Goal: Task Accomplishment & Management: Manage account settings

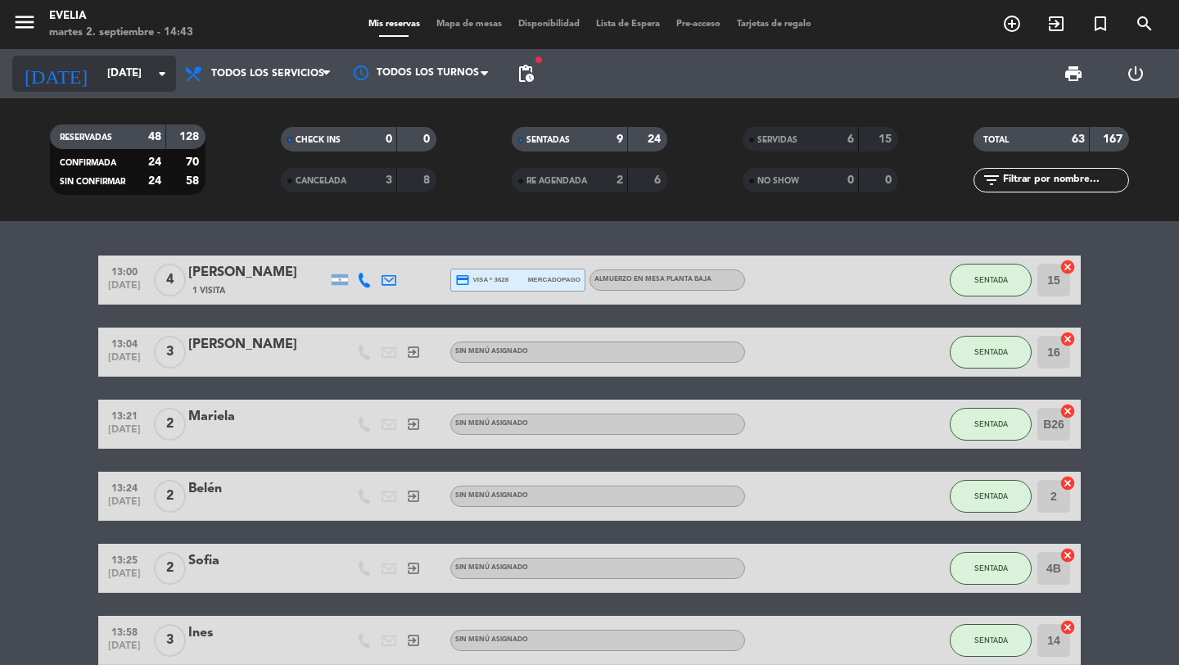
click at [151, 68] on input "[DATE]" at bounding box center [171, 73] width 144 height 29
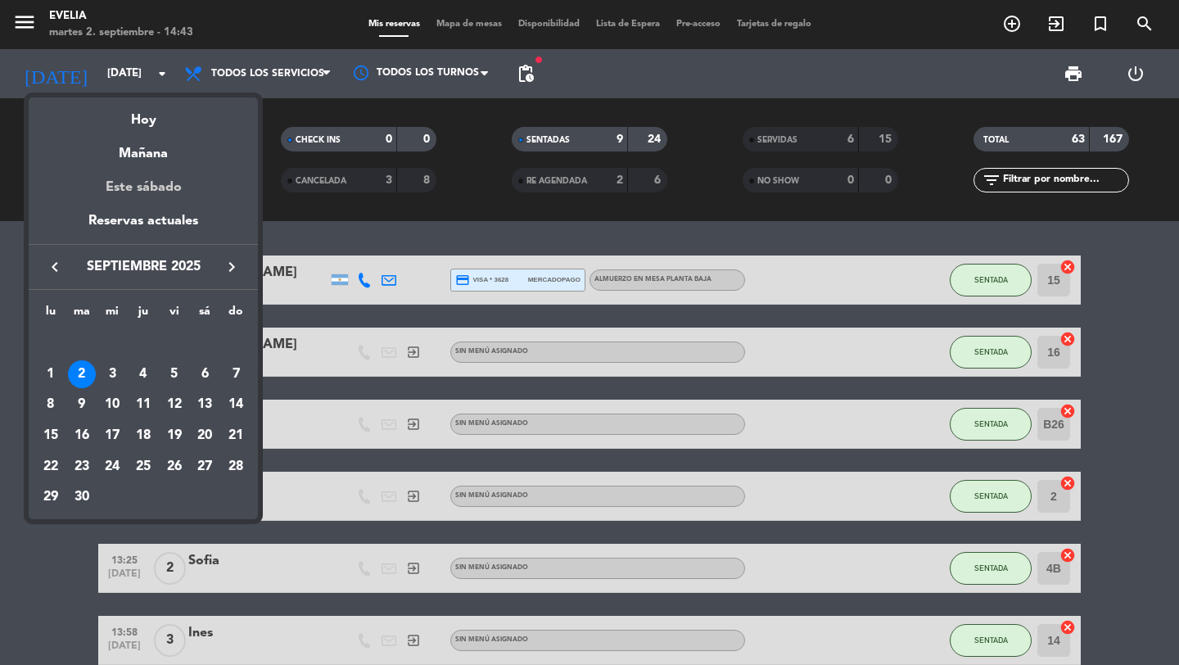
click at [161, 165] on div "Este sábado" at bounding box center [143, 188] width 229 height 46
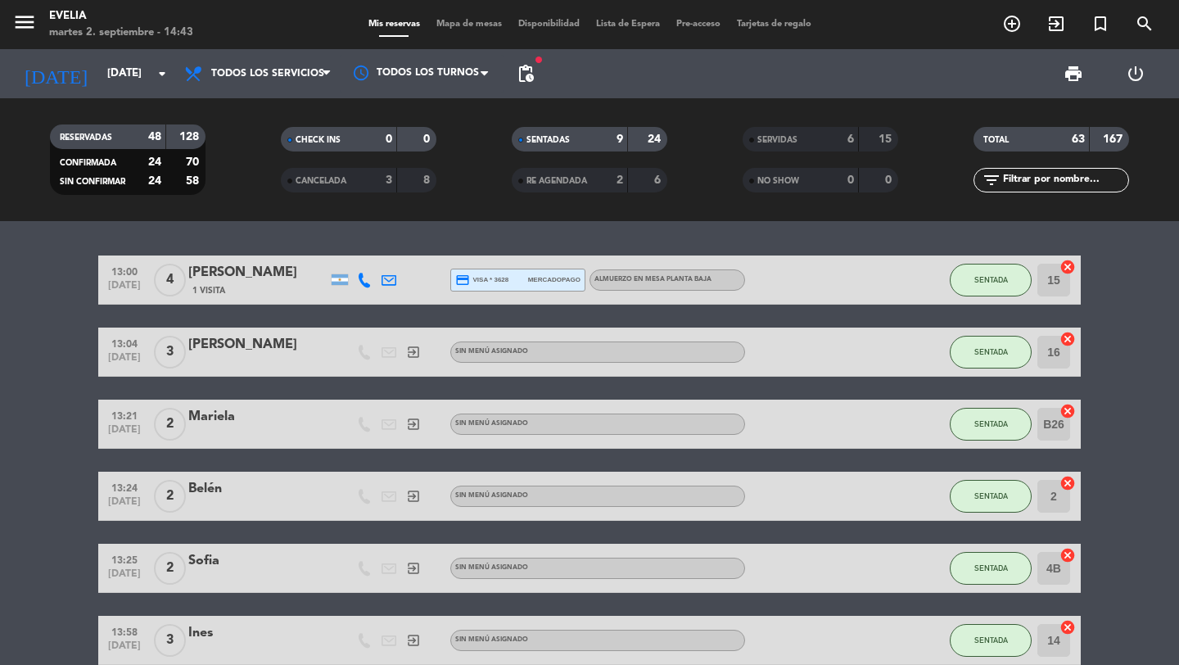
type input "[DATE]"
click at [440, 20] on span "Mapa de mesas" at bounding box center [469, 24] width 82 height 9
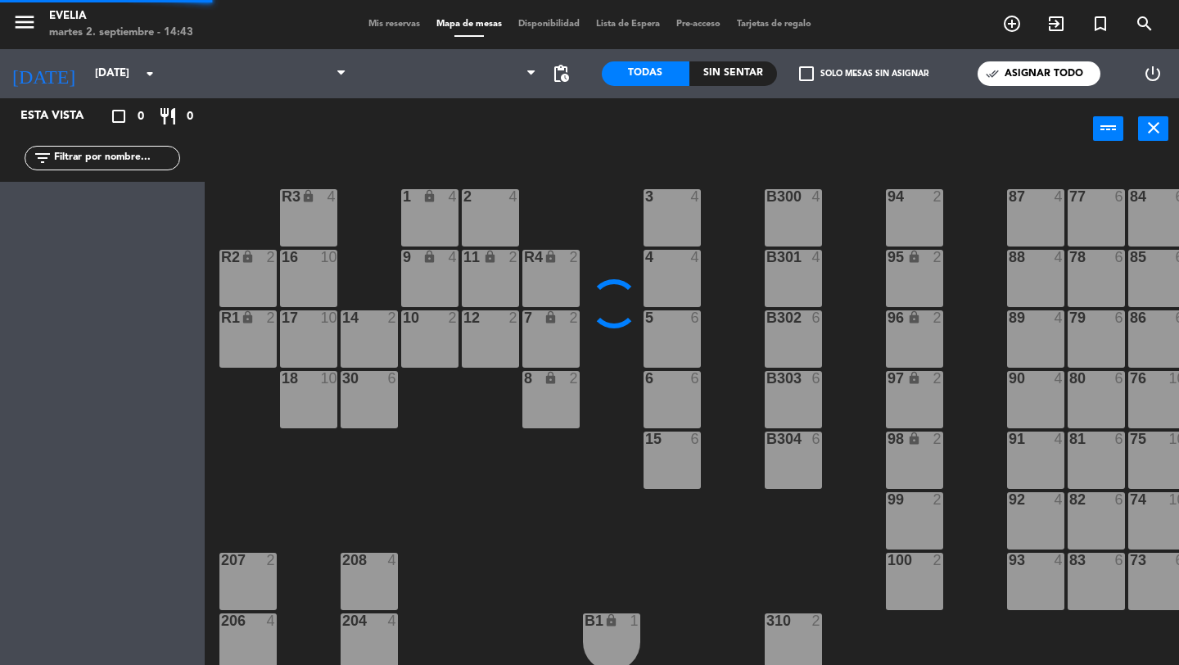
click at [407, 20] on span "Mis reservas" at bounding box center [394, 24] width 68 height 9
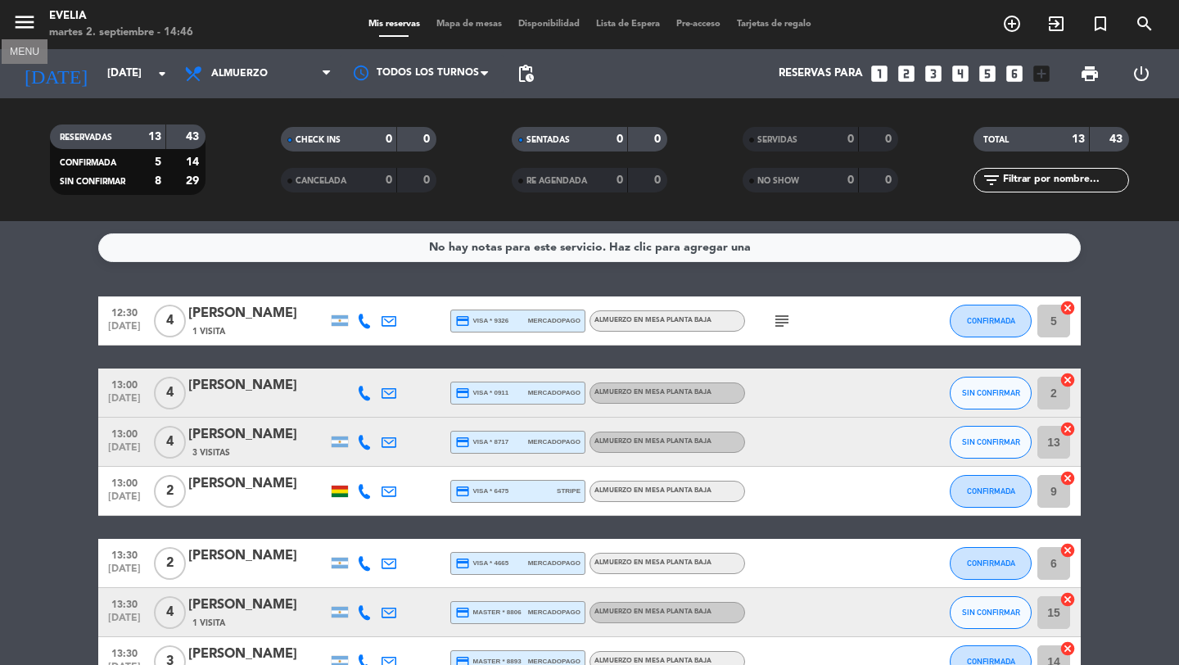
click at [15, 32] on icon "menu" at bounding box center [24, 22] width 25 height 25
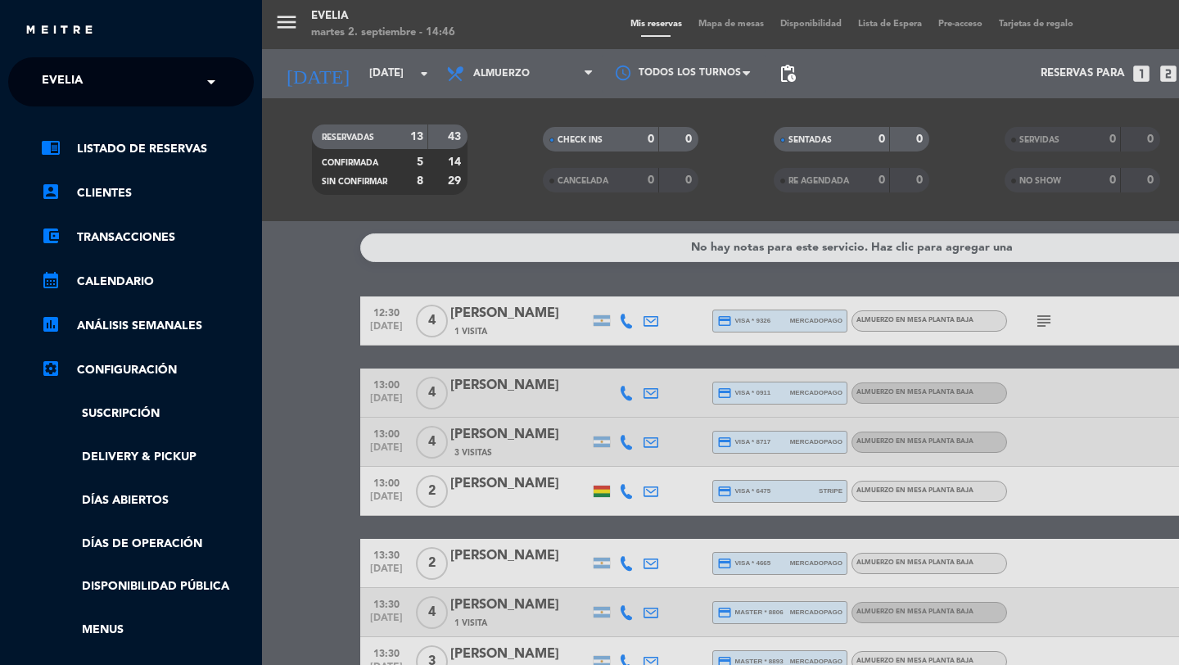
click at [119, 86] on input "text" at bounding box center [133, 83] width 200 height 36
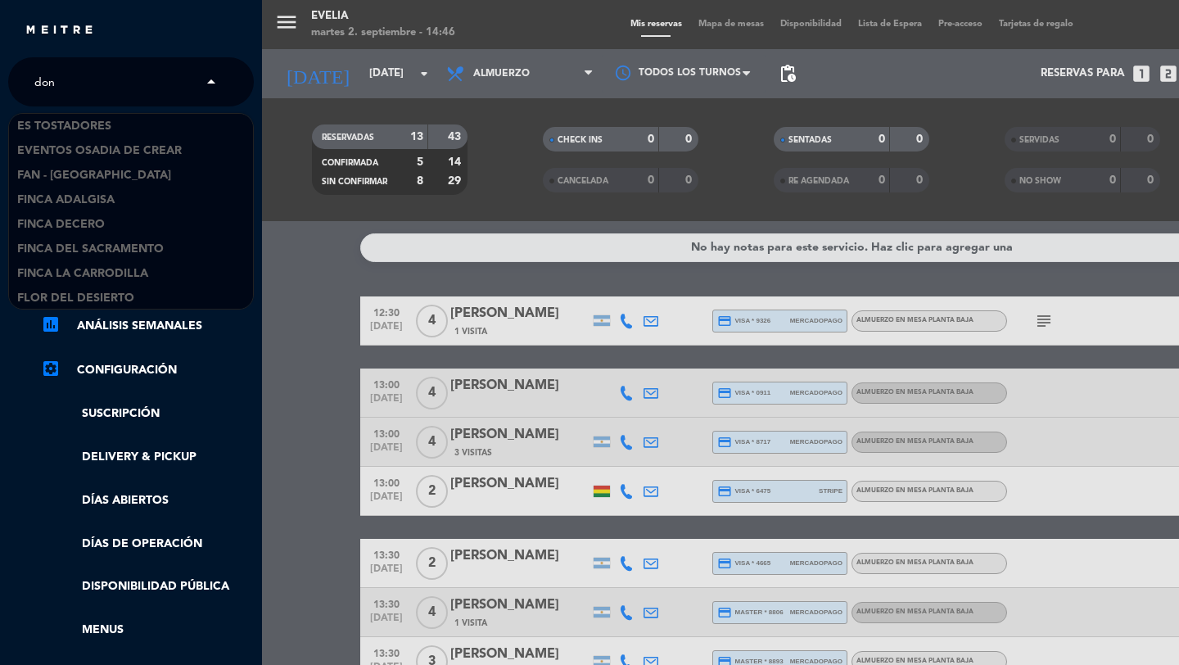
scroll to position [26, 0]
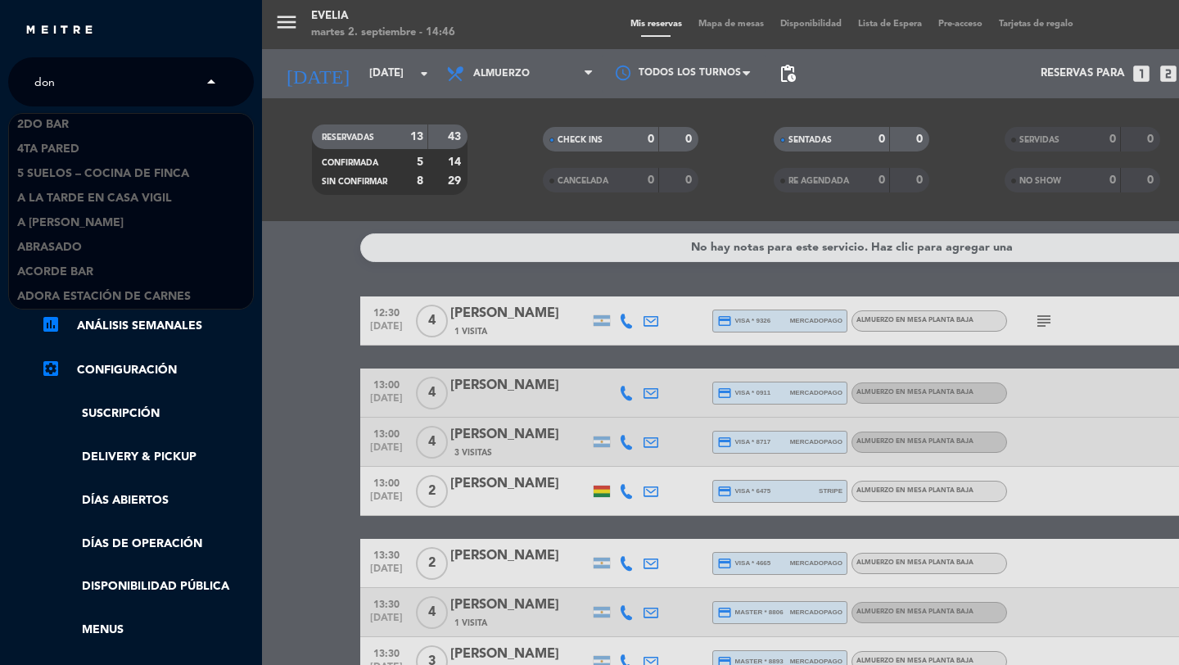
type input "don j"
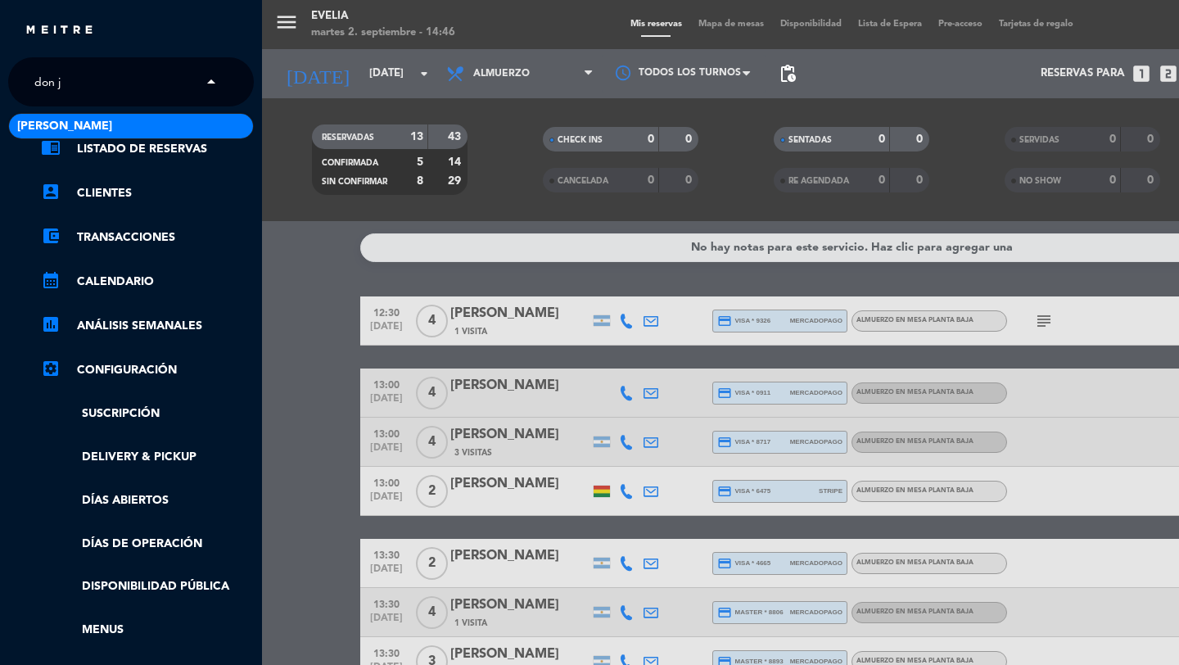
scroll to position [0, 0]
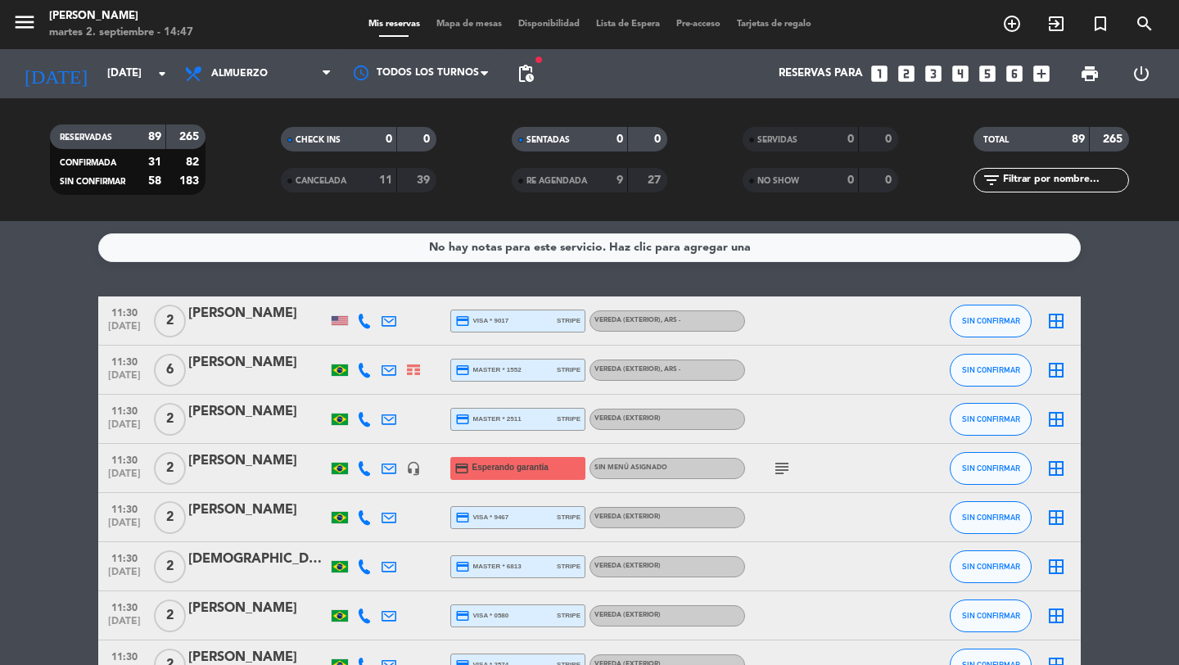
click at [229, 97] on div "Todos los servicios Almuerzo Cena Almuerzo Todos los servicios Almuerzo Cena" at bounding box center [258, 73] width 164 height 49
click at [1014, 20] on icon "add_circle_outline" at bounding box center [1012, 24] width 20 height 20
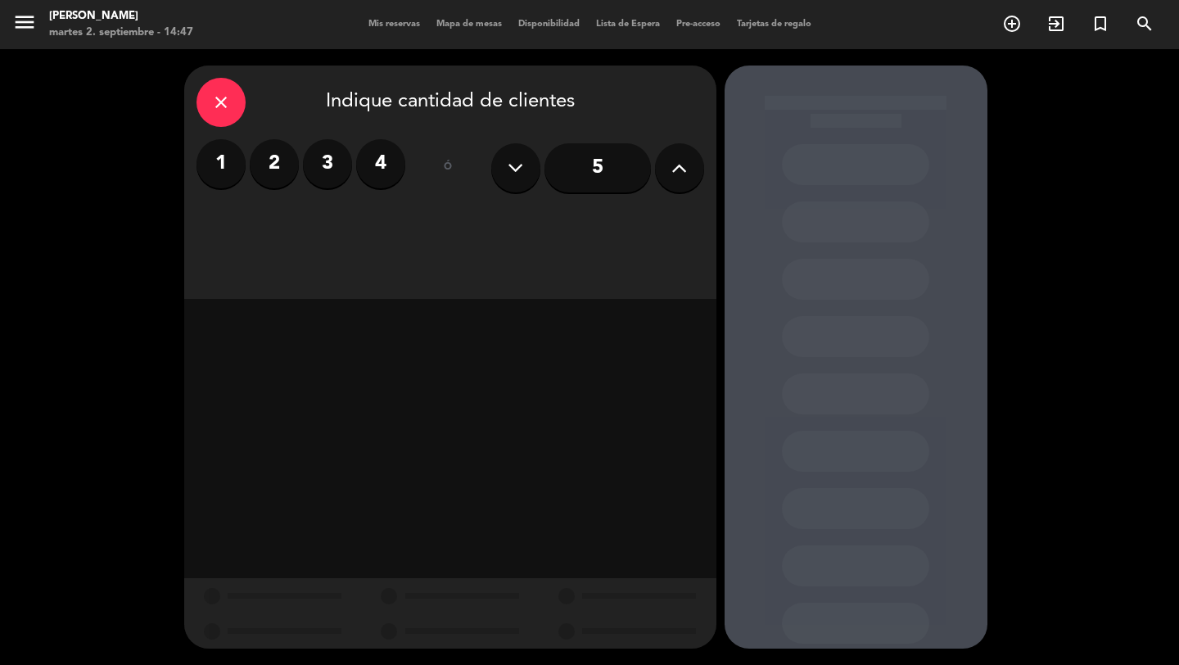
click at [679, 169] on icon at bounding box center [679, 168] width 16 height 25
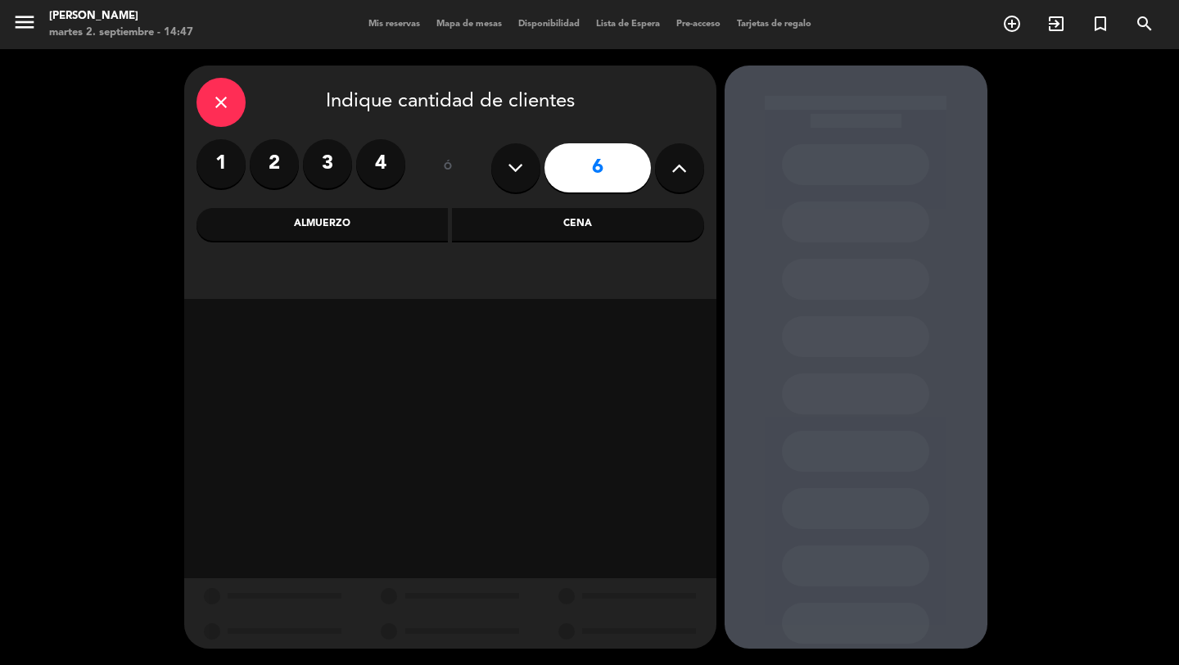
click at [679, 169] on icon at bounding box center [679, 168] width 16 height 25
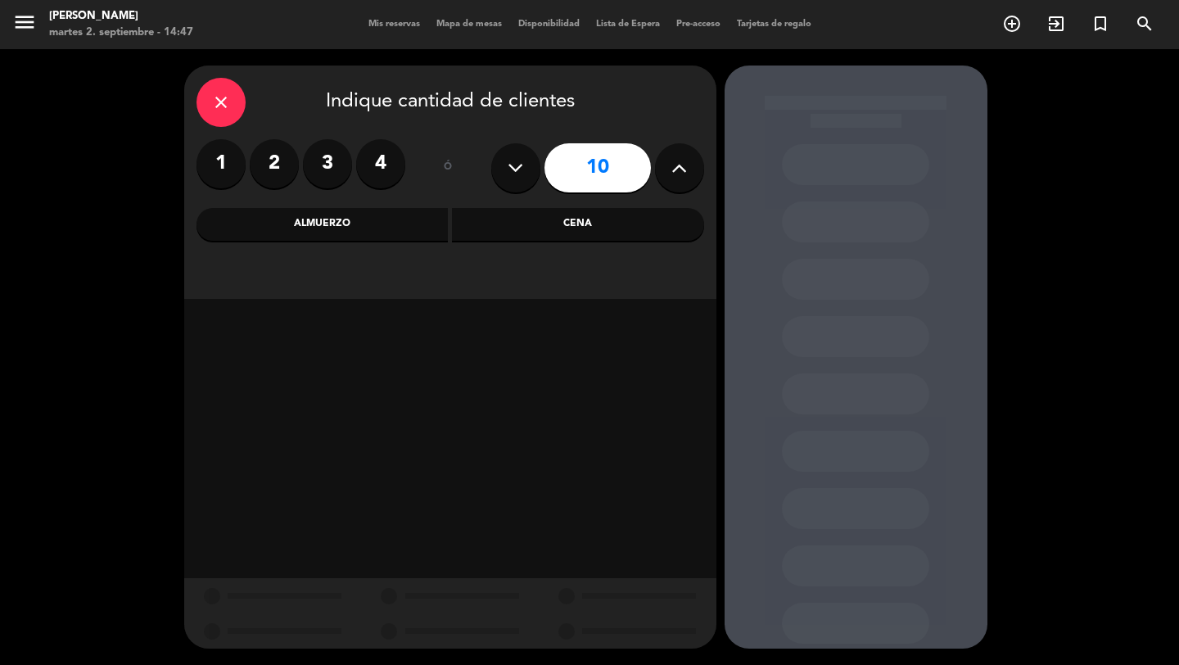
type input "11"
click at [551, 229] on div "Cena" at bounding box center [578, 224] width 252 height 33
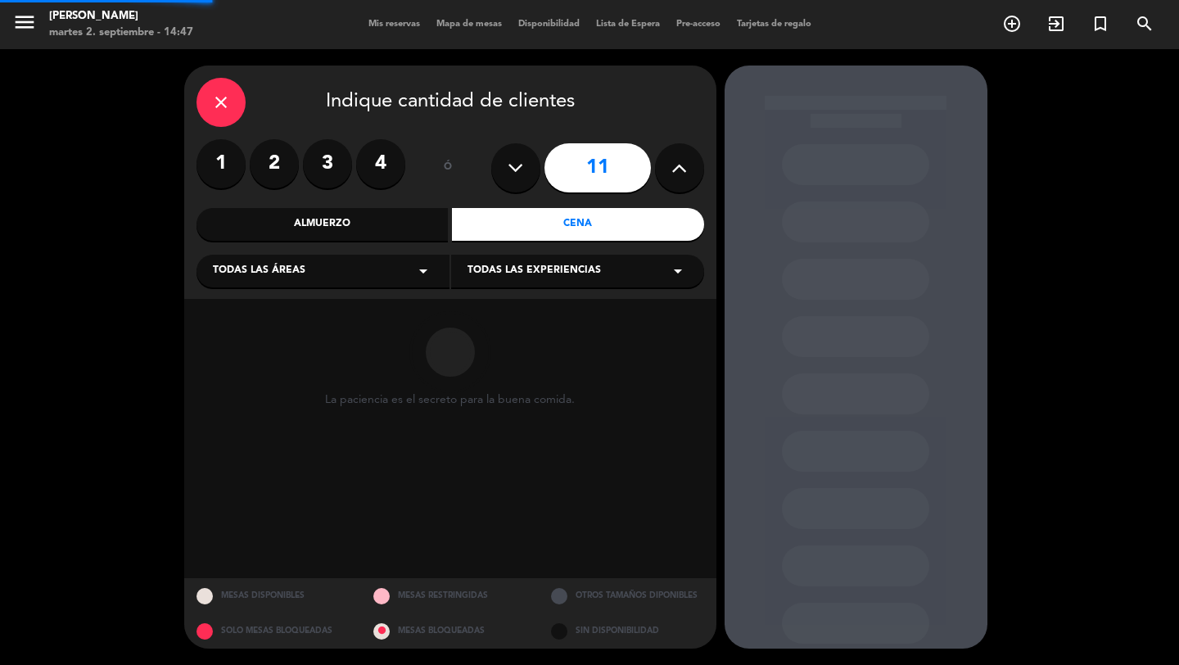
click at [439, 266] on div "Todas las áreas arrow_drop_down" at bounding box center [323, 271] width 253 height 33
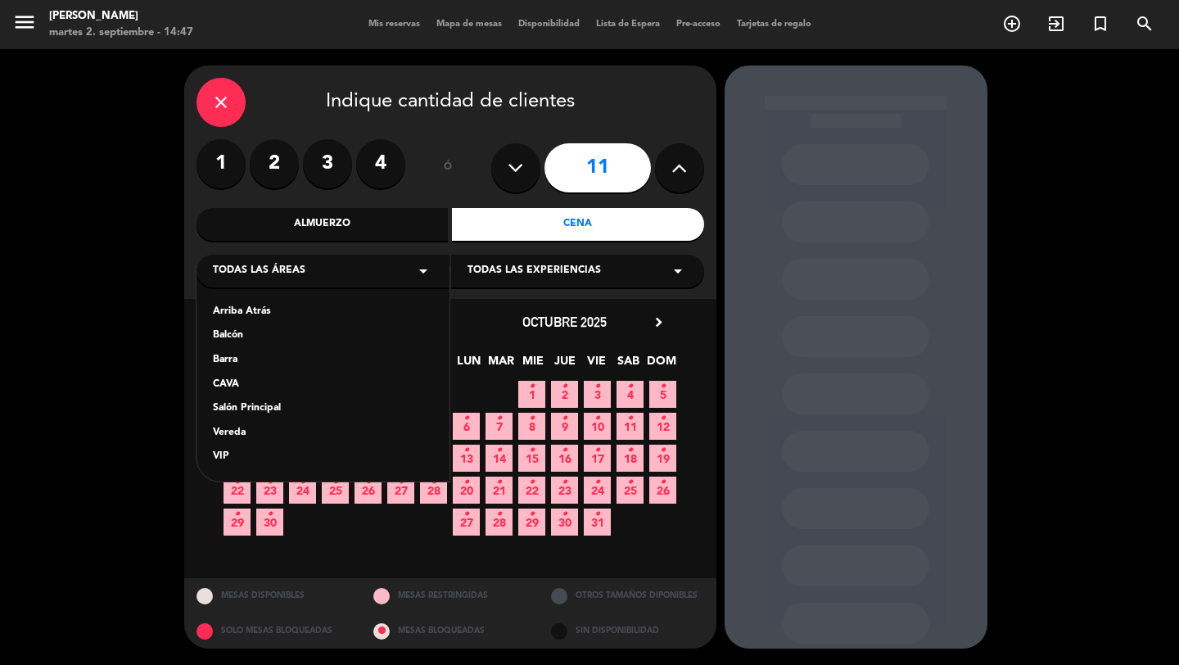
drag, startPoint x: 303, startPoint y: 436, endPoint x: 320, endPoint y: 417, distance: 26.1
click at [303, 436] on div "Vereda" at bounding box center [323, 433] width 220 height 16
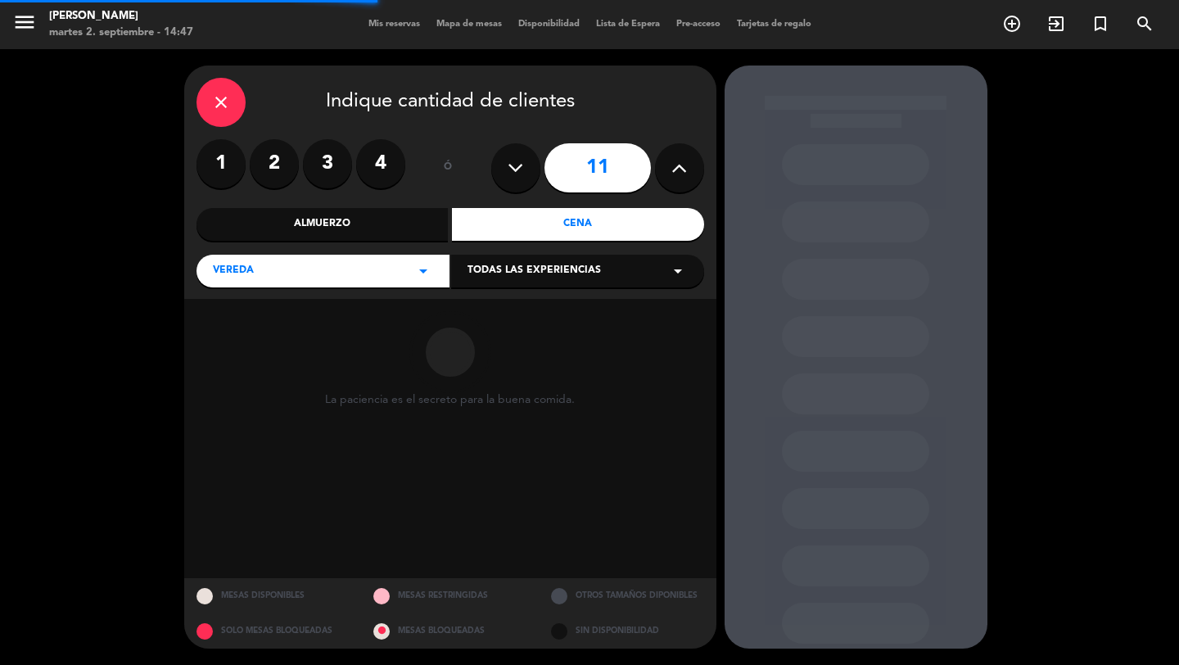
click at [478, 284] on div "Todas las experiencias arrow_drop_down" at bounding box center [577, 271] width 253 height 33
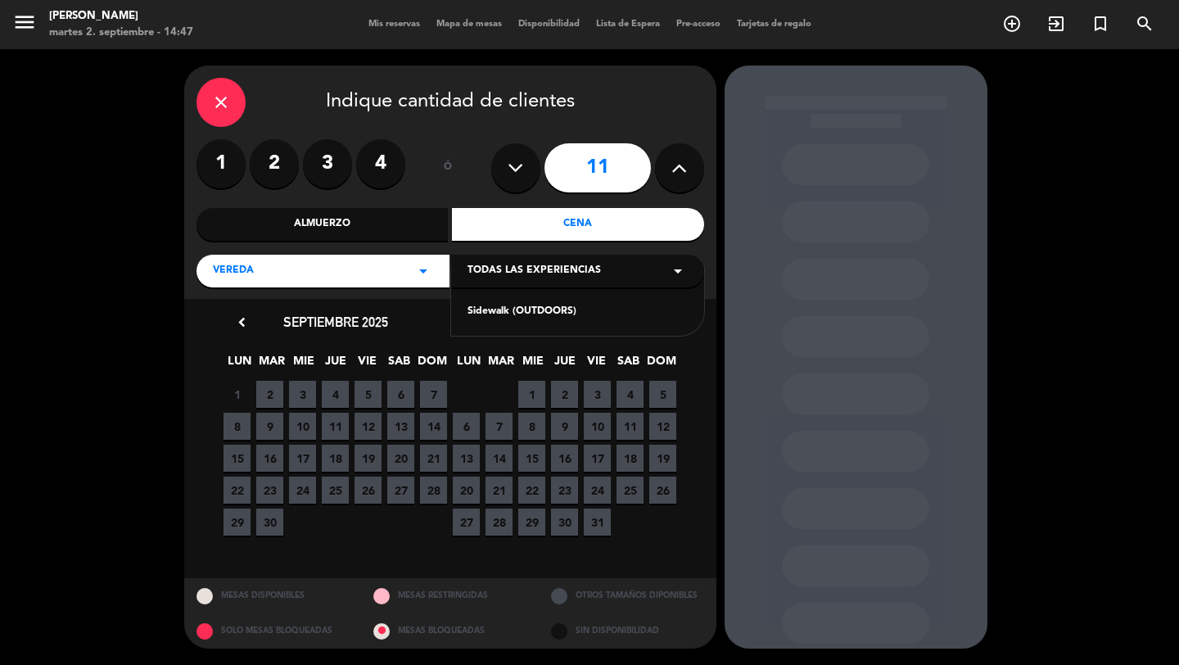
click at [491, 308] on div "Sidewalk (OUTDOORS)" at bounding box center [578, 312] width 220 height 16
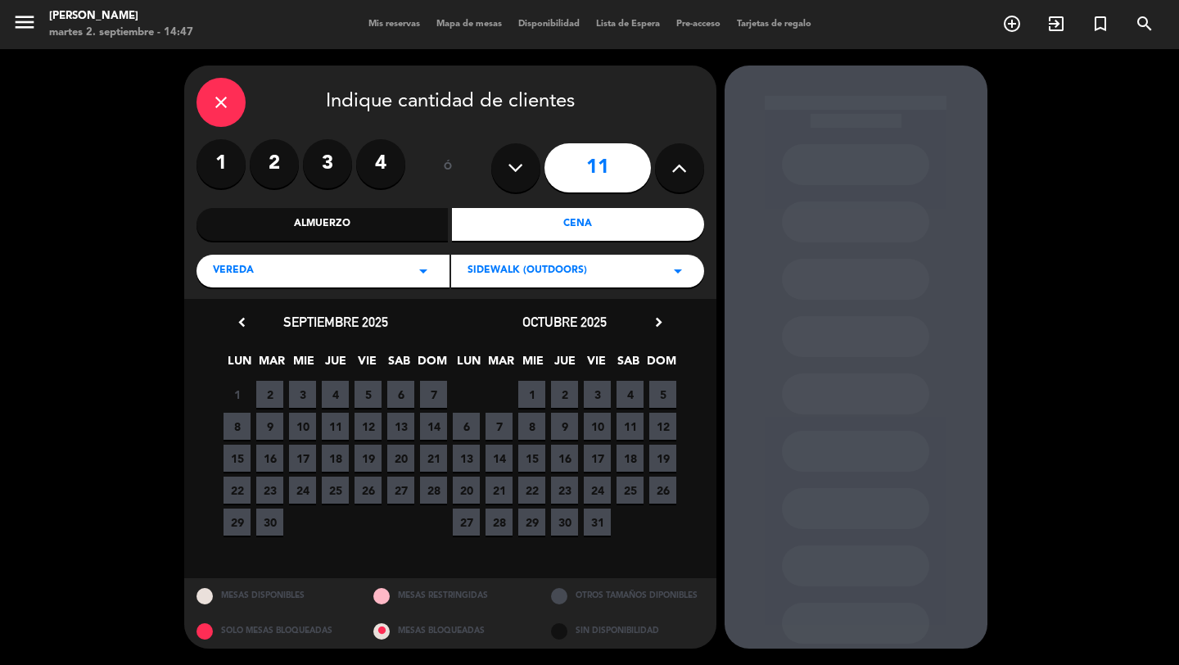
click at [659, 325] on icon "chevron_right" at bounding box center [658, 322] width 17 height 17
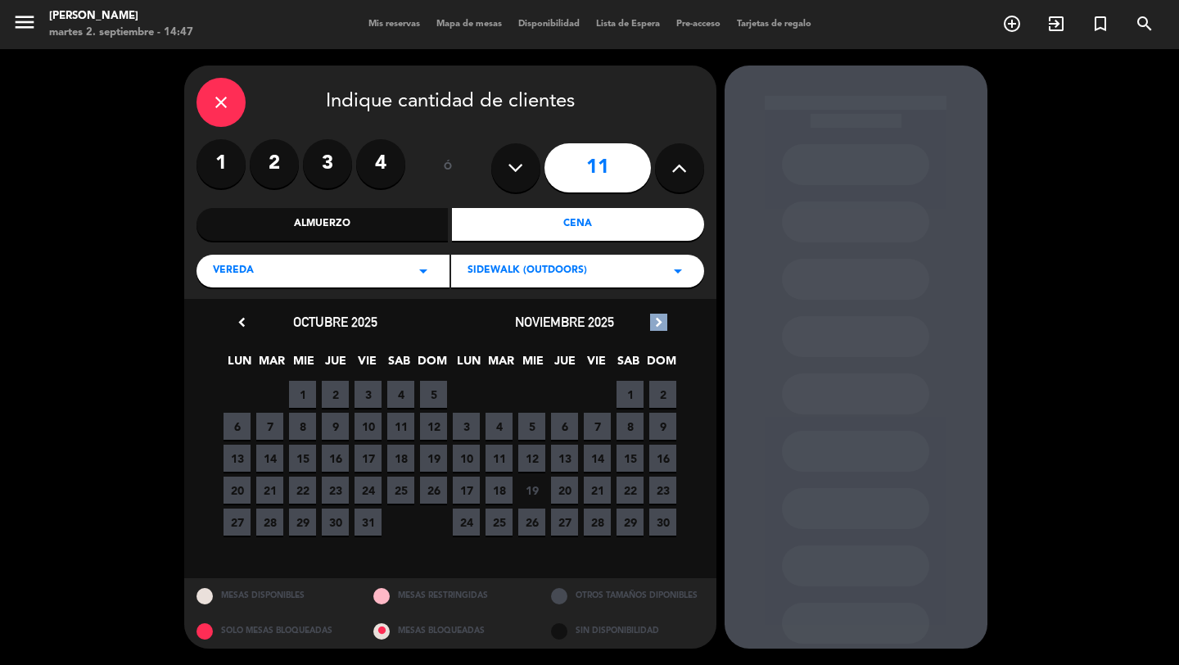
click at [659, 325] on icon "chevron_right" at bounding box center [658, 322] width 17 height 17
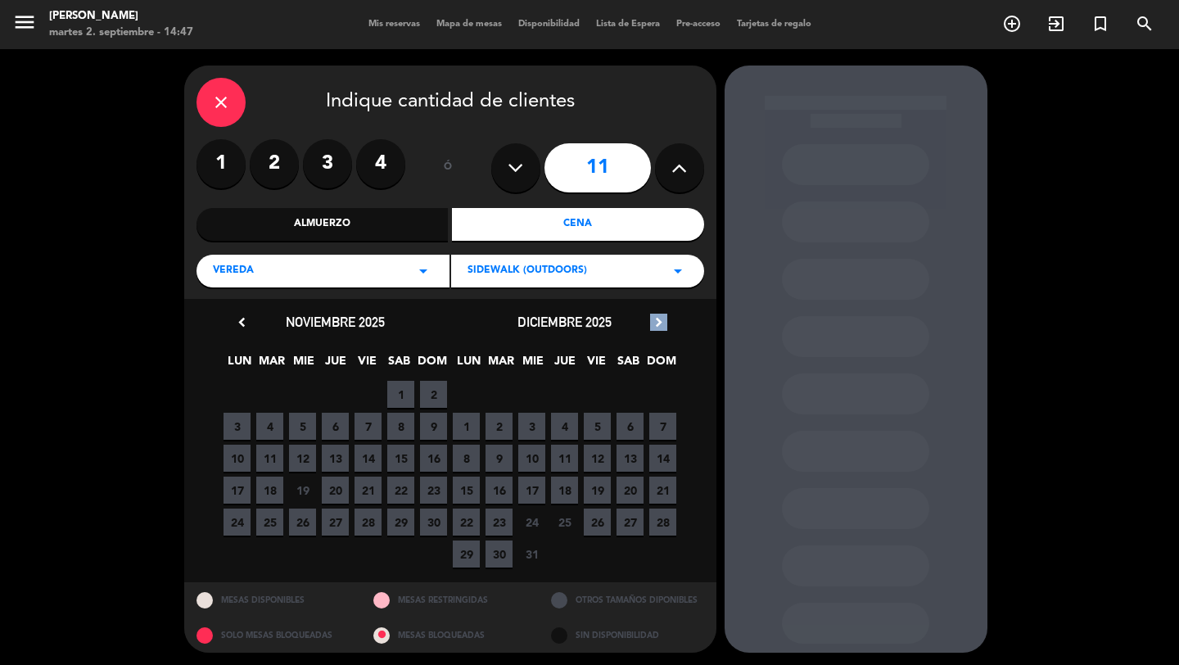
click at [659, 325] on icon "chevron_right" at bounding box center [658, 322] width 17 height 17
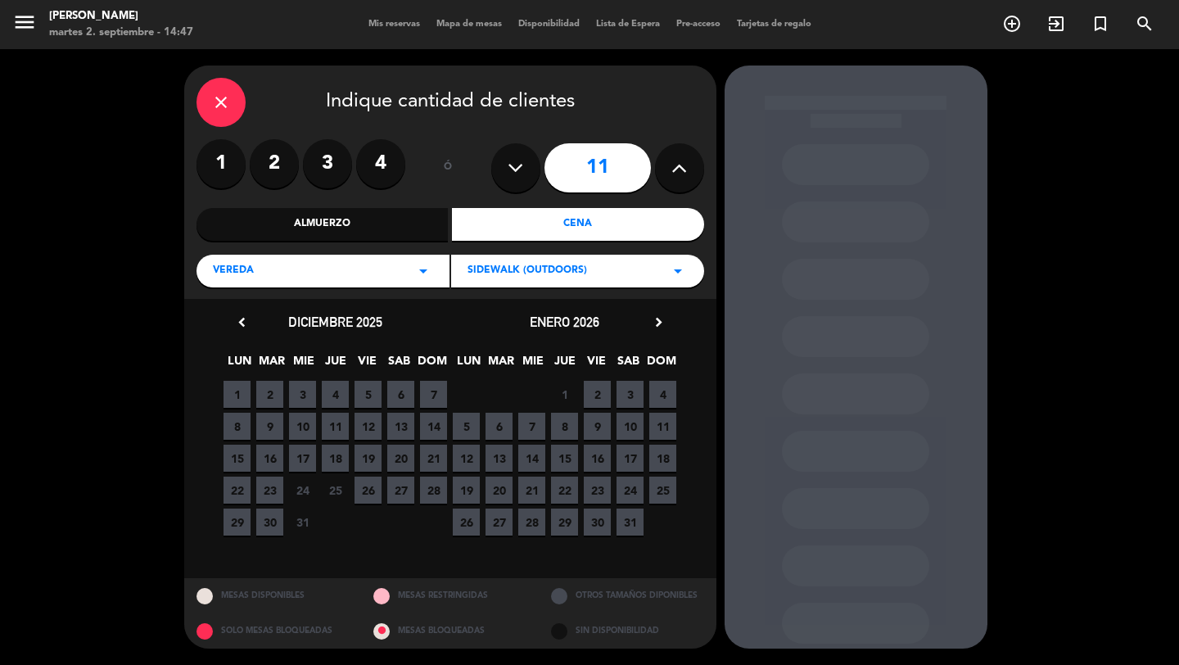
click at [436, 490] on span "28" at bounding box center [433, 490] width 27 height 27
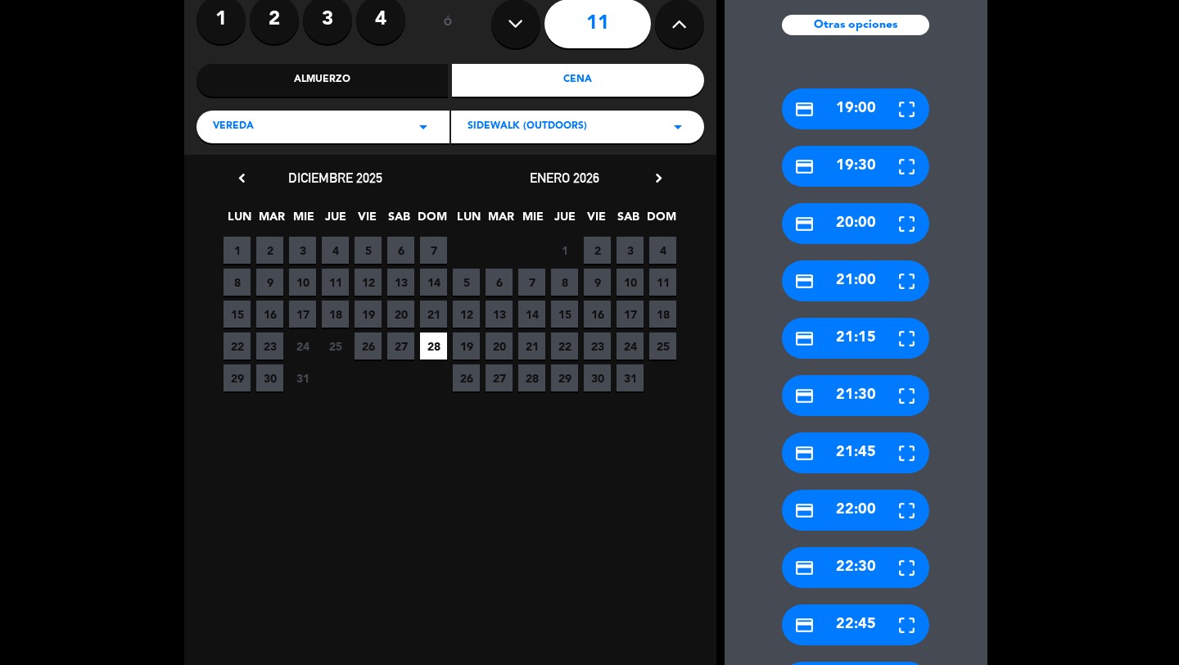
scroll to position [400, 0]
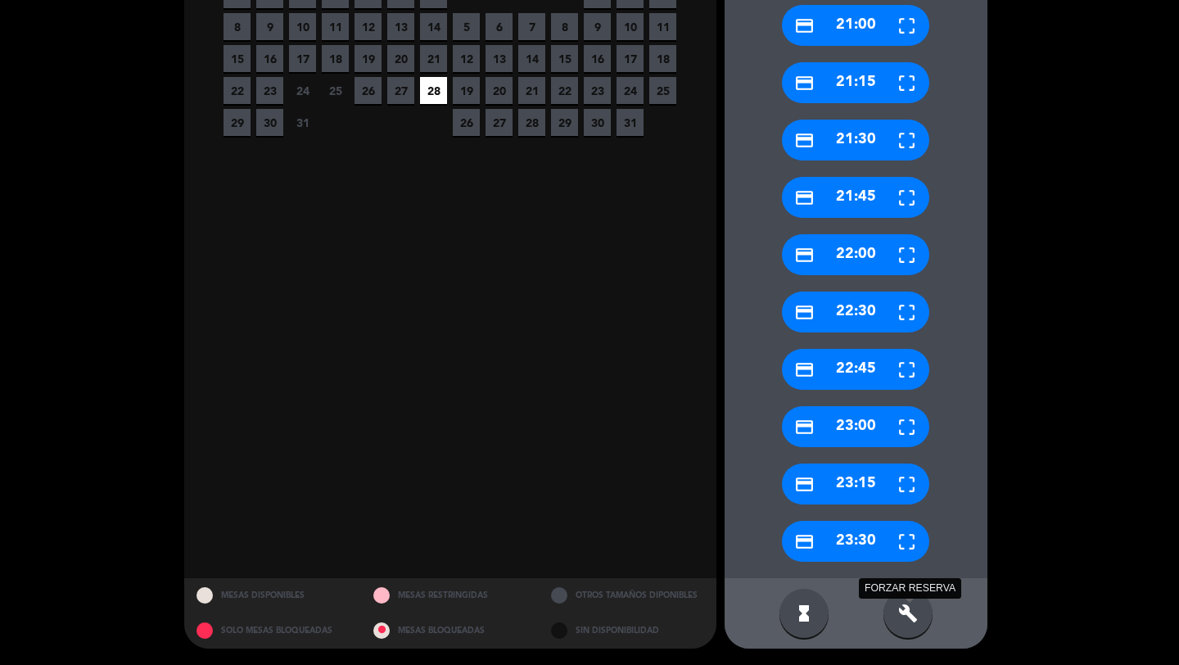
click at [916, 614] on icon "build" at bounding box center [908, 613] width 20 height 20
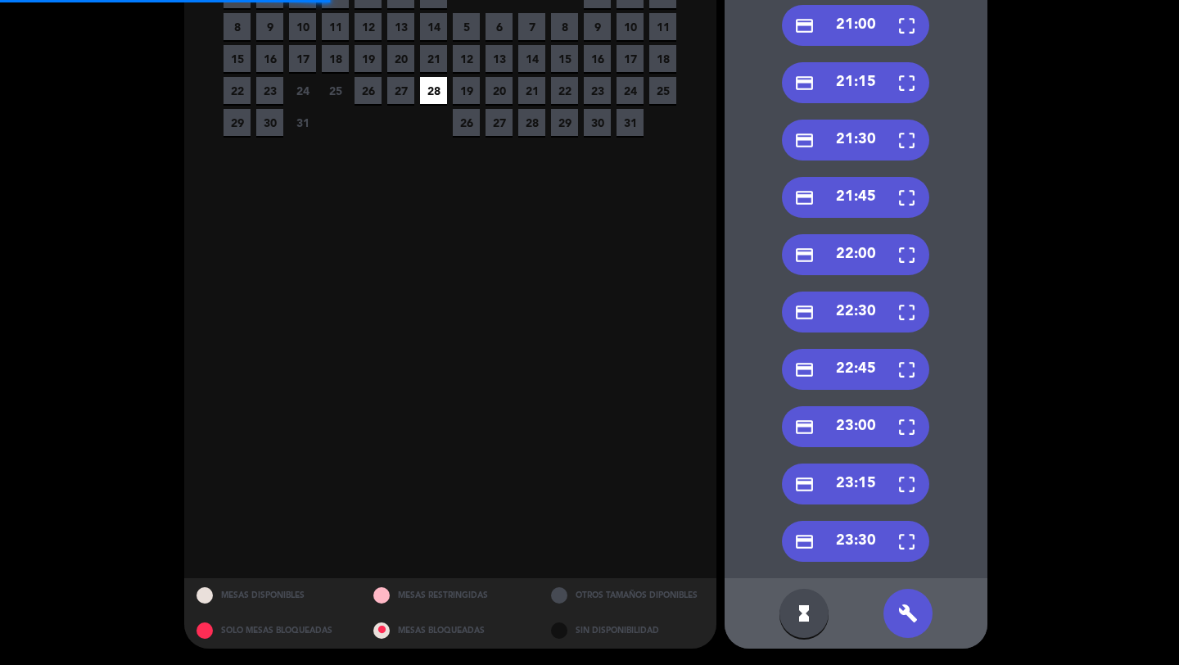
scroll to position [147, 0]
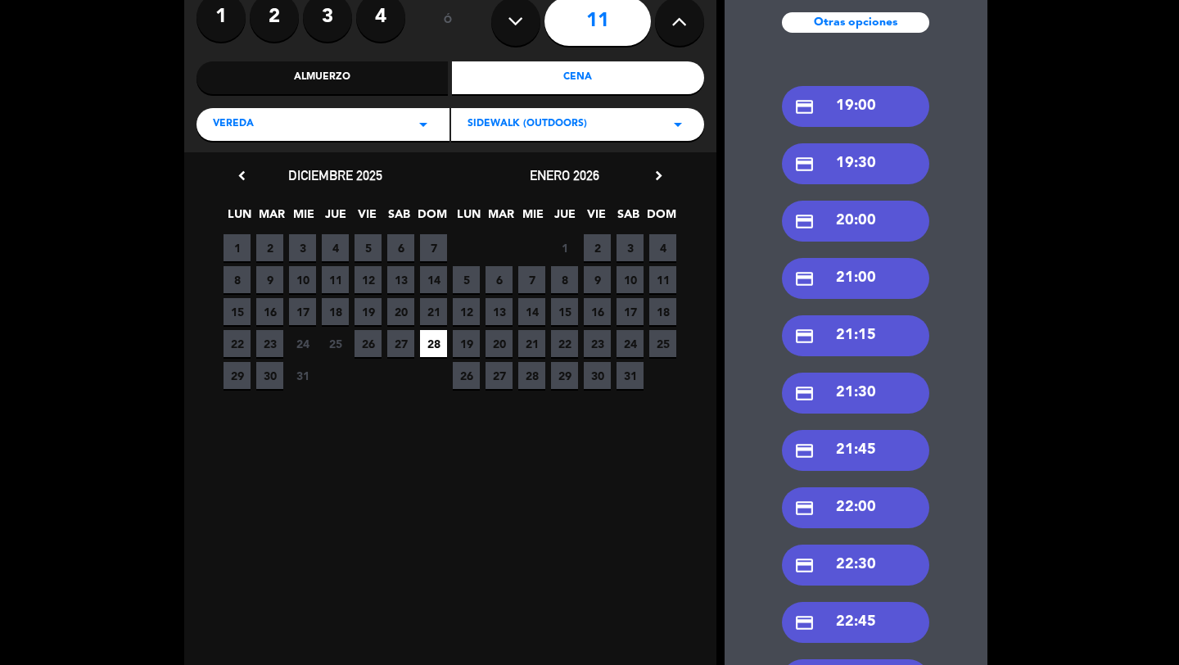
click at [899, 119] on div "credit_card 19:00" at bounding box center [855, 106] width 147 height 41
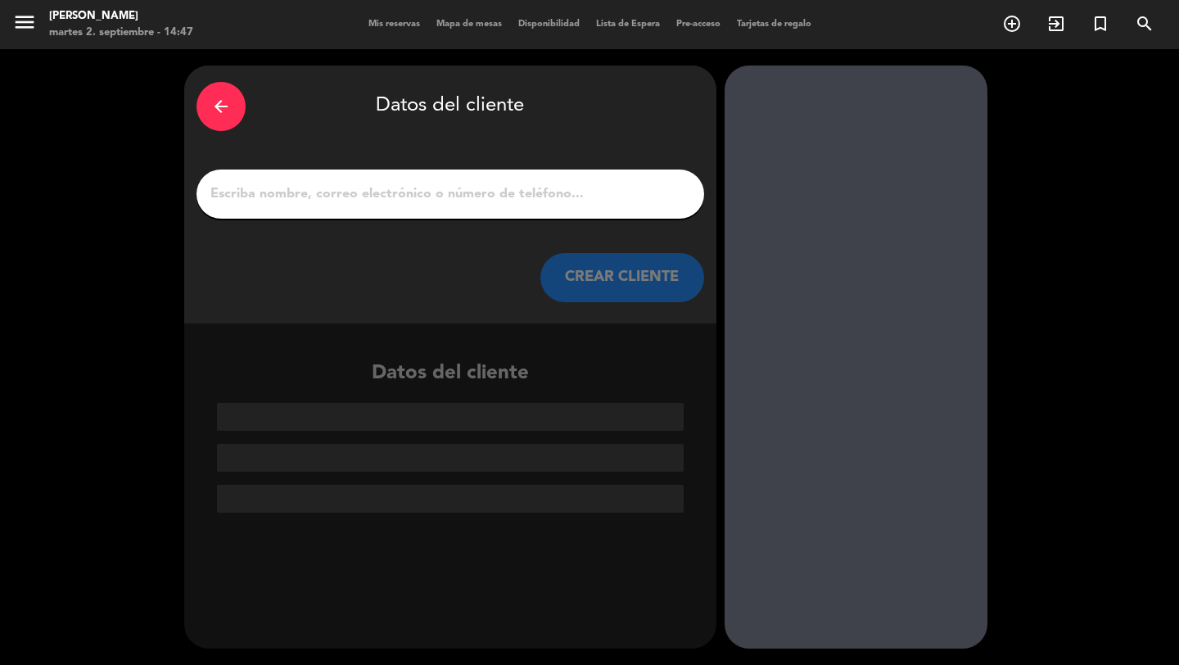
click at [615, 192] on input "1" at bounding box center [450, 194] width 483 height 23
paste input "[PERSON_NAME]"
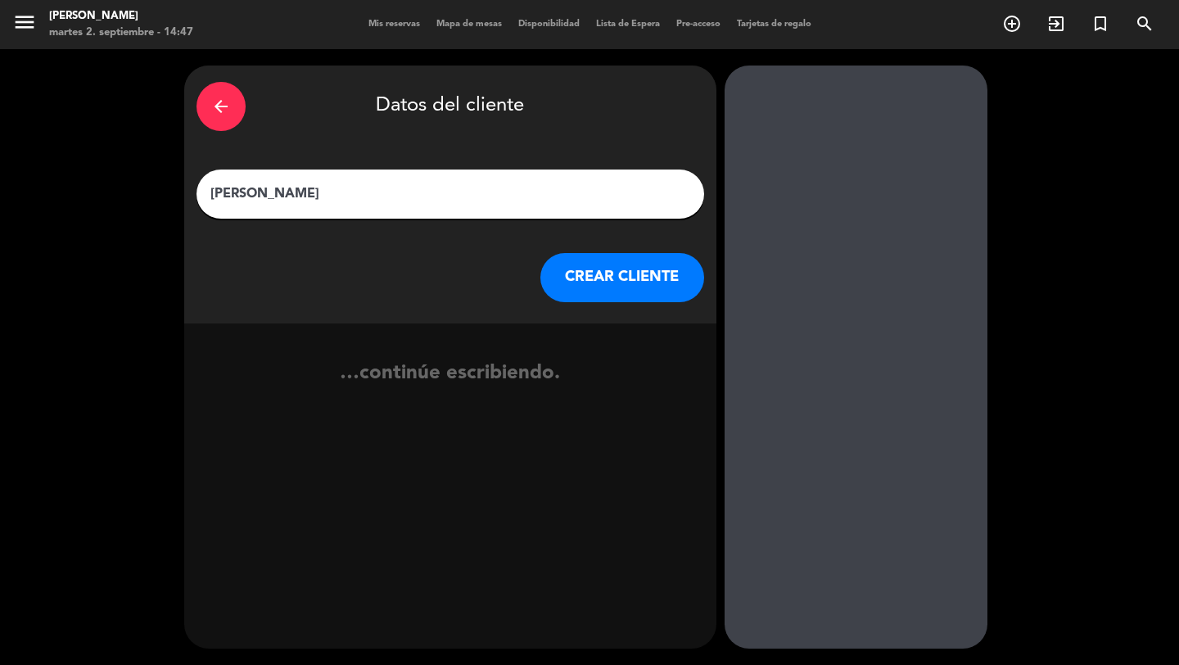
type input "[PERSON_NAME]"
click at [642, 282] on button "CREAR CLIENTE" at bounding box center [622, 277] width 164 height 49
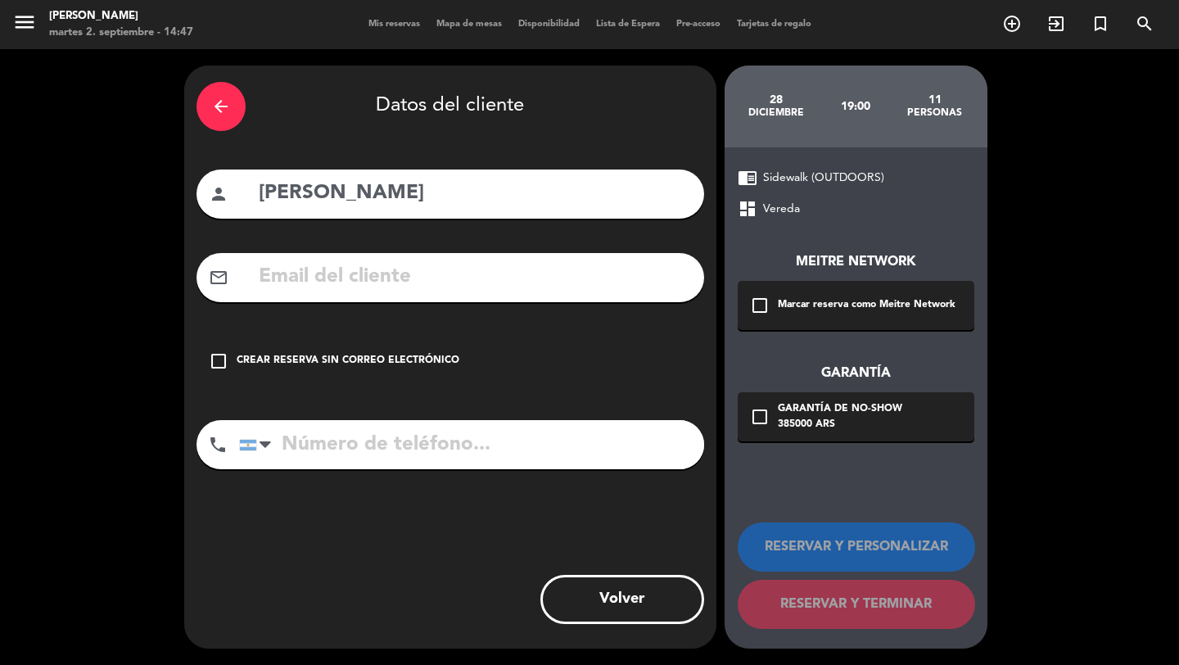
click at [763, 295] on div "check_box_outline_blank Marcar reserva como Meitre Network" at bounding box center [856, 305] width 237 height 49
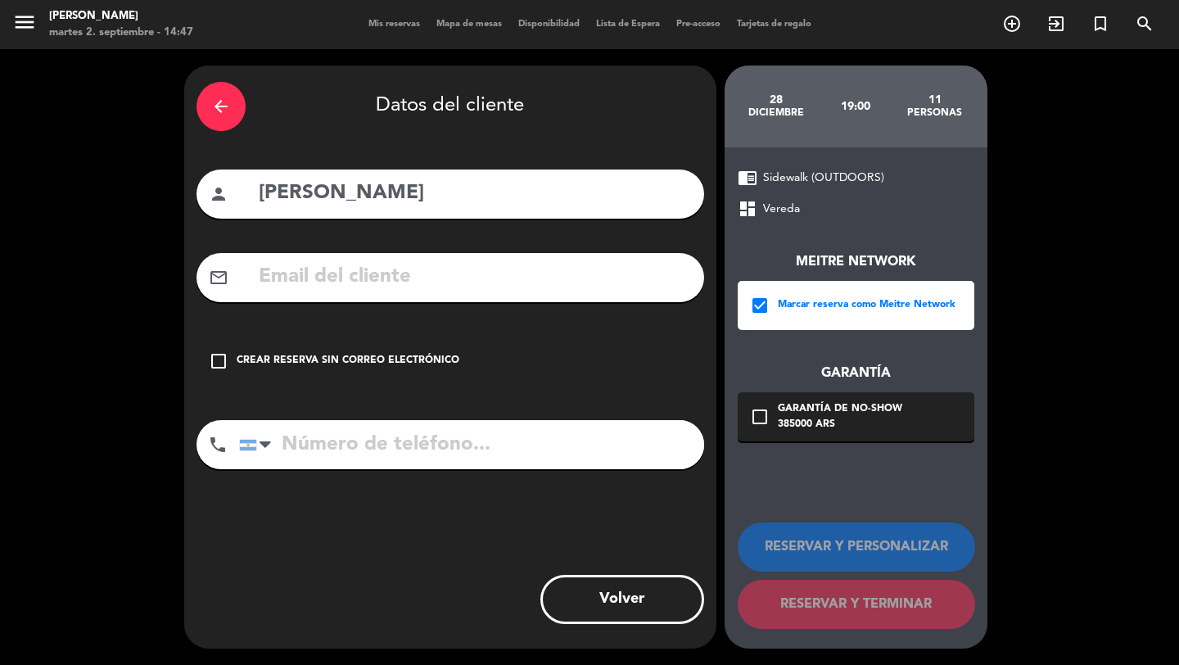
click at [784, 389] on div "Meitre Network check_box Marcar reserva como Meitre Network Garantía check_box_…" at bounding box center [856, 330] width 237 height 223
click at [872, 412] on div "Garantía de no-show" at bounding box center [840, 409] width 124 height 16
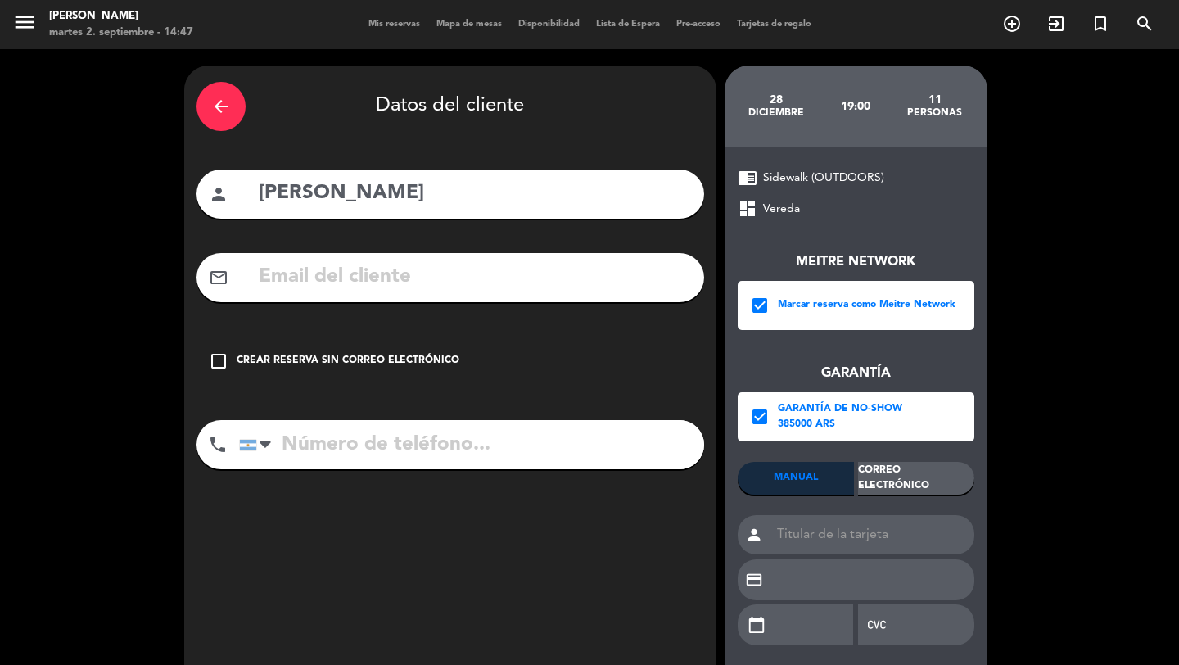
click at [925, 476] on div "Correo Electrónico" at bounding box center [916, 478] width 116 height 33
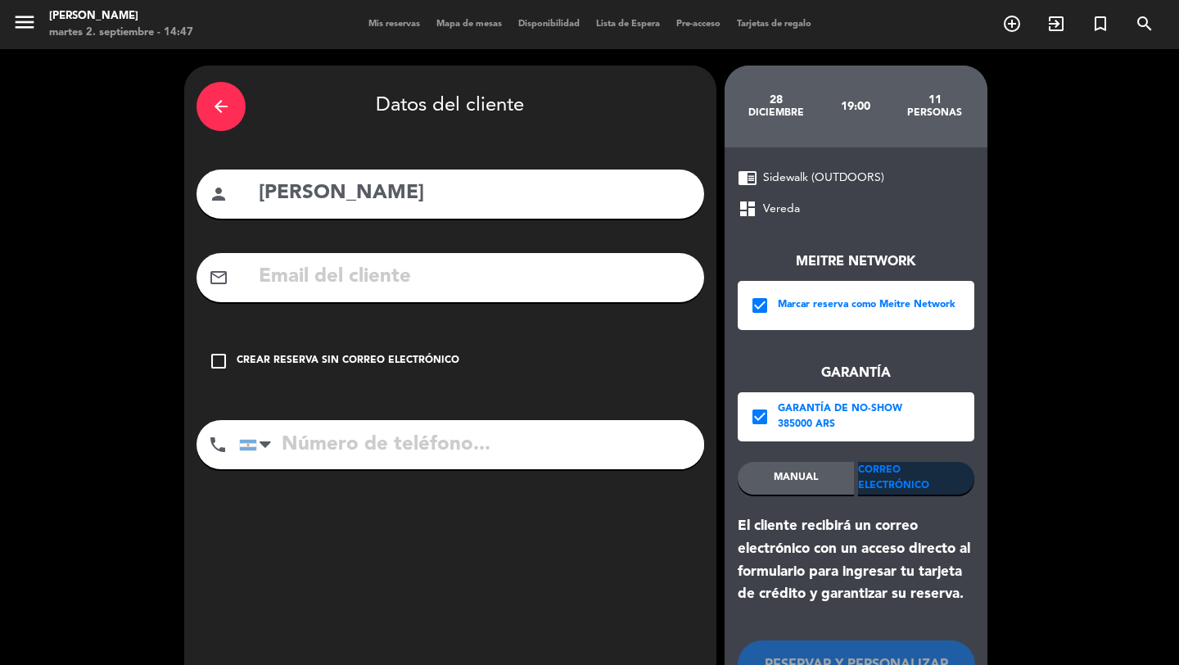
click at [649, 277] on input "text" at bounding box center [474, 277] width 435 height 34
click at [526, 291] on input "text" at bounding box center [474, 277] width 435 height 34
paste input "[EMAIL_ADDRESS][DOMAIN_NAME]"
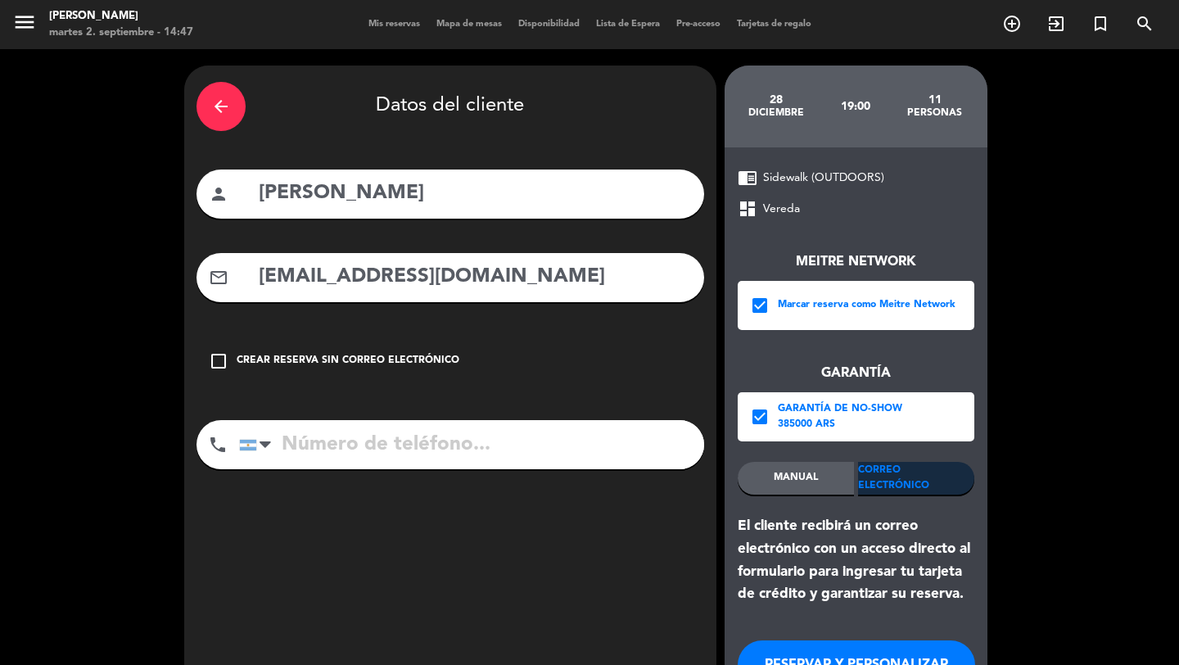
type input "[EMAIL_ADDRESS][DOMAIN_NAME]"
click at [430, 439] on input "tel" at bounding box center [471, 444] width 465 height 49
click at [387, 445] on input "tel" at bounding box center [471, 444] width 465 height 49
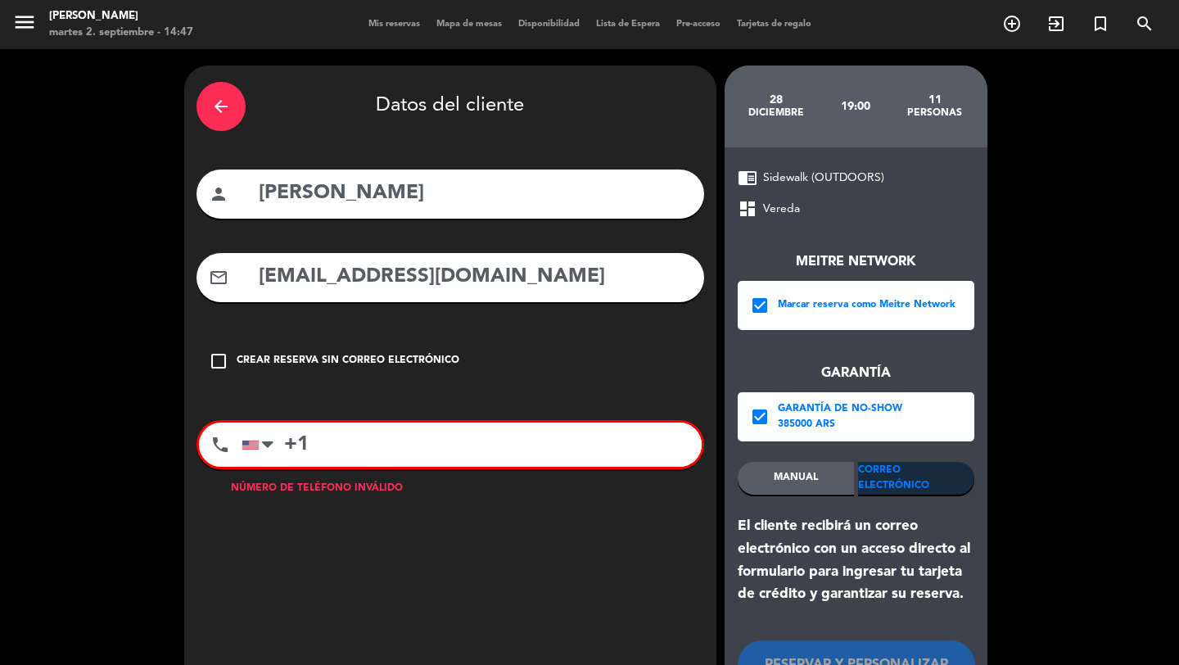
paste input "954.998.0345"
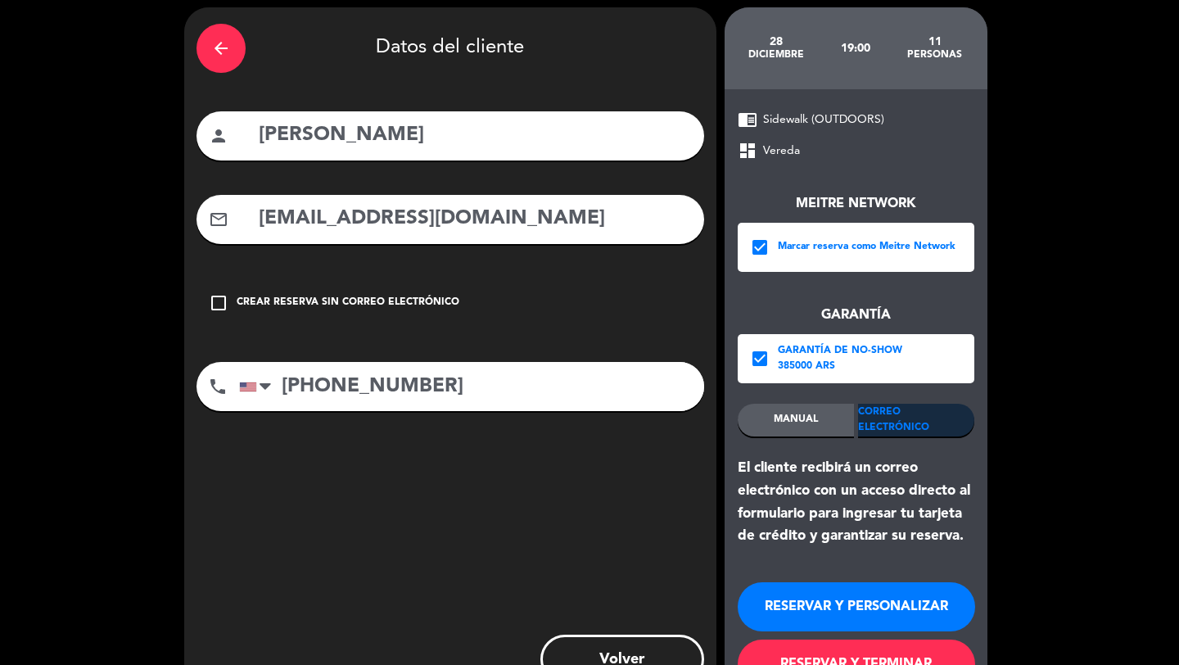
scroll to position [112, 0]
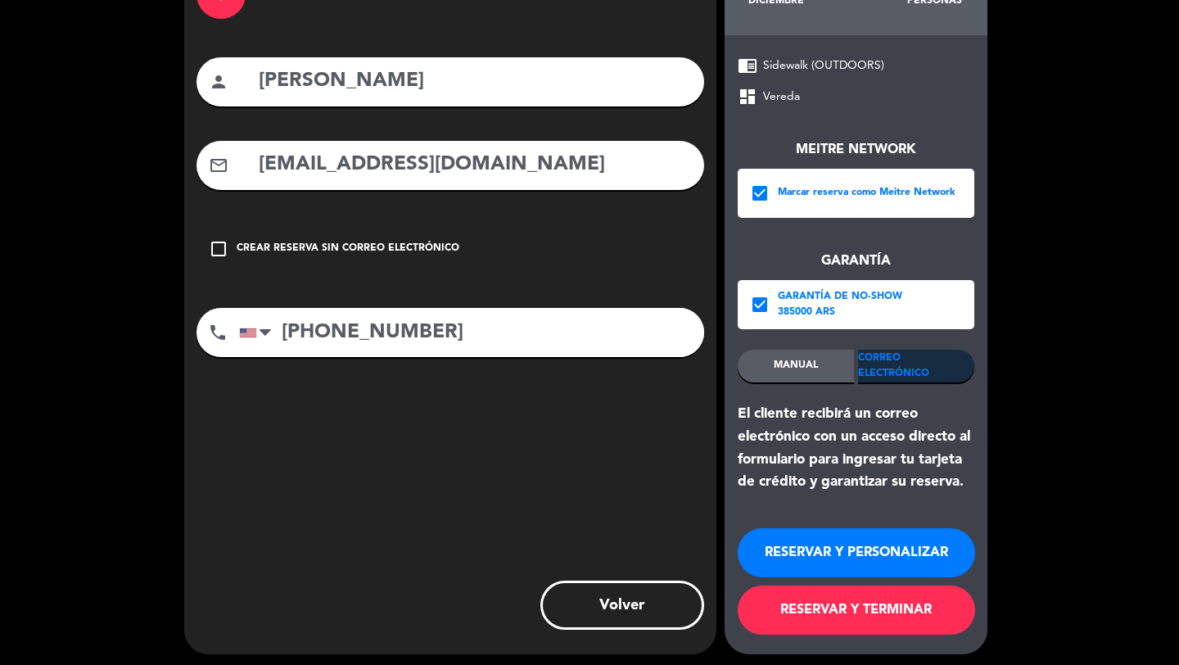
type input "[PHONE_NUMBER]"
click at [796, 635] on div "RESERVAR Y PERSONALIZAR RESERVAR Y TERMINAR" at bounding box center [856, 574] width 237 height 160
click at [798, 621] on button "RESERVAR Y TERMINAR" at bounding box center [856, 609] width 237 height 49
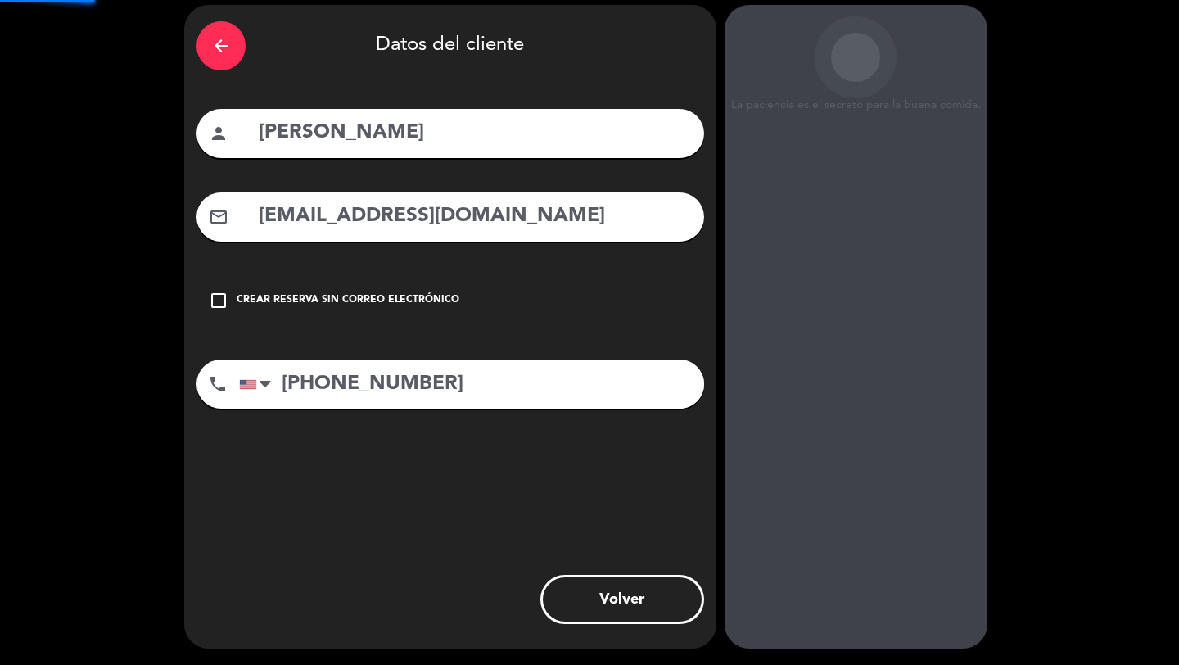
scroll to position [62, 0]
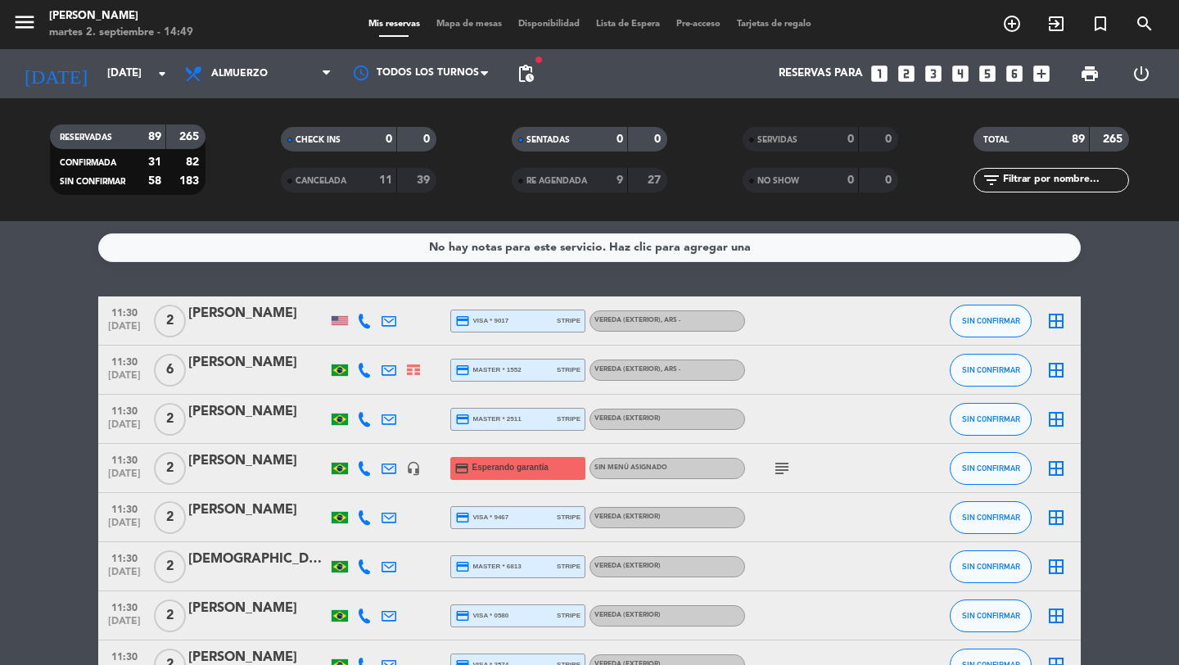
click at [1018, 72] on icon "looks_6" at bounding box center [1014, 73] width 21 height 21
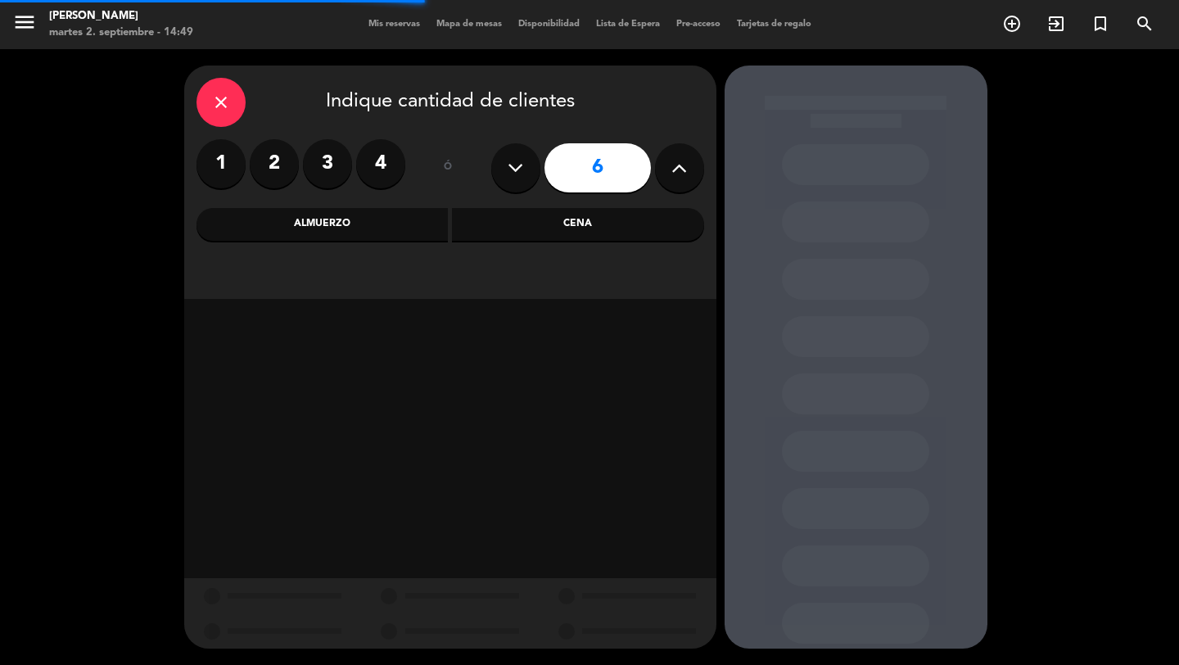
click at [567, 224] on div "Cena" at bounding box center [578, 224] width 252 height 33
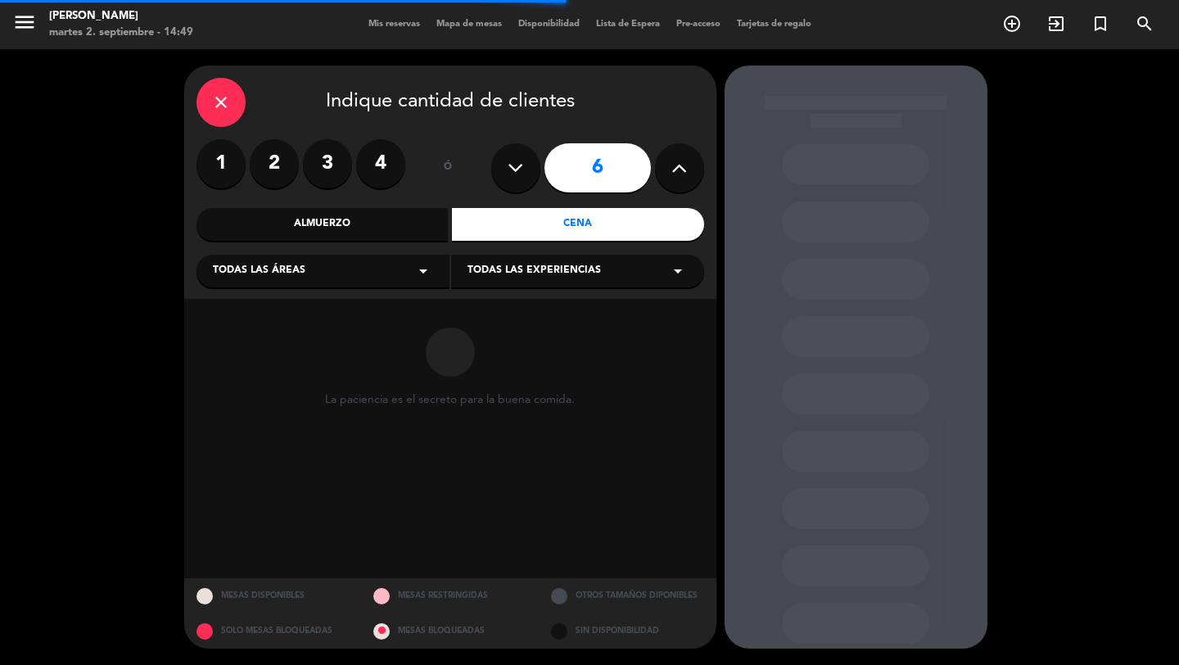
click at [411, 275] on div "Todas las áreas arrow_drop_down" at bounding box center [323, 271] width 253 height 33
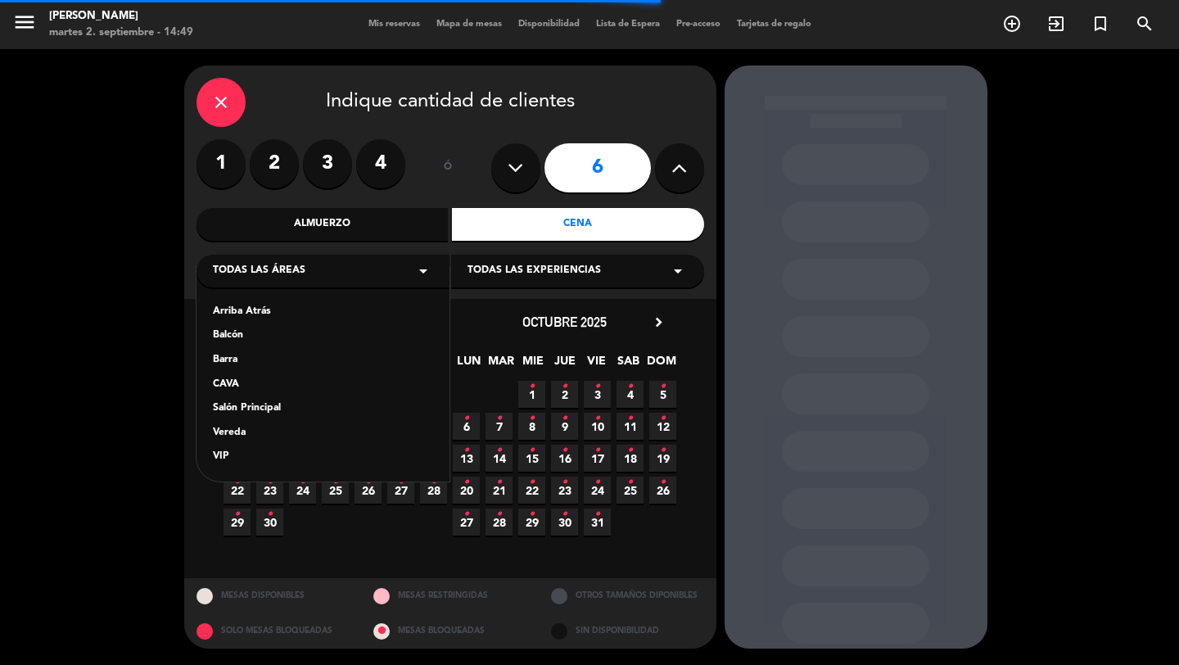
click at [263, 426] on div "Vereda" at bounding box center [323, 433] width 220 height 16
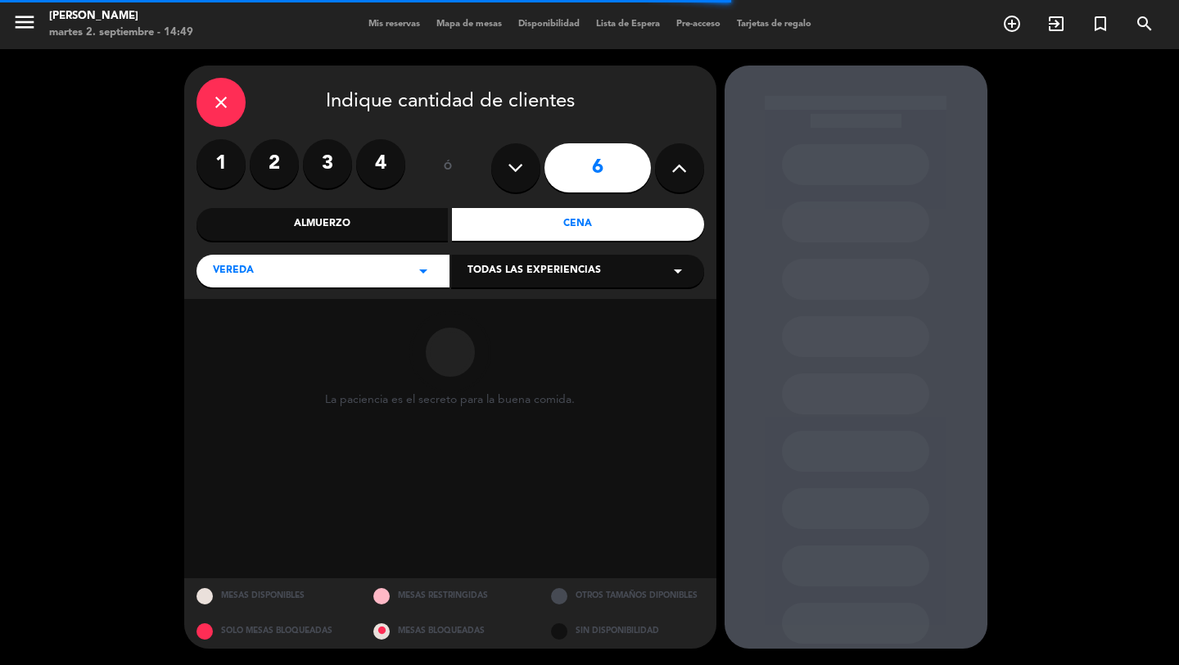
click at [472, 268] on span "Todas las experiencias" at bounding box center [534, 271] width 133 height 16
click at [471, 314] on div "Sidewalk (OUTDOORS)" at bounding box center [578, 312] width 220 height 16
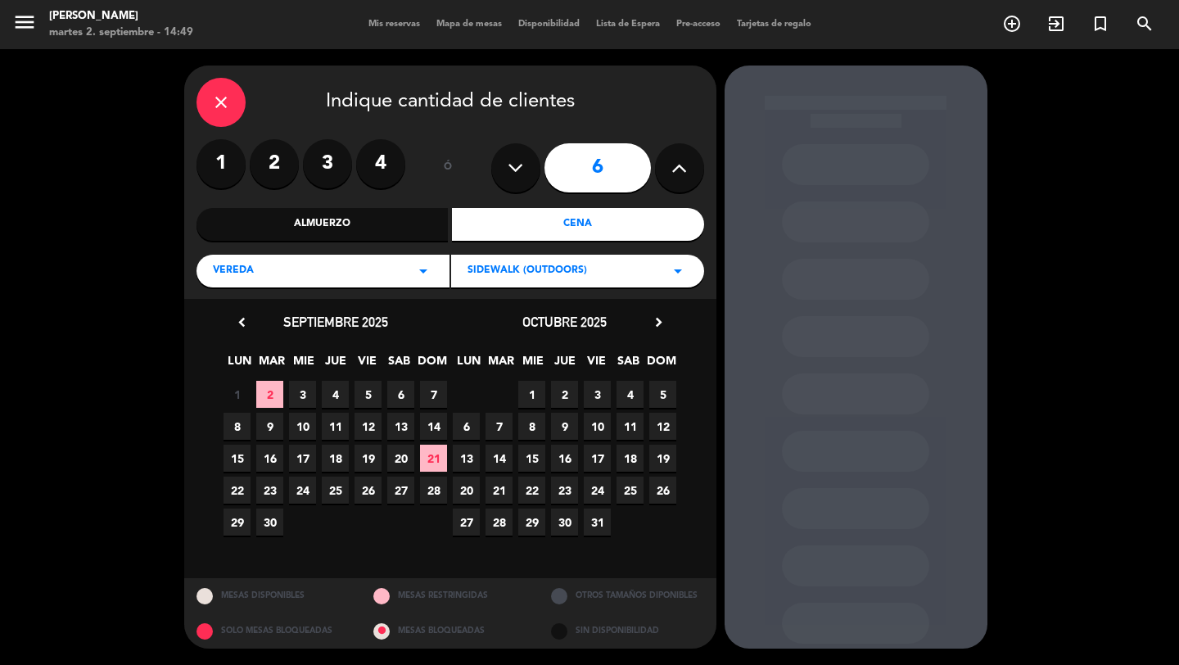
click at [667, 322] on div "octubre 2025 chevron_right" at bounding box center [564, 322] width 229 height 22
click at [664, 322] on icon "chevron_right" at bounding box center [658, 322] width 17 height 17
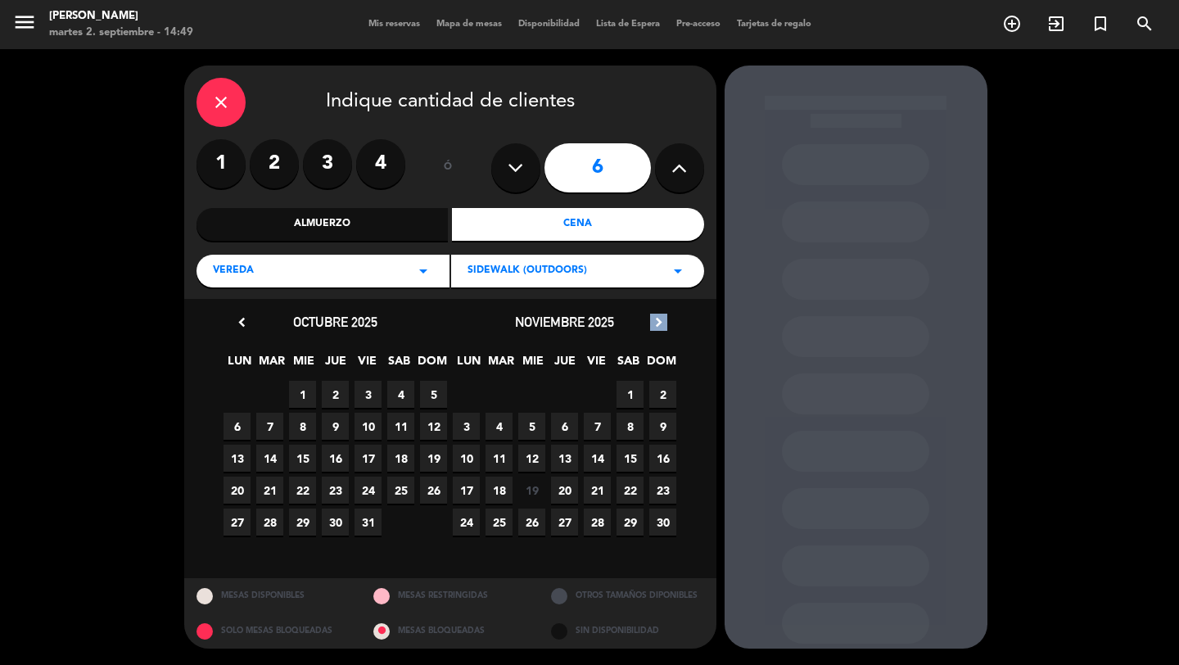
click at [664, 322] on icon "chevron_right" at bounding box center [658, 322] width 17 height 17
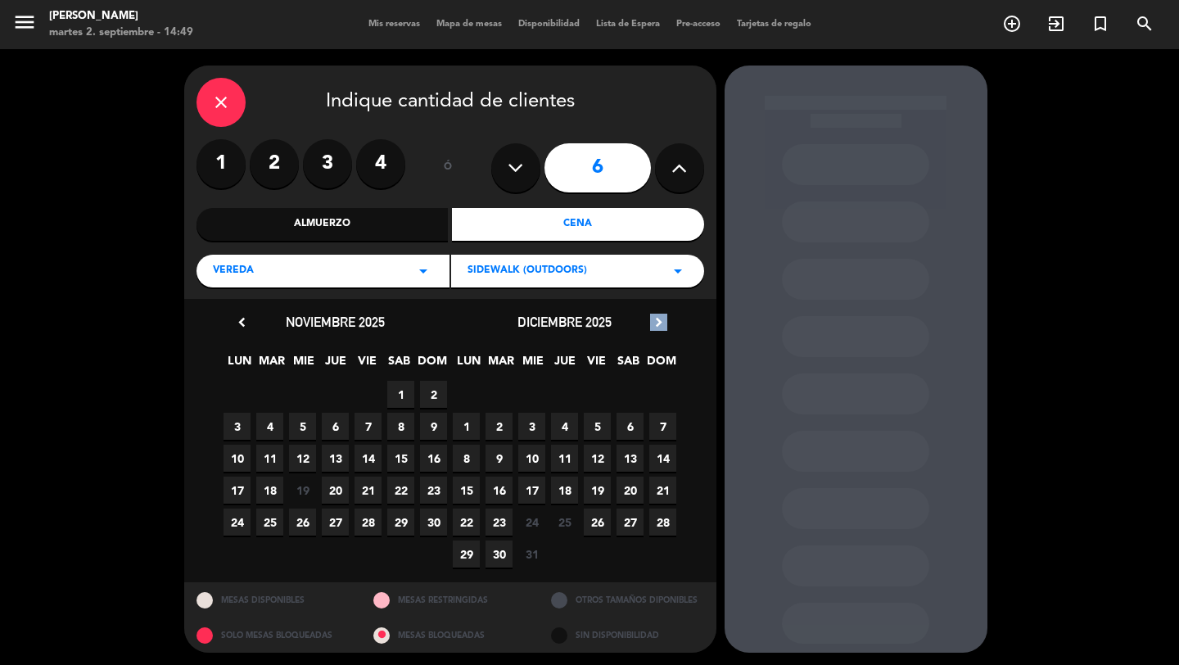
click at [664, 322] on icon "chevron_right" at bounding box center [658, 322] width 17 height 17
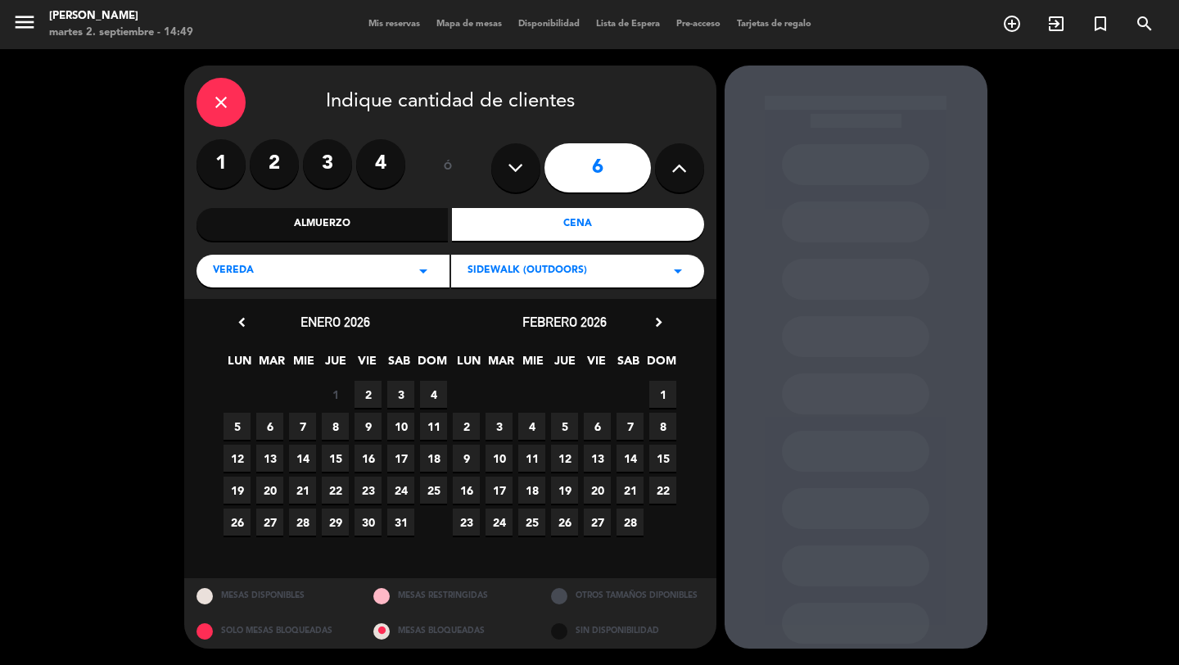
click at [605, 514] on span "27" at bounding box center [597, 521] width 27 height 27
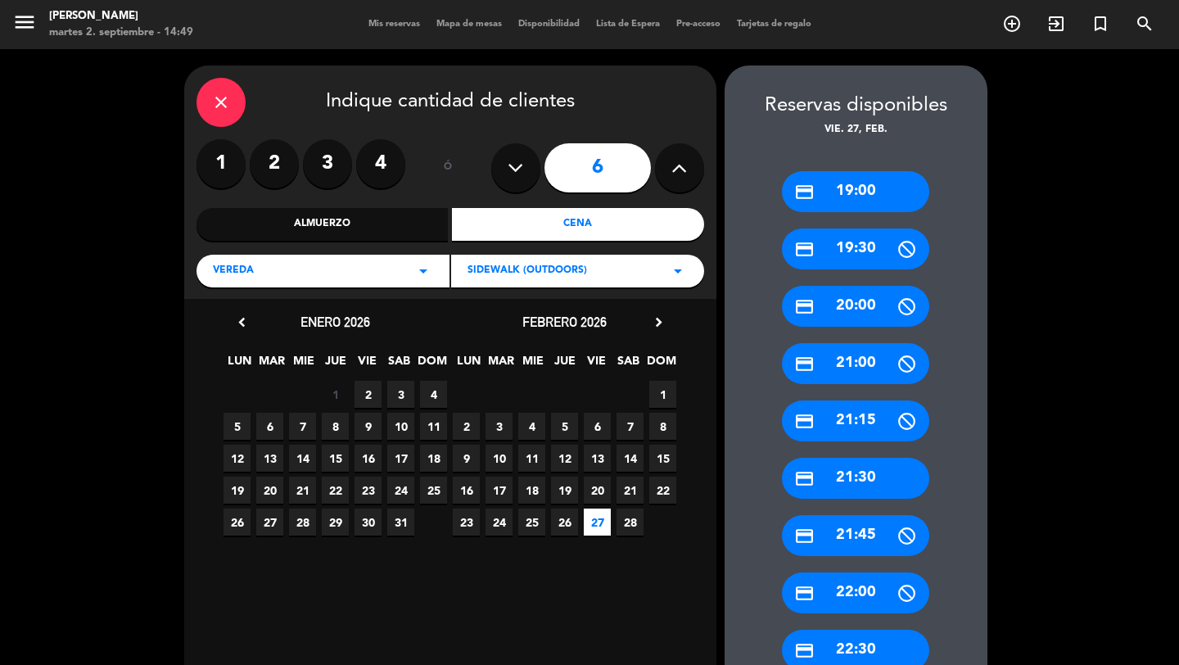
click at [880, 197] on div "credit_card 19:00" at bounding box center [855, 191] width 147 height 41
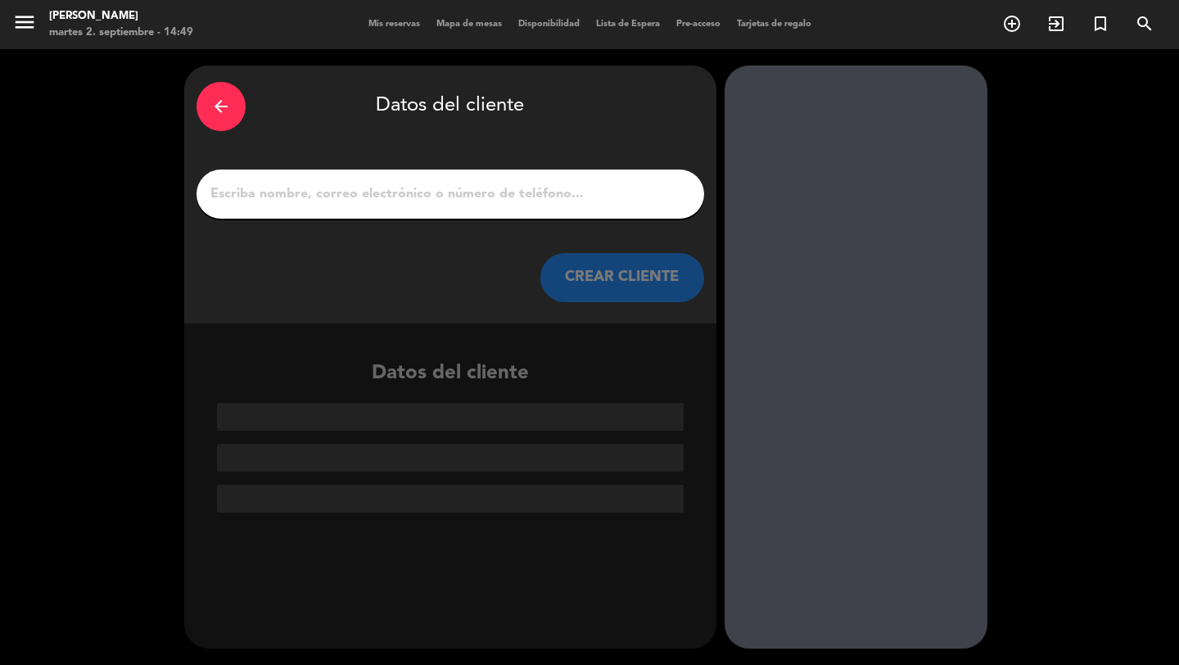
click at [645, 201] on input "1" at bounding box center [450, 194] width 483 height 23
paste input "[PERSON_NAME]"
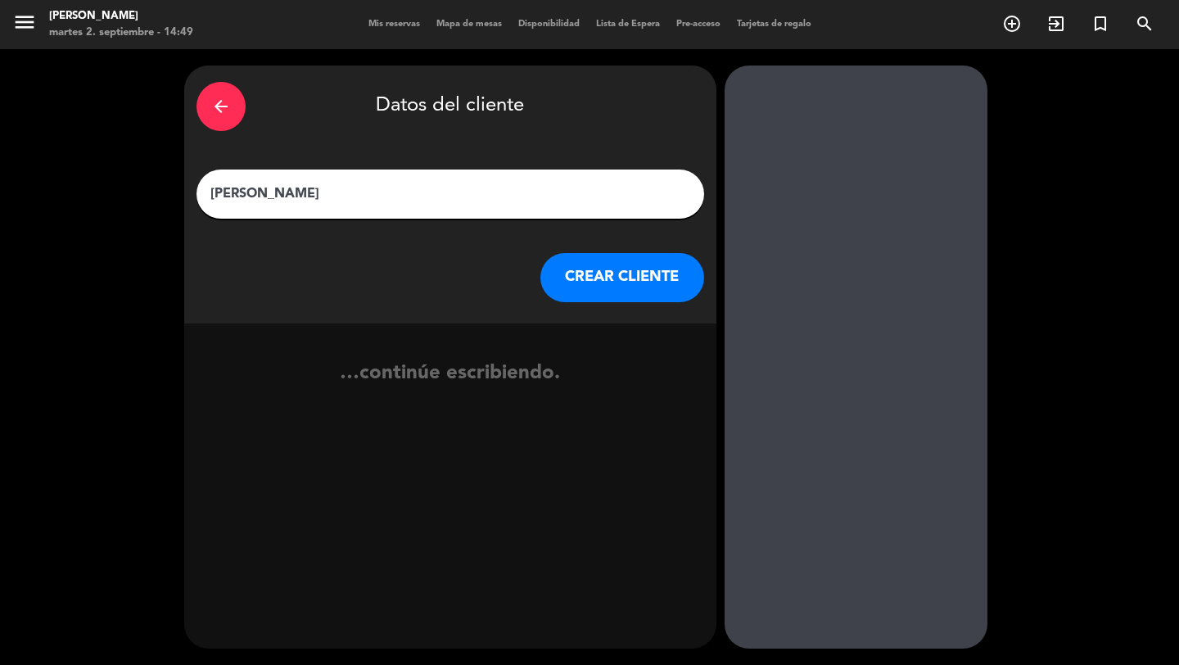
type input "[PERSON_NAME]"
click at [653, 285] on button "CREAR CLIENTE" at bounding box center [622, 277] width 164 height 49
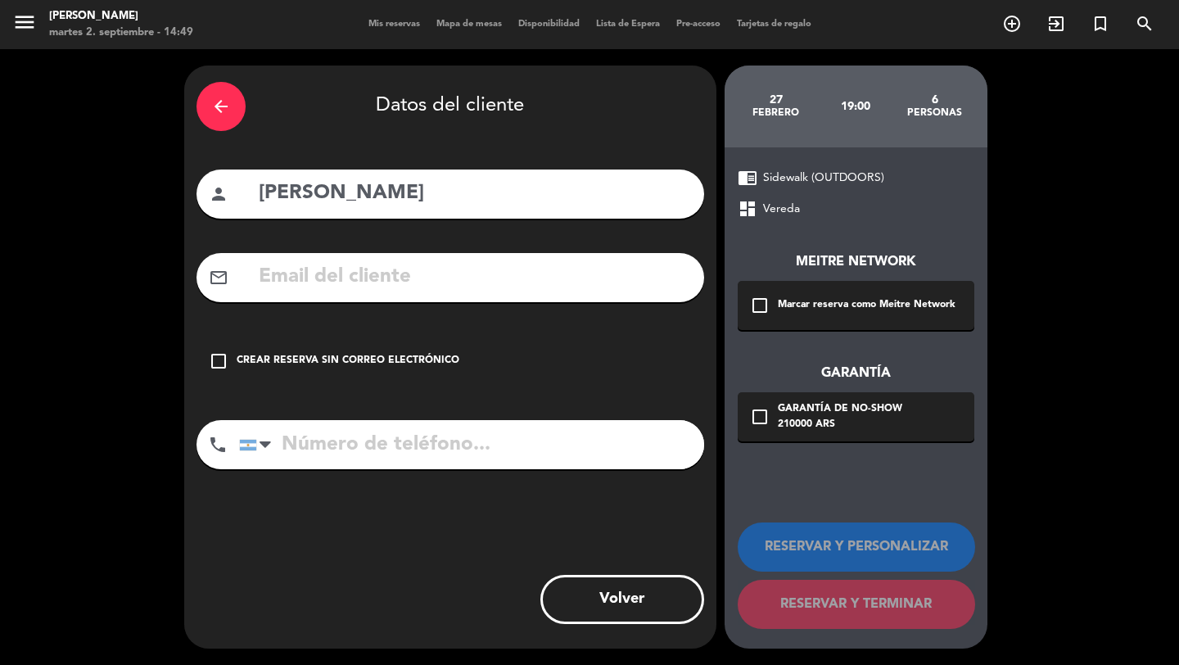
click at [802, 302] on div "Marcar reserva como Meitre Network" at bounding box center [867, 305] width 178 height 16
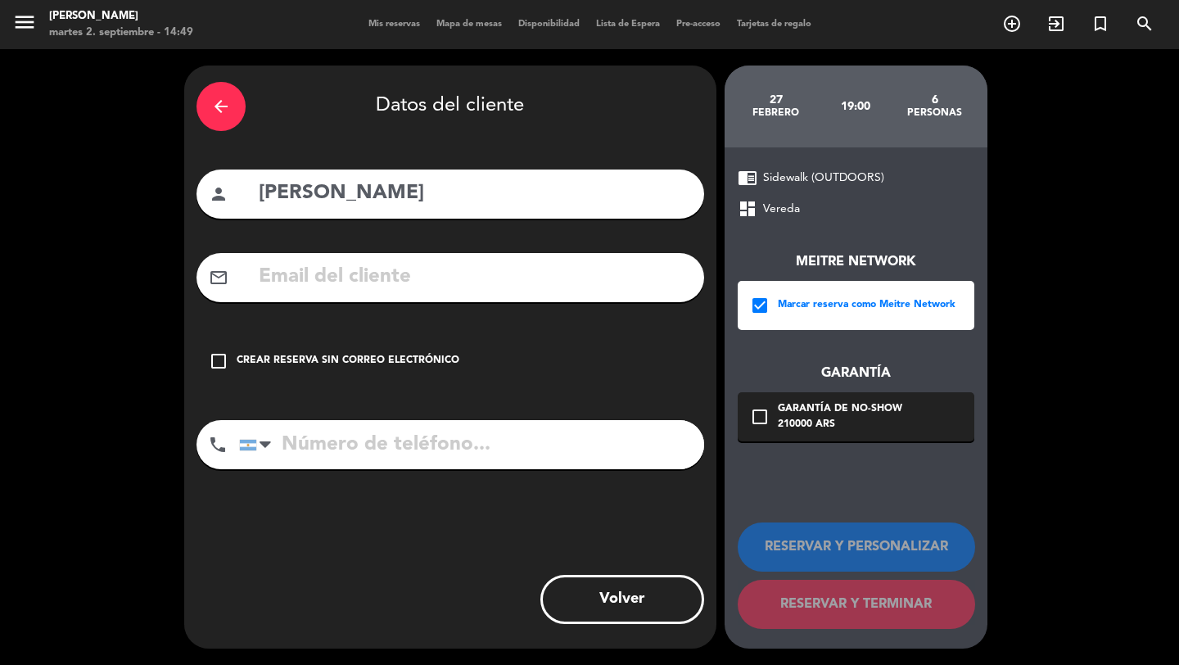
click at [803, 405] on div "Garantía de no-show" at bounding box center [840, 409] width 124 height 16
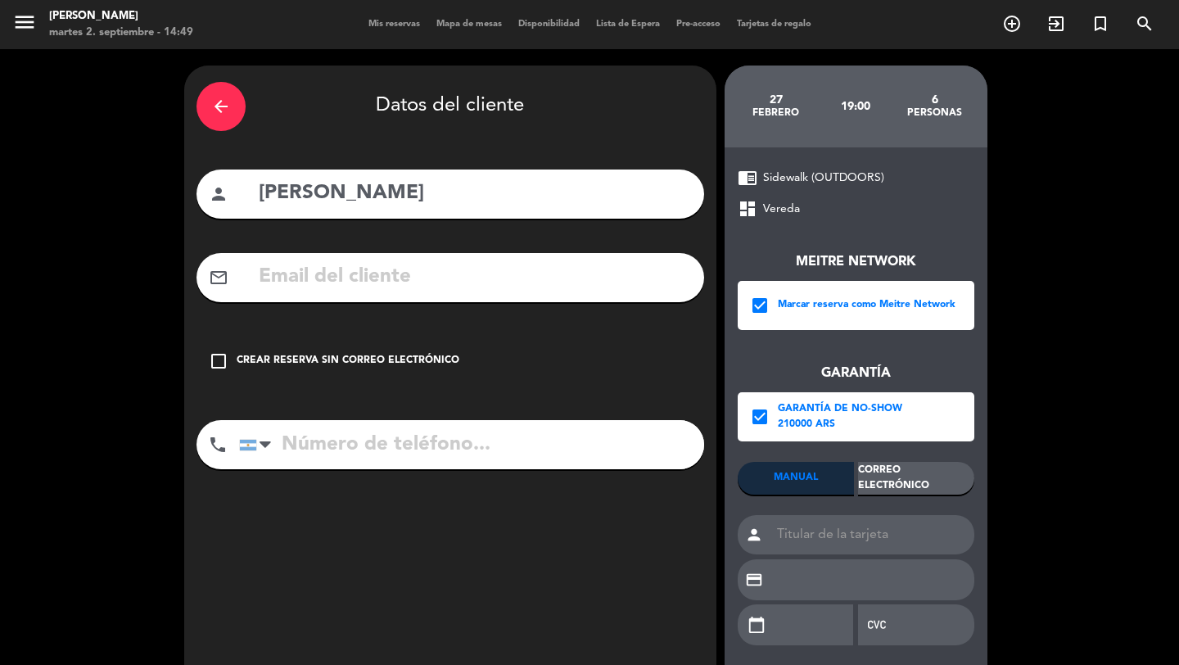
click at [888, 462] on div "Correo Electrónico" at bounding box center [916, 478] width 116 height 33
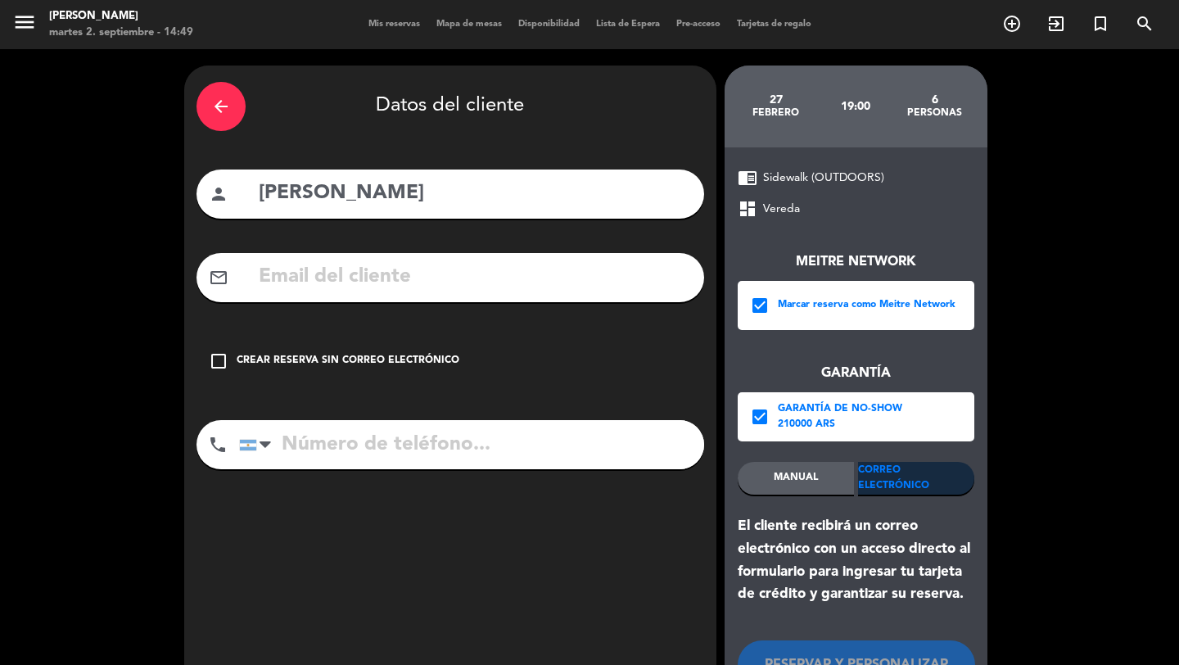
click at [617, 276] on input "text" at bounding box center [474, 277] width 435 height 34
click at [557, 289] on input "text" at bounding box center [474, 277] width 435 height 34
paste input "[EMAIL_ADDRESS][DOMAIN_NAME]"
type input "[EMAIL_ADDRESS][DOMAIN_NAME]"
click at [487, 454] on input "tel" at bounding box center [471, 444] width 465 height 49
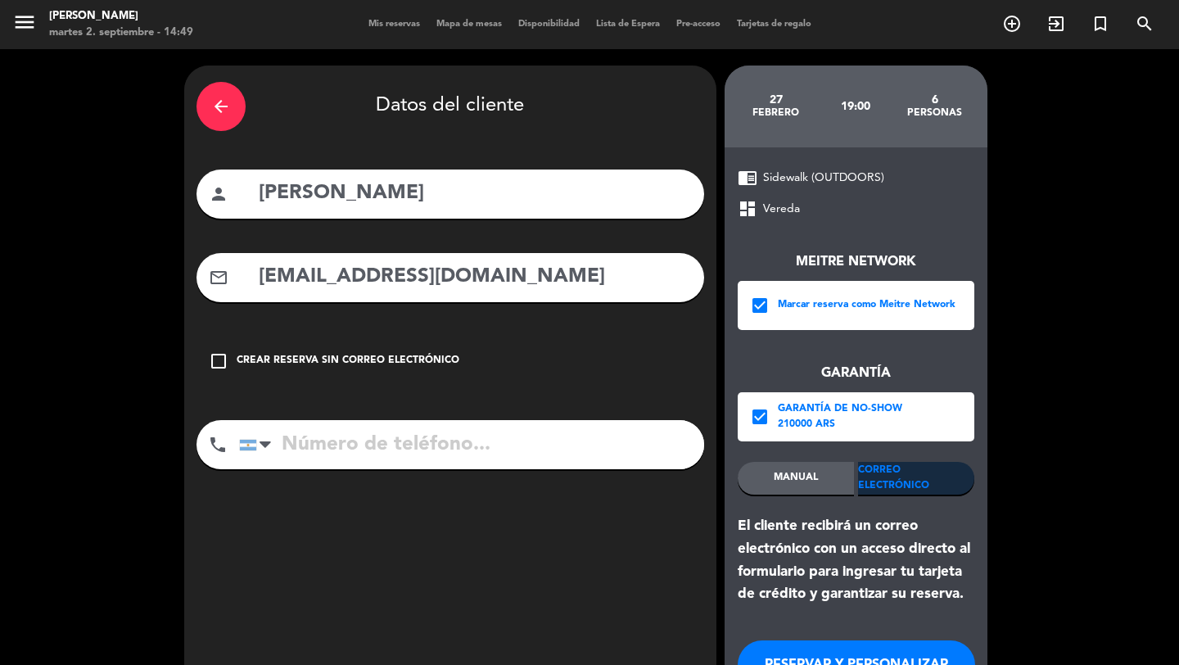
click at [377, 439] on input "tel" at bounding box center [471, 444] width 465 height 49
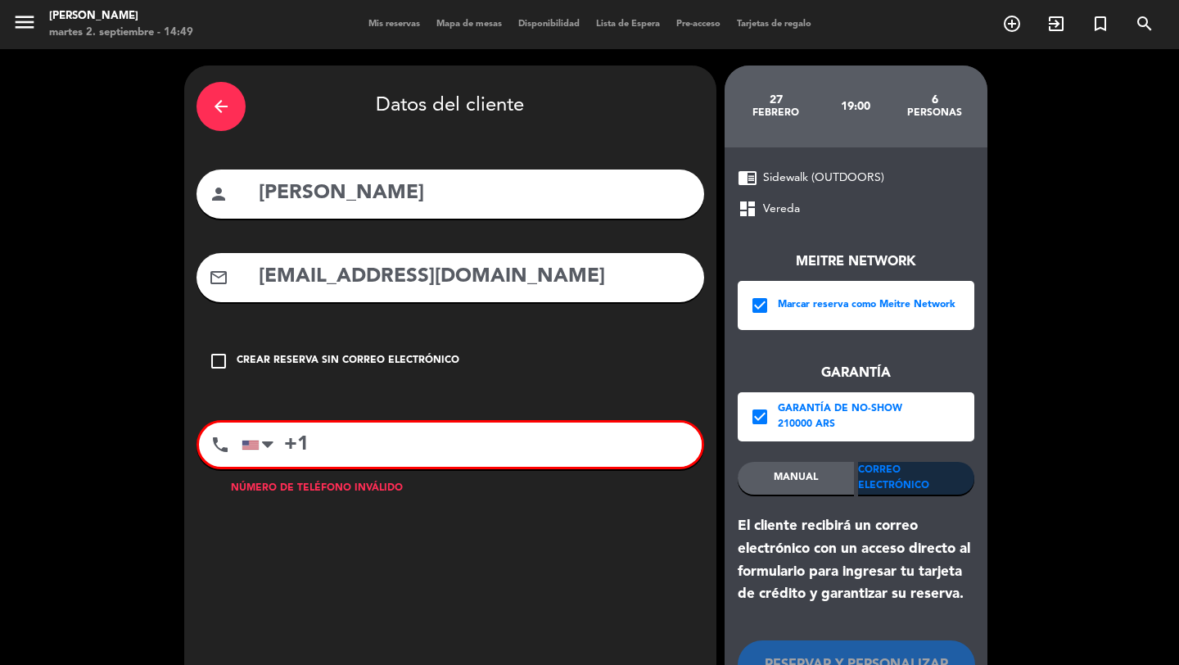
paste input "[PHONE_NUMBER]"
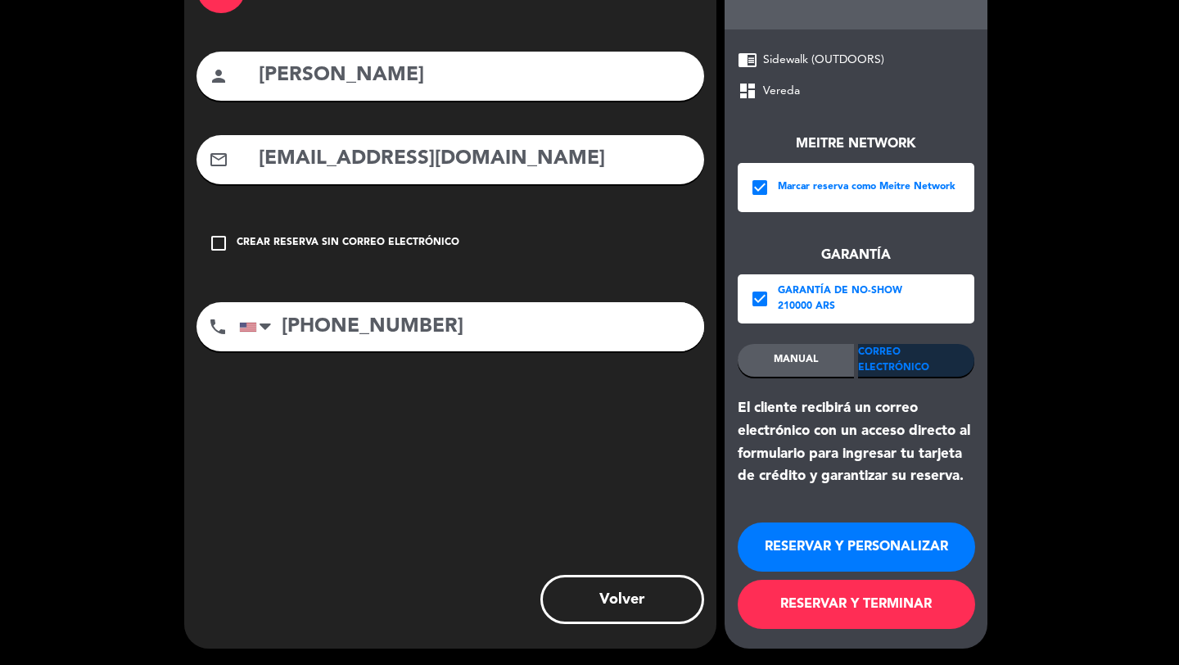
type input "[PHONE_NUMBER]"
click at [792, 581] on button "RESERVAR Y TERMINAR" at bounding box center [856, 604] width 237 height 49
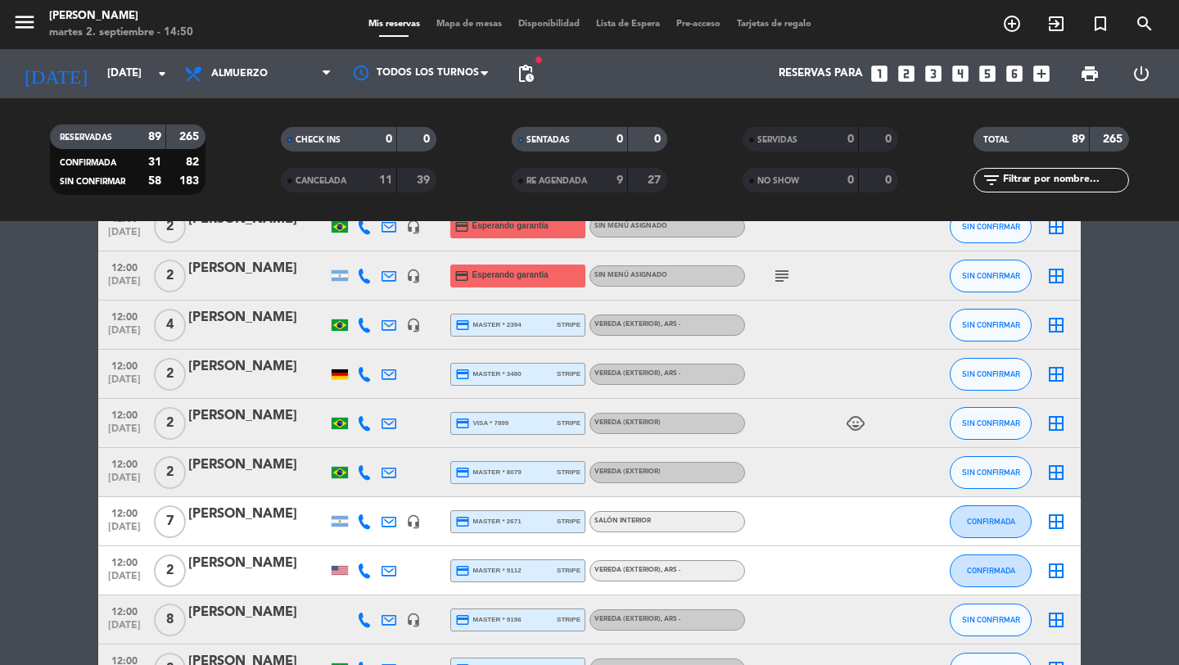
scroll to position [2130, 0]
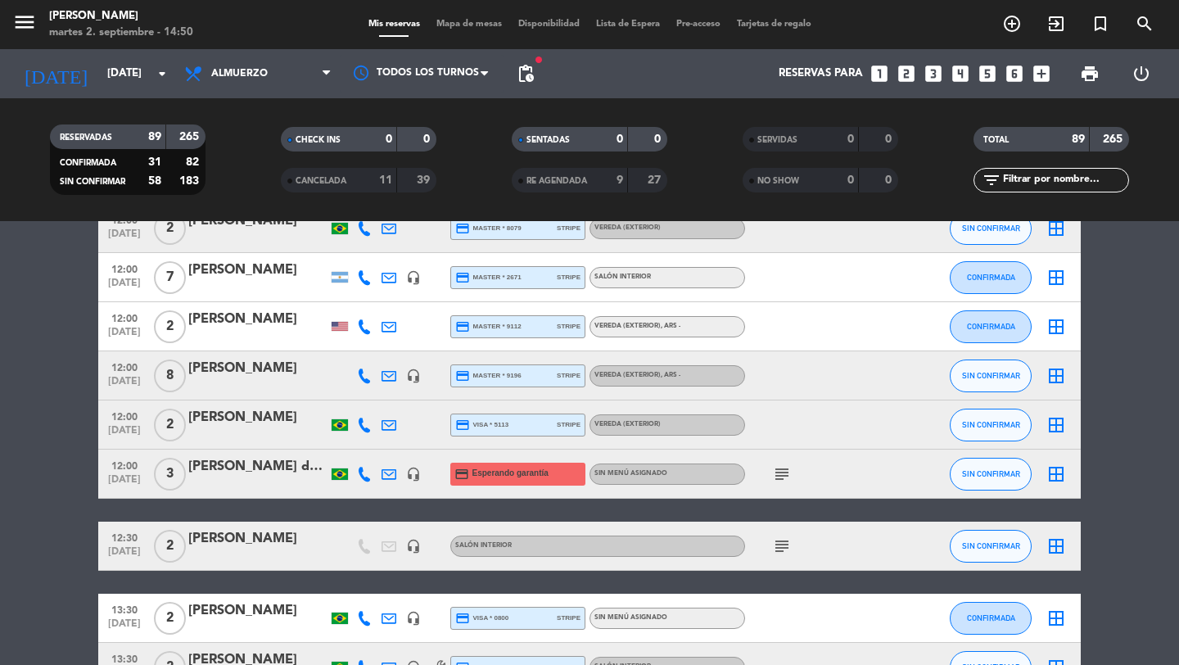
click at [118, 485] on span "[DATE]" at bounding box center [124, 483] width 41 height 19
click at [236, 471] on div "[PERSON_NAME] de [PERSON_NAME]" at bounding box center [257, 466] width 139 height 21
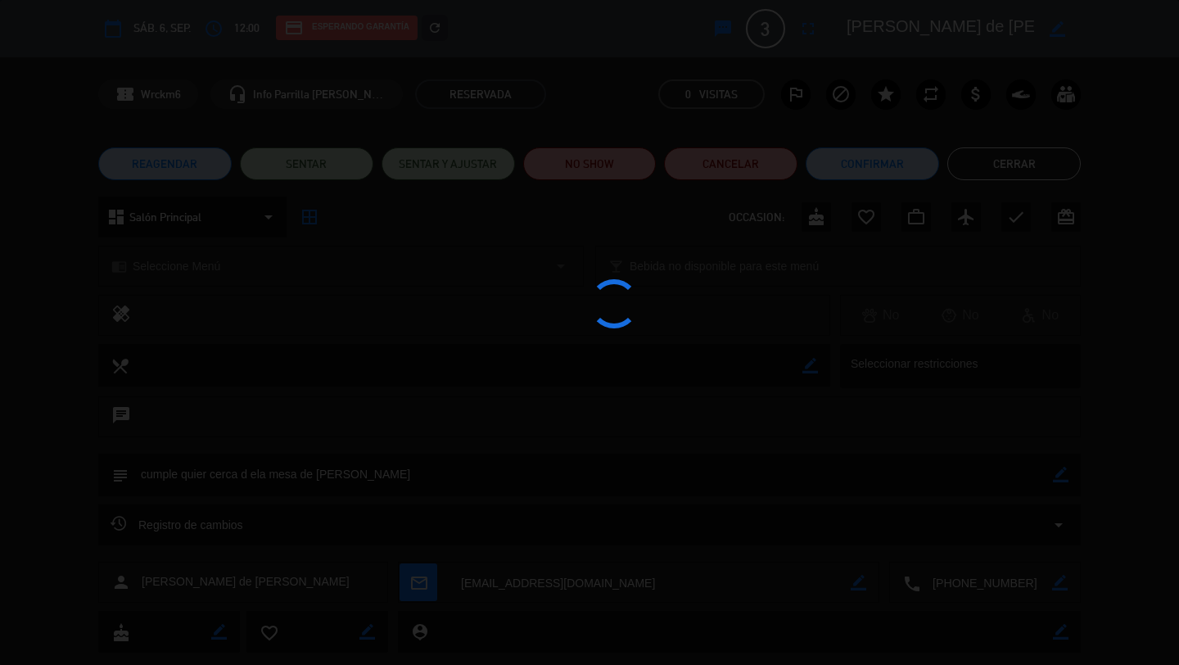
click at [431, 27] on div at bounding box center [589, 332] width 1179 height 665
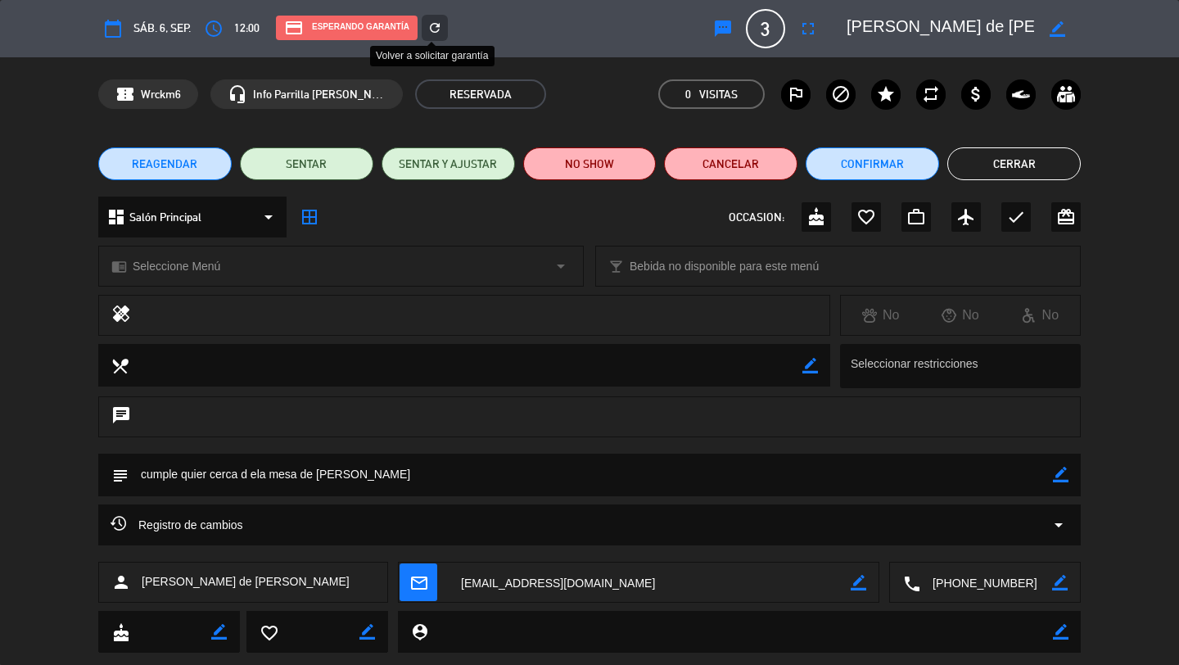
click at [430, 35] on div "refresh" at bounding box center [435, 28] width 26 height 26
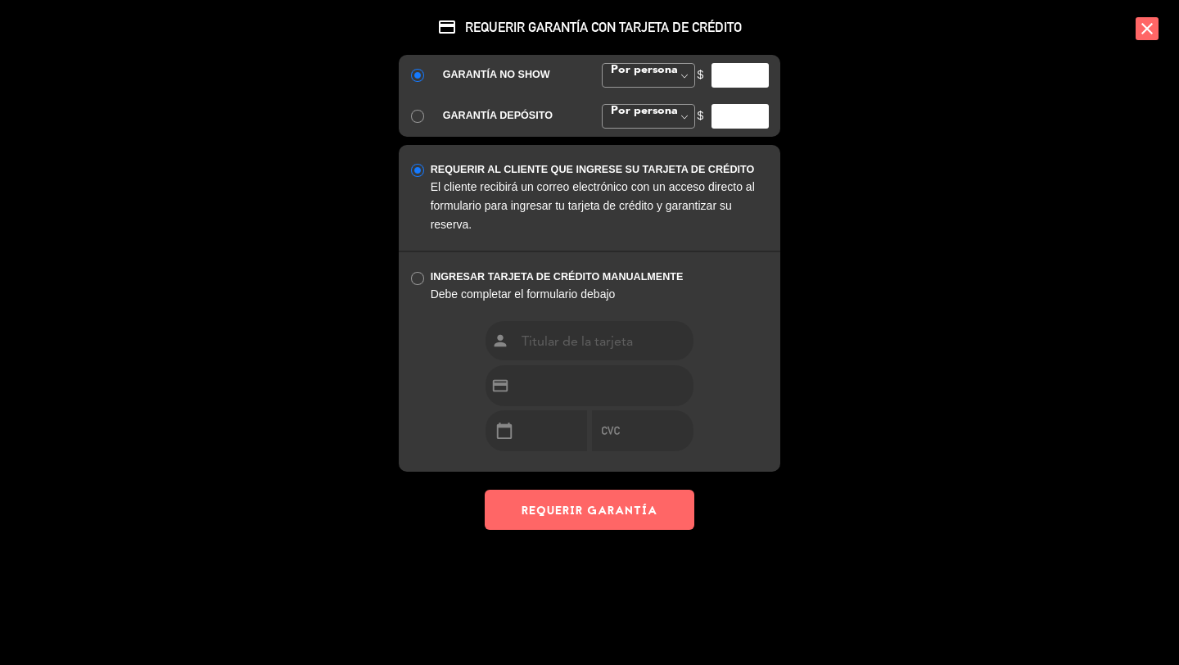
click at [733, 78] on input "number" at bounding box center [740, 75] width 57 height 25
click at [743, 75] on input "35000" at bounding box center [740, 75] width 57 height 25
type input "35000"
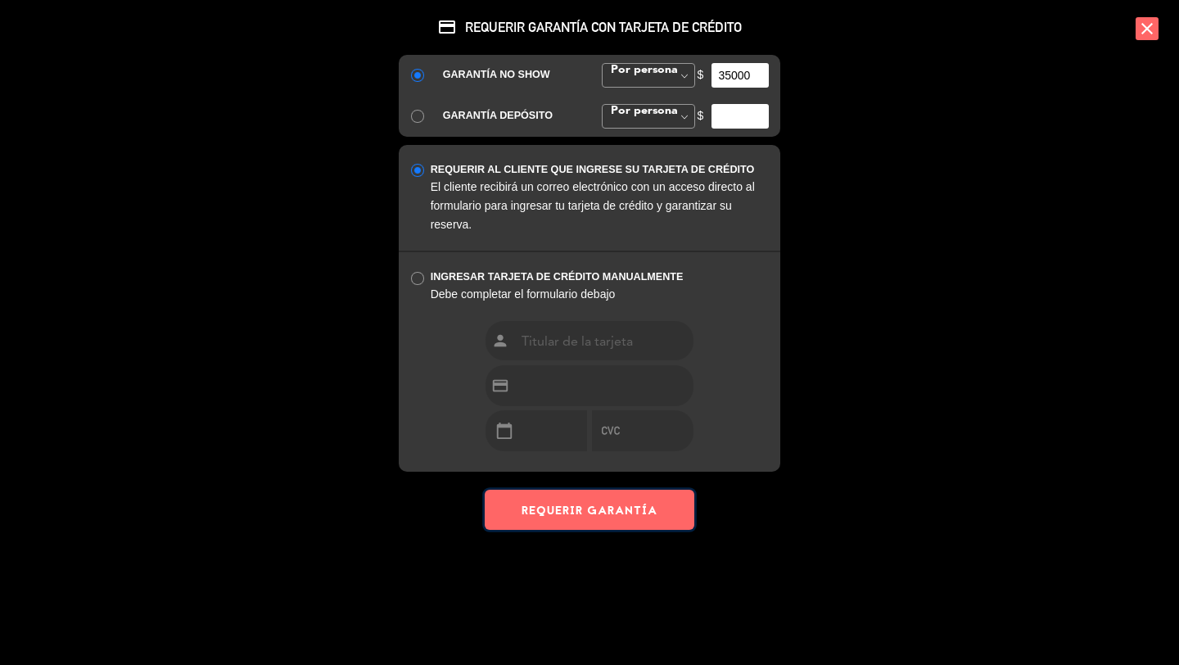
click at [626, 514] on button "REQUERIR GARANTÍA" at bounding box center [590, 510] width 210 height 40
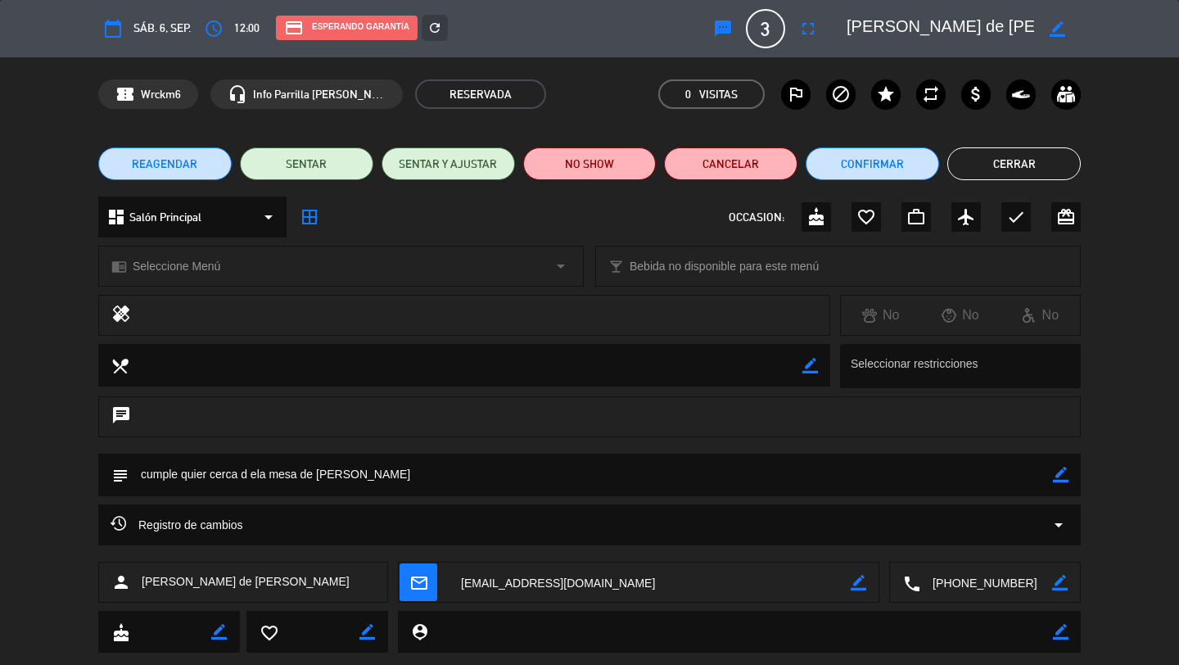
click at [1000, 174] on button "Cerrar" at bounding box center [1013, 163] width 133 height 33
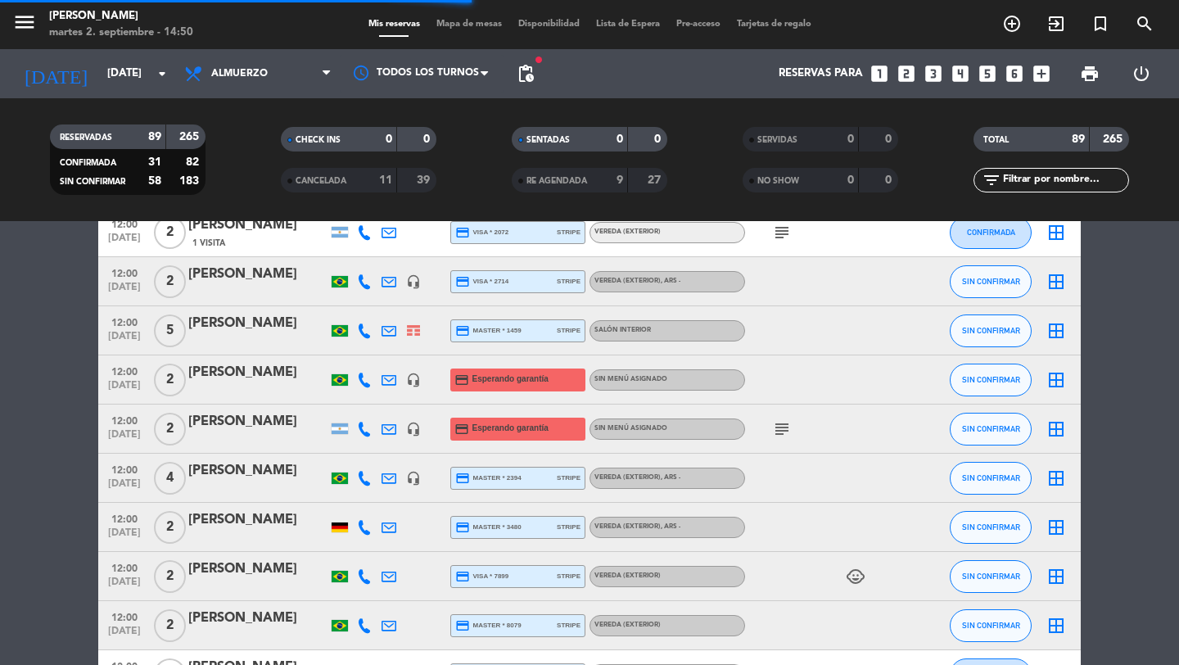
scroll to position [1709, 0]
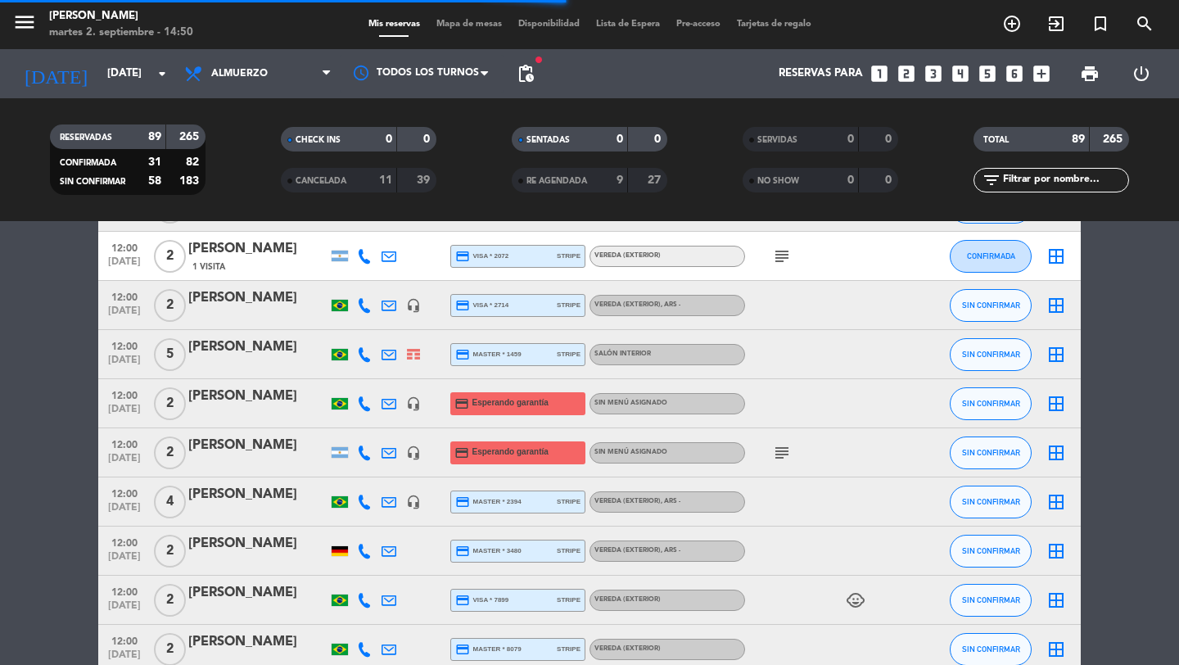
click at [125, 455] on span "[DATE]" at bounding box center [124, 462] width 41 height 19
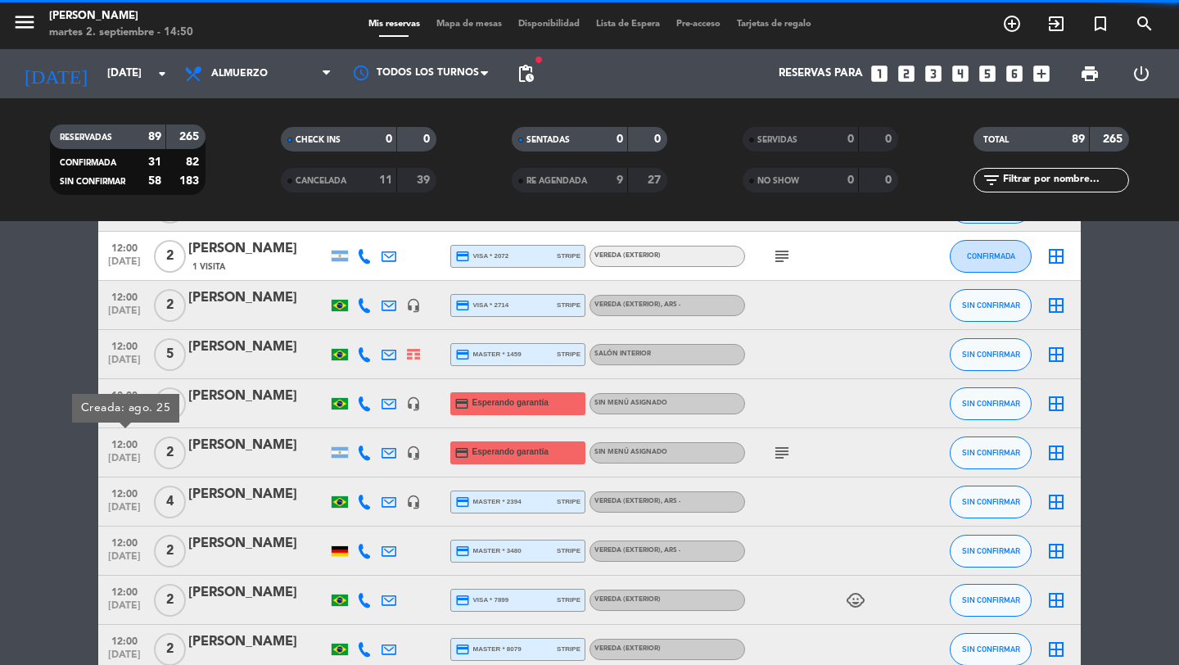
click at [125, 416] on div "Creada: ago. 25" at bounding box center [125, 408] width 107 height 29
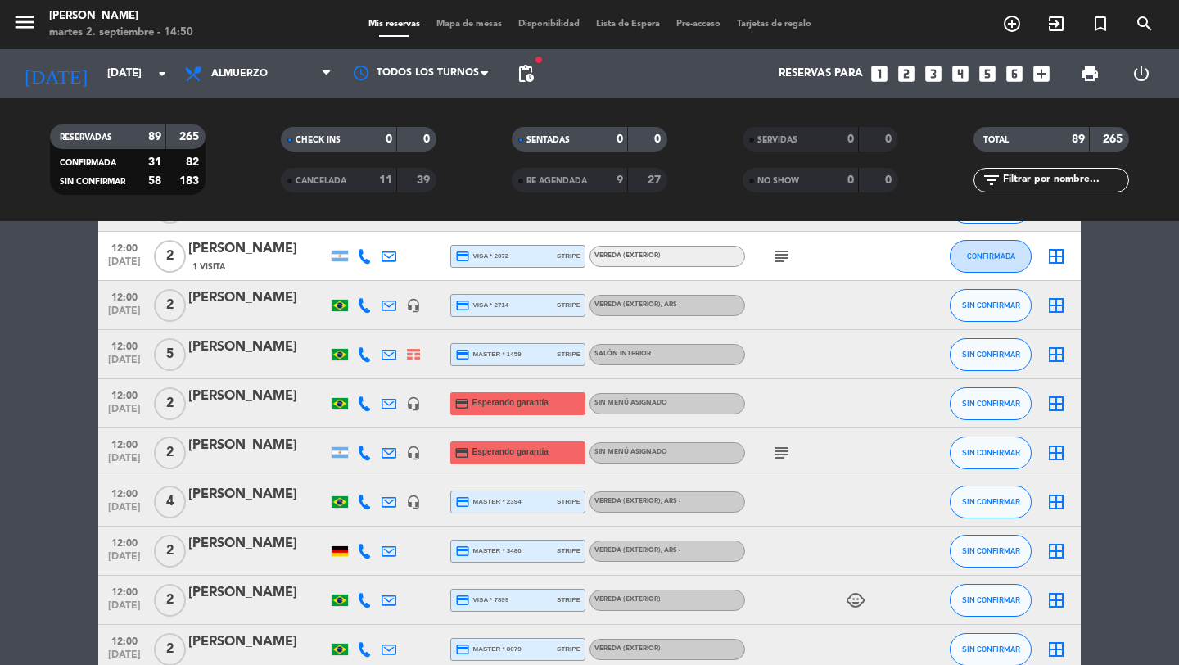
click at [126, 409] on span "[DATE]" at bounding box center [124, 413] width 41 height 19
click at [195, 408] on div at bounding box center [257, 414] width 139 height 13
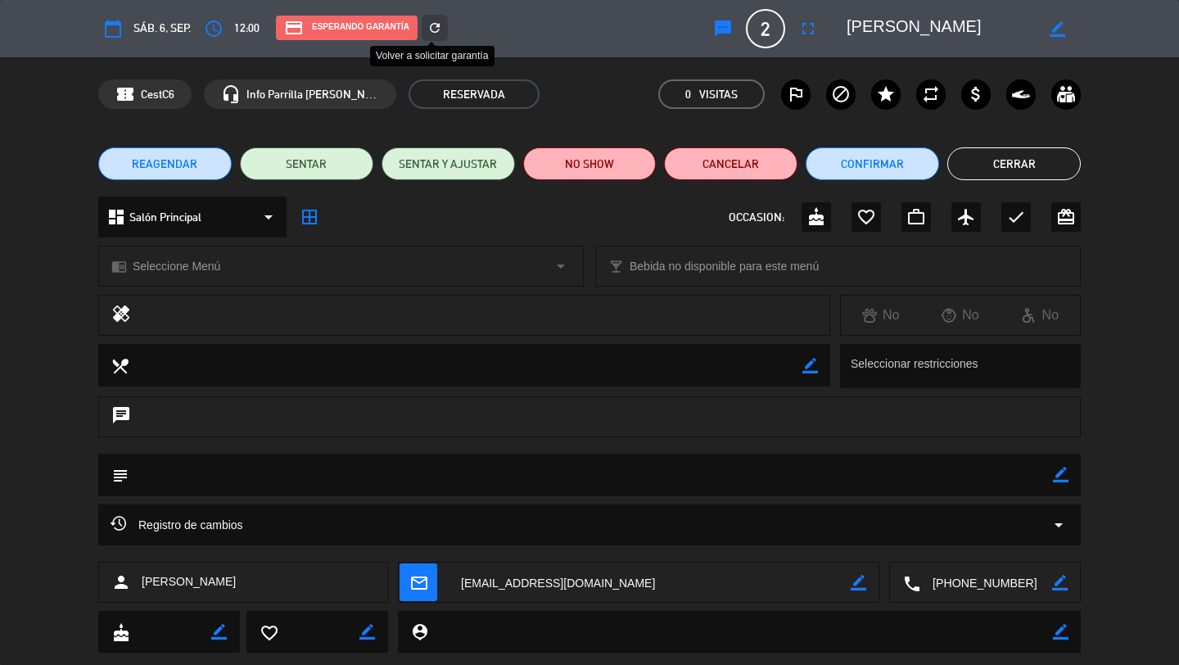
click at [438, 25] on edit-booking-info-modal "calendar_today sáb. 6, sep. access_time 12:00 credit_card Esperando garantía re…" at bounding box center [589, 332] width 1179 height 665
click at [438, 25] on icon "refresh" at bounding box center [434, 27] width 15 height 15
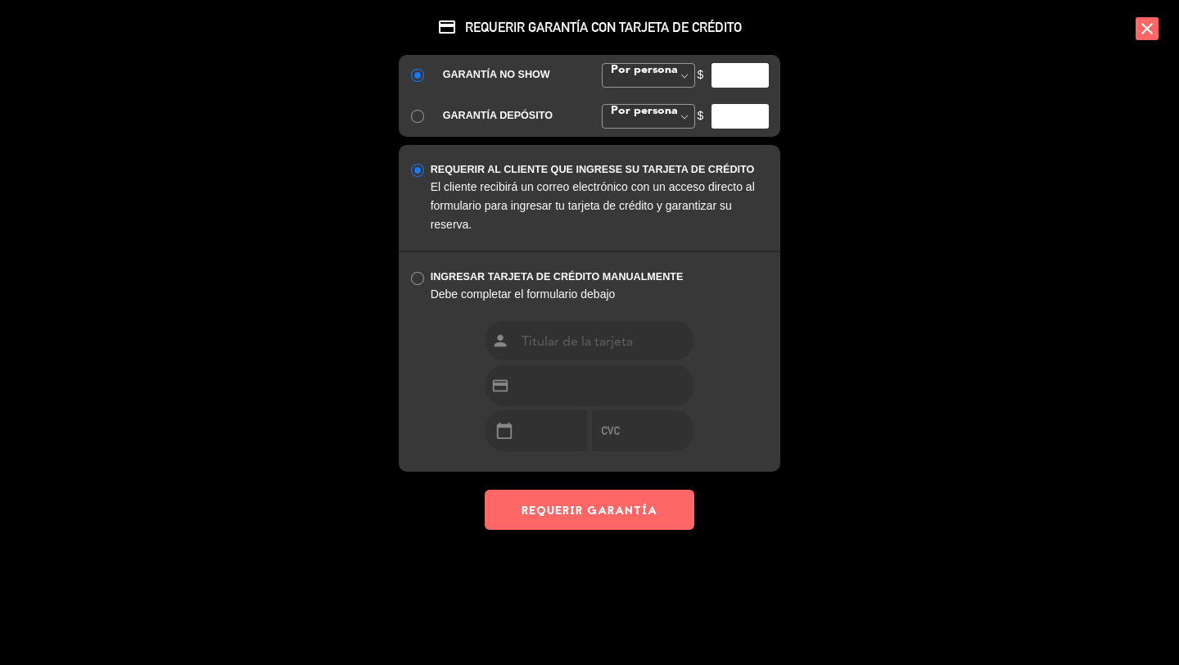
click at [733, 82] on input "number" at bounding box center [740, 75] width 57 height 25
paste input "35000"
type input "35000"
click at [621, 519] on button "REQUERIR GARANTÍA" at bounding box center [590, 510] width 210 height 40
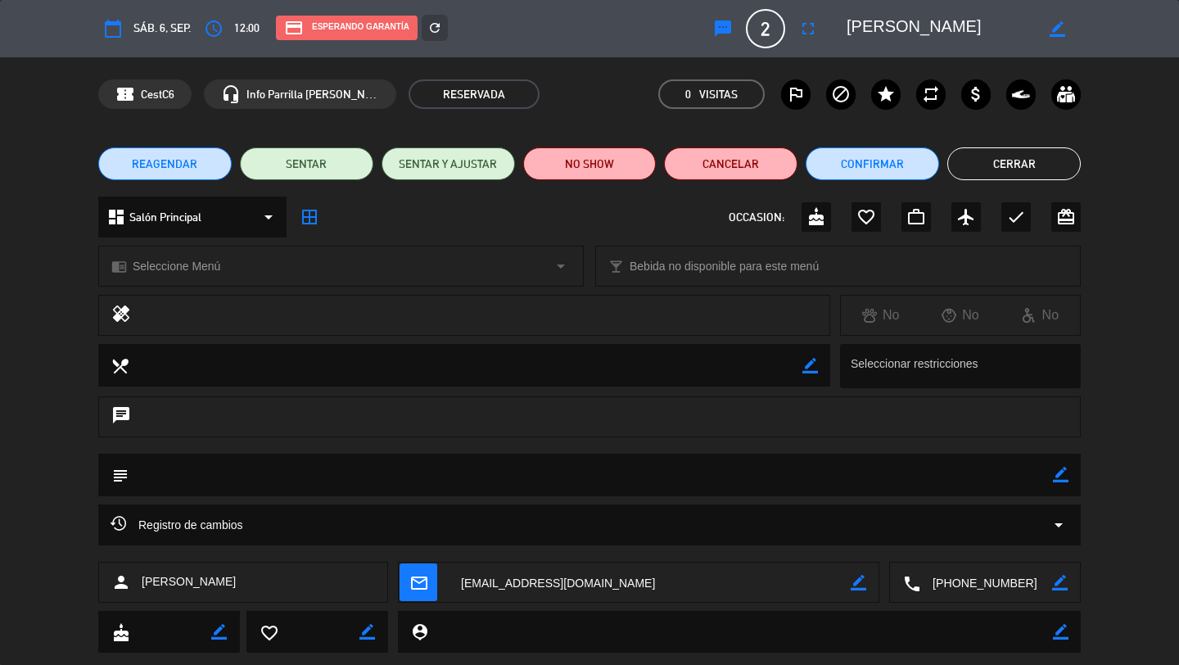
click at [996, 163] on button "Cerrar" at bounding box center [1013, 163] width 133 height 33
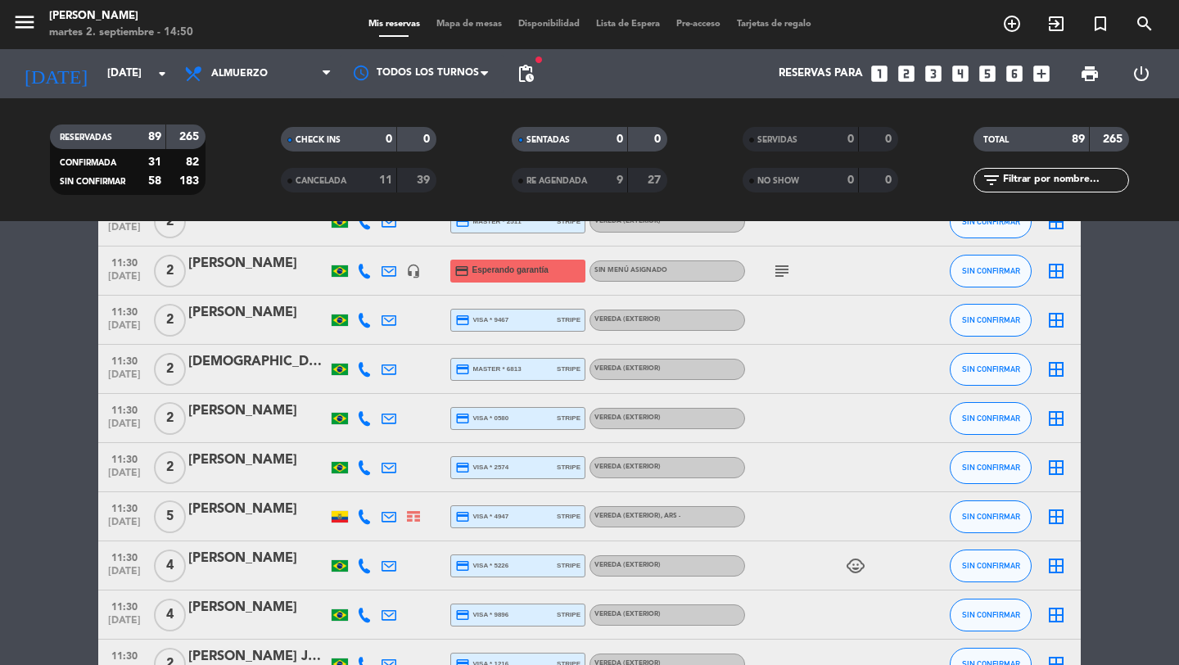
scroll to position [0, 0]
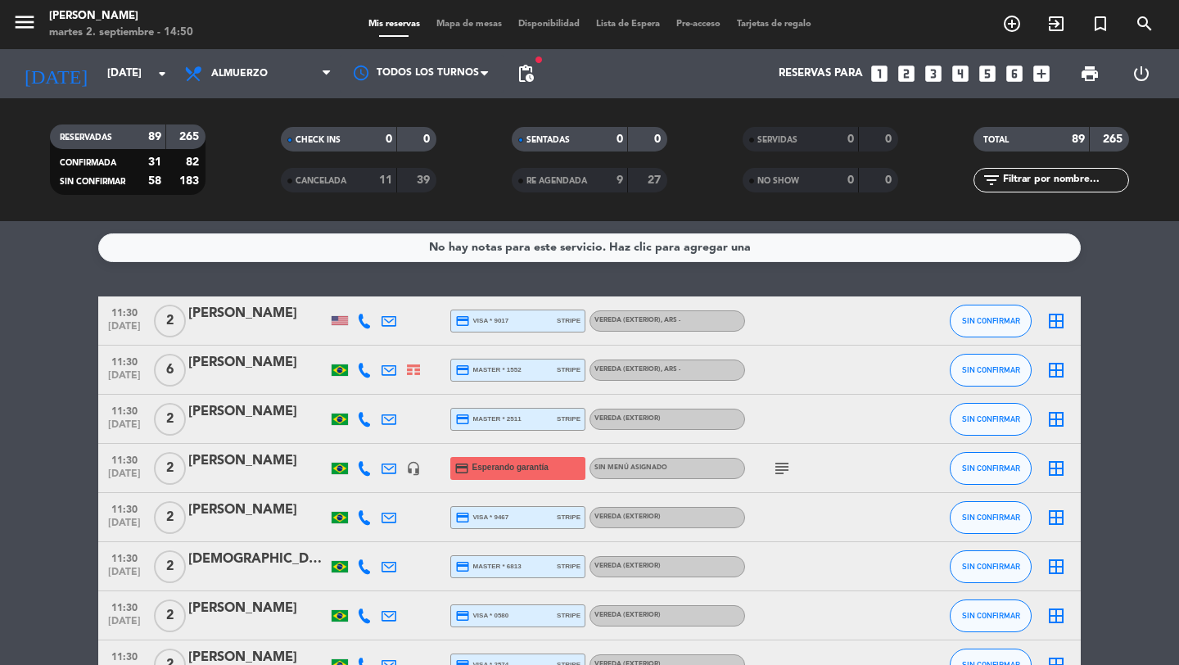
click at [120, 472] on span "[DATE]" at bounding box center [124, 477] width 41 height 19
click at [230, 467] on div "[PERSON_NAME]" at bounding box center [257, 460] width 139 height 21
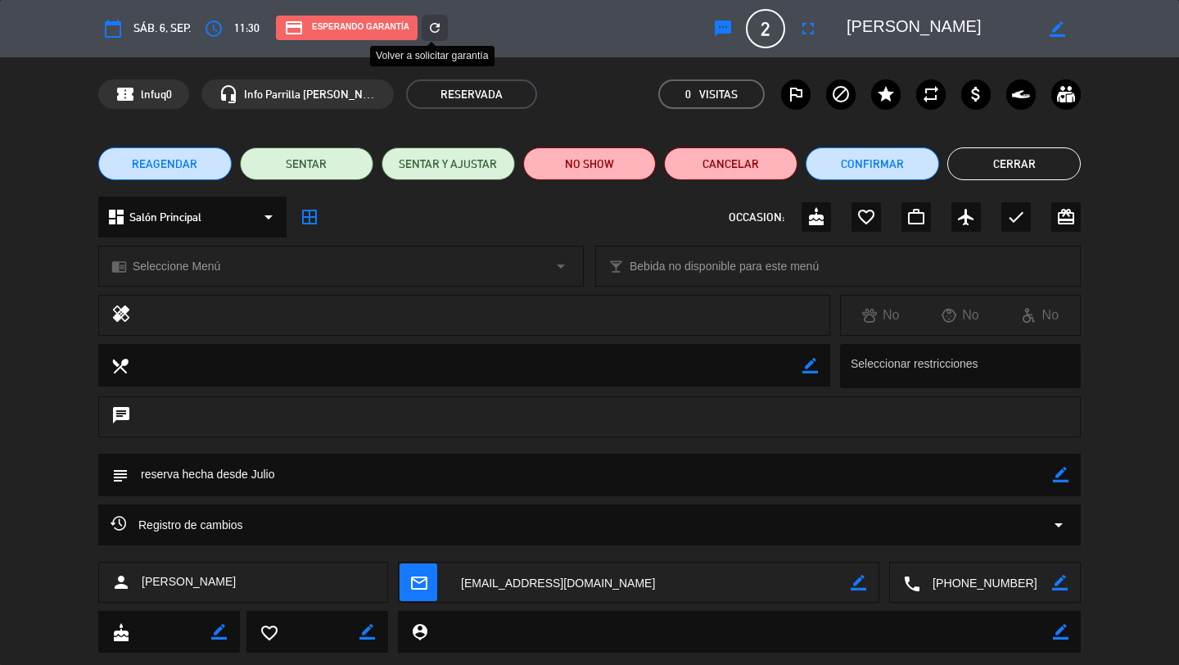
click at [436, 29] on edit-booking-info-modal "calendar_today sáb. 6, sep. access_time 11:30 credit_card Esperando garantía re…" at bounding box center [589, 332] width 1179 height 665
click at [436, 29] on icon "refresh" at bounding box center [434, 27] width 15 height 15
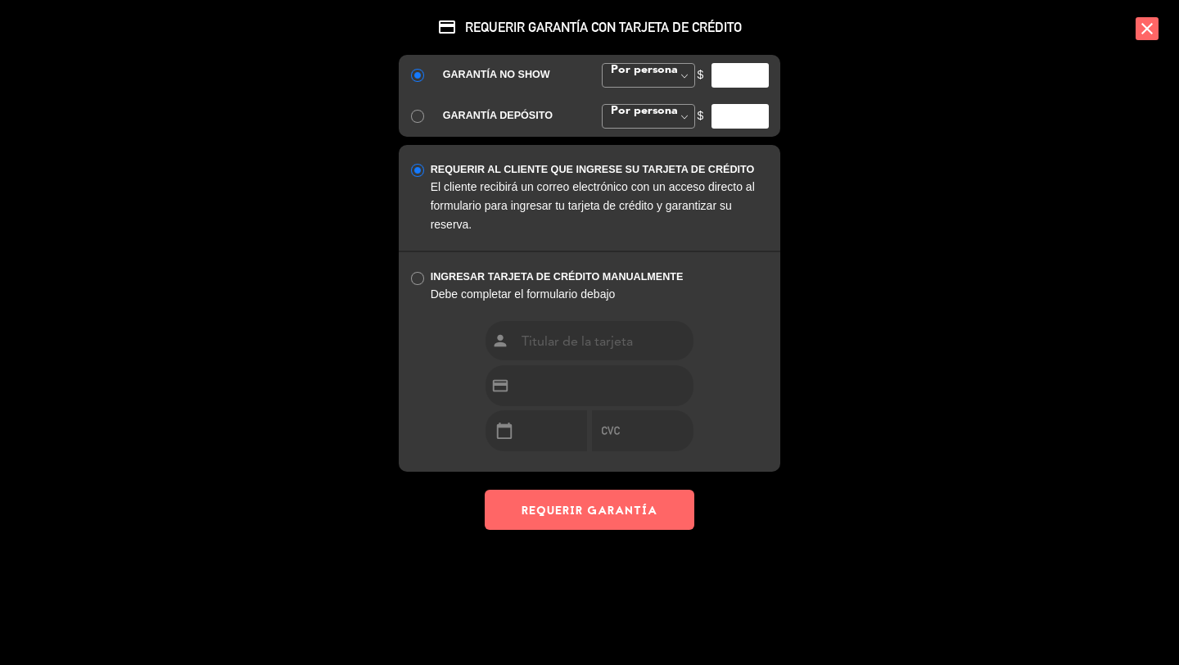
click at [708, 72] on div "$" at bounding box center [733, 75] width 96 height 25
click at [724, 76] on input "number" at bounding box center [740, 75] width 57 height 25
paste input "35000"
type input "35000"
click at [625, 498] on button "REQUERIR GARANTÍA" at bounding box center [590, 510] width 210 height 40
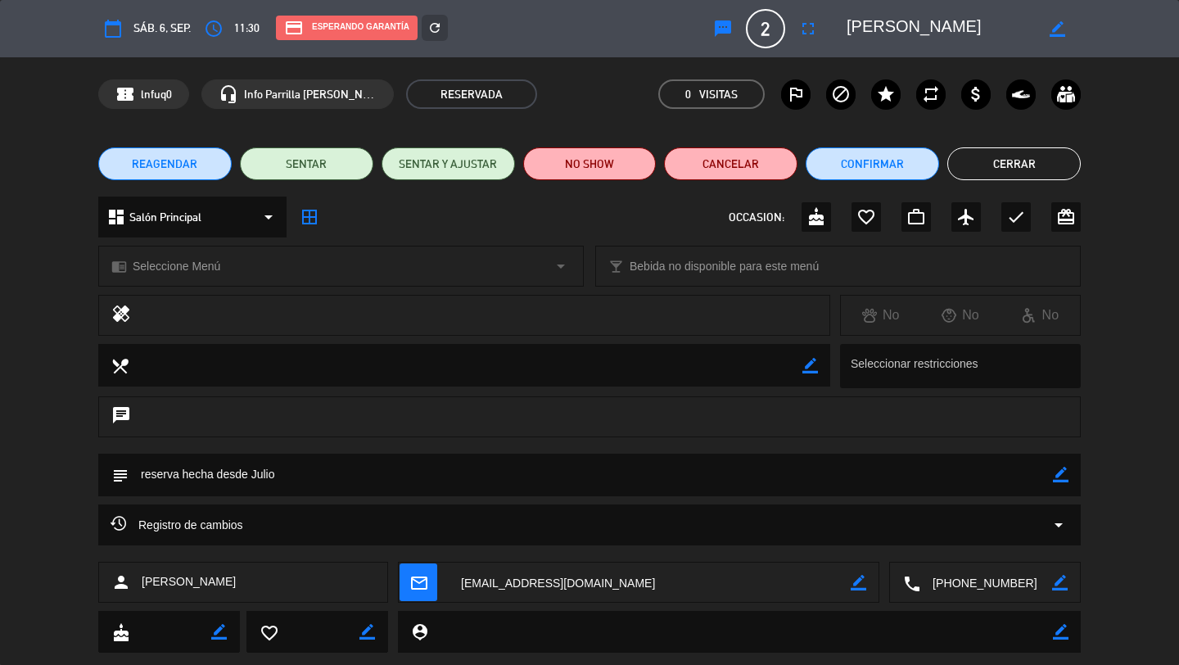
click at [1002, 162] on button "Cerrar" at bounding box center [1013, 163] width 133 height 33
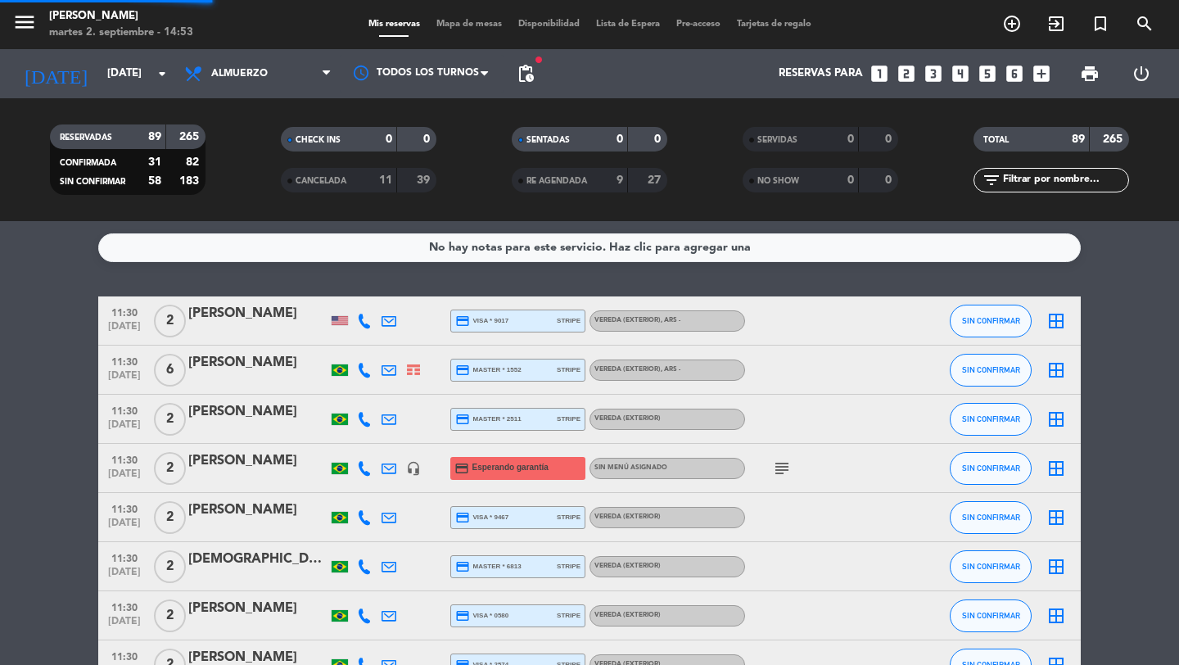
click at [1034, 73] on icon "add_box" at bounding box center [1041, 73] width 21 height 21
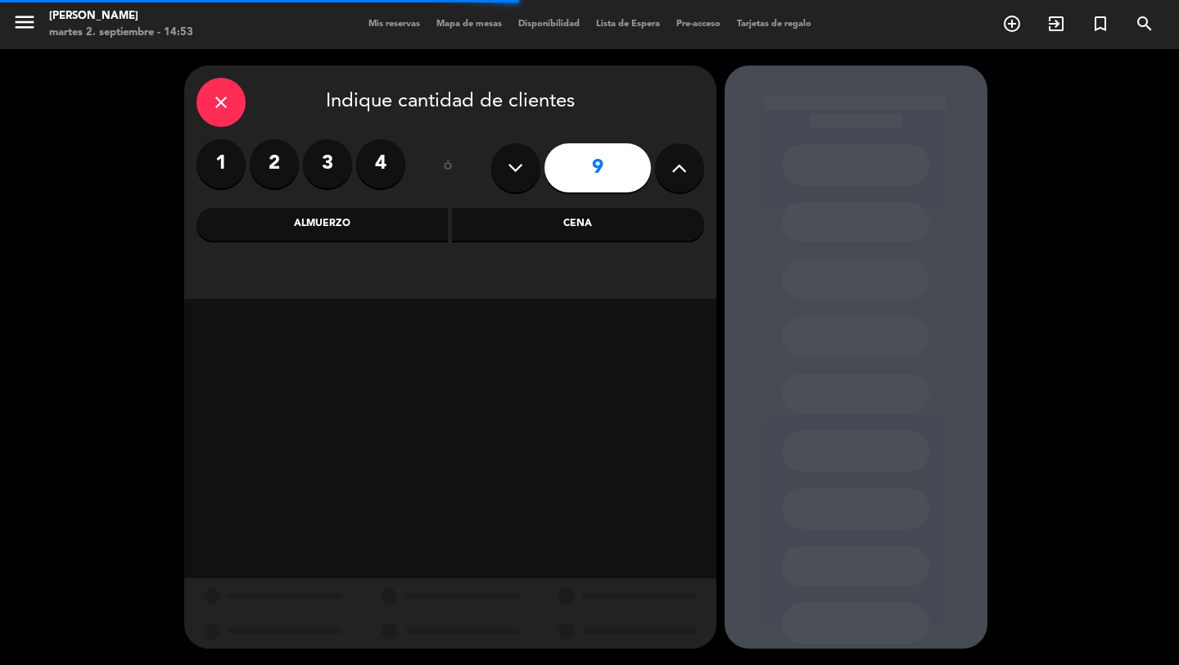
click at [680, 173] on icon at bounding box center [679, 168] width 16 height 25
type input "10"
click at [549, 224] on div "Cena" at bounding box center [578, 224] width 252 height 33
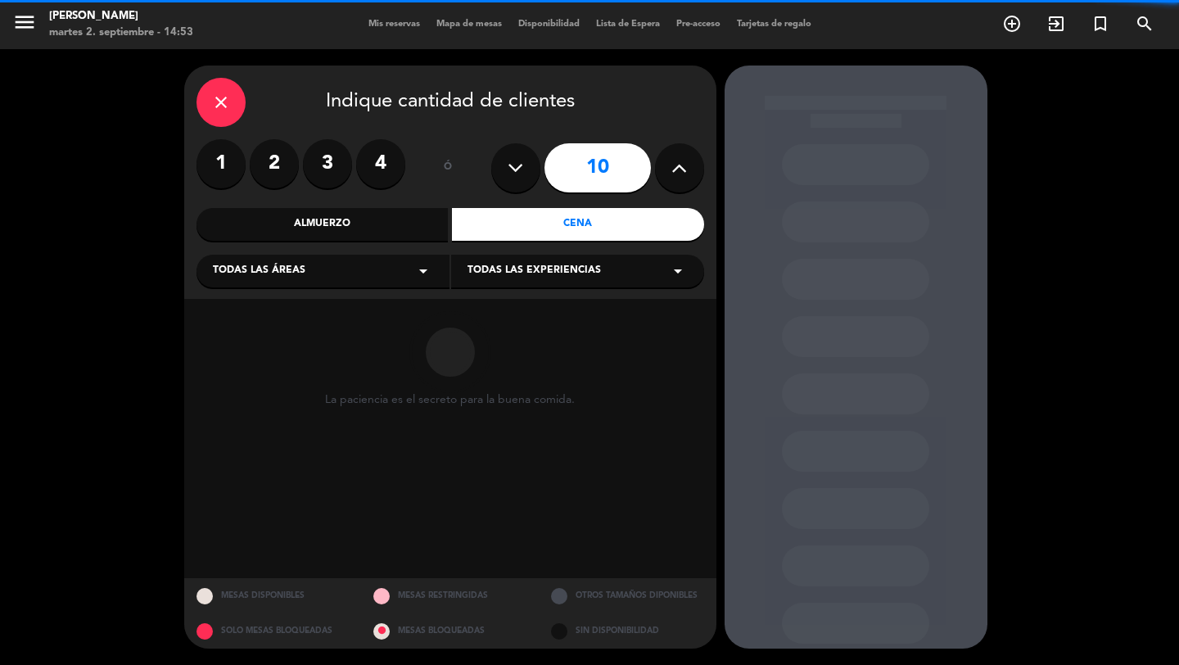
click at [387, 268] on div "Todas las áreas arrow_drop_down" at bounding box center [323, 271] width 253 height 33
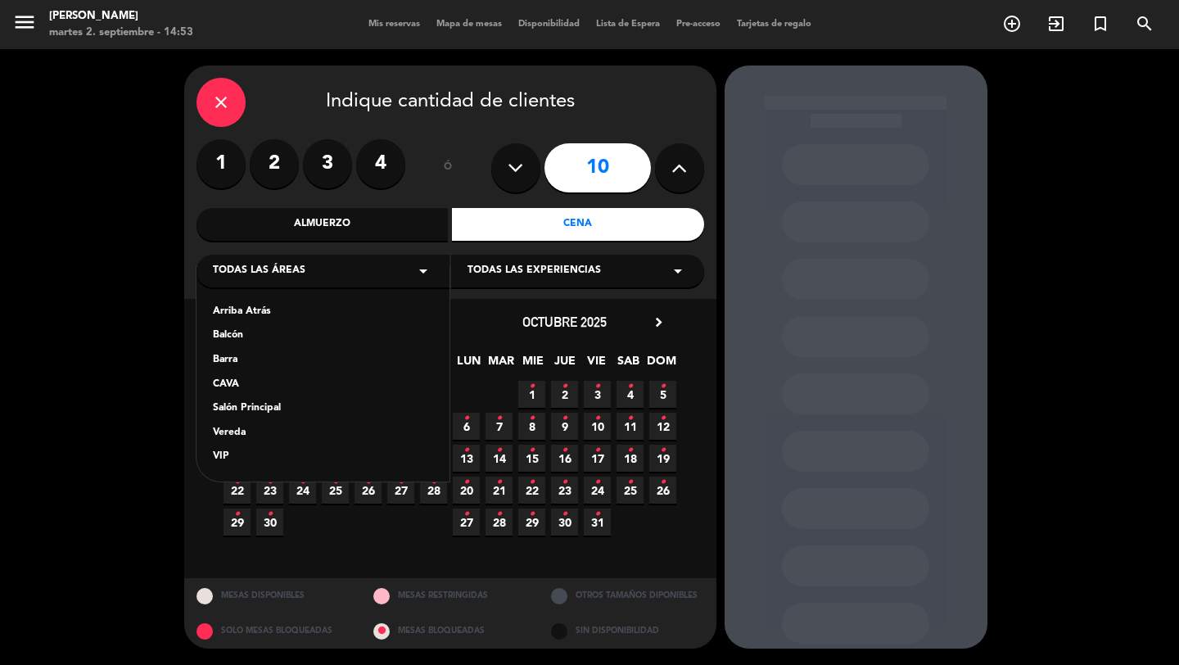
click at [230, 435] on div "Vereda" at bounding box center [323, 433] width 220 height 16
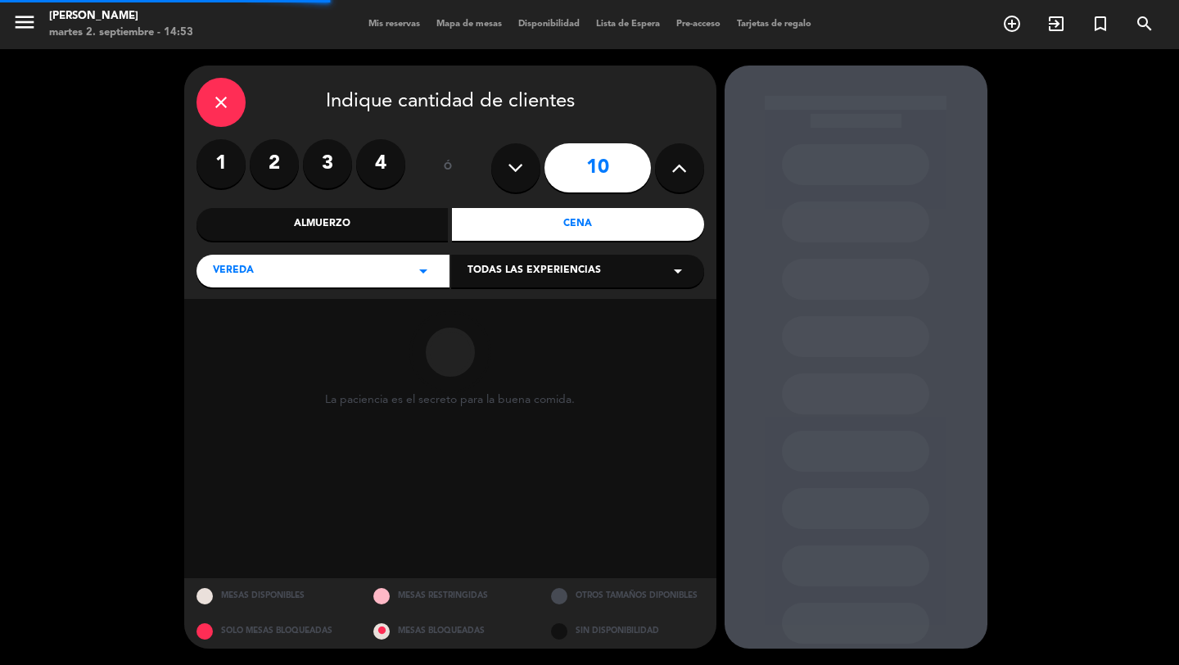
click at [470, 278] on span "Todas las experiencias" at bounding box center [534, 271] width 133 height 16
click at [481, 315] on div "Sidewalk (OUTDOORS)" at bounding box center [578, 312] width 220 height 16
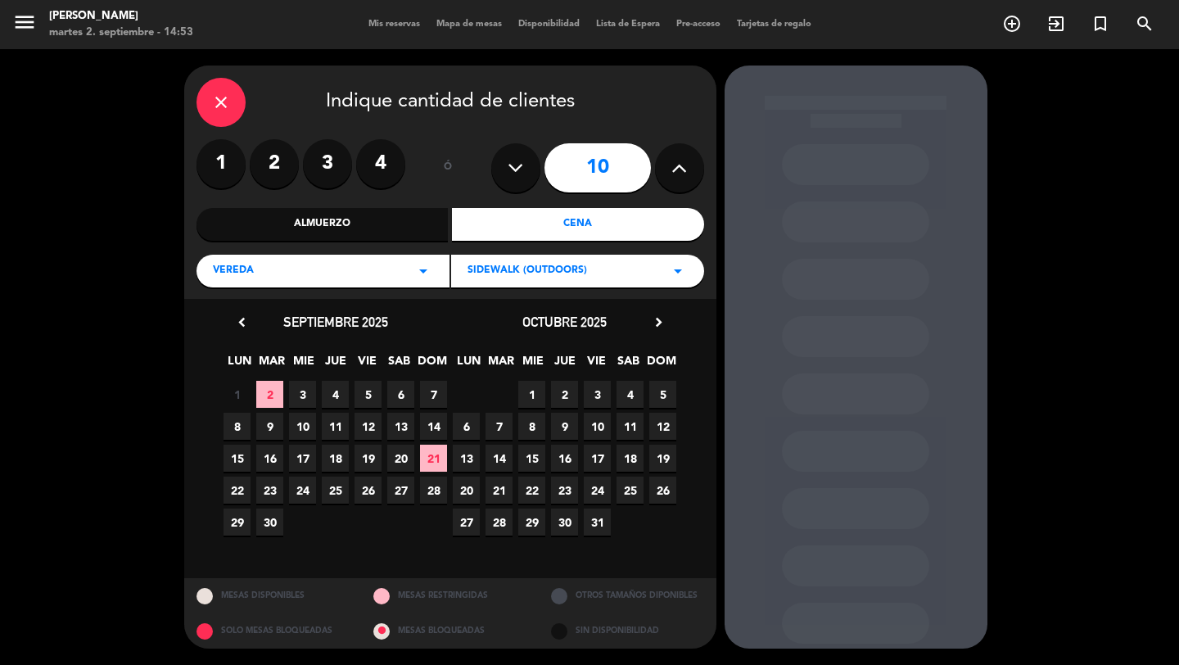
click at [339, 460] on span "18" at bounding box center [335, 458] width 27 height 27
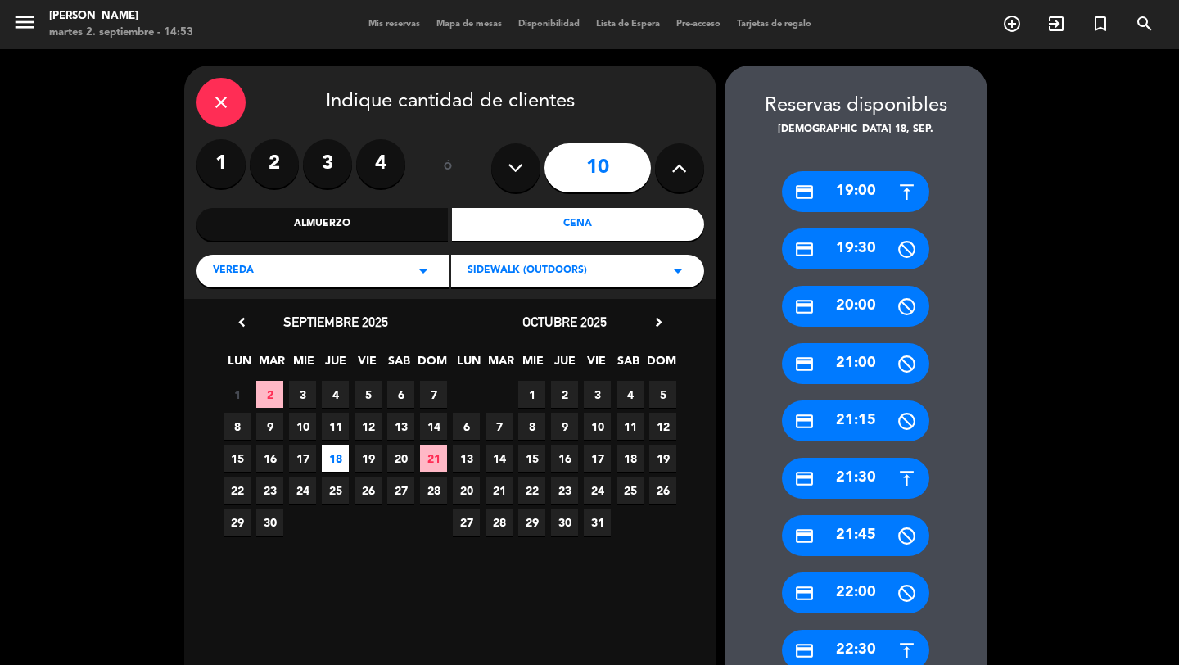
click at [865, 193] on div "credit_card 19:00" at bounding box center [855, 191] width 147 height 41
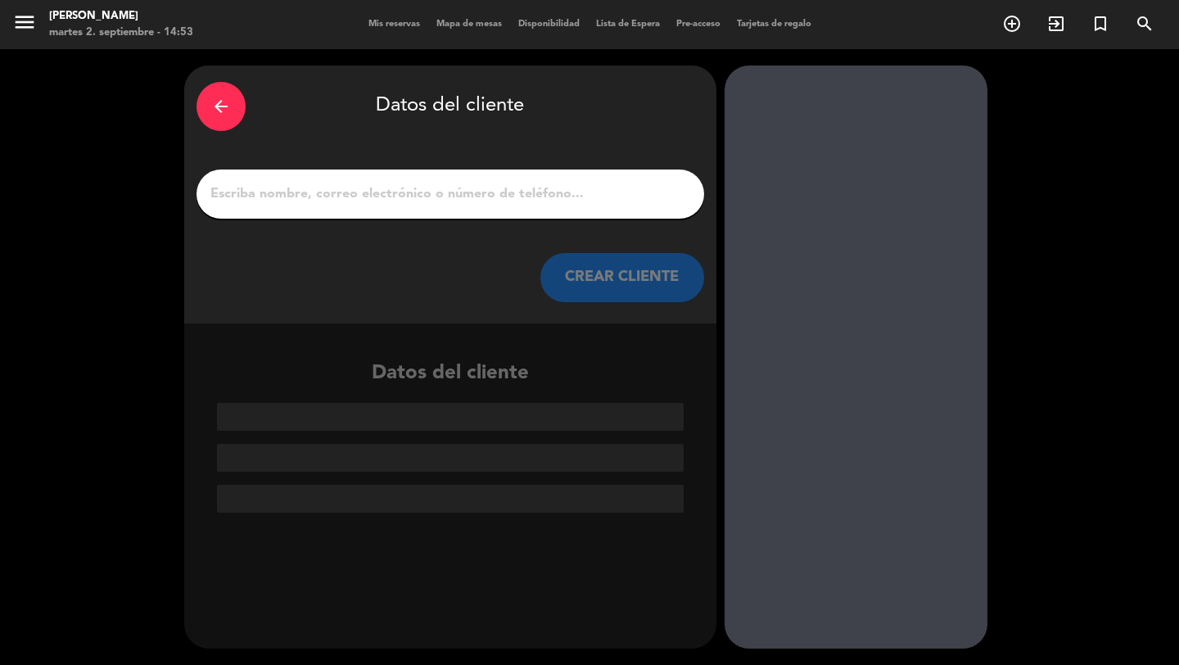
click at [549, 192] on input "1" at bounding box center [450, 194] width 483 height 23
click at [554, 188] on input "1" at bounding box center [450, 194] width 483 height 23
paste input "[PERSON_NAME]"
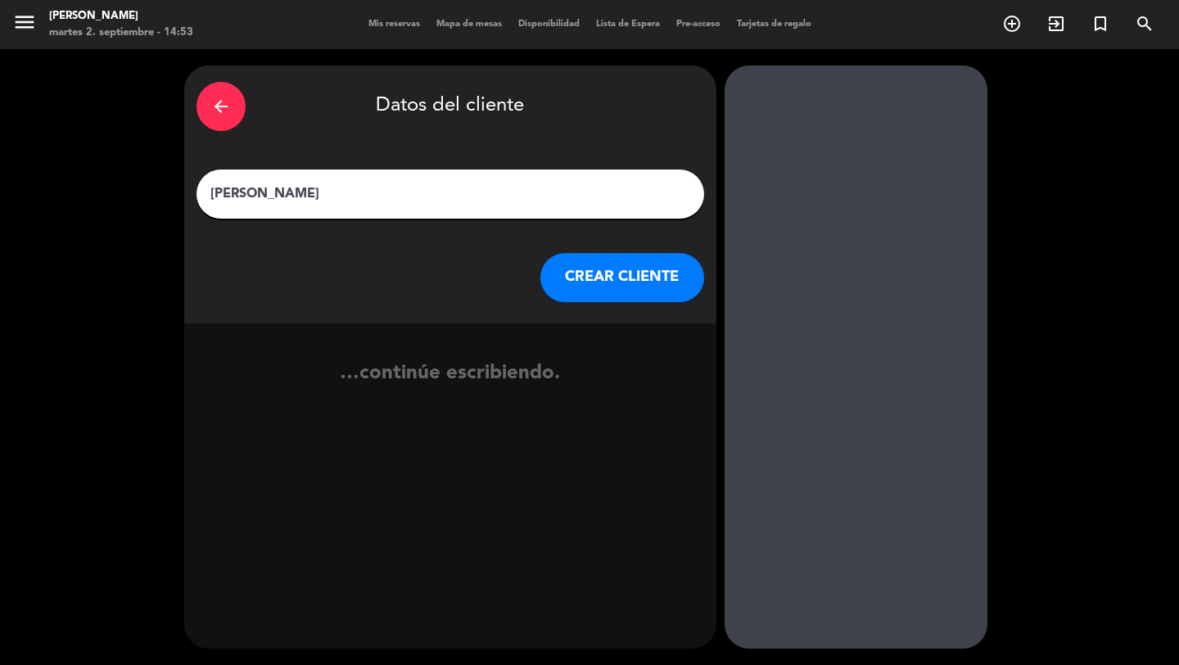
type input "[PERSON_NAME]"
click at [657, 291] on button "CREAR CLIENTE" at bounding box center [622, 277] width 164 height 49
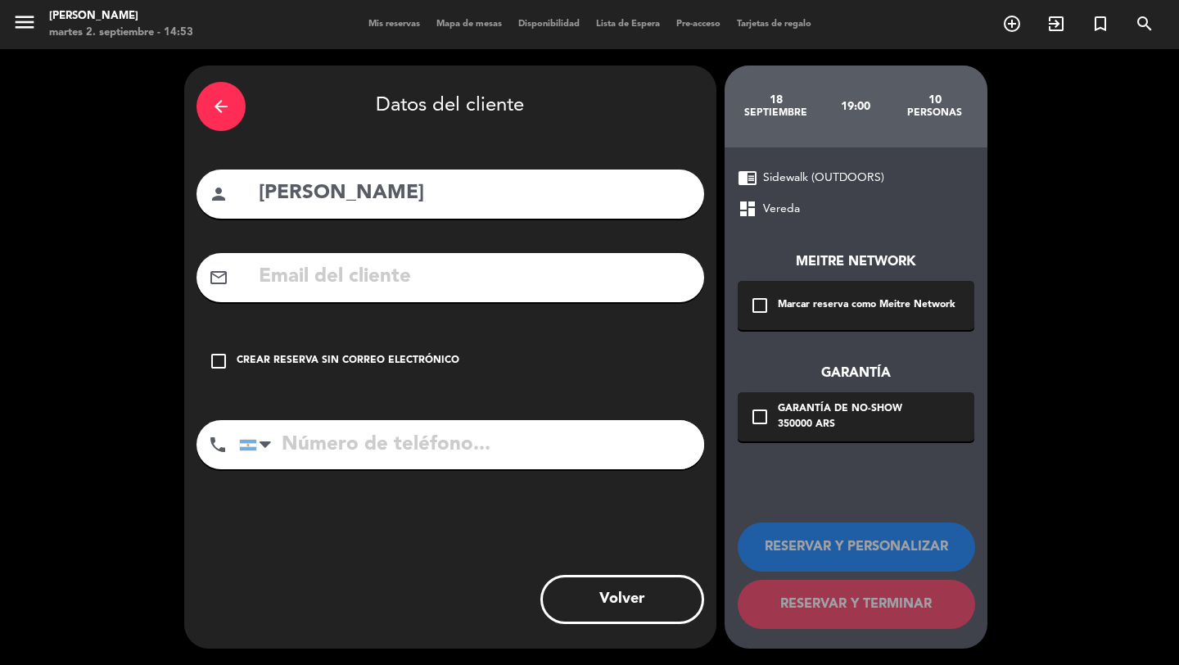
click at [822, 288] on div "check_box_outline_blank Marcar reserva como Meitre Network" at bounding box center [856, 305] width 237 height 49
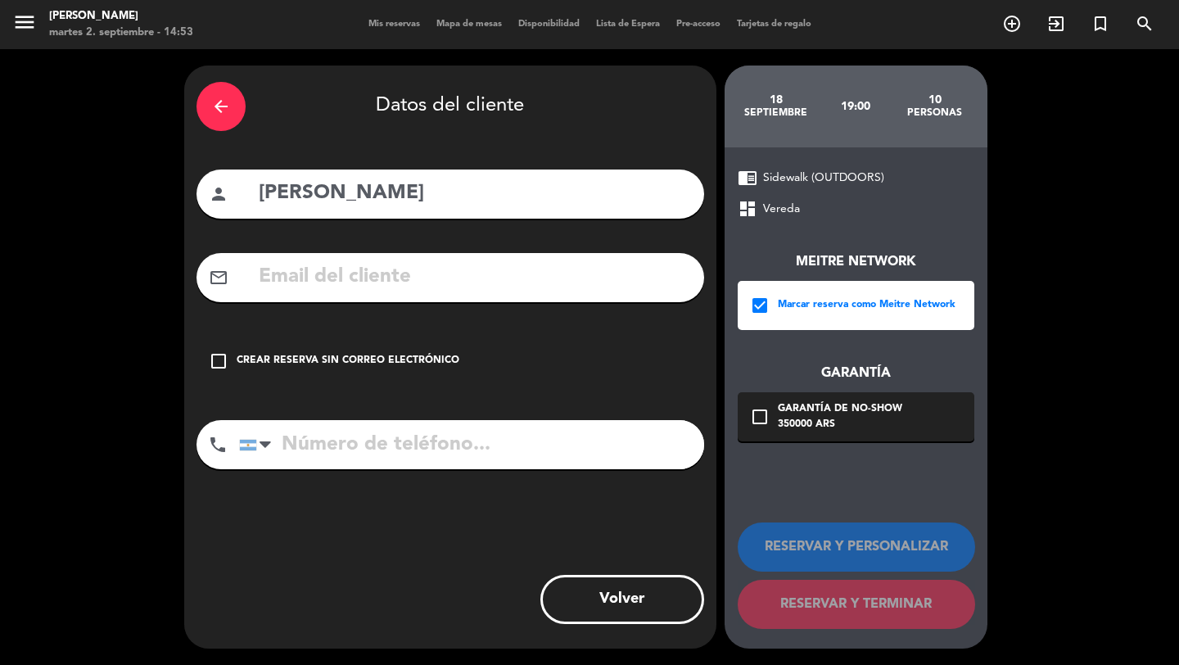
click at [820, 406] on div "Garantía de no-show" at bounding box center [840, 409] width 124 height 16
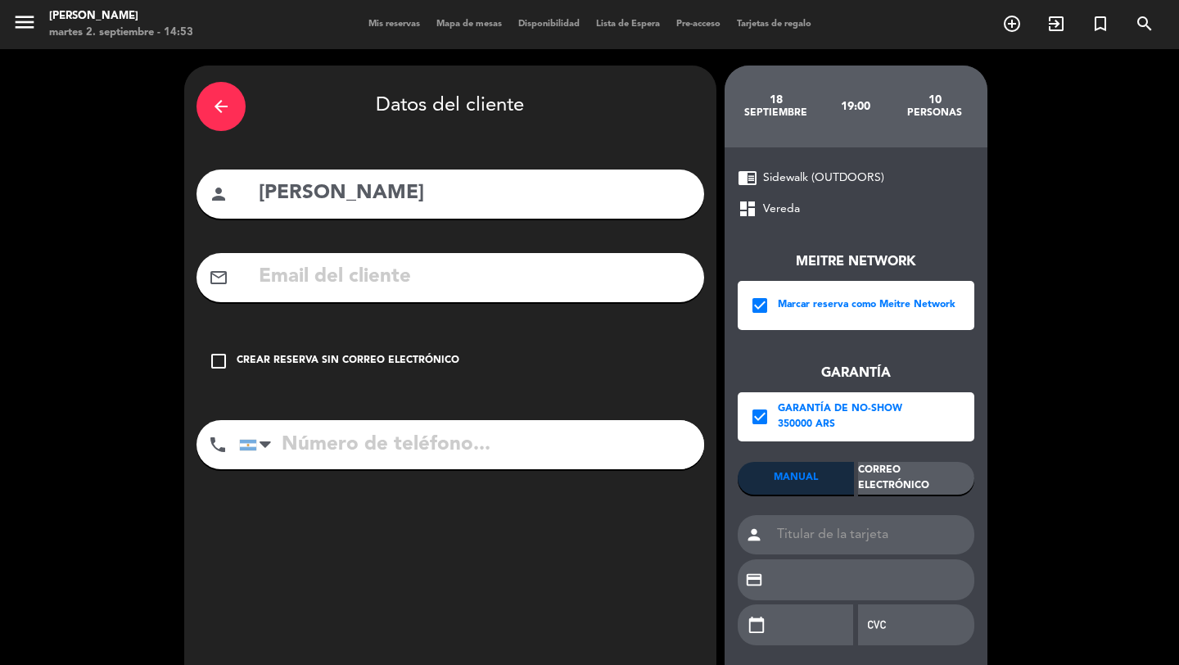
click at [900, 463] on div "Meitre Network check_box Marcar reserva como Meitre Network Garantía check_box …" at bounding box center [856, 440] width 237 height 442
click at [900, 462] on div "Correo Electrónico" at bounding box center [916, 478] width 116 height 33
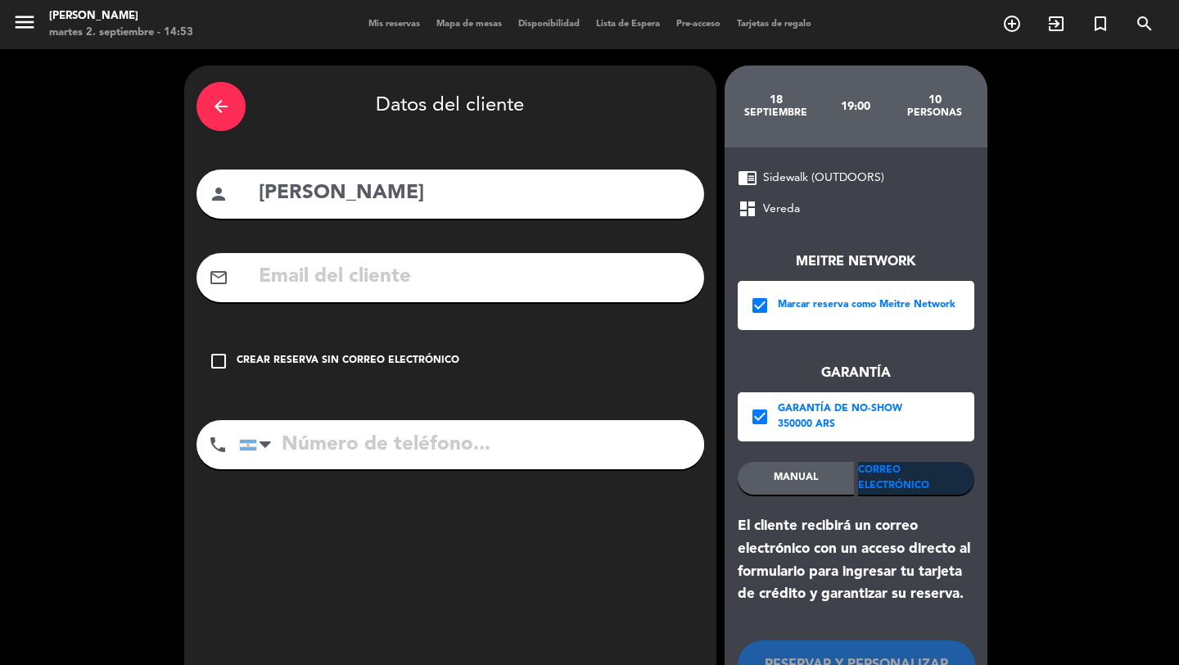
click at [603, 281] on input "text" at bounding box center [474, 277] width 435 height 34
click at [471, 273] on input "text" at bounding box center [474, 277] width 435 height 34
paste input "[EMAIL_ADDRESS][DOMAIN_NAME]"
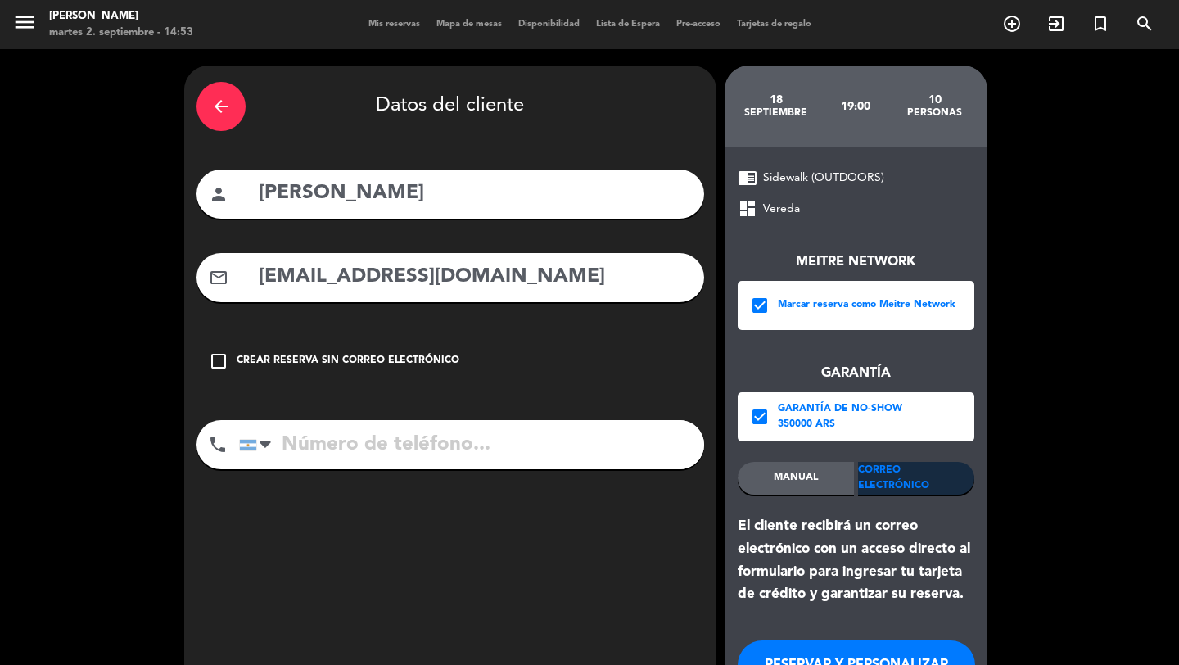
type input "[EMAIL_ADDRESS][DOMAIN_NAME]"
click at [447, 446] on input "tel" at bounding box center [471, 444] width 465 height 49
paste input "[PHONE_NUMBER]"
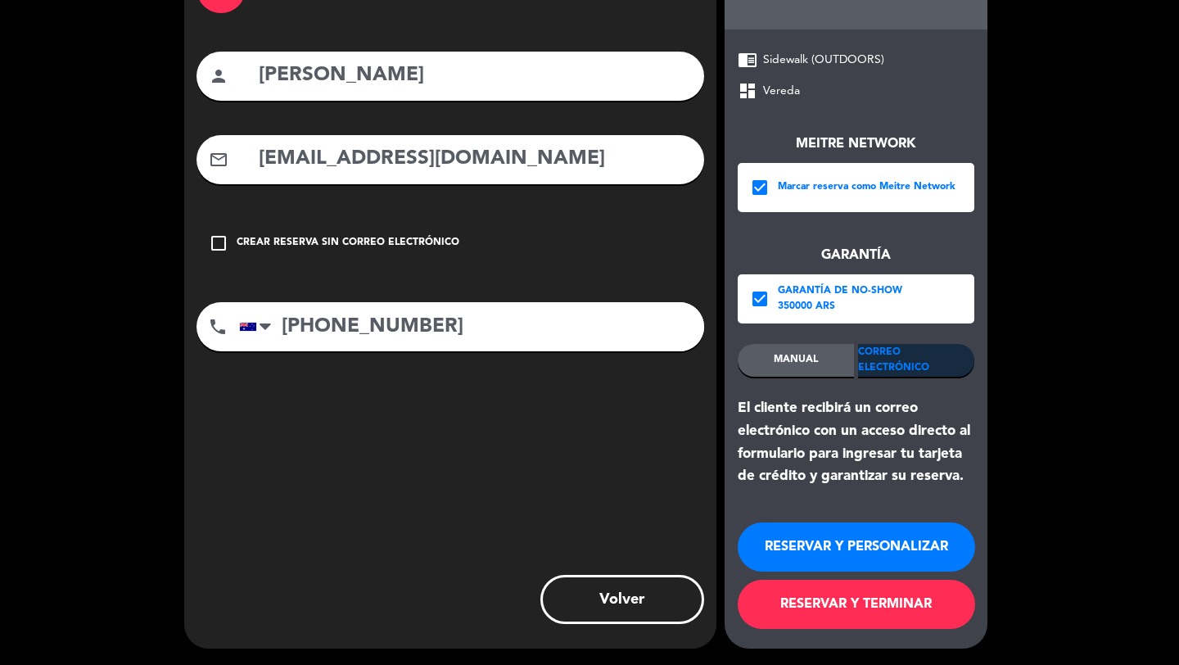
type input "[PHONE_NUMBER]"
click at [790, 611] on button "RESERVAR Y TERMINAR" at bounding box center [856, 604] width 237 height 49
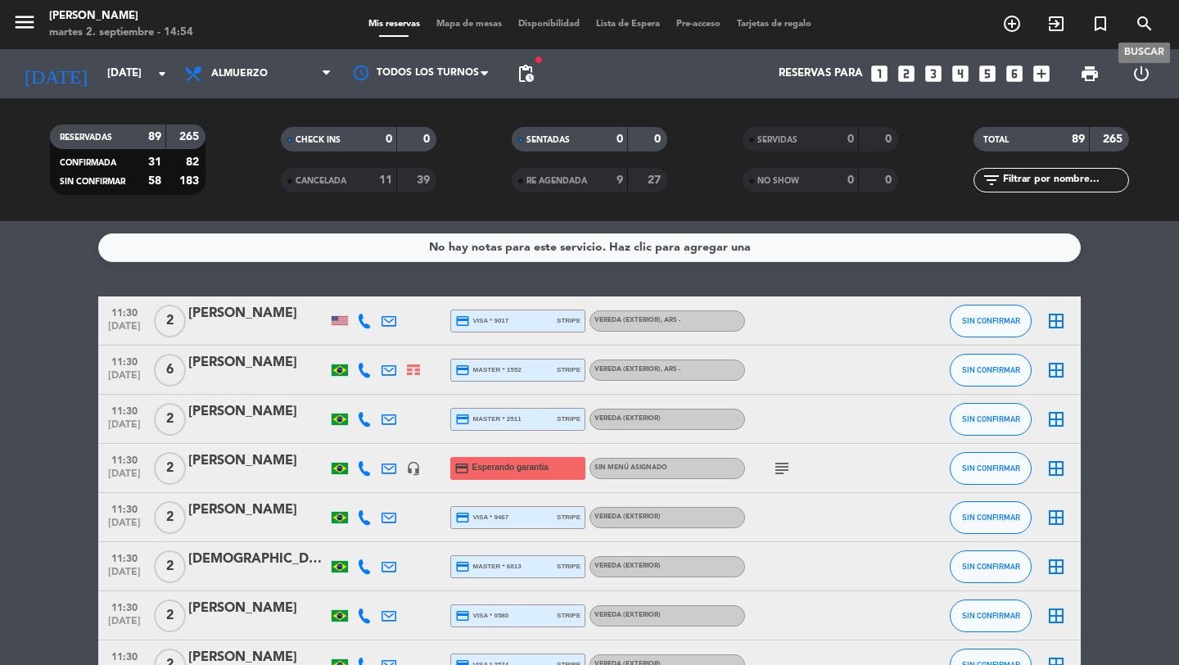
click at [1141, 27] on icon "search" at bounding box center [1145, 24] width 20 height 20
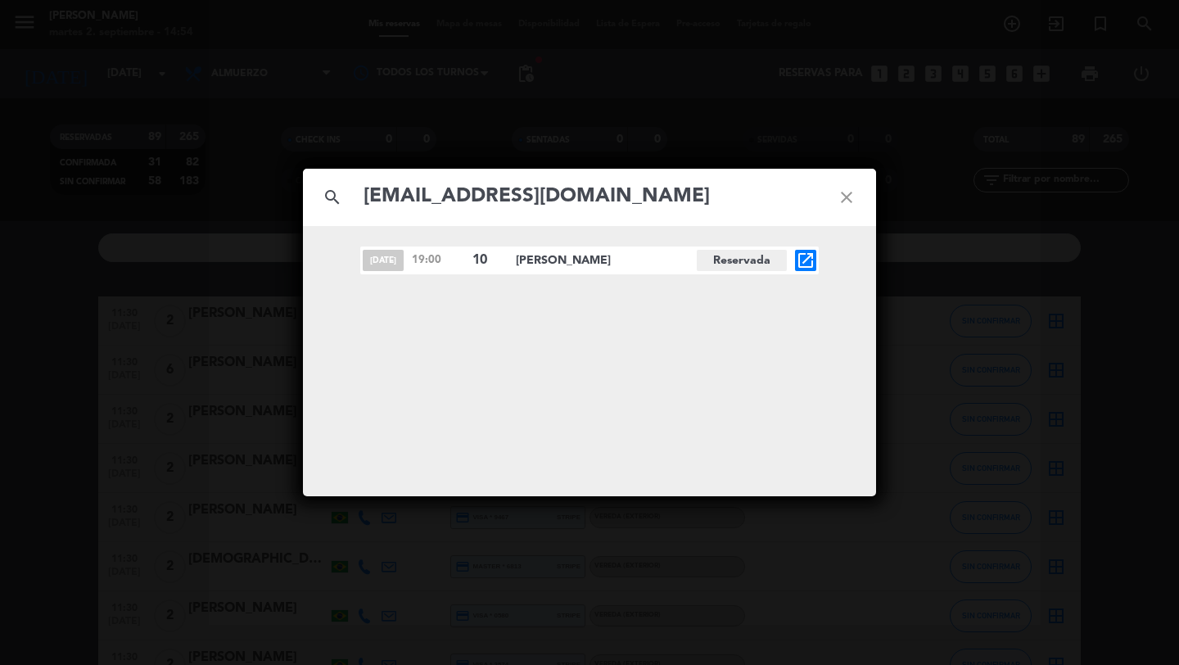
type input "[EMAIL_ADDRESS][DOMAIN_NAME]"
click at [813, 266] on icon "open_in_new" at bounding box center [806, 261] width 20 height 20
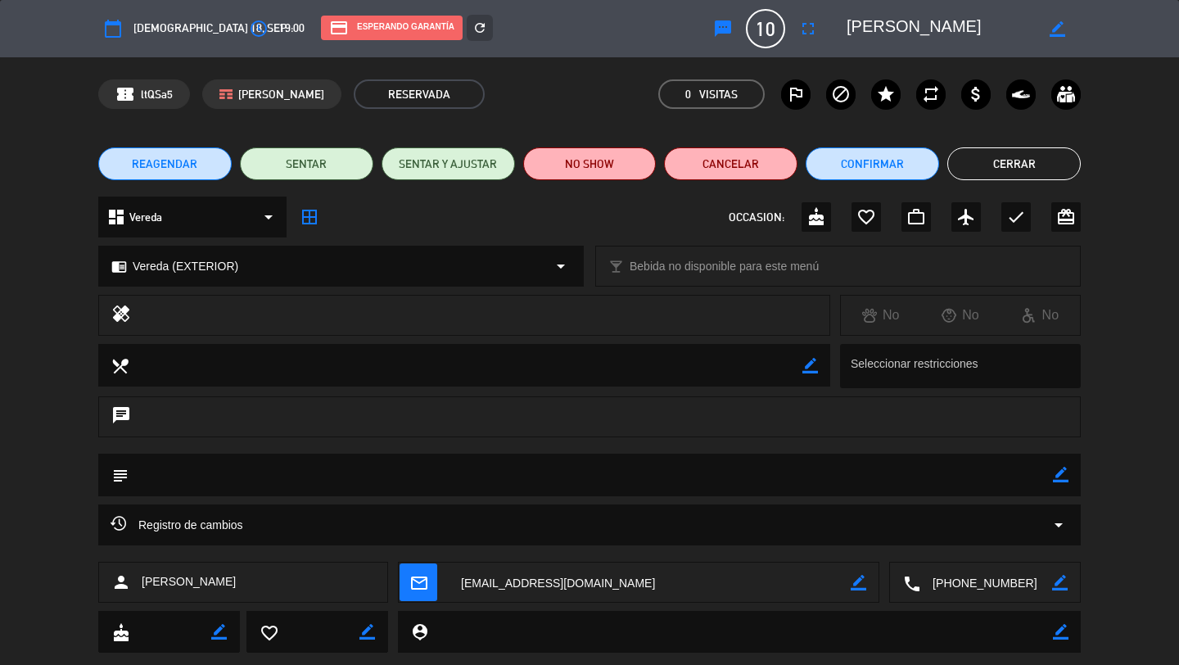
click at [805, 31] on icon "fullscreen" at bounding box center [808, 29] width 20 height 20
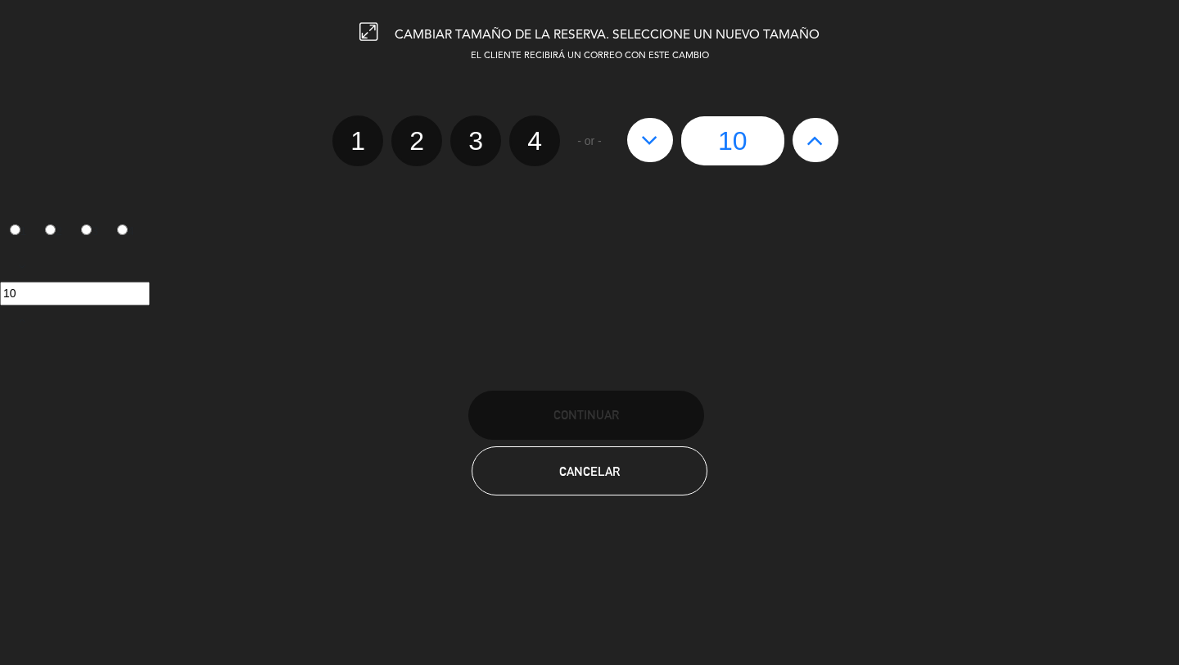
click at [820, 148] on icon at bounding box center [814, 140] width 17 height 26
type input "11"
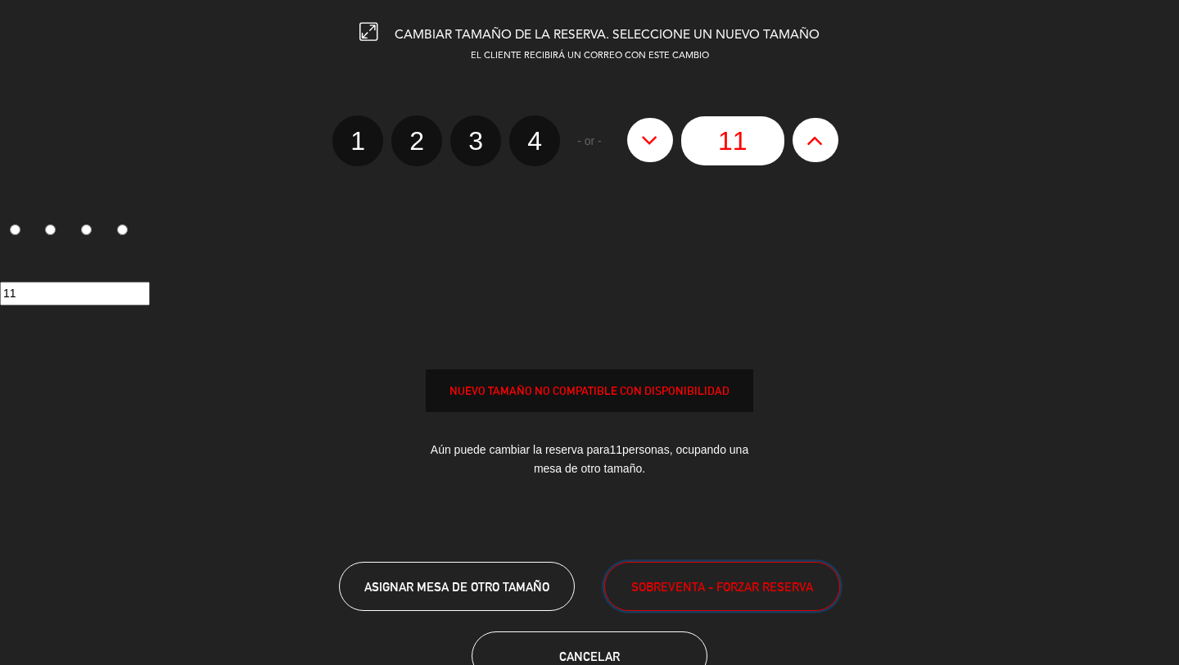
click at [670, 570] on button "SOBREVENTA - FORZAR RESERVA" at bounding box center [722, 586] width 236 height 49
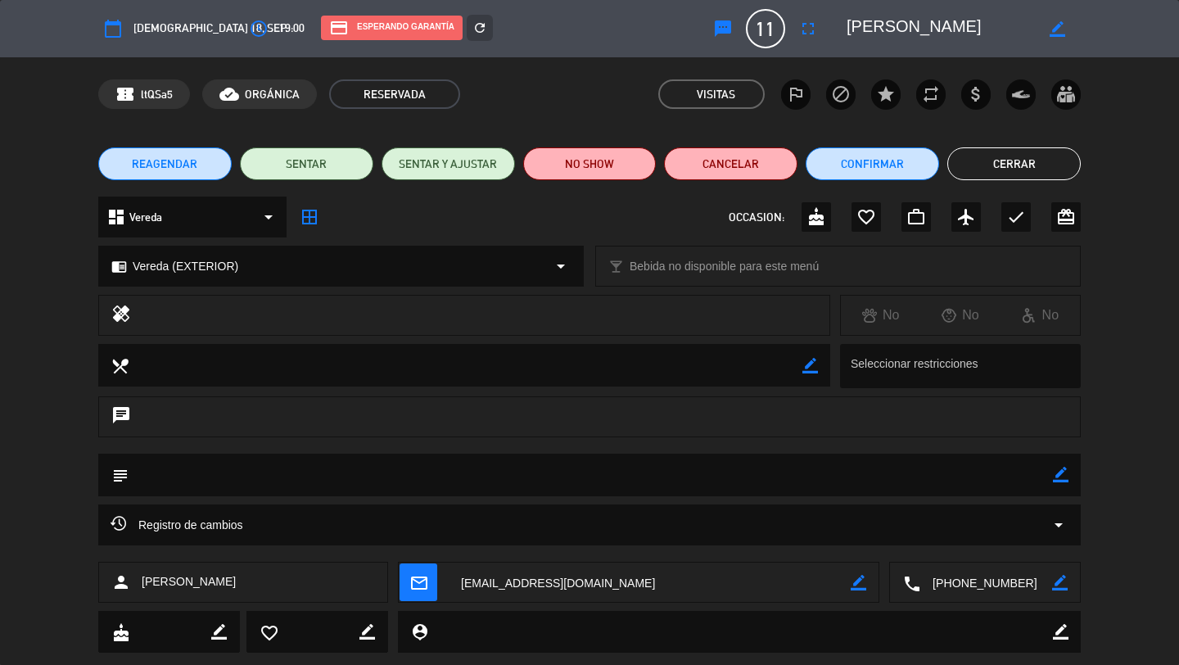
click at [458, 29] on div "credit_card Esperando garantía refresh" at bounding box center [506, 29] width 395 height 29
click at [467, 28] on div "refresh" at bounding box center [480, 28] width 26 height 26
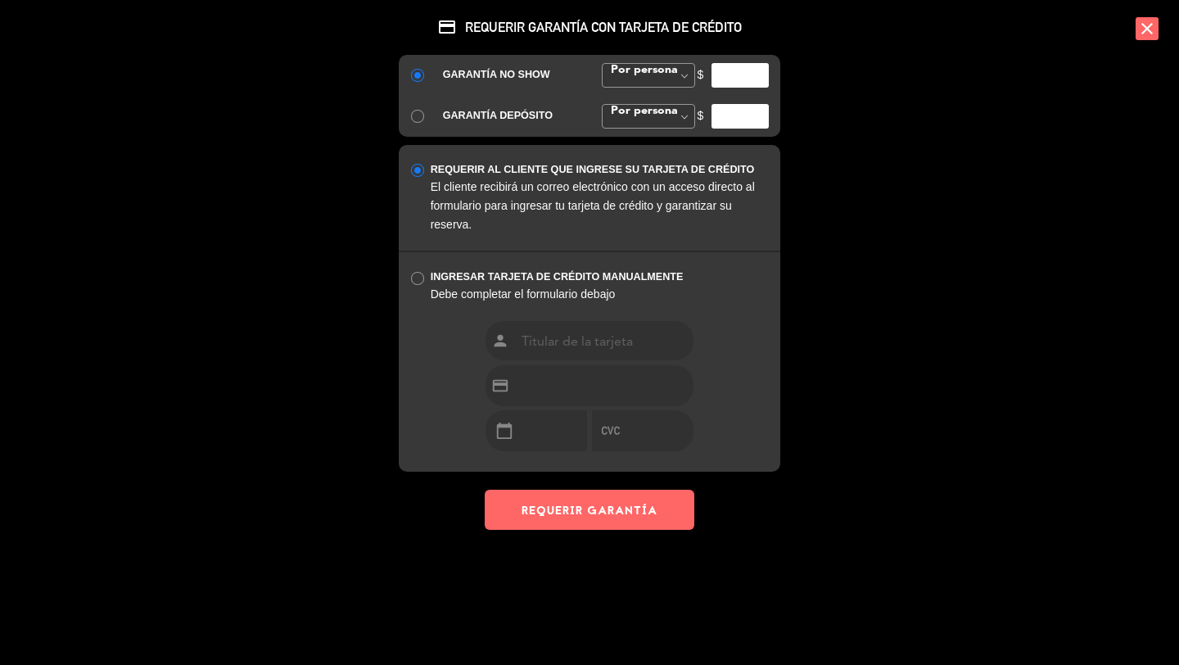
click at [726, 79] on input "number" at bounding box center [740, 75] width 57 height 25
type input "35000"
click at [582, 524] on button "REQUERIR GARANTÍA" at bounding box center [590, 510] width 210 height 40
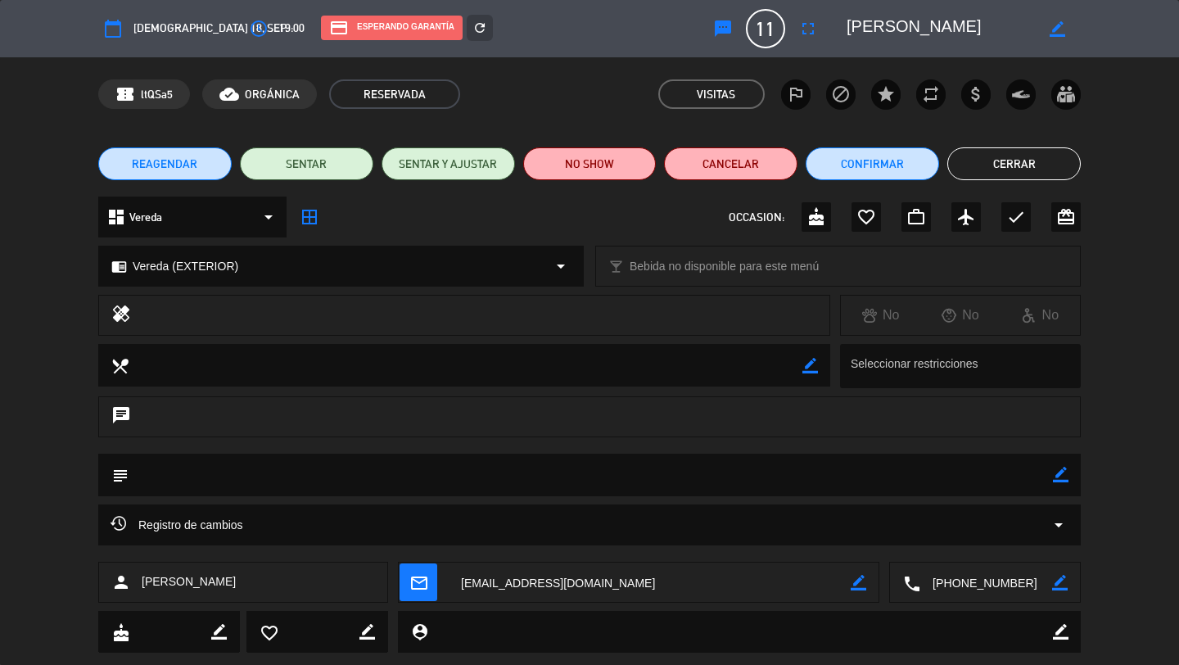
click at [999, 161] on button "Cerrar" at bounding box center [1013, 163] width 133 height 33
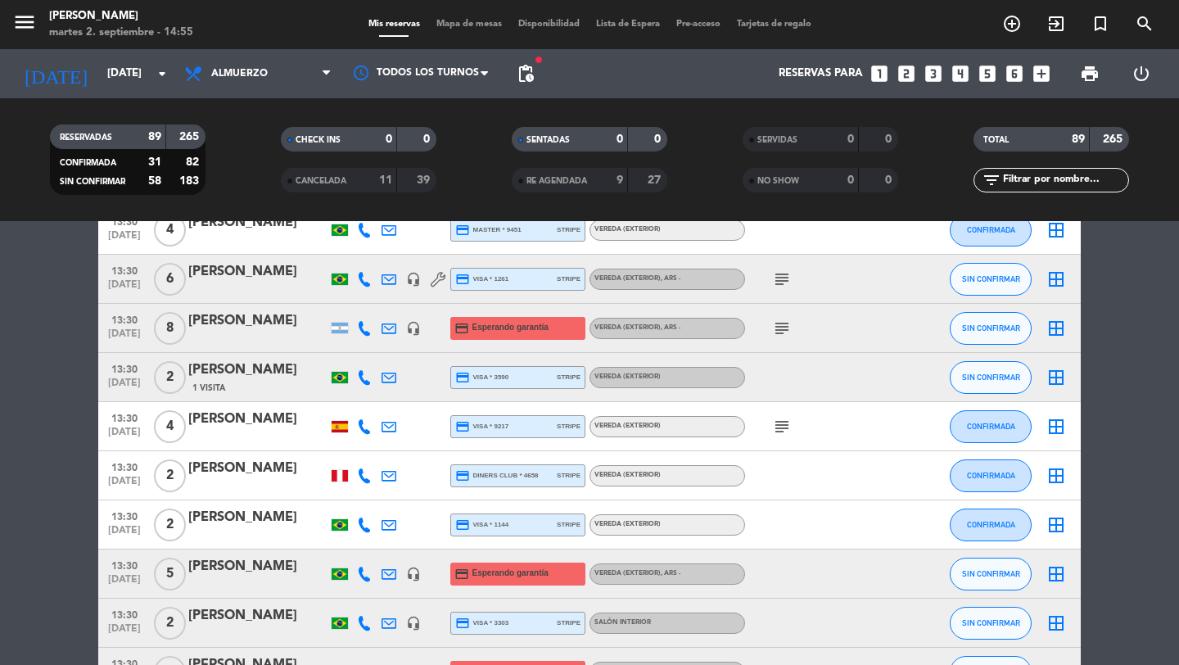
scroll to position [3160, 0]
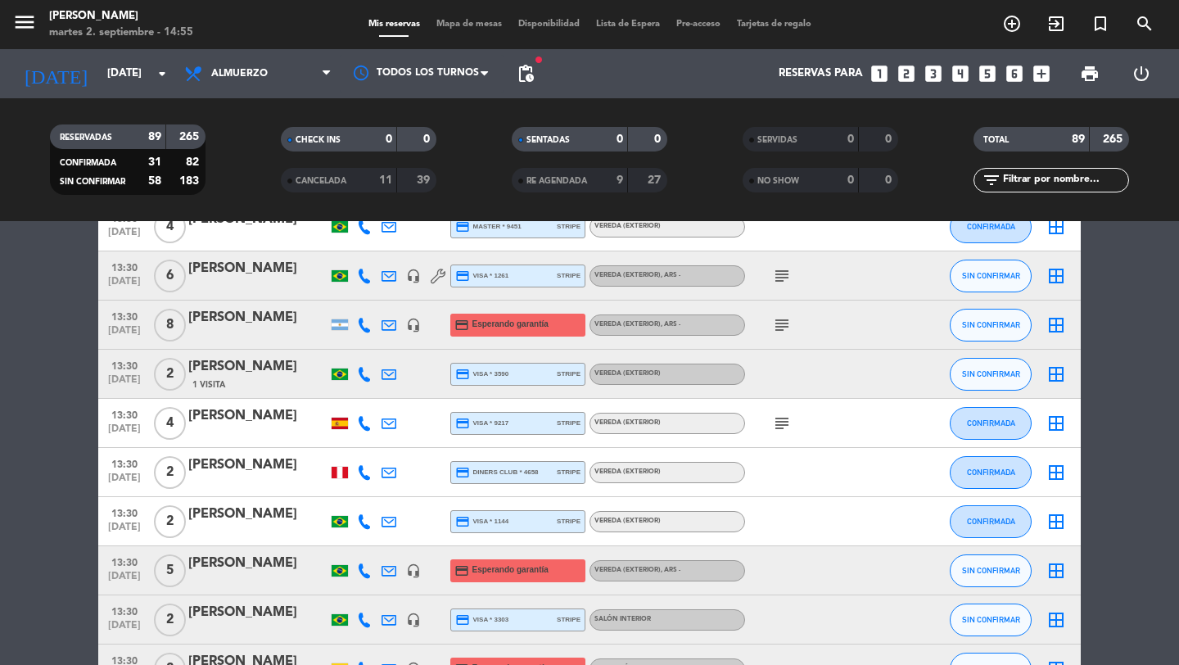
click at [124, 316] on span "13:30" at bounding box center [124, 315] width 41 height 19
click at [214, 330] on div at bounding box center [257, 335] width 139 height 13
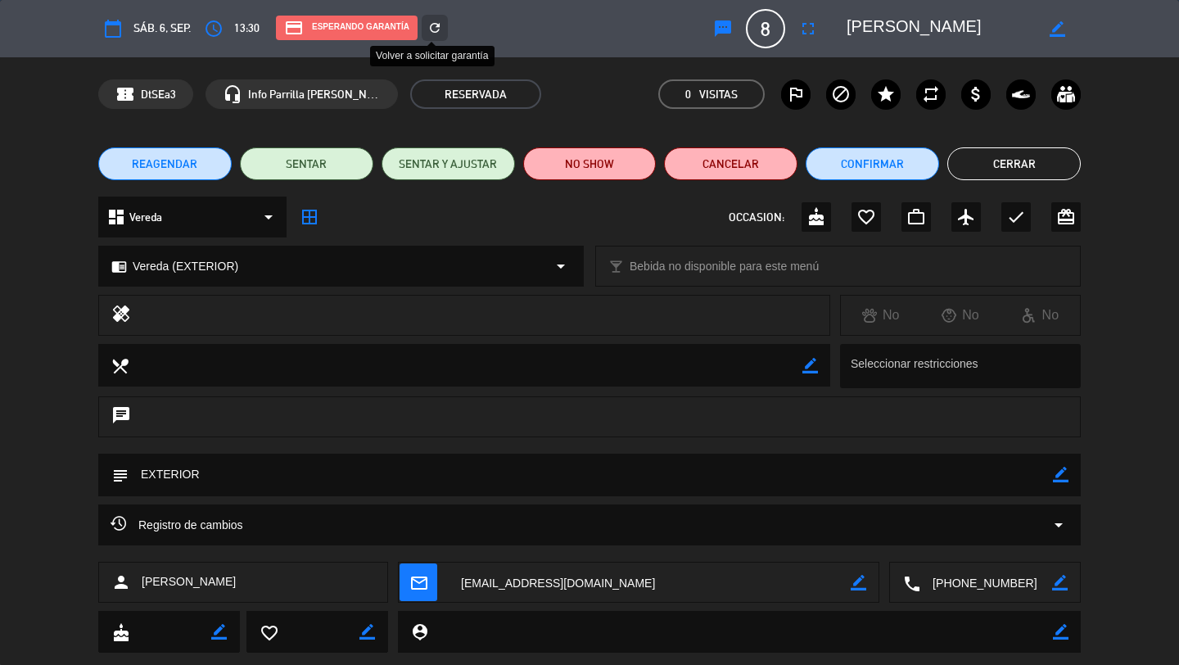
click at [438, 31] on icon "refresh" at bounding box center [434, 27] width 15 height 15
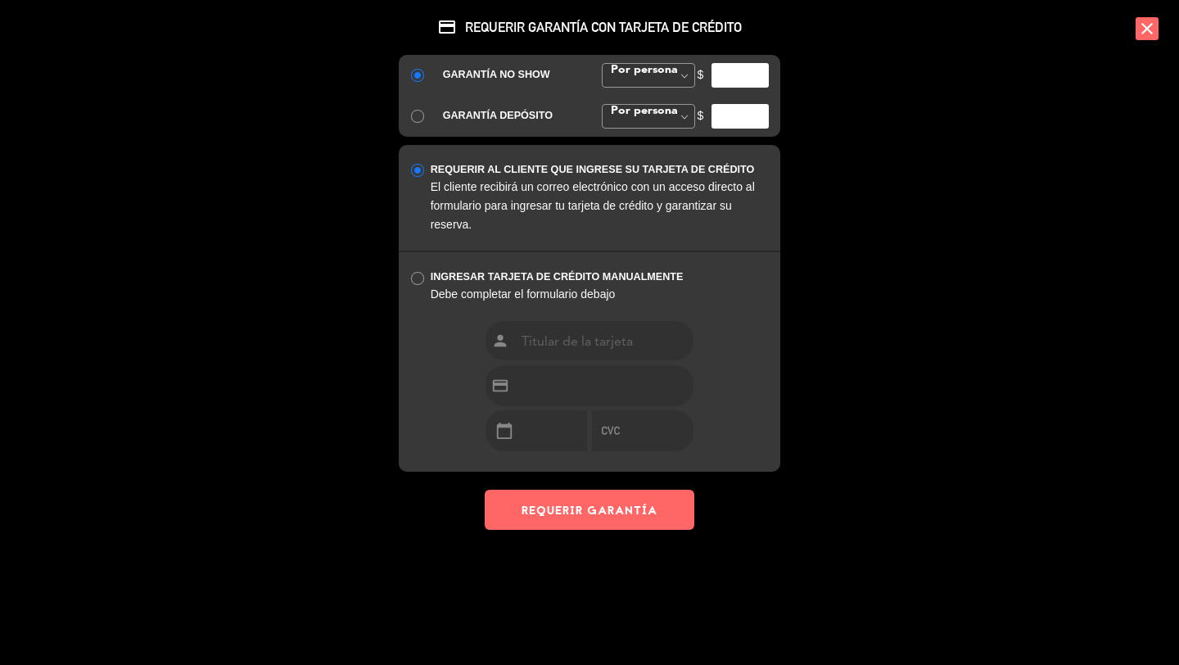
click at [748, 75] on input "number" at bounding box center [740, 75] width 57 height 25
type input "35000"
click at [600, 507] on button "REQUERIR GARANTÍA" at bounding box center [590, 510] width 210 height 40
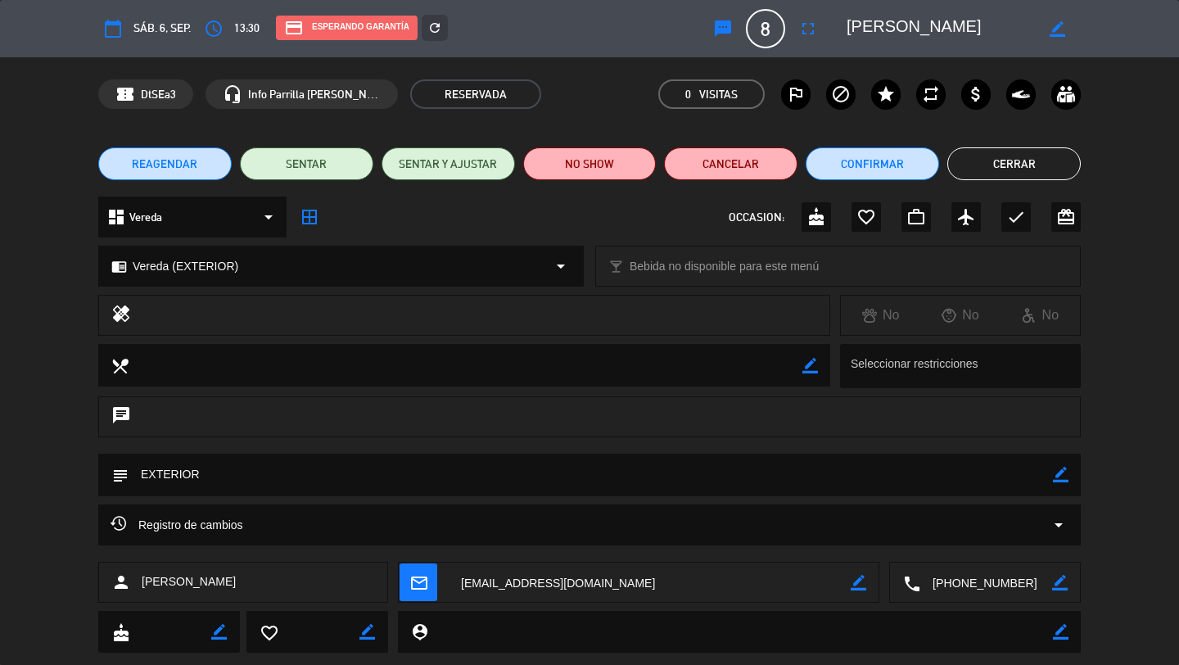
click at [1016, 147] on button "Cerrar" at bounding box center [1013, 163] width 133 height 33
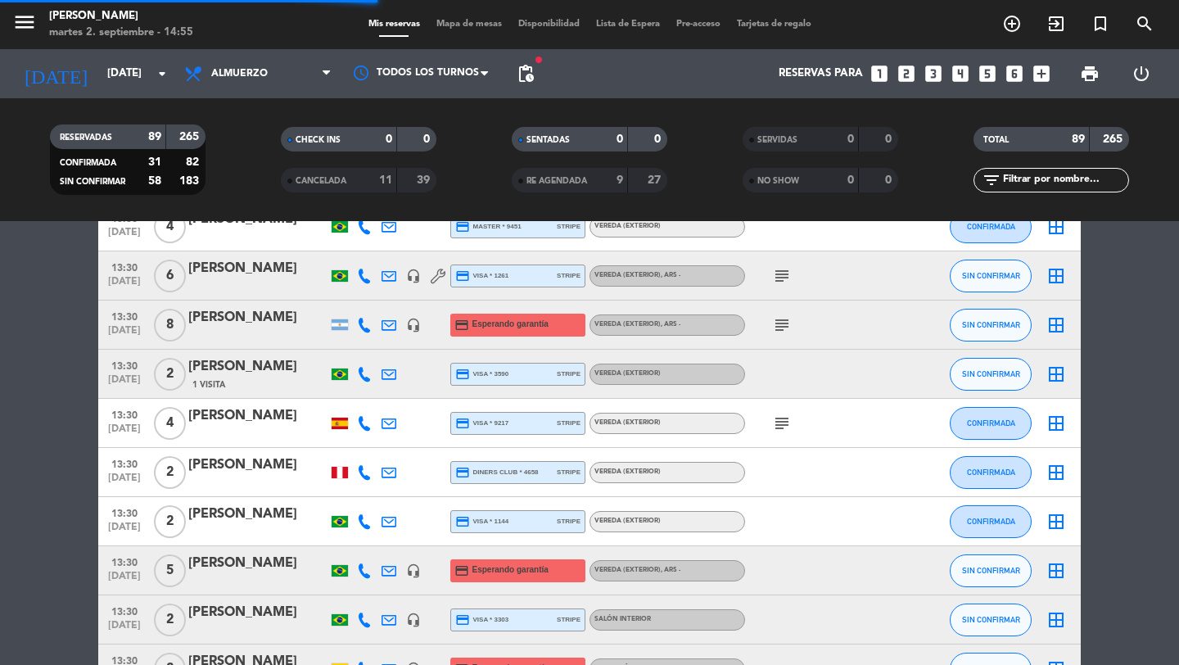
scroll to position [3281, 0]
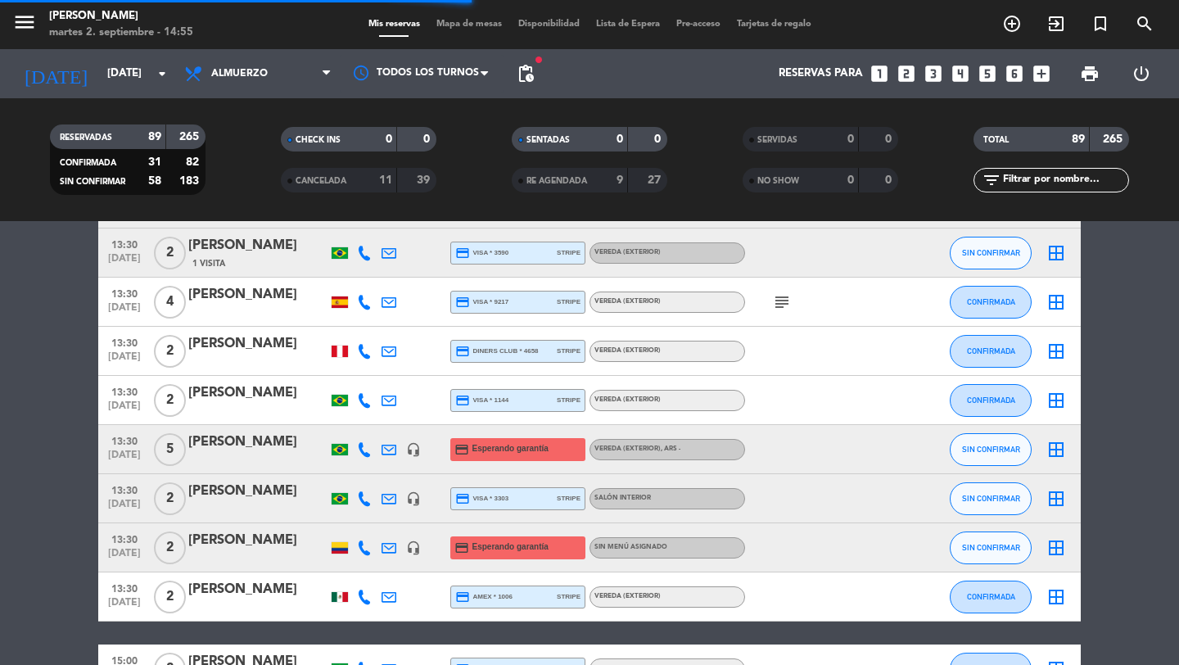
click at [136, 448] on span "13:30" at bounding box center [124, 440] width 41 height 19
click at [217, 441] on div "[PERSON_NAME]" at bounding box center [257, 441] width 139 height 21
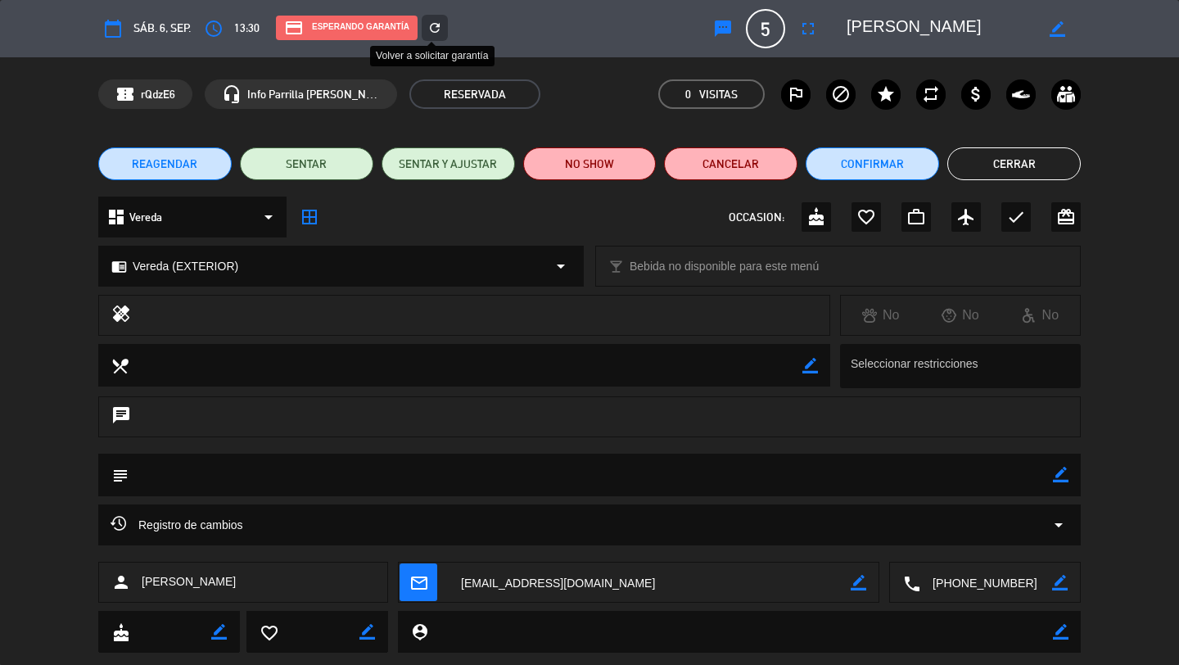
click at [446, 29] on div "refresh" at bounding box center [435, 28] width 26 height 26
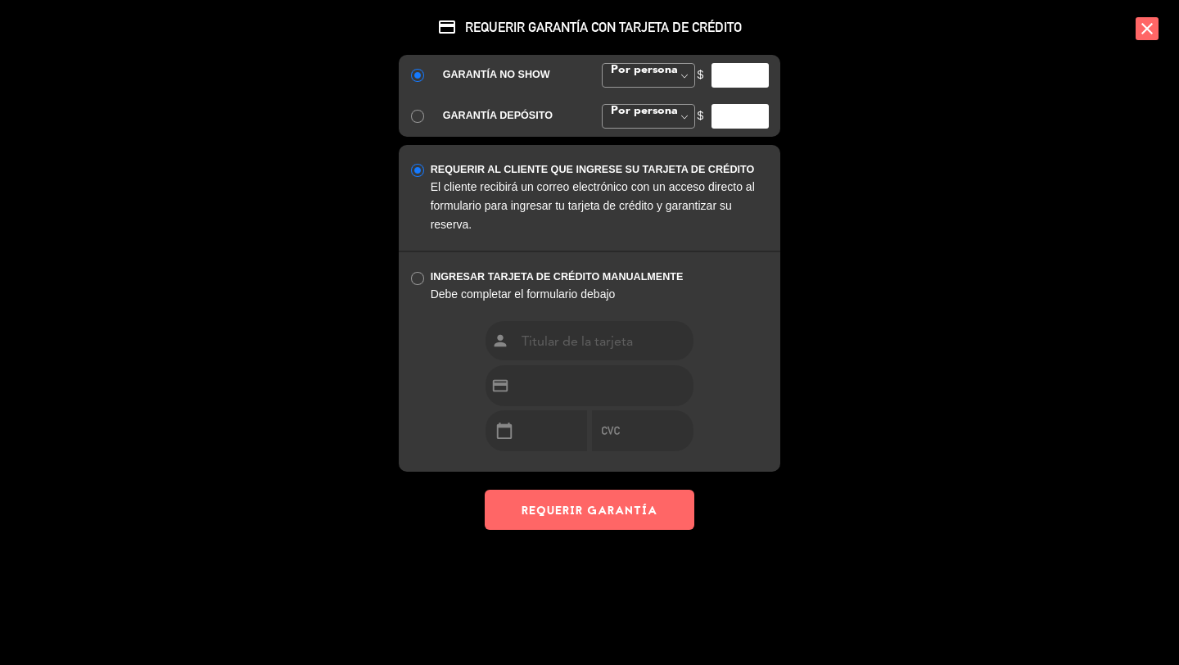
click at [720, 80] on input "number" at bounding box center [740, 75] width 57 height 25
type input "35000"
click at [607, 508] on button "REQUERIR GARANTÍA" at bounding box center [590, 510] width 210 height 40
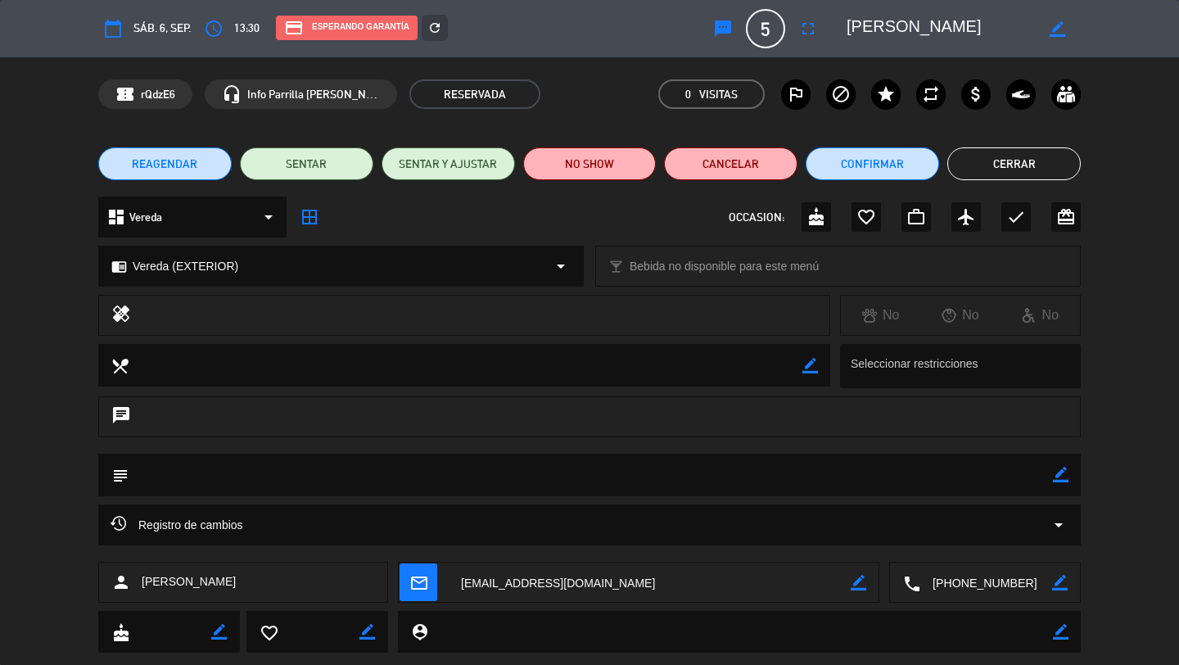
click at [986, 160] on button "Cerrar" at bounding box center [1013, 163] width 133 height 33
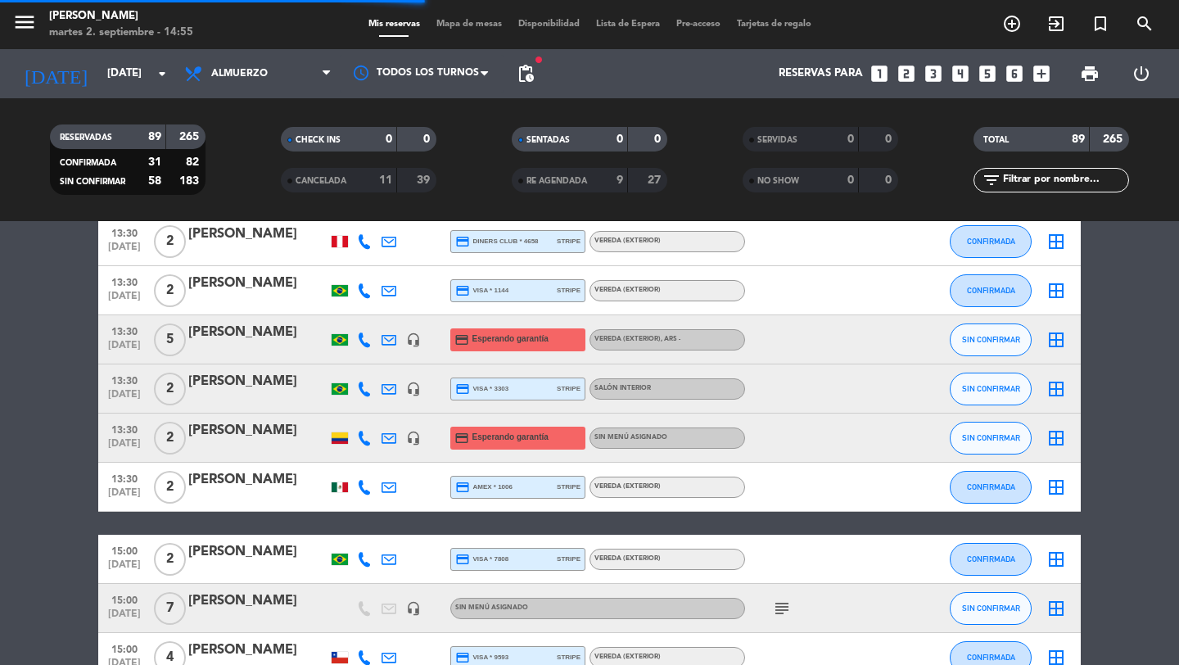
scroll to position [3412, 0]
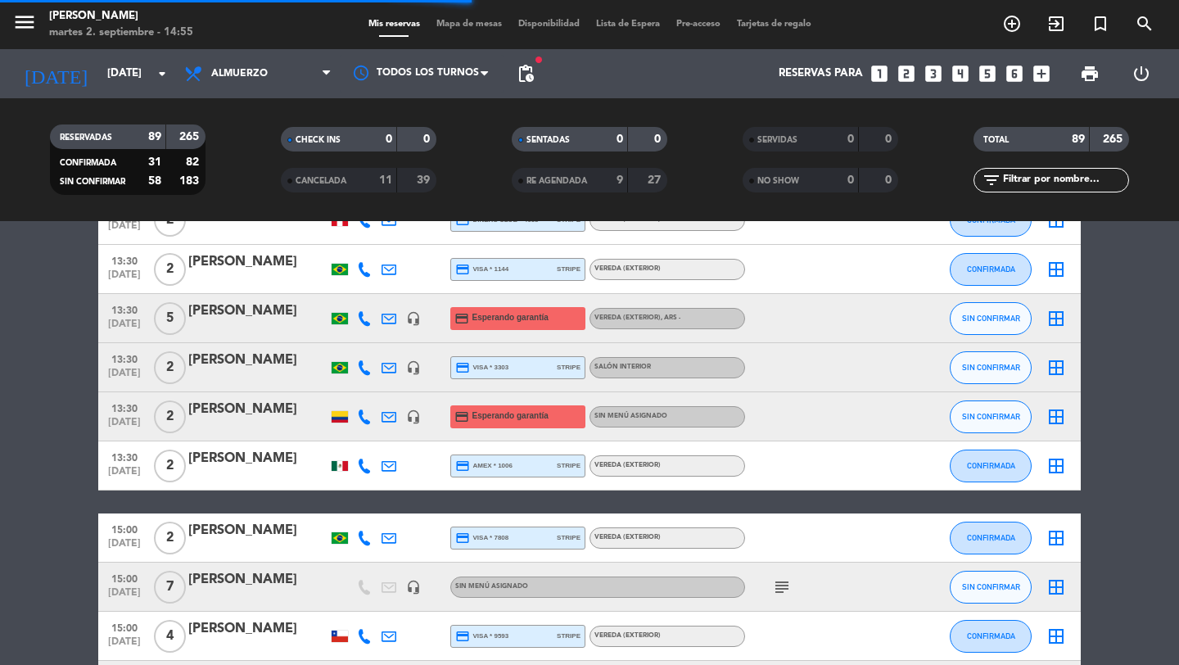
click at [126, 414] on span "13:30" at bounding box center [124, 407] width 41 height 19
click at [235, 407] on div "[PERSON_NAME]" at bounding box center [257, 409] width 139 height 21
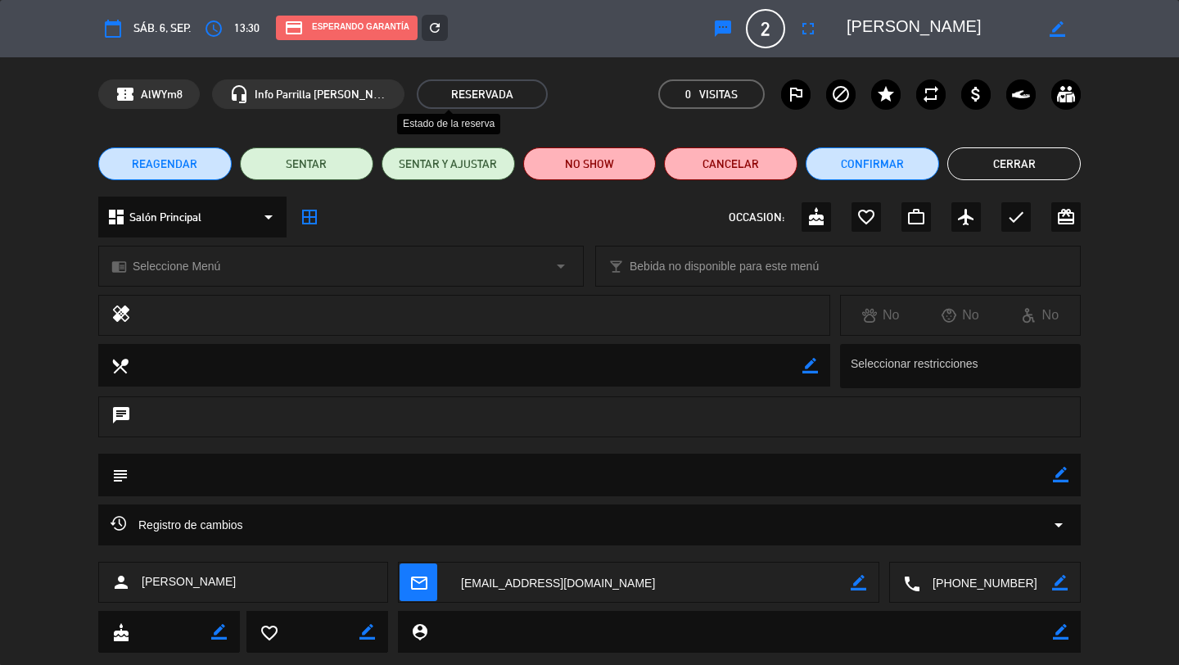
click at [436, 20] on icon "refresh" at bounding box center [434, 27] width 15 height 15
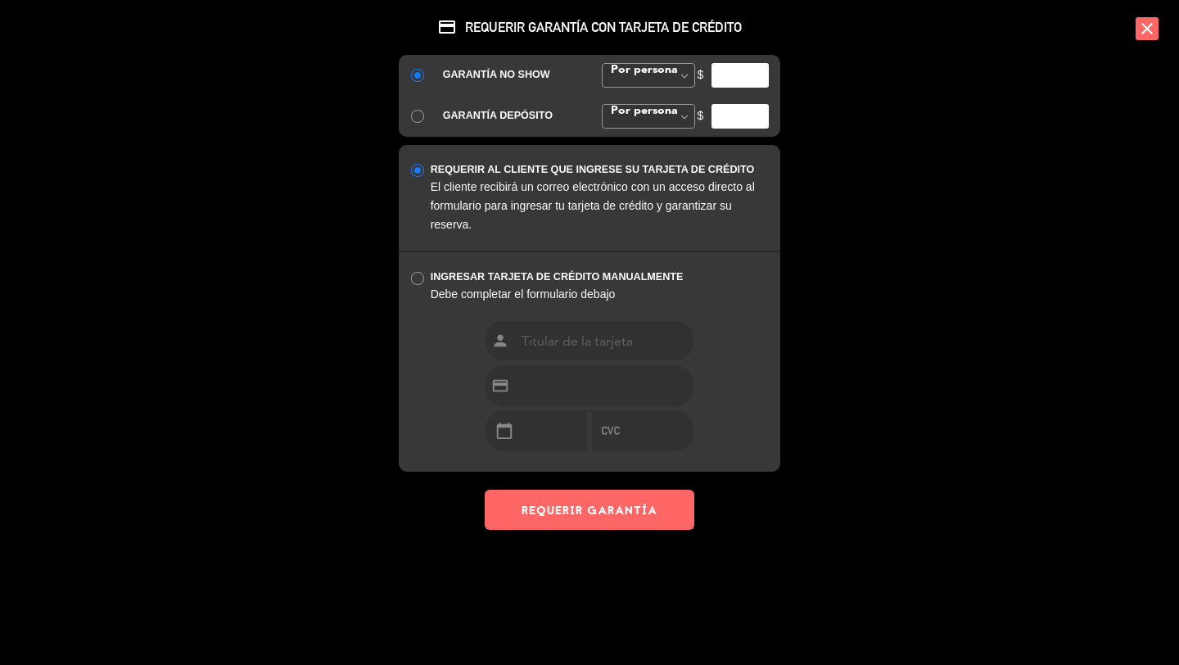
click at [738, 77] on input "number" at bounding box center [740, 75] width 57 height 25
type input "35000"
click at [575, 494] on button "REQUERIR GARANTÍA" at bounding box center [590, 510] width 210 height 40
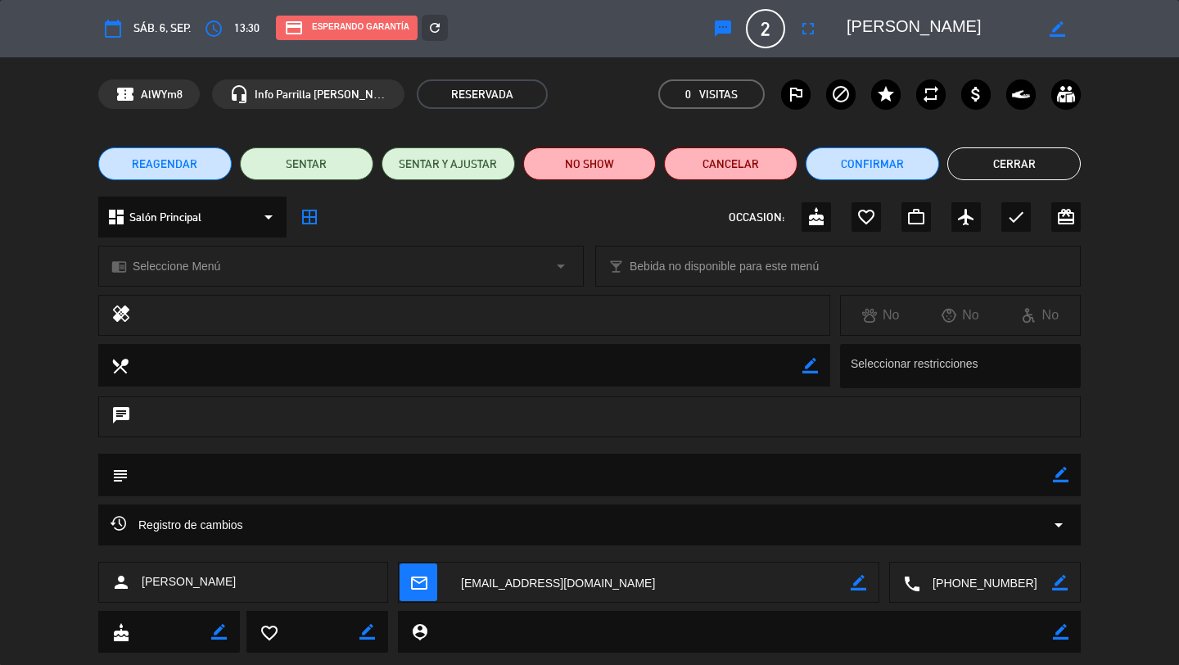
click at [999, 162] on button "Cerrar" at bounding box center [1013, 163] width 133 height 33
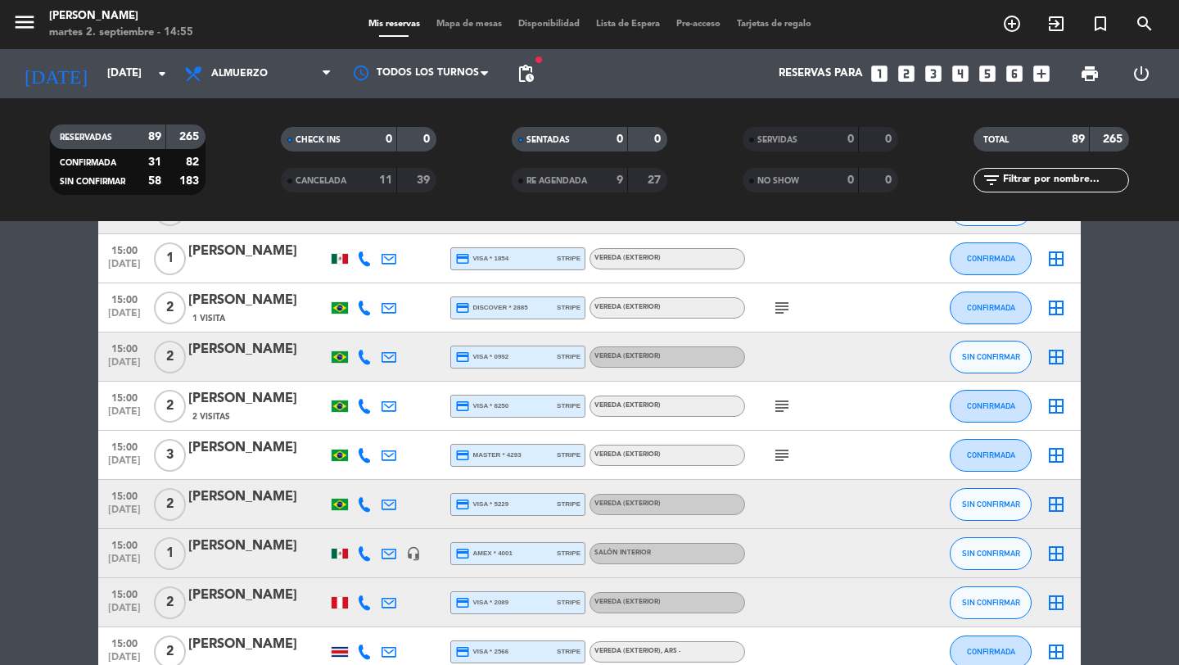
scroll to position [4177, 0]
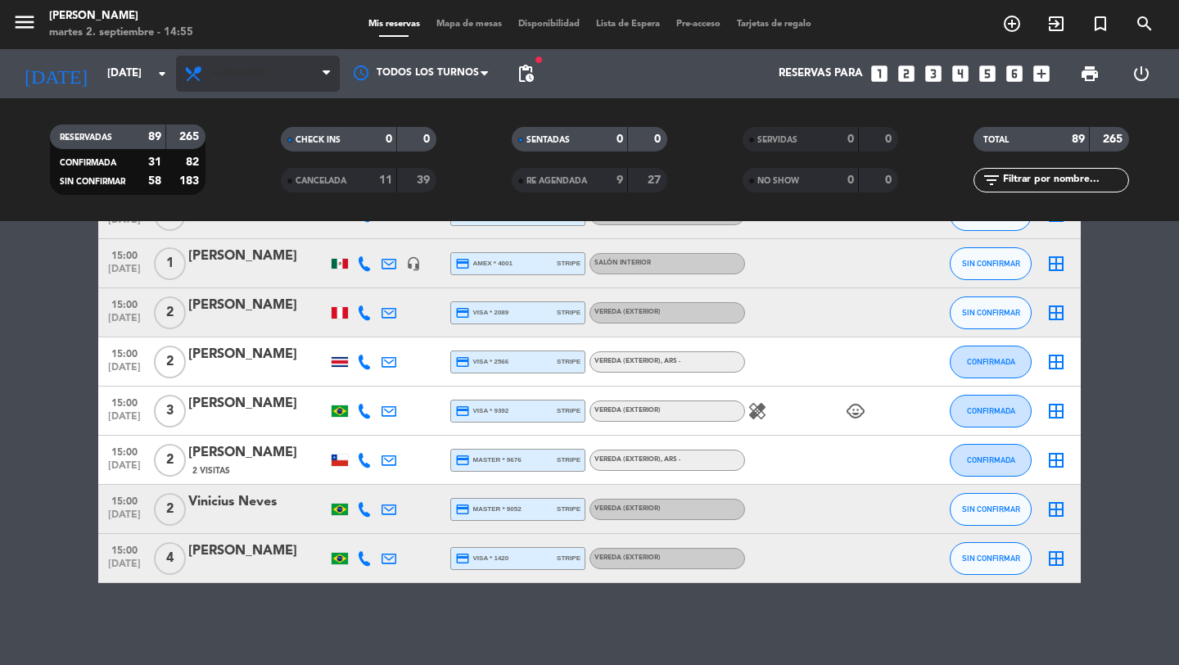
click at [314, 77] on span "Almuerzo" at bounding box center [258, 74] width 164 height 36
click at [278, 187] on div "menu [PERSON_NAME] 2. septiembre - 14:55 Mis reservas Mapa de mesas Disponibili…" at bounding box center [589, 110] width 1179 height 221
drag, startPoint x: 303, startPoint y: 81, endPoint x: 285, endPoint y: 105, distance: 29.8
click at [303, 81] on span "Cena" at bounding box center [258, 74] width 164 height 36
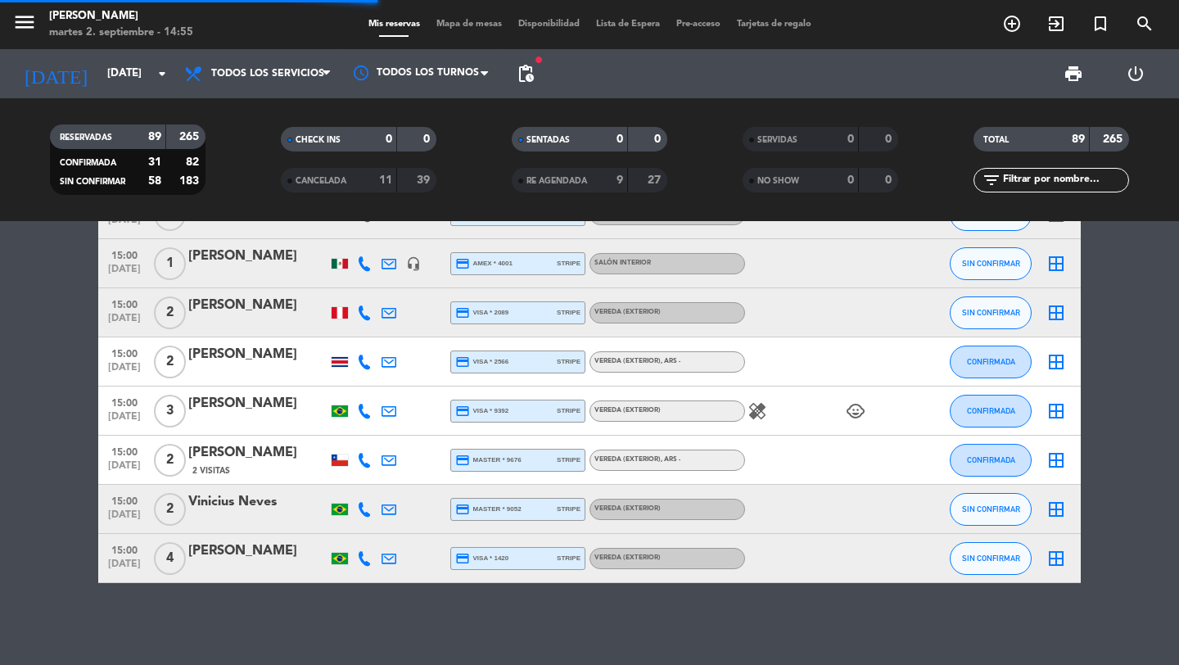
click at [285, 105] on div "menu [PERSON_NAME] 2. septiembre - 14:55 Mis reservas Mapa de mesas Disponibili…" at bounding box center [589, 110] width 1179 height 221
click at [251, 465] on div "2 Visitas" at bounding box center [257, 470] width 139 height 14
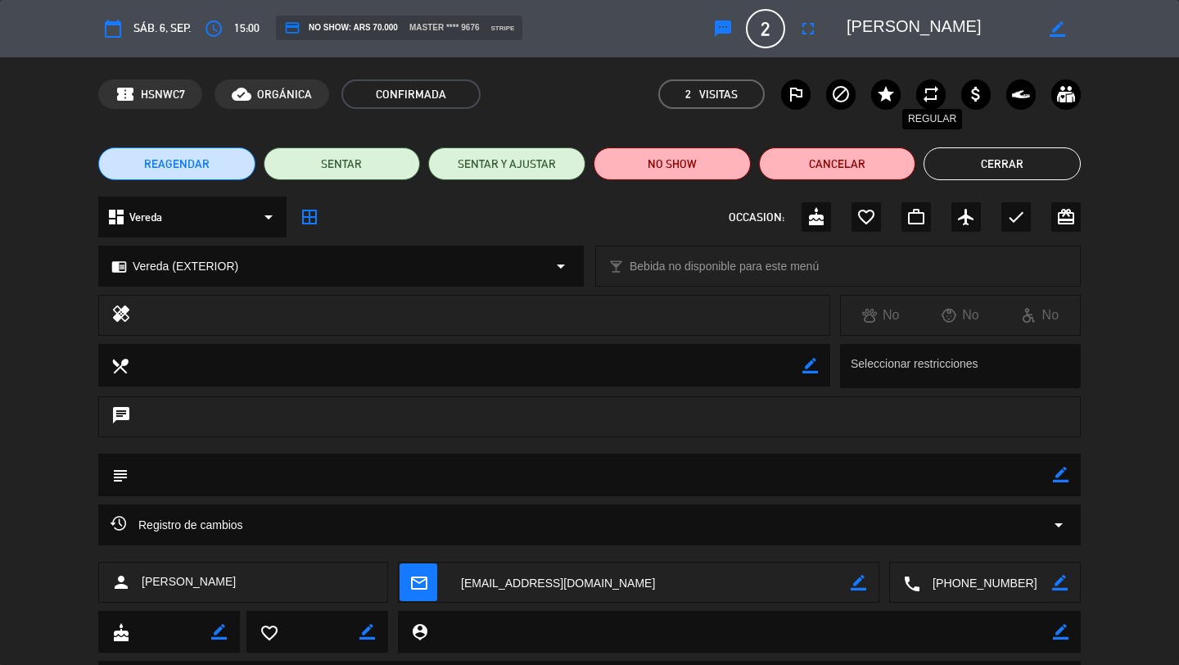
click at [923, 89] on icon "repeat" at bounding box center [931, 94] width 20 height 20
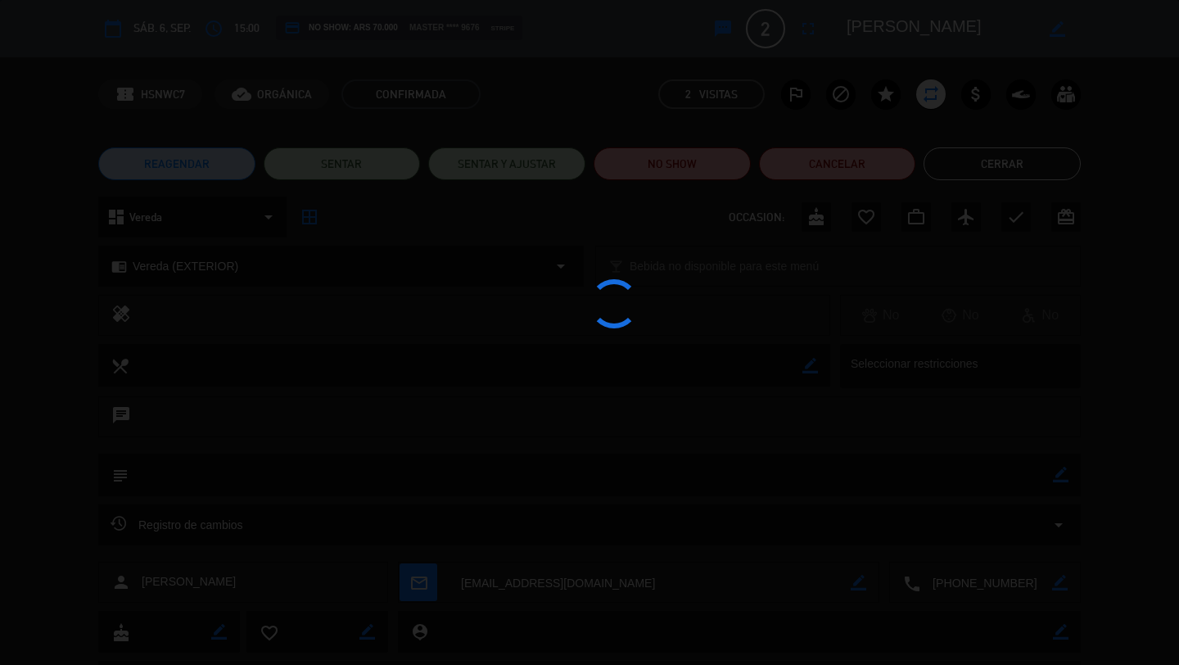
click at [960, 164] on div at bounding box center [589, 332] width 1179 height 665
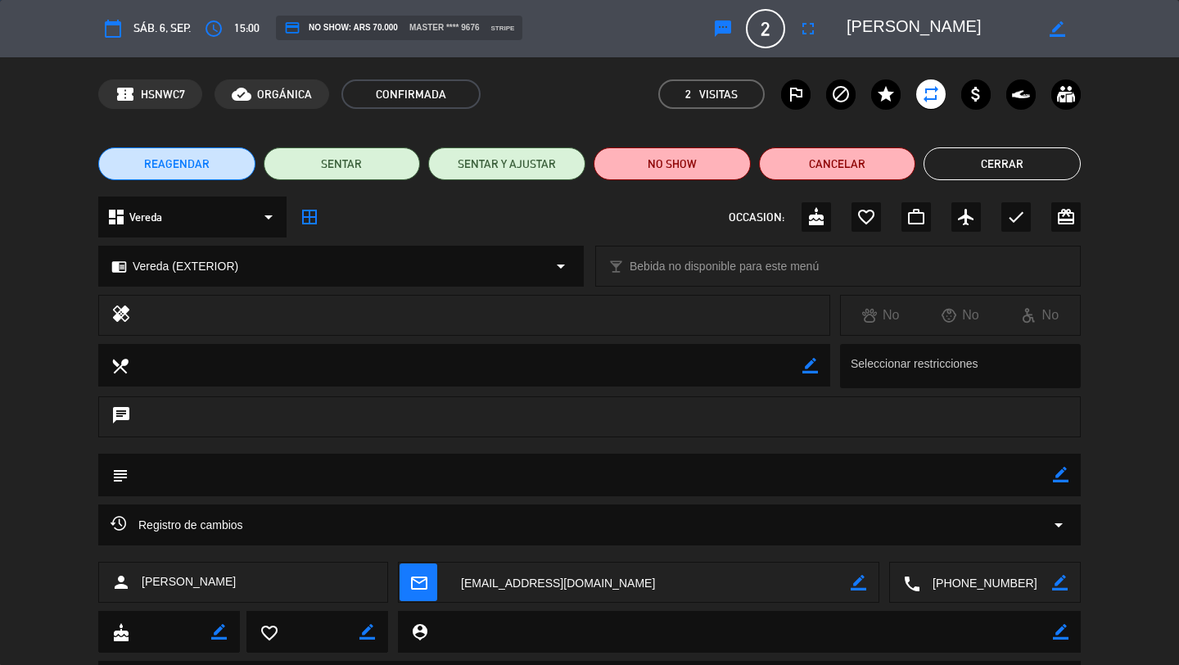
click at [961, 161] on button "Cerrar" at bounding box center [1002, 163] width 157 height 33
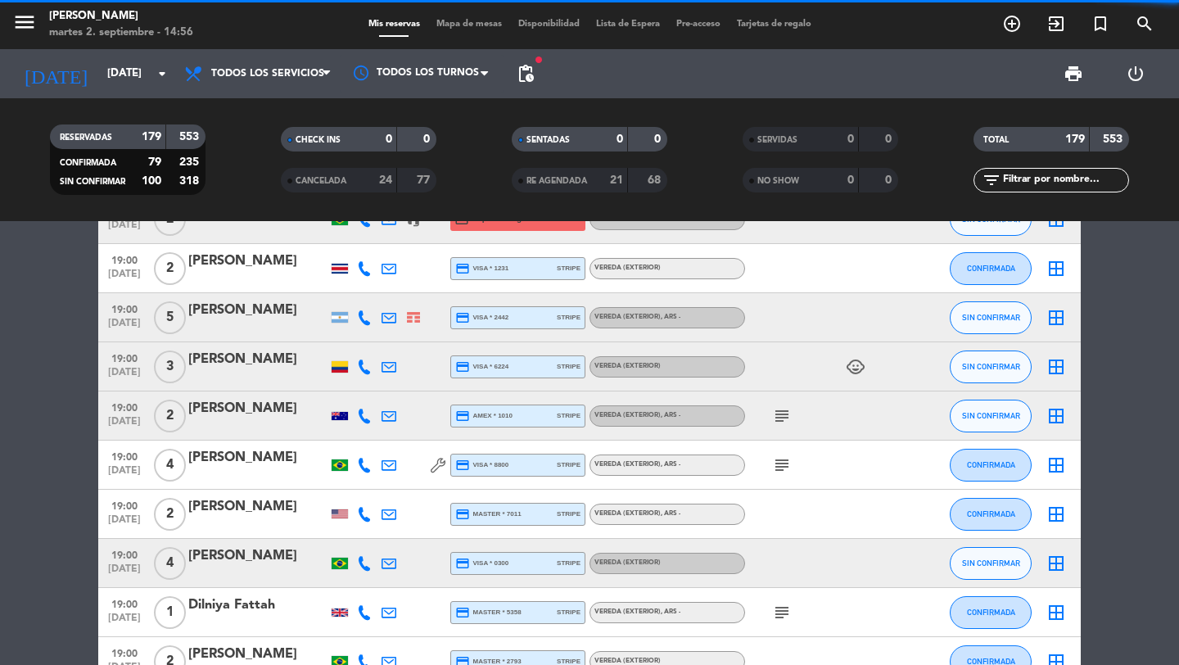
scroll to position [4422, 0]
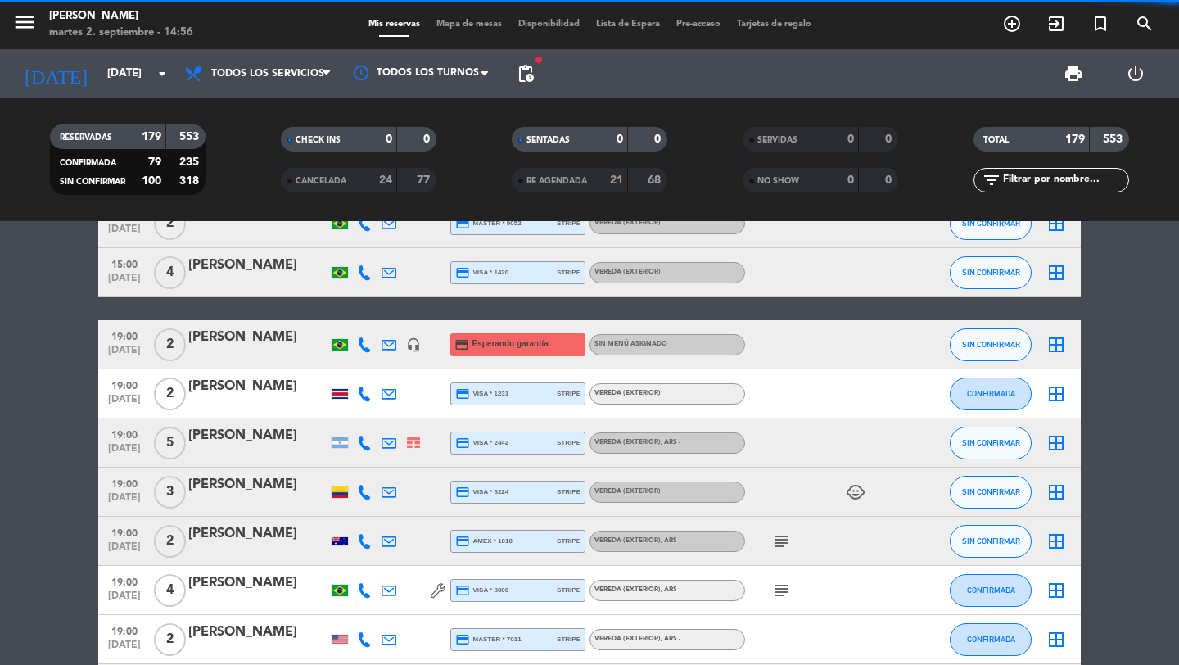
click at [142, 345] on span "[DATE]" at bounding box center [124, 354] width 41 height 19
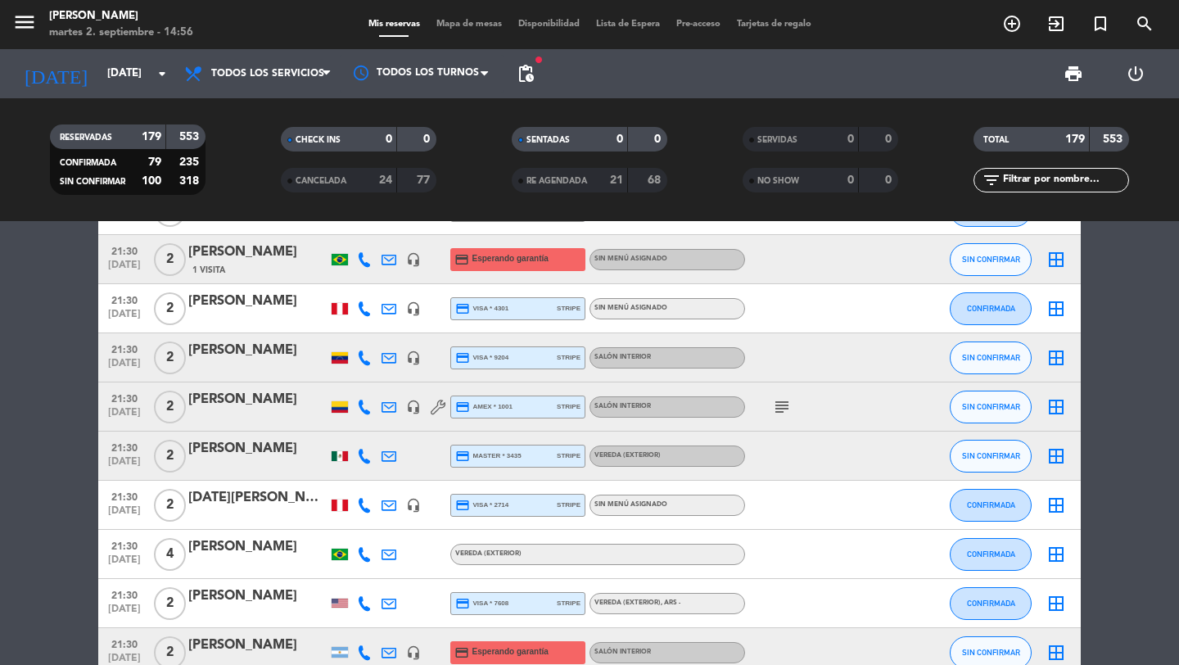
scroll to position [7505, 0]
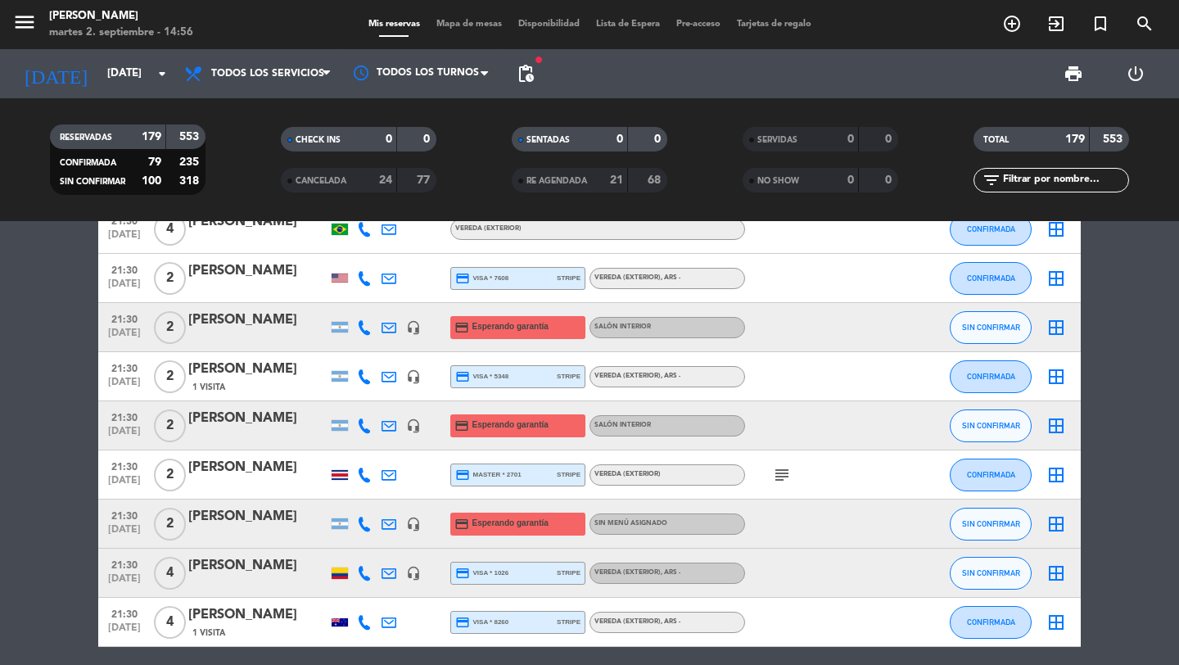
click at [270, 233] on div "[PERSON_NAME]" at bounding box center [257, 221] width 139 height 21
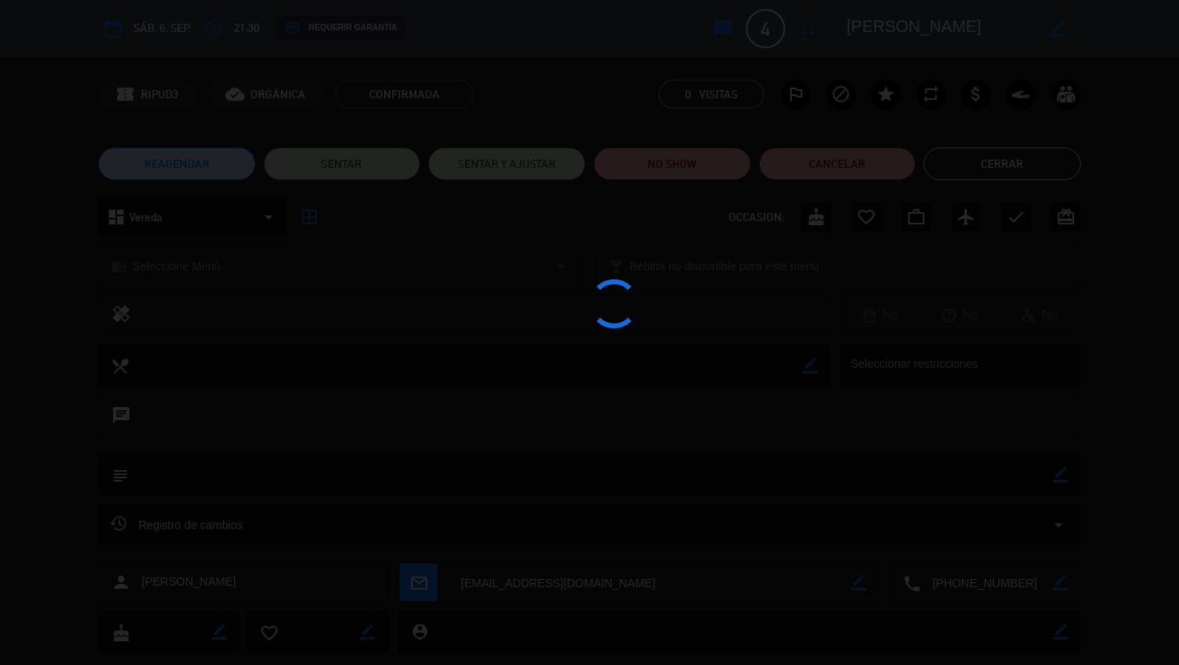
scroll to position [7456, 0]
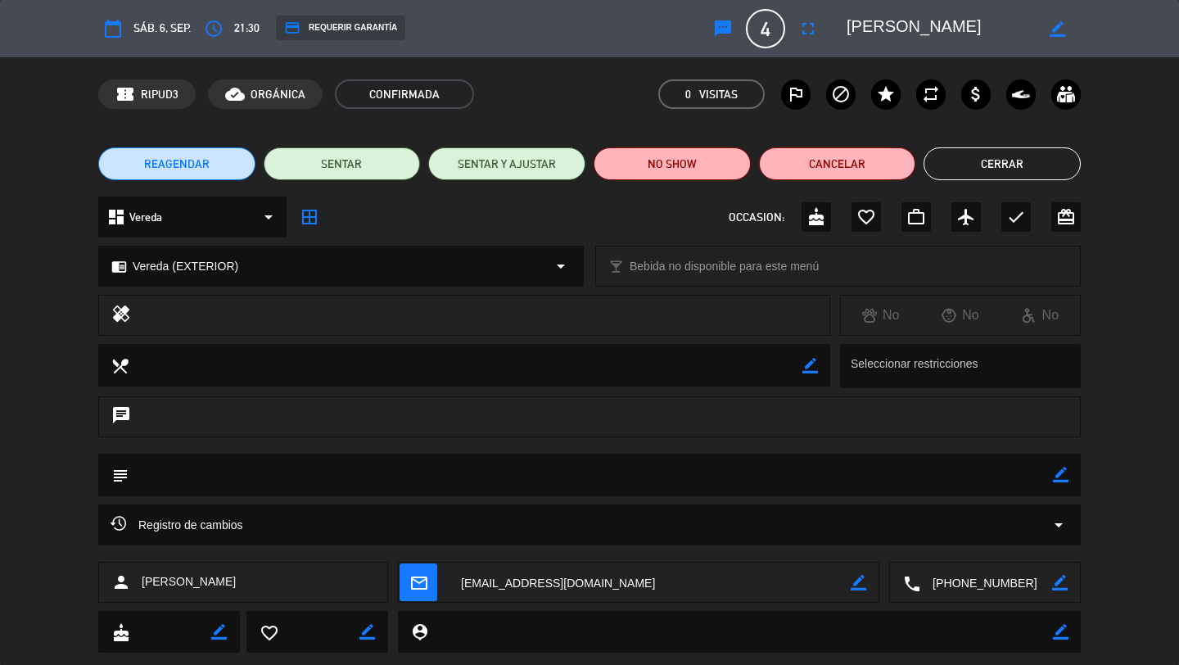
click at [380, 26] on div "credit_card REQUERIR GARANTÍA" at bounding box center [340, 28] width 129 height 25
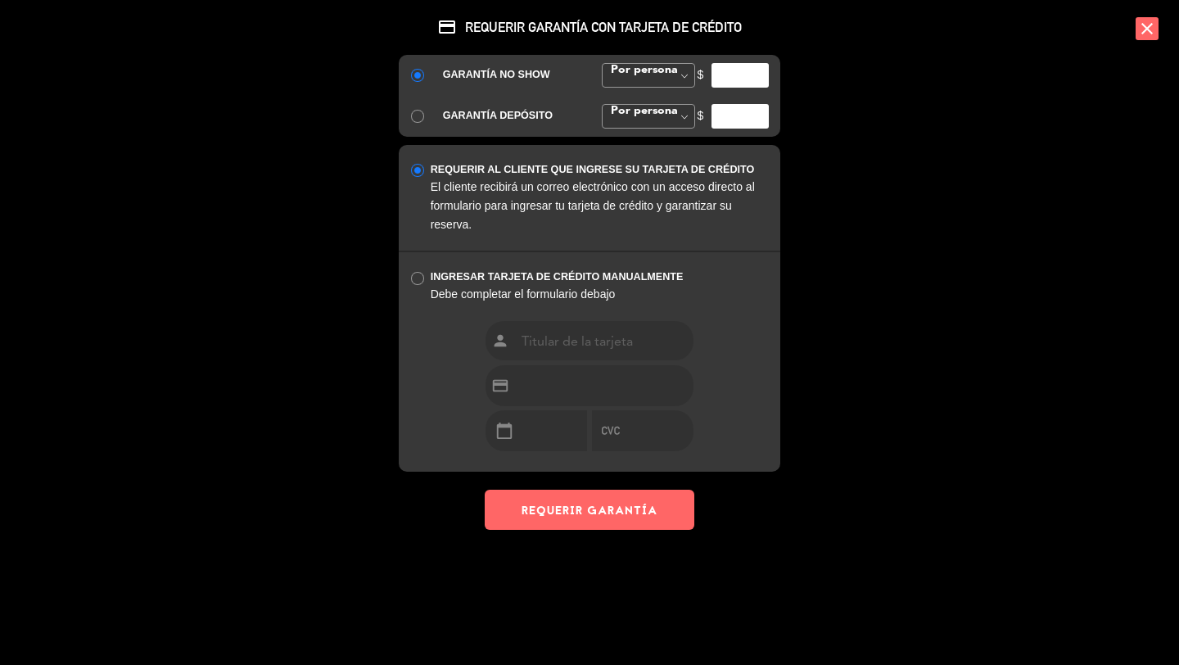
click at [735, 73] on input "number" at bounding box center [740, 75] width 57 height 25
type input "35000"
click at [582, 502] on button "REQUERIR GARANTÍA" at bounding box center [590, 510] width 210 height 40
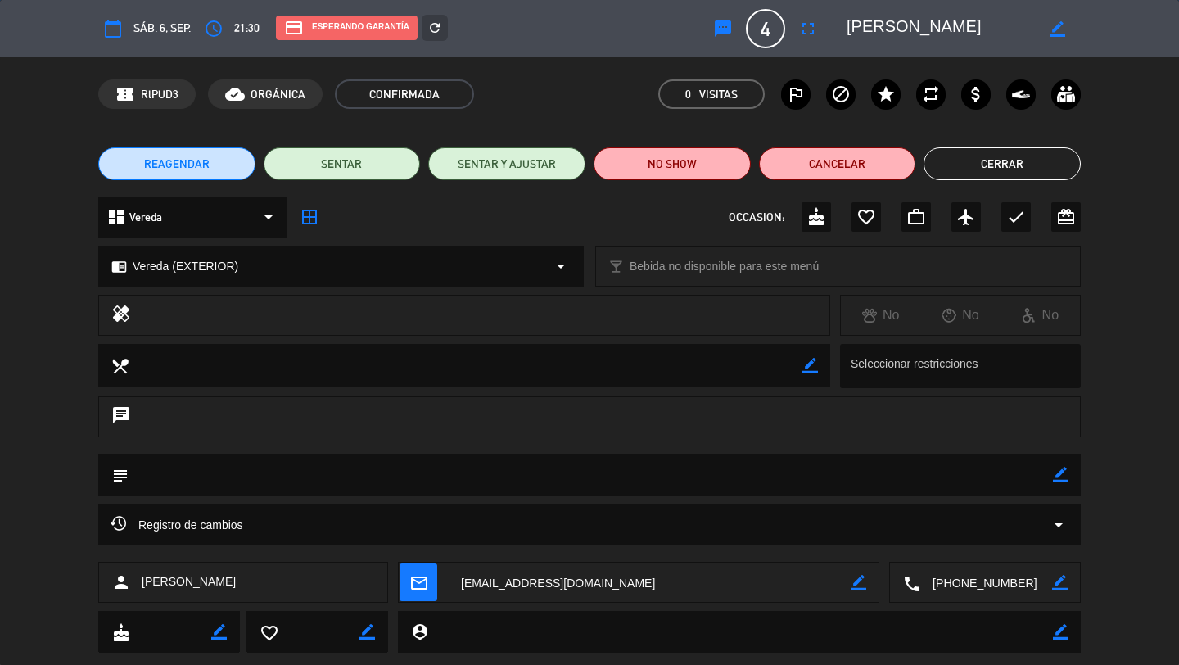
click at [1000, 156] on button "Cerrar" at bounding box center [1002, 163] width 157 height 33
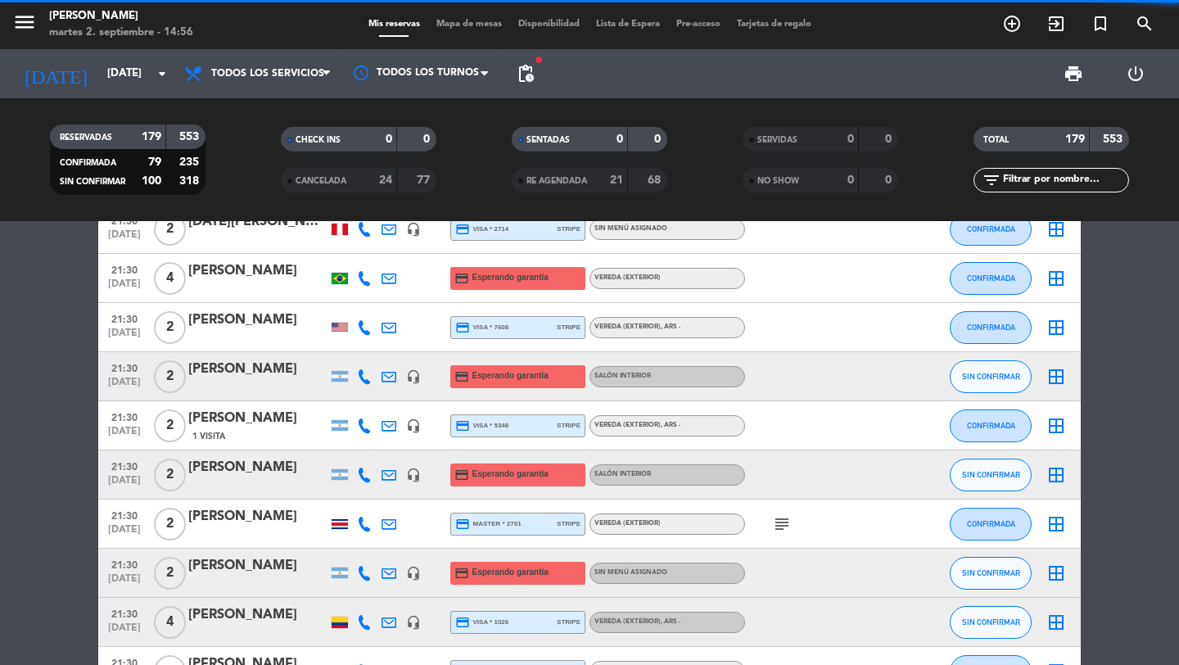
scroll to position [7624, 0]
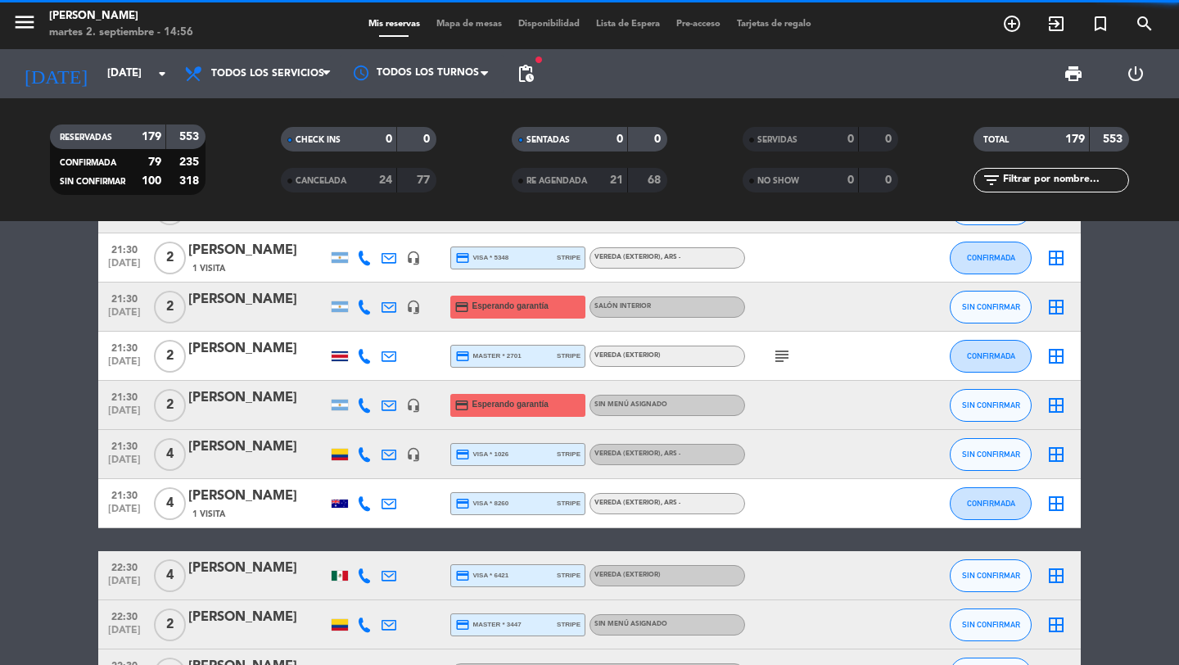
click at [130, 409] on span "[DATE]" at bounding box center [124, 414] width 41 height 19
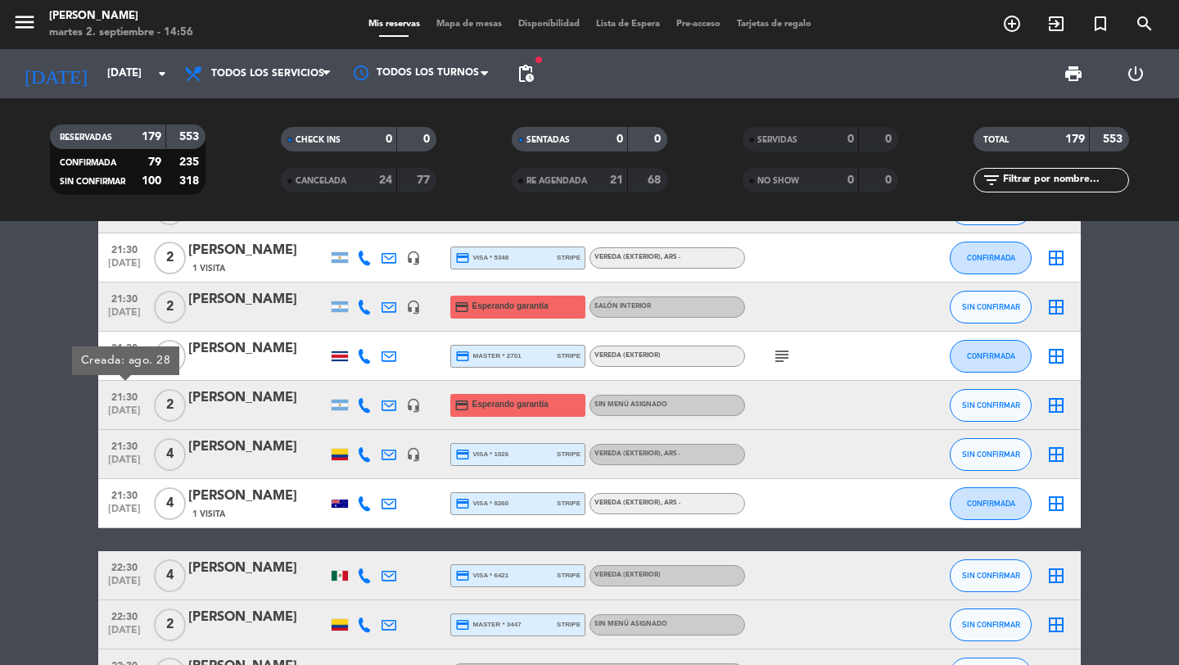
click at [123, 395] on span "21:30" at bounding box center [124, 395] width 41 height 19
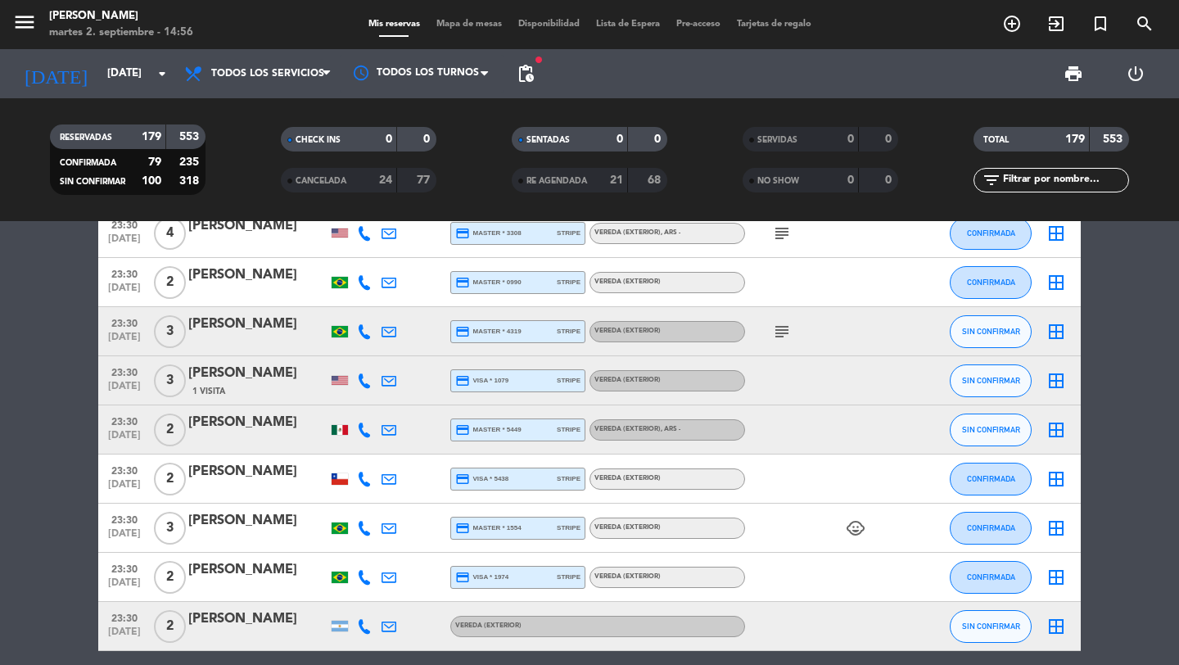
scroll to position [8695, 0]
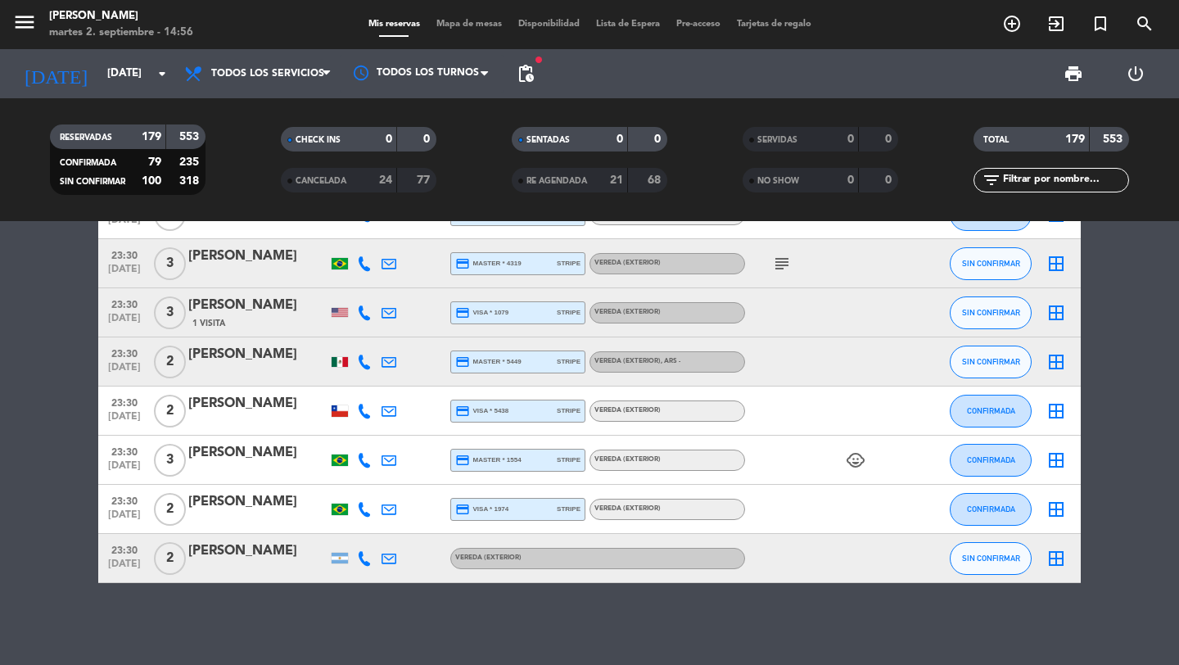
click at [226, 552] on div "[PERSON_NAME]" at bounding box center [257, 550] width 139 height 21
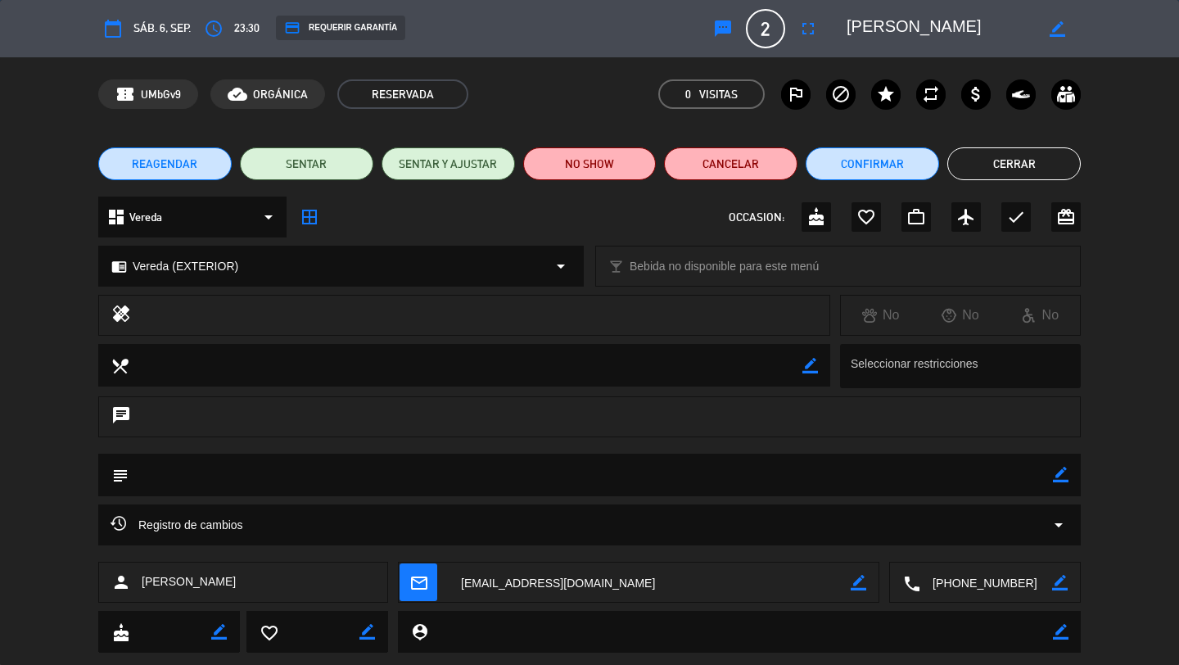
click at [1038, 157] on button "Cerrar" at bounding box center [1013, 163] width 133 height 33
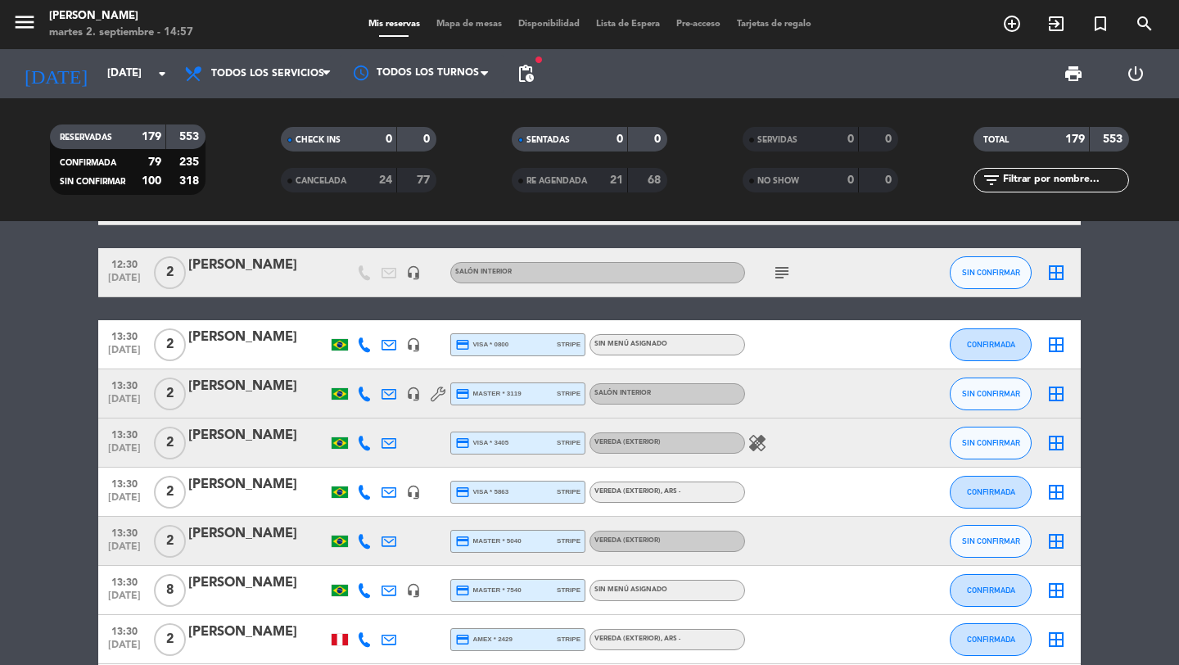
scroll to position [2567, 0]
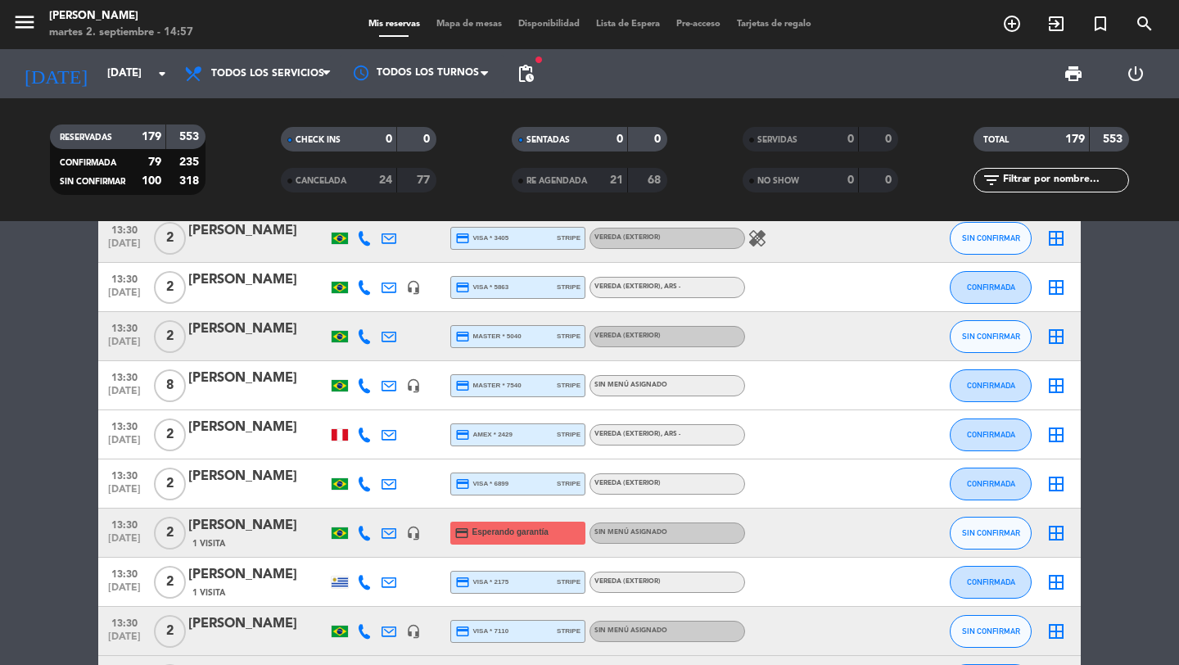
click at [124, 533] on span "[DATE]" at bounding box center [124, 542] width 41 height 19
click at [218, 540] on span "1 Visita" at bounding box center [208, 543] width 33 height 13
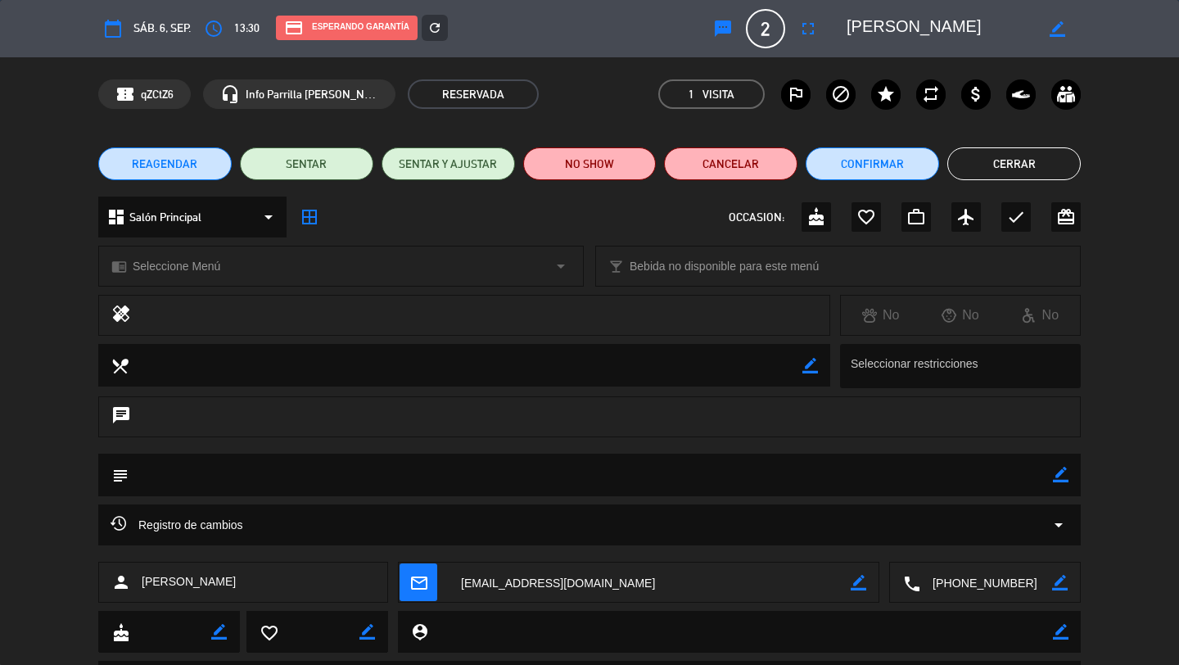
click at [444, 29] on div "refresh" at bounding box center [435, 28] width 26 height 26
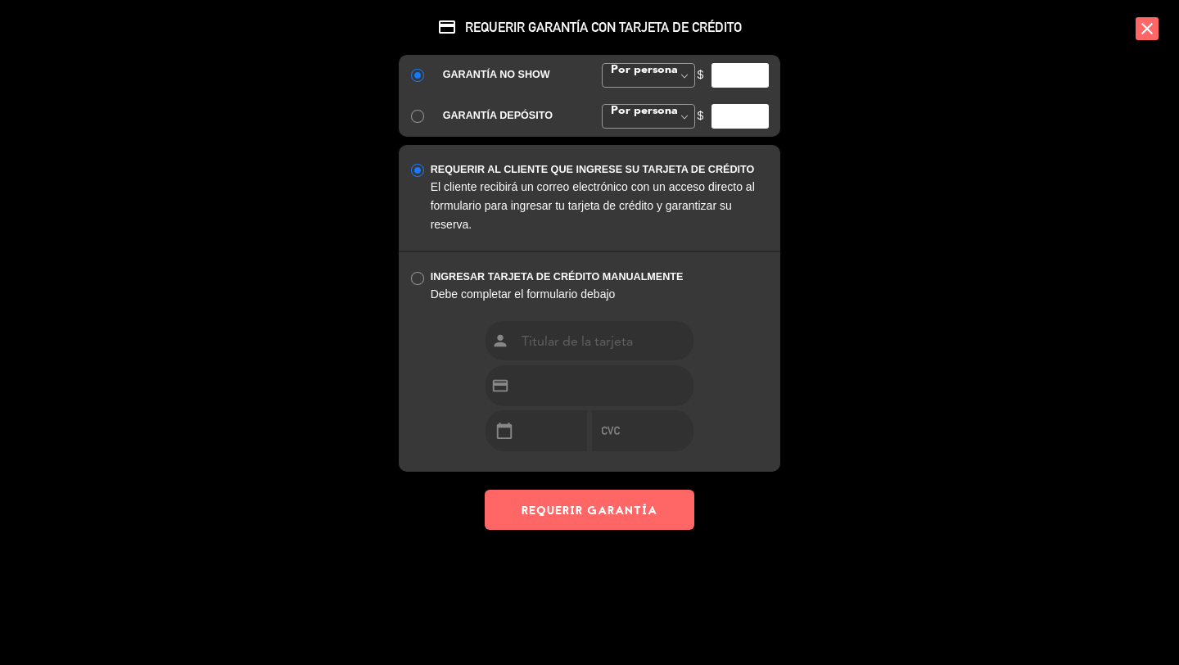
click at [729, 75] on input "number" at bounding box center [740, 75] width 57 height 25
type input "35000"
click at [558, 511] on button "REQUERIR GARANTÍA" at bounding box center [590, 510] width 210 height 40
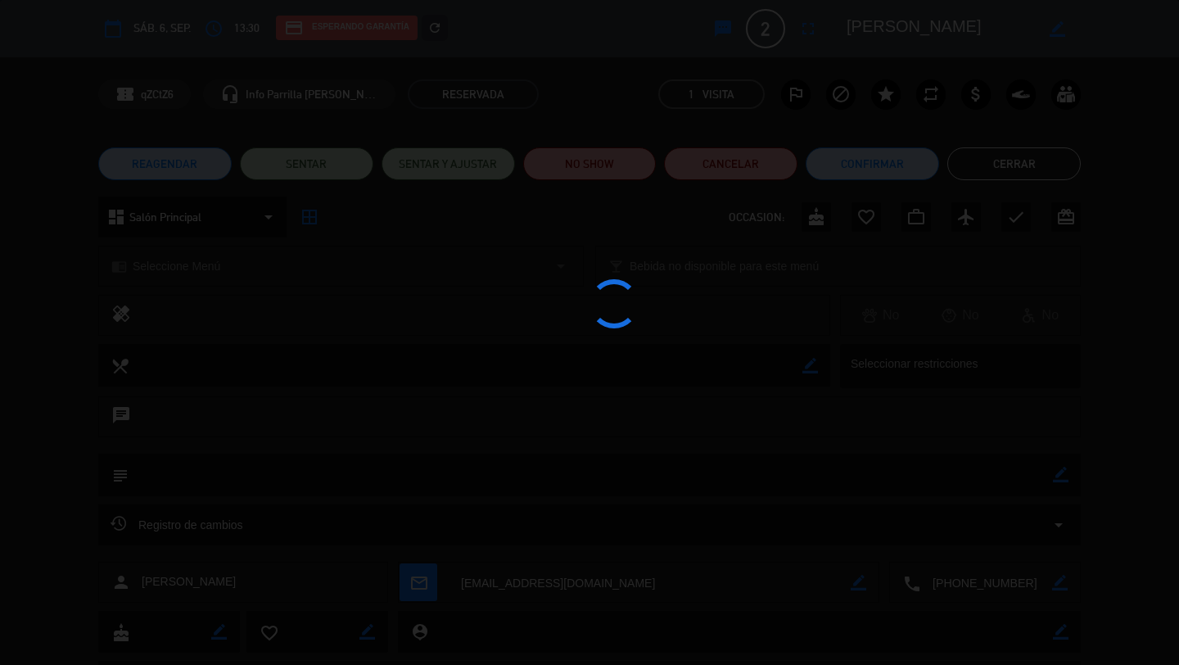
click at [1014, 160] on div "credit_card REQUERIR GARANTÍA CON TARJETA DE CRÉDITO GARANTÍA NO SHOW Por perso…" at bounding box center [589, 332] width 1179 height 665
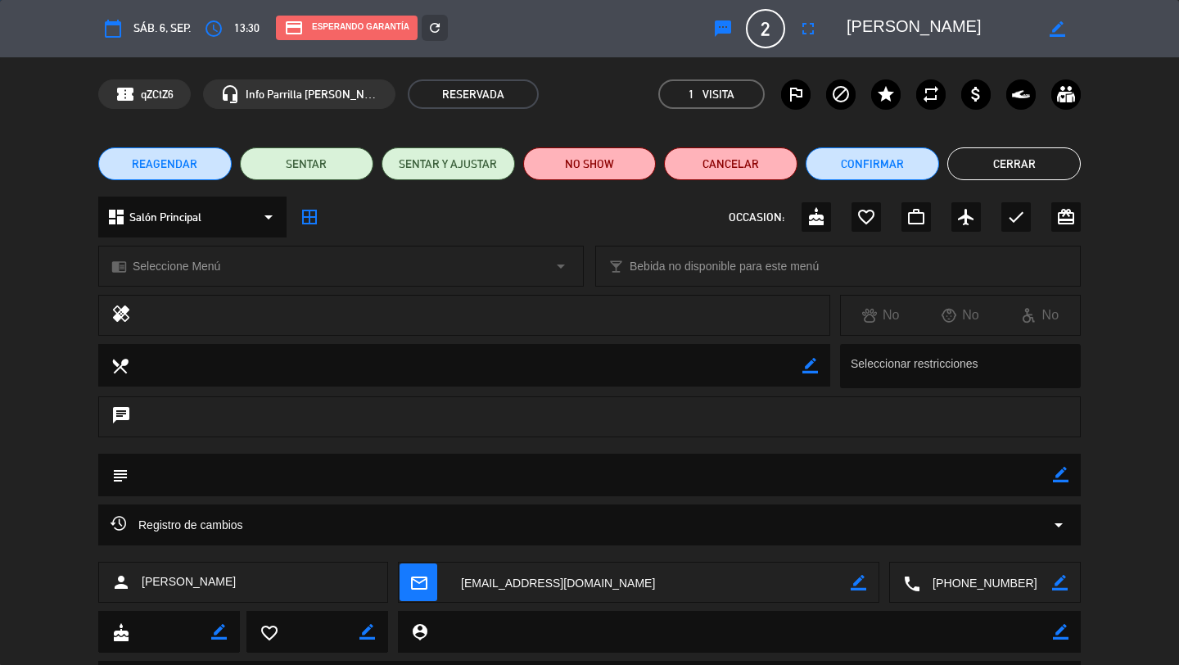
click at [1011, 163] on div "credit_card REQUERIR GARANTÍA CON TARJETA DE CRÉDITO GARANTÍA NO SHOW Por perso…" at bounding box center [589, 332] width 1179 height 665
click at [996, 159] on div "credit_card REQUERIR GARANTÍA CON TARJETA DE CRÉDITO GARANTÍA NO SHOW Por perso…" at bounding box center [589, 332] width 1179 height 665
click at [998, 168] on div "credit_card REQUERIR GARANTÍA CON TARJETA DE CRÉDITO GARANTÍA NO SHOW Por perso…" at bounding box center [589, 332] width 1179 height 665
click at [1012, 165] on button "Cerrar" at bounding box center [1013, 163] width 133 height 33
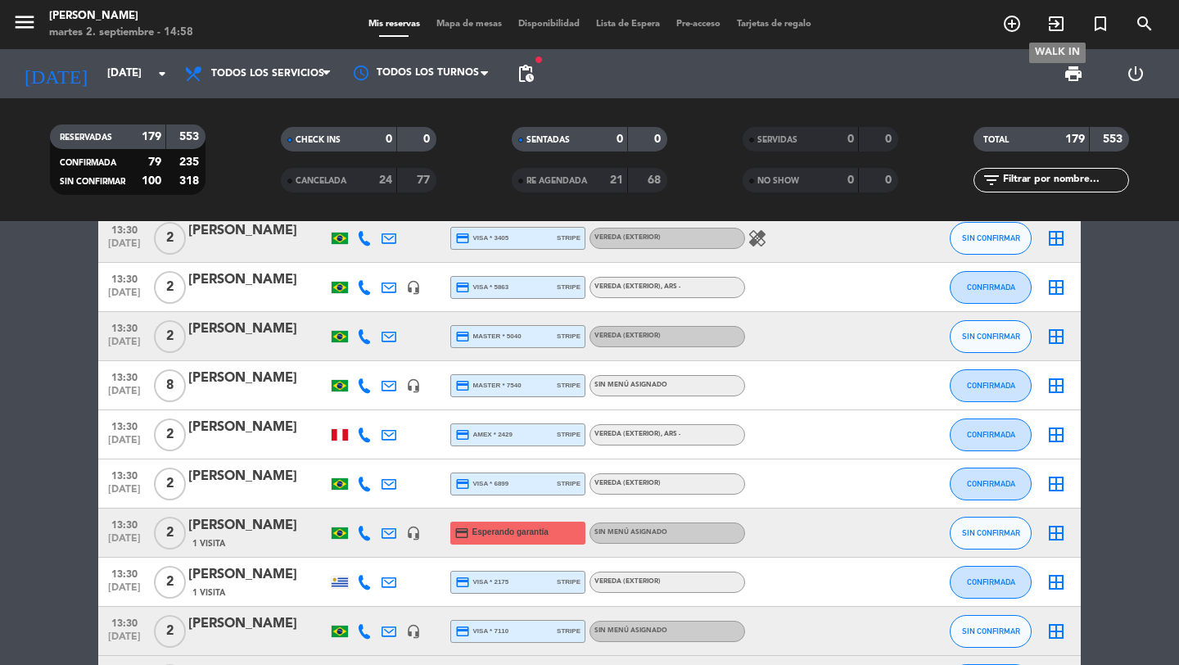
click at [1023, 20] on span "add_circle_outline" at bounding box center [1012, 24] width 44 height 28
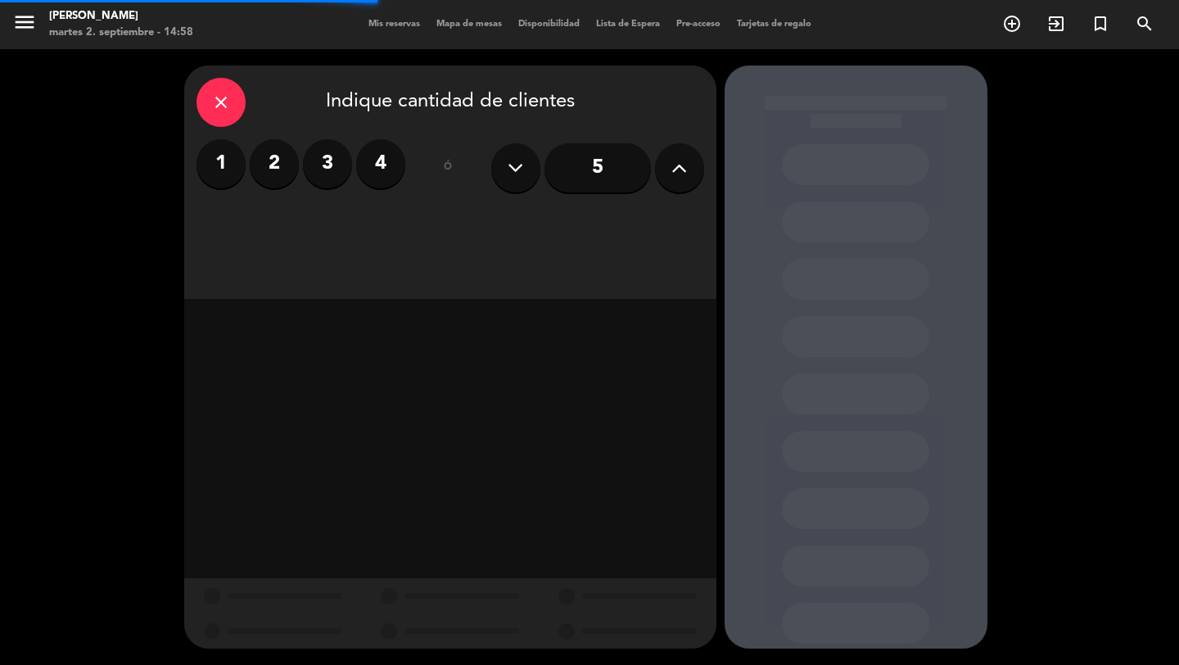
click at [653, 170] on div "5" at bounding box center [597, 167] width 213 height 57
click at [685, 170] on icon at bounding box center [679, 168] width 16 height 25
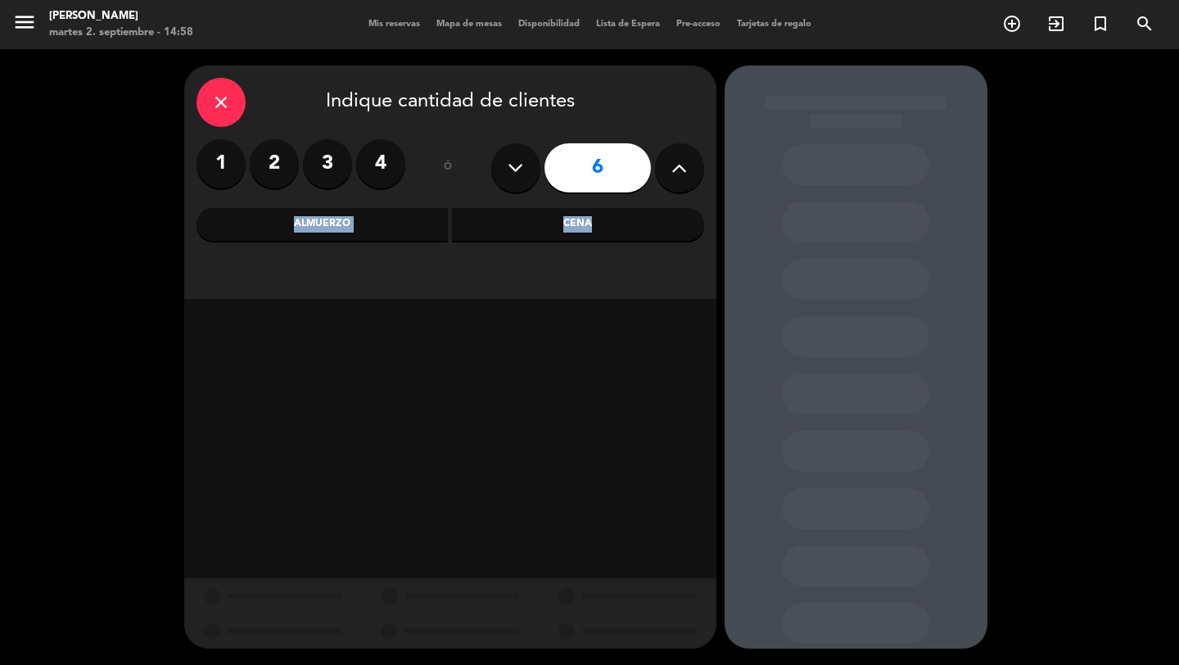
click at [685, 170] on icon at bounding box center [679, 168] width 16 height 25
type input "7"
click at [552, 235] on div "Cena" at bounding box center [578, 224] width 252 height 33
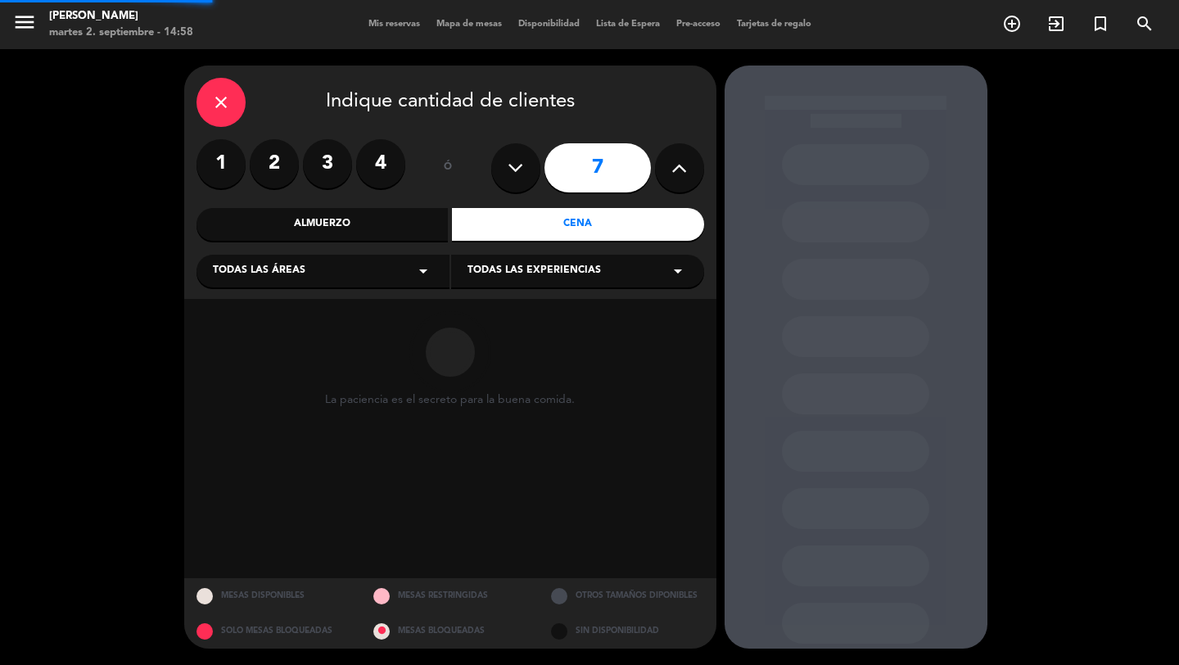
click at [399, 272] on div "Todas las áreas arrow_drop_down" at bounding box center [323, 271] width 253 height 33
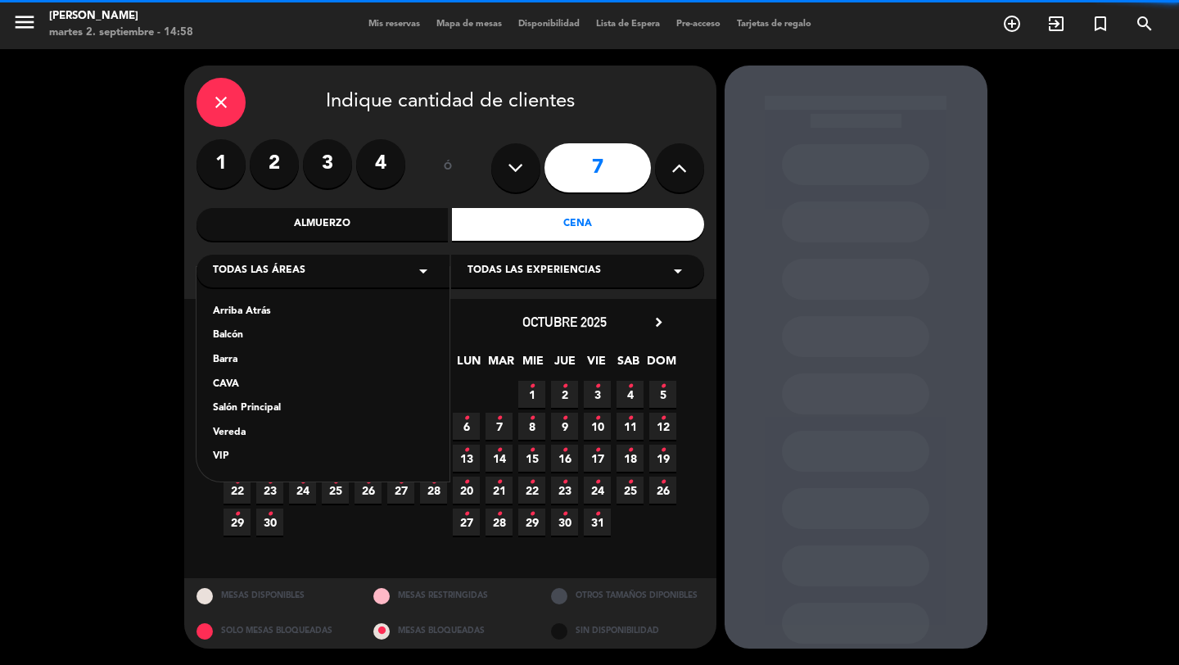
click at [240, 438] on div "Vereda" at bounding box center [323, 433] width 220 height 16
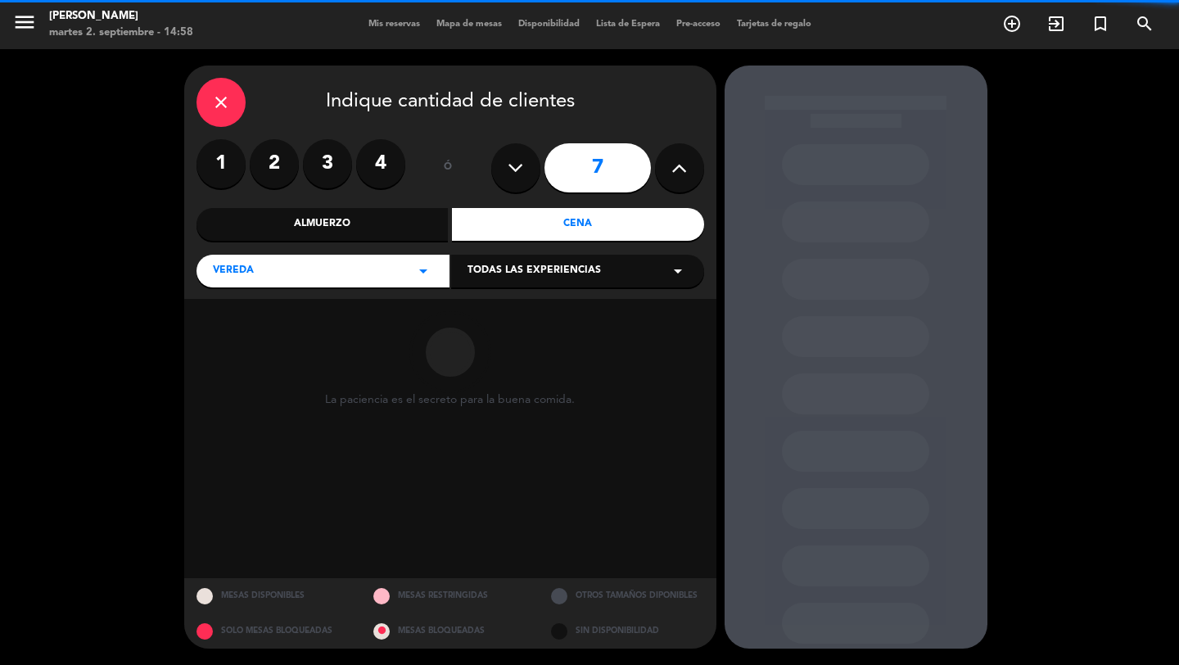
click at [515, 269] on span "Todas las experiencias" at bounding box center [534, 271] width 133 height 16
click at [510, 305] on div "Sidewalk (OUTDOORS)" at bounding box center [577, 302] width 253 height 70
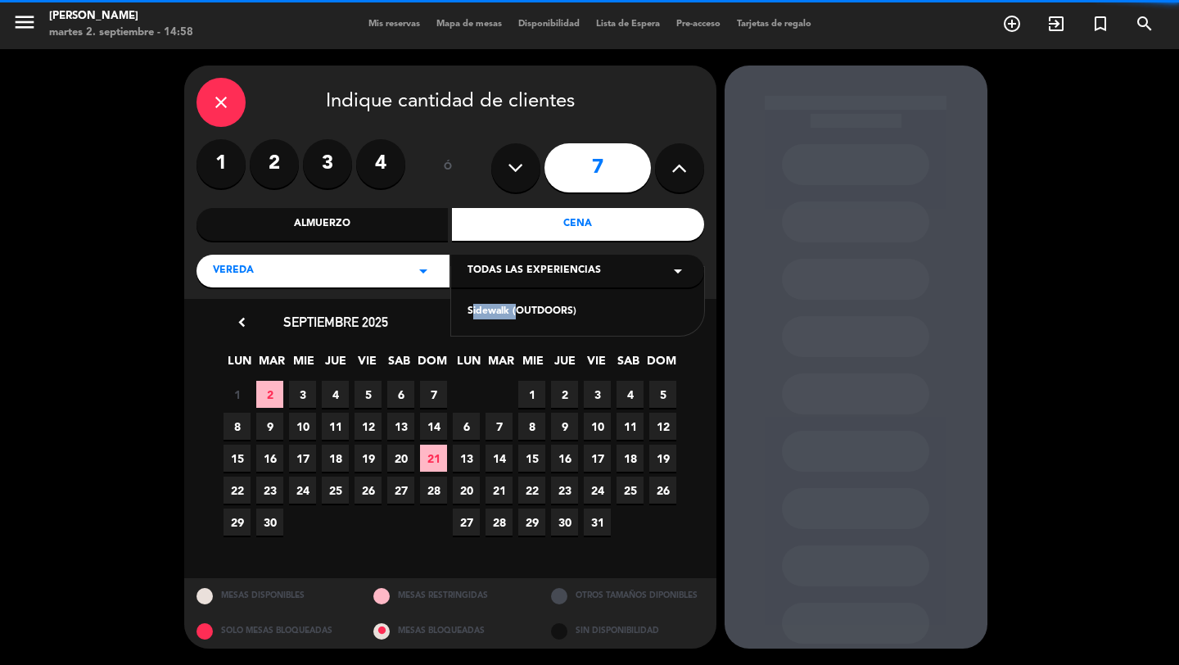
click at [510, 305] on div "Sidewalk (OUTDOORS)" at bounding box center [578, 312] width 220 height 16
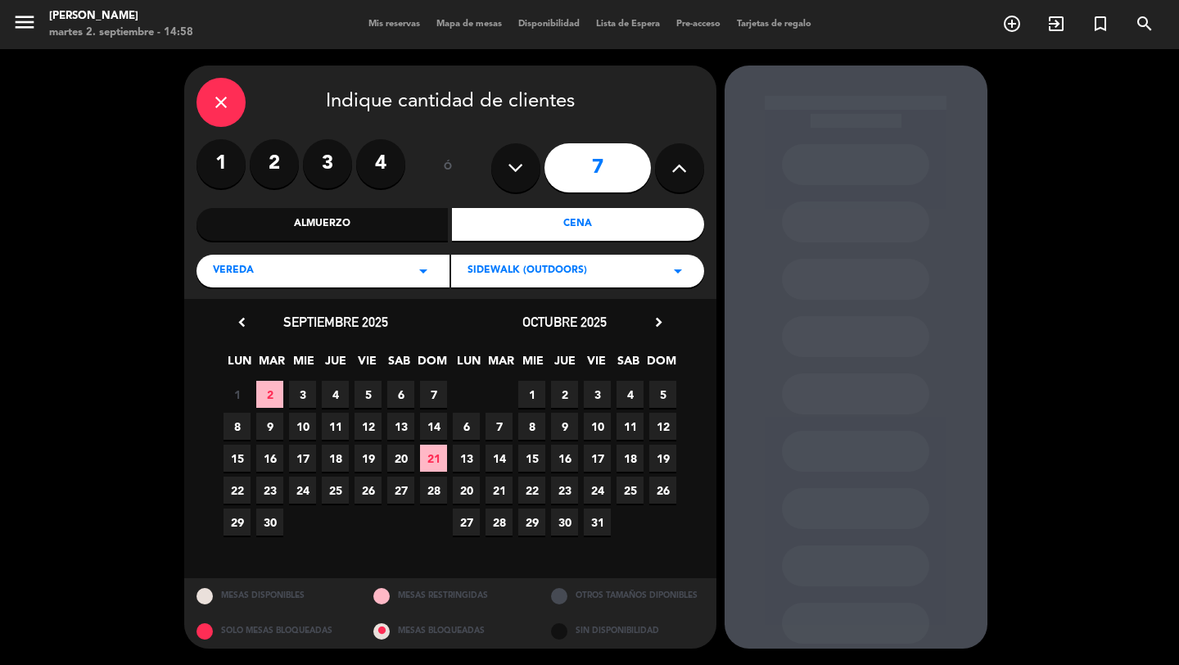
click at [370, 427] on span "12" at bounding box center [368, 426] width 27 height 27
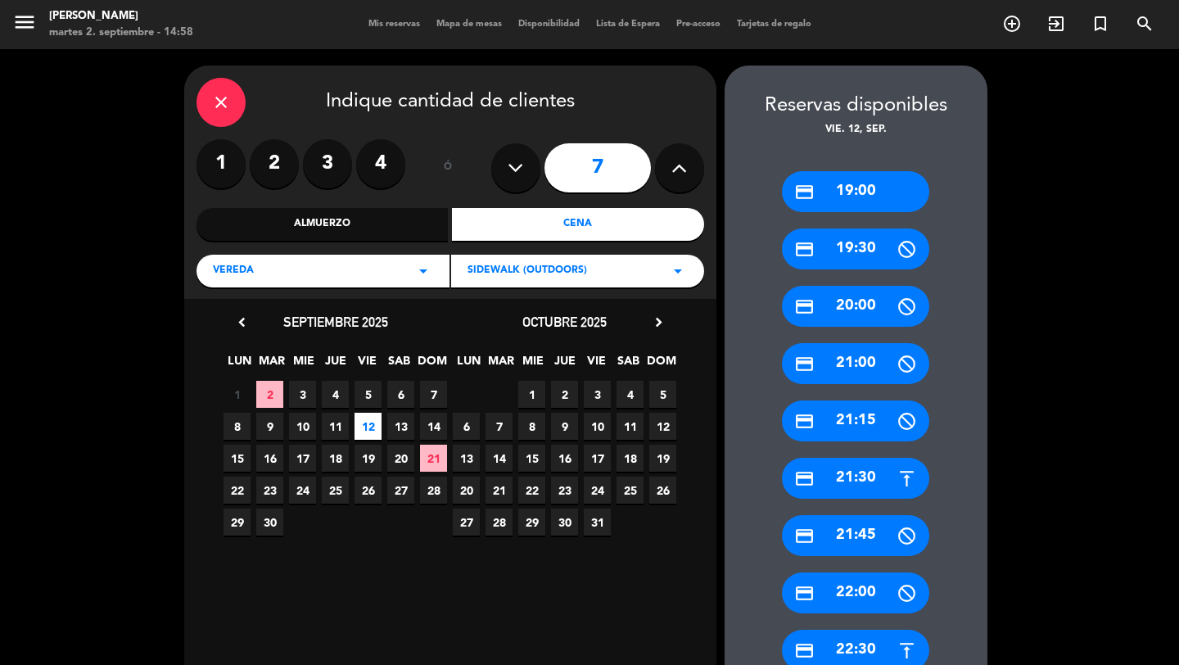
click at [862, 190] on div "credit_card 19:00" at bounding box center [855, 191] width 147 height 41
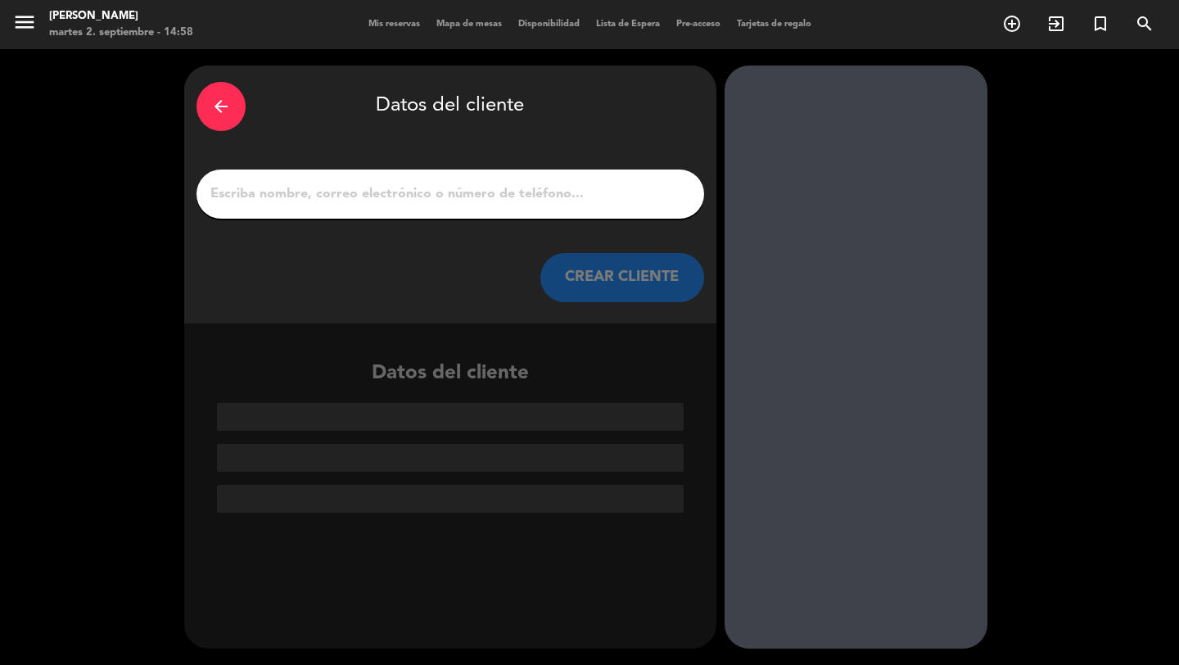
click at [582, 199] on input "1" at bounding box center [450, 194] width 483 height 23
click at [529, 196] on input "1" at bounding box center [450, 194] width 483 height 23
paste input "[PERSON_NAME]"
type input "[PERSON_NAME]"
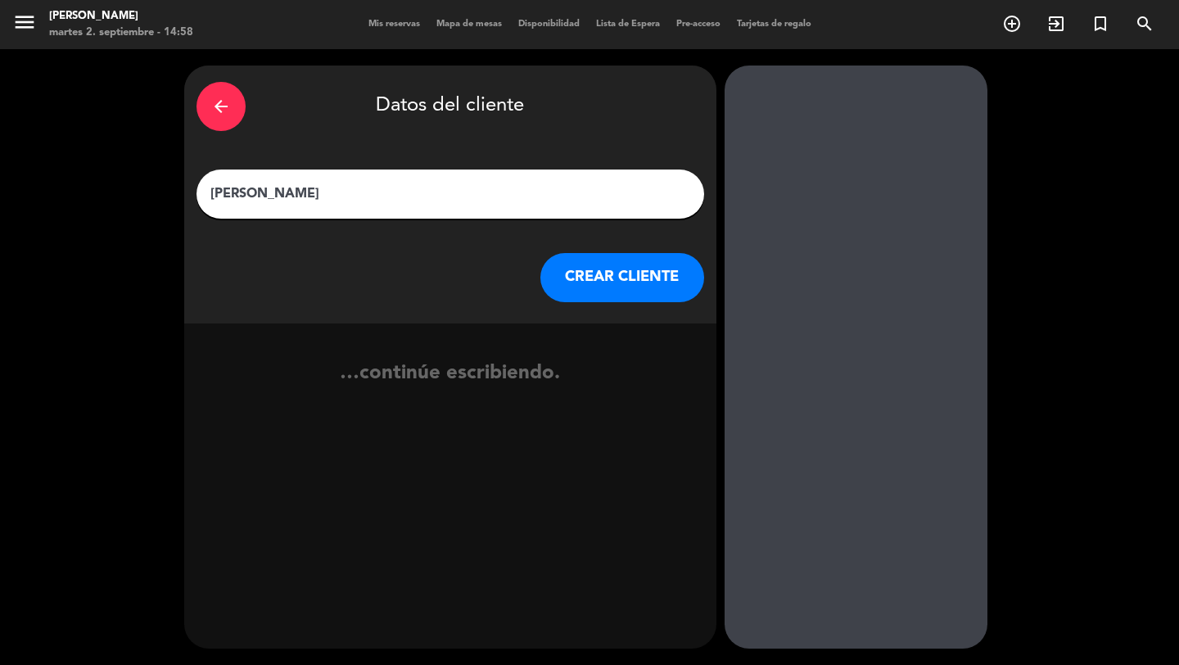
click at [608, 282] on button "CREAR CLIENTE" at bounding box center [622, 277] width 164 height 49
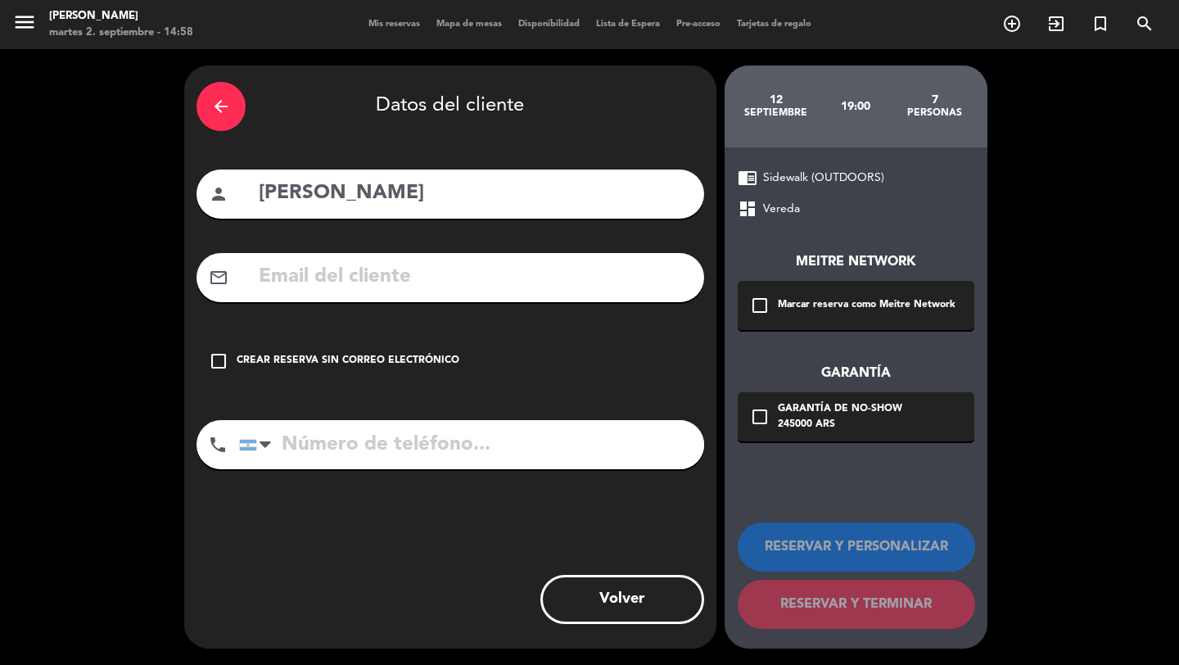
click at [785, 306] on div "Marcar reserva como Meitre Network" at bounding box center [867, 305] width 178 height 16
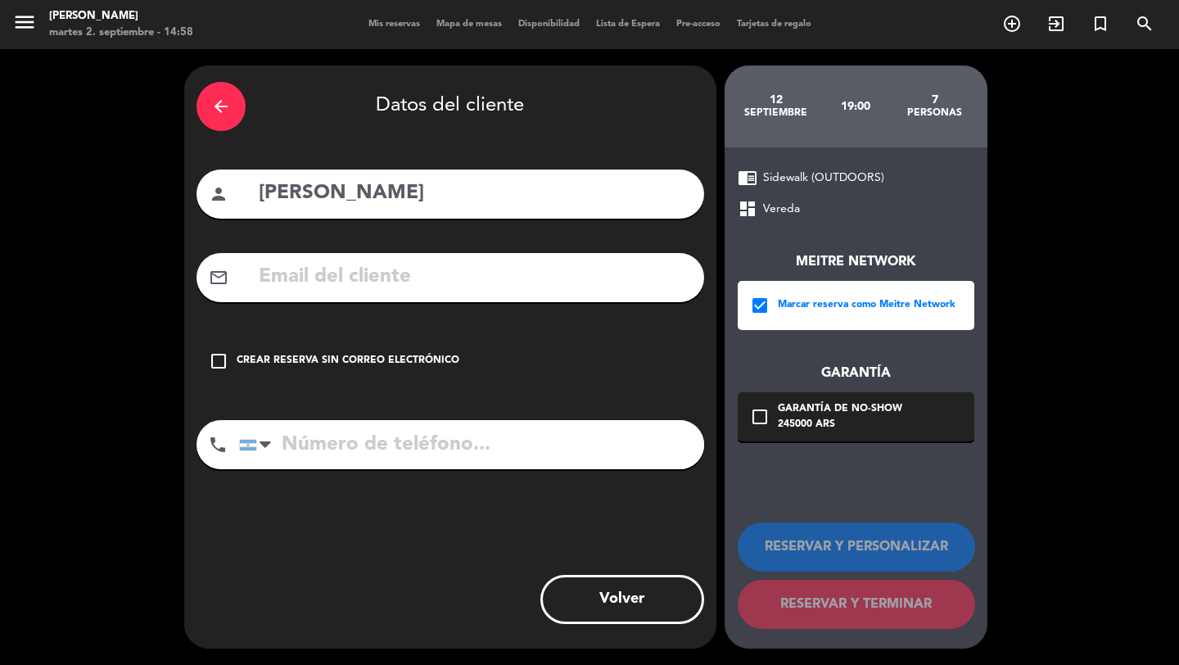
click at [806, 403] on div "Garantía de no-show" at bounding box center [840, 409] width 124 height 16
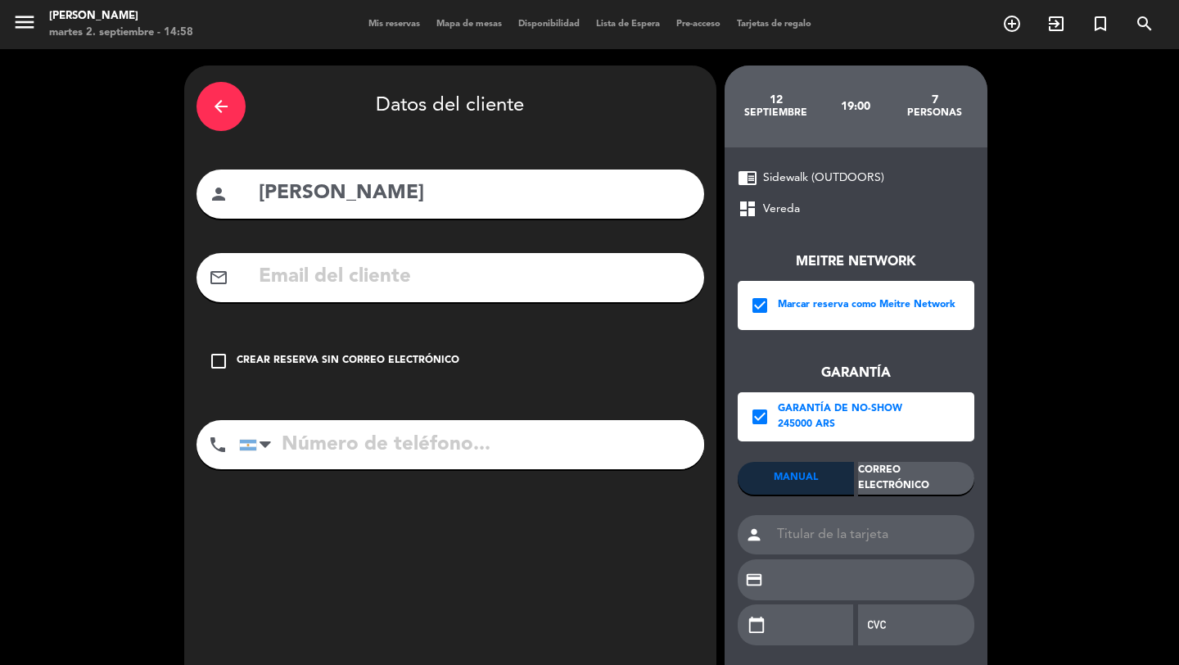
click at [906, 490] on div "Correo Electrónico" at bounding box center [916, 478] width 116 height 33
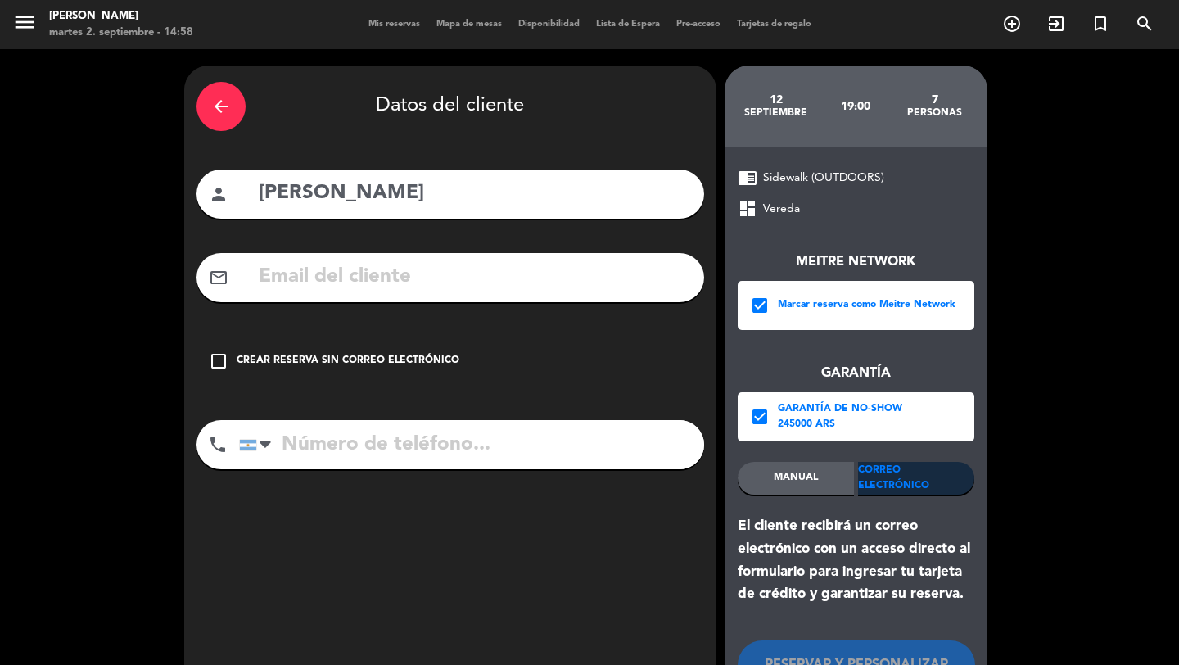
click at [664, 285] on input "text" at bounding box center [474, 277] width 435 height 34
paste input "[EMAIL_ADDRESS][DOMAIN_NAME]"
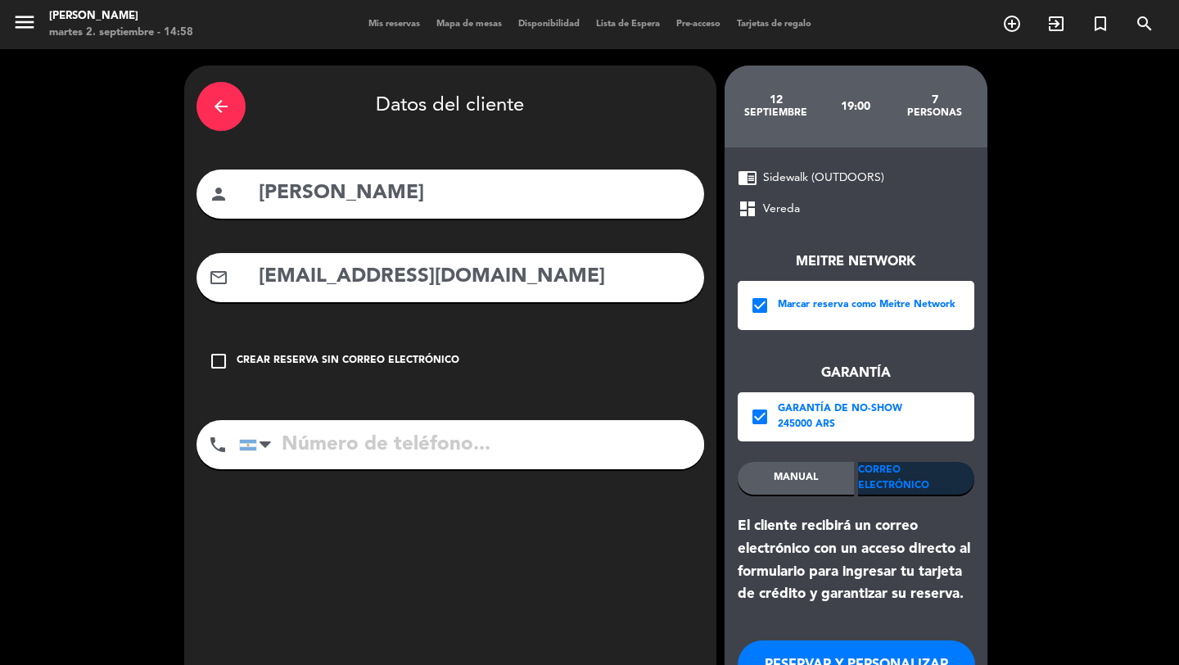
type input "[EMAIL_ADDRESS][DOMAIN_NAME]"
click at [486, 464] on input "tel" at bounding box center [471, 444] width 465 height 49
click at [449, 436] on input "tel" at bounding box center [471, 444] width 465 height 49
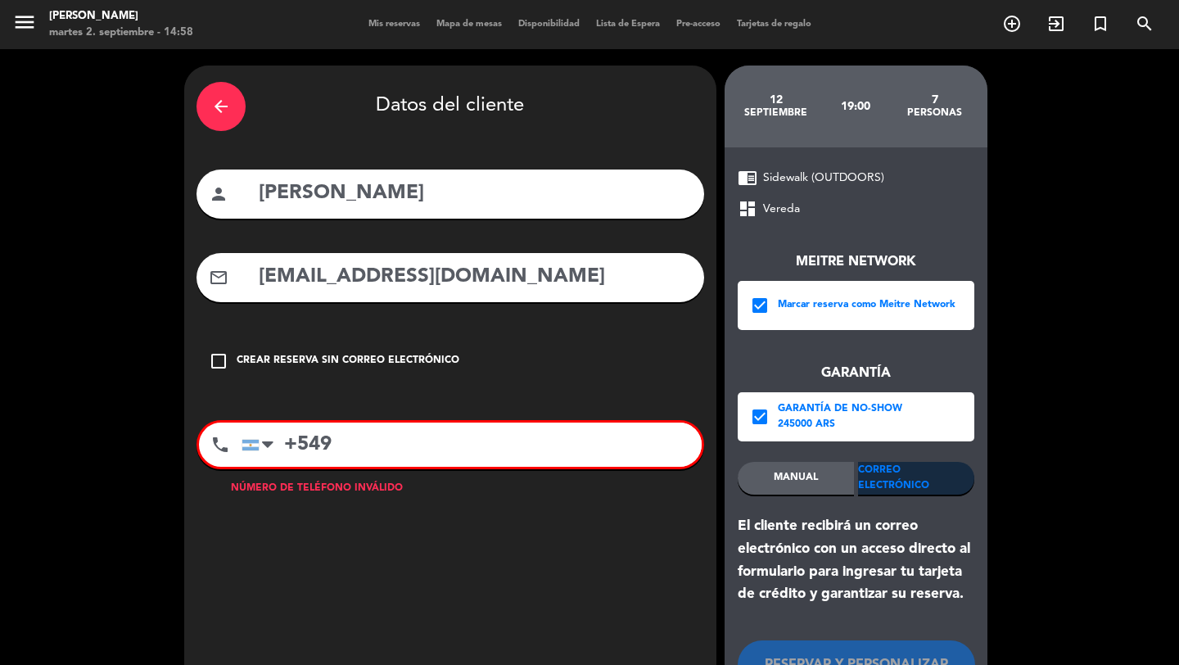
paste input "[PHONE_NUMBER]"
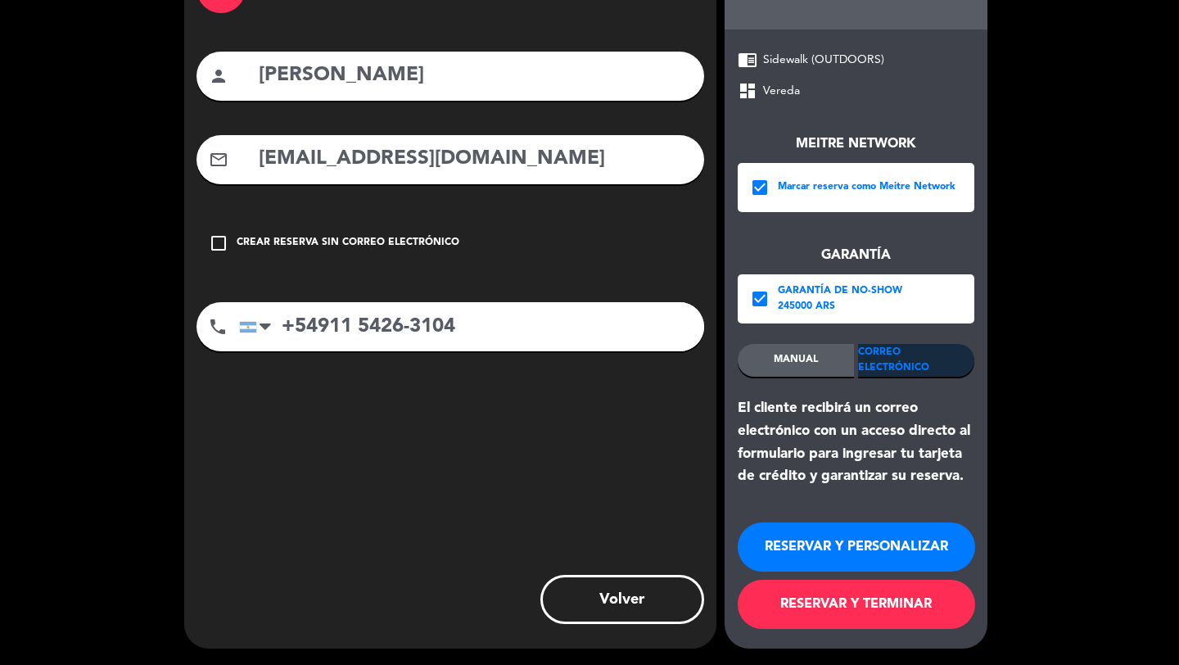
type input "+54911 5426-3104"
click at [843, 597] on button "RESERVAR Y TERMINAR" at bounding box center [856, 604] width 237 height 49
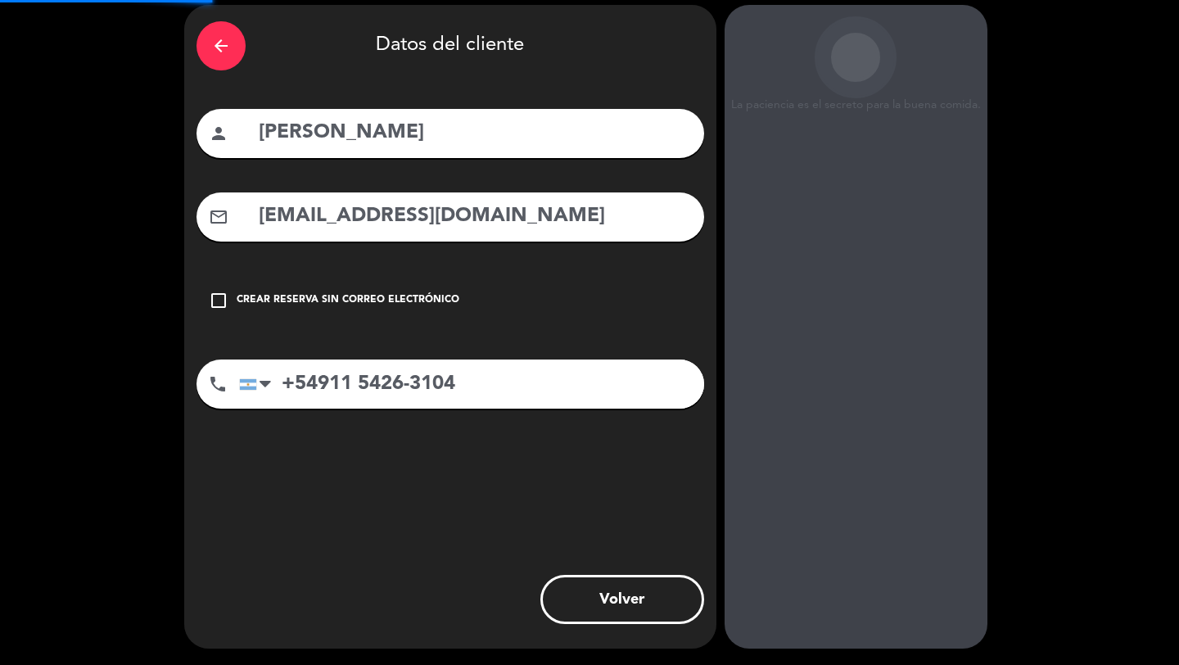
scroll to position [62, 0]
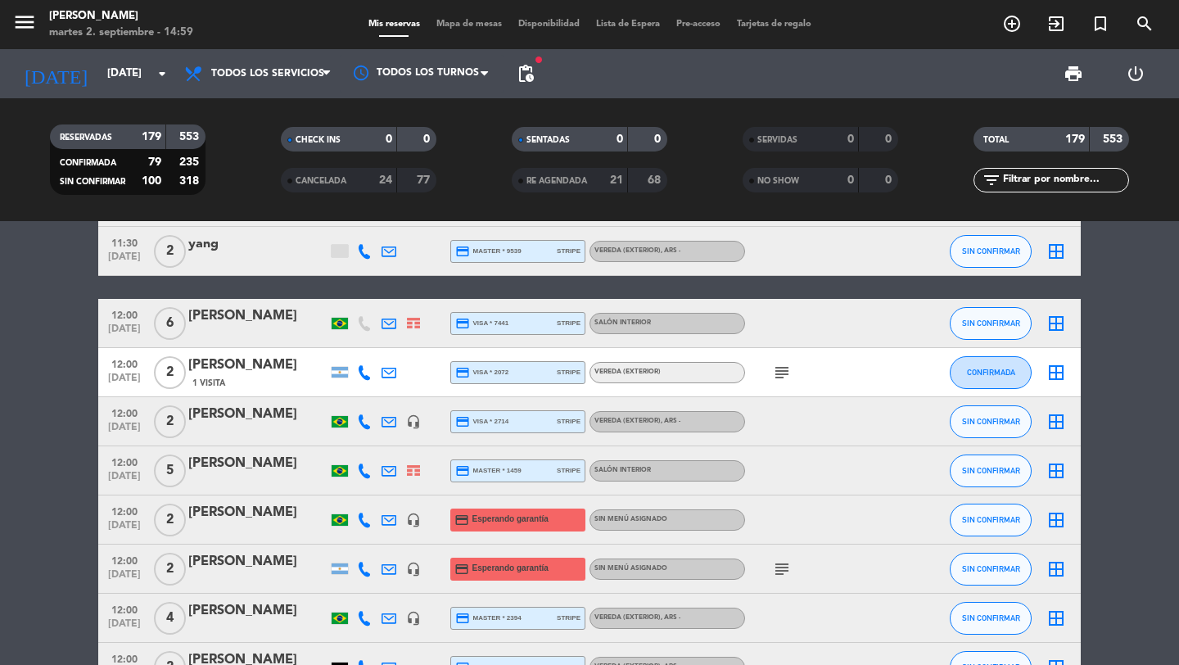
scroll to position [1552, 0]
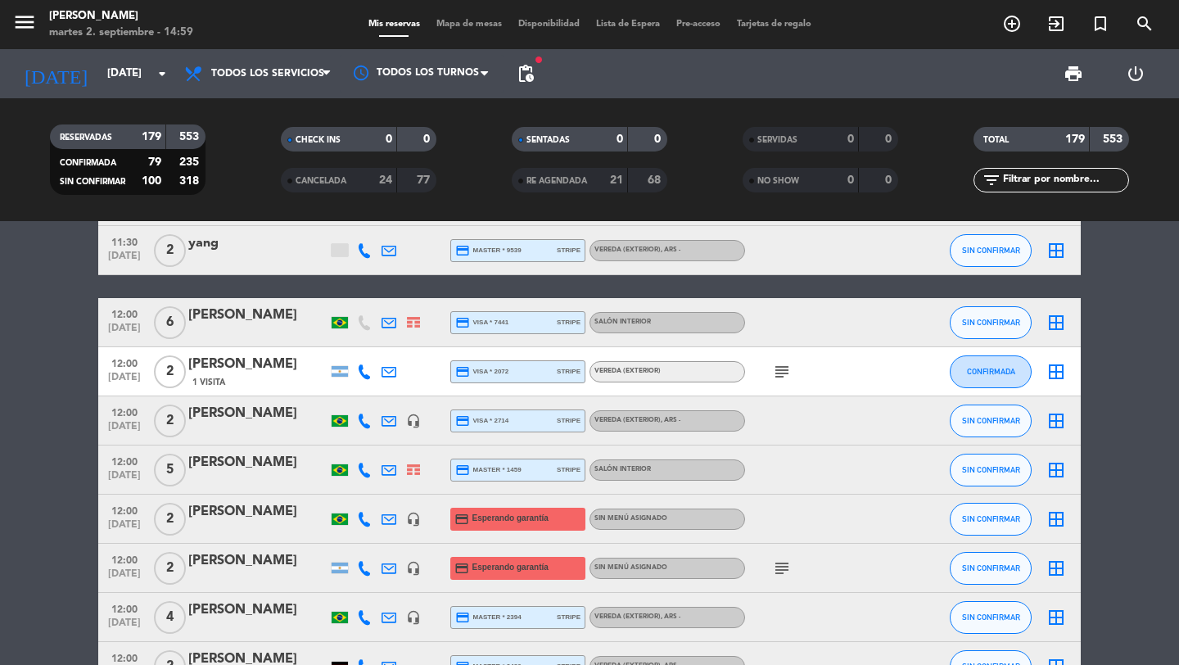
click at [117, 515] on span "12:00" at bounding box center [124, 509] width 41 height 19
click at [115, 562] on span "12:00" at bounding box center [124, 558] width 41 height 19
click at [119, 560] on span "12:00" at bounding box center [124, 558] width 41 height 19
click at [233, 508] on div "[PERSON_NAME]" at bounding box center [257, 511] width 139 height 21
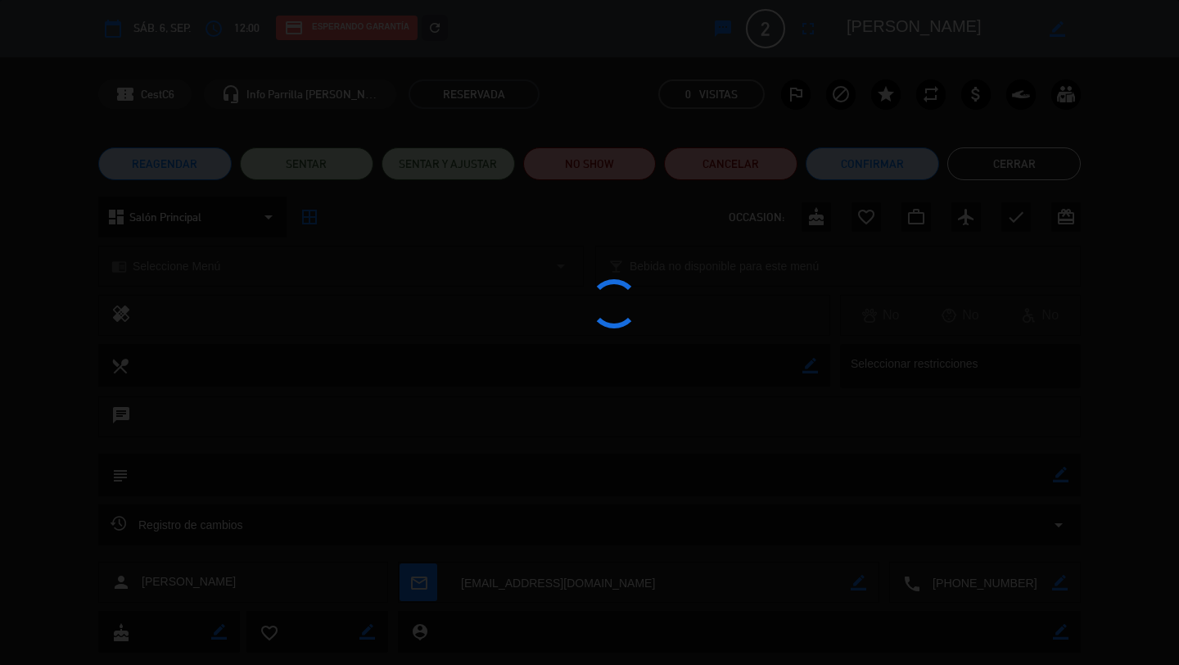
click at [436, 30] on icon "refresh" at bounding box center [434, 27] width 15 height 15
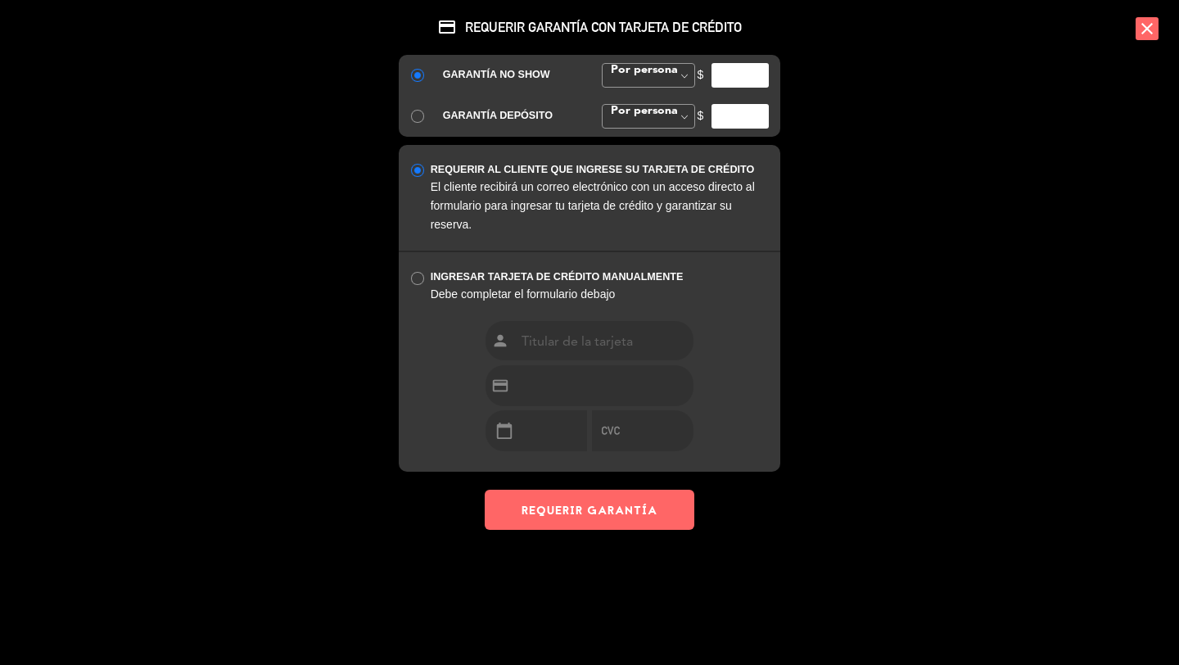
click at [734, 70] on input "number" at bounding box center [740, 75] width 57 height 25
type input "35000"
click at [522, 508] on button "REQUERIR GARANTÍA" at bounding box center [590, 510] width 210 height 40
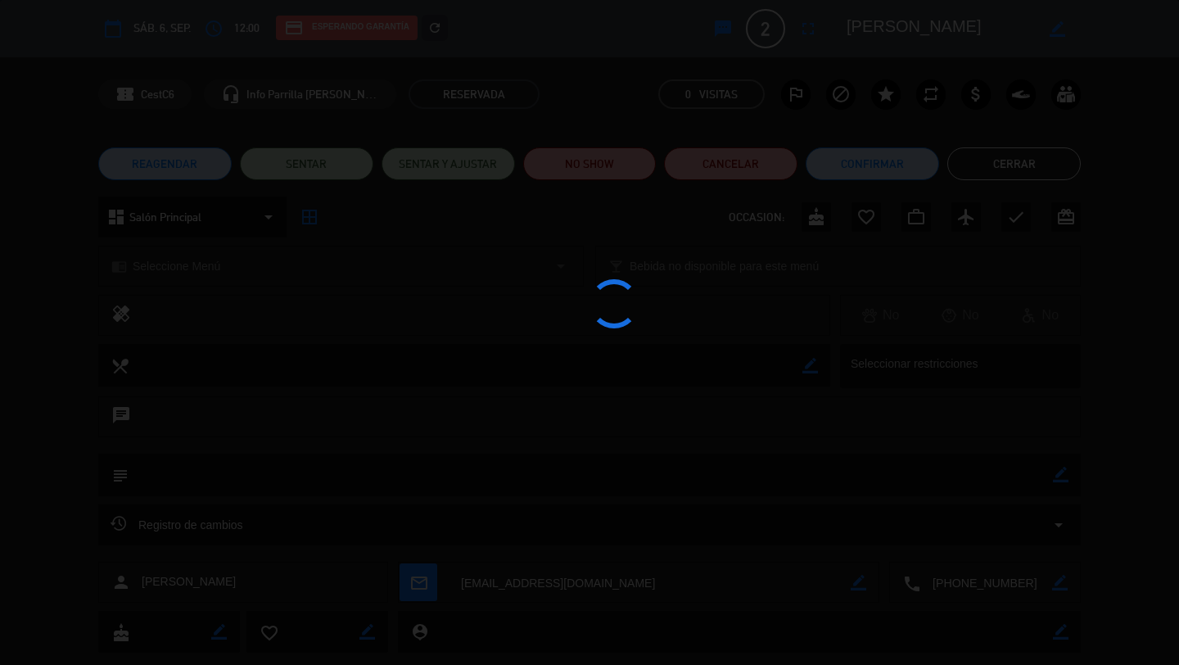
click at [1016, 151] on div "credit_card REQUERIR GARANTÍA CON TARJETA DE CRÉDITO GARANTÍA NO SHOW Por perso…" at bounding box center [589, 332] width 1179 height 665
click at [1014, 159] on div "credit_card REQUERIR GARANTÍA CON TARJETA DE CRÉDITO GARANTÍA NO SHOW Por perso…" at bounding box center [589, 332] width 1179 height 665
click at [1014, 159] on button "Cerrar" at bounding box center [1013, 163] width 133 height 33
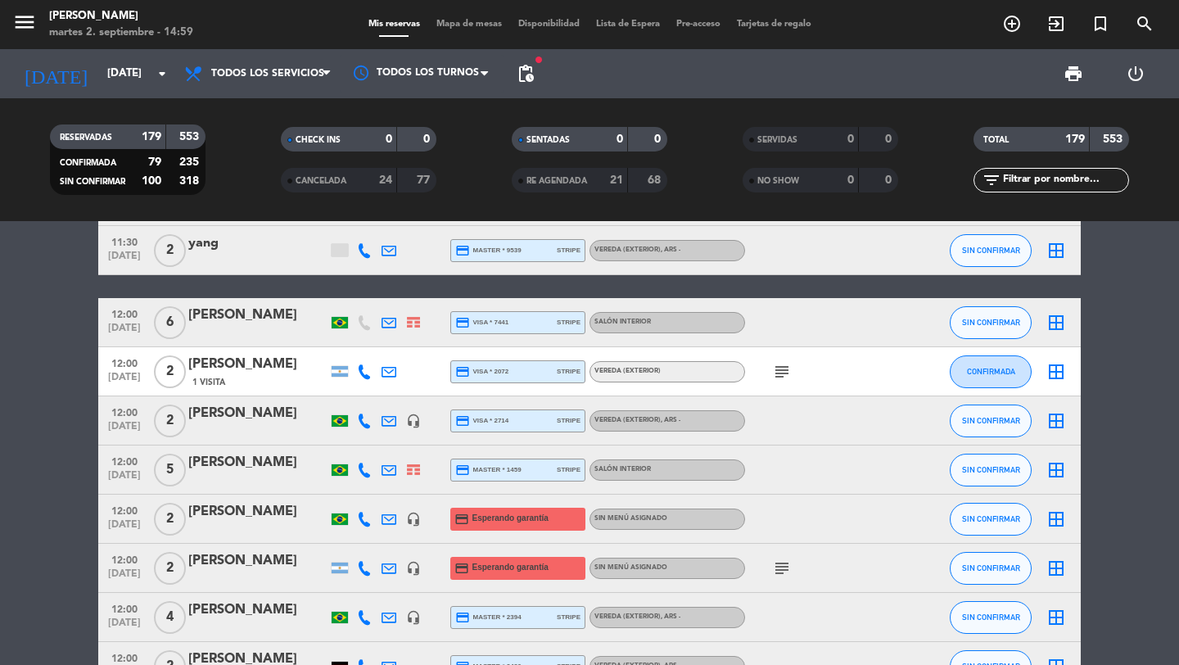
click at [1015, 17] on icon "add_circle_outline" at bounding box center [1012, 24] width 20 height 20
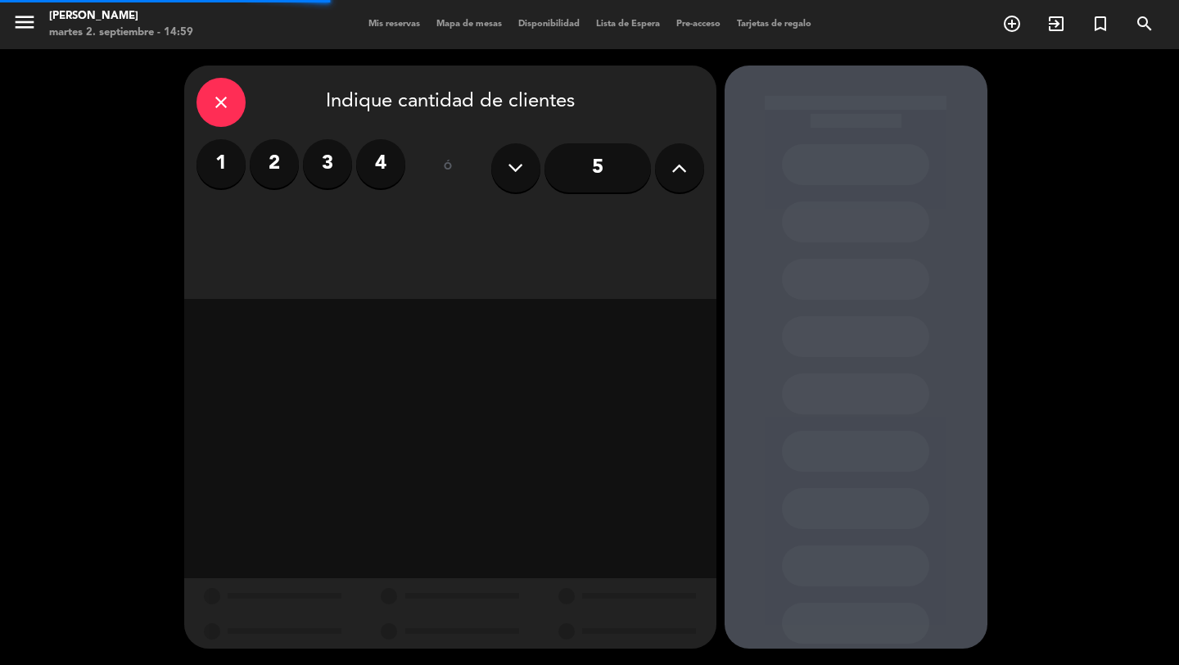
click at [690, 173] on button at bounding box center [679, 167] width 49 height 49
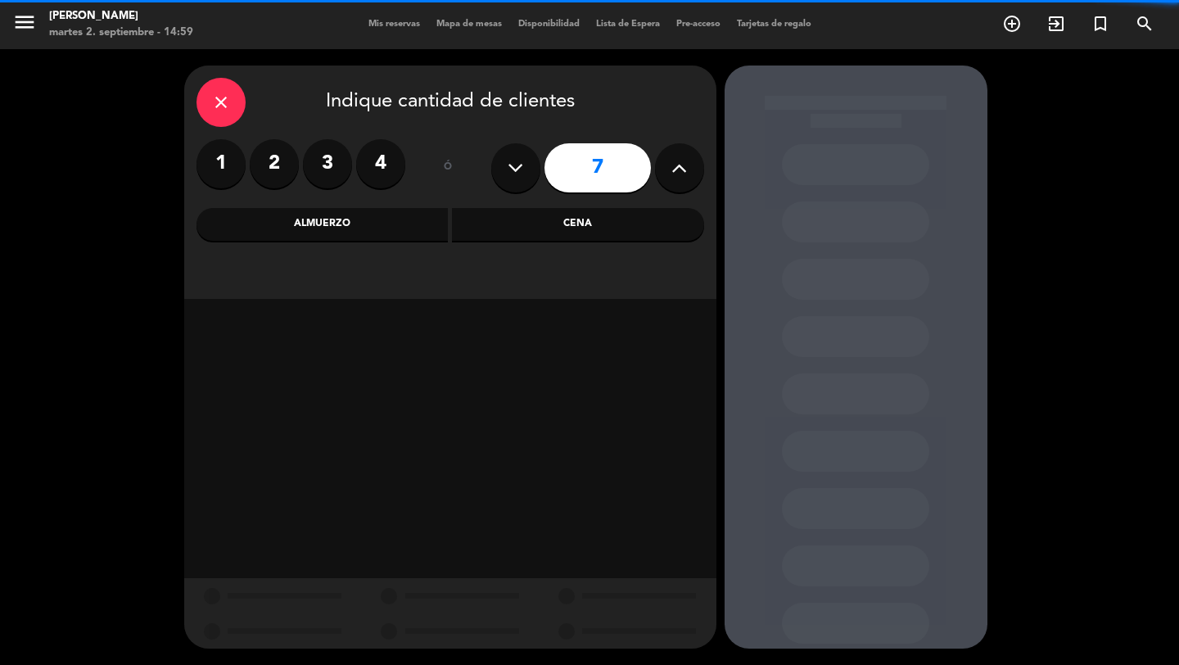
click at [597, 229] on div "Cena" at bounding box center [578, 224] width 252 height 33
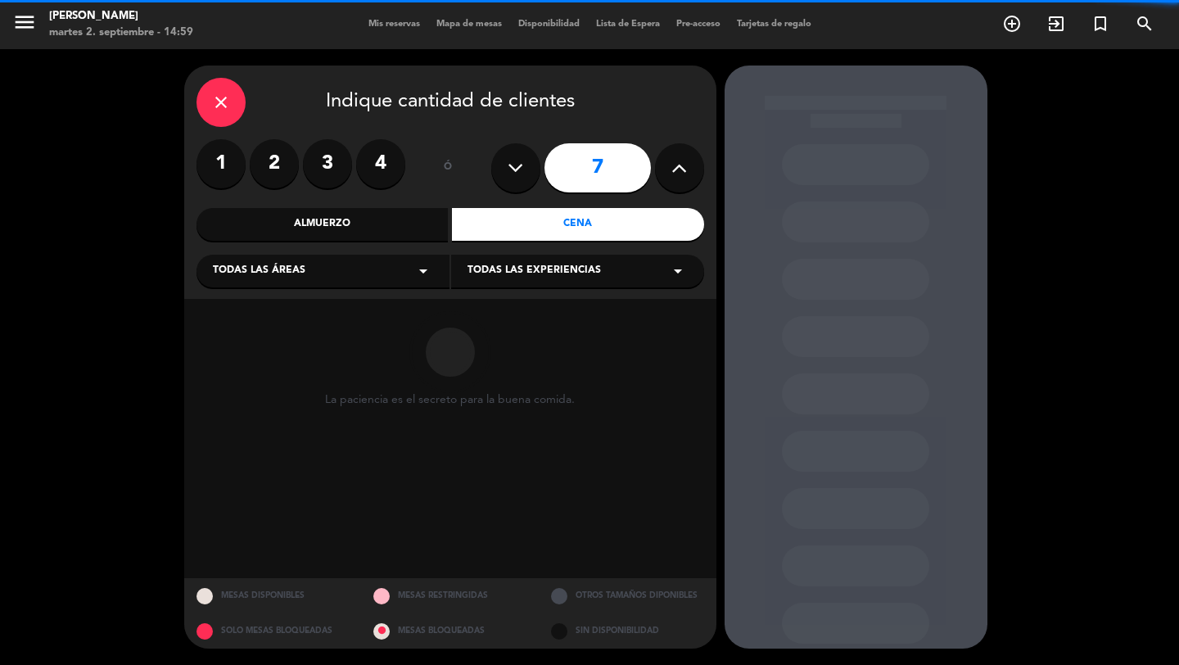
click at [380, 265] on div "Todas las áreas arrow_drop_down" at bounding box center [323, 271] width 253 height 33
click at [267, 431] on div "Vereda" at bounding box center [323, 433] width 220 height 16
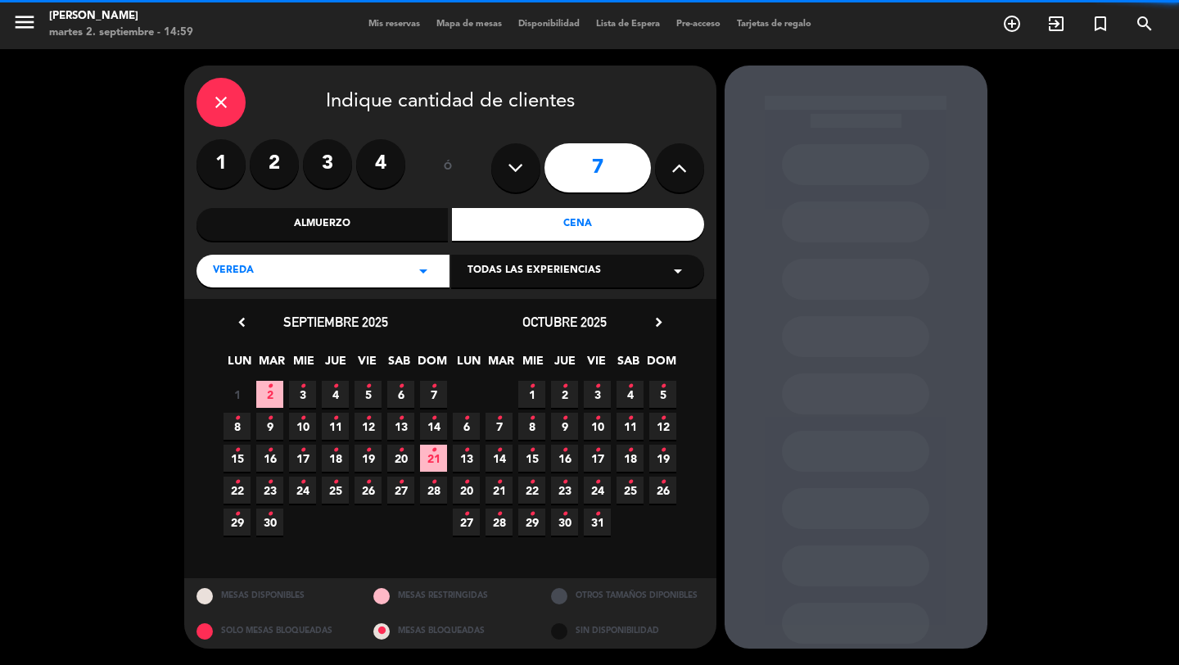
click at [494, 259] on div "Todas las experiencias arrow_drop_down" at bounding box center [577, 271] width 253 height 33
click at [490, 308] on div "Sidewalk (OUTDOORS)" at bounding box center [578, 312] width 220 height 16
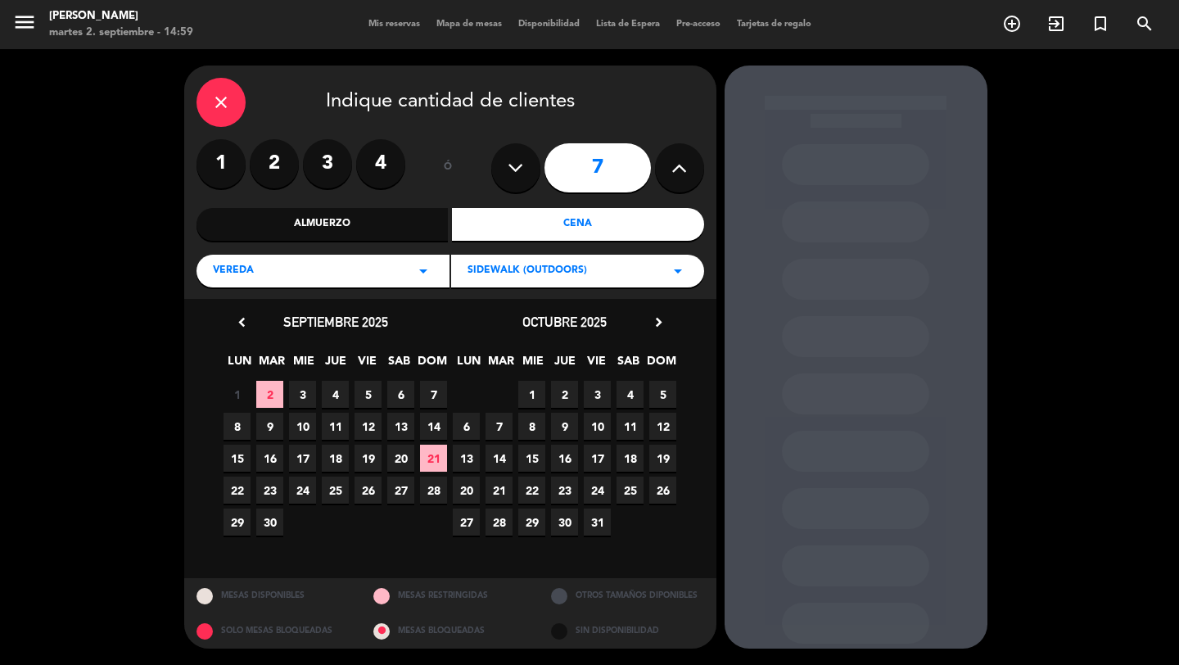
click at [567, 426] on span "9" at bounding box center [564, 426] width 27 height 27
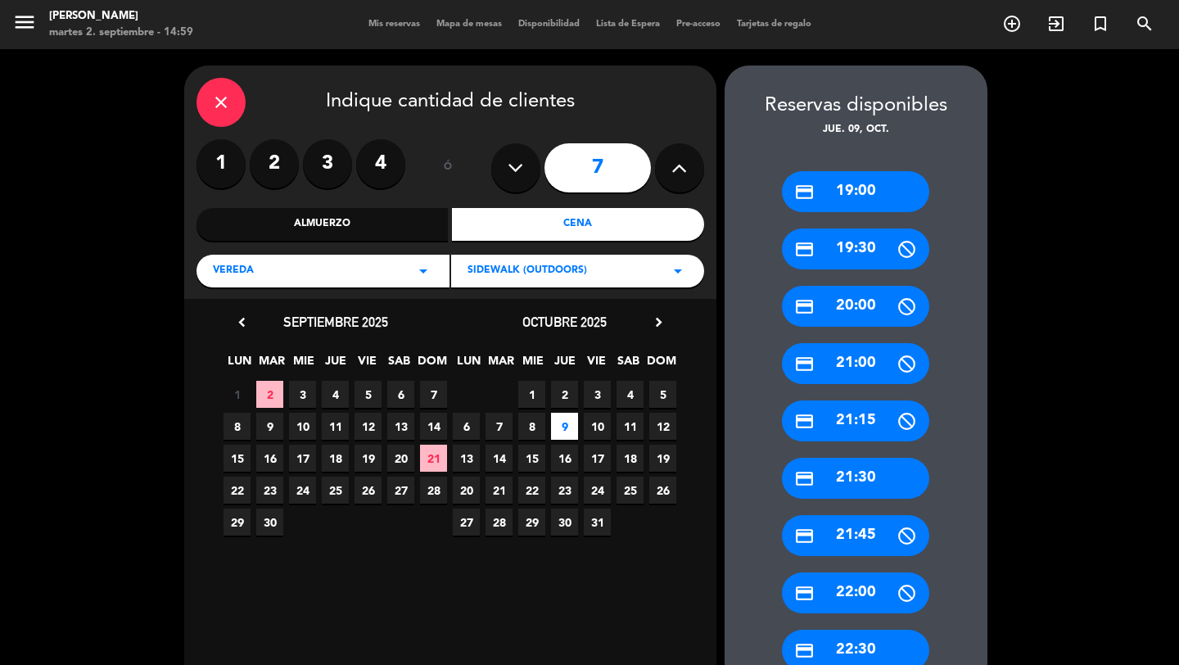
click at [864, 197] on div "credit_card 19:00" at bounding box center [855, 191] width 147 height 41
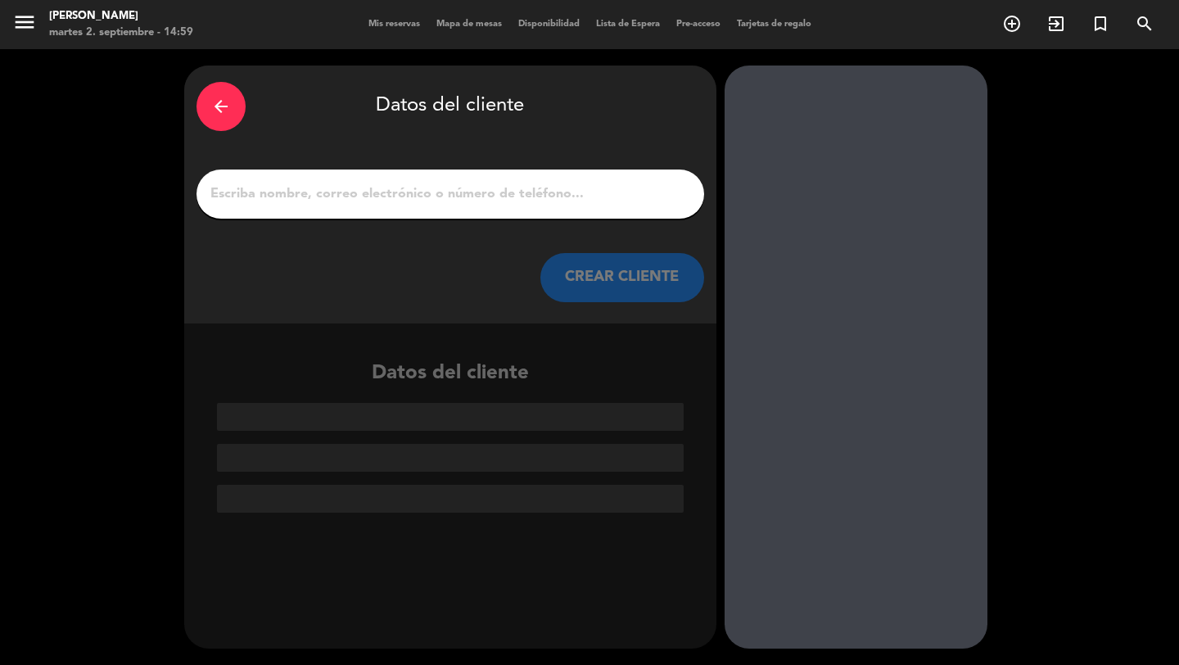
click at [653, 192] on input "1" at bounding box center [450, 194] width 483 height 23
paste input "[PERSON_NAME]"
type input "[PERSON_NAME]"
click at [666, 294] on button "CREAR CLIENTE" at bounding box center [622, 277] width 164 height 49
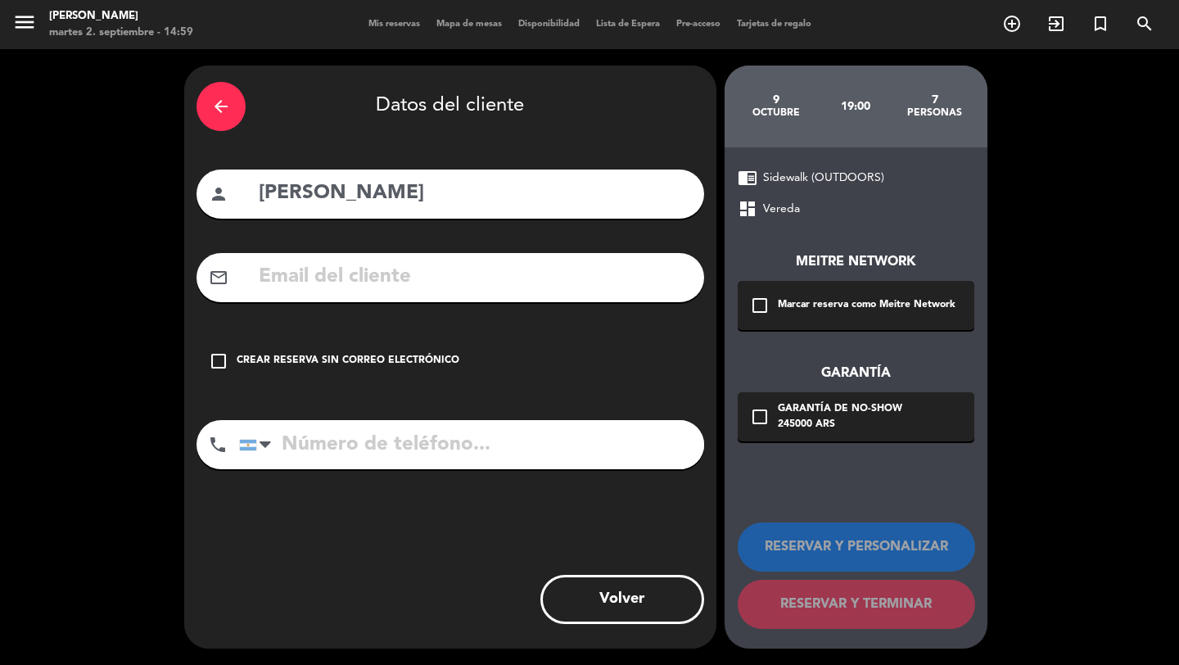
click at [778, 303] on div "Marcar reserva como Meitre Network" at bounding box center [867, 305] width 178 height 16
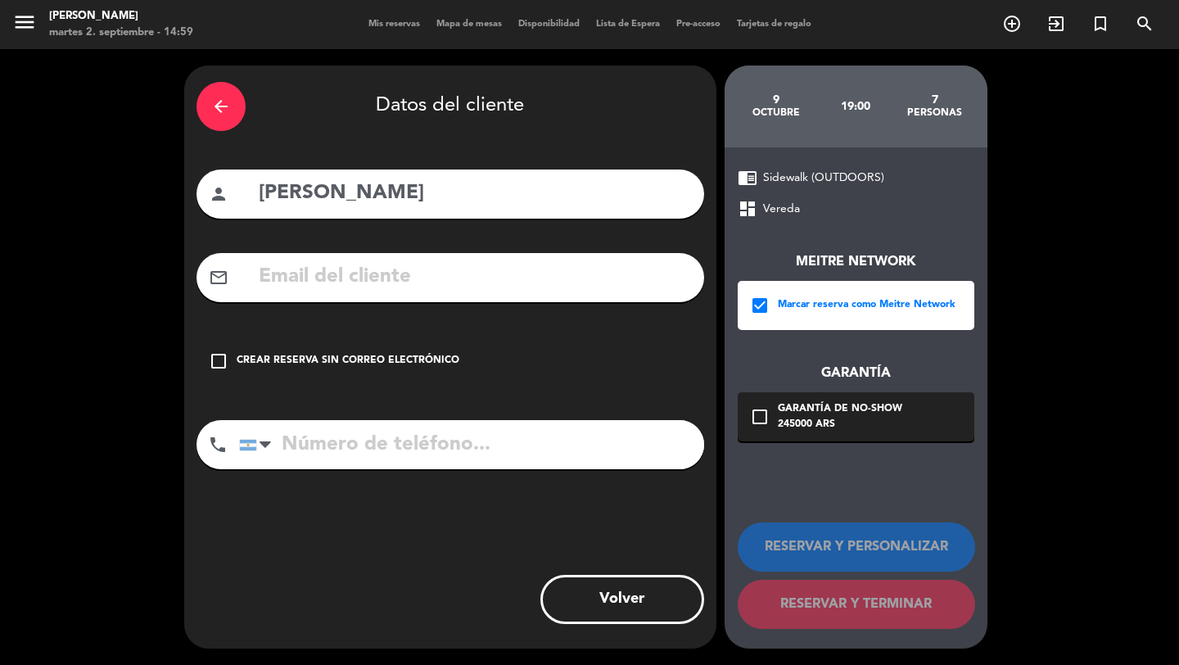
click at [786, 403] on div "Garantía de no-show" at bounding box center [840, 409] width 124 height 16
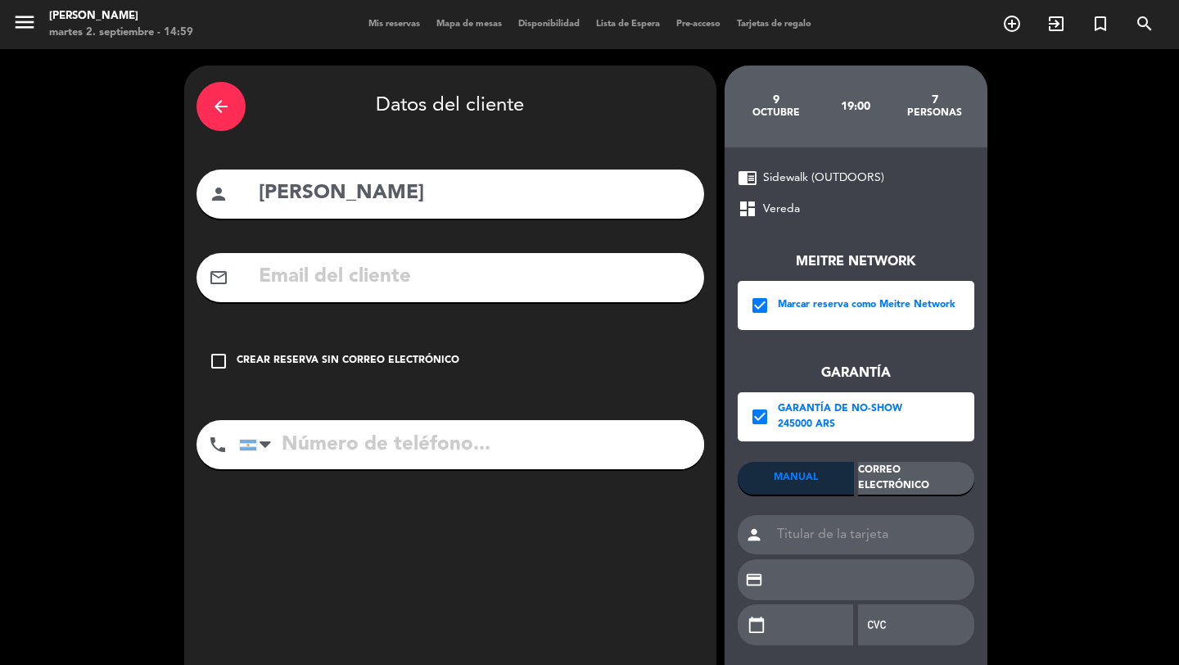
click at [880, 472] on div "Correo Electrónico" at bounding box center [916, 478] width 116 height 33
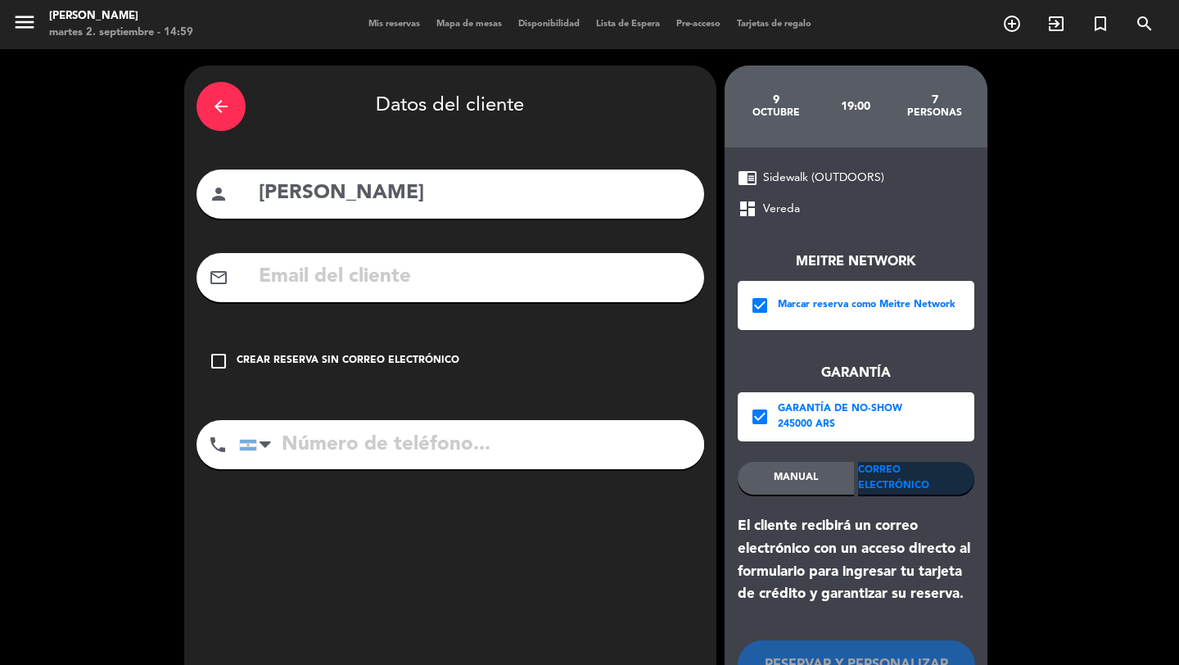
click at [639, 272] on input "text" at bounding box center [474, 277] width 435 height 34
click at [511, 299] on div "mail_outline" at bounding box center [451, 277] width 508 height 49
click at [517, 275] on input "text" at bounding box center [474, 277] width 435 height 34
paste input "[EMAIL_ADDRESS][DOMAIN_NAME]"
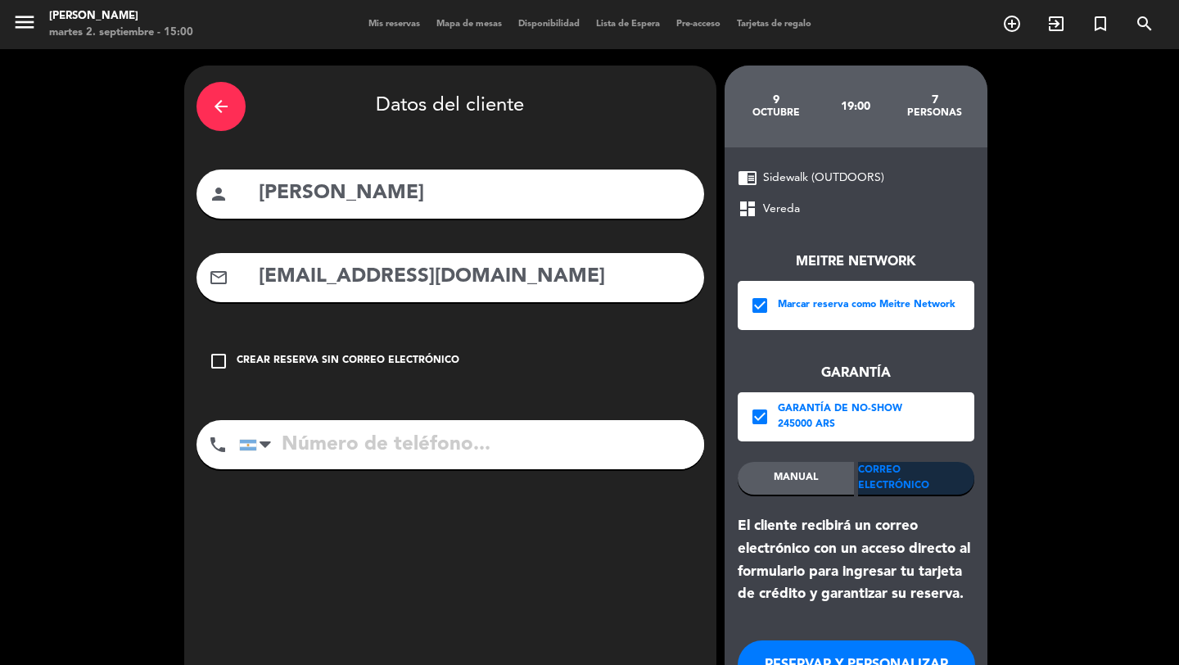
type input "[EMAIL_ADDRESS][DOMAIN_NAME]"
click at [527, 437] on input "tel" at bounding box center [471, 444] width 465 height 49
click at [493, 455] on input "tel" at bounding box center [471, 444] width 465 height 49
paste input "[PHONE_NUMBER]"
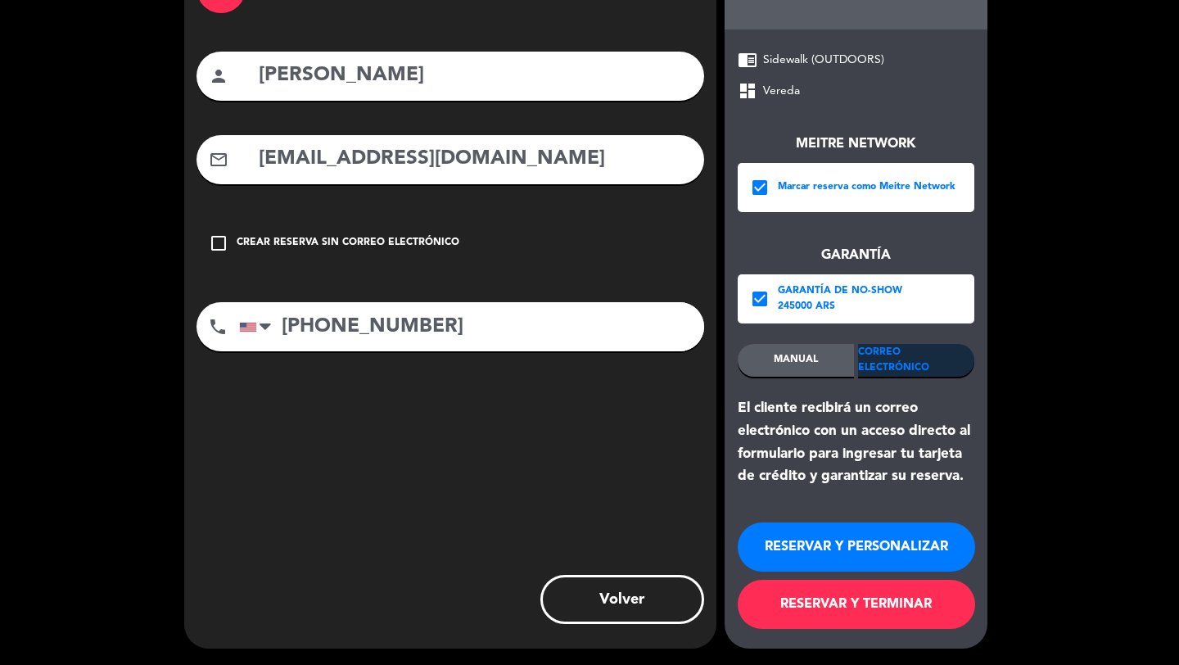
type input "[PHONE_NUMBER]"
click at [869, 611] on button "RESERVAR Y TERMINAR" at bounding box center [856, 604] width 237 height 49
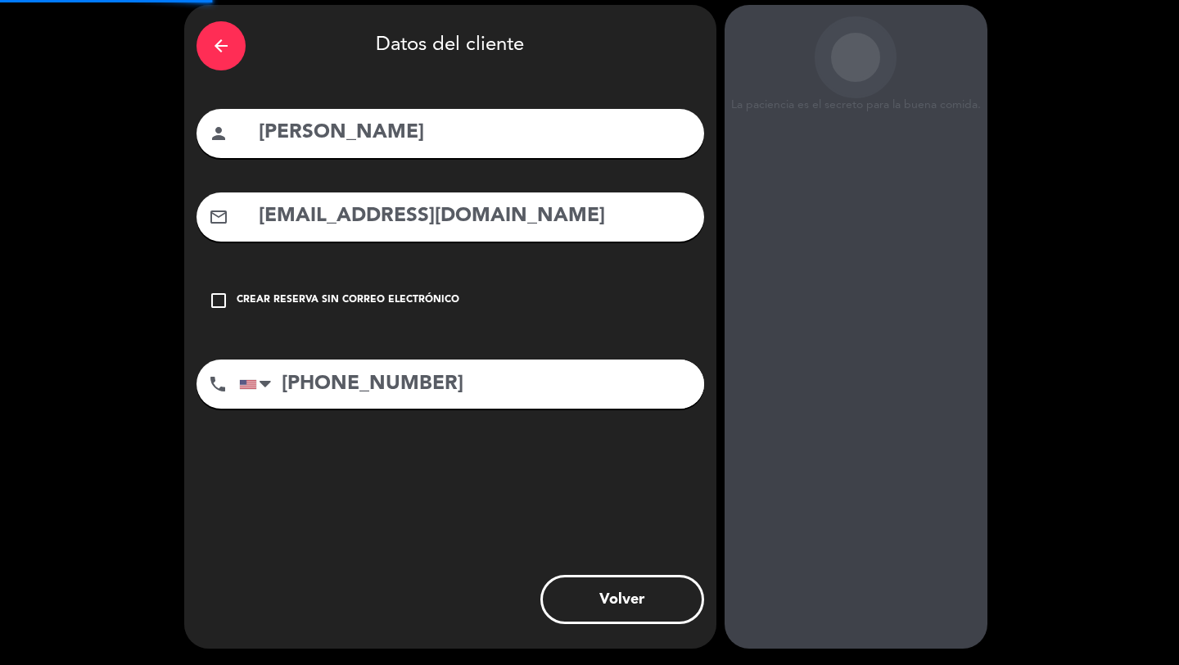
scroll to position [62, 0]
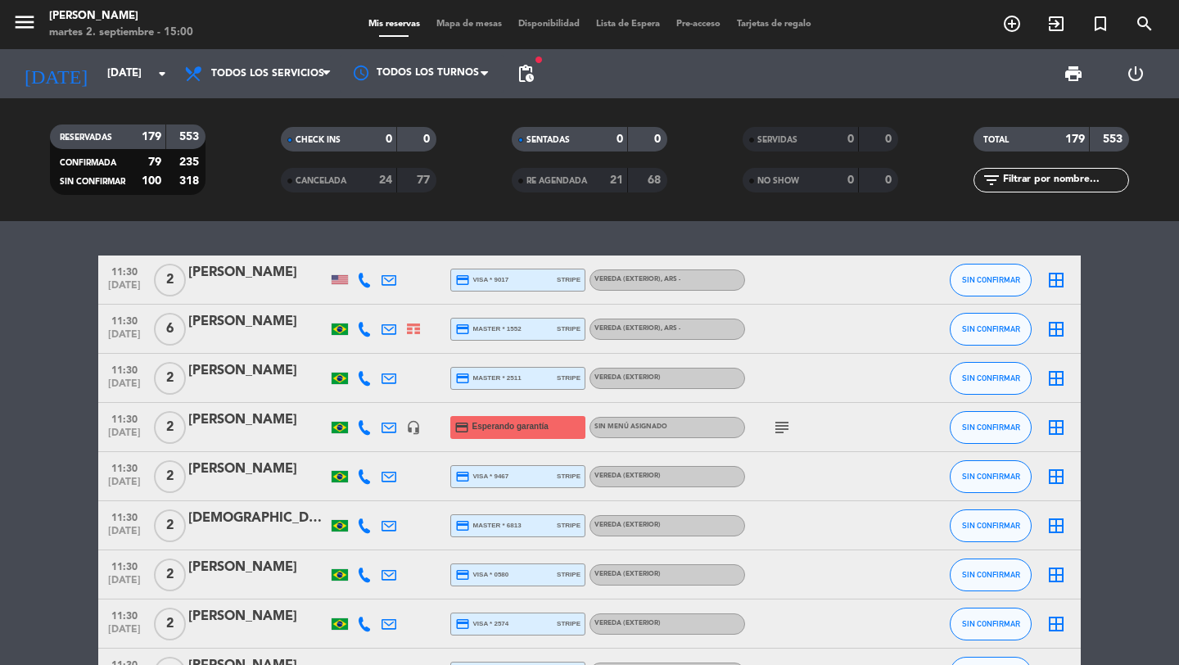
click at [1018, 25] on icon "add_circle_outline" at bounding box center [1012, 24] width 20 height 20
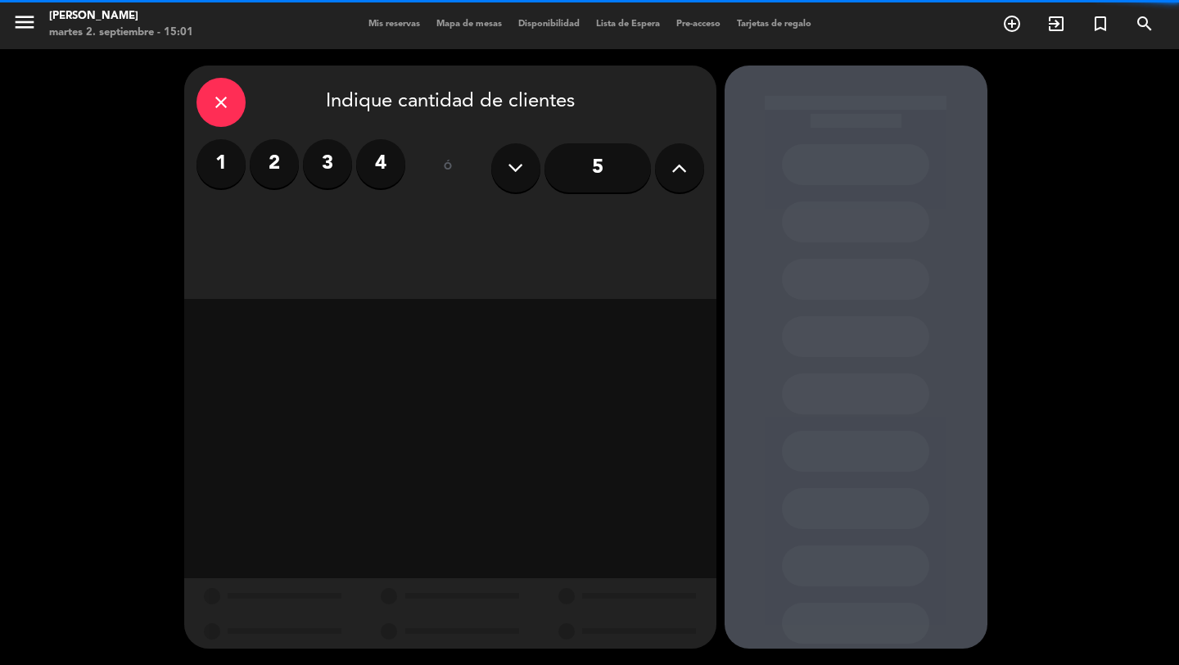
click at [684, 167] on icon at bounding box center [679, 168] width 16 height 25
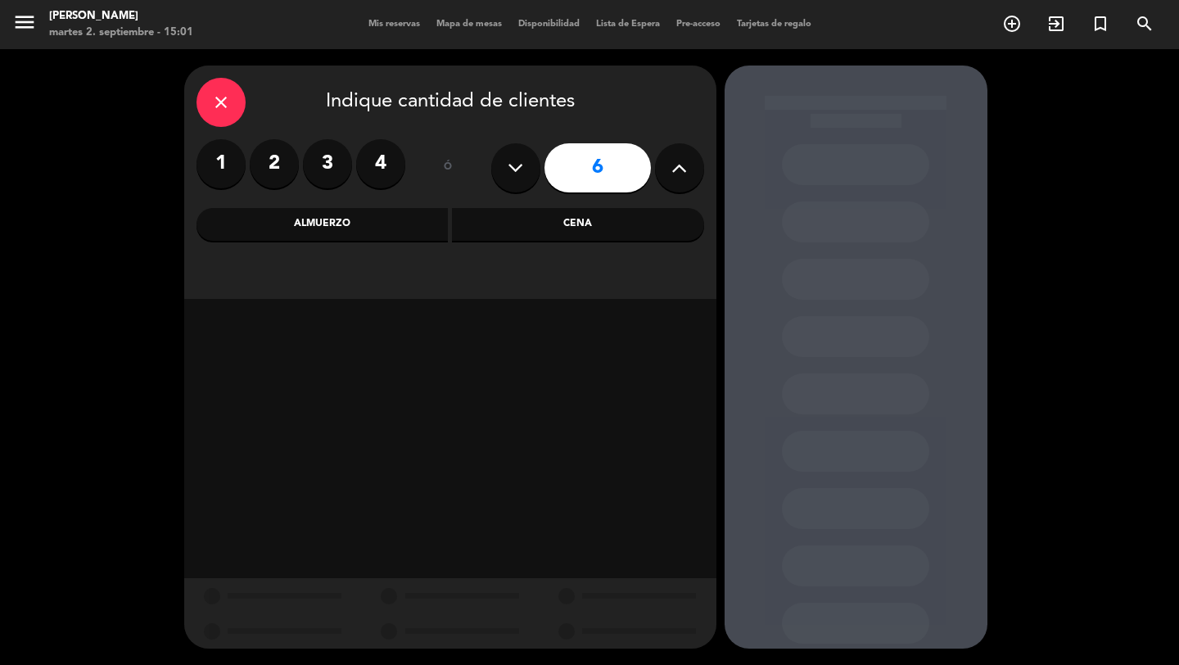
click at [684, 166] on icon at bounding box center [679, 168] width 16 height 25
type input "7"
click at [533, 230] on div "Cena" at bounding box center [578, 224] width 252 height 33
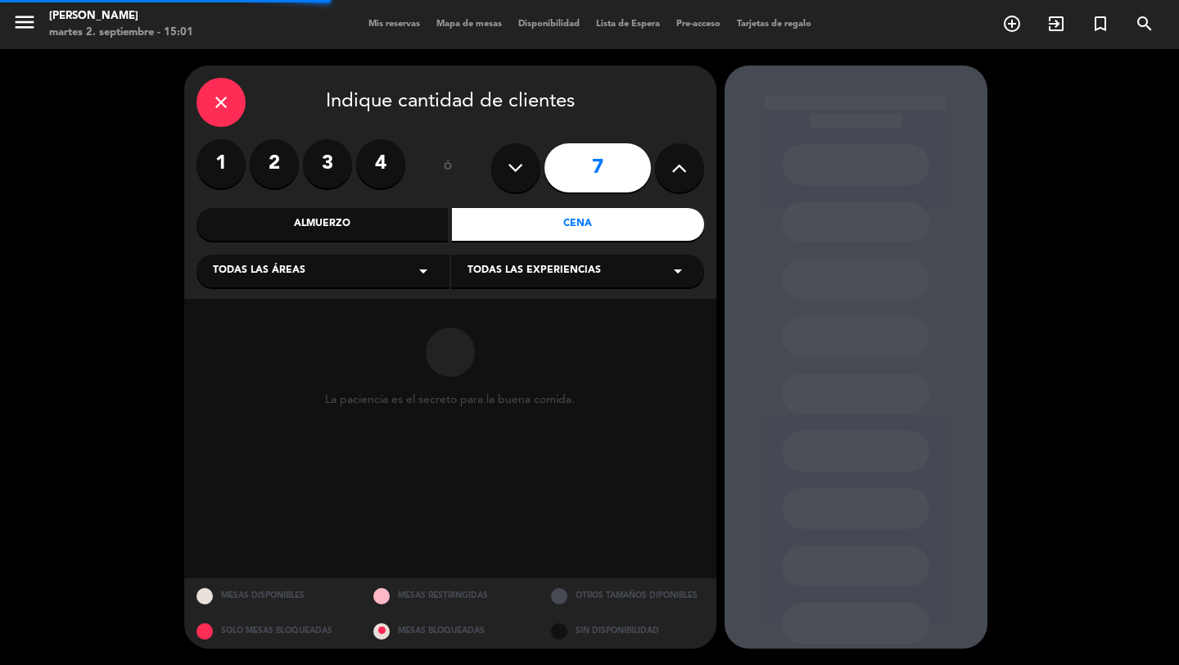
click at [422, 286] on div "close Indique cantidad de clientes 1 2 3 4 ó 7 Almuerzo Cena Todas las áreas ar…" at bounding box center [450, 182] width 532 height 233
click at [381, 256] on div "Todas las áreas arrow_drop_down" at bounding box center [323, 271] width 253 height 33
click at [243, 434] on div "Vereda" at bounding box center [323, 433] width 220 height 16
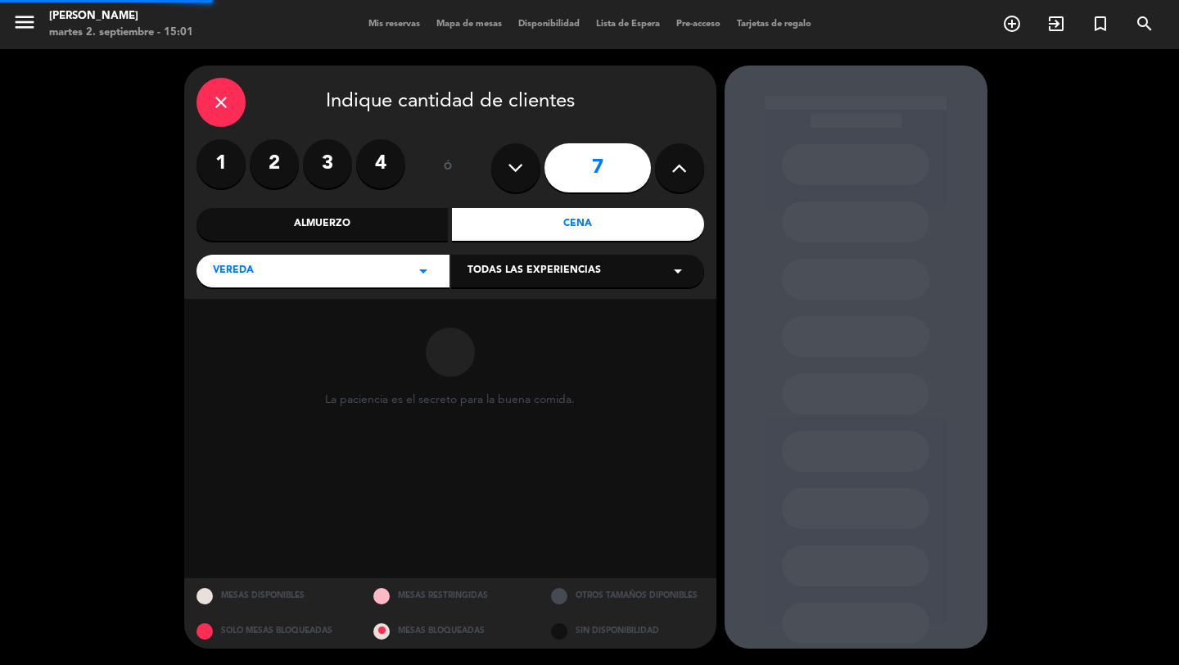
click at [510, 259] on div "Todas las experiencias arrow_drop_down" at bounding box center [577, 271] width 253 height 33
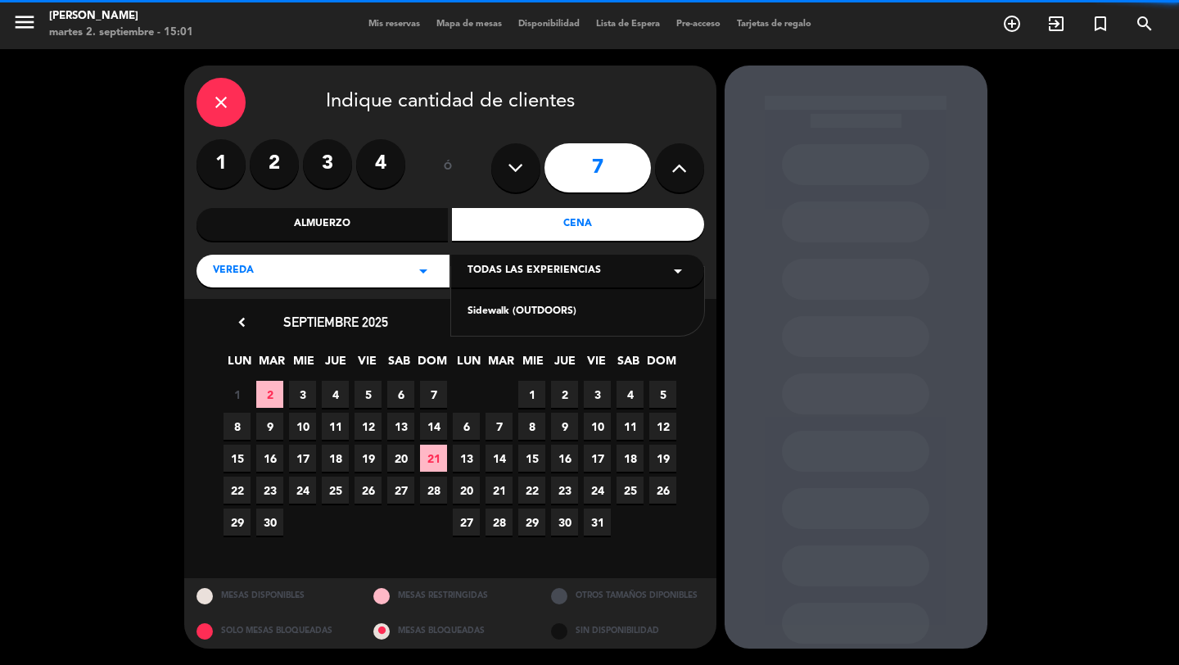
click at [498, 316] on div "Sidewalk (OUTDOORS)" at bounding box center [578, 312] width 220 height 16
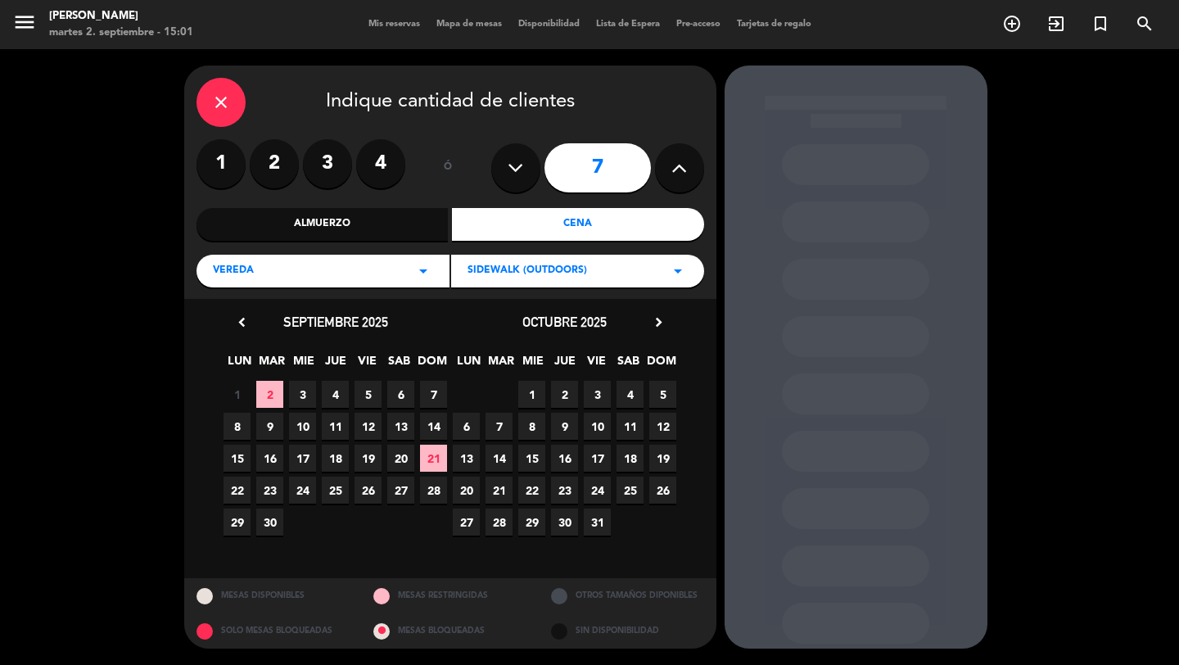
click at [396, 228] on div "Almuerzo" at bounding box center [323, 224] width 252 height 33
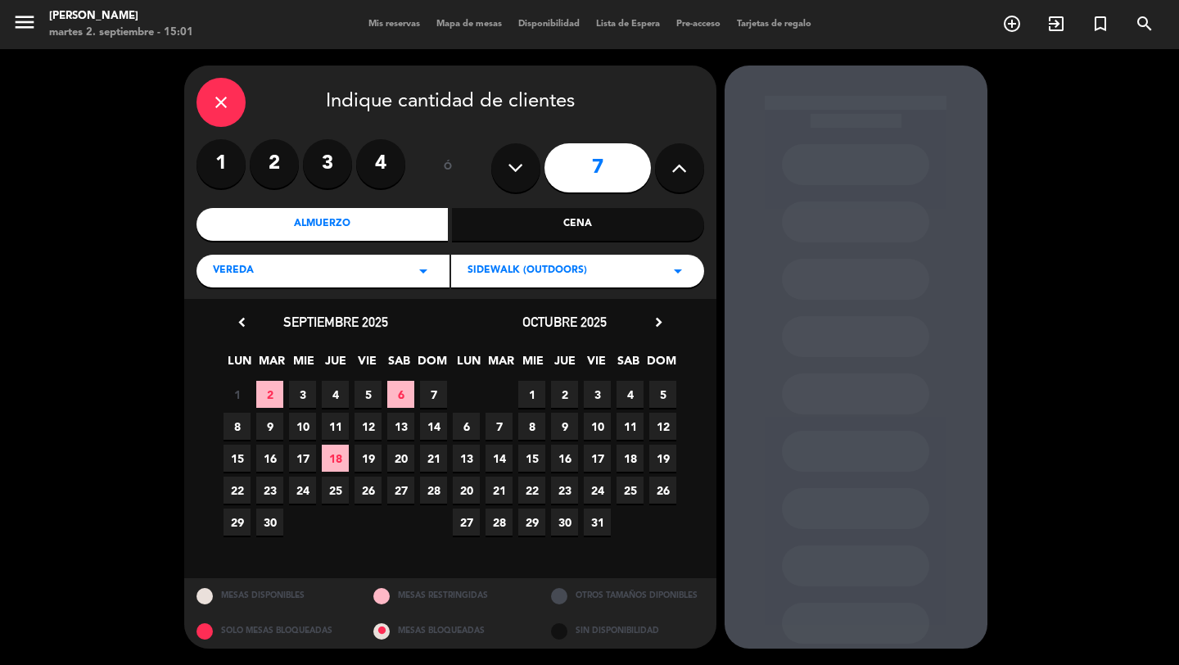
click at [658, 323] on icon "chevron_right" at bounding box center [658, 322] width 17 height 17
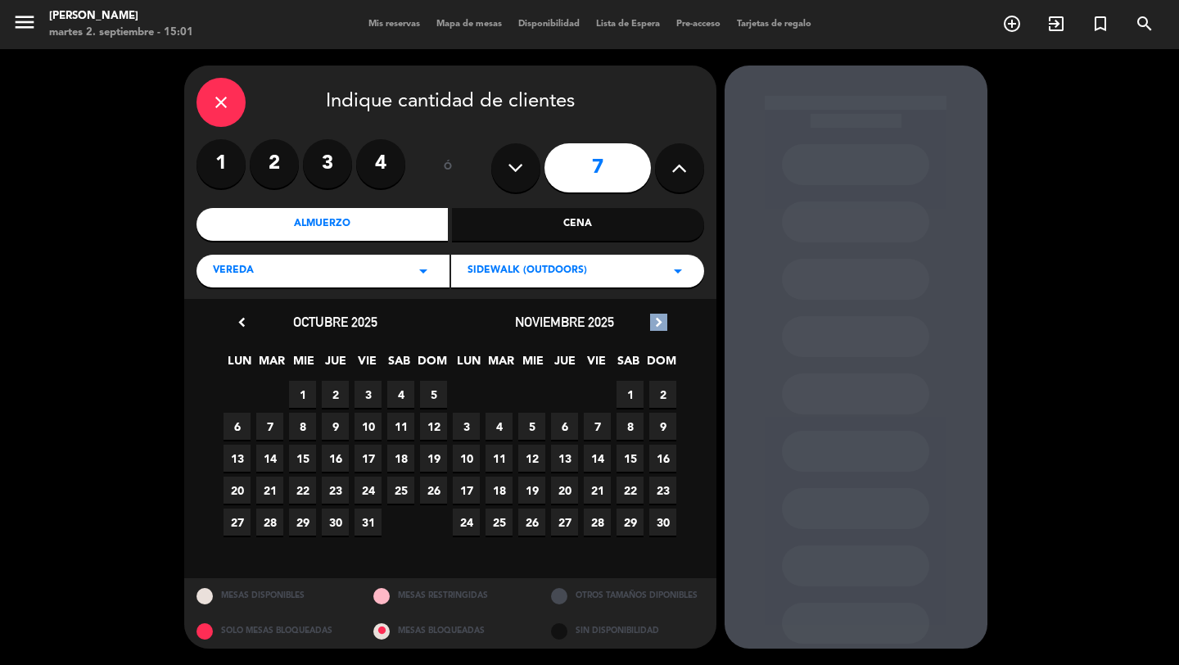
click at [658, 323] on icon "chevron_right" at bounding box center [658, 322] width 17 height 17
click at [510, 487] on span "17" at bounding box center [499, 490] width 27 height 27
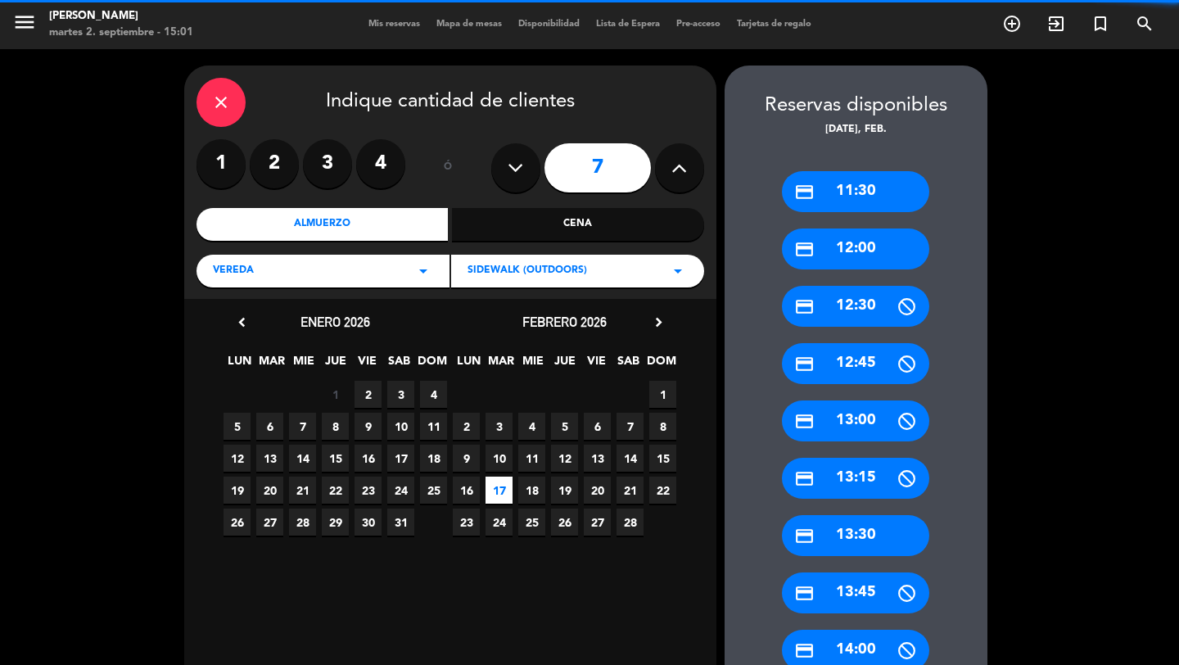
click at [861, 191] on div "credit_card 11:30" at bounding box center [855, 191] width 147 height 41
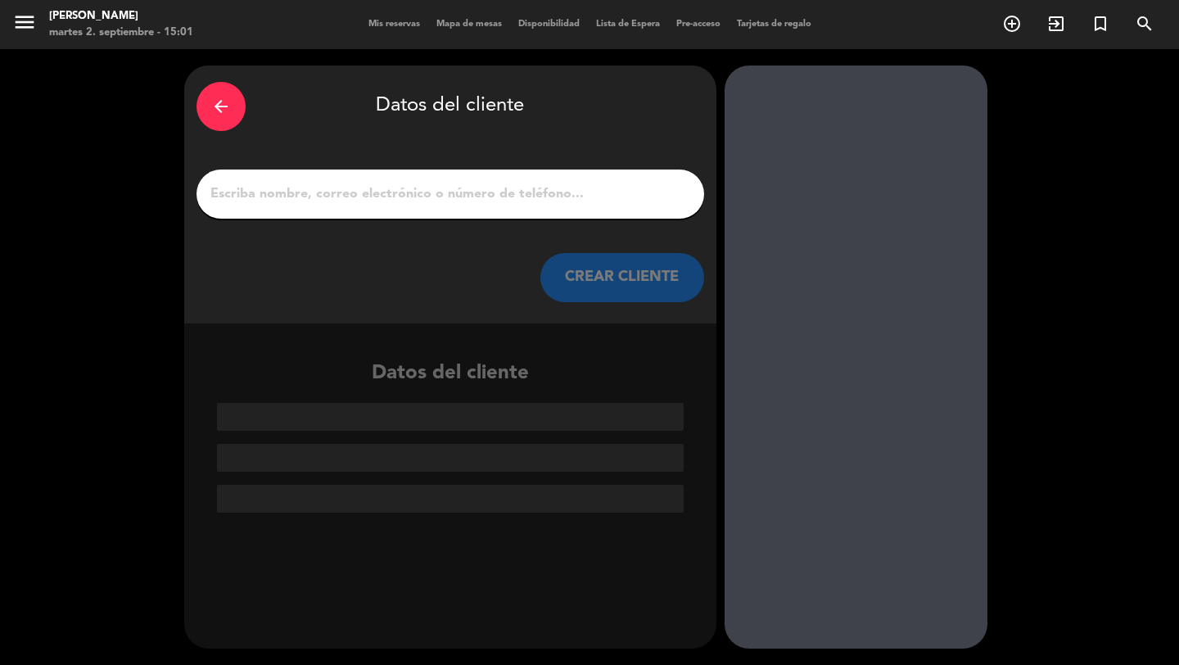
click at [640, 199] on input "1" at bounding box center [450, 194] width 483 height 23
click at [540, 191] on input "1" at bounding box center [450, 194] width 483 height 23
paste input "[PERSON_NAME]"
type input "[PERSON_NAME]"
click at [626, 297] on button "CREAR CLIENTE" at bounding box center [622, 277] width 164 height 49
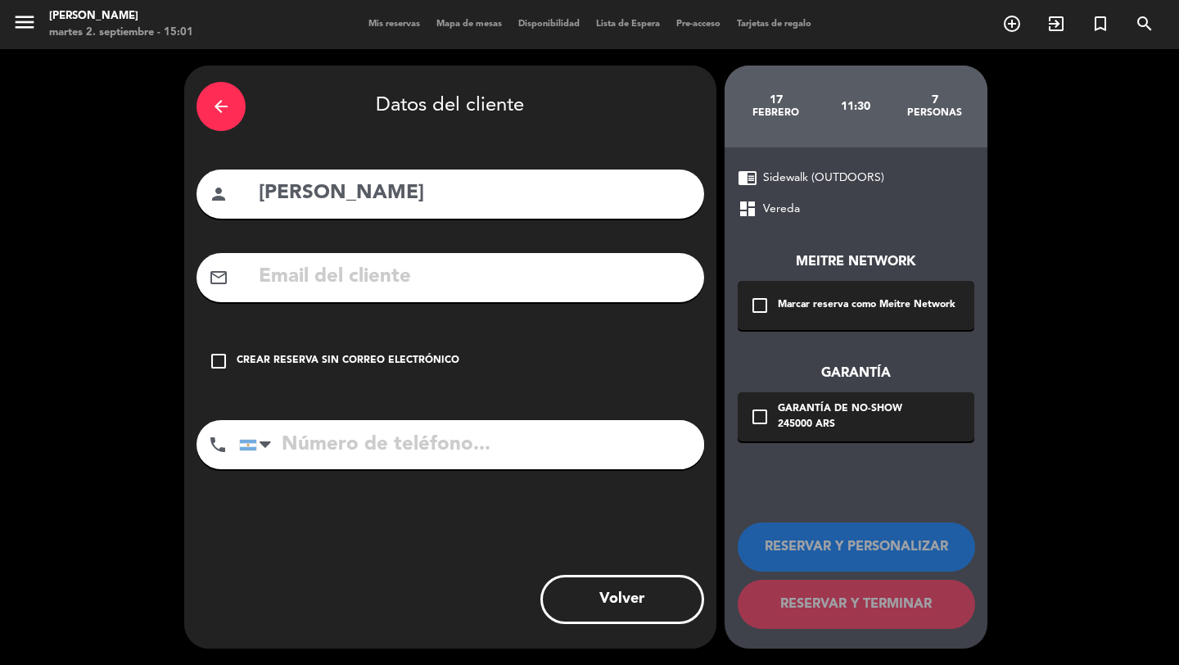
click at [790, 298] on div "Marcar reserva como Meitre Network" at bounding box center [867, 305] width 178 height 16
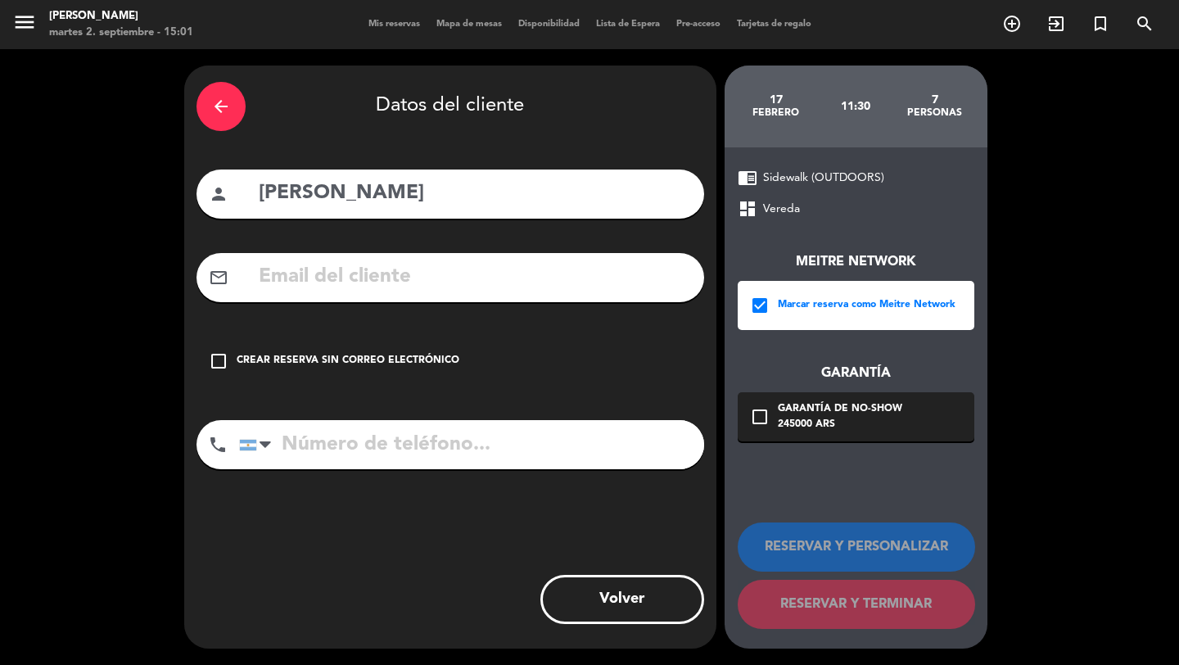
click at [797, 410] on div "Garantía de no-show" at bounding box center [840, 409] width 124 height 16
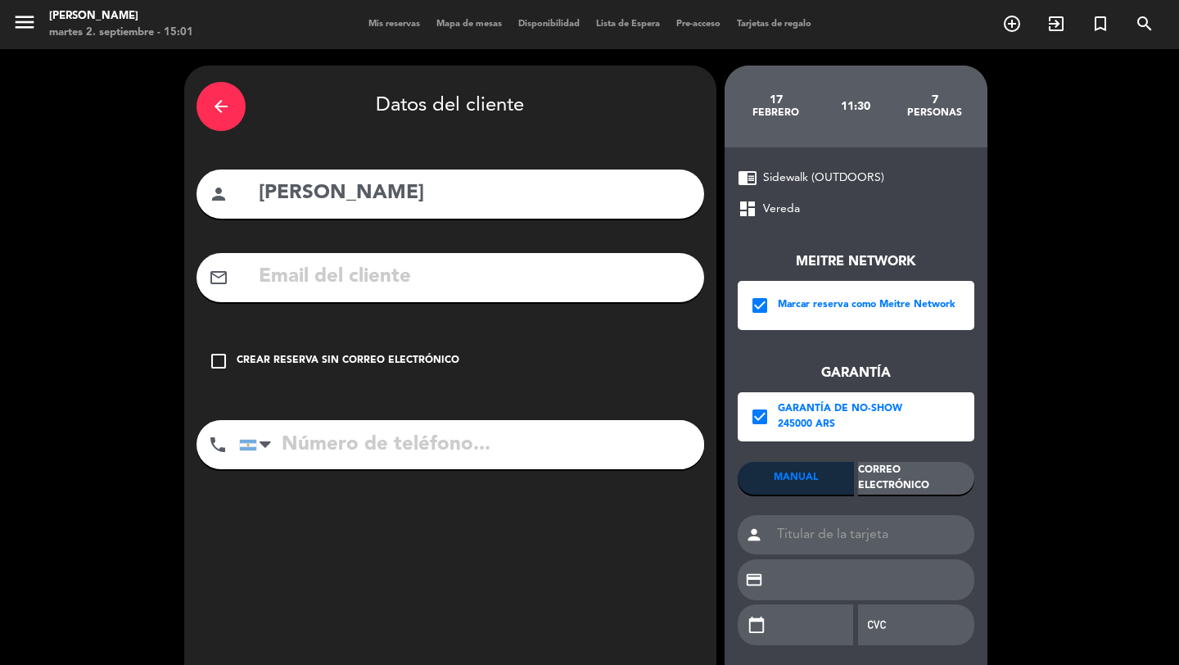
click at [901, 459] on div "Meitre Network check_box Marcar reserva como Meitre Network Garantía check_box …" at bounding box center [856, 440] width 237 height 442
click at [901, 479] on div "Correo Electrónico" at bounding box center [916, 478] width 116 height 33
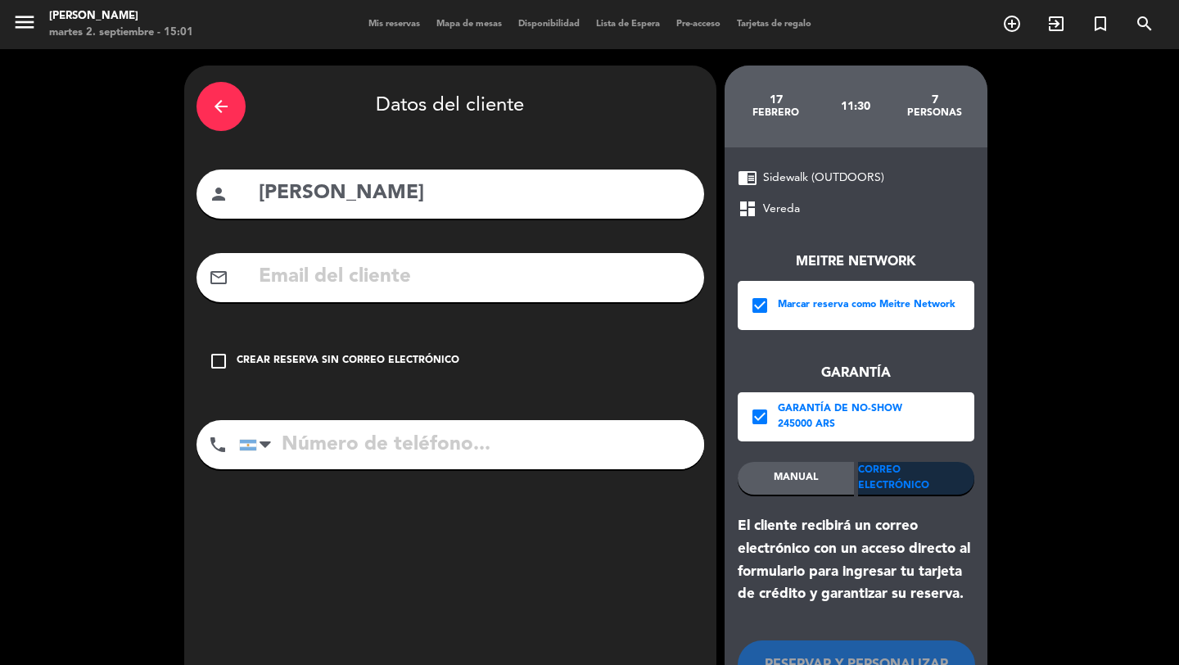
click at [616, 276] on input "text" at bounding box center [474, 277] width 435 height 34
click at [542, 290] on input "text" at bounding box center [474, 277] width 435 height 34
paste input "[EMAIL_ADDRESS][DOMAIN_NAME]"
type input "[EMAIL_ADDRESS][DOMAIN_NAME]"
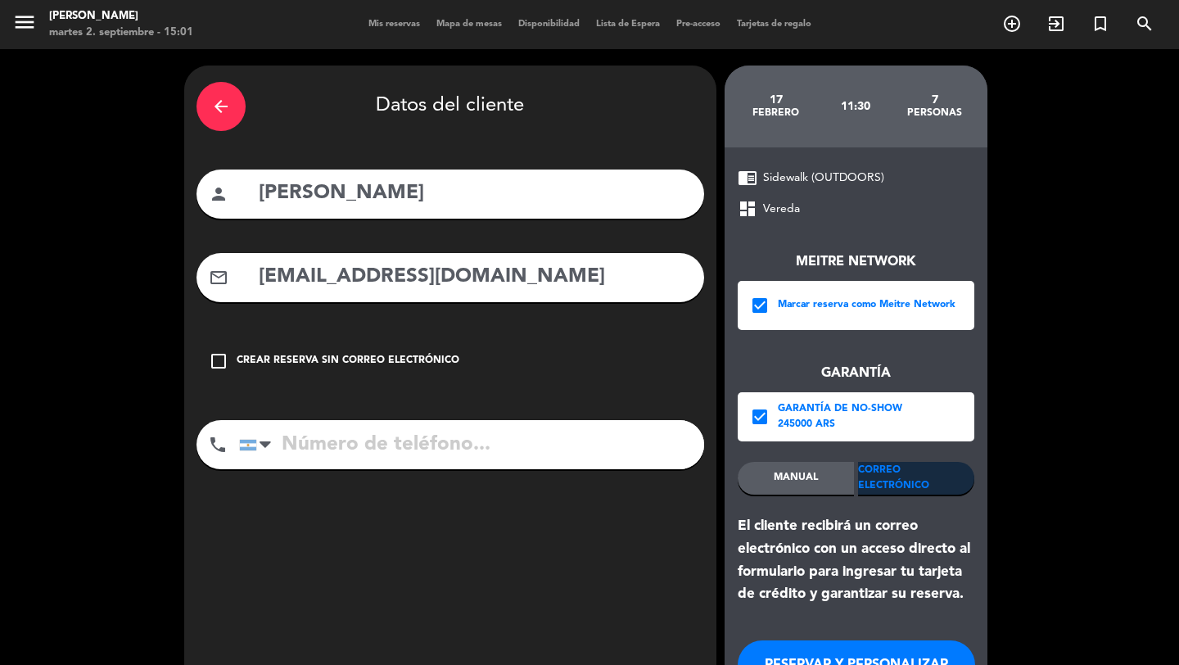
click at [536, 453] on input "tel" at bounding box center [471, 444] width 465 height 49
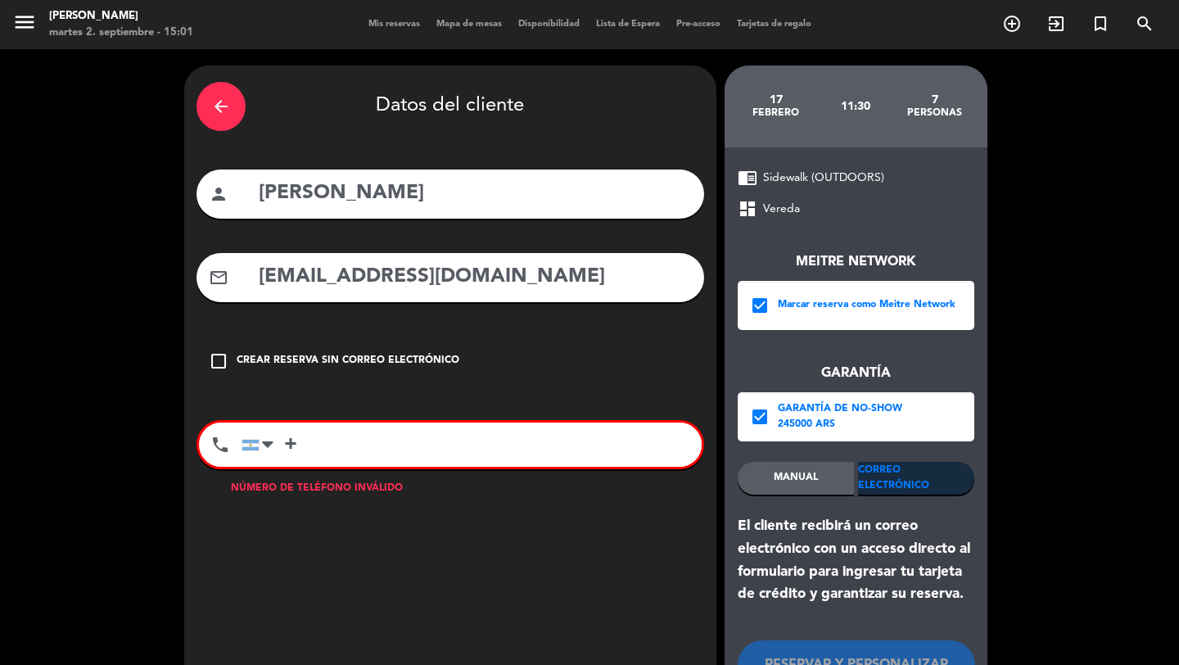
paste input "5585992002800"
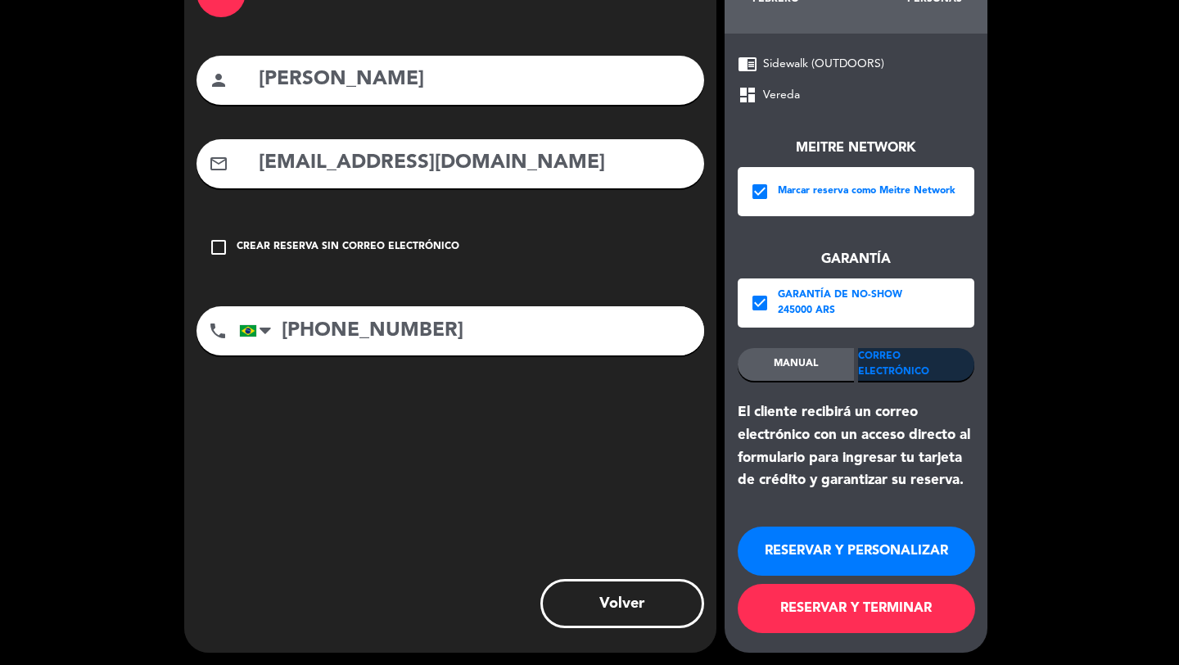
type input "[PHONE_NUMBER]"
click at [861, 623] on button "RESERVAR Y TERMINAR" at bounding box center [856, 608] width 237 height 49
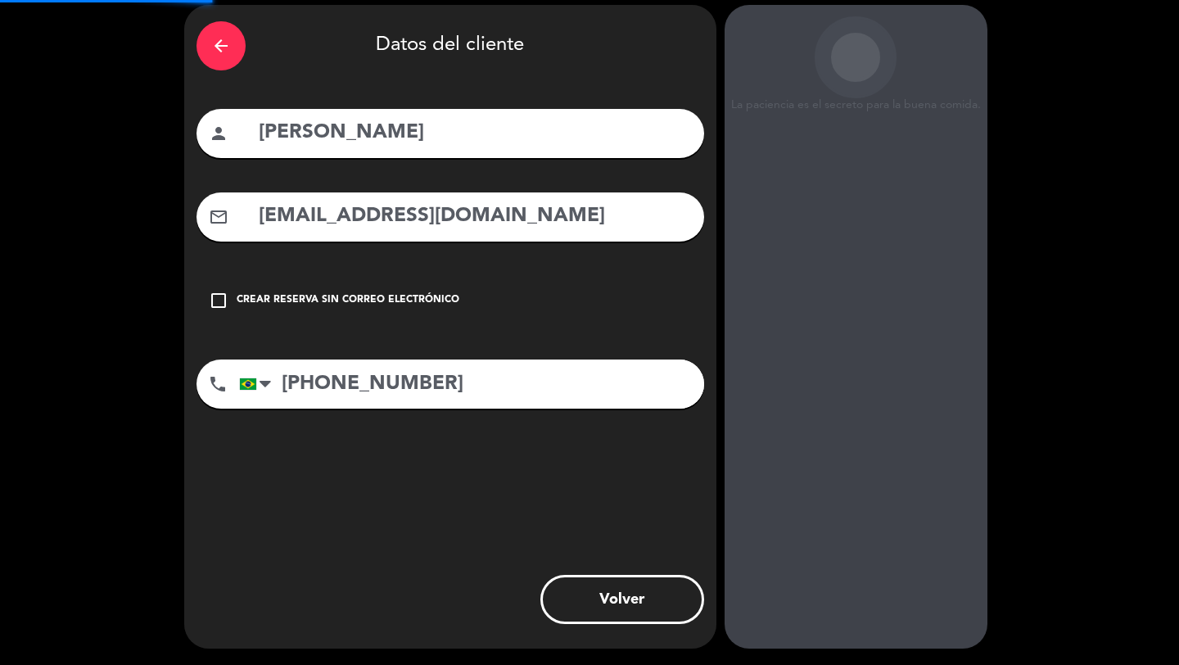
scroll to position [62, 0]
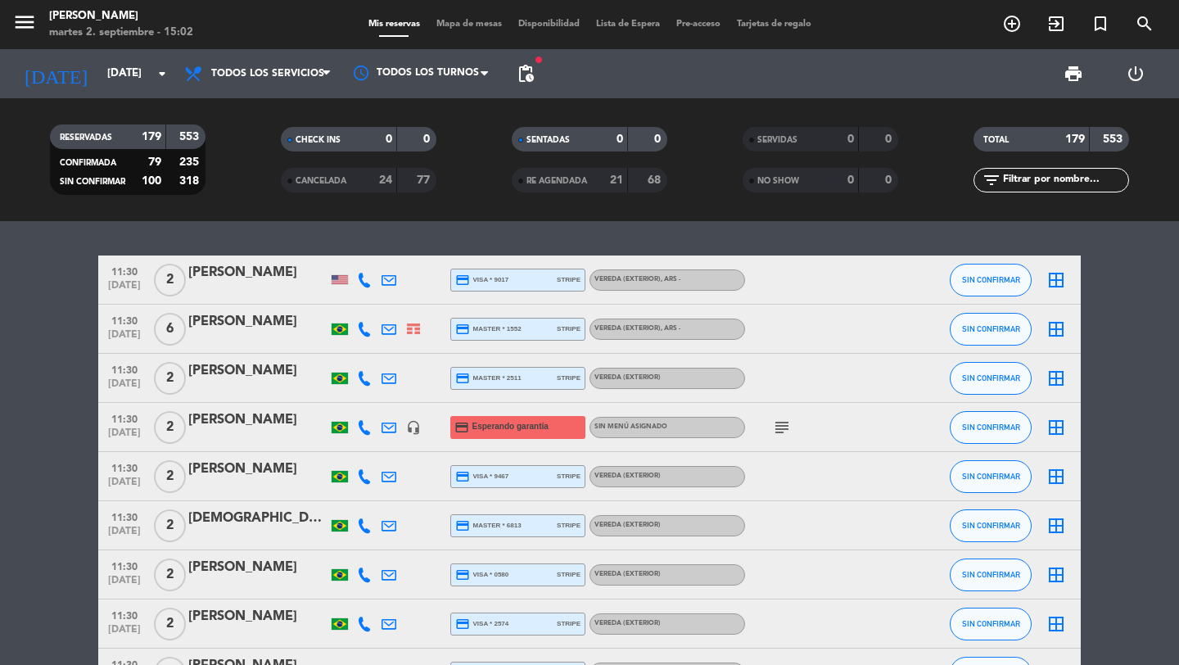
click at [1010, 28] on icon "add_circle_outline" at bounding box center [1012, 24] width 20 height 20
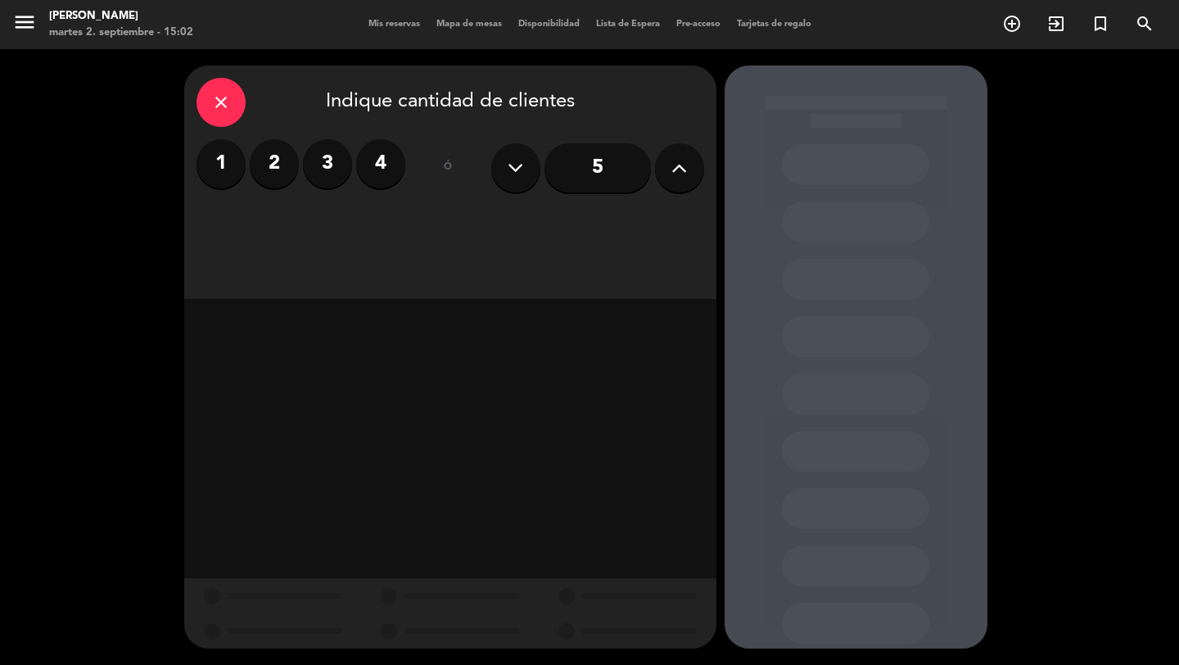
click at [681, 182] on button at bounding box center [679, 167] width 49 height 49
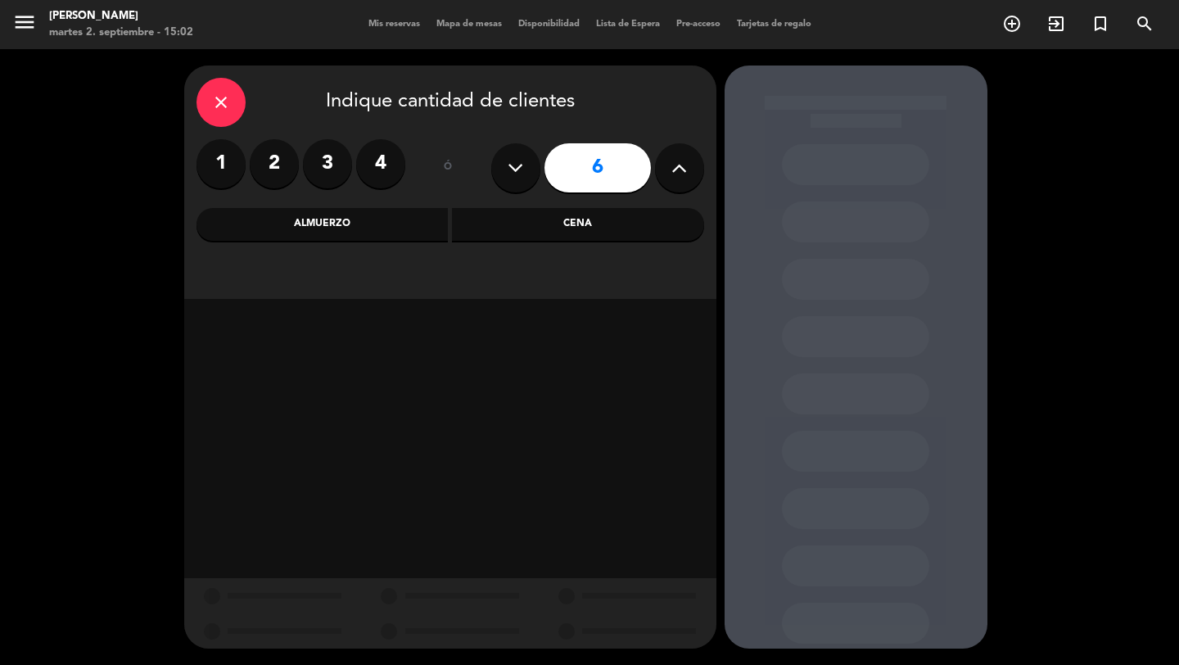
click at [603, 223] on div "Cena" at bounding box center [578, 224] width 252 height 33
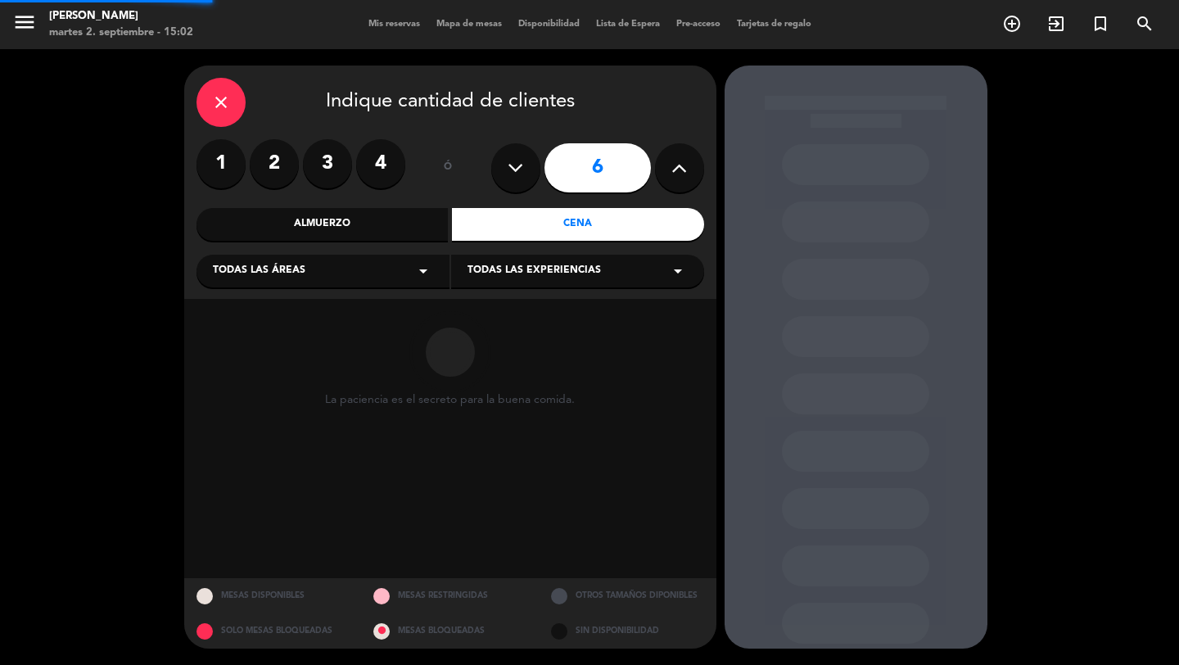
click at [395, 274] on div "Todas las áreas arrow_drop_down" at bounding box center [323, 271] width 253 height 33
click at [269, 434] on div "Vereda" at bounding box center [323, 433] width 220 height 16
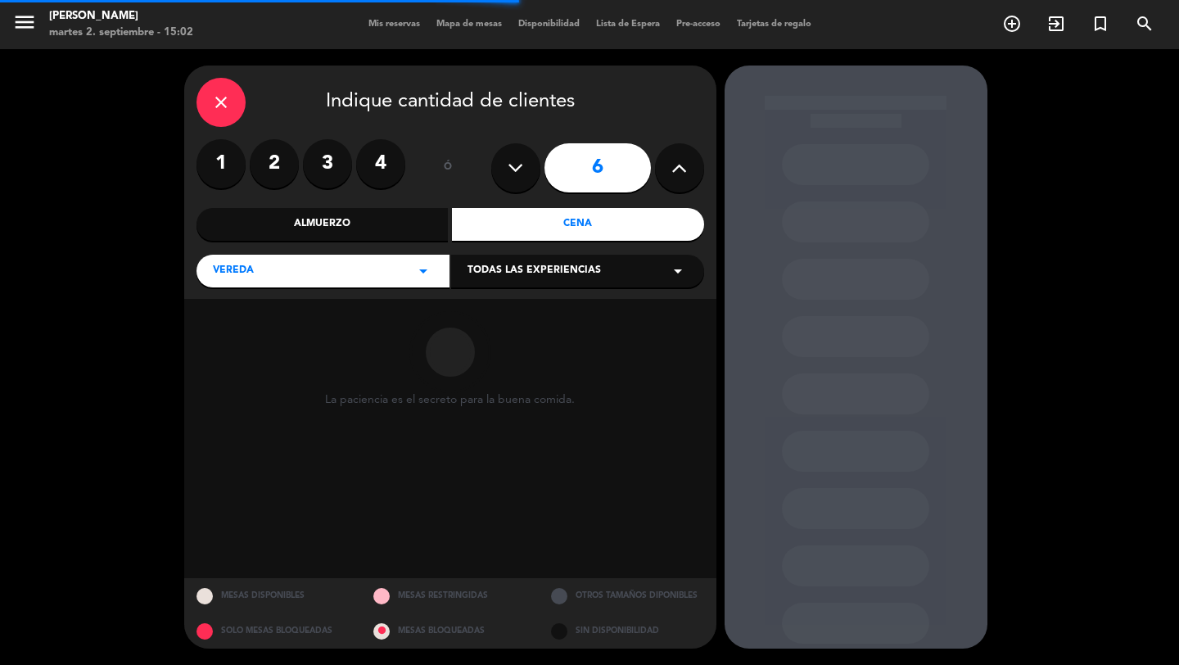
click at [525, 263] on span "Todas las experiencias" at bounding box center [534, 271] width 133 height 16
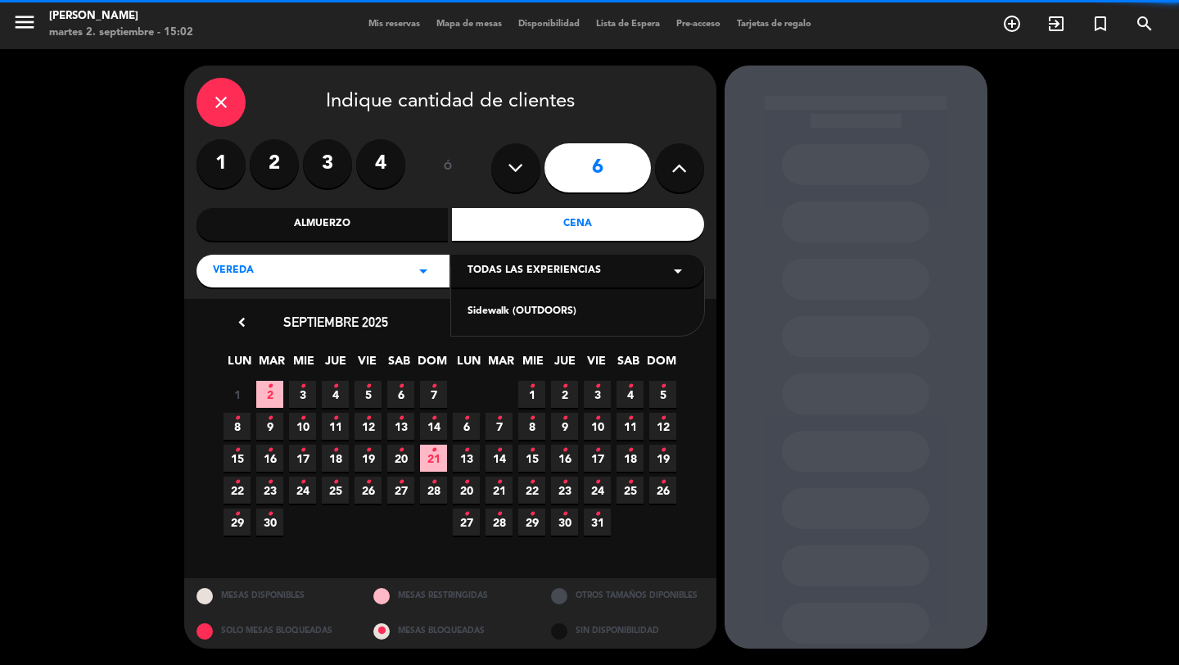
click at [518, 314] on div "Sidewalk (OUTDOORS)" at bounding box center [578, 312] width 220 height 16
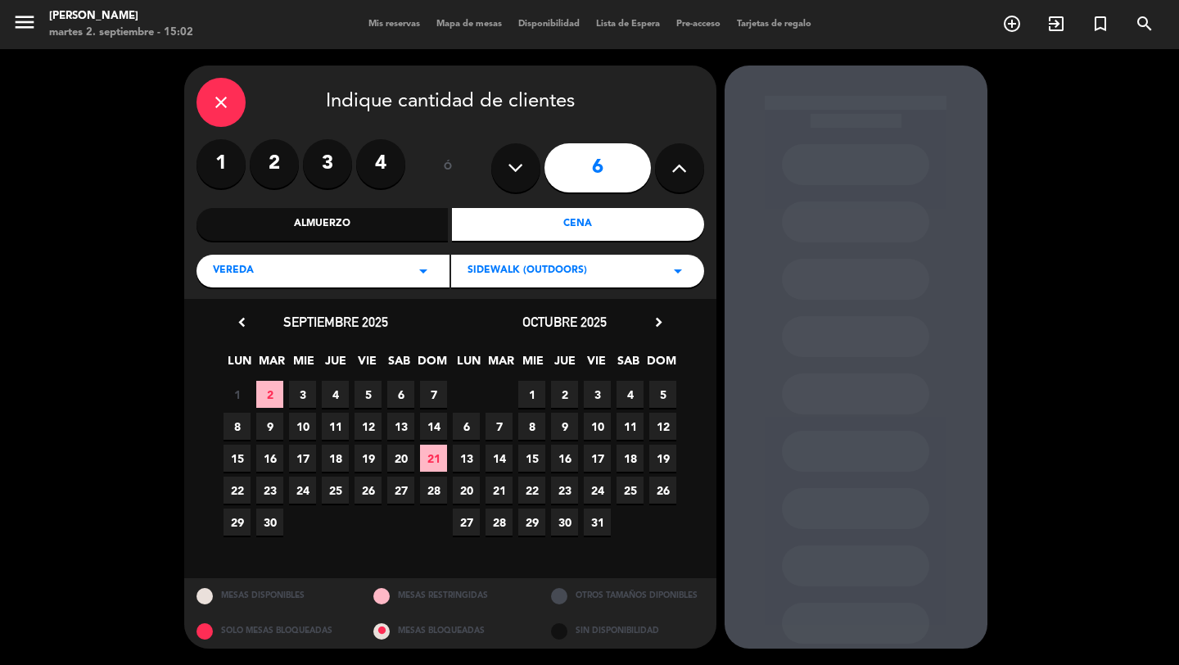
click at [243, 323] on icon "chevron_left" at bounding box center [241, 322] width 17 height 17
click at [373, 393] on span "5" at bounding box center [368, 394] width 27 height 27
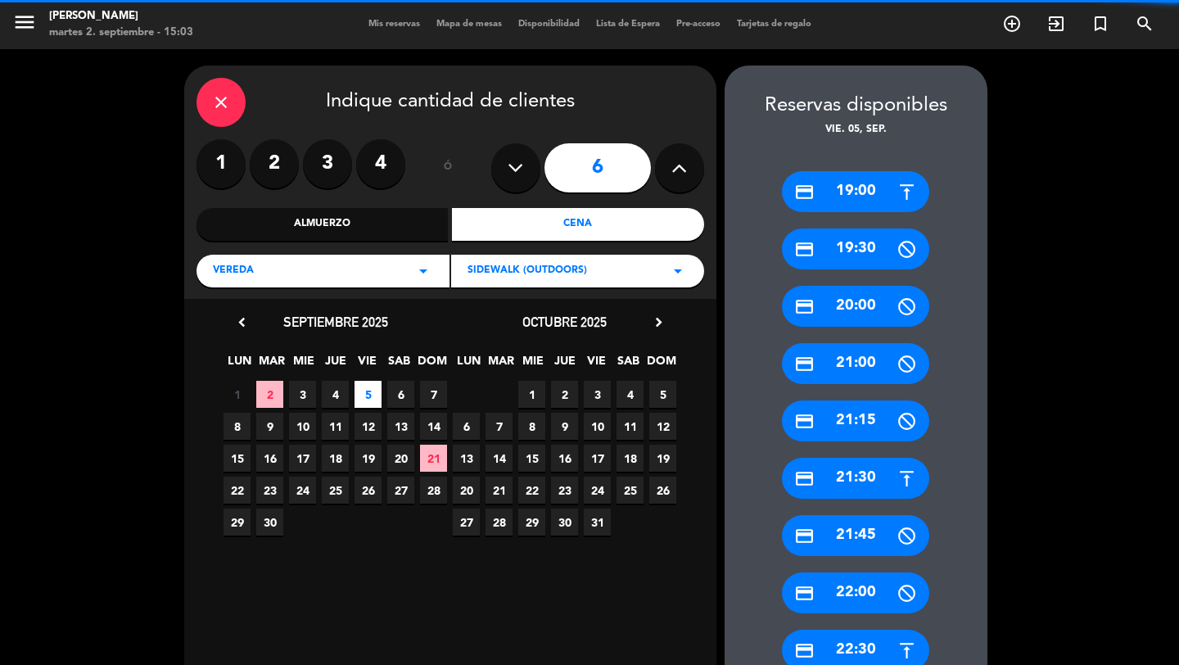
click at [229, 111] on icon "close" at bounding box center [221, 103] width 20 height 20
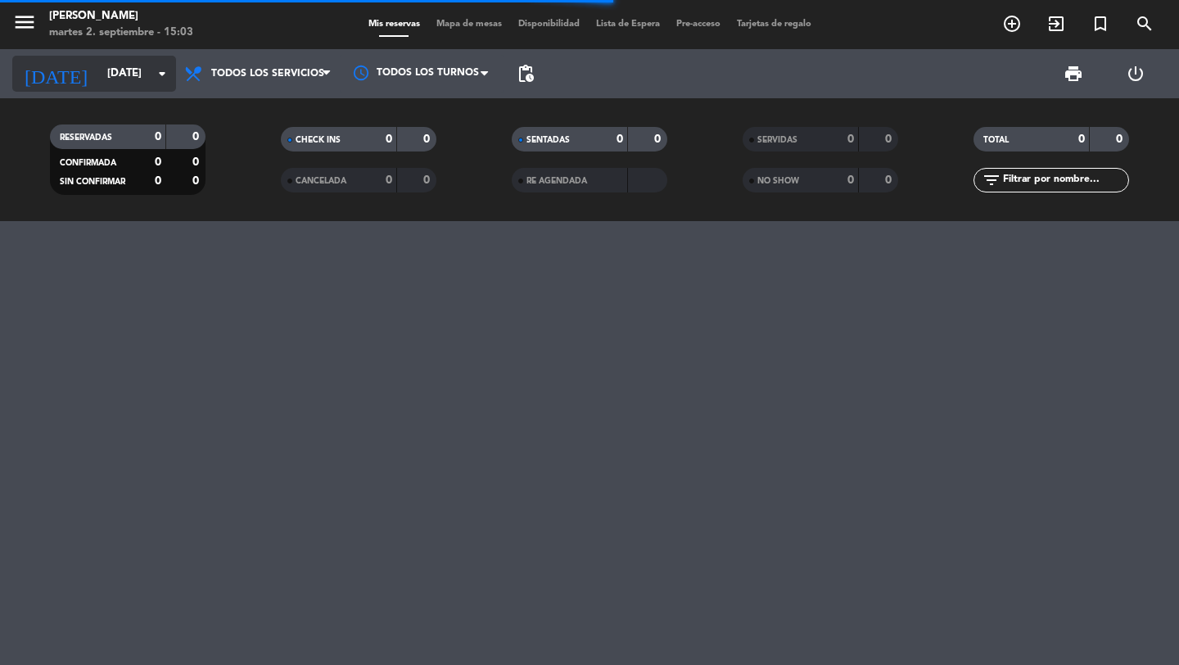
click at [138, 80] on input "[DATE]" at bounding box center [171, 73] width 144 height 29
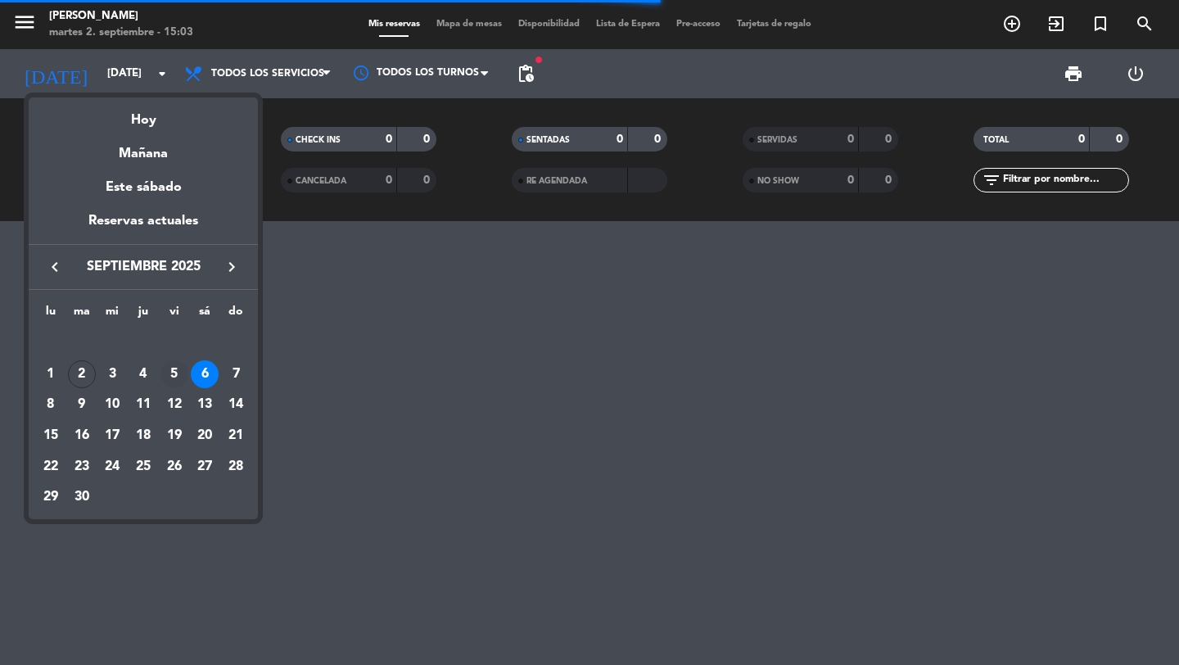
click at [175, 372] on div "5" at bounding box center [174, 374] width 28 height 28
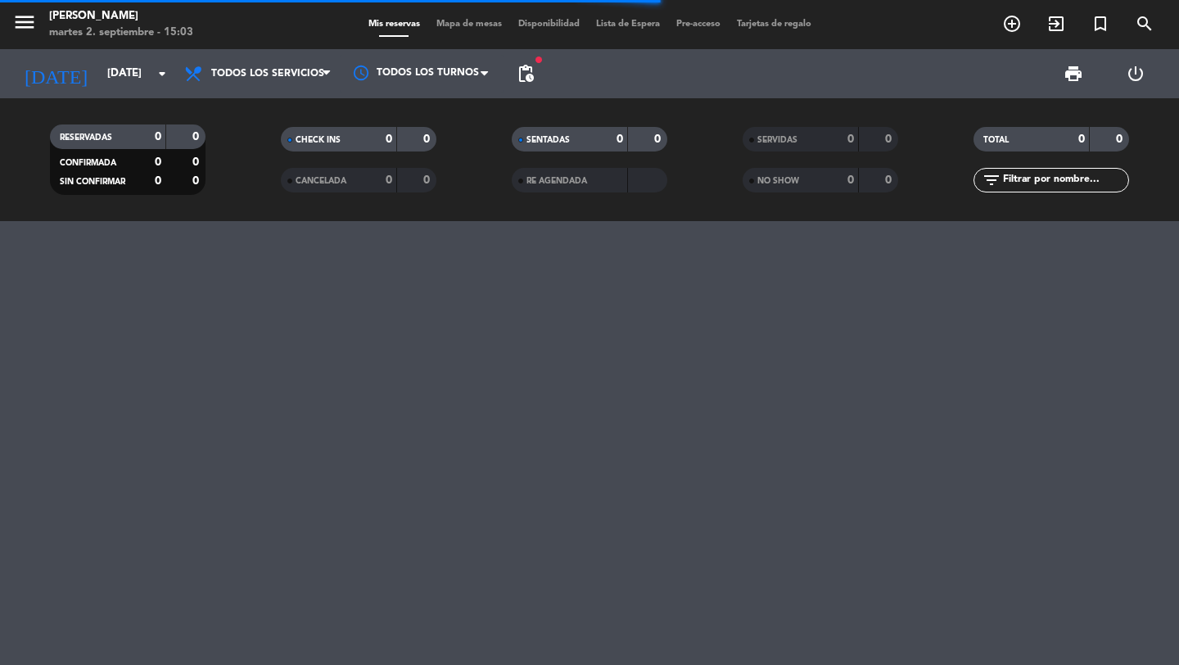
type input "[DATE]"
click at [526, 70] on span "pending_actions" at bounding box center [526, 74] width 20 height 20
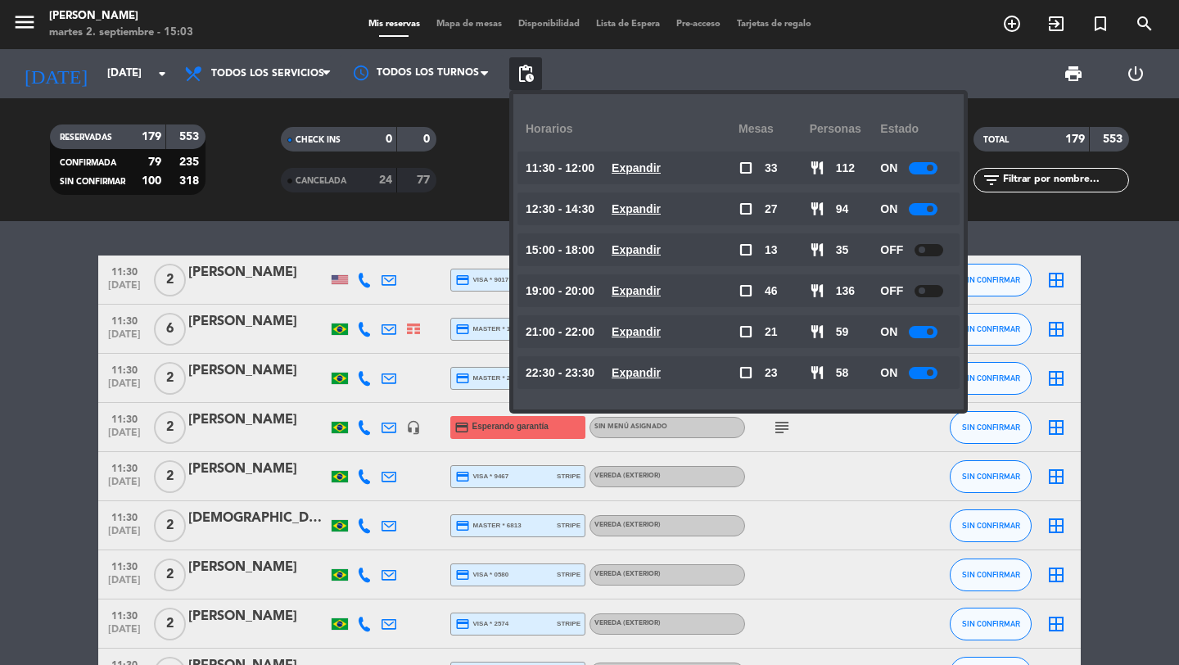
click at [526, 70] on span "pending_actions" at bounding box center [526, 74] width 20 height 20
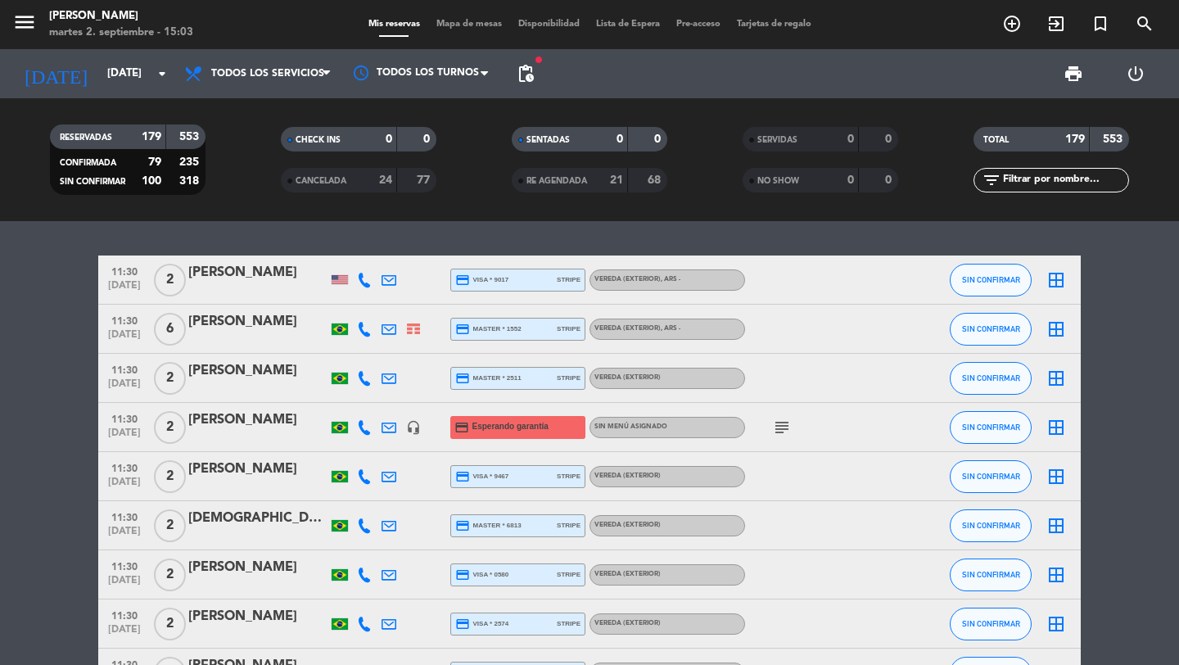
click at [439, 17] on div "Mis reservas Mapa de mesas Disponibilidad Lista de Espera Pre-acceso Tarjetas d…" at bounding box center [589, 24] width 459 height 15
click at [454, 20] on span "Mapa de mesas" at bounding box center [469, 24] width 82 height 9
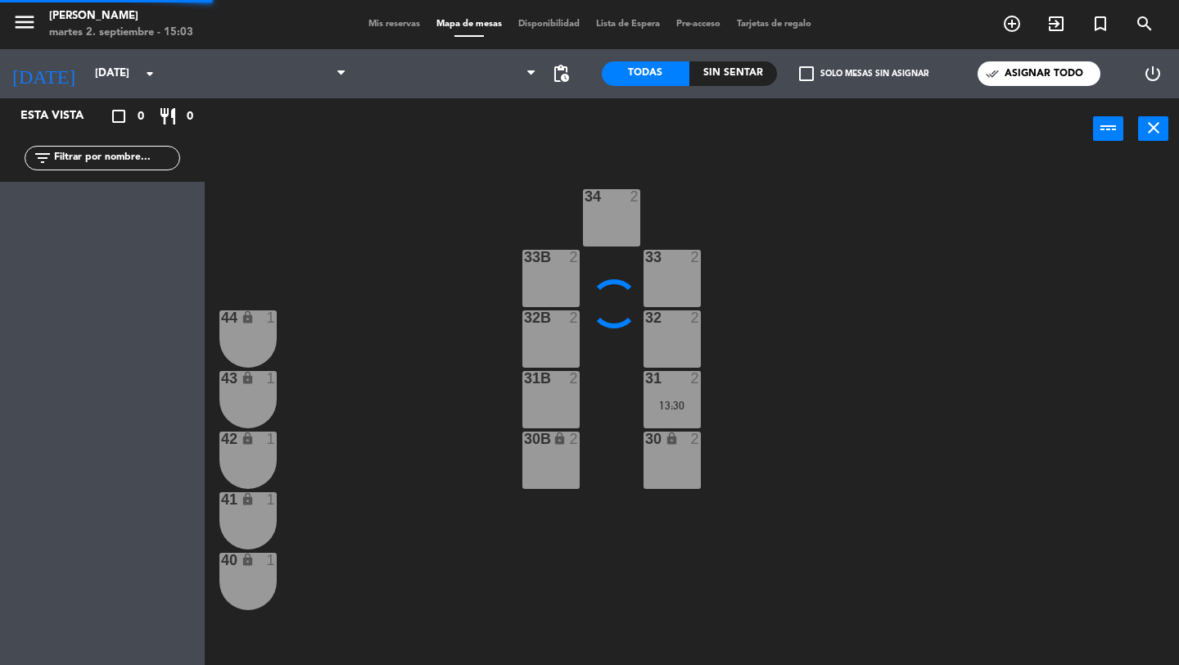
click at [389, 25] on span "Mis reservas" at bounding box center [394, 24] width 68 height 9
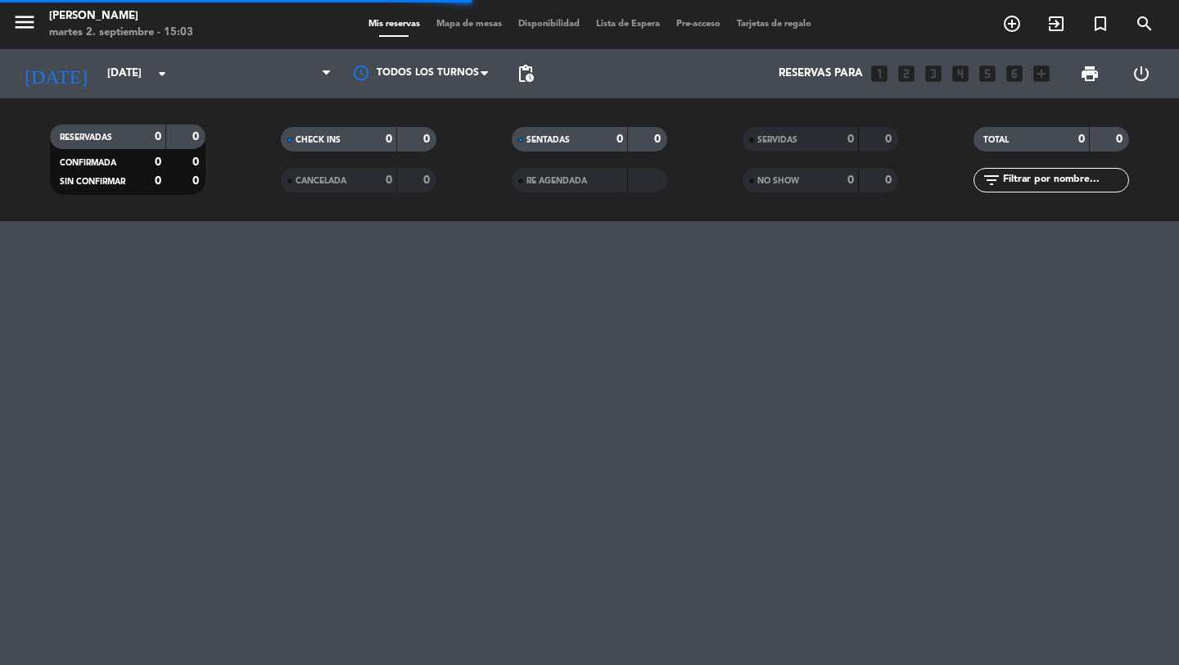
click at [515, 66] on span "pending_actions" at bounding box center [525, 73] width 33 height 33
click at [519, 68] on span "pending_actions" at bounding box center [526, 74] width 20 height 20
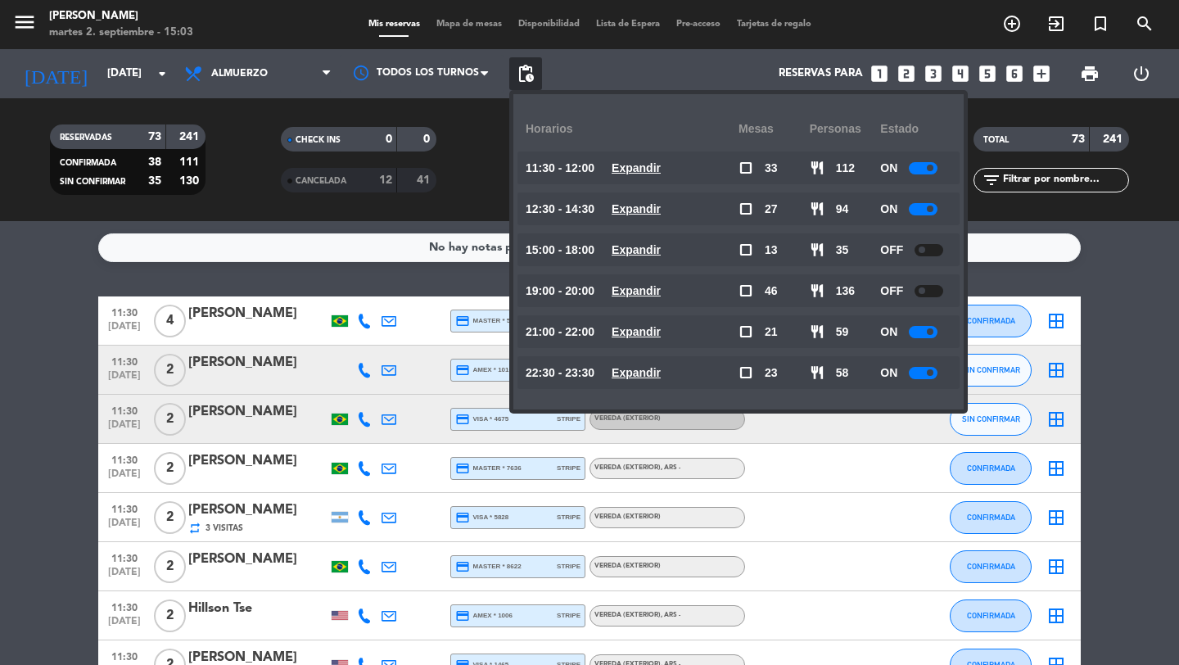
click at [466, 276] on div "No hay notas para este servicio. Haz clic para agregar una 11:30 [DATE] 4 [PERS…" at bounding box center [589, 443] width 1179 height 444
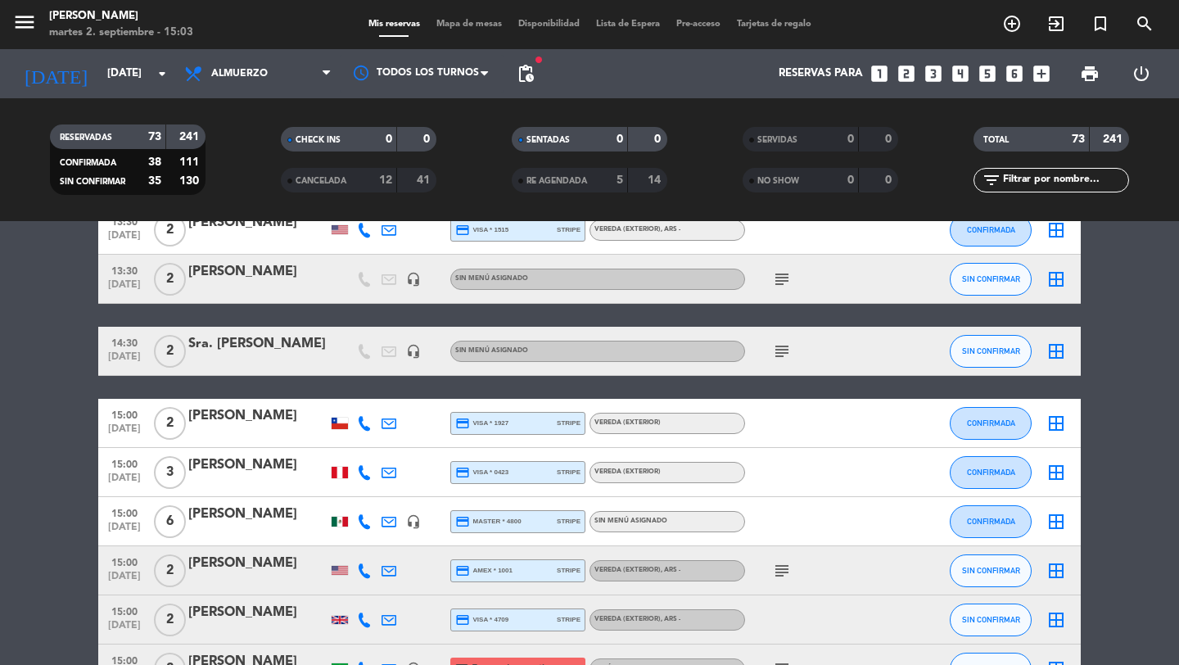
scroll to position [3437, 0]
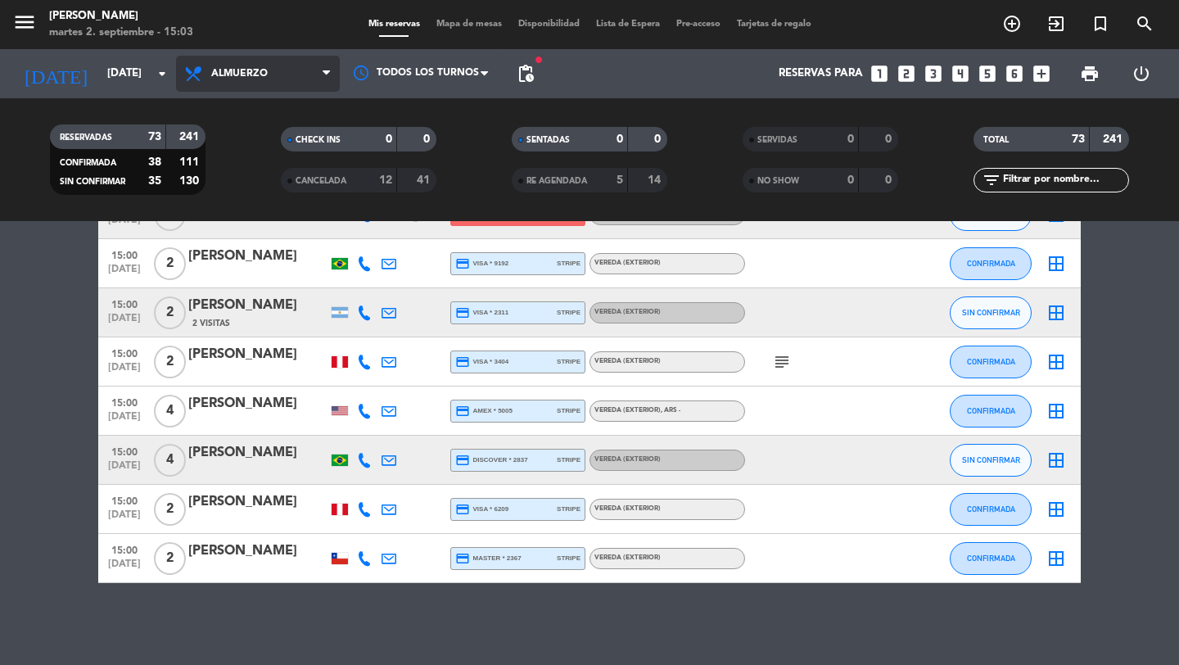
drag, startPoint x: 325, startPoint y: 79, endPoint x: 296, endPoint y: 160, distance: 86.3
click at [324, 79] on icon at bounding box center [326, 73] width 7 height 13
click at [287, 185] on div "menu [PERSON_NAME] 2. septiembre - 15:03 Mis reservas Mapa de mesas Disponibili…" at bounding box center [589, 110] width 1179 height 221
click at [517, 79] on span "pending_actions" at bounding box center [526, 74] width 20 height 20
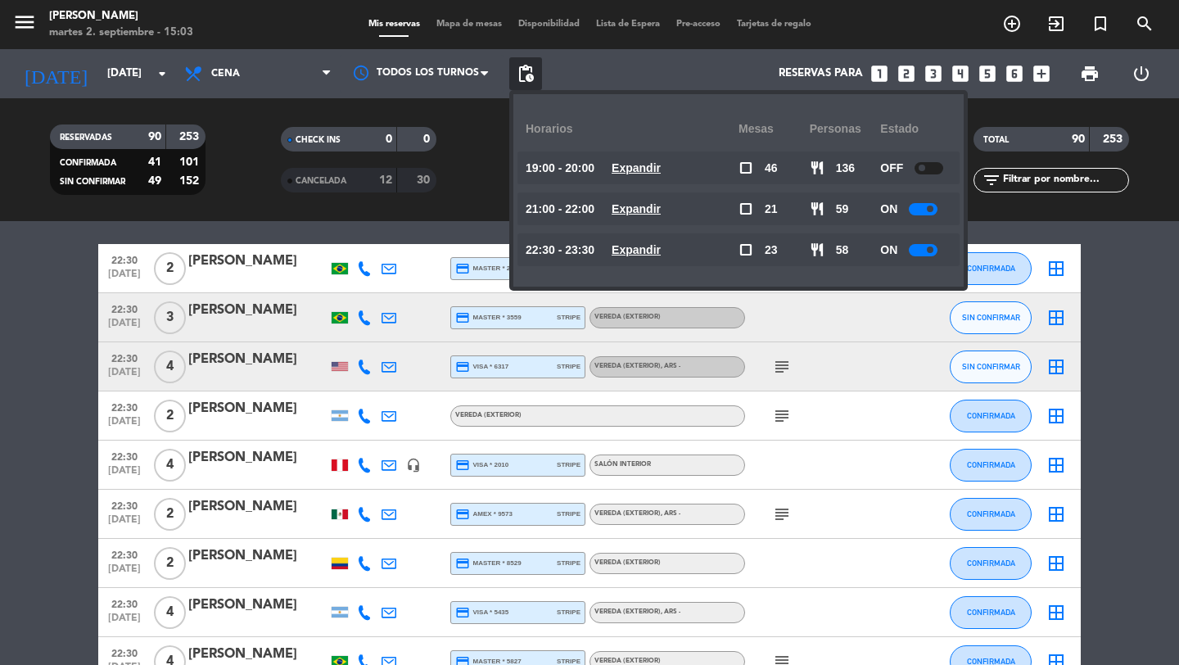
scroll to position [2859, 0]
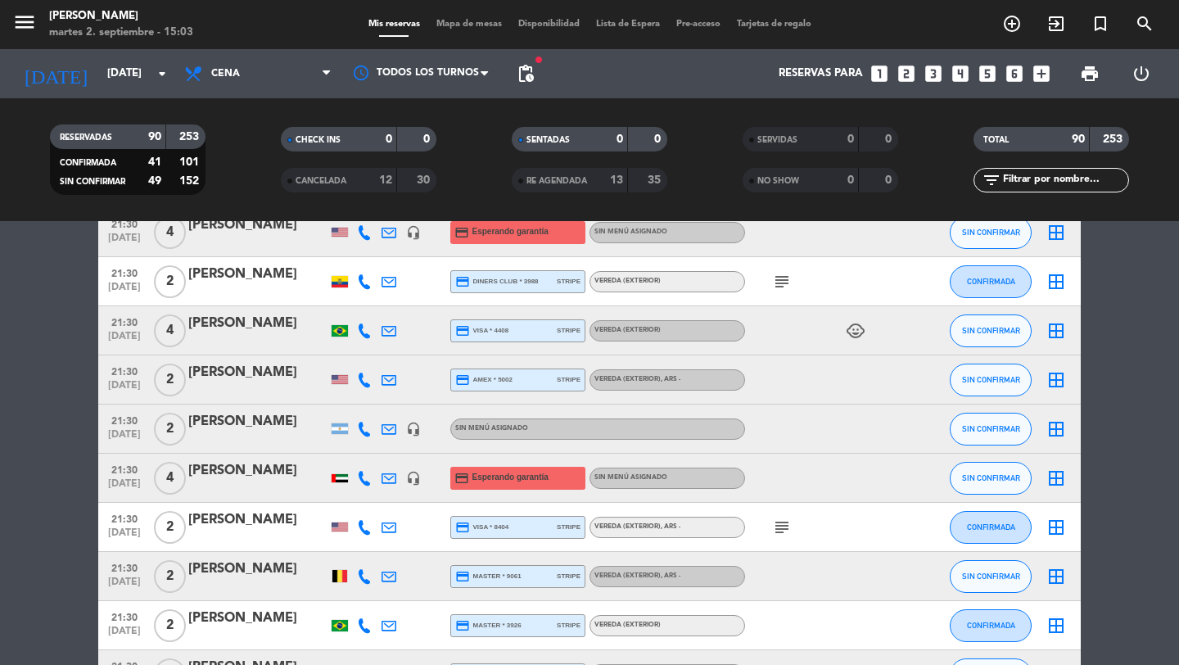
click at [334, 339] on div at bounding box center [340, 330] width 25 height 48
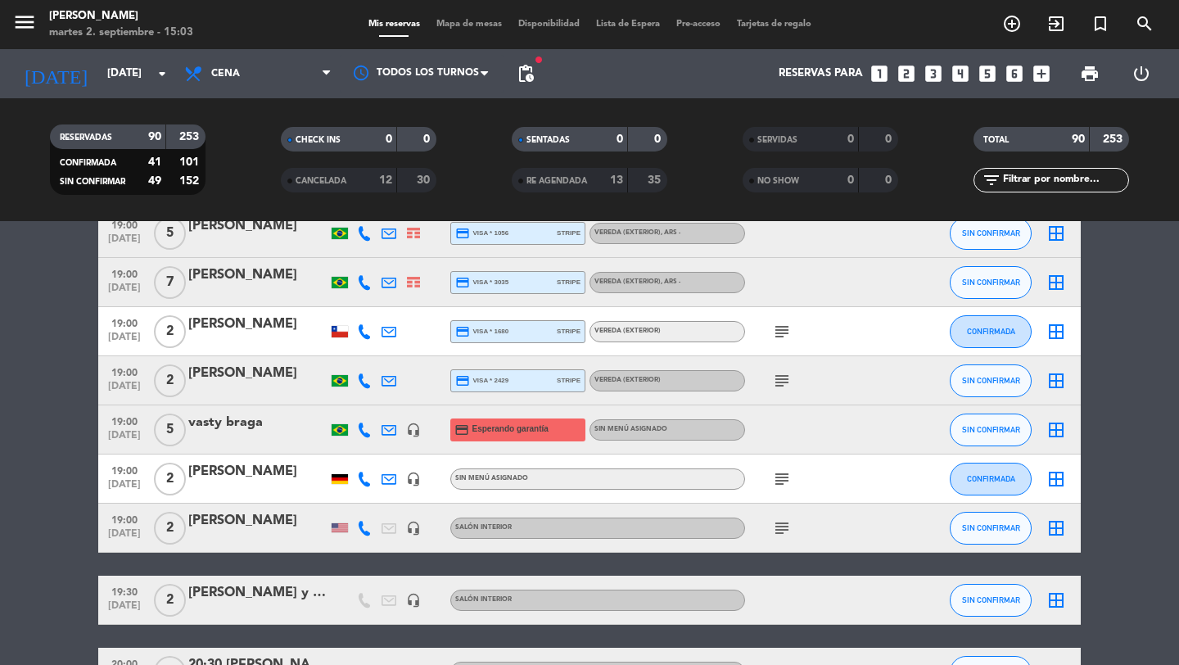
scroll to position [1783, 0]
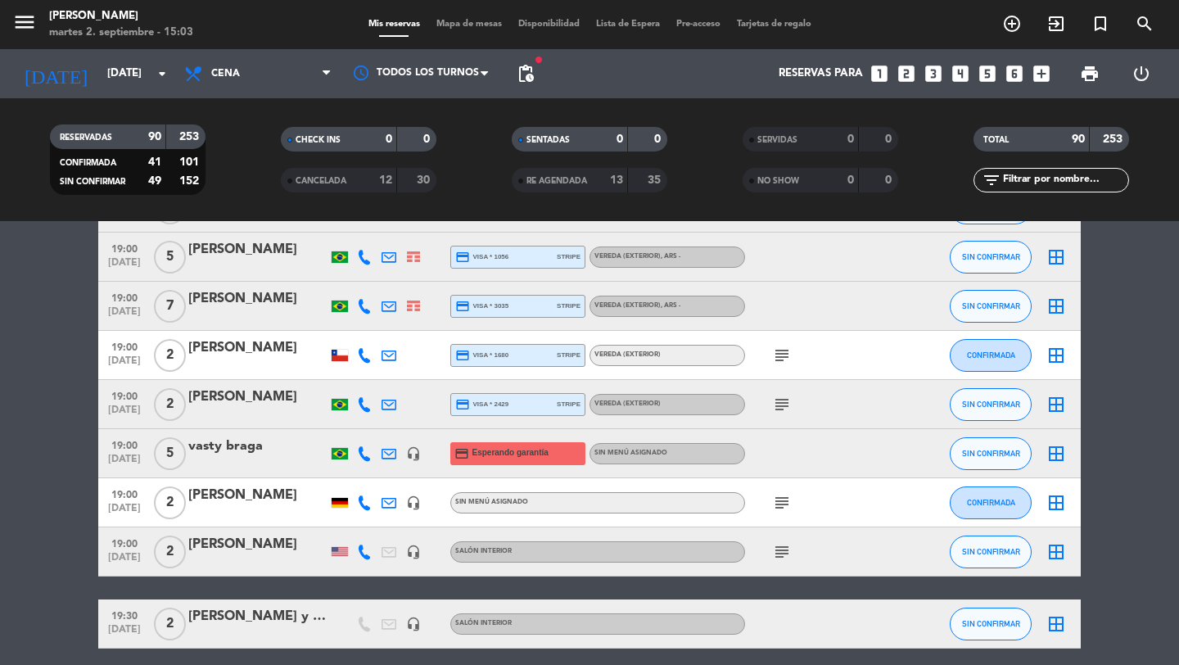
click at [131, 449] on span "19:00" at bounding box center [124, 444] width 41 height 19
click at [219, 446] on div "vasty braga" at bounding box center [257, 446] width 139 height 21
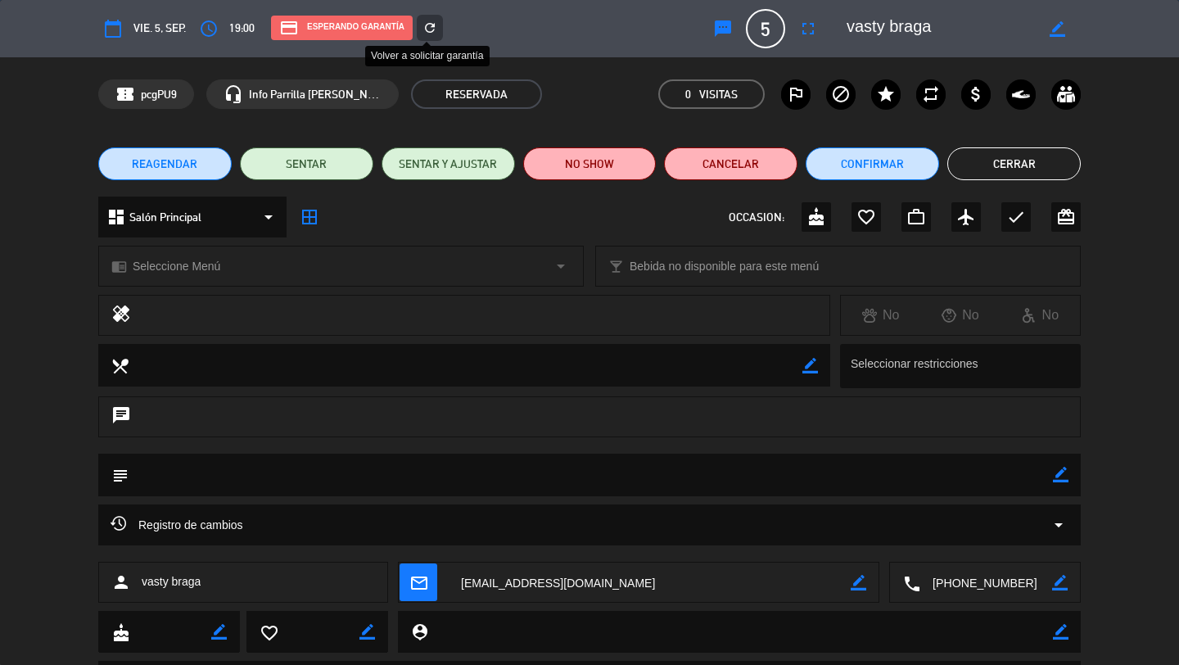
click at [433, 27] on icon "refresh" at bounding box center [429, 27] width 15 height 15
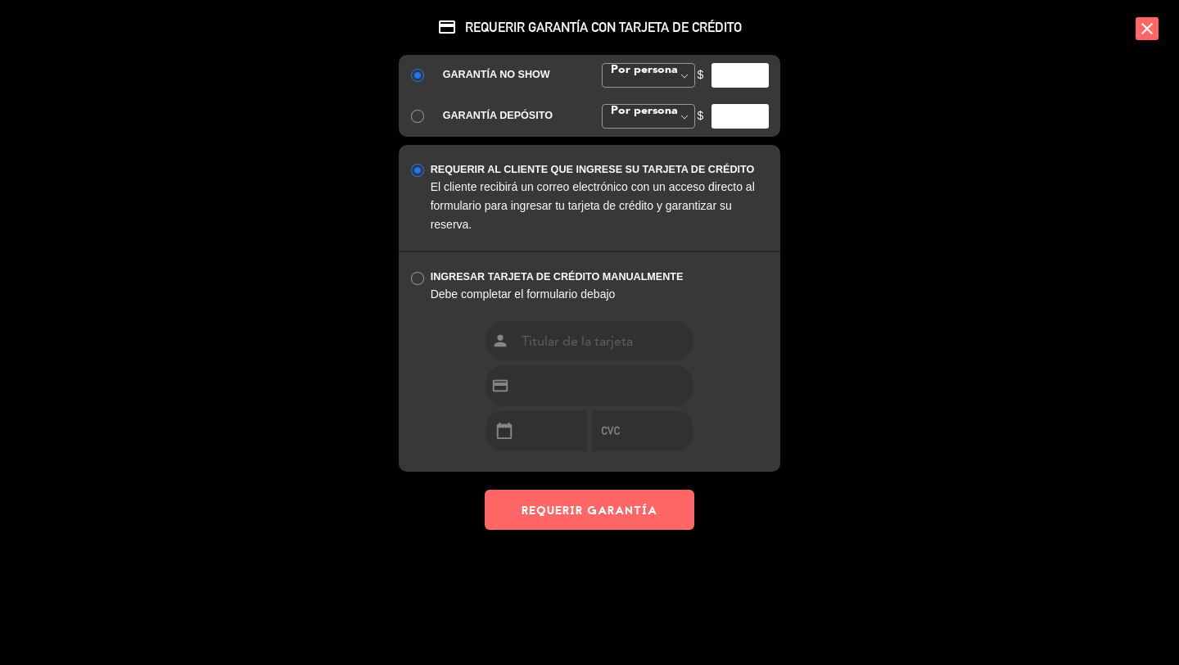
click at [729, 78] on input "number" at bounding box center [740, 75] width 57 height 25
type input "35000"
click at [617, 488] on div "credit_card REQUERIR GARANTÍA CON TARJETA DE CRÉDITO GARANTÍA NO SHOW Por perso…" at bounding box center [589, 265] width 409 height 530
click at [617, 495] on button "REQUERIR GARANTÍA" at bounding box center [590, 510] width 210 height 40
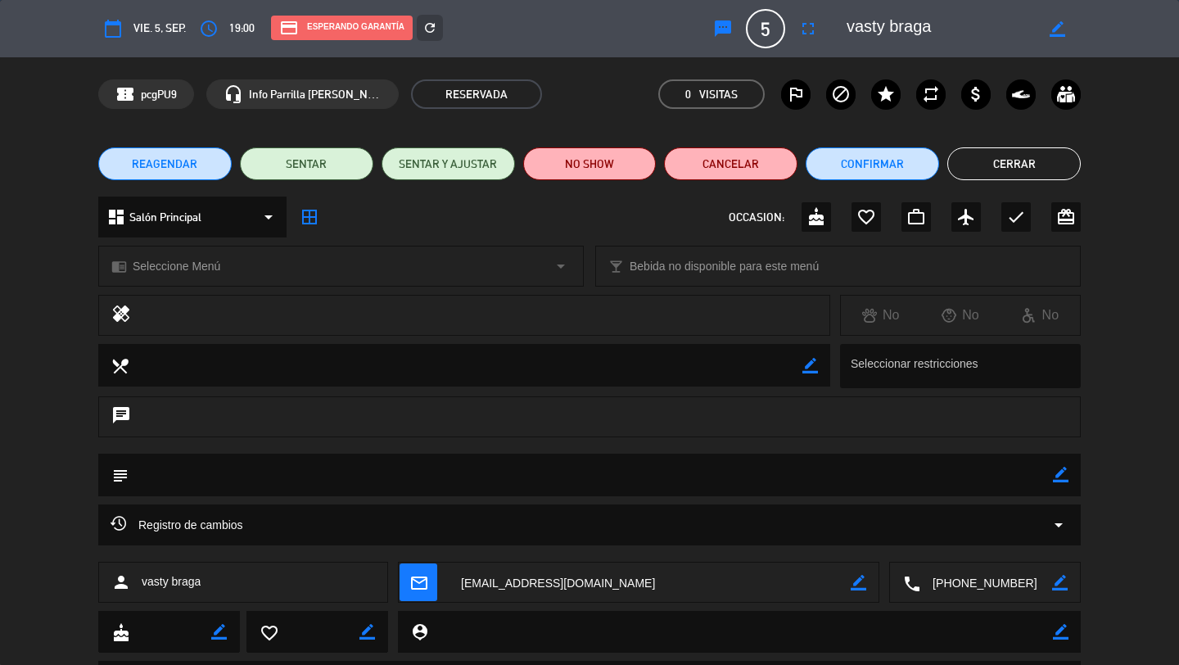
click at [1028, 163] on div "credit_card REQUERIR GARANTÍA CON TARJETA DE CRÉDITO GARANTÍA NO SHOW Por perso…" at bounding box center [589, 332] width 1179 height 665
click at [1012, 163] on button "Cerrar" at bounding box center [1013, 163] width 133 height 33
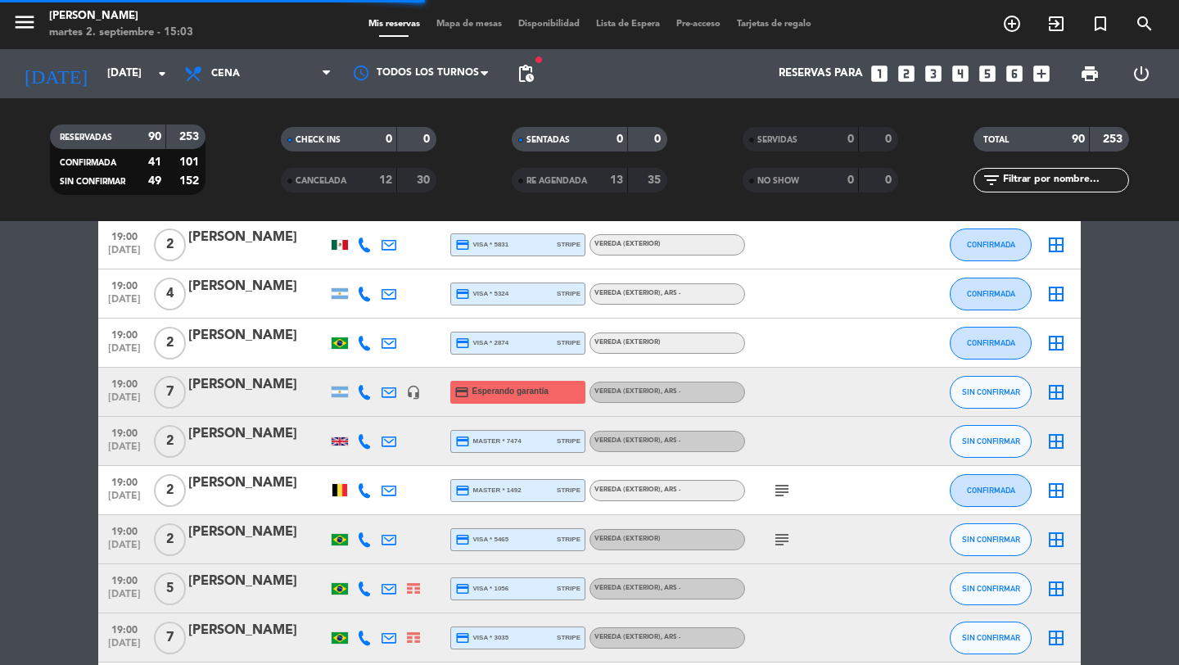
scroll to position [1448, 0]
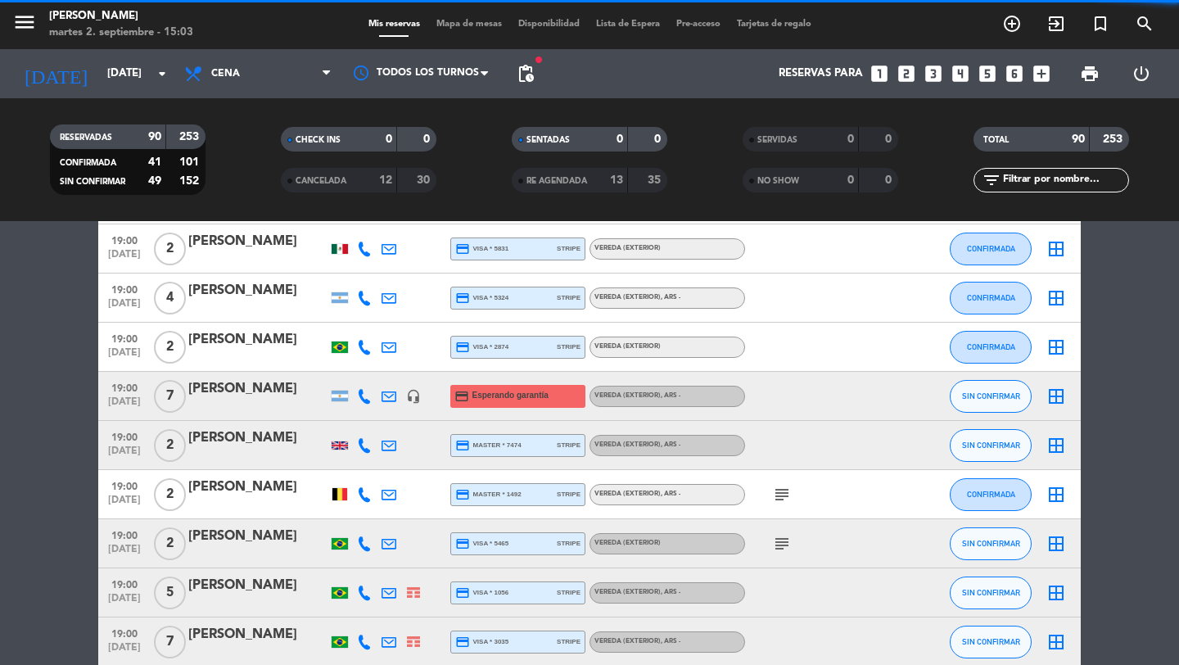
click at [130, 391] on span "19:00" at bounding box center [124, 386] width 41 height 19
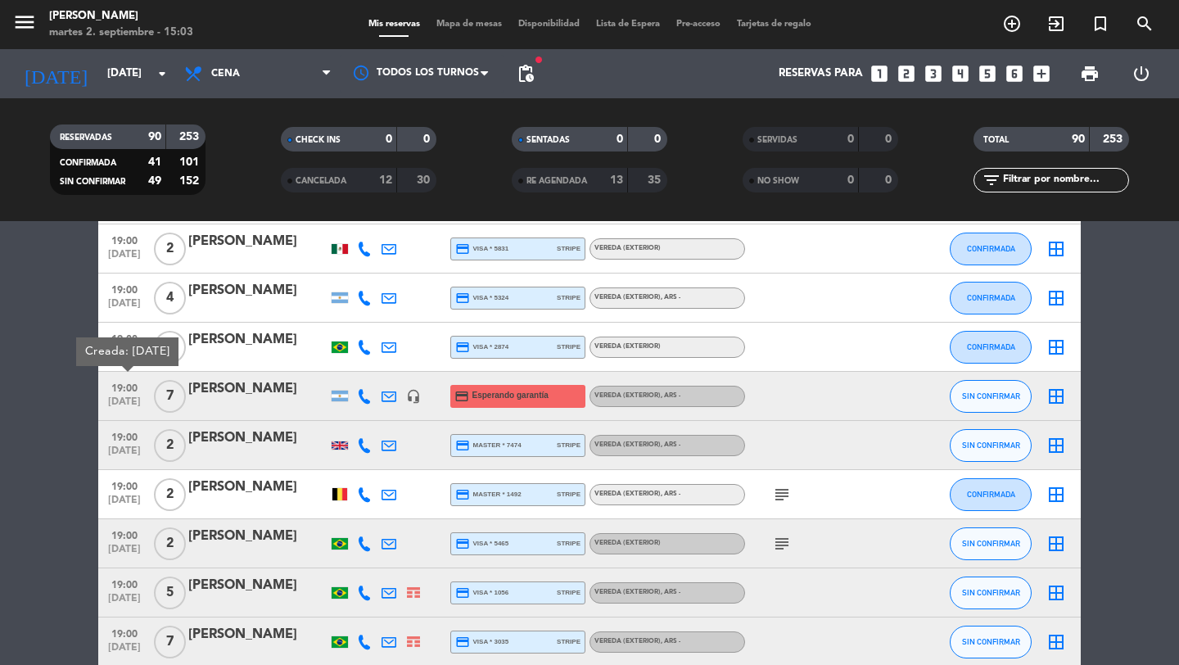
click at [242, 391] on div "[PERSON_NAME]" at bounding box center [257, 388] width 139 height 21
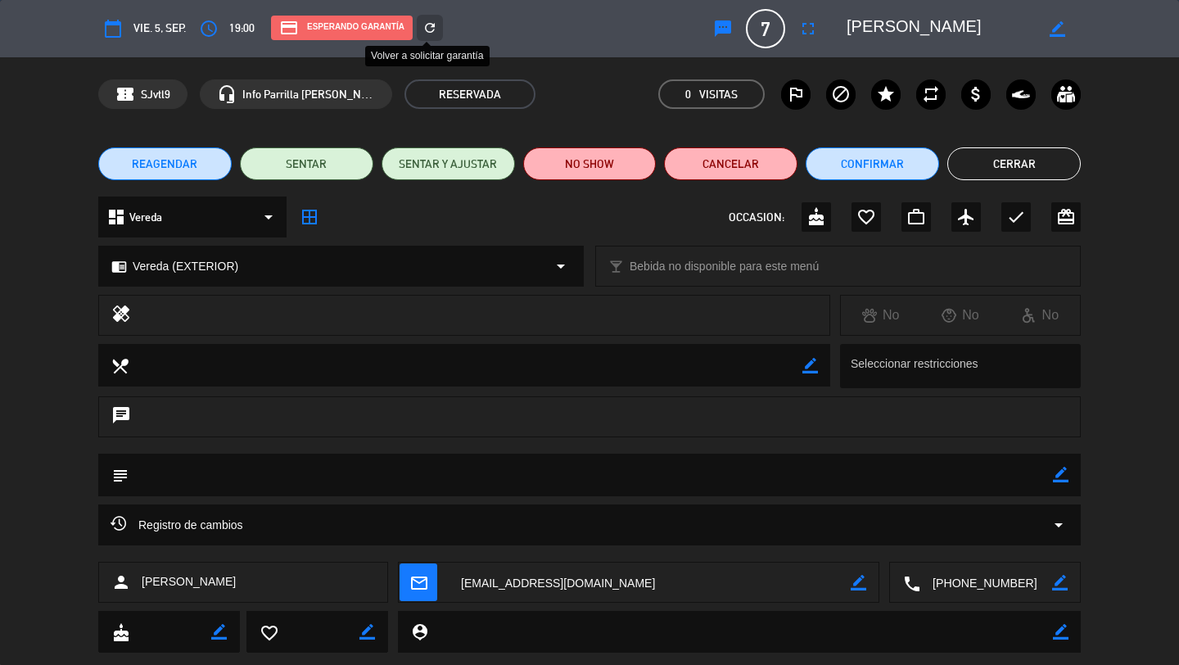
click at [434, 27] on icon "refresh" at bounding box center [429, 27] width 15 height 15
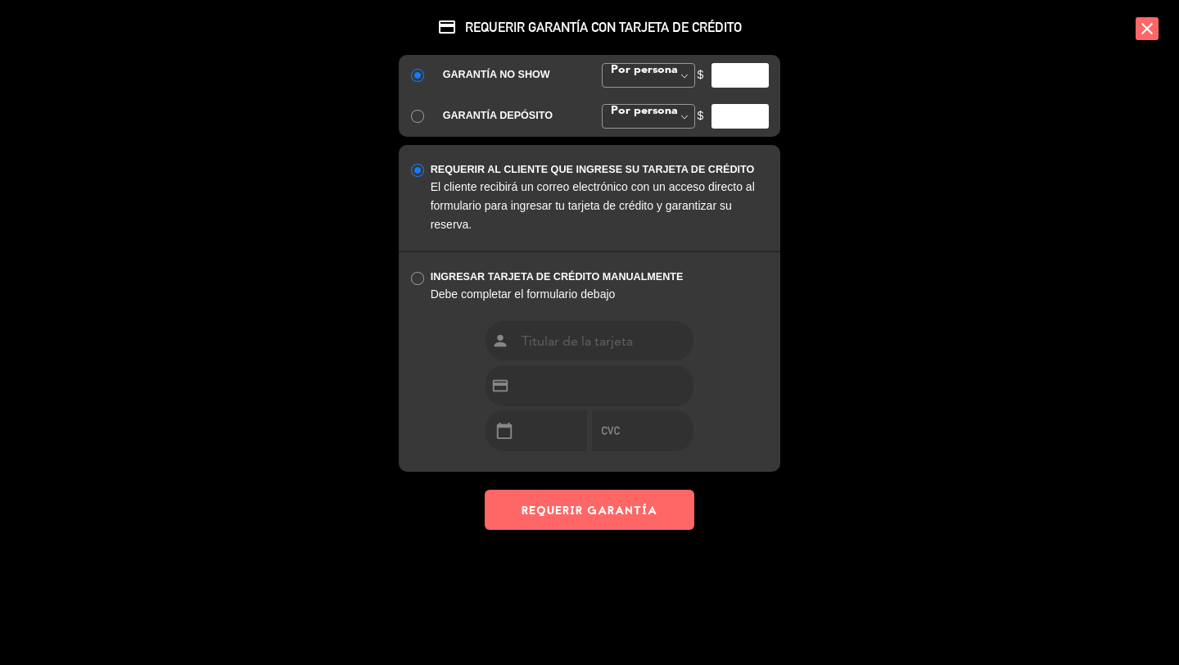
click at [748, 85] on input "number" at bounding box center [740, 75] width 57 height 25
type input "35000"
click at [582, 497] on button "REQUERIR GARANTÍA" at bounding box center [590, 510] width 210 height 40
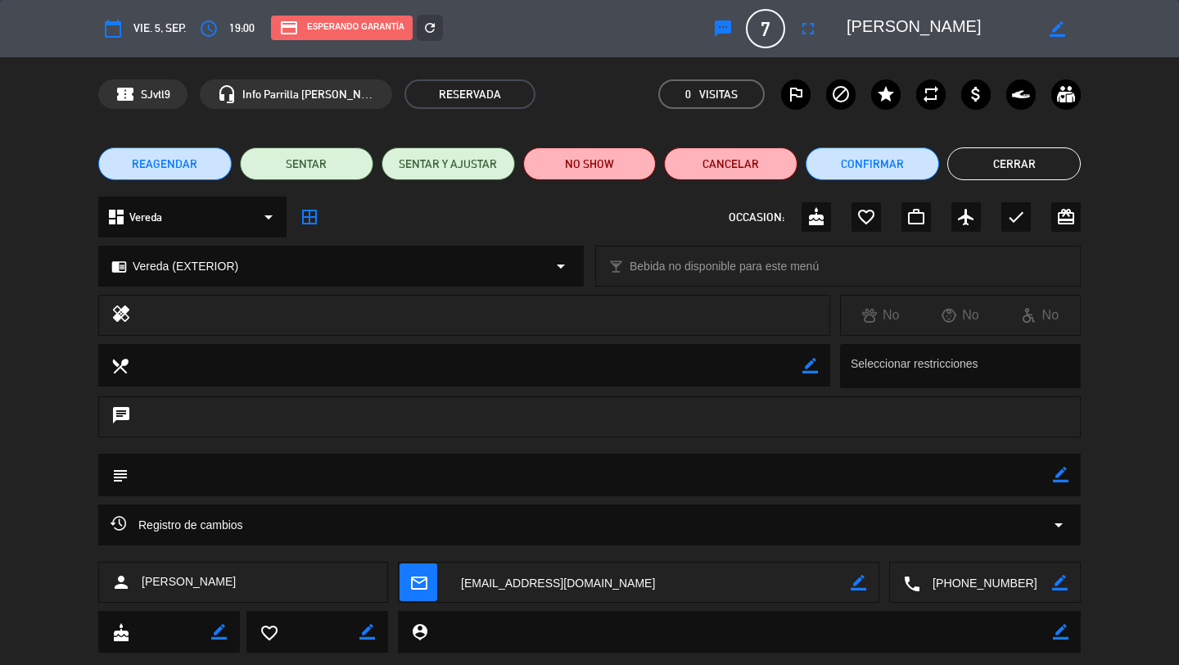
click at [979, 161] on button "Cerrar" at bounding box center [1013, 163] width 133 height 33
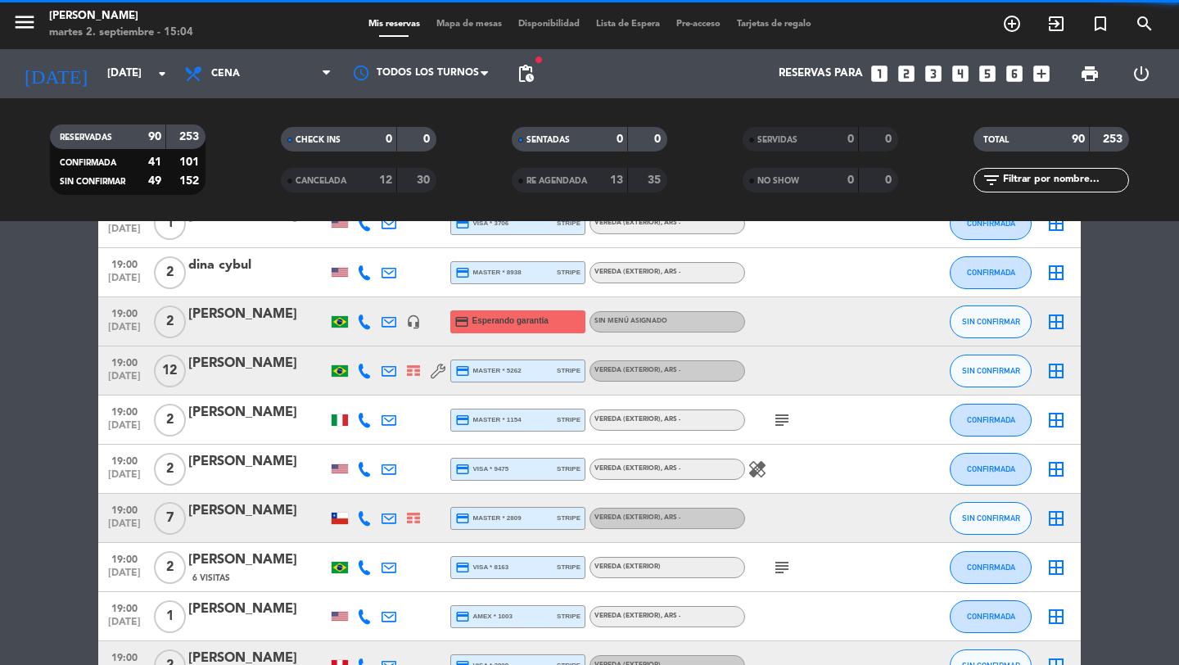
scroll to position [539, 0]
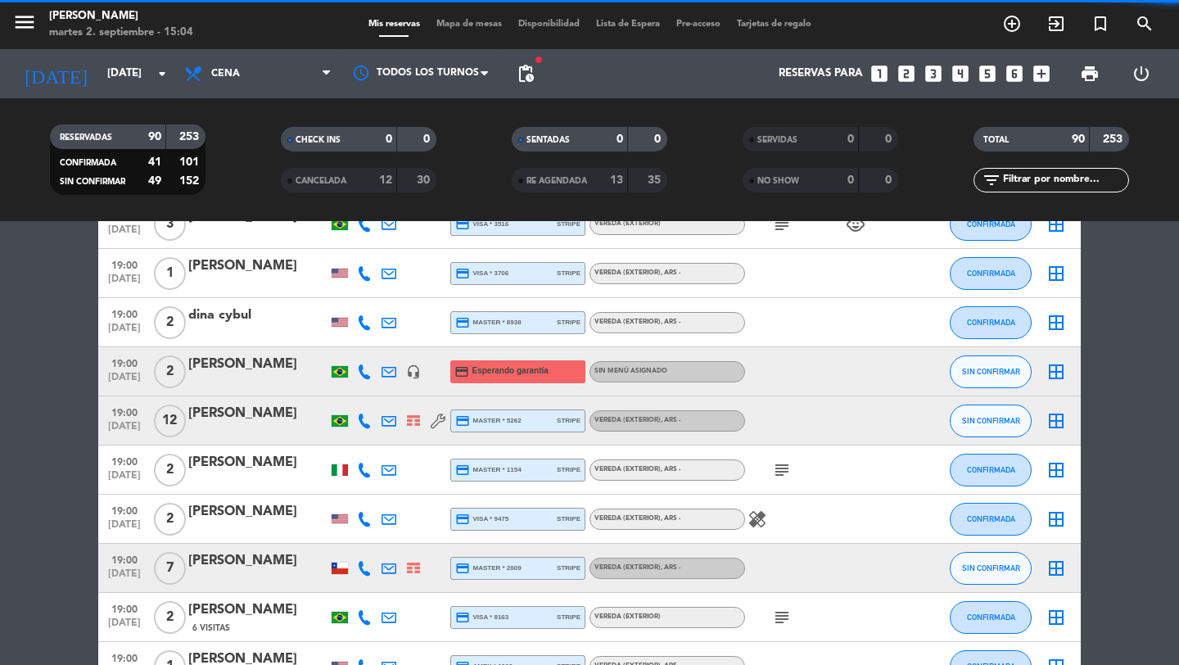
click at [122, 377] on span "[DATE]" at bounding box center [124, 381] width 41 height 19
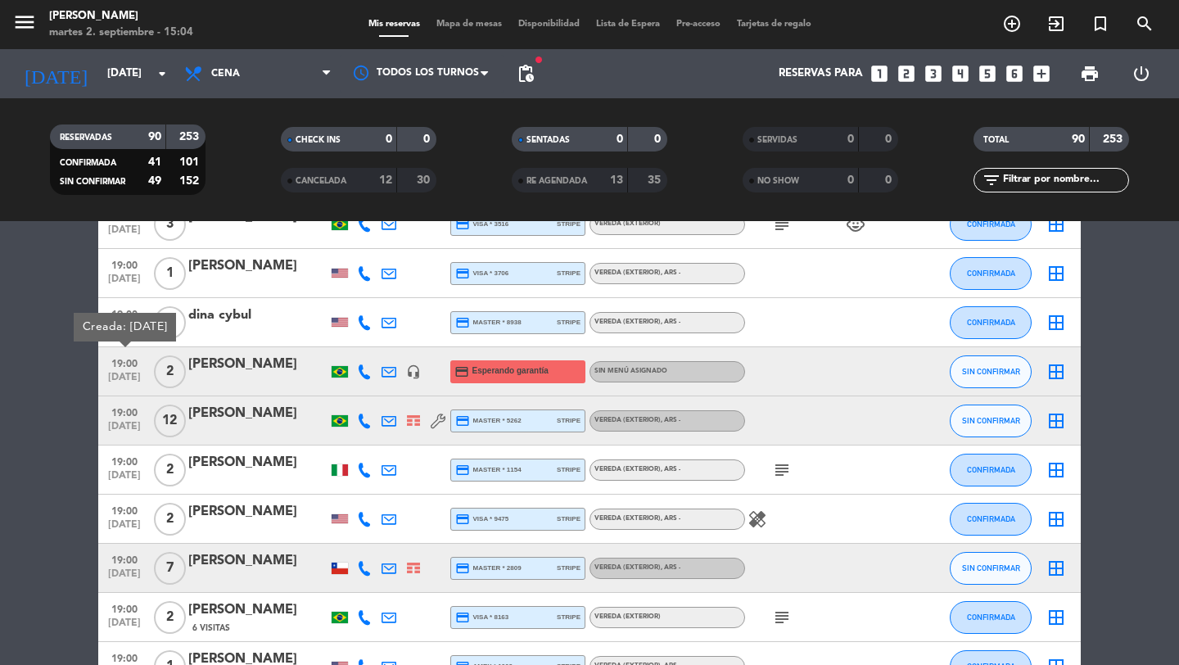
click at [226, 366] on div "[PERSON_NAME]" at bounding box center [257, 364] width 139 height 21
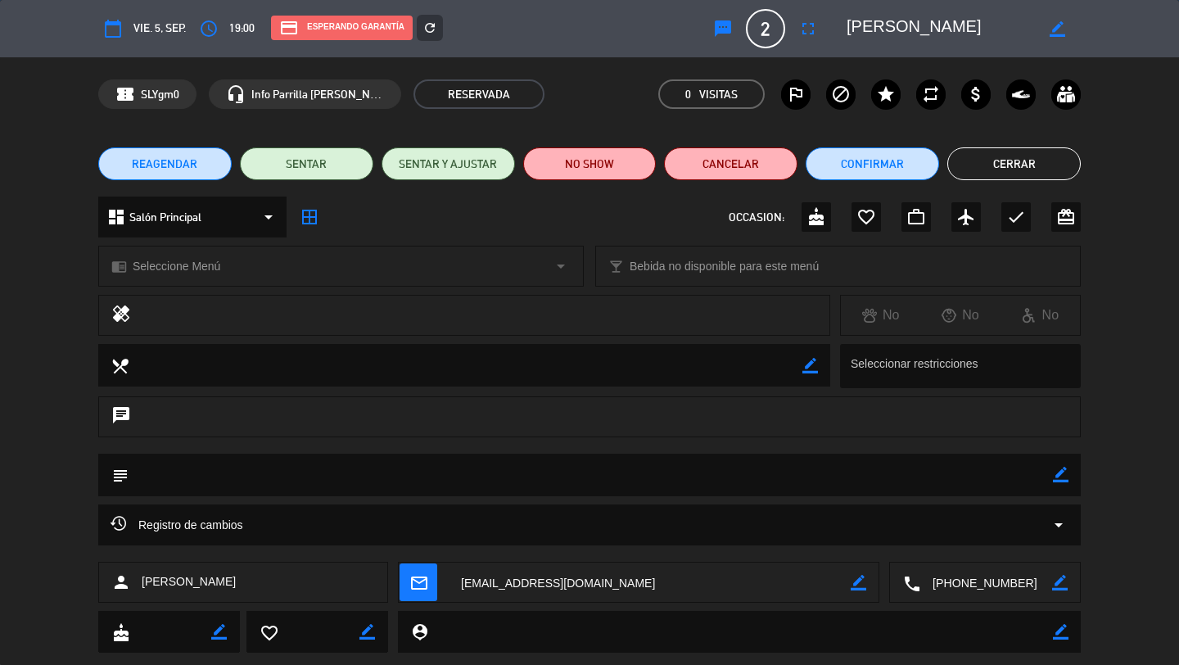
click at [435, 34] on icon "refresh" at bounding box center [429, 27] width 15 height 15
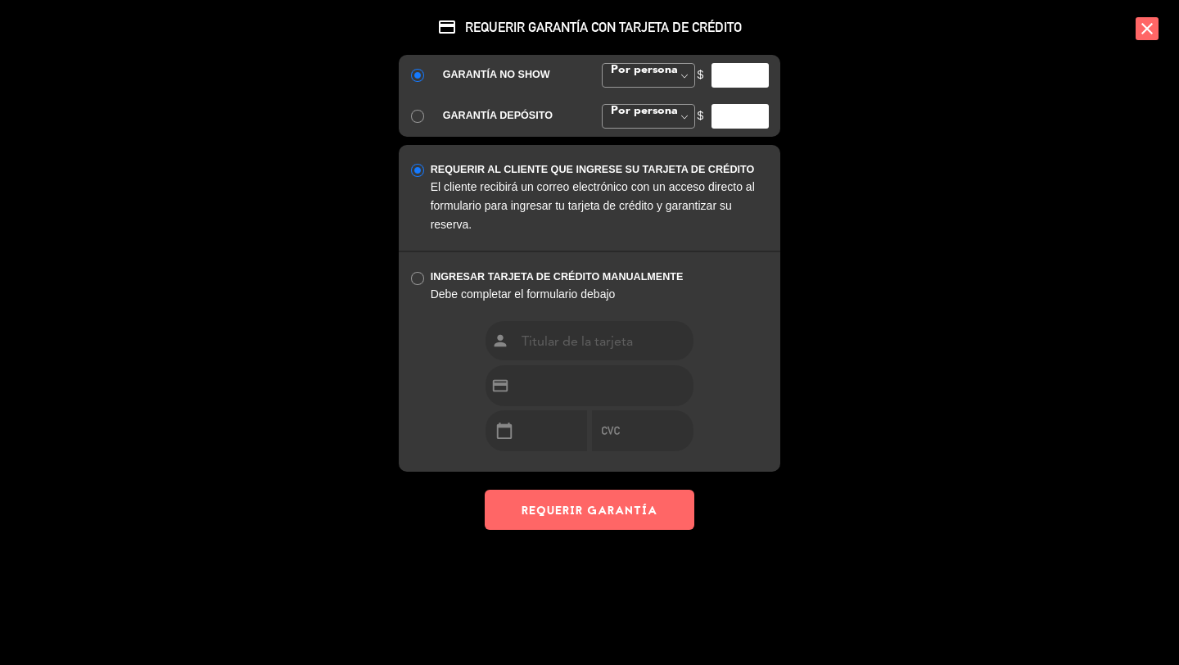
click at [733, 73] on input "number" at bounding box center [740, 75] width 57 height 25
type input "35000"
click at [659, 506] on button "REQUERIR GARANTÍA" at bounding box center [590, 510] width 210 height 40
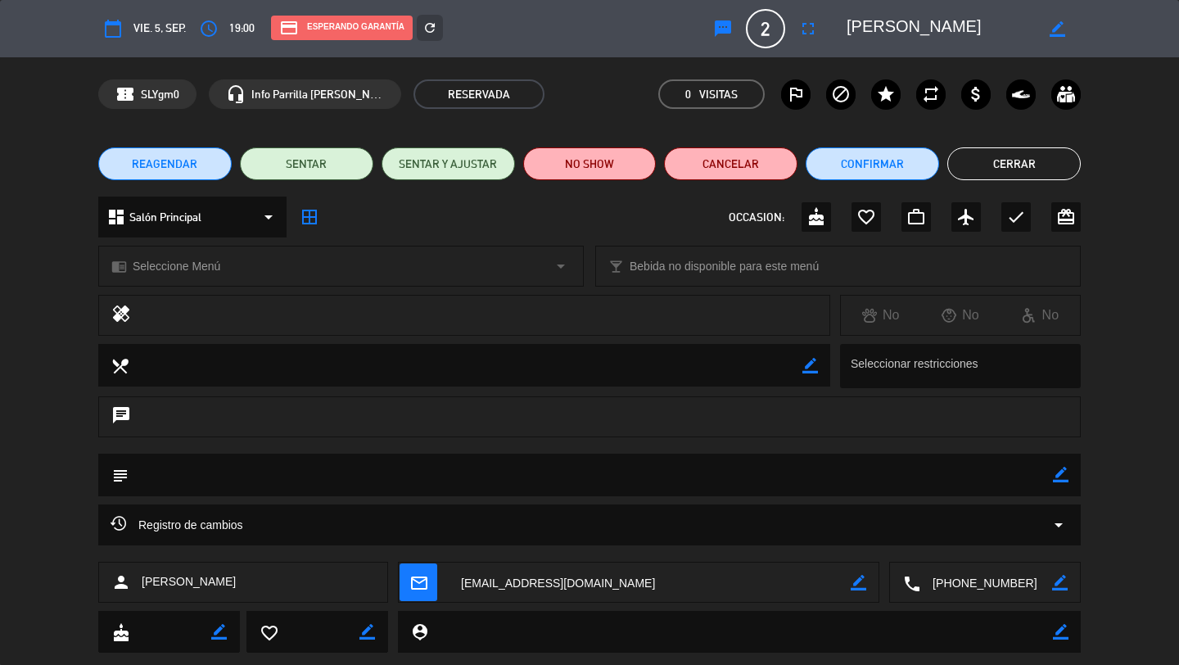
click at [1026, 162] on button "Cerrar" at bounding box center [1013, 163] width 133 height 33
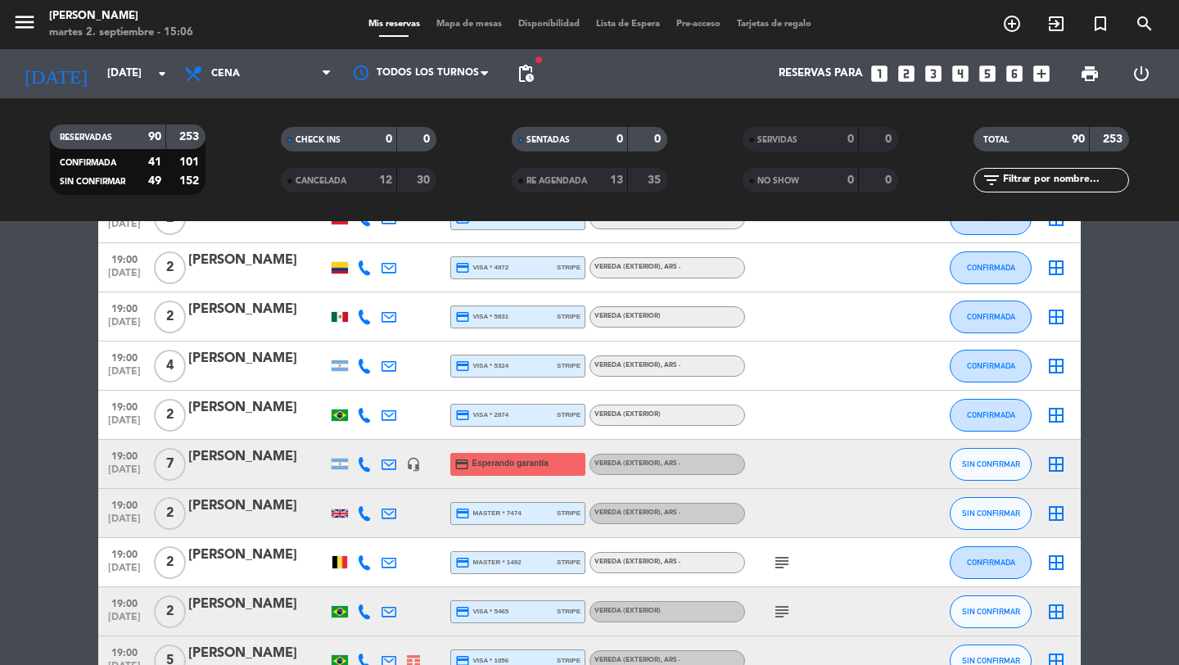
scroll to position [1391, 0]
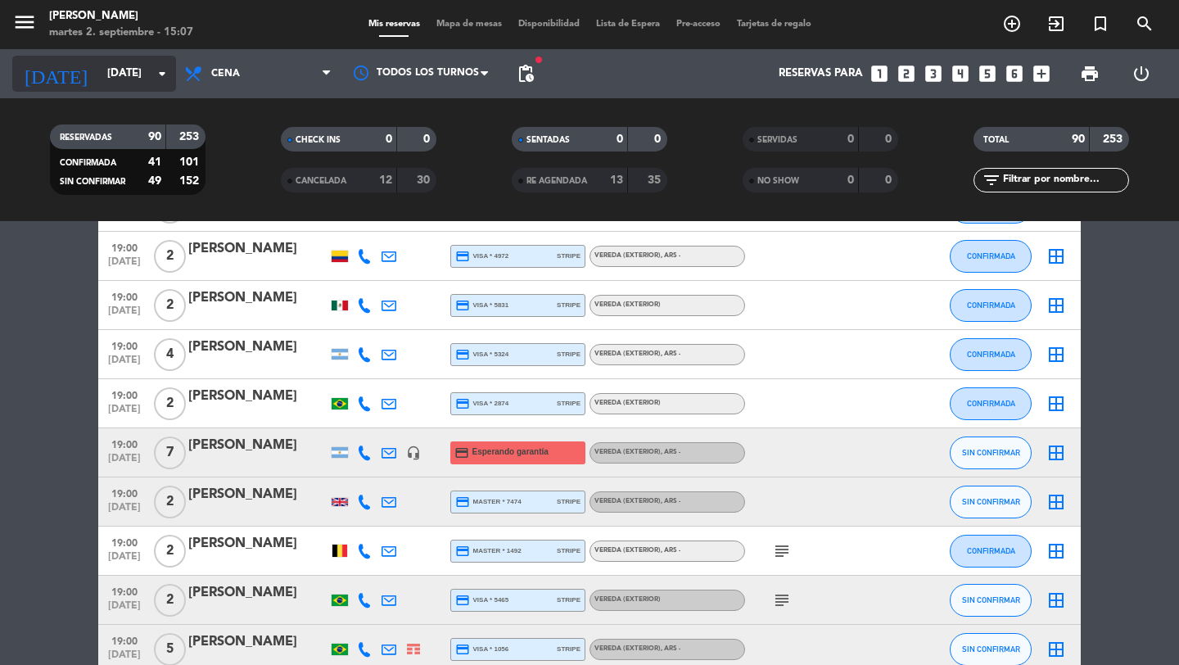
click at [138, 70] on input "[DATE]" at bounding box center [171, 73] width 144 height 29
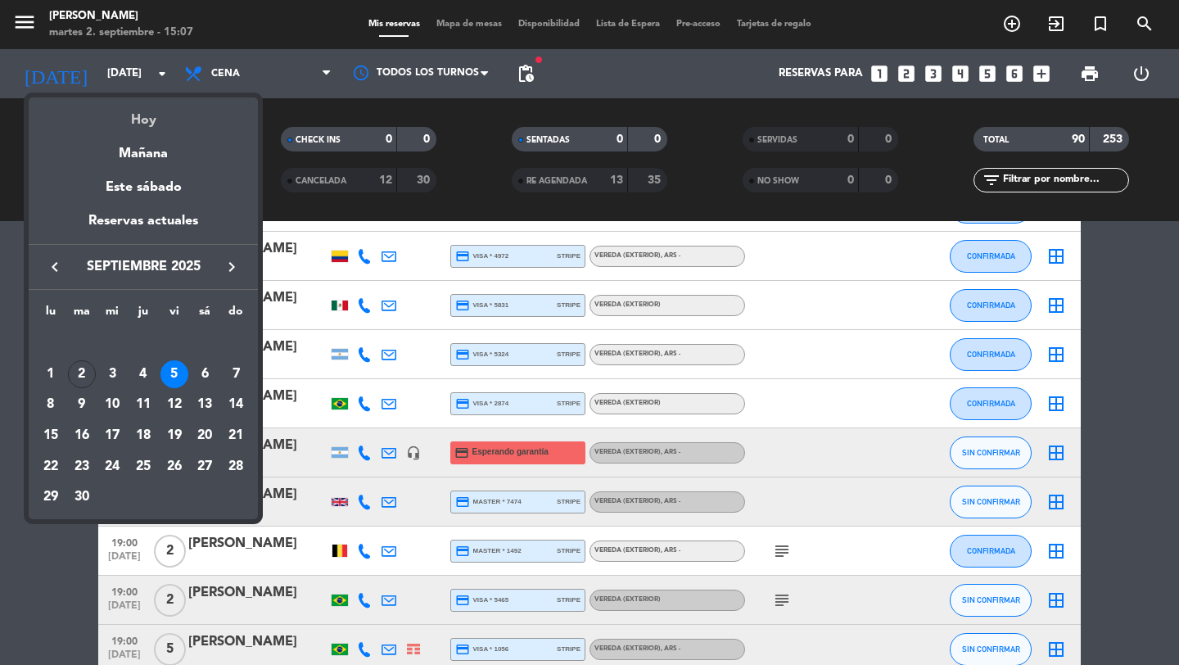
click at [138, 117] on div "Hoy" at bounding box center [143, 114] width 229 height 34
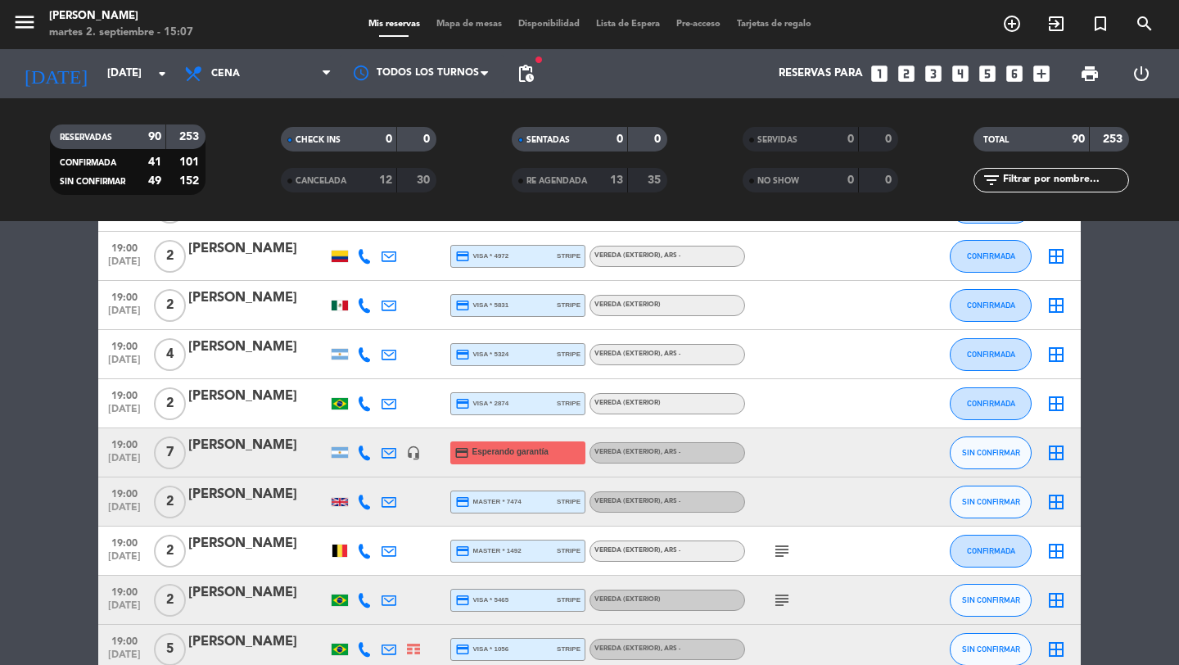
type input "[DATE]"
click at [522, 73] on span "pending_actions" at bounding box center [526, 74] width 20 height 20
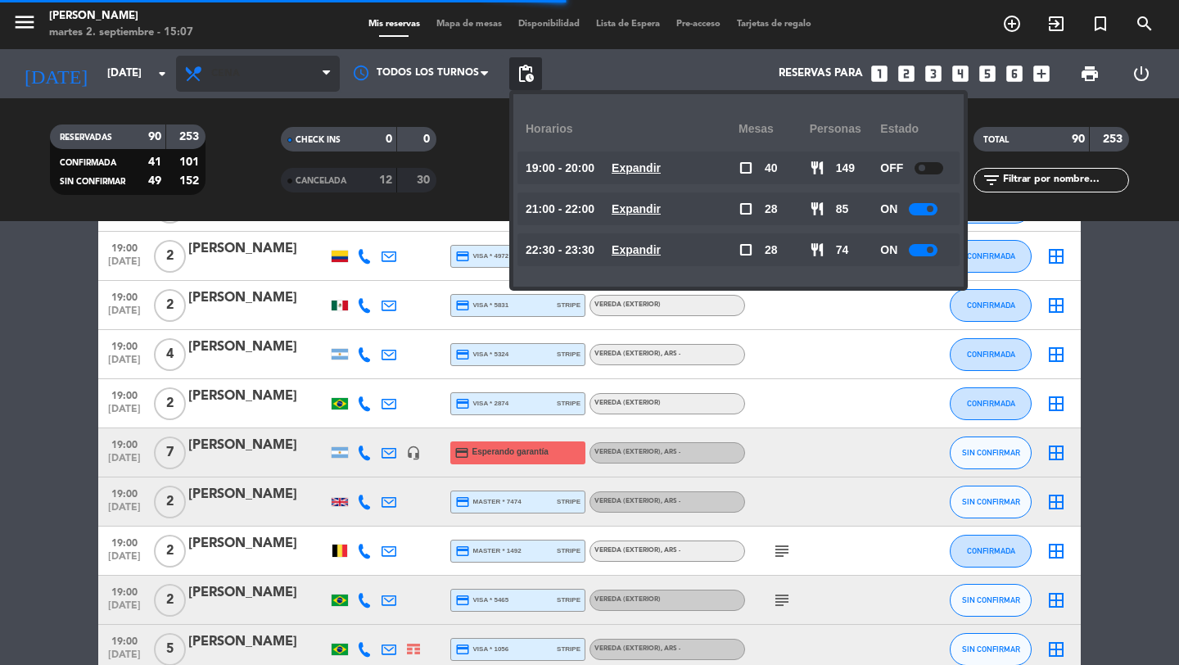
click at [320, 69] on span "Cena" at bounding box center [258, 74] width 164 height 36
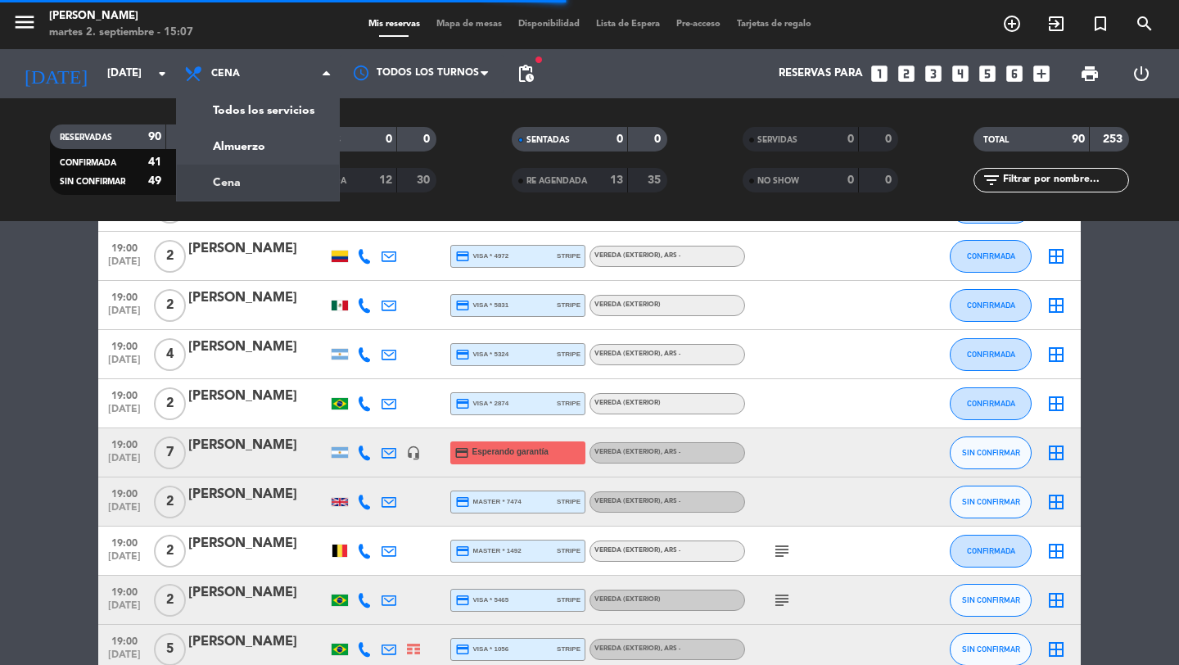
click at [301, 119] on div "menu [PERSON_NAME] 2. septiembre - 15:07 Mis reservas Mapa de mesas Disponibili…" at bounding box center [589, 110] width 1179 height 221
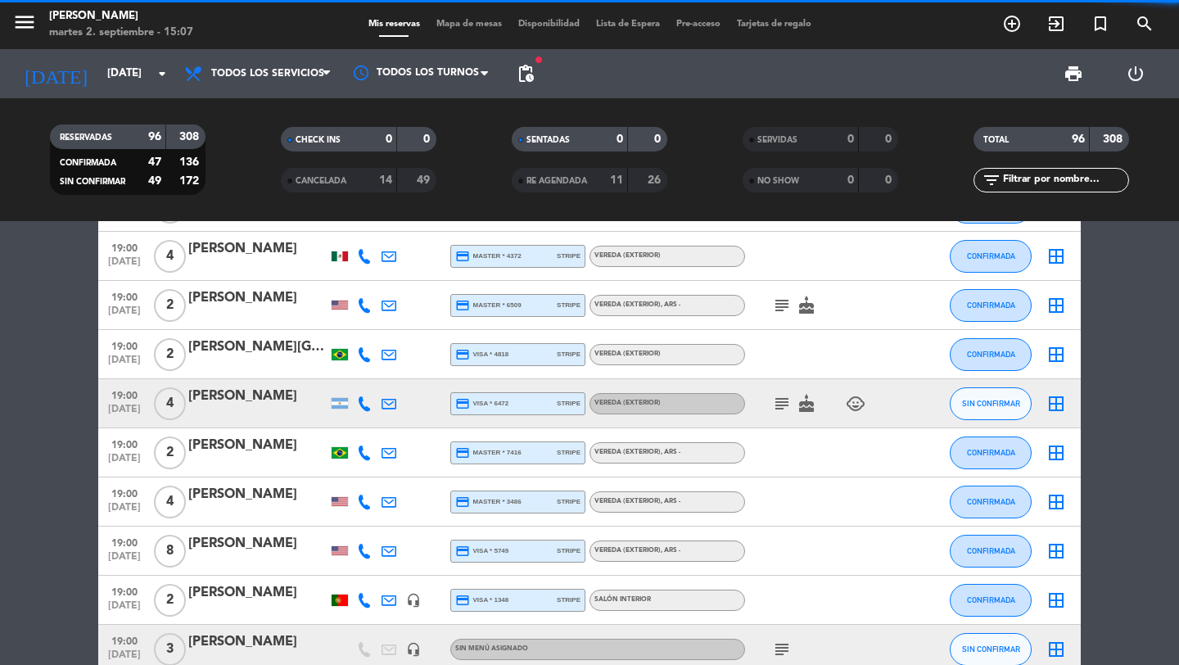
click at [522, 77] on span "pending_actions" at bounding box center [526, 74] width 20 height 20
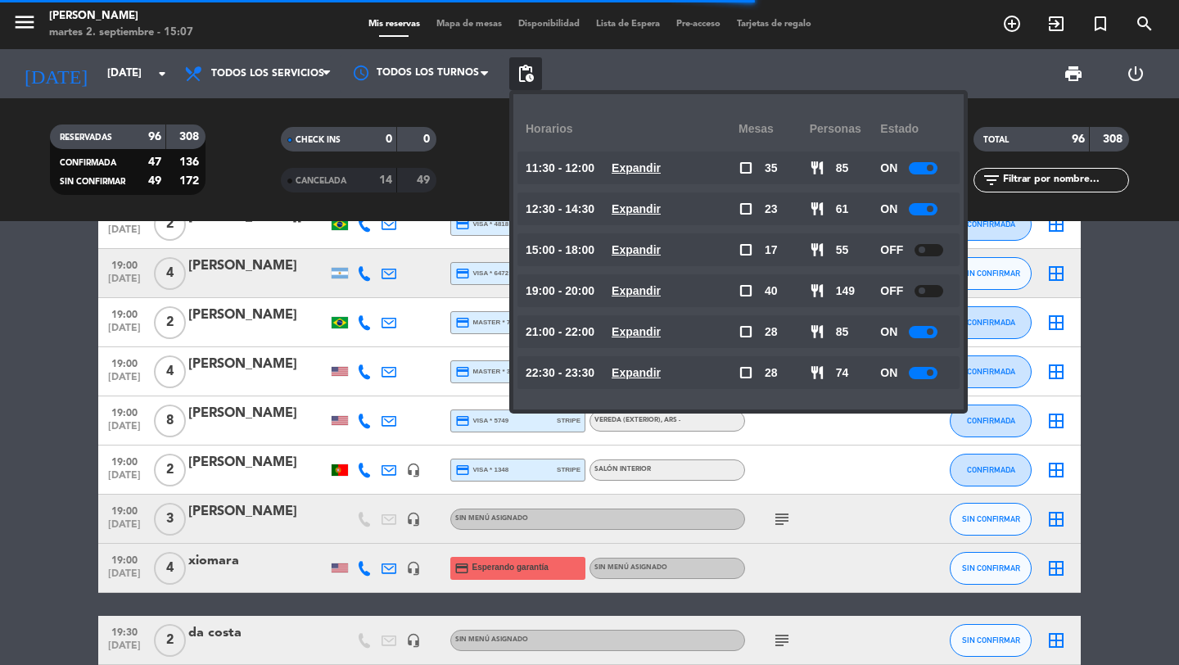
scroll to position [1484, 0]
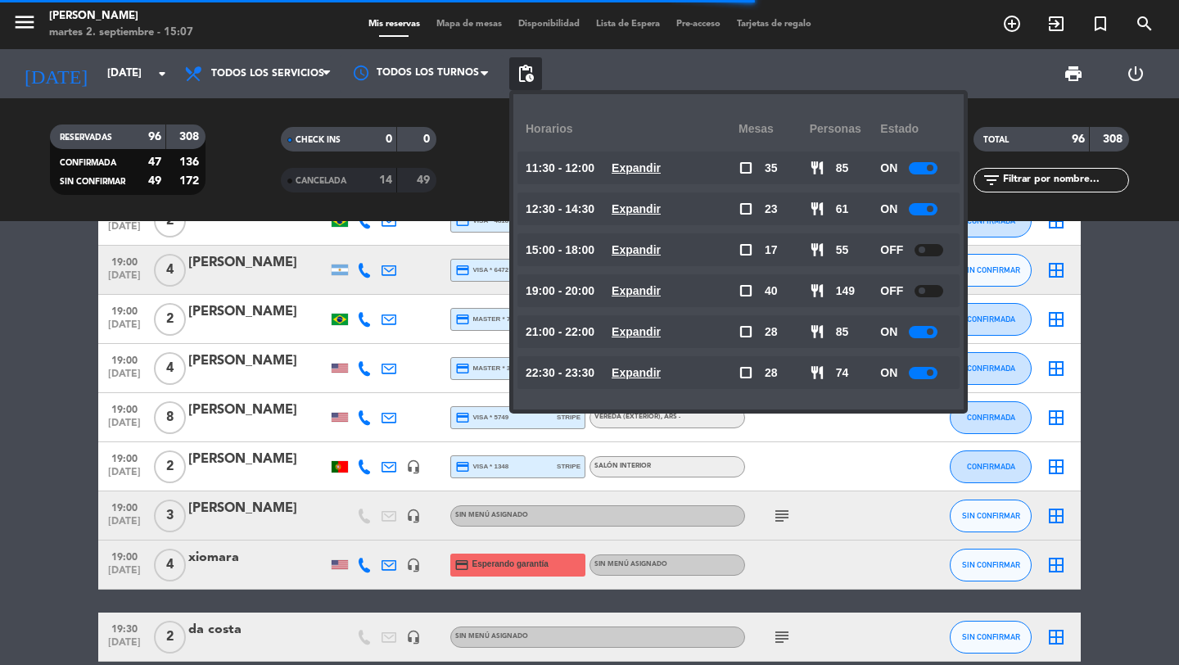
click at [135, 575] on span "[DATE]" at bounding box center [124, 574] width 41 height 19
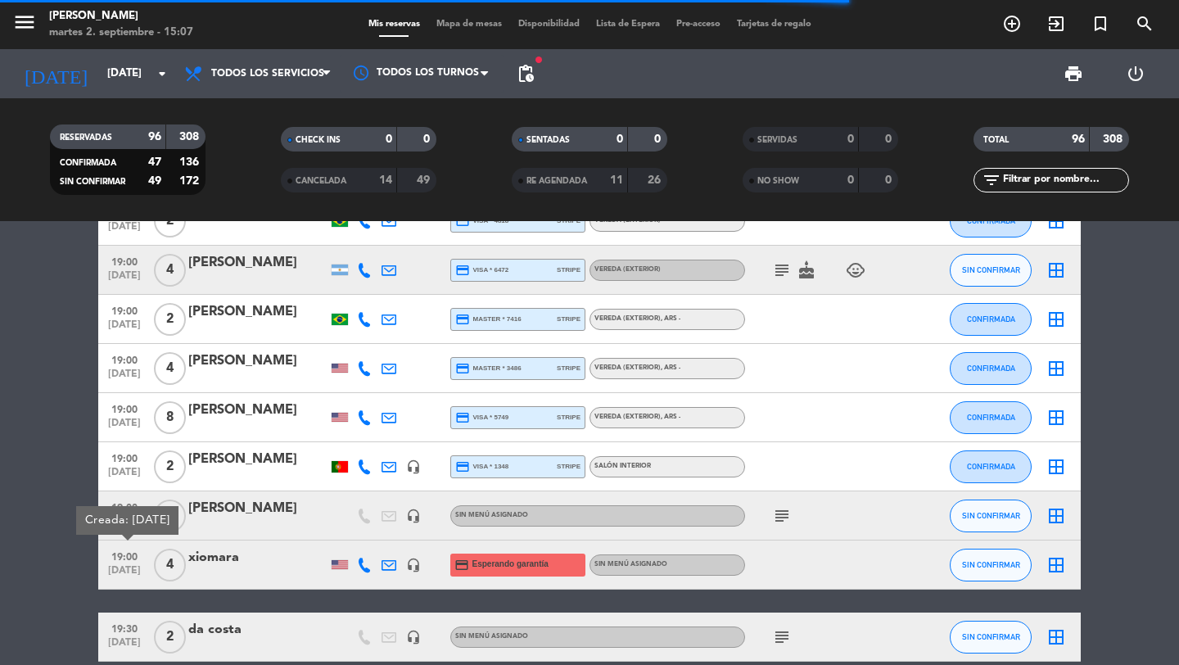
click at [460, 23] on span "Mapa de mesas" at bounding box center [469, 24] width 82 height 9
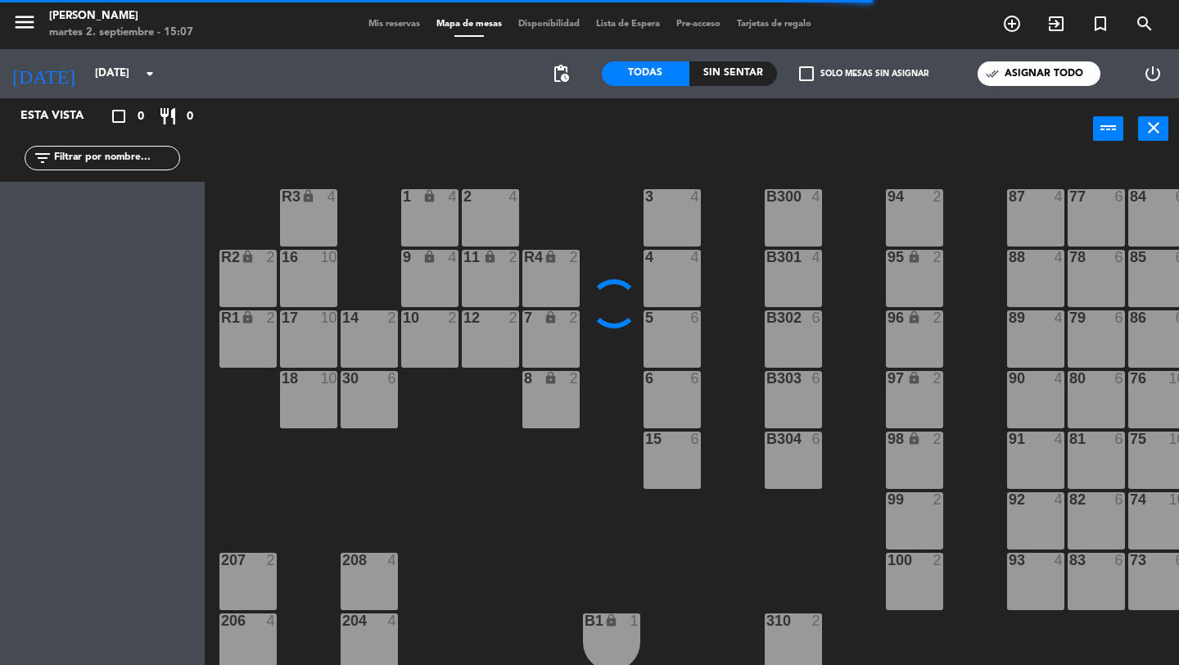
click at [398, 23] on span "Mis reservas" at bounding box center [394, 24] width 68 height 9
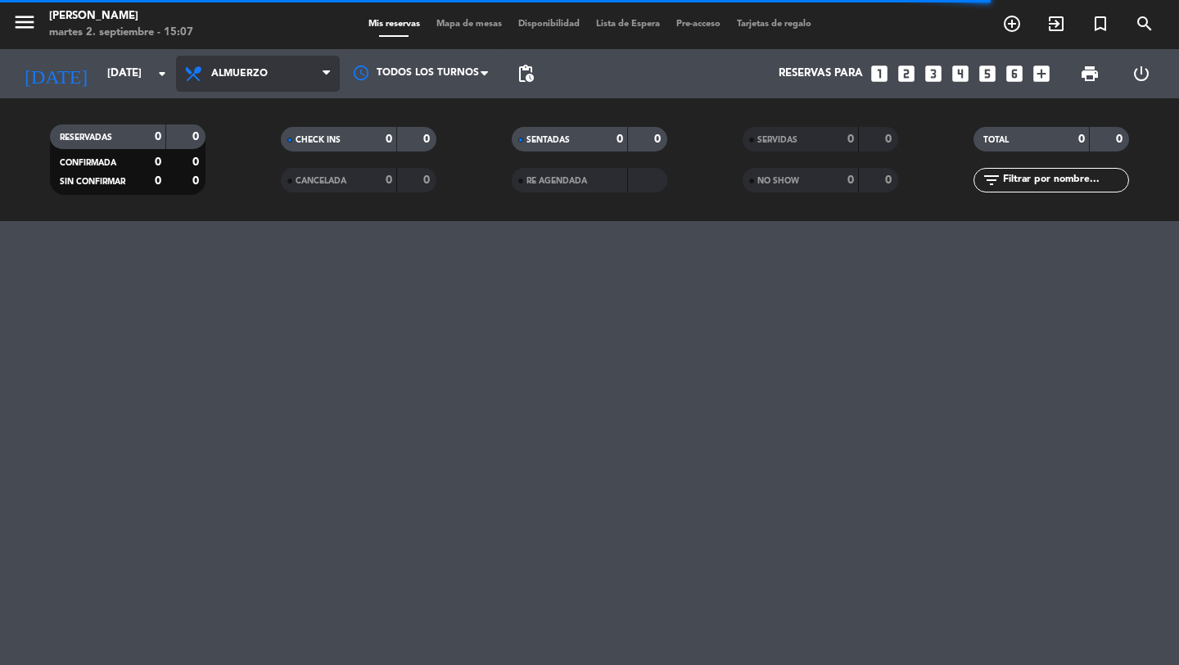
click at [327, 75] on icon at bounding box center [326, 73] width 7 height 13
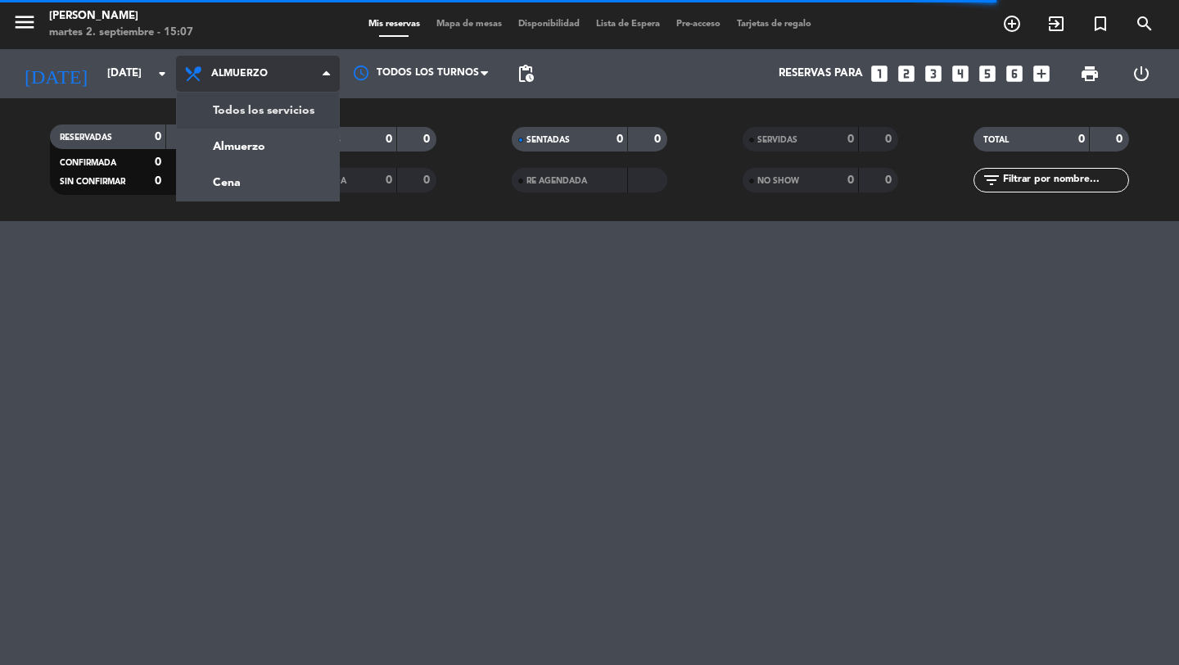
click at [275, 118] on div "menu [PERSON_NAME] 2. septiembre - 15:07 Mis reservas Mapa de mesas Disponibili…" at bounding box center [589, 110] width 1179 height 221
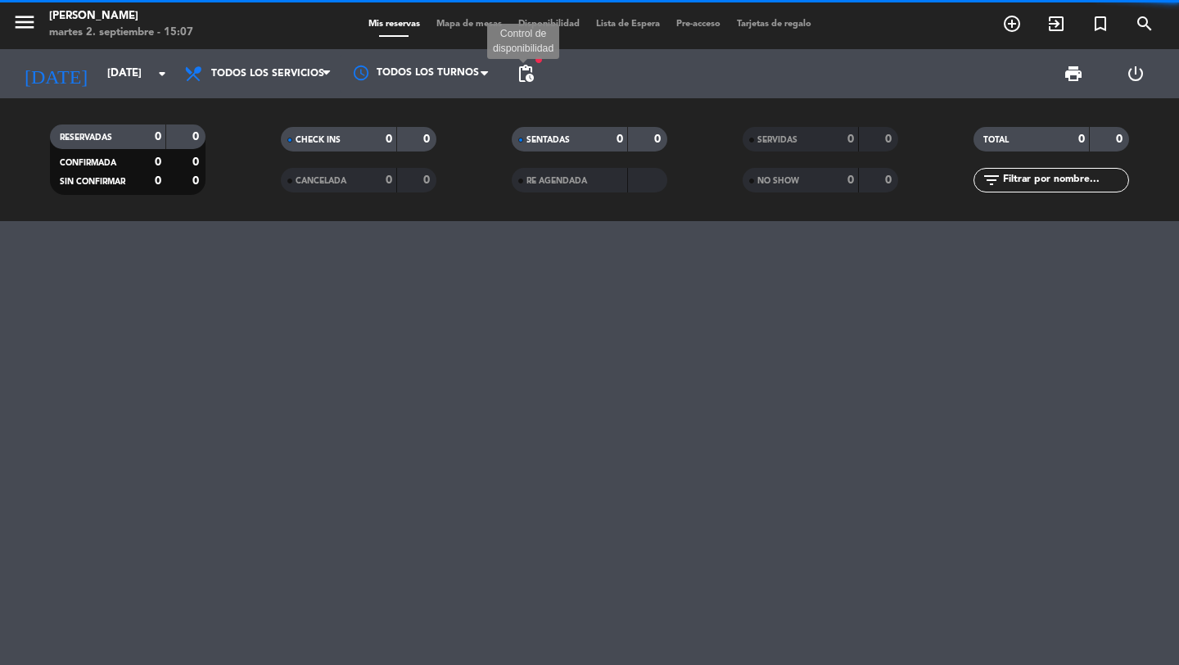
click at [527, 73] on span "pending_actions" at bounding box center [526, 74] width 20 height 20
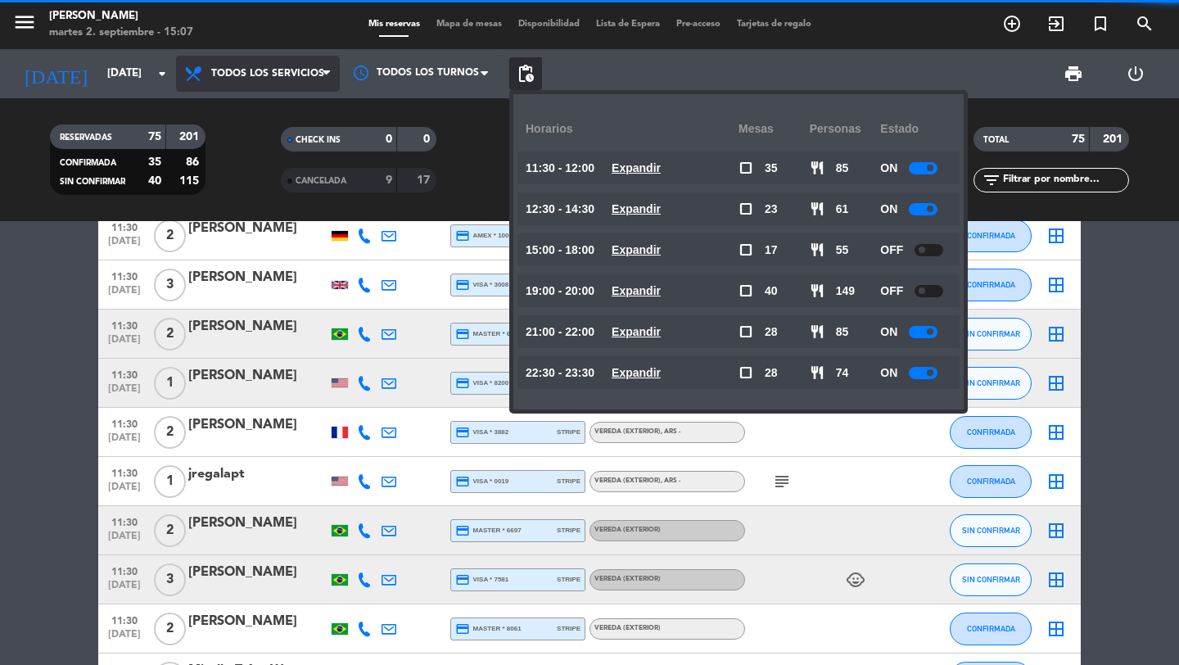
click at [330, 73] on icon at bounding box center [326, 73] width 7 height 13
click at [278, 195] on div "menu [PERSON_NAME] 2. septiembre - 15:07 Mis reservas Mapa de mesas Disponibili…" at bounding box center [589, 110] width 1179 height 221
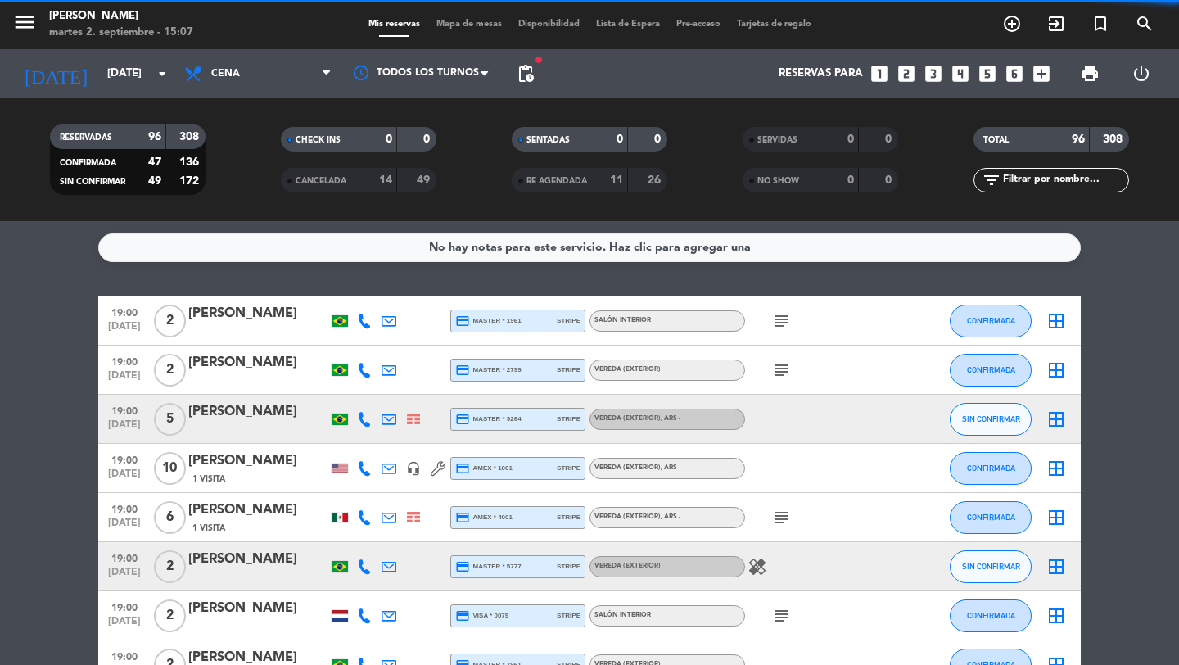
click at [527, 79] on span "pending_actions" at bounding box center [526, 74] width 20 height 20
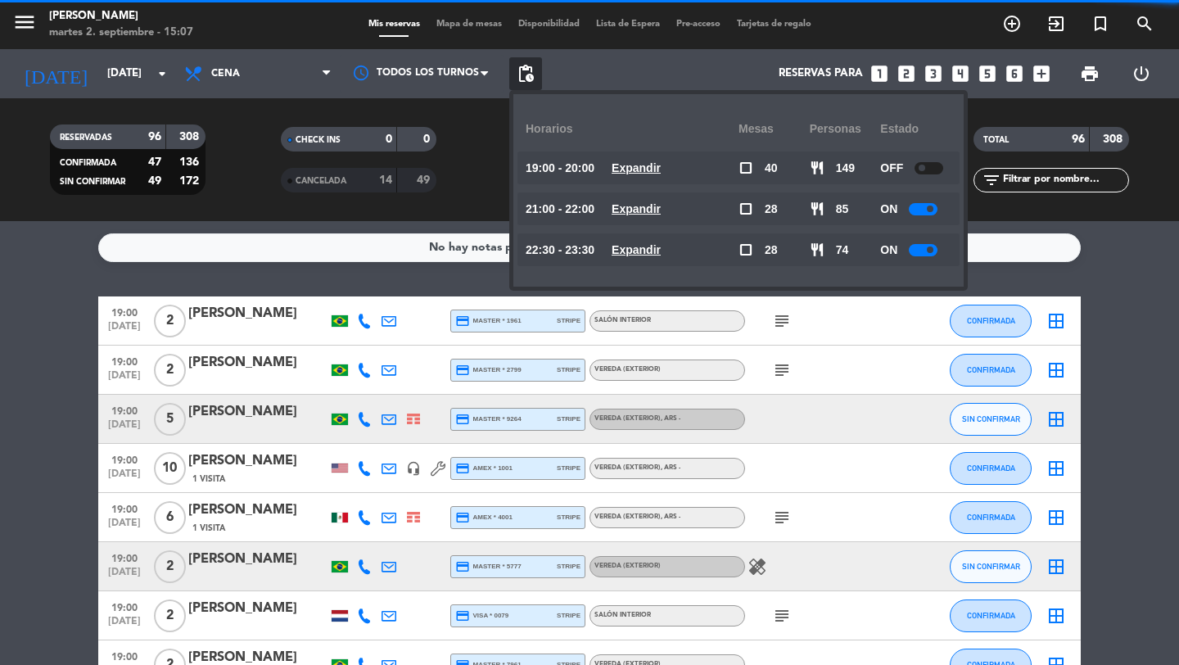
click at [527, 79] on span "pending_actions" at bounding box center [526, 74] width 20 height 20
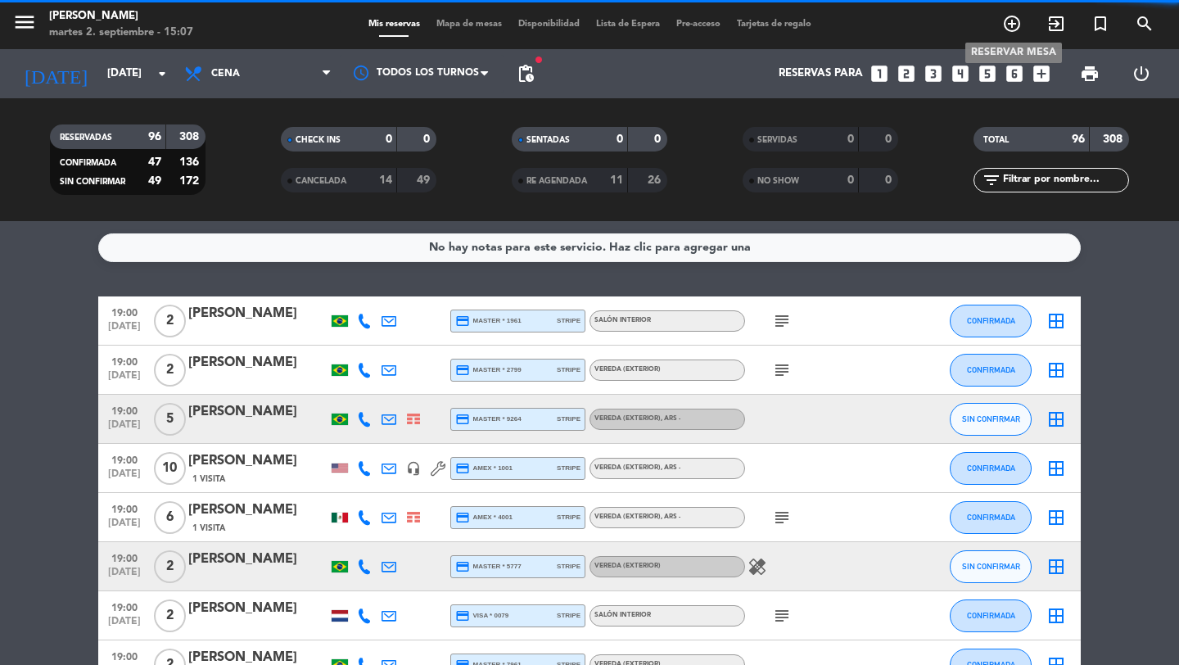
click at [1015, 26] on icon "add_circle_outline" at bounding box center [1012, 24] width 20 height 20
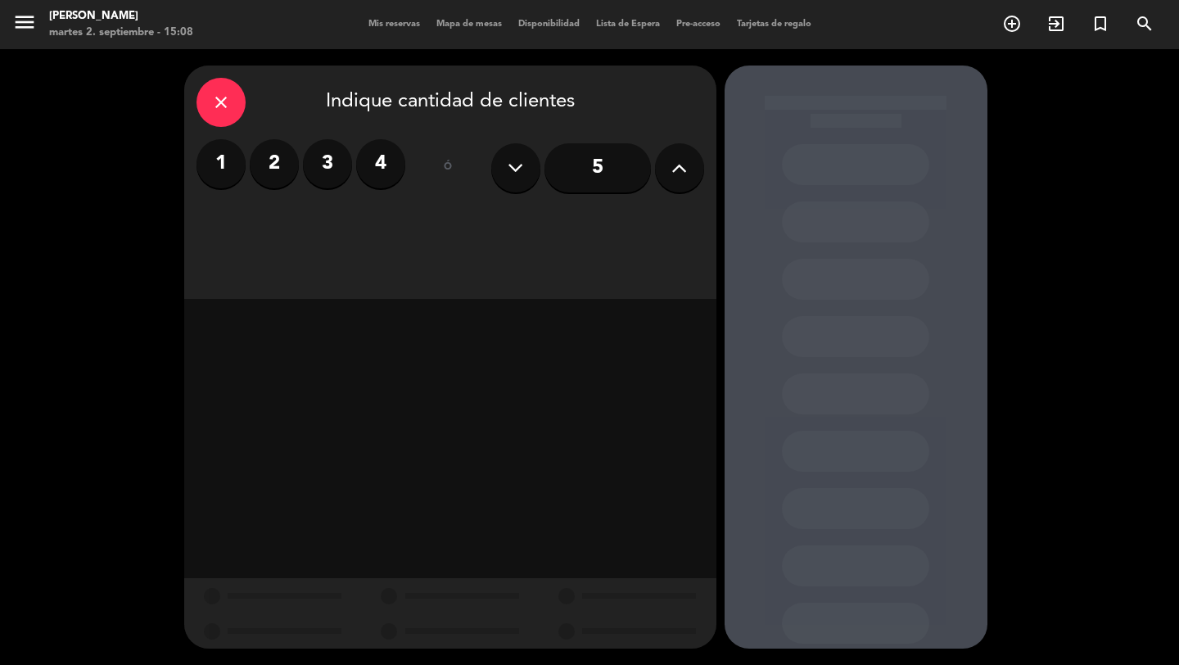
click at [689, 165] on button at bounding box center [679, 167] width 49 height 49
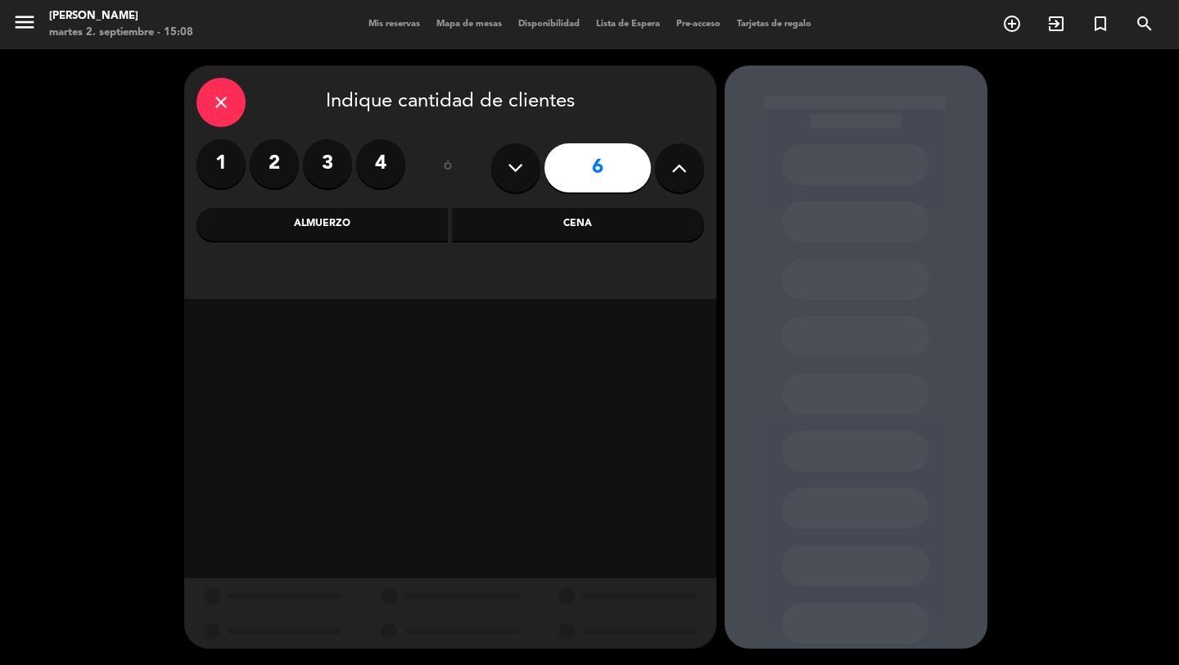
click at [689, 165] on button at bounding box center [679, 167] width 49 height 49
click at [576, 172] on input "7" at bounding box center [597, 167] width 106 height 49
click at [504, 174] on button at bounding box center [515, 167] width 49 height 49
type input "6"
click at [383, 229] on div "Almuerzo" at bounding box center [323, 224] width 252 height 33
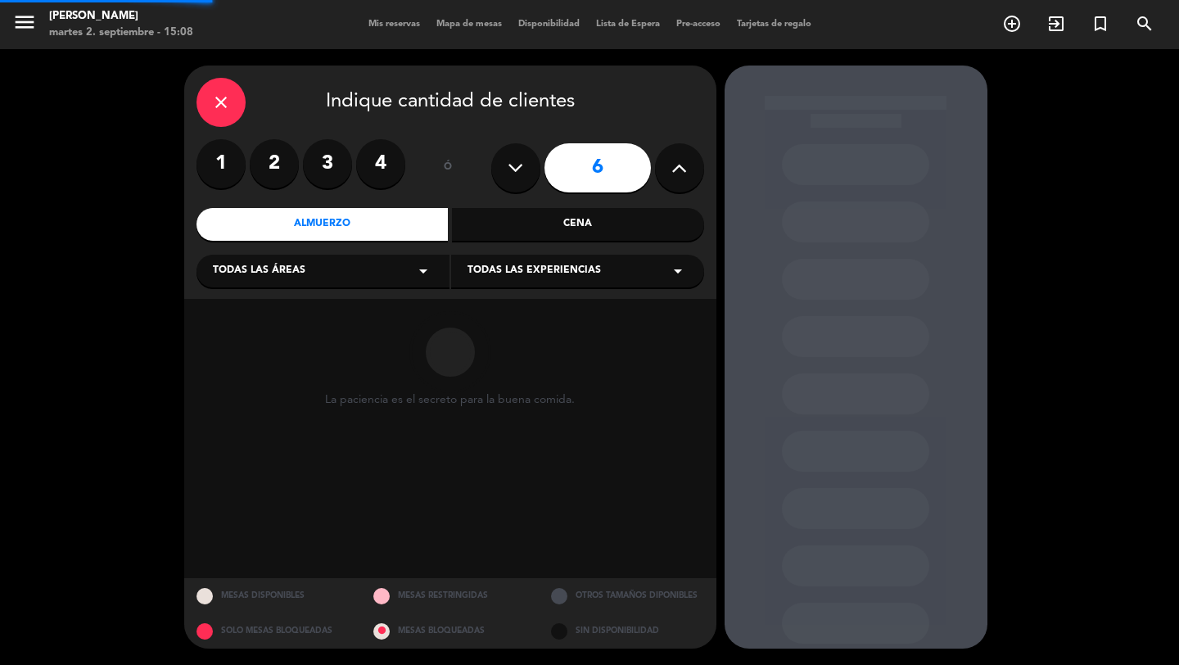
click at [515, 225] on div "Cena" at bounding box center [578, 224] width 252 height 33
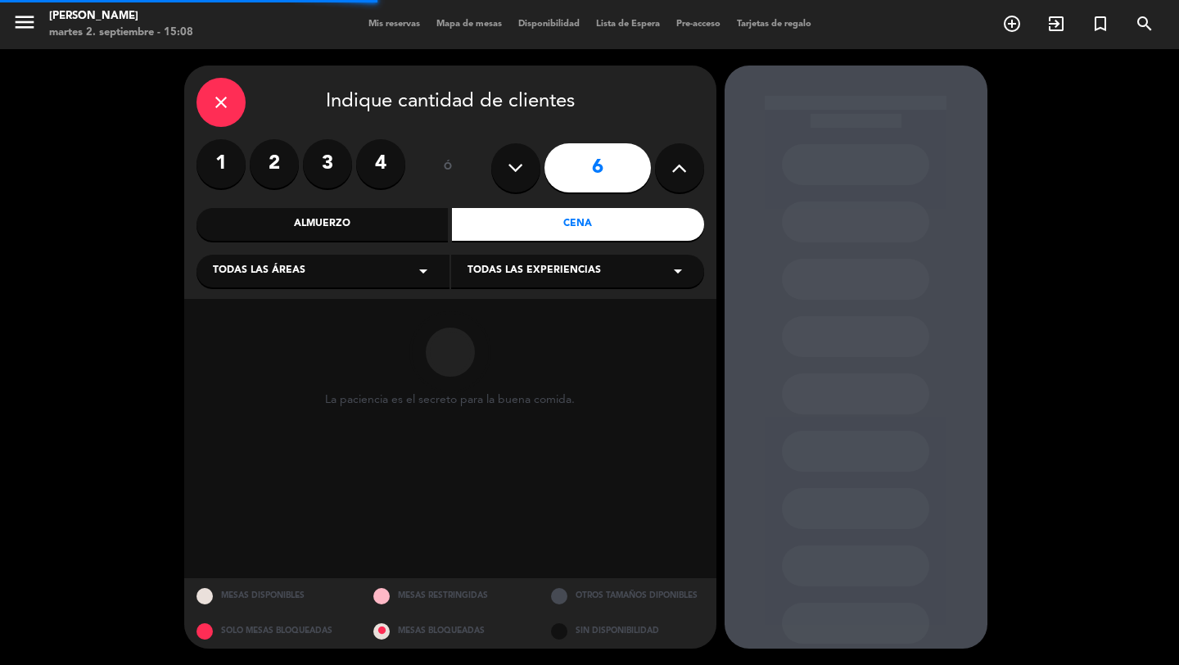
drag, startPoint x: 409, startPoint y: 263, endPoint x: 386, endPoint y: 276, distance: 26.4
click at [410, 263] on div "Todas las áreas arrow_drop_down" at bounding box center [323, 271] width 253 height 33
click at [231, 429] on div "Vereda" at bounding box center [323, 433] width 220 height 16
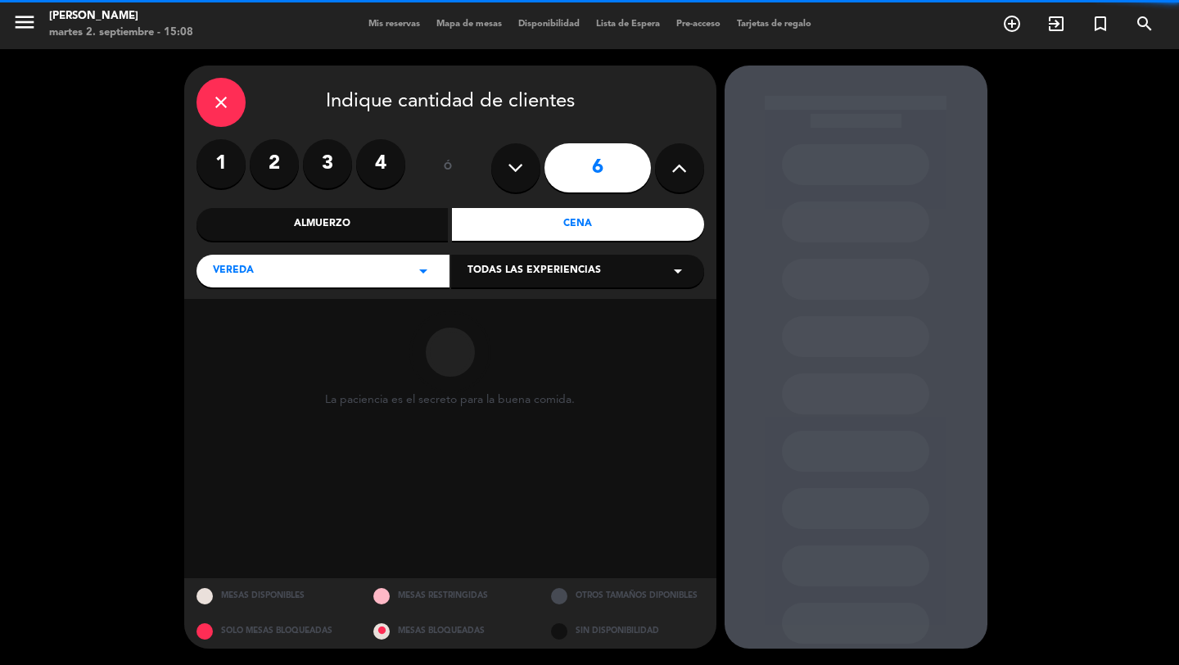
click at [483, 270] on span "Todas las experiencias" at bounding box center [534, 271] width 133 height 16
click at [481, 317] on div "Sidewalk (OUTDOORS)" at bounding box center [578, 312] width 220 height 16
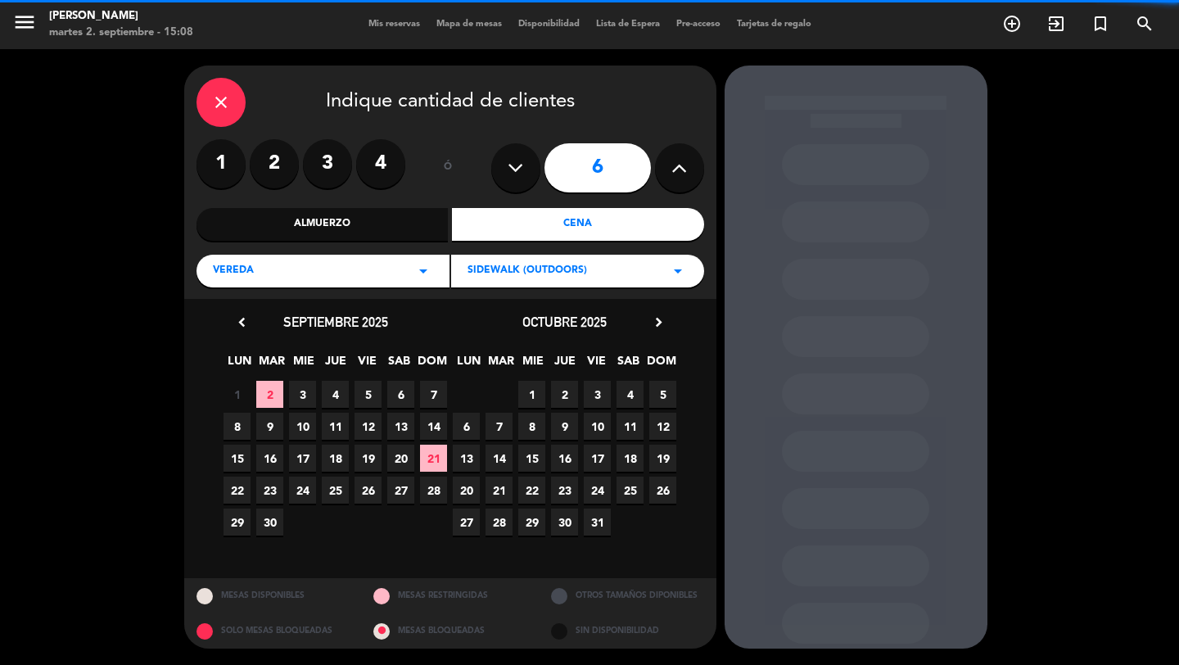
click at [274, 386] on span "2" at bounding box center [269, 394] width 27 height 27
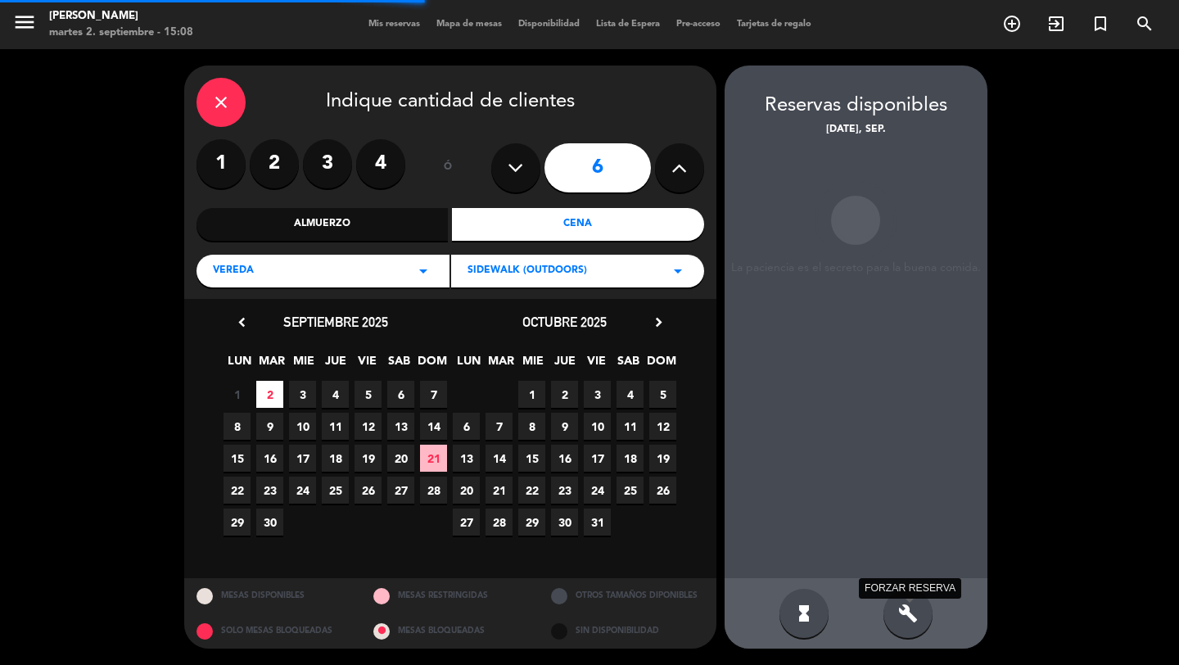
click at [906, 608] on icon "build" at bounding box center [908, 613] width 20 height 20
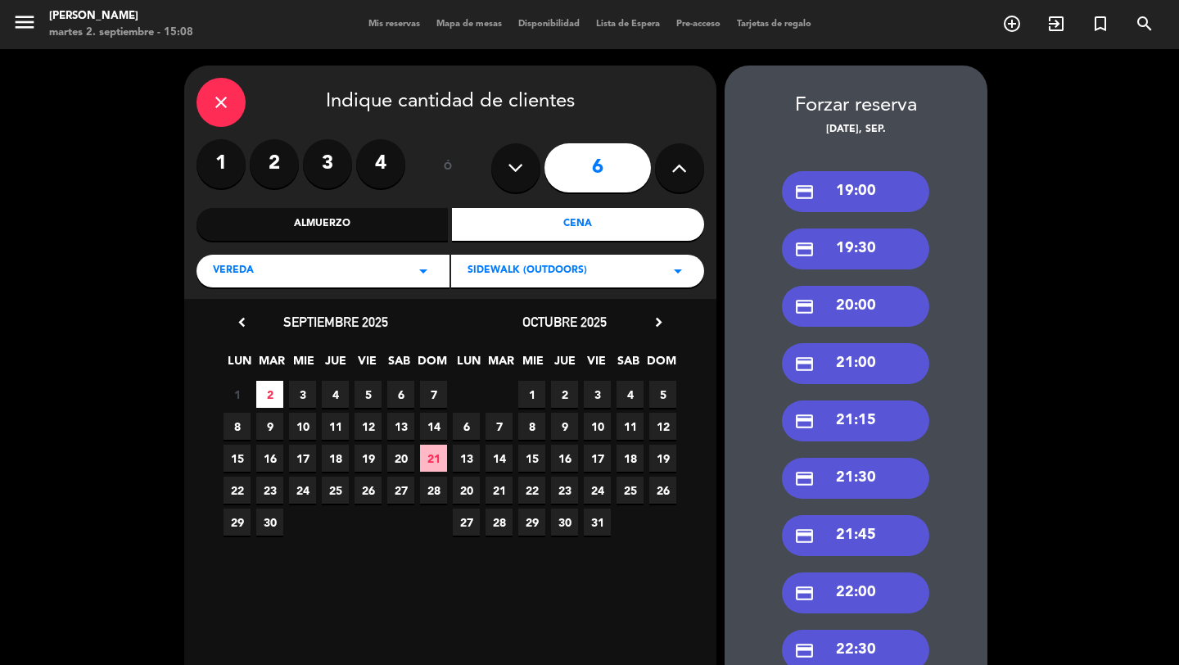
click at [859, 194] on div "credit_card 19:00" at bounding box center [855, 191] width 147 height 41
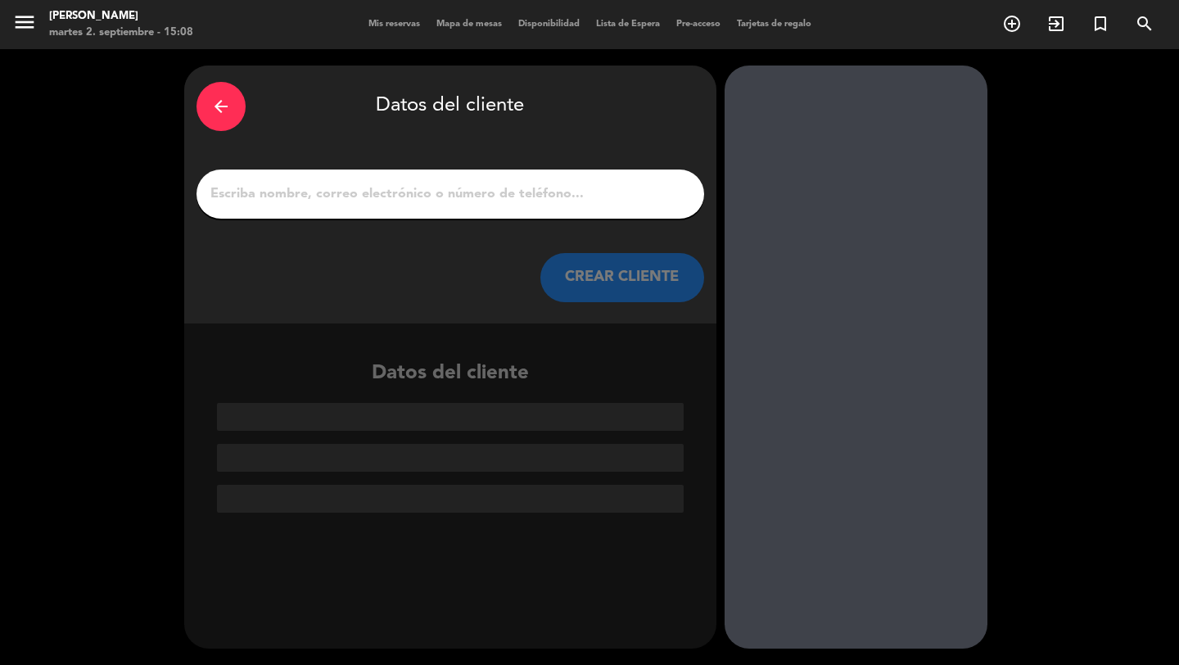
click at [617, 187] on input "1" at bounding box center [450, 194] width 483 height 23
paste input "[EMAIL_ADDRESS][DOMAIN_NAME]"
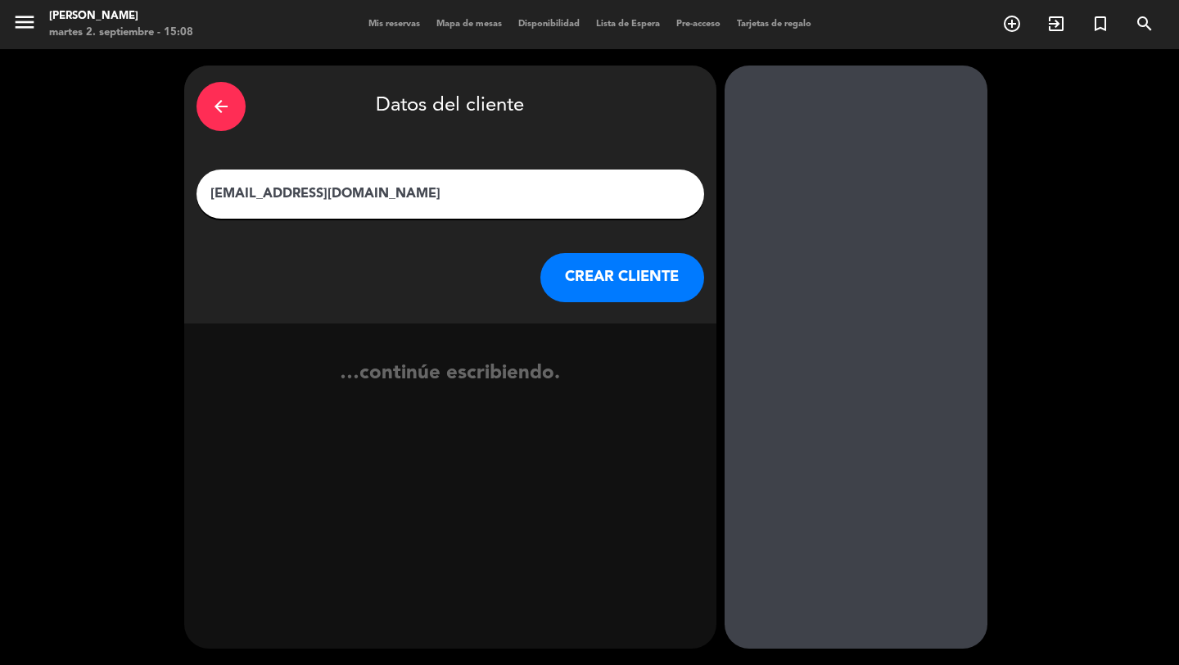
type input "[EMAIL_ADDRESS][DOMAIN_NAME]"
click at [620, 279] on button "CREAR CLIENTE" at bounding box center [622, 277] width 164 height 49
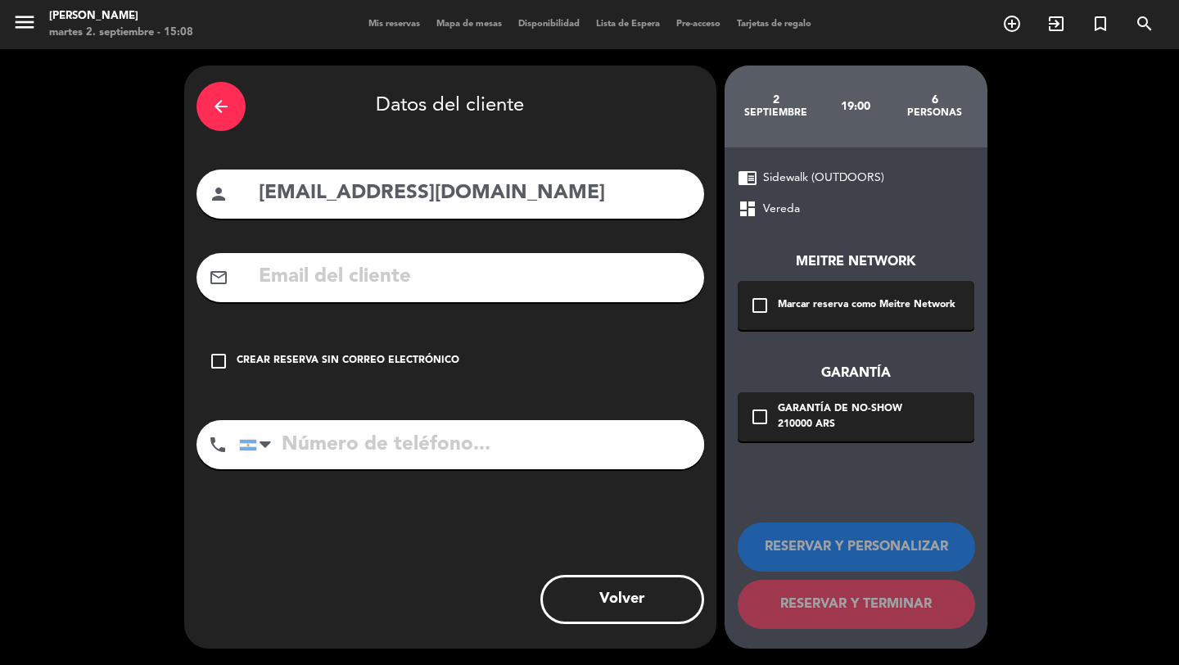
click at [860, 306] on div "Marcar reserva como Meitre Network" at bounding box center [867, 305] width 178 height 16
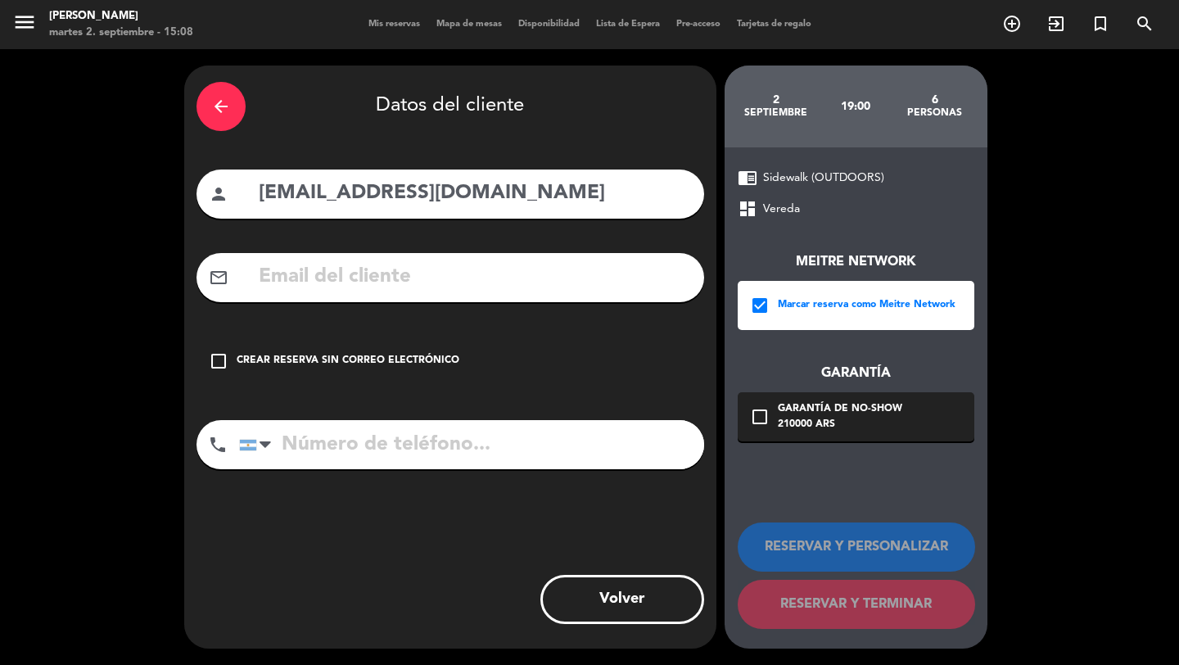
click at [852, 428] on div "210000 ARS" at bounding box center [840, 425] width 124 height 16
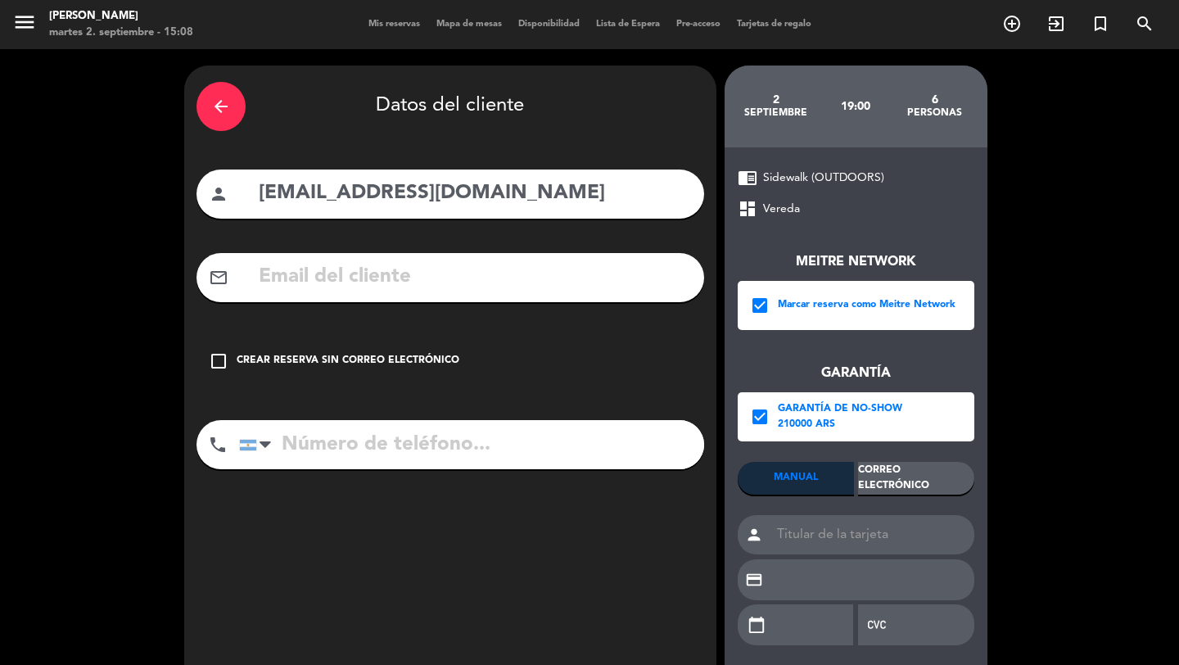
drag, startPoint x: 912, startPoint y: 487, endPoint x: 722, endPoint y: 368, distance: 224.4
click at [912, 487] on div "Correo Electrónico" at bounding box center [916, 478] width 116 height 33
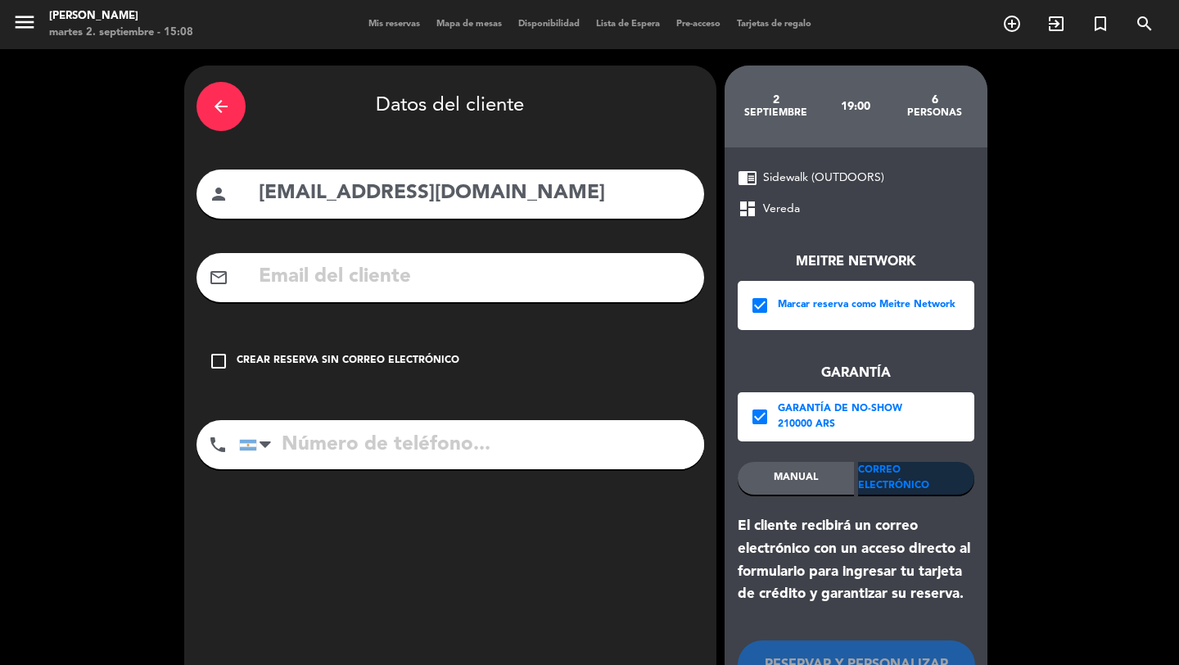
click at [590, 279] on input "text" at bounding box center [474, 277] width 435 height 34
click at [526, 274] on input "text" at bounding box center [474, 277] width 435 height 34
paste input "[EMAIL_ADDRESS][DOMAIN_NAME]"
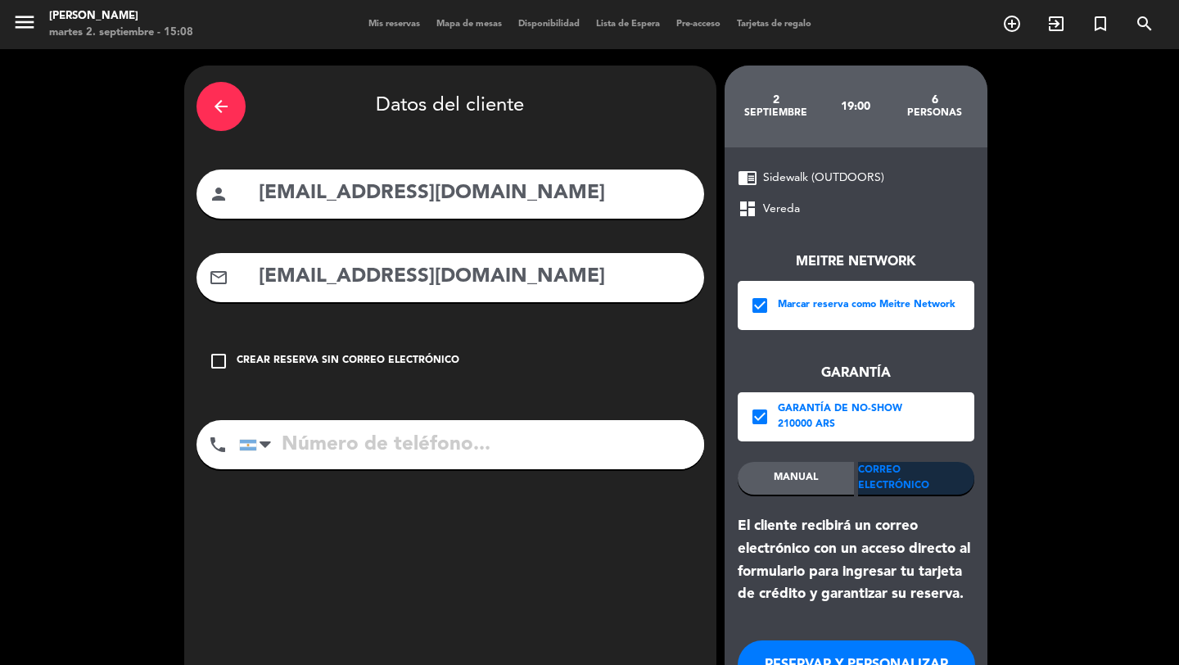
type input "[EMAIL_ADDRESS][DOMAIN_NAME]"
drag, startPoint x: 493, startPoint y: 201, endPoint x: 251, endPoint y: 192, distance: 241.7
click at [250, 192] on div "person [EMAIL_ADDRESS][DOMAIN_NAME]" at bounding box center [451, 193] width 508 height 49
type input "C"
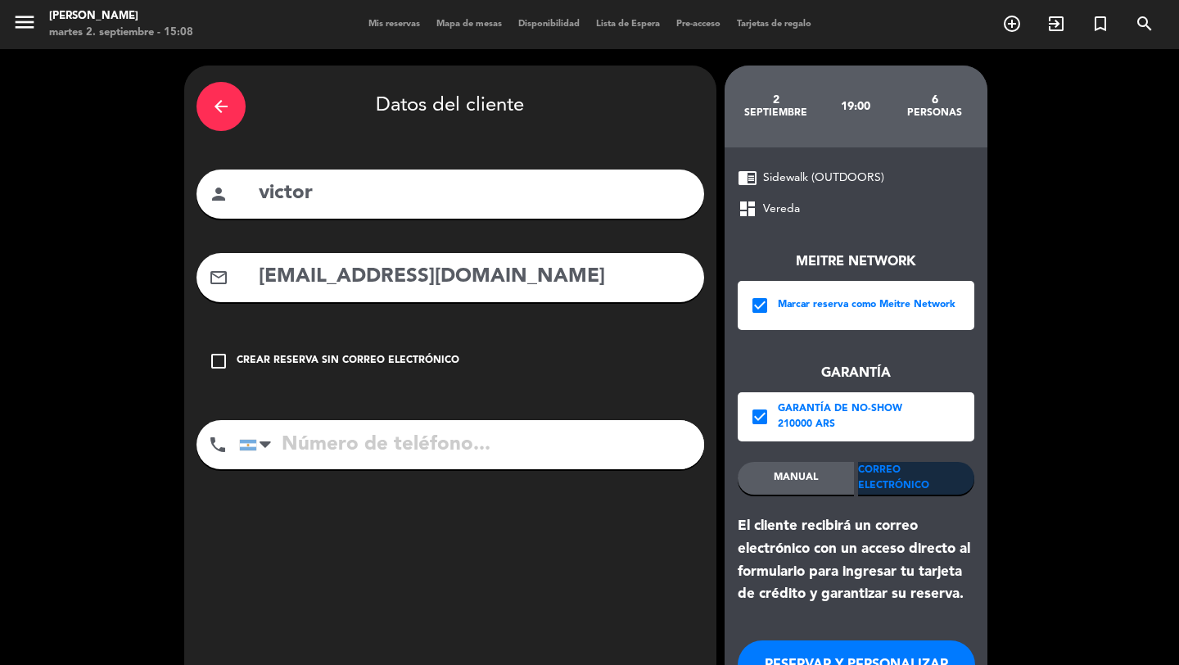
click at [267, 193] on input "victor" at bounding box center [474, 194] width 435 height 34
type input "Victor"
click at [324, 437] on input "tel" at bounding box center [471, 444] width 465 height 49
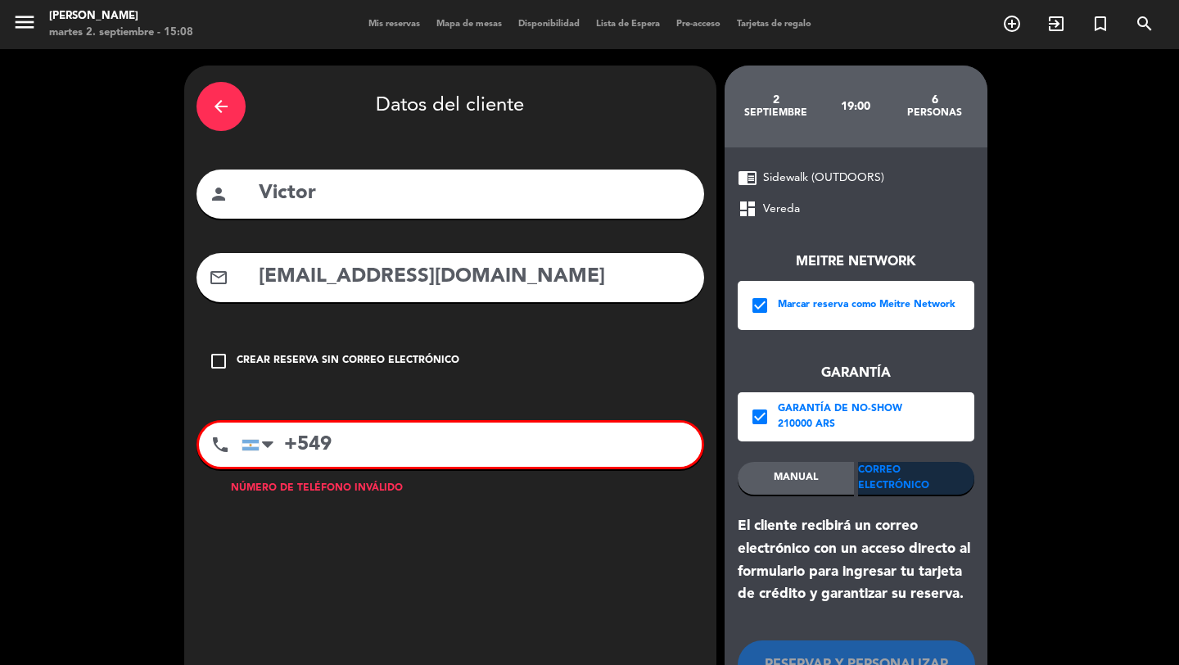
paste input "1164383647"
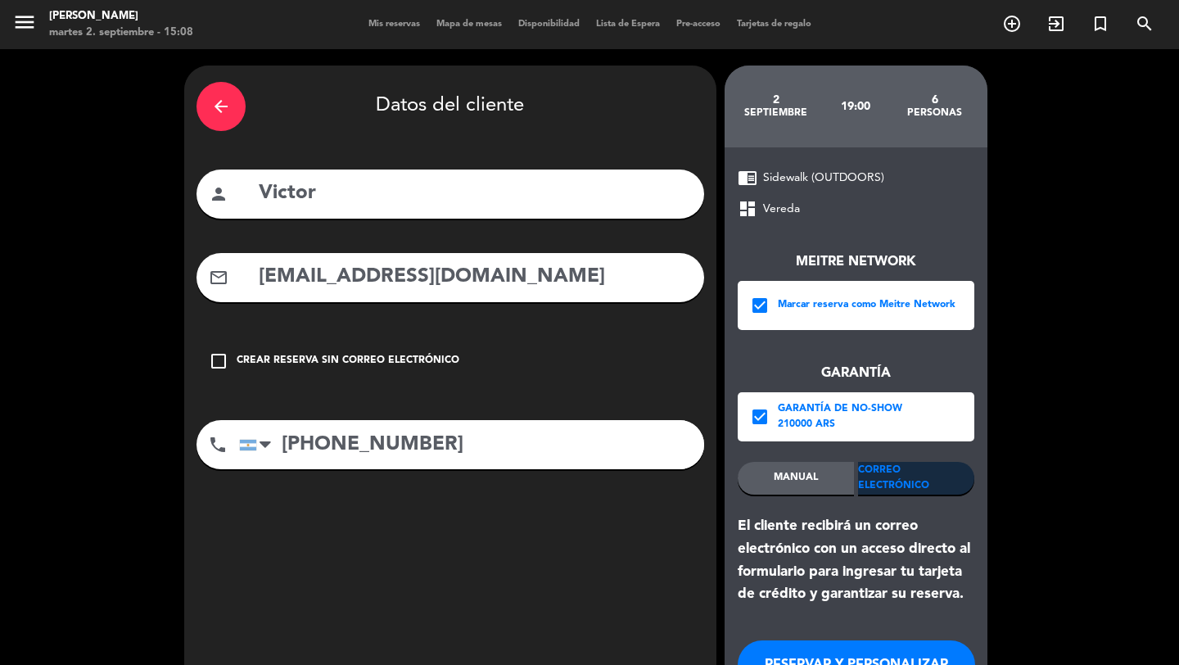
click at [339, 443] on input "[PHONE_NUMBER]" at bounding box center [471, 444] width 465 height 49
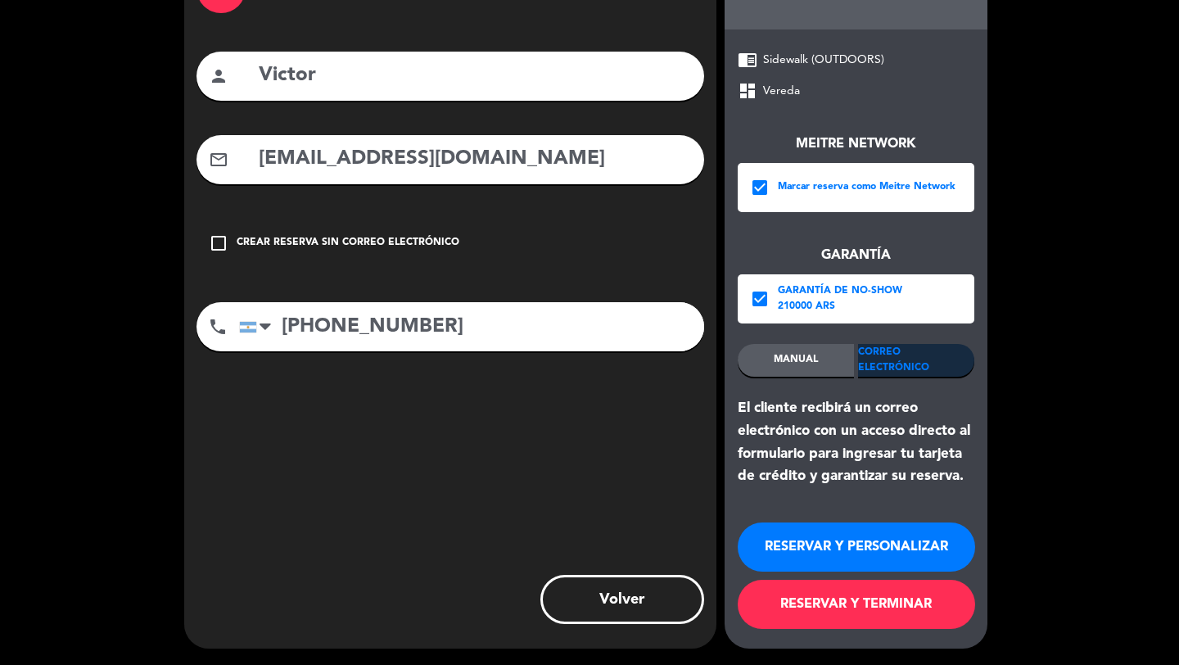
type input "[PHONE_NUMBER]"
click at [830, 598] on button "RESERVAR Y TERMINAR" at bounding box center [856, 604] width 237 height 49
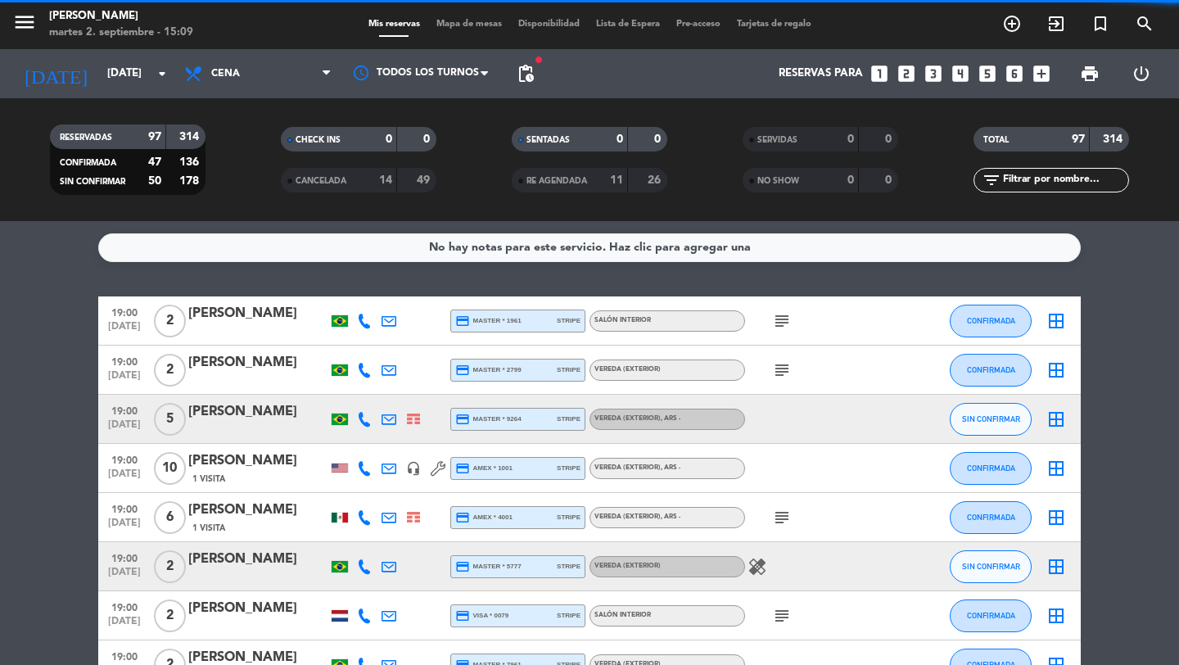
click at [1018, 75] on icon "looks_6" at bounding box center [1014, 73] width 21 height 21
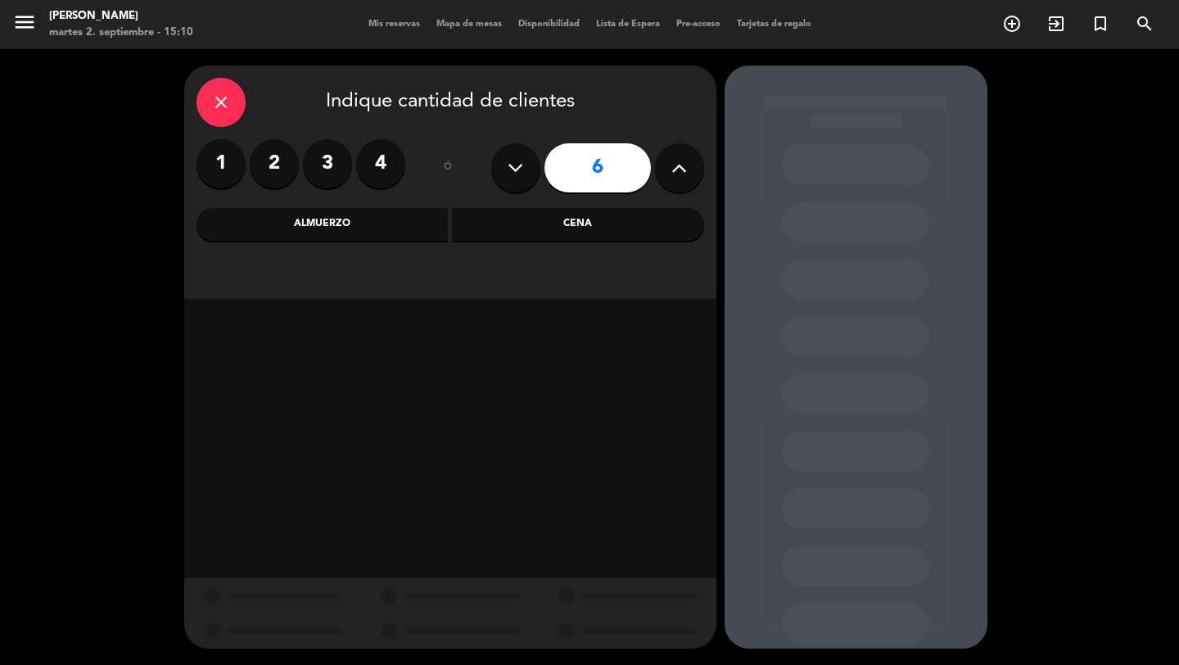
click at [596, 222] on div "Cena" at bounding box center [578, 224] width 252 height 33
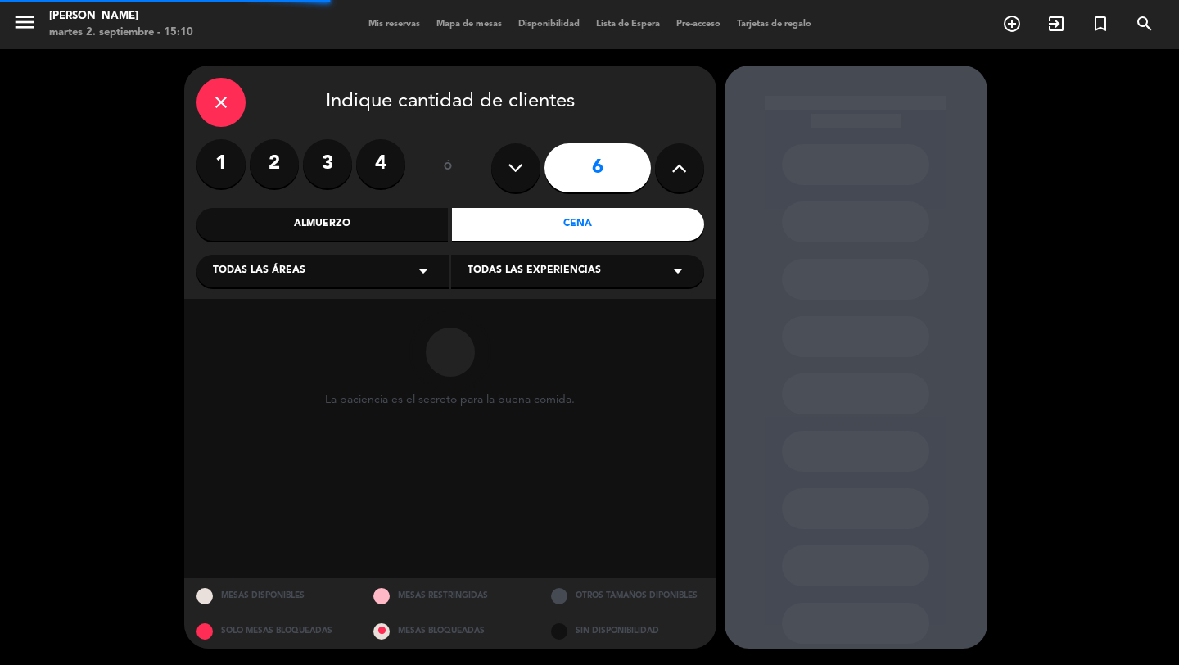
click at [378, 292] on div "close Indique cantidad de clientes 1 2 3 4 ó 6 Almuerzo Cena Todas las áreas ar…" at bounding box center [450, 182] width 532 height 233
click at [378, 271] on div "Todas las áreas arrow_drop_down" at bounding box center [323, 271] width 253 height 33
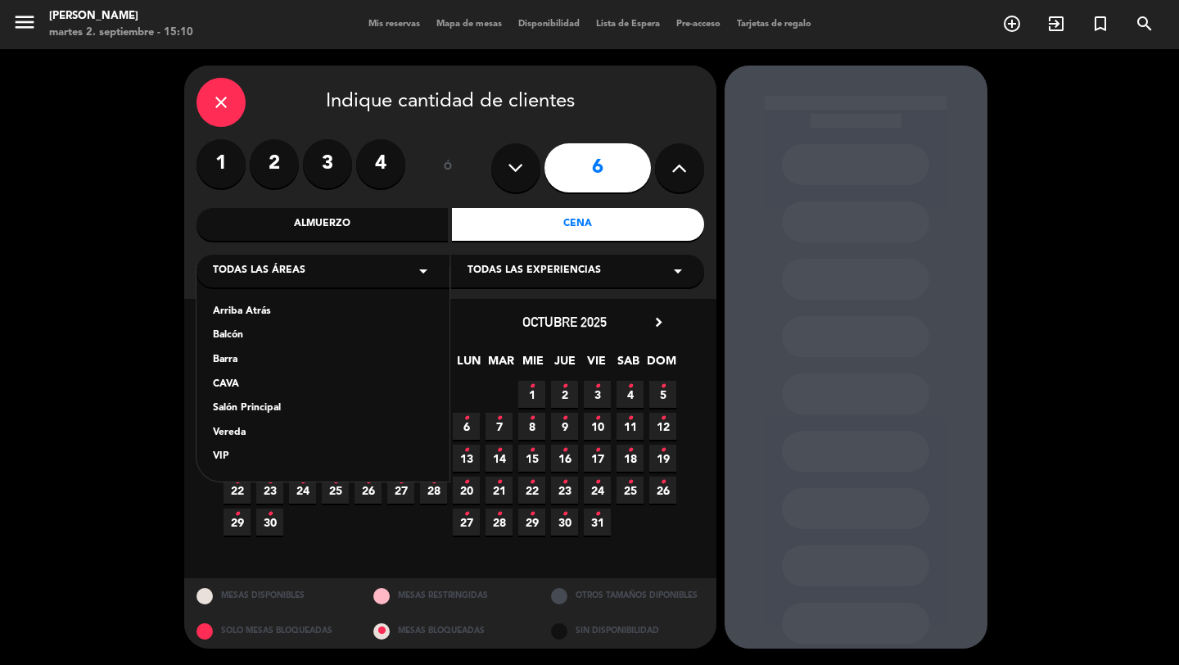
click at [264, 425] on div "Vereda" at bounding box center [323, 433] width 220 height 16
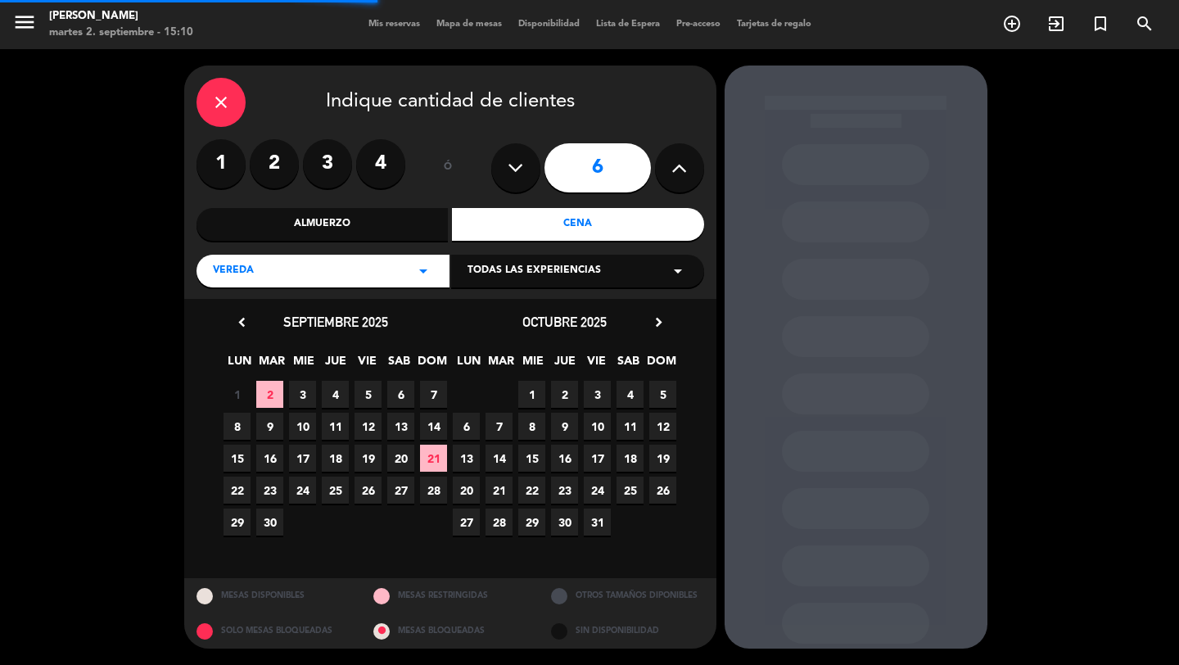
click at [472, 290] on div "close Indique cantidad de clientes 1 2 3 4 ó 6 Almuerzo Cena Vereda arrow_drop_…" at bounding box center [450, 182] width 532 height 233
click at [474, 323] on div "octubre 2025 chevron_right" at bounding box center [564, 322] width 229 height 22
click at [476, 278] on span "Todas las experiencias" at bounding box center [534, 271] width 133 height 16
click at [468, 324] on div "Sidewalk (OUTDOORS)" at bounding box center [577, 302] width 253 height 70
click at [481, 310] on div "Sidewalk (OUTDOORS)" at bounding box center [578, 312] width 220 height 16
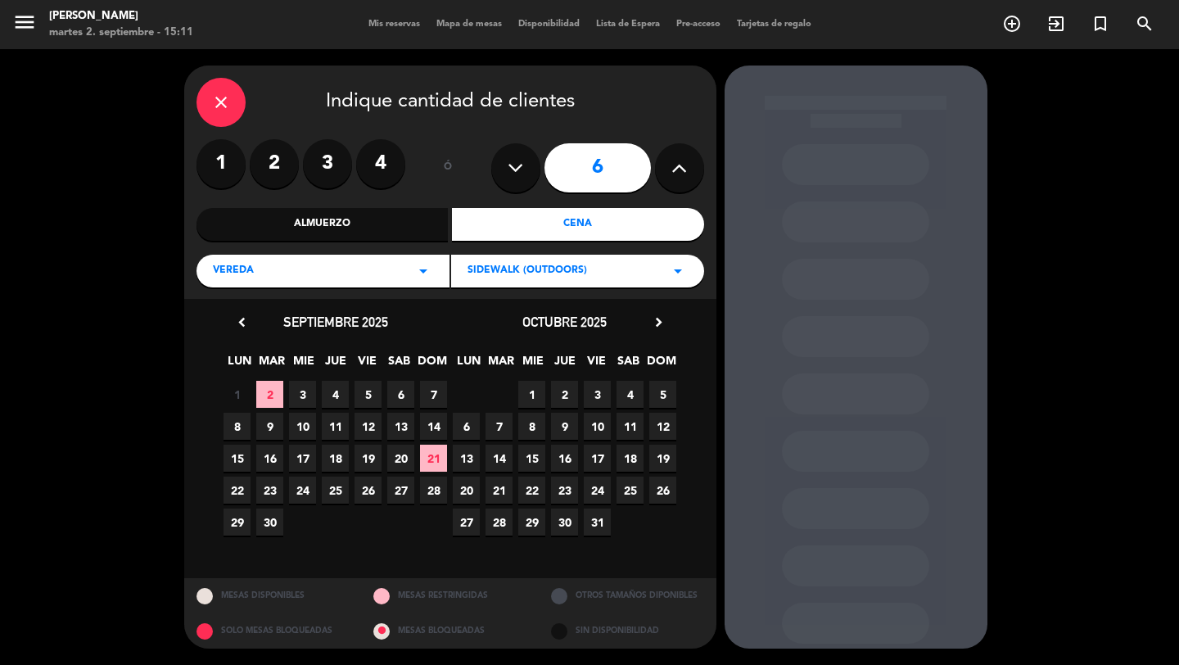
click at [668, 323] on div "octubre 2025 chevron_right" at bounding box center [564, 322] width 229 height 22
click at [664, 323] on icon "chevron_right" at bounding box center [658, 322] width 17 height 17
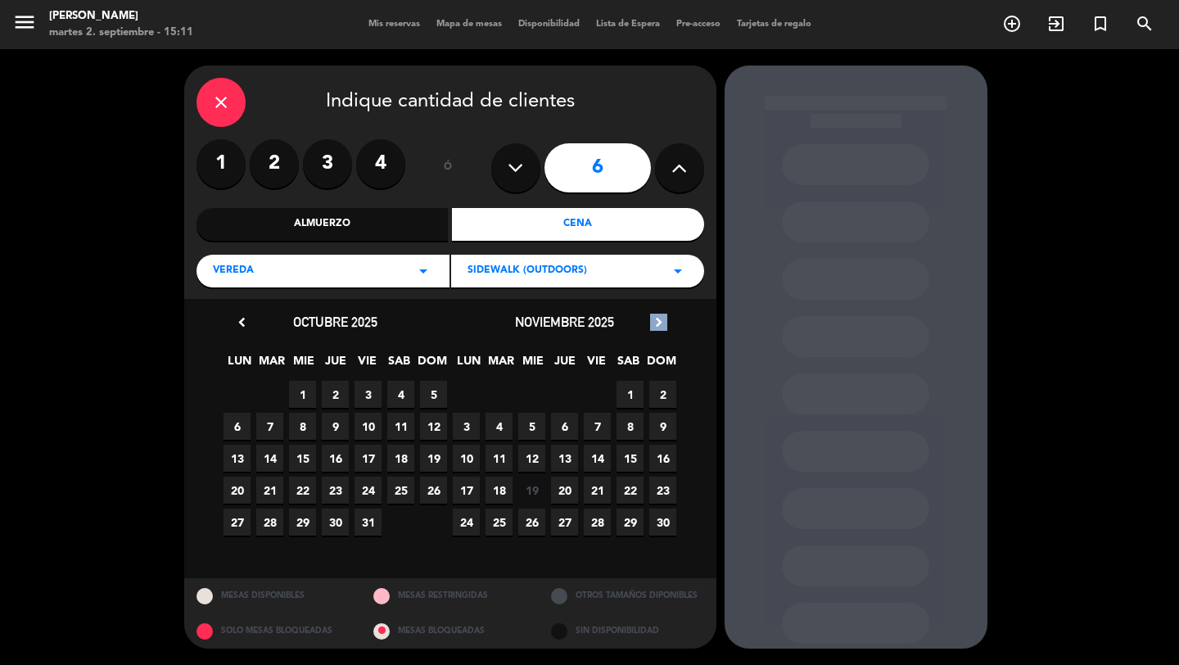
click at [664, 323] on icon "chevron_right" at bounding box center [658, 322] width 17 height 17
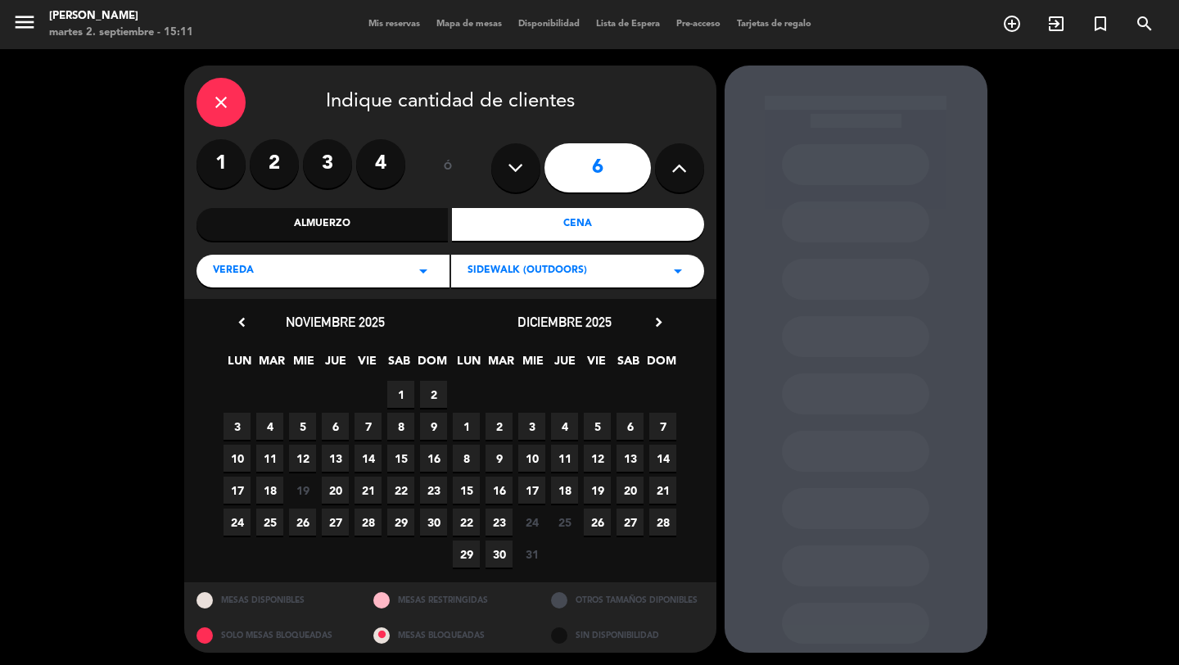
click at [246, 459] on span "10" at bounding box center [237, 458] width 27 height 27
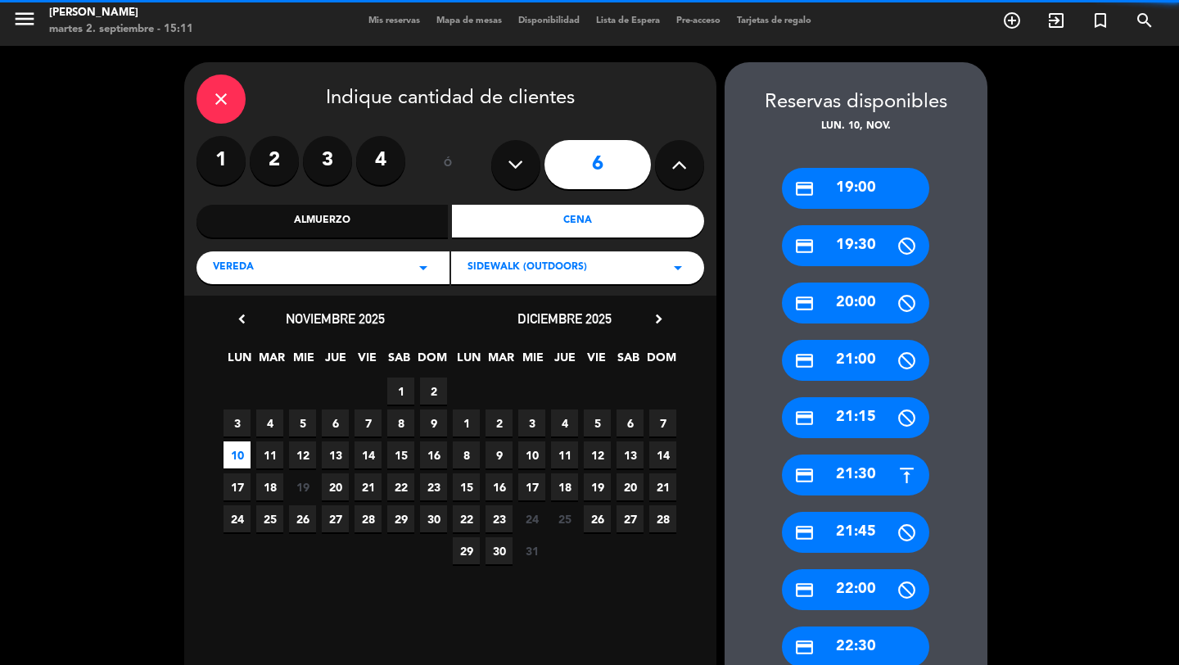
click at [842, 193] on div "credit_card 19:00" at bounding box center [855, 188] width 147 height 41
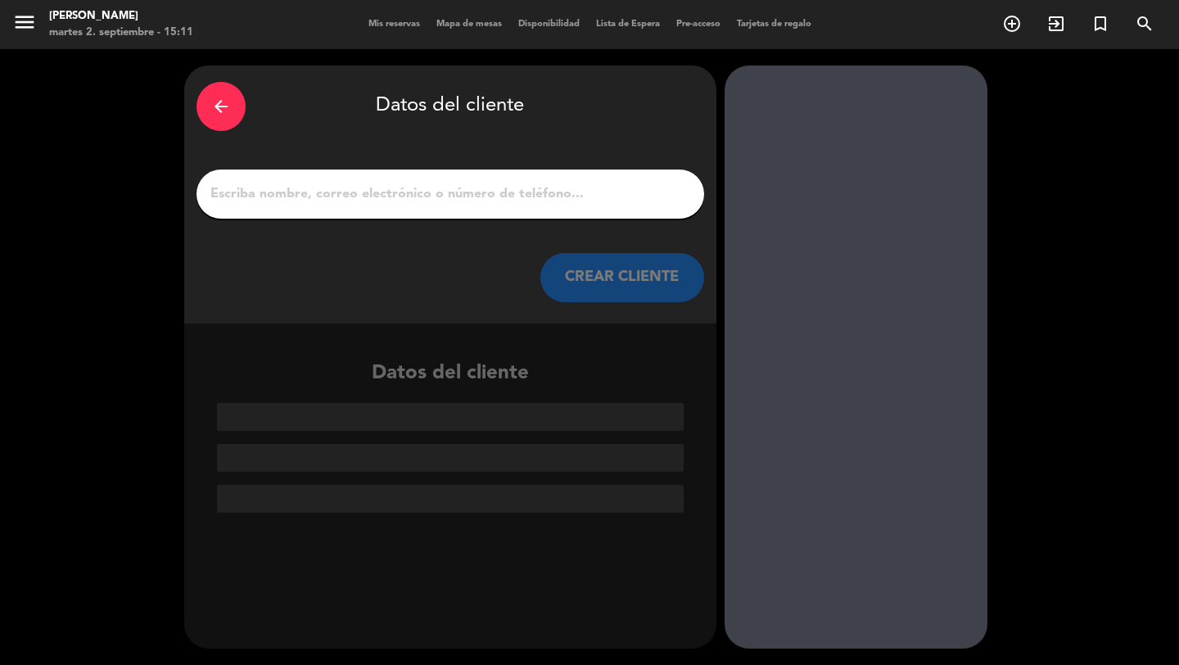
scroll to position [0, 0]
click at [233, 115] on div "arrow_back" at bounding box center [221, 106] width 49 height 49
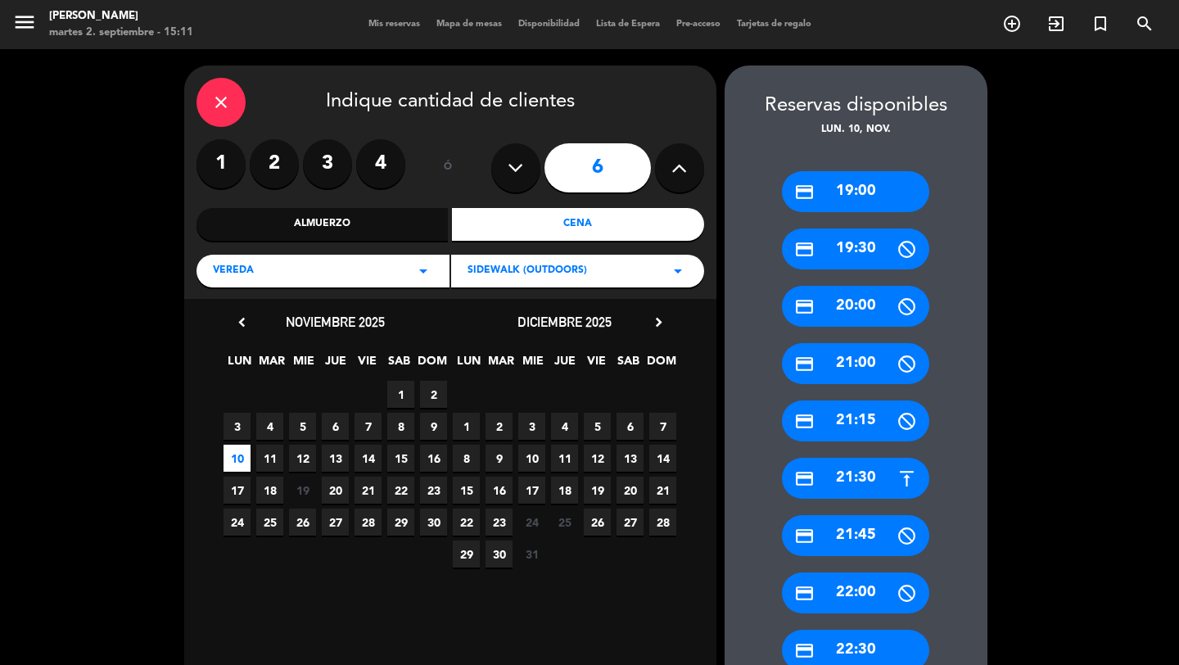
click at [865, 187] on div "credit_card 19:00" at bounding box center [855, 191] width 147 height 41
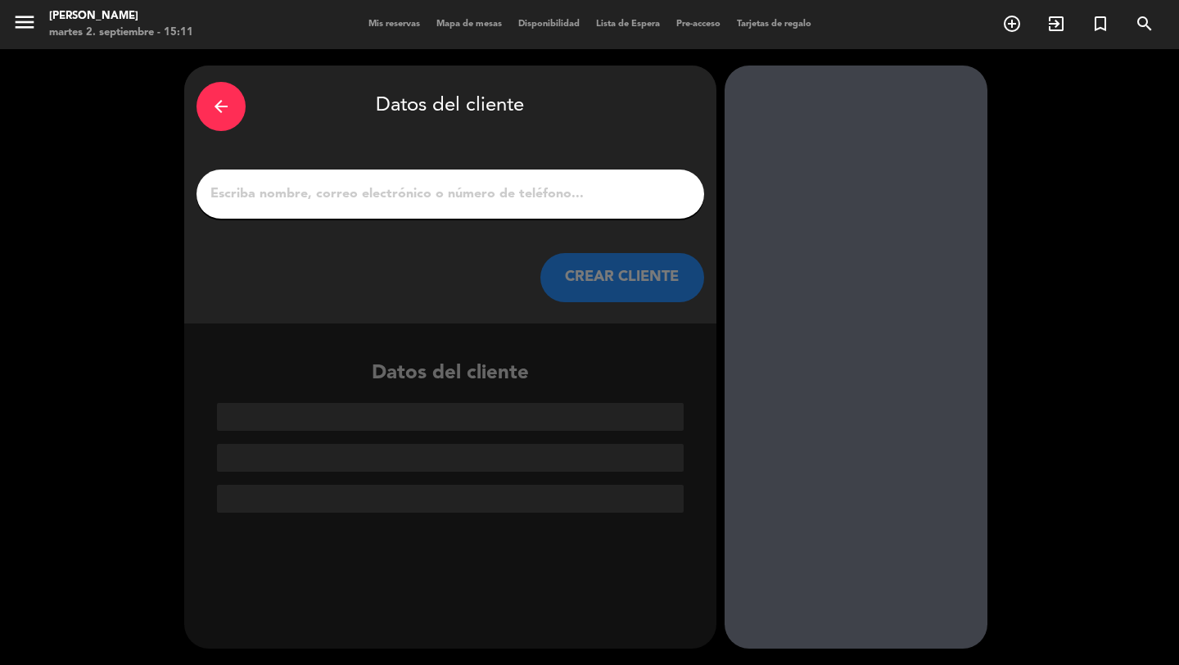
click at [571, 190] on input "1" at bounding box center [450, 194] width 483 height 23
click at [496, 183] on div at bounding box center [451, 193] width 508 height 49
click at [513, 202] on div at bounding box center [451, 193] width 508 height 49
paste input "[PERSON_NAME]"
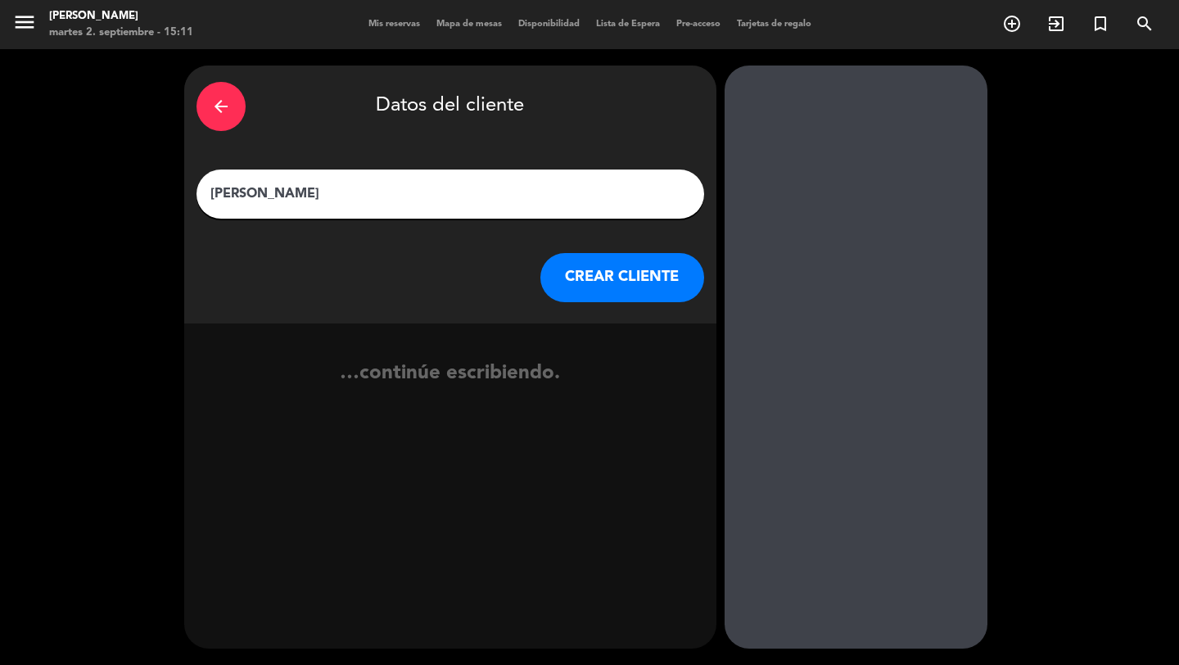
type input "[PERSON_NAME]"
click at [607, 260] on button "CREAR CLIENTE" at bounding box center [622, 277] width 164 height 49
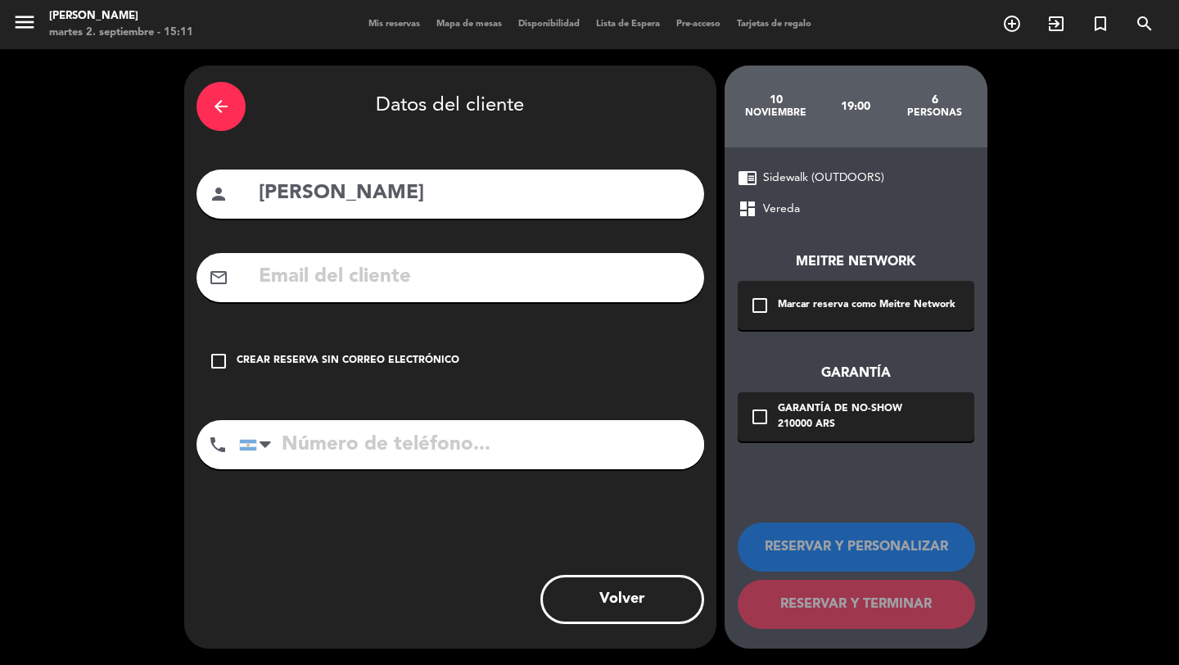
click at [789, 291] on div "check_box_outline_blank Marcar reserva como Meitre Network" at bounding box center [856, 305] width 237 height 49
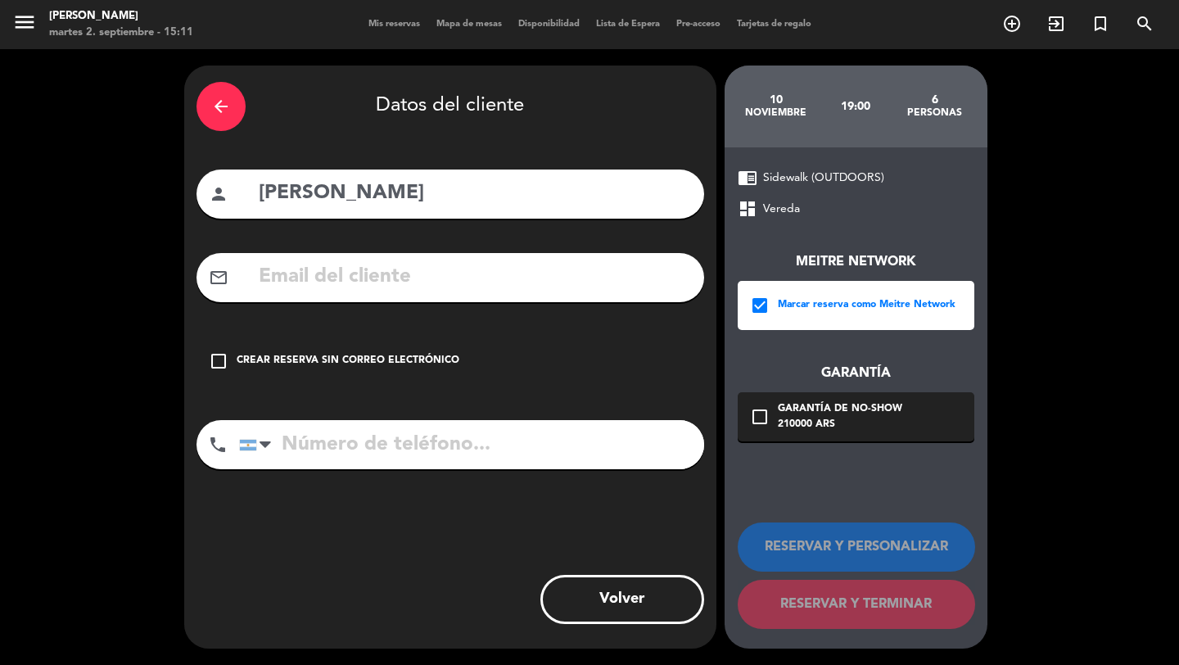
click at [824, 389] on div "Meitre Network check_box Marcar reserva como Meitre Network Garantía check_box_…" at bounding box center [856, 330] width 237 height 223
click at [828, 421] on div "210000 ARS" at bounding box center [840, 425] width 124 height 16
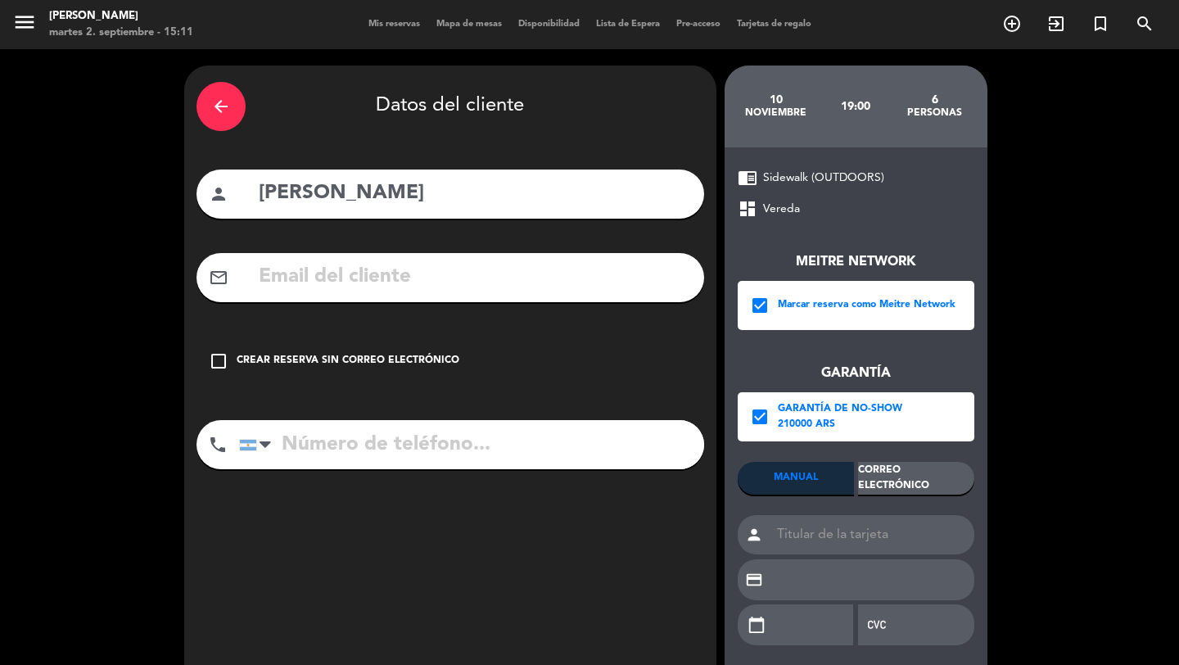
click at [877, 458] on div "Meitre Network check_box Marcar reserva como Meitre Network Garantía check_box …" at bounding box center [856, 440] width 237 height 442
drag, startPoint x: 883, startPoint y: 475, endPoint x: 750, endPoint y: 391, distance: 157.2
click at [883, 476] on div "Correo Electrónico" at bounding box center [916, 478] width 116 height 33
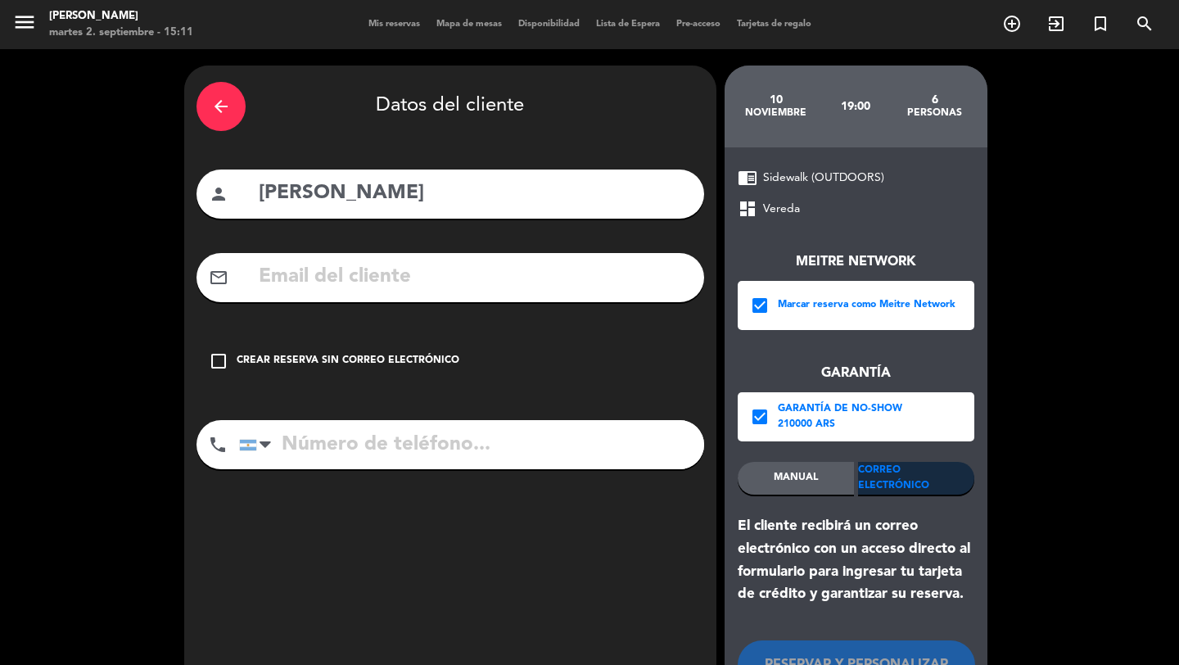
click at [604, 280] on input "text" at bounding box center [474, 277] width 435 height 34
click at [468, 287] on input "text" at bounding box center [474, 277] width 435 height 34
paste input "[EMAIL_ADDRESS][DOMAIN_NAME]"
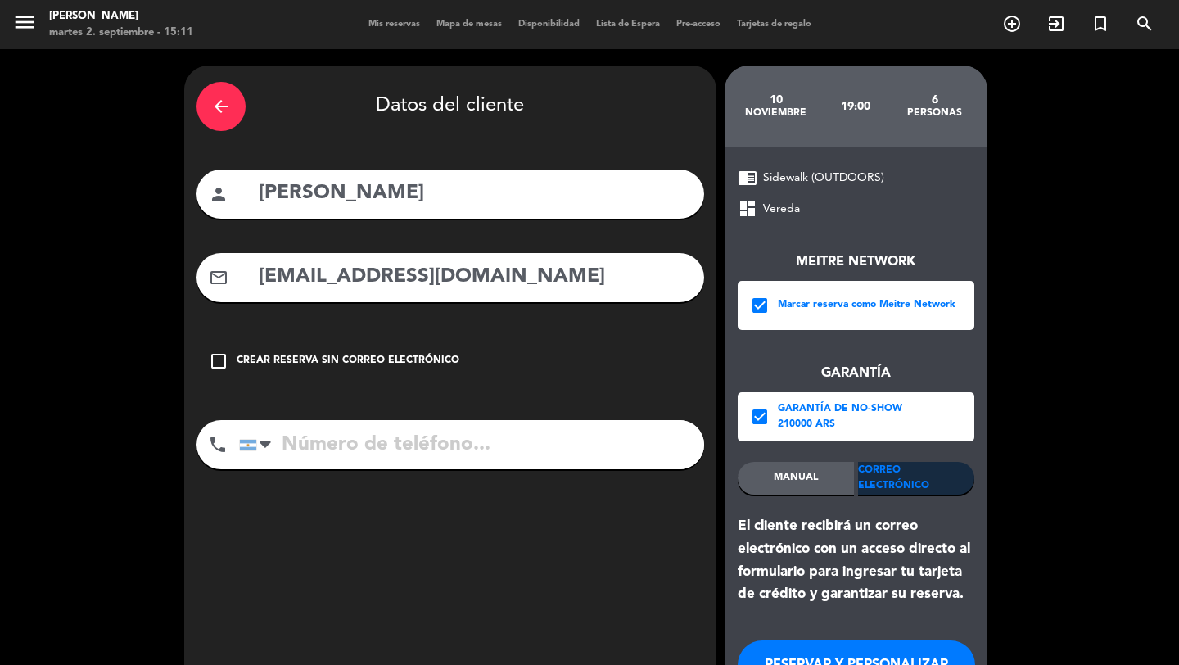
type input "[EMAIL_ADDRESS][DOMAIN_NAME]"
click at [426, 433] on input "tel" at bounding box center [471, 444] width 465 height 49
click at [482, 447] on input "tel" at bounding box center [471, 444] width 465 height 49
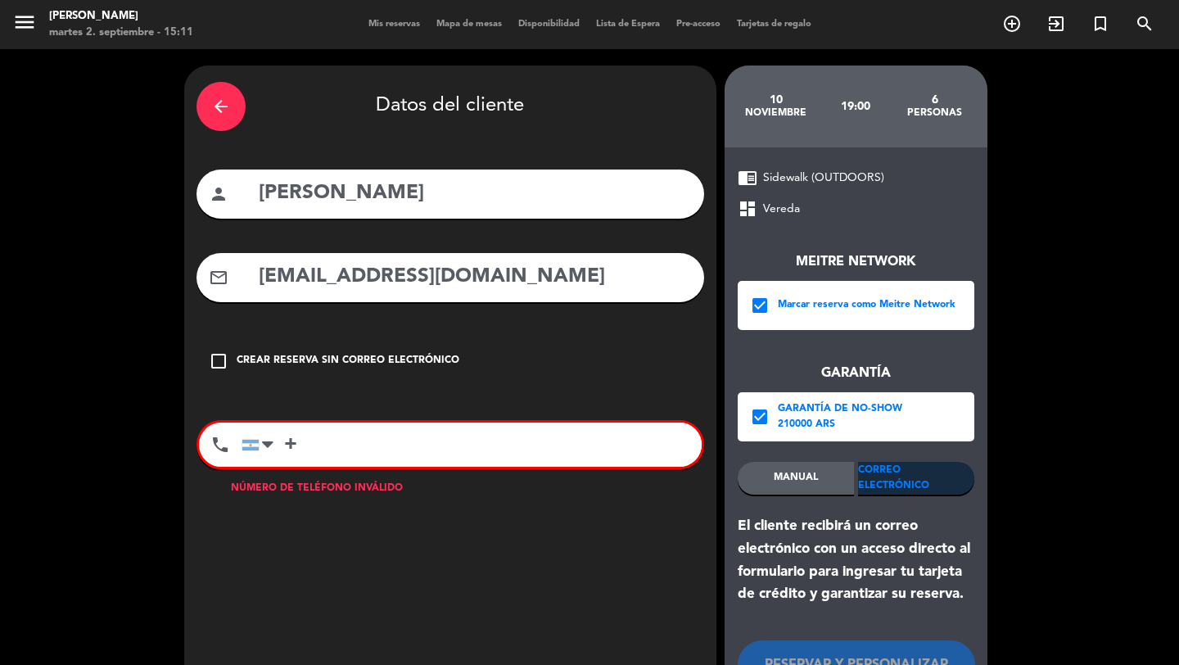
paste input "01 7036257709"
click at [314, 445] on input "[PHONE_NUMBER]" at bounding box center [472, 444] width 460 height 44
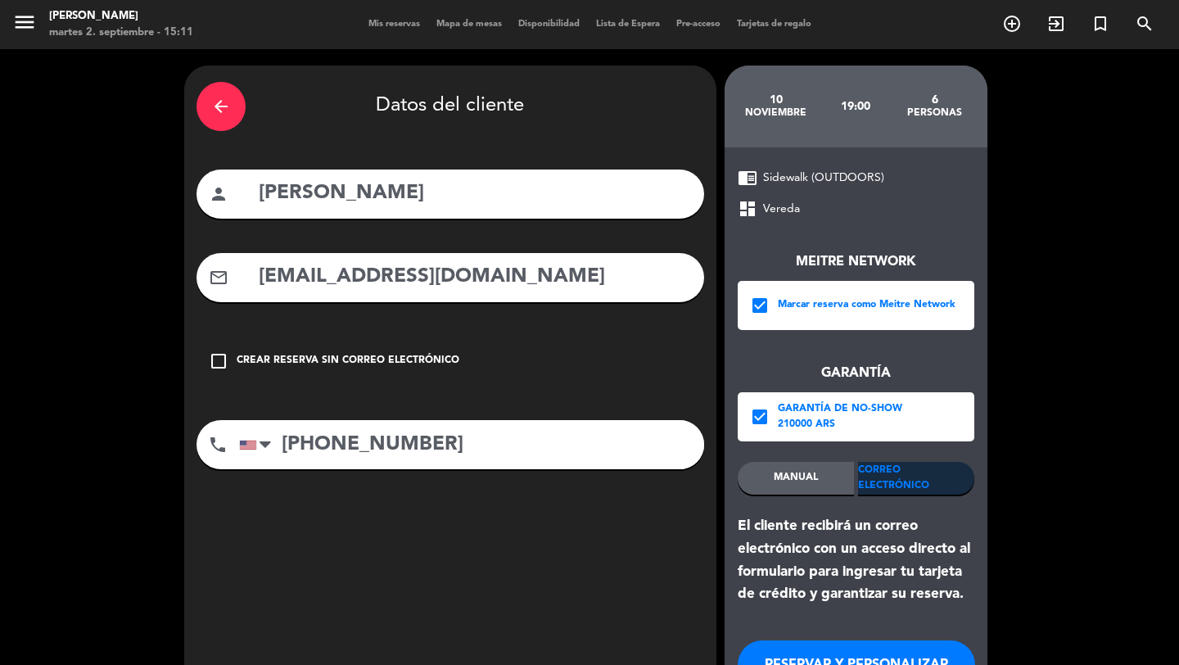
click at [312, 440] on input "[PHONE_NUMBER]" at bounding box center [471, 444] width 465 height 49
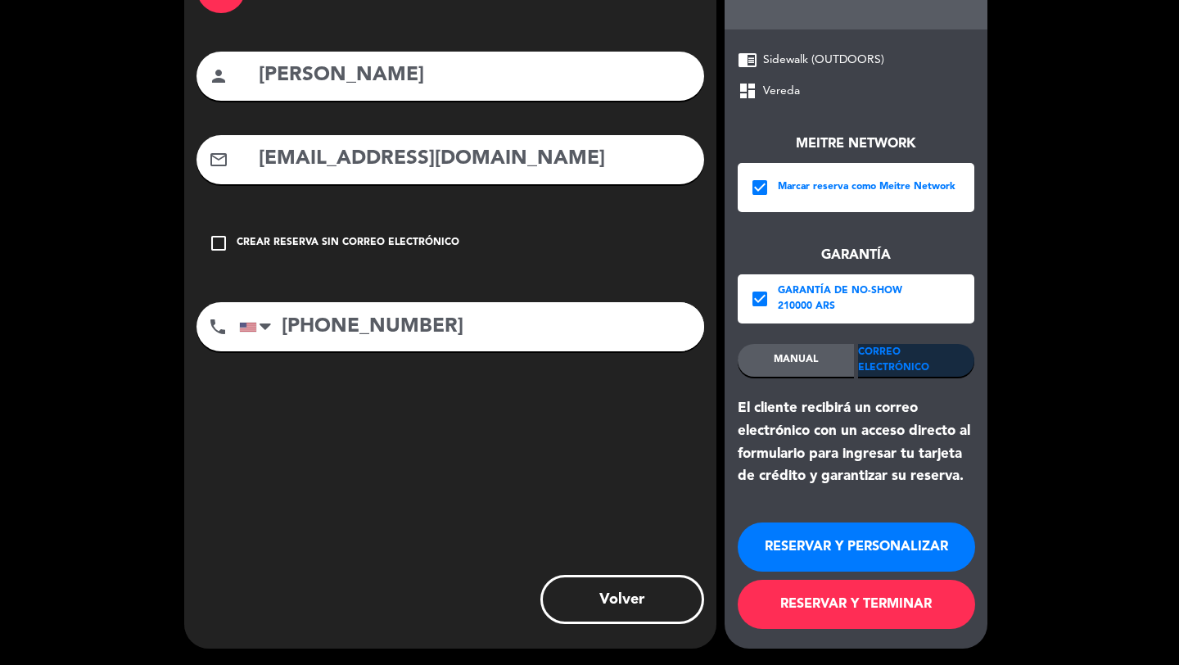
type input "[PHONE_NUMBER]"
click at [811, 603] on button "RESERVAR Y TERMINAR" at bounding box center [856, 604] width 237 height 49
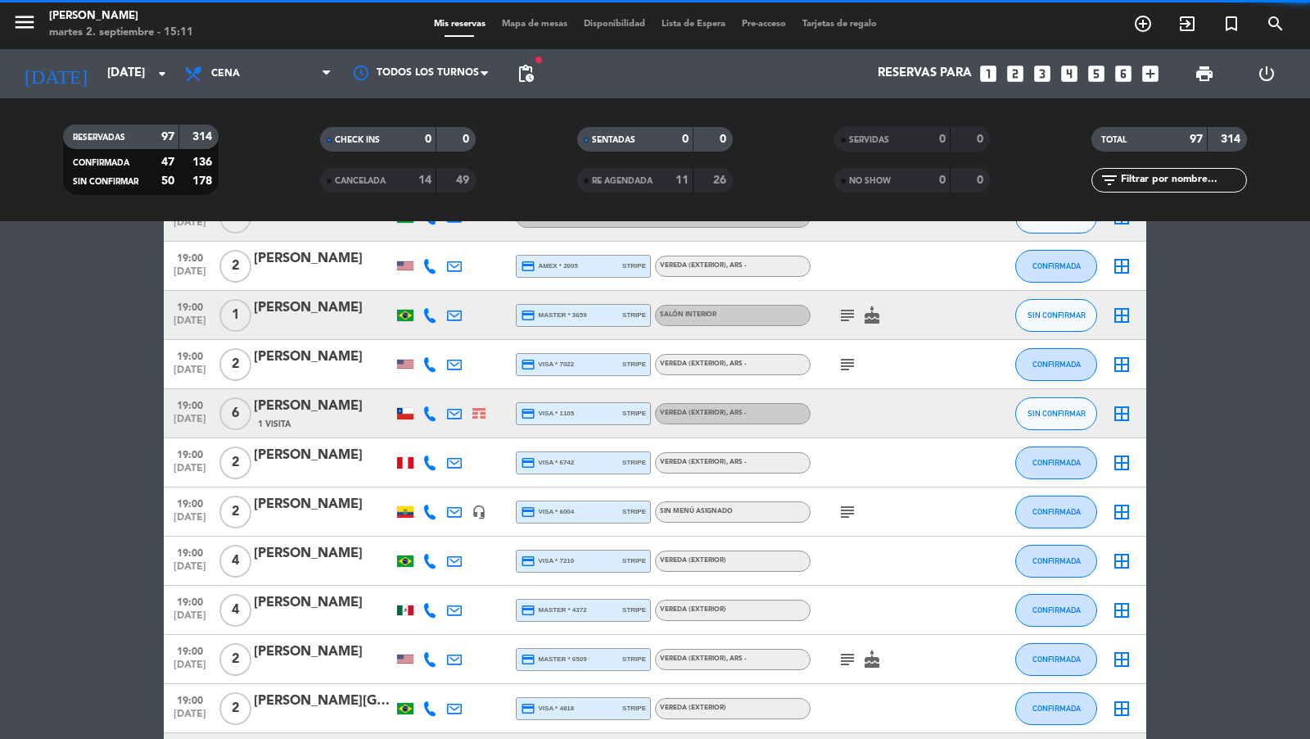
scroll to position [1578, 0]
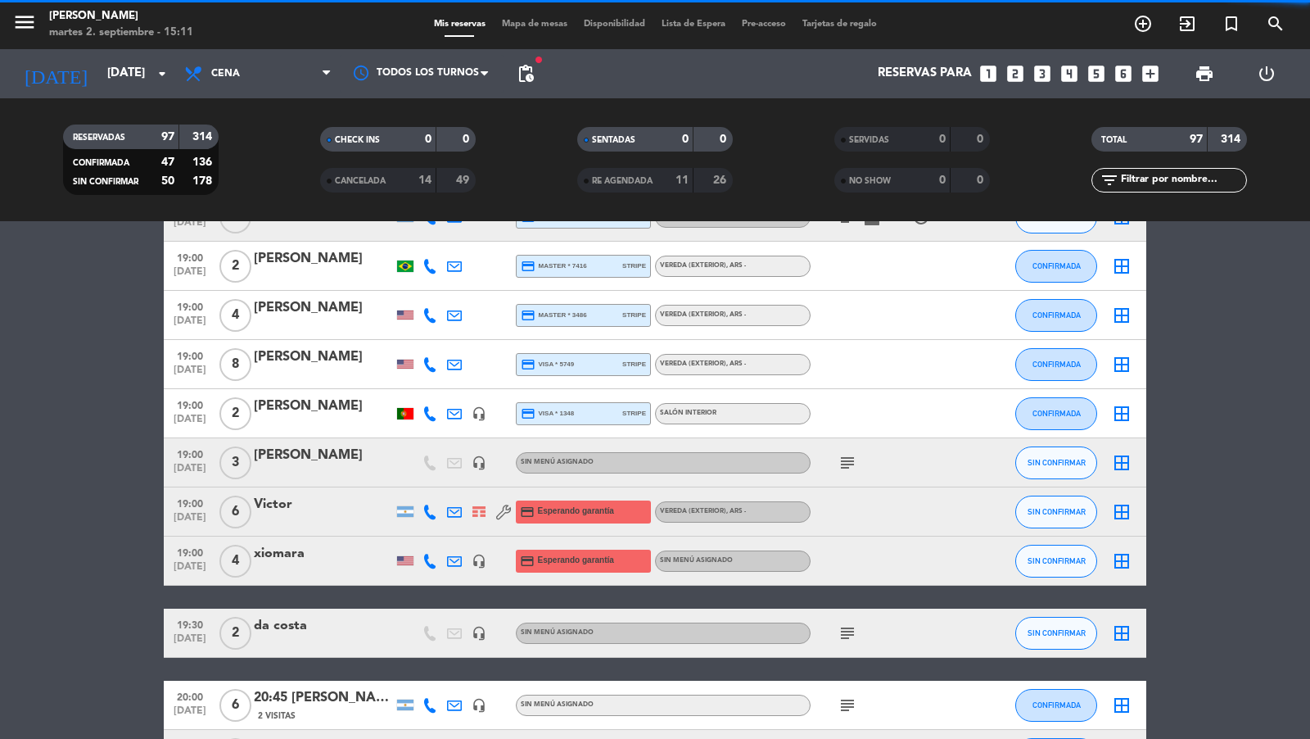
click at [180, 512] on span "[DATE]" at bounding box center [189, 521] width 41 height 19
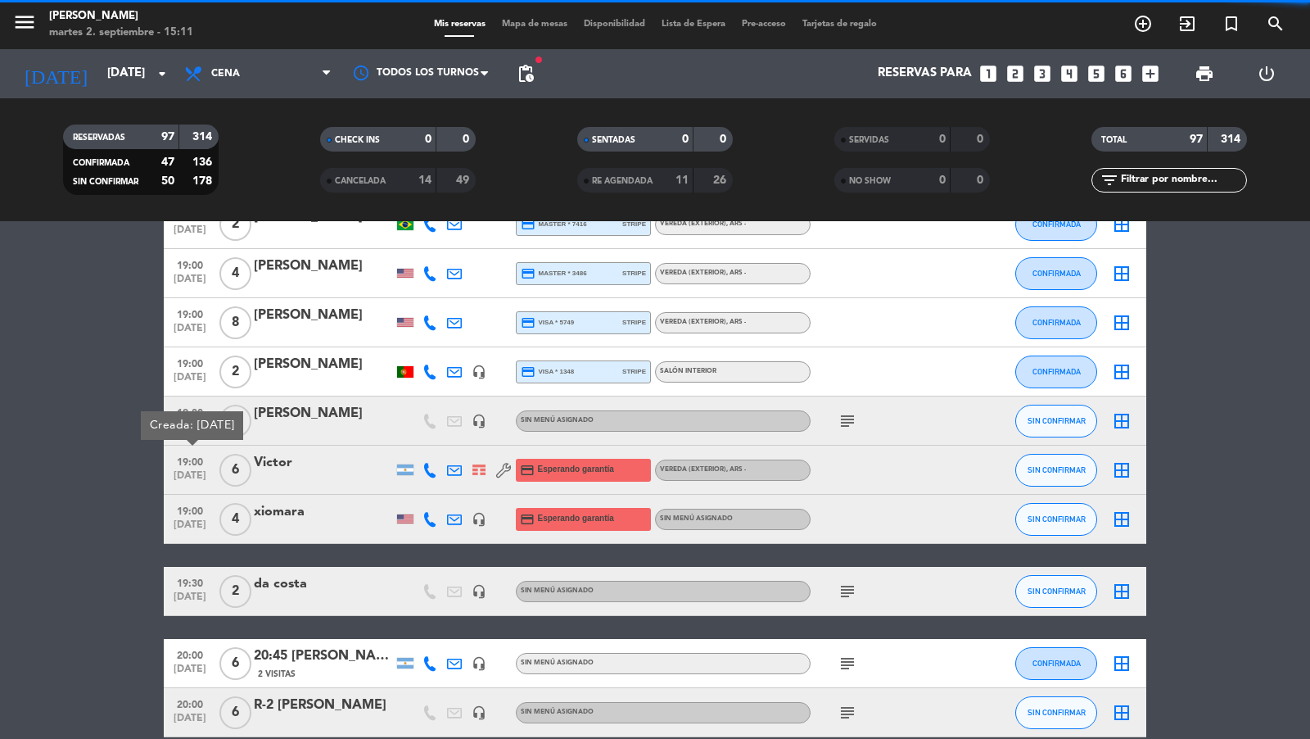
click at [200, 472] on span "[DATE]" at bounding box center [189, 479] width 41 height 19
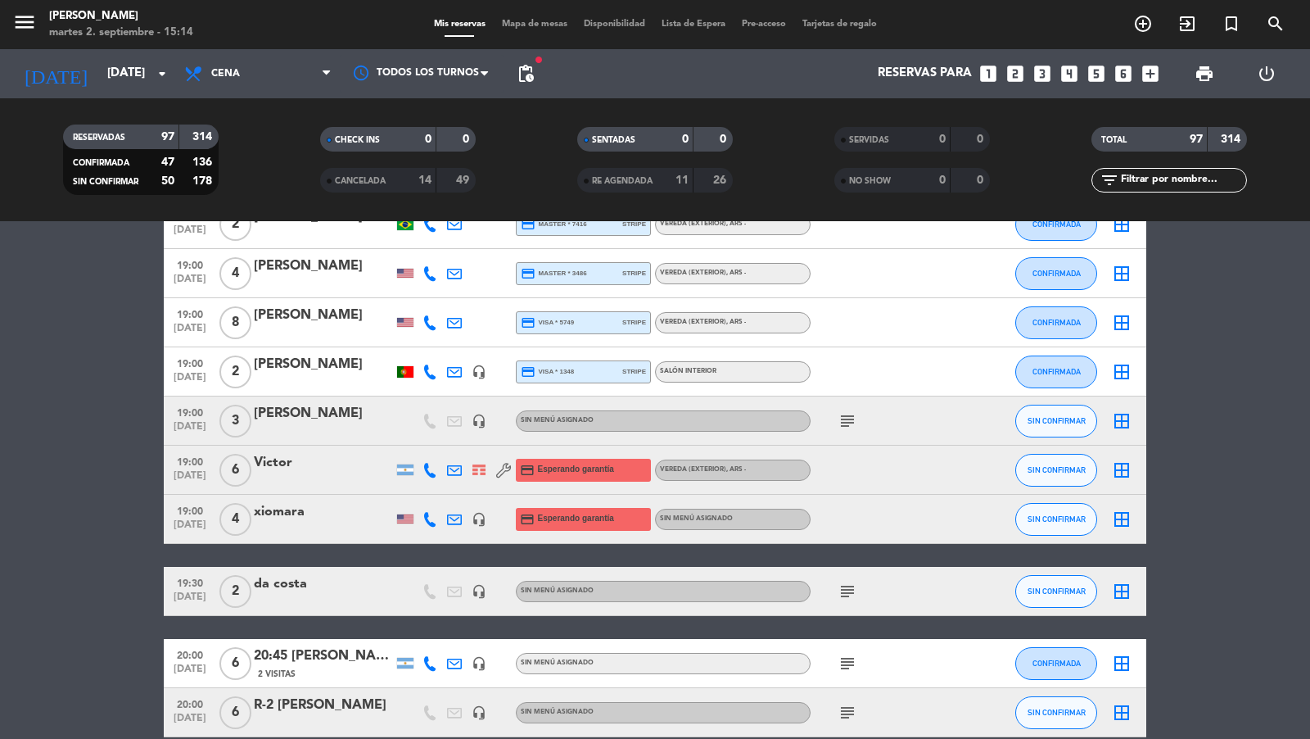
click at [1153, 18] on span "add_circle_outline" at bounding box center [1143, 24] width 44 height 28
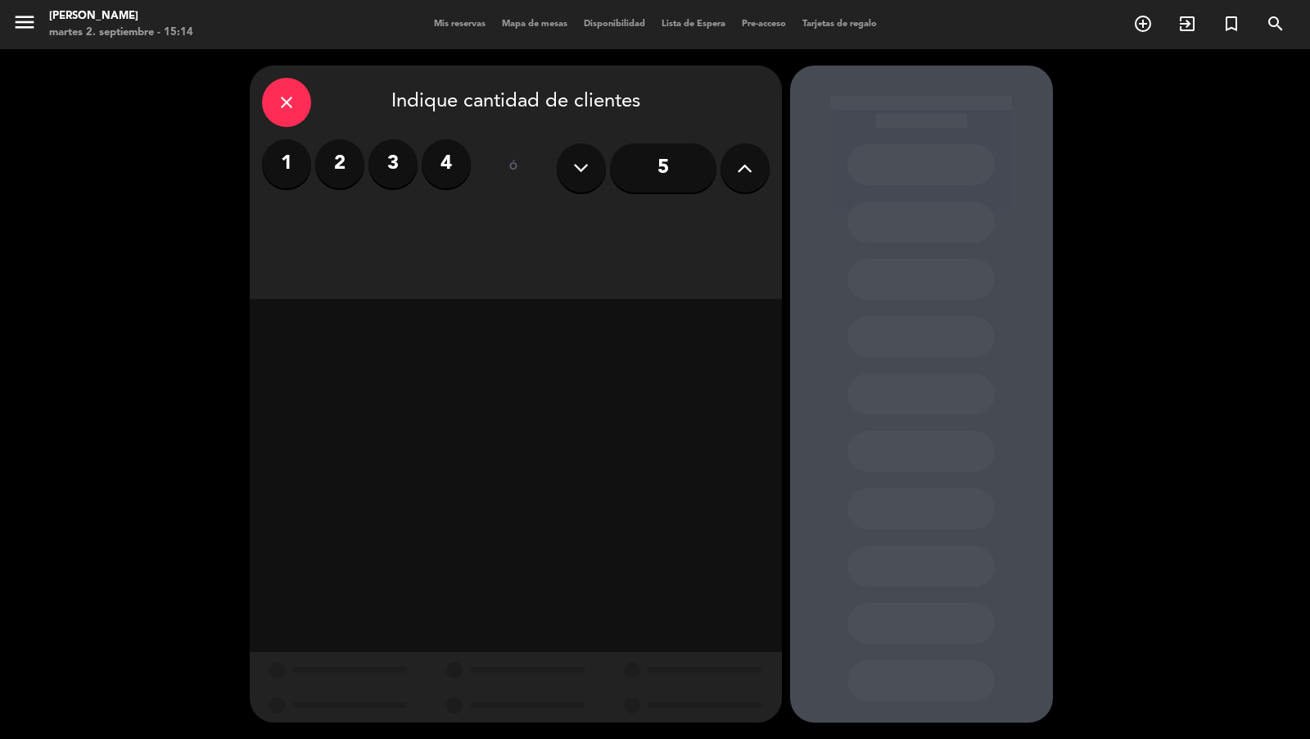
click at [739, 175] on icon at bounding box center [745, 168] width 16 height 25
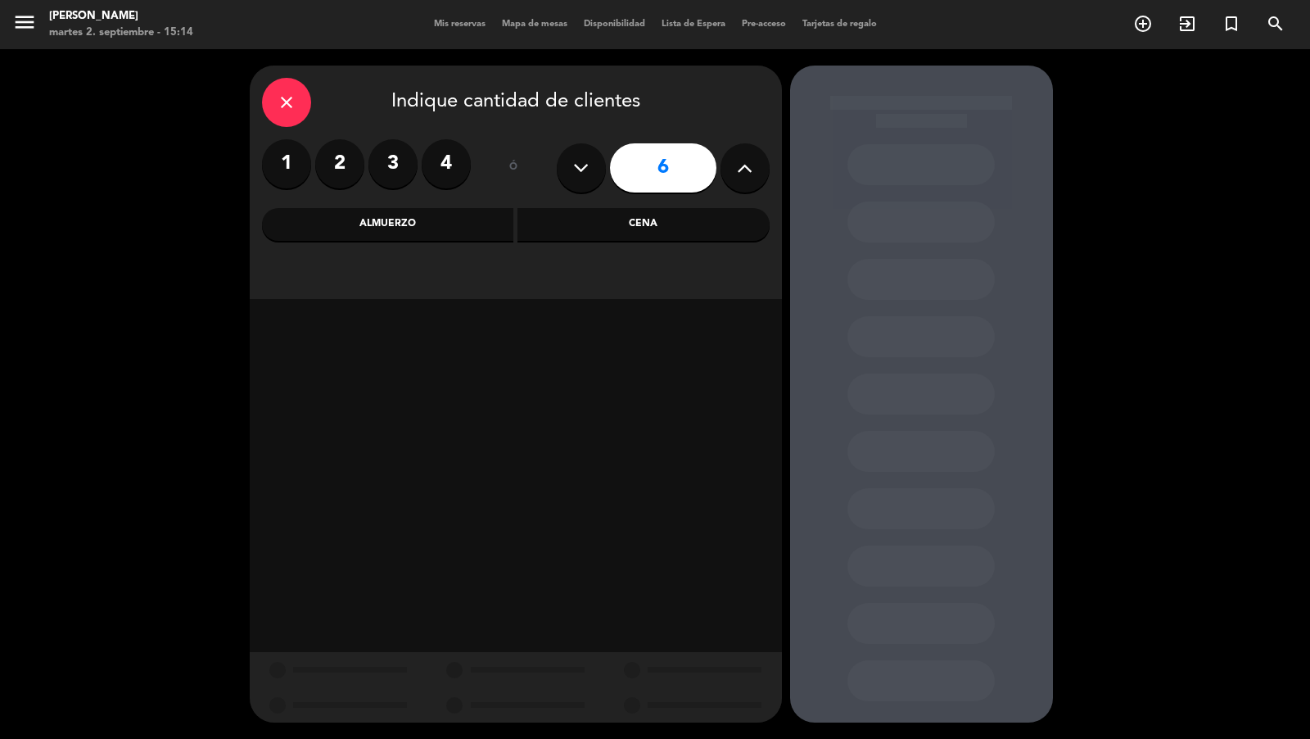
click at [739, 175] on icon at bounding box center [745, 168] width 16 height 25
type input "8"
click at [662, 215] on div "Cena" at bounding box center [643, 224] width 252 height 33
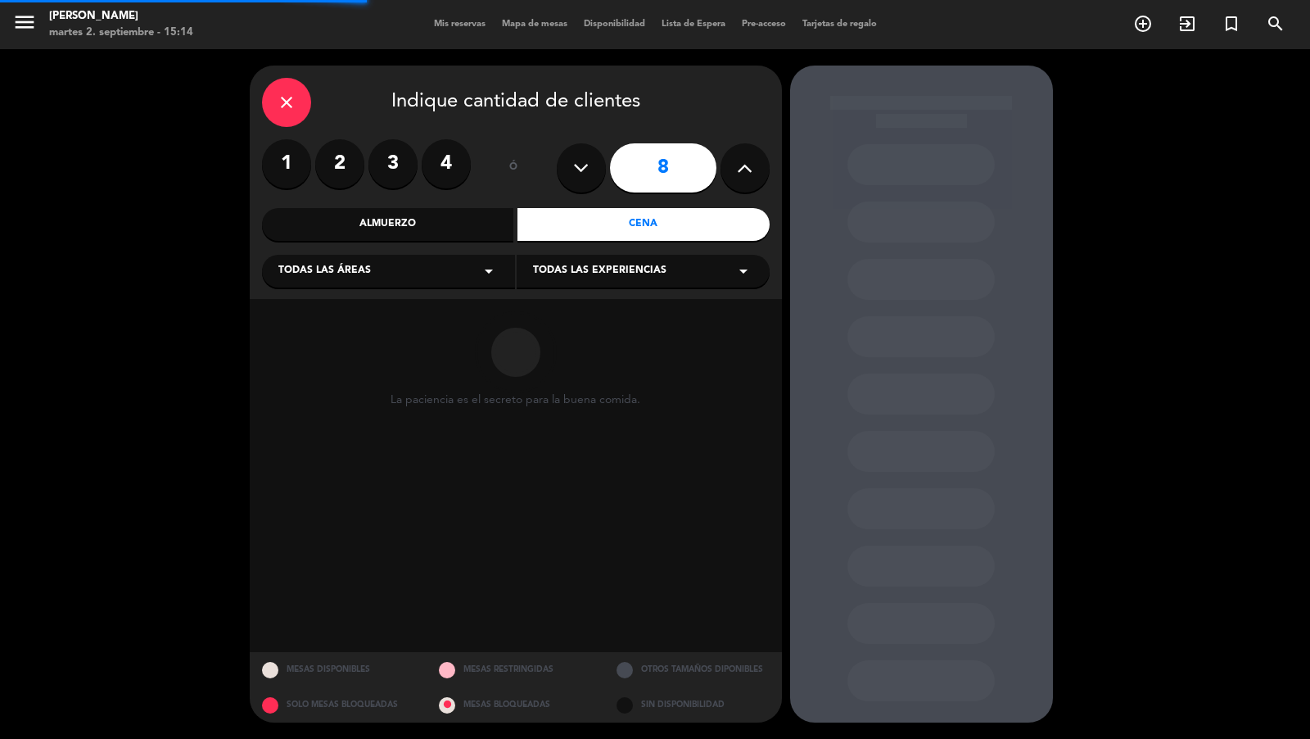
click at [459, 272] on div "Todas las áreas arrow_drop_down" at bounding box center [388, 271] width 253 height 33
click at [326, 441] on div "Arriba Atrás Balcón Barra CAVA Salón Principal Vereda VIP" at bounding box center [388, 374] width 253 height 215
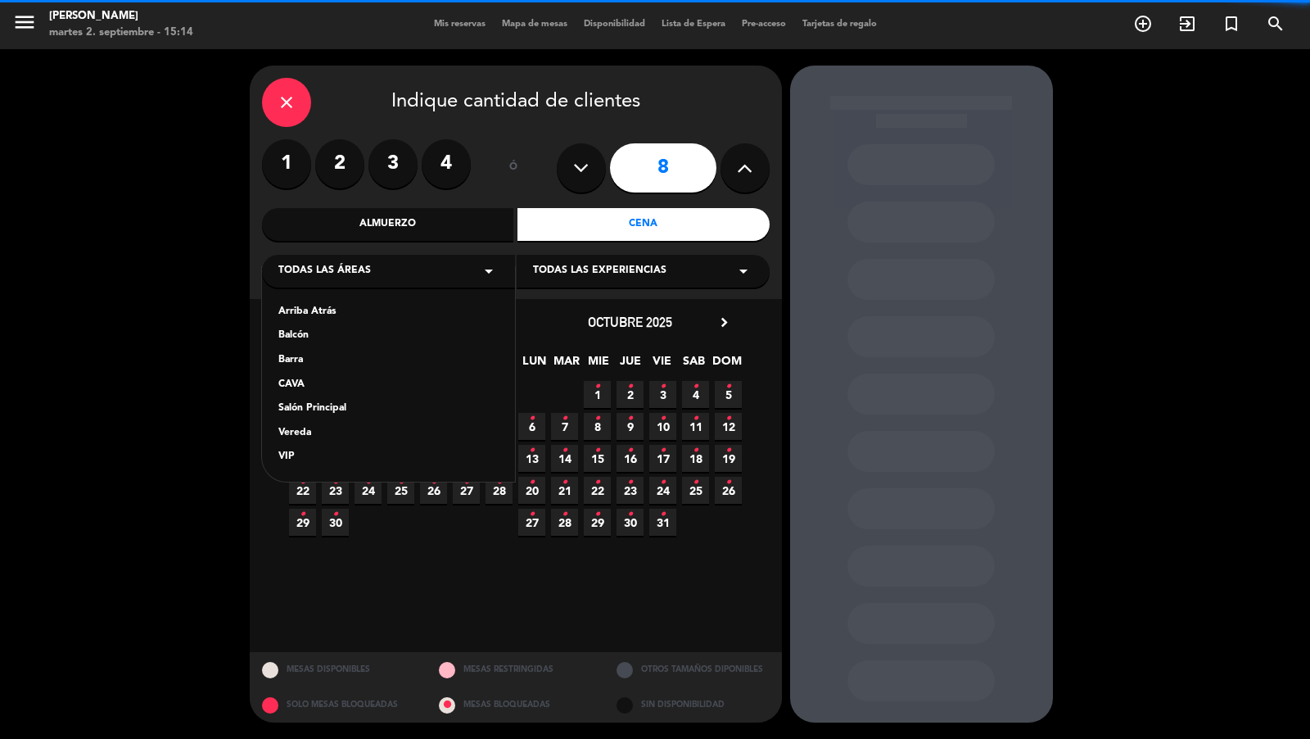
click at [360, 432] on div "Vereda" at bounding box center [388, 433] width 220 height 16
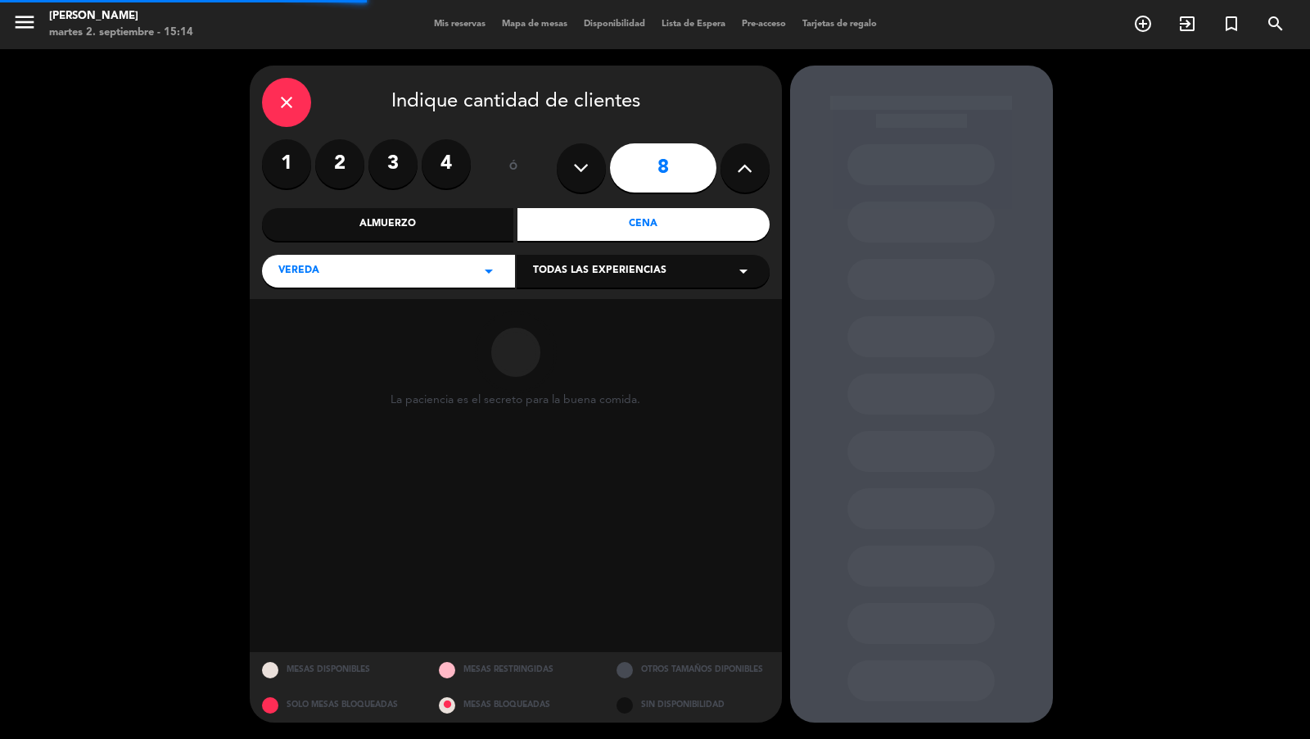
click at [558, 275] on span "Todas las experiencias" at bounding box center [599, 271] width 133 height 16
click at [558, 311] on div "Sidewalk (OUTDOORS)" at bounding box center [643, 312] width 220 height 16
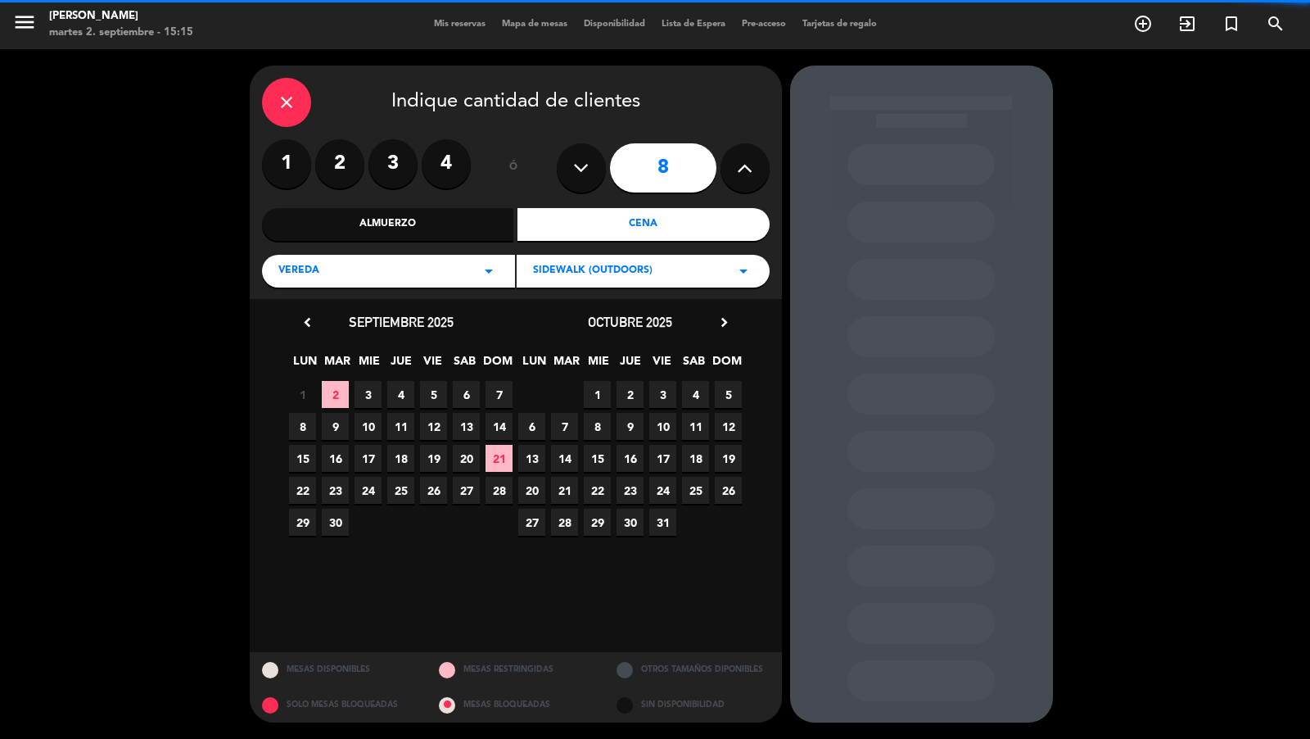
click at [720, 319] on icon "chevron_right" at bounding box center [724, 322] width 17 height 17
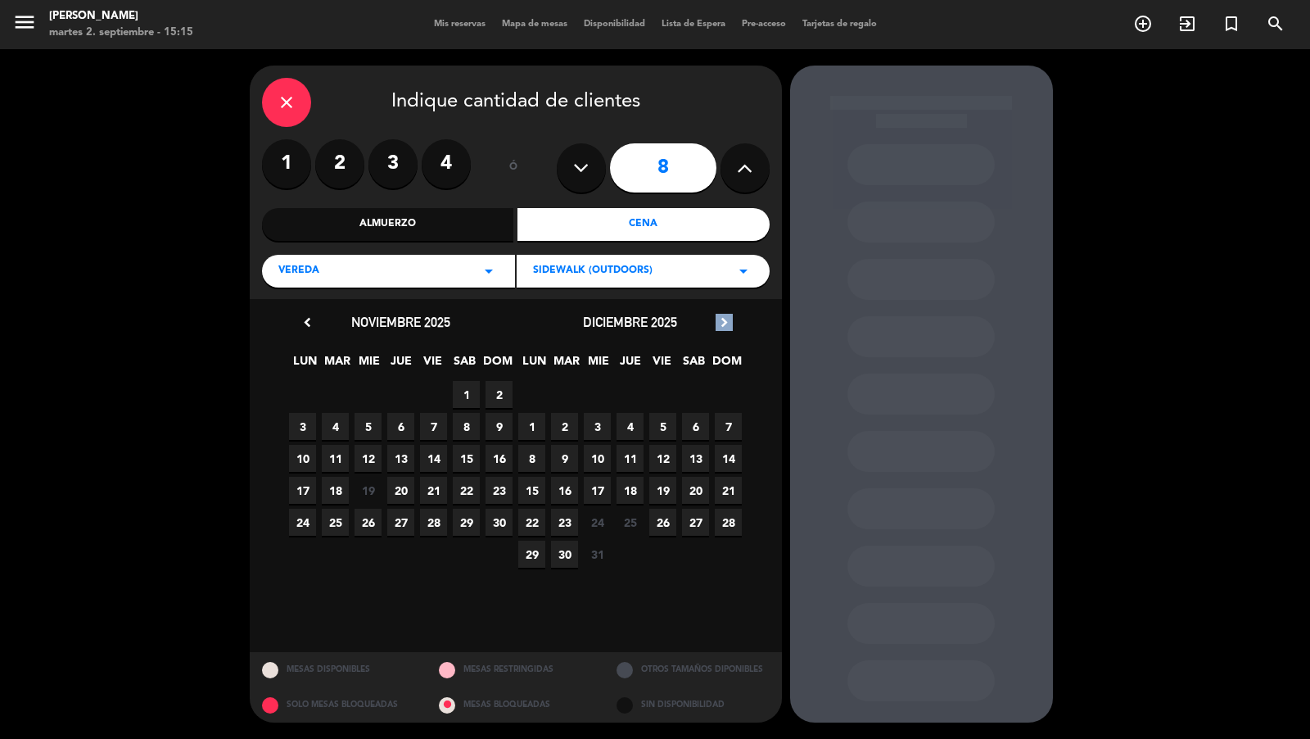
click at [720, 319] on icon "chevron_right" at bounding box center [724, 322] width 17 height 17
click at [462, 456] on span "17" at bounding box center [466, 458] width 27 height 27
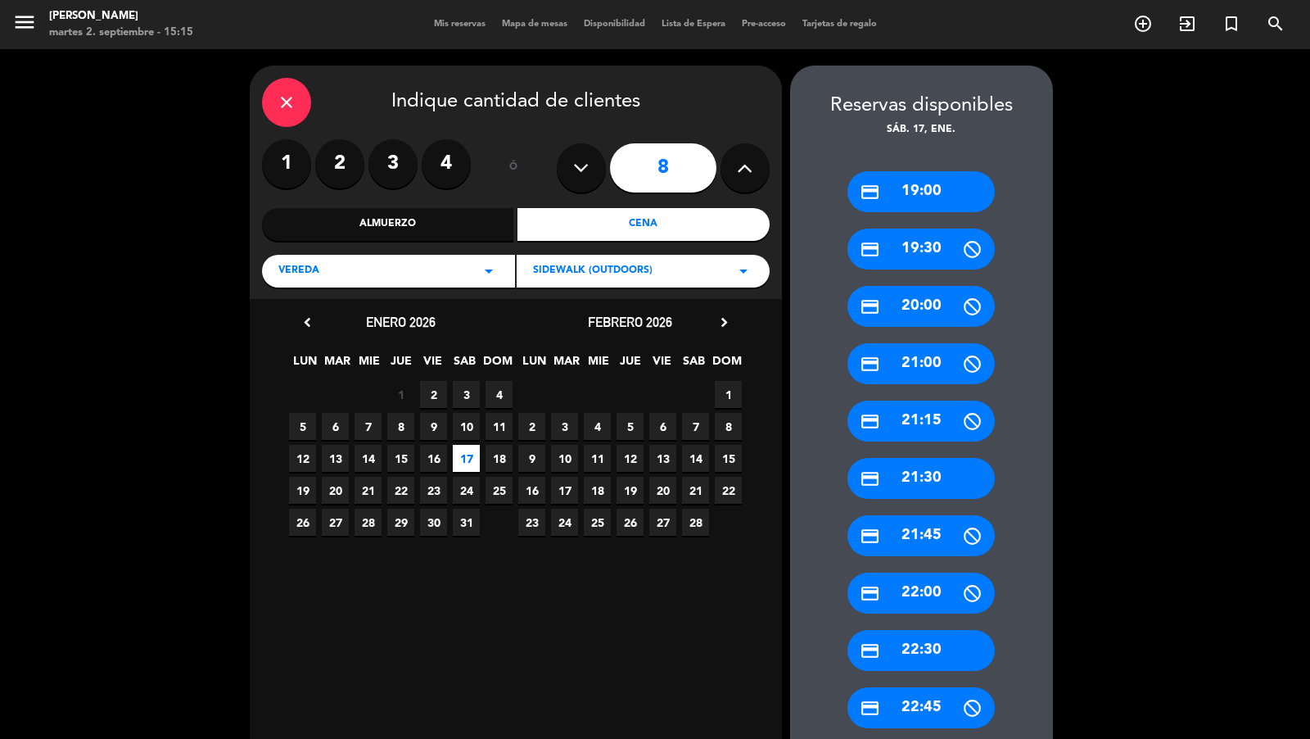
click at [924, 191] on div "credit_card 19:00" at bounding box center [920, 191] width 147 height 41
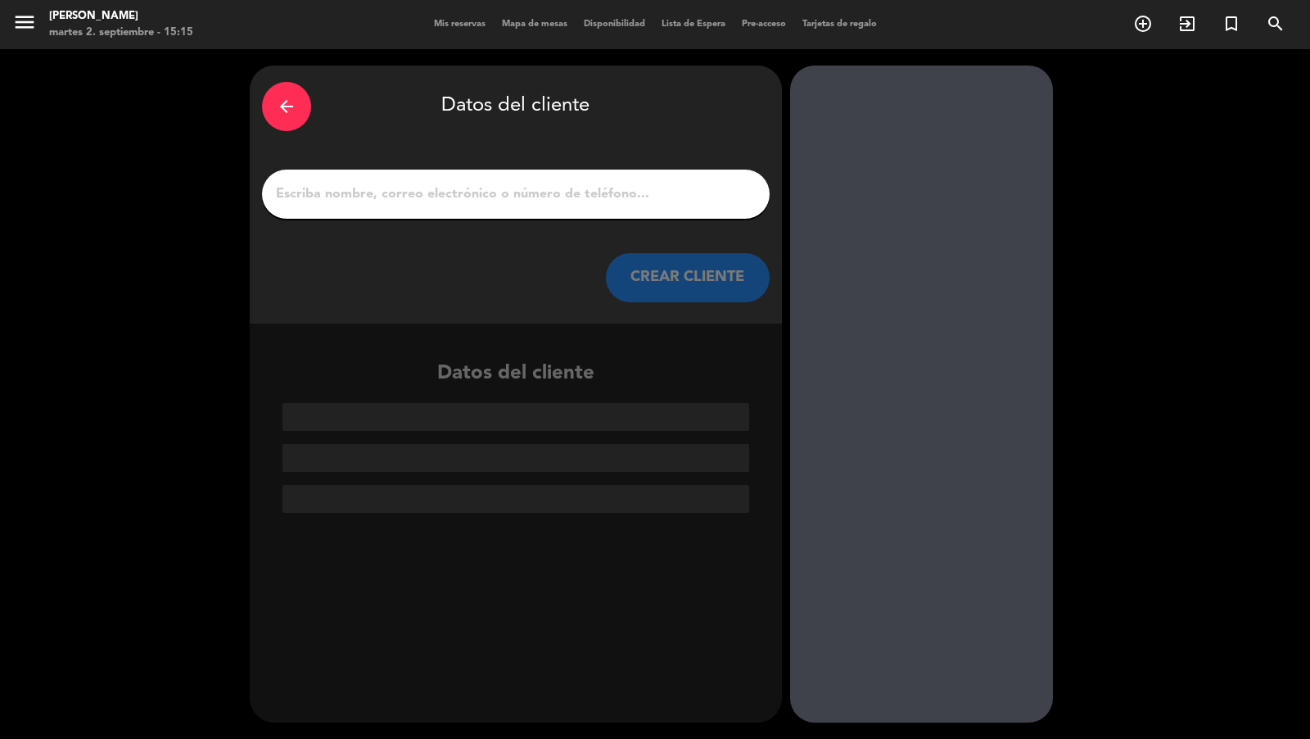
click at [735, 197] on input "1" at bounding box center [515, 194] width 483 height 23
paste input "[PERSON_NAME]"
type input "[PERSON_NAME]"
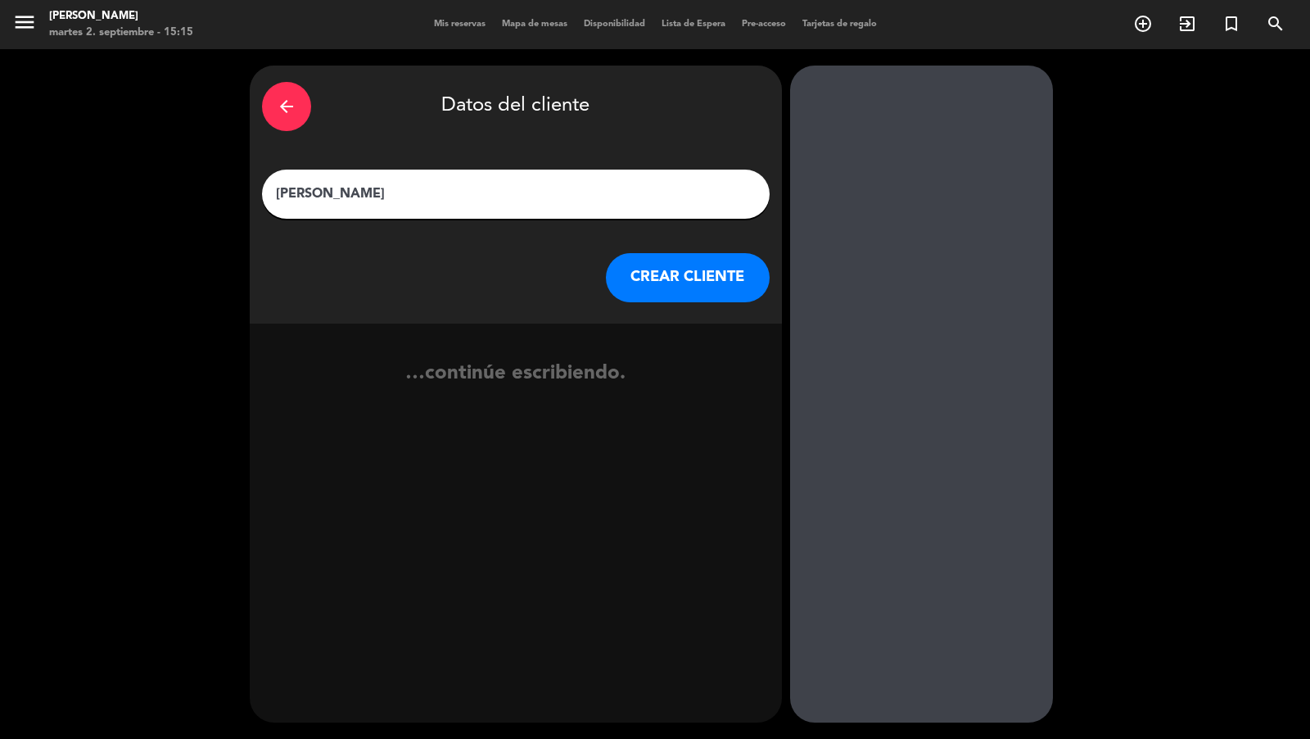
click at [705, 278] on button "CREAR CLIENTE" at bounding box center [688, 277] width 164 height 49
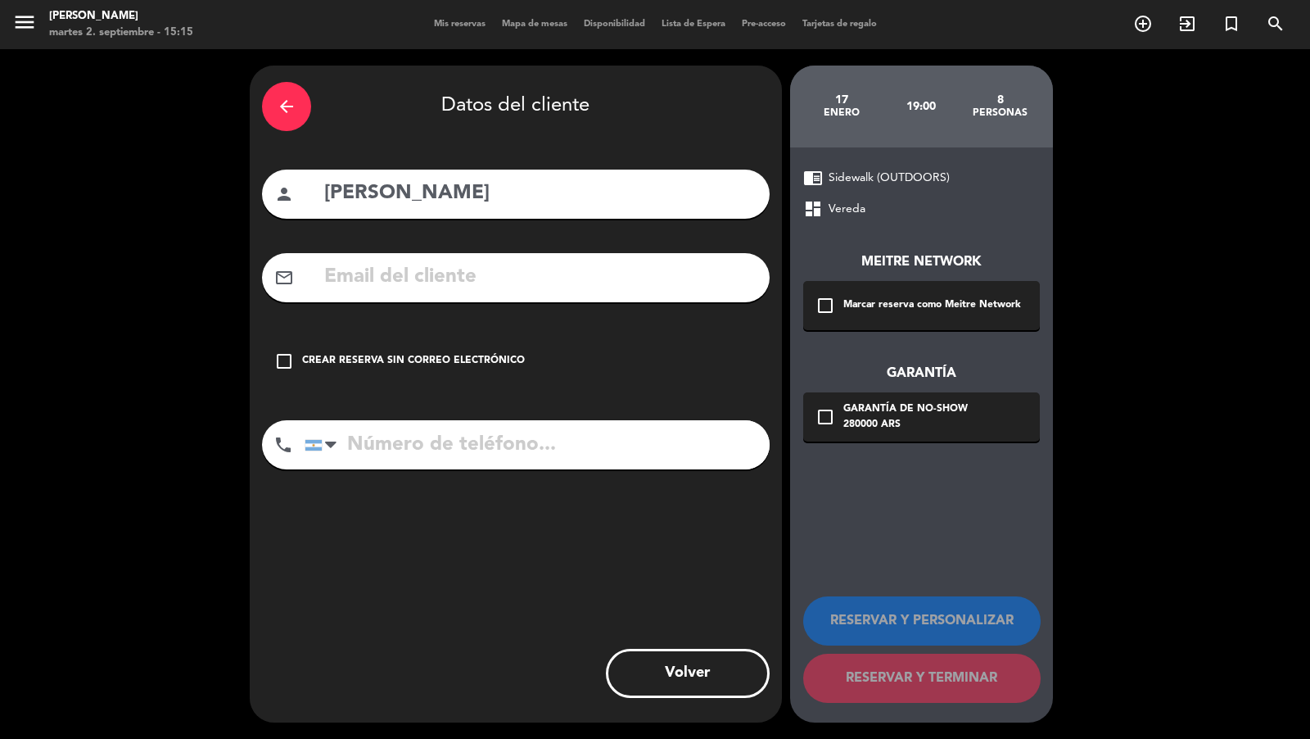
click at [904, 299] on div "Marcar reserva como Meitre Network" at bounding box center [932, 305] width 178 height 16
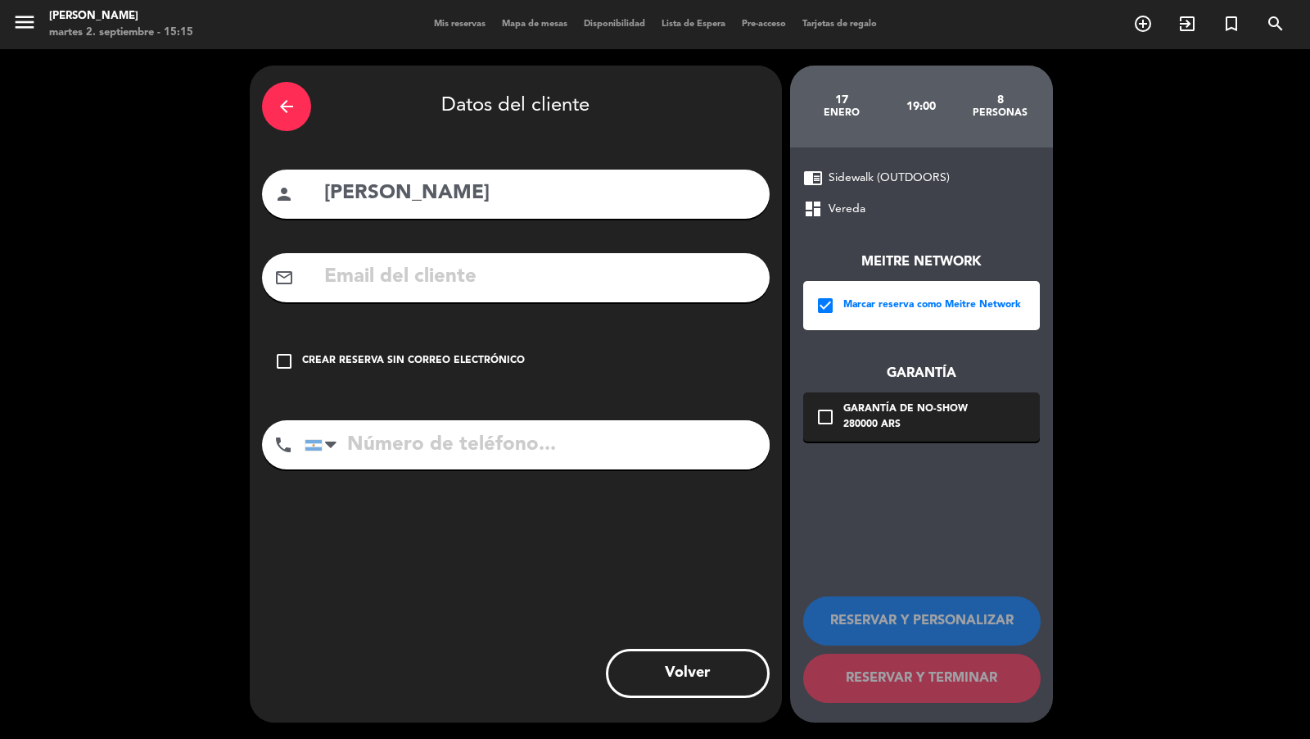
click at [902, 422] on div "280000 ARS" at bounding box center [905, 425] width 124 height 16
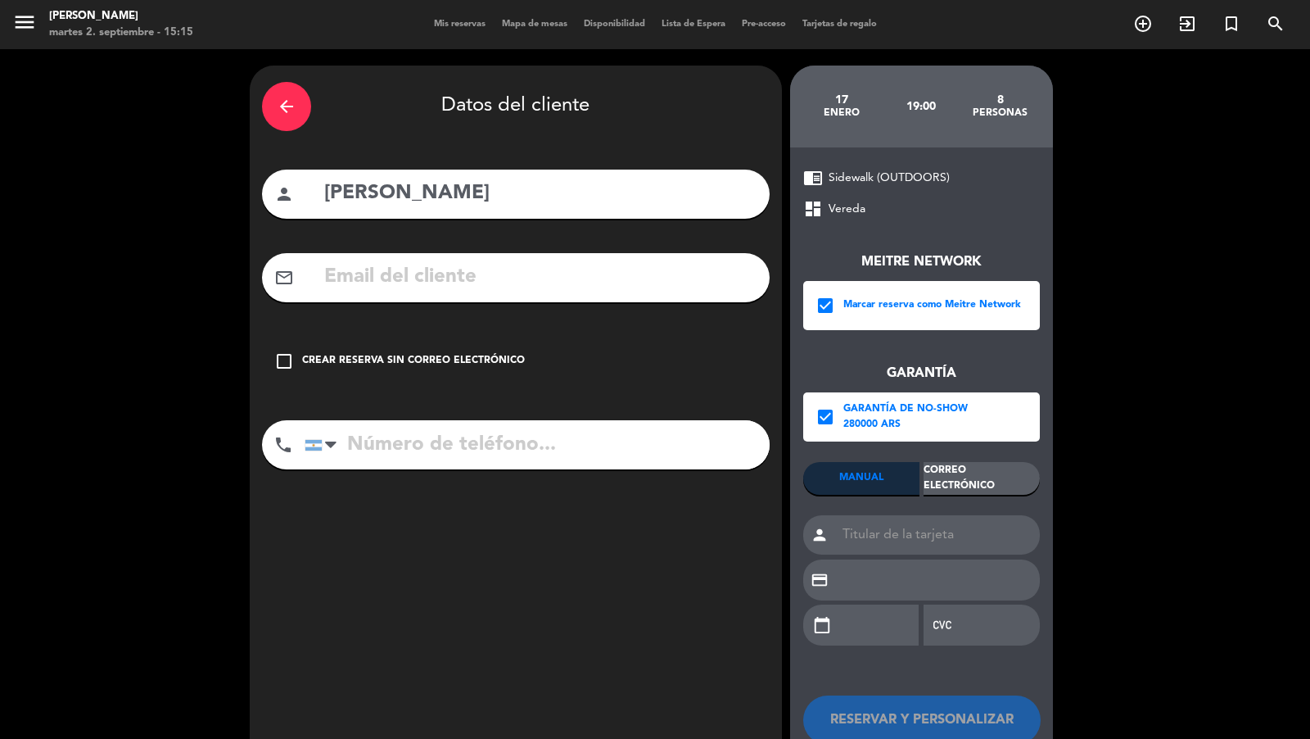
click at [968, 477] on div "Correo Electrónico" at bounding box center [982, 478] width 116 height 33
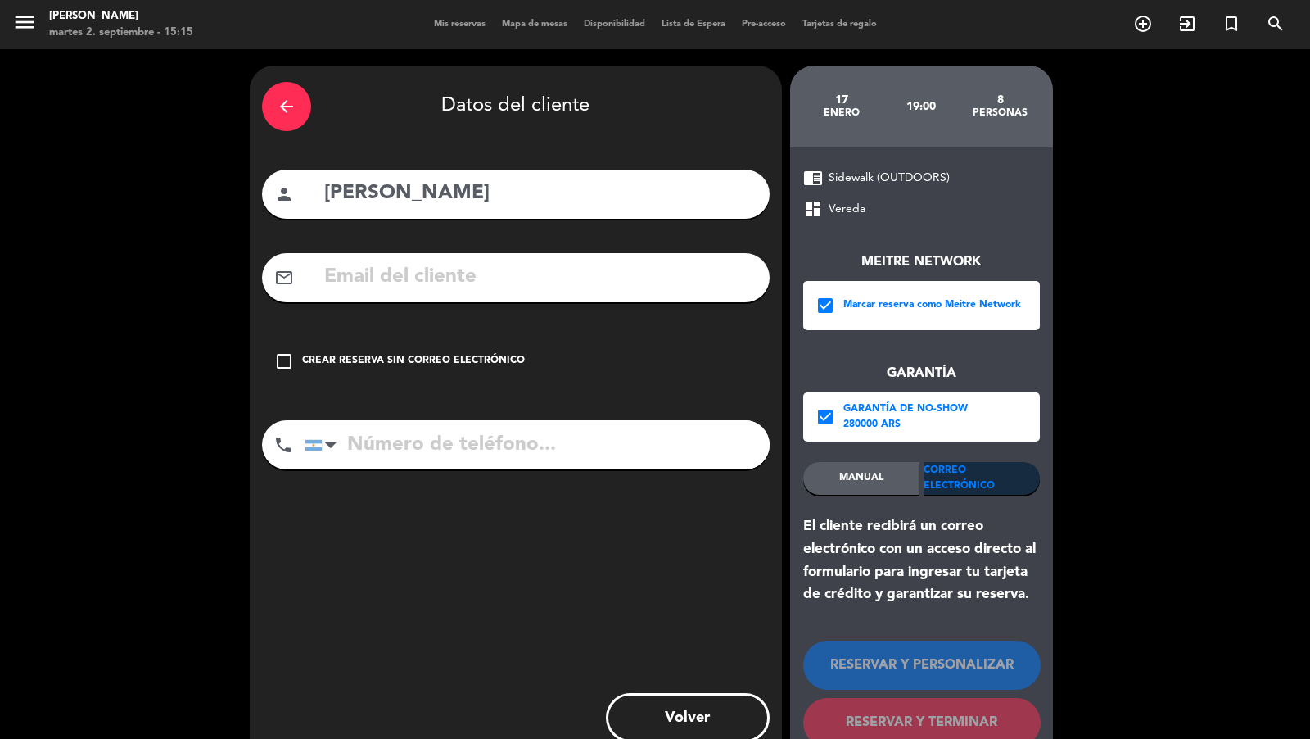
click at [702, 288] on input "text" at bounding box center [540, 277] width 435 height 34
click at [646, 297] on div "mail_outline" at bounding box center [516, 277] width 508 height 49
click at [510, 448] on input "tel" at bounding box center [537, 444] width 465 height 49
click at [504, 253] on div "mail_outline" at bounding box center [516, 277] width 508 height 49
click at [499, 274] on input "text" at bounding box center [540, 277] width 435 height 34
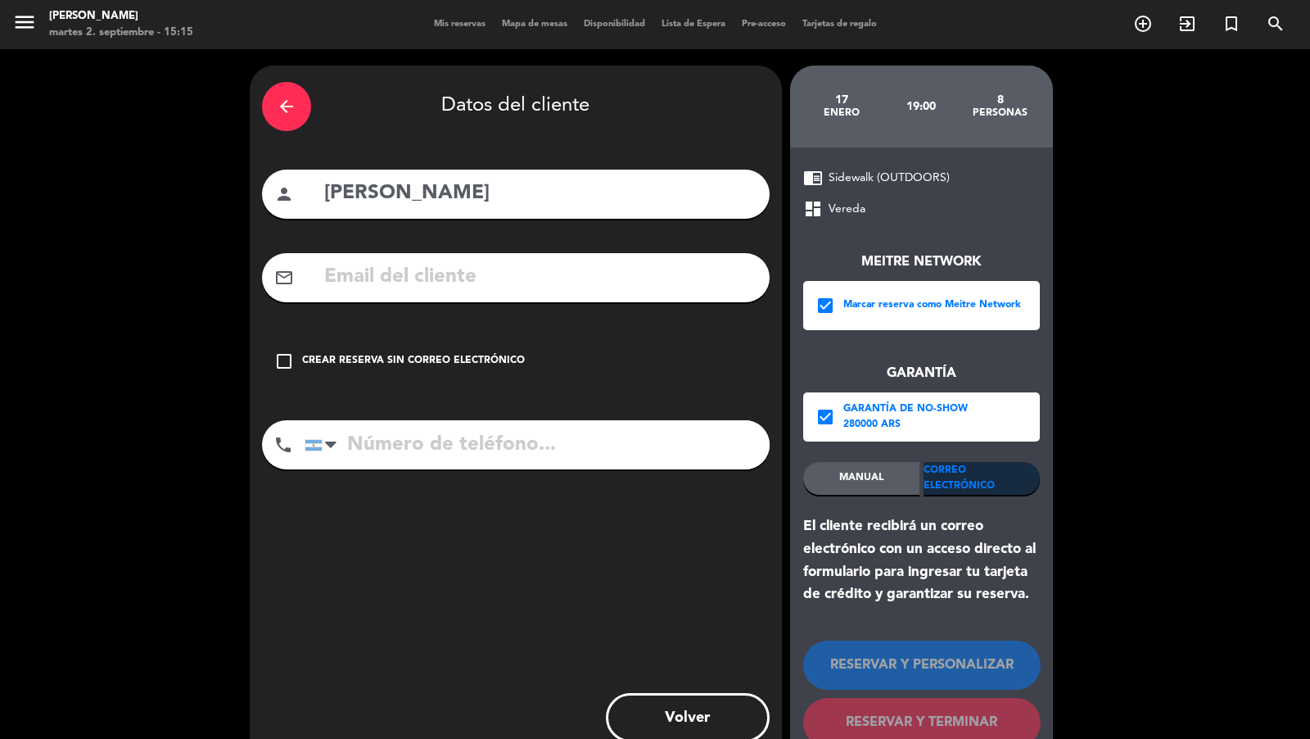
paste input "[EMAIL_ADDRESS][DOMAIN_NAME]"
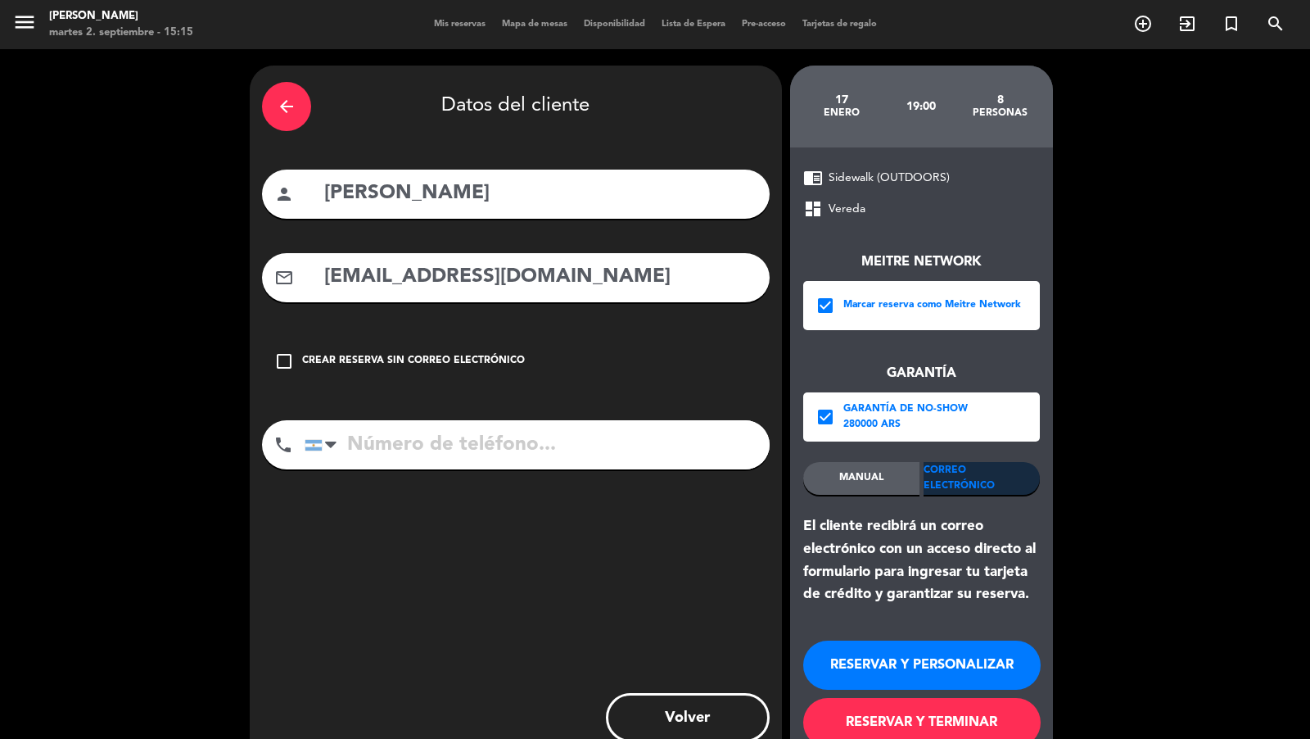
type input "[EMAIL_ADDRESS][DOMAIN_NAME]"
click at [433, 454] on input "tel" at bounding box center [537, 444] width 465 height 49
click at [525, 445] on input "tel" at bounding box center [537, 444] width 465 height 49
paste input "[PHONE_NUMBER]"
type input "[PHONE_NUMBER]"
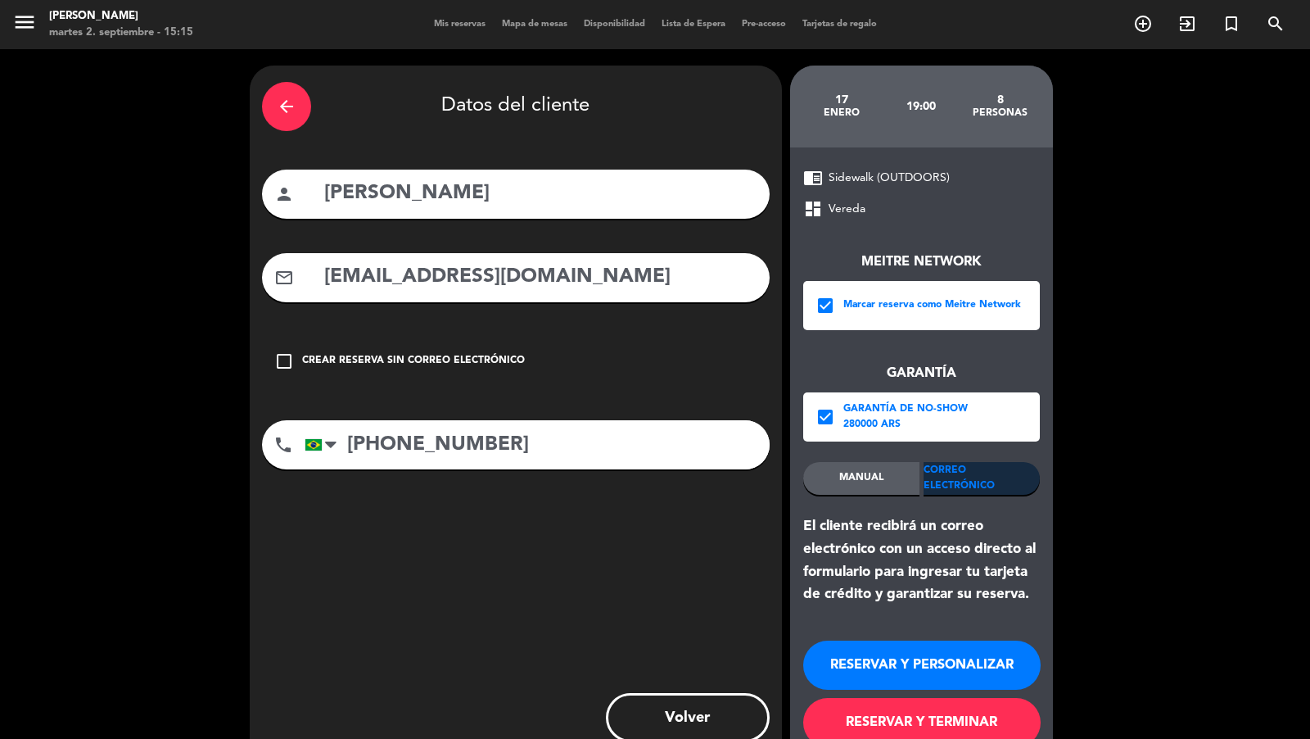
click at [858, 664] on button "RESERVAR Y TERMINAR" at bounding box center [921, 722] width 237 height 49
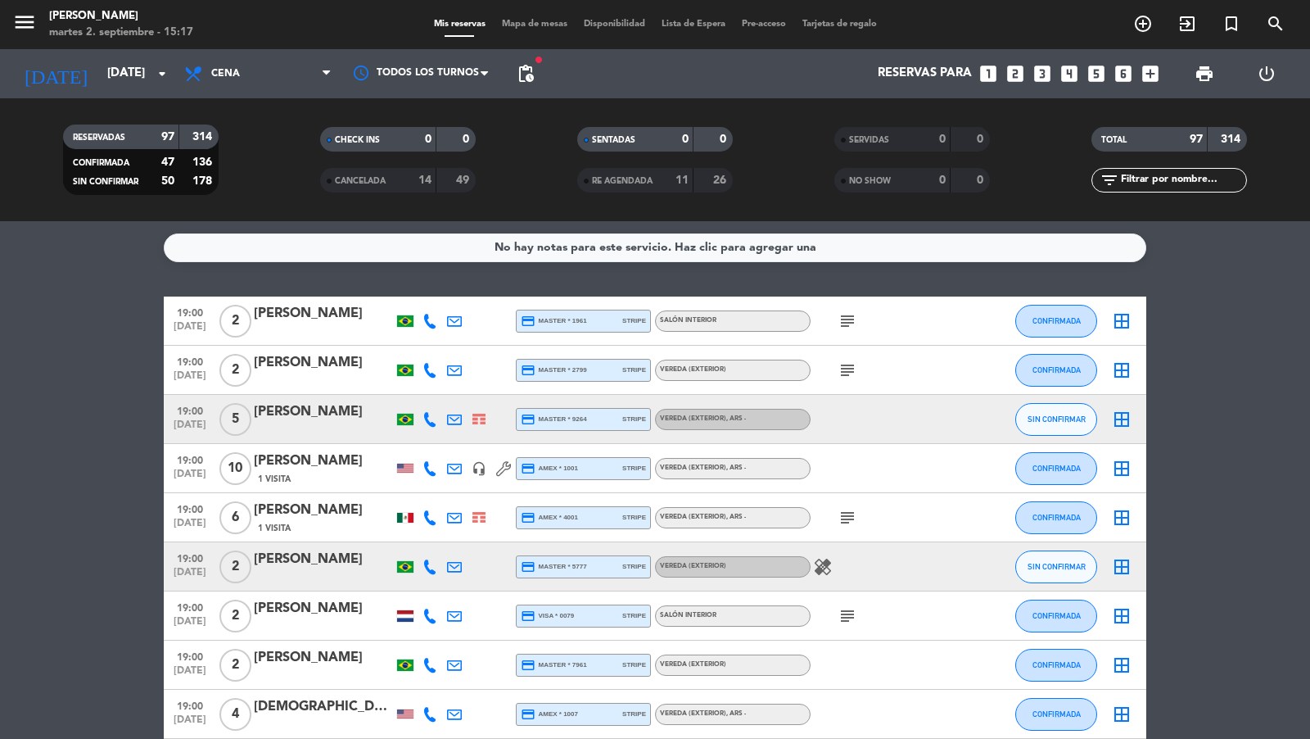
click at [1147, 23] on icon "add_circle_outline" at bounding box center [1143, 24] width 20 height 20
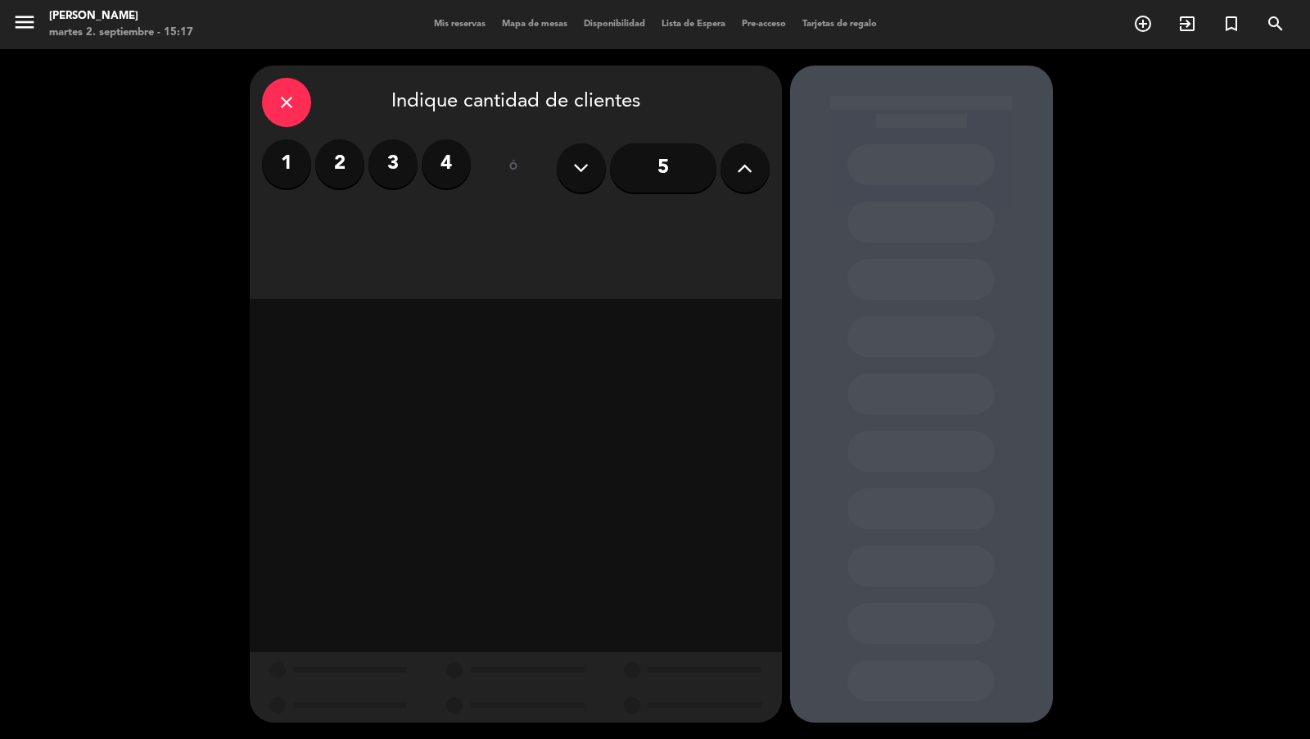
click at [666, 162] on input "5" at bounding box center [663, 167] width 106 height 49
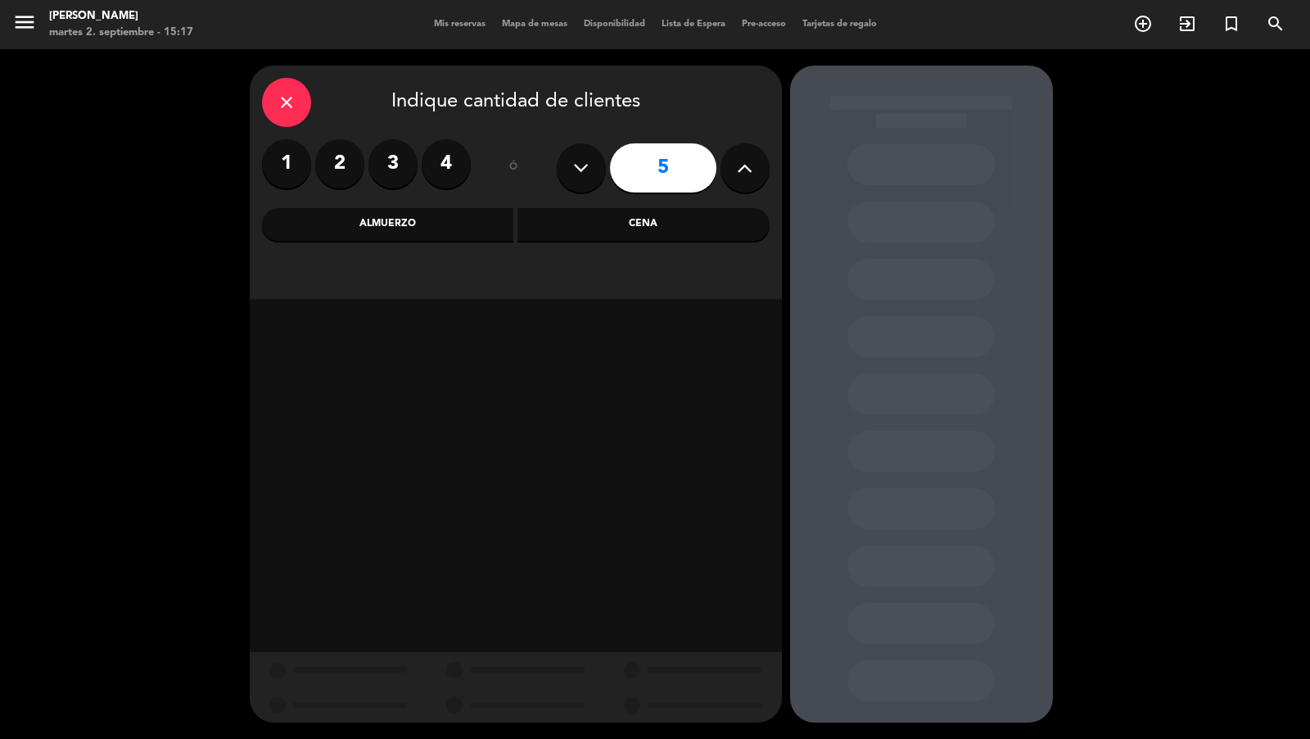
click at [742, 172] on icon at bounding box center [745, 168] width 16 height 25
type input "6"
click at [398, 230] on div "Almuerzo" at bounding box center [388, 224] width 252 height 33
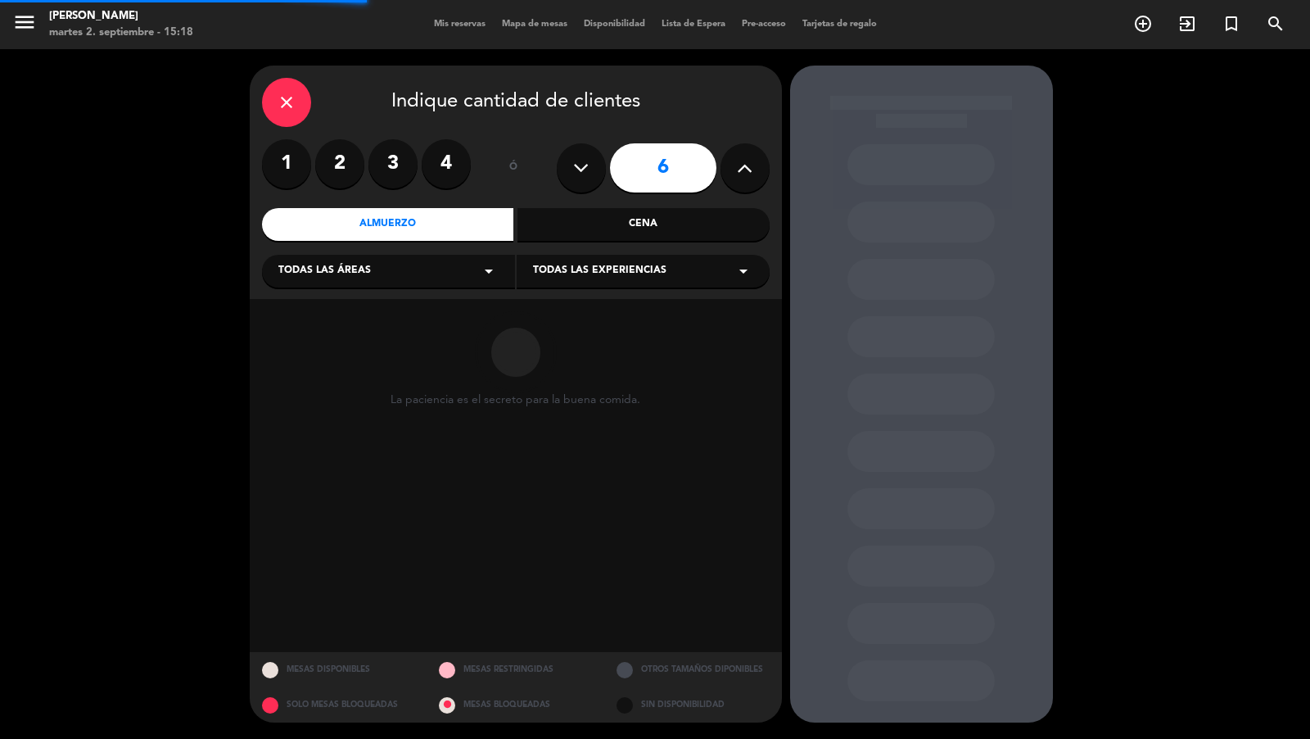
click at [368, 291] on div "close Indique cantidad de clientes 1 2 3 4 ó 6 Almuerzo Cena Todas las áreas ar…" at bounding box center [516, 182] width 532 height 233
click at [368, 282] on div "Todas las áreas arrow_drop_down" at bounding box center [388, 271] width 253 height 33
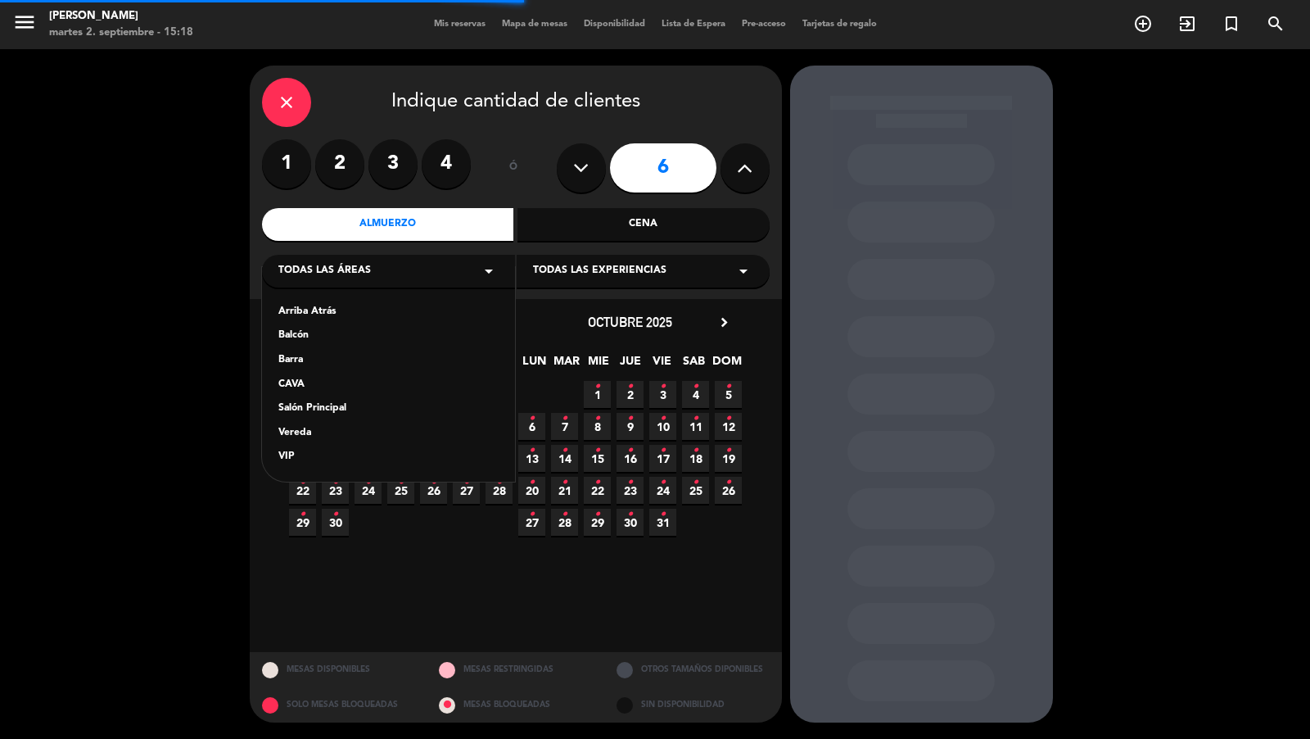
click at [322, 425] on div "Vereda" at bounding box center [388, 433] width 220 height 16
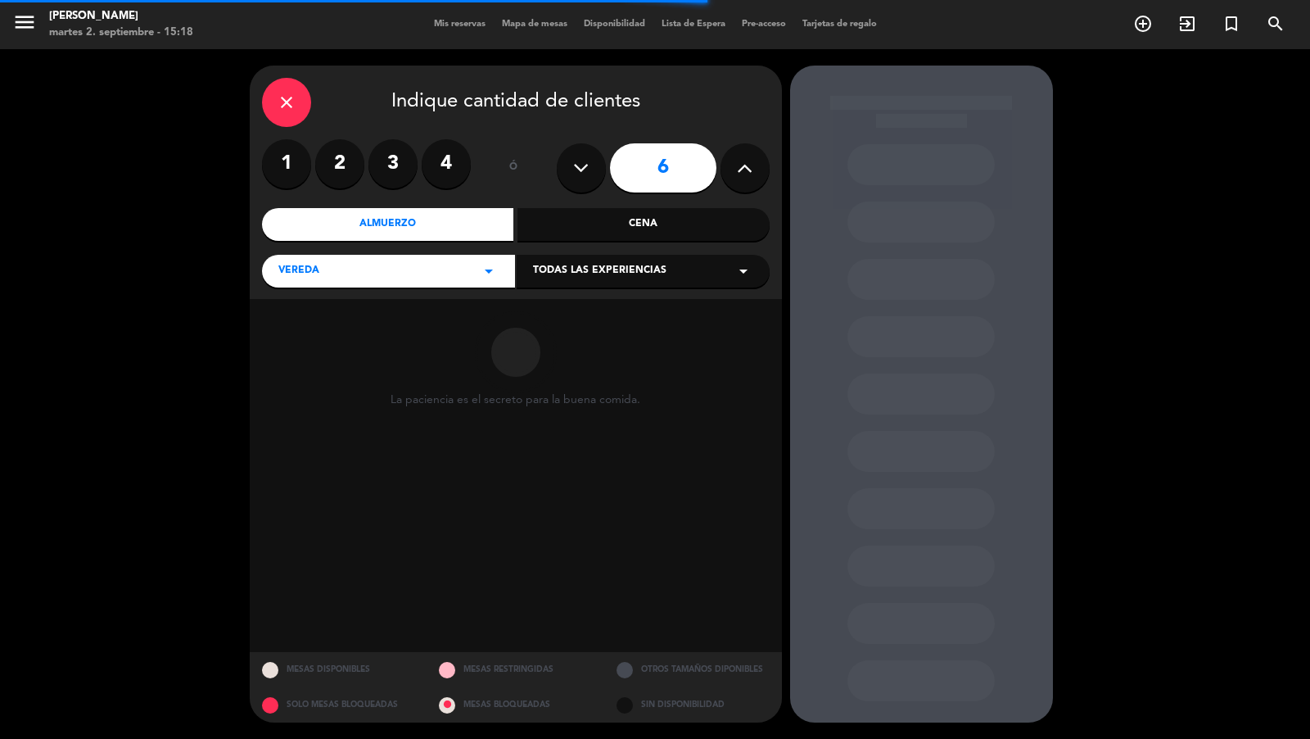
click at [373, 278] on div "Vereda arrow_drop_down" at bounding box center [388, 271] width 253 height 33
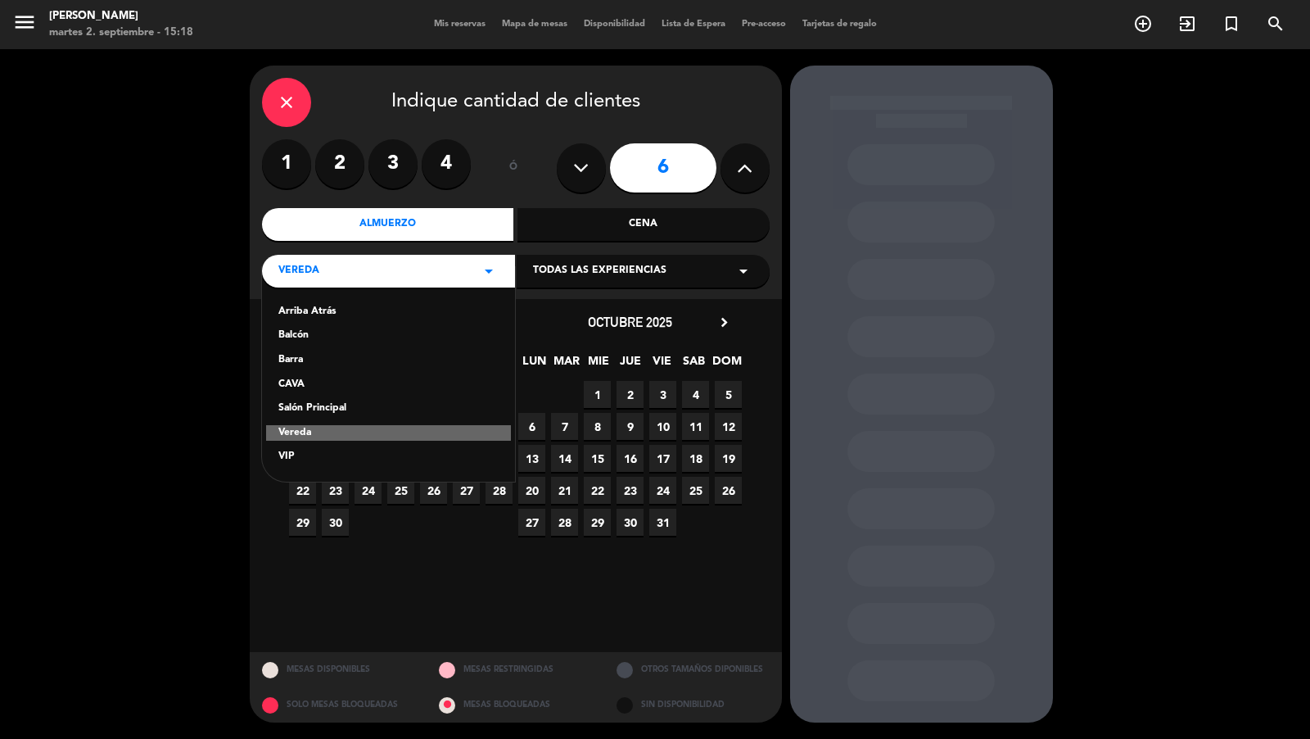
click at [345, 407] on div "Salón Principal" at bounding box center [388, 408] width 220 height 16
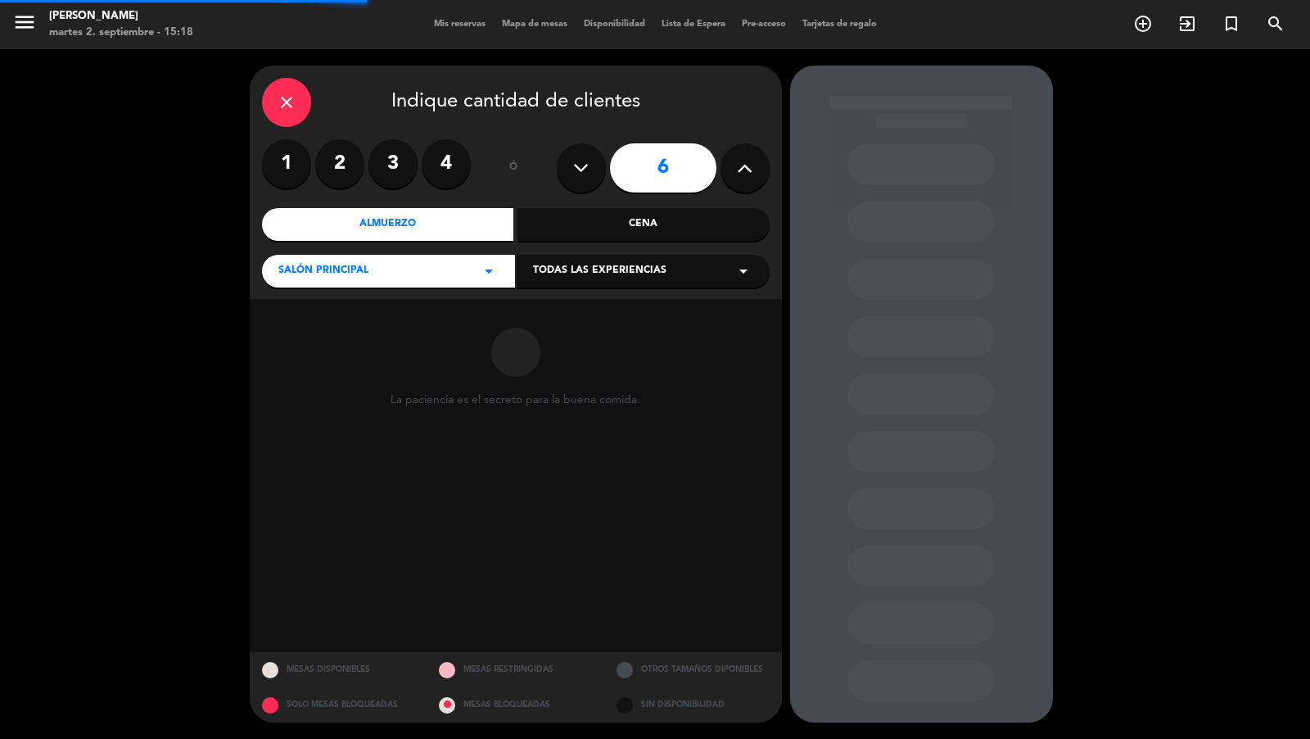
click at [569, 278] on div "Todas las experiencias arrow_drop_down" at bounding box center [643, 271] width 253 height 33
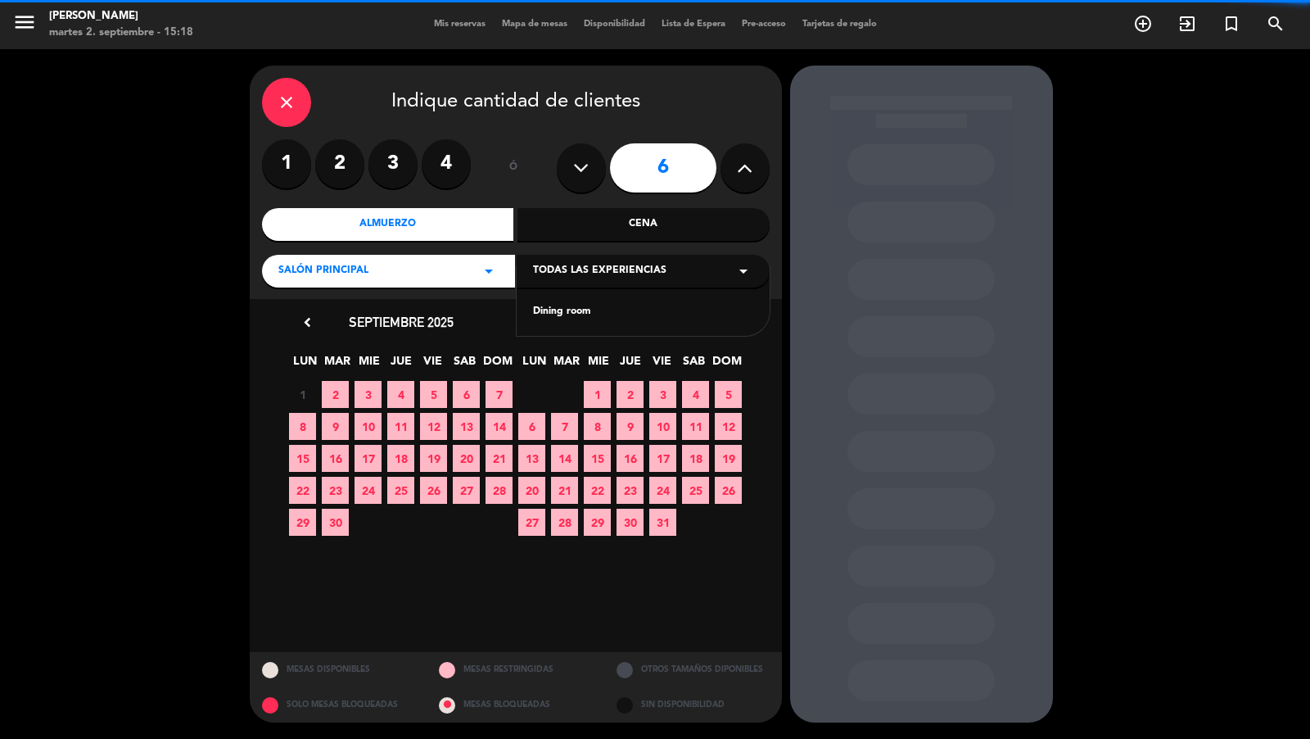
click at [564, 314] on div "Dining room" at bounding box center [643, 312] width 220 height 16
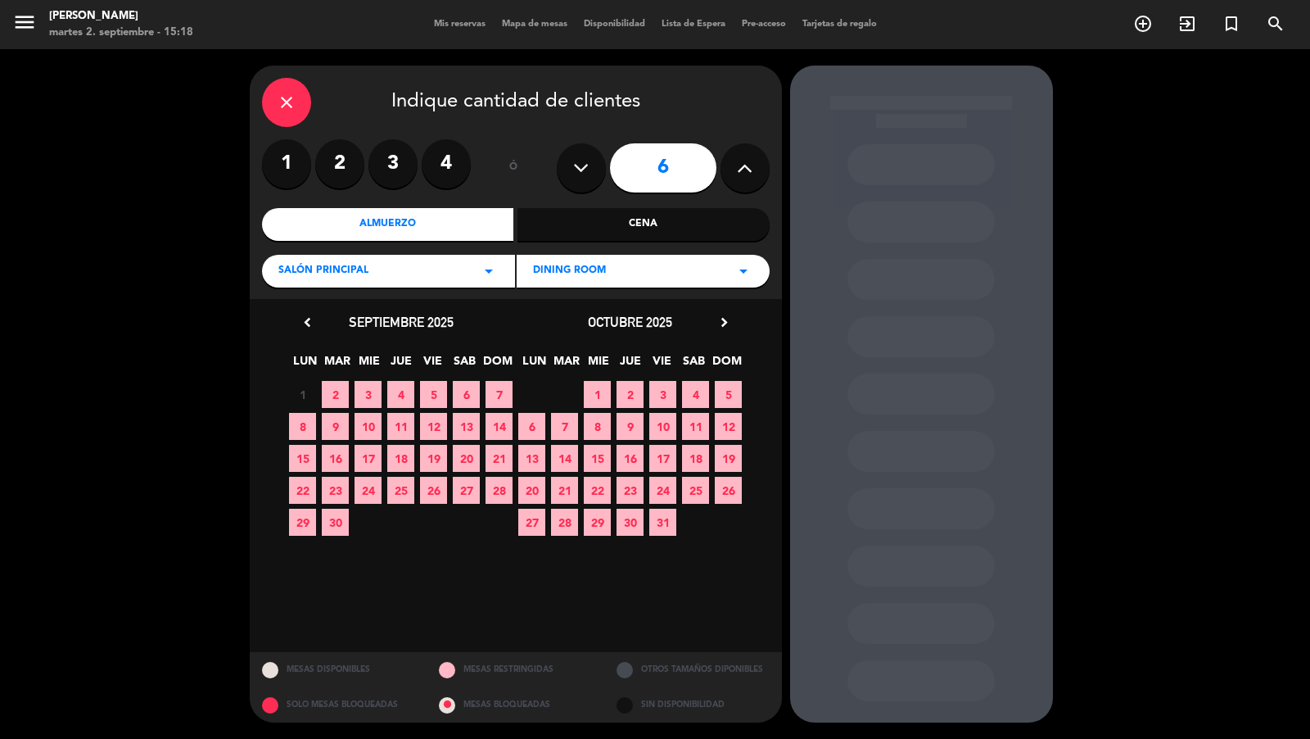
click at [477, 393] on span "6" at bounding box center [466, 394] width 27 height 27
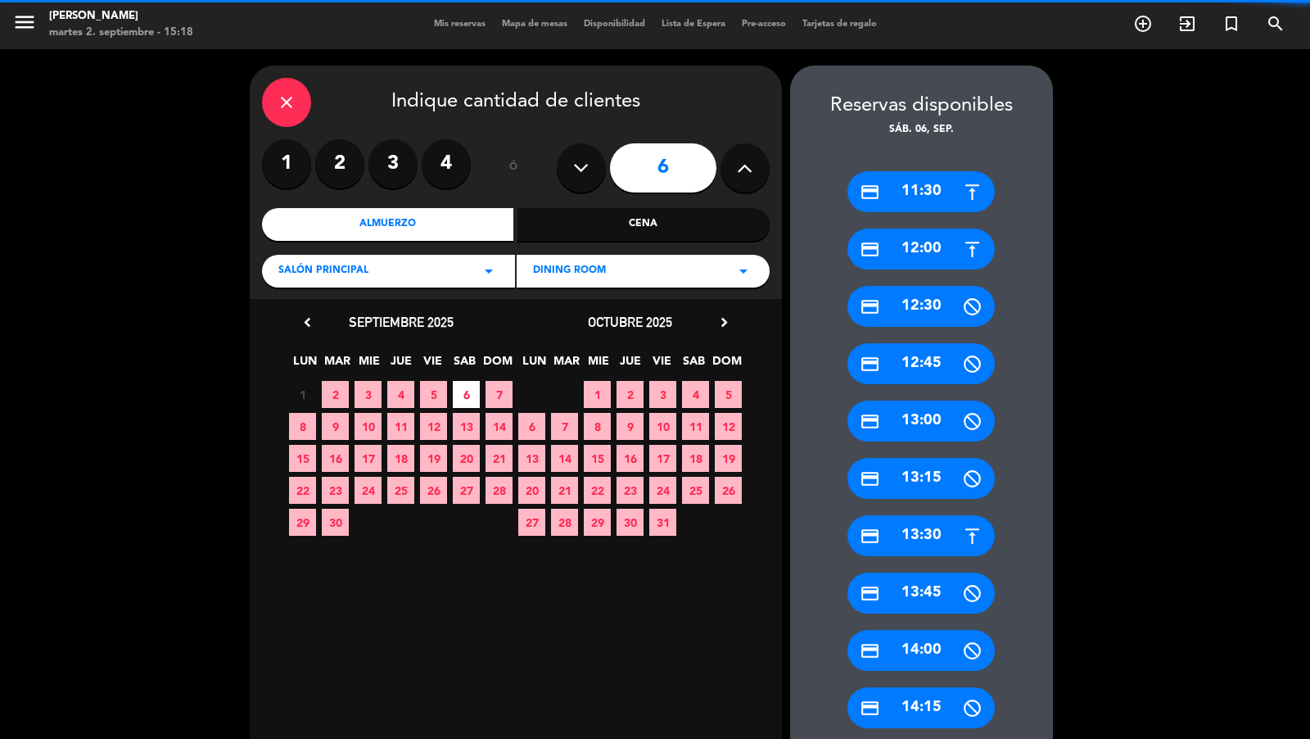
click at [903, 197] on div "credit_card 11:30" at bounding box center [920, 191] width 147 height 41
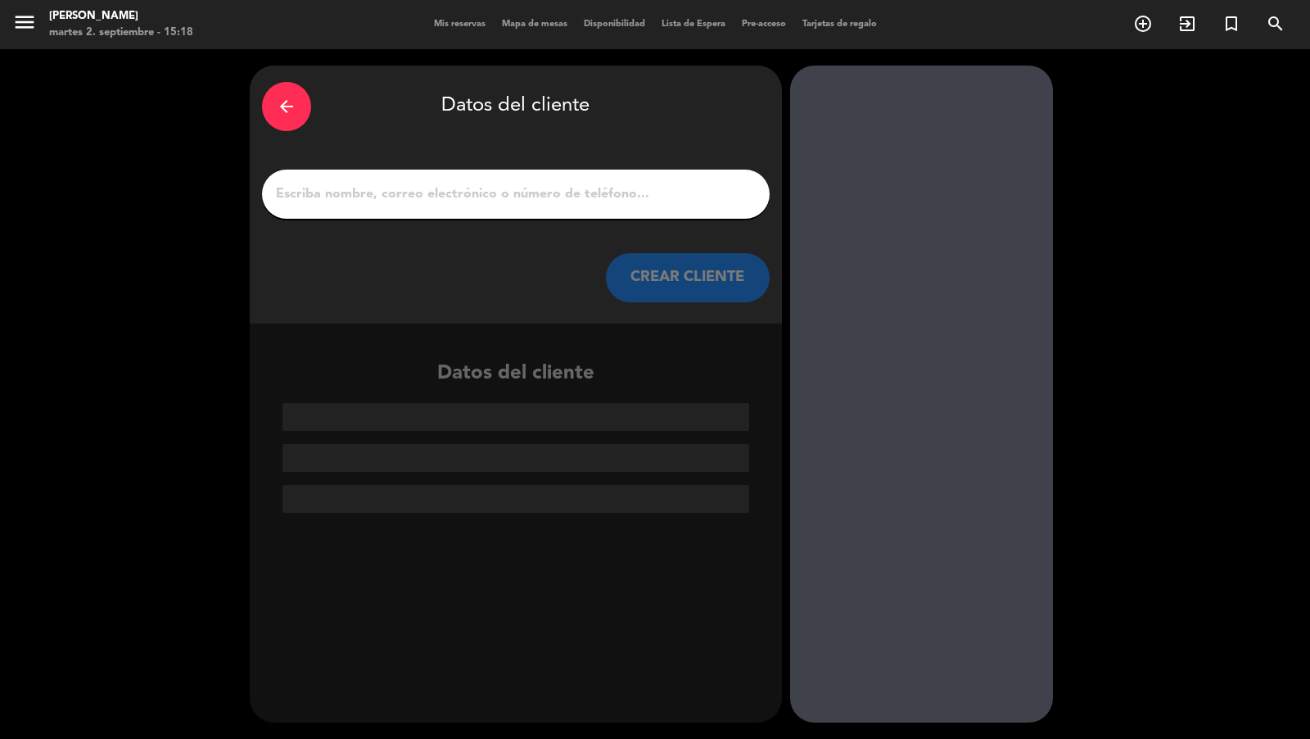
click at [734, 197] on input "1" at bounding box center [515, 194] width 483 height 23
paste input "[PERSON_NAME]"
type input "[PERSON_NAME]"
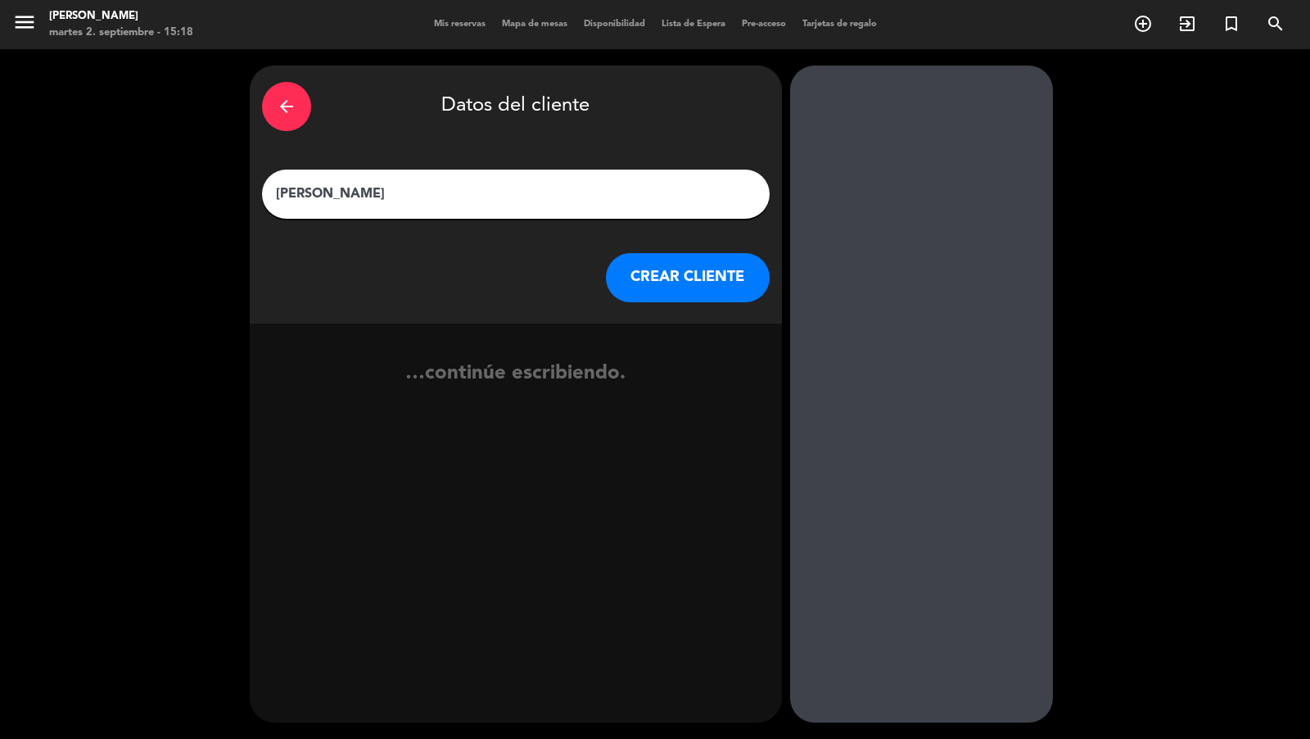
click at [752, 283] on button "CREAR CLIENTE" at bounding box center [688, 277] width 164 height 49
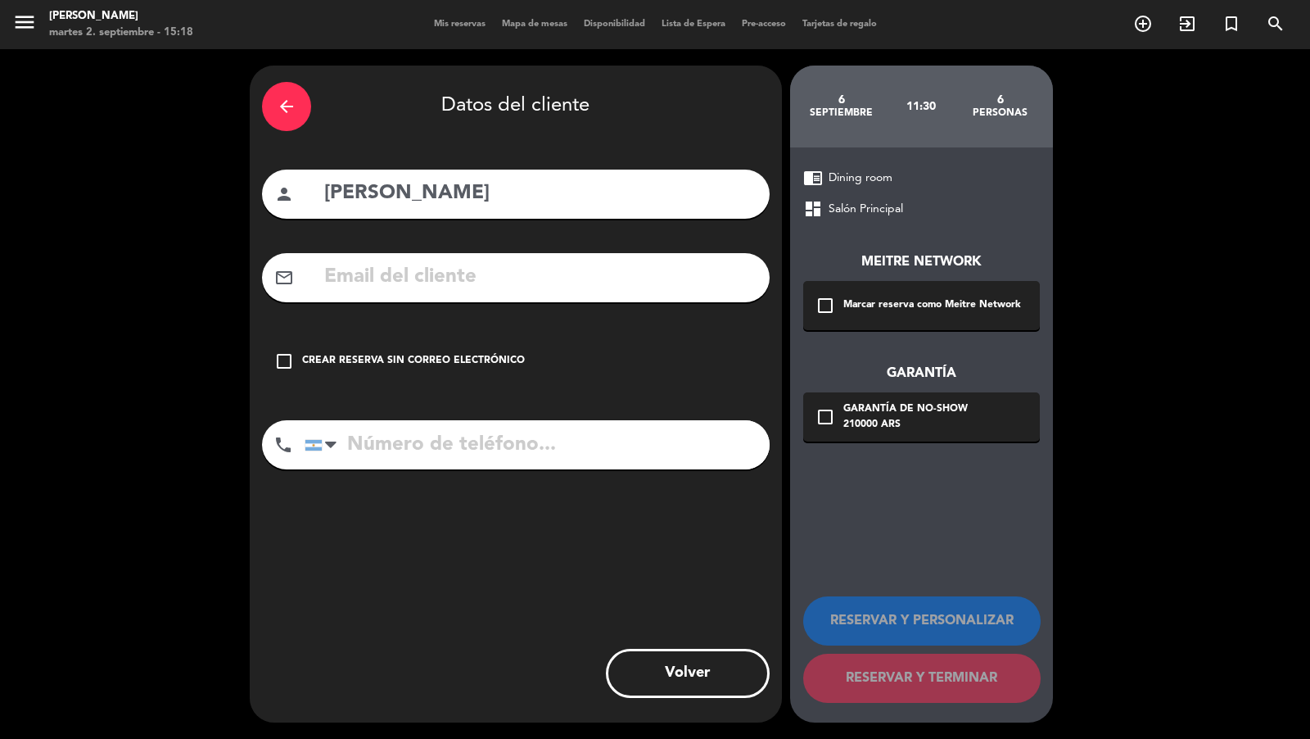
click at [870, 305] on div "Marcar reserva como Meitre Network" at bounding box center [932, 305] width 178 height 16
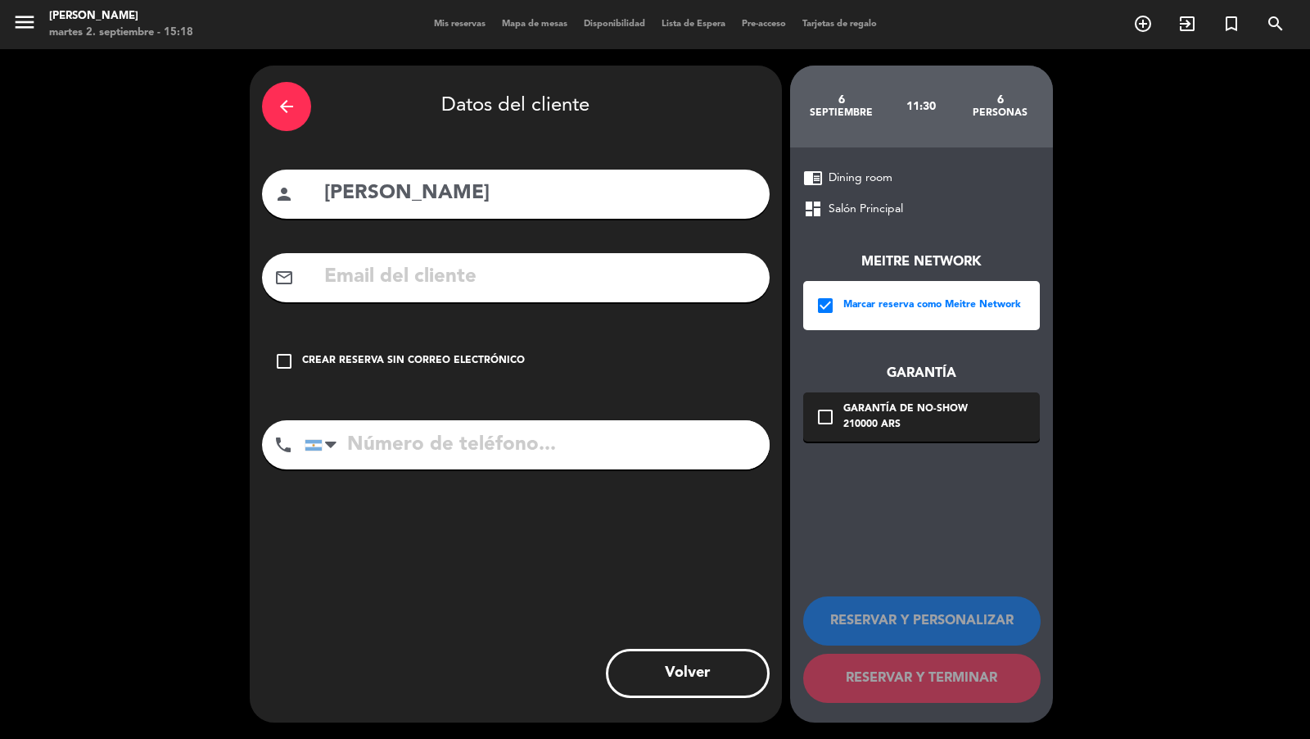
click at [875, 409] on div "Garantía de no-show" at bounding box center [905, 409] width 124 height 16
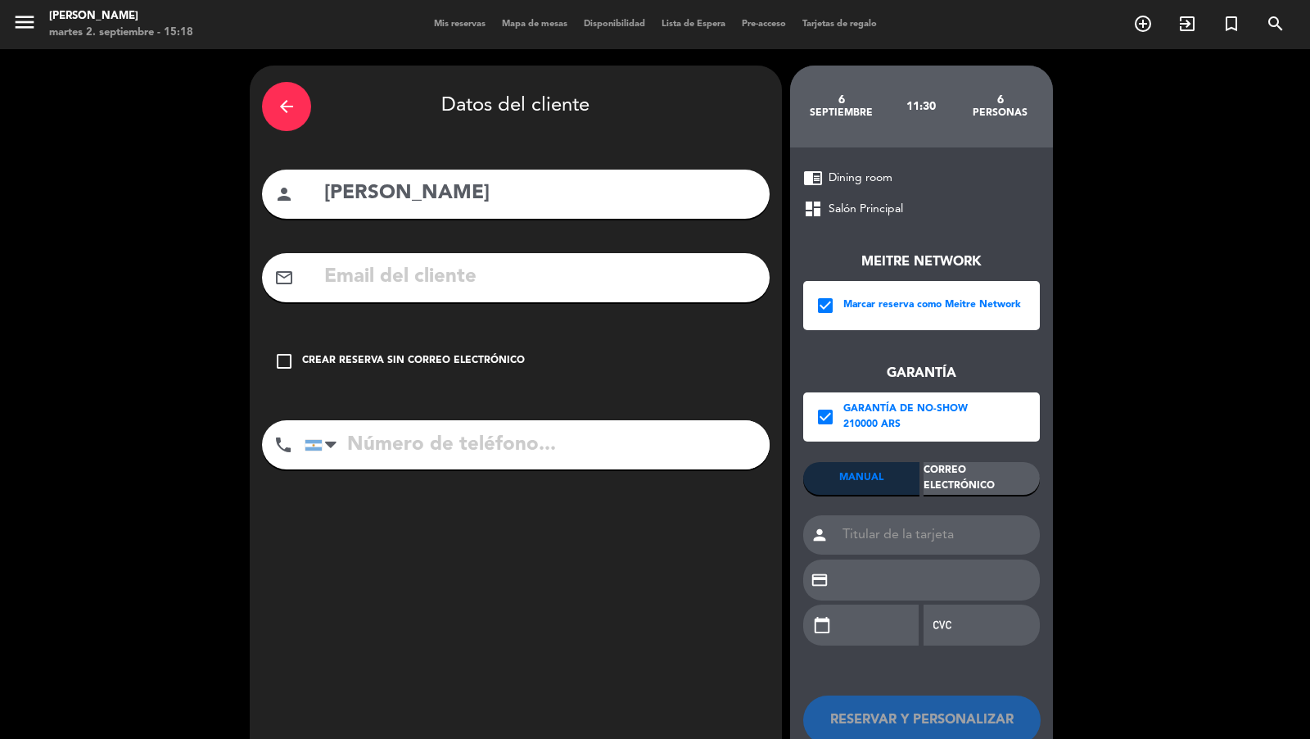
click at [939, 489] on div "Correo Electrónico" at bounding box center [982, 478] width 116 height 33
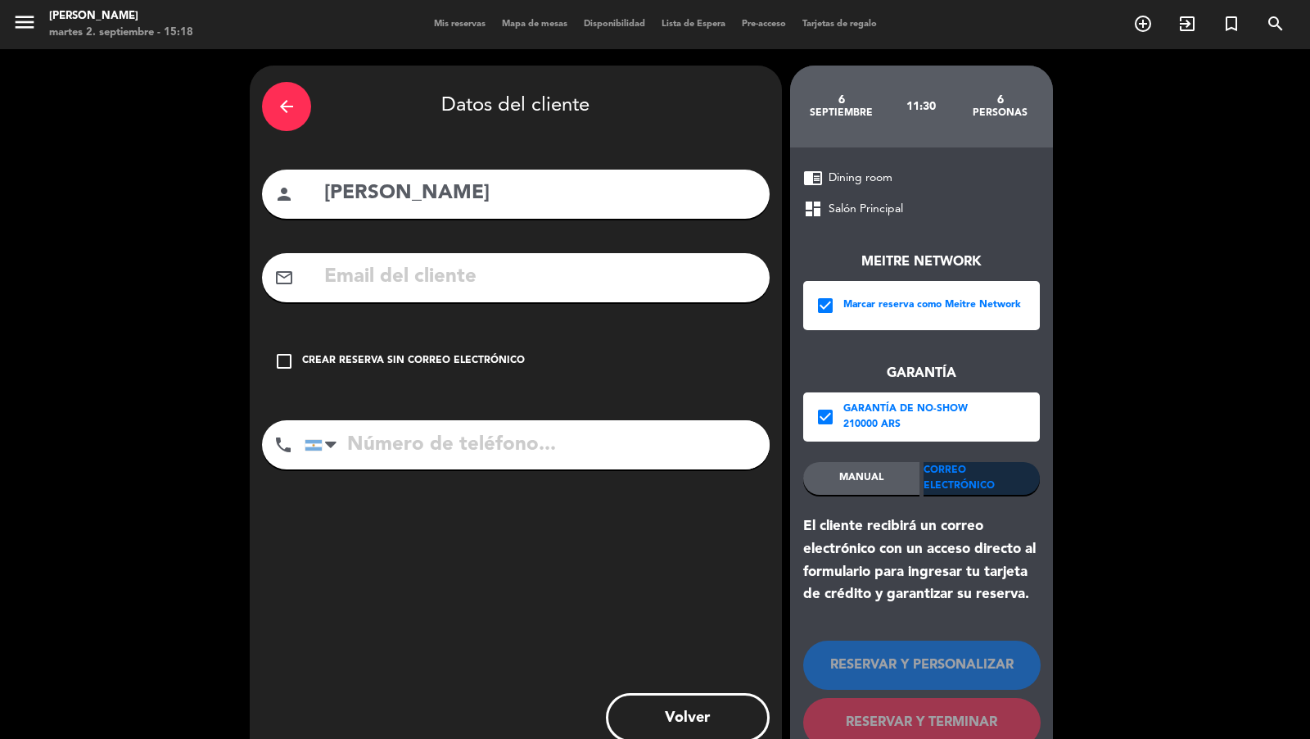
click at [690, 280] on input "text" at bounding box center [540, 277] width 435 height 34
click at [511, 285] on input "text" at bounding box center [540, 277] width 435 height 34
paste input "[EMAIL_ADDRESS][DOMAIN_NAME]"
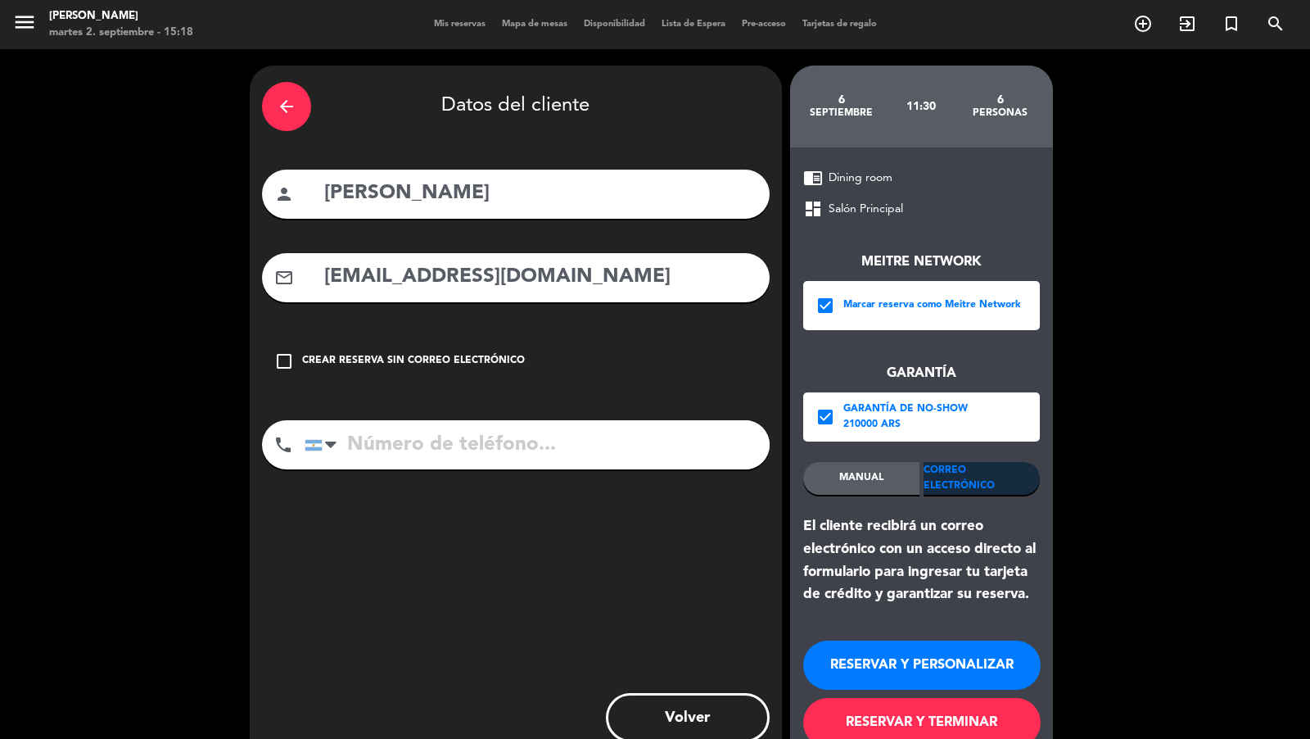
type input "[EMAIL_ADDRESS][DOMAIN_NAME]"
click at [507, 445] on input "tel" at bounding box center [537, 444] width 465 height 49
click at [469, 443] on input "tel" at bounding box center [537, 444] width 465 height 49
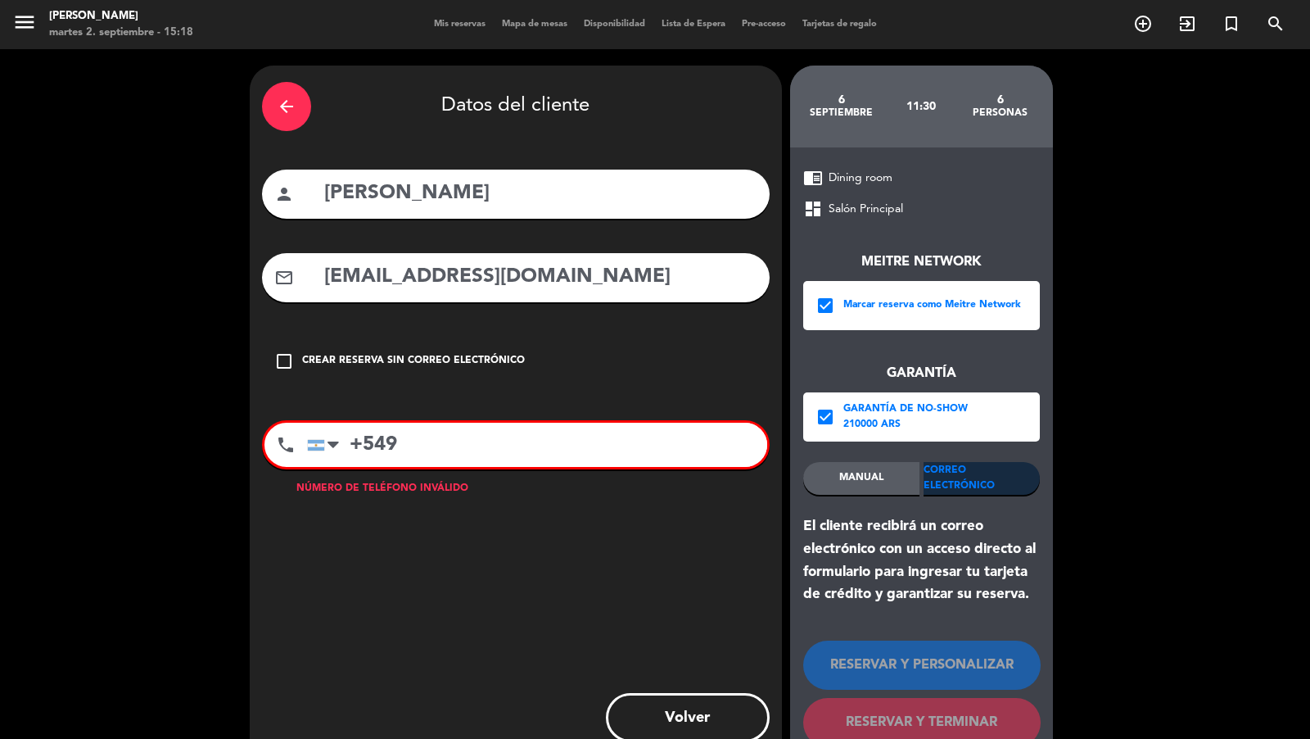
paste input "11 3209 1470"
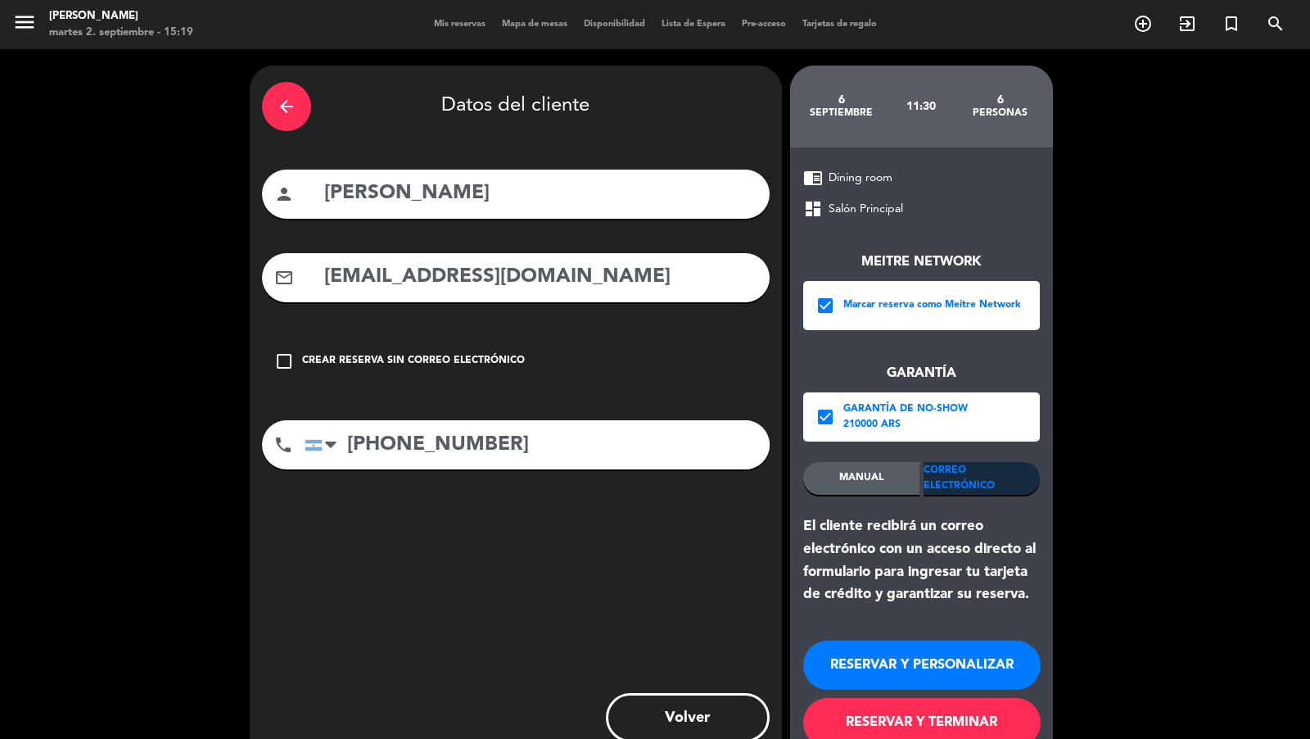
type input "[PHONE_NUMBER]"
click at [898, 664] on button "RESERVAR Y TERMINAR" at bounding box center [921, 722] width 237 height 49
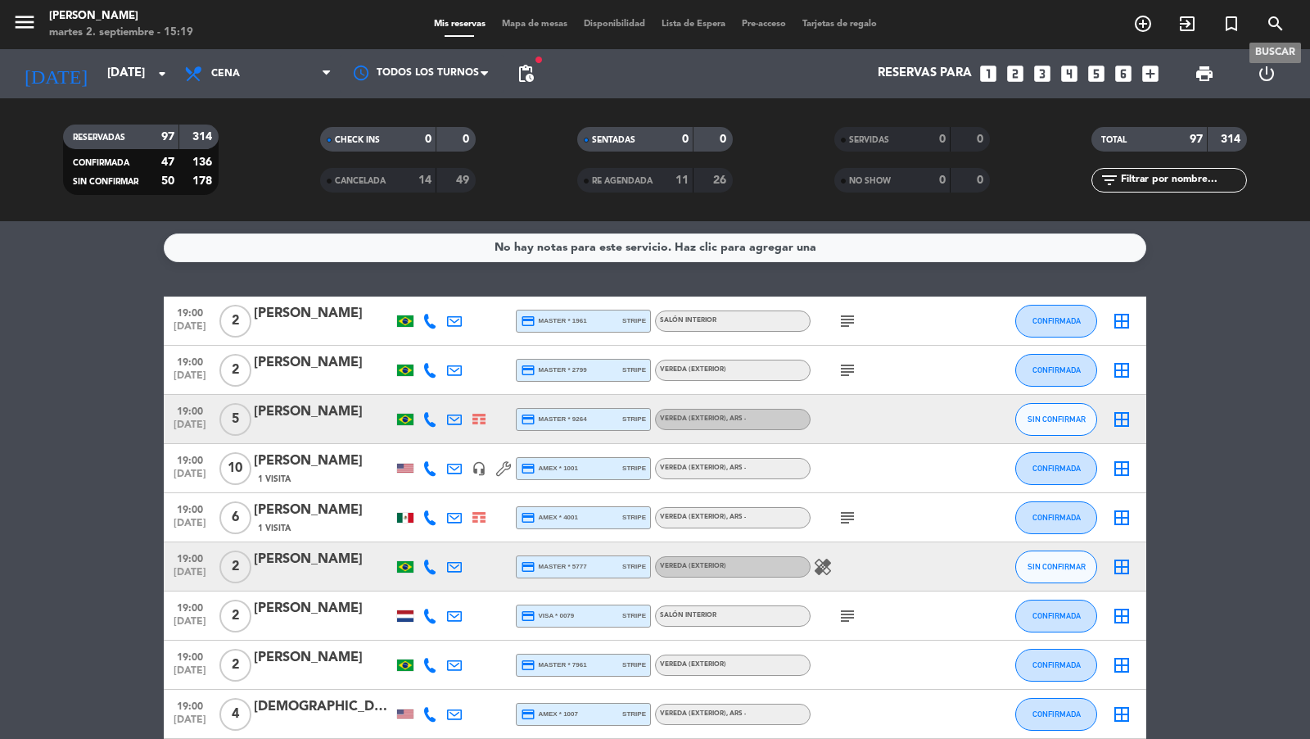
click at [1178, 29] on icon "search" at bounding box center [1276, 24] width 20 height 20
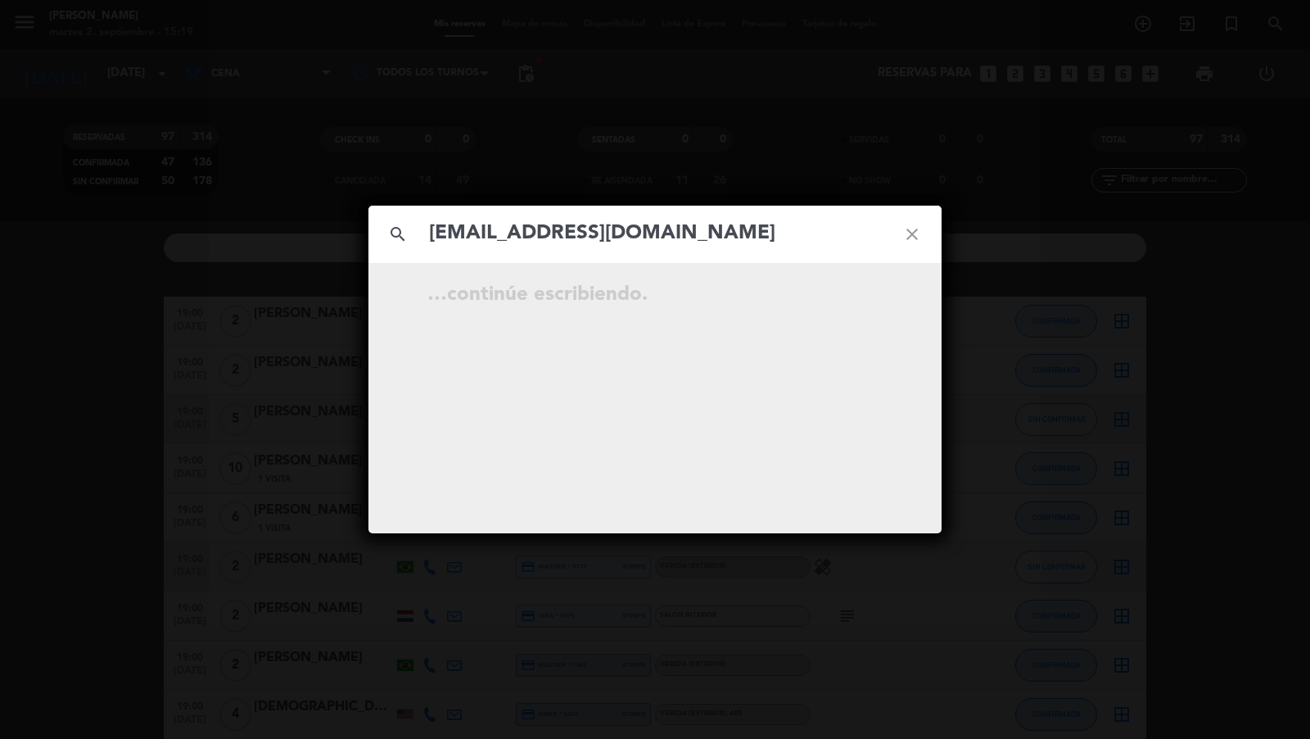
type input "[EMAIL_ADDRESS][DOMAIN_NAME]"
click at [879, 293] on icon "open_in_new" at bounding box center [871, 297] width 20 height 20
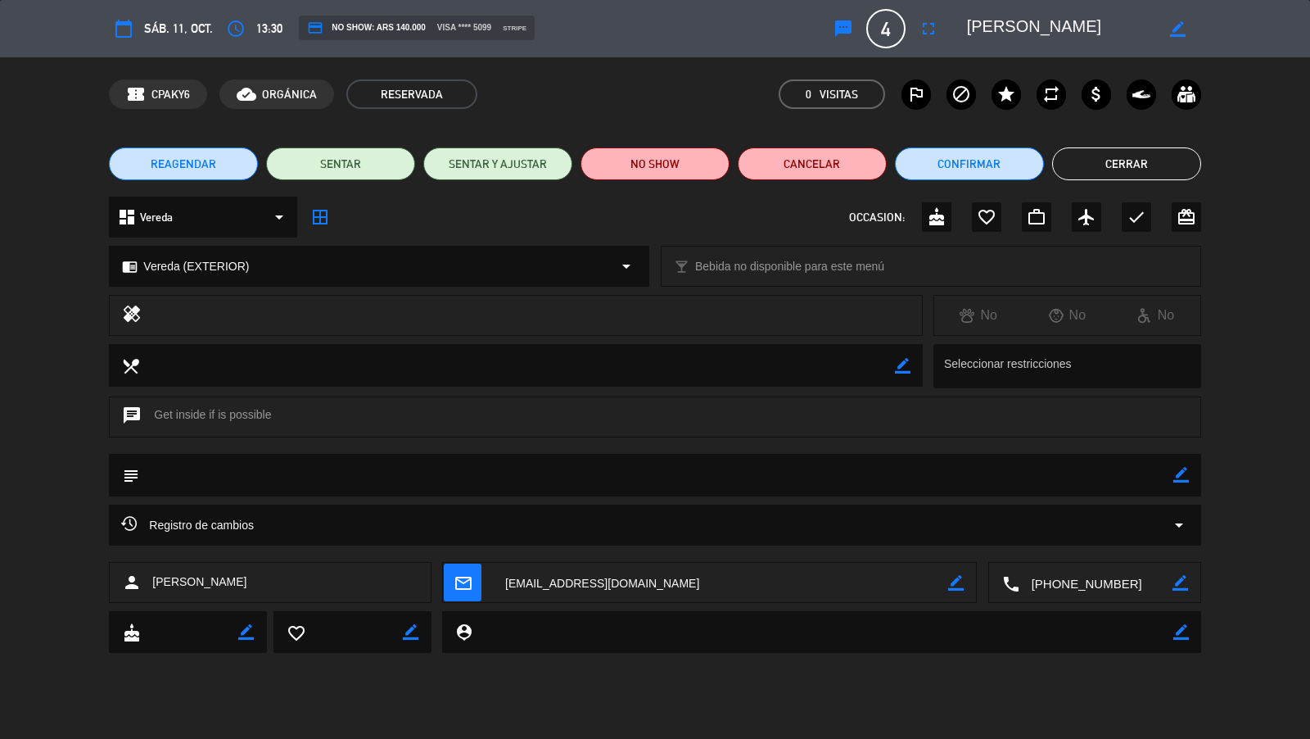
click at [927, 33] on icon "fullscreen" at bounding box center [929, 29] width 20 height 20
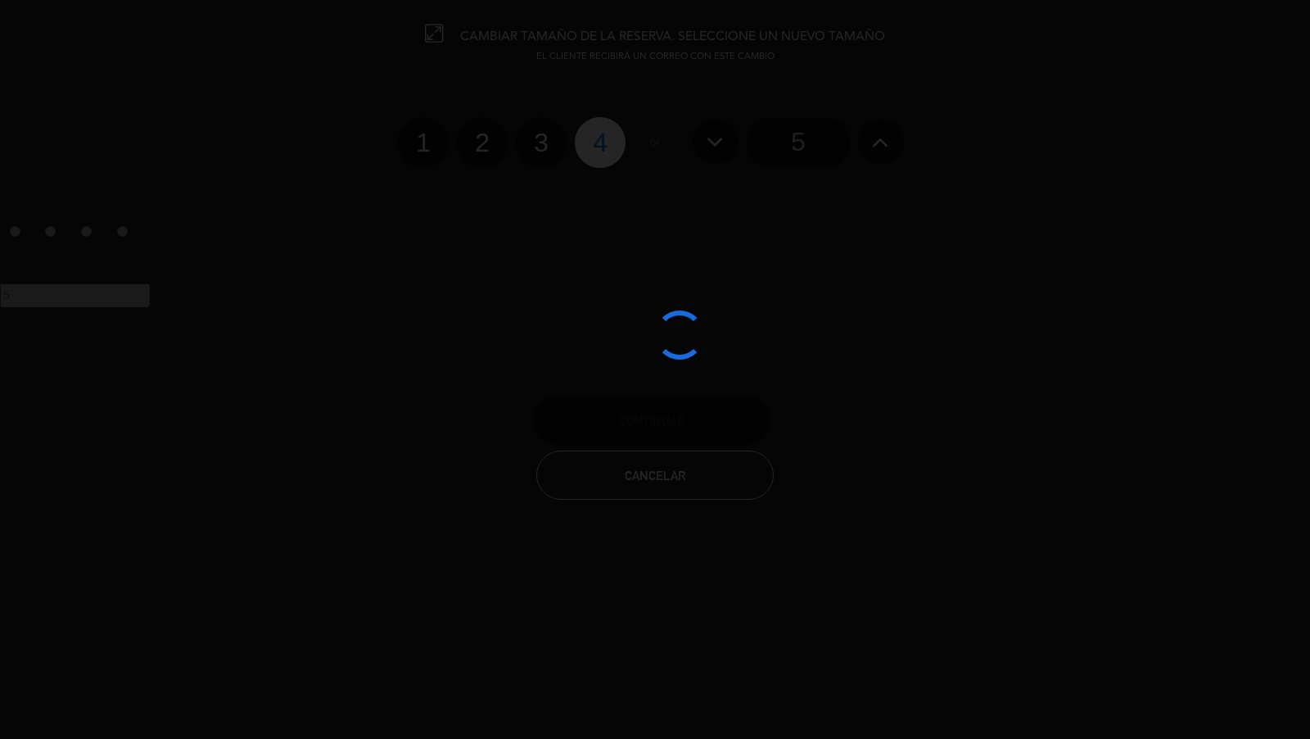
click at [879, 147] on icon at bounding box center [880, 142] width 17 height 26
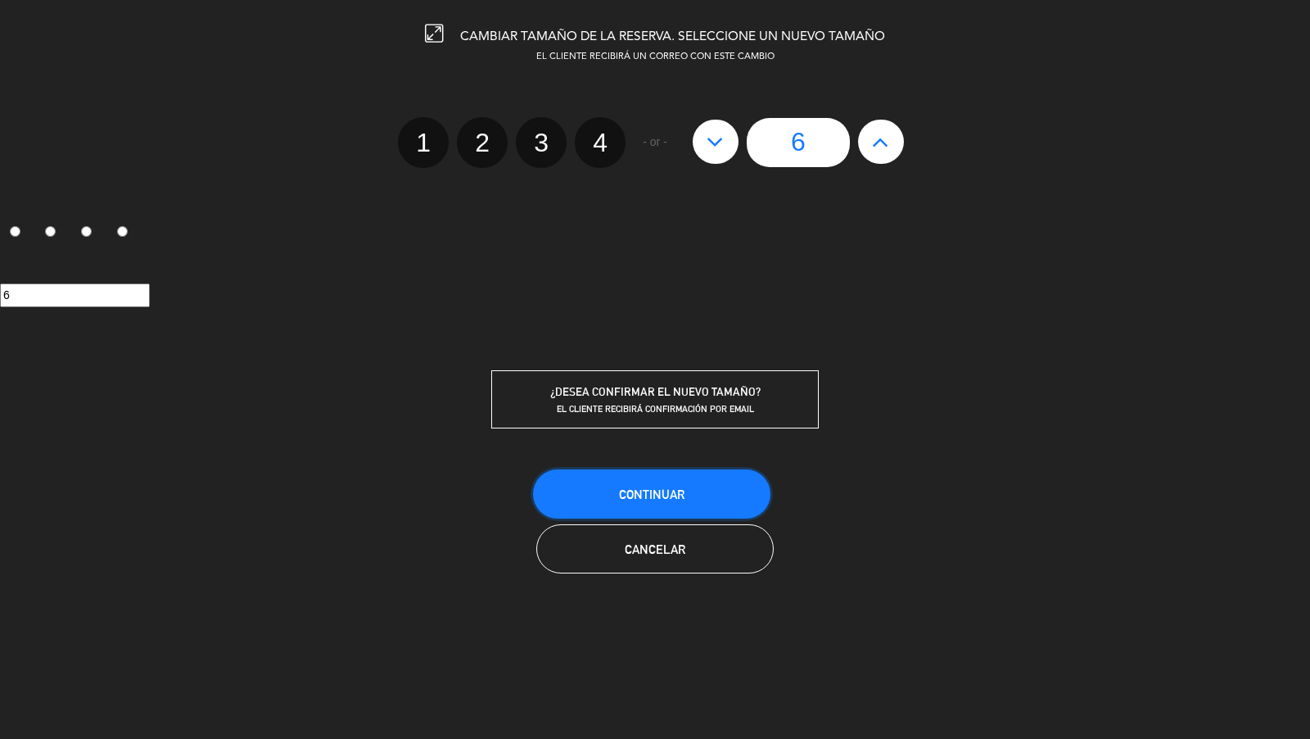
click at [669, 495] on span "Continuar" at bounding box center [652, 494] width 66 height 14
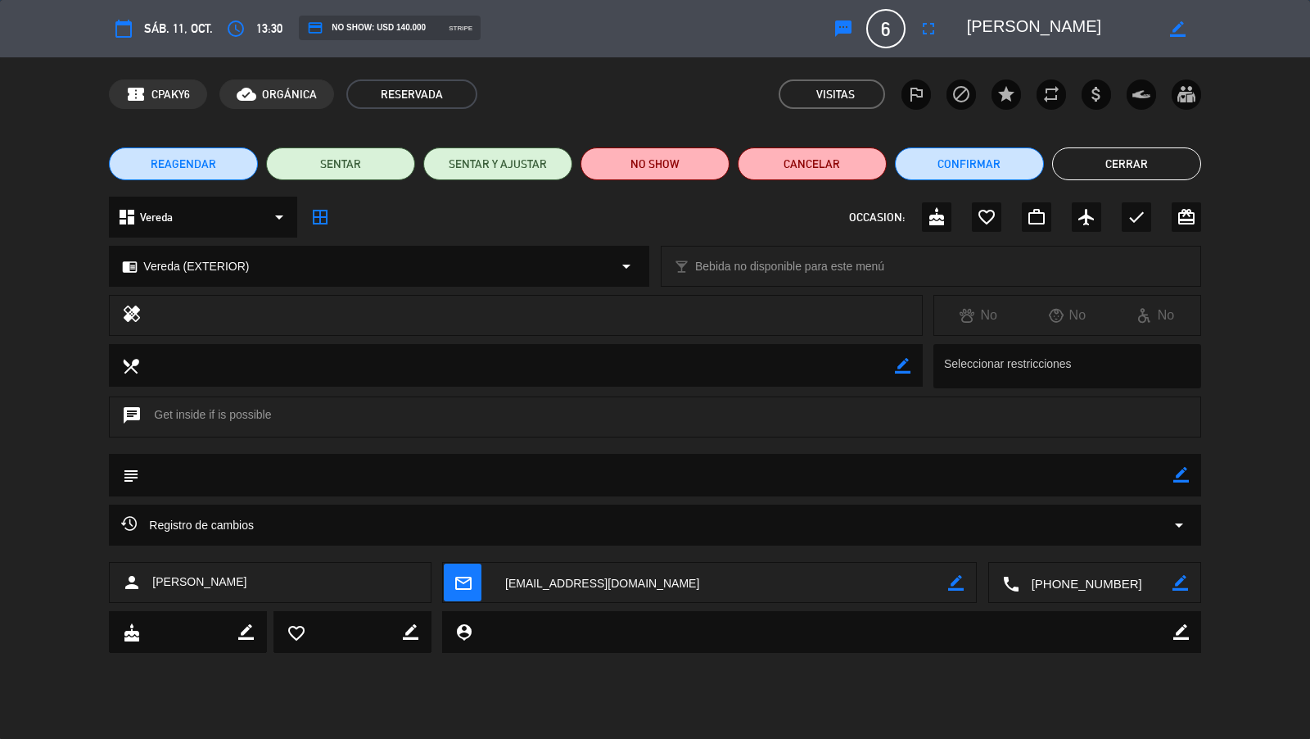
click at [243, 33] on icon "access_time" at bounding box center [236, 29] width 20 height 20
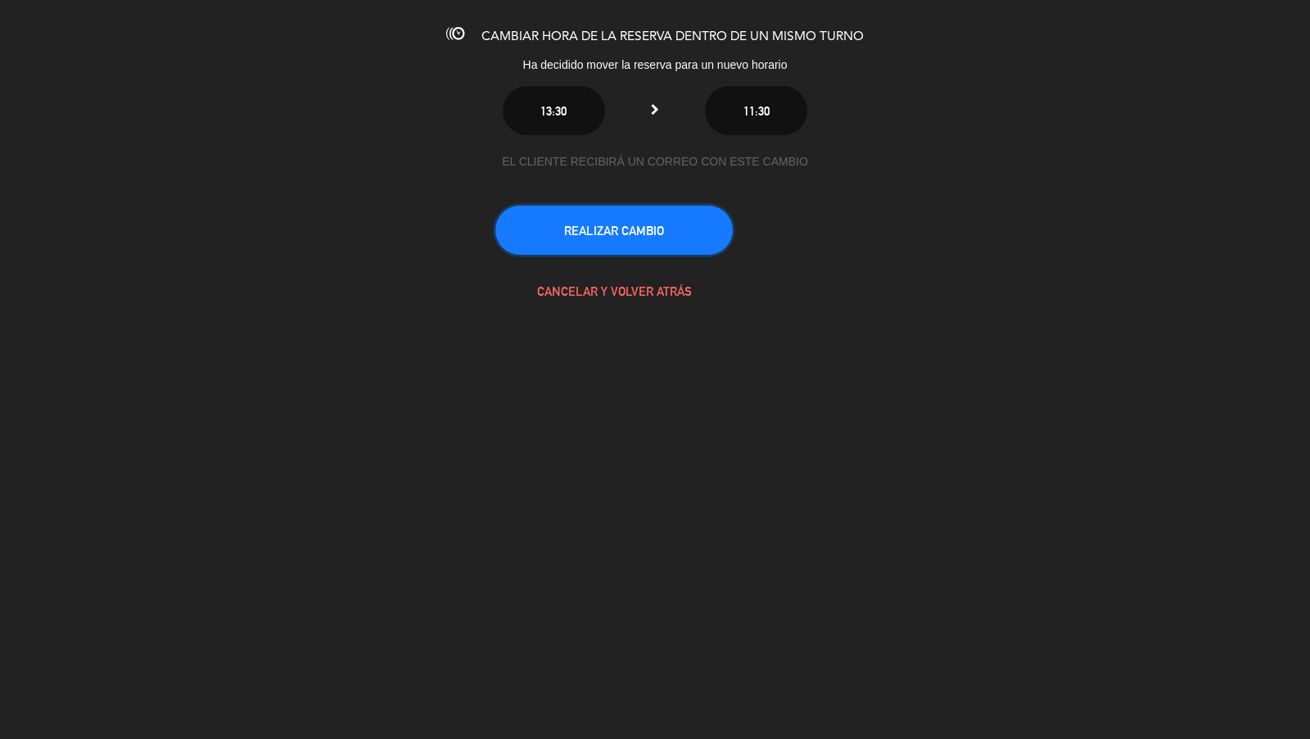
click at [603, 238] on button "REALIZAR CAMBIO" at bounding box center [613, 230] width 237 height 49
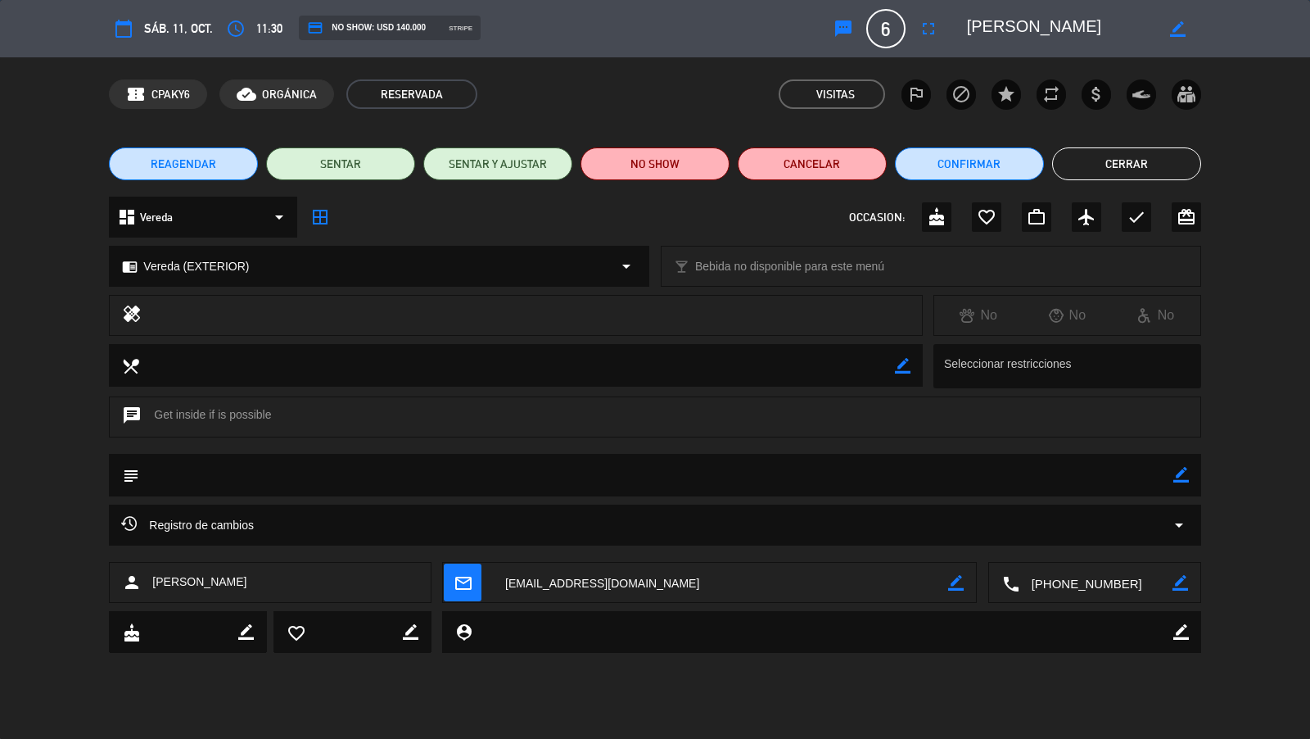
click at [1135, 140] on div "REAGENDAR SENTAR SENTAR Y AJUSTAR NO SHOW Cancelar Confirmar Cerrar" at bounding box center [655, 164] width 1310 height 66
click at [1123, 156] on button "Cerrar" at bounding box center [1126, 163] width 149 height 33
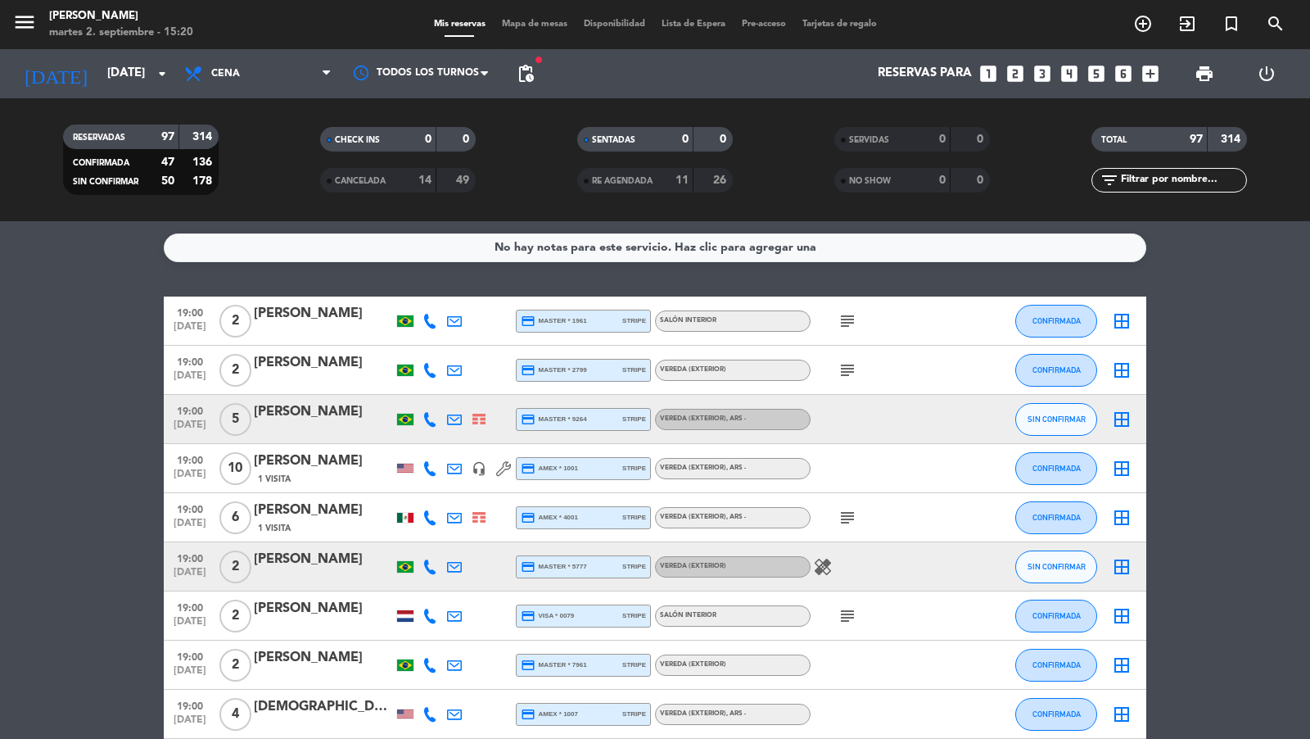
click at [167, 95] on div "[DATE] [DATE] arrow_drop_down" at bounding box center [94, 73] width 164 height 49
click at [164, 88] on input "[DATE]" at bounding box center [178, 73] width 158 height 31
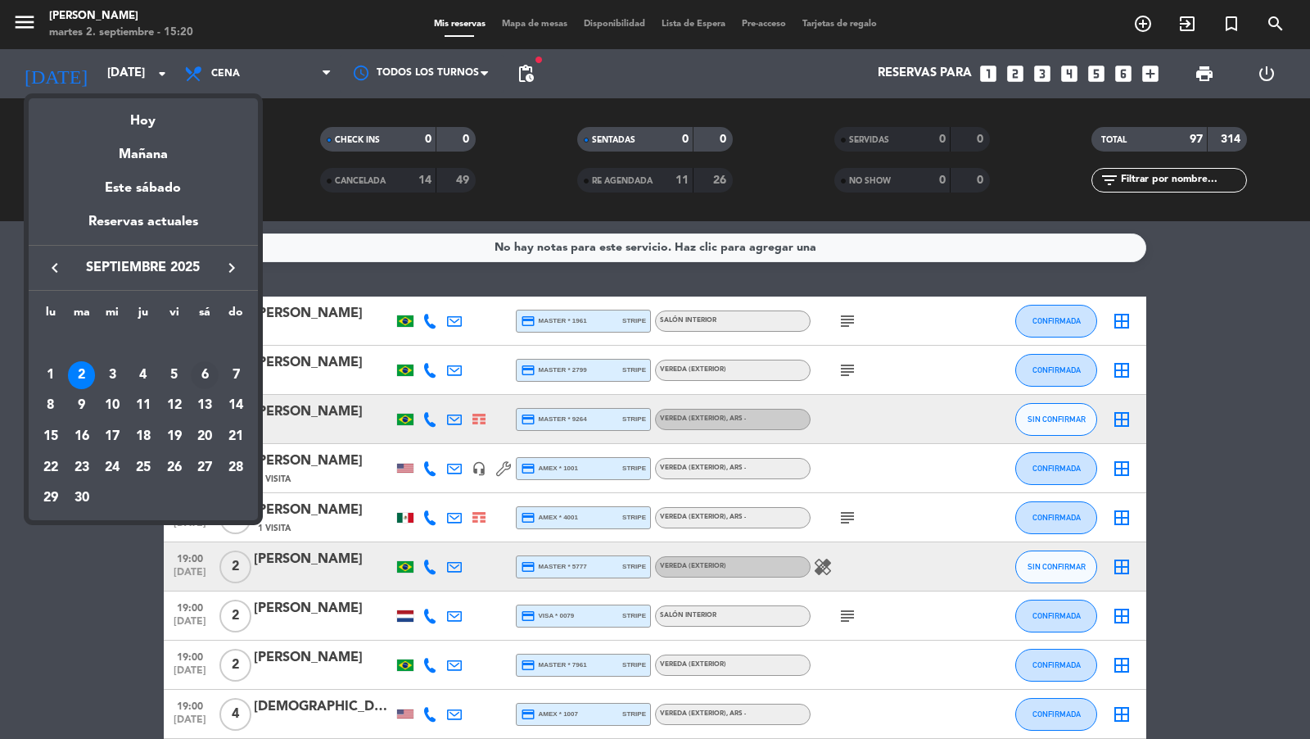
click at [204, 382] on div "6" at bounding box center [205, 375] width 28 height 28
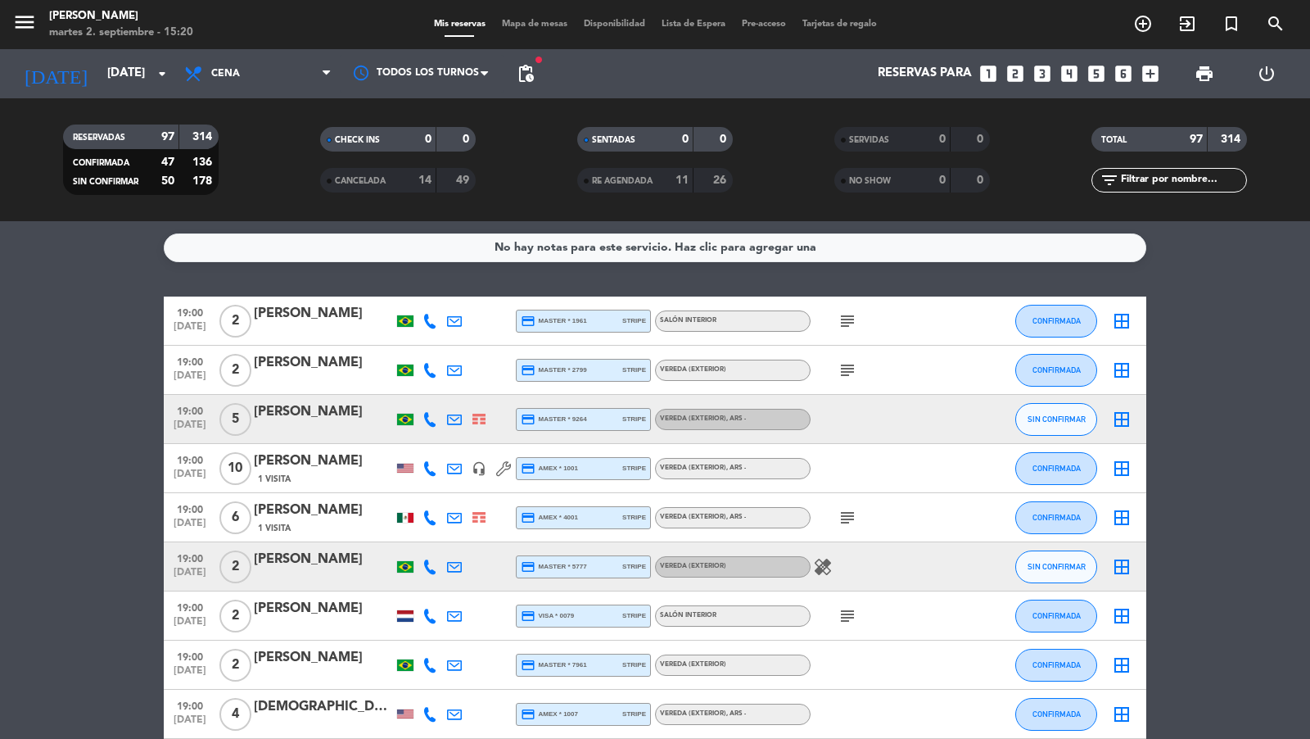
type input "[DATE]"
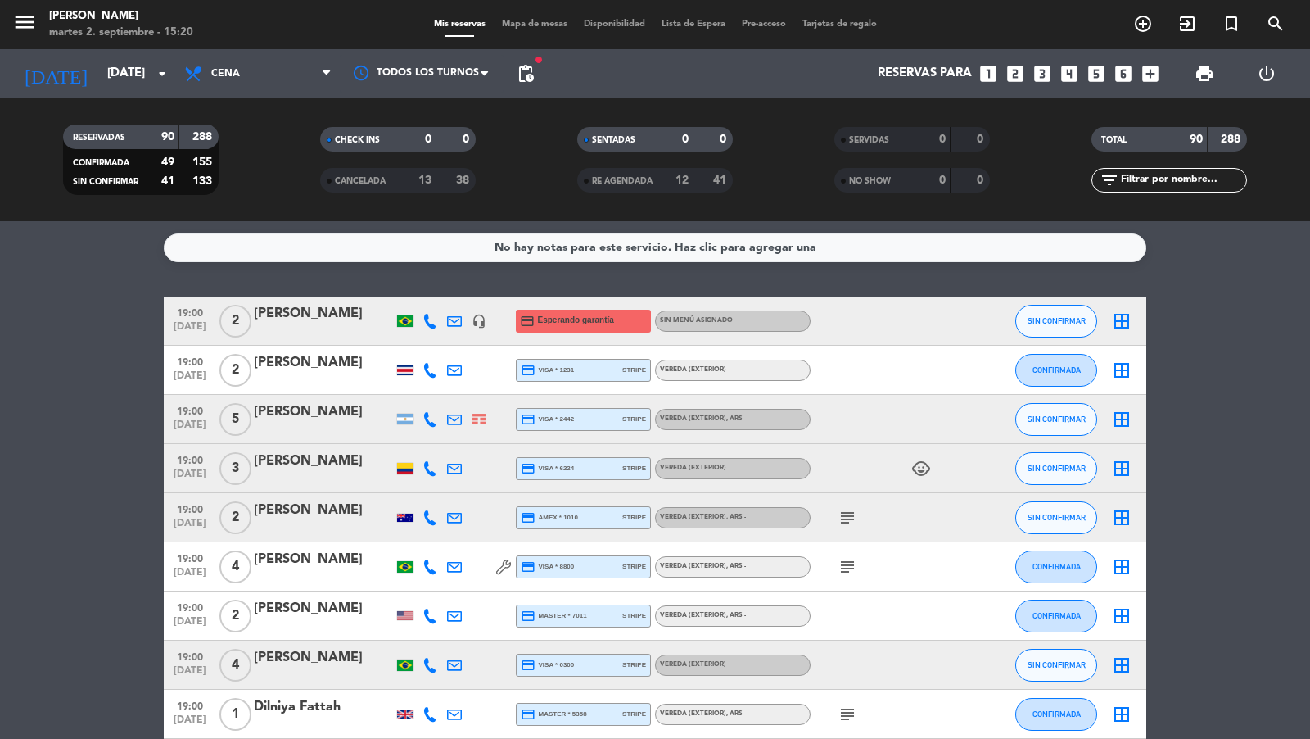
click at [197, 325] on span "[DATE]" at bounding box center [189, 330] width 41 height 19
click at [201, 323] on span "[DATE]" at bounding box center [189, 330] width 41 height 19
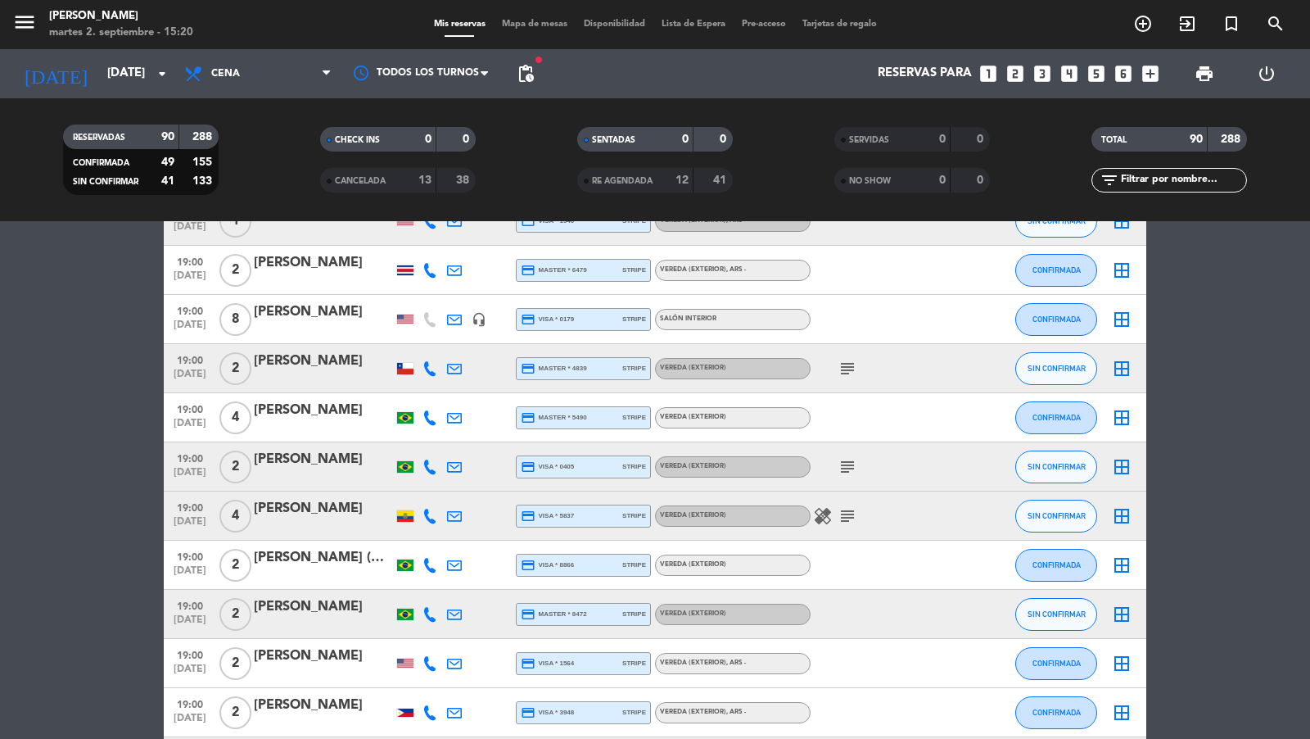
scroll to position [891, 0]
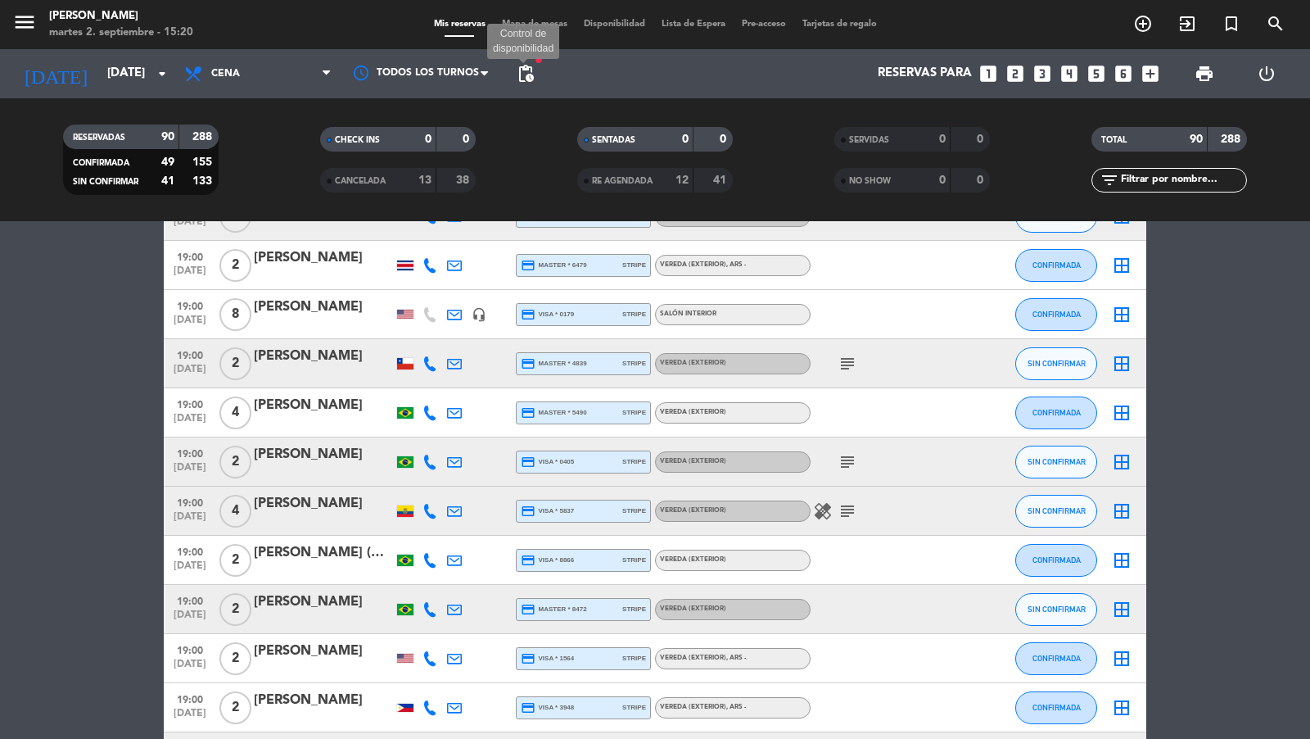
click at [526, 73] on span "pending_actions" at bounding box center [526, 74] width 20 height 20
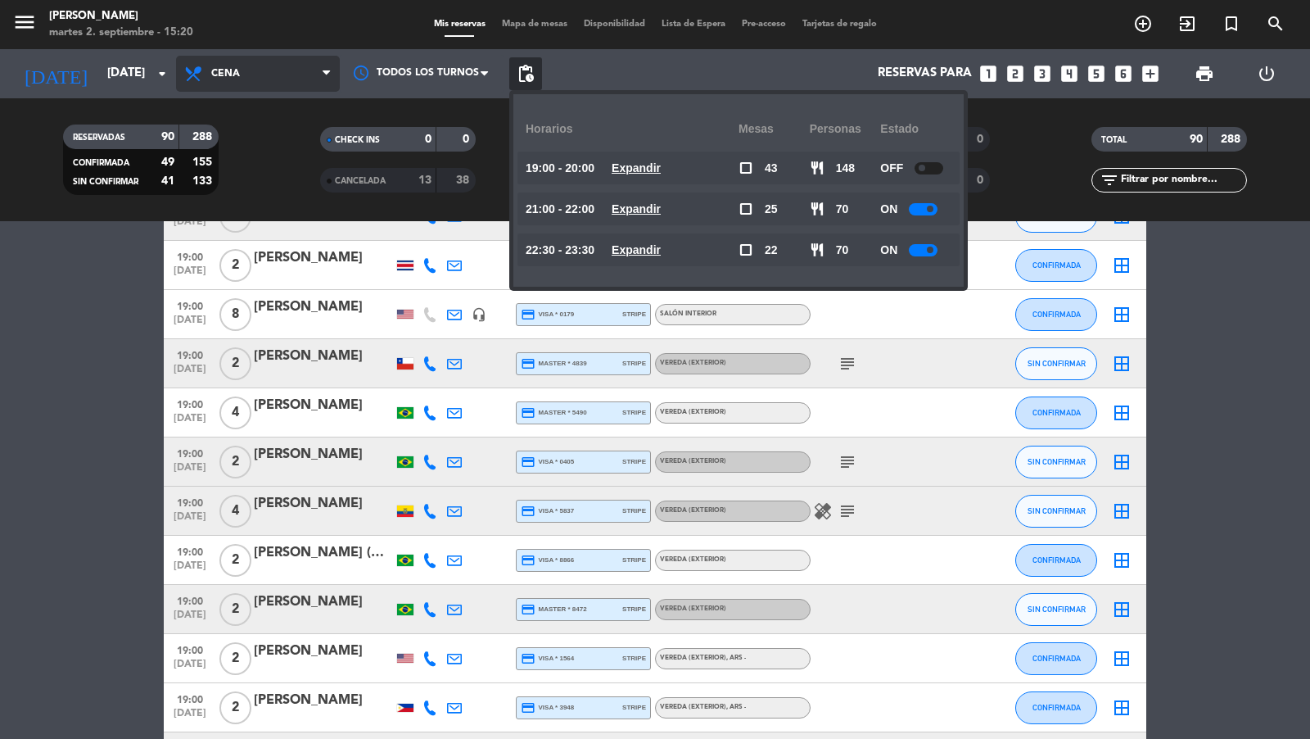
click at [295, 69] on span "Cena" at bounding box center [258, 74] width 164 height 36
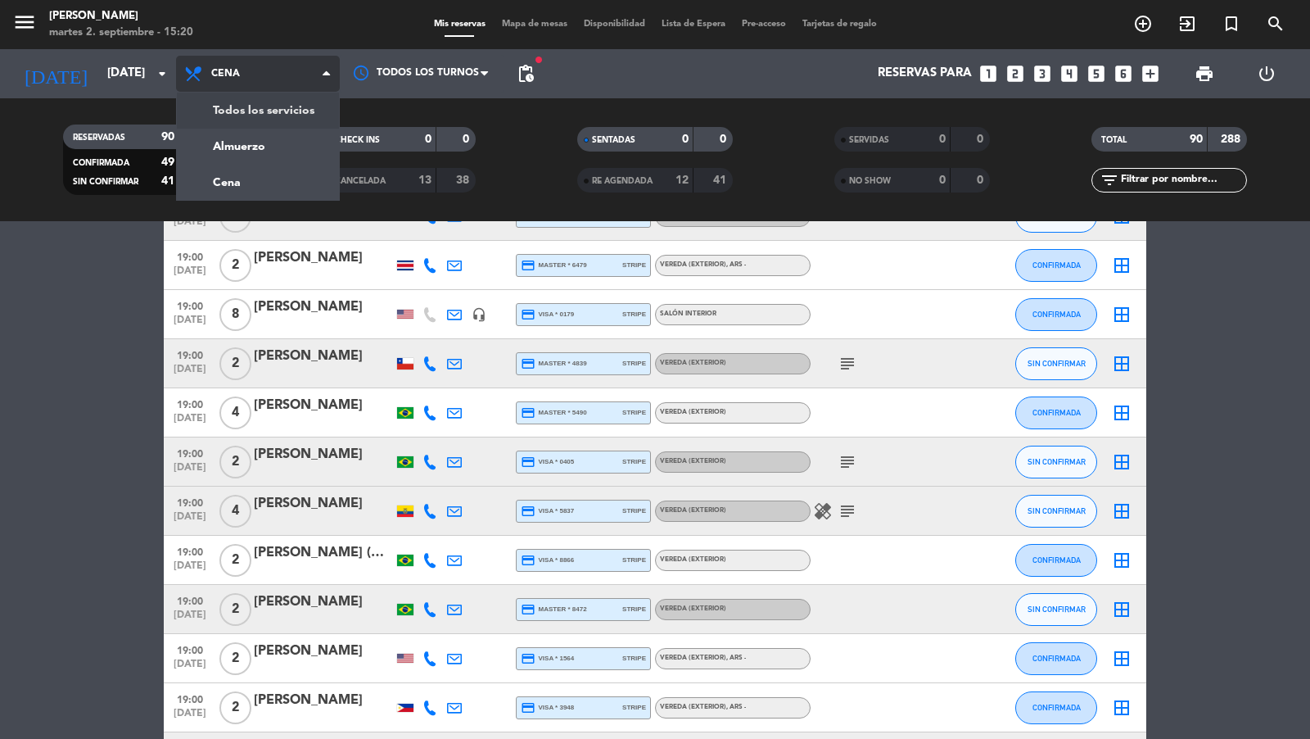
click at [280, 111] on div "menu [PERSON_NAME] 2. septiembre - 15:20 Mis reservas Mapa de mesas Disponibili…" at bounding box center [655, 110] width 1310 height 221
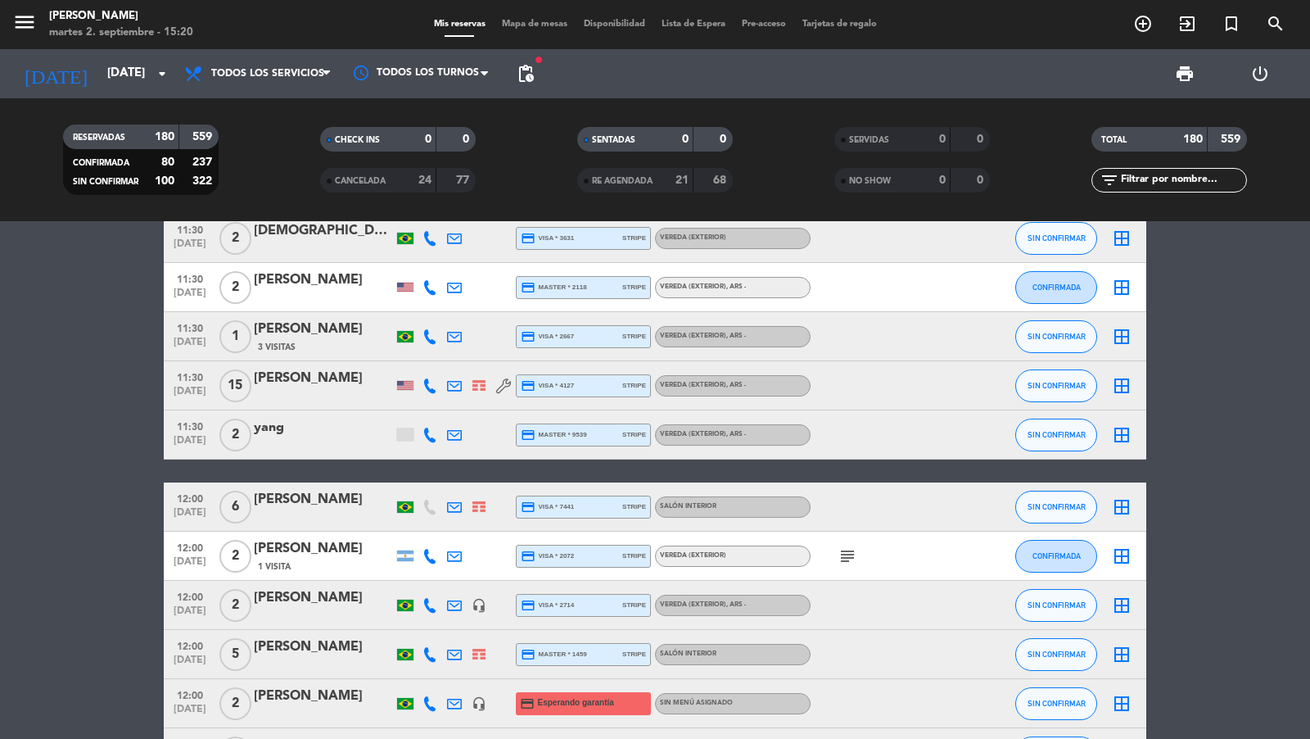
scroll to position [1799, 0]
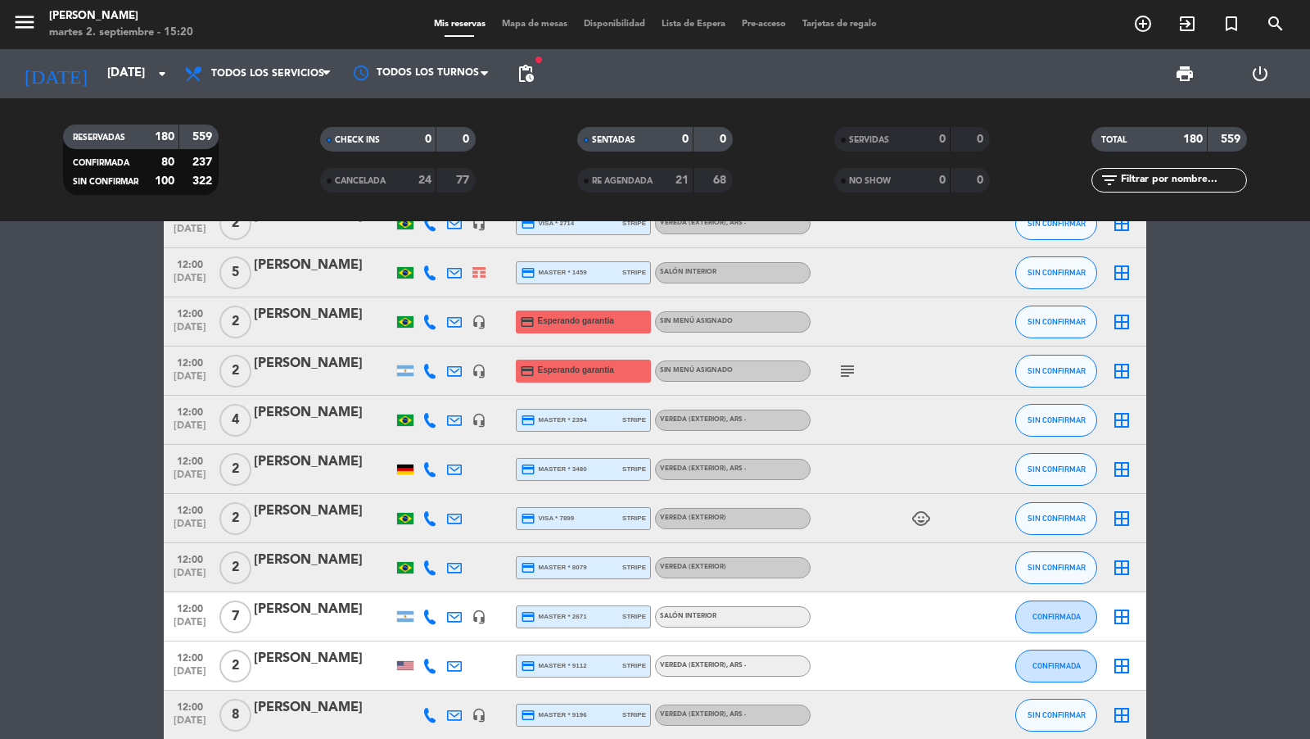
click at [192, 318] on span "12:00" at bounding box center [189, 312] width 41 height 19
click at [187, 377] on span "[DATE]" at bounding box center [189, 380] width 41 height 19
click at [197, 303] on span "12:00" at bounding box center [189, 312] width 41 height 19
click at [197, 317] on span "12:00" at bounding box center [189, 312] width 41 height 19
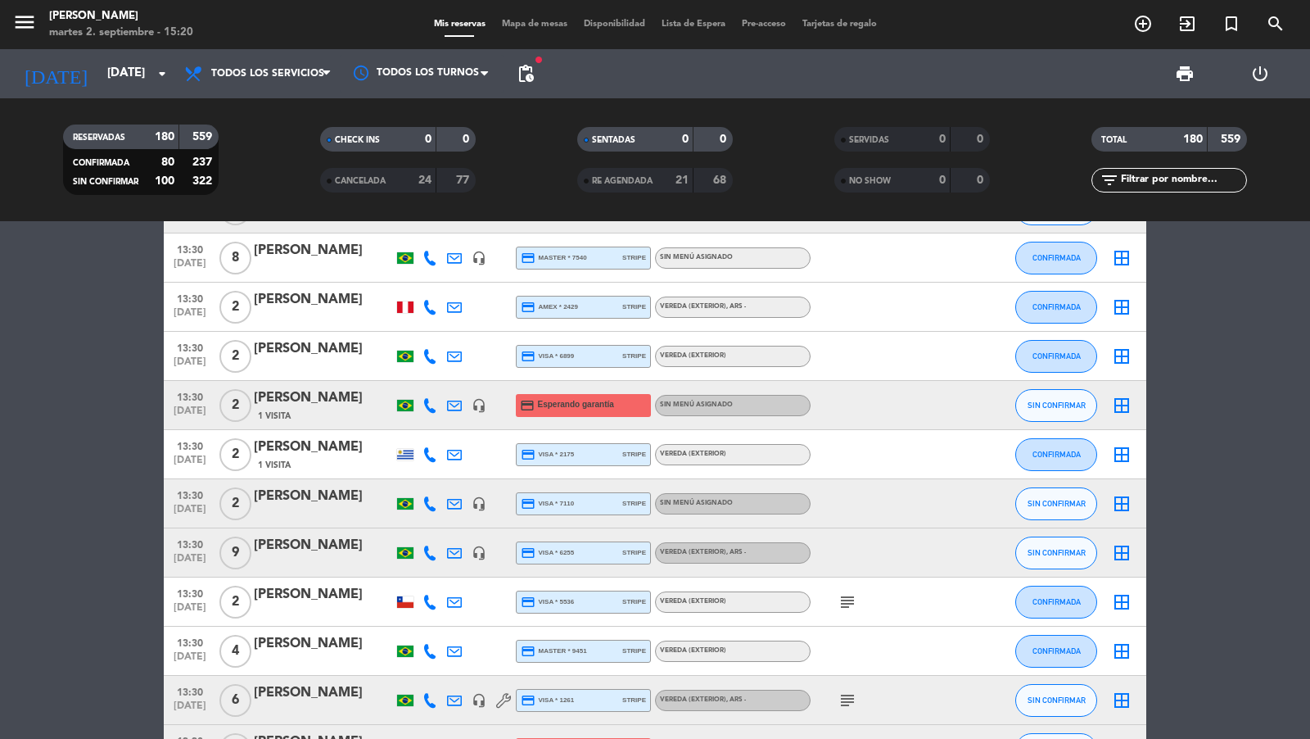
scroll to position [3556, 0]
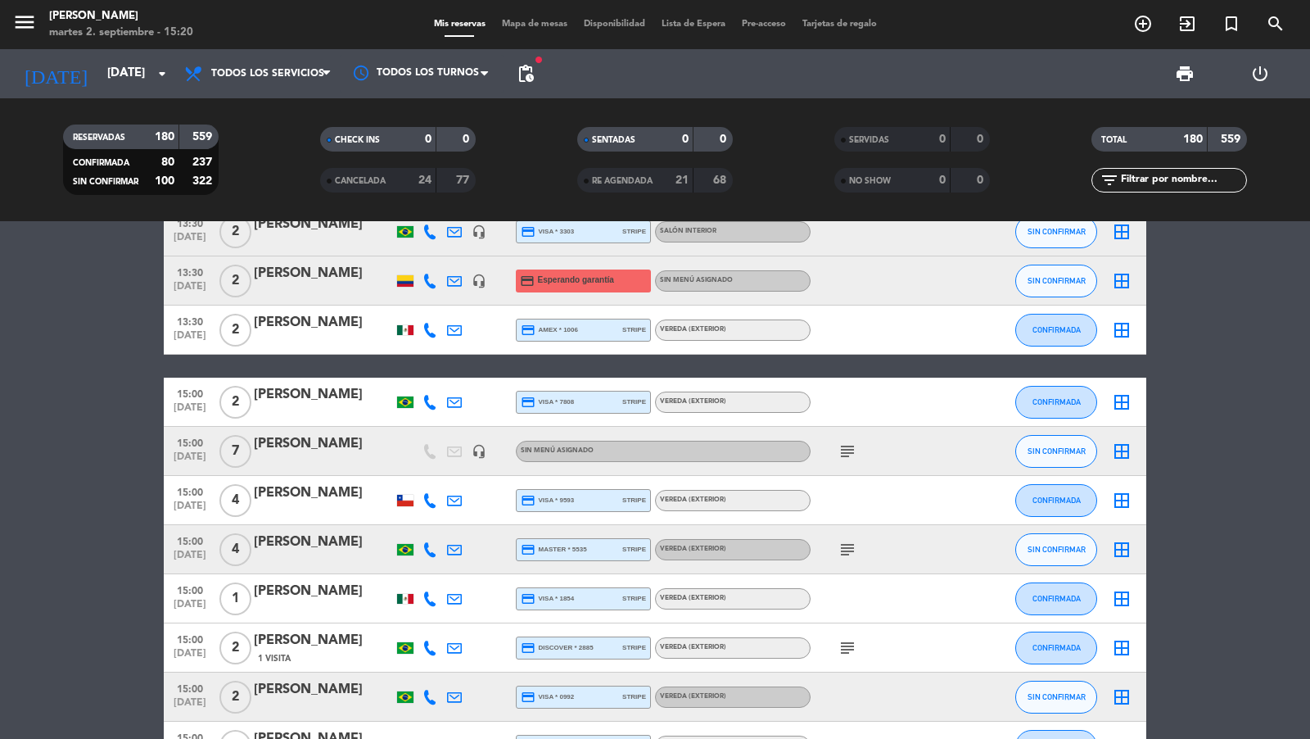
click at [201, 300] on span "[DATE]" at bounding box center [189, 290] width 41 height 19
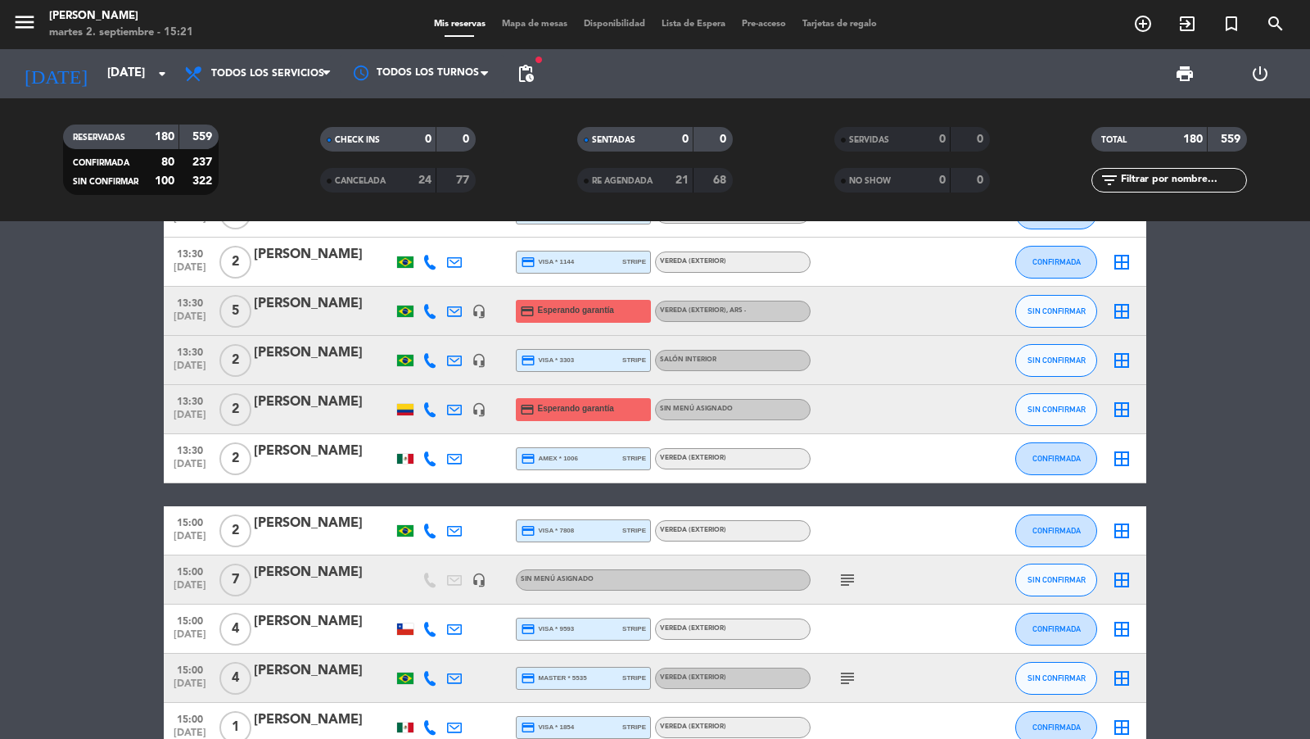
click at [201, 413] on span "[DATE]" at bounding box center [189, 418] width 41 height 19
click at [204, 296] on span "13:30" at bounding box center [189, 301] width 41 height 19
click at [201, 313] on span "[DATE]" at bounding box center [189, 320] width 41 height 19
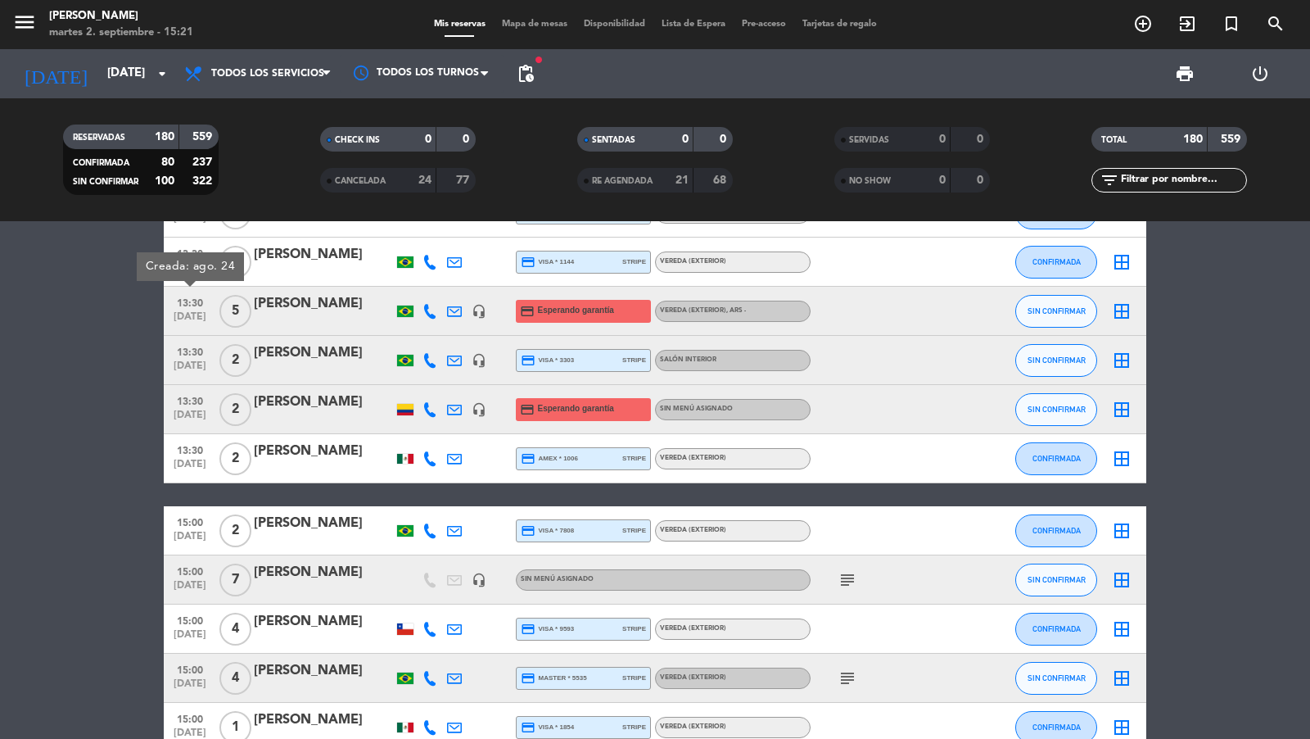
click at [201, 313] on span "[DATE]" at bounding box center [189, 320] width 41 height 19
click at [194, 411] on span "[DATE]" at bounding box center [189, 418] width 41 height 19
click at [202, 317] on span "[DATE]" at bounding box center [189, 320] width 41 height 19
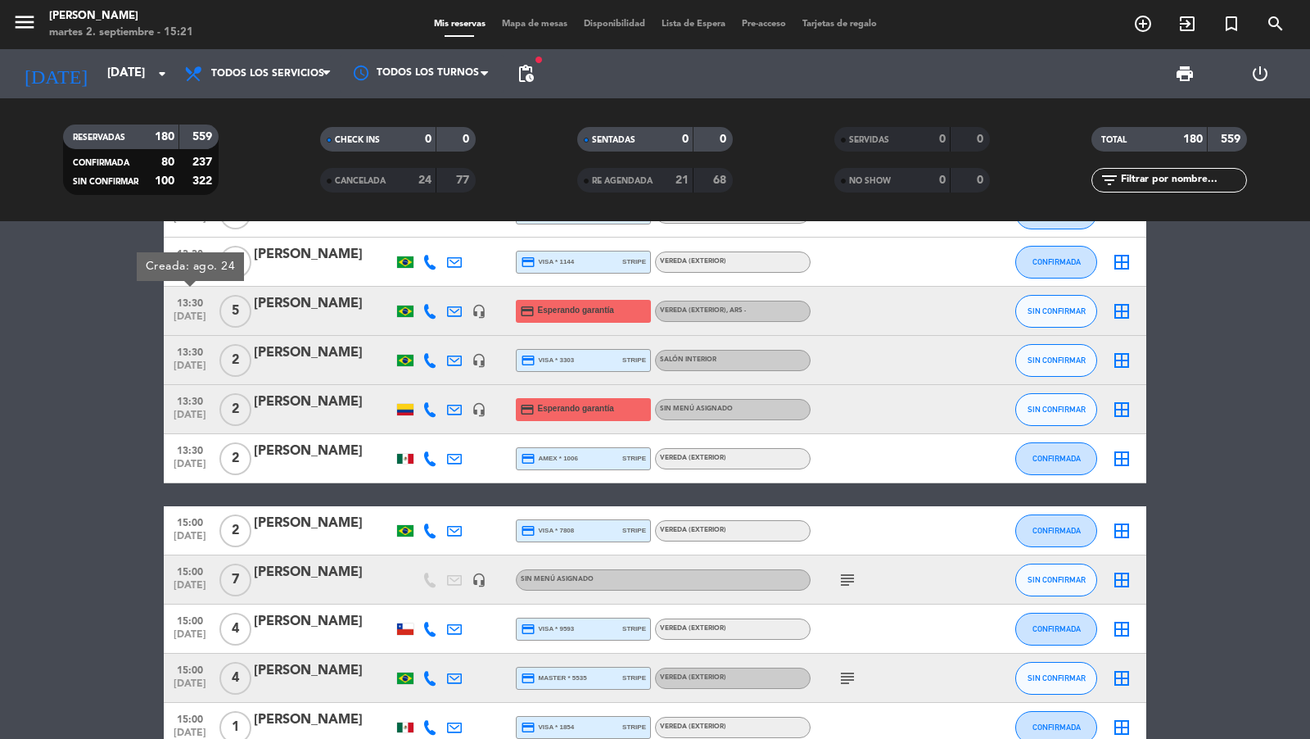
click at [202, 317] on span "[DATE]" at bounding box center [189, 320] width 41 height 19
click at [194, 398] on span "13:30" at bounding box center [189, 400] width 41 height 19
click at [287, 398] on div "[PERSON_NAME]" at bounding box center [323, 401] width 139 height 21
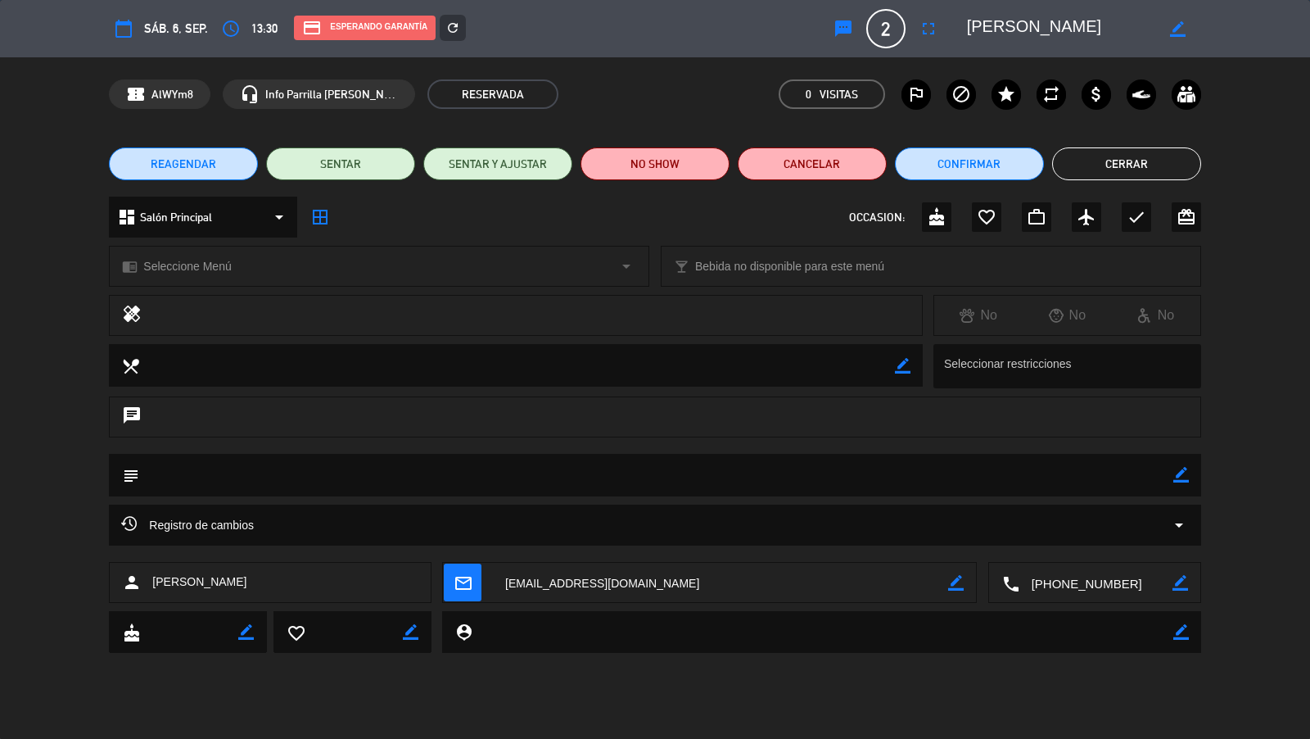
click at [457, 34] on icon "refresh" at bounding box center [452, 27] width 15 height 15
click at [449, 22] on div "credit_card REQUERIR GARANTÍA CON TARJETA DE CRÉDITO GARANTÍA NO SHOW Por perso…" at bounding box center [655, 369] width 1310 height 739
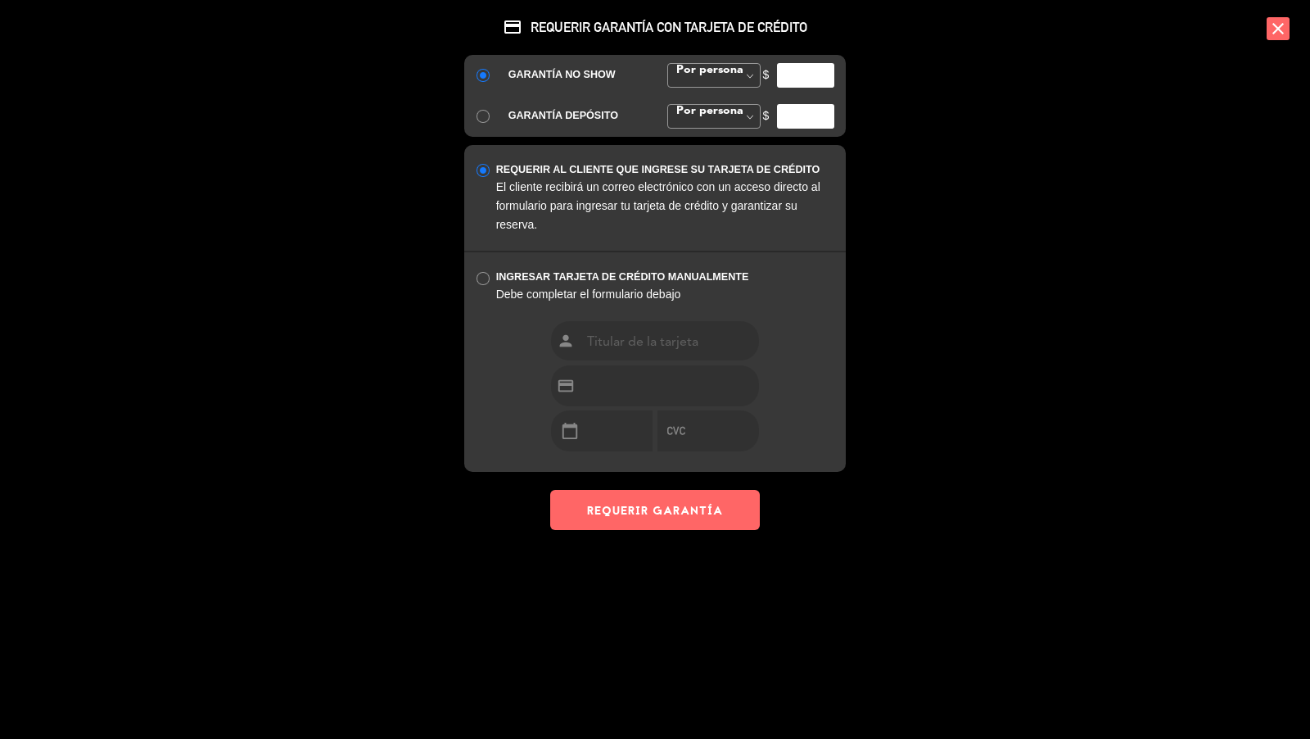
click at [807, 80] on input "number" at bounding box center [805, 75] width 57 height 25
type input "35000"
click at [666, 508] on button "REQUERIR GARANTÍA" at bounding box center [655, 510] width 210 height 40
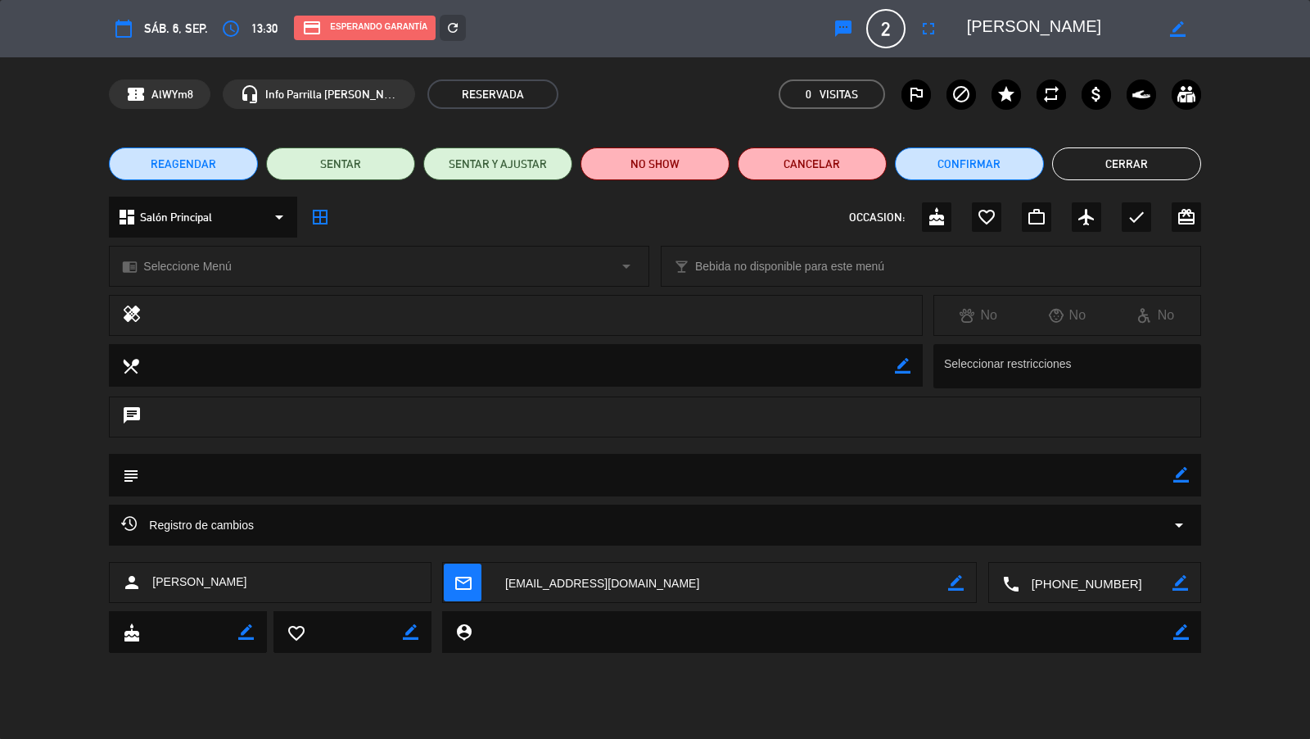
click at [1072, 164] on button "Cerrar" at bounding box center [1126, 163] width 149 height 33
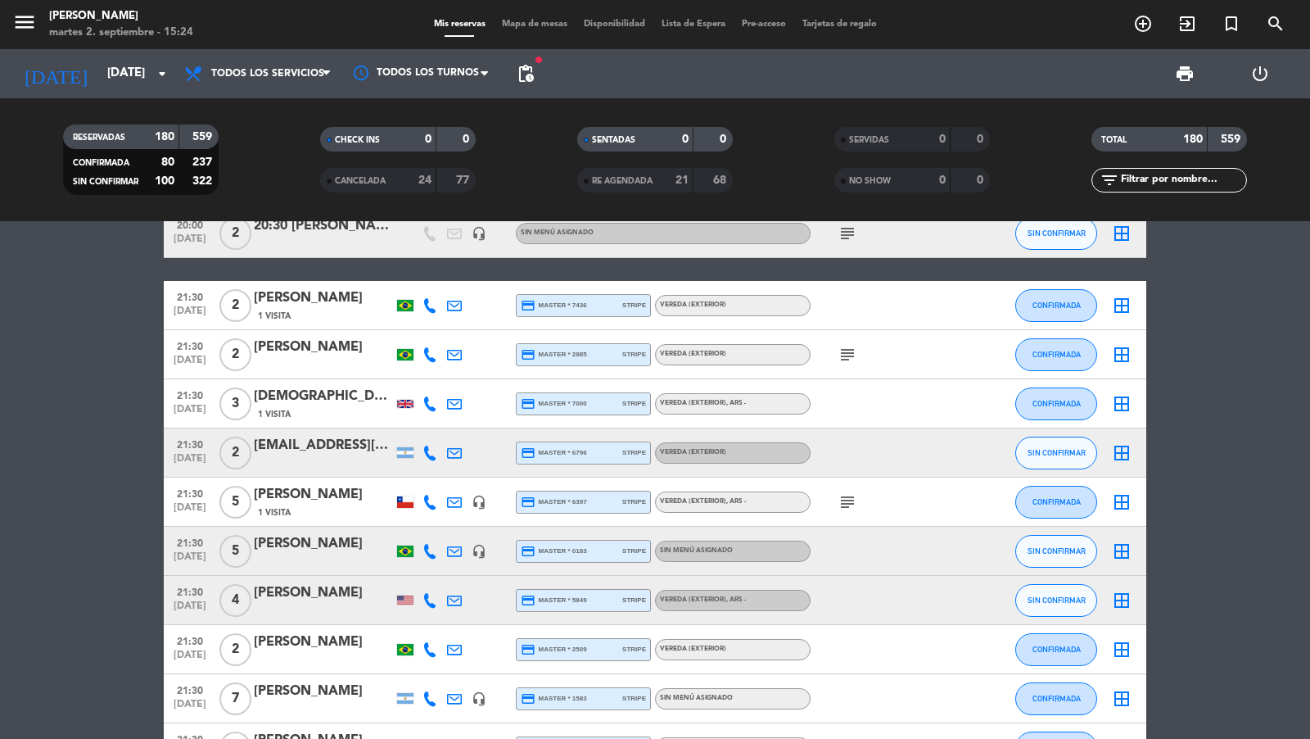
scroll to position [7542, 0]
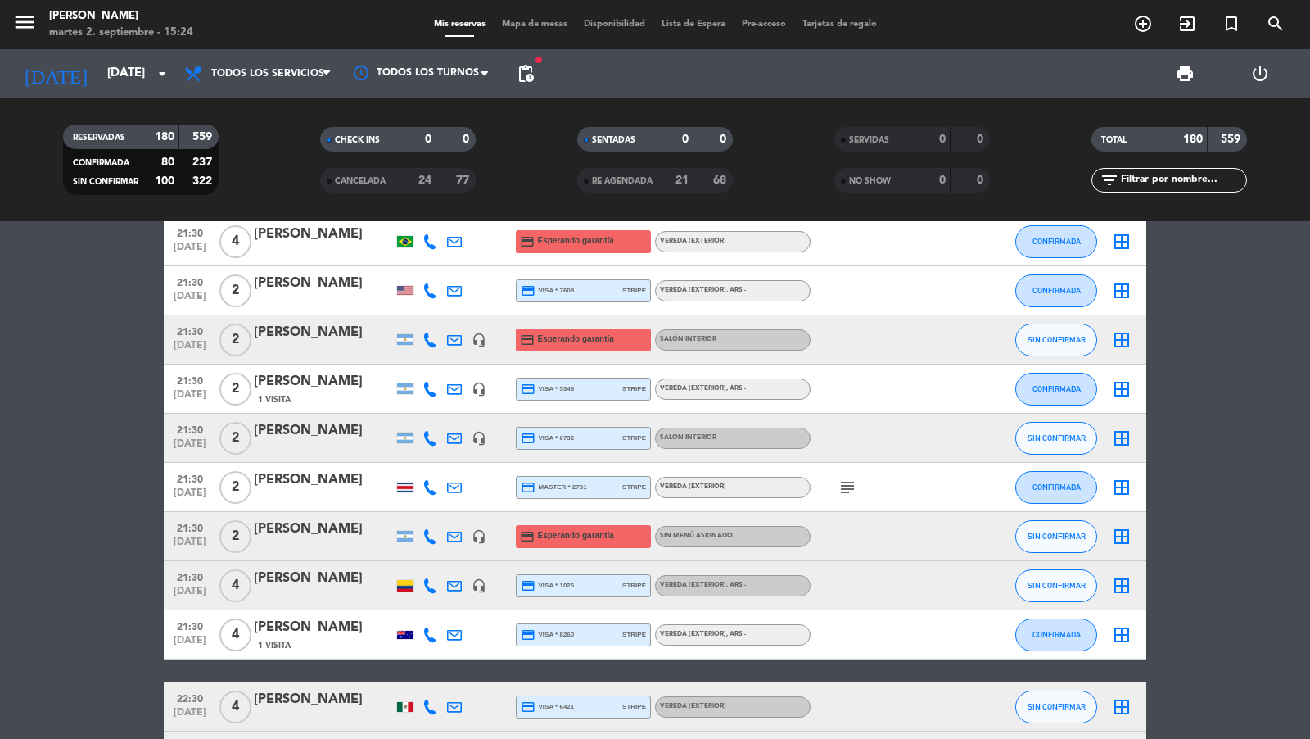
click at [191, 530] on span "21:30" at bounding box center [189, 526] width 41 height 19
click at [201, 333] on span "21:30" at bounding box center [189, 330] width 41 height 19
click at [310, 327] on div "[PERSON_NAME]" at bounding box center [323, 332] width 139 height 21
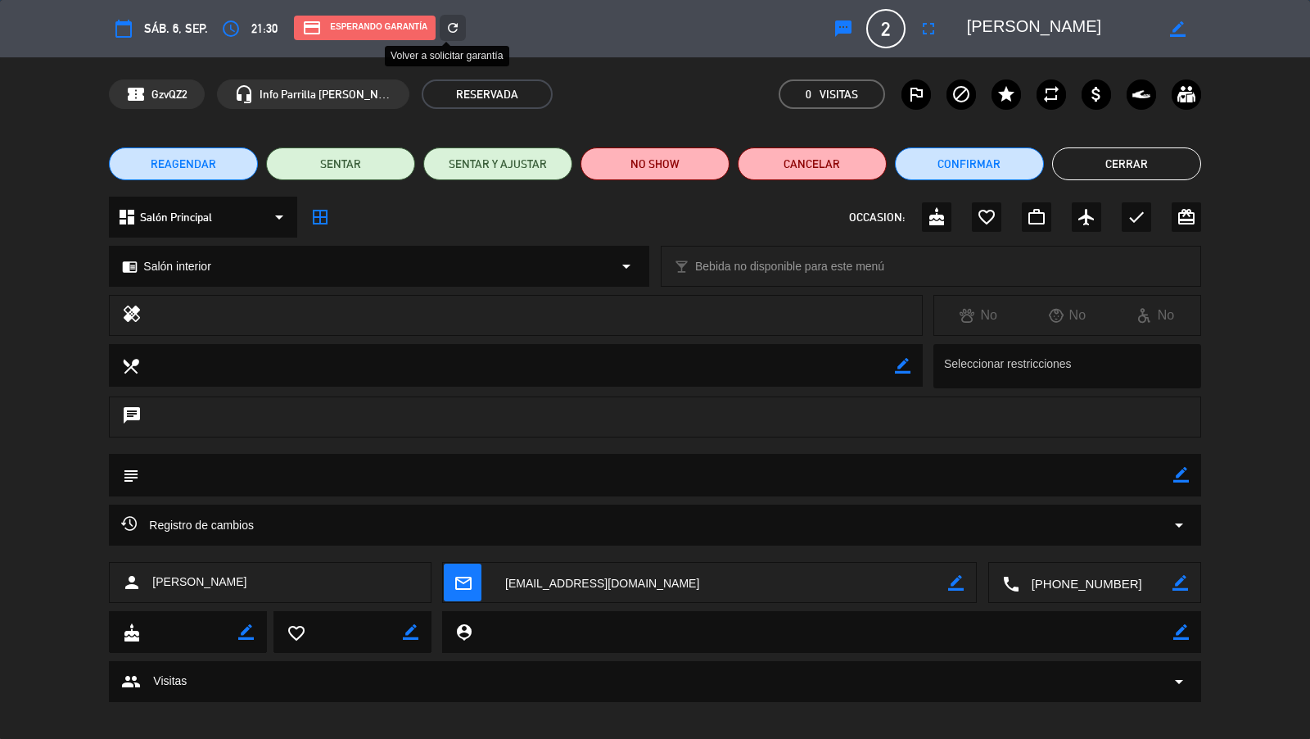
click at [456, 26] on icon "refresh" at bounding box center [452, 27] width 15 height 15
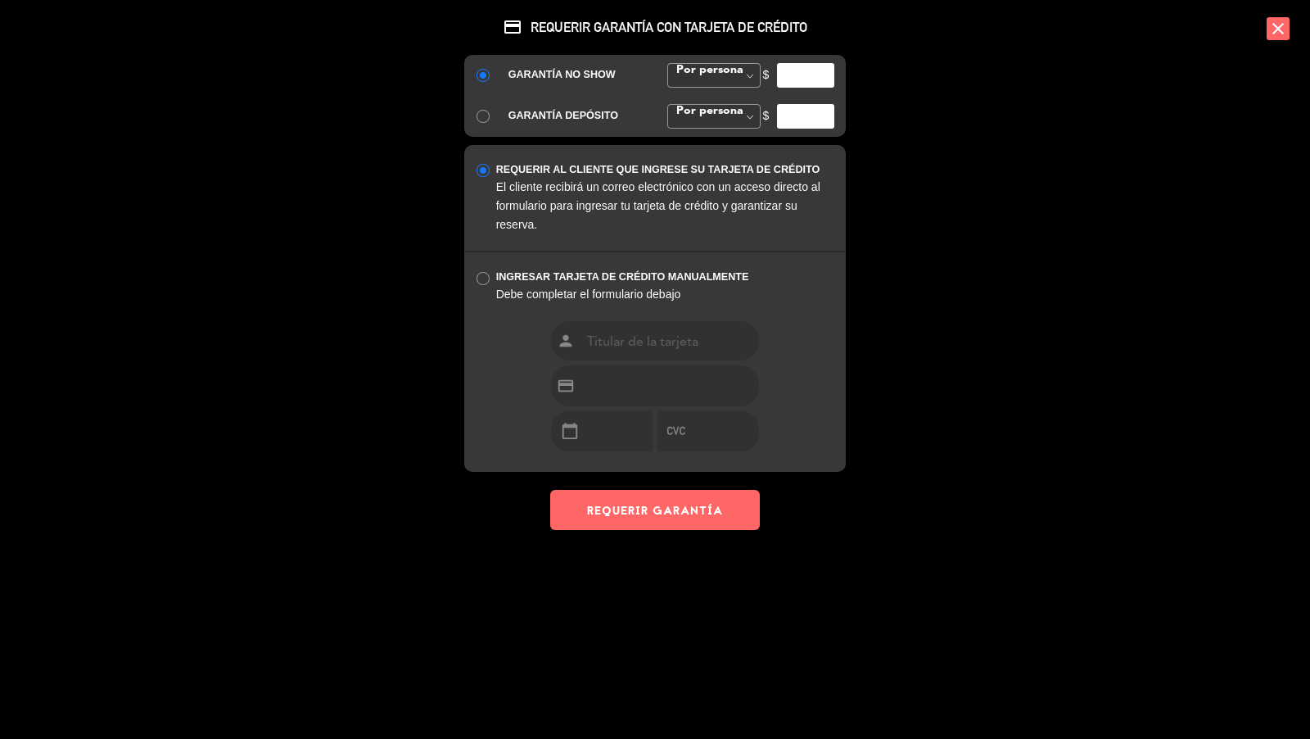
click at [802, 68] on input "number" at bounding box center [805, 75] width 57 height 25
type input "35000"
click at [653, 507] on button "REQUERIR GARANTÍA" at bounding box center [655, 510] width 210 height 40
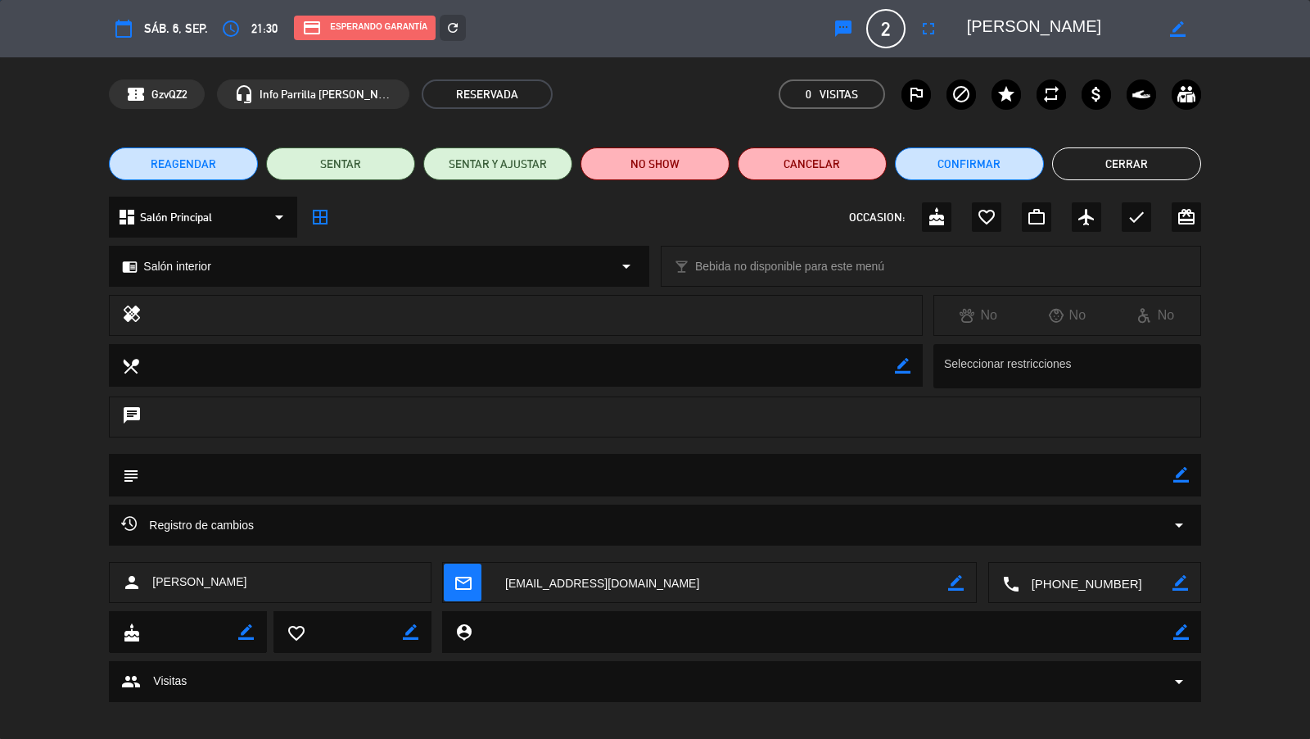
click at [1146, 154] on button "Cerrar" at bounding box center [1126, 163] width 149 height 33
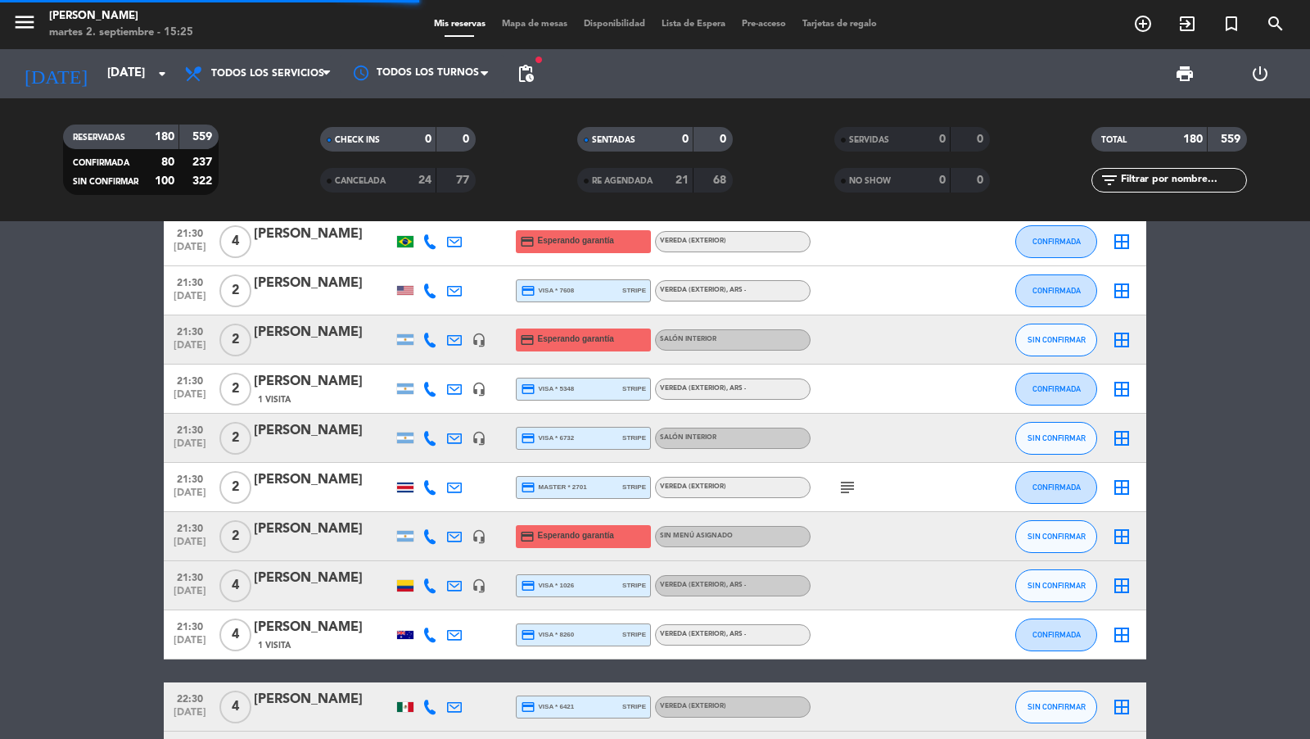
scroll to position [7429, 0]
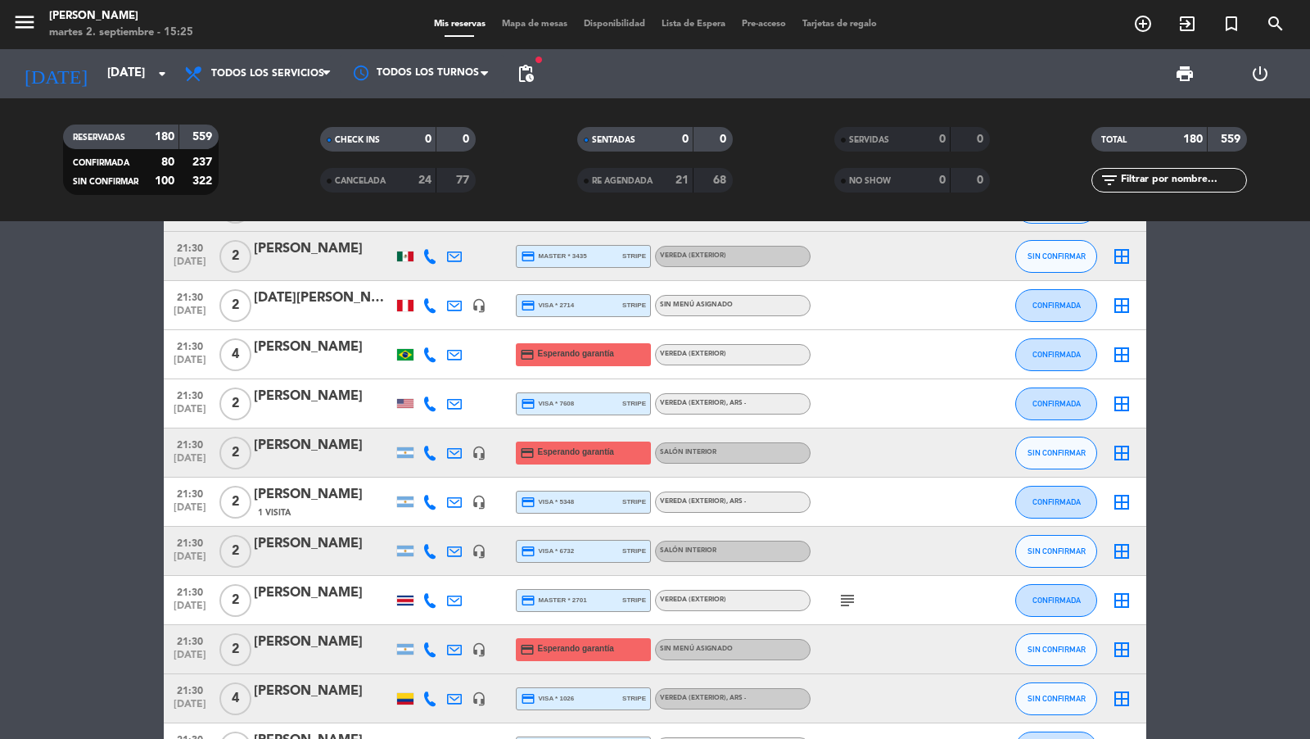
click at [191, 357] on span "[DATE]" at bounding box center [189, 364] width 41 height 19
click at [305, 355] on div "[PERSON_NAME]" at bounding box center [323, 347] width 139 height 21
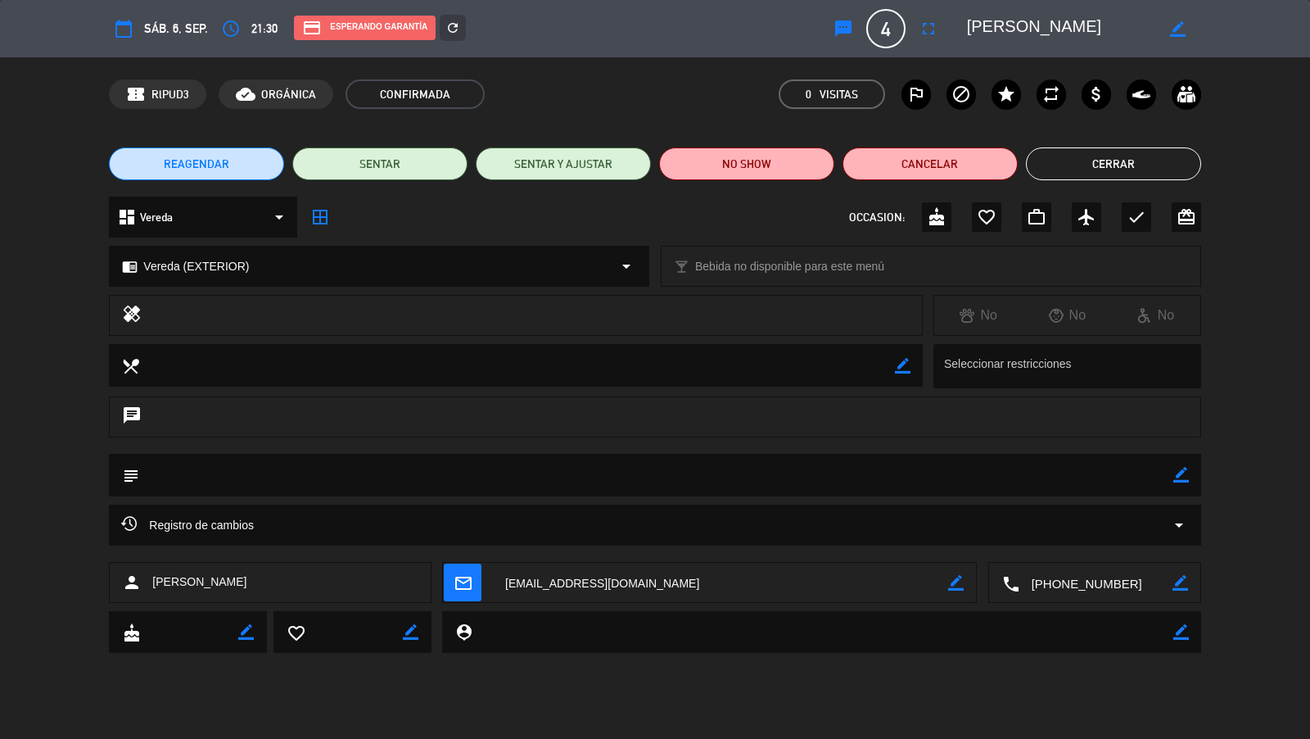
click at [453, 25] on icon "refresh" at bounding box center [452, 27] width 15 height 15
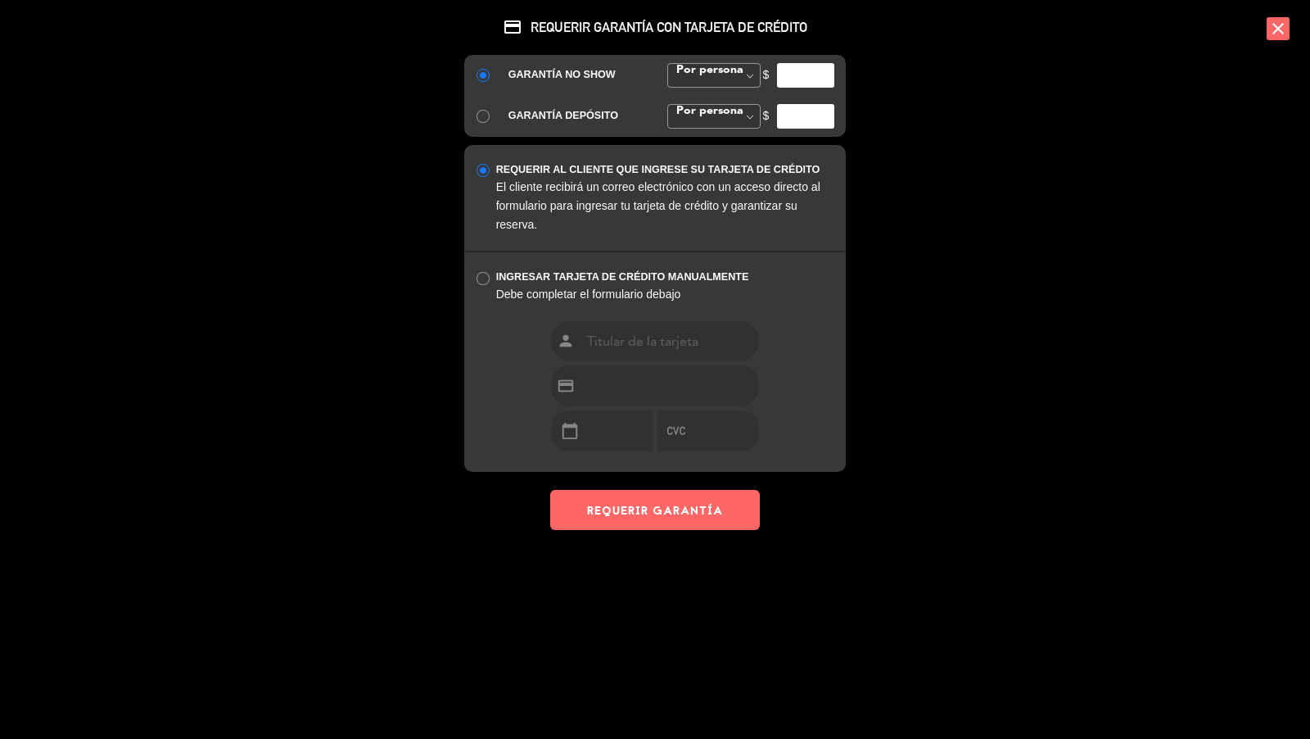
click at [808, 75] on input "number" at bounding box center [805, 75] width 57 height 25
type input "35000"
click at [666, 524] on button "REQUERIR GARANTÍA" at bounding box center [655, 510] width 210 height 40
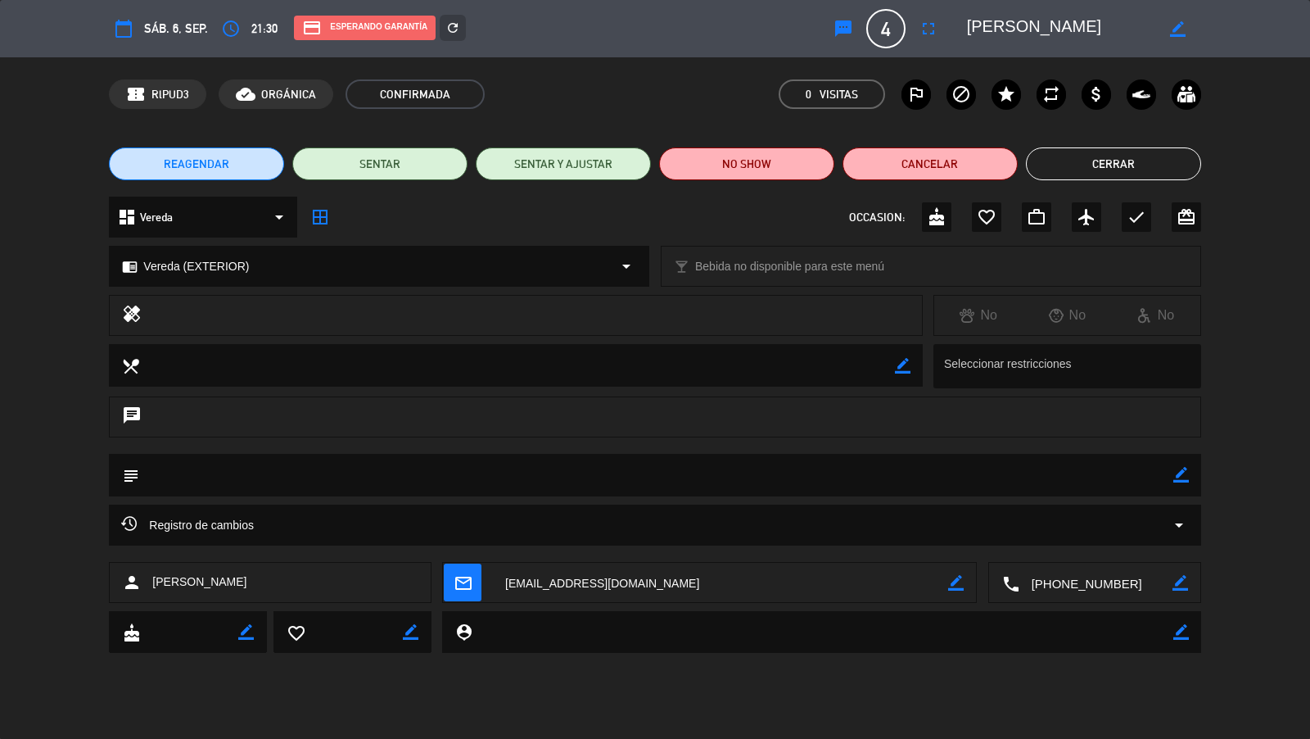
click at [1094, 165] on button "Cerrar" at bounding box center [1113, 163] width 175 height 33
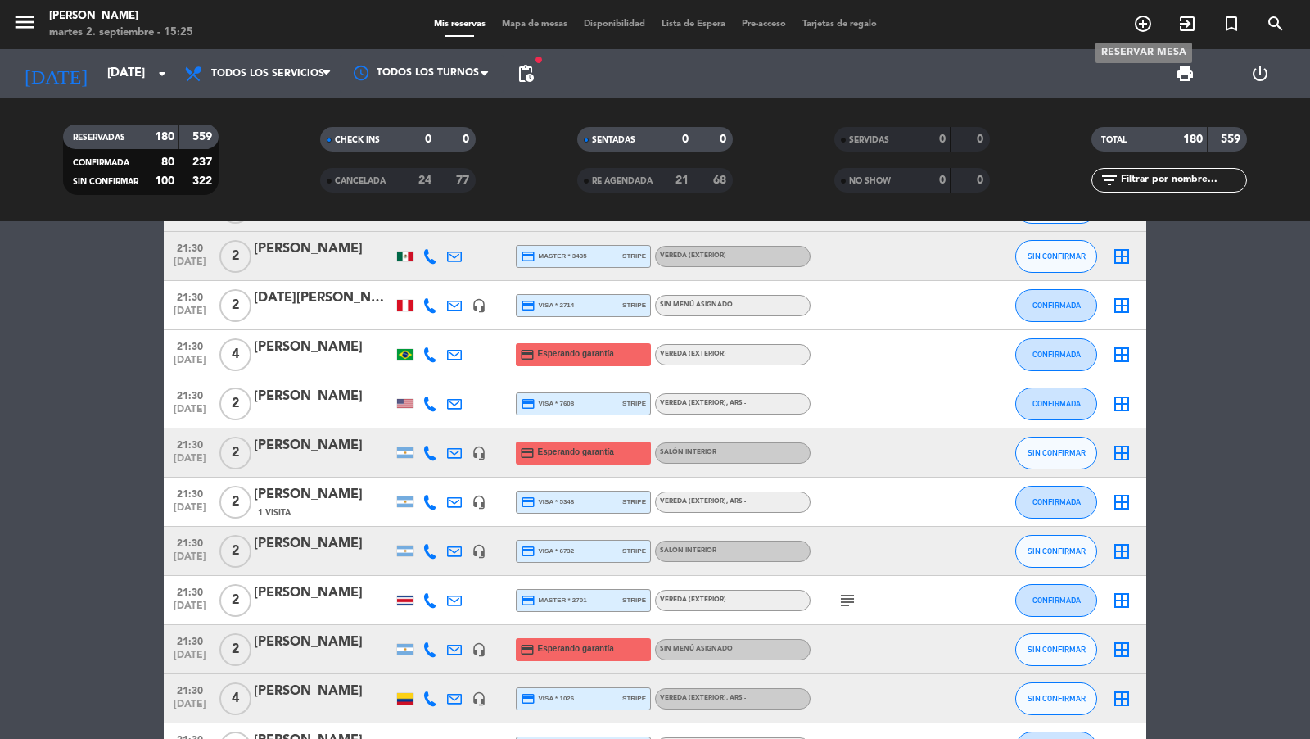
click at [1152, 29] on span "add_circle_outline" at bounding box center [1143, 24] width 44 height 28
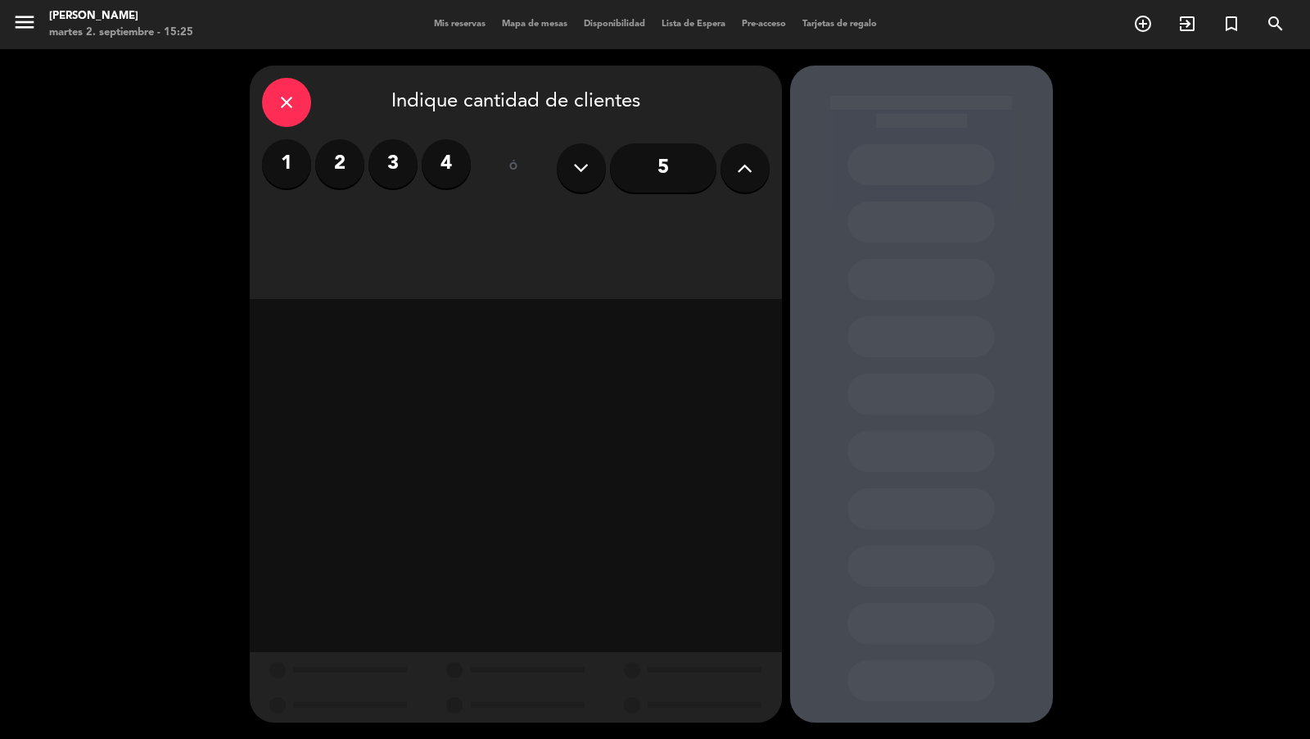
click at [748, 165] on icon at bounding box center [745, 168] width 16 height 25
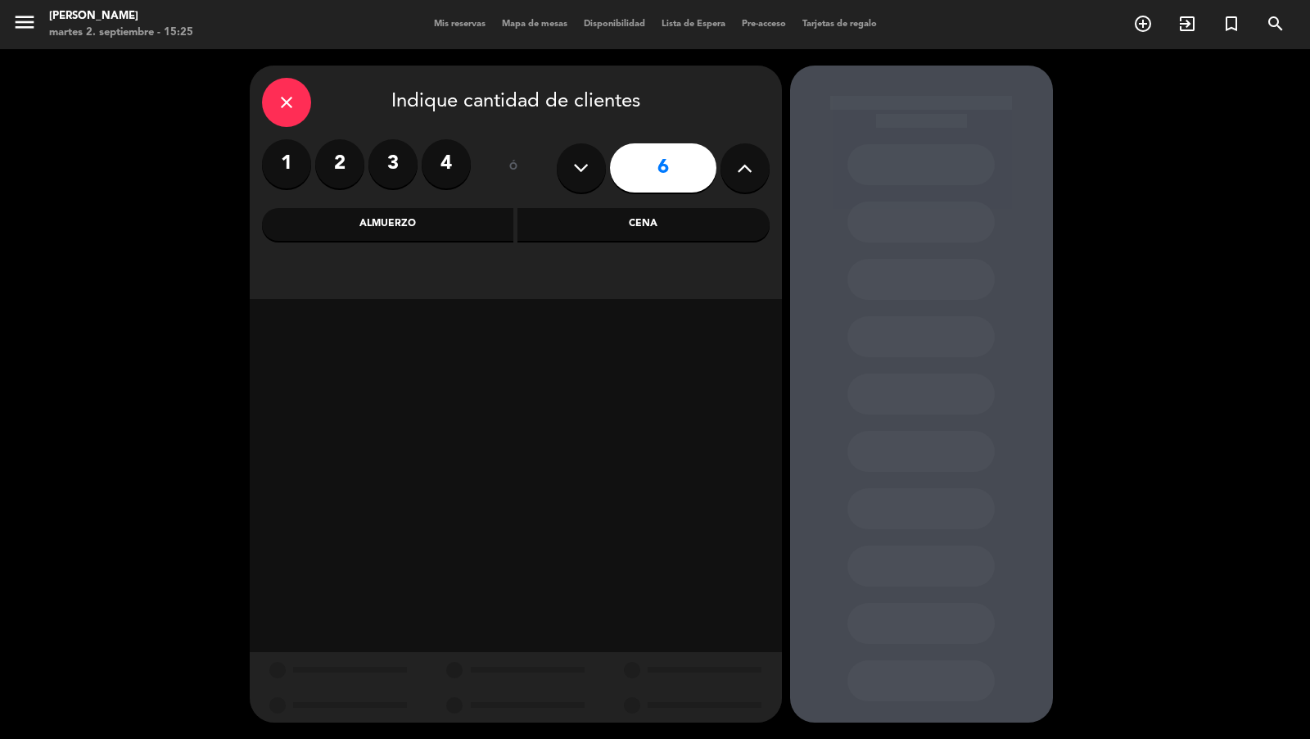
click at [274, 112] on div "close" at bounding box center [286, 102] width 49 height 49
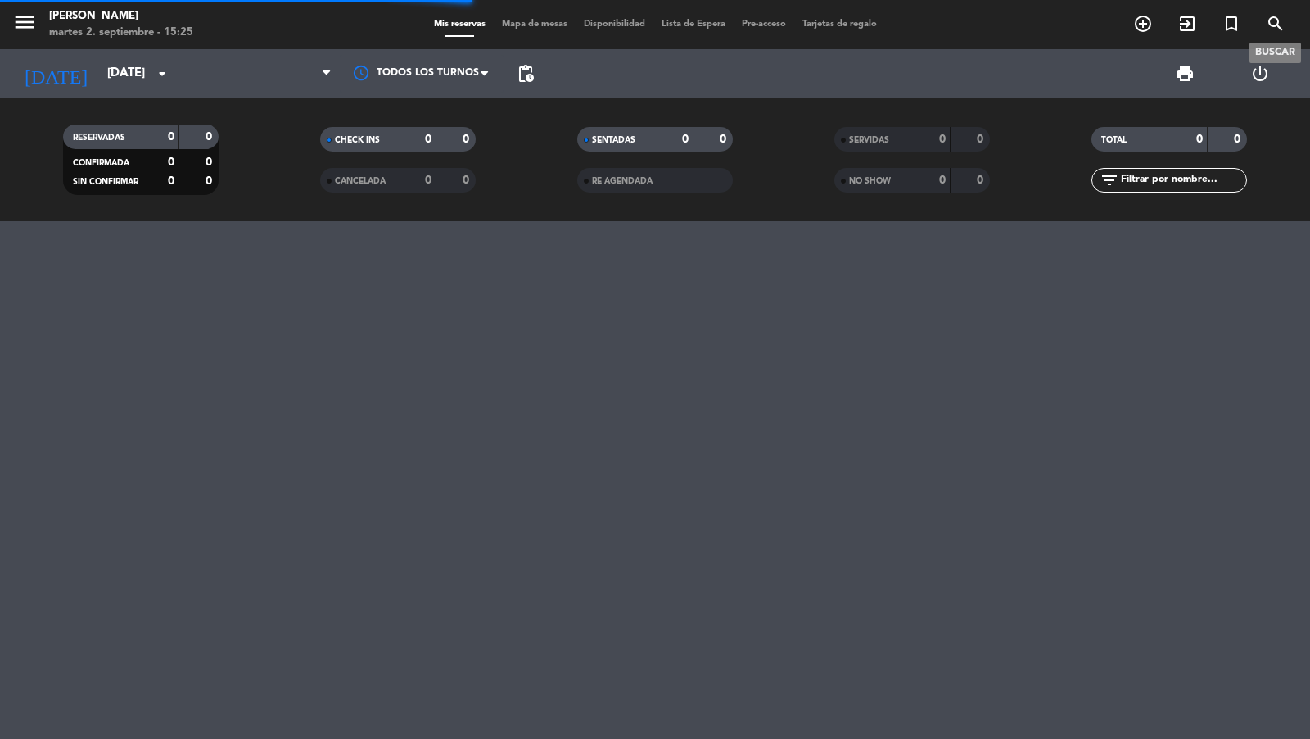
click at [1178, 24] on span "search" at bounding box center [1276, 24] width 44 height 28
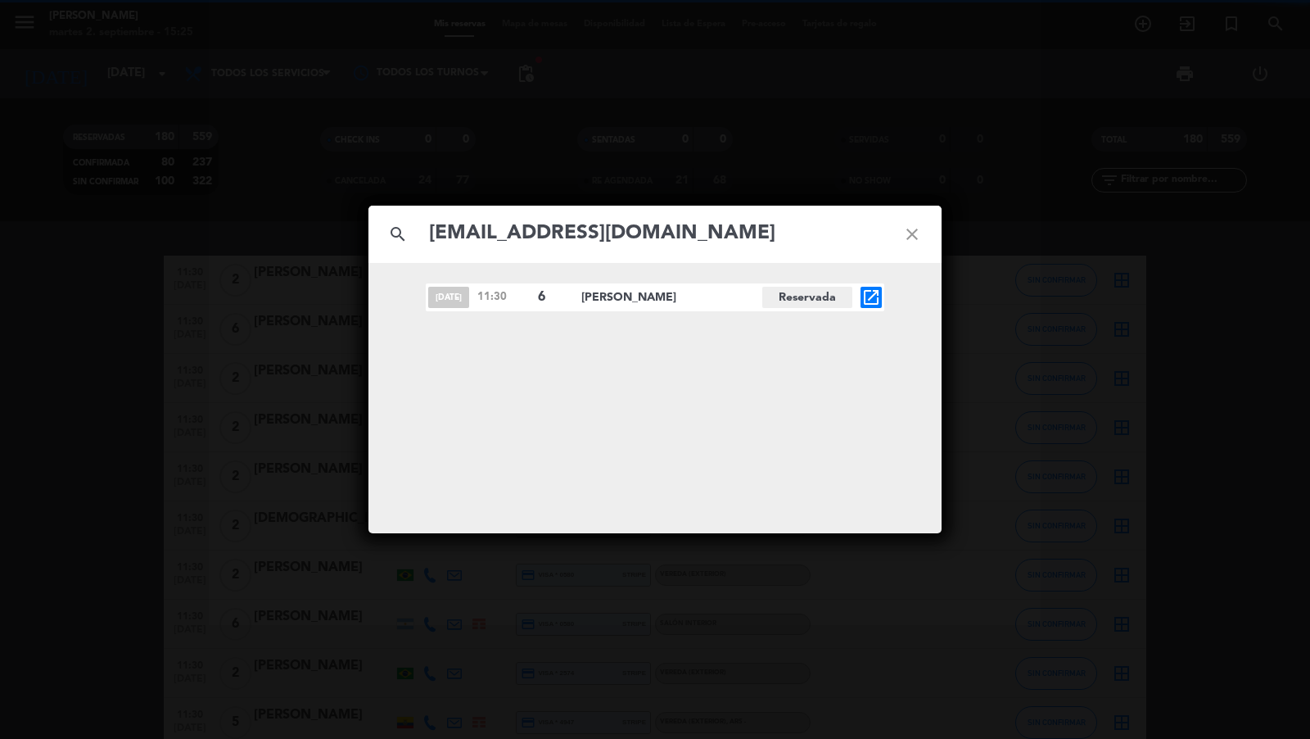
type input "[EMAIL_ADDRESS][DOMAIN_NAME]"
click at [273, 168] on div "search [EMAIL_ADDRESS][DOMAIN_NAME] close [DATE] 11:30 6 [PERSON_NAME][GEOGRAPH…" at bounding box center [655, 369] width 1310 height 739
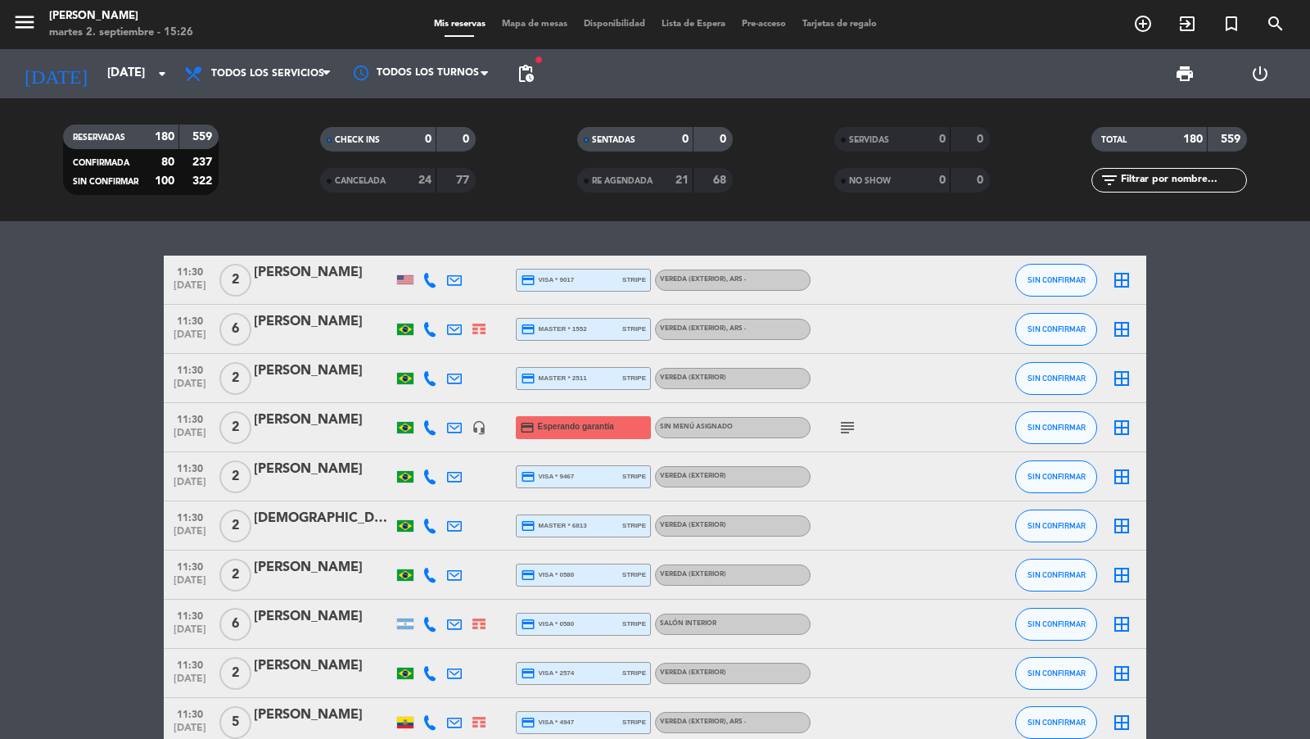
click at [134, 71] on input "[DATE]" at bounding box center [178, 73] width 158 height 31
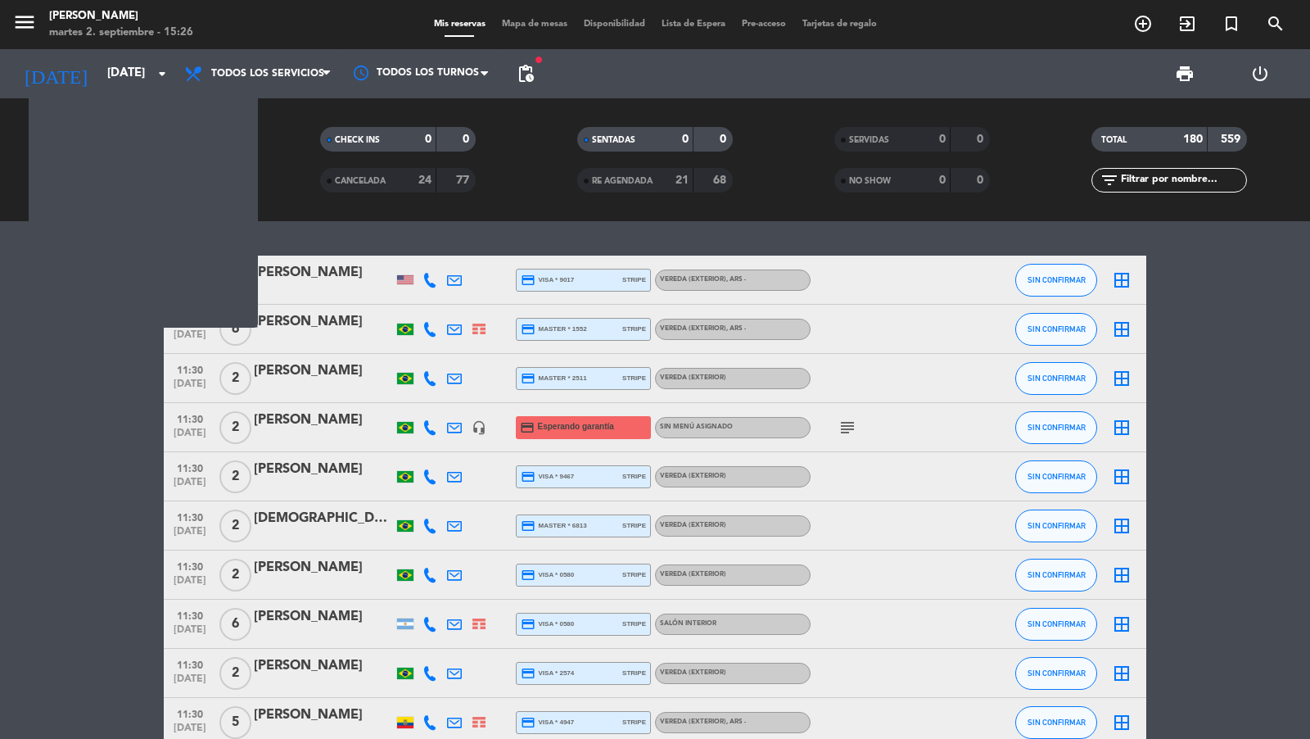
click at [237, 379] on span "2" at bounding box center [235, 378] width 32 height 33
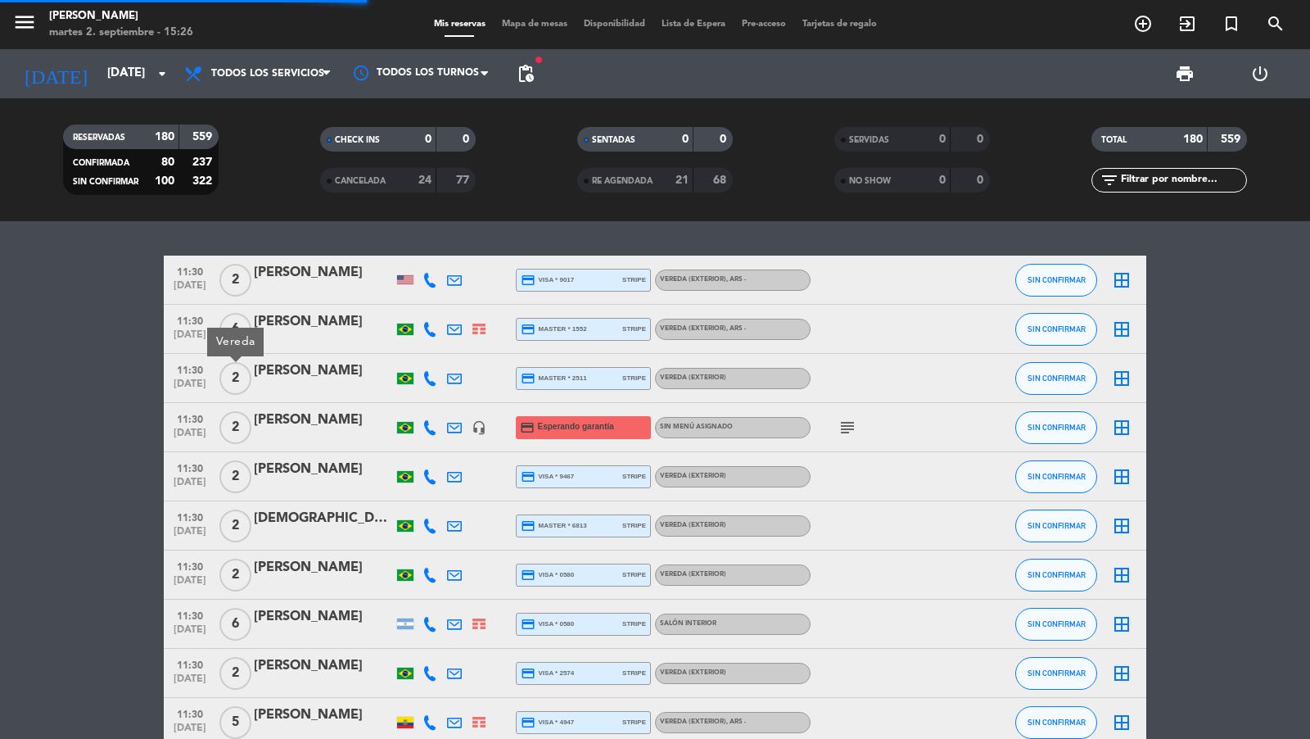
click at [524, 75] on span "pending_actions" at bounding box center [526, 74] width 20 height 20
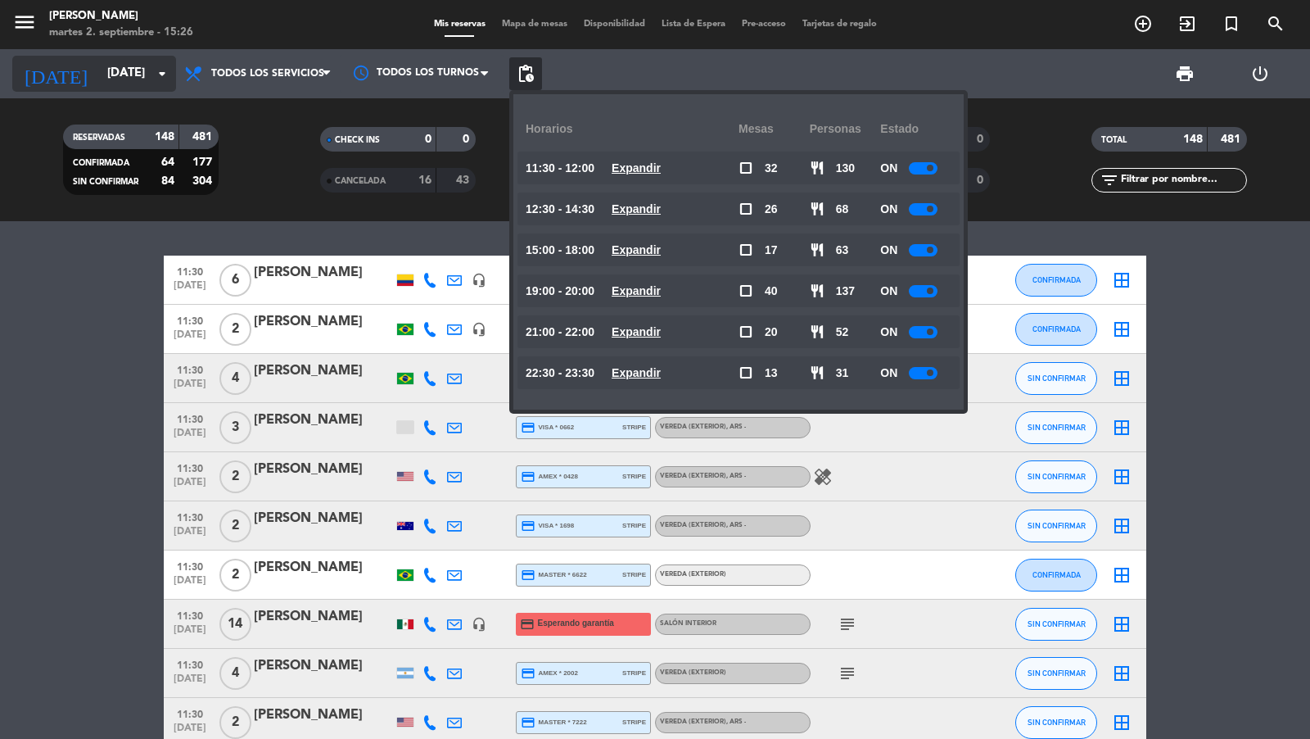
click at [152, 82] on icon "arrow_drop_down" at bounding box center [162, 74] width 20 height 20
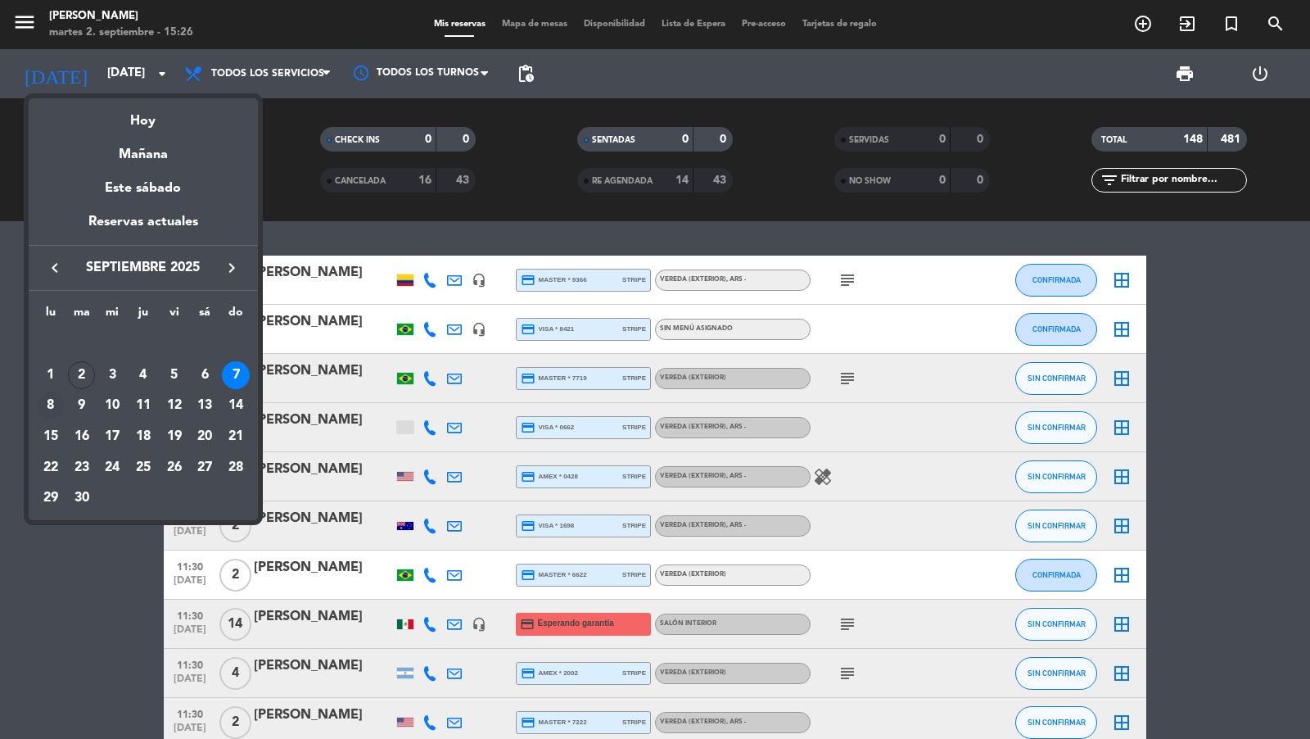
click at [58, 403] on div "8" at bounding box center [51, 405] width 28 height 28
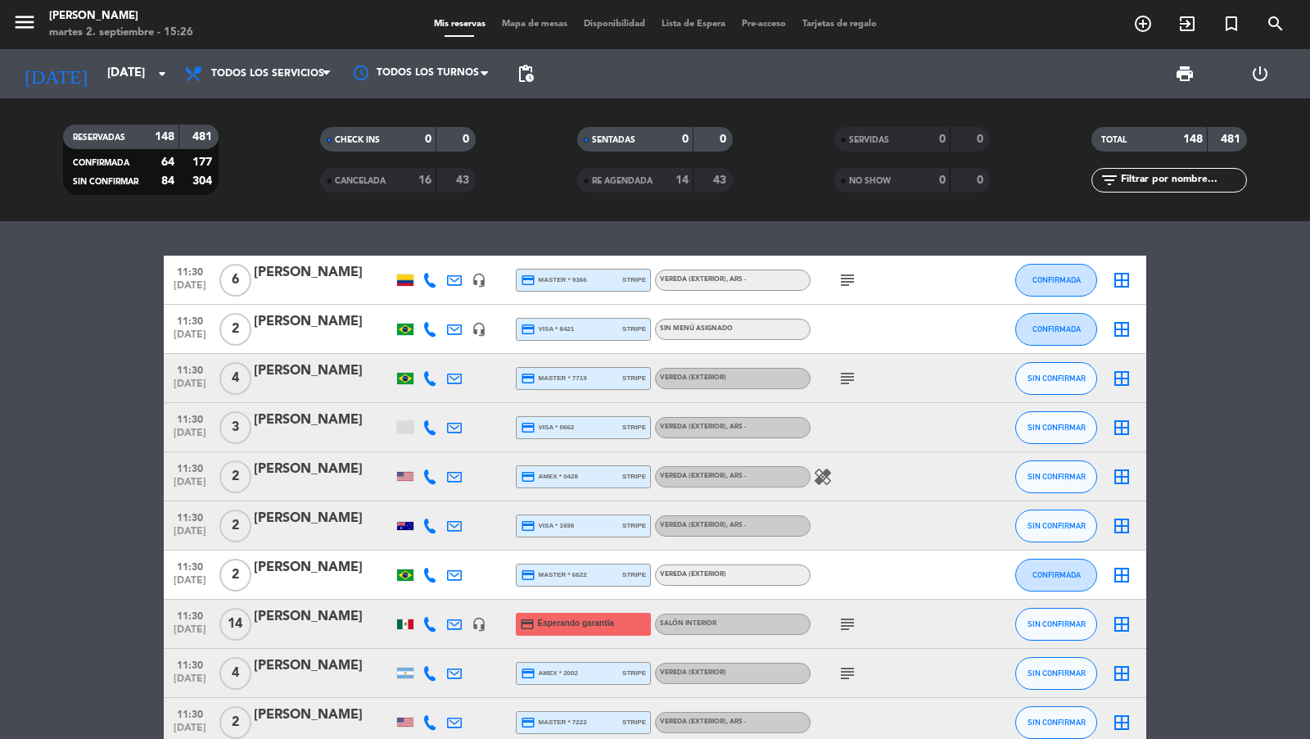
click at [526, 73] on span "pending_actions" at bounding box center [526, 74] width 20 height 20
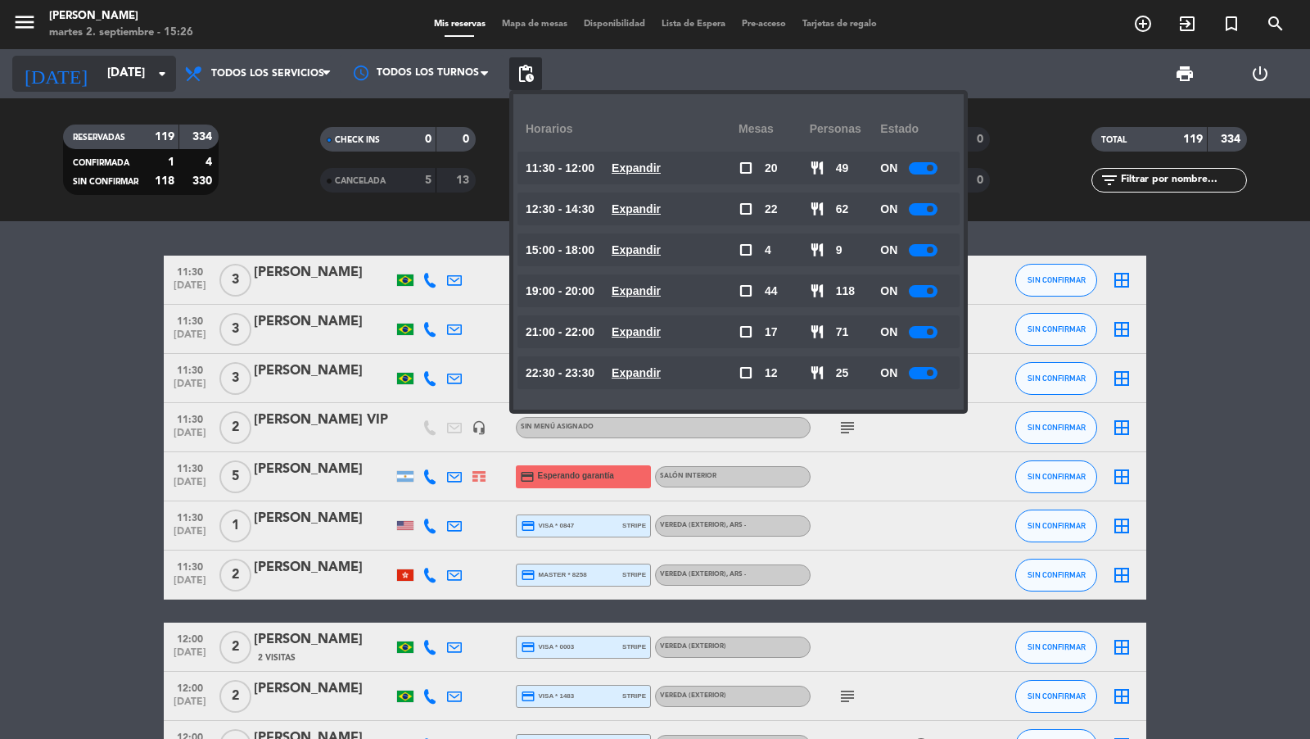
click at [151, 83] on input "[DATE]" at bounding box center [178, 73] width 158 height 31
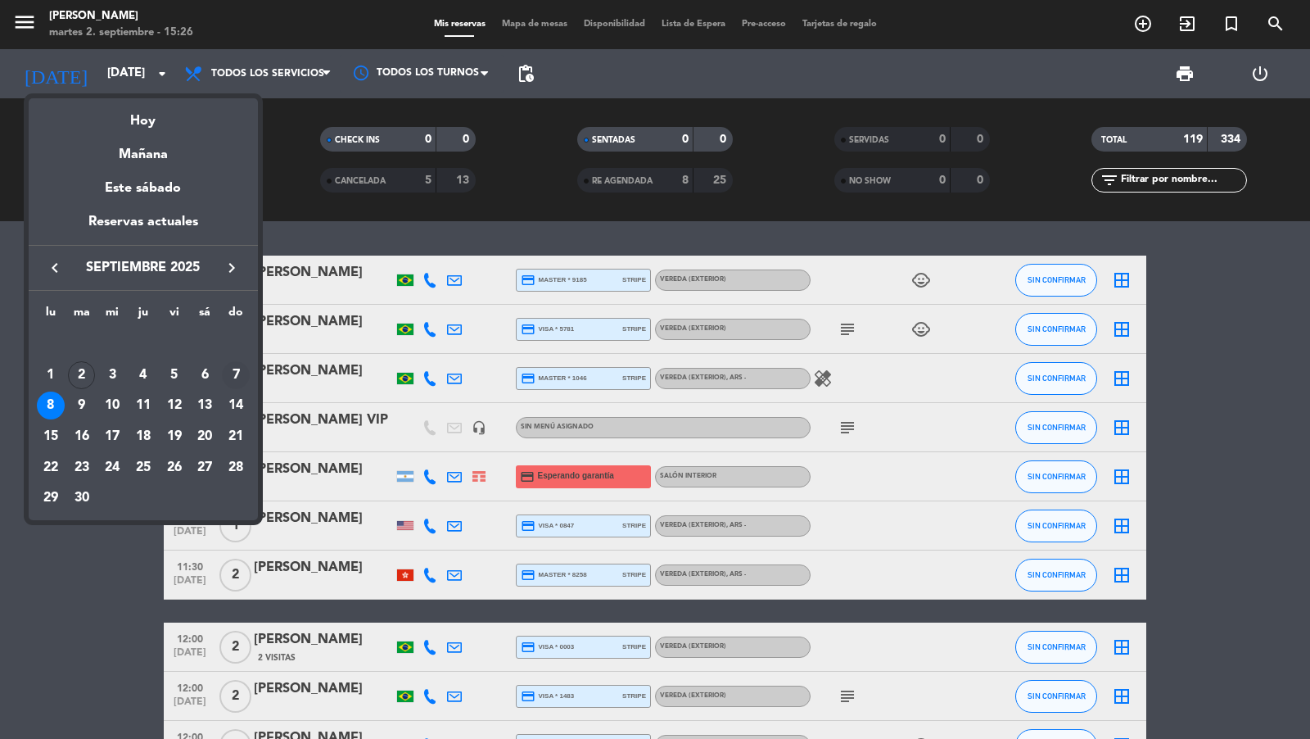
click at [231, 372] on div "7" at bounding box center [236, 375] width 28 height 28
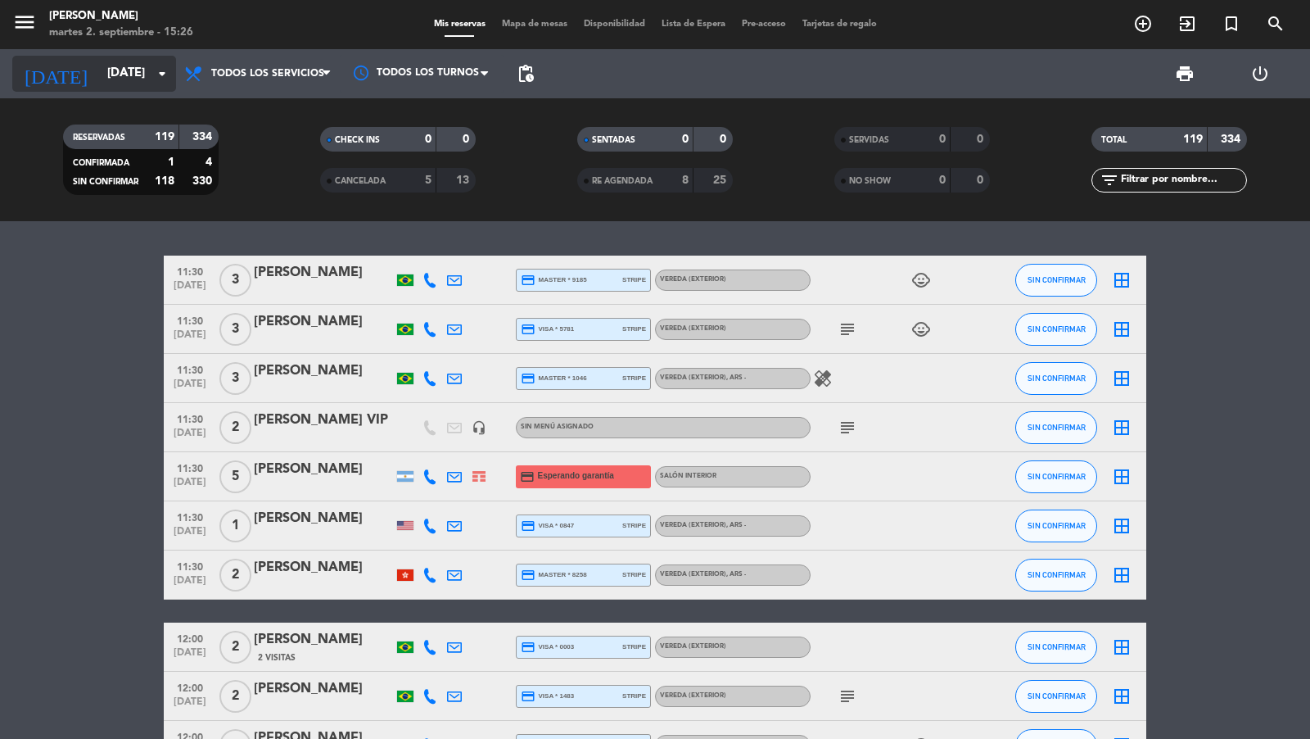
click at [151, 83] on input "[DATE]" at bounding box center [178, 73] width 158 height 31
click at [165, 77] on icon "arrow_drop_down" at bounding box center [162, 74] width 20 height 20
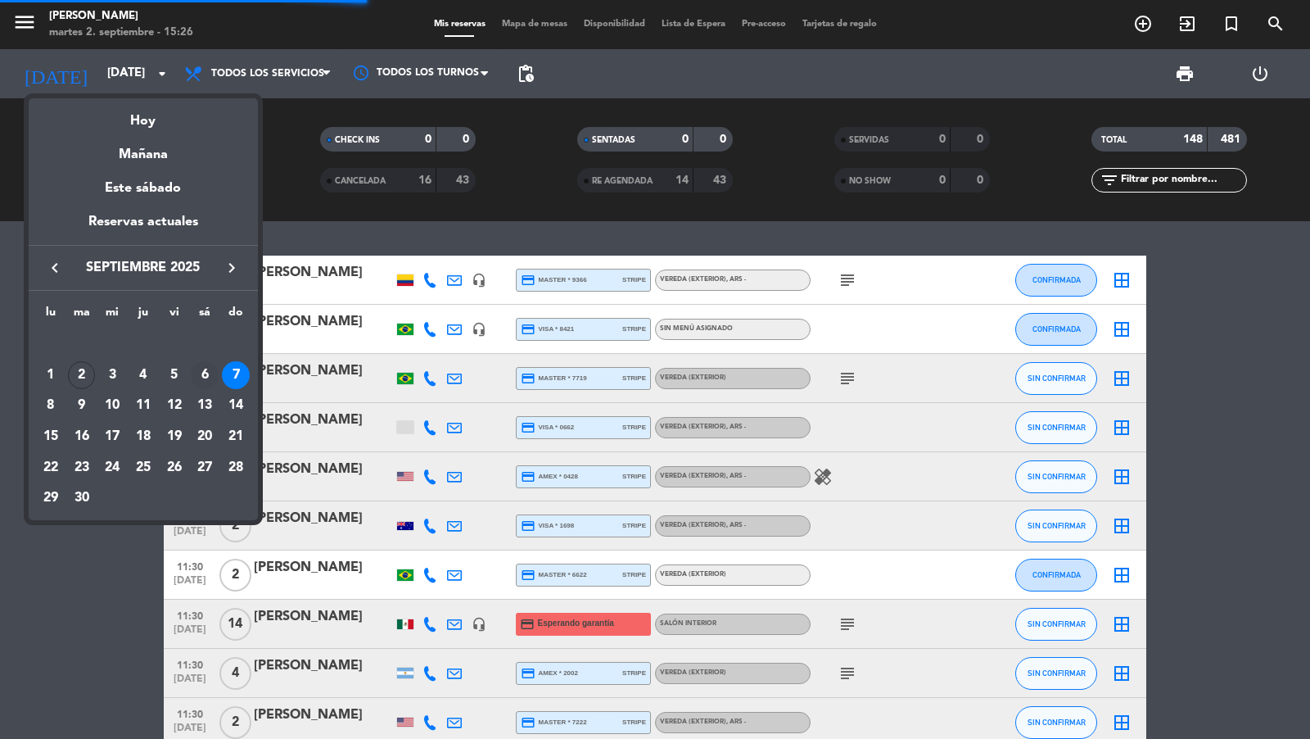
click at [205, 372] on div "6" at bounding box center [205, 375] width 28 height 28
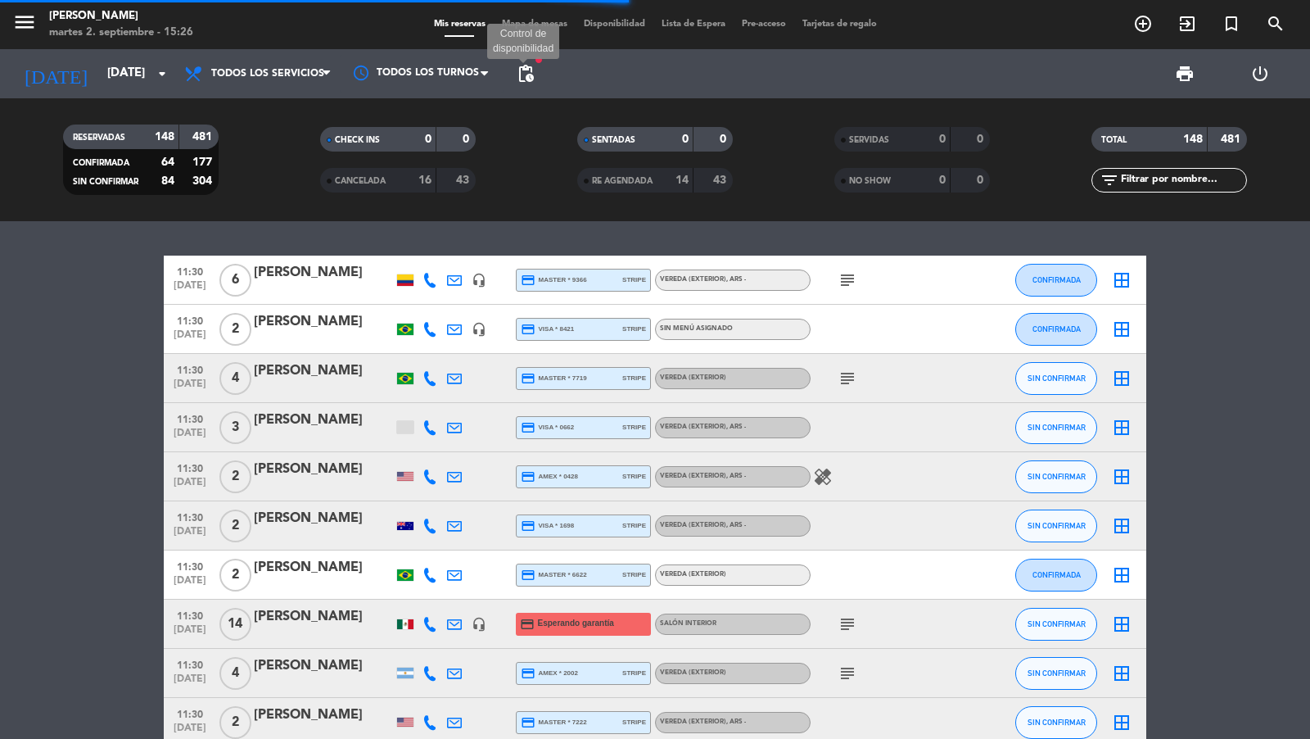
click at [525, 77] on span "pending_actions" at bounding box center [526, 74] width 20 height 20
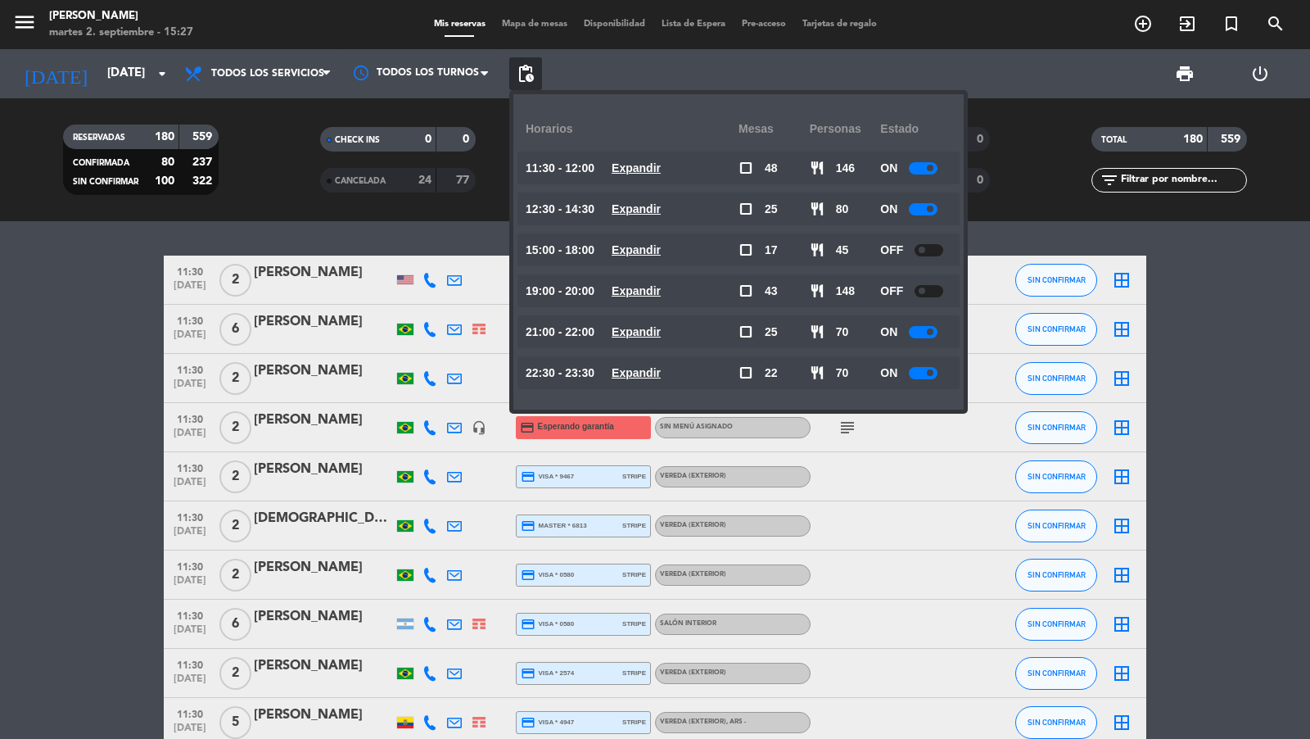
click at [185, 427] on span "[DATE]" at bounding box center [189, 436] width 41 height 19
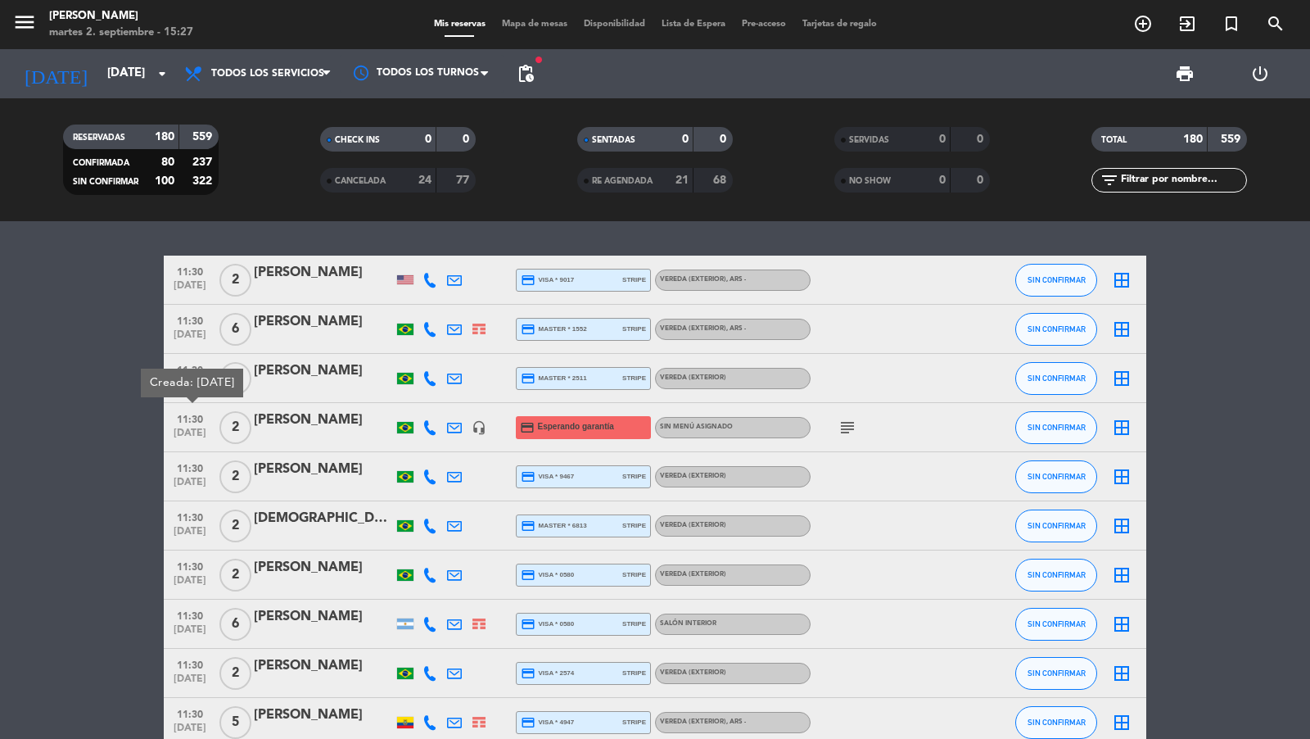
click at [195, 427] on span "[DATE]" at bounding box center [189, 436] width 41 height 19
click at [272, 427] on div "[PERSON_NAME]" at bounding box center [323, 419] width 139 height 21
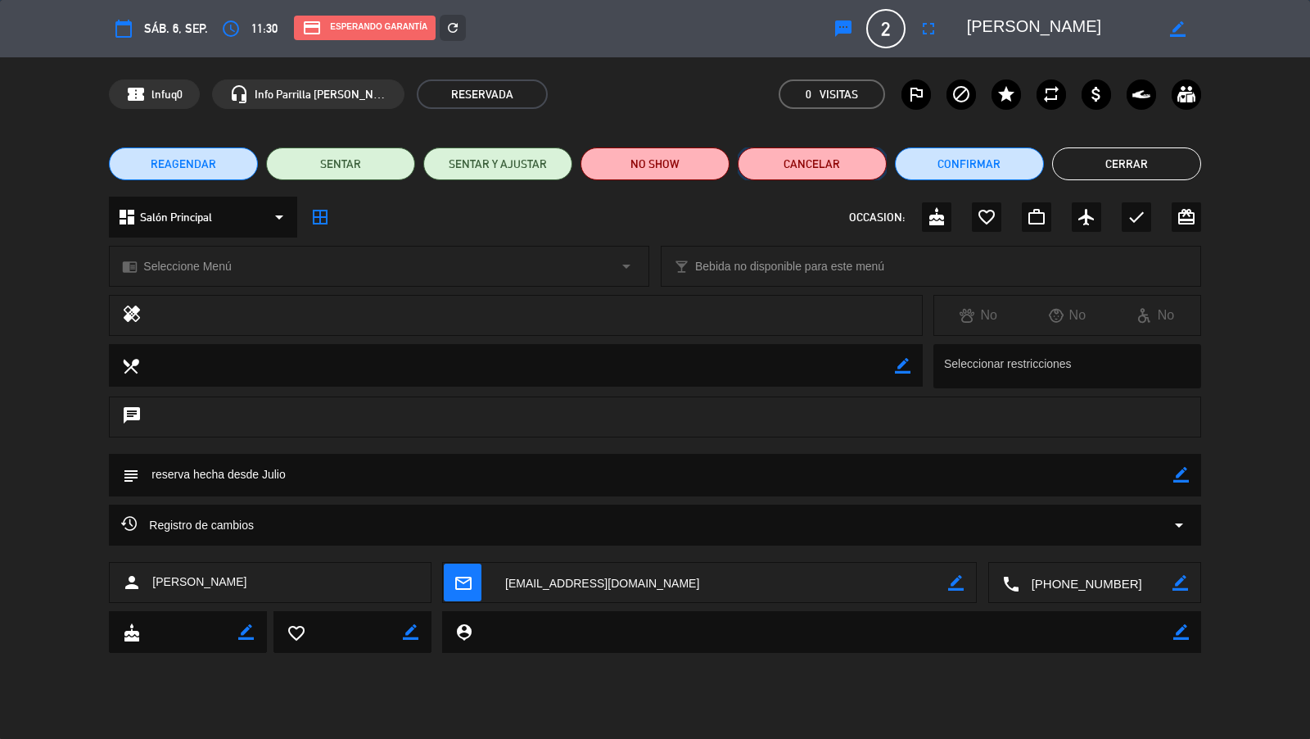
click at [806, 158] on button "Cancelar" at bounding box center [812, 163] width 149 height 33
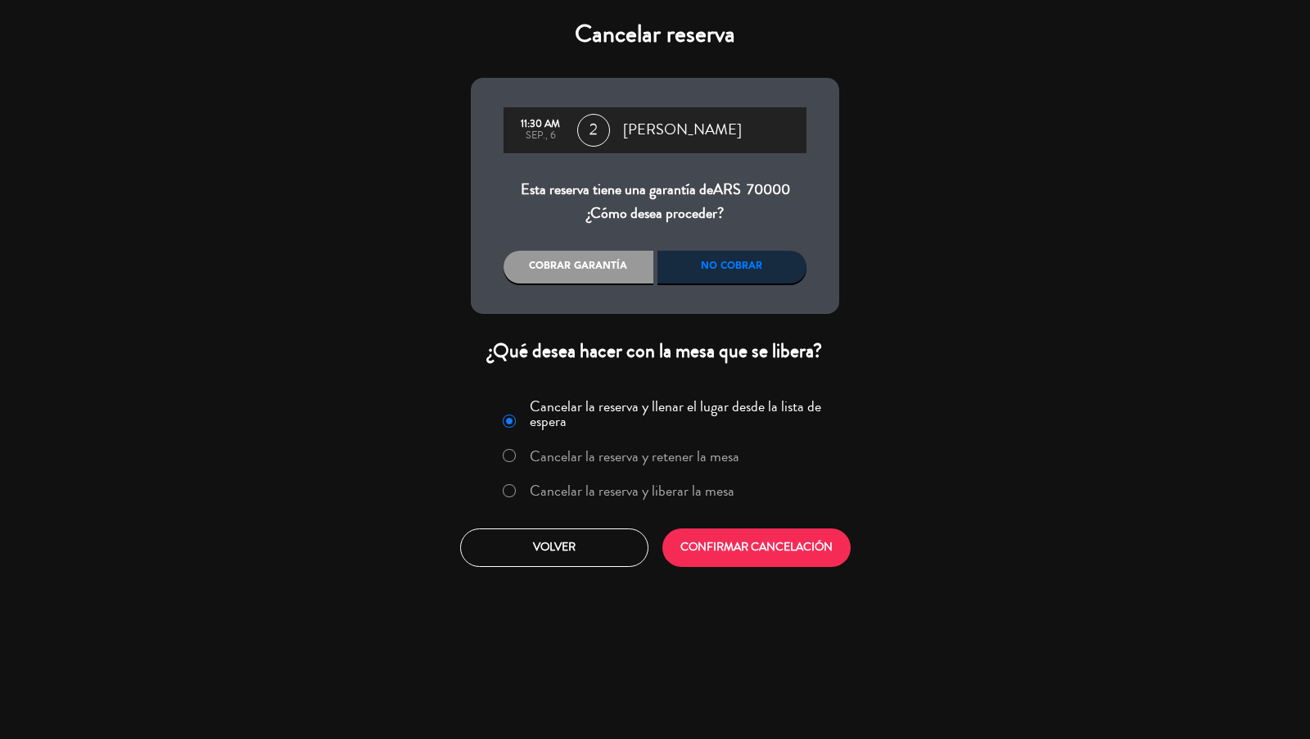
click at [627, 516] on div "Cancelar la reserva y llenar el lugar desde la lista de espera Cancelar la rese…" at bounding box center [655, 480] width 393 height 198
click at [638, 490] on label "Cancelar la reserva y liberar la mesa" at bounding box center [632, 490] width 205 height 15
click at [710, 534] on button "CONFIRMAR CANCELACIÓN" at bounding box center [756, 547] width 188 height 38
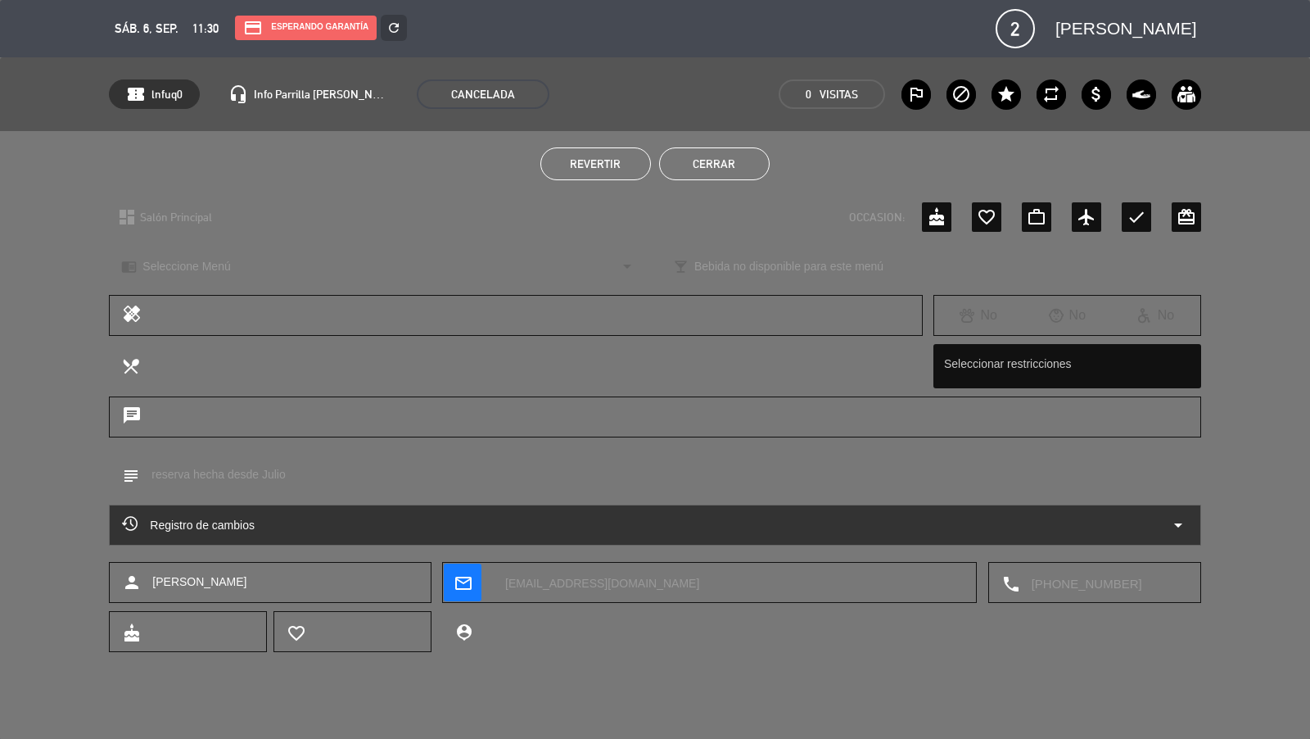
click at [722, 166] on button "Cerrar" at bounding box center [714, 163] width 111 height 33
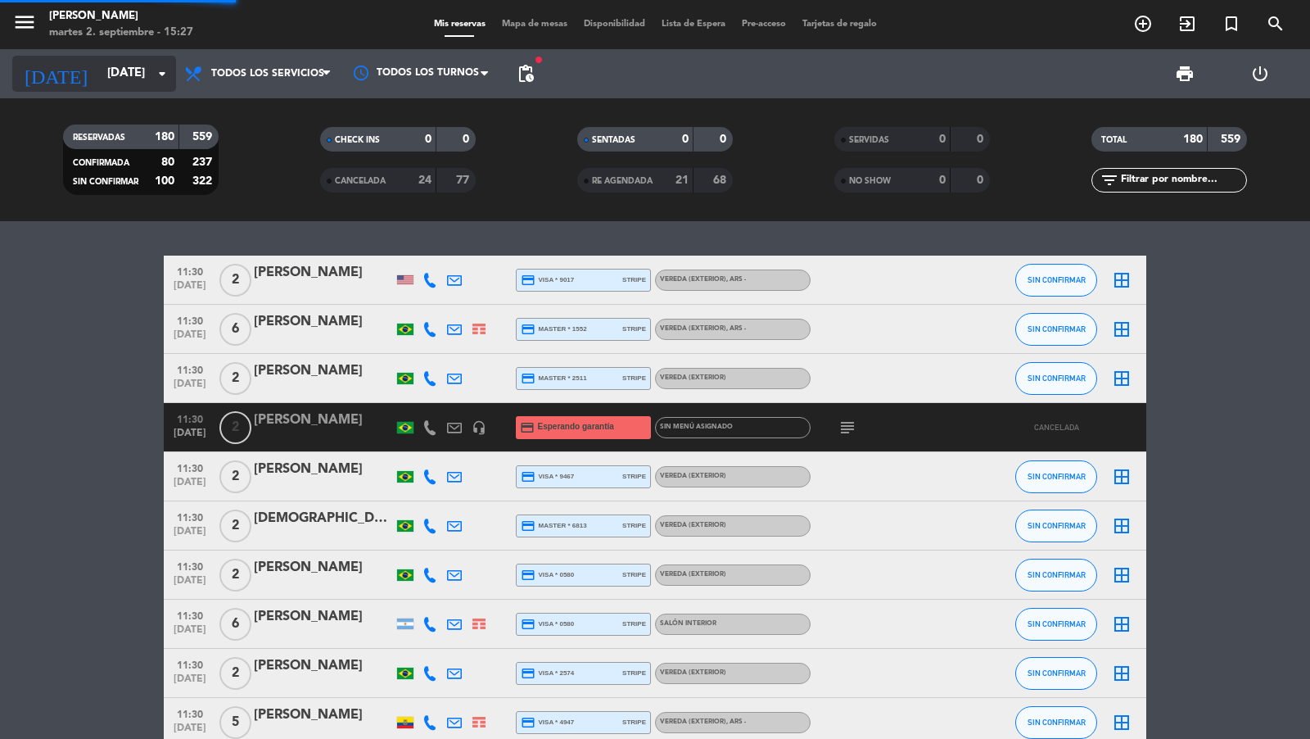
click at [145, 73] on input "[DATE]" at bounding box center [178, 73] width 158 height 31
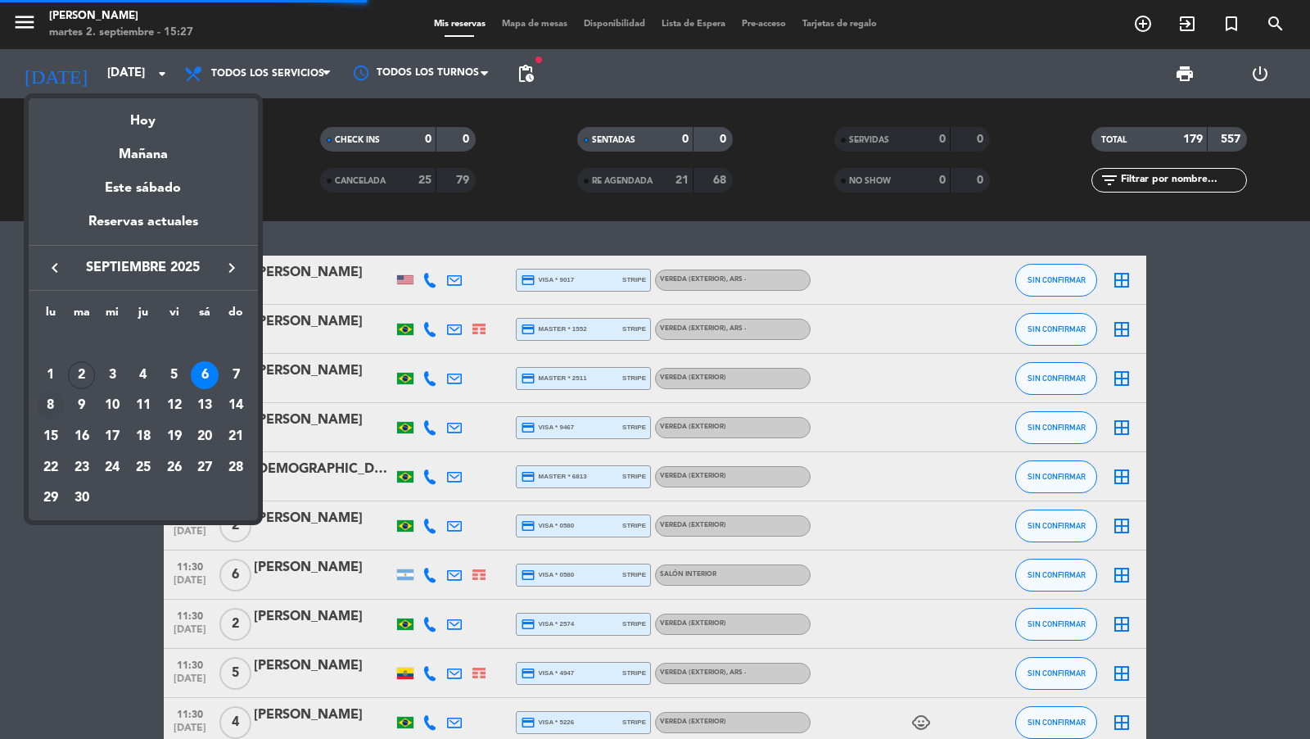
click at [58, 405] on div "8" at bounding box center [51, 405] width 28 height 28
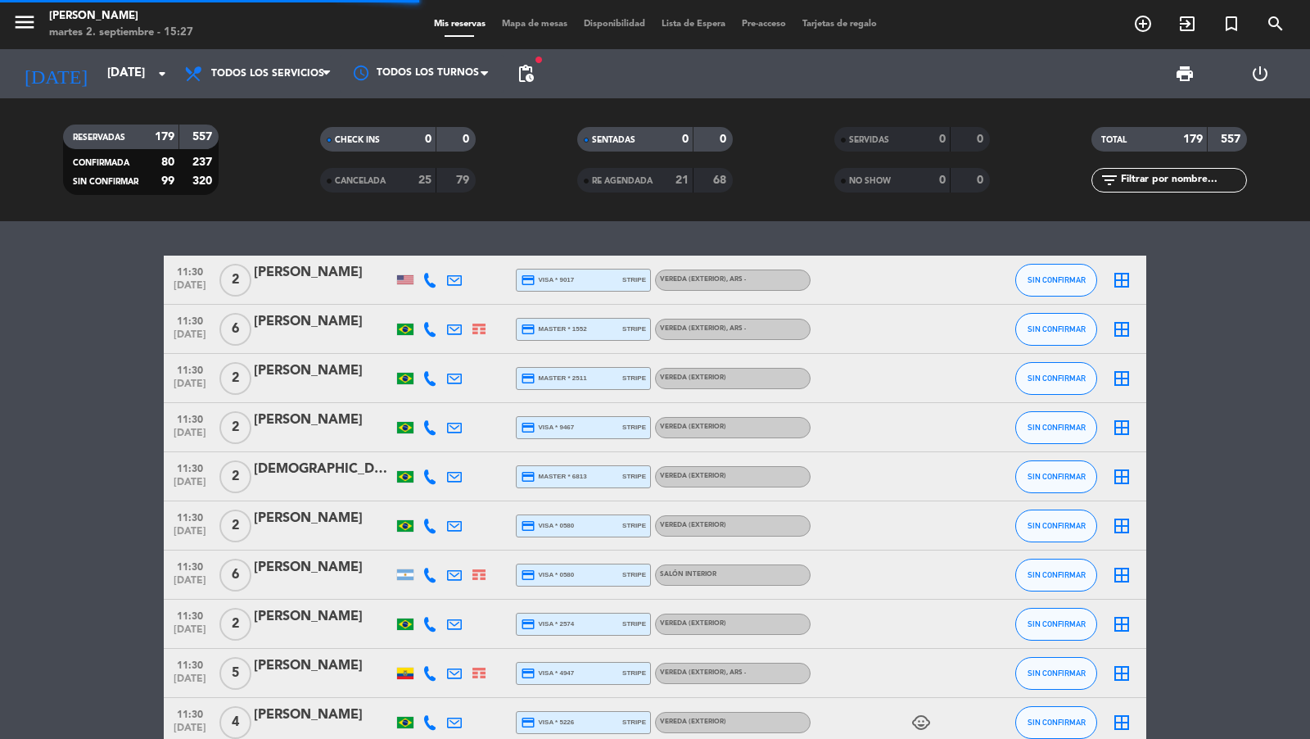
type input "[DATE]"
click at [526, 67] on span "pending_actions" at bounding box center [526, 74] width 20 height 20
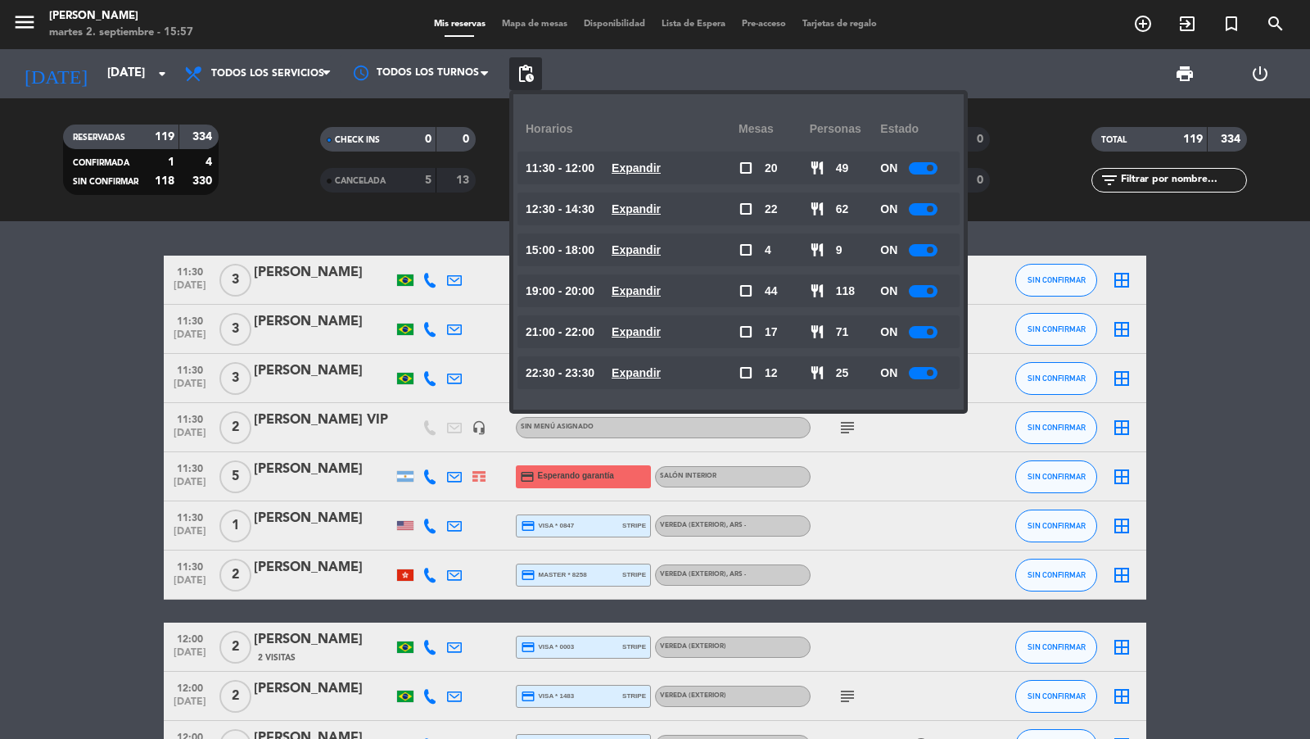
click at [278, 169] on filter-checkbox "CANCELADA 5 13" at bounding box center [397, 180] width 257 height 25
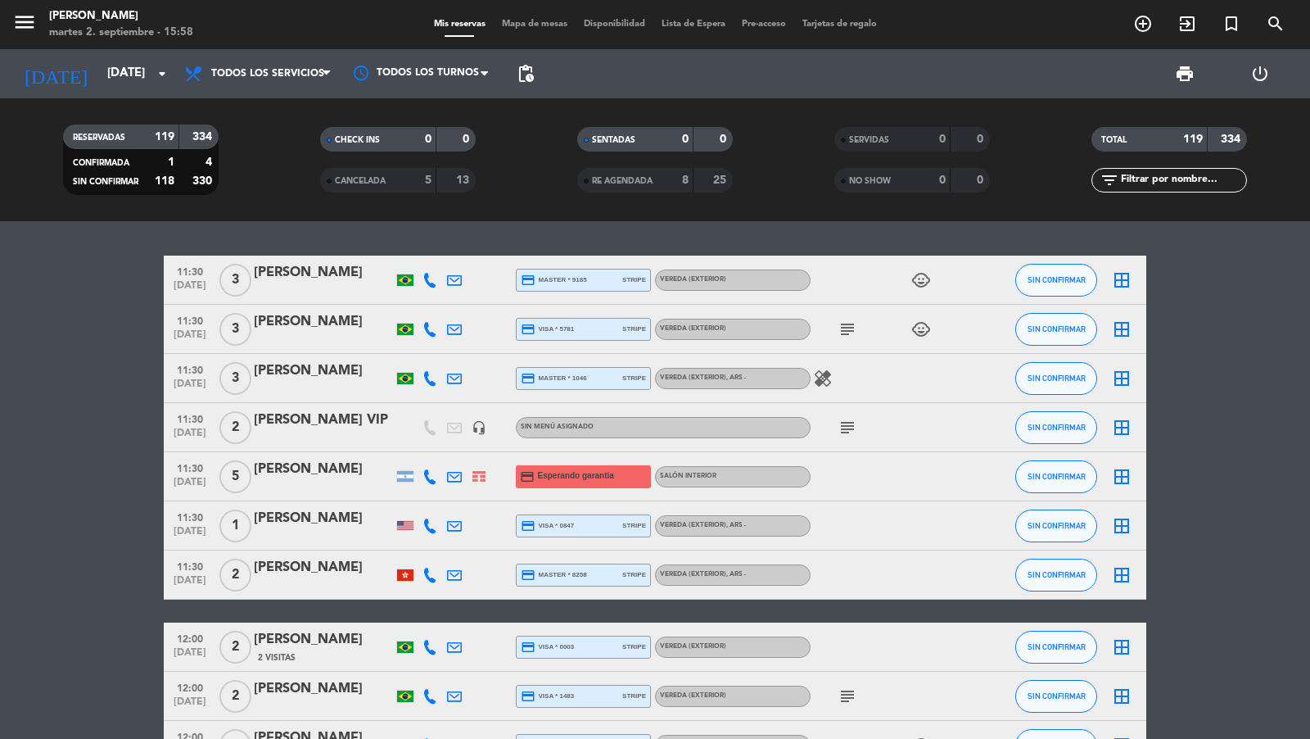
click at [37, 25] on span "menu" at bounding box center [30, 25] width 37 height 38
click at [24, 27] on icon "menu" at bounding box center [24, 22] width 25 height 25
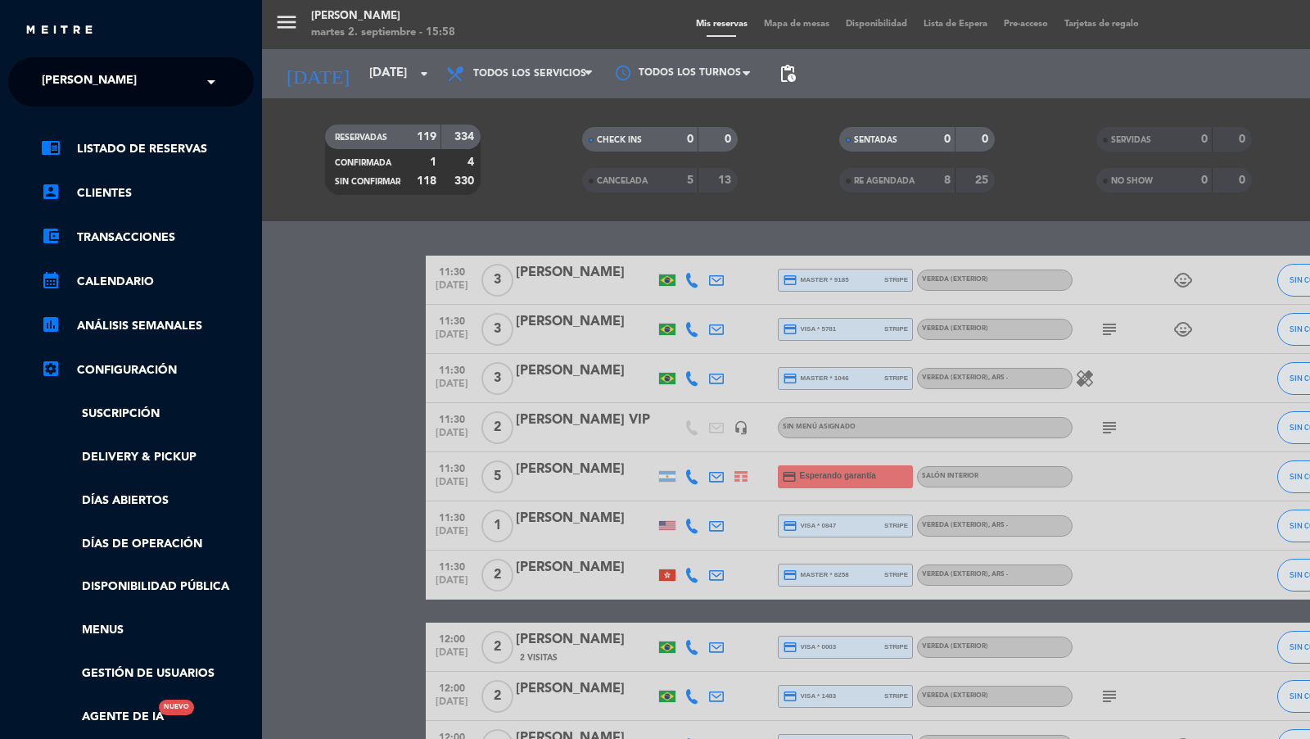
click at [111, 81] on div "× [PERSON_NAME]" at bounding box center [98, 82] width 126 height 34
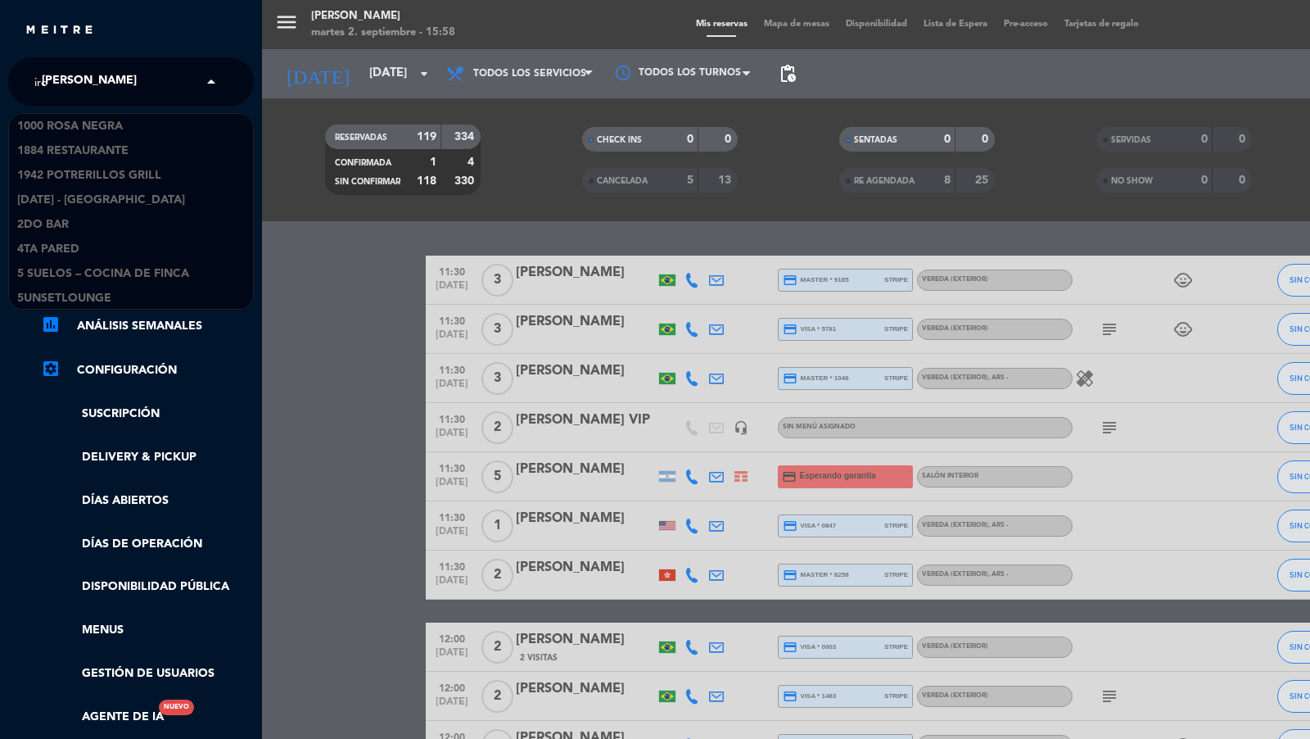
type input "iron"
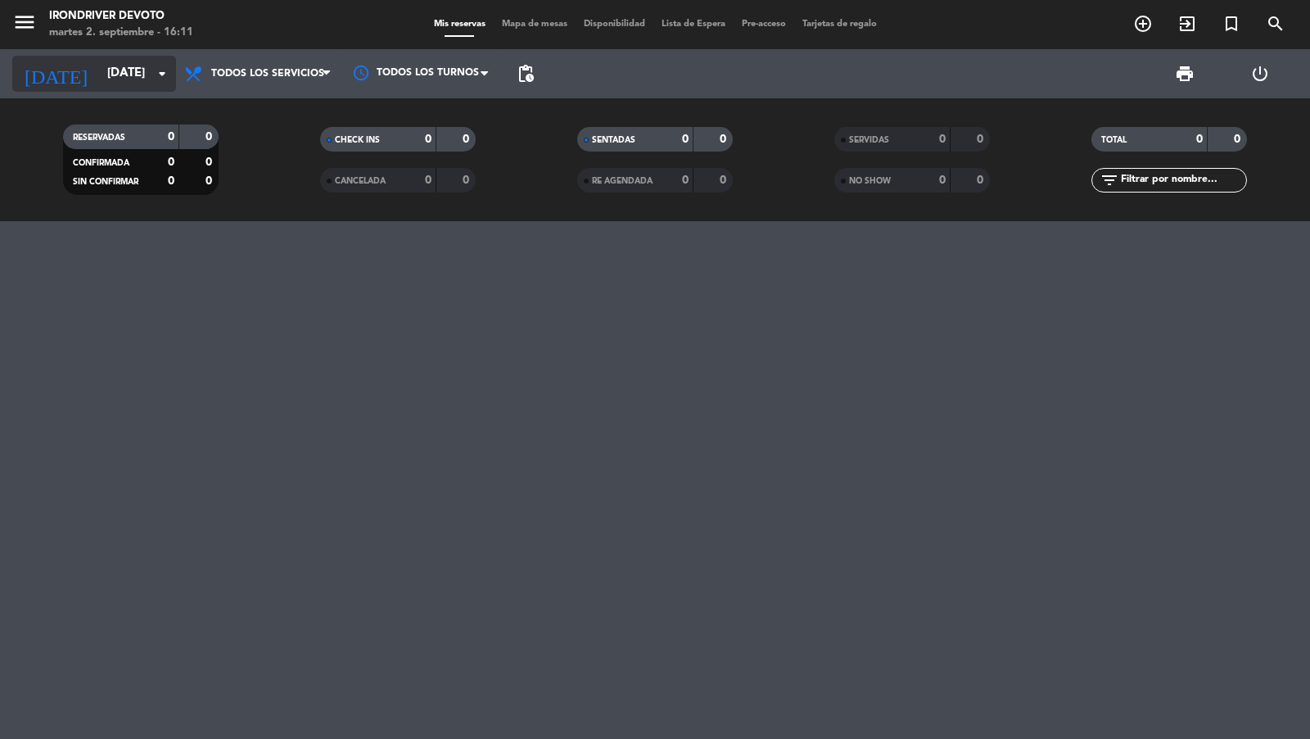
click at [139, 86] on input "[DATE]" at bounding box center [178, 73] width 158 height 31
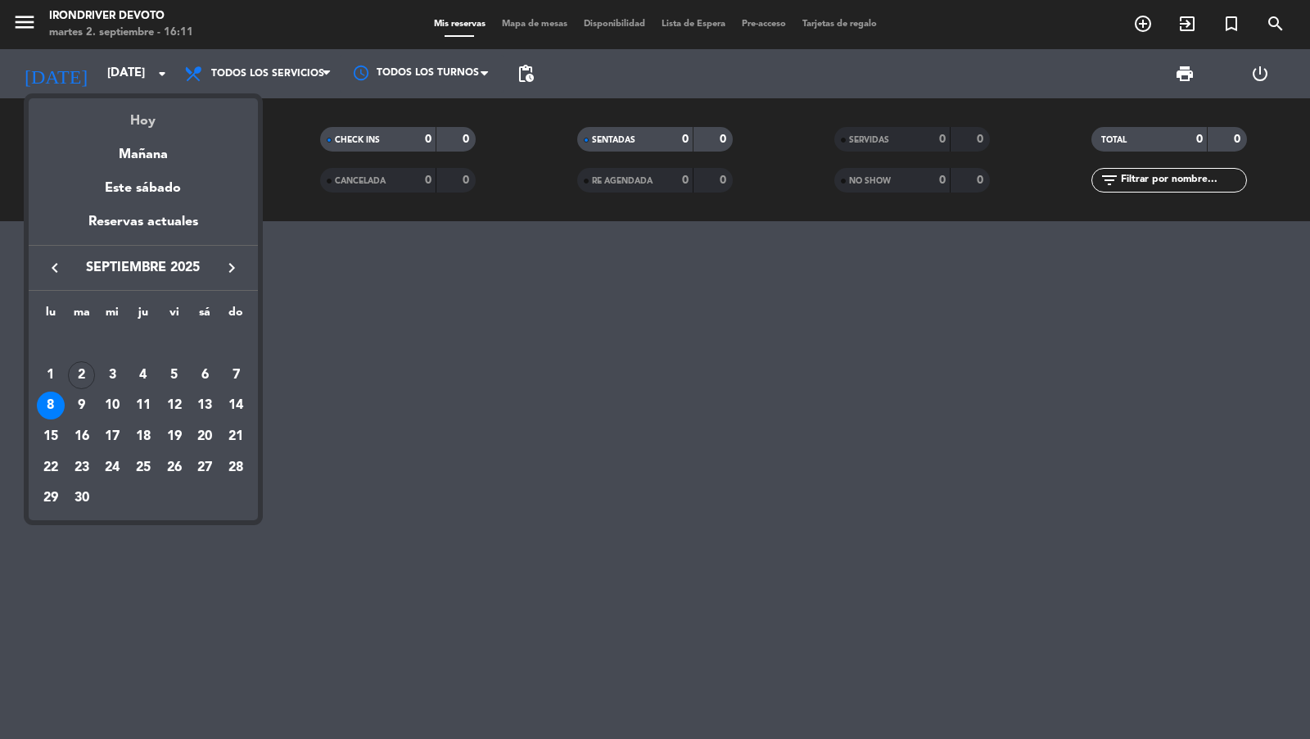
click at [143, 109] on div "Hoy" at bounding box center [143, 115] width 229 height 34
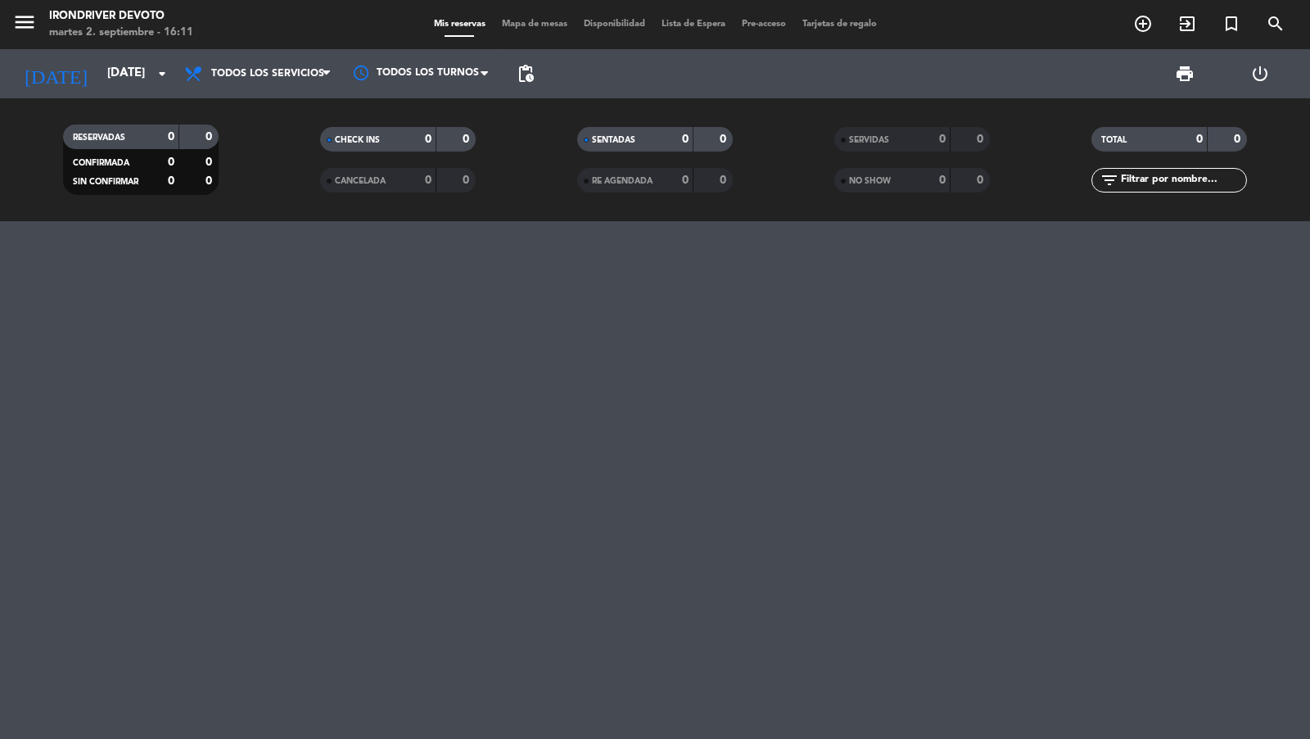
type input "[DATE]"
click at [1152, 26] on icon "add_circle_outline" at bounding box center [1143, 24] width 20 height 20
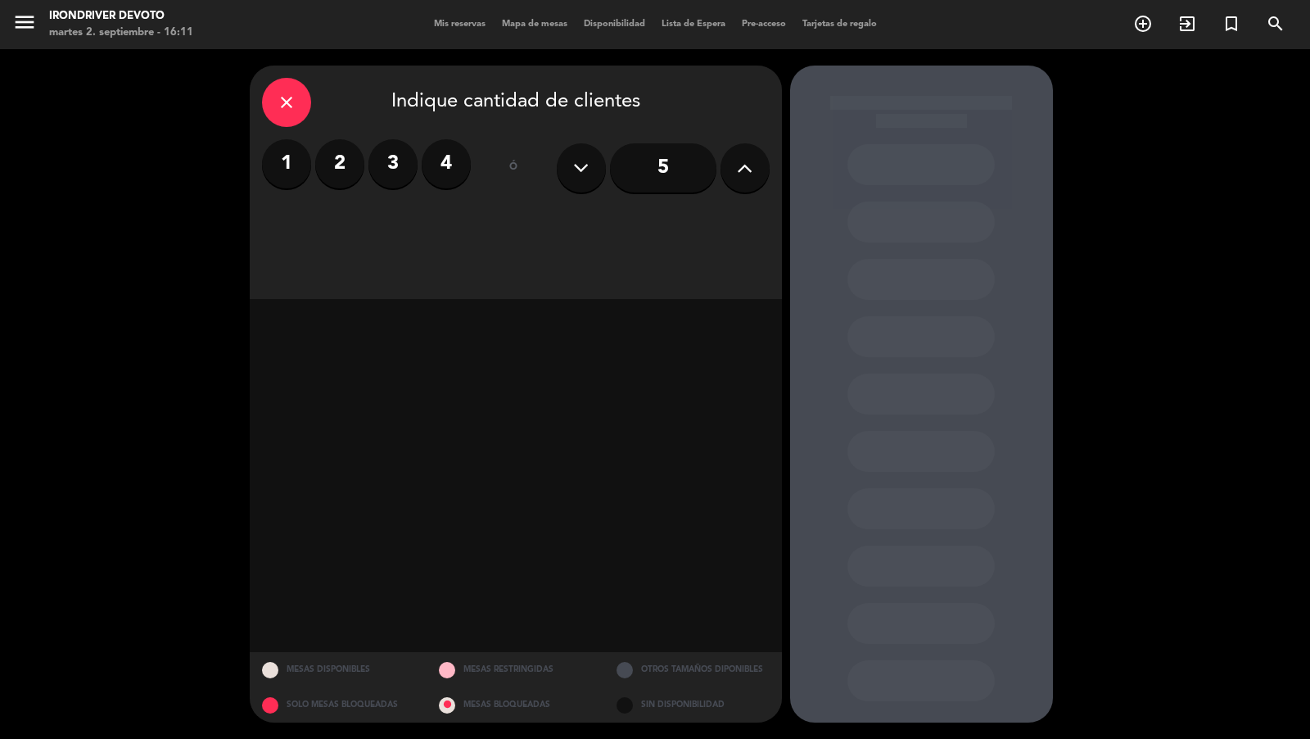
click at [291, 163] on label "1" at bounding box center [286, 163] width 49 height 49
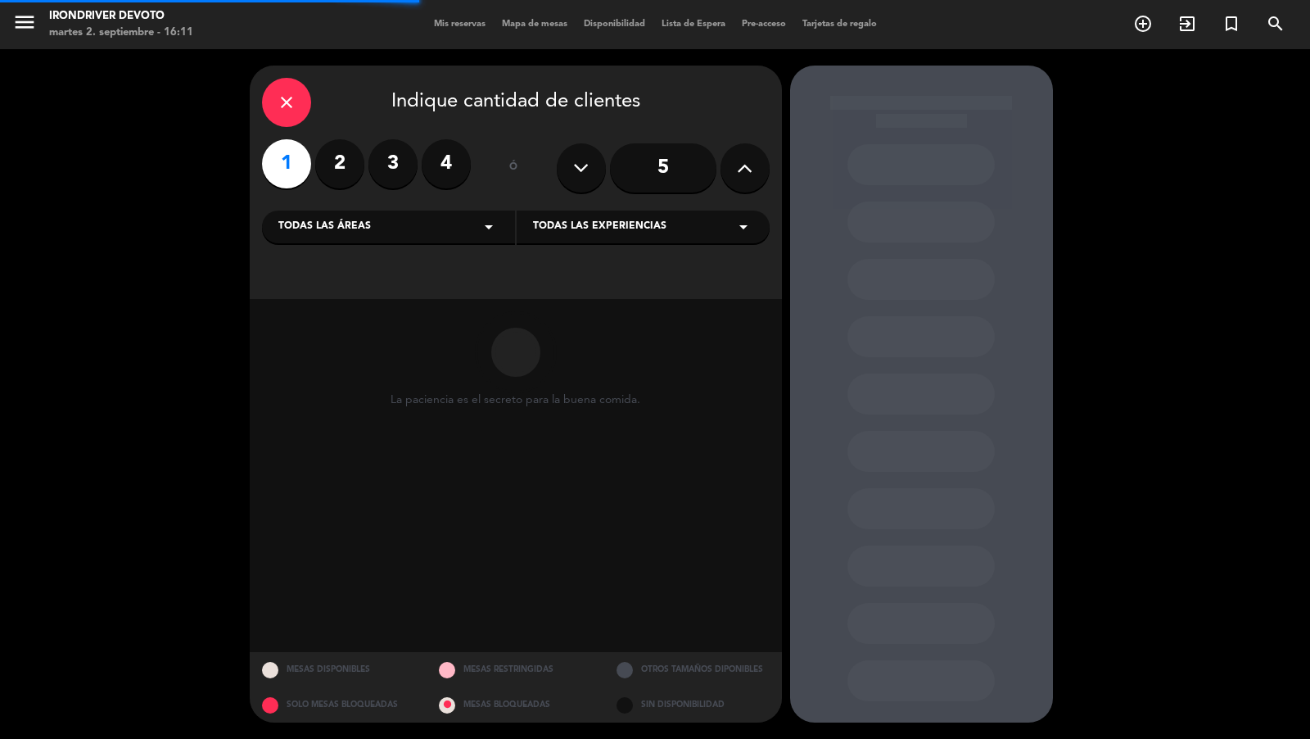
click at [359, 230] on span "Todas las áreas" at bounding box center [324, 227] width 93 height 16
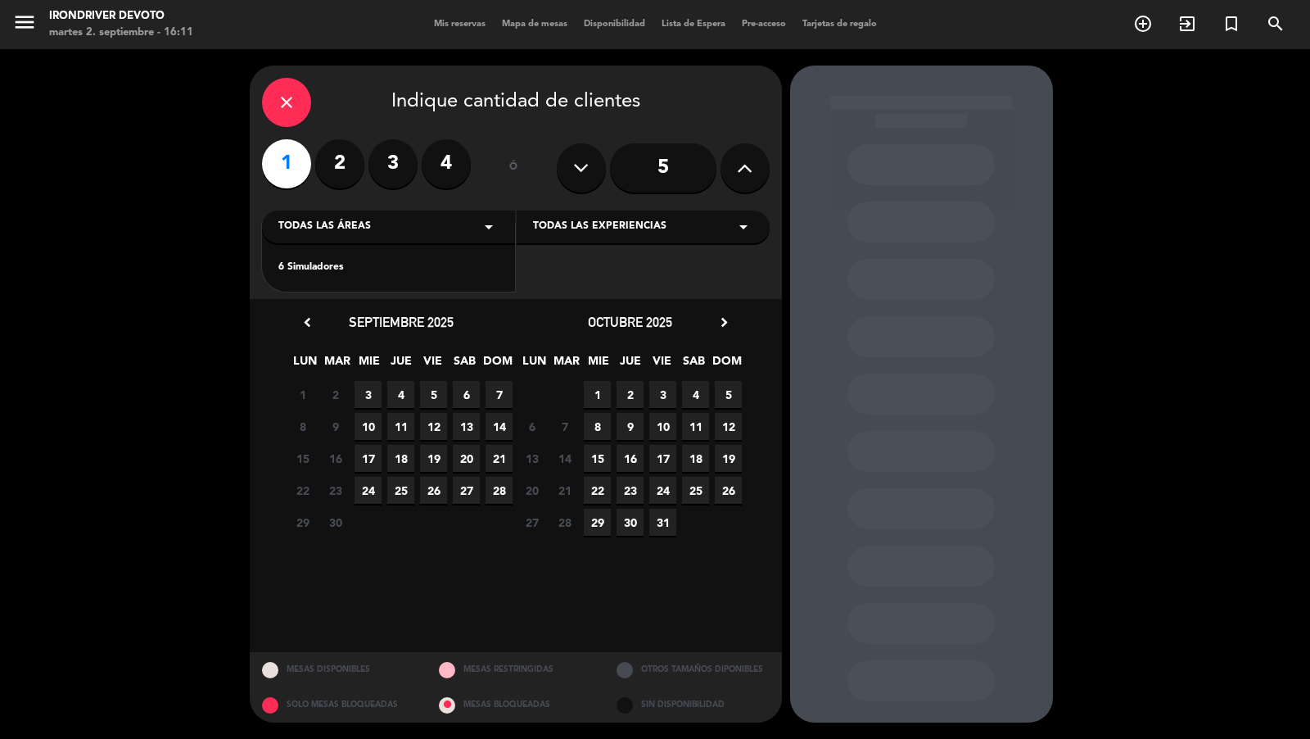
click at [346, 267] on div "6 Simuladores" at bounding box center [388, 268] width 220 height 16
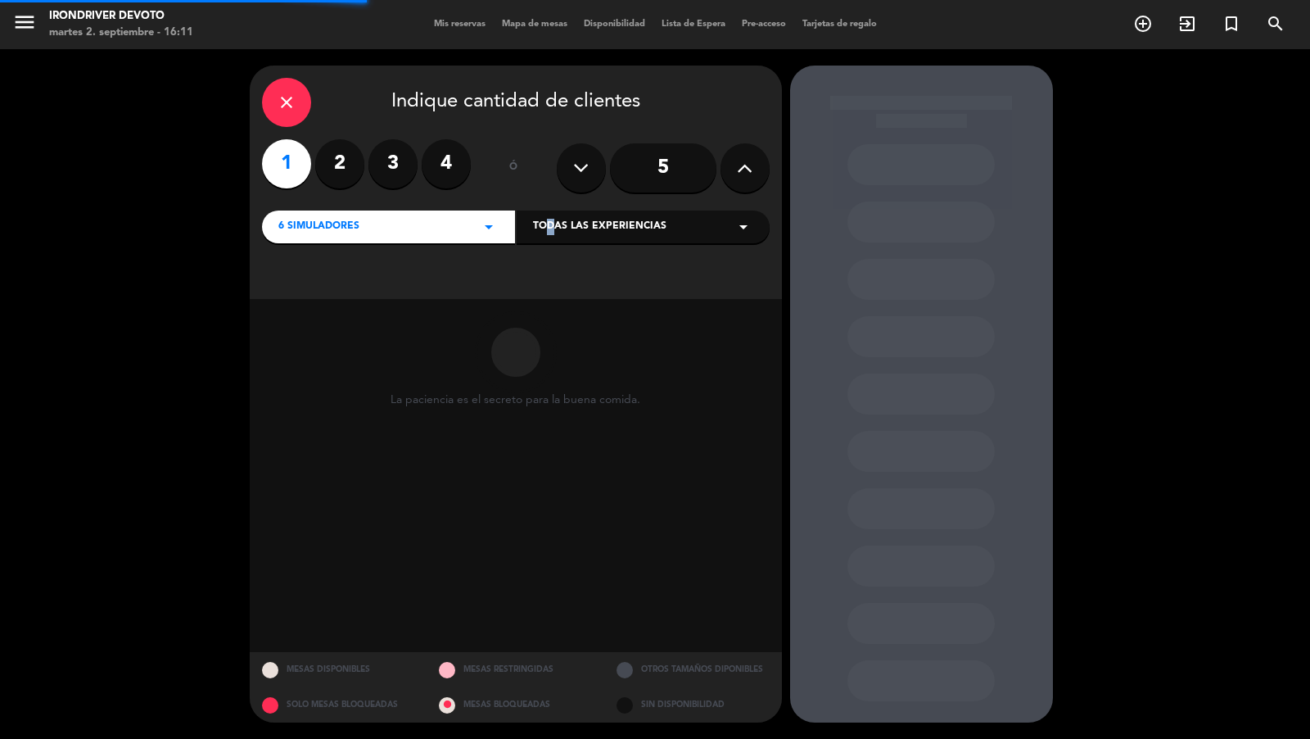
click at [542, 233] on span "Todas las experiencias" at bounding box center [599, 227] width 133 height 16
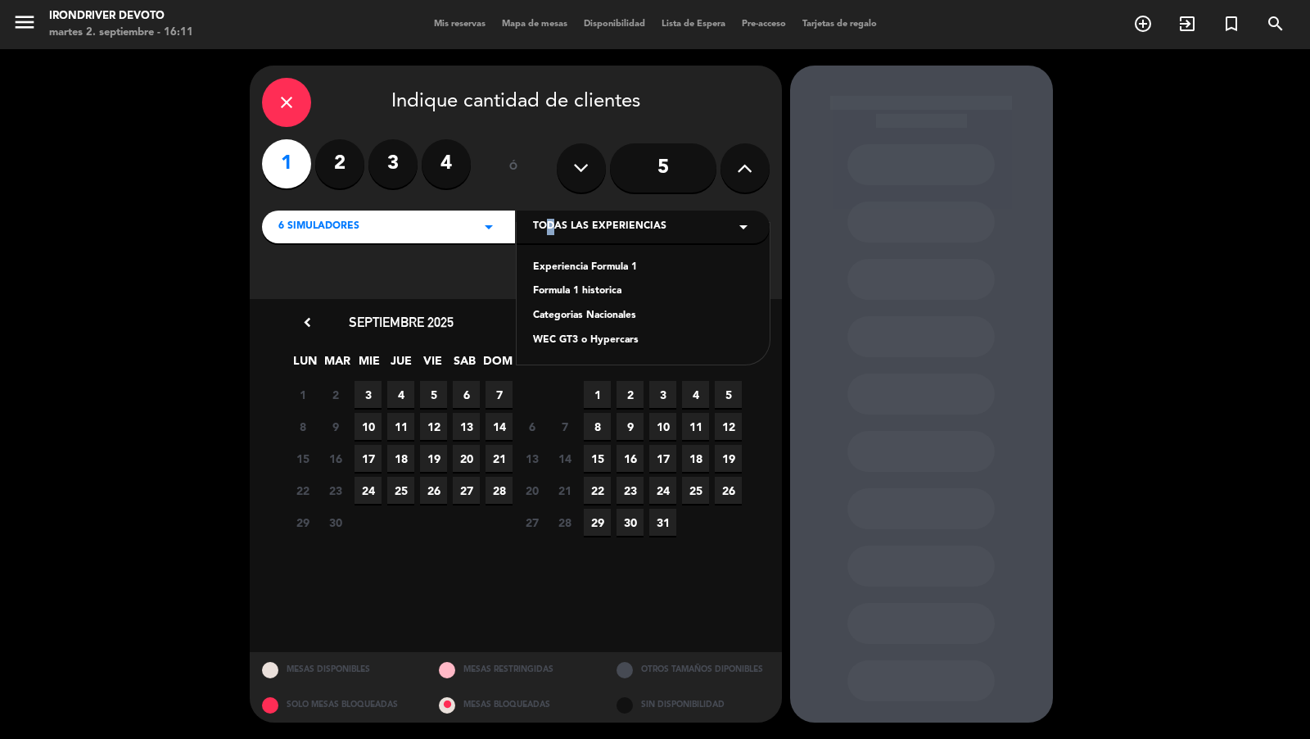
click at [564, 267] on div "Experiencia Formula 1" at bounding box center [643, 268] width 220 height 16
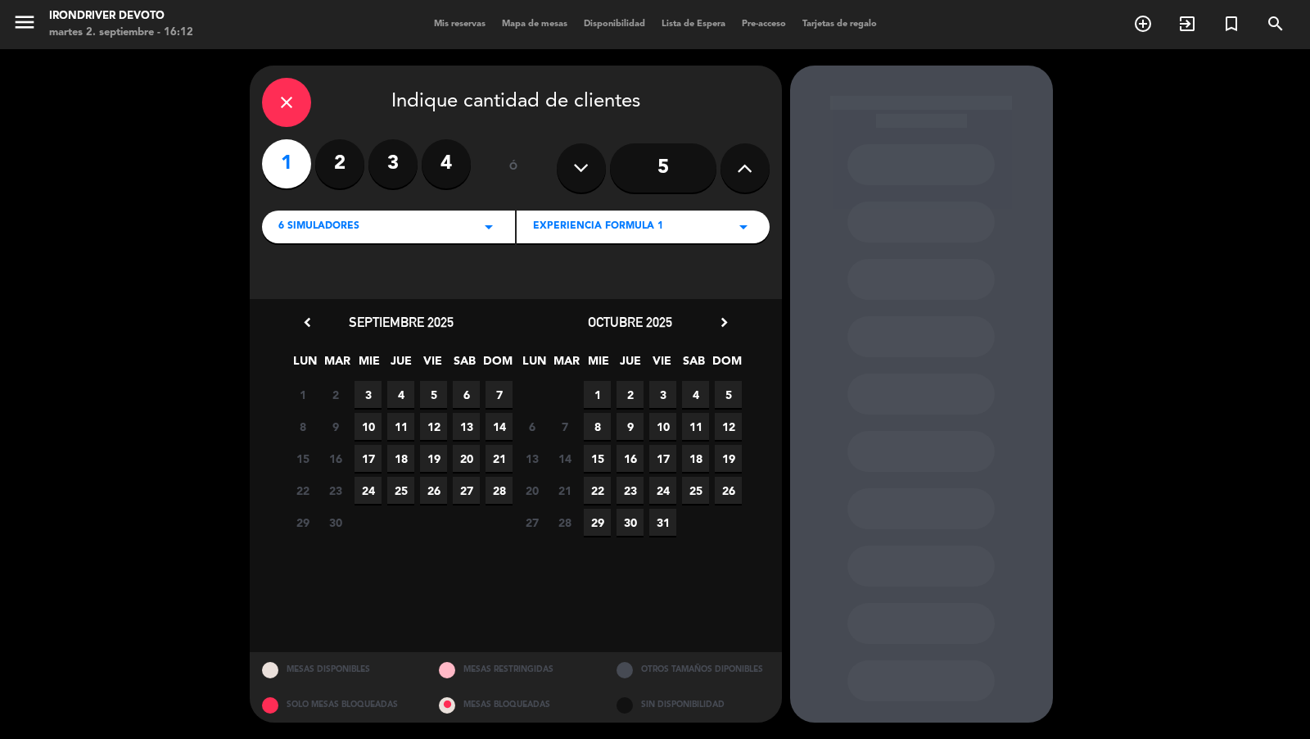
click at [371, 392] on span "3" at bounding box center [368, 394] width 27 height 27
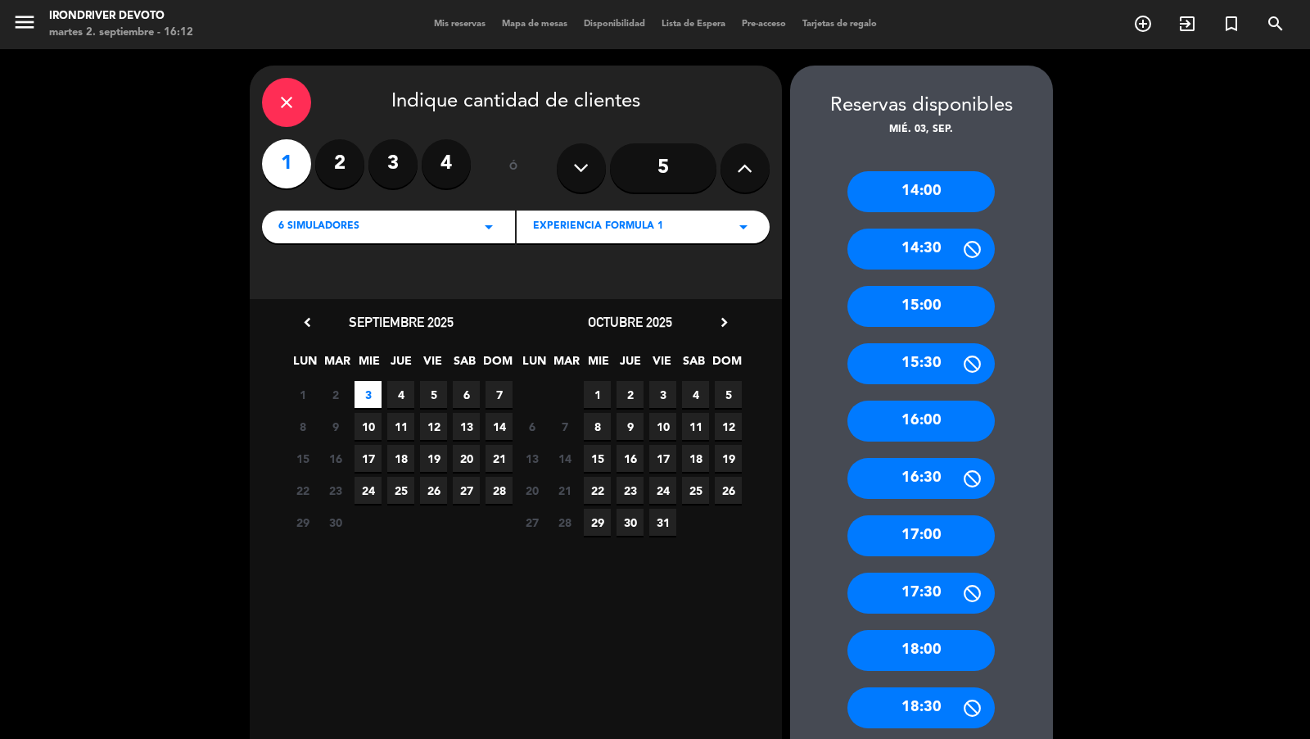
click at [960, 192] on div "14:00" at bounding box center [920, 191] width 147 height 41
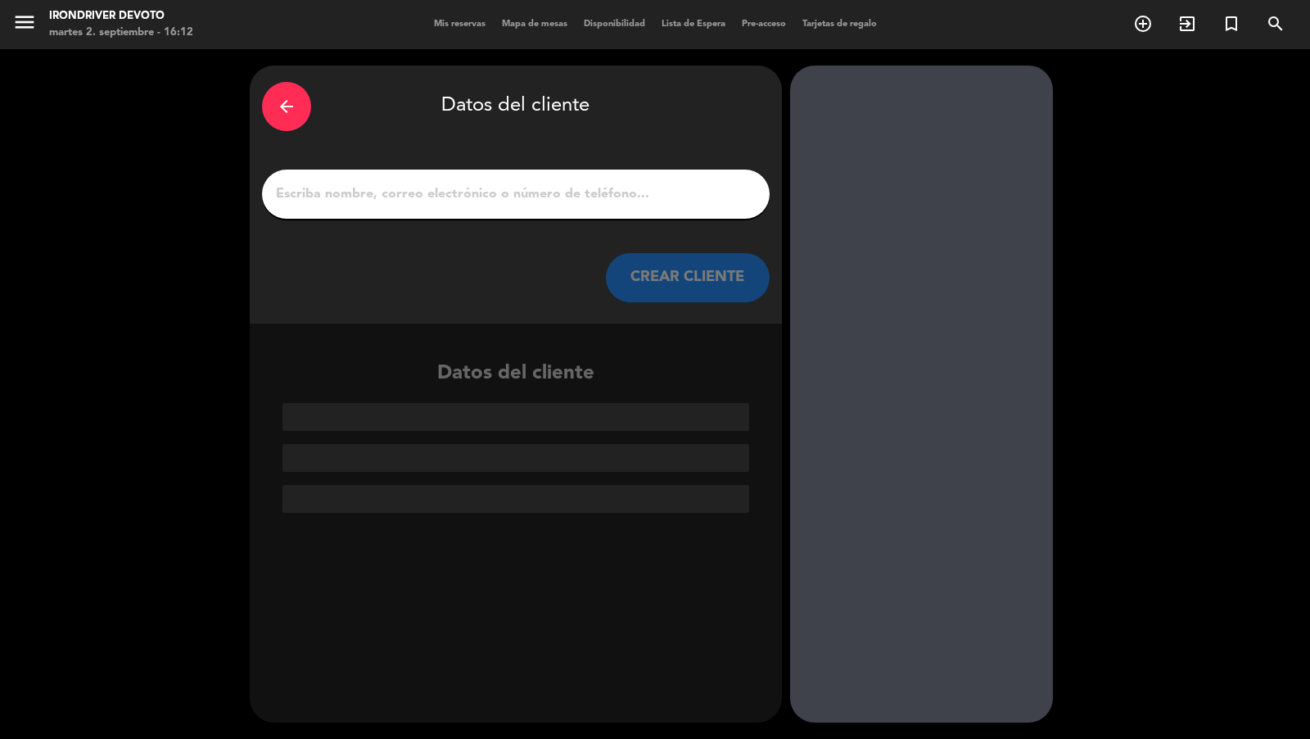
click at [715, 190] on input "1" at bounding box center [515, 194] width 483 height 23
paste input "Lautaro Bia"
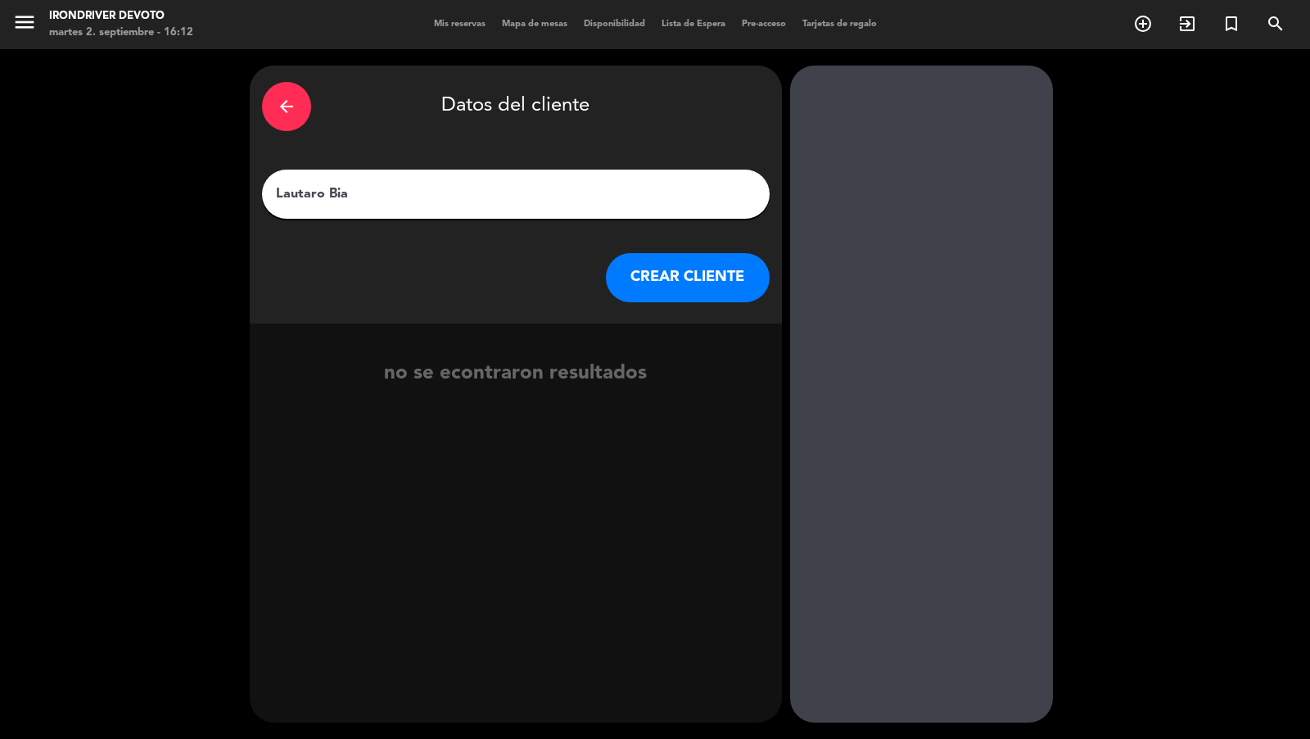
type input "Lautaro Bia"
click at [712, 281] on button "CREAR CLIENTE" at bounding box center [688, 277] width 164 height 49
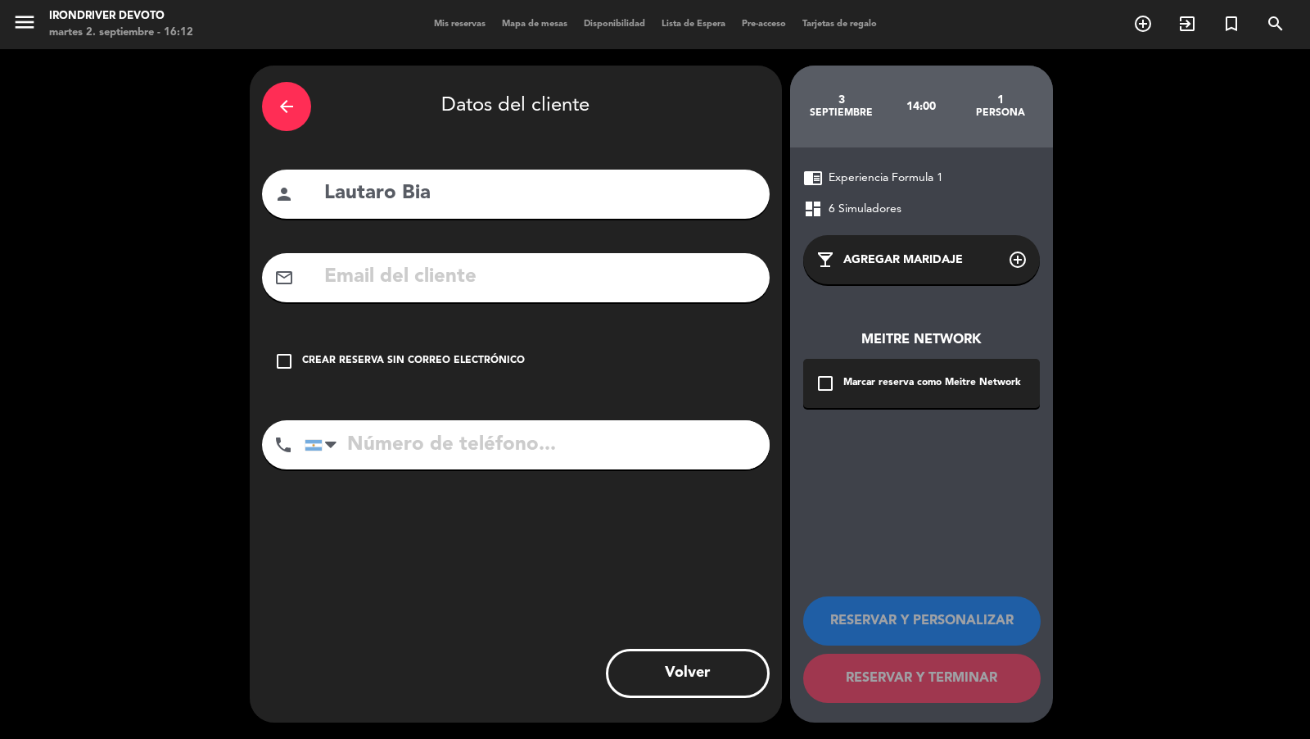
click at [849, 382] on div "Marcar reserva como Meitre Network" at bounding box center [932, 383] width 178 height 16
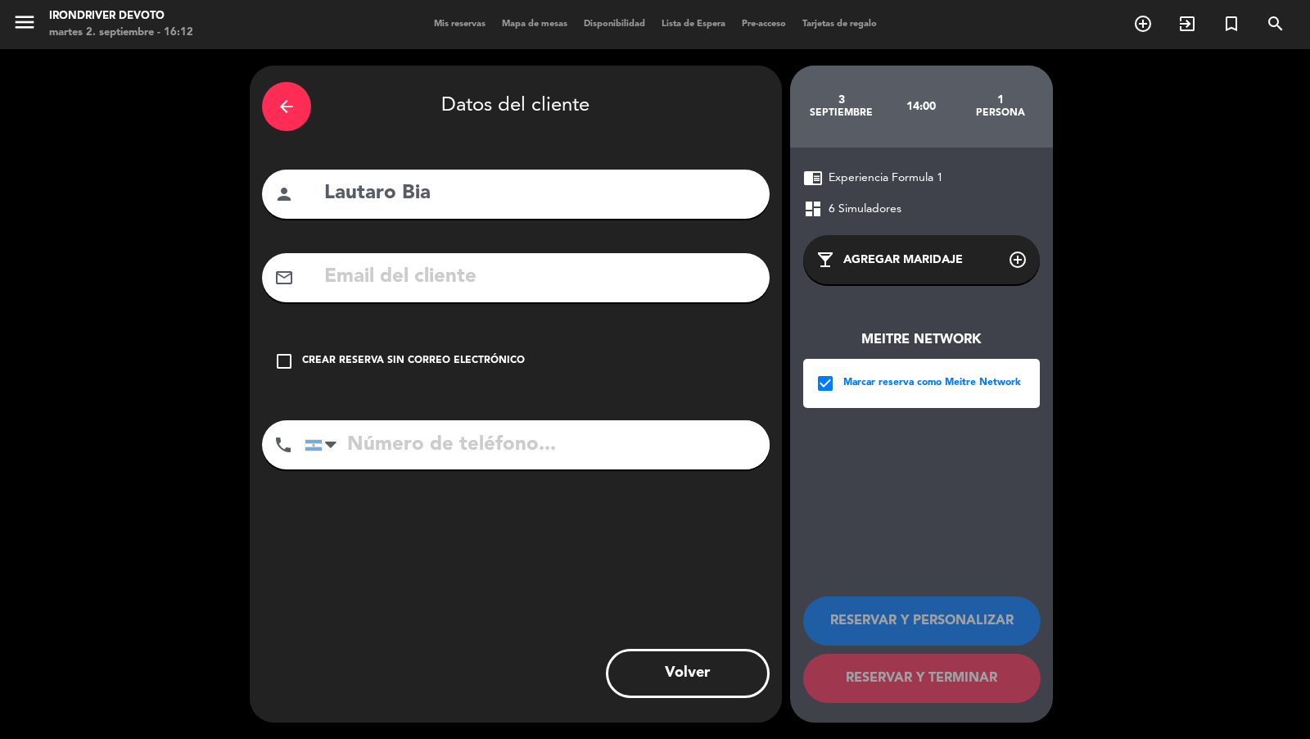
click at [849, 382] on div "Marcar reserva como Meitre Network" at bounding box center [932, 383] width 178 height 16
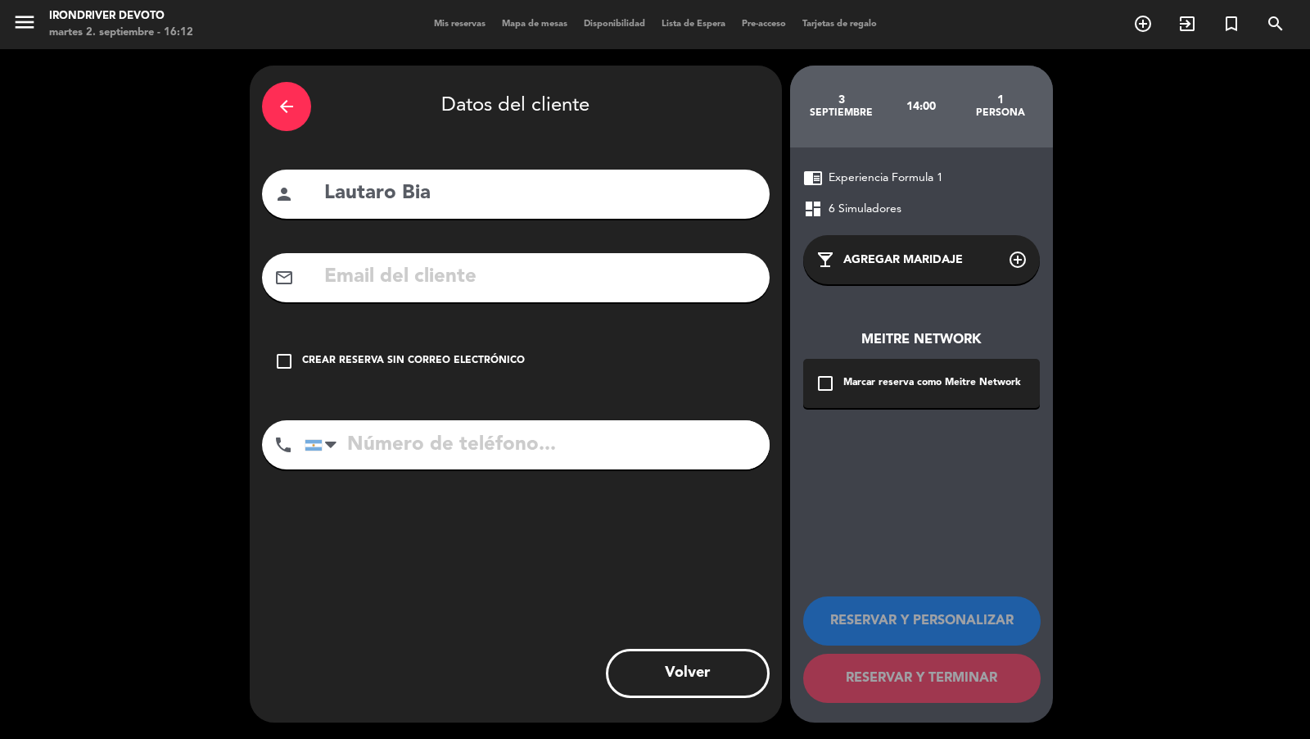
click at [489, 356] on div "Crear reserva sin correo electrónico" at bounding box center [413, 361] width 223 height 16
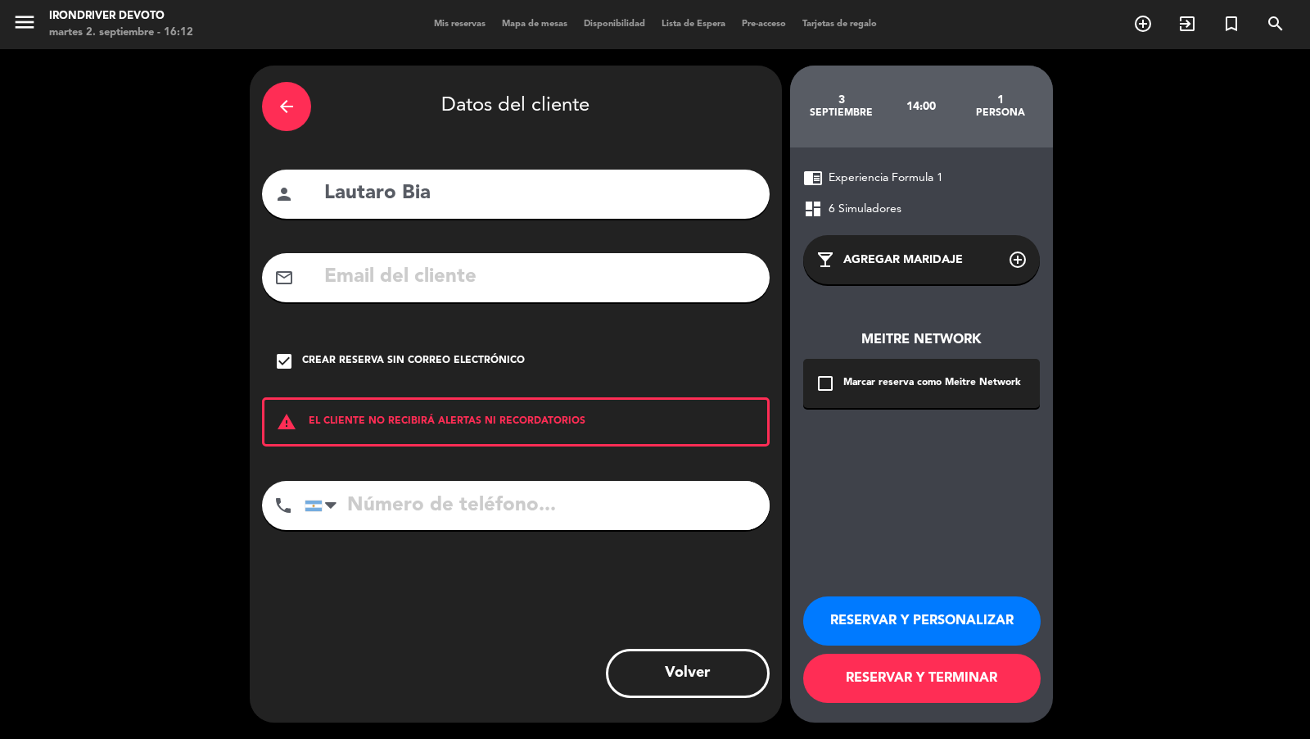
click at [924, 689] on button "RESERVAR Y TERMINAR" at bounding box center [921, 677] width 237 height 49
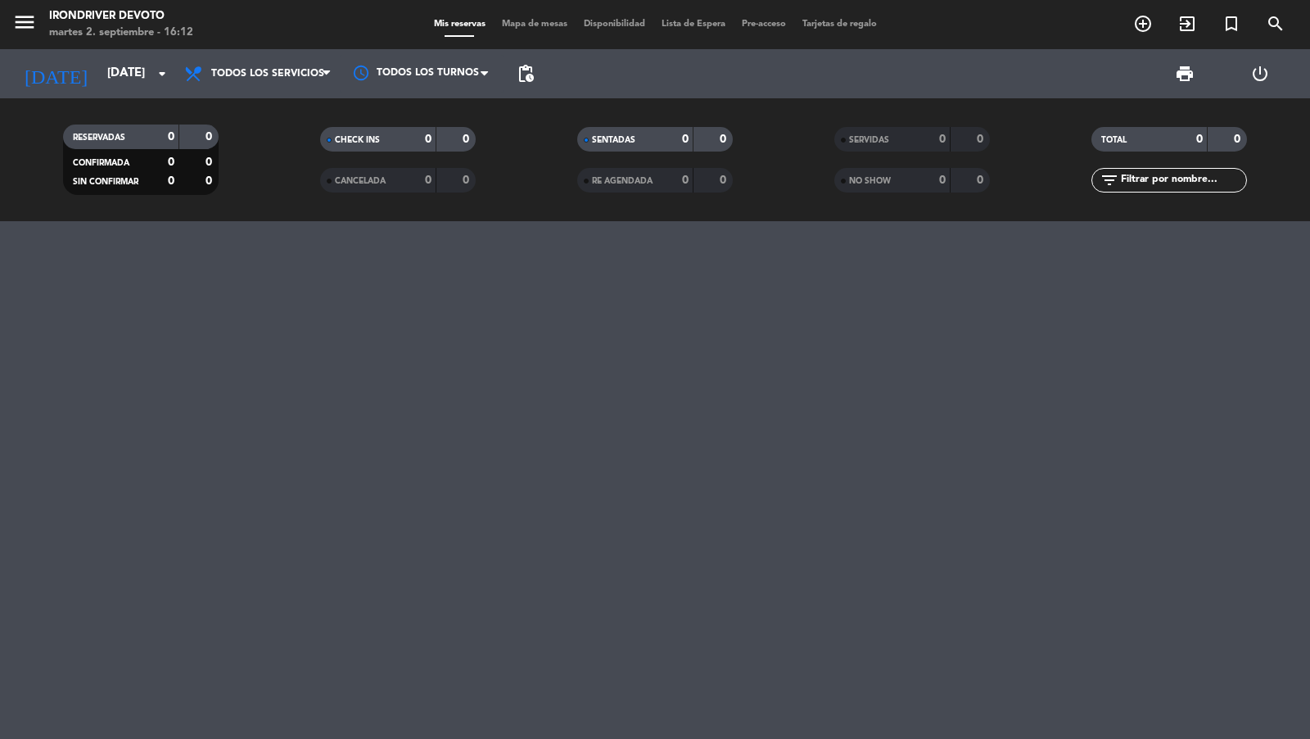
click at [1146, 28] on icon "add_circle_outline" at bounding box center [1143, 24] width 20 height 20
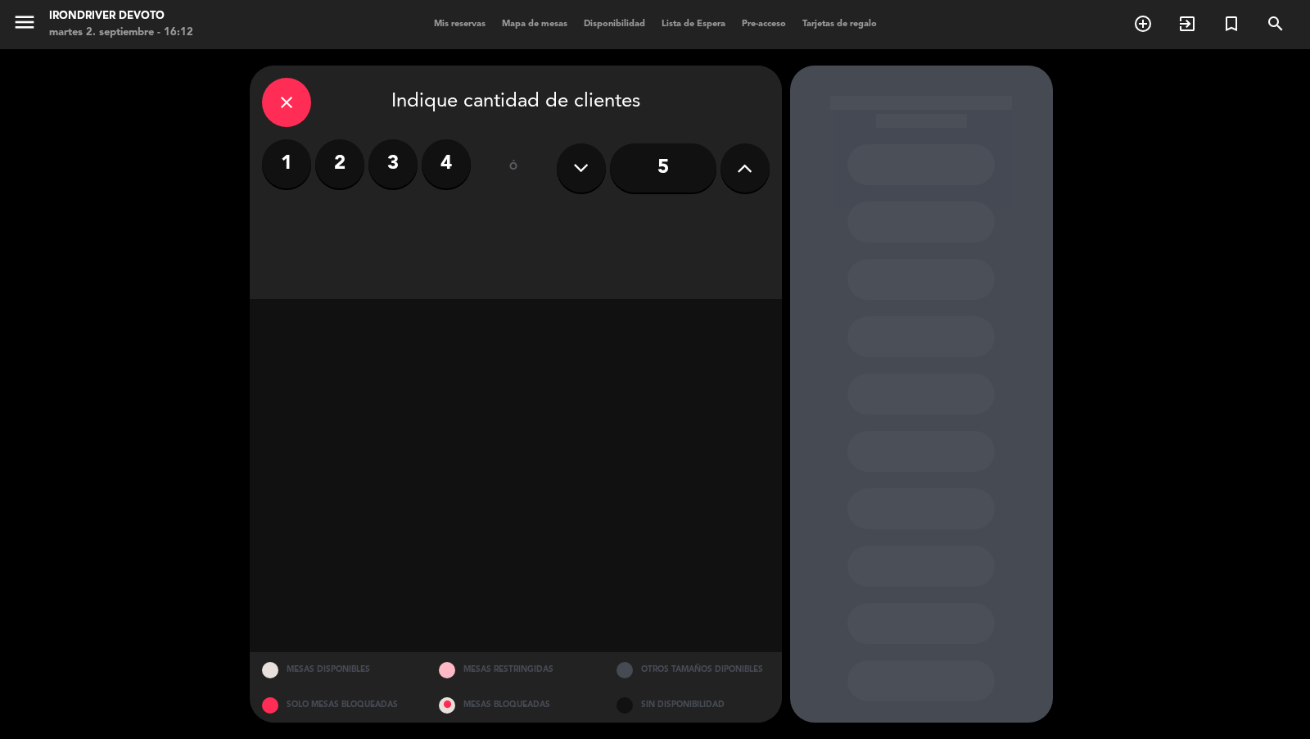
click at [282, 160] on label "1" at bounding box center [286, 163] width 49 height 49
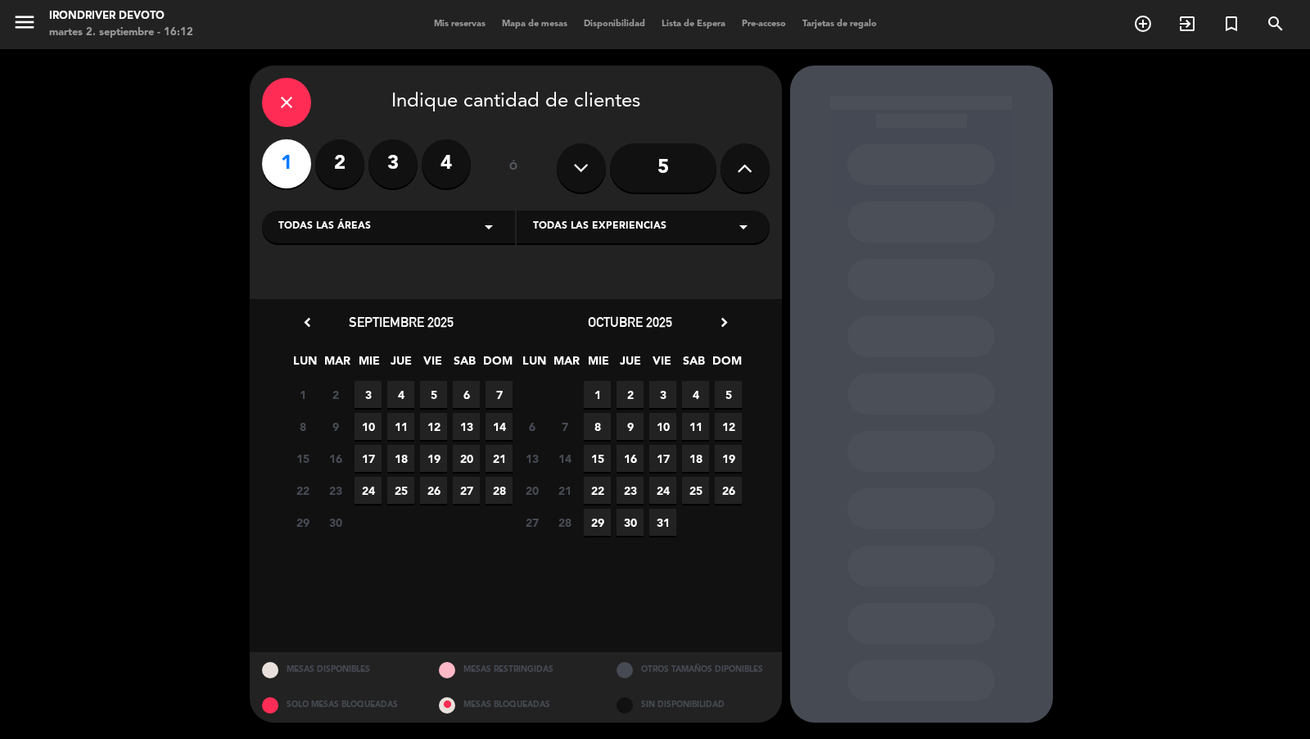
click at [480, 225] on icon "arrow_drop_down" at bounding box center [489, 227] width 20 height 20
click at [344, 273] on div "6 Simuladores" at bounding box center [388, 268] width 220 height 16
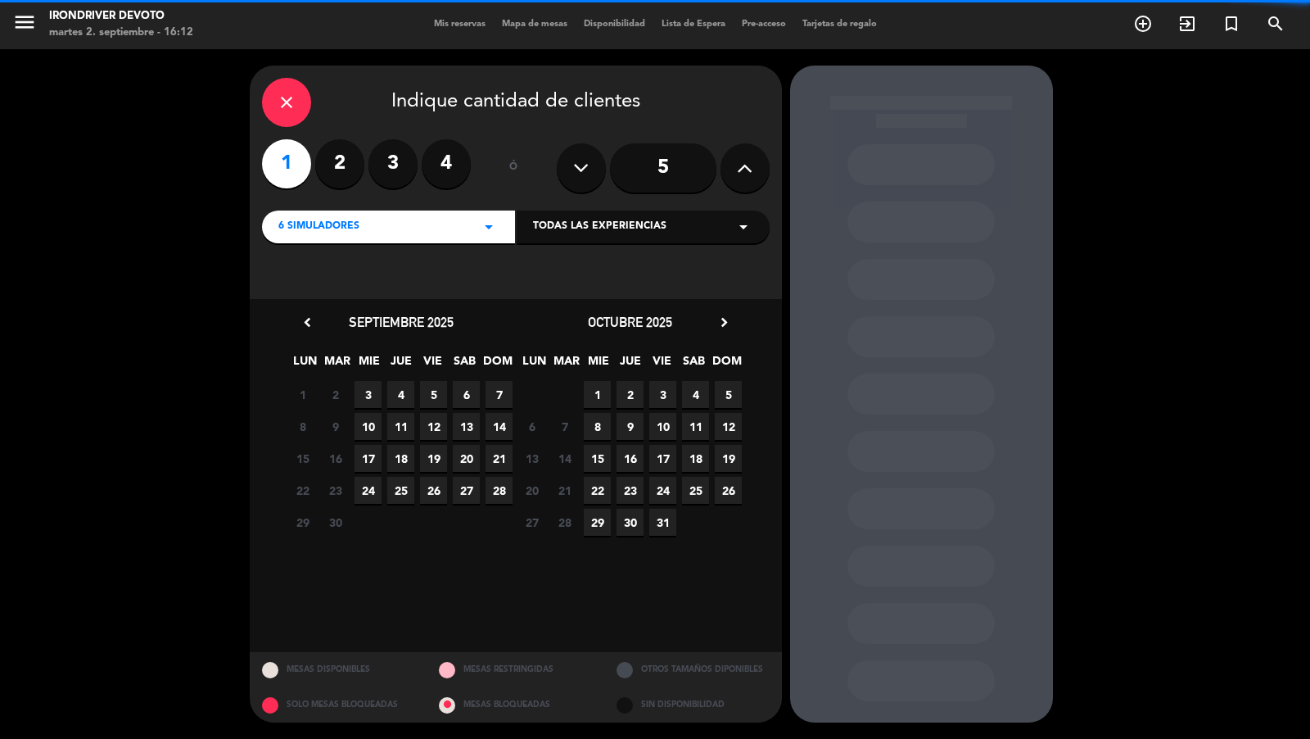
click at [564, 228] on span "Todas las experiencias" at bounding box center [599, 227] width 133 height 16
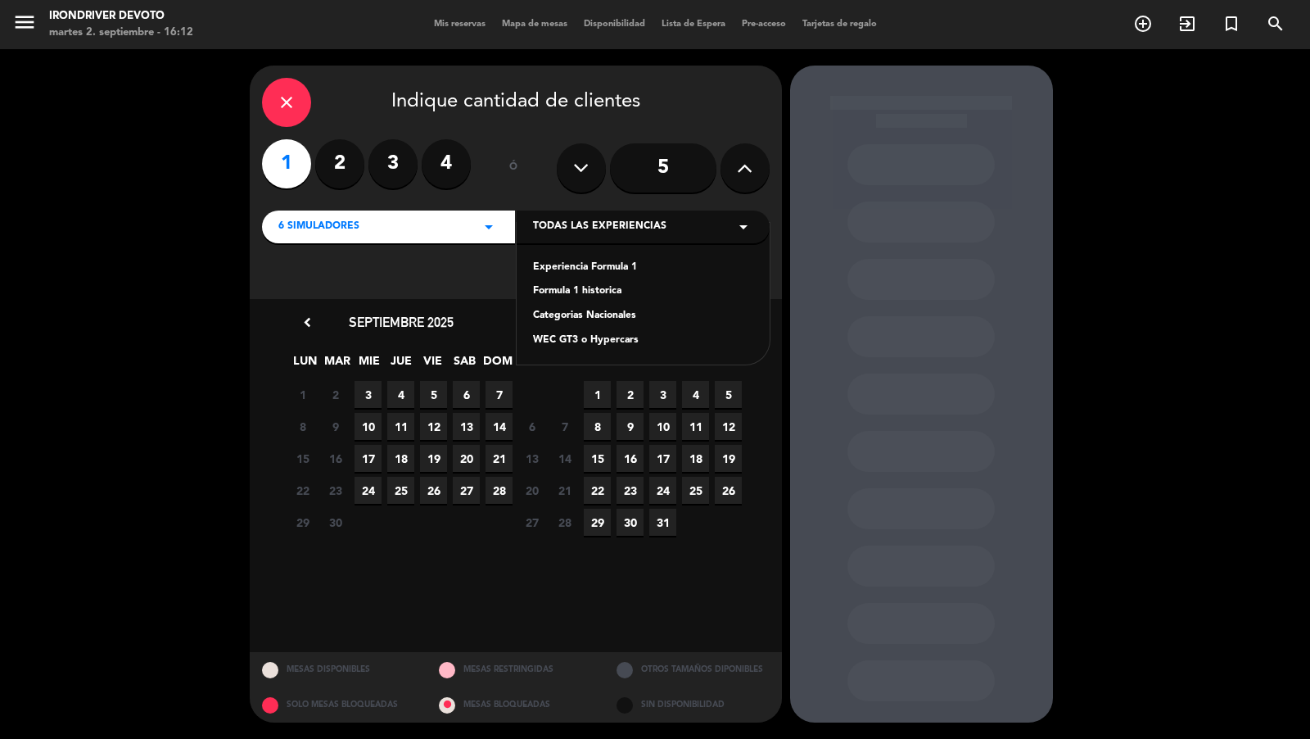
click at [560, 268] on div "Experiencia Formula 1" at bounding box center [643, 268] width 220 height 16
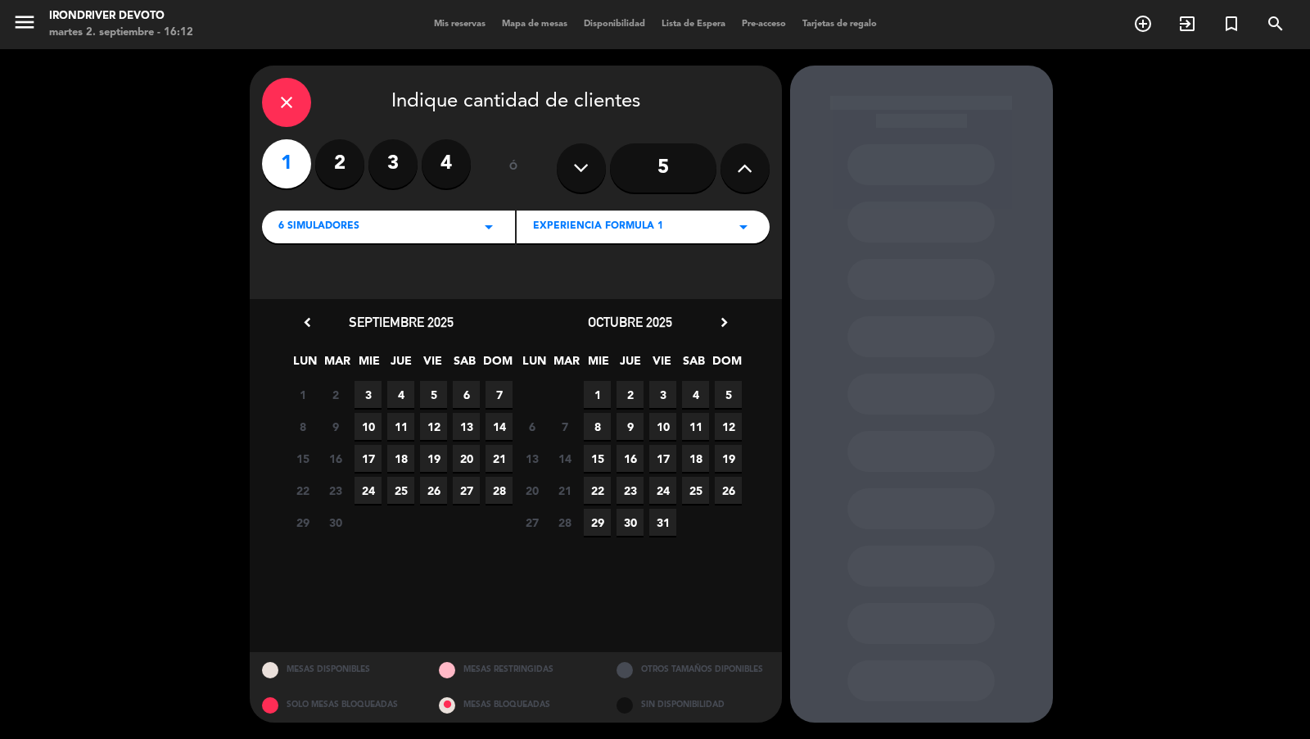
click at [363, 391] on span "3" at bounding box center [368, 394] width 27 height 27
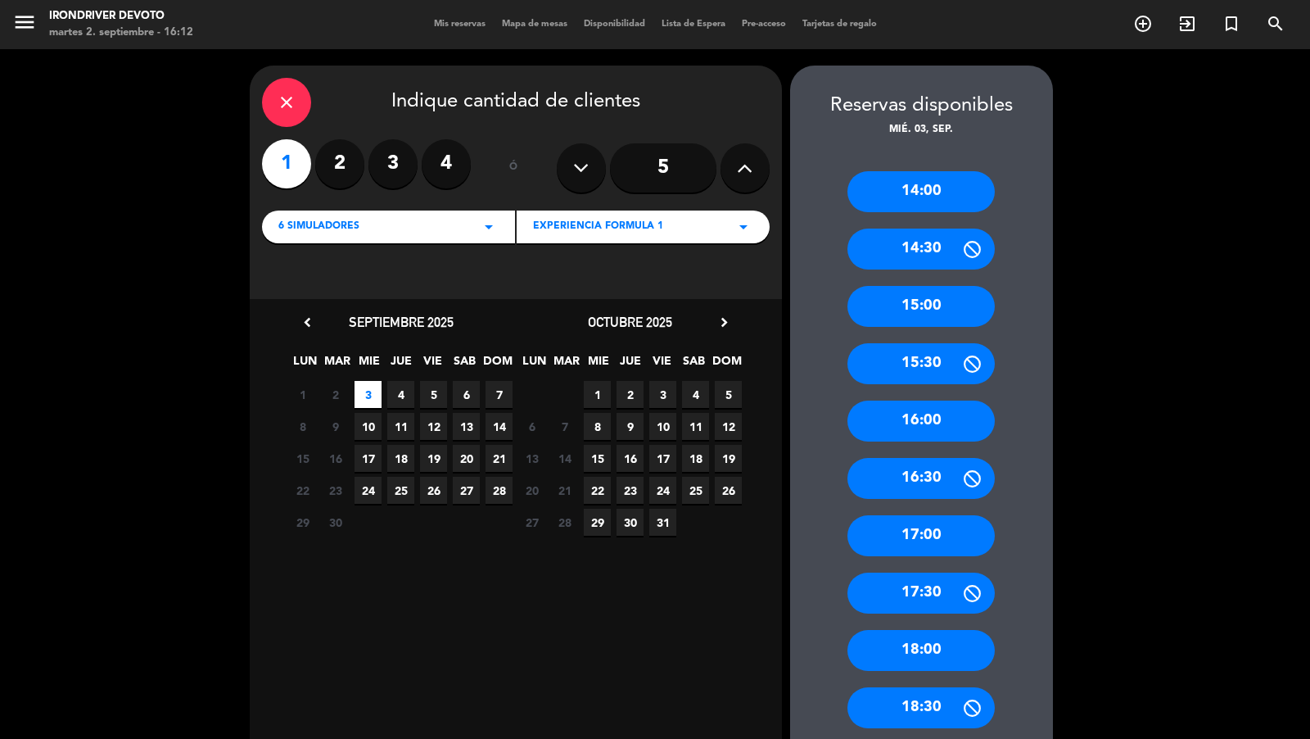
click at [912, 305] on div "15:00" at bounding box center [920, 306] width 147 height 41
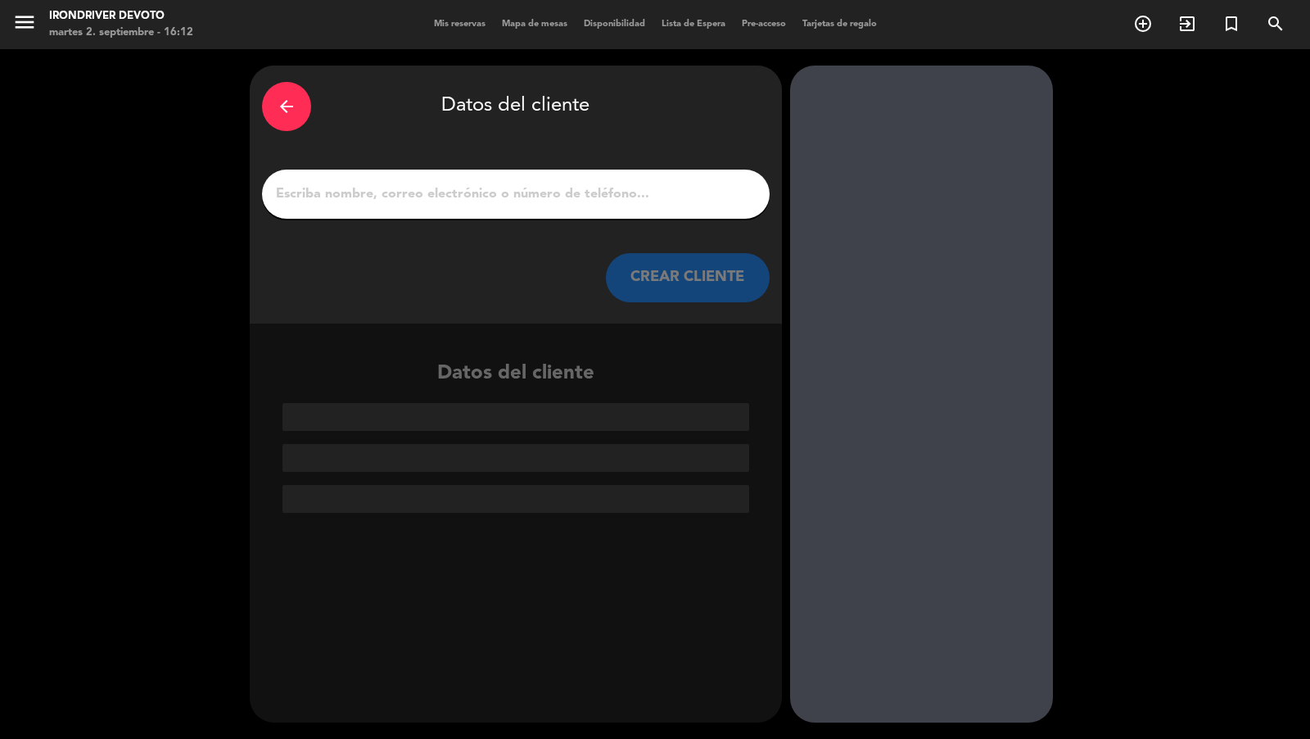
click at [685, 193] on input "1" at bounding box center [515, 194] width 483 height 23
paste input "Lautaro Bia"
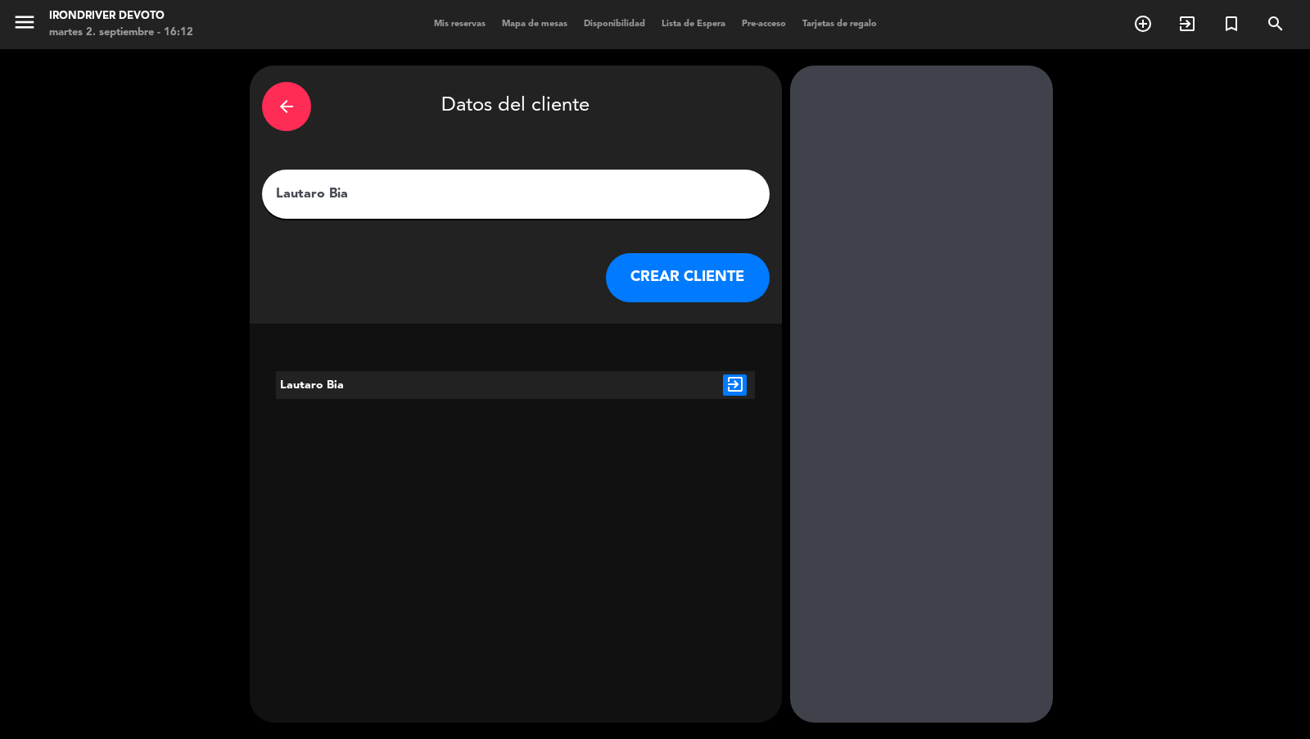
type input "Lautaro Bia"
click at [739, 383] on icon "exit_to_app" at bounding box center [735, 384] width 24 height 21
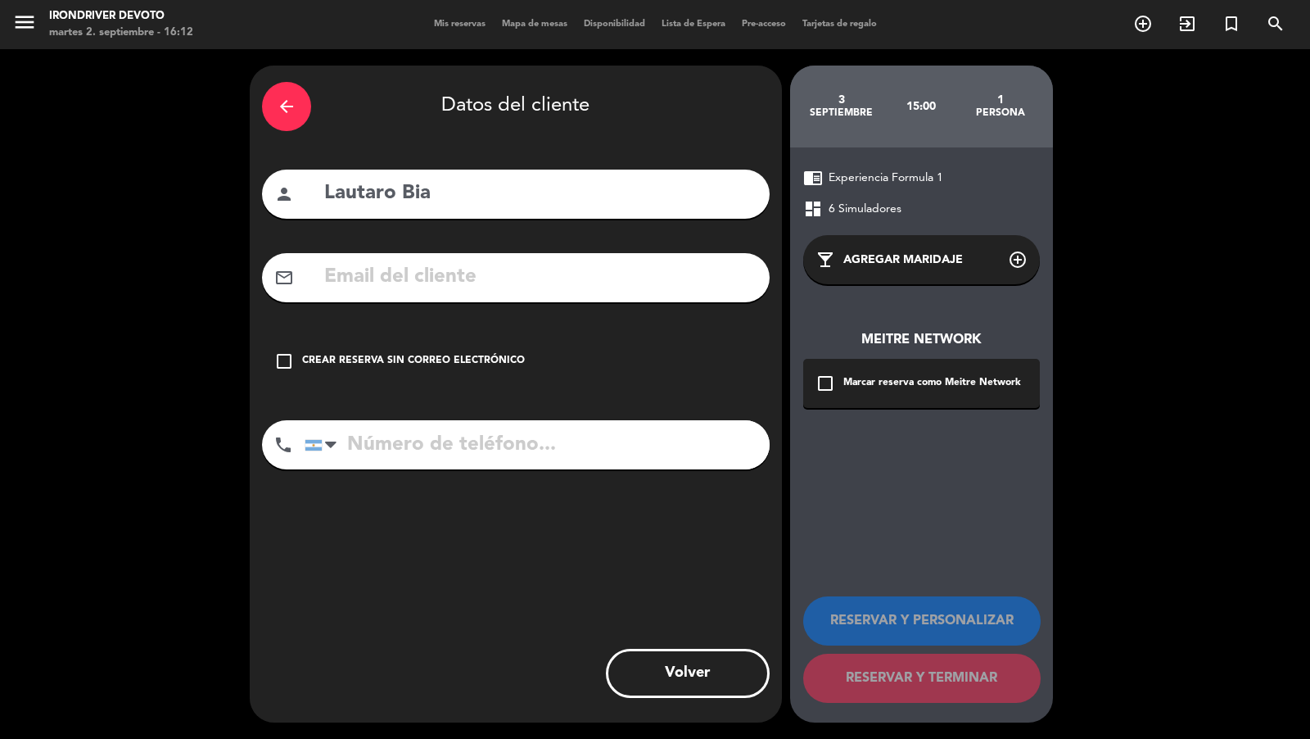
click at [475, 354] on div "Crear reserva sin correo electrónico" at bounding box center [413, 361] width 223 height 16
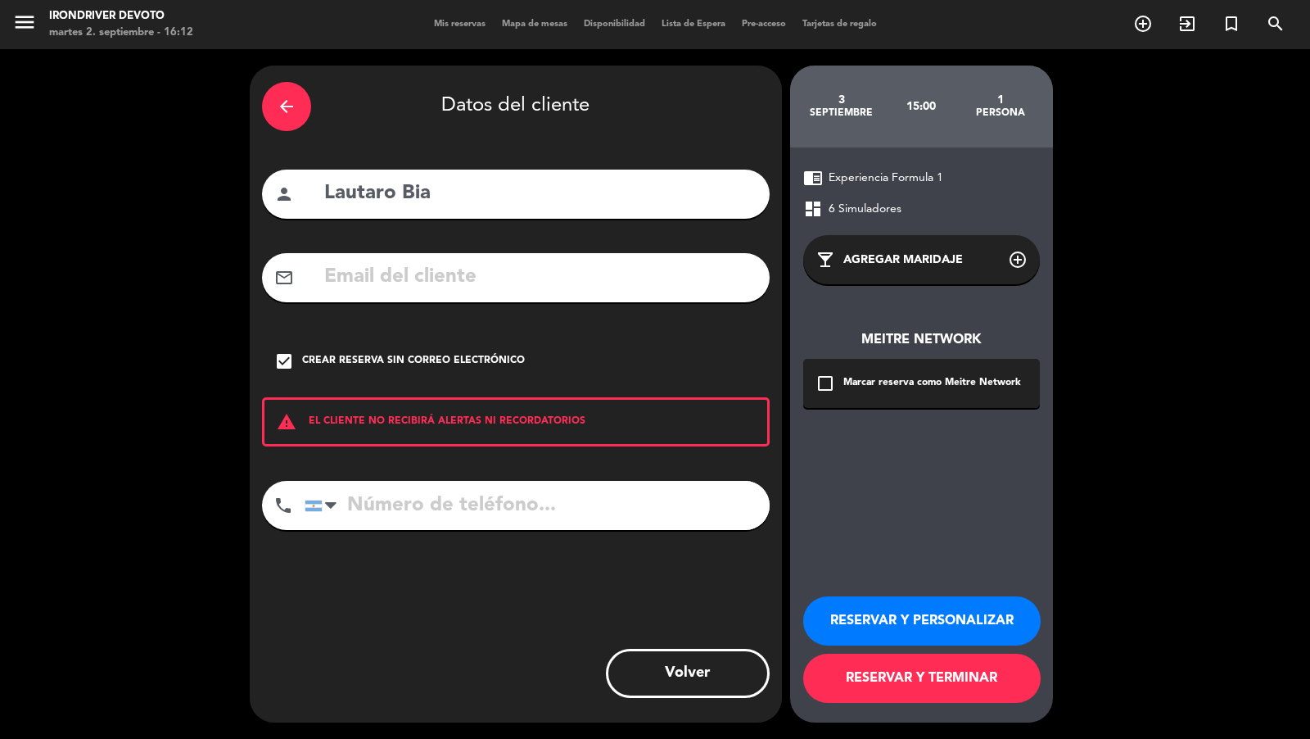
click at [928, 662] on button "RESERVAR Y TERMINAR" at bounding box center [921, 677] width 237 height 49
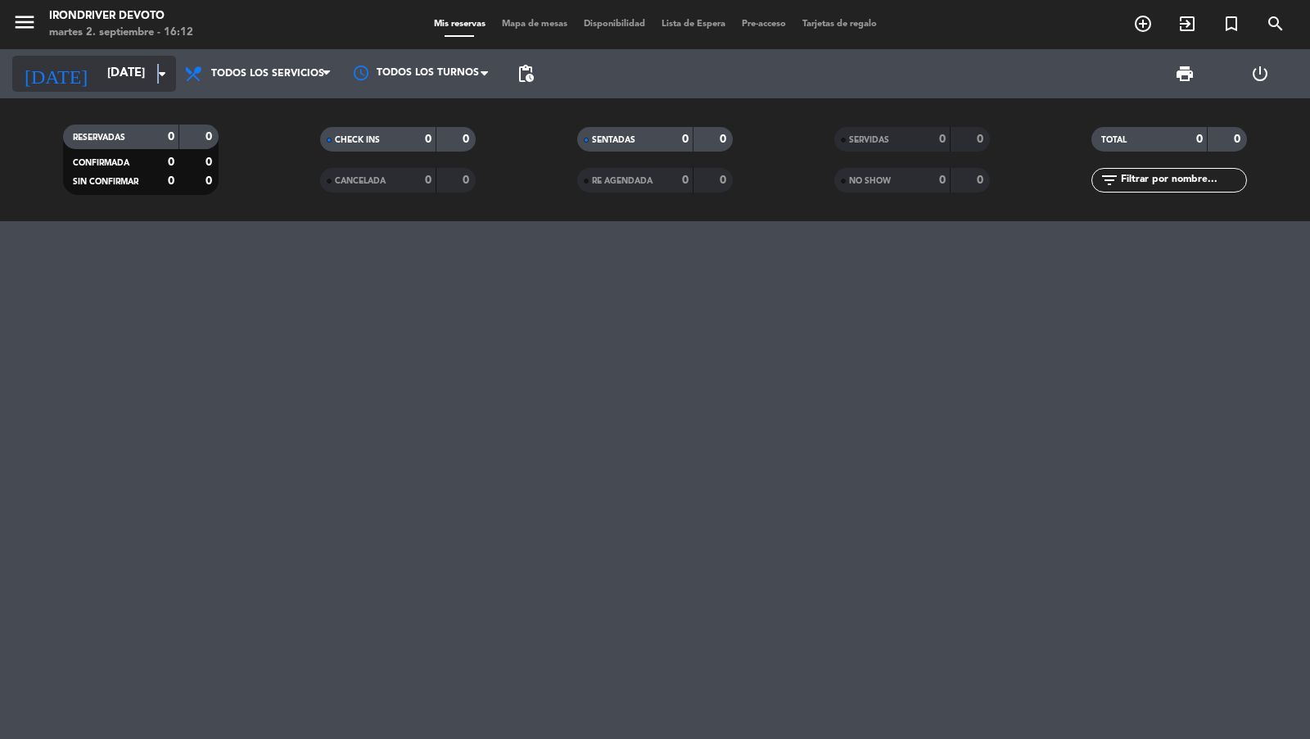
click at [158, 80] on icon "arrow_drop_down" at bounding box center [162, 74] width 20 height 20
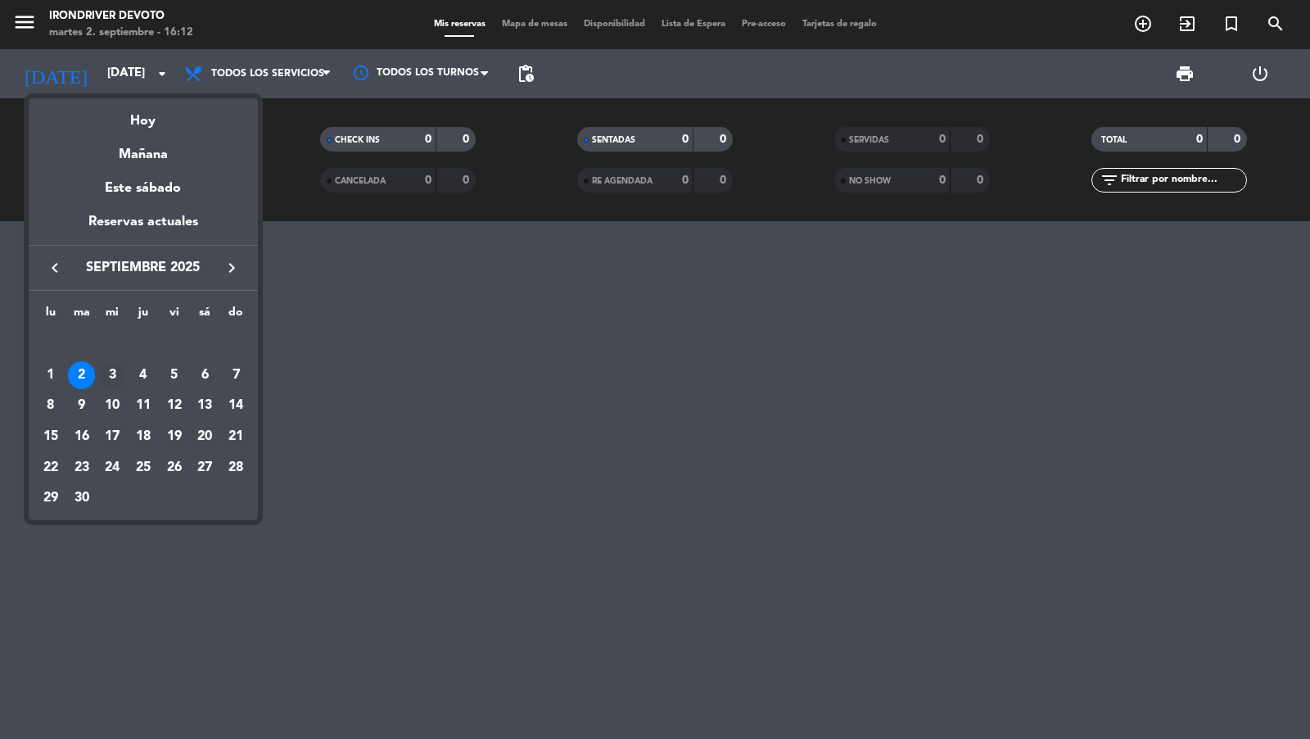
click at [114, 368] on div "3" at bounding box center [112, 375] width 28 height 28
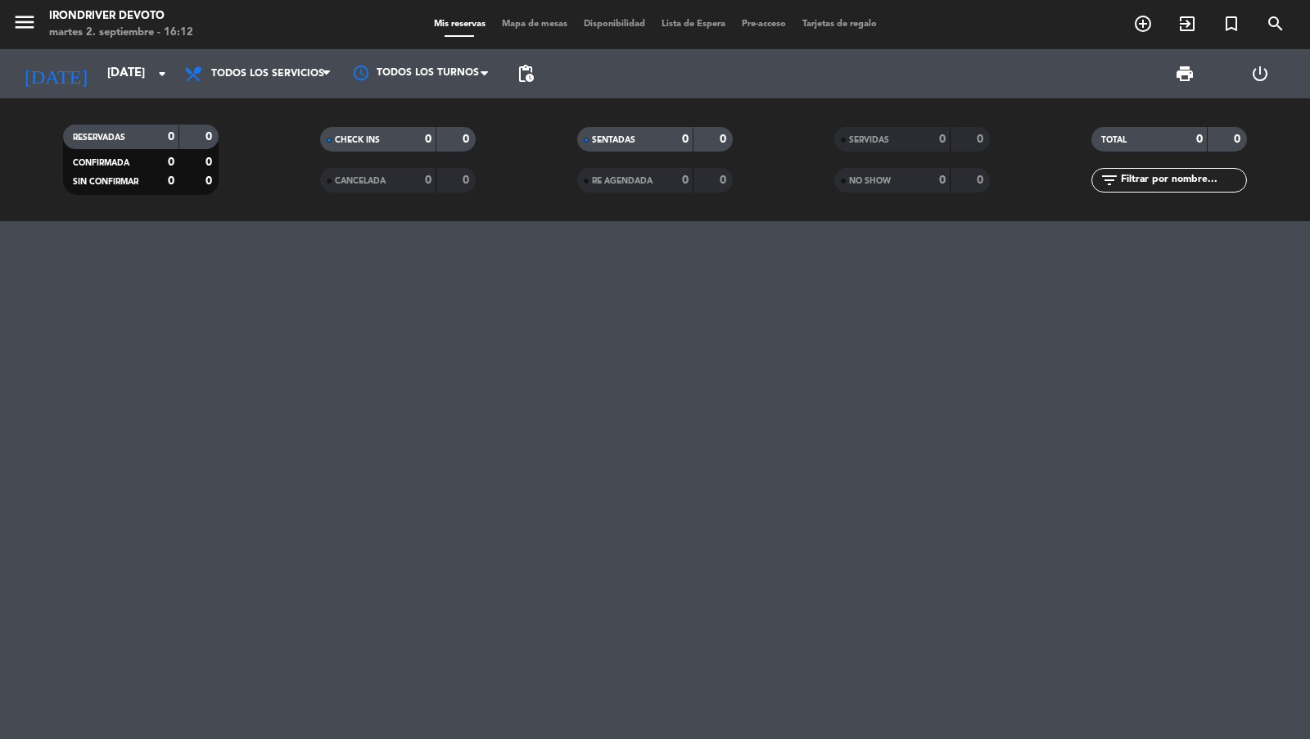
type input "mié. 3 sep."
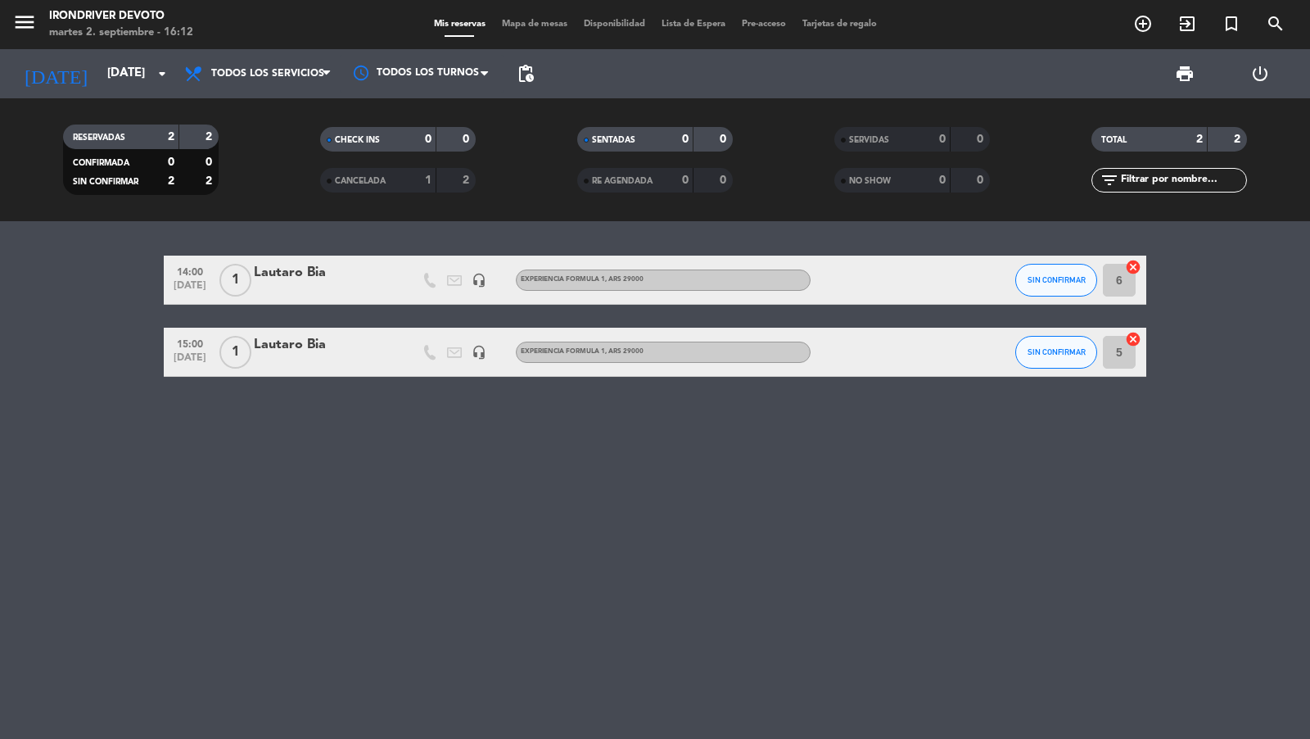
click at [513, 23] on span "Mapa de mesas" at bounding box center [535, 24] width 82 height 9
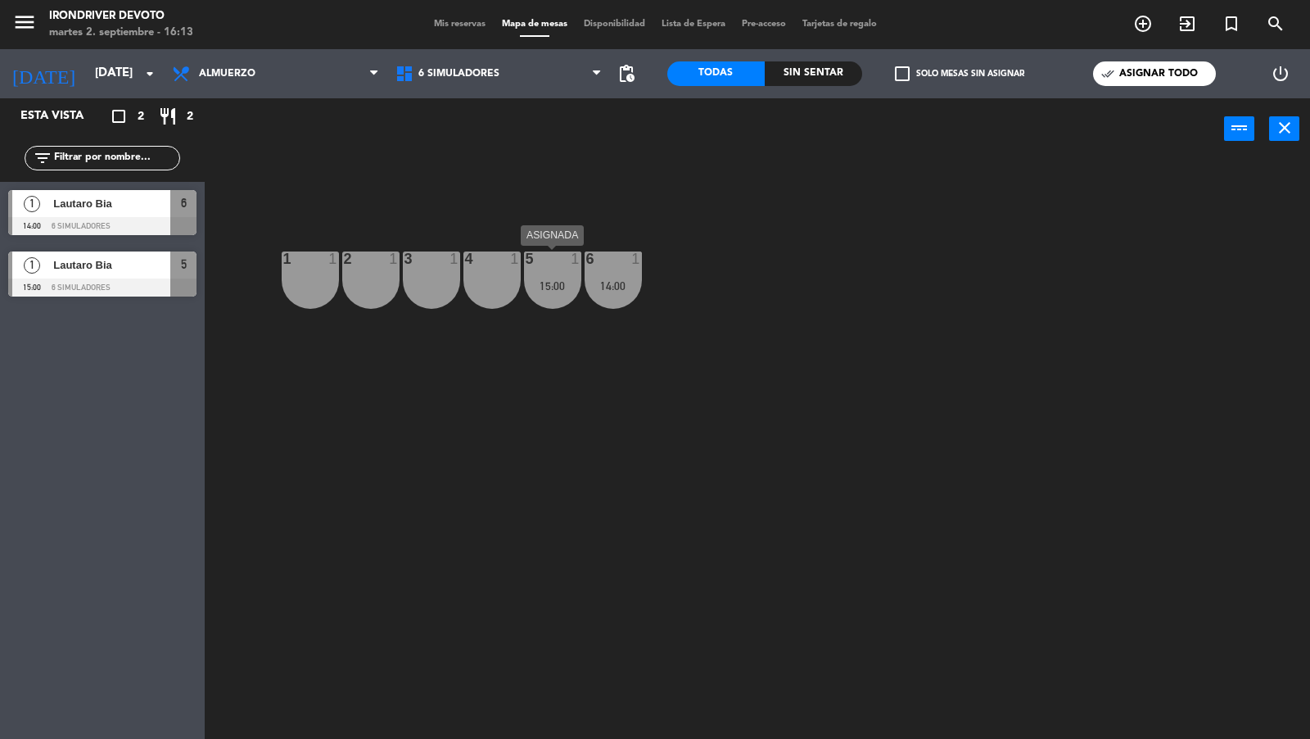
click at [555, 266] on div "5 1" at bounding box center [552, 259] width 57 height 16
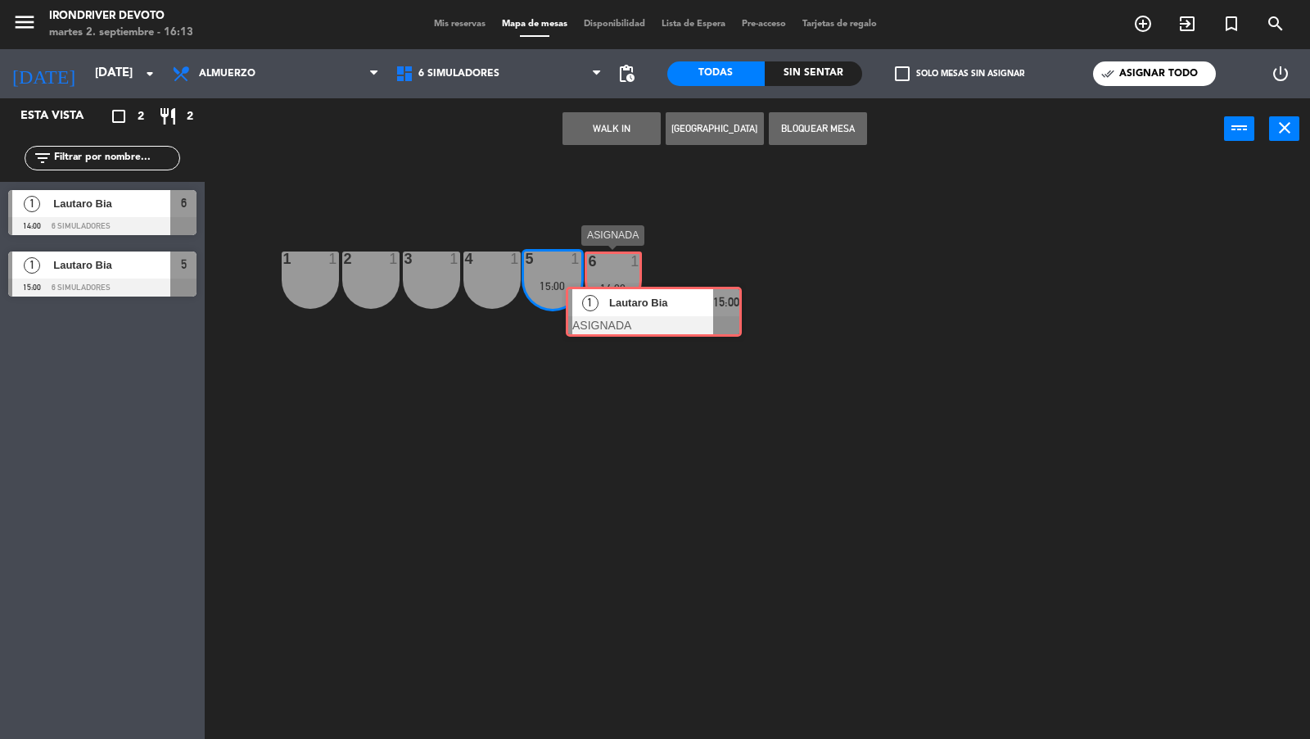
drag, startPoint x: 567, startPoint y: 332, endPoint x: 608, endPoint y: 298, distance: 52.9
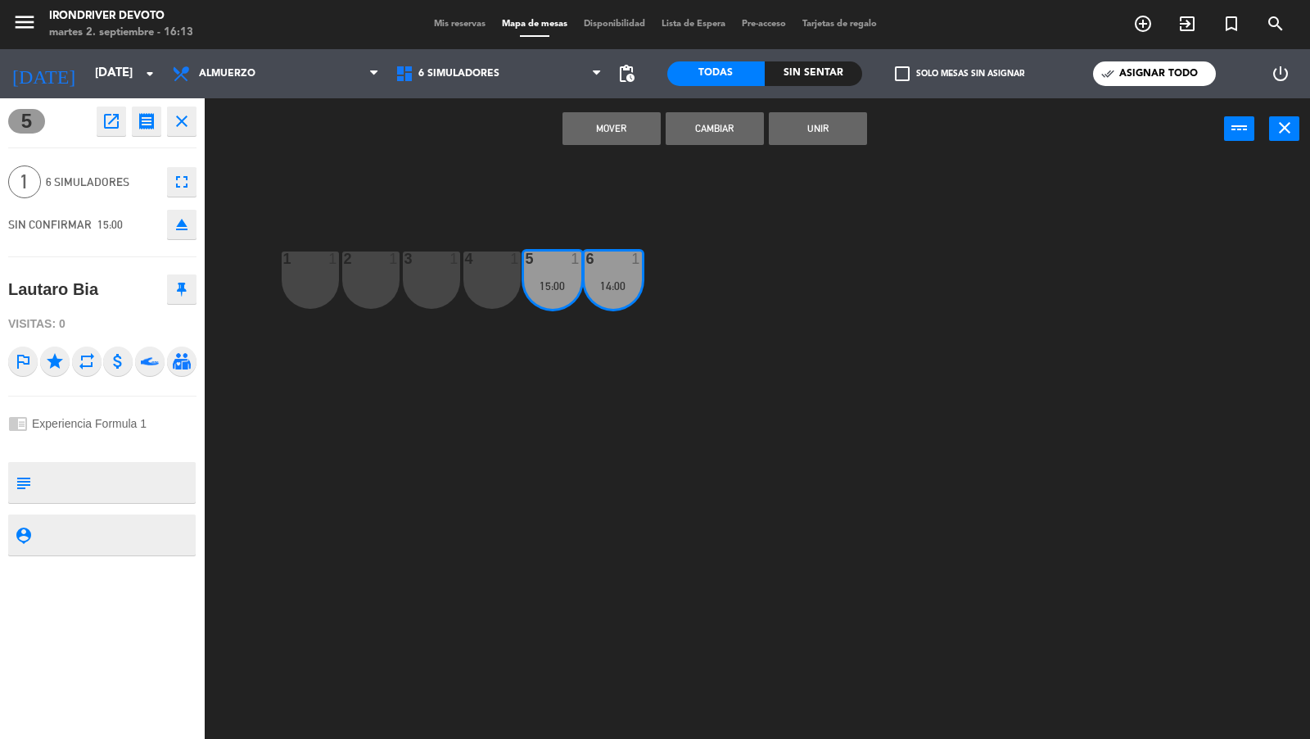
click at [625, 133] on button "Mover" at bounding box center [611, 128] width 98 height 33
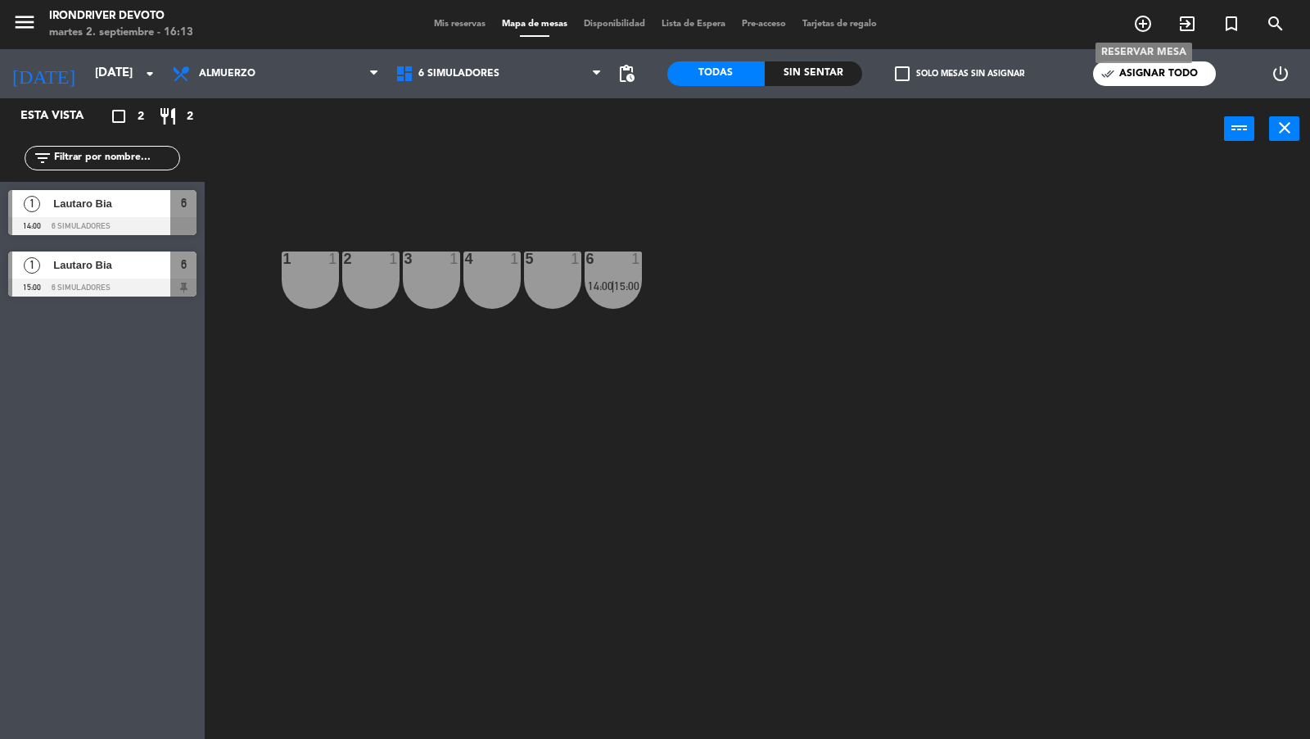
click at [1128, 21] on span "add_circle_outline" at bounding box center [1143, 24] width 44 height 28
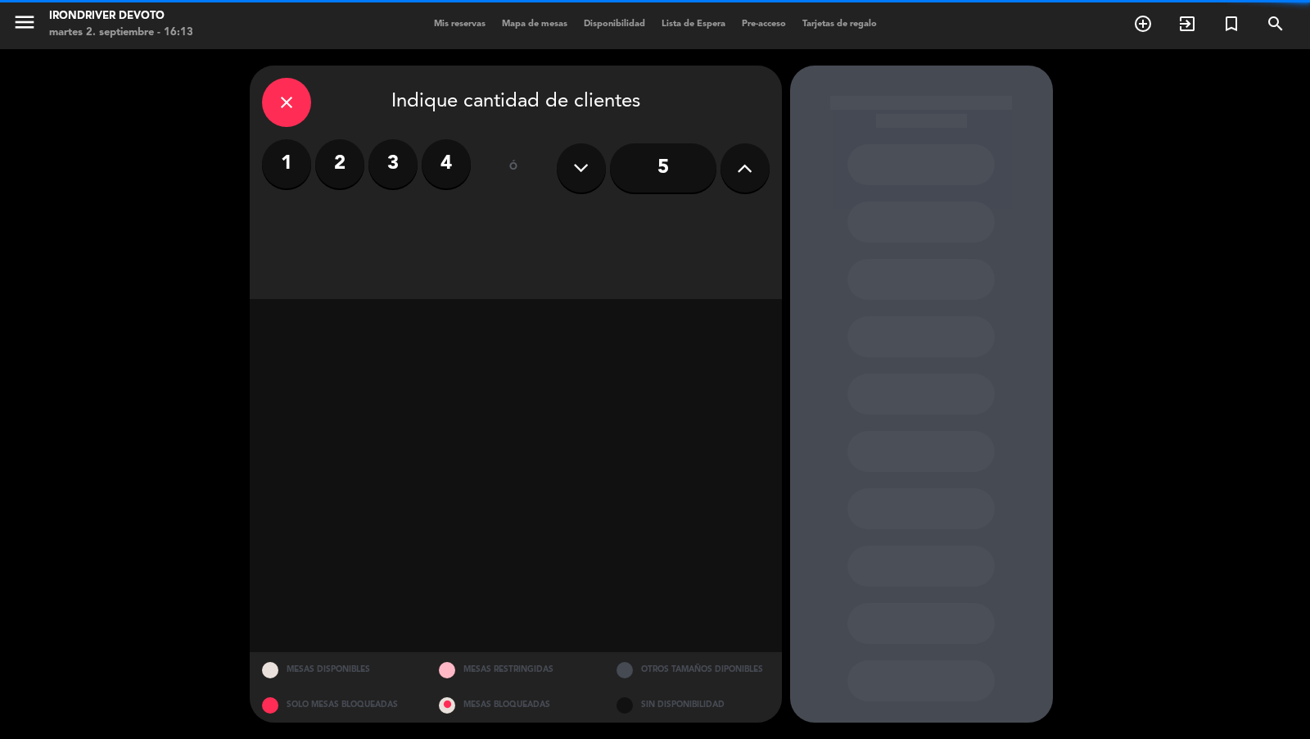
click at [291, 165] on label "1" at bounding box center [286, 163] width 49 height 49
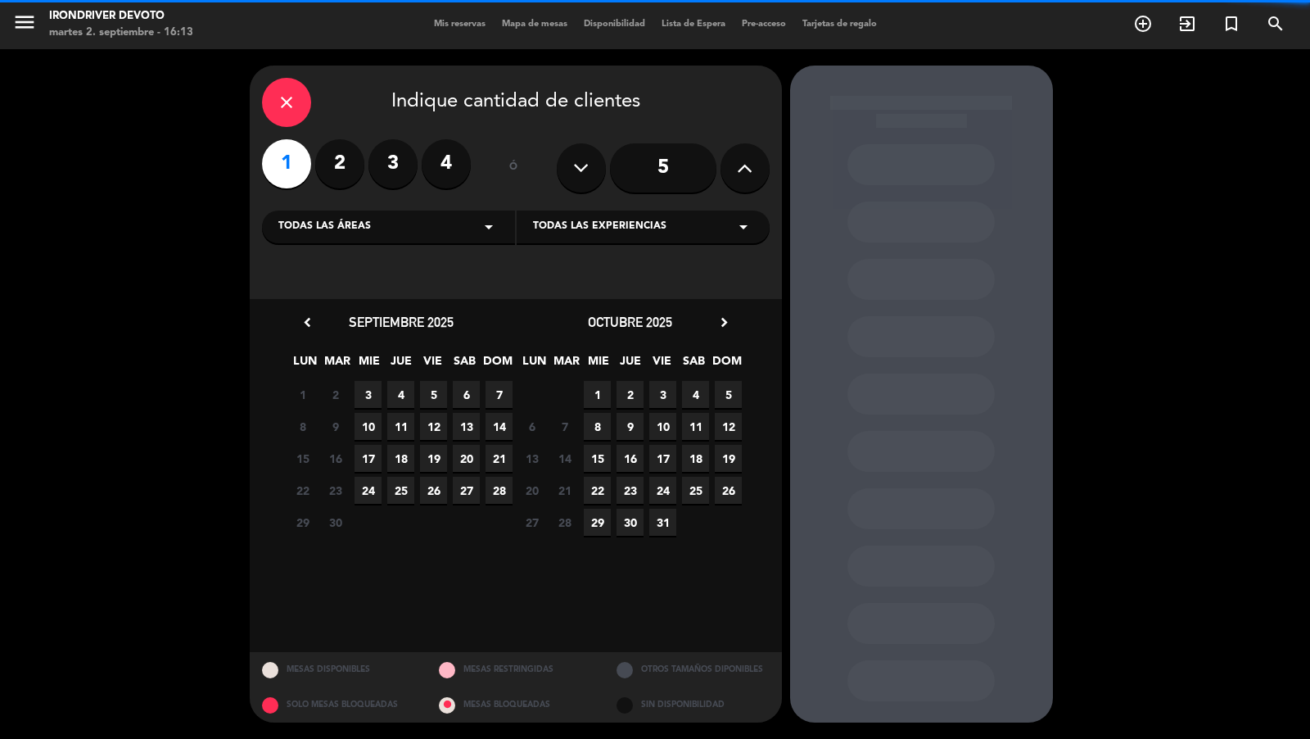
click at [346, 215] on div "Todas las áreas arrow_drop_down" at bounding box center [388, 226] width 253 height 33
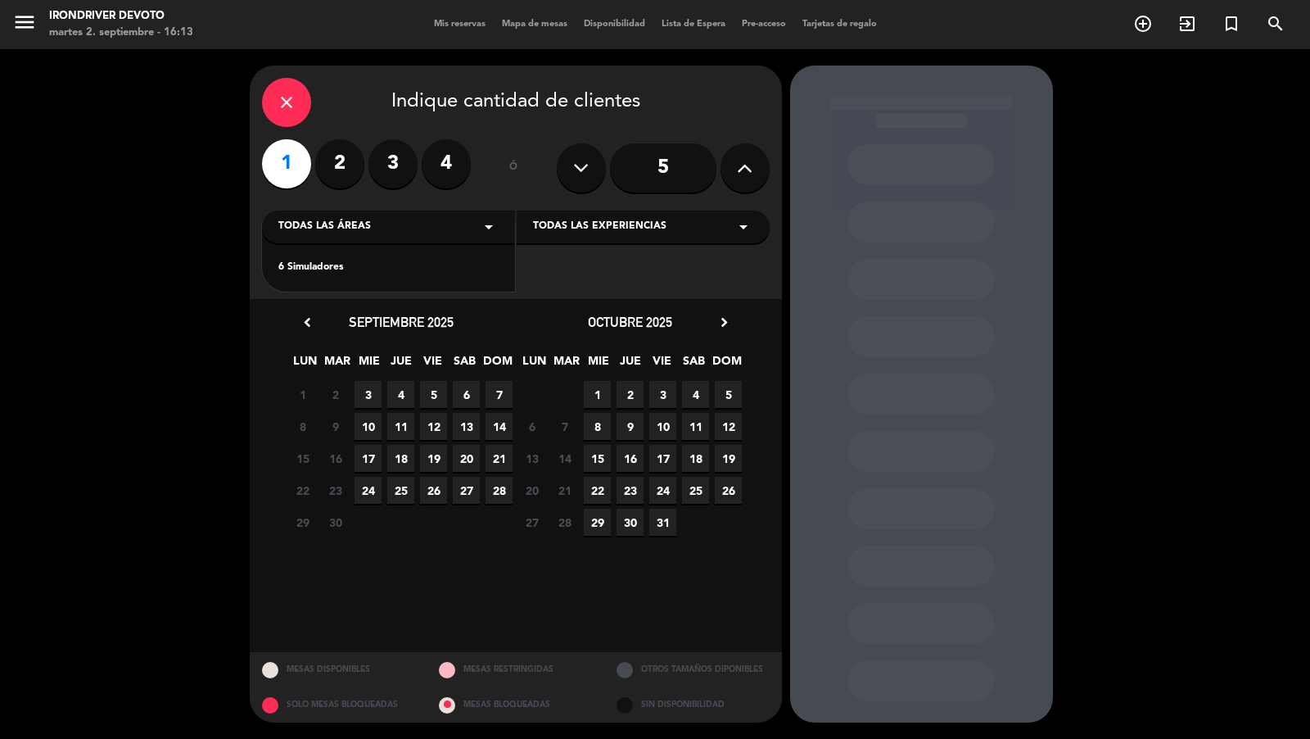
click at [343, 262] on div "6 Simuladores" at bounding box center [388, 268] width 220 height 16
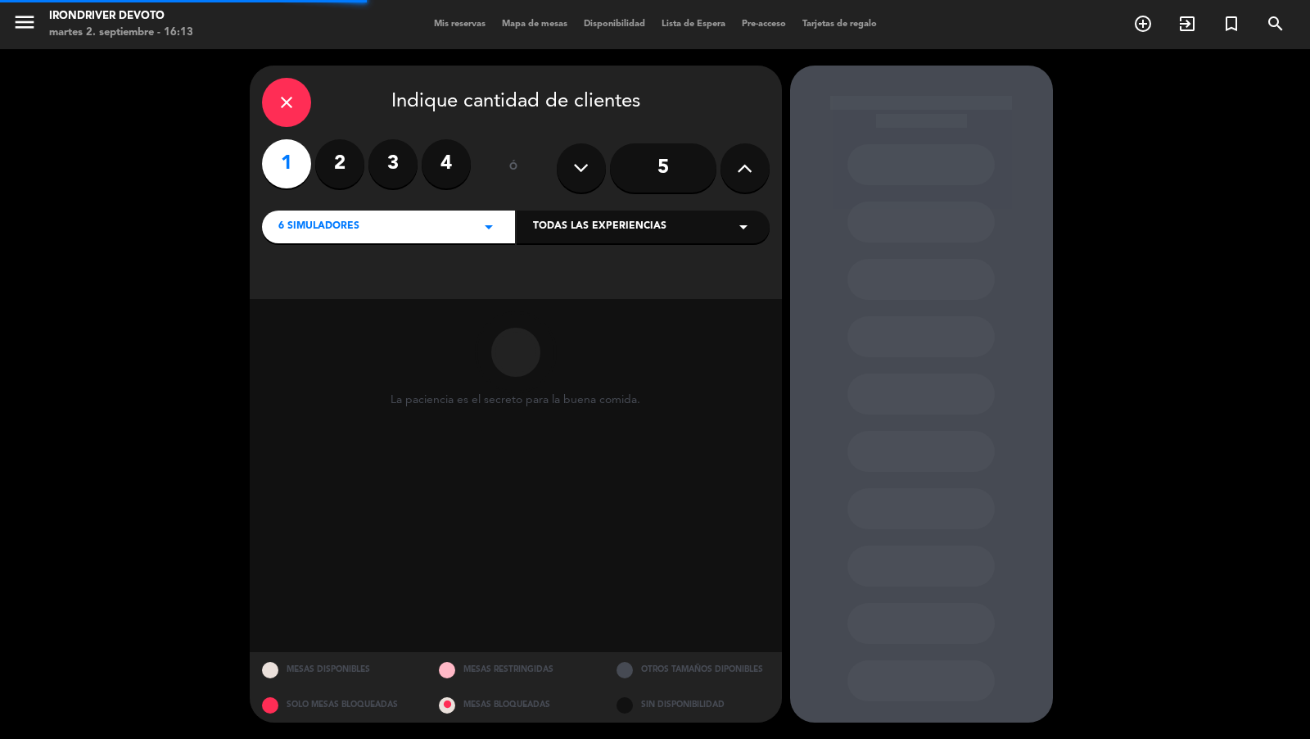
click at [606, 232] on span "Todas las experiencias" at bounding box center [599, 227] width 133 height 16
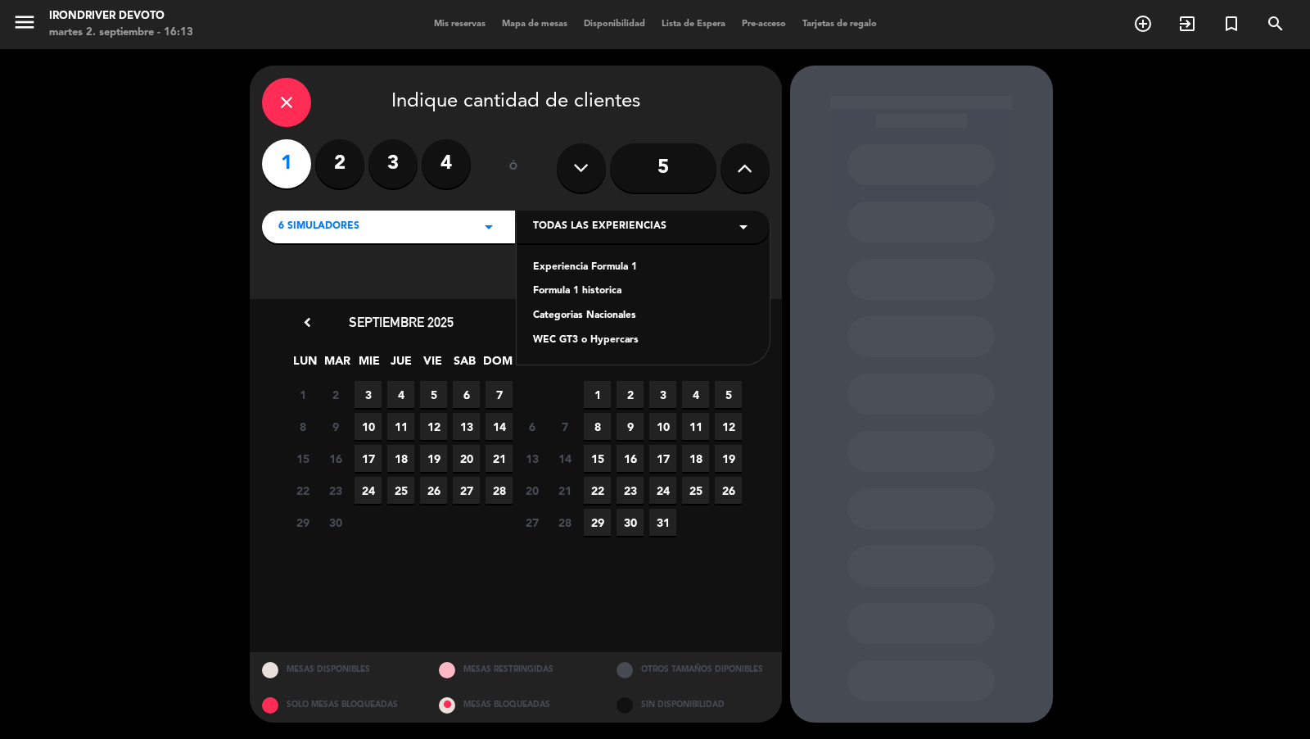
click at [594, 259] on div "Experiencia Formula 1 Formula 1 historica Categorias Nacionales WEC GT3 o Hyper…" at bounding box center [643, 294] width 253 height 142
click at [594, 264] on div "Experiencia Formula 1" at bounding box center [643, 268] width 220 height 16
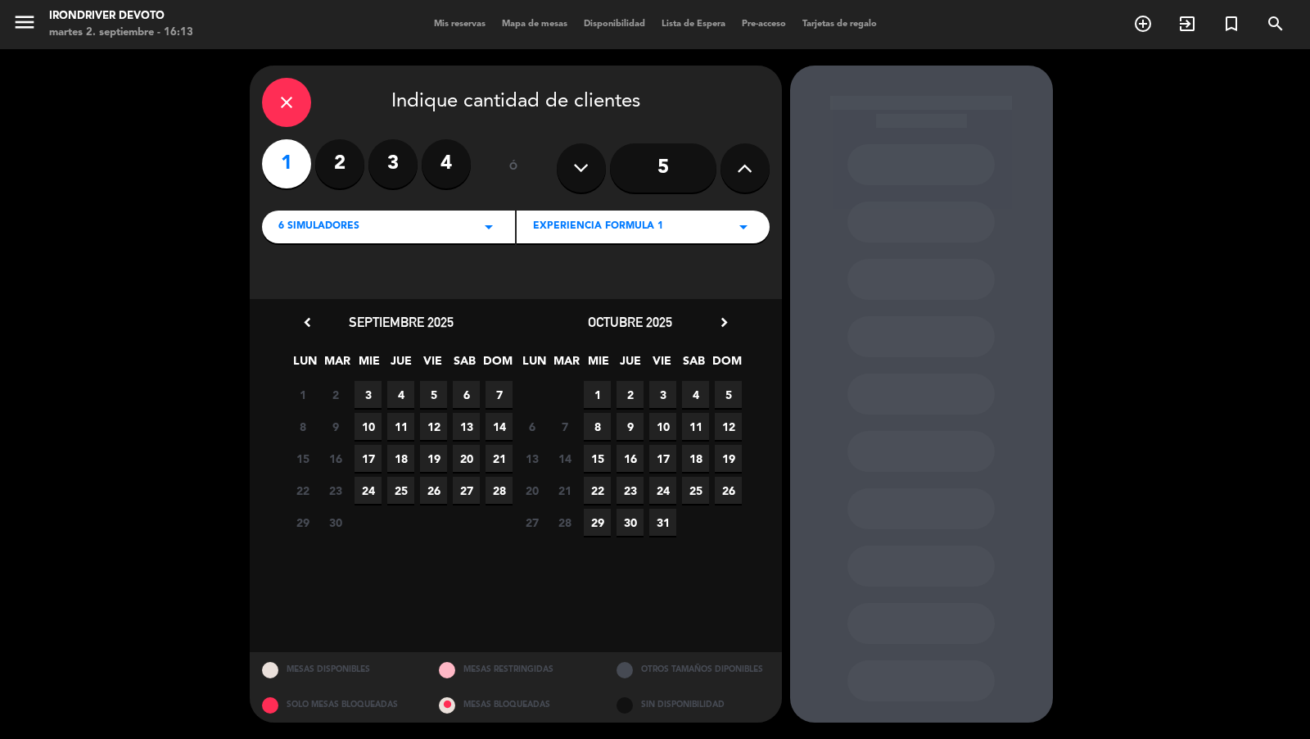
click at [357, 399] on span "3" at bounding box center [368, 394] width 27 height 27
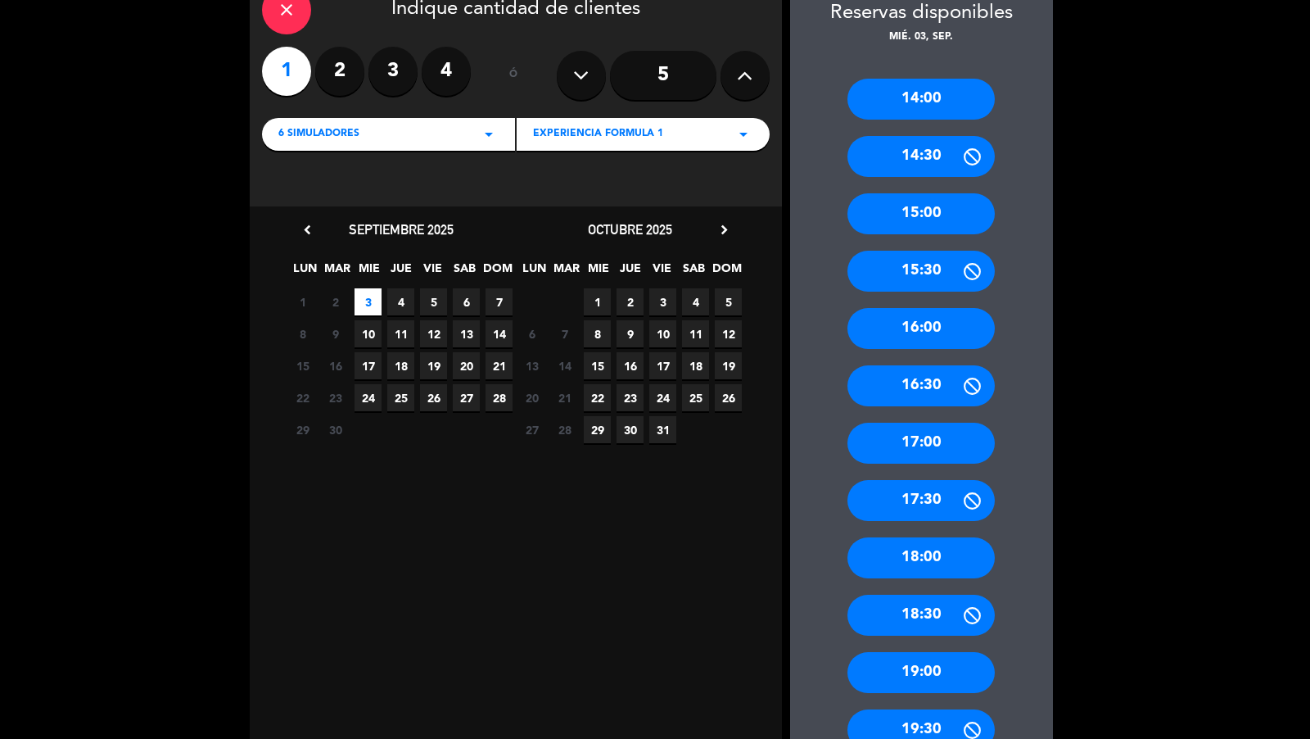
scroll to position [101, 0]
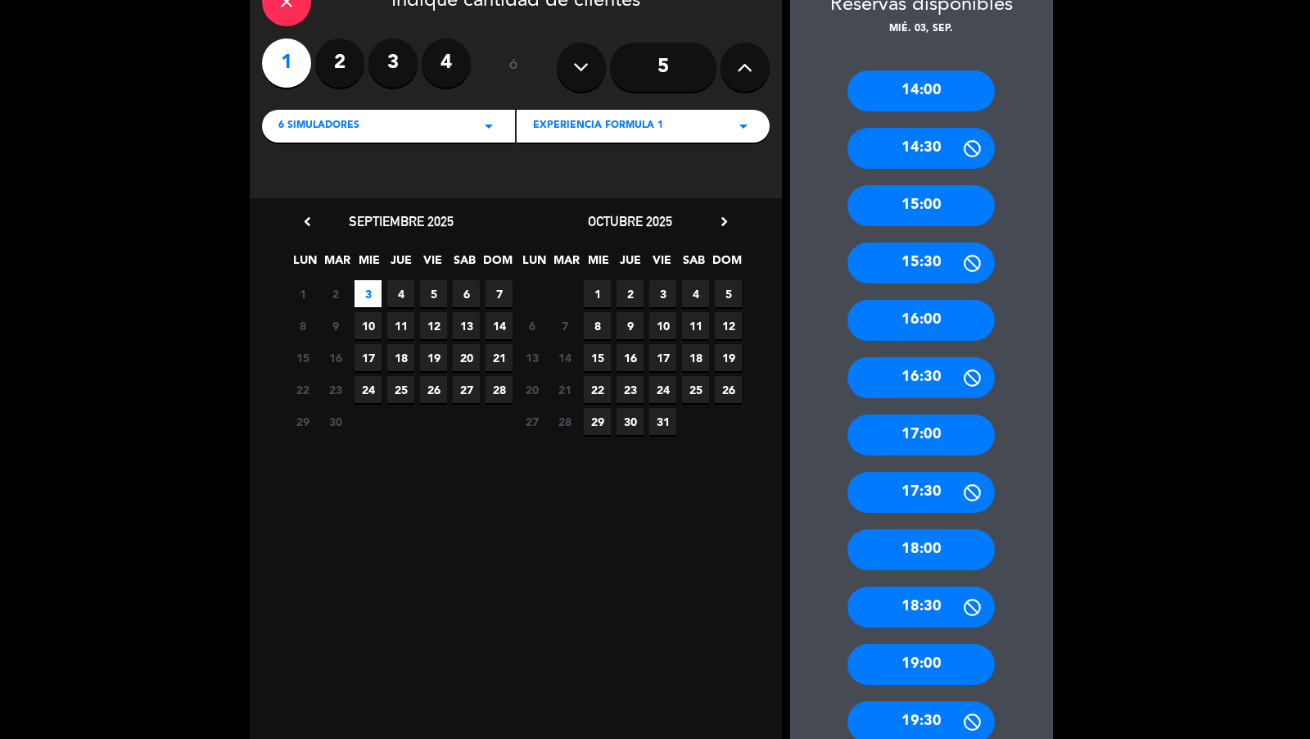
click at [910, 557] on div "18:00" at bounding box center [920, 549] width 147 height 41
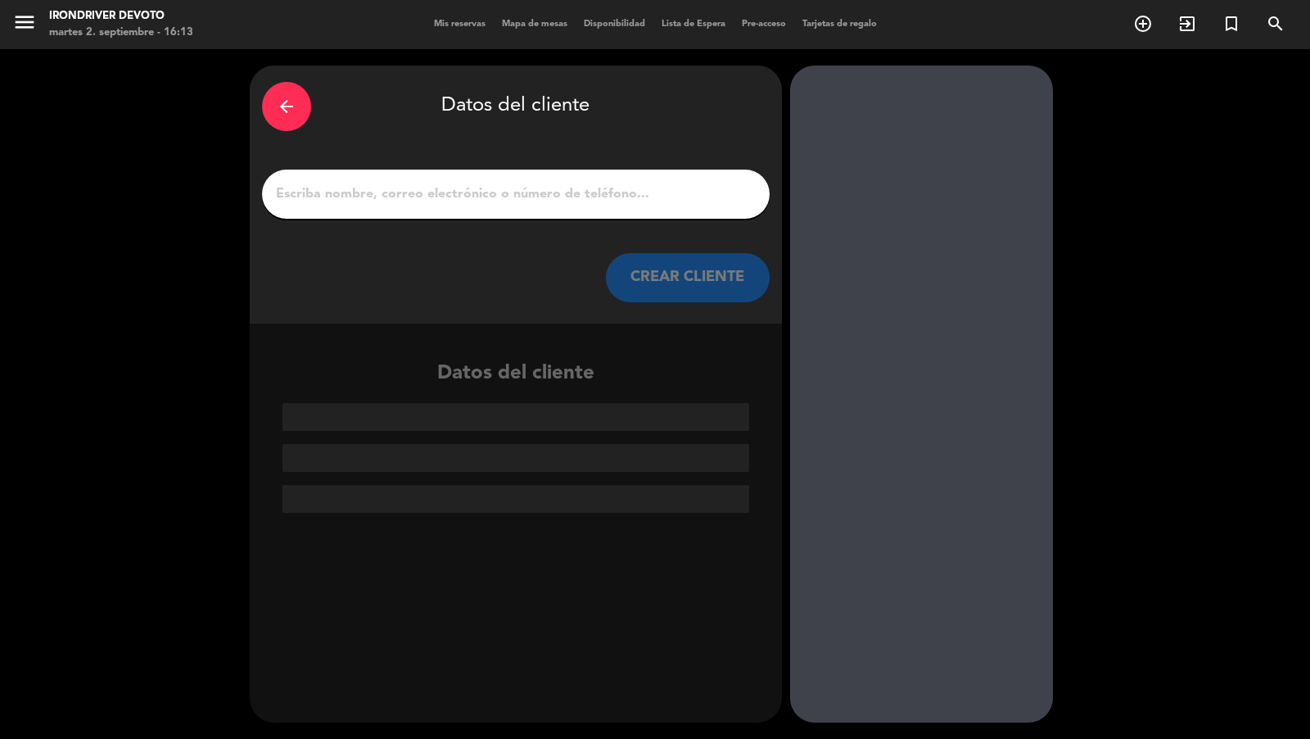
scroll to position [0, 0]
click at [684, 197] on input "1" at bounding box center [515, 194] width 483 height 23
paste input "Bruno Muzzio clase (3/9 - 24/9) seña 5k"
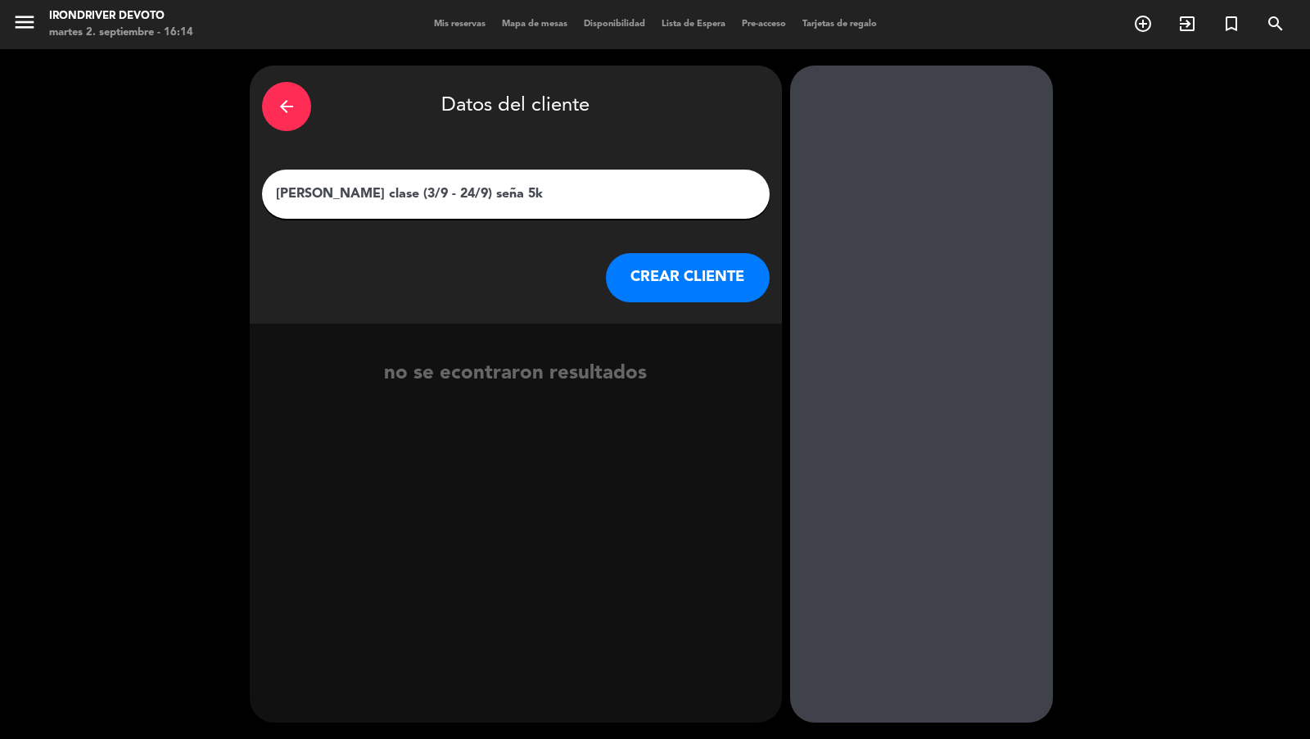
drag, startPoint x: 359, startPoint y: 193, endPoint x: 559, endPoint y: 200, distance: 199.9
click at [559, 200] on input "Bruno Muzzio clase (3/9 - 24/9) seña 5k" at bounding box center [515, 194] width 483 height 23
type input "Bruno Muzzio"
click at [721, 282] on button "CREAR CLIENTE" at bounding box center [688, 277] width 164 height 49
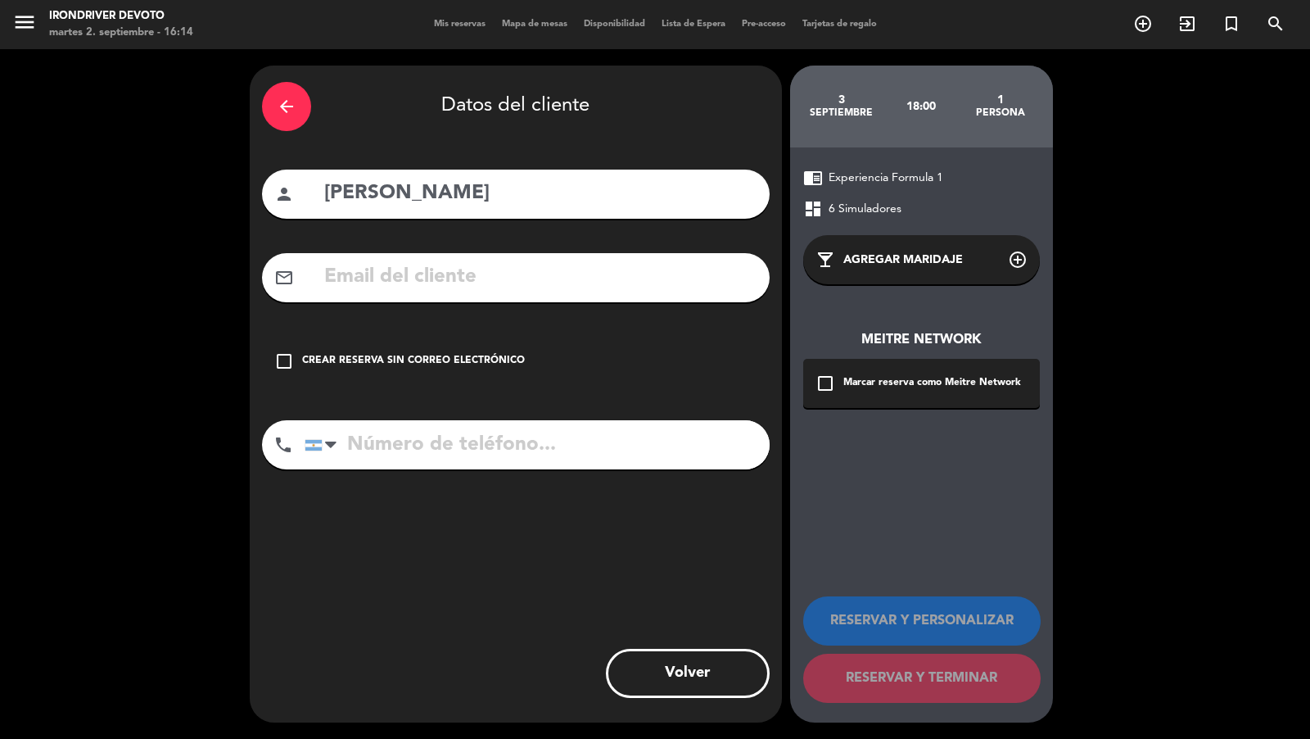
click at [490, 364] on div "Crear reserva sin correo electrónico" at bounding box center [413, 361] width 223 height 16
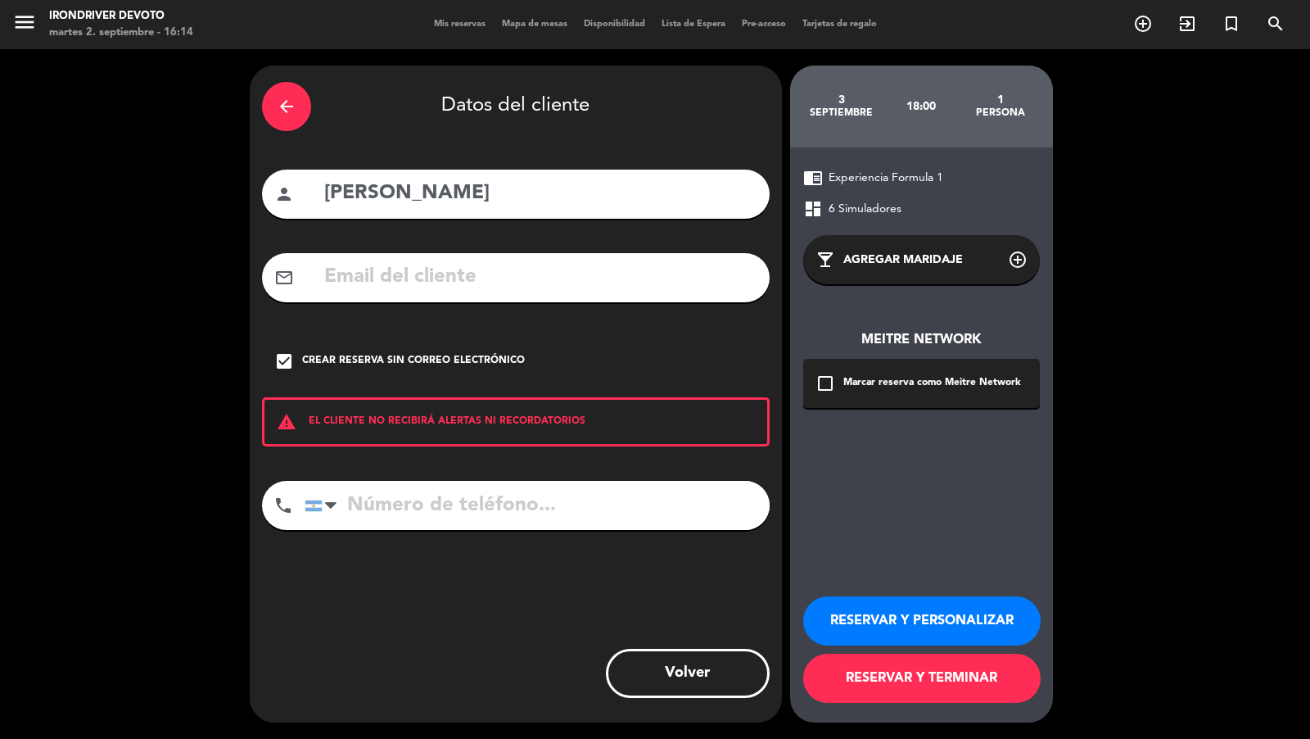
click at [837, 609] on button "RESERVAR Y PERSONALIZAR" at bounding box center [921, 620] width 237 height 49
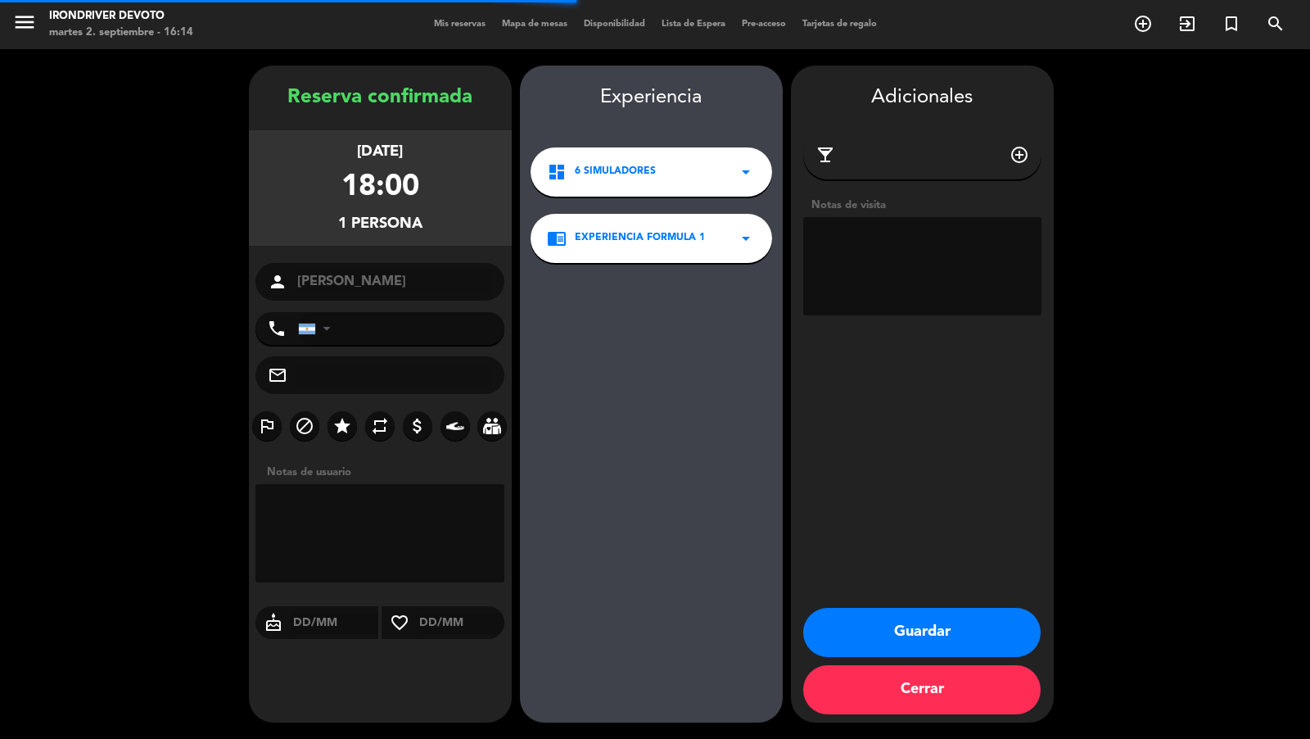
click at [880, 238] on textarea at bounding box center [922, 266] width 238 height 98
paste textarea "clase (3/9 - 24/9) seña 5k"
type textarea "clase (3/9 - 24/9) seña 5k"
click at [908, 644] on button "Guardar" at bounding box center [921, 632] width 237 height 49
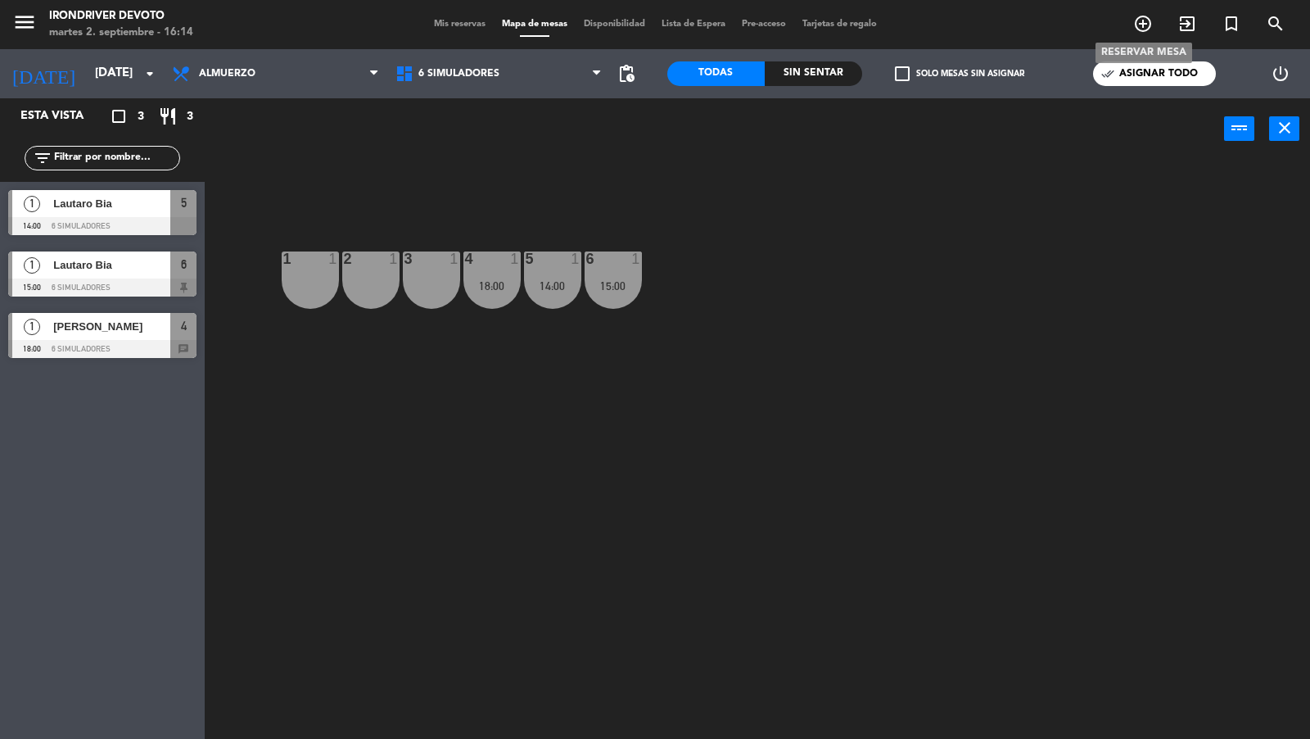
click at [1144, 25] on icon "add_circle_outline" at bounding box center [1143, 24] width 20 height 20
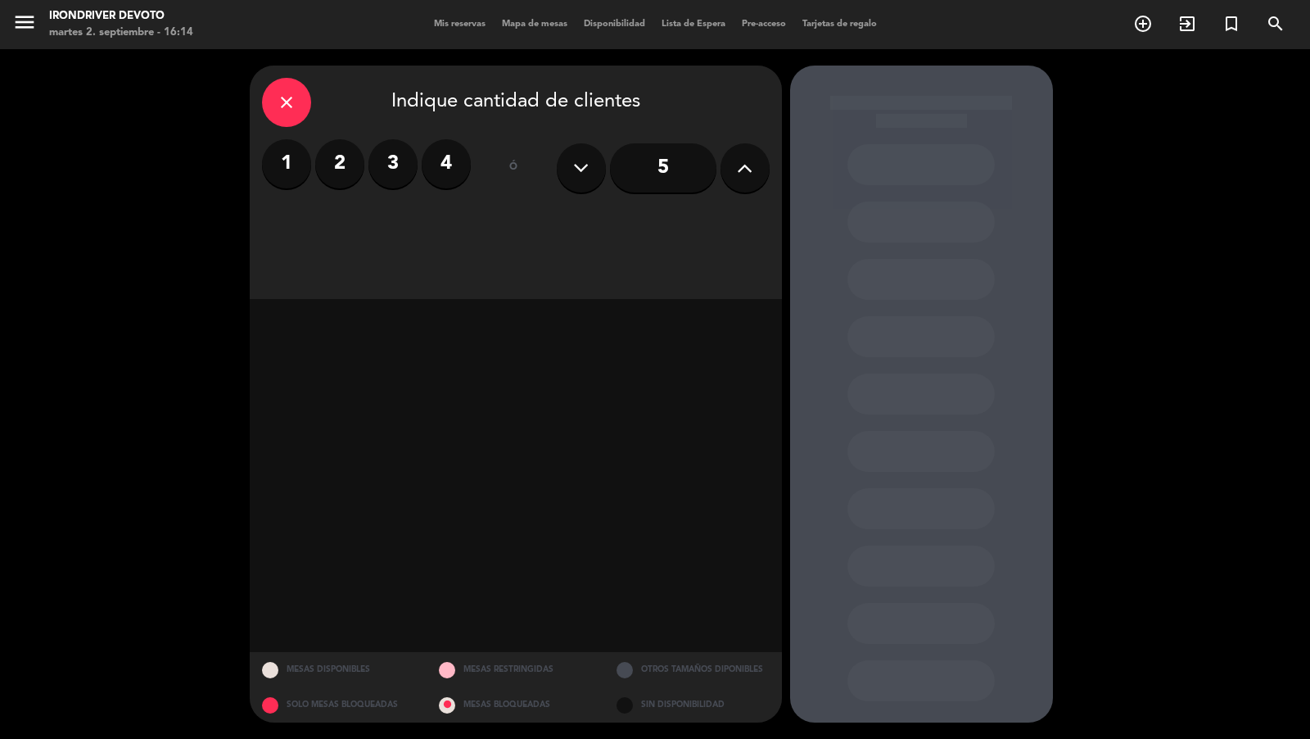
click at [348, 169] on label "2" at bounding box center [339, 163] width 49 height 49
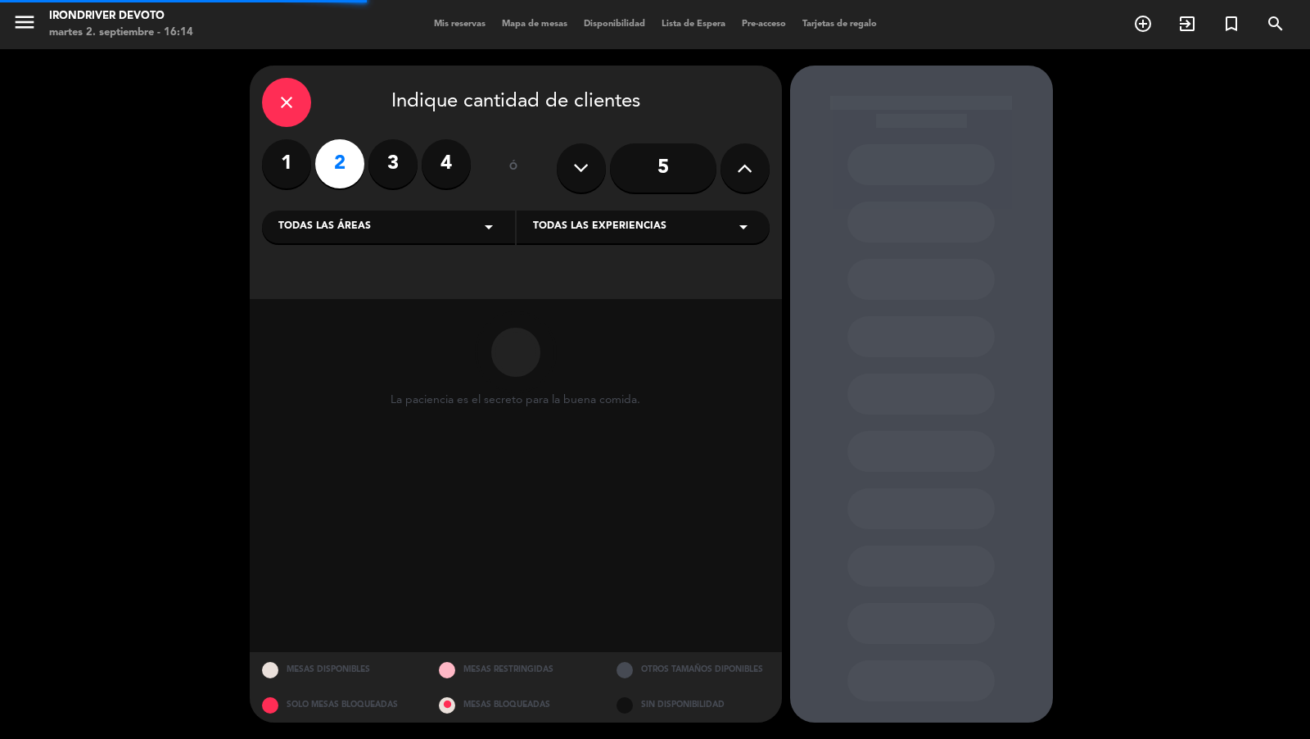
click at [401, 221] on div "Todas las áreas arrow_drop_down" at bounding box center [388, 226] width 253 height 33
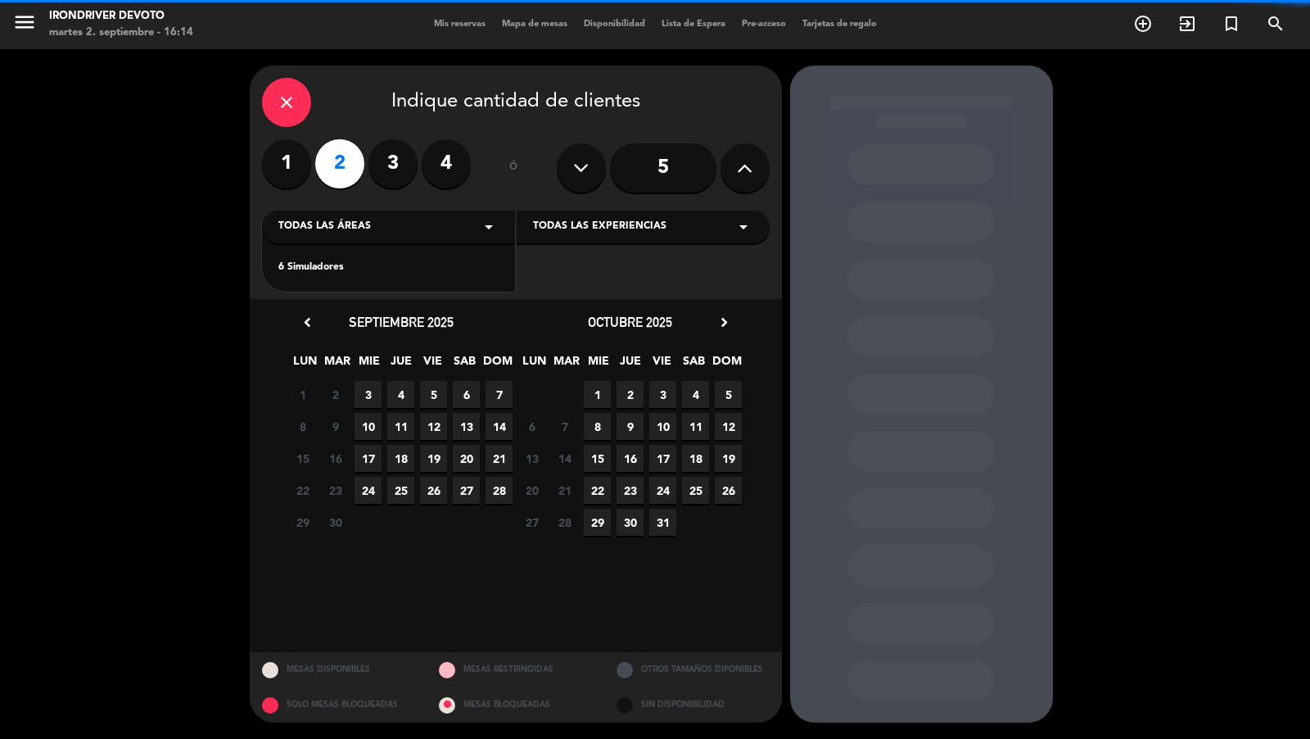
click at [321, 275] on div "6 Simuladores" at bounding box center [388, 258] width 253 height 70
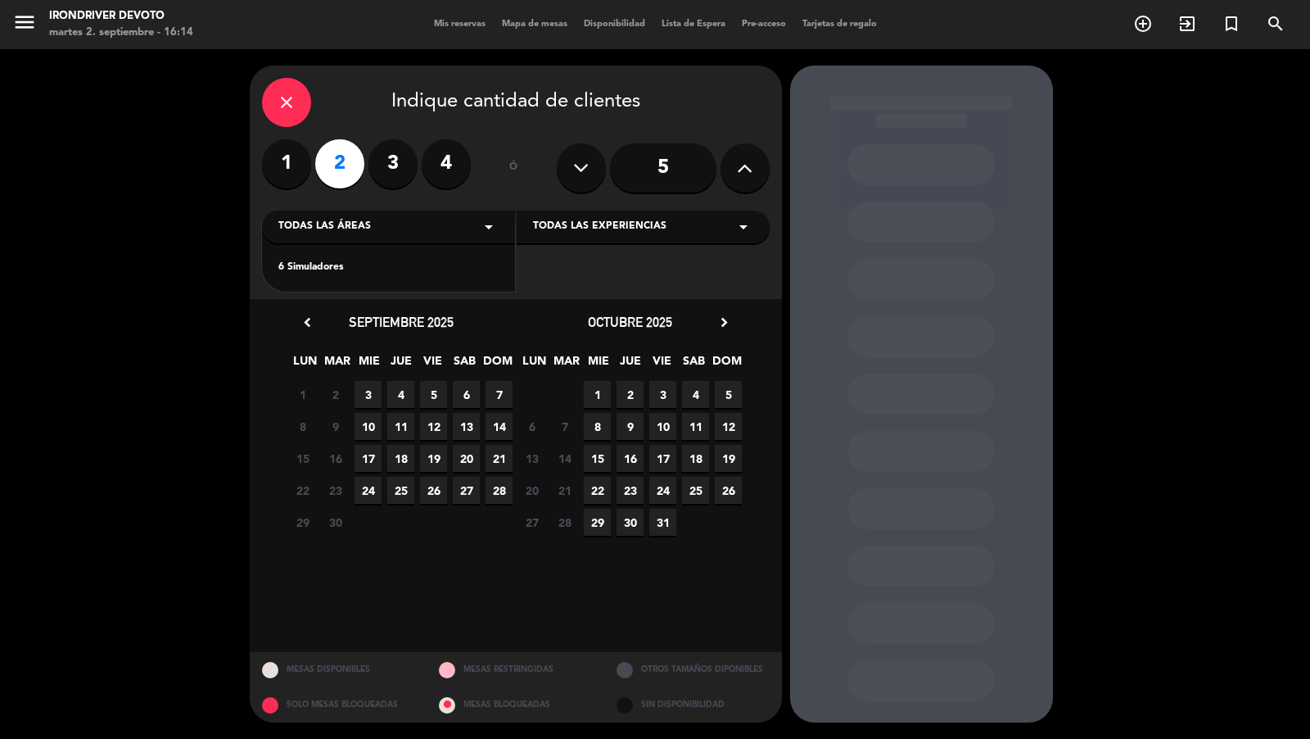
click at [400, 272] on div "6 Simuladores" at bounding box center [388, 268] width 220 height 16
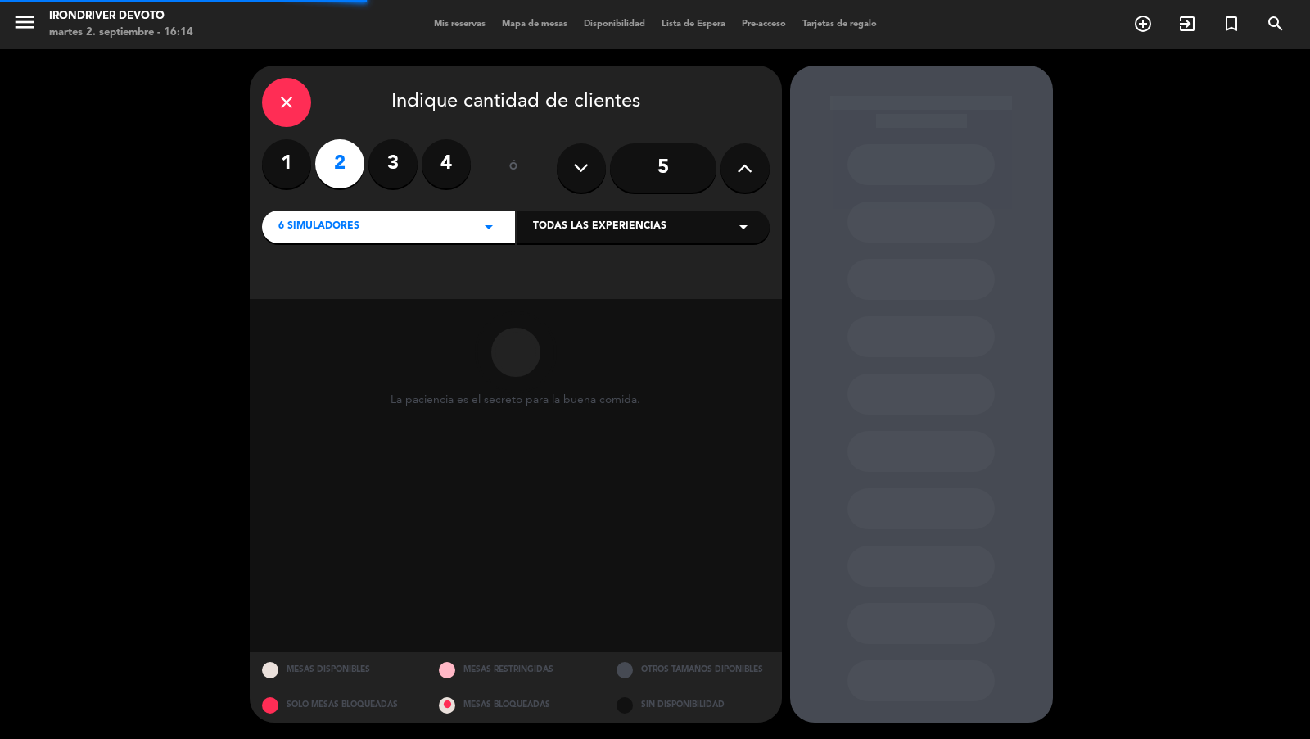
click at [561, 220] on span "Todas las experiencias" at bounding box center [599, 227] width 133 height 16
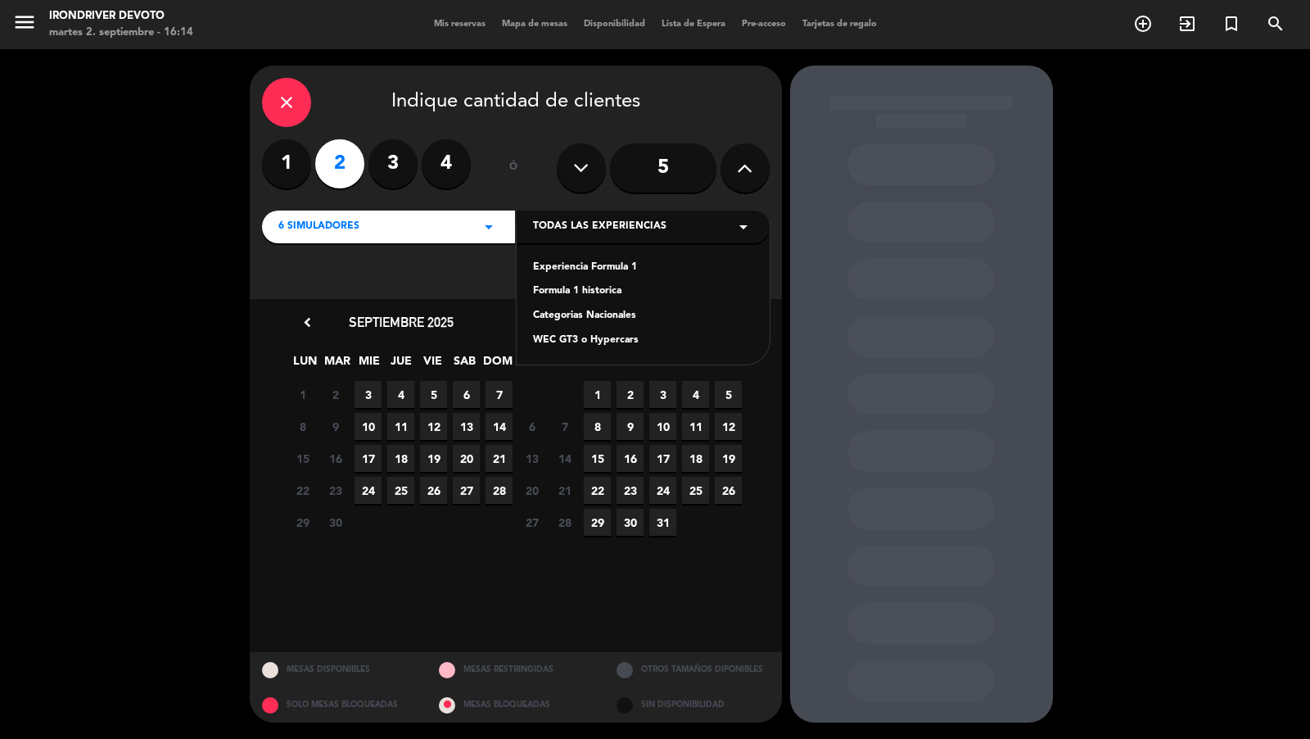
click at [592, 273] on div "Experiencia Formula 1" at bounding box center [643, 268] width 220 height 16
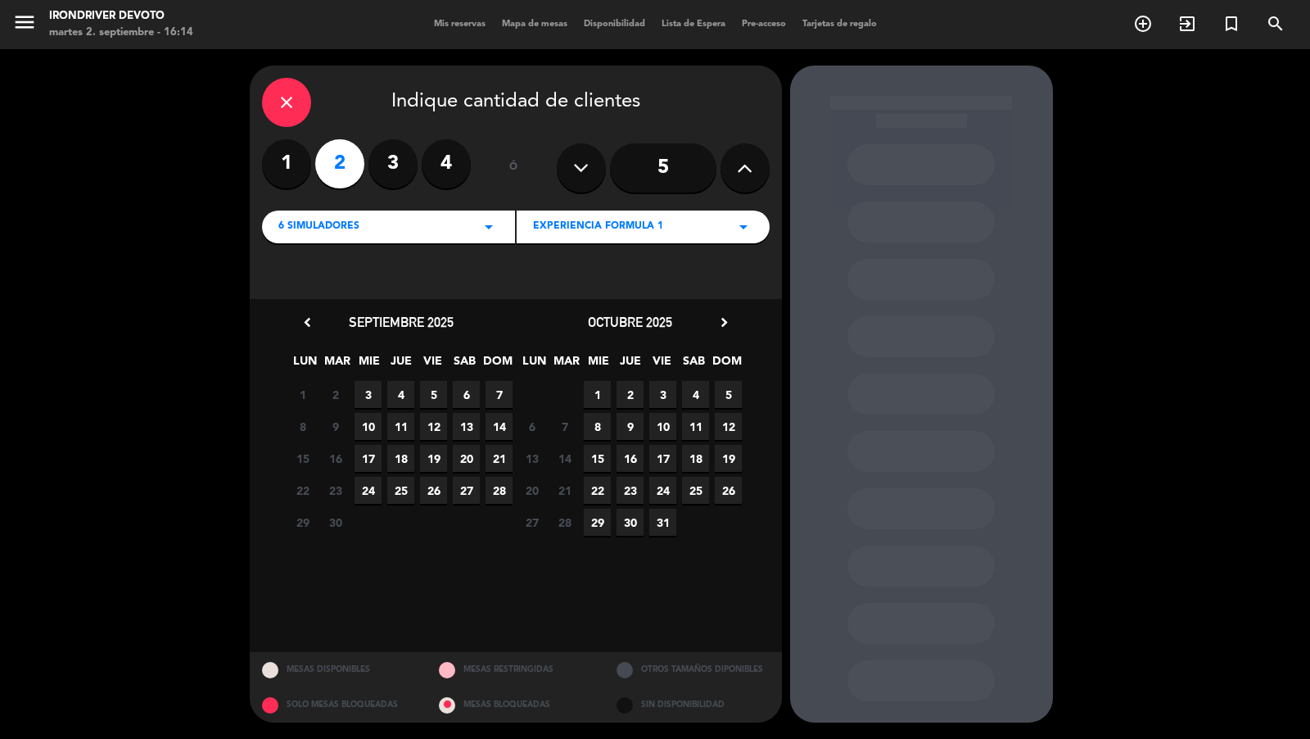
click at [370, 391] on span "3" at bounding box center [368, 394] width 27 height 27
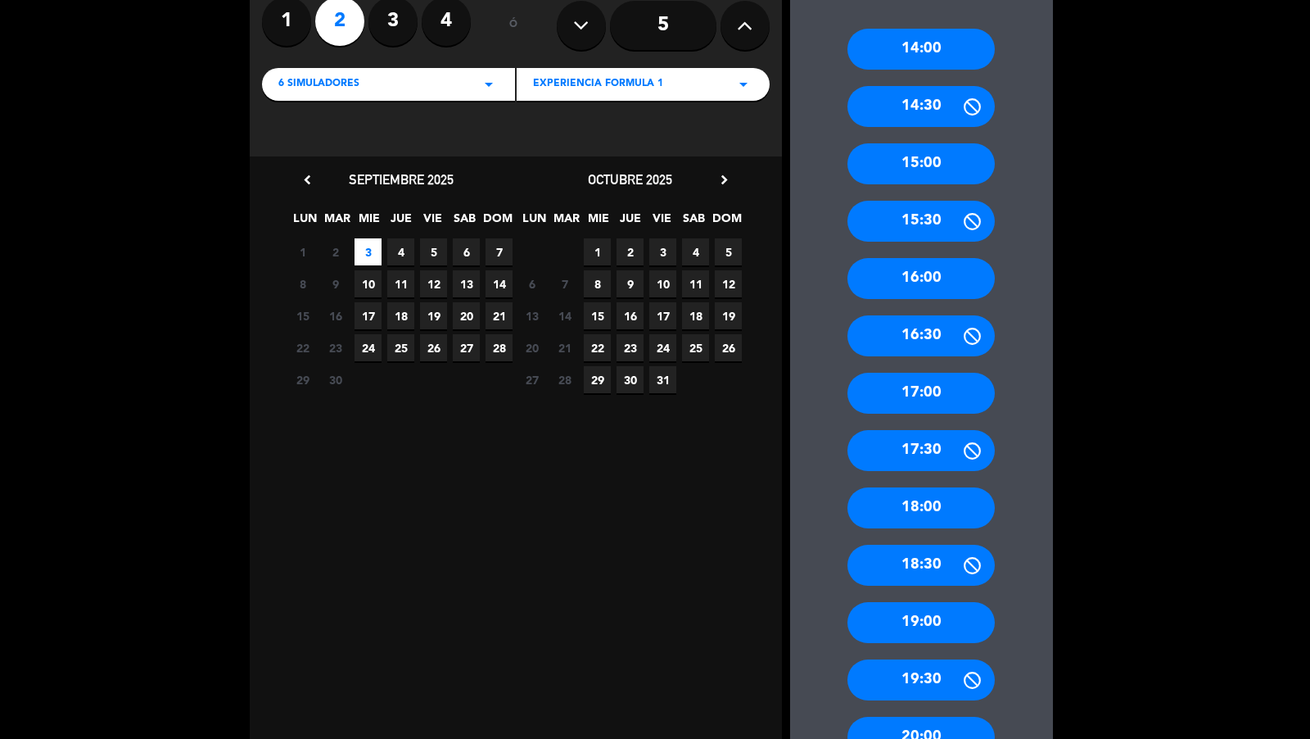
scroll to position [378, 0]
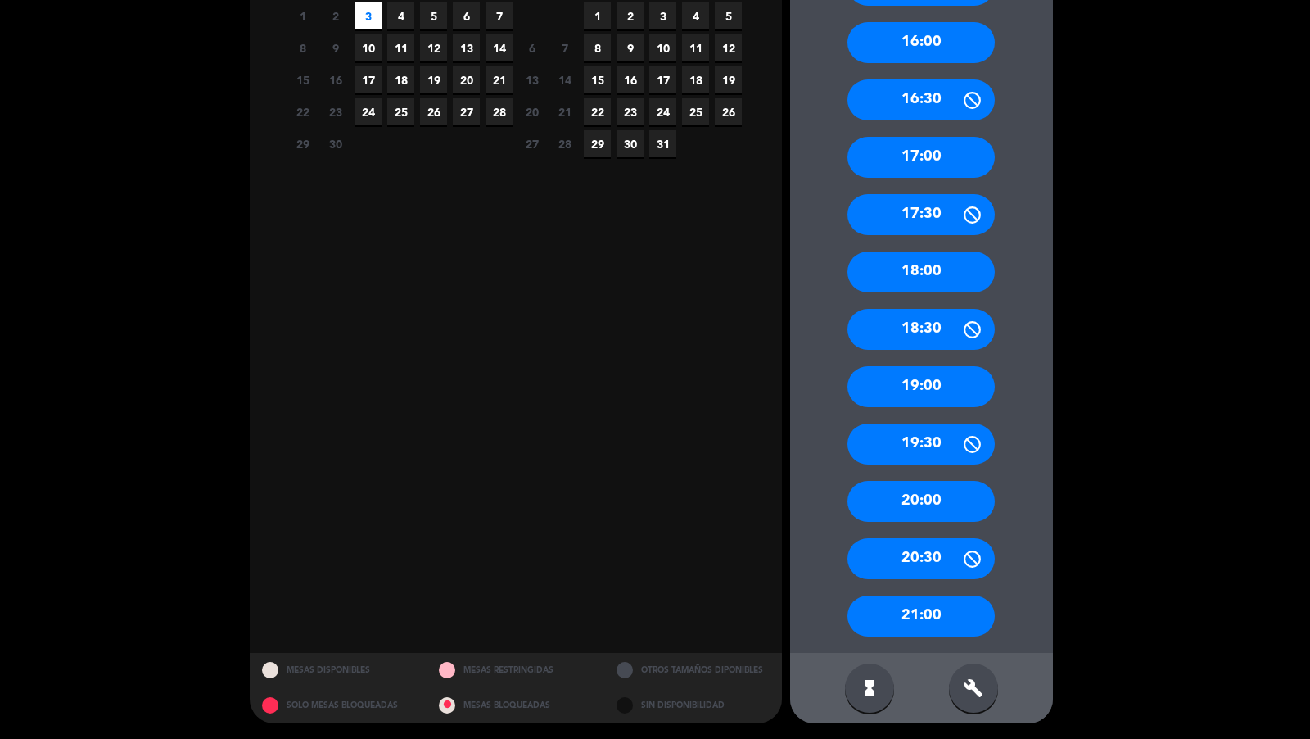
click at [932, 392] on div "19:00" at bounding box center [920, 386] width 147 height 41
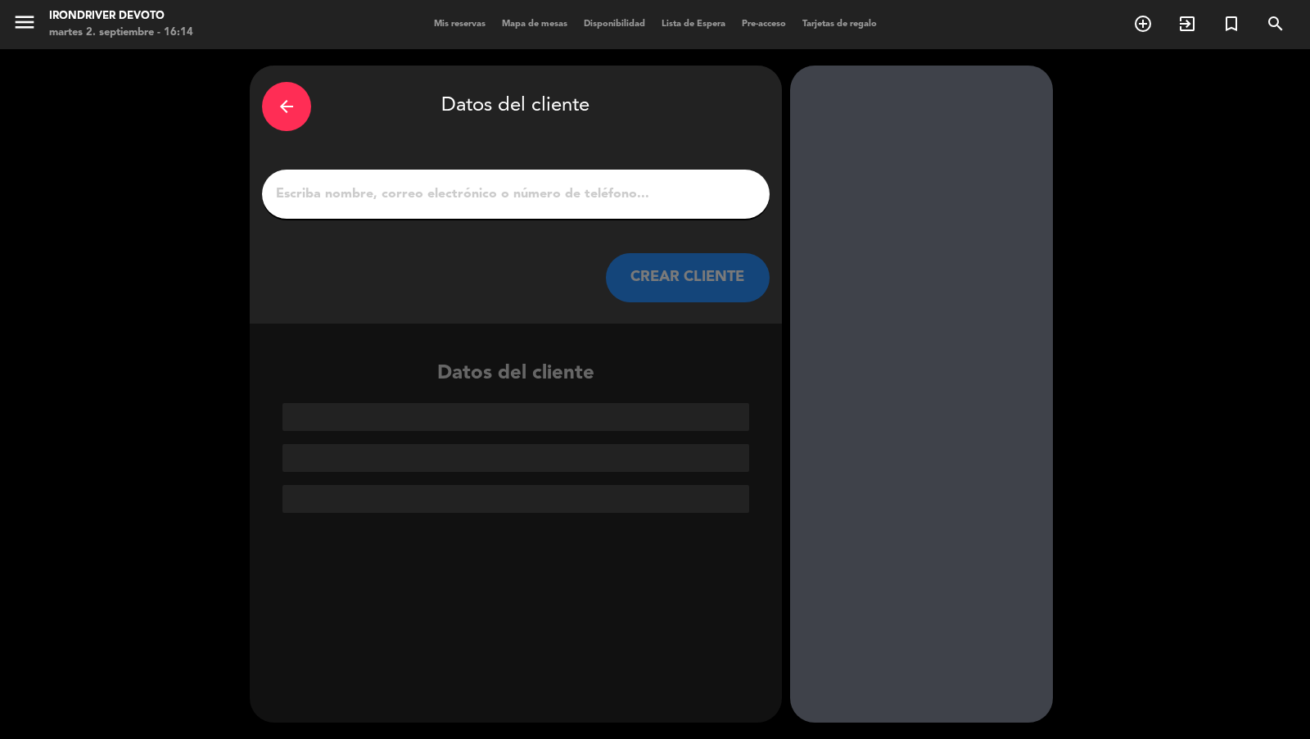
click at [657, 181] on div at bounding box center [516, 193] width 508 height 49
drag, startPoint x: 655, startPoint y: 195, endPoint x: 659, endPoint y: 205, distance: 10.6
click at [654, 195] on input "1" at bounding box center [515, 194] width 483 height 23
paste input "2 simus Mauro Bonazzi GC (tiene que abonar 1 simu)"
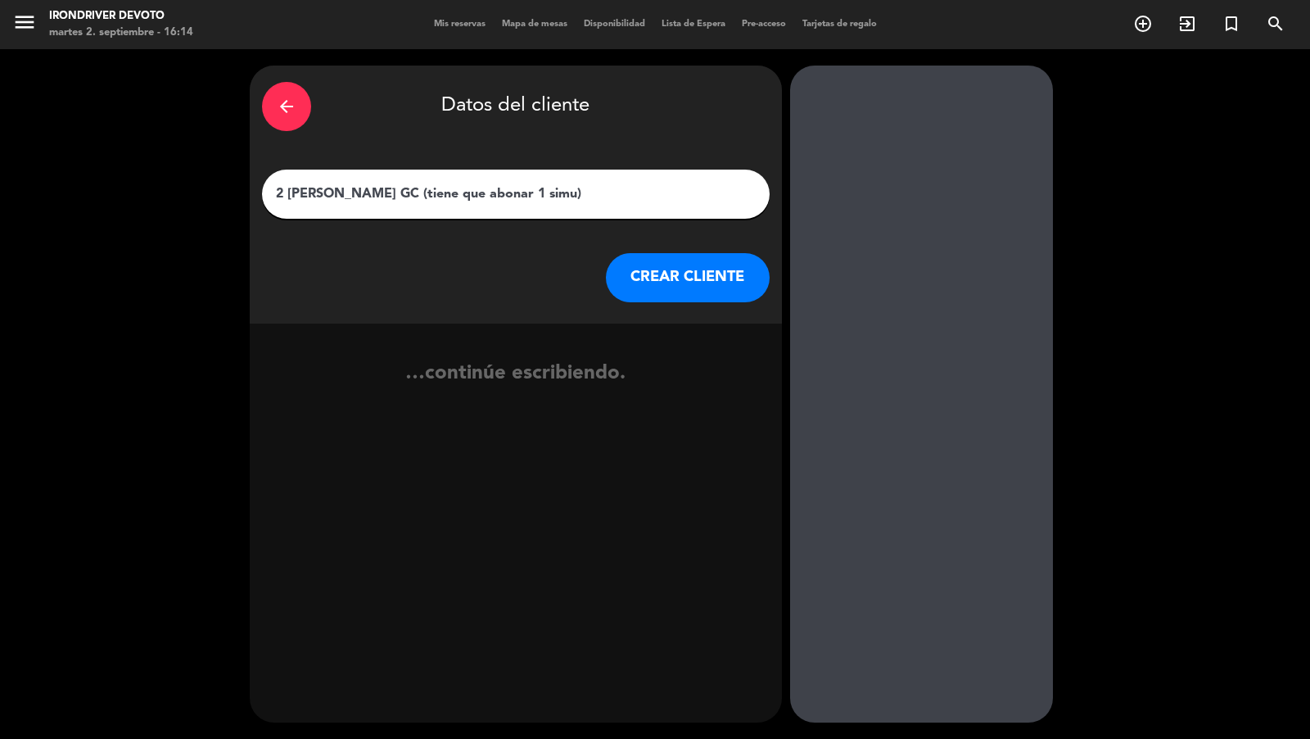
type input "2 simus Mauro Bonazzi GC (tiene que abonar 1 simu)"
click at [704, 278] on button "CREAR CLIENTE" at bounding box center [688, 277] width 164 height 49
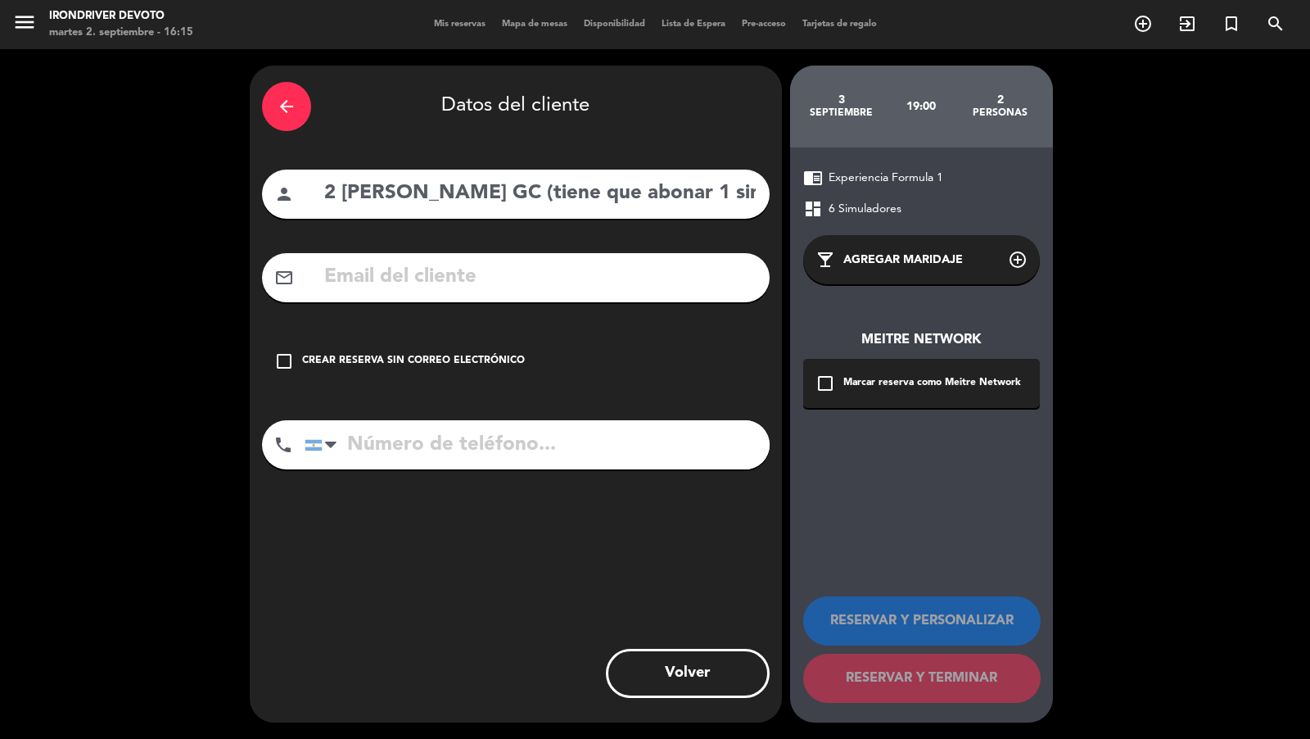
click at [548, 192] on input "2 simus Mauro Bonazzi GC (tiene que abonar 1 simu)" at bounding box center [540, 194] width 435 height 34
click at [278, 105] on icon "arrow_back" at bounding box center [287, 107] width 20 height 20
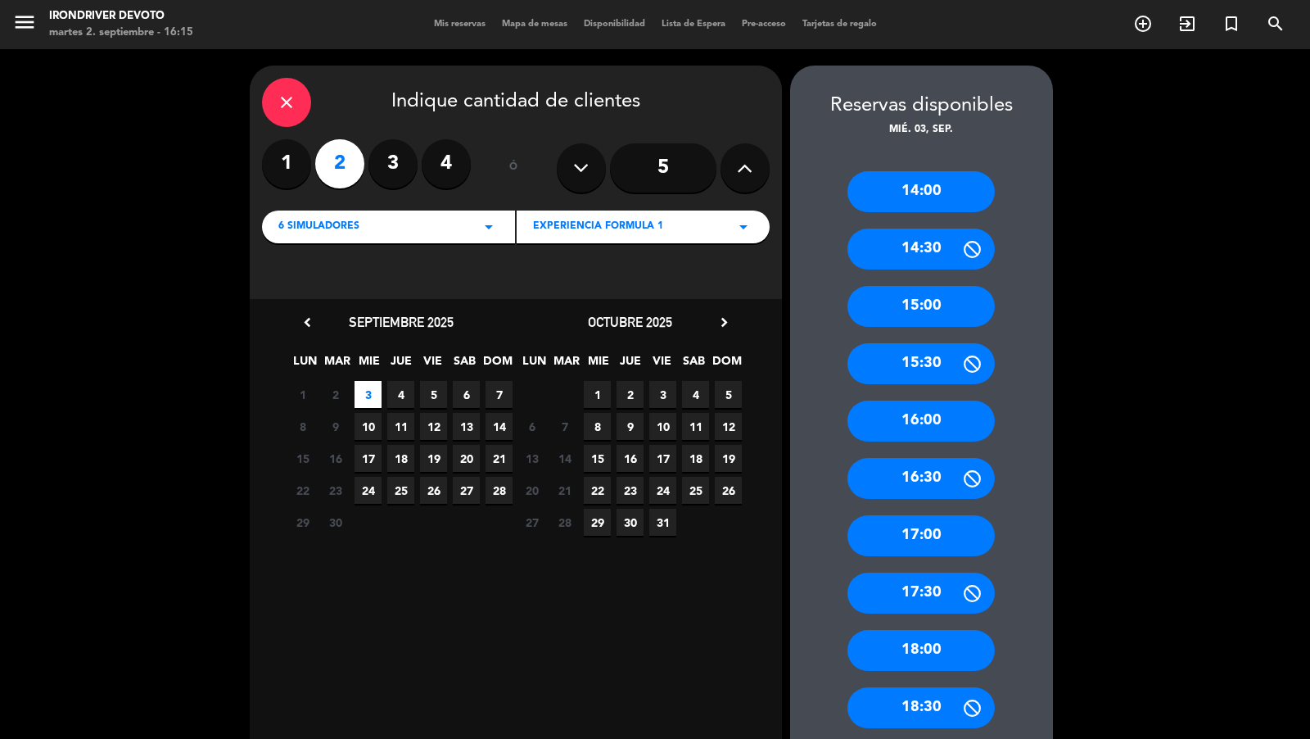
click at [549, 215] on div "Experiencia Formula 1 arrow_drop_down" at bounding box center [643, 226] width 253 height 33
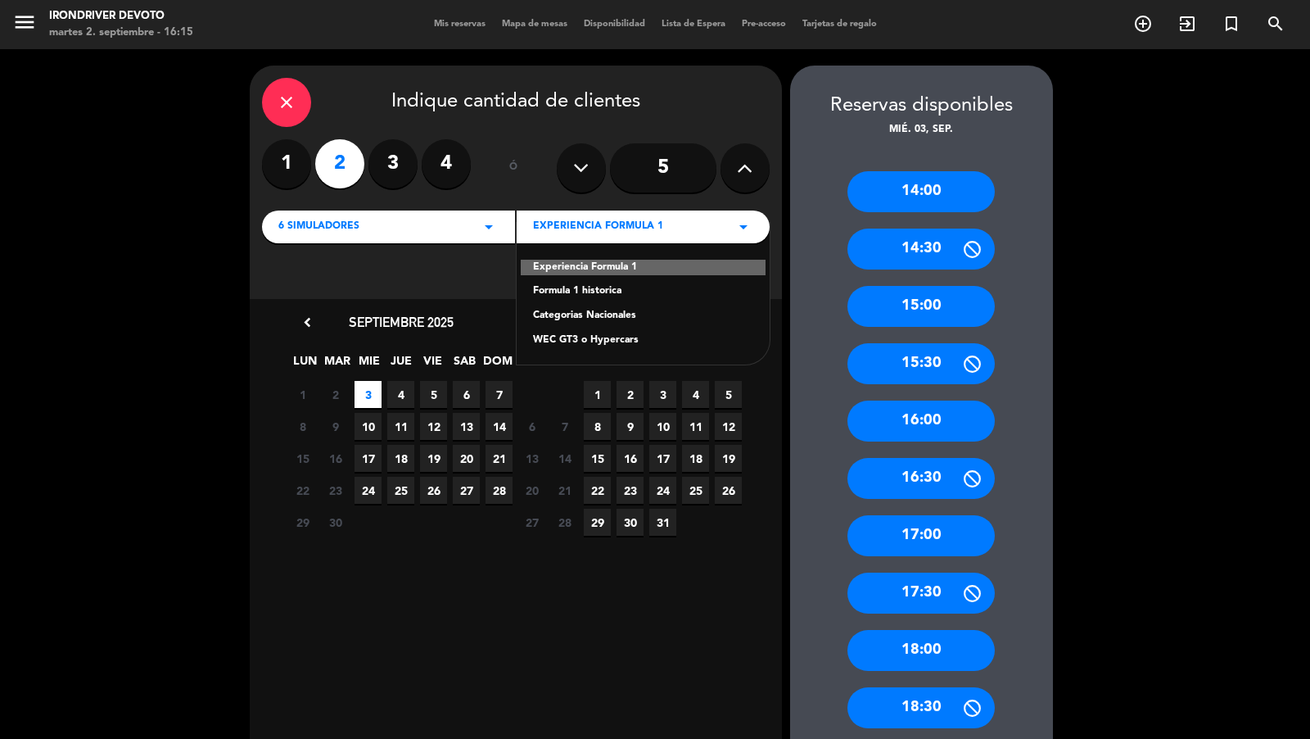
click at [646, 339] on div "WEC GT3 o Hypercars" at bounding box center [643, 340] width 220 height 16
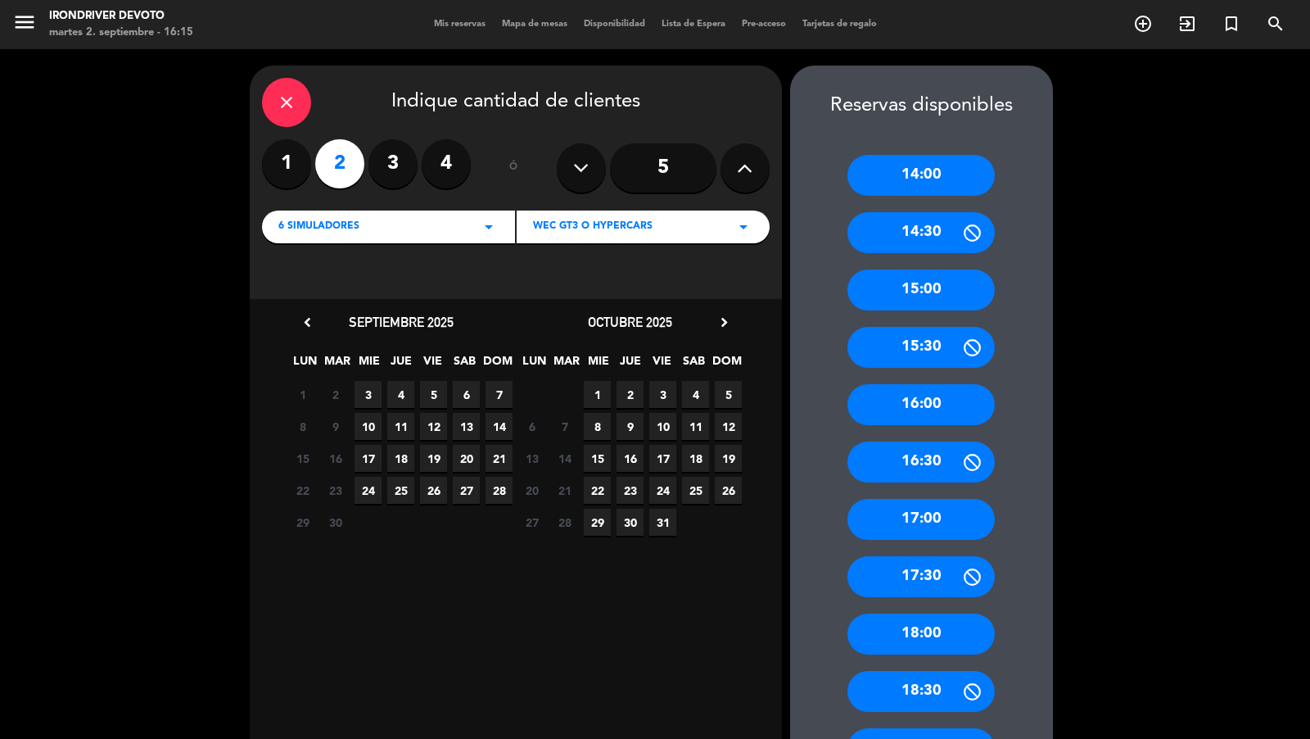
click at [375, 391] on span "3" at bounding box center [368, 394] width 27 height 27
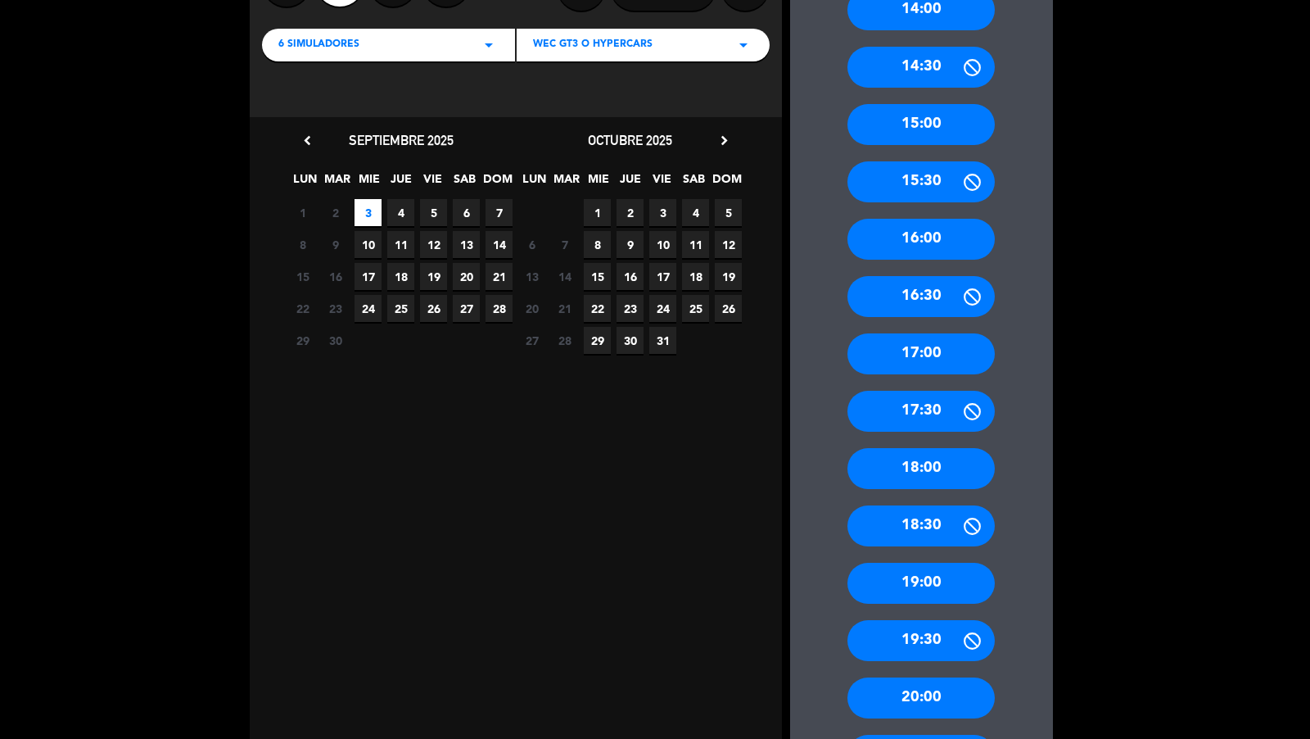
scroll to position [378, 0]
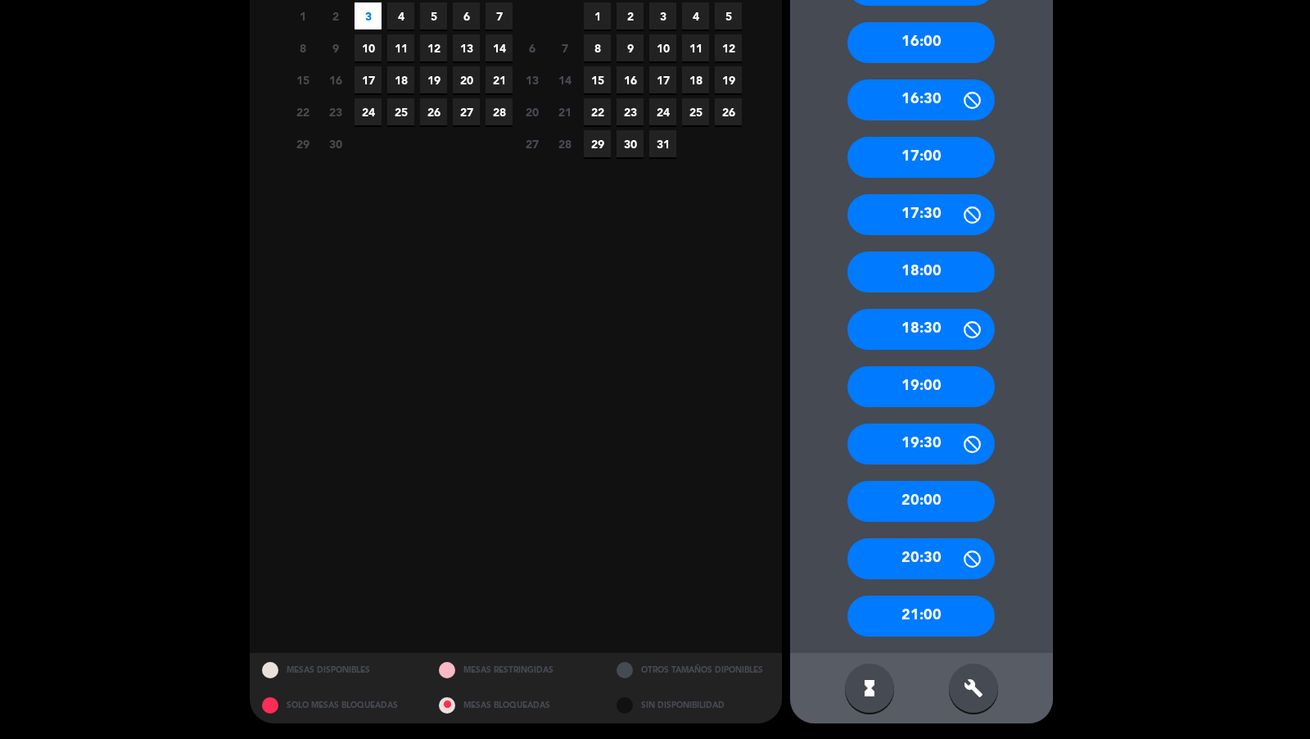
click at [936, 392] on div "19:00" at bounding box center [920, 386] width 147 height 41
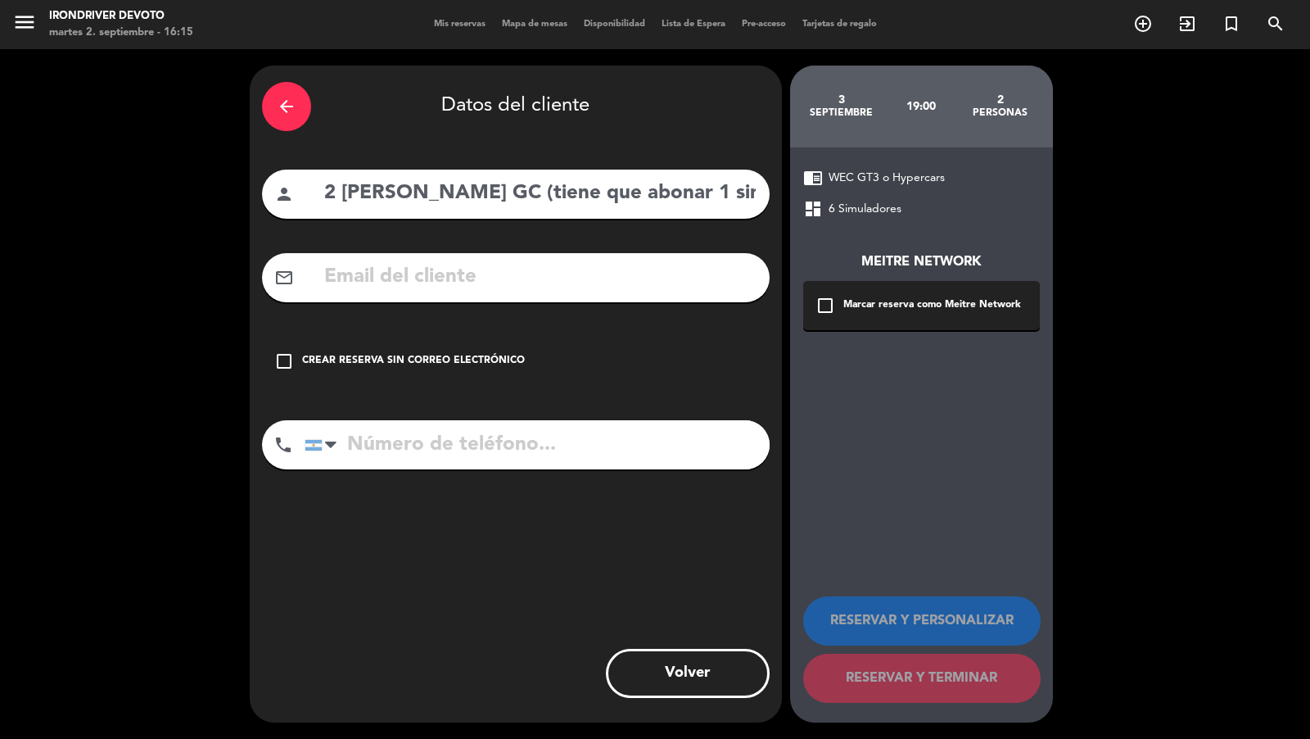
scroll to position [0, 0]
click at [680, 275] on input "text" at bounding box center [540, 277] width 435 height 34
click at [374, 358] on div "Crear reserva sin correo electrónico" at bounding box center [413, 361] width 223 height 16
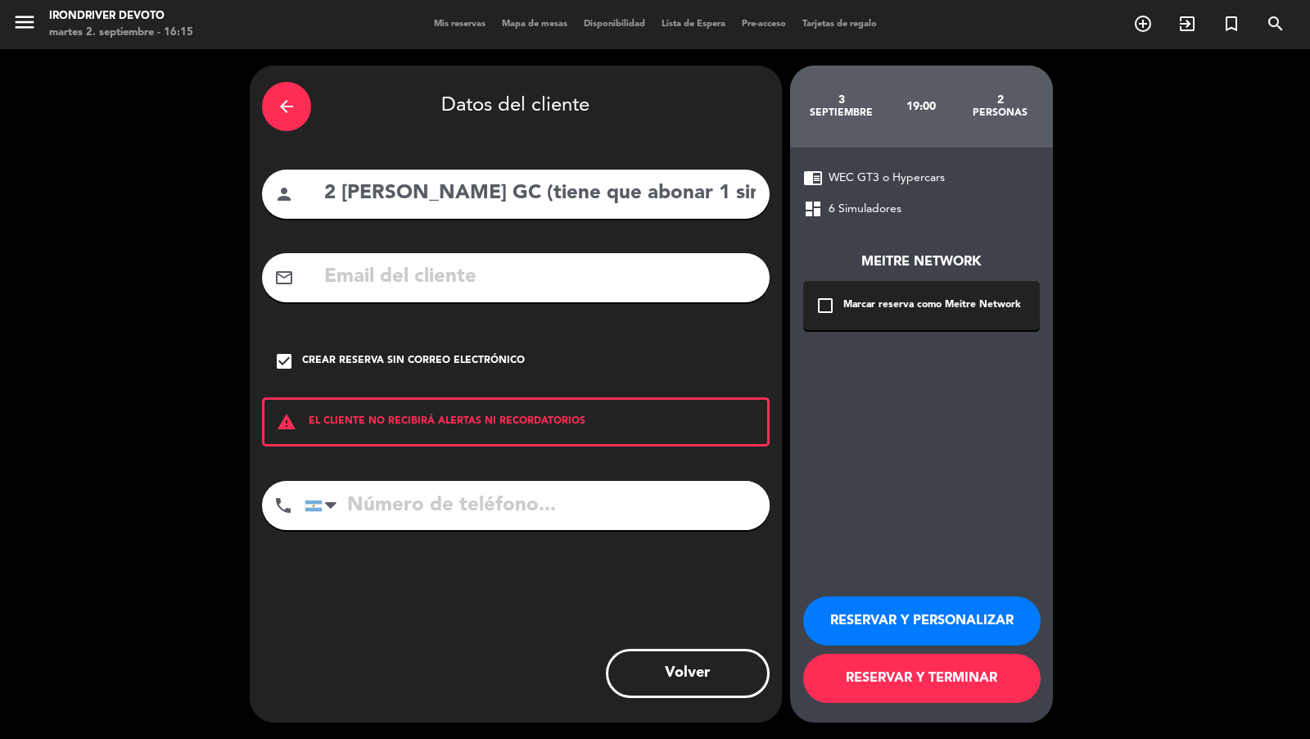
drag, startPoint x: 914, startPoint y: 310, endPoint x: 897, endPoint y: 409, distance: 100.4
click at [897, 409] on div "chrome_reader_mode WEC GT3 o Hypercars dashboard 6 Simuladores Meitre Network c…" at bounding box center [921, 434] width 263 height 575
click at [625, 190] on input "2 simus Mauro Bonazzi GC (tiene que abonar 1 simu)" at bounding box center [540, 194] width 435 height 34
drag, startPoint x: 404, startPoint y: 195, endPoint x: 291, endPoint y: 195, distance: 113.0
click at [291, 195] on div "person 2 simus Mauro Bonazzi GC (tiene que abonar 1 simu)" at bounding box center [516, 193] width 508 height 49
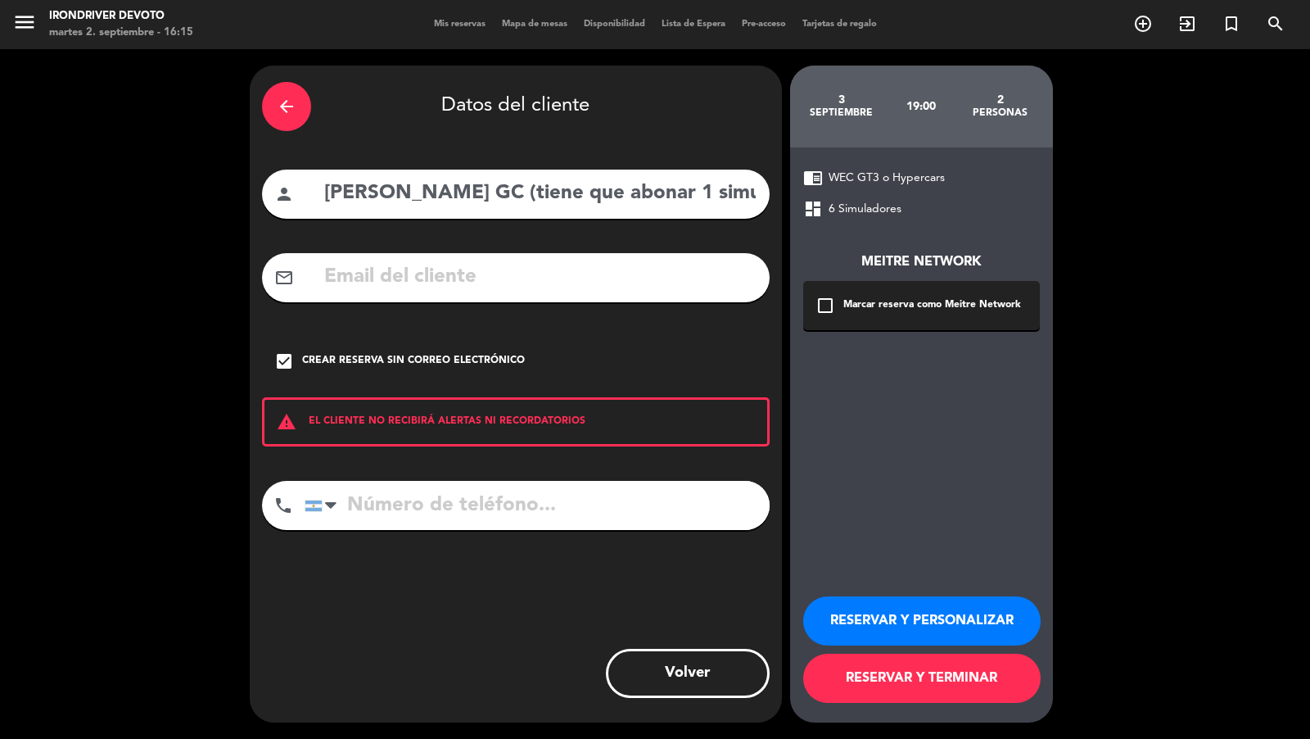
drag, startPoint x: 497, startPoint y: 193, endPoint x: 742, endPoint y: 185, distance: 244.9
click at [742, 185] on input "Mauro Bonazzi GC (tiene que abonar 1 simu)" at bounding box center [540, 194] width 435 height 34
type input "2 simus Mauro Bonazzi GC (tiene que abonar 1 simu)"
click at [612, 180] on input "2 simus Mauro Bonazzi GC (tiene que abonar 1 simu)" at bounding box center [540, 194] width 435 height 34
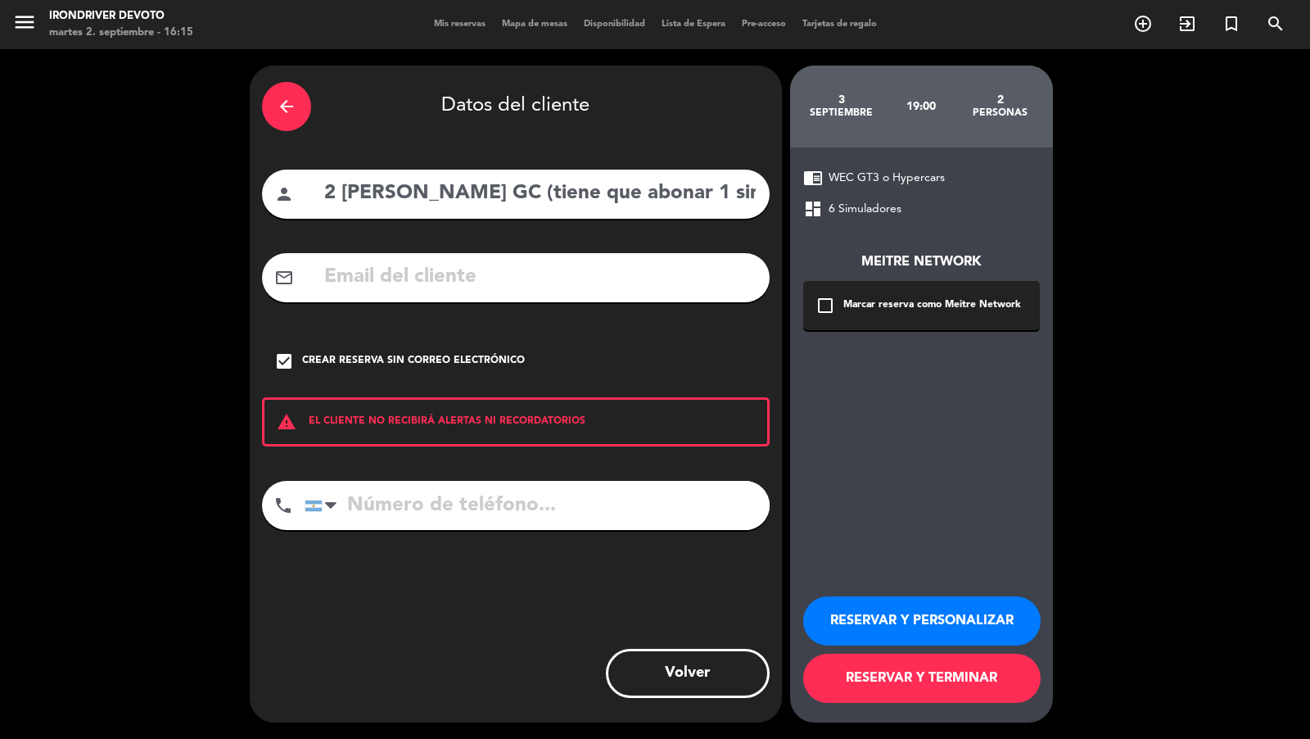
click at [612, 180] on input "2 simus Mauro Bonazzi GC (tiene que abonar 1 simu)" at bounding box center [540, 194] width 435 height 34
drag, startPoint x: 406, startPoint y: 191, endPoint x: 314, endPoint y: 187, distance: 92.6
click at [314, 187] on div "person 2 simus Mauro Bonazzi GC (tiene que abonar 1 simu)" at bounding box center [516, 193] width 508 height 49
drag, startPoint x: 379, startPoint y: 182, endPoint x: 391, endPoint y: 186, distance: 12.9
click at [379, 182] on input "2 simus Mauro Bonazzi GC (tiene que abonar 1 simu)" at bounding box center [540, 194] width 435 height 34
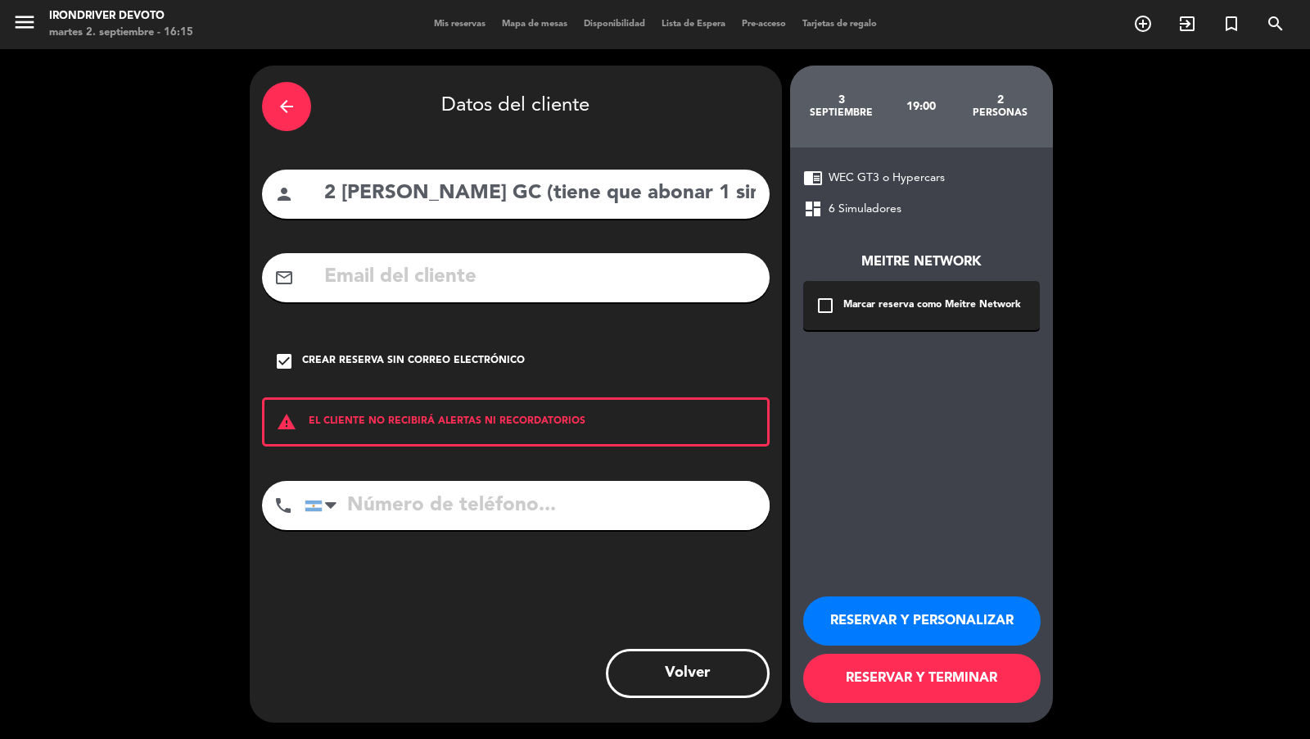
drag, startPoint x: 369, startPoint y: 194, endPoint x: 304, endPoint y: 183, distance: 66.5
click at [305, 185] on div "person 2 simus Mauro Bonazzi GC (tiene que abonar 1 simu)" at bounding box center [516, 193] width 508 height 49
drag, startPoint x: 499, startPoint y: 192, endPoint x: 567, endPoint y: 226, distance: 75.8
click at [567, 226] on div "arrow_back Datos del cliente person Mauro Bonazzi GC (tiene que abonar 1 simu) …" at bounding box center [516, 394] width 532 height 657
type input "Mauro Bonazzi GC"
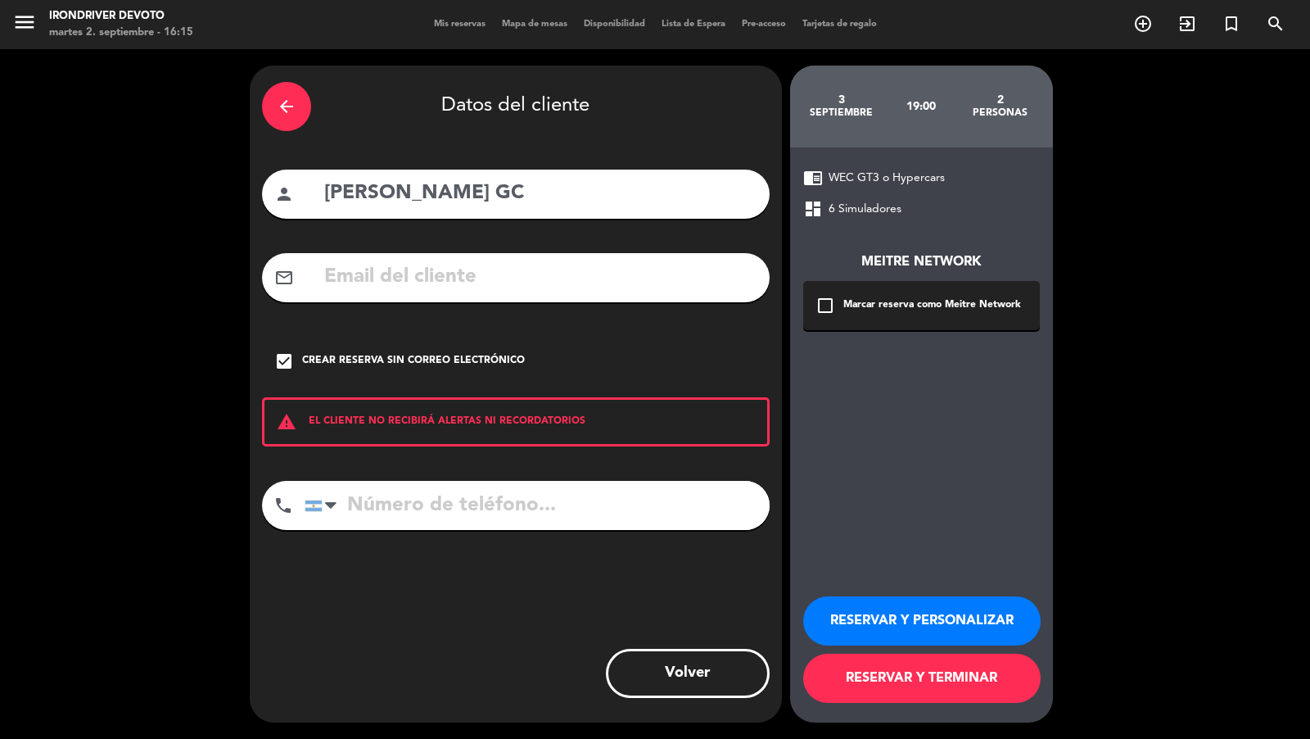
click at [892, 624] on button "RESERVAR Y PERSONALIZAR" at bounding box center [921, 620] width 237 height 49
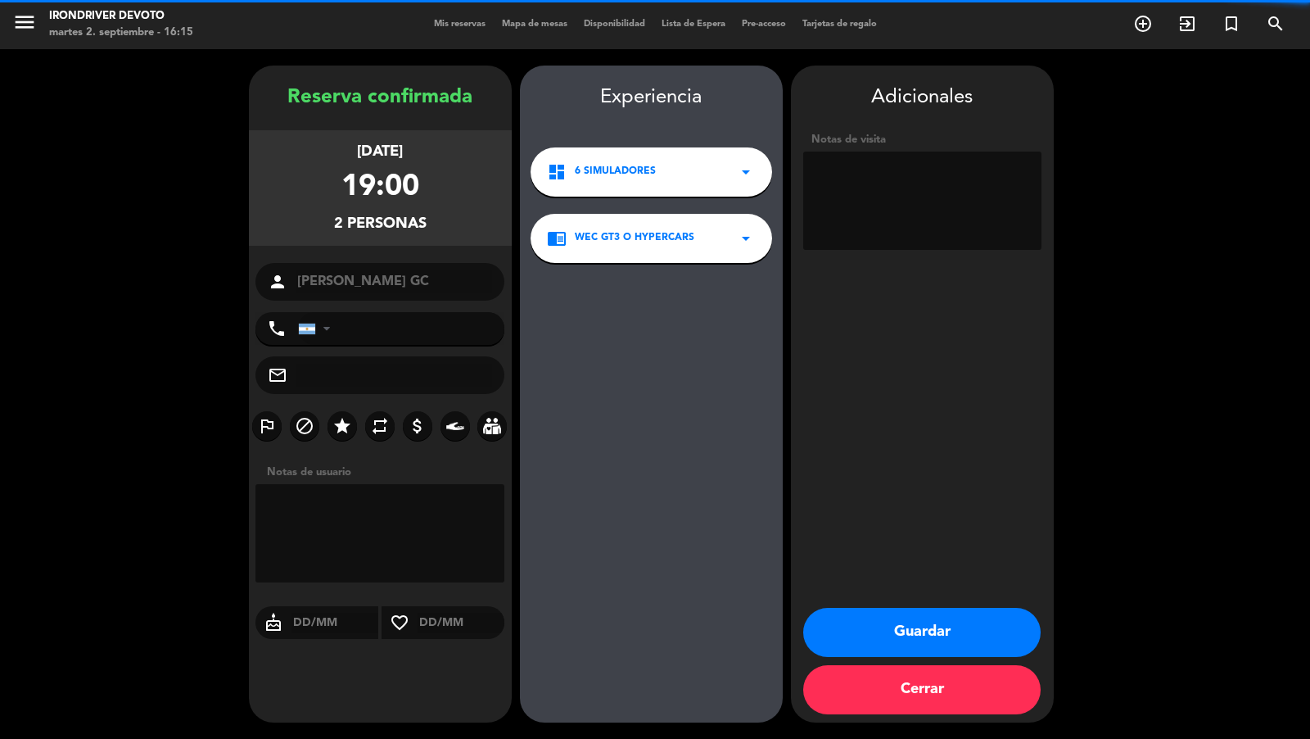
click at [904, 195] on textarea at bounding box center [922, 200] width 238 height 98
paste textarea "2 simus Mauro Bonazzi GC (tiene que abonar 1 simu)"
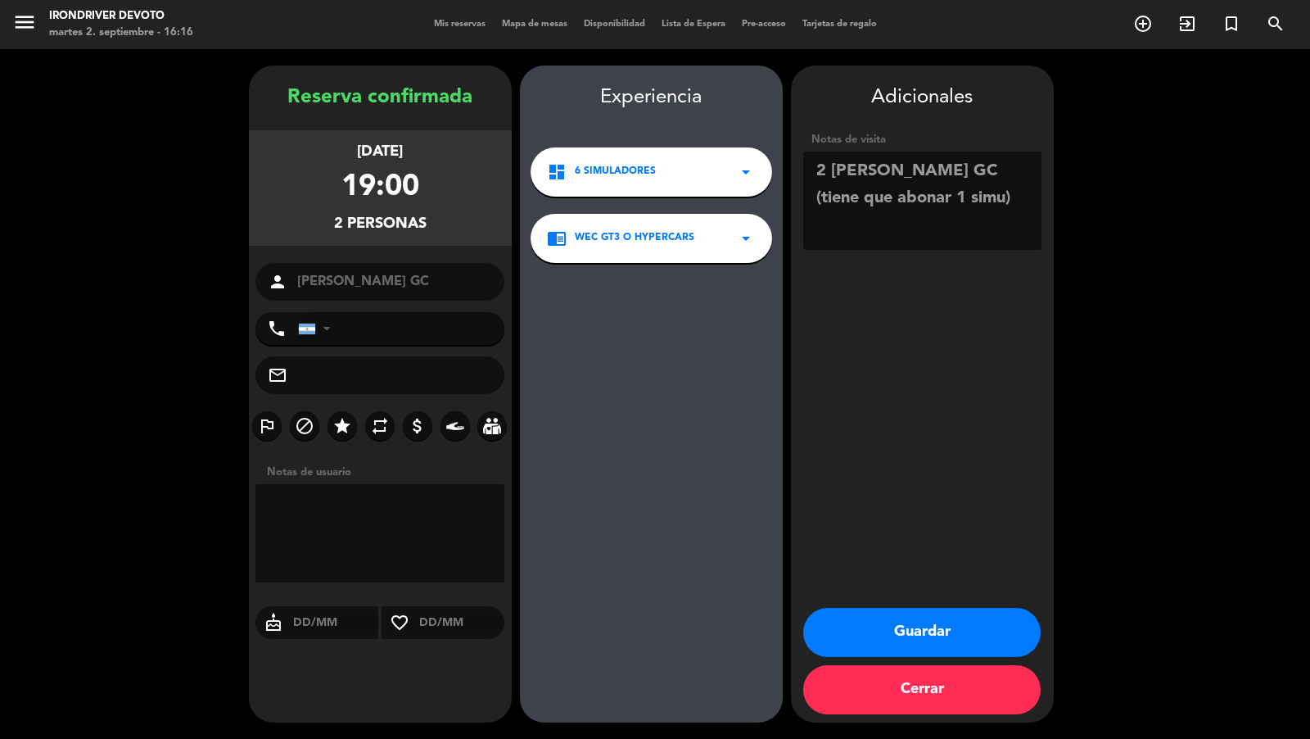
type textarea "2 simus Mauro Bonazzi GC (tiene que abonar 1 simu)"
click at [901, 629] on button "Guardar" at bounding box center [921, 632] width 237 height 49
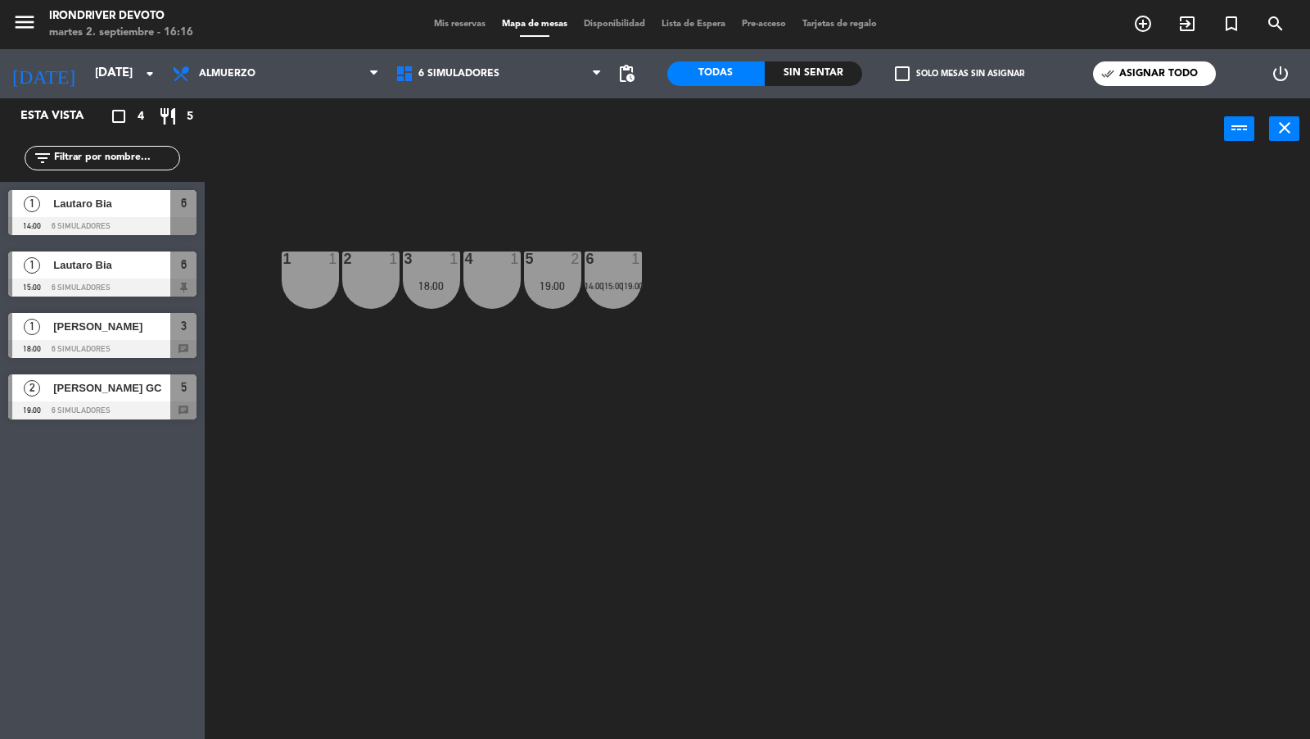
click at [967, 66] on label "check_box_outline_blank Solo mesas sin asignar" at bounding box center [959, 73] width 129 height 15
click at [960, 74] on input "check_box_outline_blank Solo mesas sin asignar" at bounding box center [960, 74] width 0 height 0
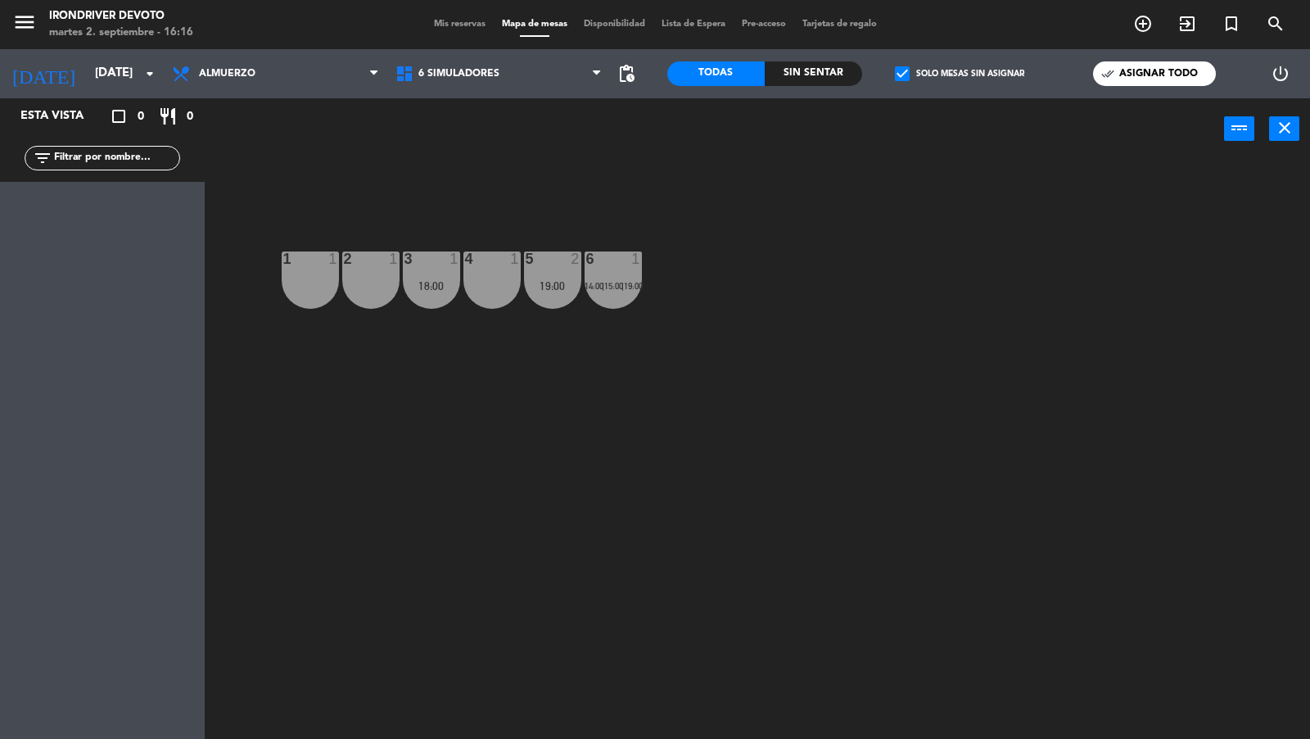
click at [965, 71] on label "check_box Solo mesas sin asignar" at bounding box center [959, 73] width 129 height 15
click at [960, 74] on input "check_box Solo mesas sin asignar" at bounding box center [960, 74] width 0 height 0
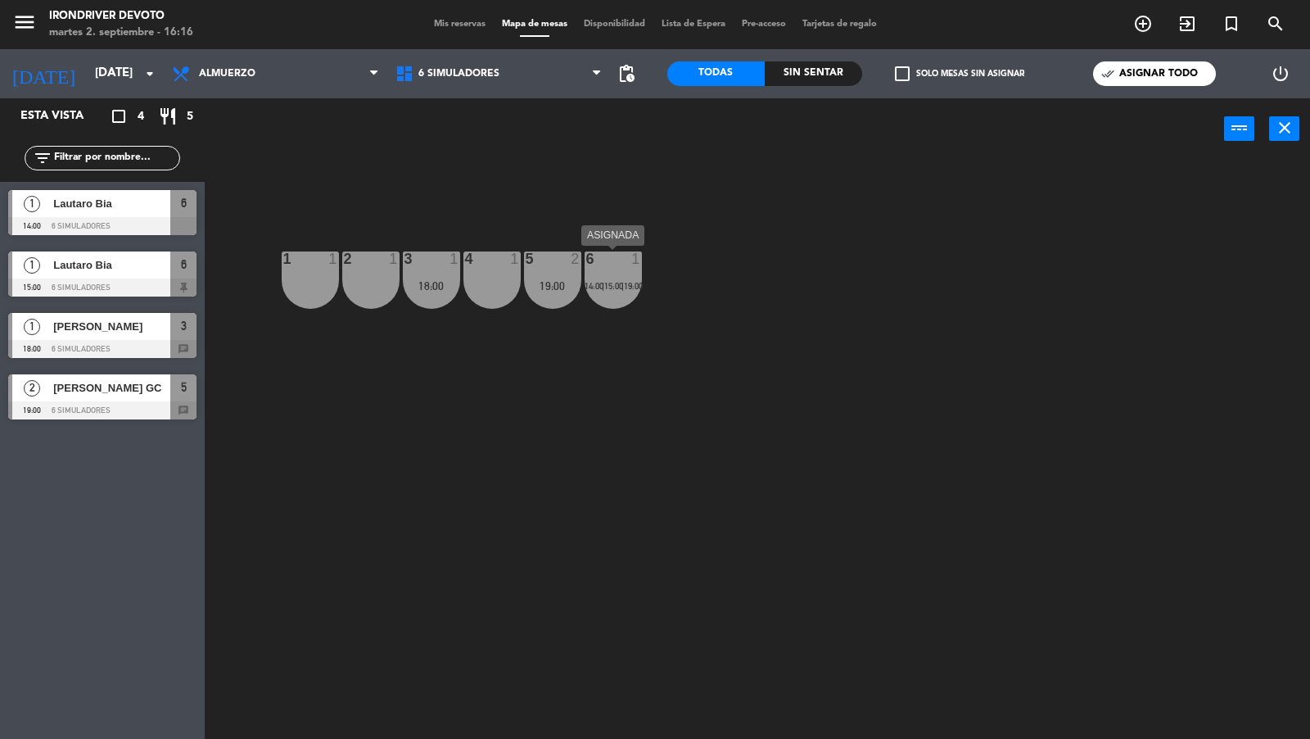
click at [607, 271] on div "6 1 14:00 | 15:00 | 19:00" at bounding box center [613, 279] width 57 height 57
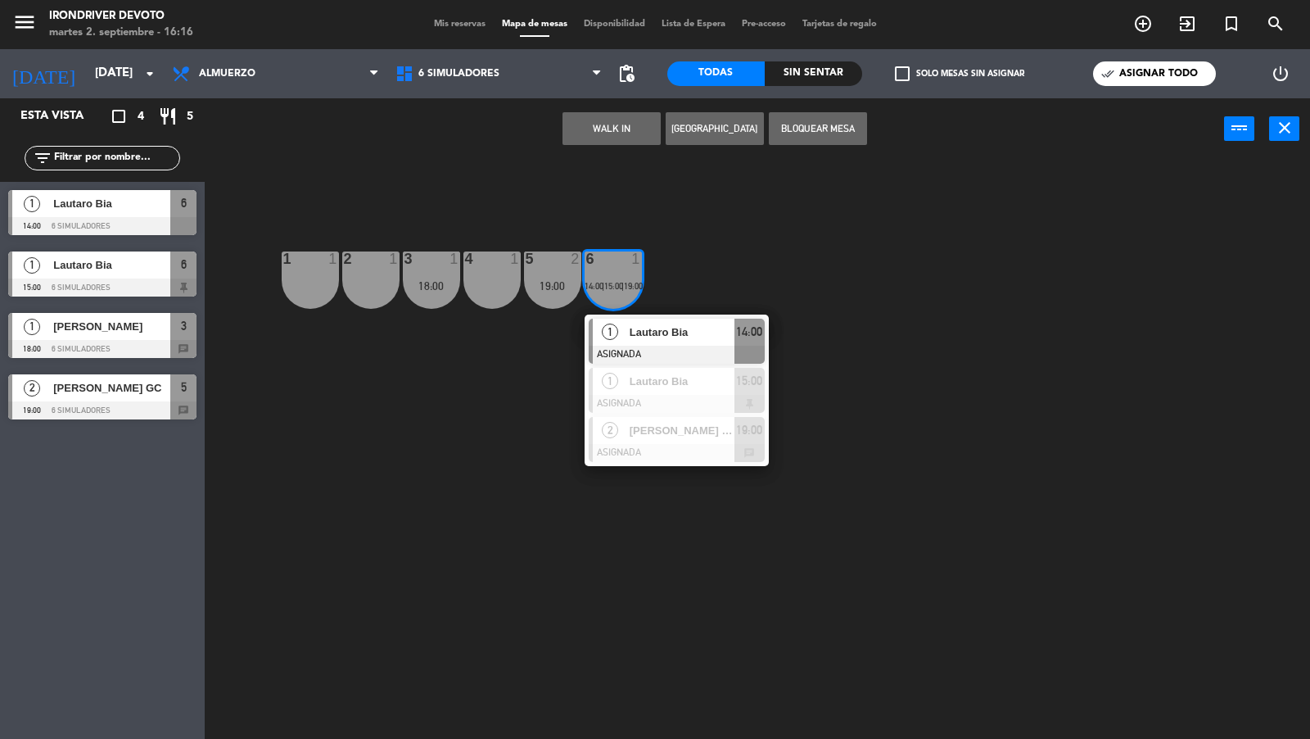
click at [520, 365] on div "1 1 2 1 3 1 18:00 4 1 5 2 19:00 6 1 14:00 | 15:00 | 19:00 1 Lautaro Bia ASIGNAD…" at bounding box center [764, 450] width 1092 height 579
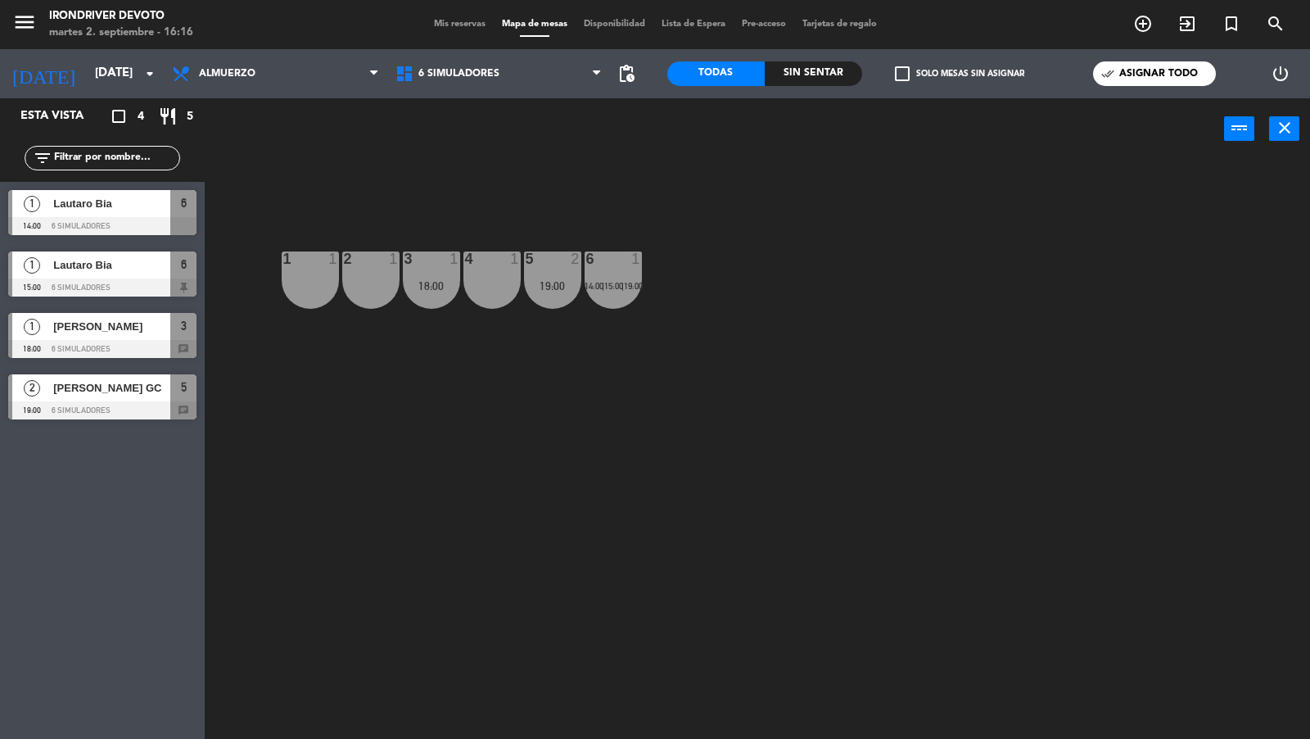
click at [441, 281] on div "18:00" at bounding box center [431, 285] width 57 height 11
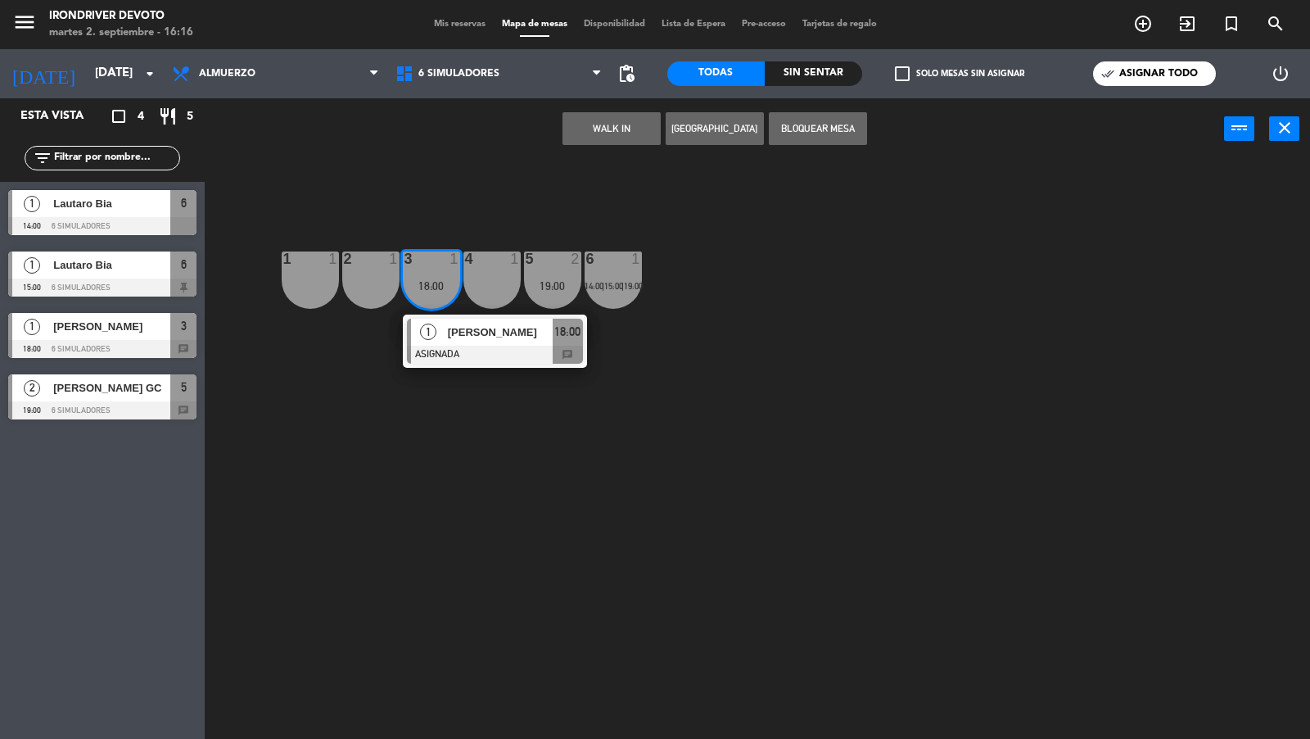
click at [441, 281] on div "18:00" at bounding box center [431, 285] width 57 height 11
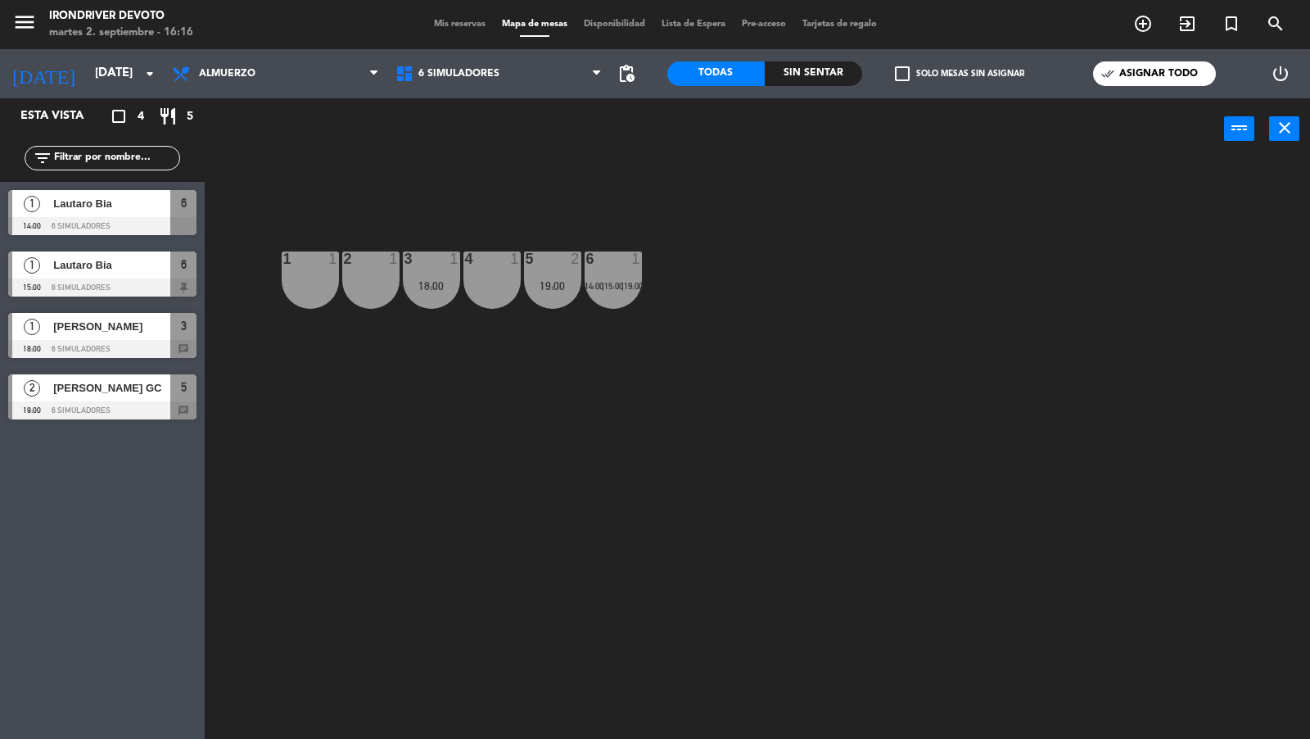
click at [561, 293] on div "5 2 19:00" at bounding box center [552, 279] width 57 height 57
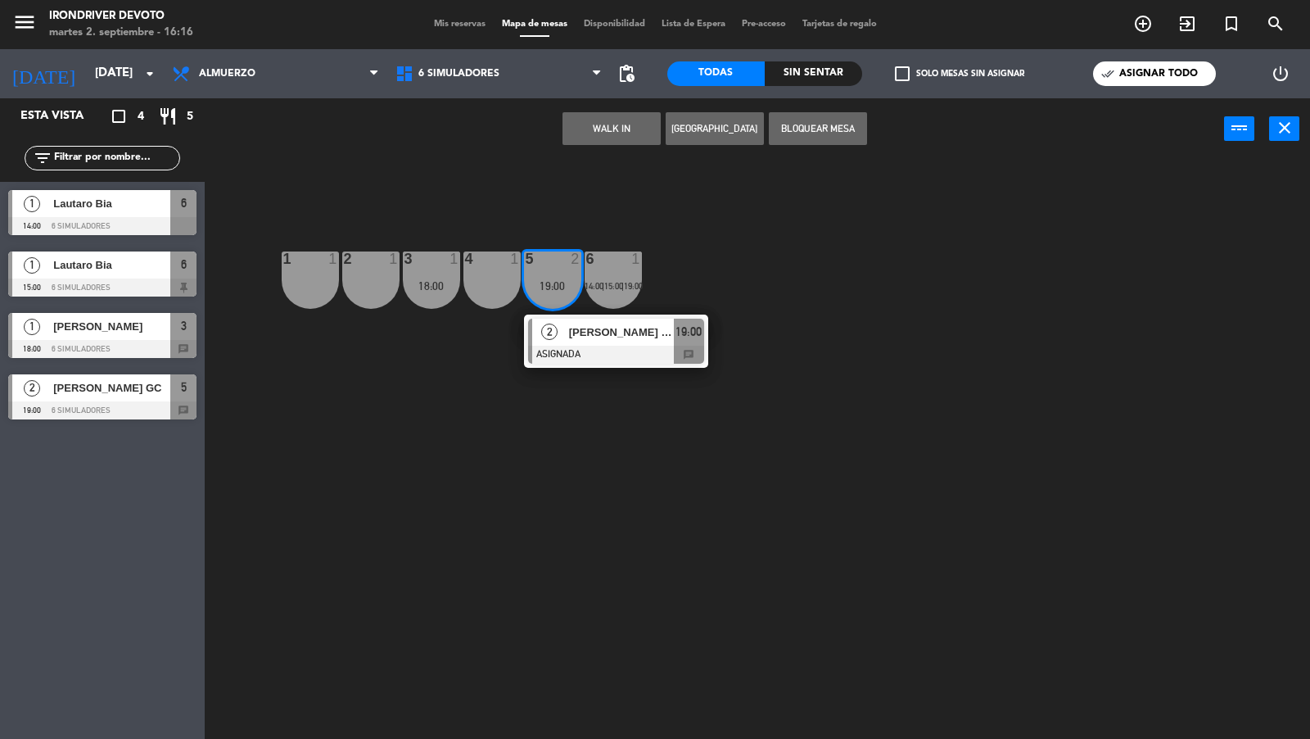
click at [495, 320] on div "1 1 2 1 3 1 18:00 4 1 5 2 19:00 2 Mauro Bonazzi GC ASIGNADA 19:00 chat 6 1 14:0…" at bounding box center [764, 450] width 1092 height 579
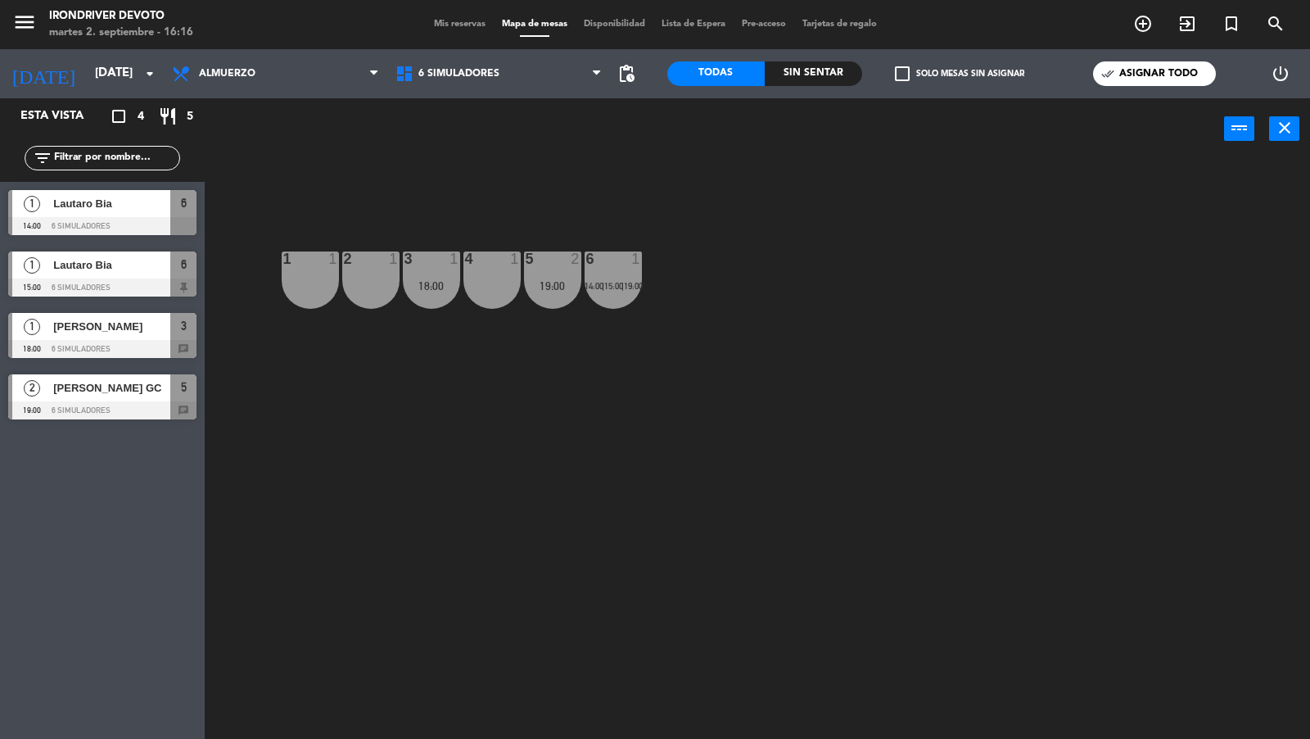
click at [561, 285] on div "19:00" at bounding box center [552, 285] width 57 height 11
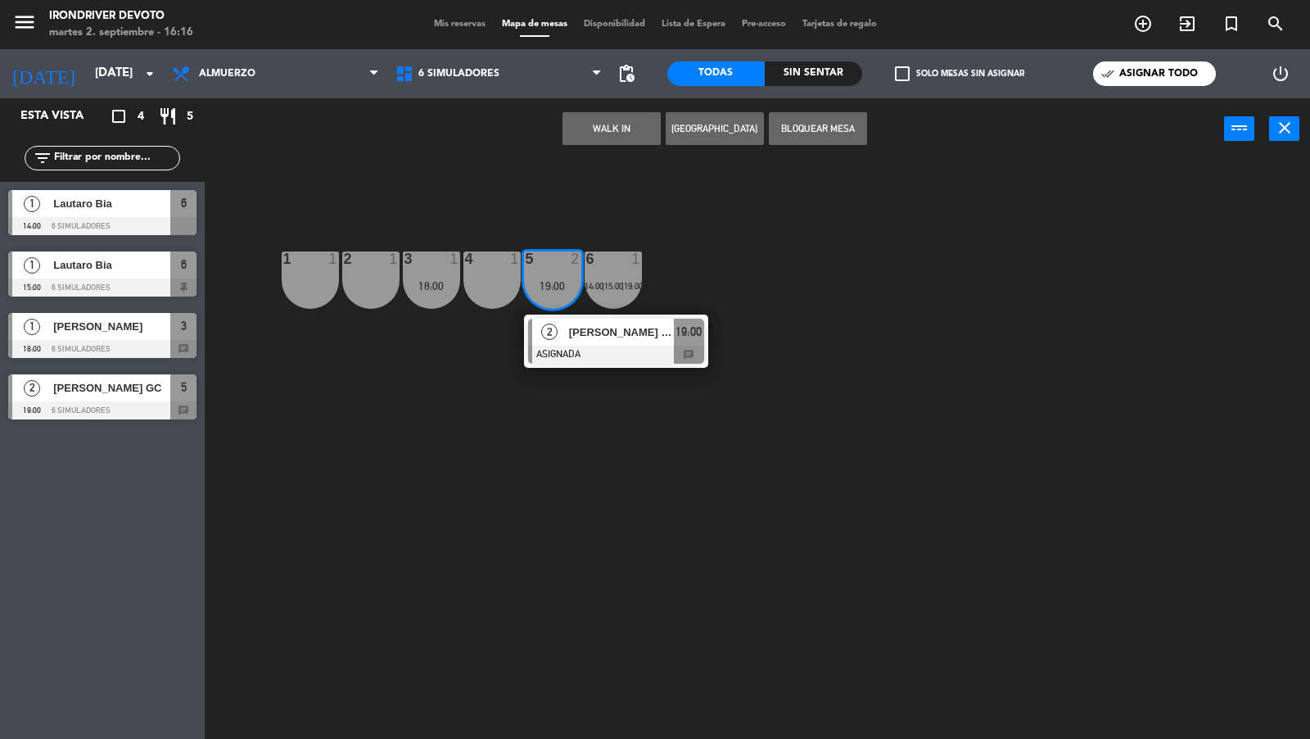
click at [578, 340] on div "2 Mauro Bonazzi GC ASIGNADA 19:00 chat" at bounding box center [616, 340] width 209 height 53
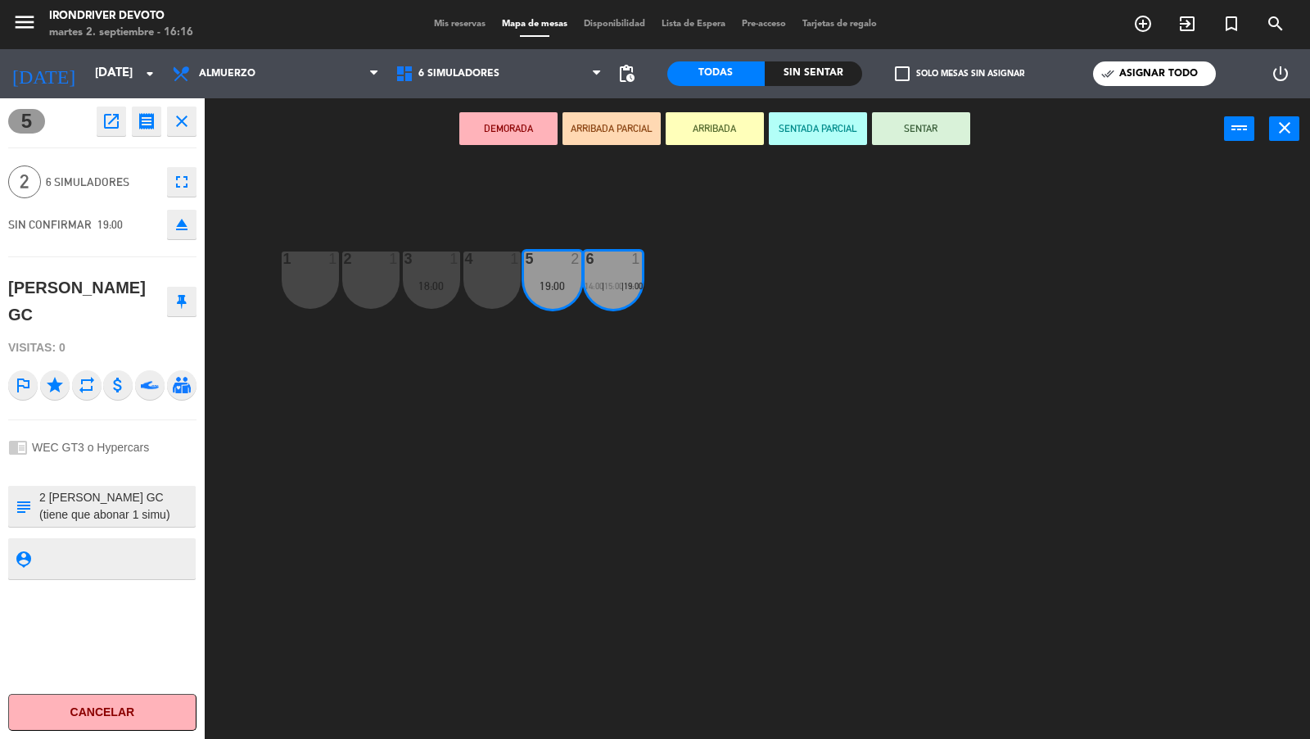
click at [520, 295] on div "4 1" at bounding box center [491, 279] width 57 height 57
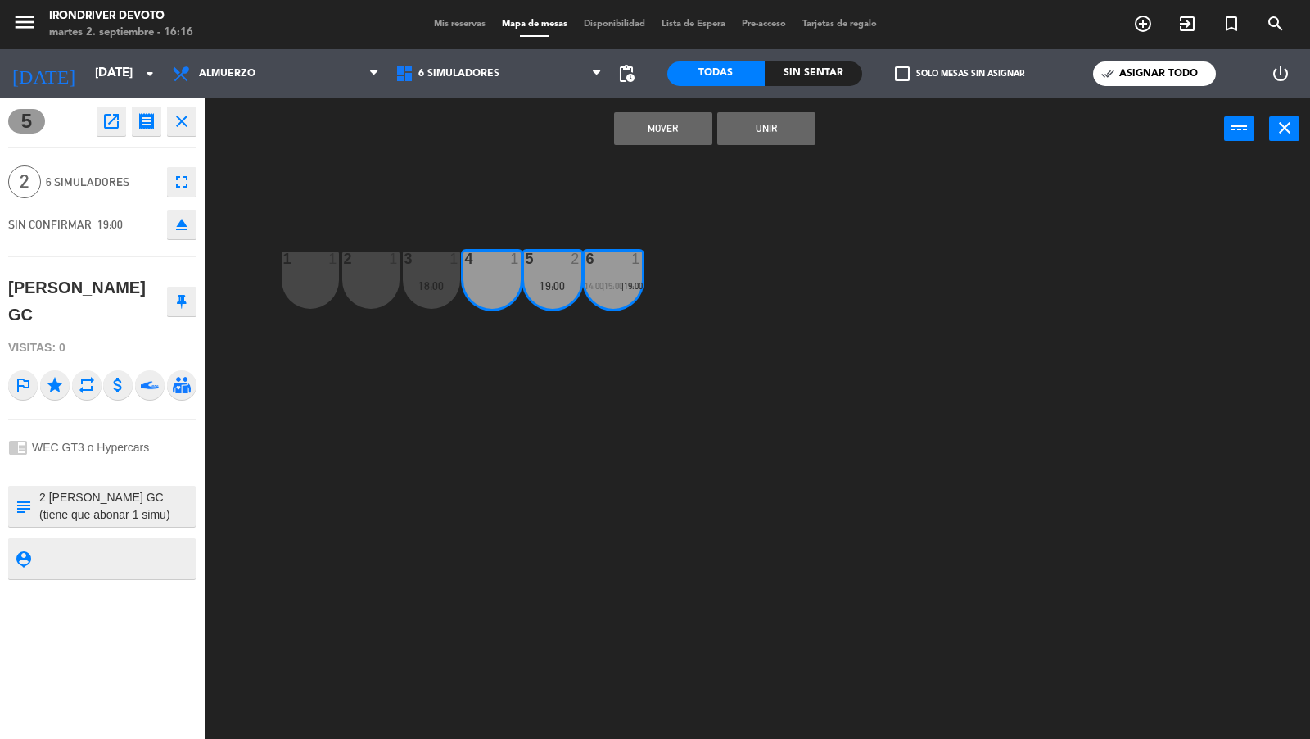
click at [553, 330] on div "1 1 2 1 3 1 18:00 4 1 5 2 19:00 6 1 14:00 | 15:00 | 19:00" at bounding box center [764, 450] width 1092 height 579
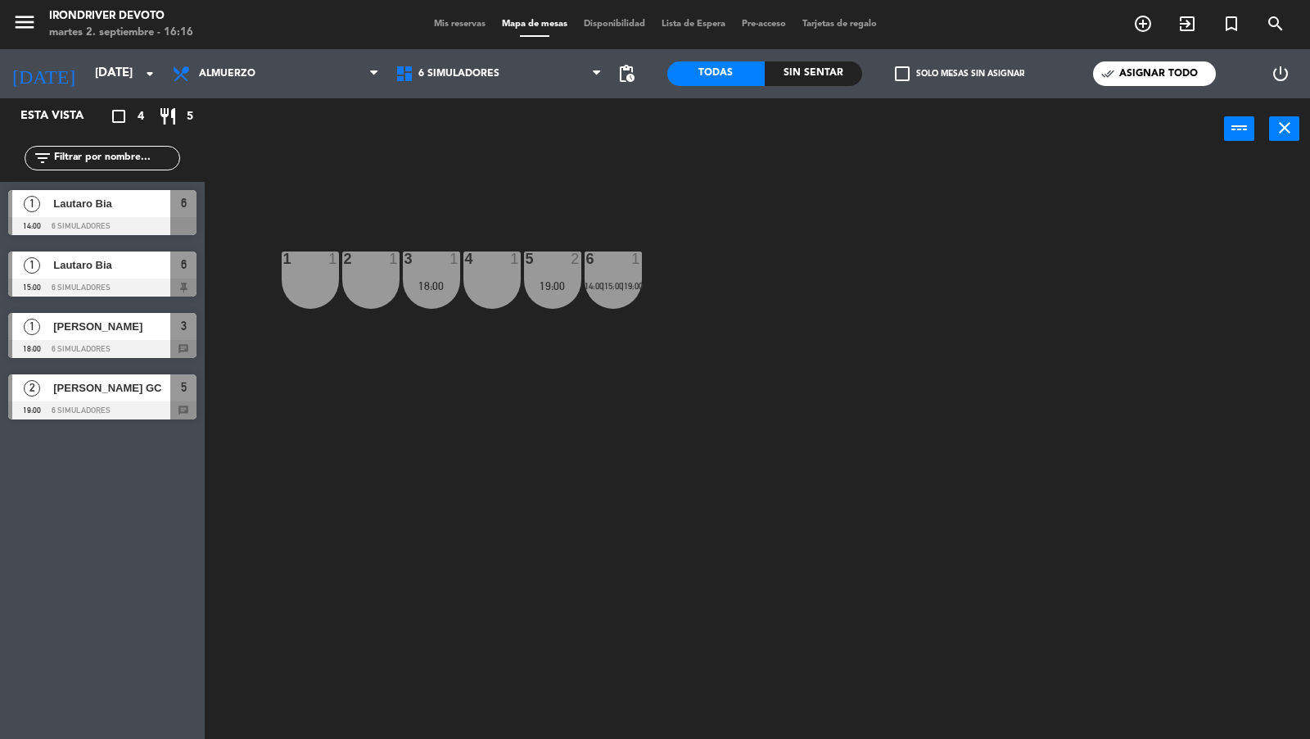
click at [553, 282] on div "19:00" at bounding box center [552, 285] width 57 height 11
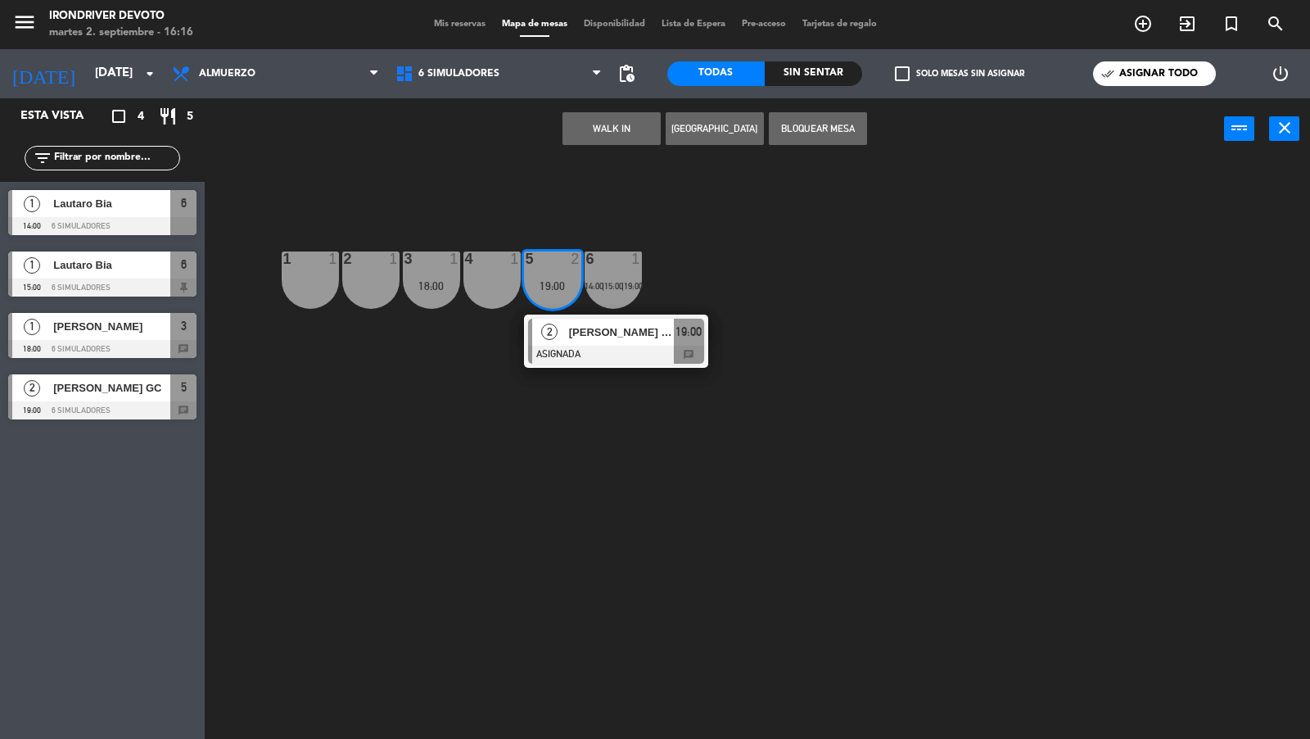
click at [551, 341] on div "2" at bounding box center [549, 332] width 35 height 27
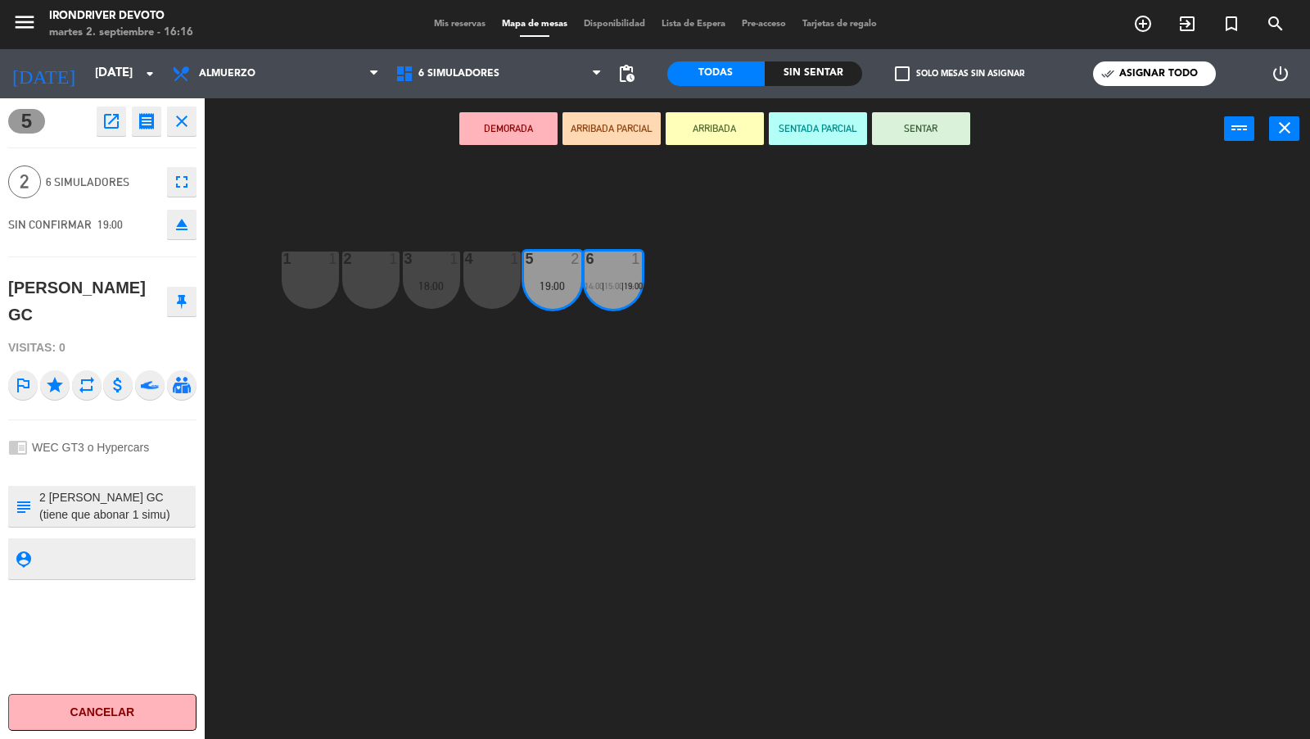
click at [494, 308] on div "1 1 2 1 3 1 18:00 4 1 5 2 19:00 6 1 14:00 | 15:00 | 19:00" at bounding box center [764, 450] width 1092 height 579
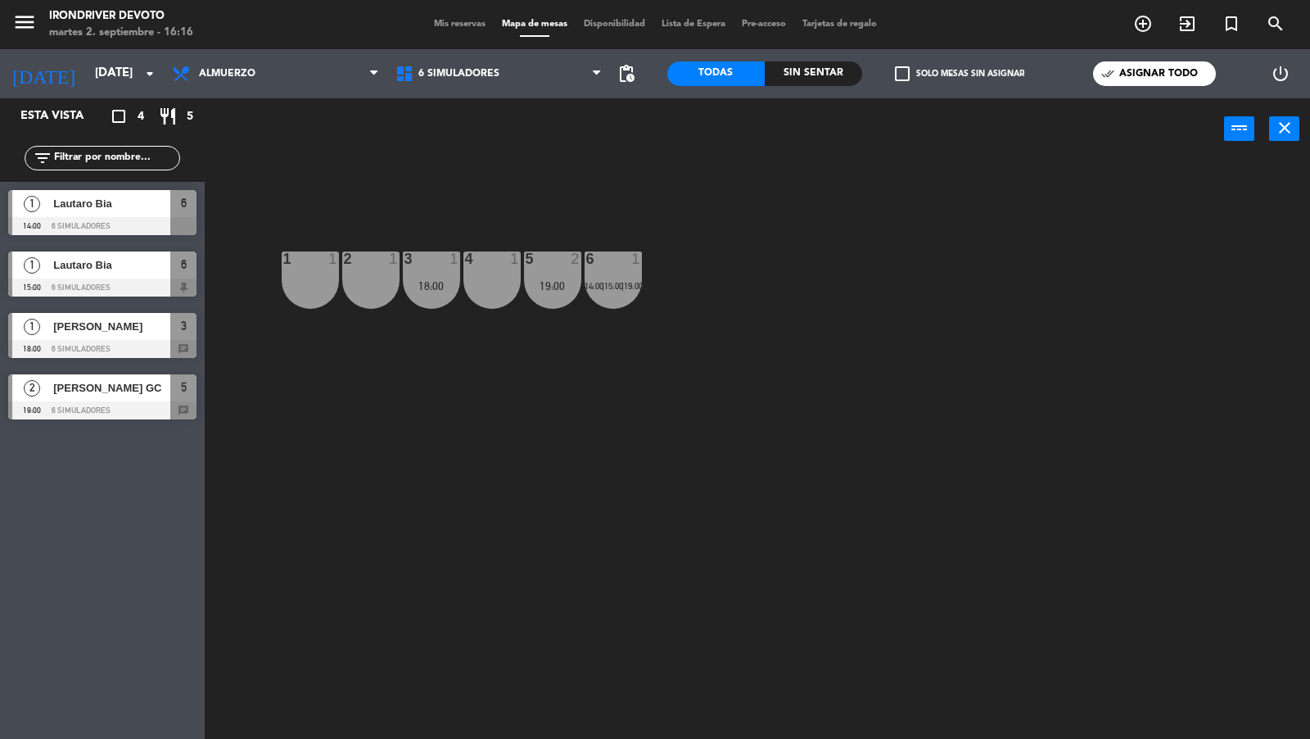
click at [526, 350] on div "1 1 2 1 3 1 18:00 4 1 5 2 19:00 6 1 14:00 | 15:00 | 19:00" at bounding box center [764, 450] width 1092 height 579
click at [546, 300] on div "5 2 19:00" at bounding box center [552, 279] width 57 height 57
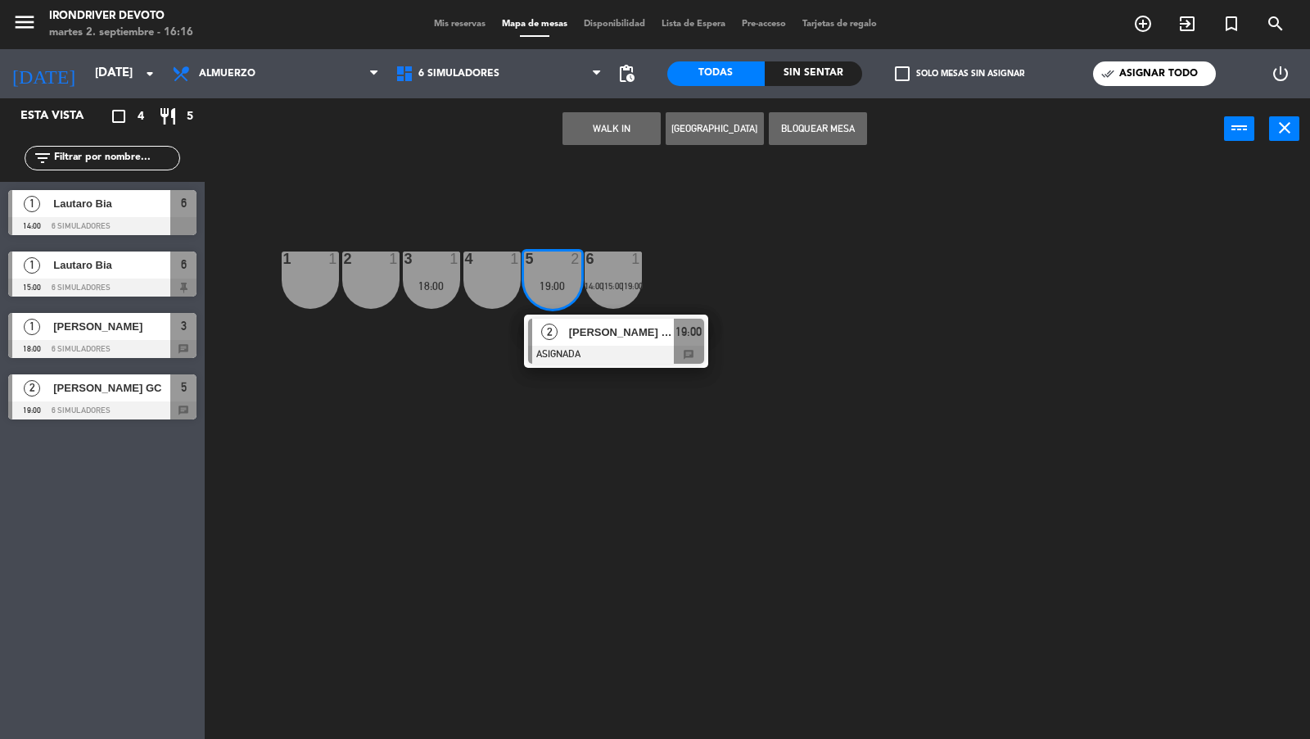
click at [621, 285] on span "15:00" at bounding box center [613, 286] width 19 height 10
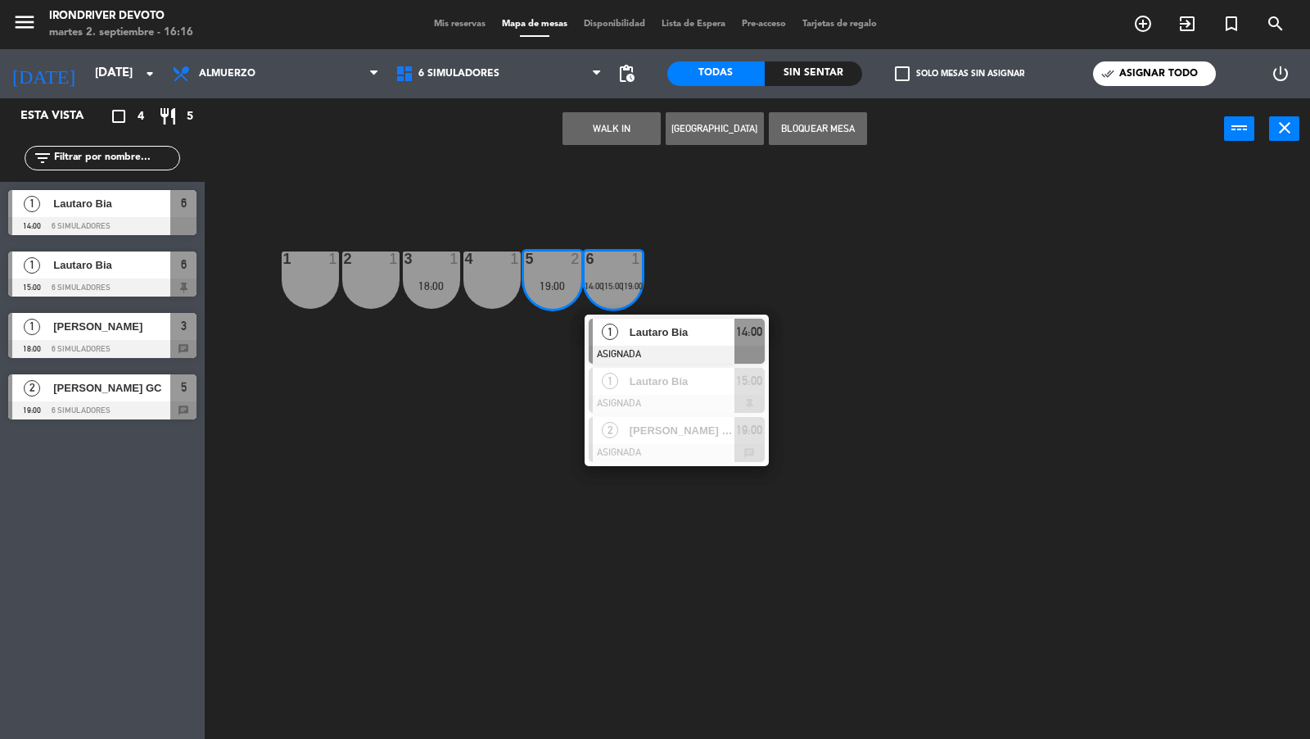
click at [536, 346] on div "1 1 2 1 3 1 18:00 4 1 5 2 19:00 6 1 14:00 | 15:00 | 19:00 1 Lautaro Bia ASIGNAD…" at bounding box center [764, 450] width 1092 height 579
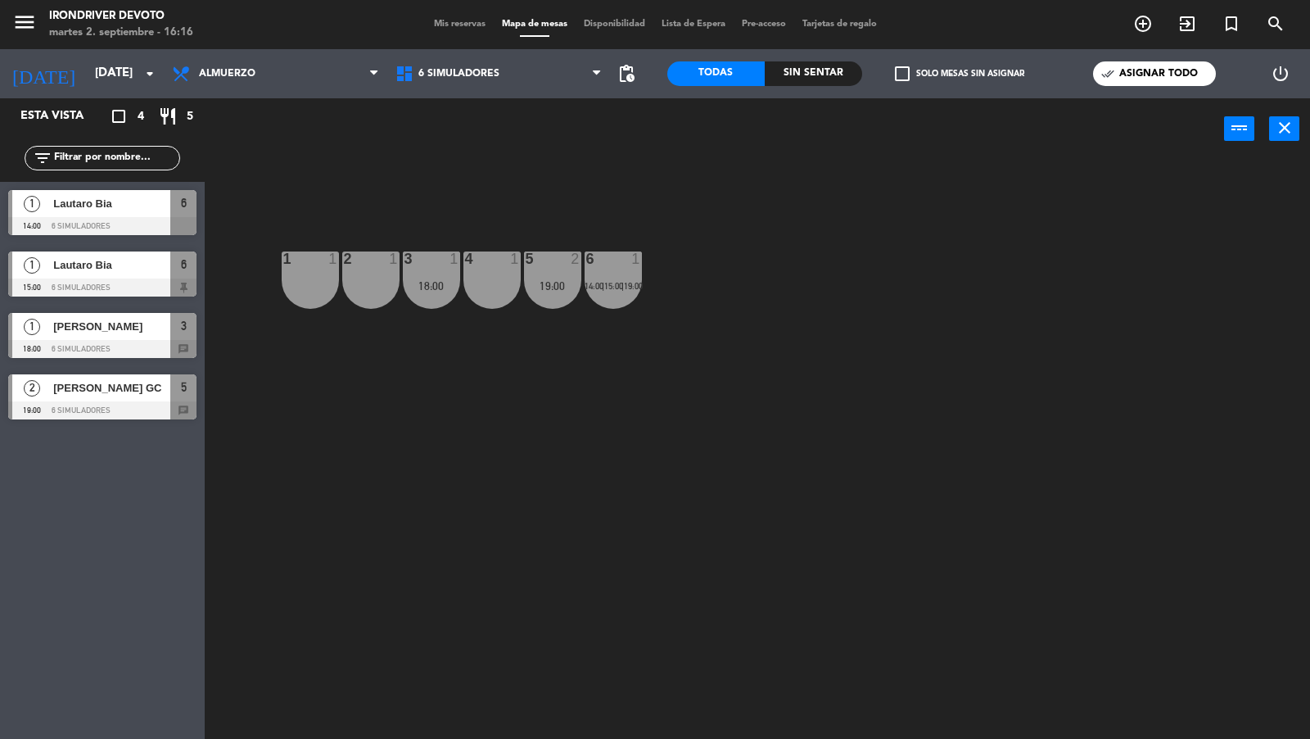
click at [542, 291] on div "19:00" at bounding box center [552, 285] width 57 height 11
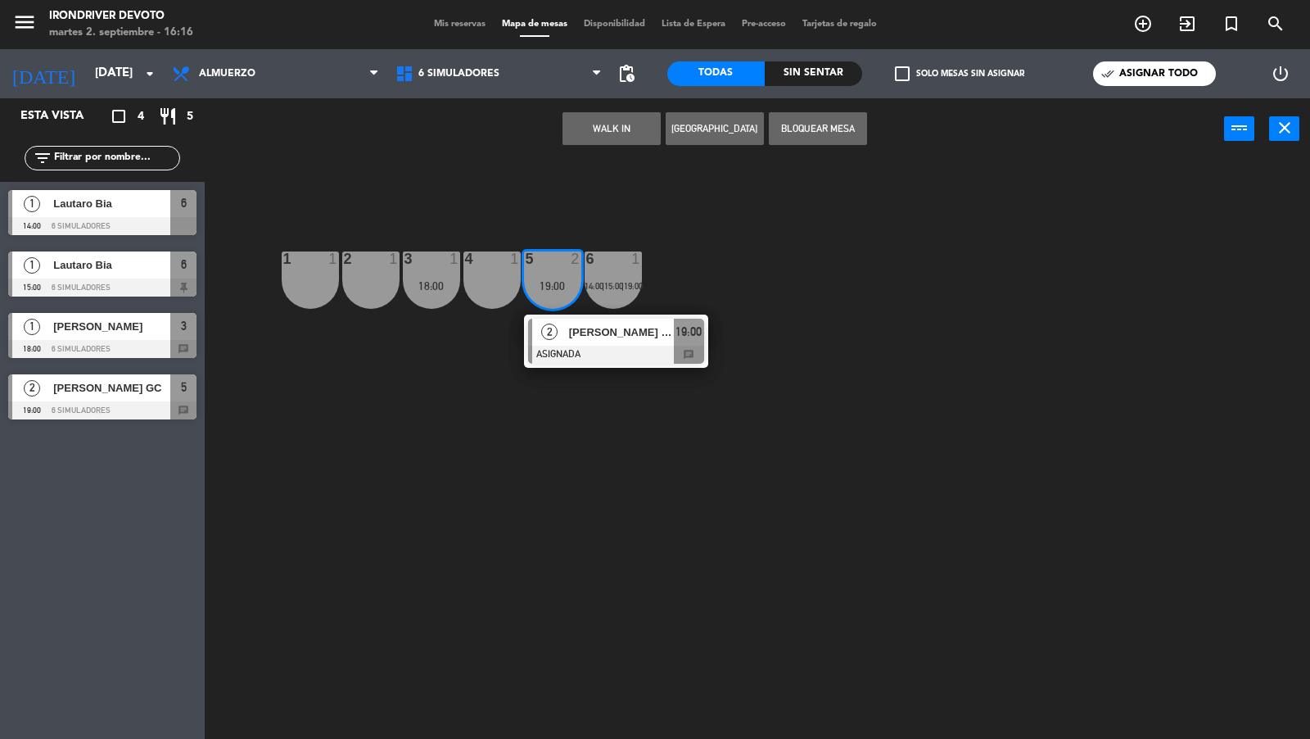
click at [571, 339] on span "Mauro Bonazzi GC" at bounding box center [621, 331] width 105 height 17
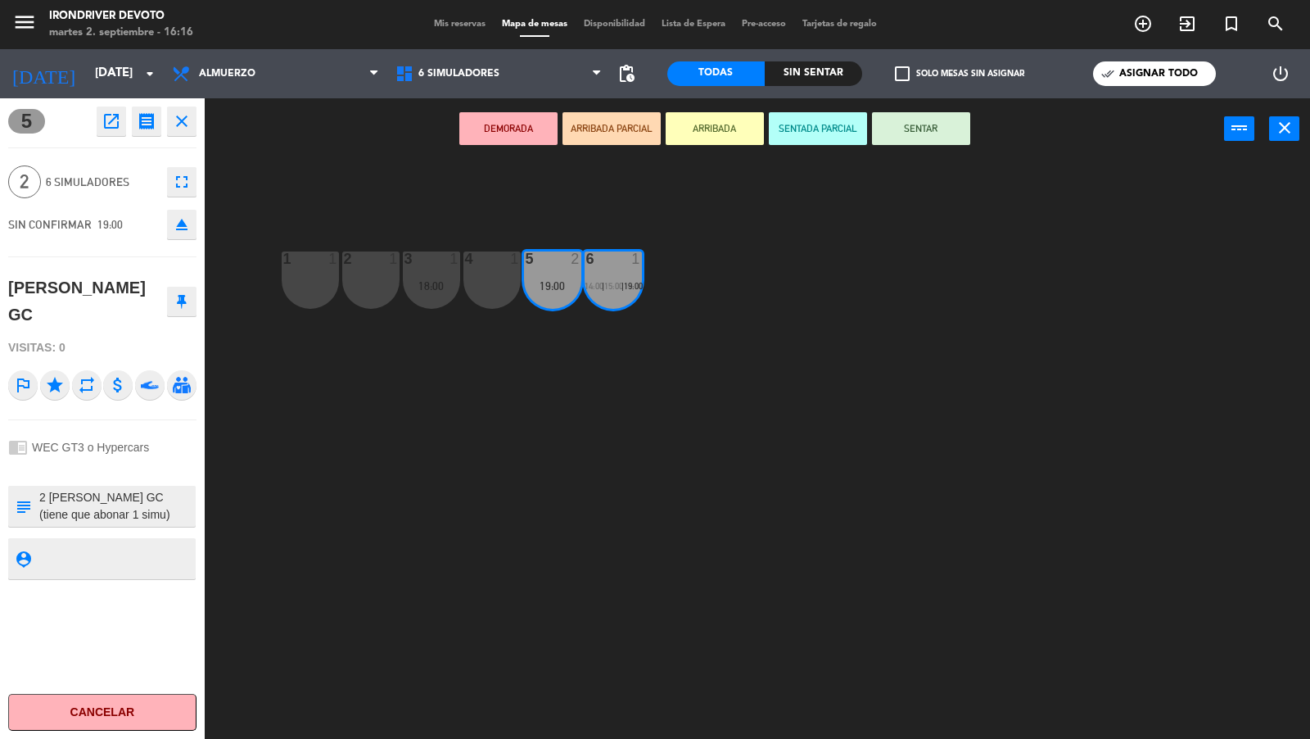
click at [568, 372] on div "1 1 2 1 3 1 18:00 4 1 5 2 19:00 6 1 14:00 | 15:00 | 19:00" at bounding box center [764, 450] width 1092 height 579
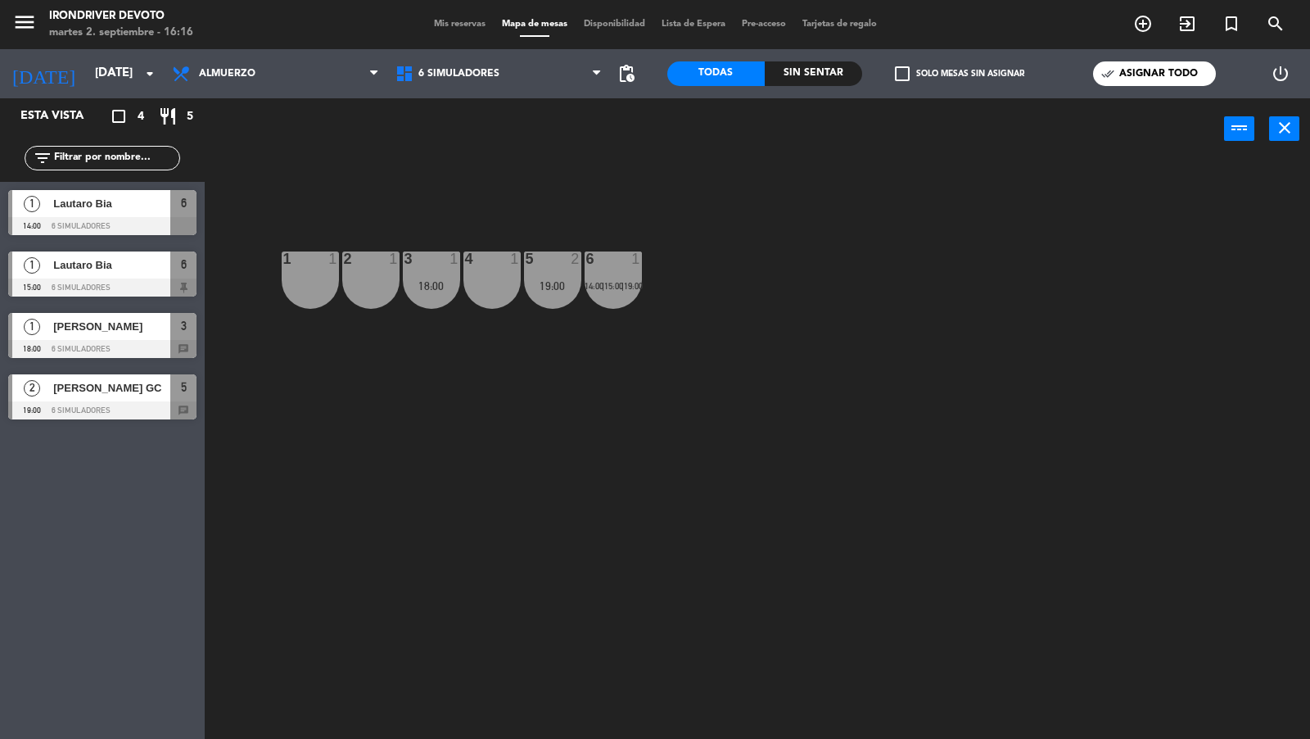
click at [553, 286] on div "19:00" at bounding box center [552, 285] width 57 height 11
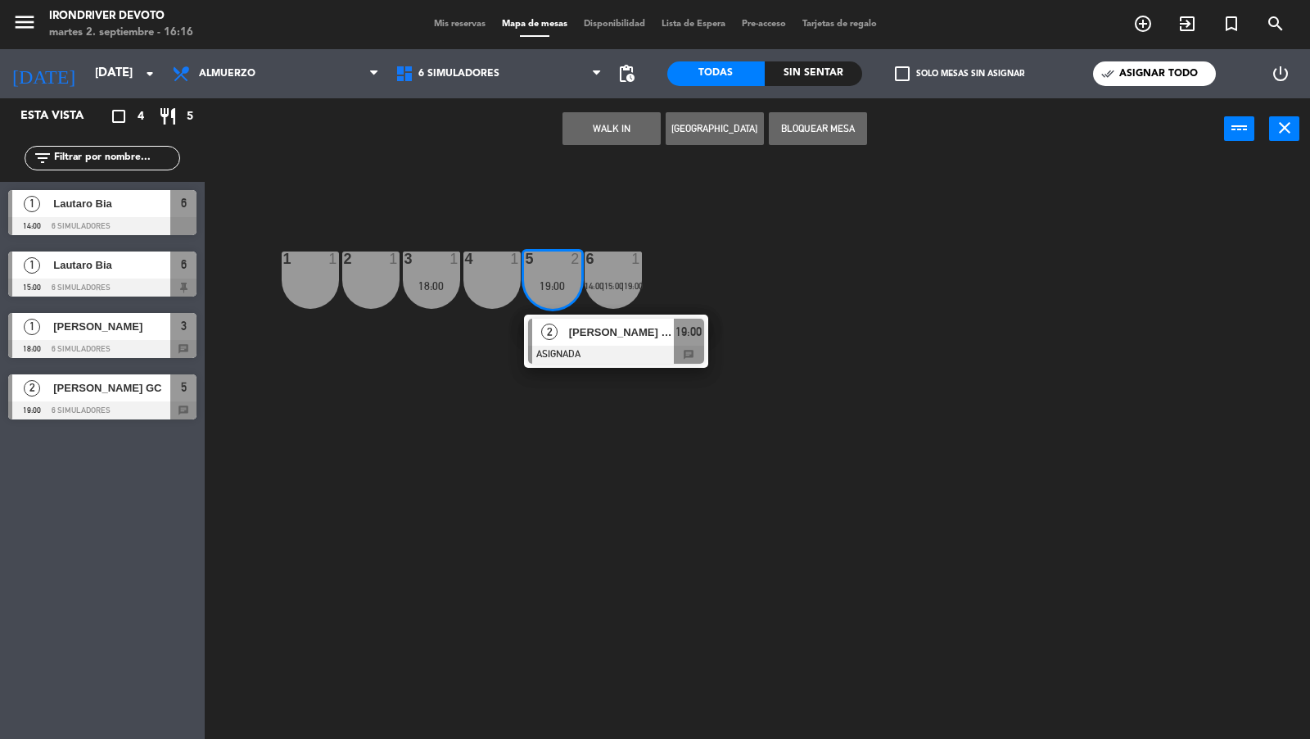
click at [552, 332] on div "2 Mauro Bonazzi GC ASIGNADA 19:00 chat" at bounding box center [616, 340] width 209 height 53
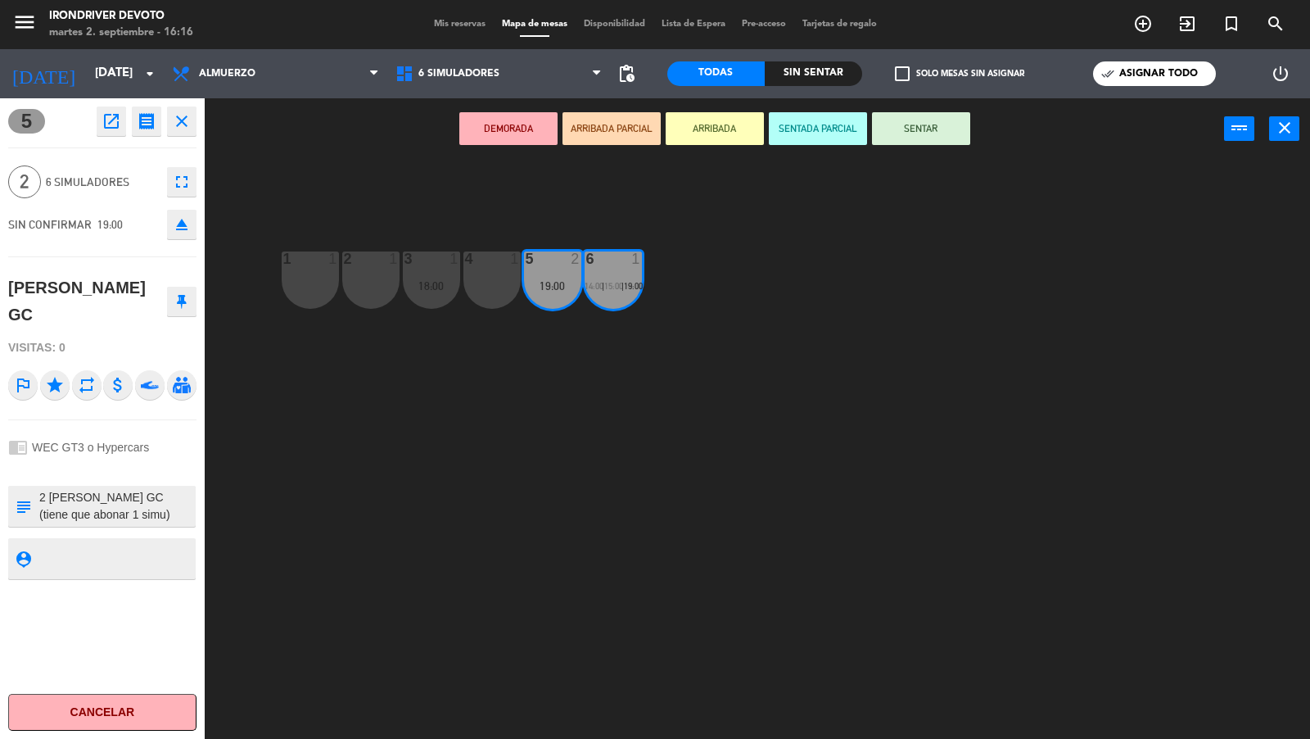
click at [322, 278] on div "1 1" at bounding box center [310, 279] width 57 height 57
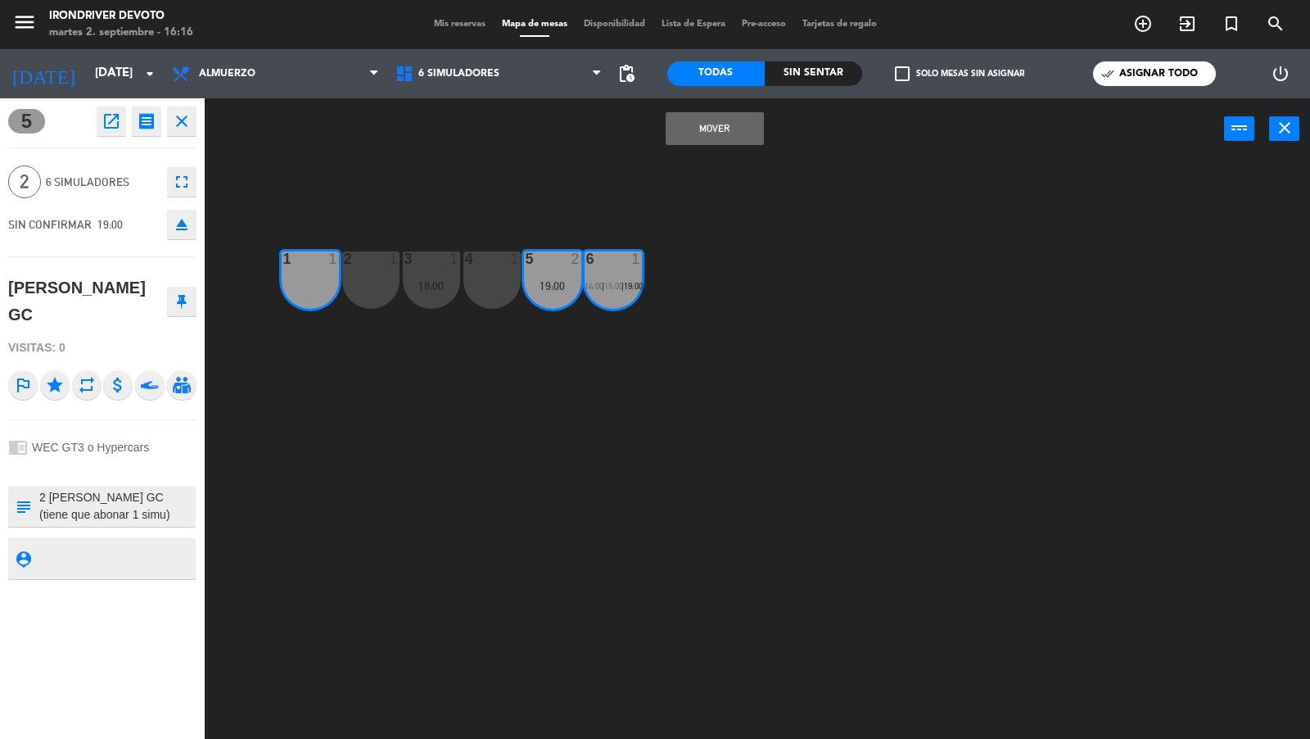
click at [367, 278] on div "2 1" at bounding box center [370, 279] width 57 height 57
click at [702, 132] on button "Mover y Unir" at bounding box center [715, 128] width 98 height 33
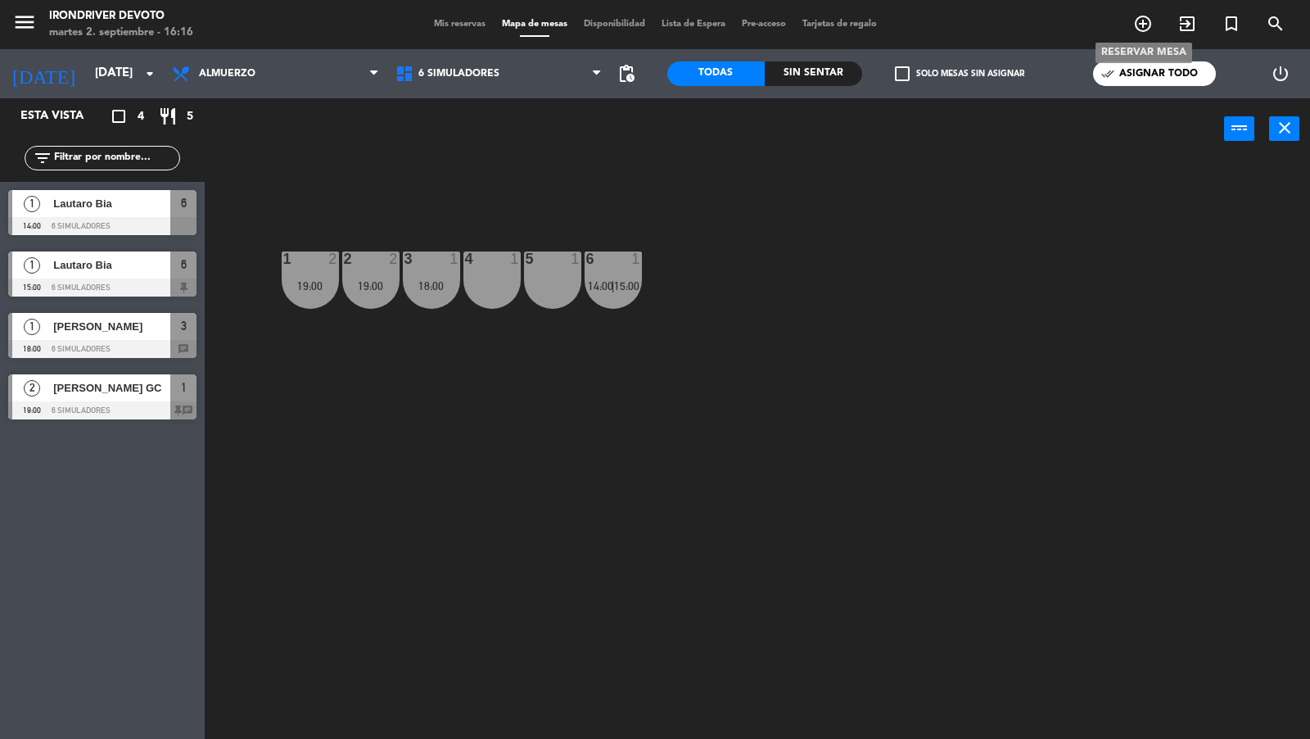
click at [1136, 27] on icon "add_circle_outline" at bounding box center [1143, 24] width 20 height 20
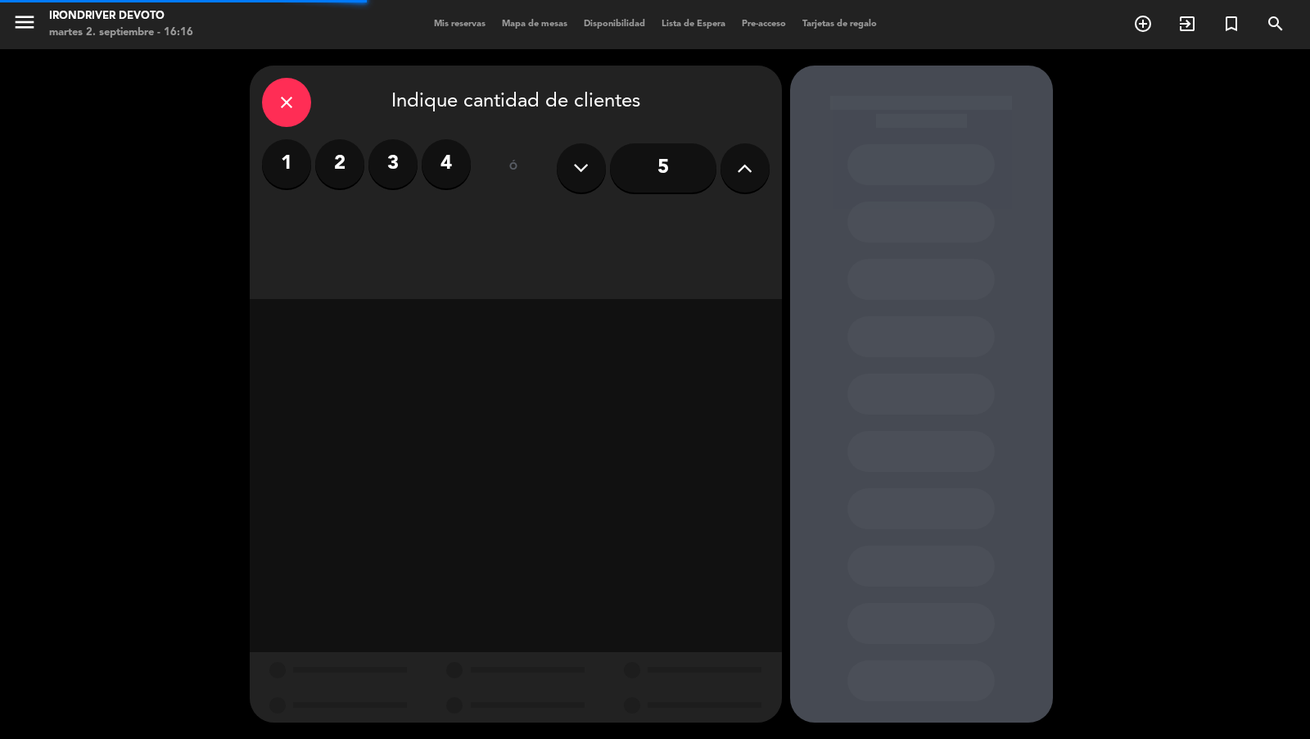
click at [762, 167] on button at bounding box center [745, 167] width 49 height 49
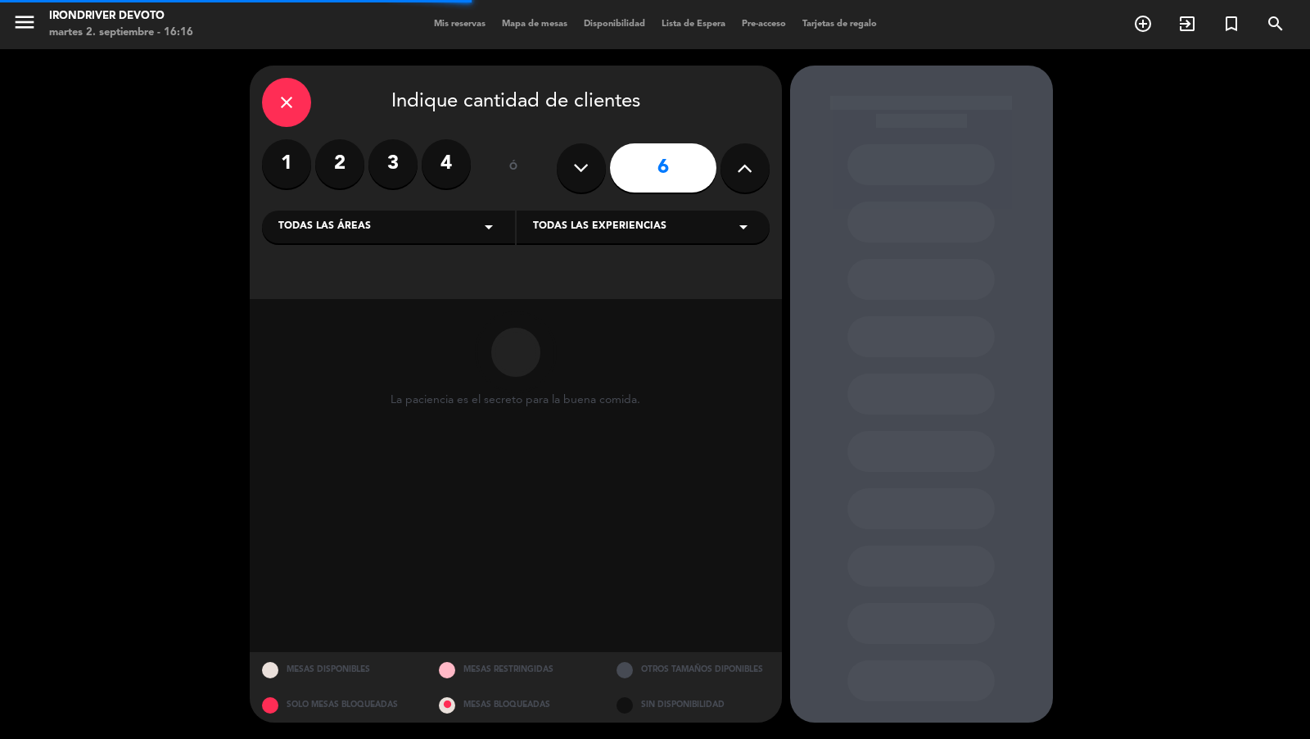
click at [762, 167] on button at bounding box center [745, 167] width 49 height 49
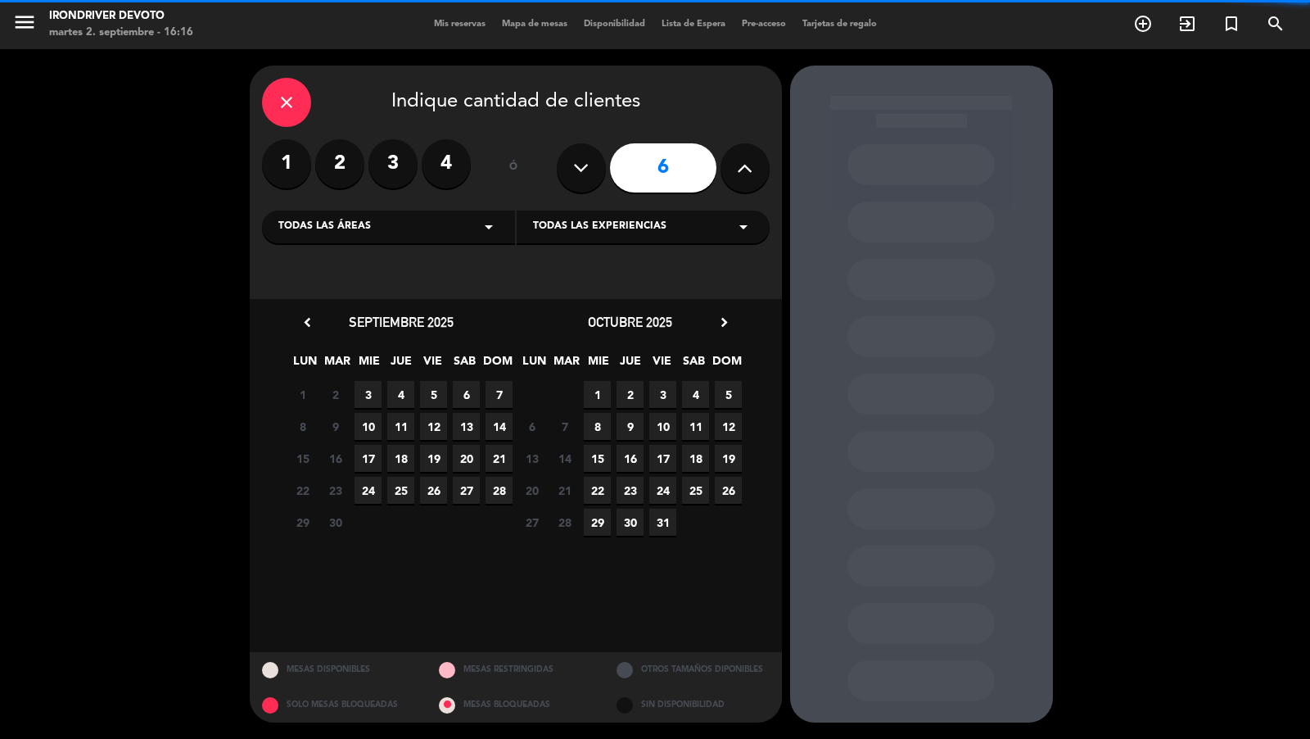
click at [578, 165] on icon at bounding box center [581, 168] width 16 height 25
type input "5"
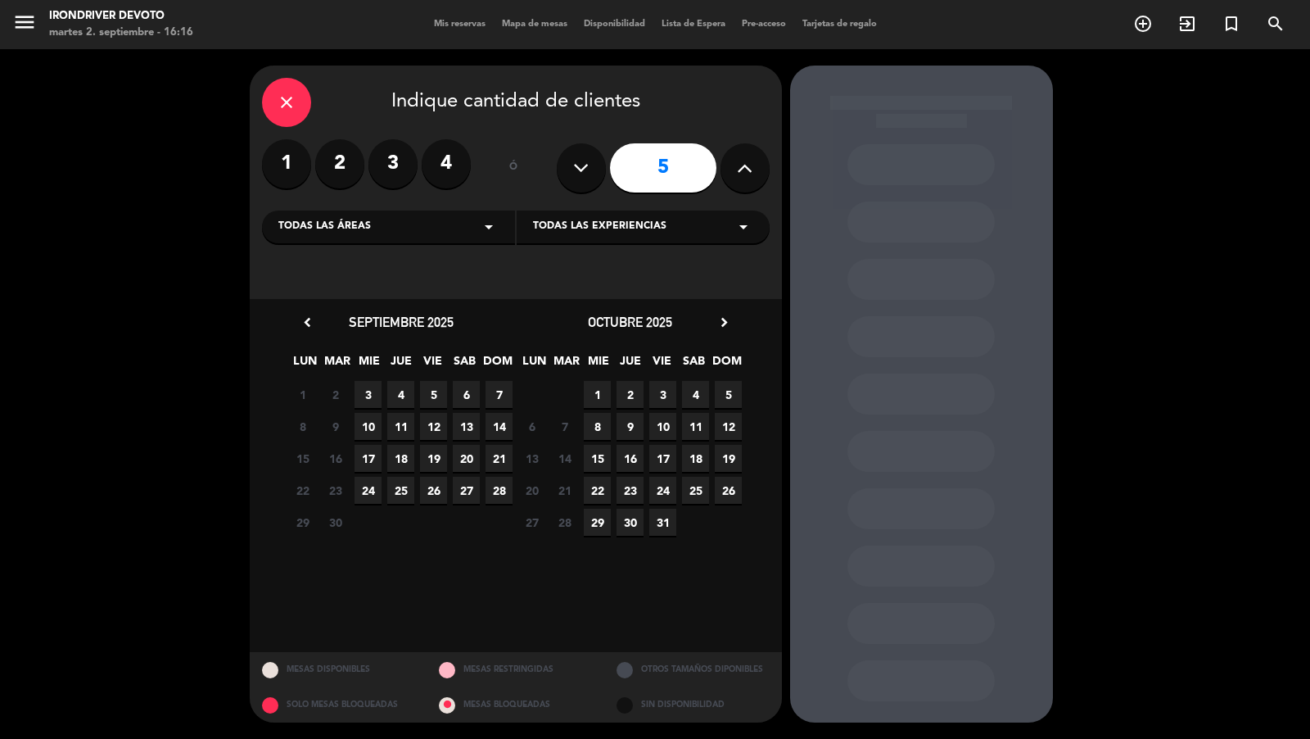
click at [301, 167] on label "1" at bounding box center [286, 163] width 49 height 49
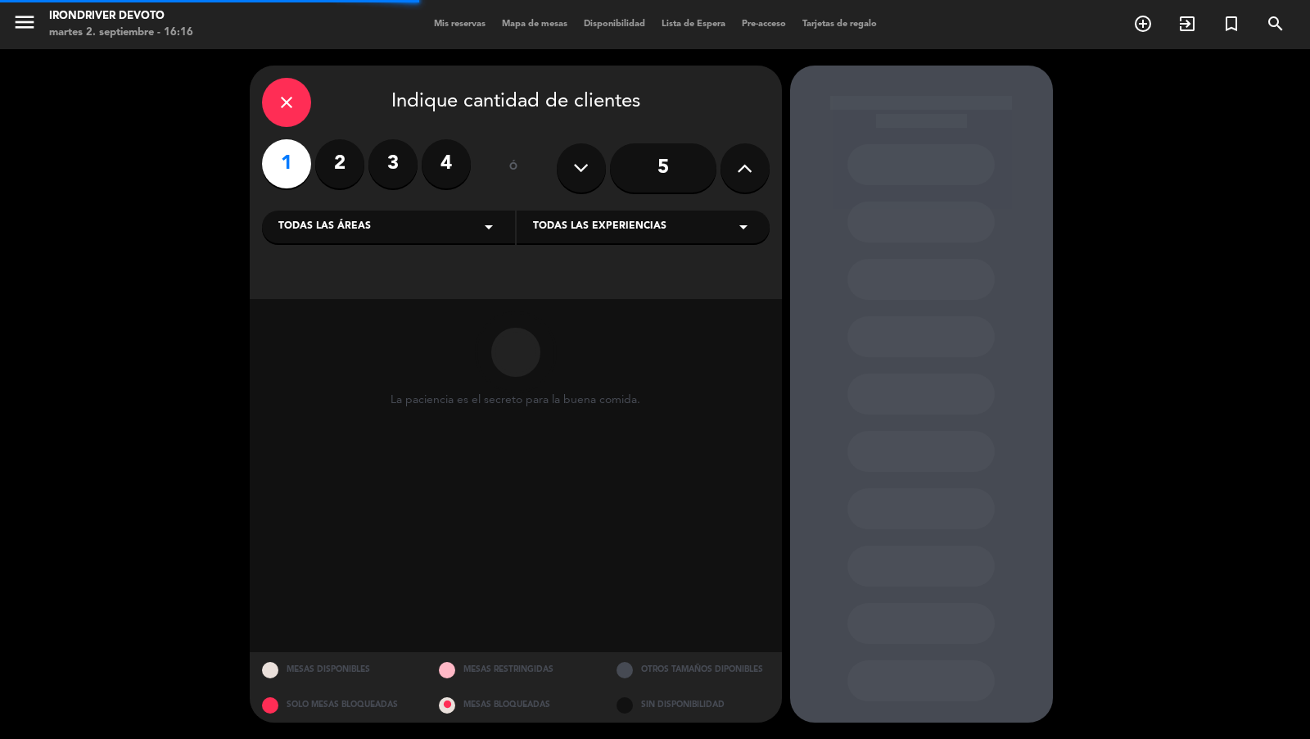
click at [446, 215] on div "Todas las áreas arrow_drop_down" at bounding box center [388, 226] width 253 height 33
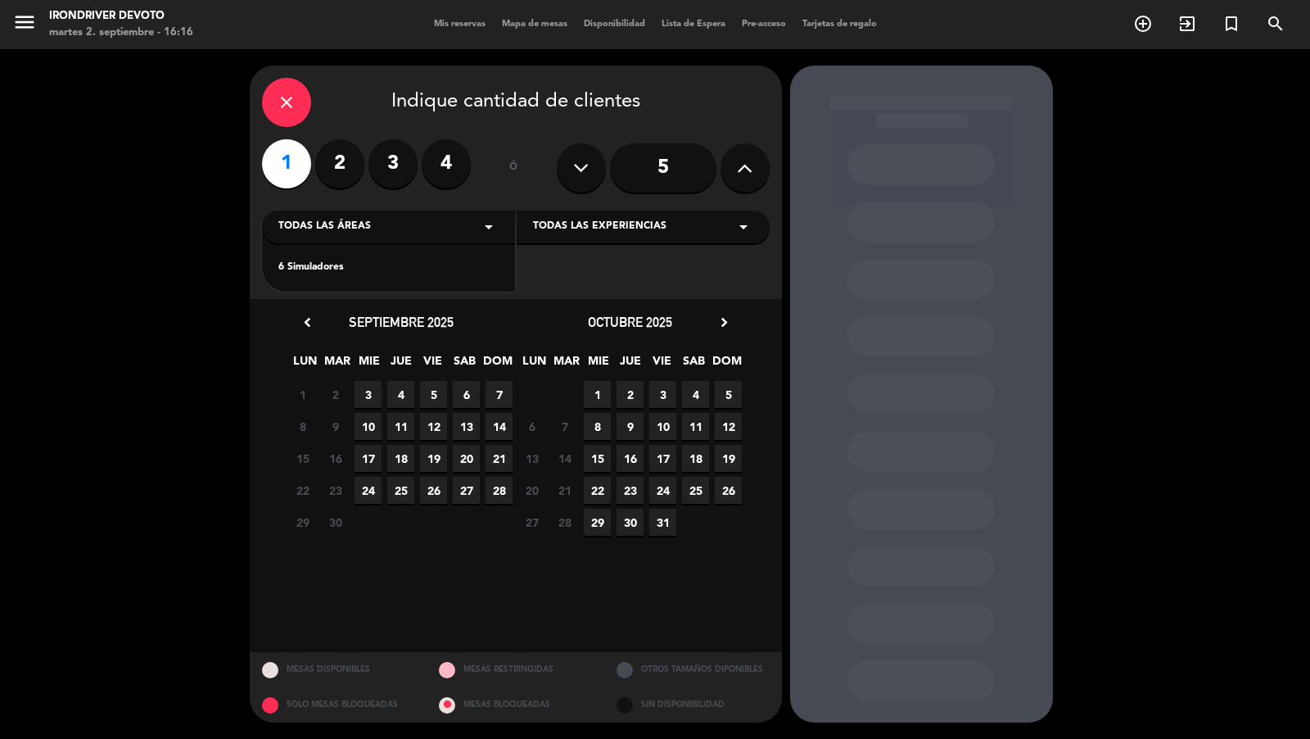
click at [332, 269] on div "6 Simuladores" at bounding box center [388, 268] width 220 height 16
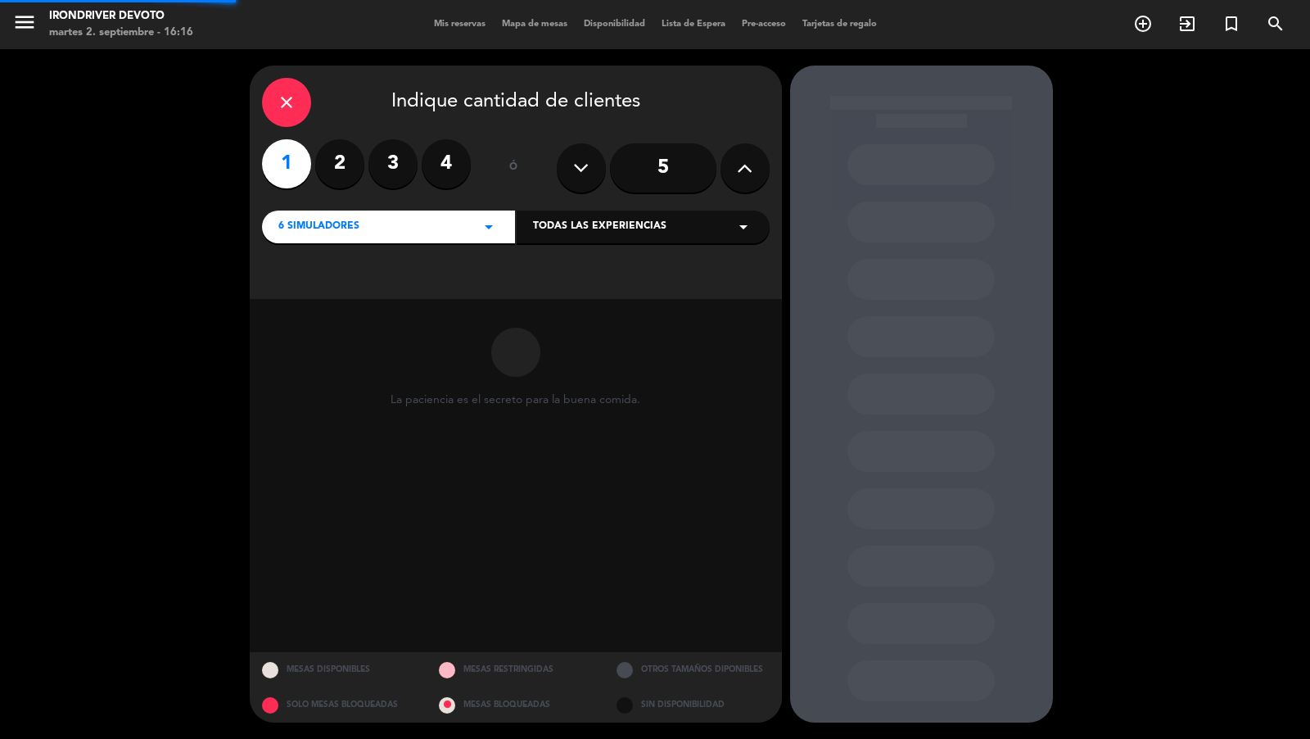
click at [584, 231] on span "Todas las experiencias" at bounding box center [599, 227] width 133 height 16
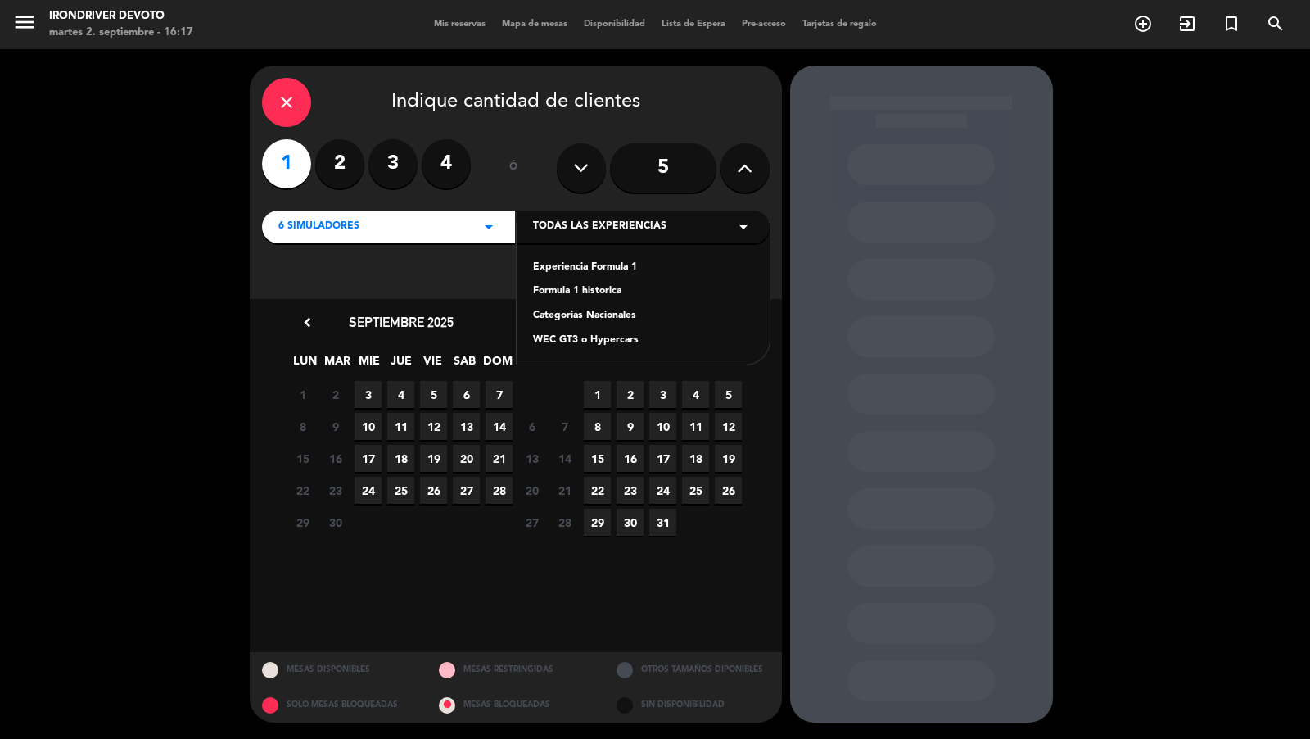
click at [596, 264] on div "Experiencia Formula 1" at bounding box center [643, 268] width 220 height 16
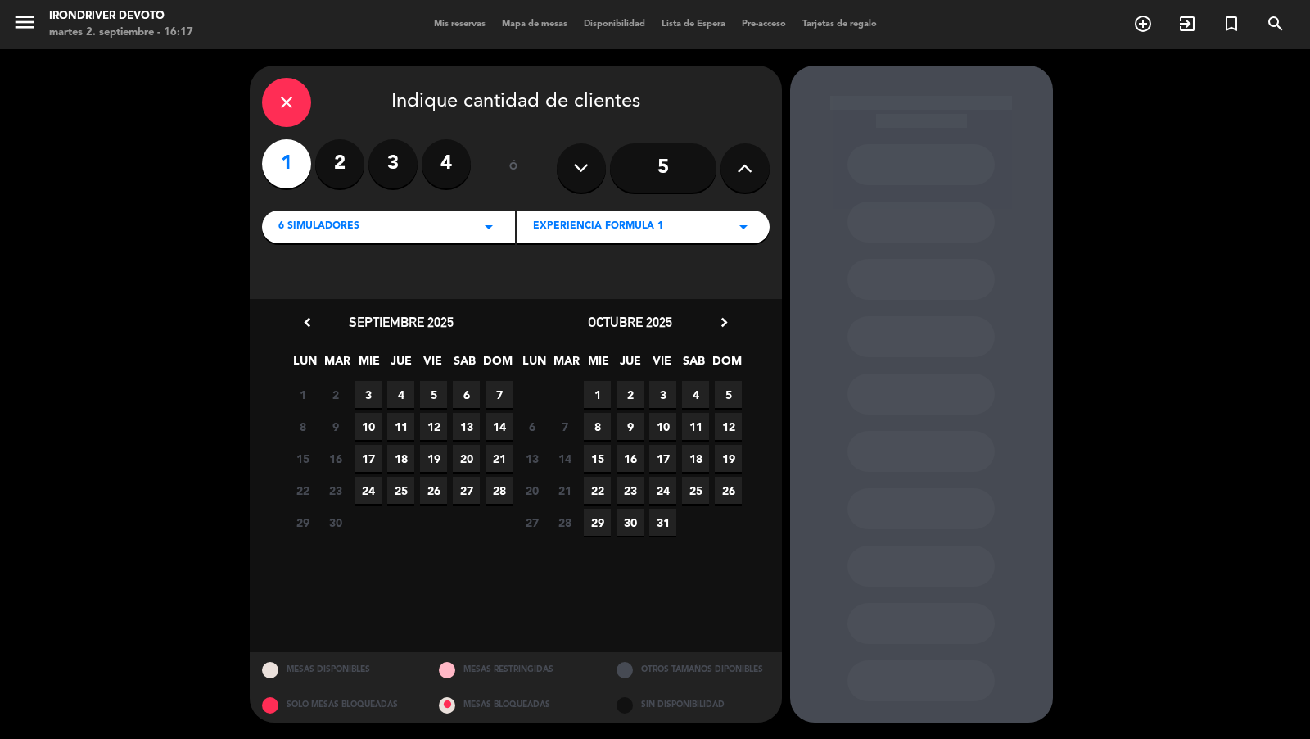
click at [369, 392] on span "3" at bounding box center [368, 394] width 27 height 27
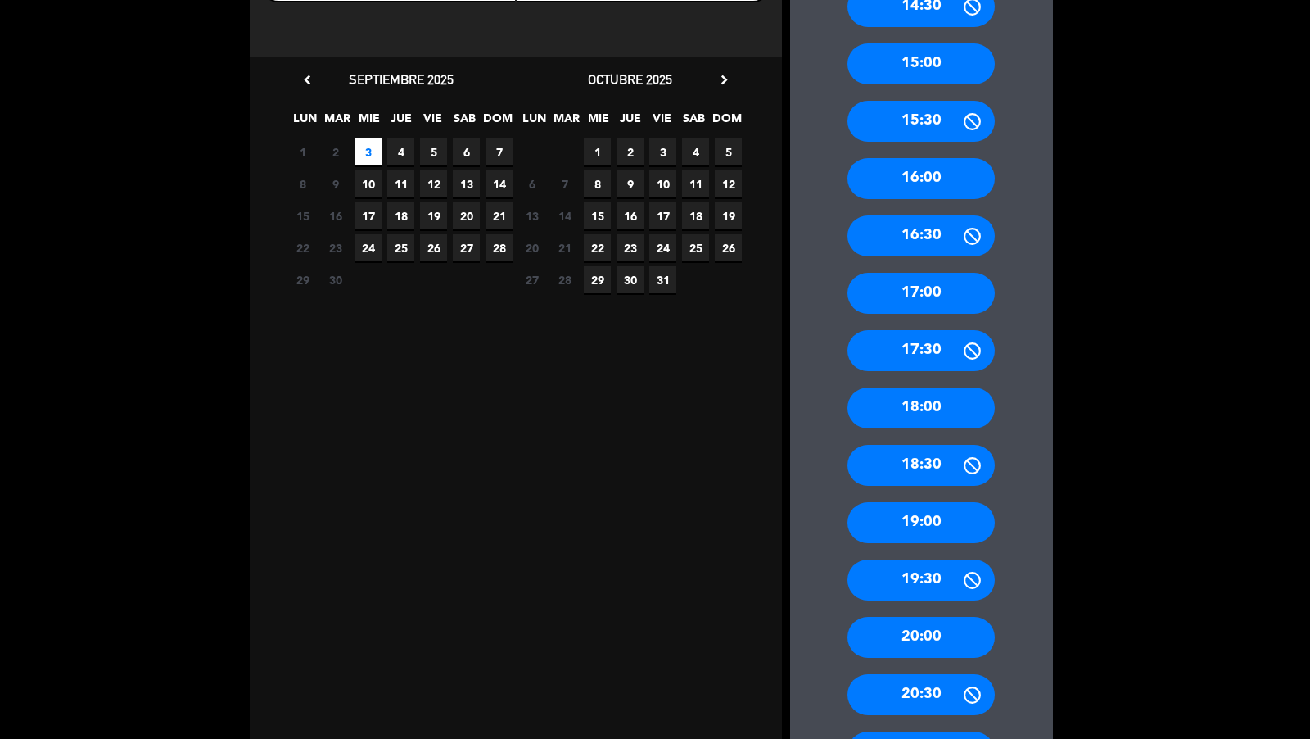
scroll to position [378, 0]
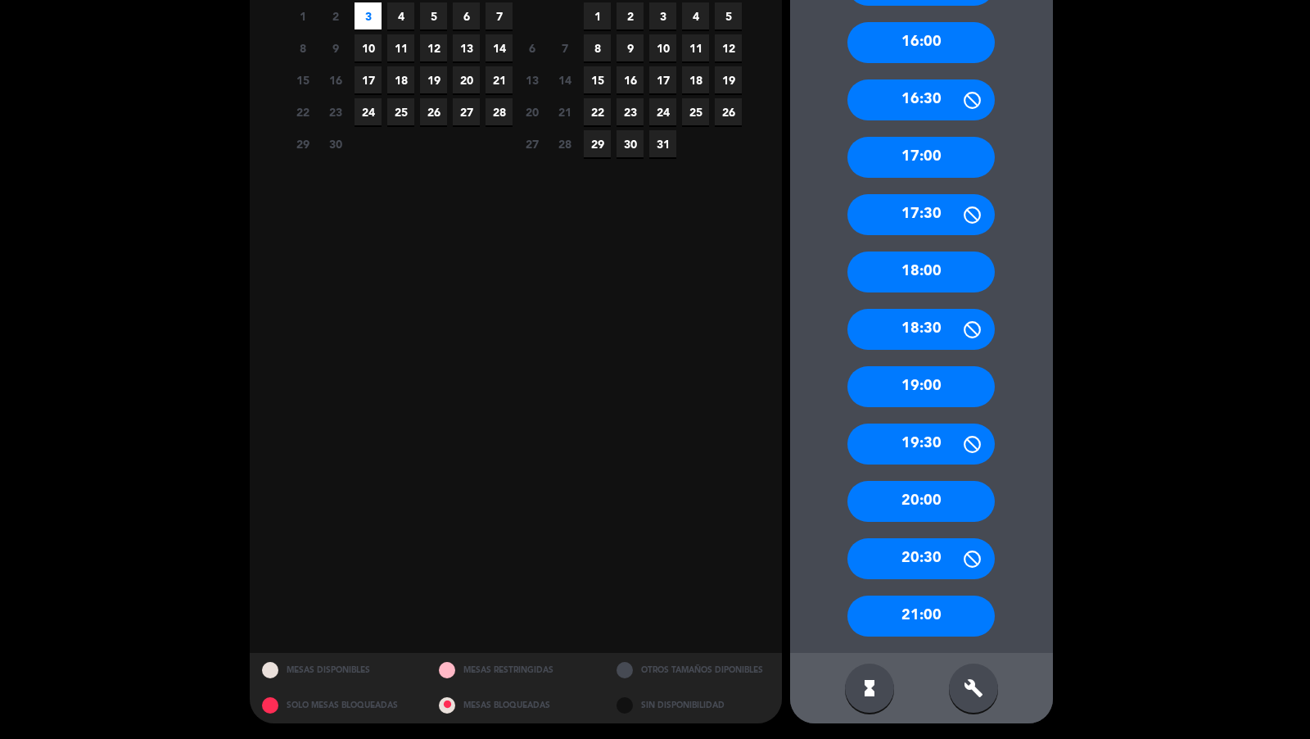
click at [942, 499] on div "20:00" at bounding box center [920, 501] width 147 height 41
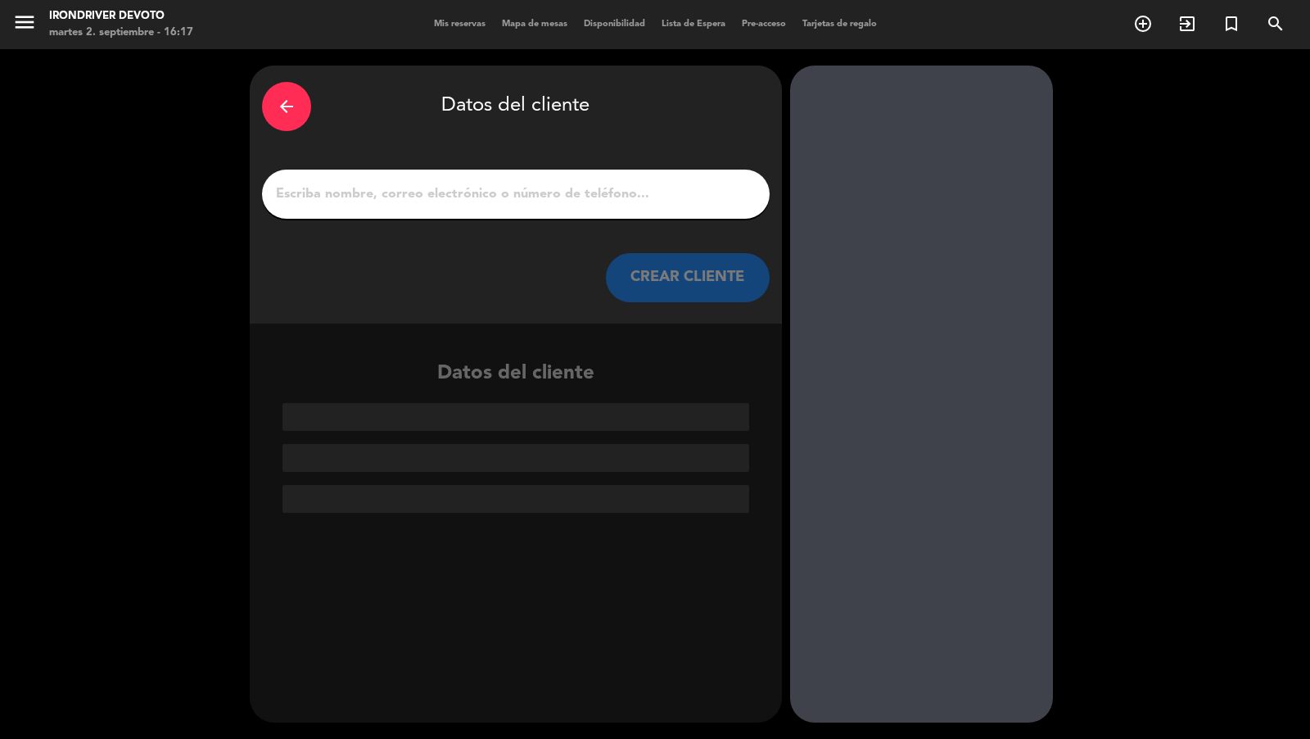
scroll to position [0, 0]
click at [642, 192] on input "1" at bounding box center [515, 194] width 483 height 23
paste input "1 simu Federico guzzi (seña 10k que pierde por no avisar)"
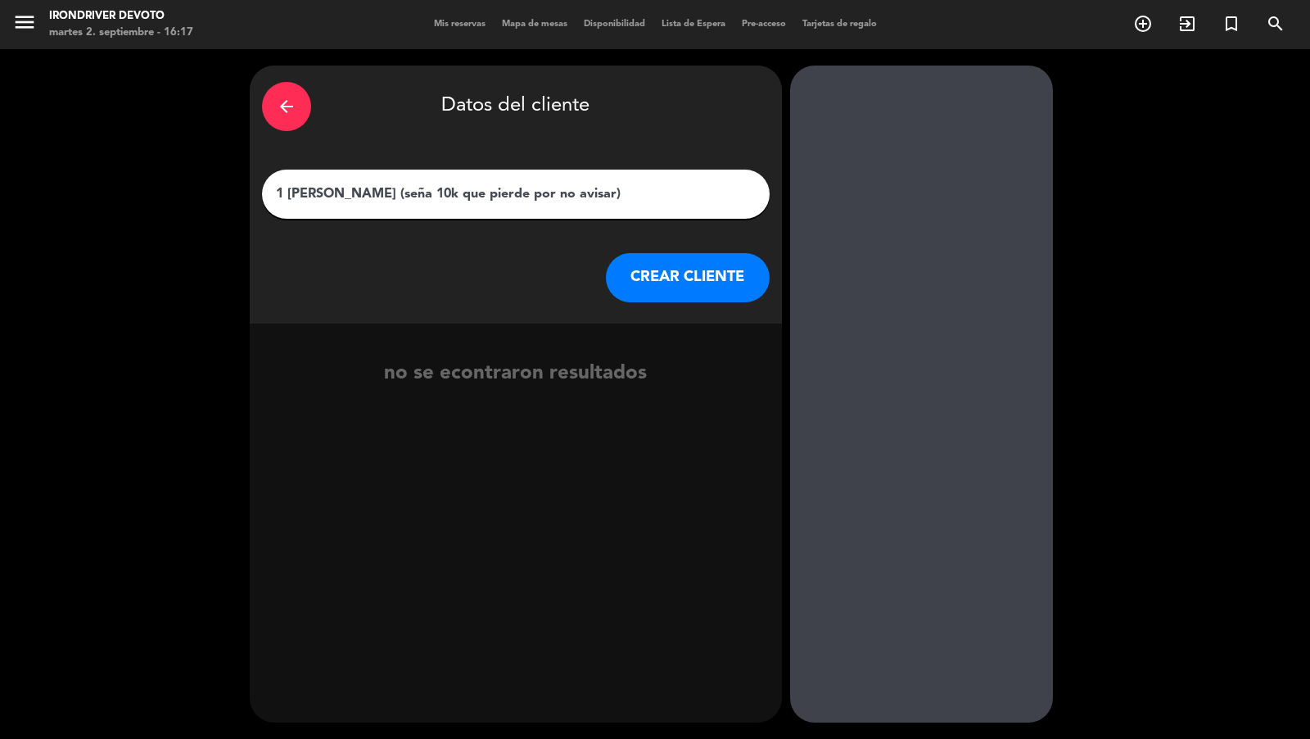
click at [306, 185] on input "1 simu Federico guzzi (seña 10k que pierde por no avisar)" at bounding box center [515, 194] width 483 height 23
click at [321, 205] on input "1 simu Federico guzzi (seña 10k que pierde por no avisar)" at bounding box center [515, 194] width 483 height 23
drag, startPoint x: 321, startPoint y: 197, endPoint x: 260, endPoint y: 189, distance: 61.0
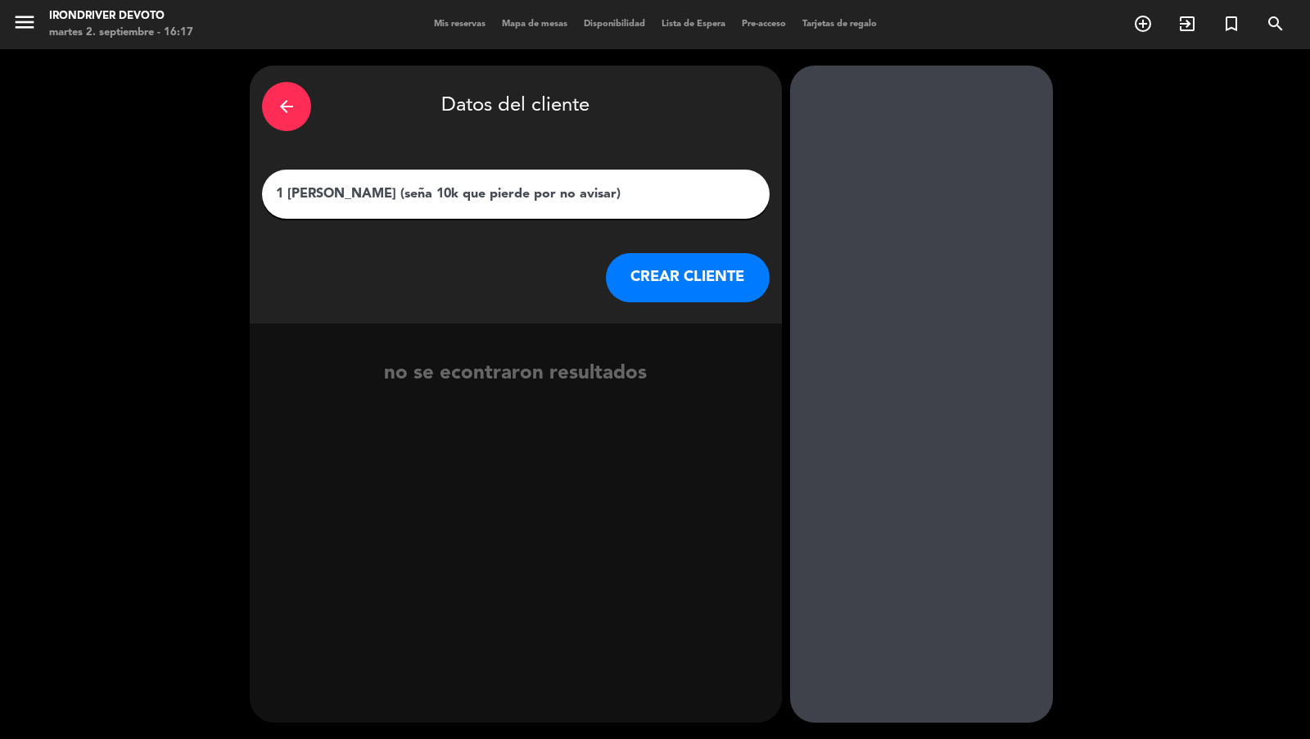
click at [260, 197] on div "arrow_back Datos del cliente 1 simu Federico guzzi (seña 10k que pierde por no …" at bounding box center [516, 195] width 532 height 258
click at [295, 195] on input "1 simu Federico guzzi (seña 10k que pierde por no avisar)" at bounding box center [515, 194] width 483 height 23
click at [314, 195] on input "1 simu Federico guzzi (seña 10k que pierde por no avisar)" at bounding box center [515, 194] width 483 height 23
drag, startPoint x: 319, startPoint y: 195, endPoint x: 269, endPoint y: 193, distance: 50.0
click at [269, 195] on div "1 simu Federico guzzi (seña 10k que pierde por no avisar)" at bounding box center [516, 193] width 508 height 49
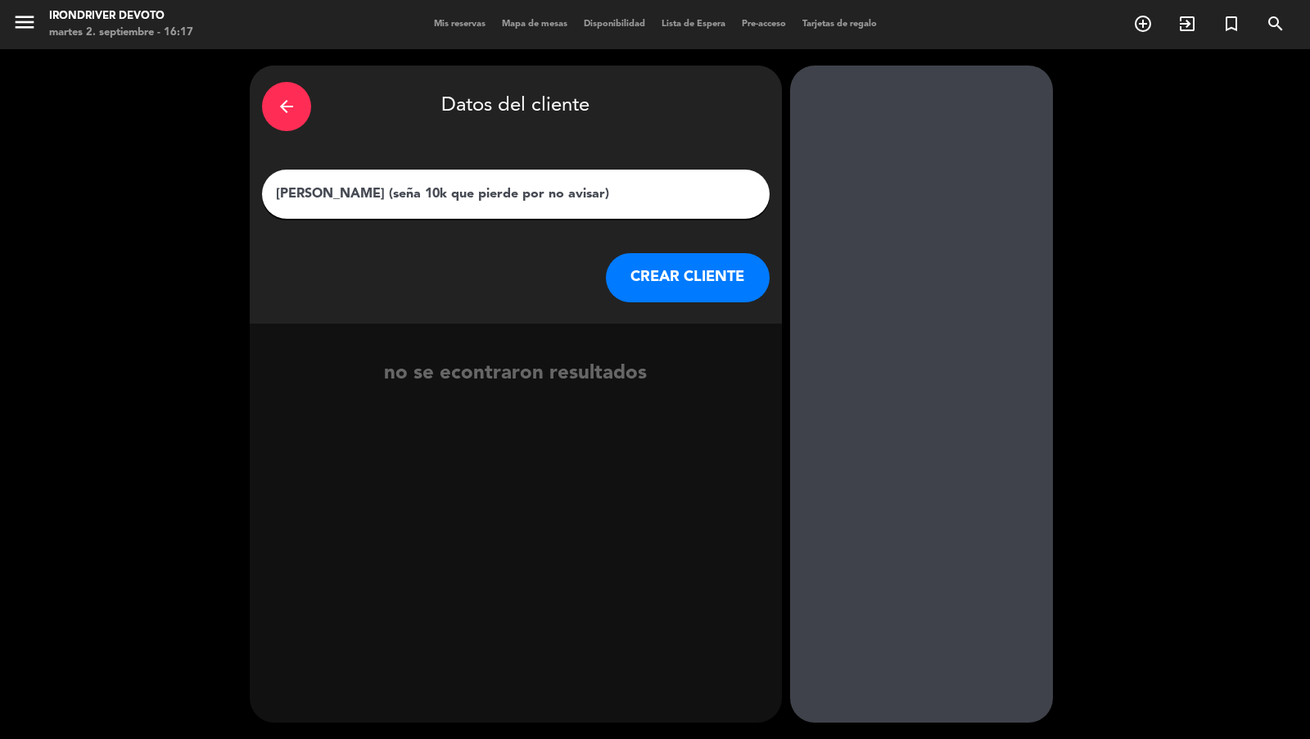
drag, startPoint x: 418, startPoint y: 195, endPoint x: 602, endPoint y: 196, distance: 184.2
click at [602, 197] on input "Federico guzzi (seña 10k que pierde por no avisar)" at bounding box center [515, 194] width 483 height 23
drag, startPoint x: 599, startPoint y: 192, endPoint x: 375, endPoint y: 197, distance: 224.4
click at [375, 197] on input "Federico guzzi (seña 10k que pierde por no avisar)" at bounding box center [515, 194] width 483 height 23
type input "Federico guzzi"
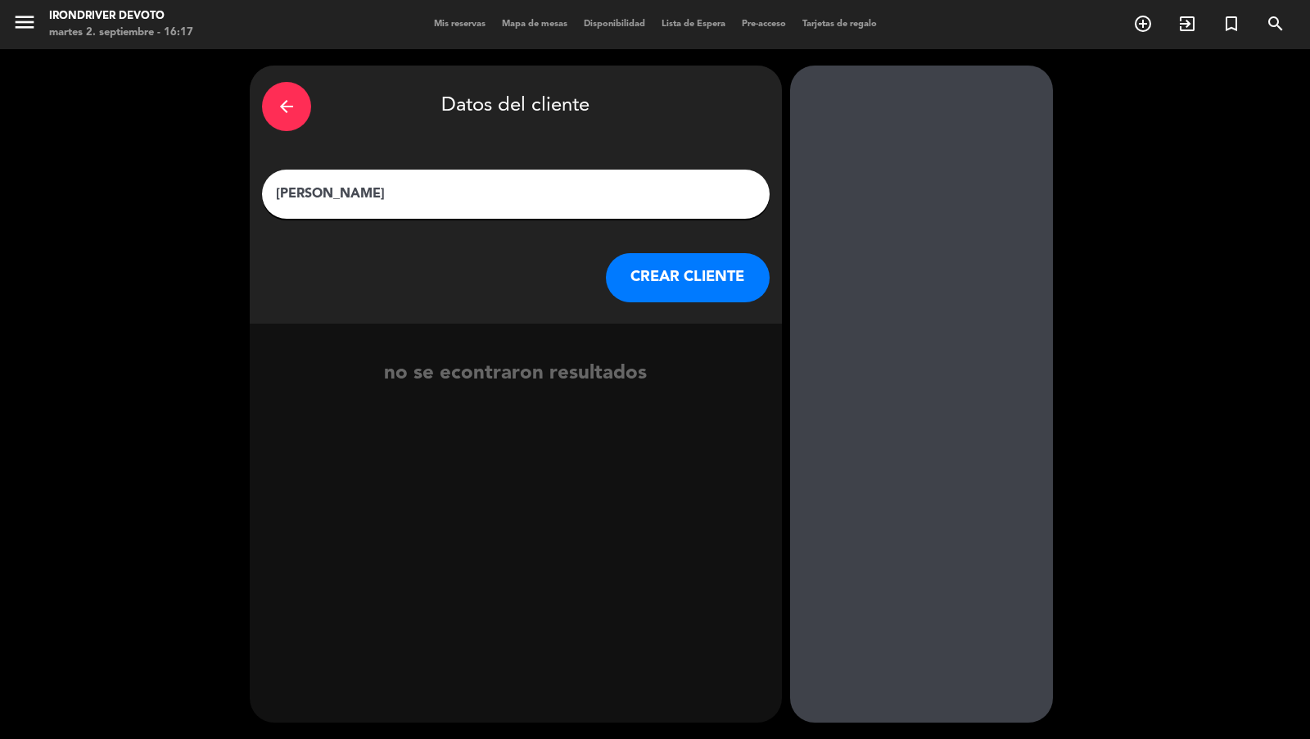
click at [655, 280] on button "CREAR CLIENTE" at bounding box center [688, 277] width 164 height 49
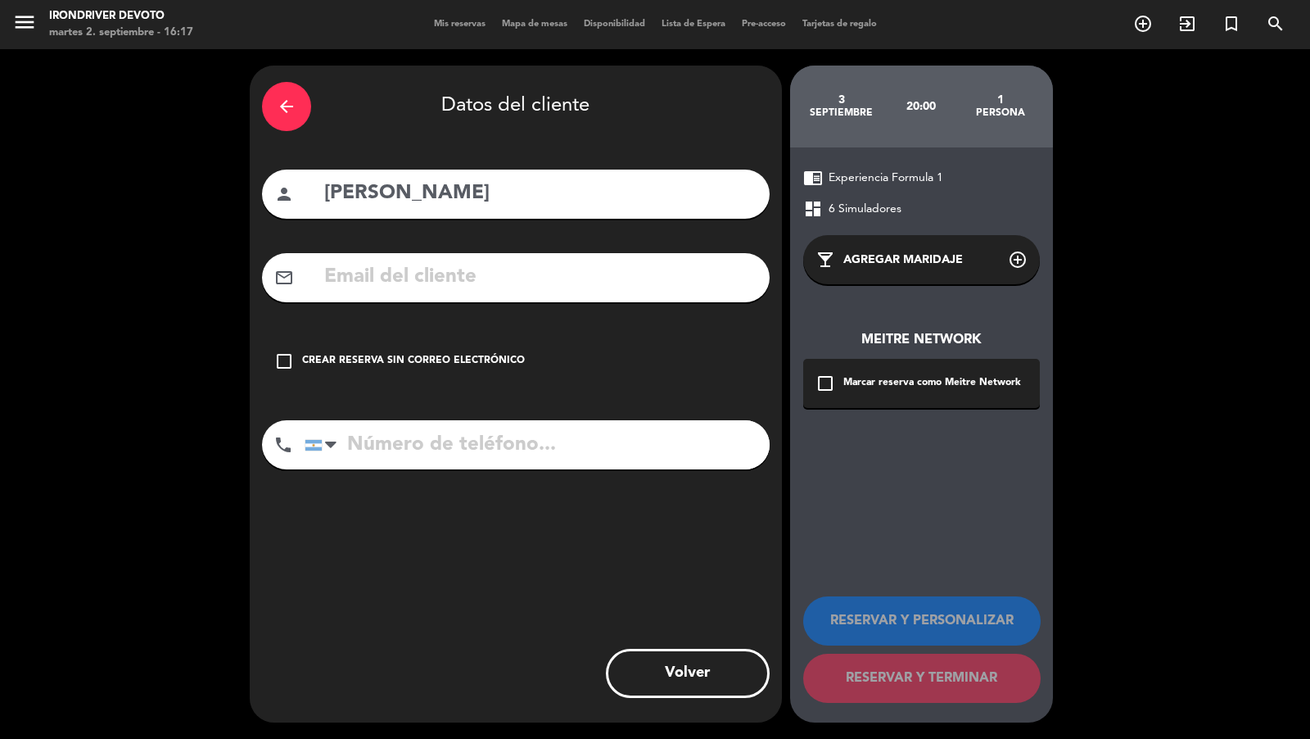
click at [428, 355] on div "Crear reserva sin correo electrónico" at bounding box center [413, 361] width 223 height 16
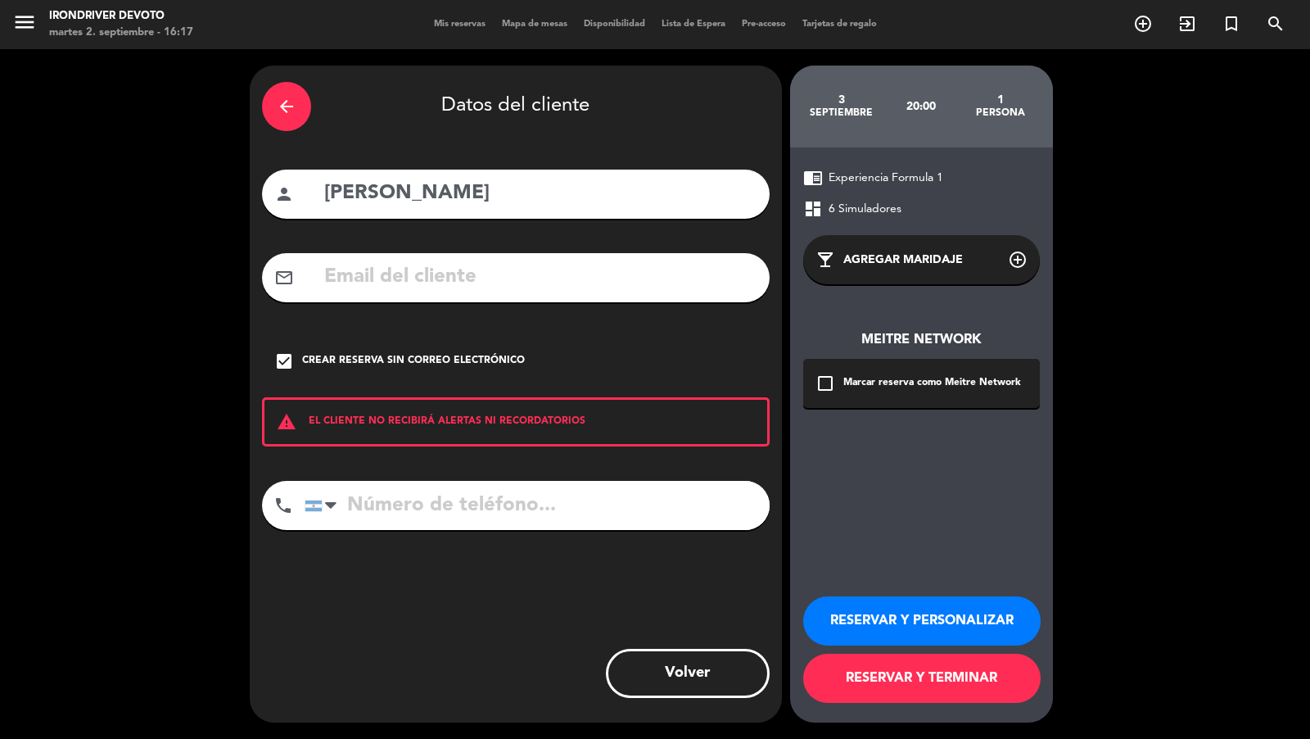
click at [884, 617] on button "RESERVAR Y PERSONALIZAR" at bounding box center [921, 620] width 237 height 49
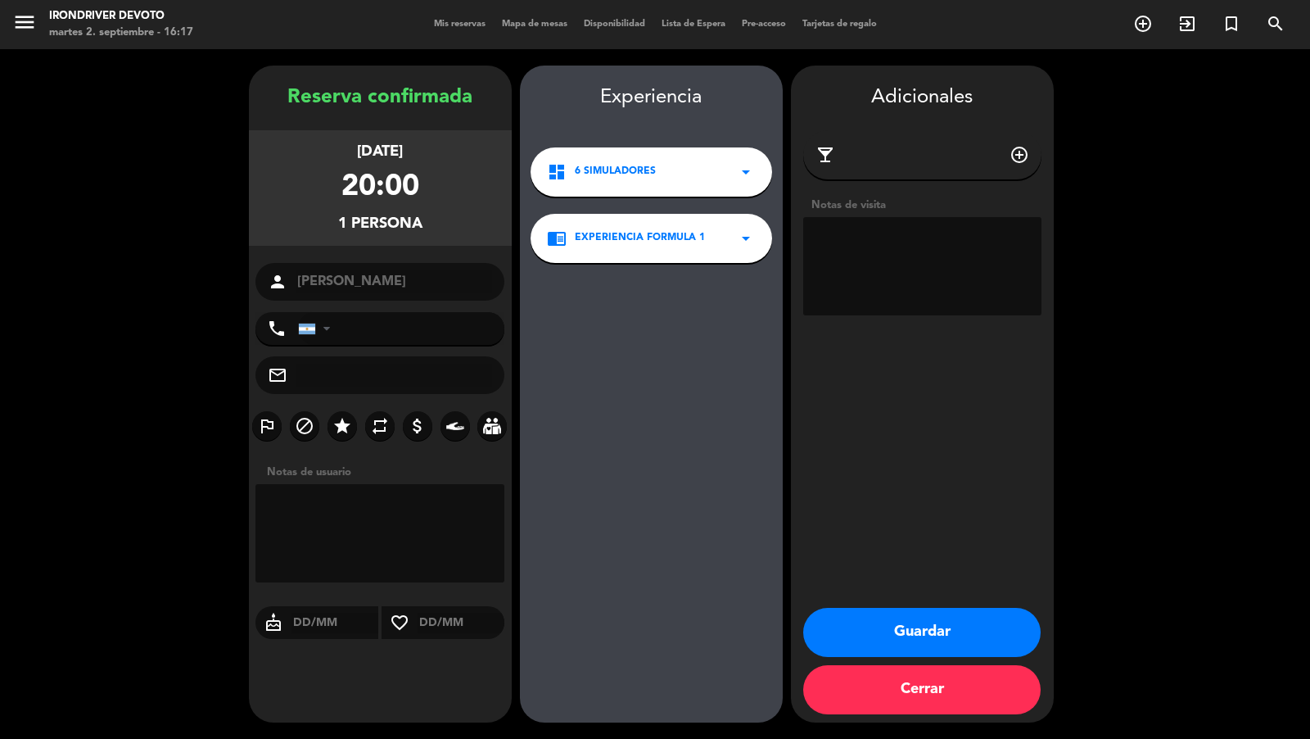
click at [873, 267] on textarea at bounding box center [922, 266] width 238 height 98
paste textarea "1 simu Federico guzzi (seña 10k que pierde por no avisar)"
type textarea "1 simu Federico guzzi (seña 10k que pierde por no avisar)"
click at [888, 630] on button "Guardar" at bounding box center [921, 632] width 237 height 49
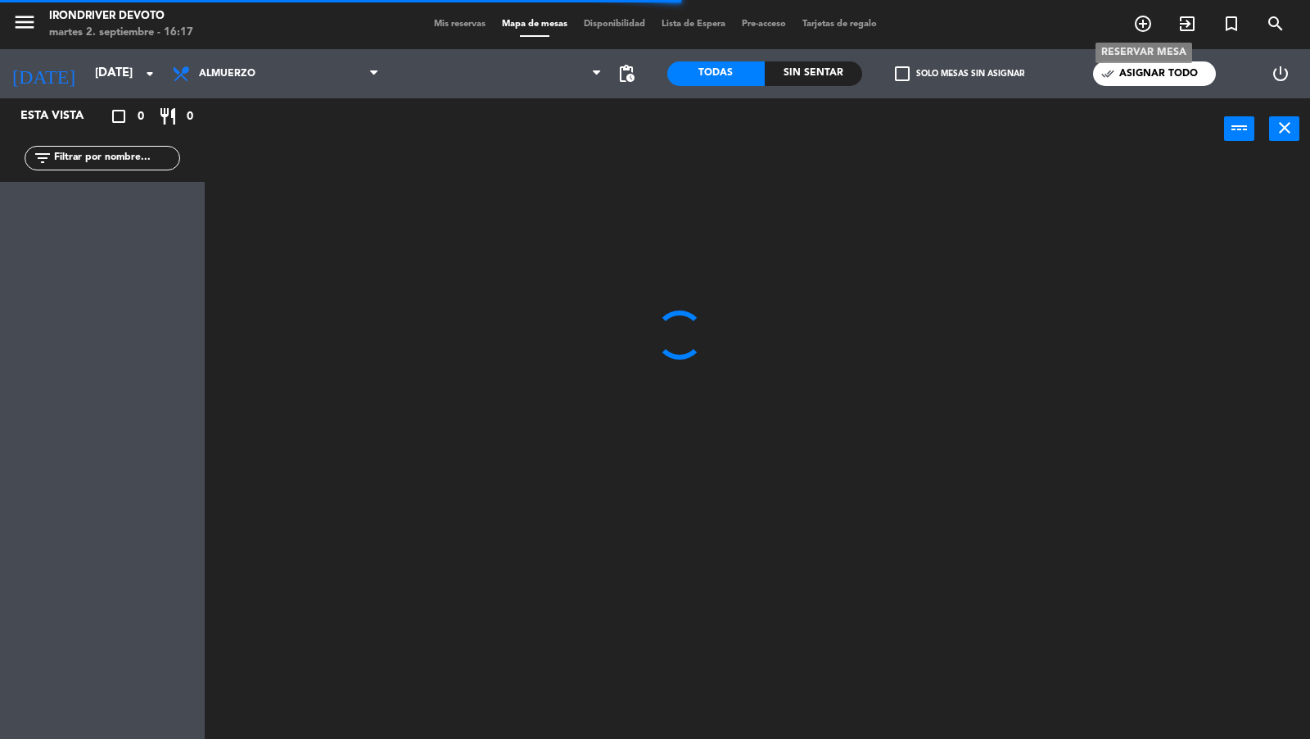
click at [1145, 29] on icon "add_circle_outline" at bounding box center [1143, 24] width 20 height 20
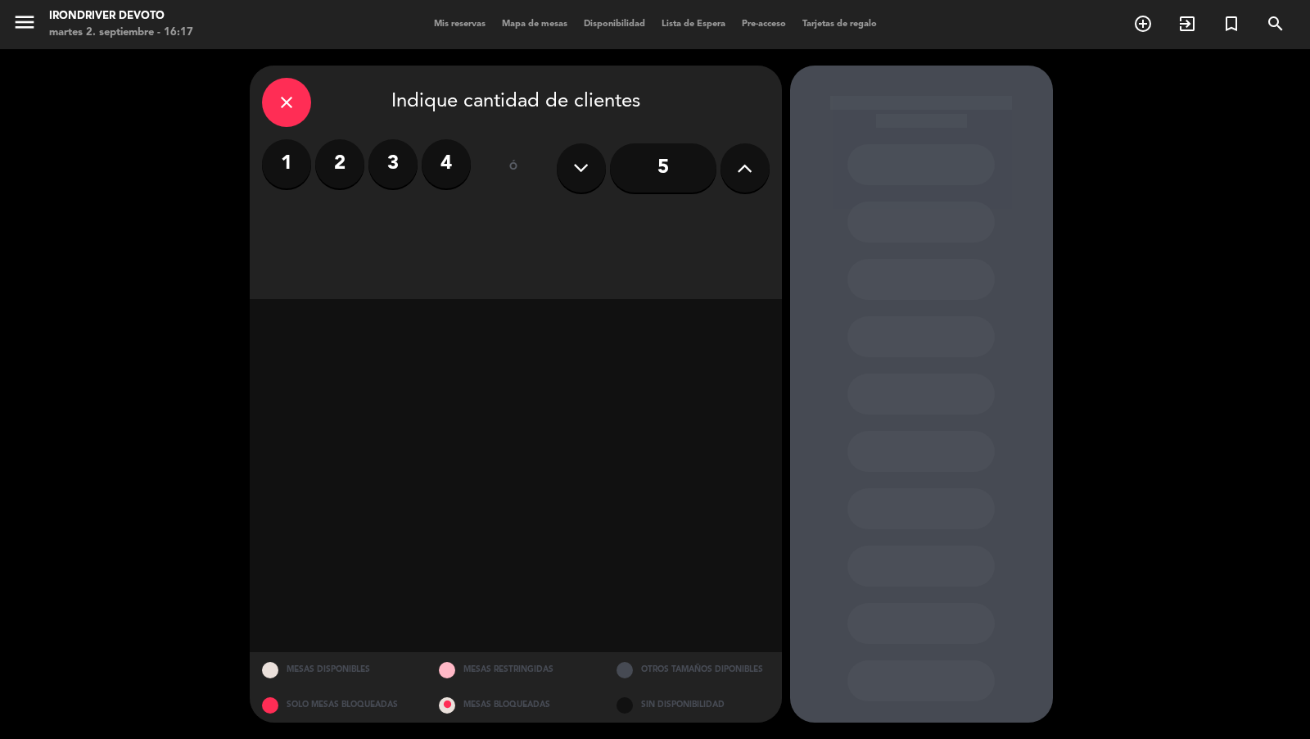
click at [286, 160] on label "1" at bounding box center [286, 163] width 49 height 49
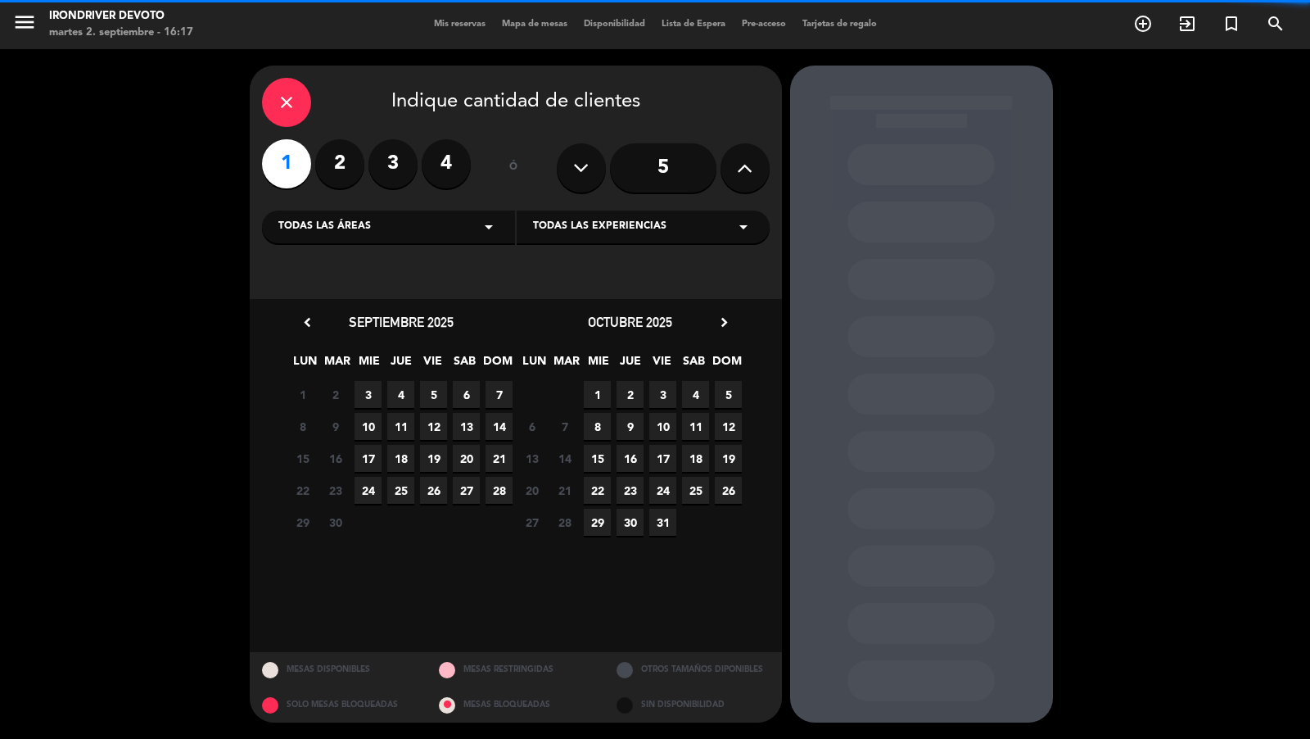
click at [488, 233] on icon "arrow_drop_down" at bounding box center [489, 227] width 20 height 20
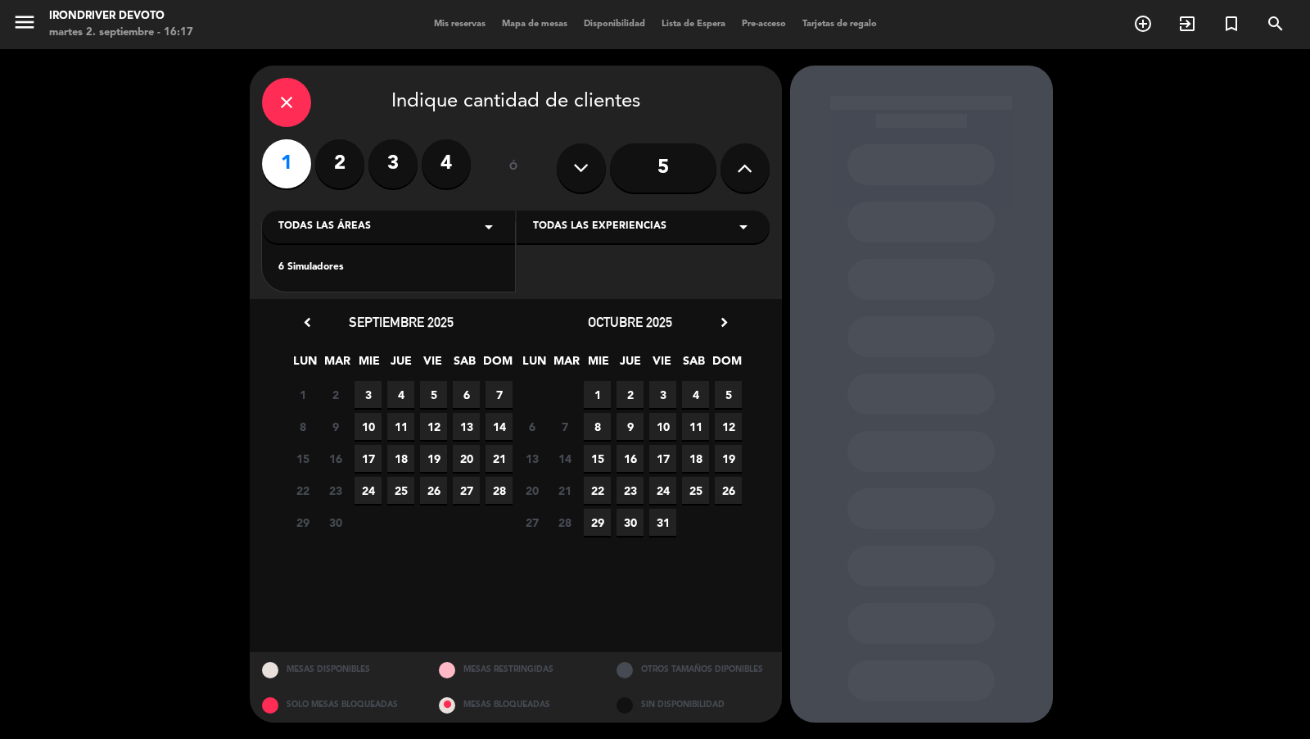
click at [391, 275] on div "6 Simuladores" at bounding box center [388, 258] width 253 height 70
click at [390, 267] on div "6 Simuladores" at bounding box center [388, 268] width 220 height 16
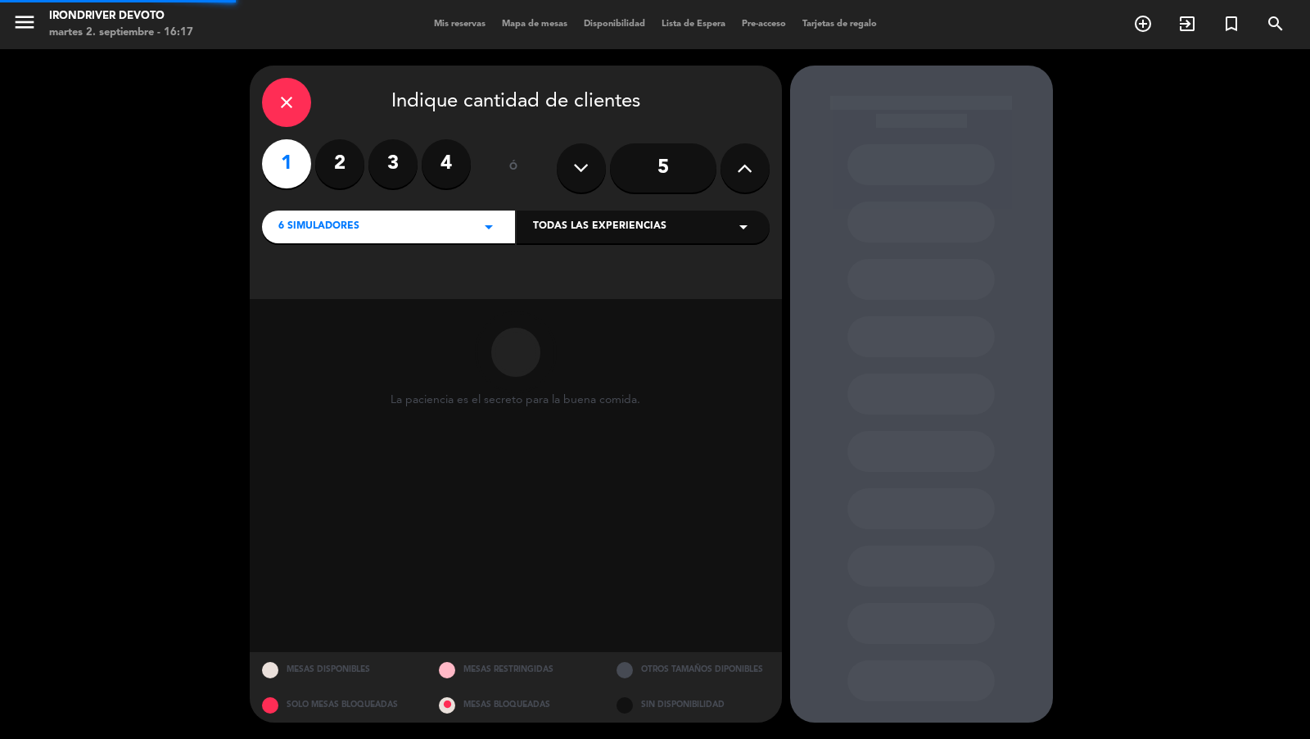
click at [576, 221] on span "Todas las experiencias" at bounding box center [599, 227] width 133 height 16
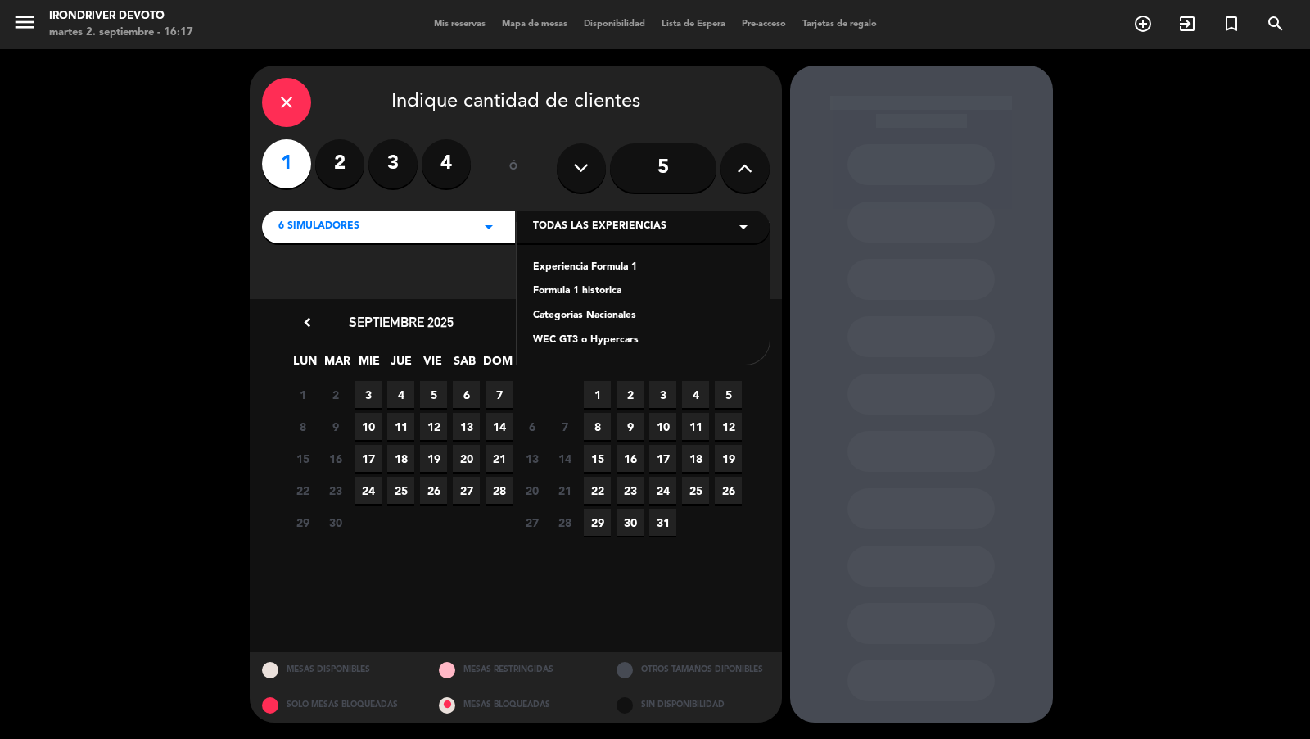
click at [580, 269] on div "Experiencia Formula 1" at bounding box center [643, 268] width 220 height 16
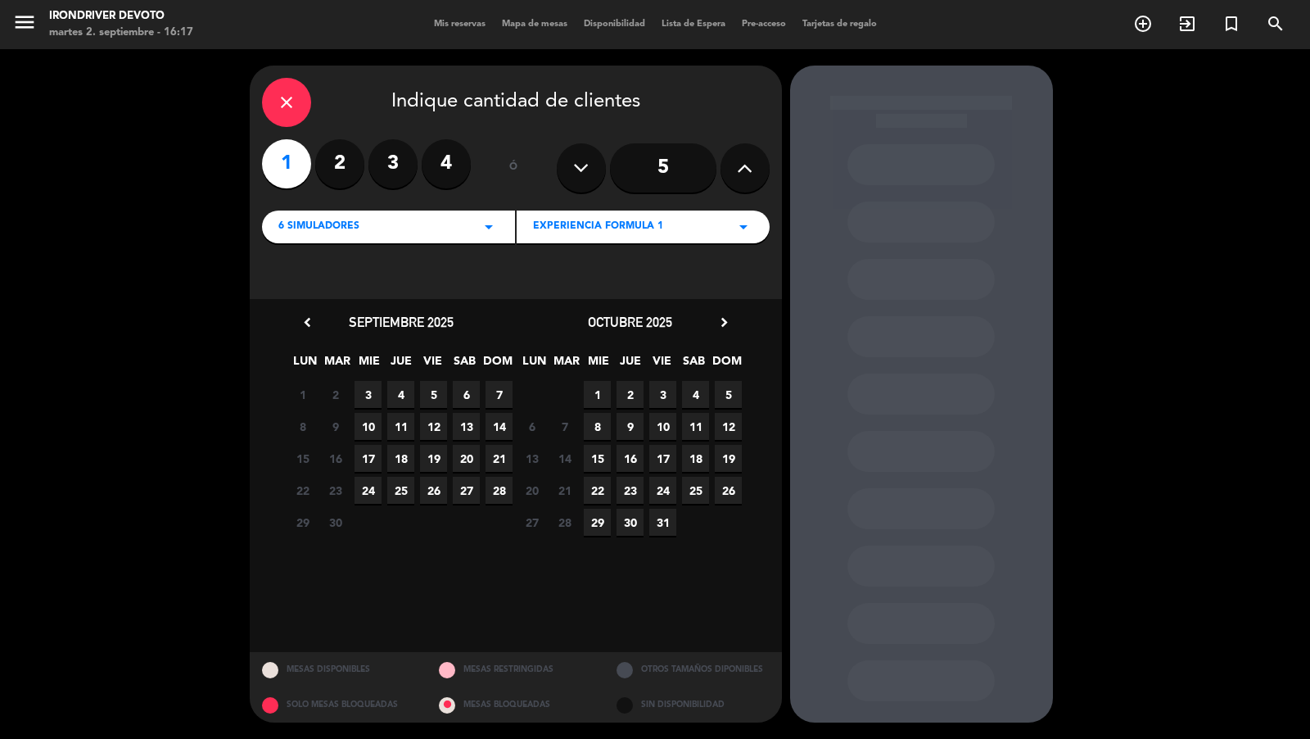
click at [369, 400] on span "3" at bounding box center [368, 394] width 27 height 27
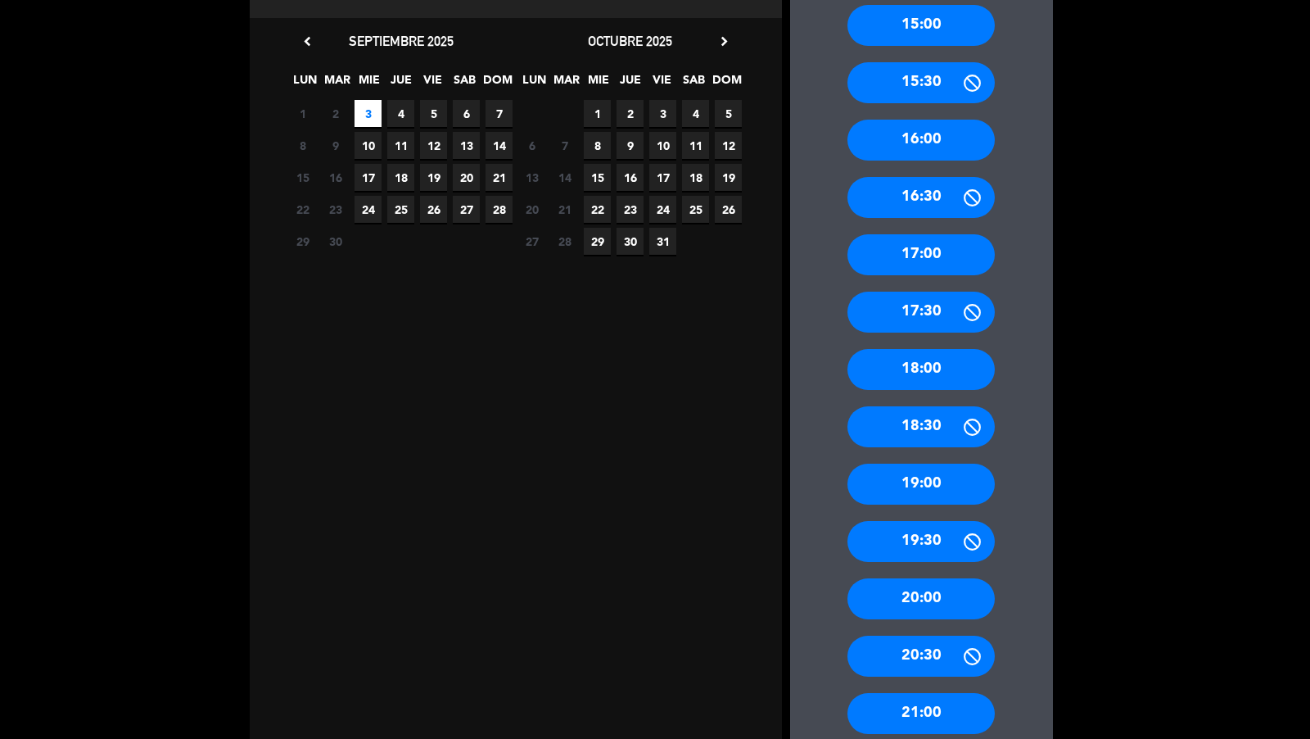
scroll to position [320, 0]
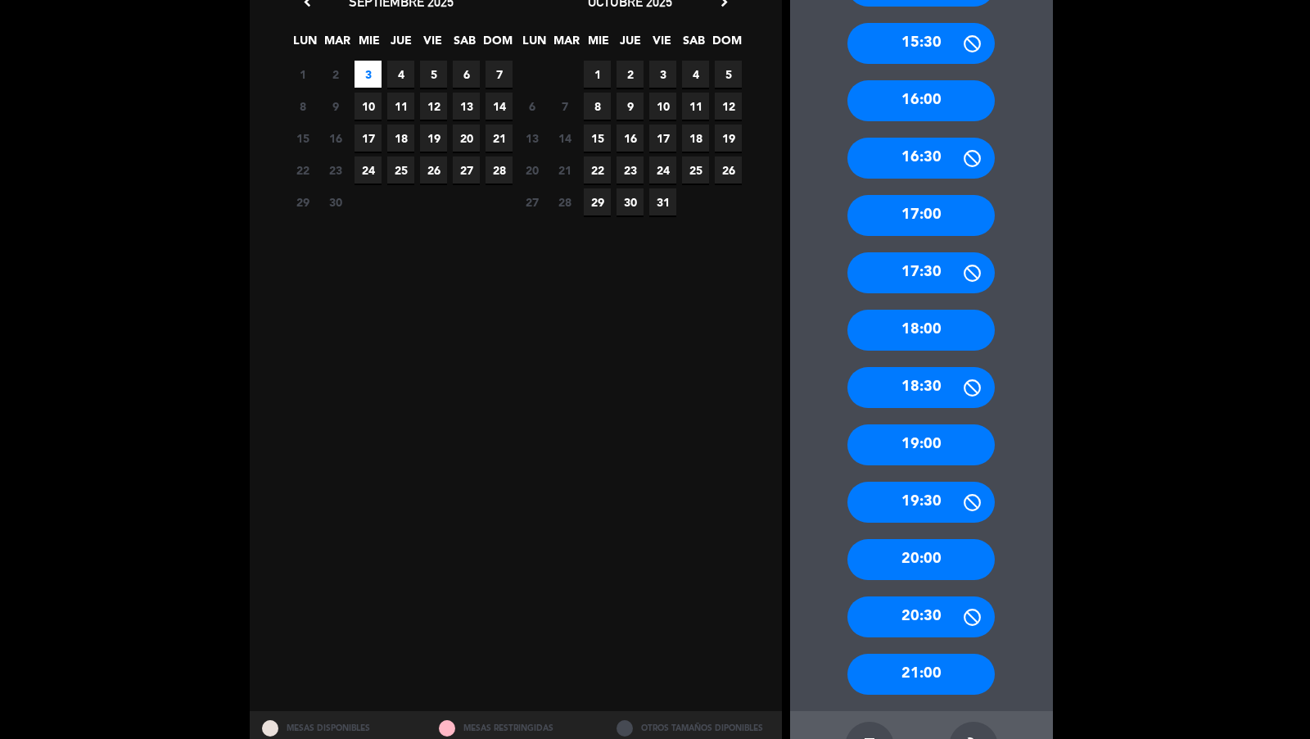
click at [953, 562] on div "20:00" at bounding box center [920, 559] width 147 height 41
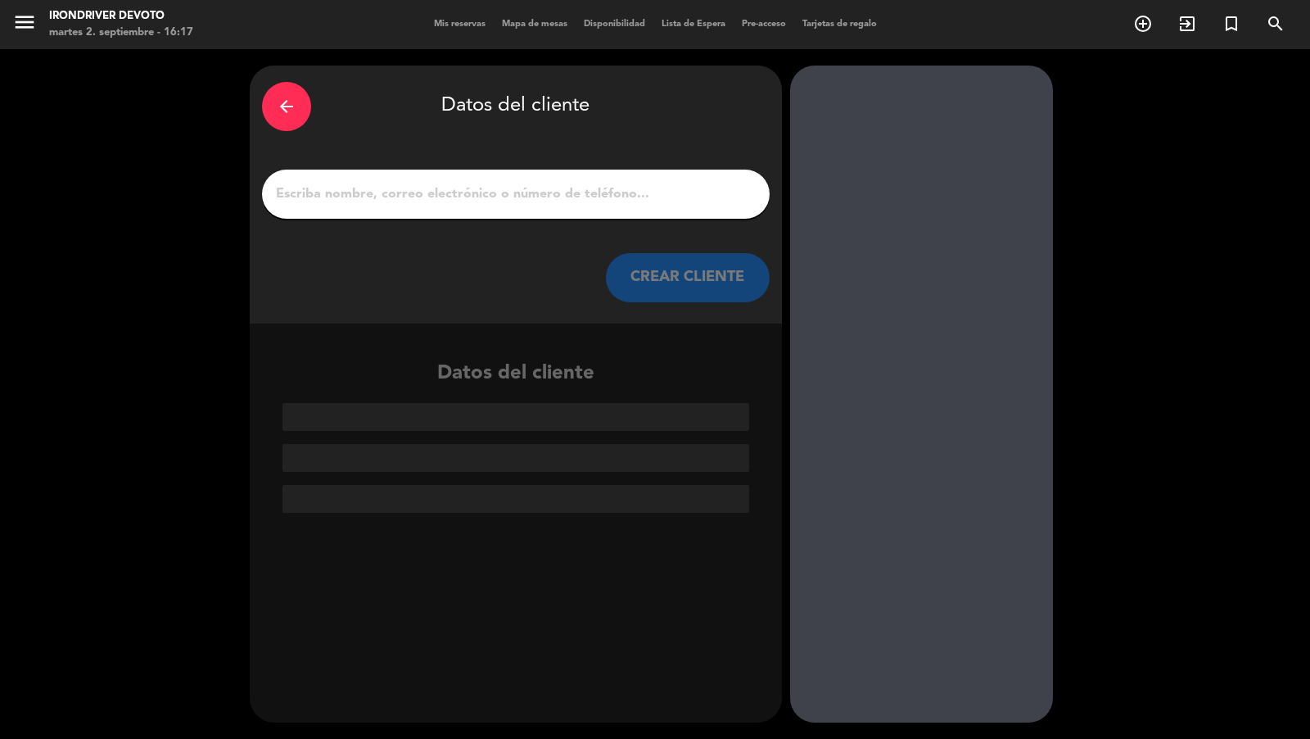
scroll to position [0, 0]
click at [652, 196] on input "1" at bounding box center [515, 194] width 483 height 23
paste input "1 simu Federico guzzi (seña 10k que pierde por no avisar)"
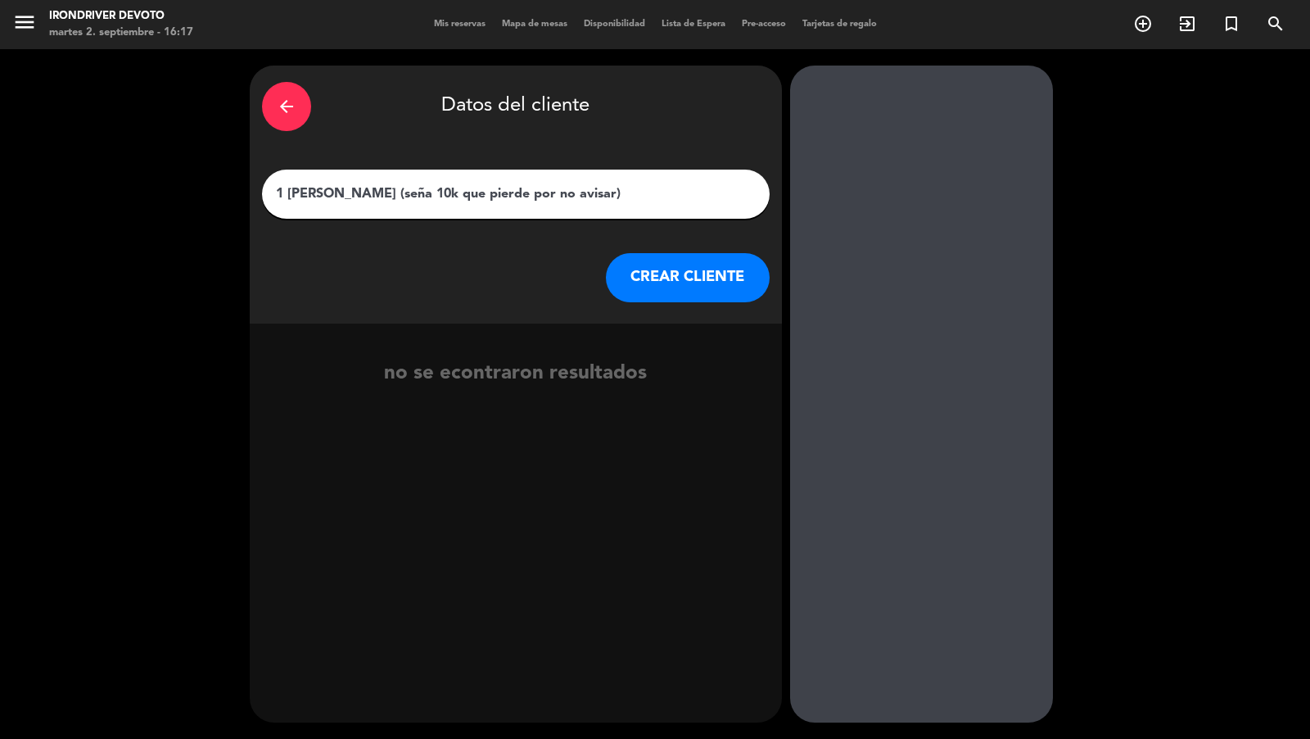
drag, startPoint x: 321, startPoint y: 191, endPoint x: 236, endPoint y: 191, distance: 85.2
click at [240, 191] on div "arrow_back Datos del cliente 1 simu Federico guzzi (seña 10k que pierde por no …" at bounding box center [655, 393] width 1310 height 689
drag, startPoint x: 370, startPoint y: 195, endPoint x: 654, endPoint y: 190, distance: 284.2
click at [648, 190] on input "Federico guzzi (seña 10k que pierde por no avisar)" at bounding box center [515, 194] width 483 height 23
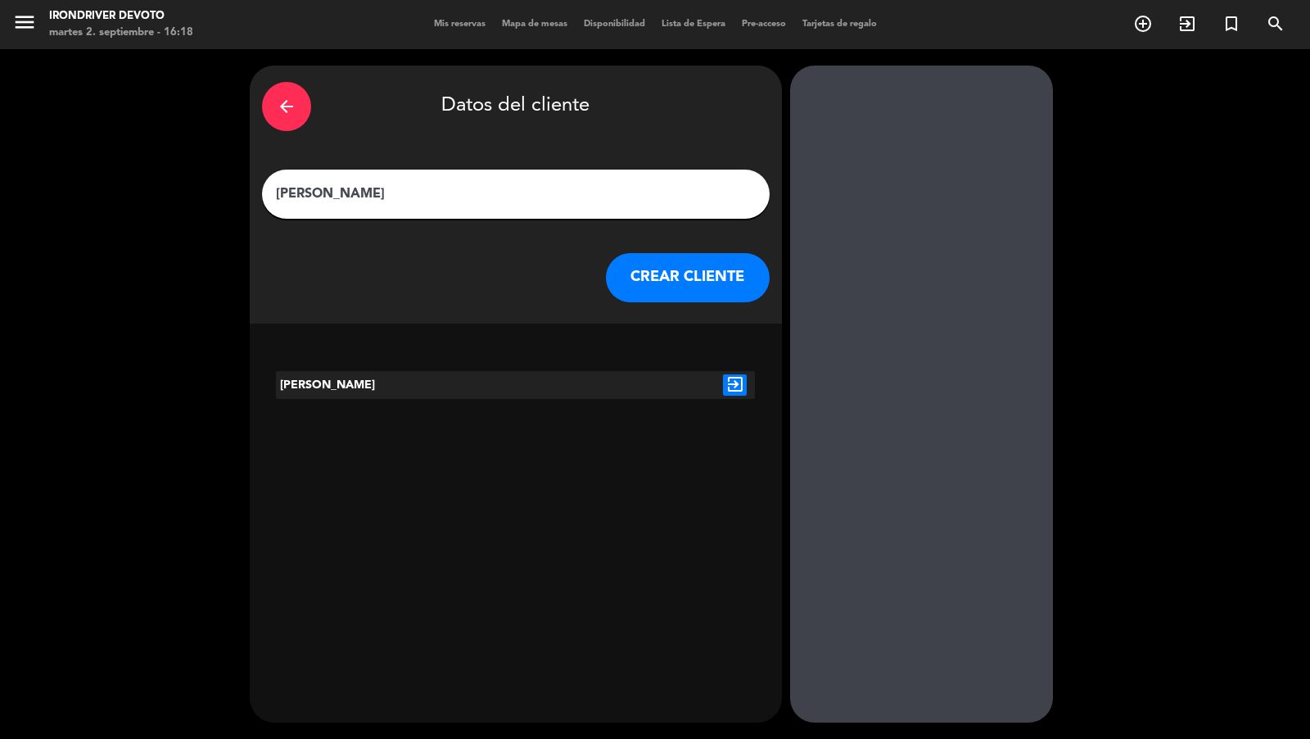
type input "Federico guzzi"
click at [728, 377] on icon "exit_to_app" at bounding box center [735, 384] width 24 height 21
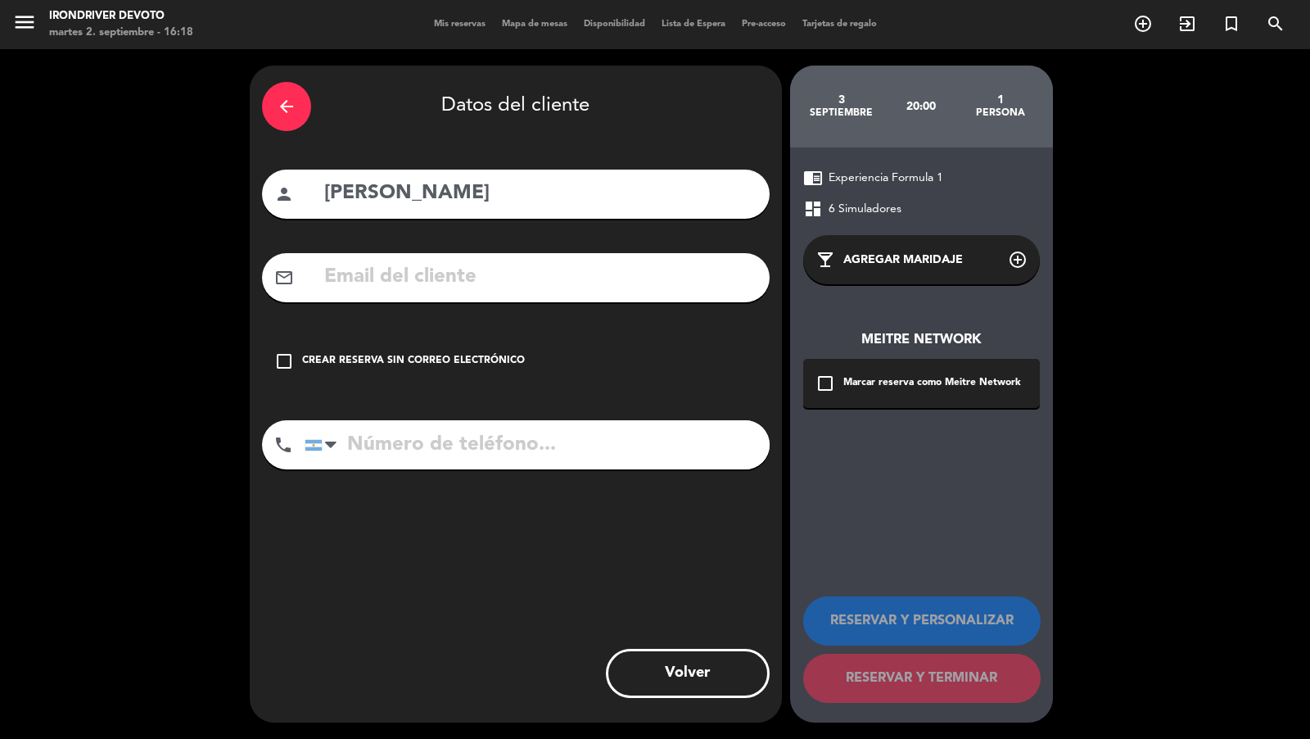
click at [491, 355] on div "Crear reserva sin correo electrónico" at bounding box center [413, 361] width 223 height 16
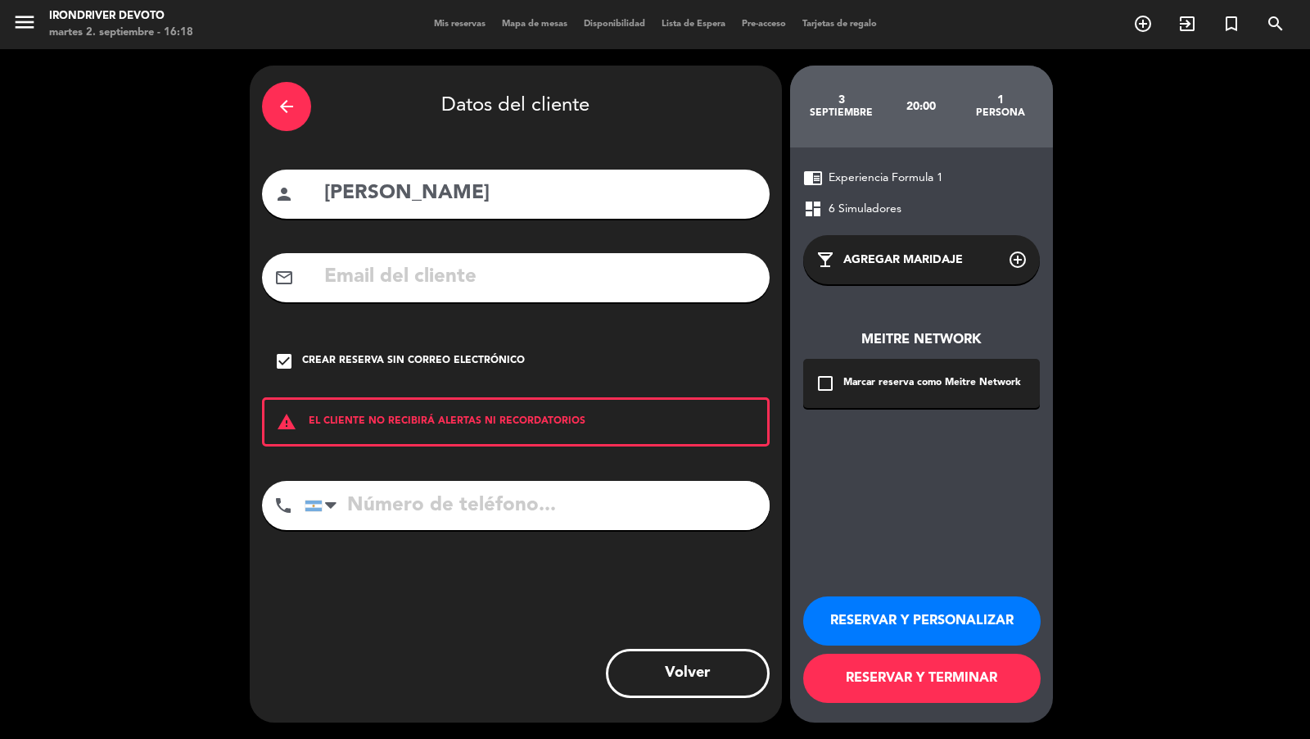
click at [872, 621] on button "RESERVAR Y PERSONALIZAR" at bounding box center [921, 620] width 237 height 49
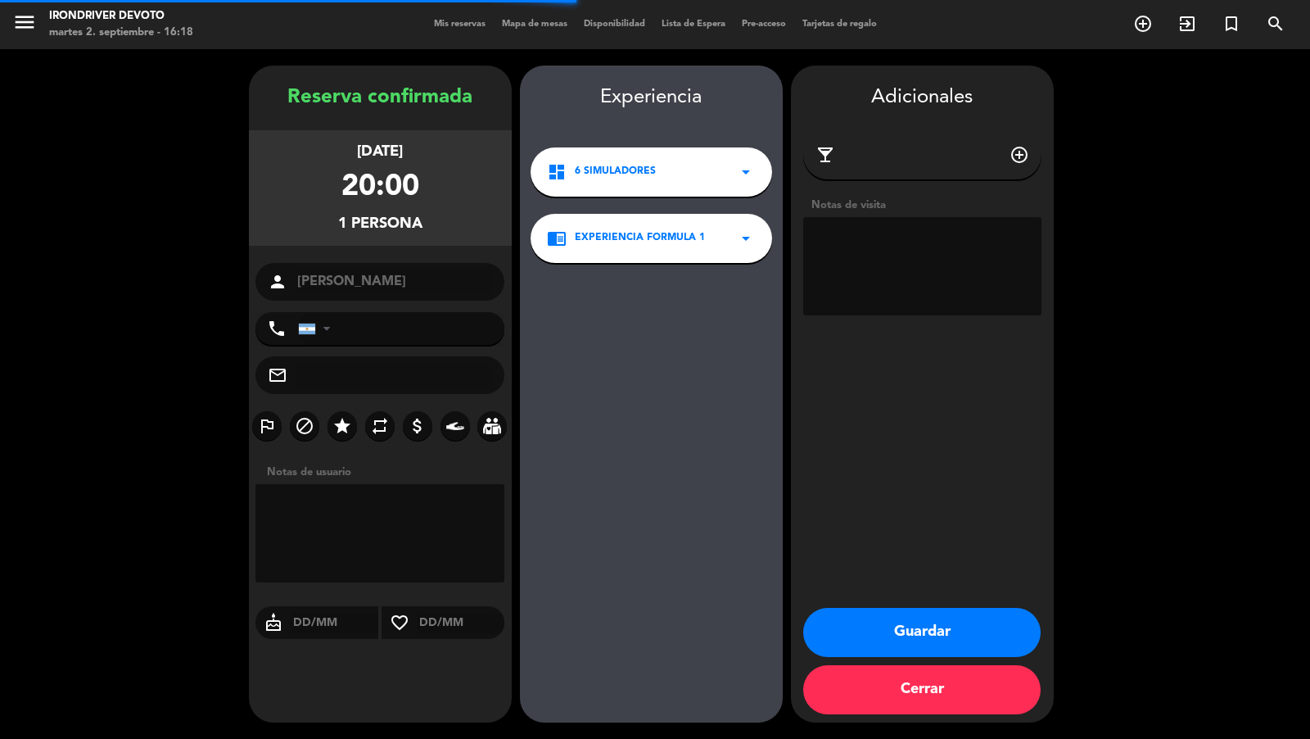
click at [869, 260] on textarea at bounding box center [922, 266] width 238 height 98
paste textarea "1 simu Federico guzzi (seña 10k que pierde por no avisar)"
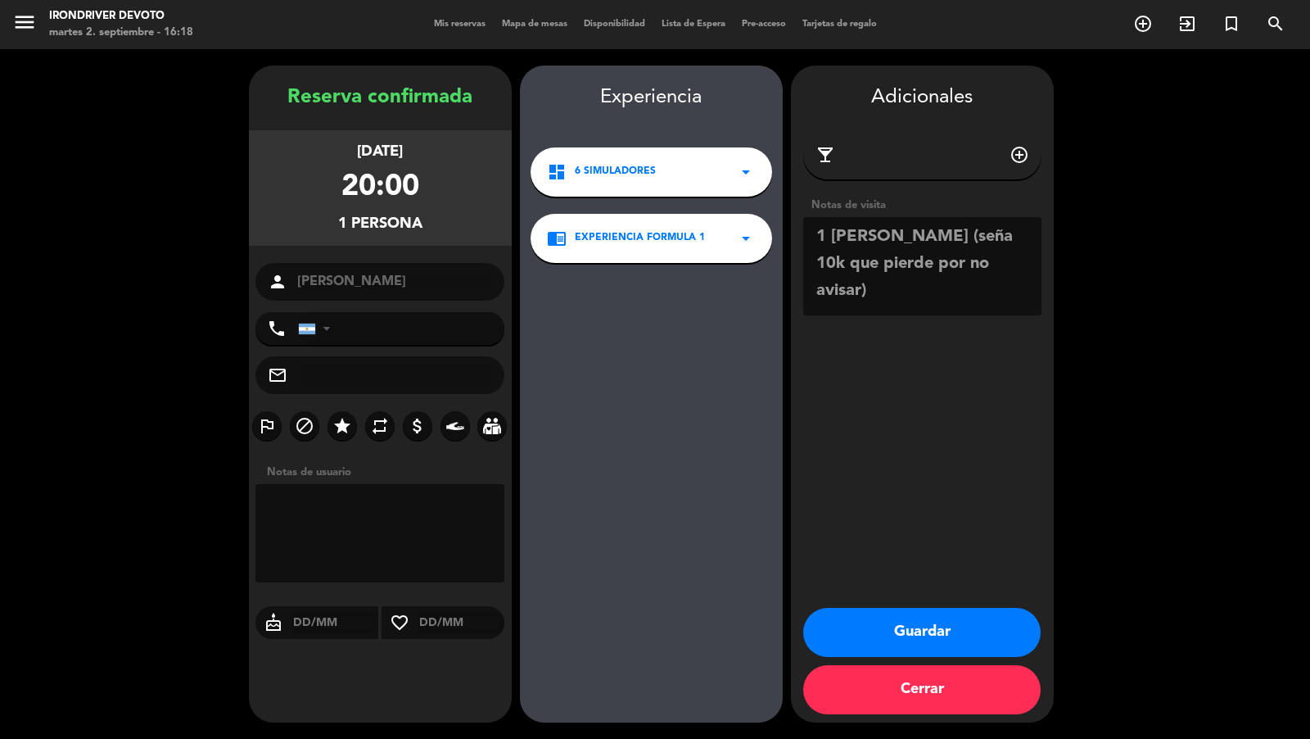
type textarea "1 simu Federico guzzi (seña 10k que pierde por no avisar)"
click at [910, 632] on button "Guardar" at bounding box center [921, 632] width 237 height 49
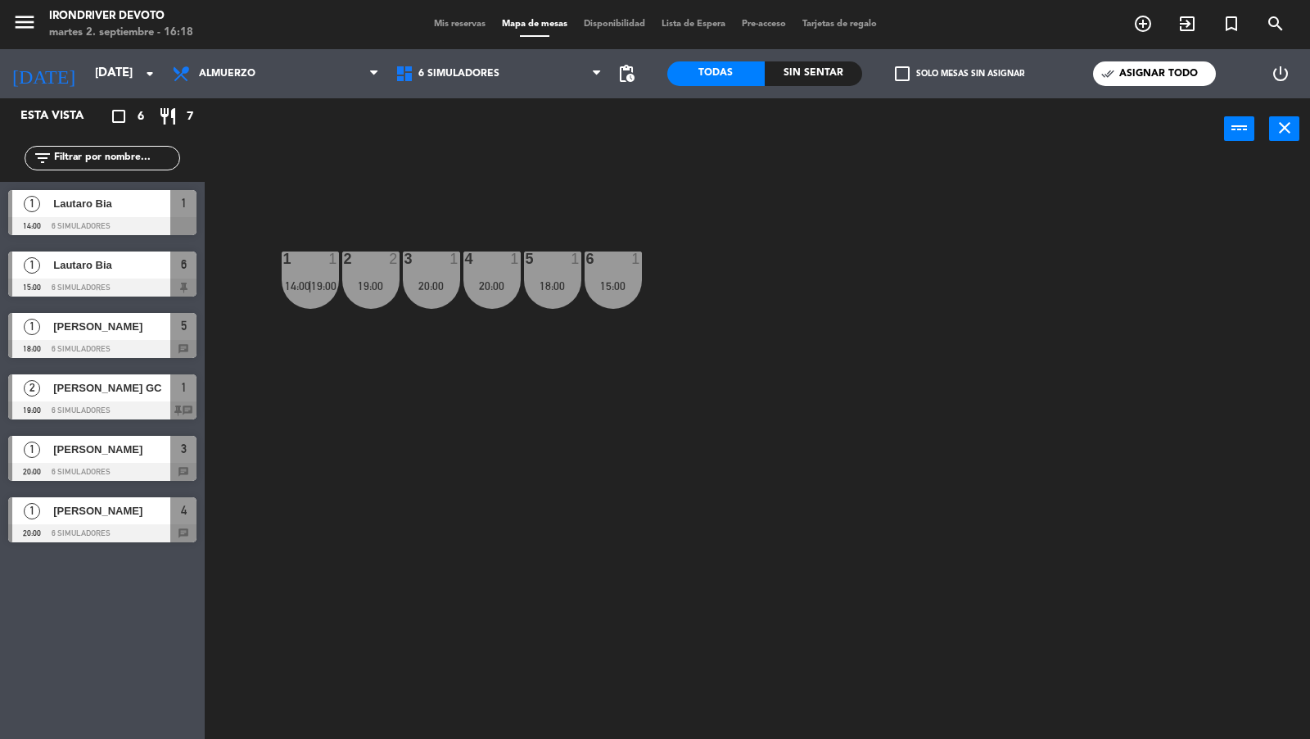
click at [450, 25] on span "Mis reservas" at bounding box center [460, 24] width 68 height 9
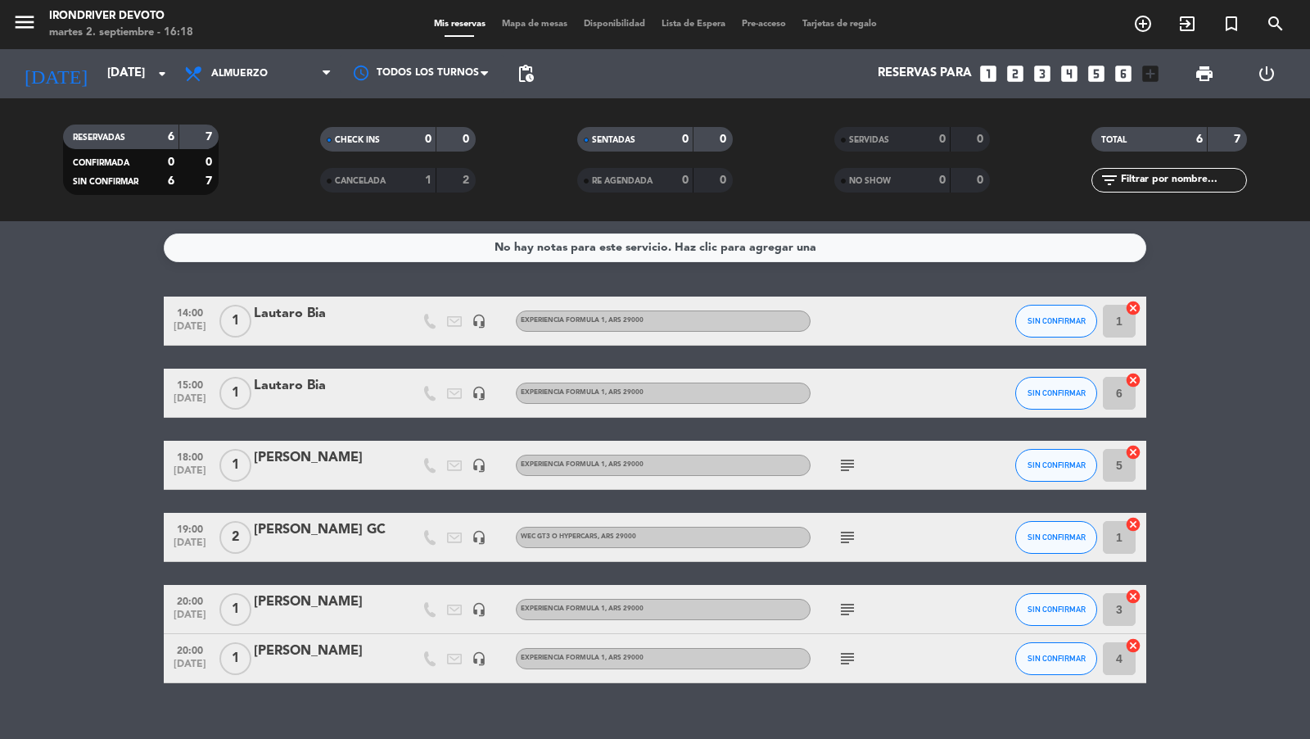
click at [306, 659] on div "Federico guzzi" at bounding box center [323, 650] width 139 height 21
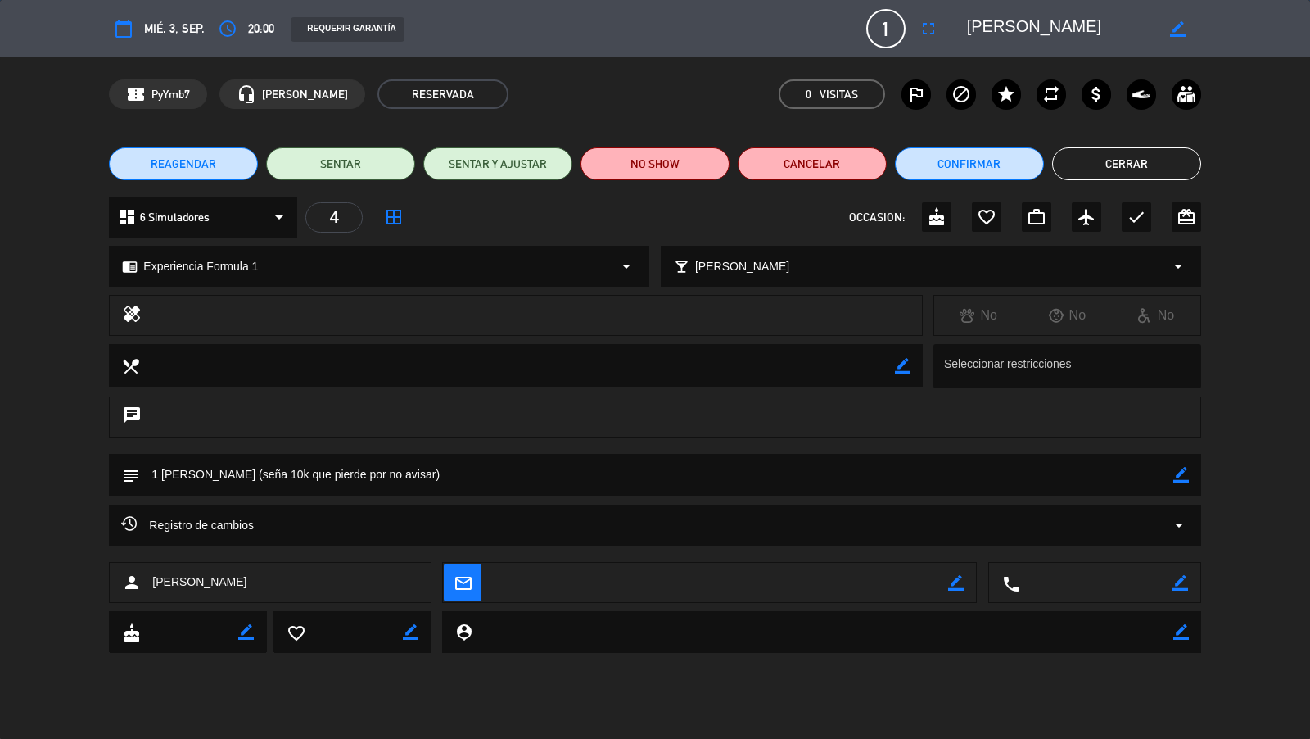
click at [233, 37] on icon "access_time" at bounding box center [228, 29] width 20 height 20
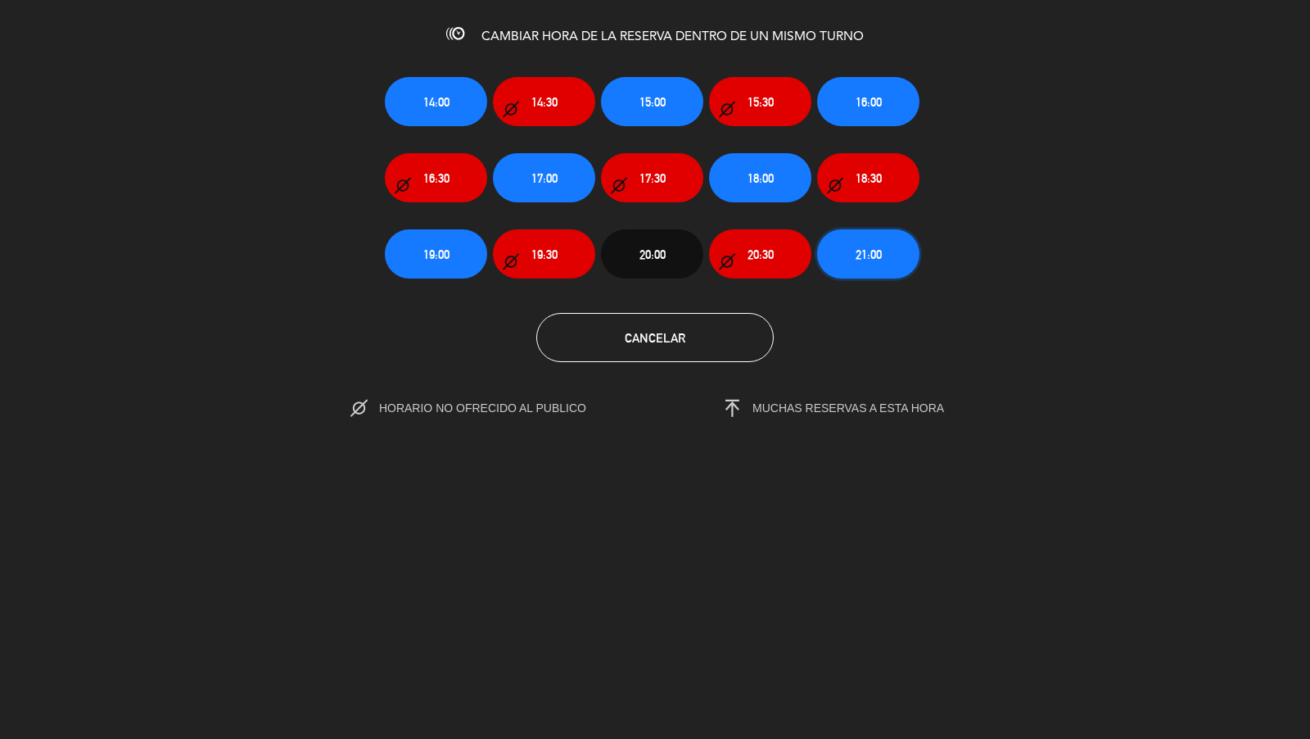
click at [863, 274] on button "21:00" at bounding box center [868, 253] width 102 height 49
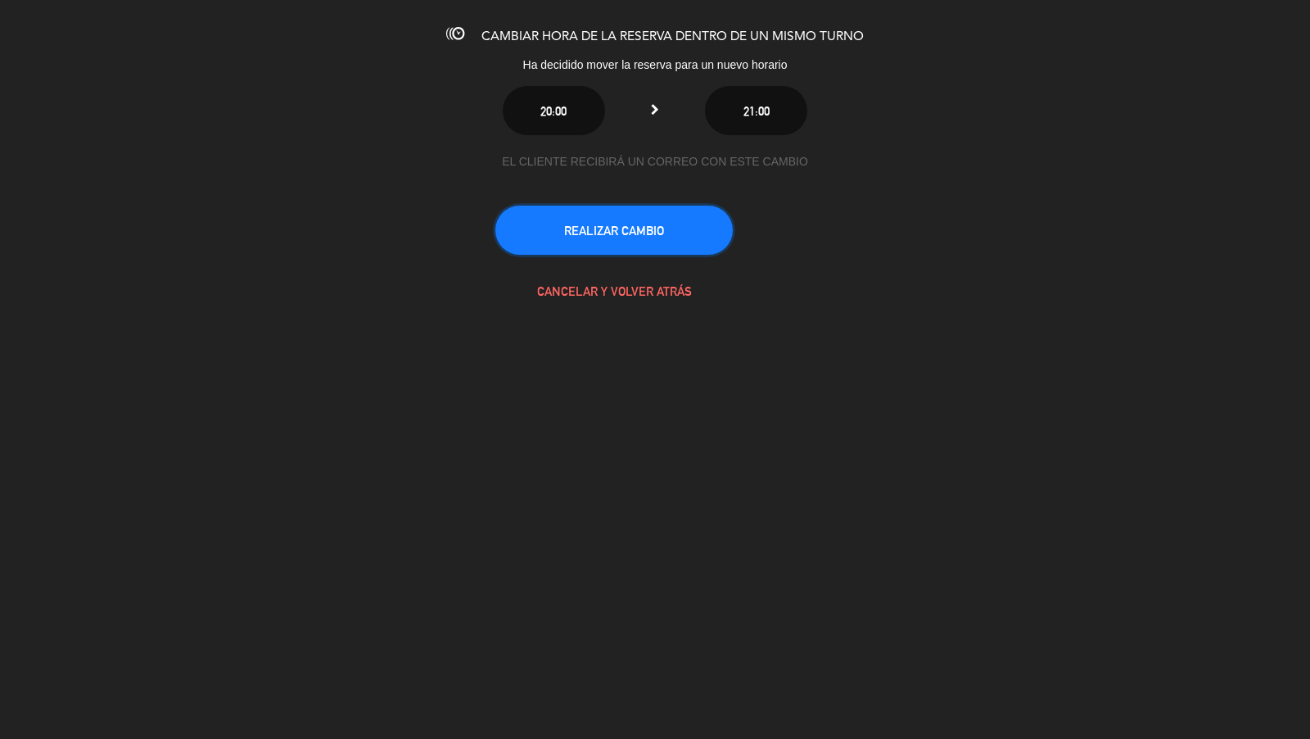
click at [666, 224] on button "REALIZAR CAMBIO" at bounding box center [613, 230] width 237 height 49
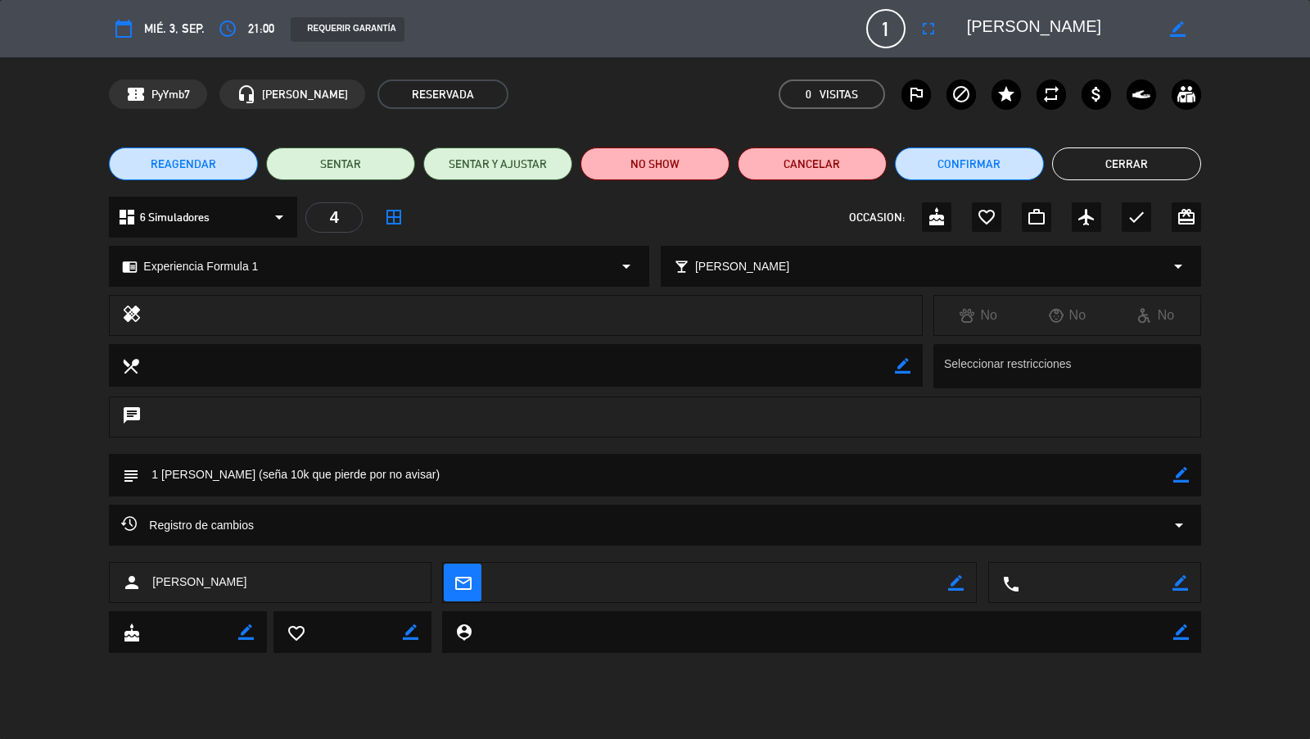
click at [1101, 170] on button "Cerrar" at bounding box center [1126, 163] width 149 height 33
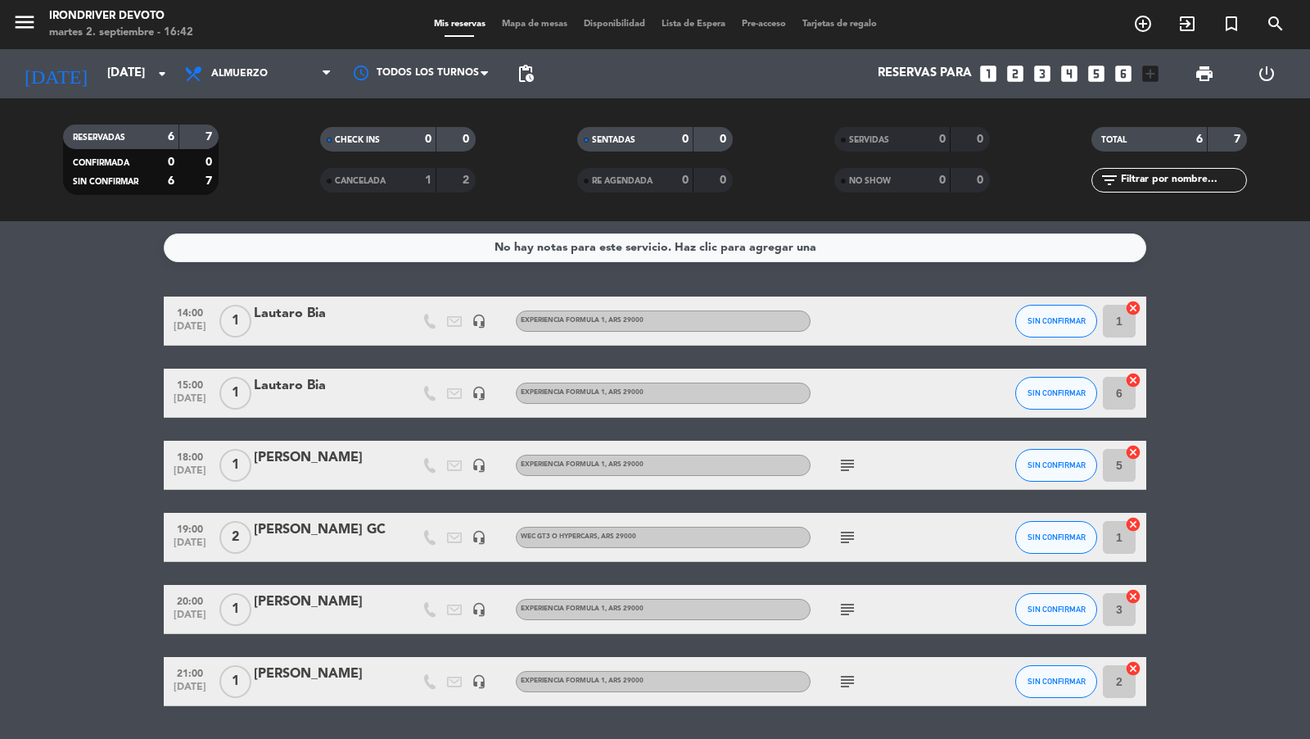
click at [16, 22] on icon "menu" at bounding box center [24, 22] width 25 height 25
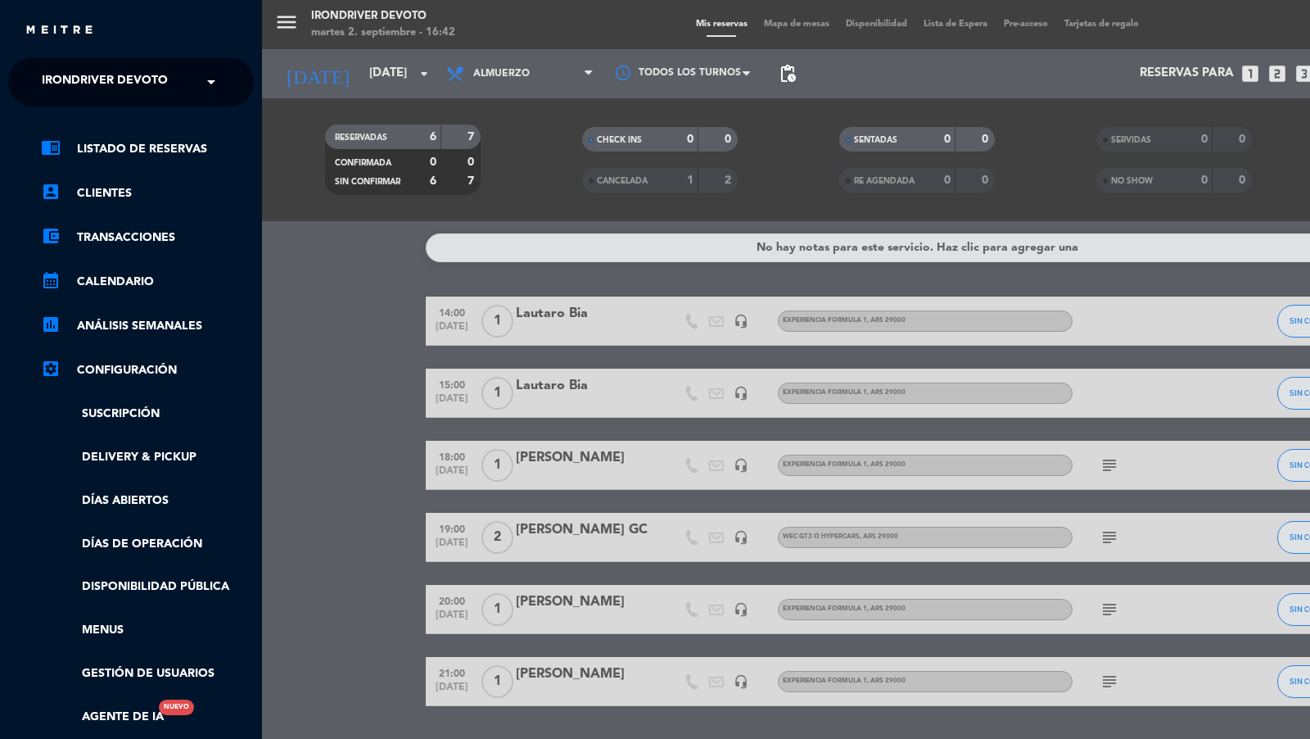
click at [108, 80] on span "Irondriver Devoto" at bounding box center [105, 82] width 126 height 34
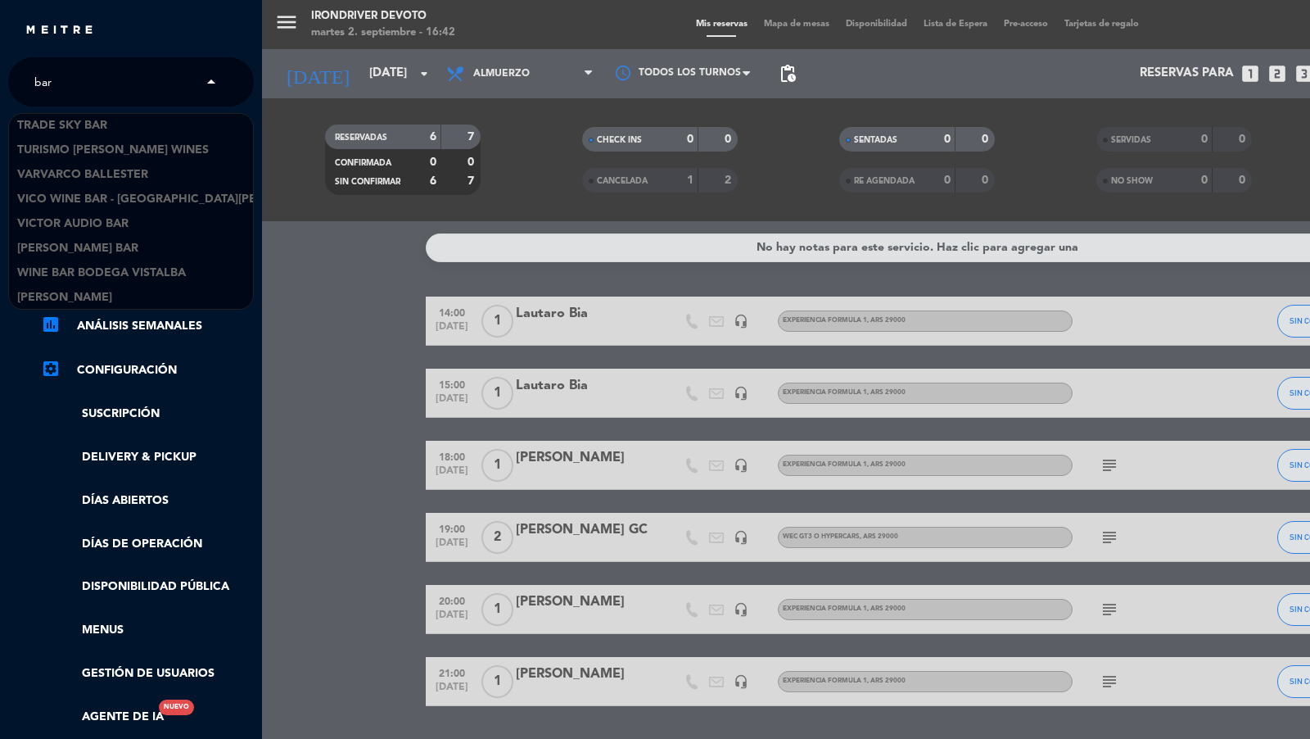
scroll to position [1843, 0]
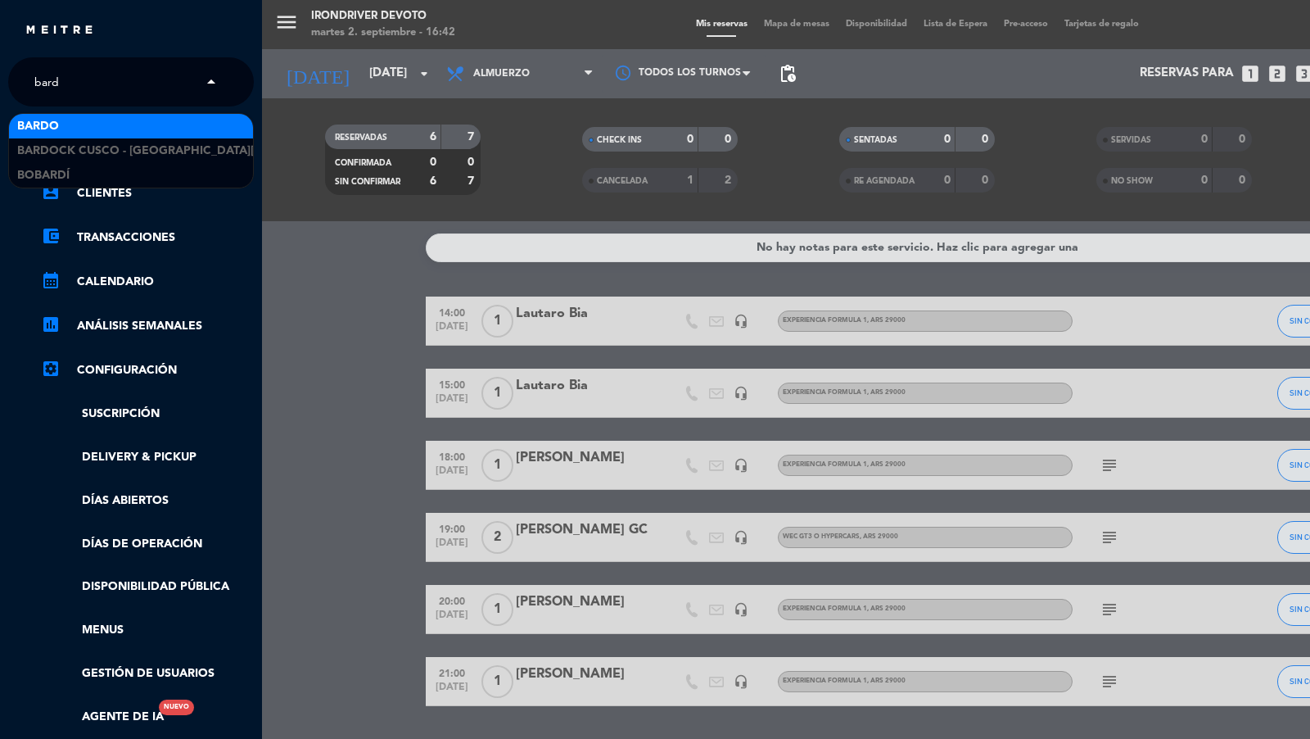
type input "bardo"
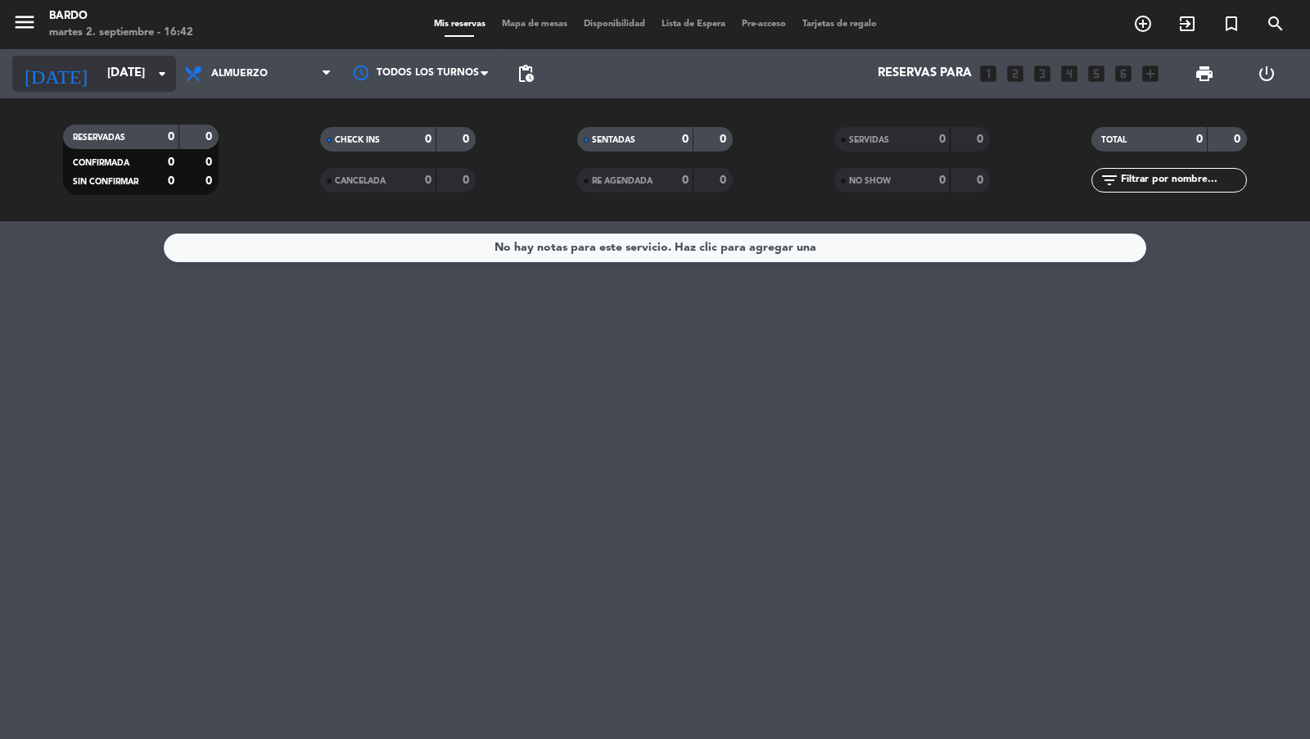
click at [139, 84] on input "mié. 3 sep." at bounding box center [178, 73] width 158 height 31
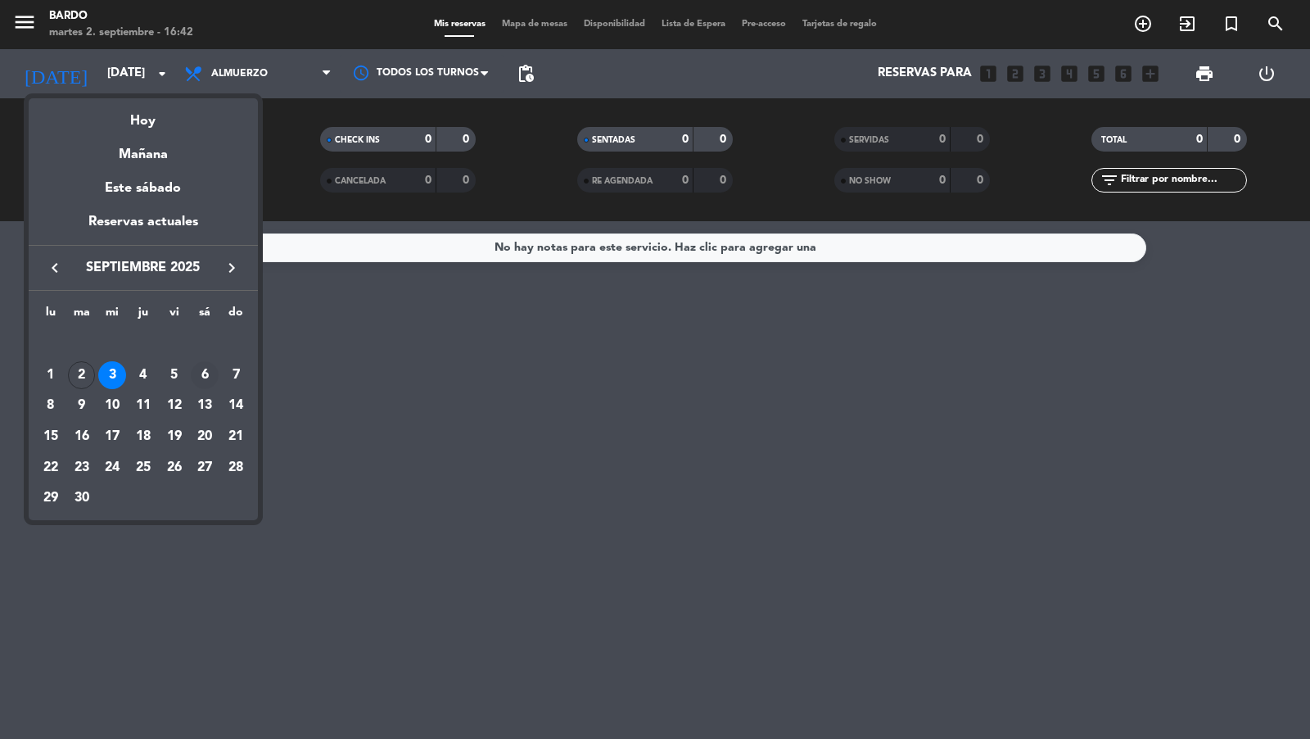
click at [206, 376] on div "6" at bounding box center [205, 375] width 28 height 28
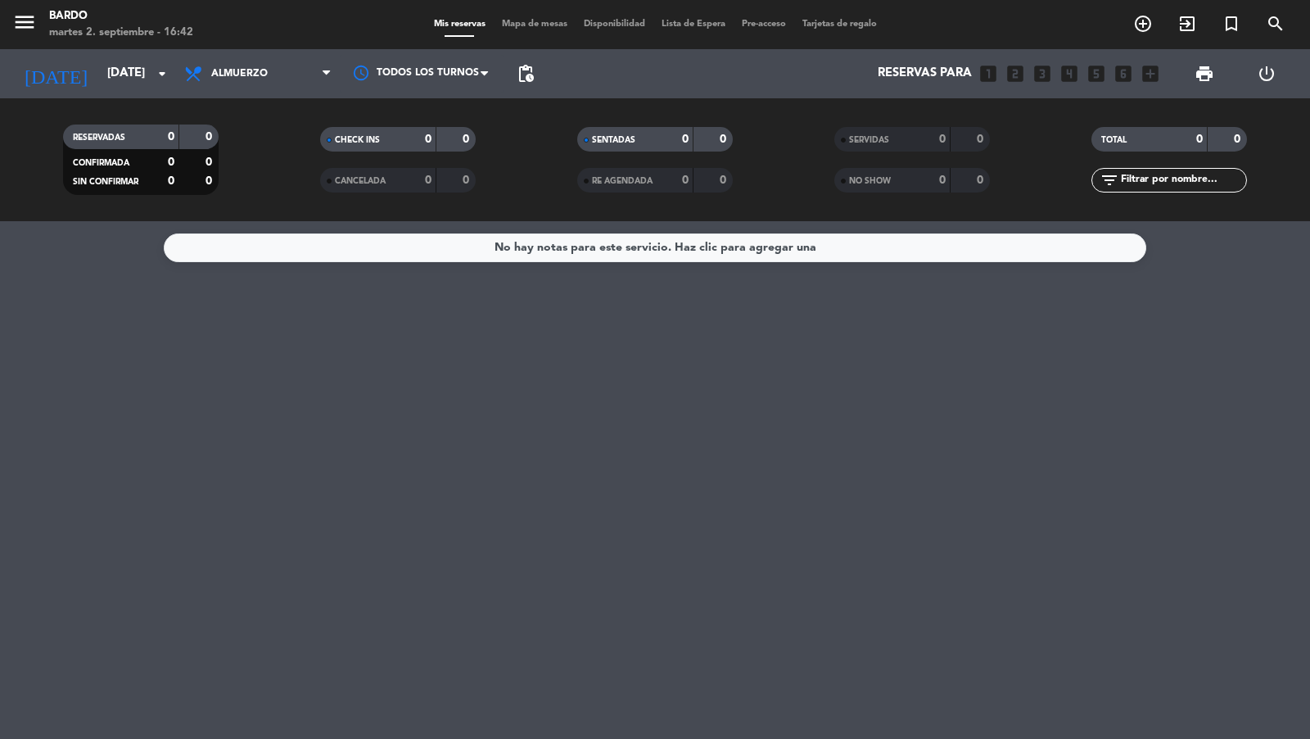
type input "[DATE]"
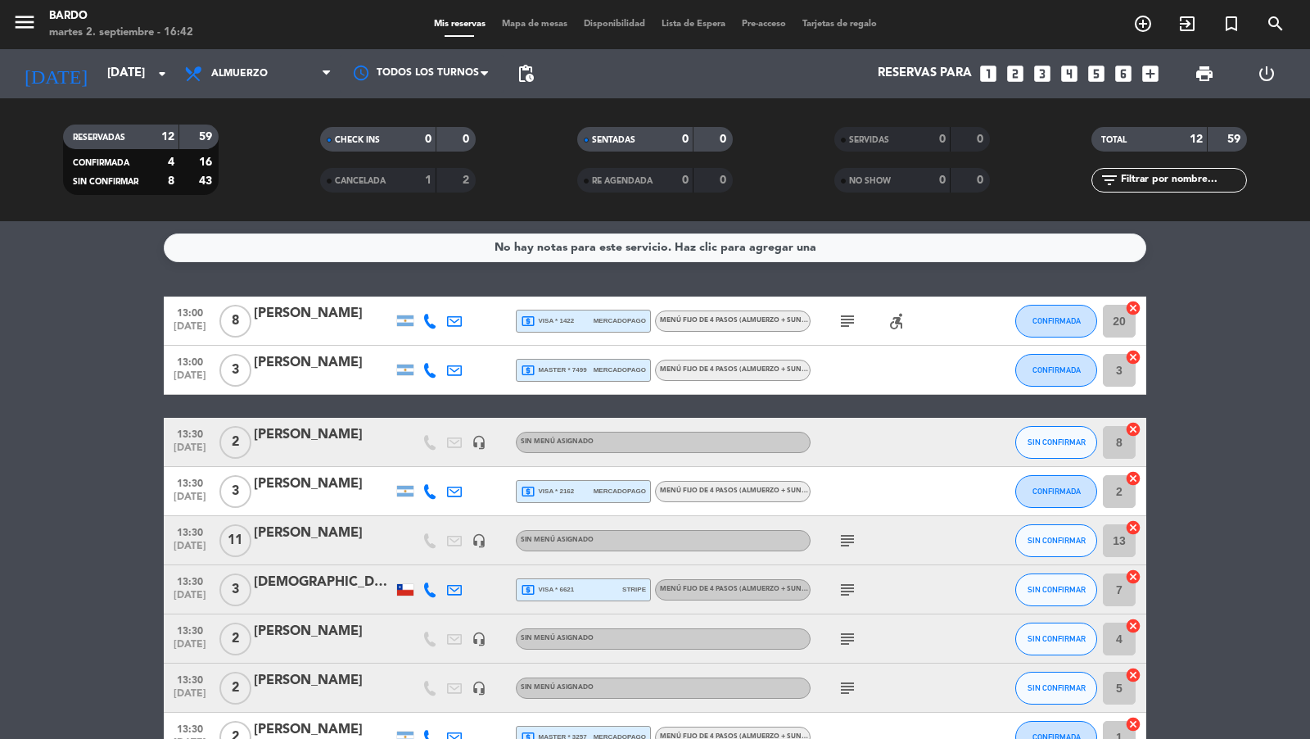
click at [502, 16] on div "menu Bardo martes 2. septiembre - 16:42 Mis reservas Mapa de mesas Disponibilid…" at bounding box center [655, 24] width 1310 height 49
click at [504, 21] on span "Mapa de mesas" at bounding box center [535, 24] width 82 height 9
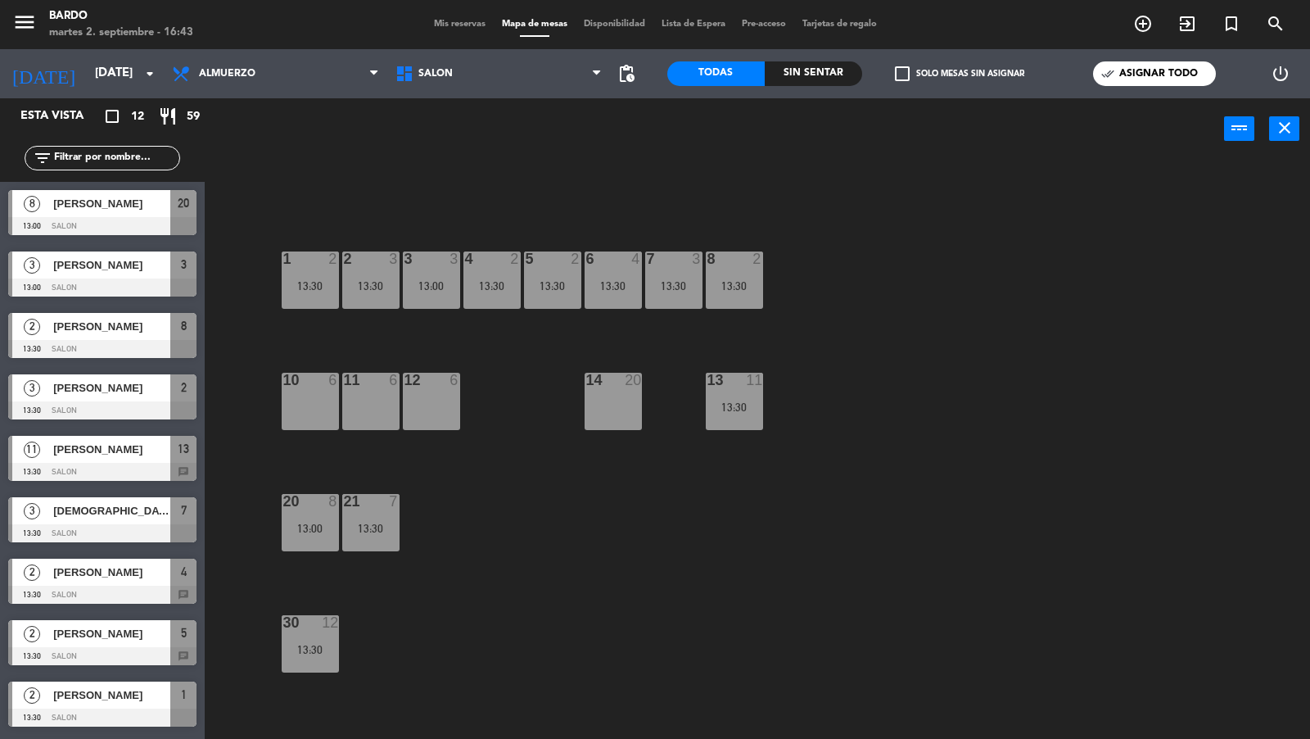
click at [332, 411] on div "10 6" at bounding box center [310, 401] width 57 height 57
click at [255, 215] on div "1 2 13:30 2 3 13:30 3 3 13:00 4 2 13:30 5 2 13:30 6 4 13:30 7 3 13:30 8 2 13:30…" at bounding box center [764, 450] width 1092 height 579
click at [33, 29] on icon "menu" at bounding box center [24, 22] width 25 height 25
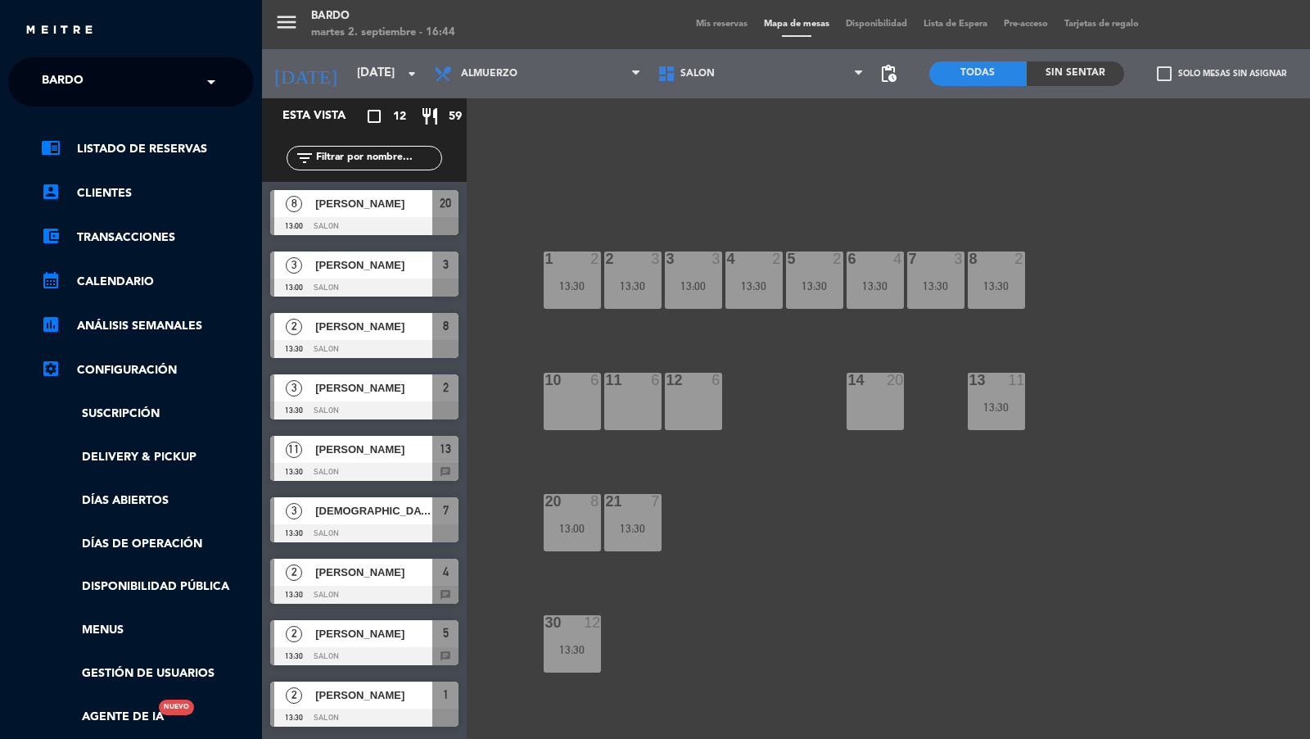
click at [523, 491] on div "menu Bardo martes 2. septiembre - 16:44 Mis reservas Mapa de mesas Disponibilid…" at bounding box center [917, 369] width 1310 height 739
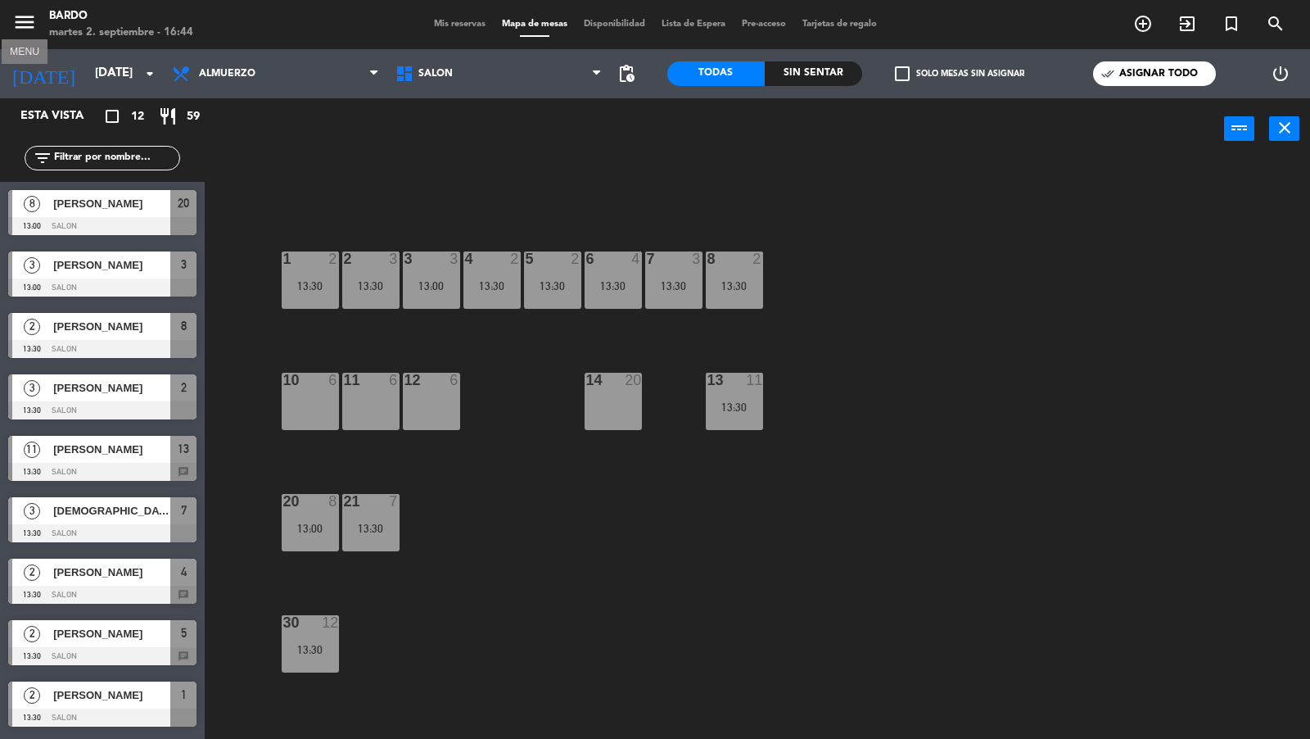
click at [33, 16] on icon "menu" at bounding box center [24, 22] width 25 height 25
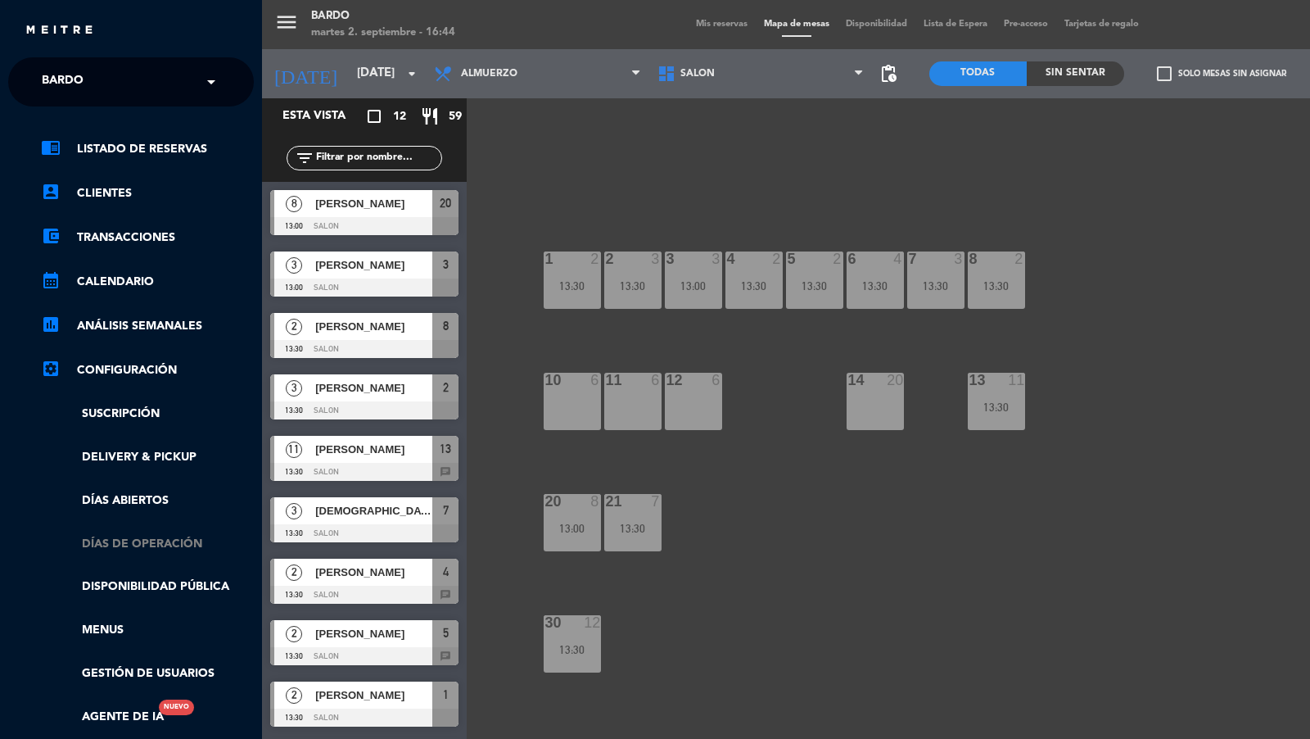
scroll to position [180, 0]
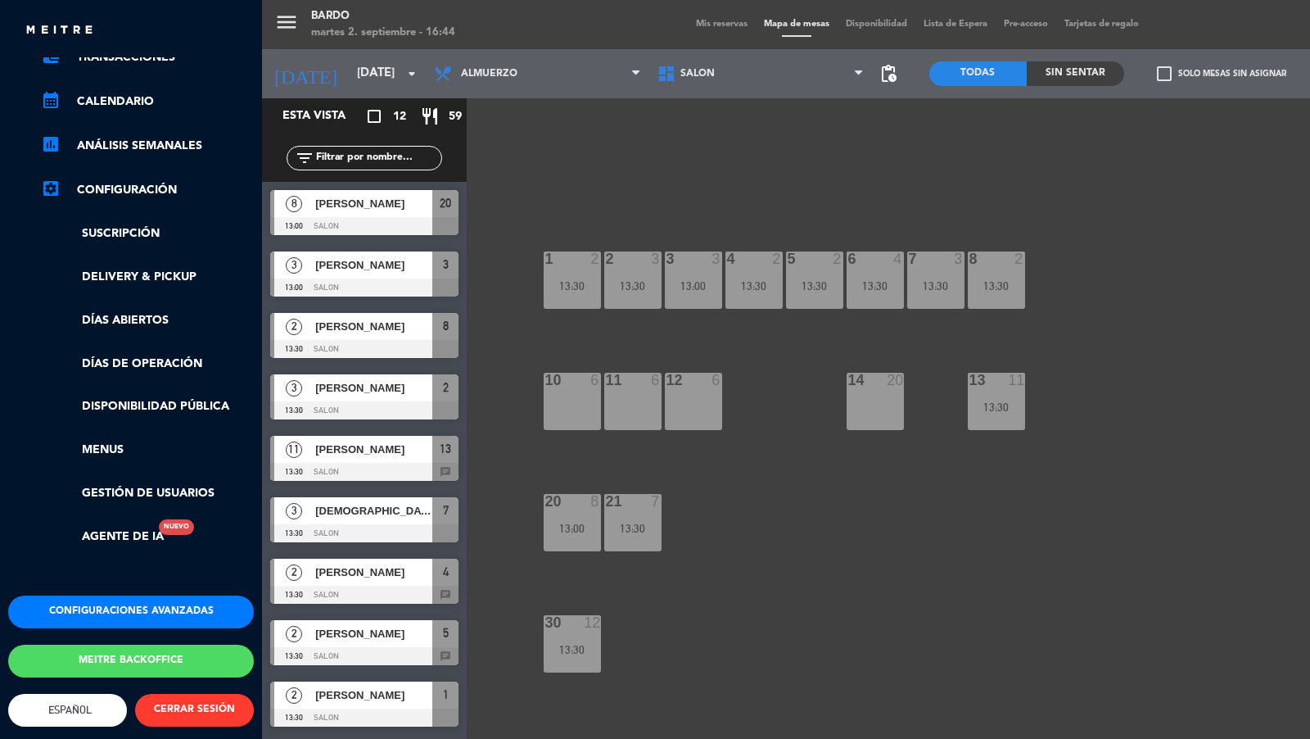
click at [132, 604] on button "Configuraciones avanzadas" at bounding box center [131, 611] width 246 height 33
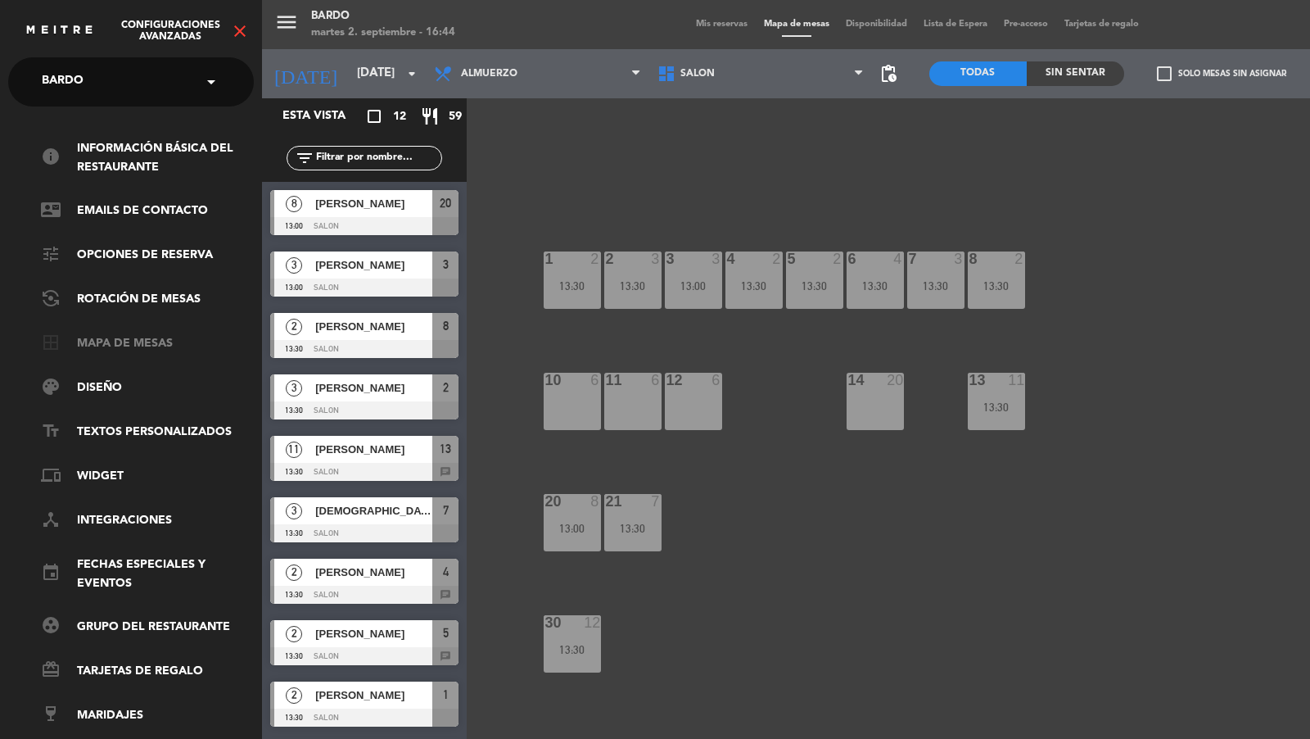
click at [140, 346] on link "border_all Mapa de mesas" at bounding box center [147, 344] width 213 height 20
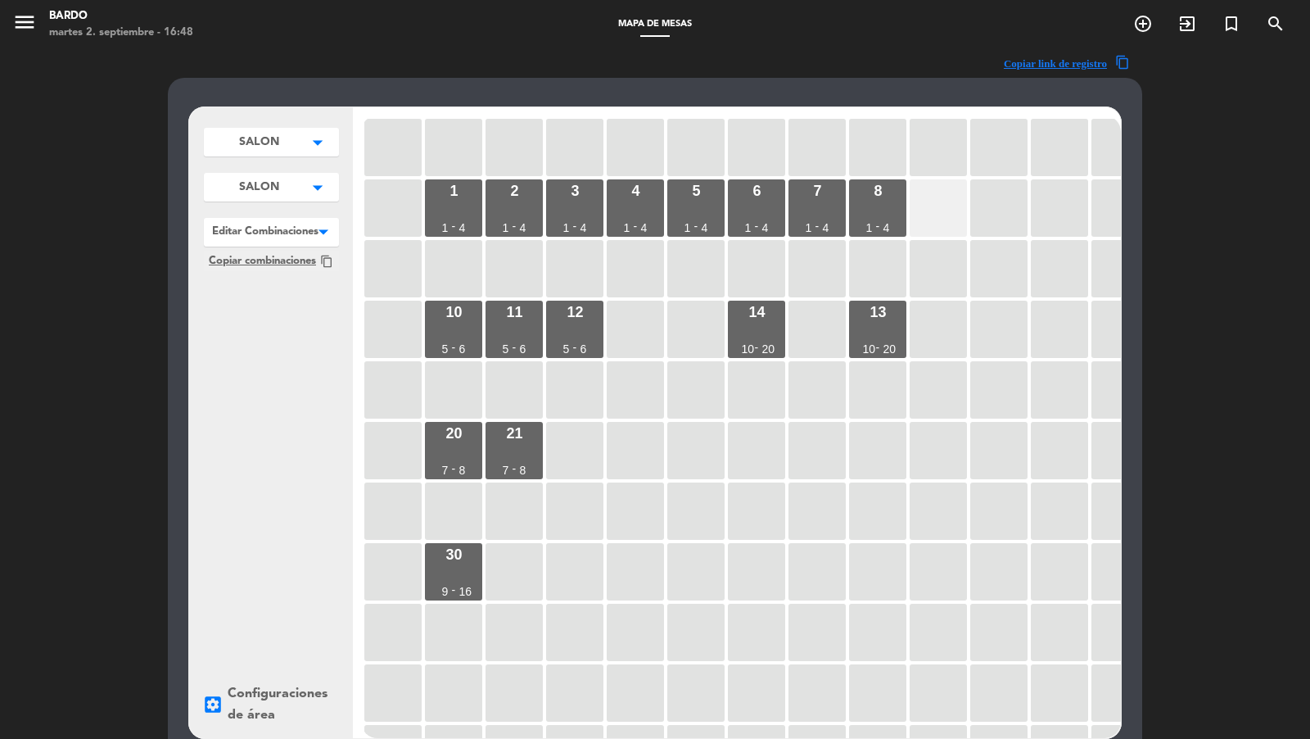
click at [932, 207] on div at bounding box center [938, 207] width 57 height 57
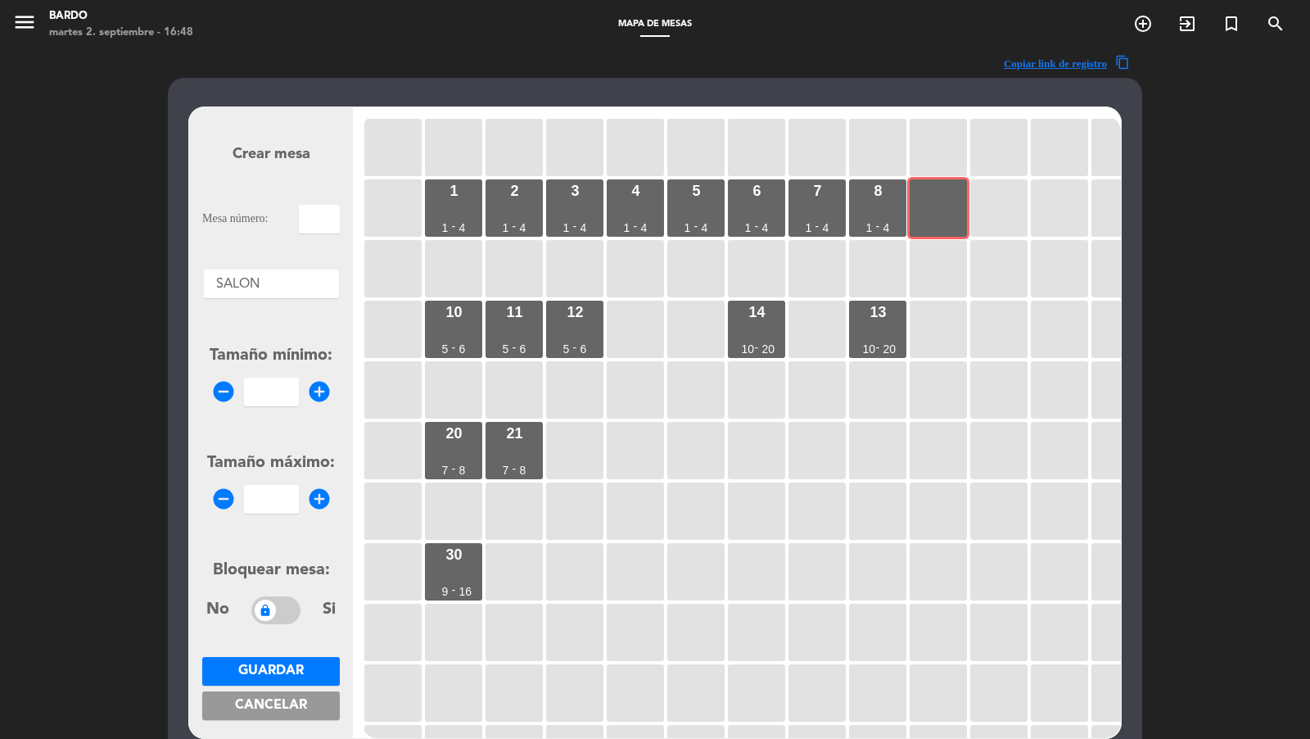
click at [328, 219] on input "text" at bounding box center [319, 219] width 41 height 29
type input "9"
click at [270, 406] on form "Crear mesa Mesa número: 9 Áreas × SALON × Tamaño mínimo: remove_circle add_circ…" at bounding box center [271, 422] width 138 height 622
click at [271, 399] on input "number" at bounding box center [271, 391] width 55 height 29
type input "1"
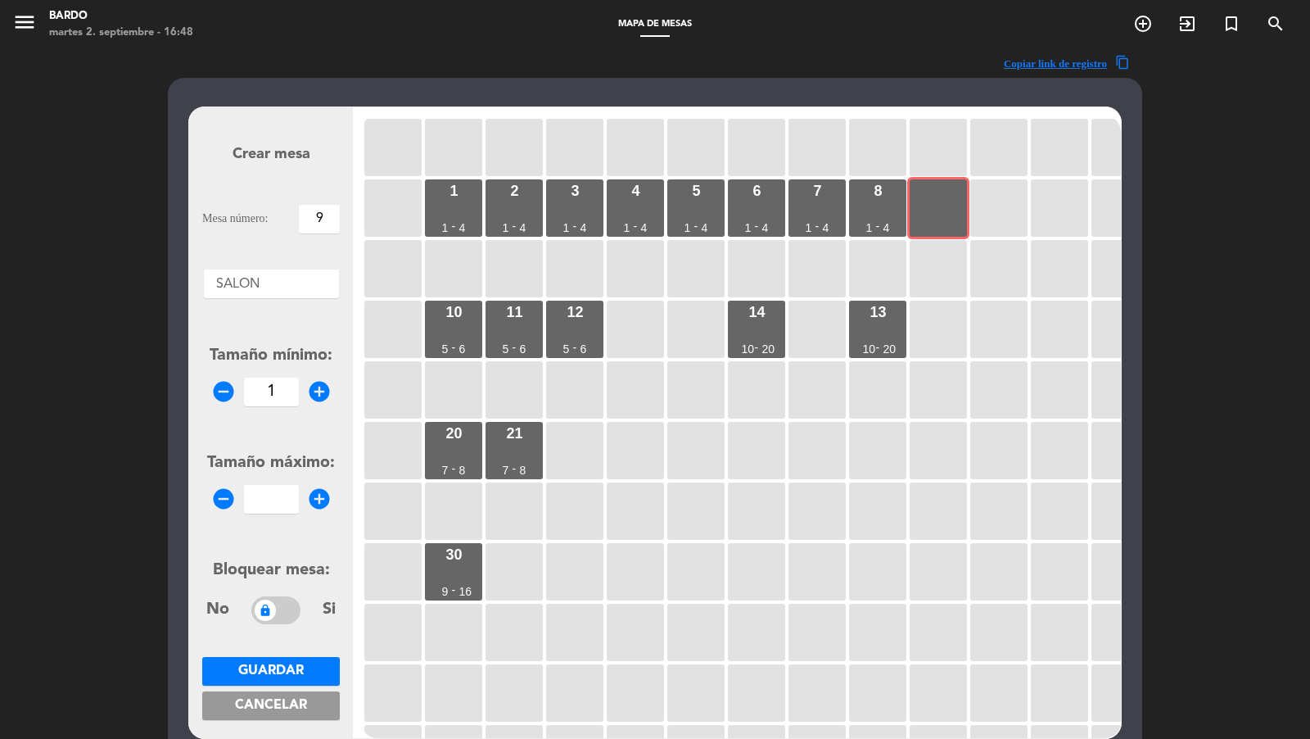
click at [271, 501] on input "number" at bounding box center [271, 499] width 55 height 29
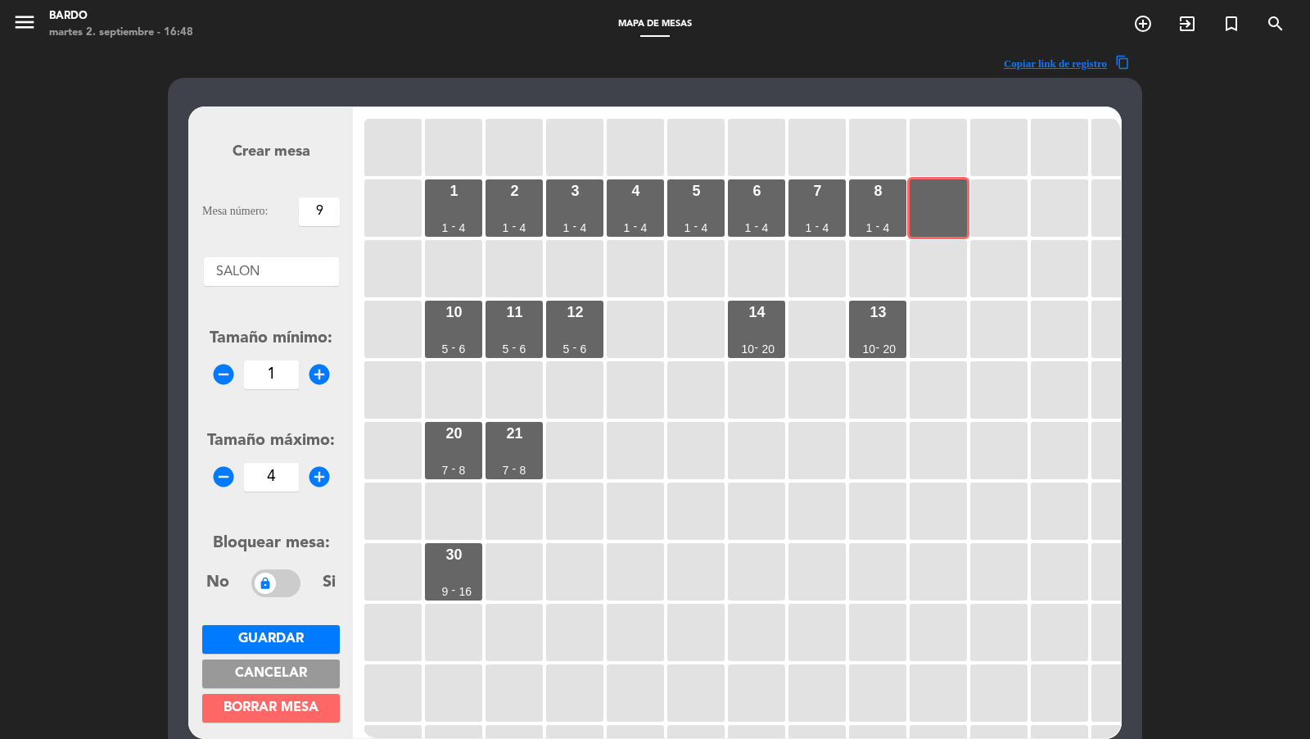
type input "4"
click at [283, 635] on span "Guardar" at bounding box center [271, 638] width 66 height 13
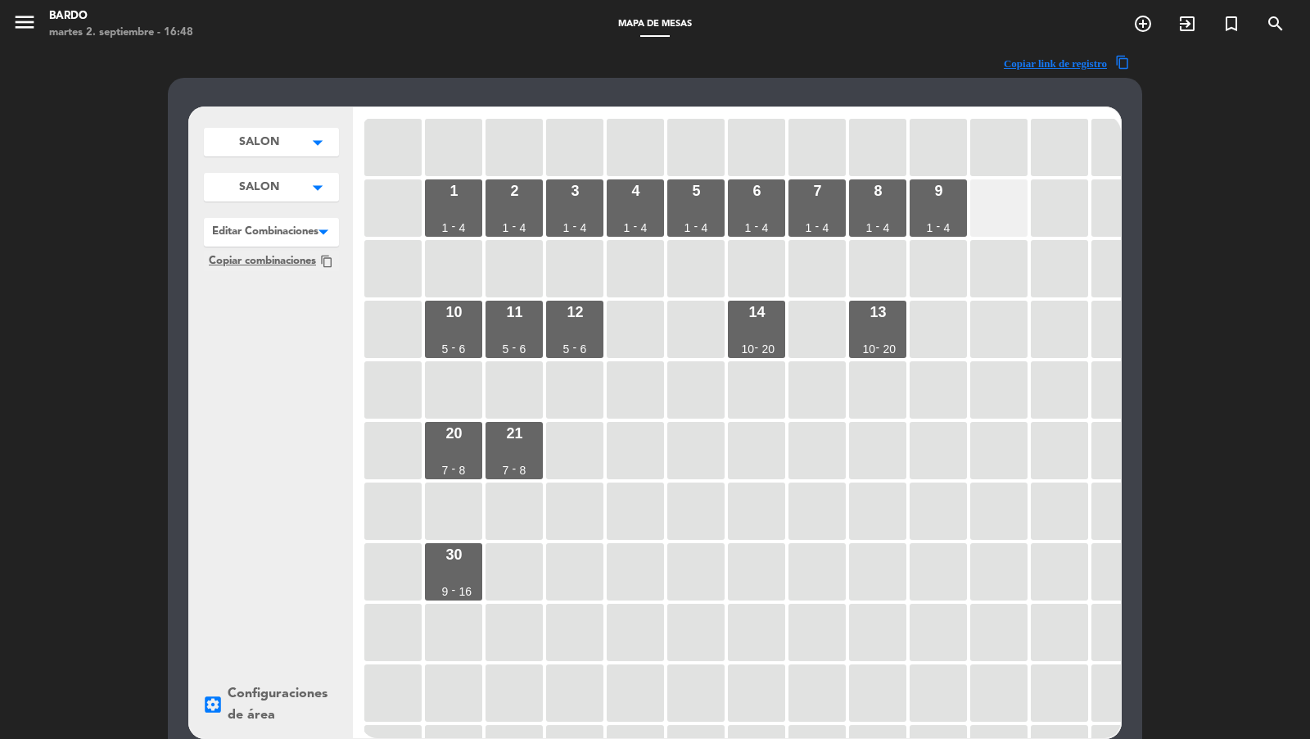
click at [989, 197] on div at bounding box center [998, 207] width 57 height 57
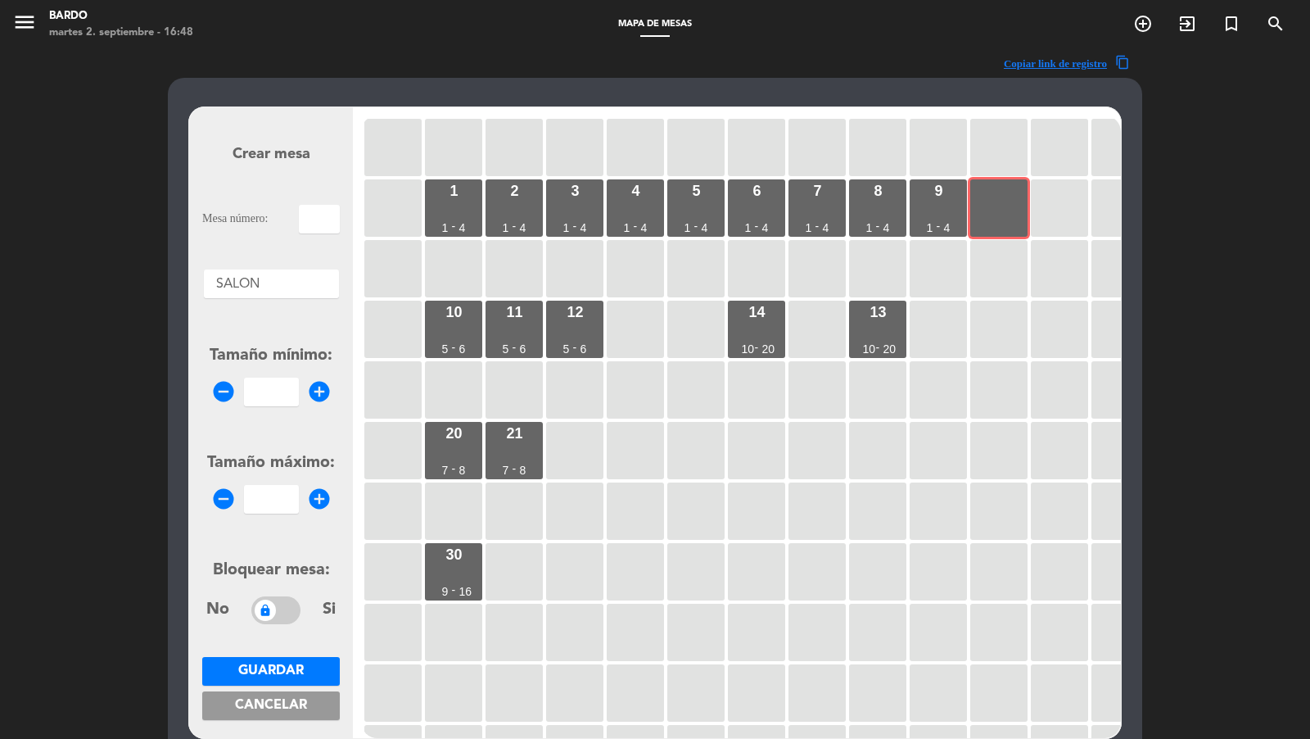
click at [332, 217] on input "text" at bounding box center [319, 219] width 41 height 29
type input "10"
click at [287, 391] on input "1" at bounding box center [271, 391] width 55 height 29
type input "1"
click at [280, 514] on form "Crear mesa Mesa número: 10 Áreas × SALON × Tamaño mínimo: remove_circle 1 add_c…" at bounding box center [271, 422] width 138 height 622
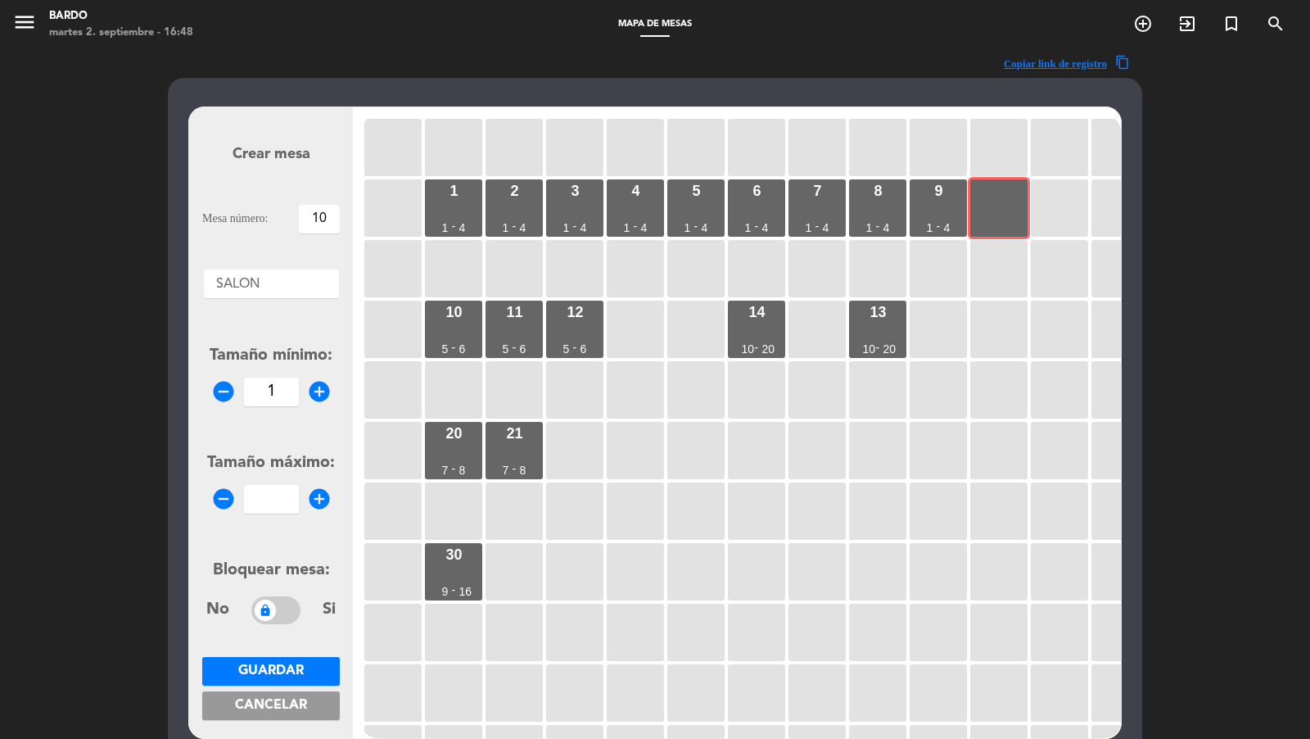
click at [283, 494] on input "number" at bounding box center [271, 499] width 55 height 29
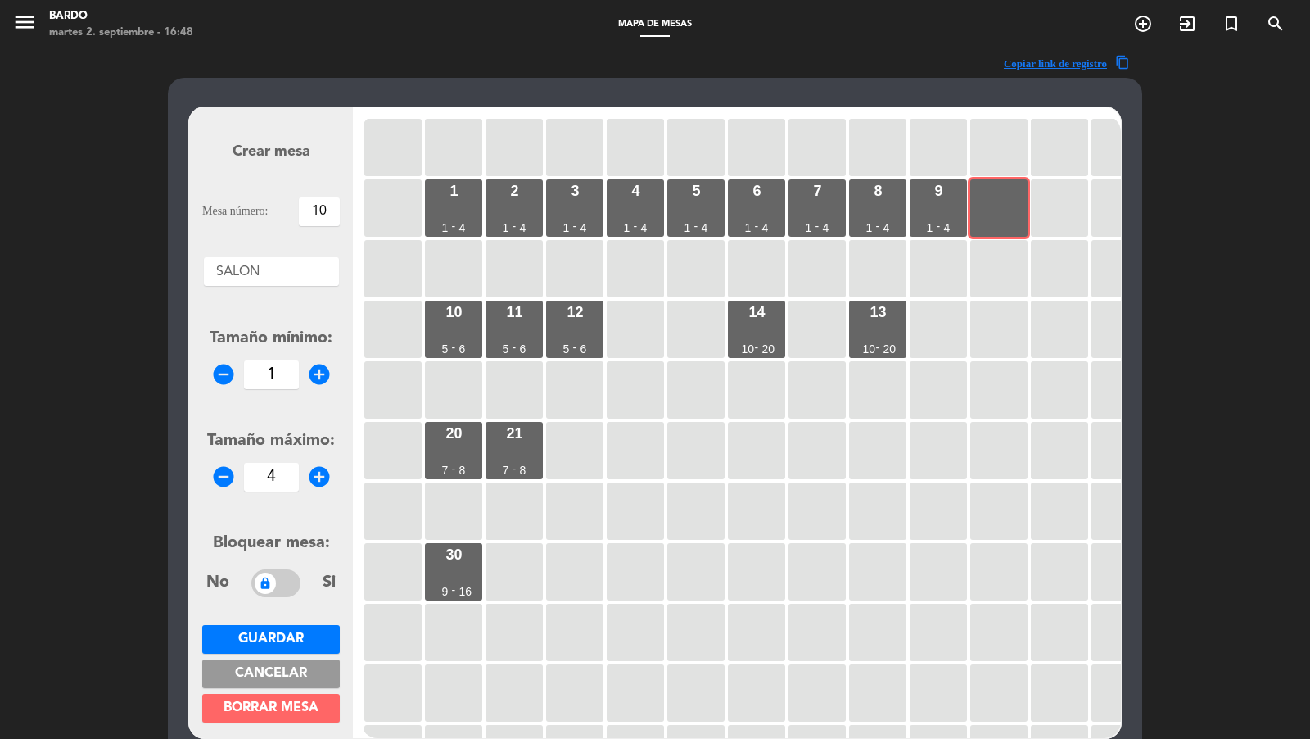
type input "4"
click at [278, 648] on button "Guardar" at bounding box center [271, 639] width 138 height 29
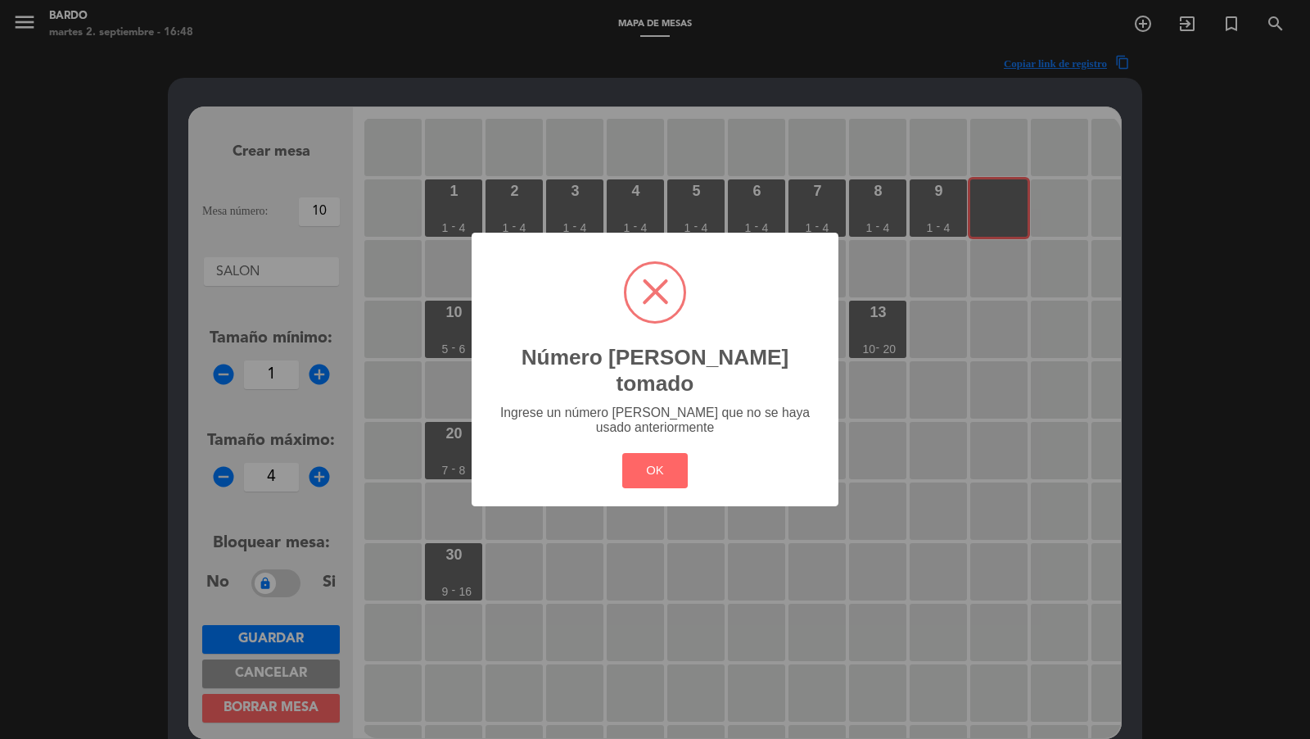
click at [305, 591] on div "? ! i Número de mesa tomado × Ingrese un número de mesa que no se haya usado an…" at bounding box center [655, 369] width 1310 height 739
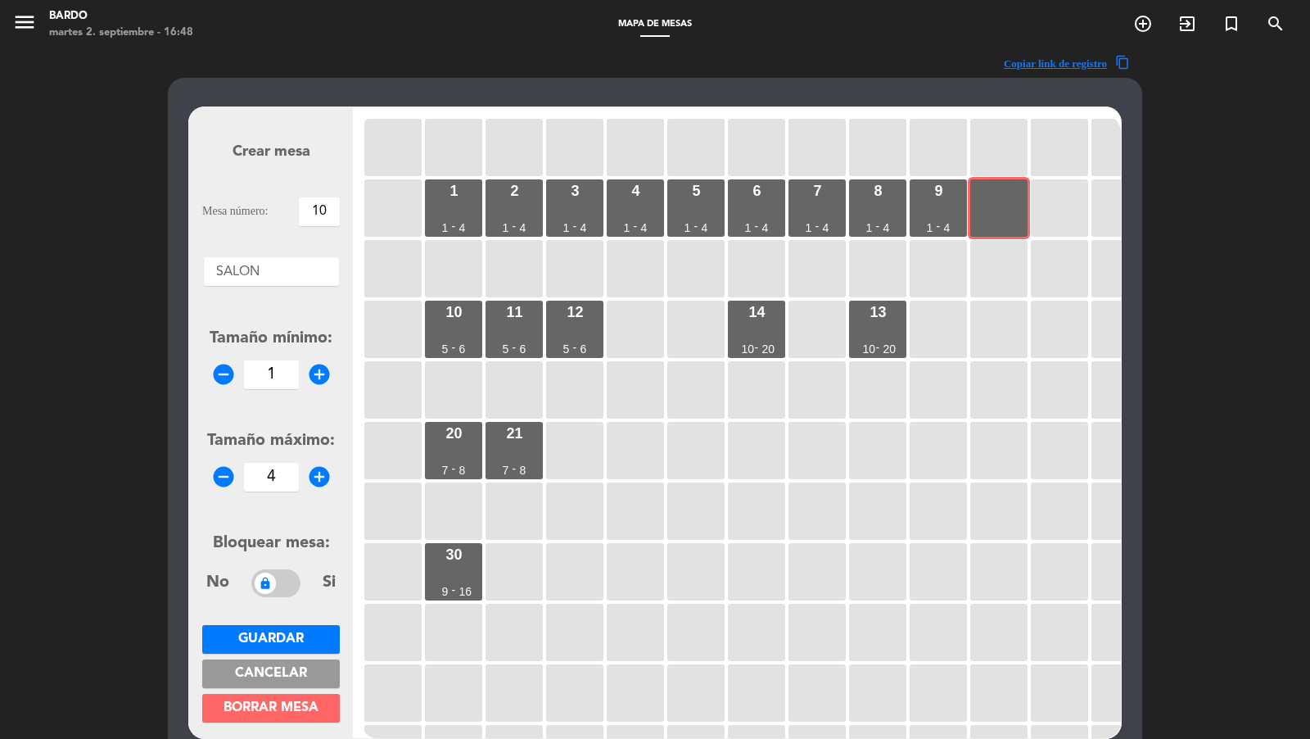
click at [306, 629] on button "Guardar" at bounding box center [271, 639] width 138 height 29
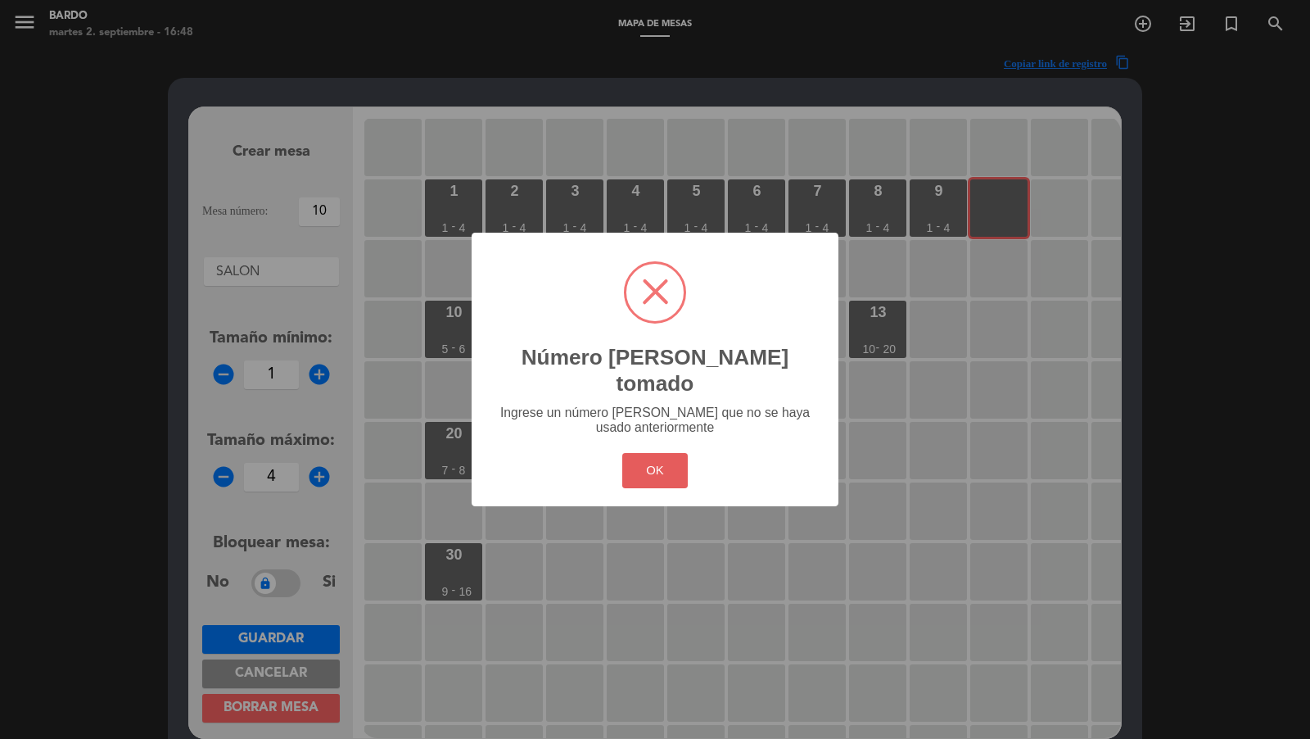
click at [642, 466] on button "OK" at bounding box center [655, 470] width 66 height 35
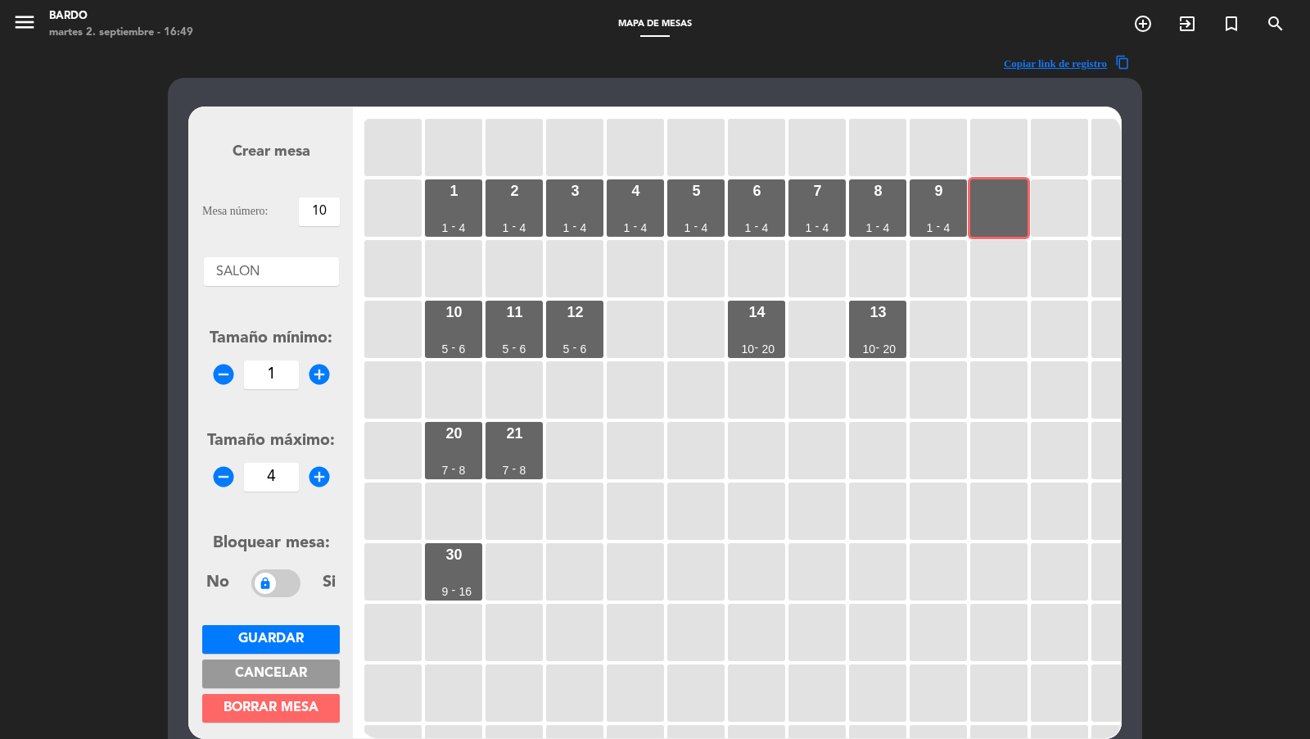
click at [335, 209] on input "10" at bounding box center [319, 211] width 41 height 29
type input "15"
click at [300, 633] on span "Guardar" at bounding box center [271, 638] width 66 height 13
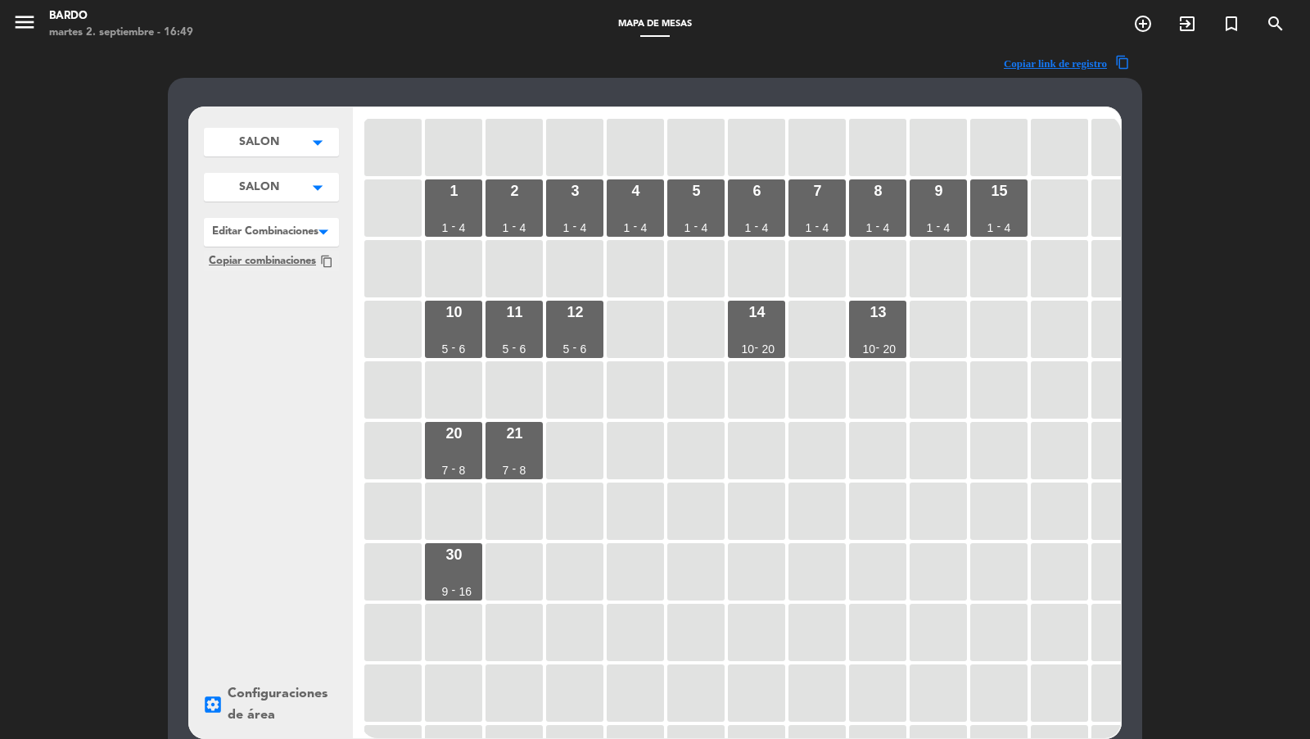
scroll to position [120, 0]
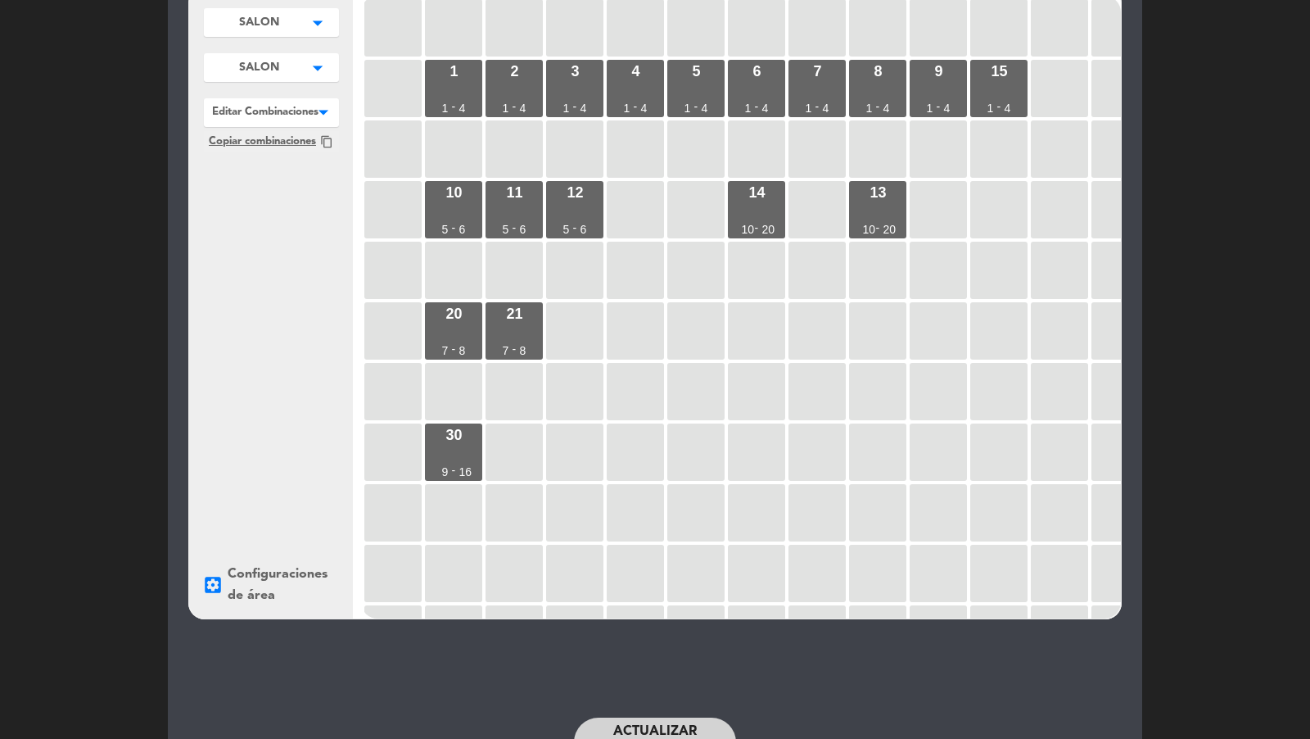
click at [607, 736] on button "Actualizar disponibilidad" at bounding box center [655, 741] width 162 height 49
click at [937, 101] on div "-" at bounding box center [939, 106] width 4 height 11
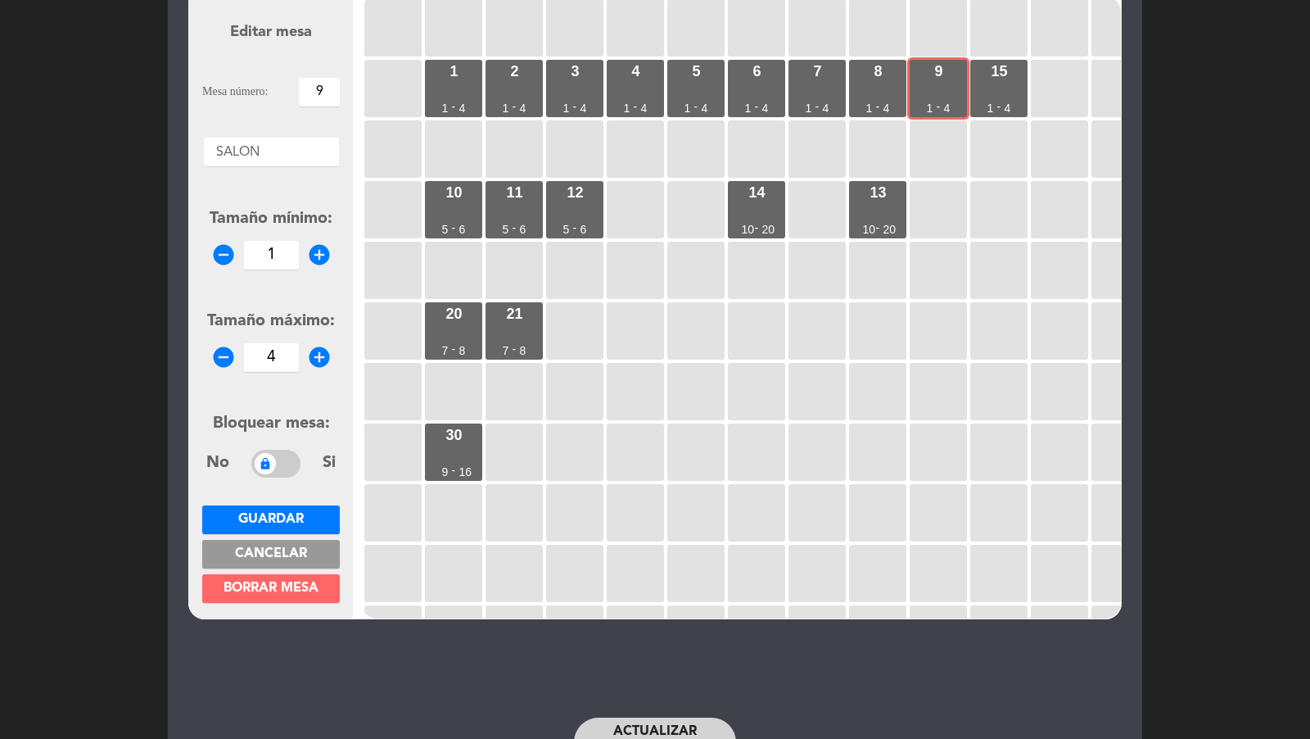
click at [319, 89] on input "9" at bounding box center [319, 92] width 41 height 29
click at [312, 92] on input "9" at bounding box center [319, 92] width 41 height 29
type input "!"
type input "E1"
drag, startPoint x: 278, startPoint y: 345, endPoint x: 257, endPoint y: 348, distance: 20.7
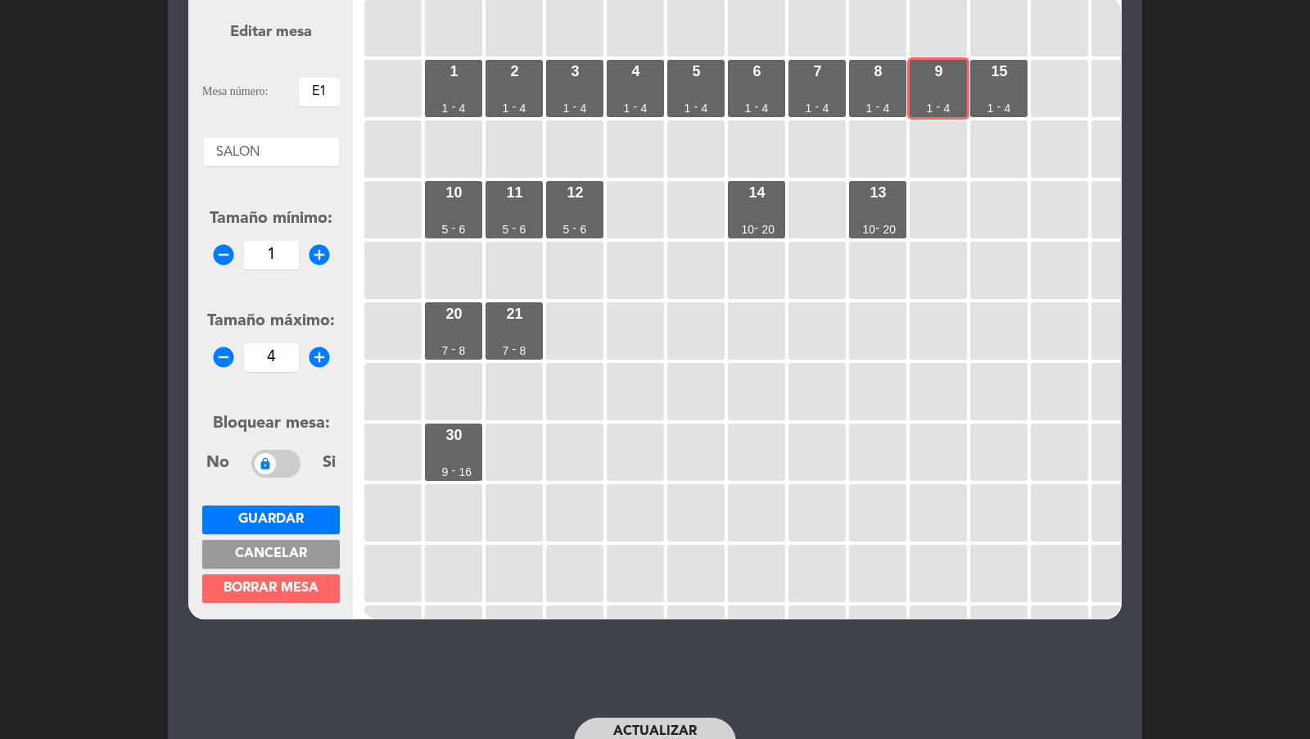
click at [257, 348] on input "4" at bounding box center [271, 357] width 55 height 29
drag, startPoint x: 278, startPoint y: 364, endPoint x: 263, endPoint y: 363, distance: 14.8
click at [263, 363] on input "24" at bounding box center [271, 357] width 55 height 29
type input "2"
click at [280, 515] on span "Guardar" at bounding box center [271, 519] width 66 height 13
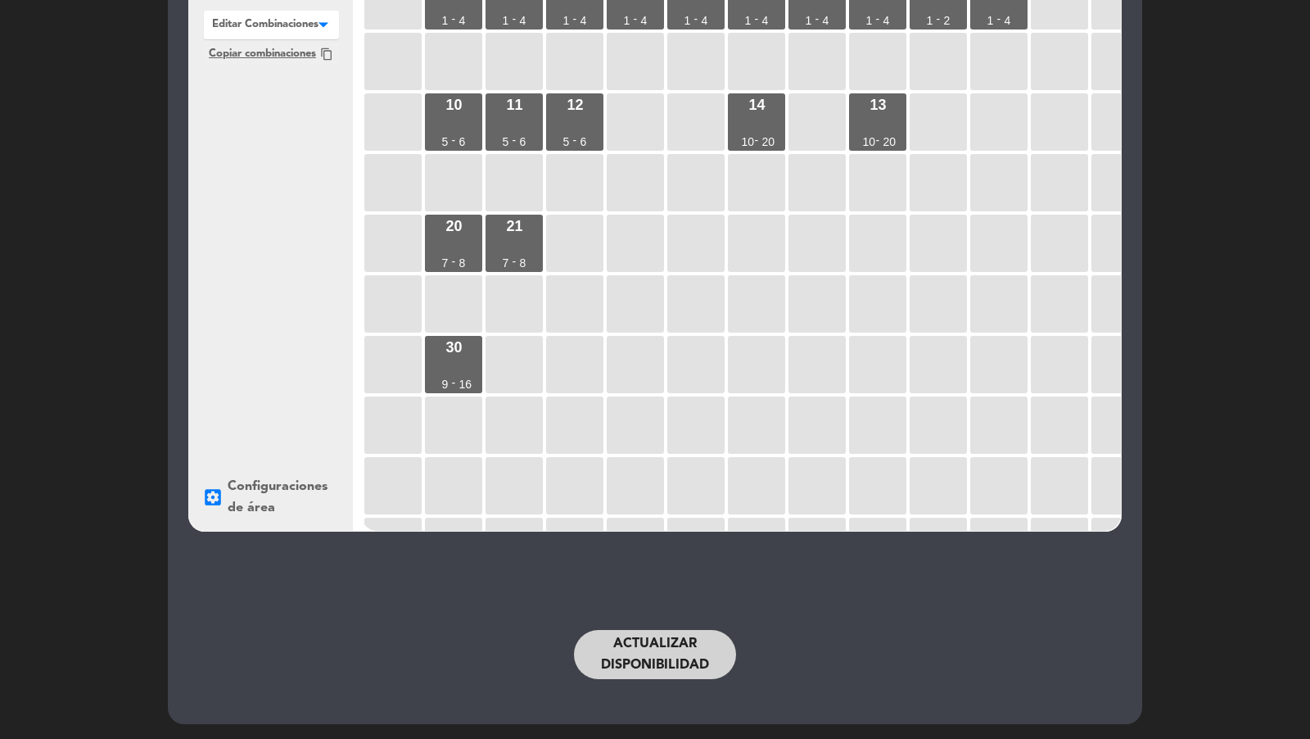
scroll to position [84, 0]
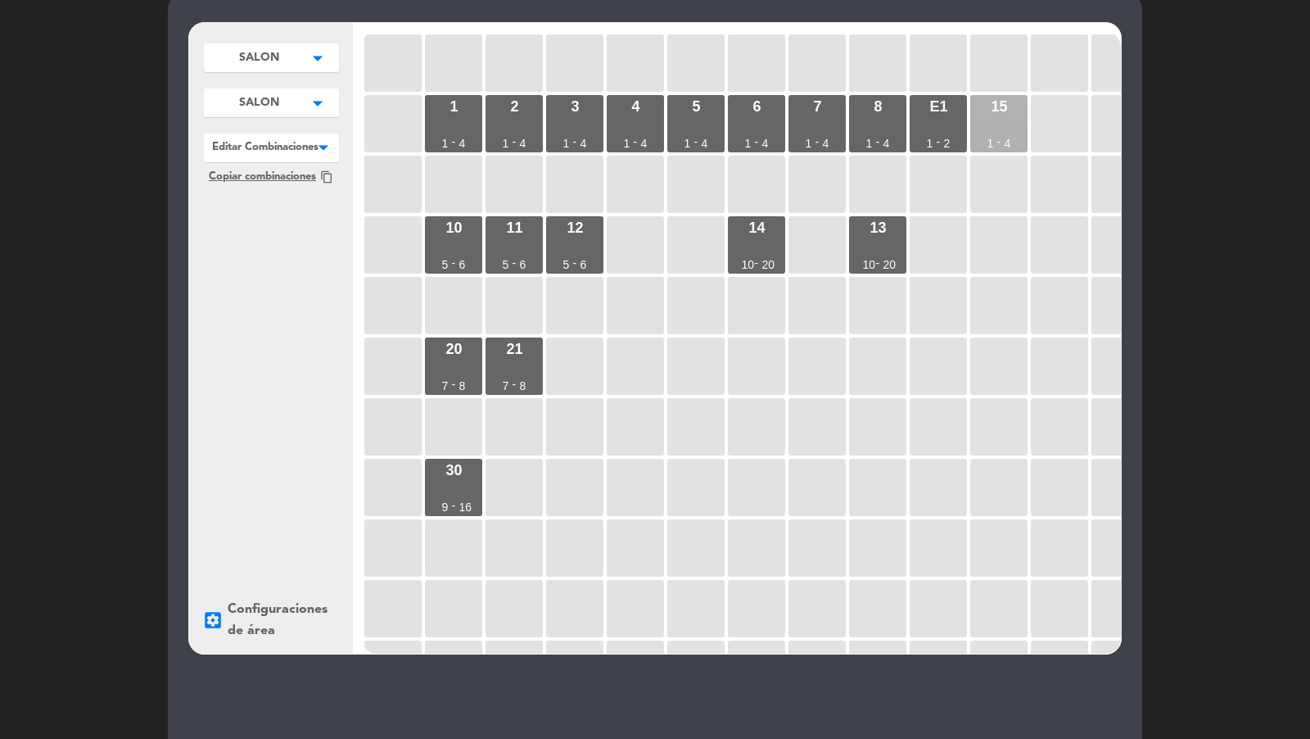
click at [1012, 132] on div "15 1 - 4" at bounding box center [998, 123] width 57 height 57
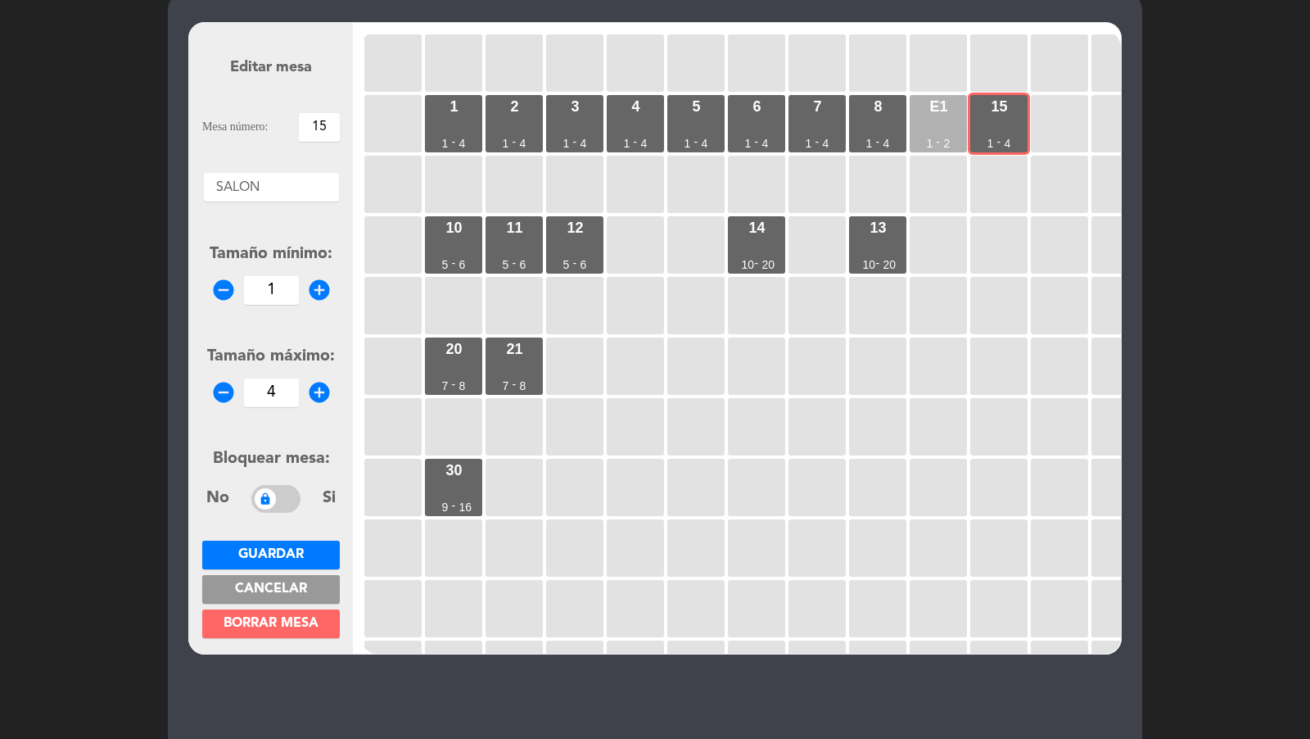
click at [940, 129] on div "E1 1 - 2" at bounding box center [938, 123] width 57 height 57
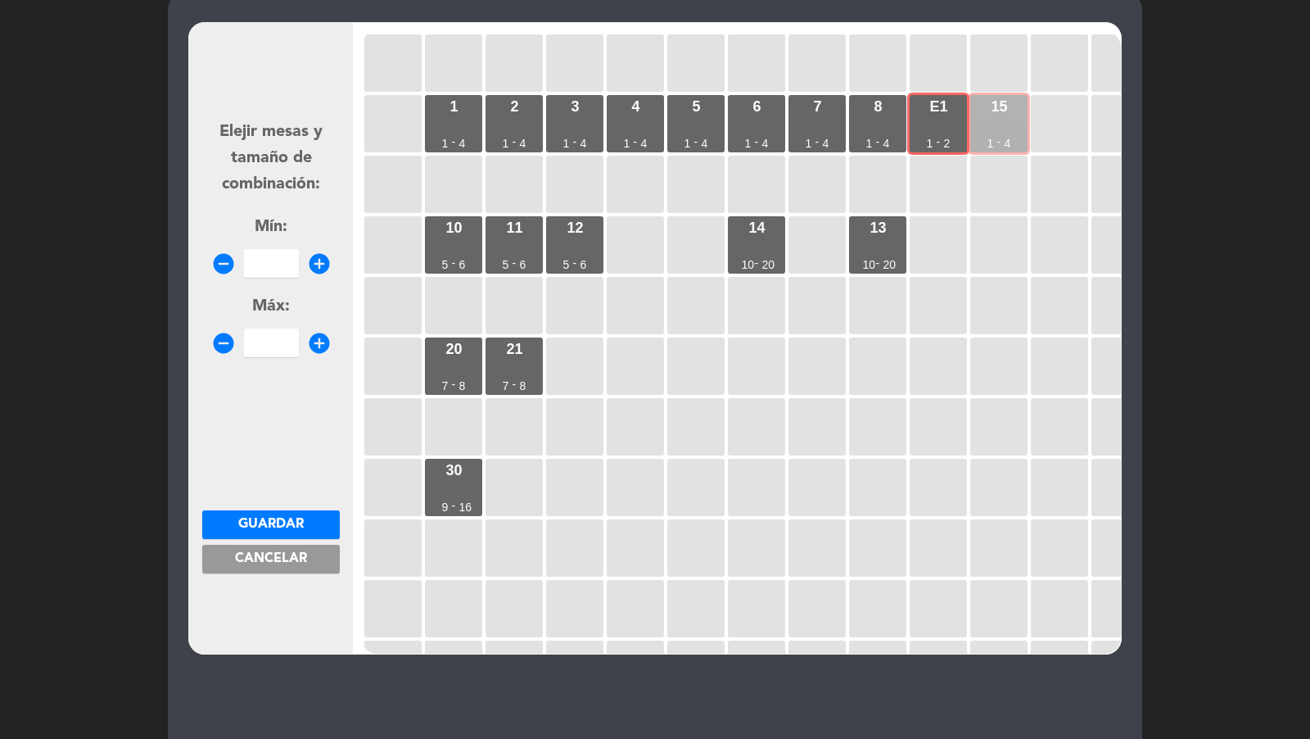
click at [994, 122] on div "15 1 - 4" at bounding box center [998, 123] width 57 height 57
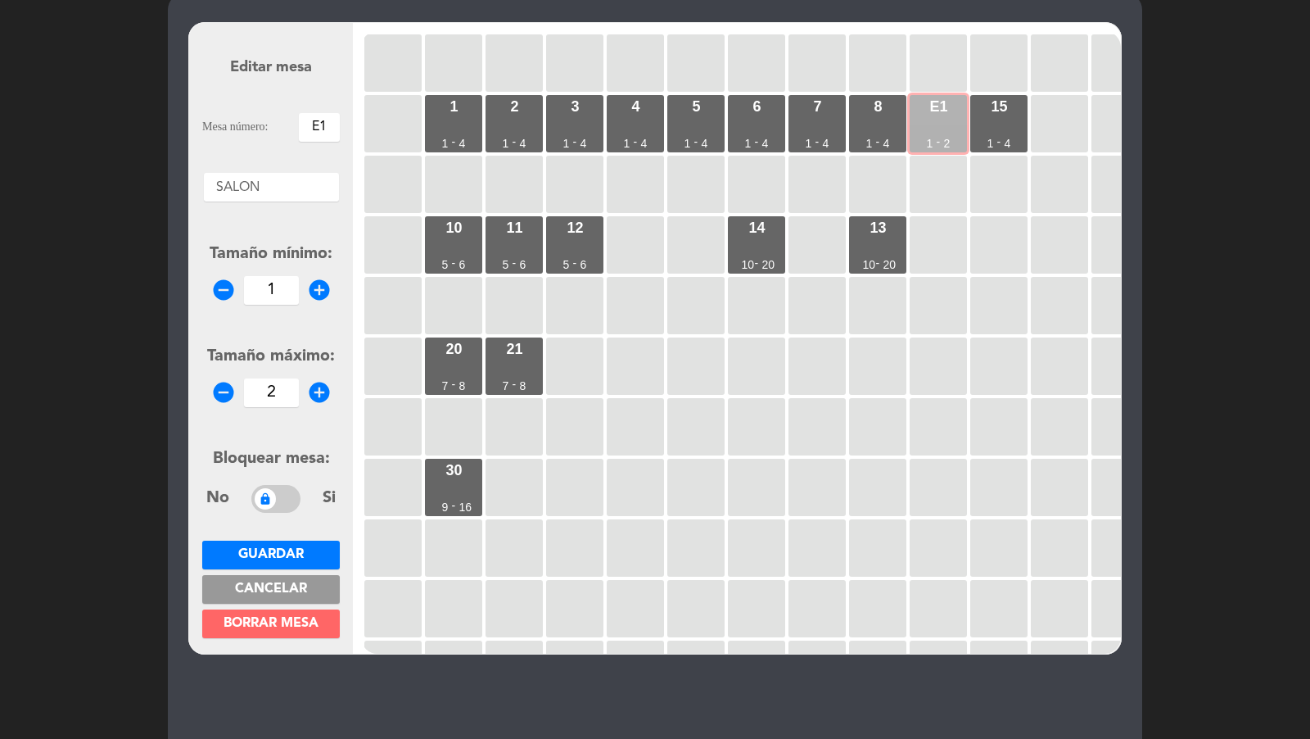
click at [946, 127] on div "E1 1 - 2" at bounding box center [938, 123] width 57 height 57
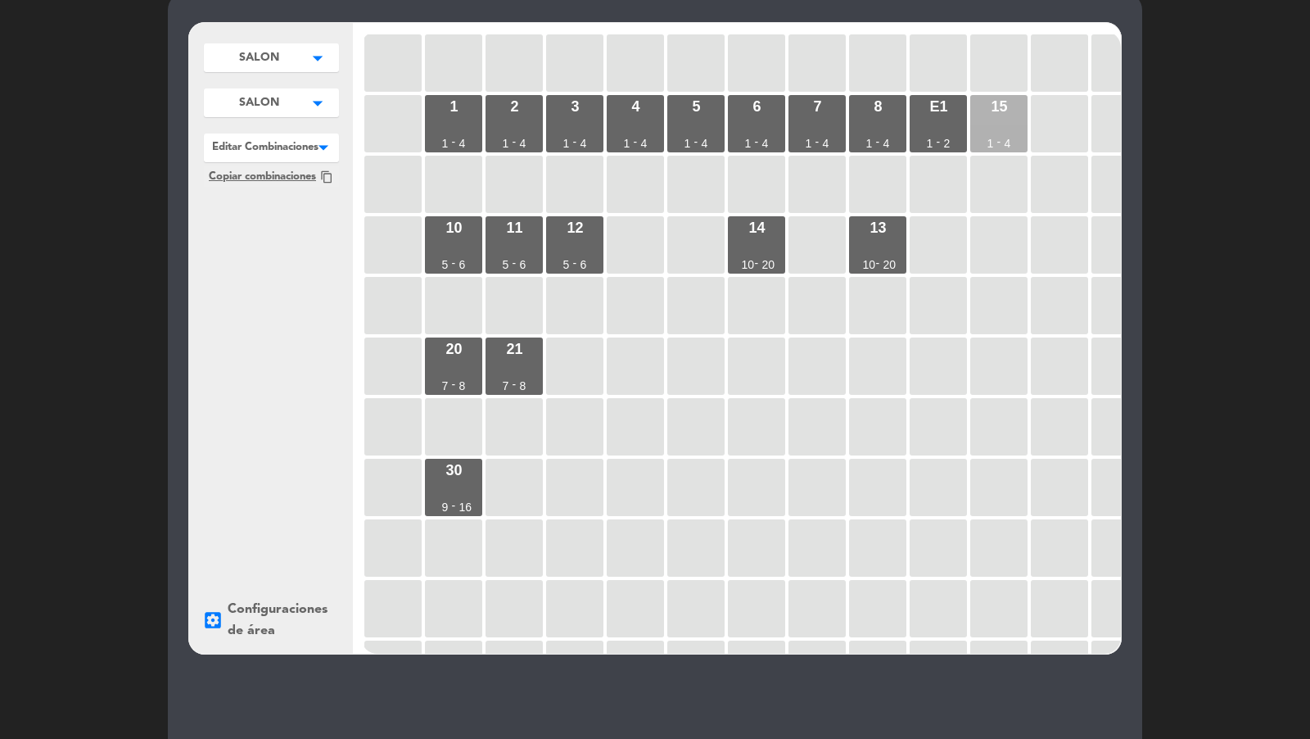
click at [982, 125] on div "15 1 - 4" at bounding box center [998, 123] width 57 height 57
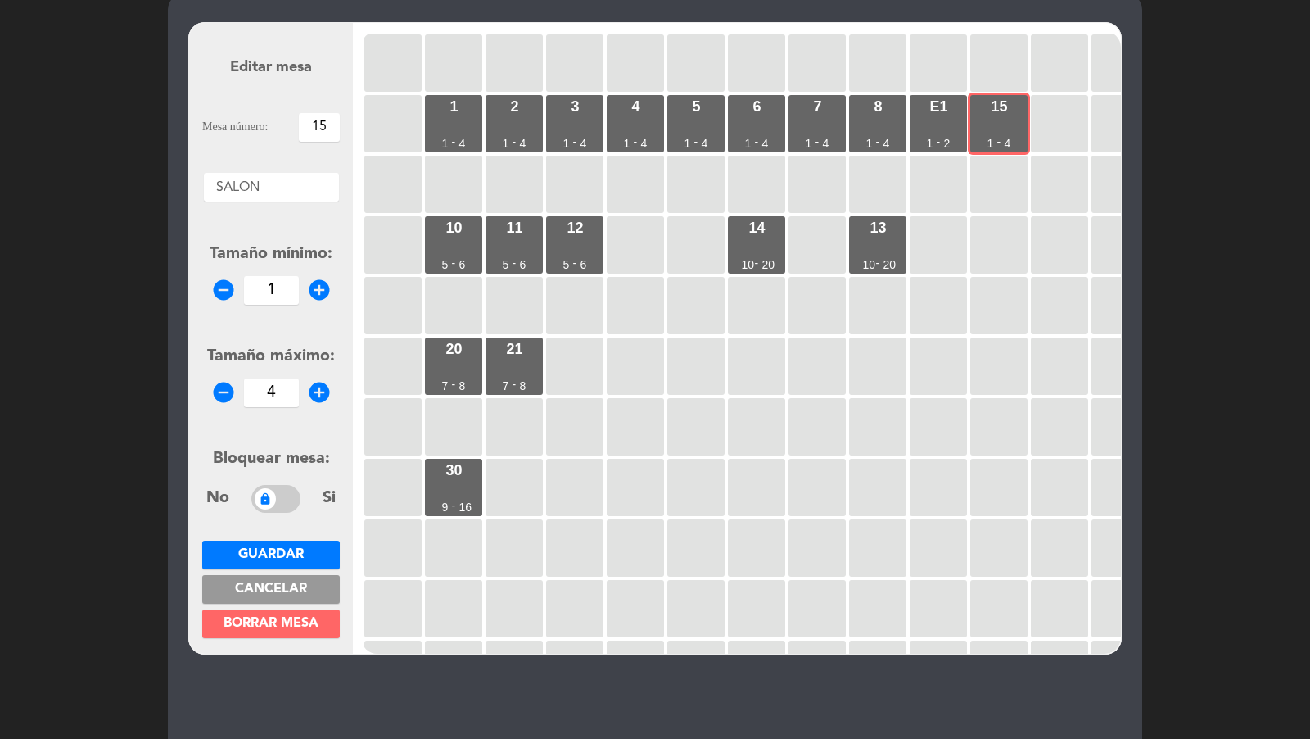
drag, startPoint x: 330, startPoint y: 124, endPoint x: 302, endPoint y: 124, distance: 27.8
click at [302, 124] on input "15" at bounding box center [319, 127] width 41 height 29
type input "e"
type input "E2"
click at [224, 386] on icon "remove_circle" at bounding box center [223, 392] width 25 height 25
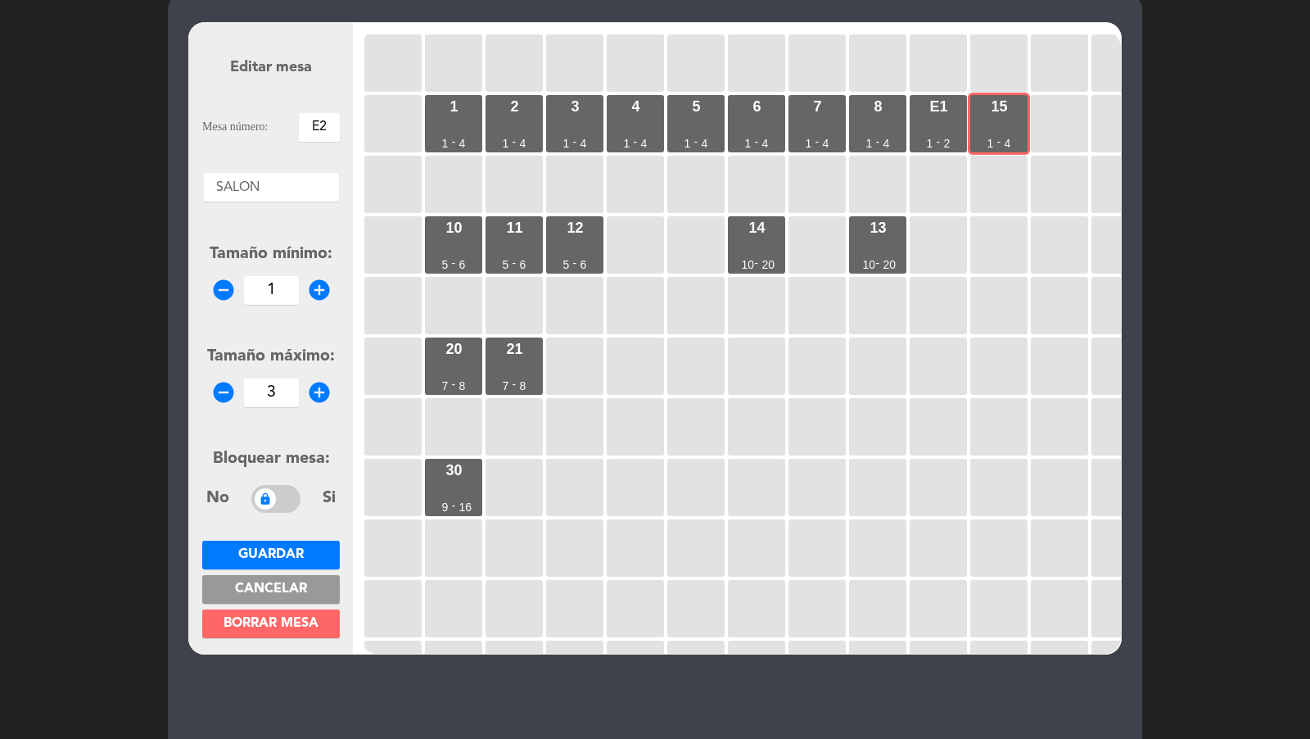
click at [224, 386] on icon "remove_circle" at bounding box center [223, 392] width 25 height 25
click at [316, 393] on icon "add_circle" at bounding box center [319, 392] width 25 height 25
click at [218, 382] on icon "remove_circle" at bounding box center [223, 392] width 25 height 25
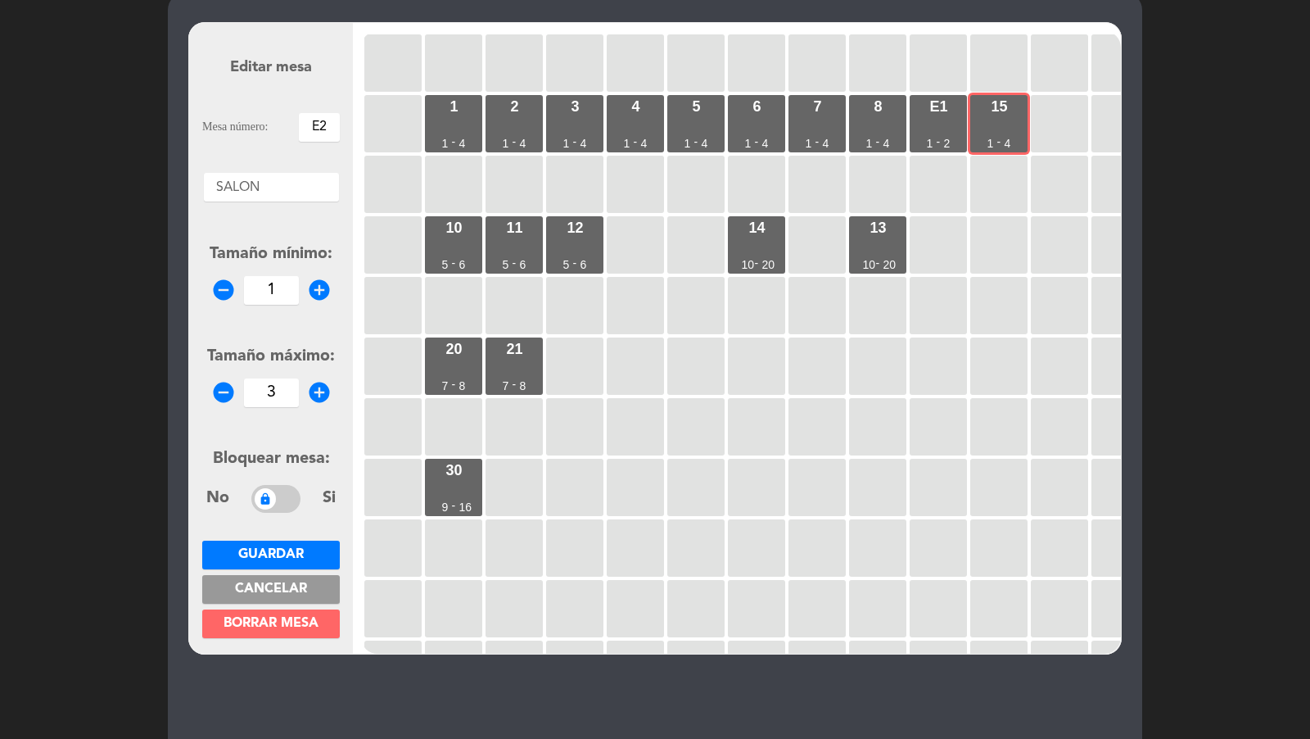
type input "2"
click at [290, 549] on span "Guardar" at bounding box center [271, 554] width 66 height 13
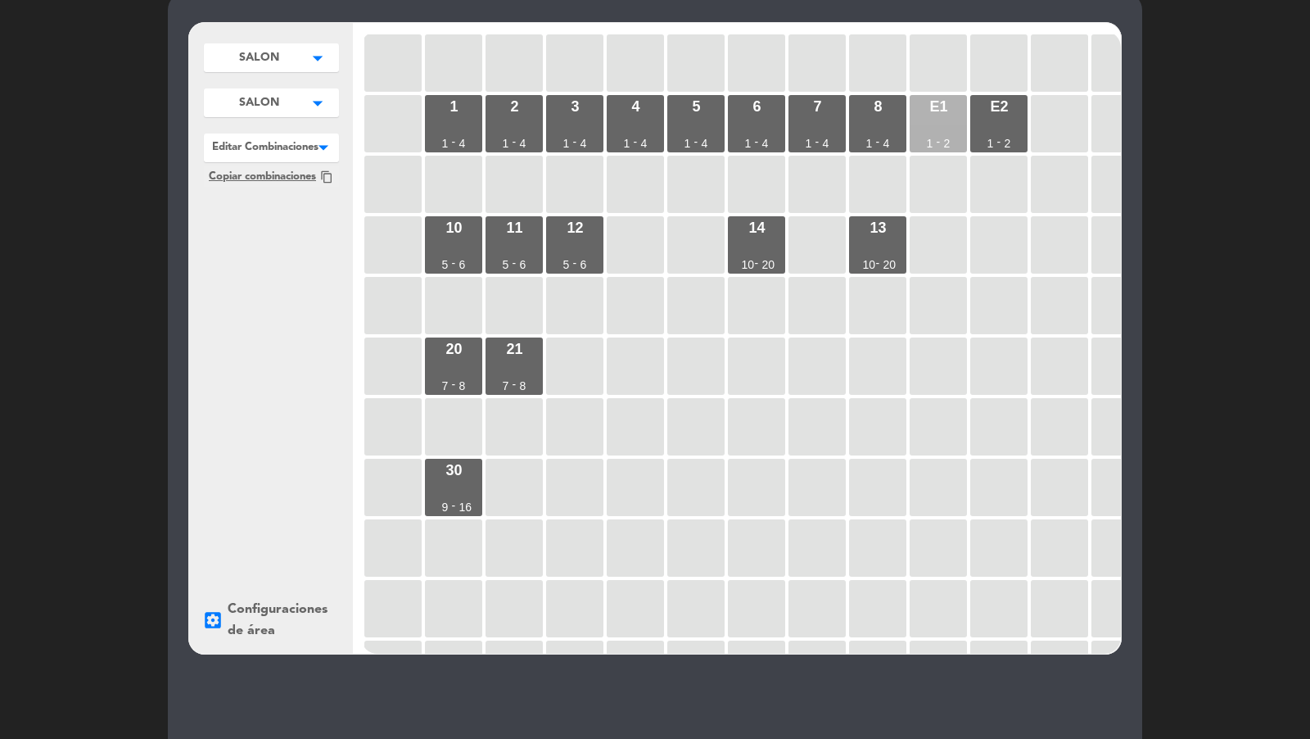
click at [924, 130] on div "E1 1 - 2" at bounding box center [938, 123] width 57 height 57
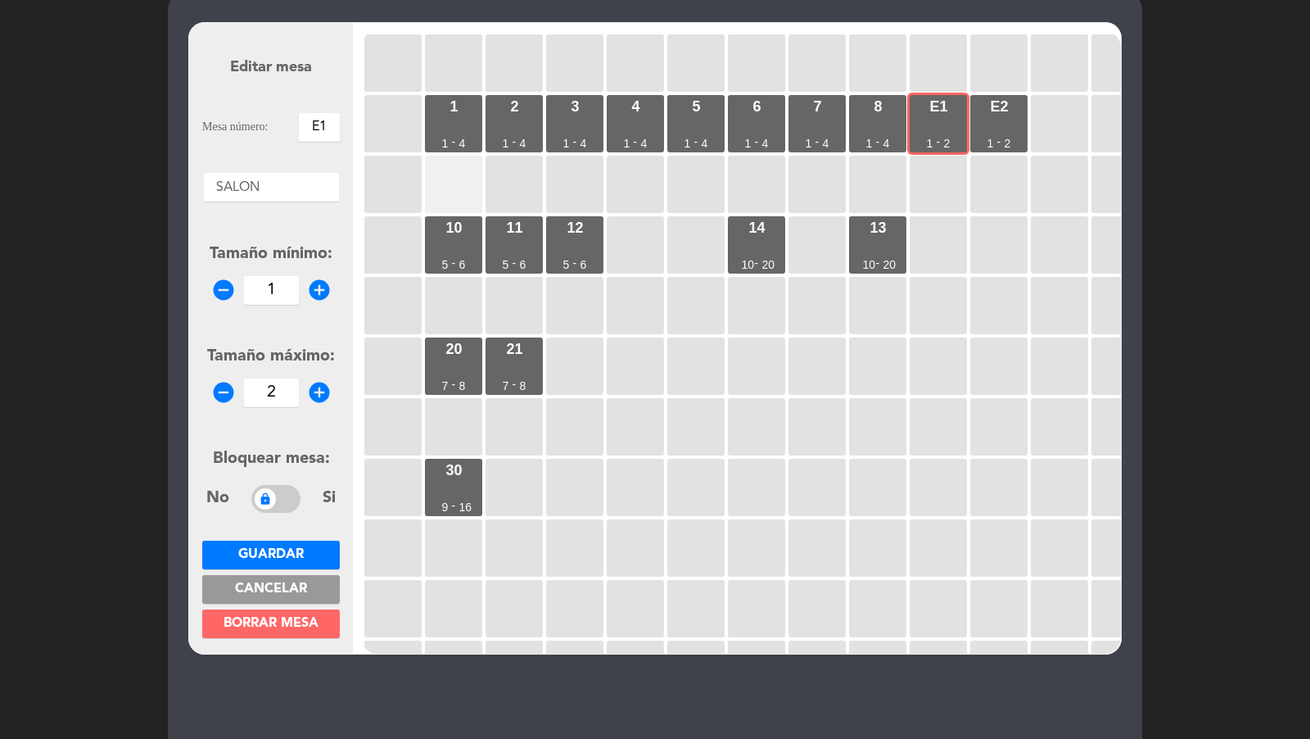
click at [459, 182] on div at bounding box center [453, 184] width 57 height 57
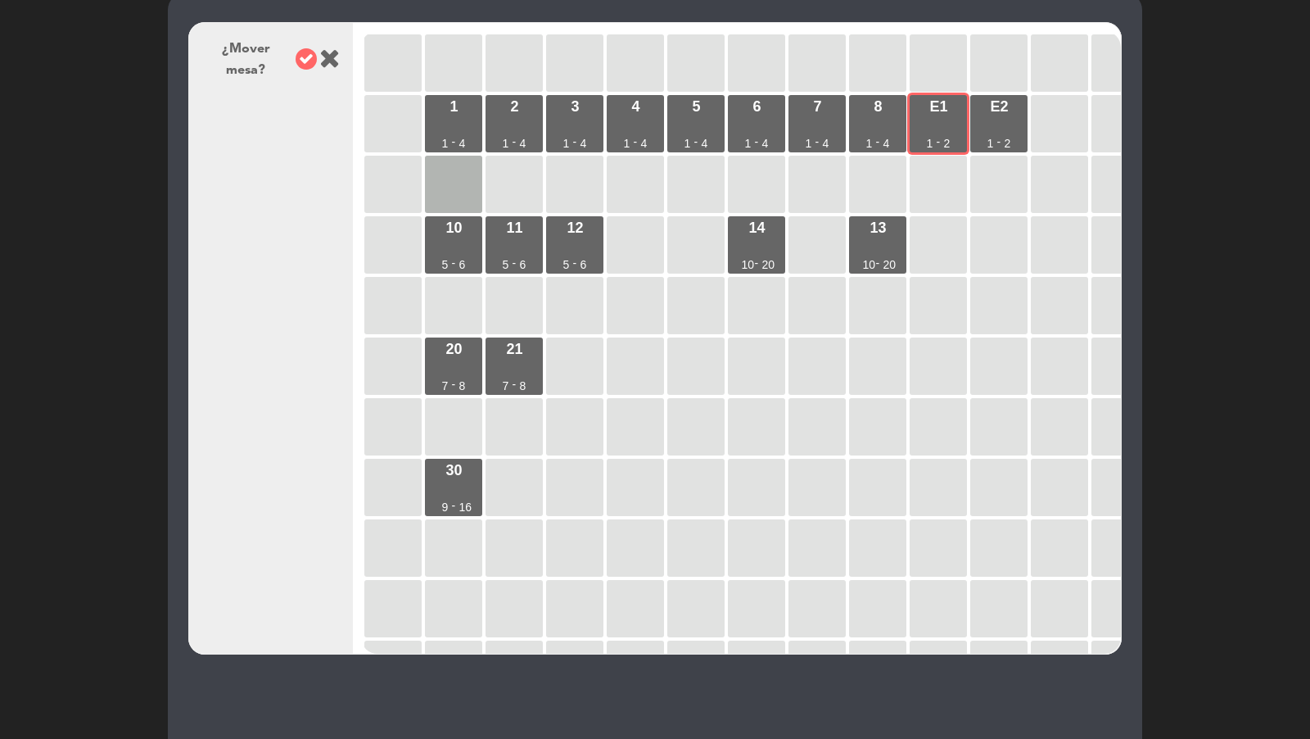
click at [308, 53] on icon at bounding box center [306, 58] width 21 height 21
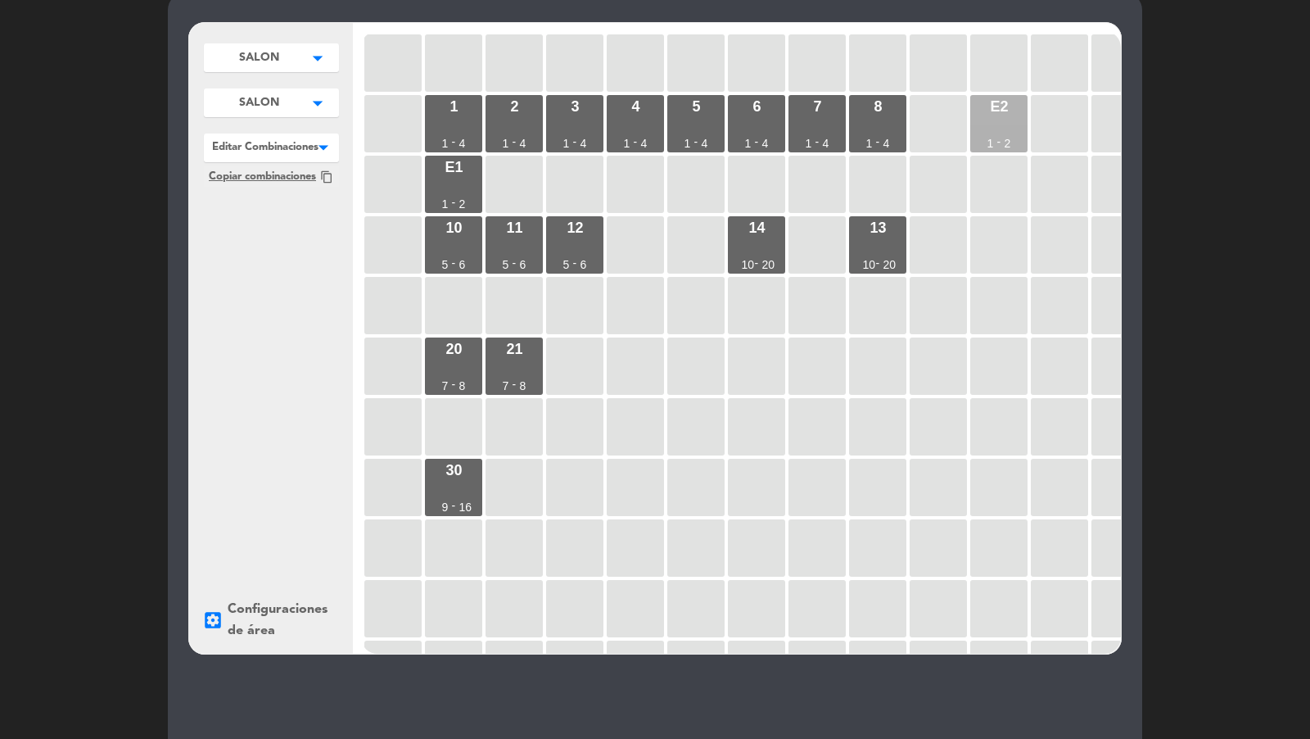
click at [987, 115] on div "E2 1 - 2" at bounding box center [998, 123] width 57 height 57
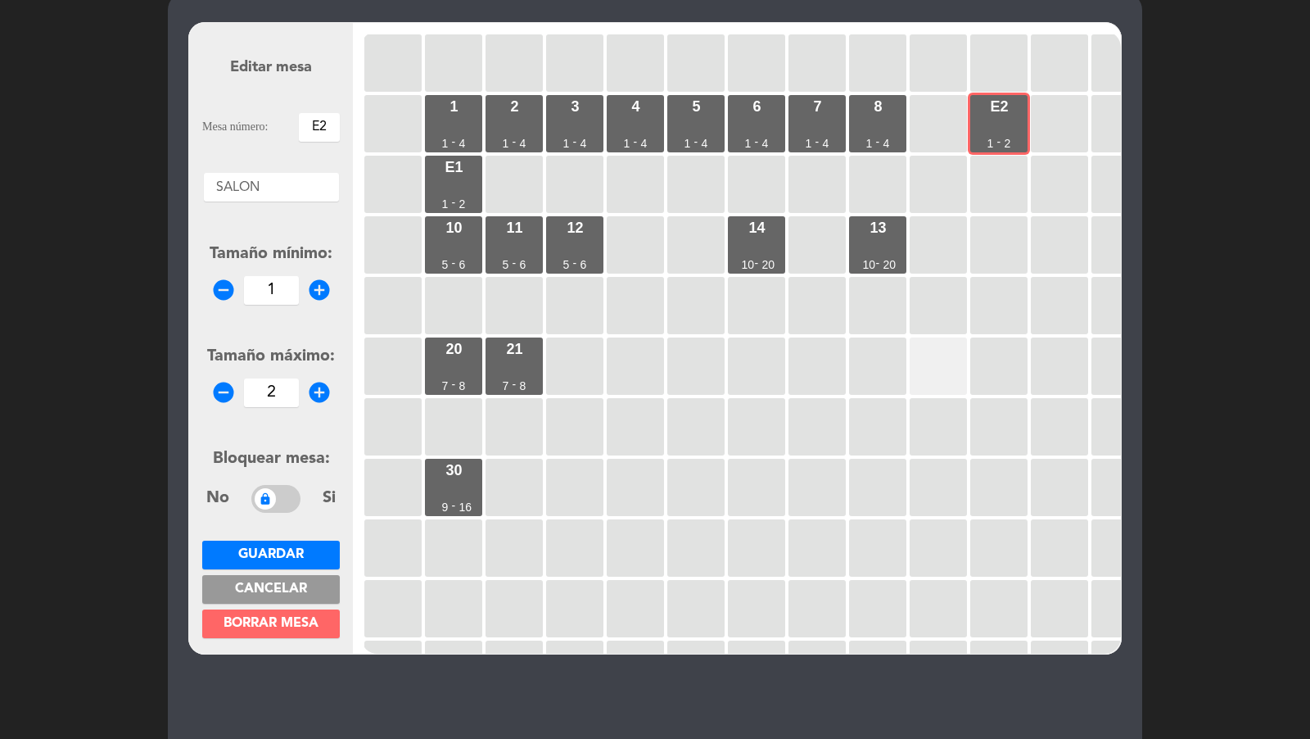
click at [937, 377] on div at bounding box center [938, 365] width 57 height 57
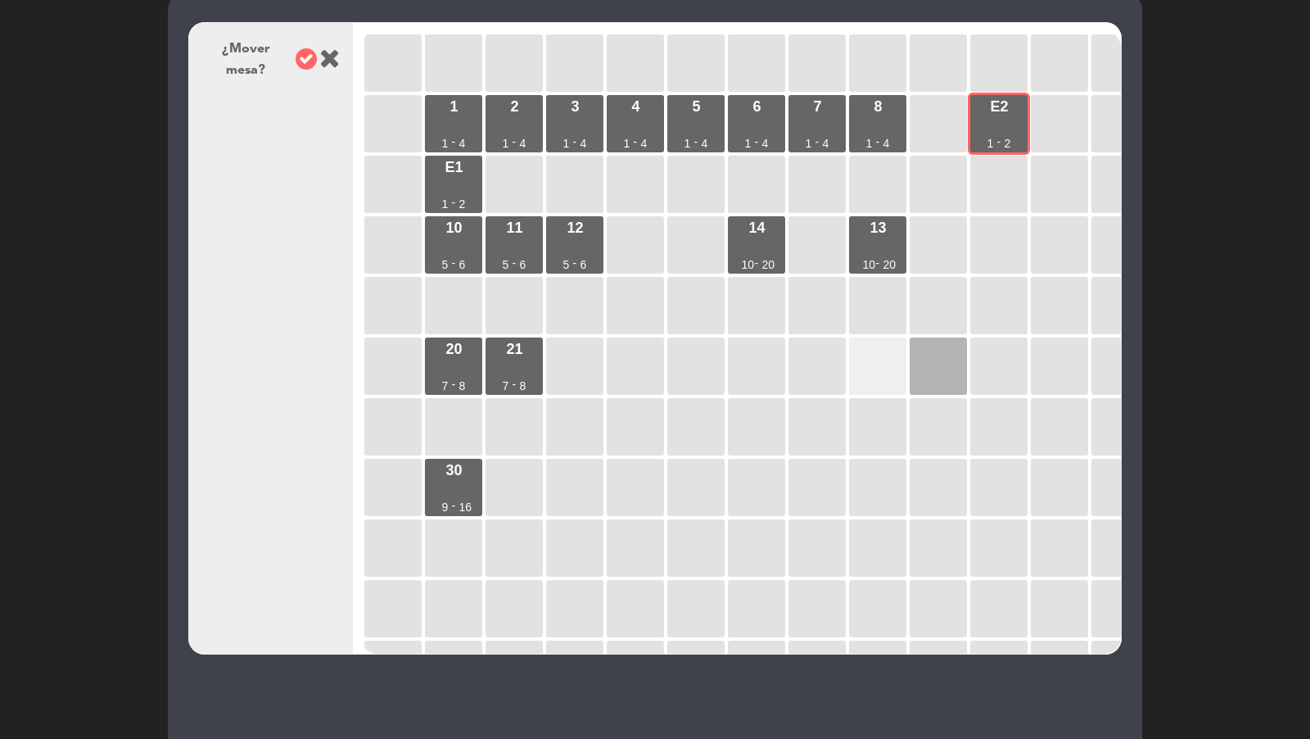
click at [874, 377] on div at bounding box center [877, 365] width 57 height 57
click at [301, 56] on icon at bounding box center [306, 58] width 21 height 21
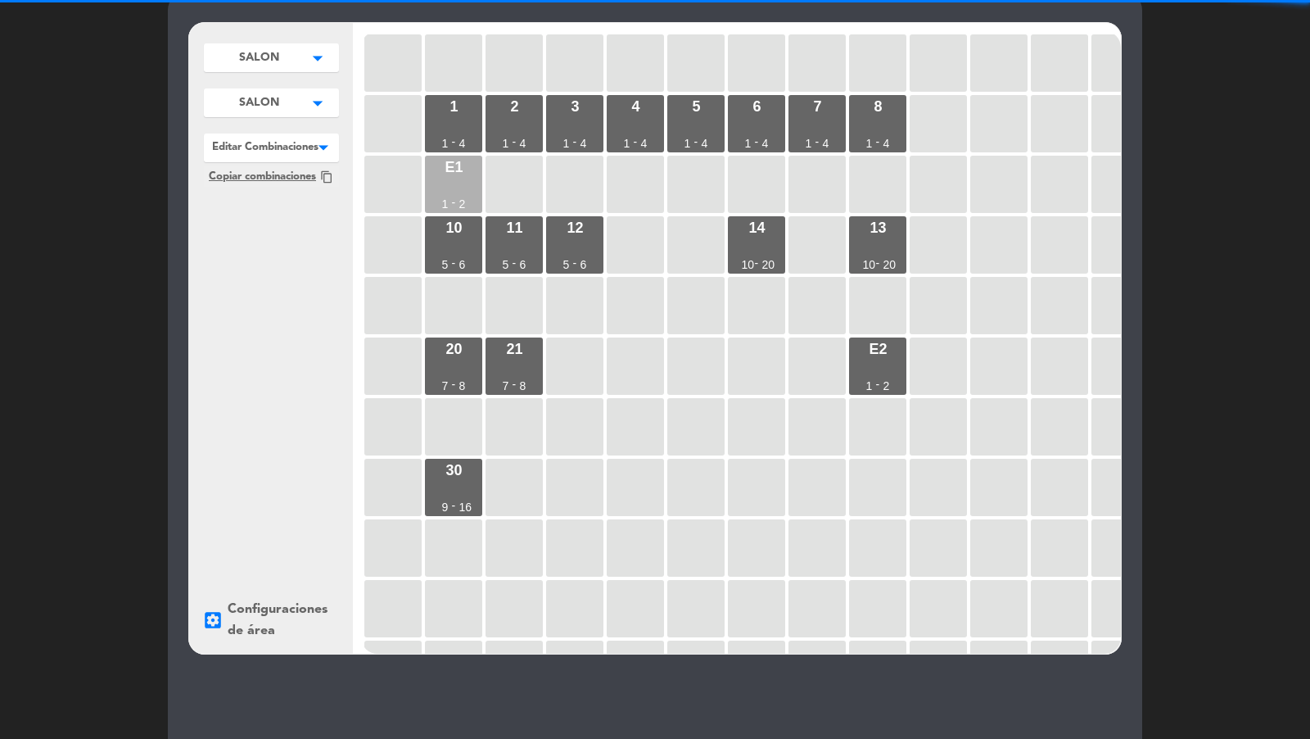
click at [456, 193] on div "E1 1 - 2" at bounding box center [453, 184] width 57 height 57
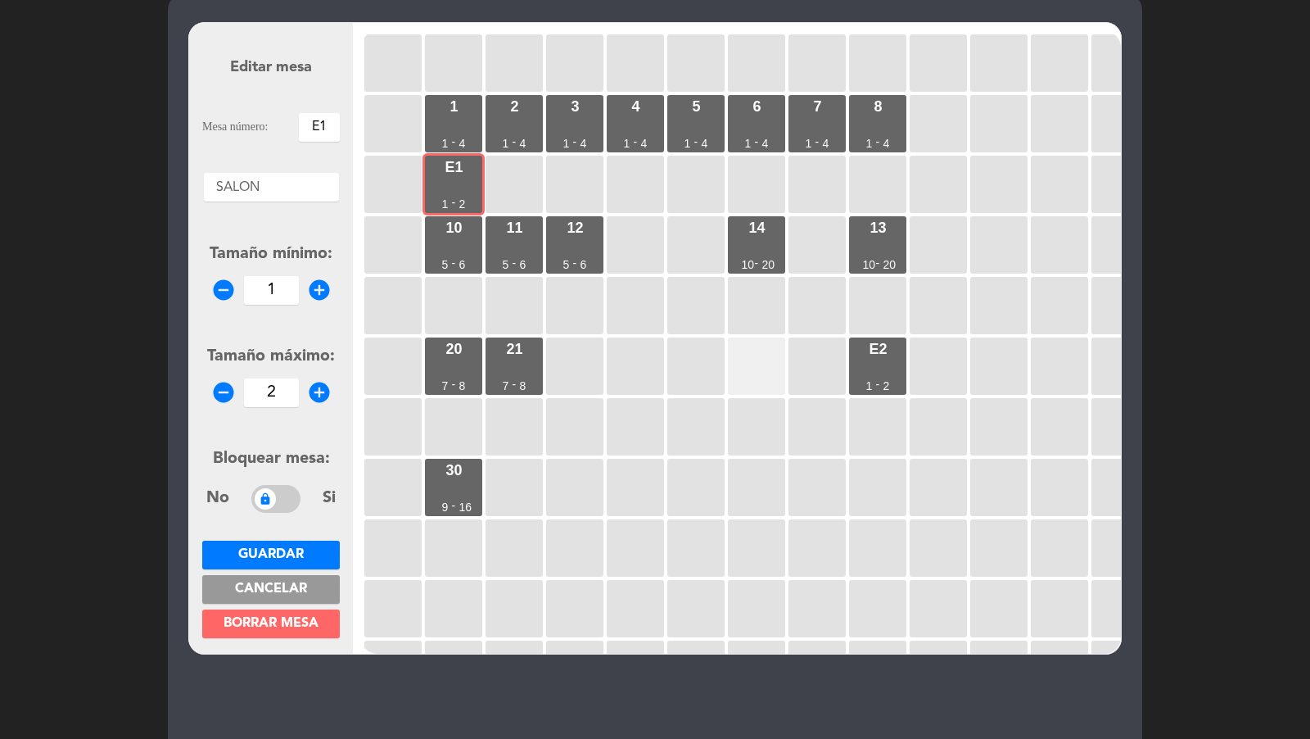
click at [783, 349] on div at bounding box center [756, 365] width 57 height 57
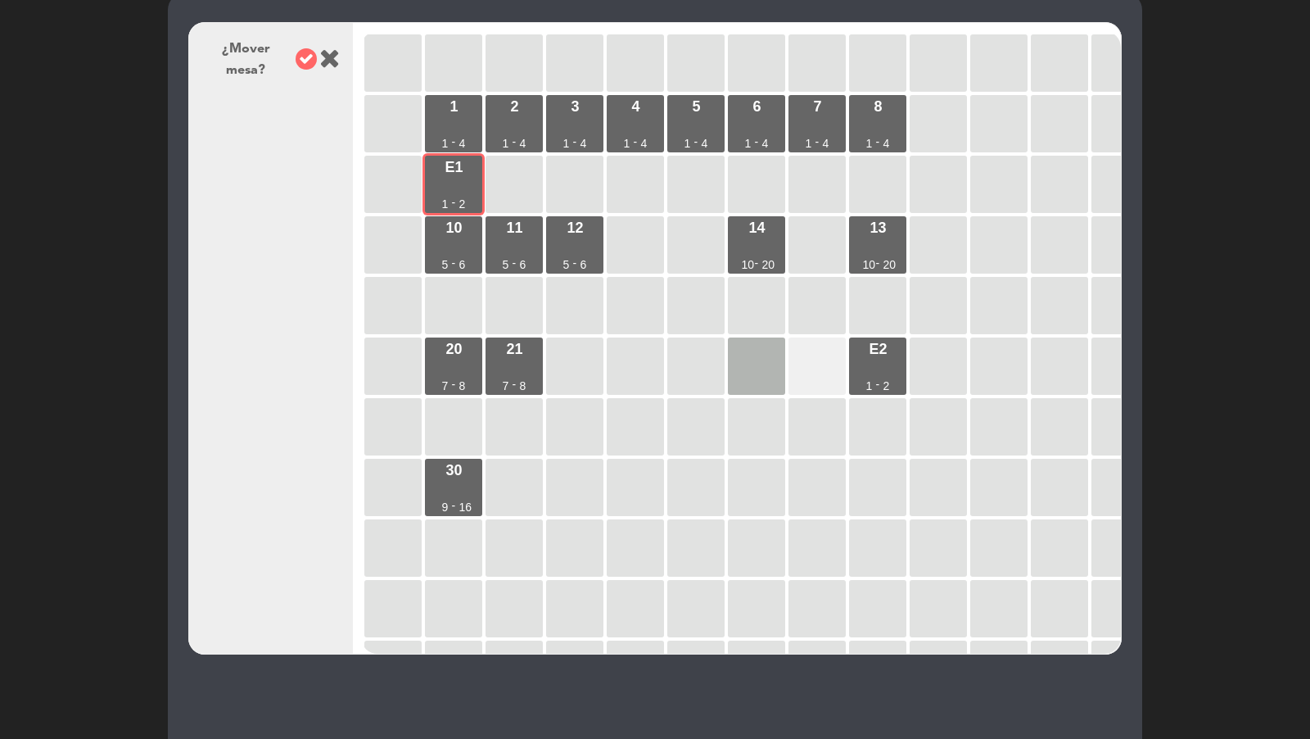
click at [795, 350] on div at bounding box center [816, 365] width 57 height 57
click at [307, 56] on icon at bounding box center [306, 58] width 21 height 21
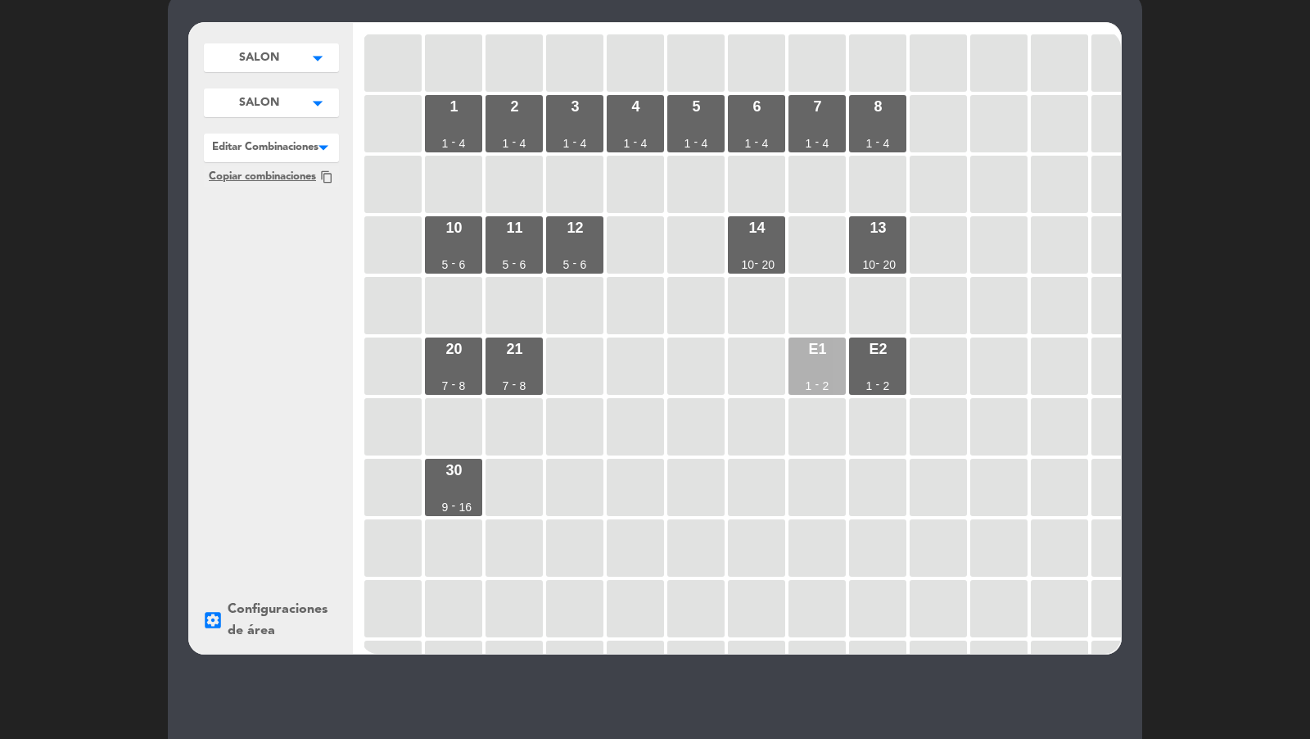
click at [814, 355] on div "E1" at bounding box center [817, 348] width 18 height 15
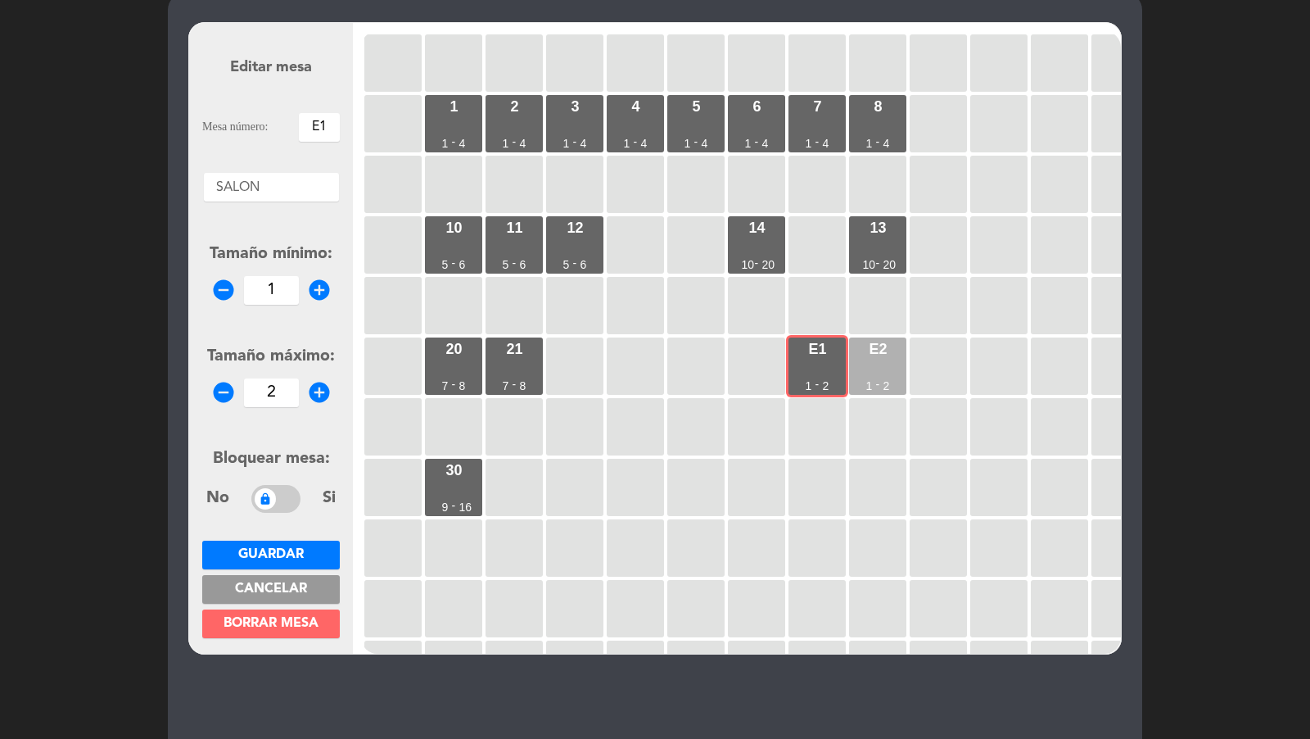
click at [863, 359] on div "E2 1 - 2" at bounding box center [877, 365] width 57 height 57
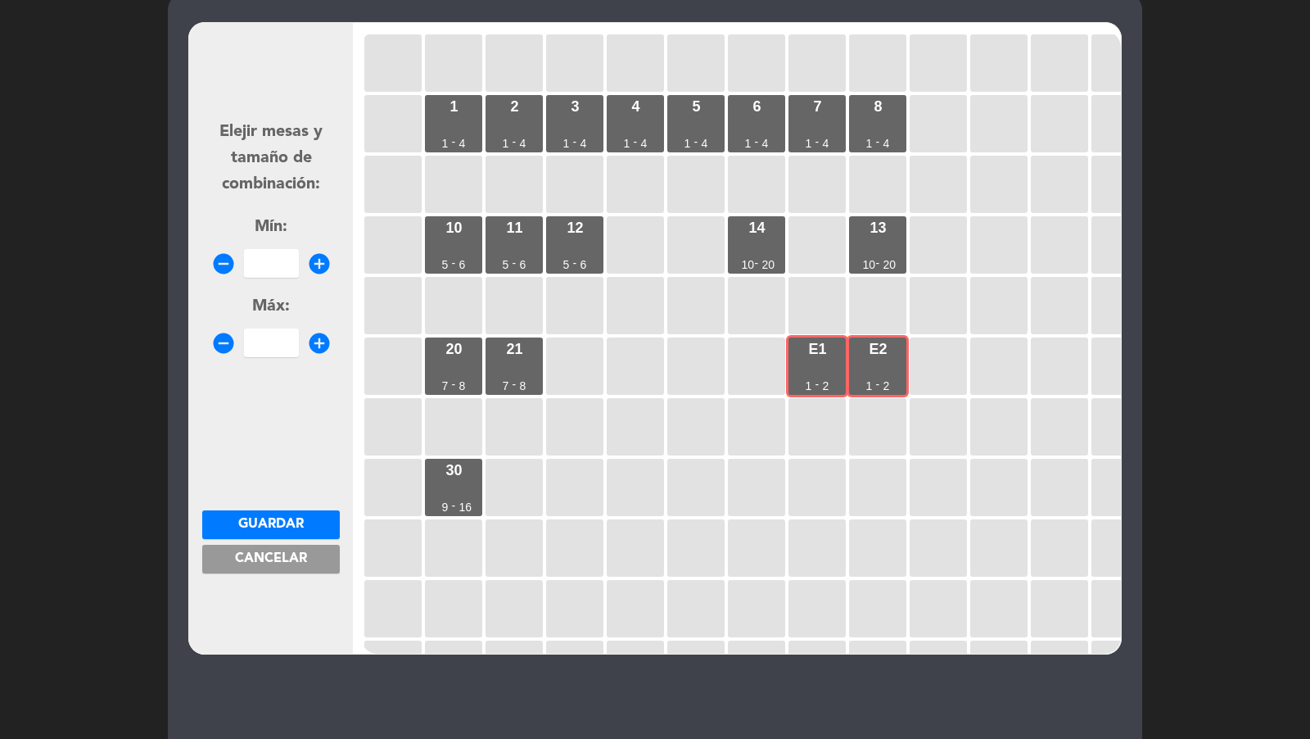
click at [281, 264] on input "number" at bounding box center [271, 263] width 55 height 29
type input "3"
click at [291, 329] on input "number" at bounding box center [271, 342] width 55 height 29
type input "4"
click at [283, 517] on span "Guardar" at bounding box center [271, 523] width 66 height 13
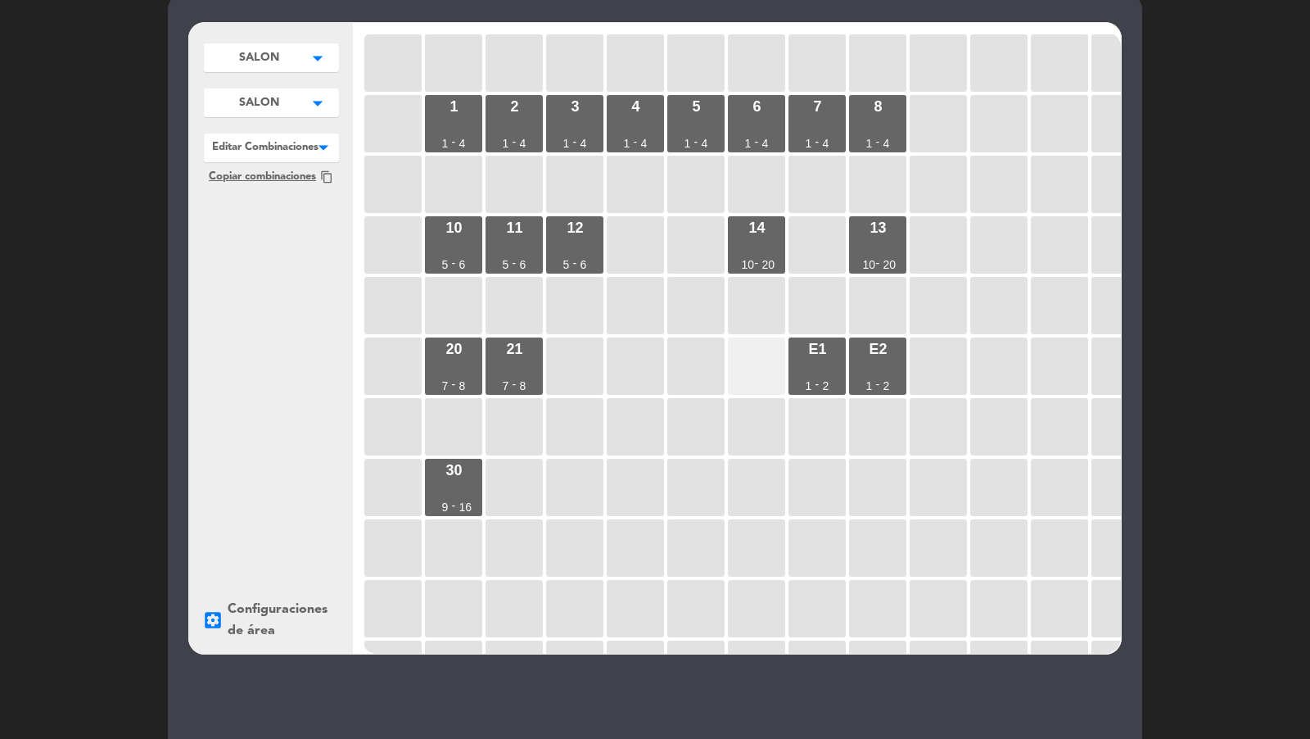
drag, startPoint x: 821, startPoint y: 365, endPoint x: 769, endPoint y: 365, distance: 52.4
click at [821, 365] on div "E1 1 - 2" at bounding box center [816, 365] width 57 height 57
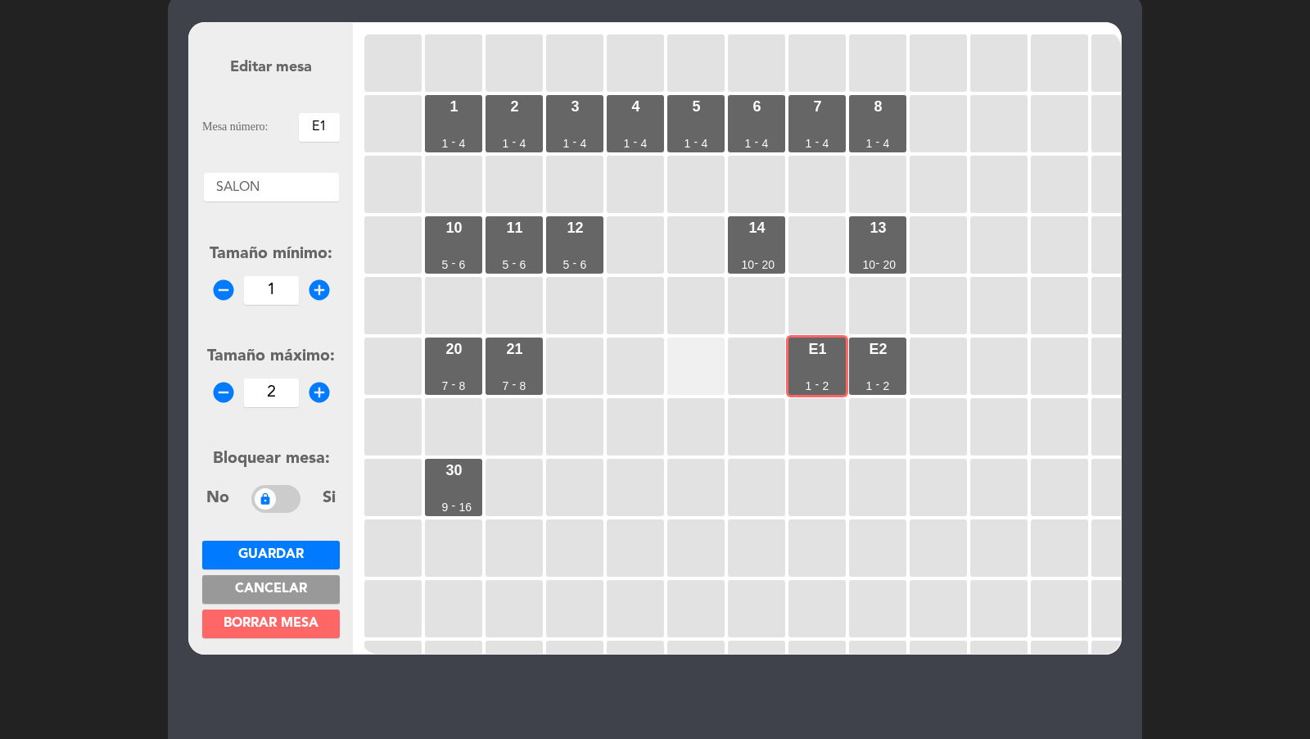
click at [702, 363] on div at bounding box center [695, 365] width 57 height 57
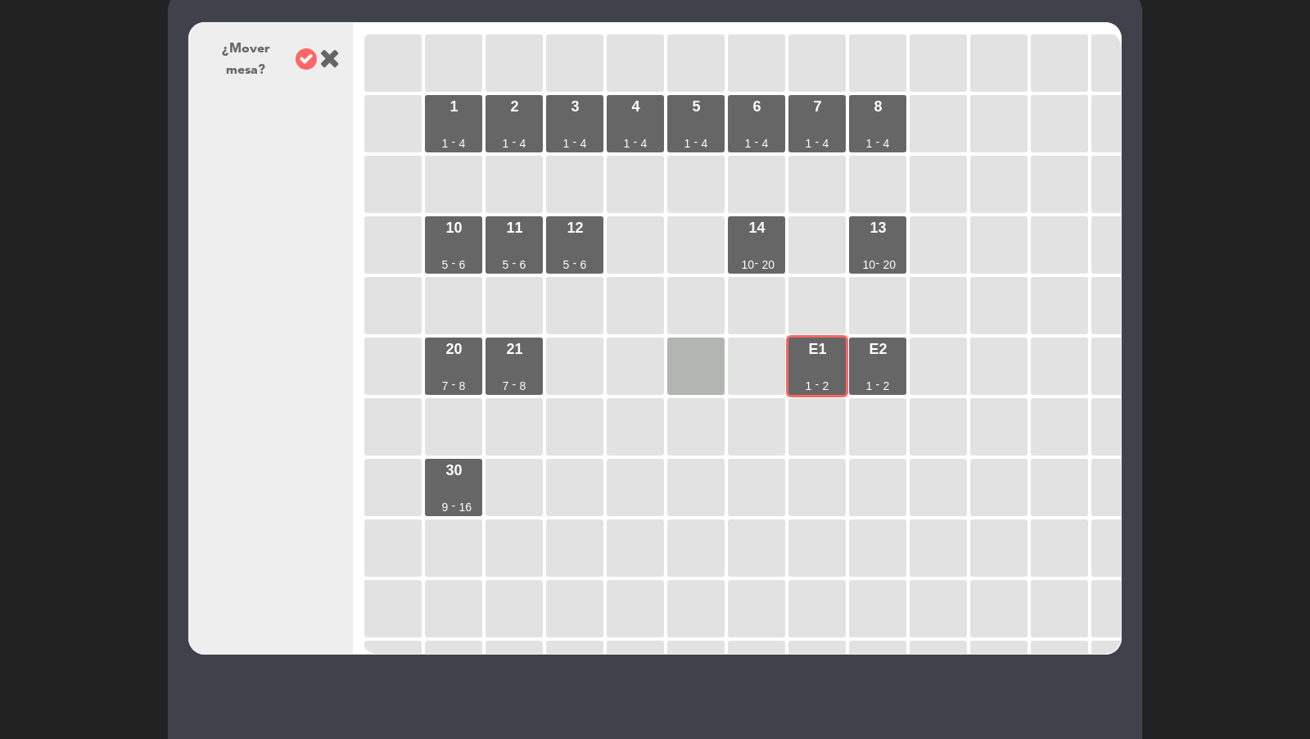
click at [309, 56] on icon at bounding box center [306, 58] width 21 height 21
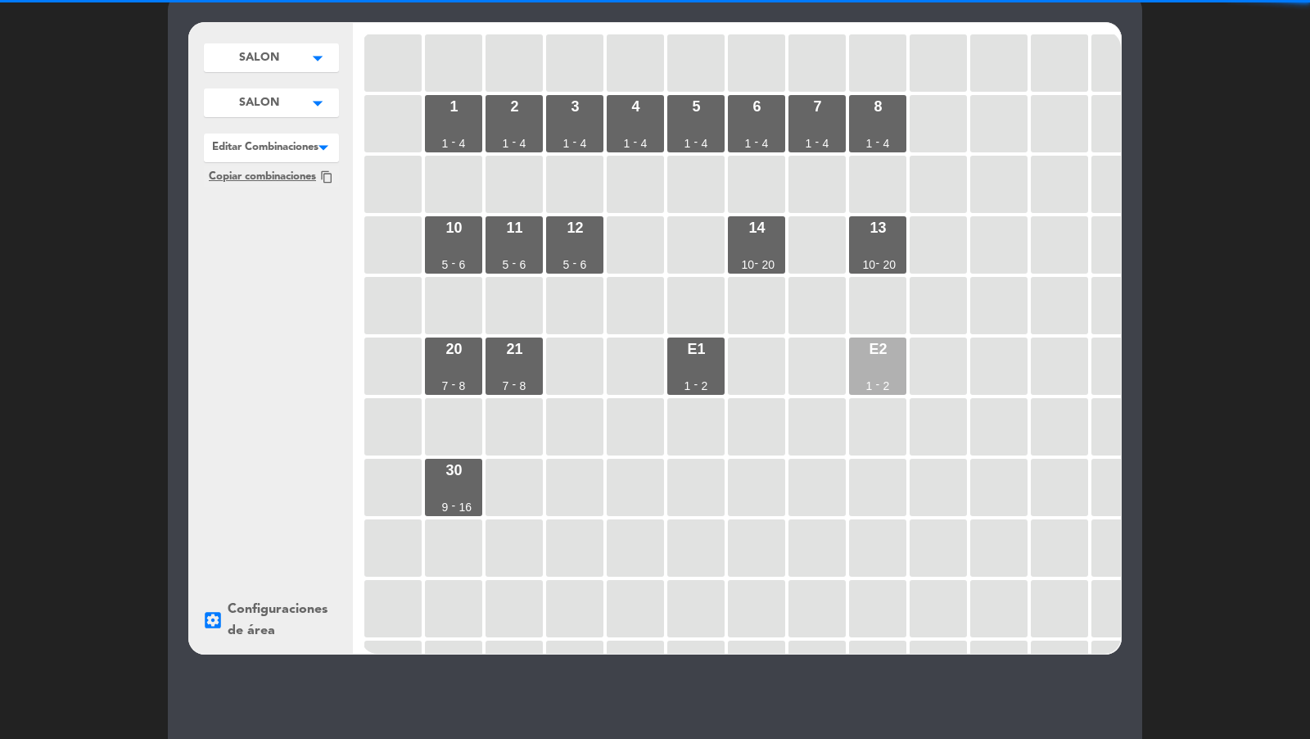
click at [865, 357] on div "E2 1 - 2" at bounding box center [877, 365] width 57 height 57
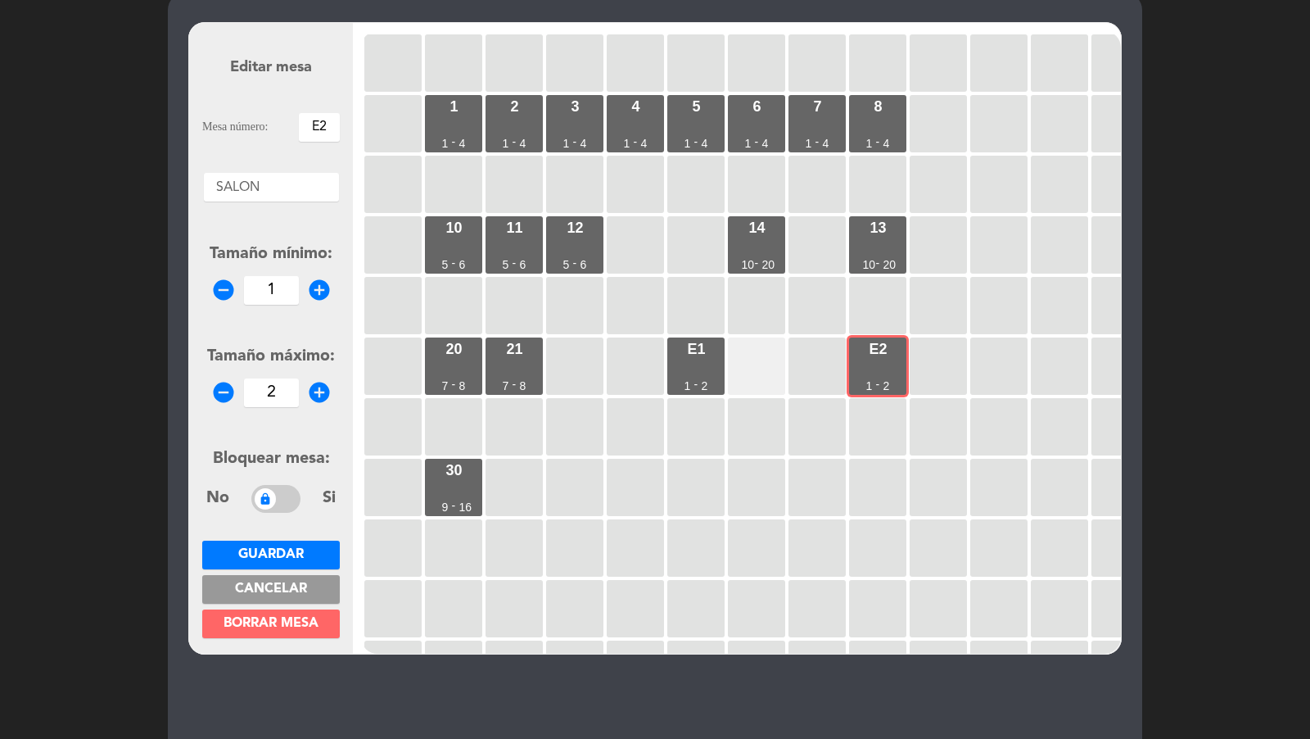
click at [732, 351] on div at bounding box center [756, 365] width 57 height 57
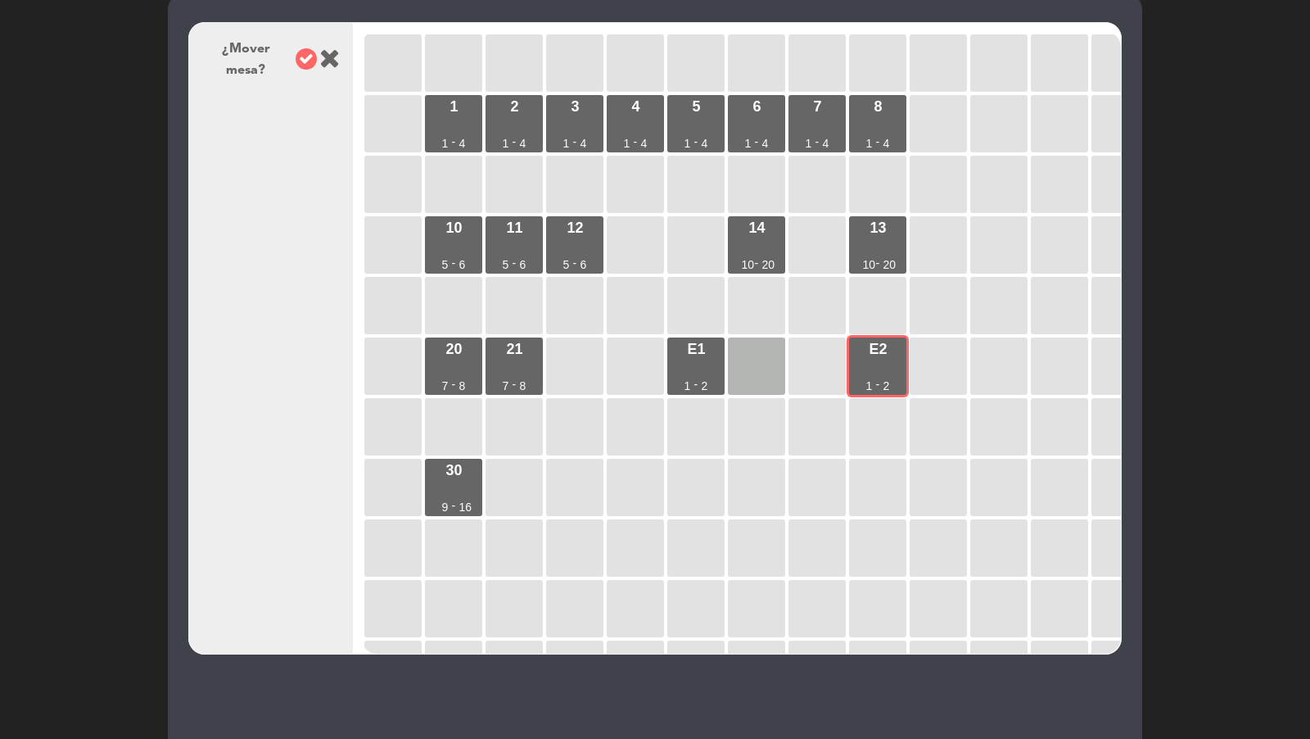
click at [300, 48] on icon at bounding box center [306, 58] width 21 height 21
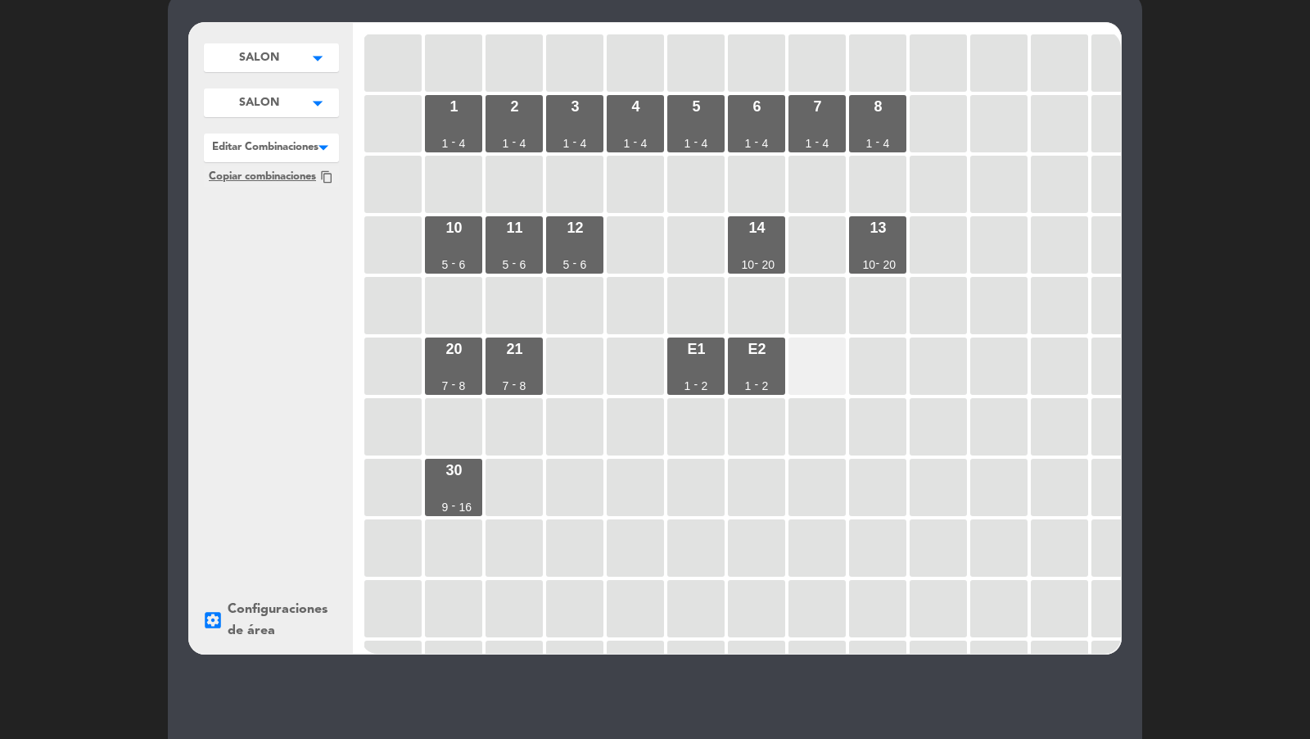
click at [807, 368] on div at bounding box center [816, 365] width 57 height 57
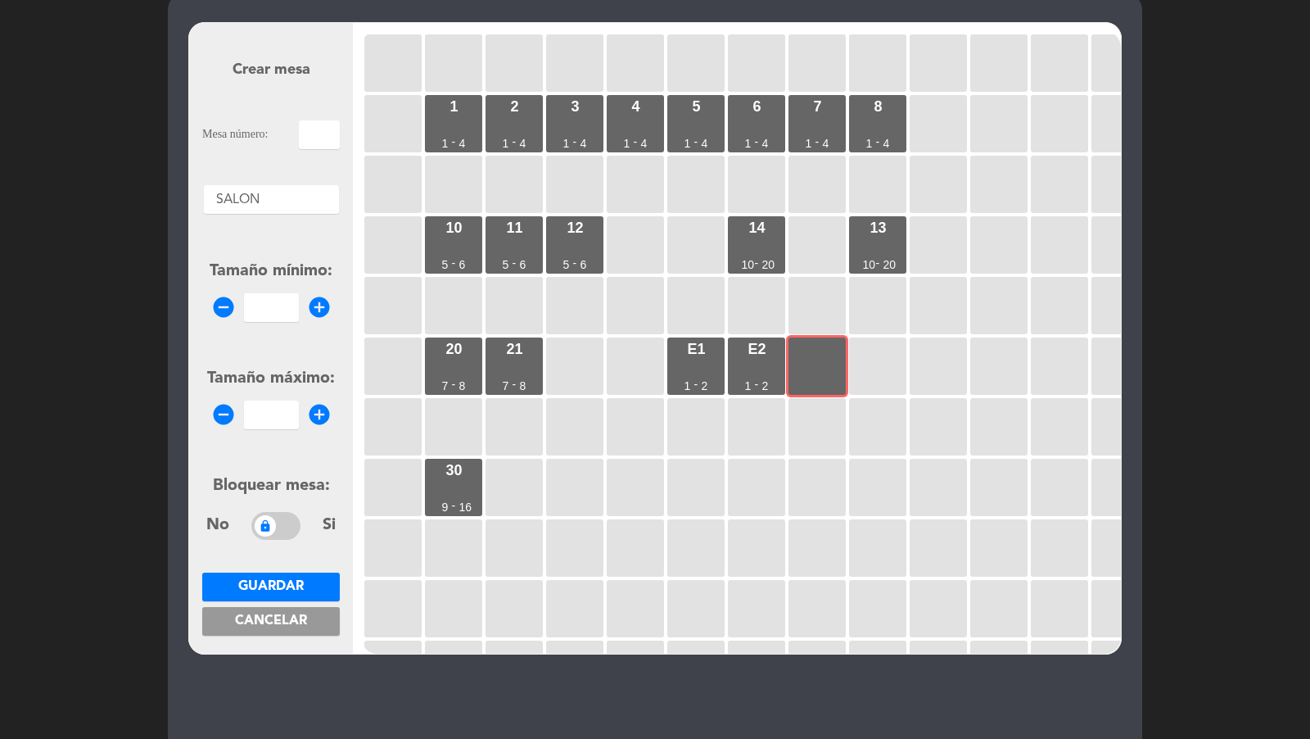
click at [325, 133] on input "text" at bounding box center [319, 134] width 41 height 29
type input "E3"
click at [287, 302] on input "number" at bounding box center [271, 307] width 55 height 29
type input "1"
click at [288, 402] on input "number" at bounding box center [271, 414] width 55 height 29
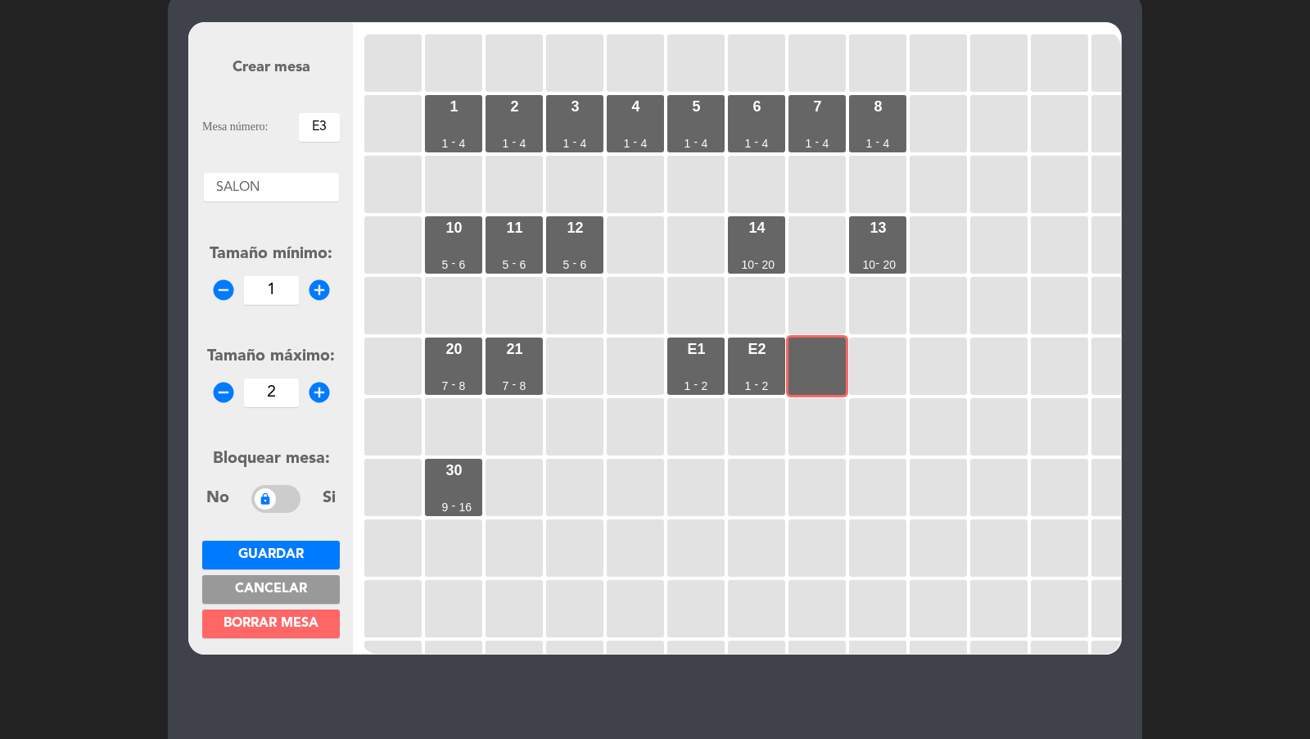
type input "2"
click at [295, 548] on span "Guardar" at bounding box center [271, 554] width 66 height 13
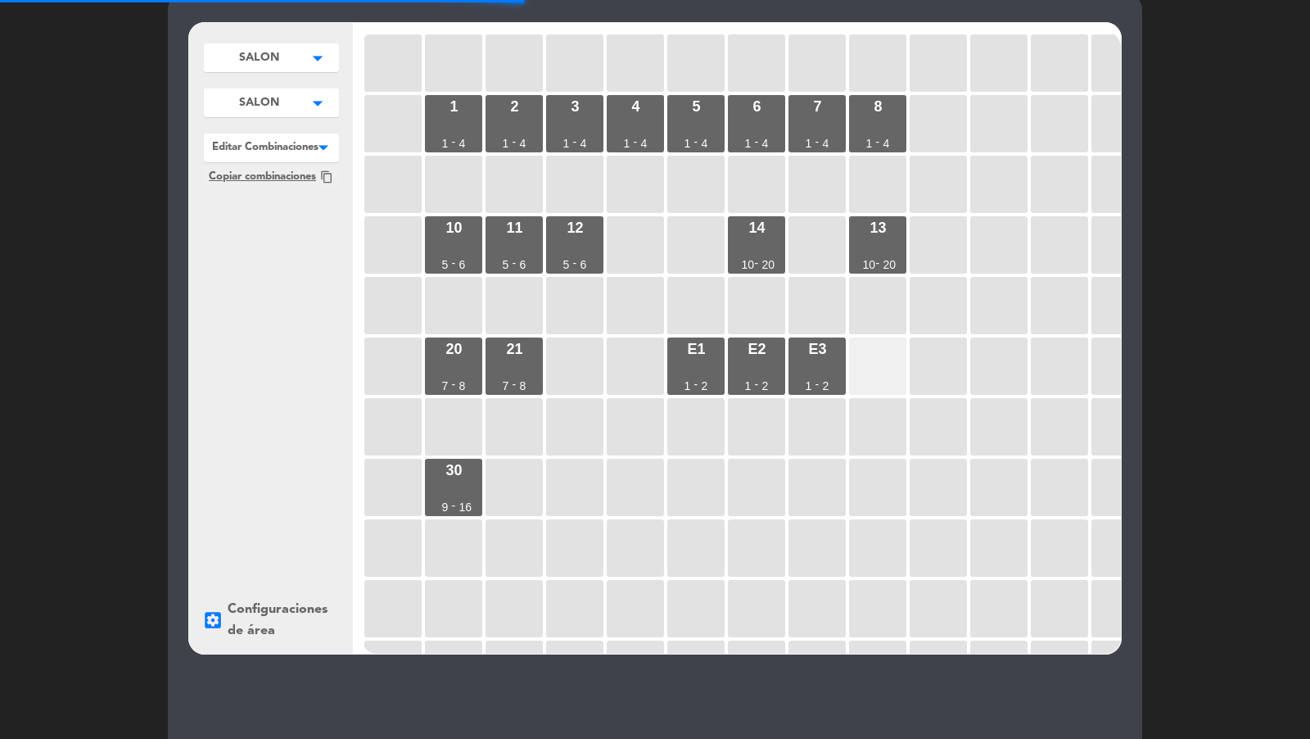
click at [876, 360] on div at bounding box center [877, 365] width 57 height 57
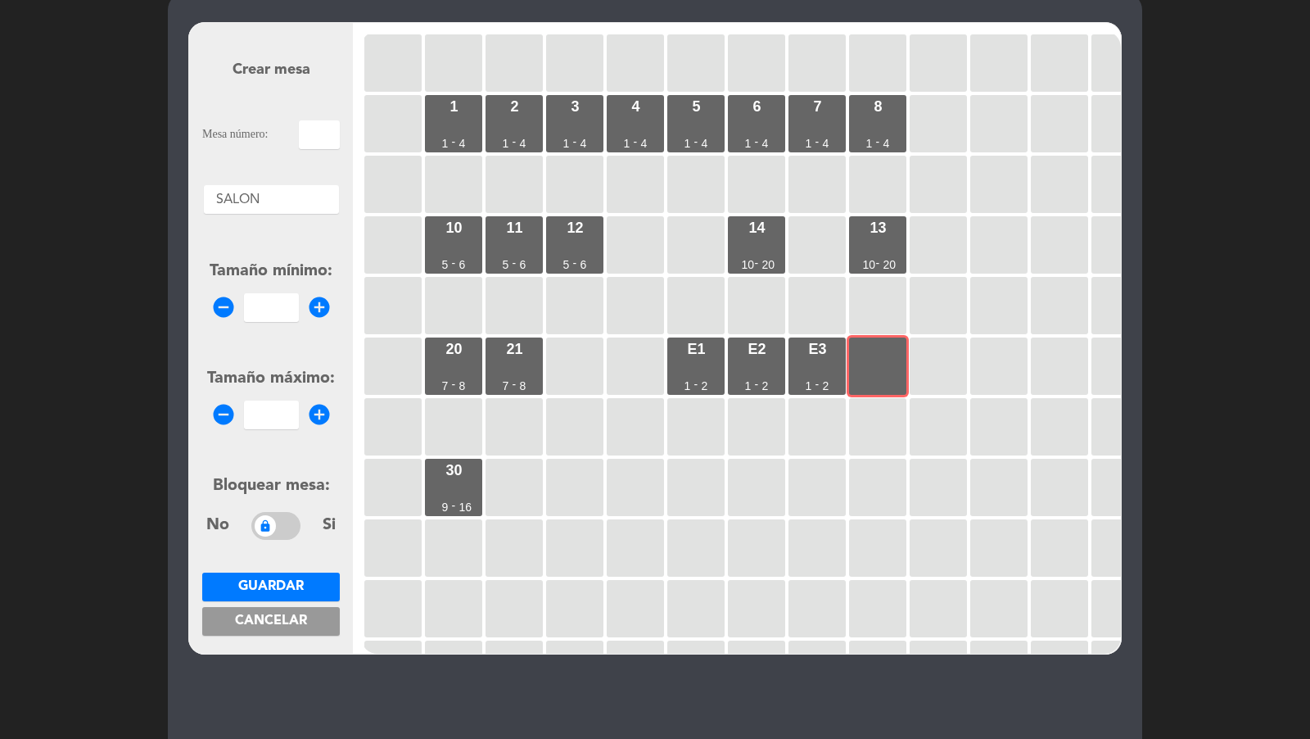
click at [331, 133] on input "text" at bounding box center [319, 134] width 41 height 29
type input "E4"
click at [287, 302] on input "1" at bounding box center [271, 307] width 55 height 29
type input "1"
click at [285, 413] on form "Crear mesa Mesa número: E4 Áreas × SALON × Tamaño mínimo: remove_circle 1 add_c…" at bounding box center [271, 338] width 138 height 622
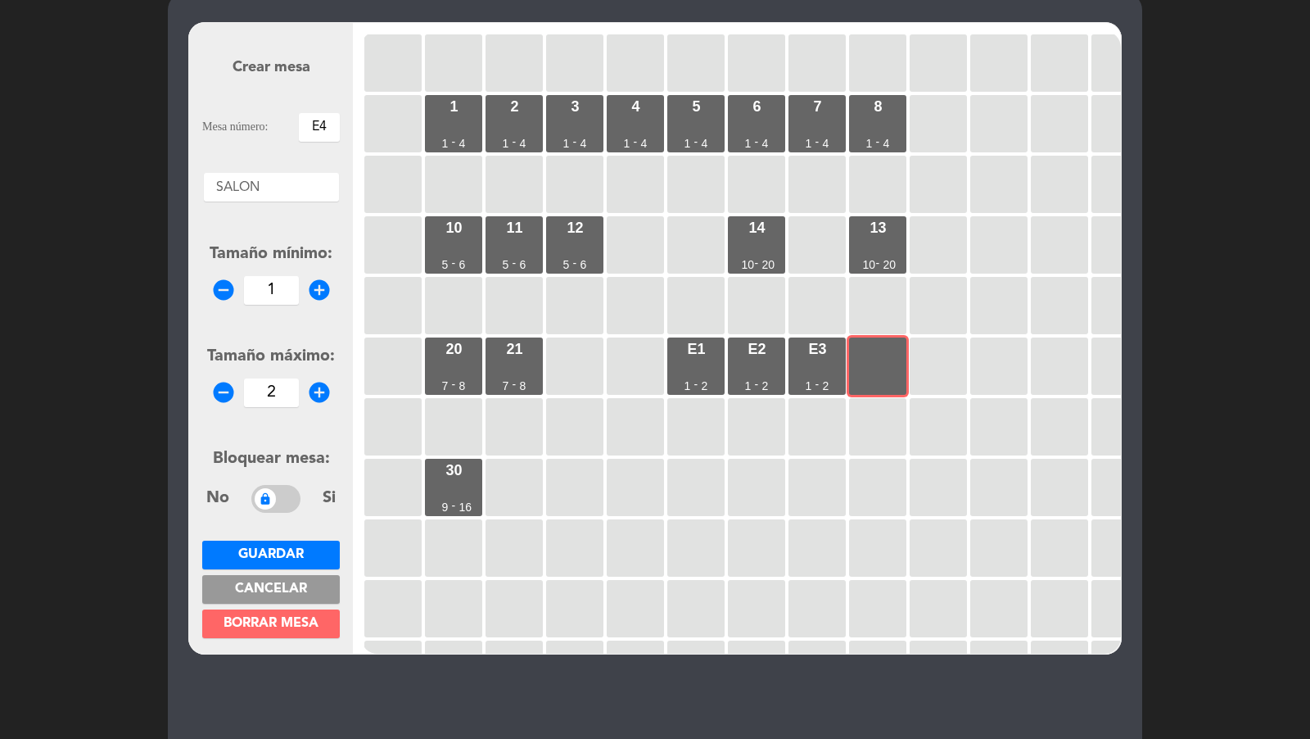
type input "2"
click at [296, 540] on button "Guardar" at bounding box center [271, 554] width 138 height 29
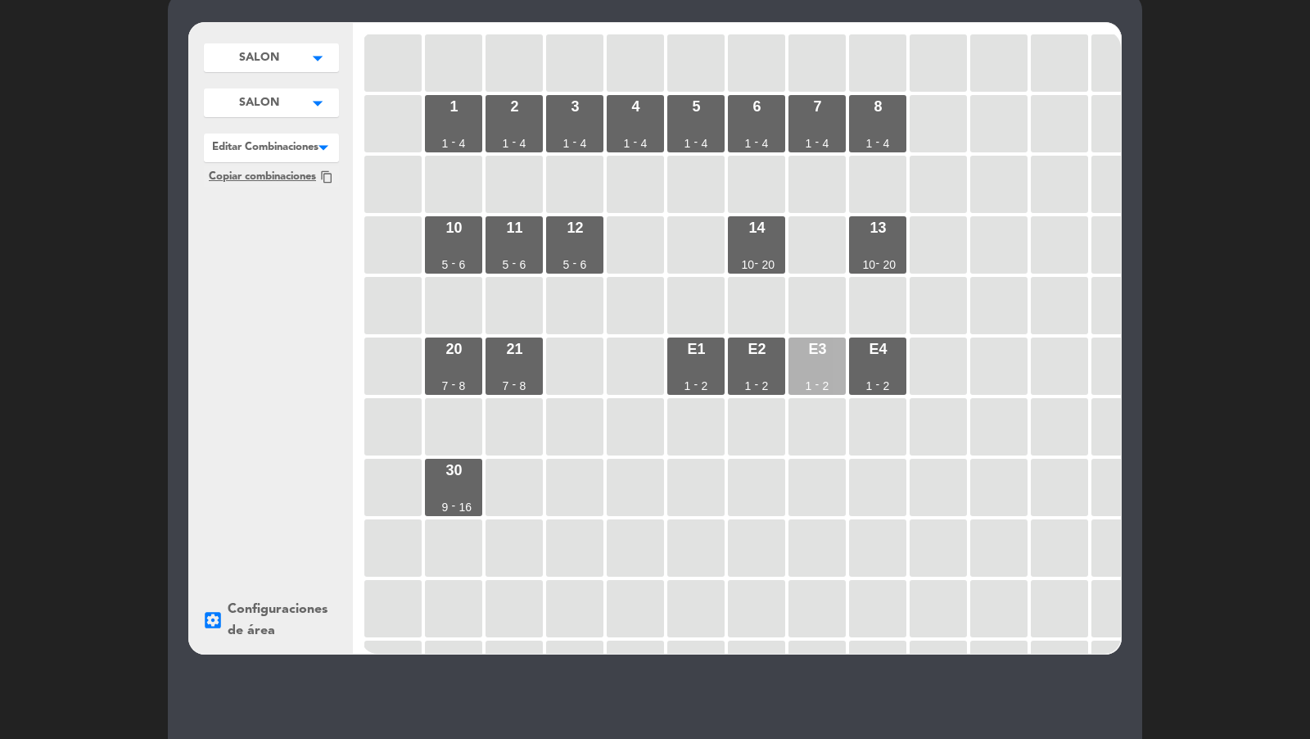
click at [821, 359] on div "E3 1 - 2" at bounding box center [816, 365] width 57 height 57
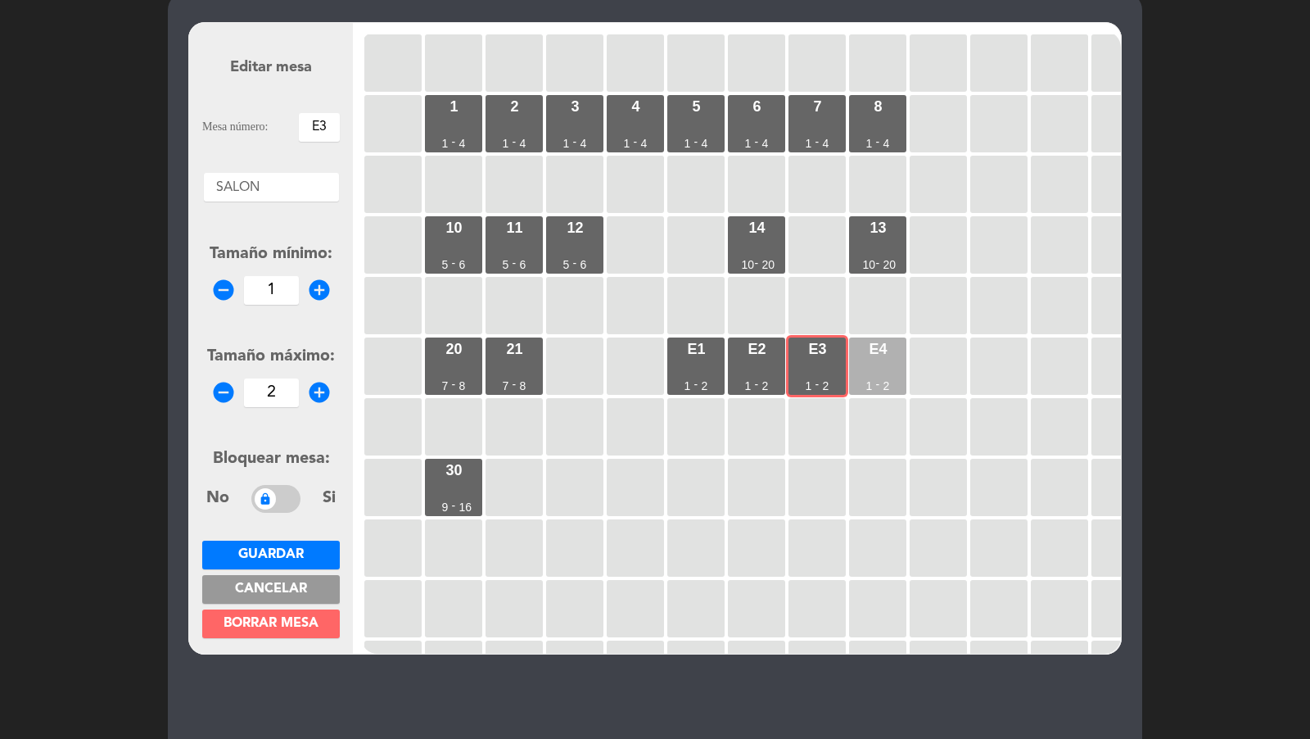
click at [881, 372] on div "E4 1 - 2" at bounding box center [877, 365] width 57 height 57
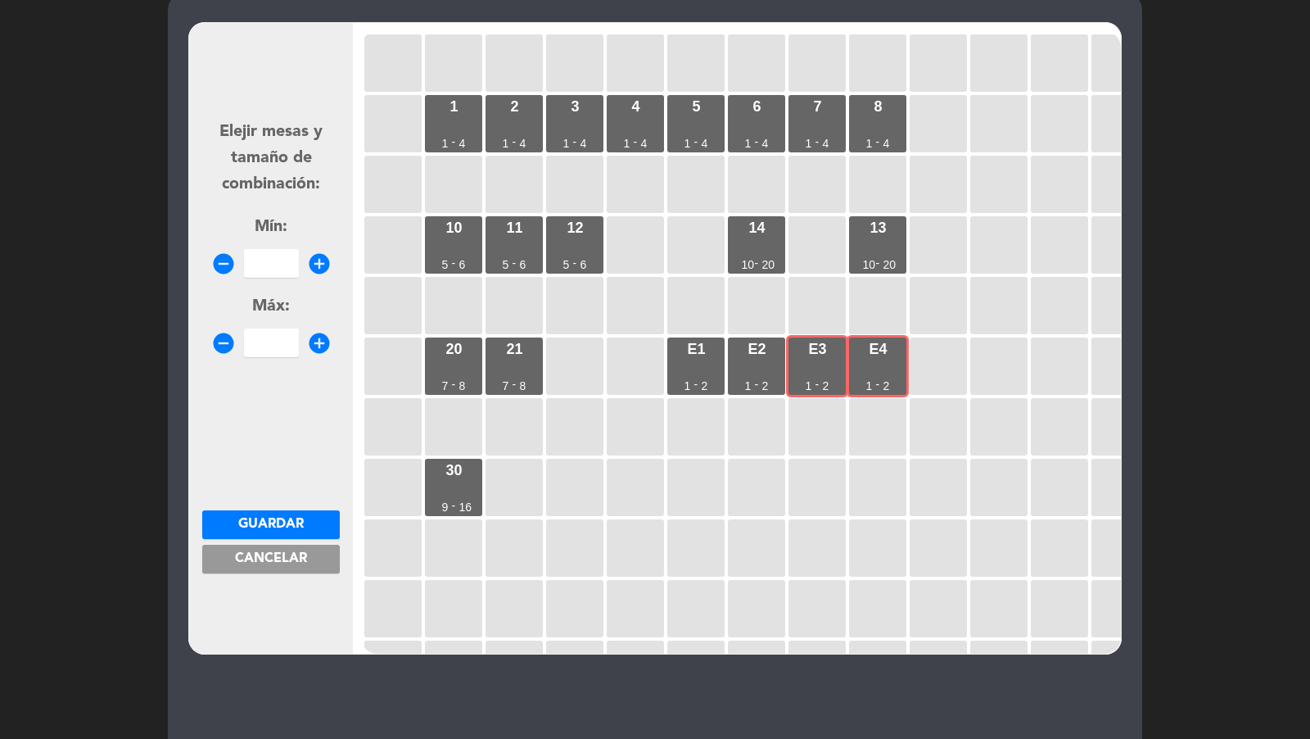
click at [272, 268] on input "number" at bounding box center [271, 263] width 55 height 29
type input "3"
click at [263, 350] on input "number" at bounding box center [271, 342] width 55 height 29
type input "4"
click at [295, 520] on span "Guardar" at bounding box center [271, 523] width 66 height 13
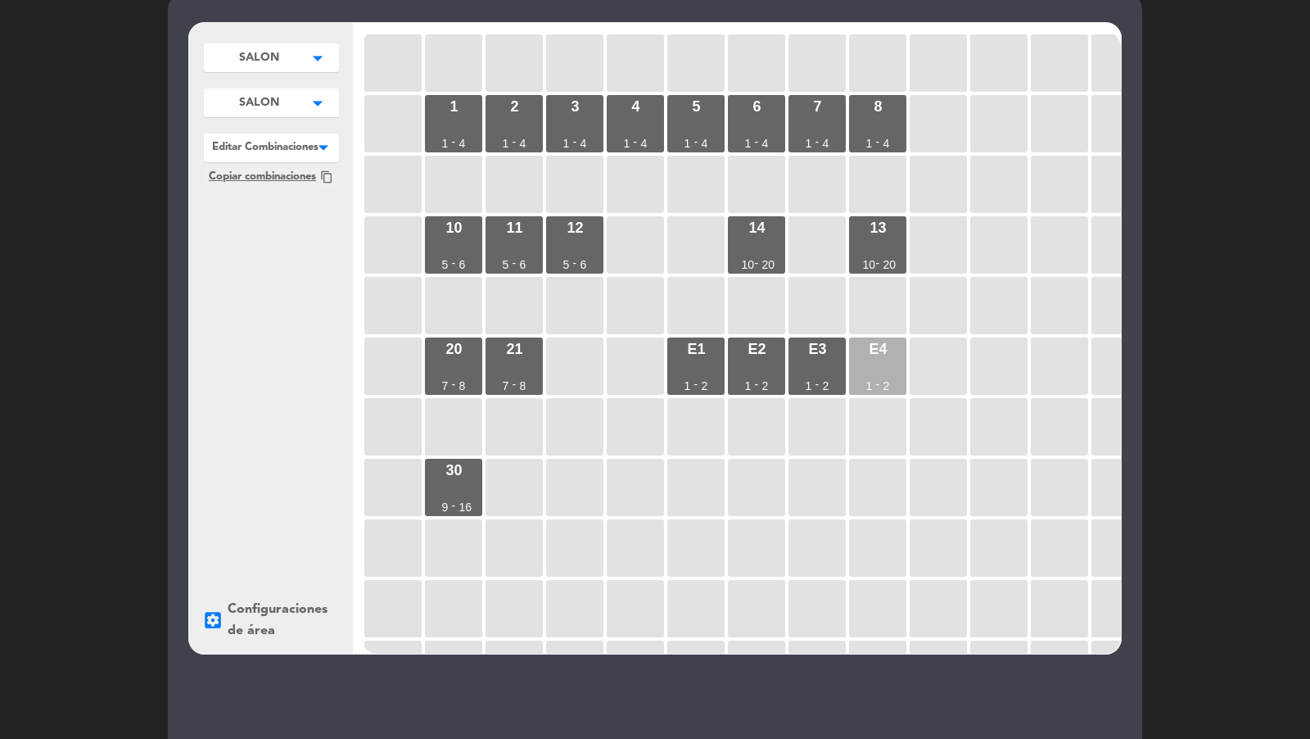
click at [859, 360] on div "E4 1 - 2" at bounding box center [877, 365] width 57 height 57
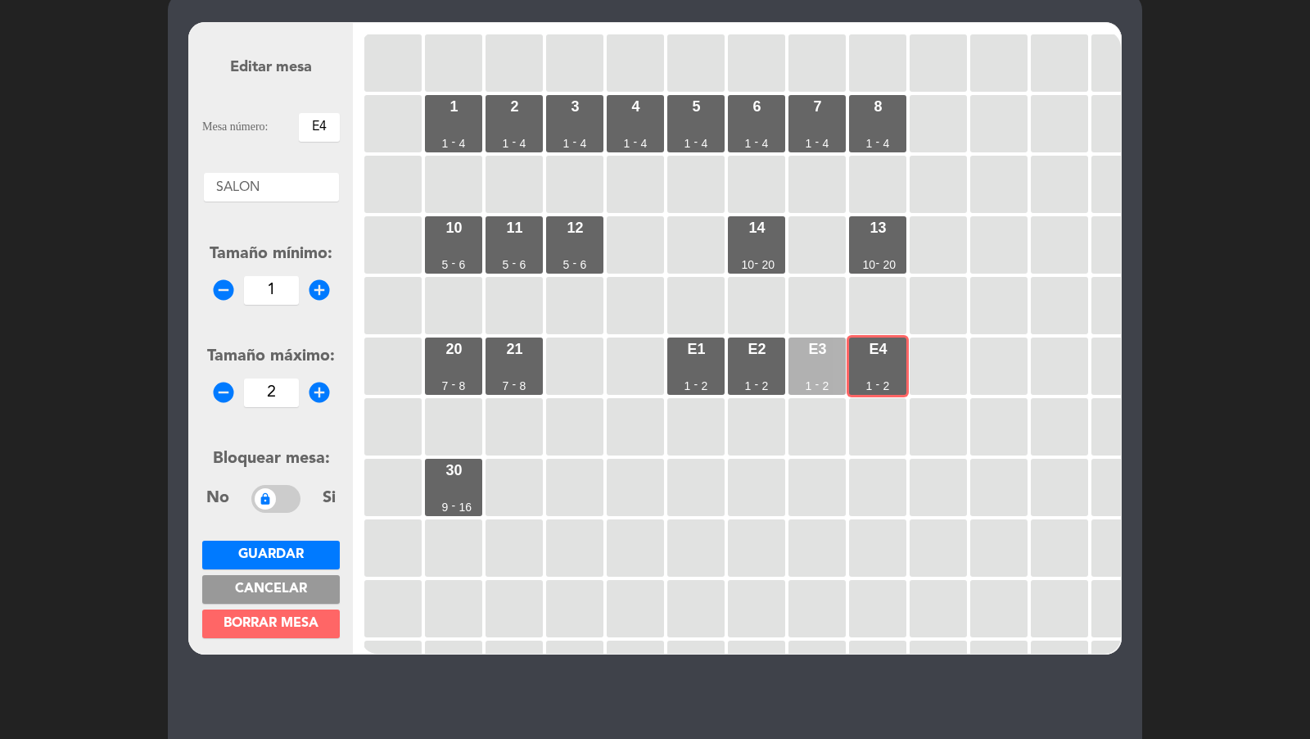
click at [829, 359] on div "E3 1 - 2" at bounding box center [816, 365] width 57 height 57
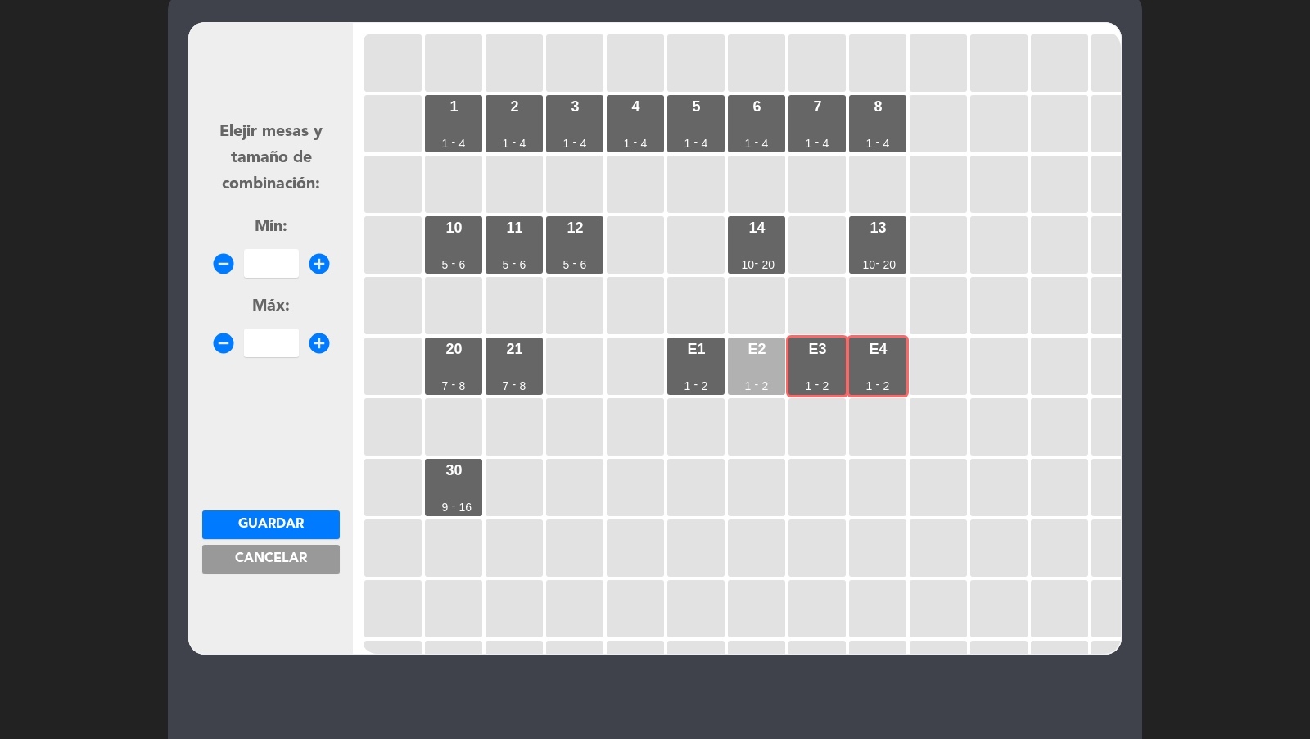
click at [763, 359] on div "E2 1 - 2" at bounding box center [756, 365] width 57 height 57
click at [888, 368] on div "E4 1 - 2" at bounding box center [877, 365] width 57 height 57
click at [798, 368] on div "E3 1 - 2" at bounding box center [816, 365] width 57 height 57
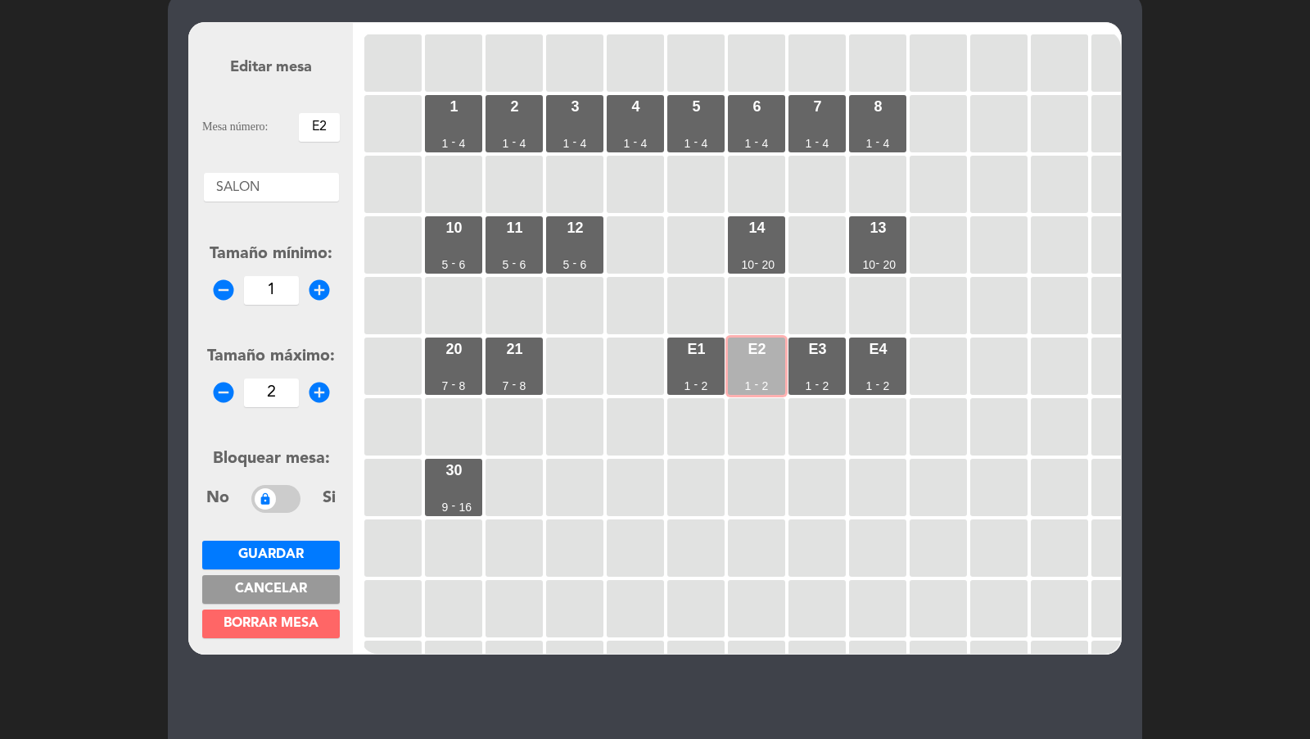
click at [749, 368] on div "E2 1 - 2" at bounding box center [756, 365] width 57 height 57
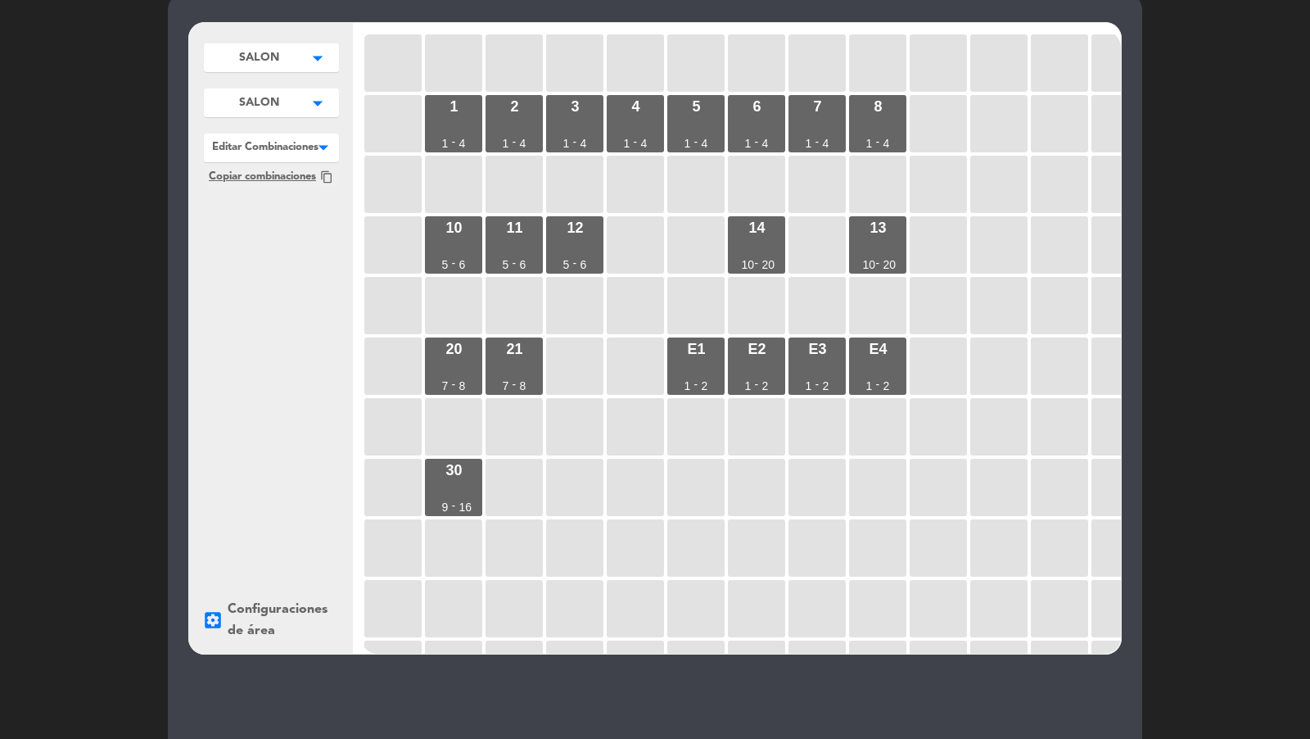
scroll to position [207, 0]
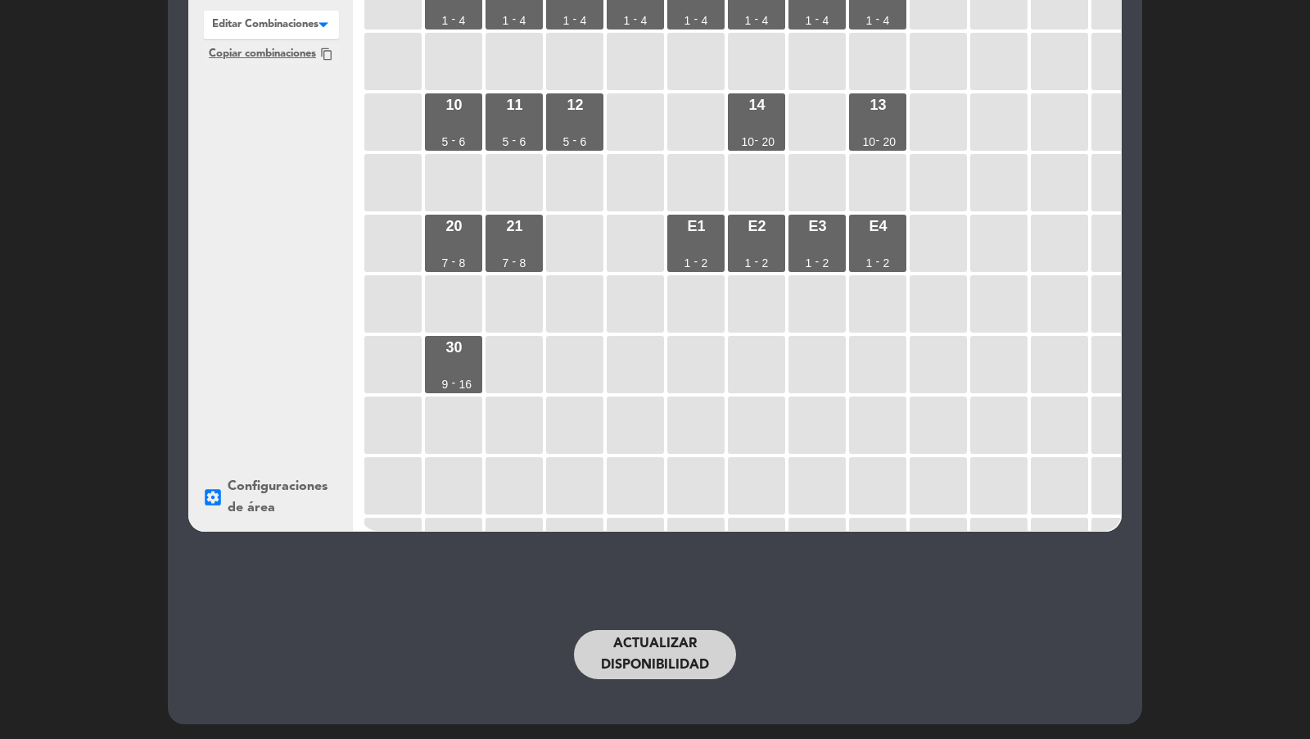
click at [634, 649] on button "Actualizar disponibilidad" at bounding box center [655, 654] width 162 height 49
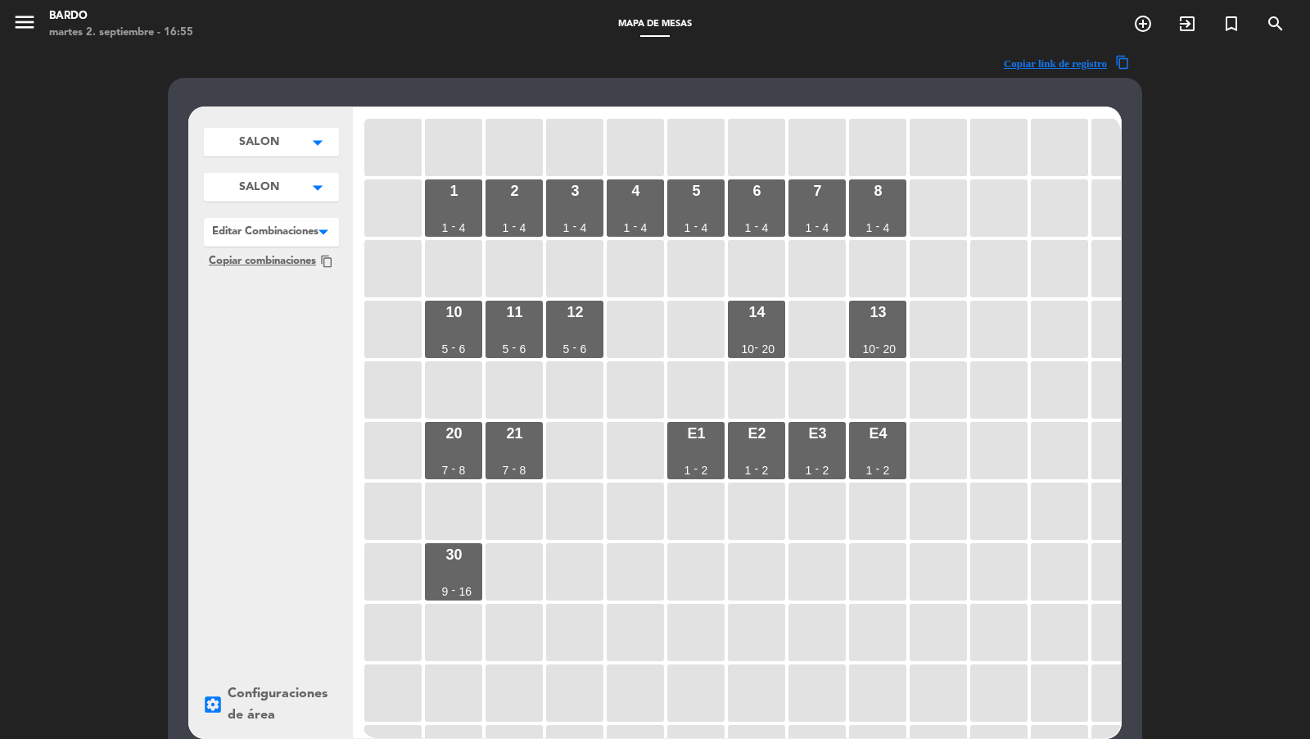
click at [287, 156] on button "SALON arrow_drop_down" at bounding box center [271, 142] width 135 height 29
click at [297, 142] on button "SALON arrow_drop_down" at bounding box center [271, 142] width 135 height 29
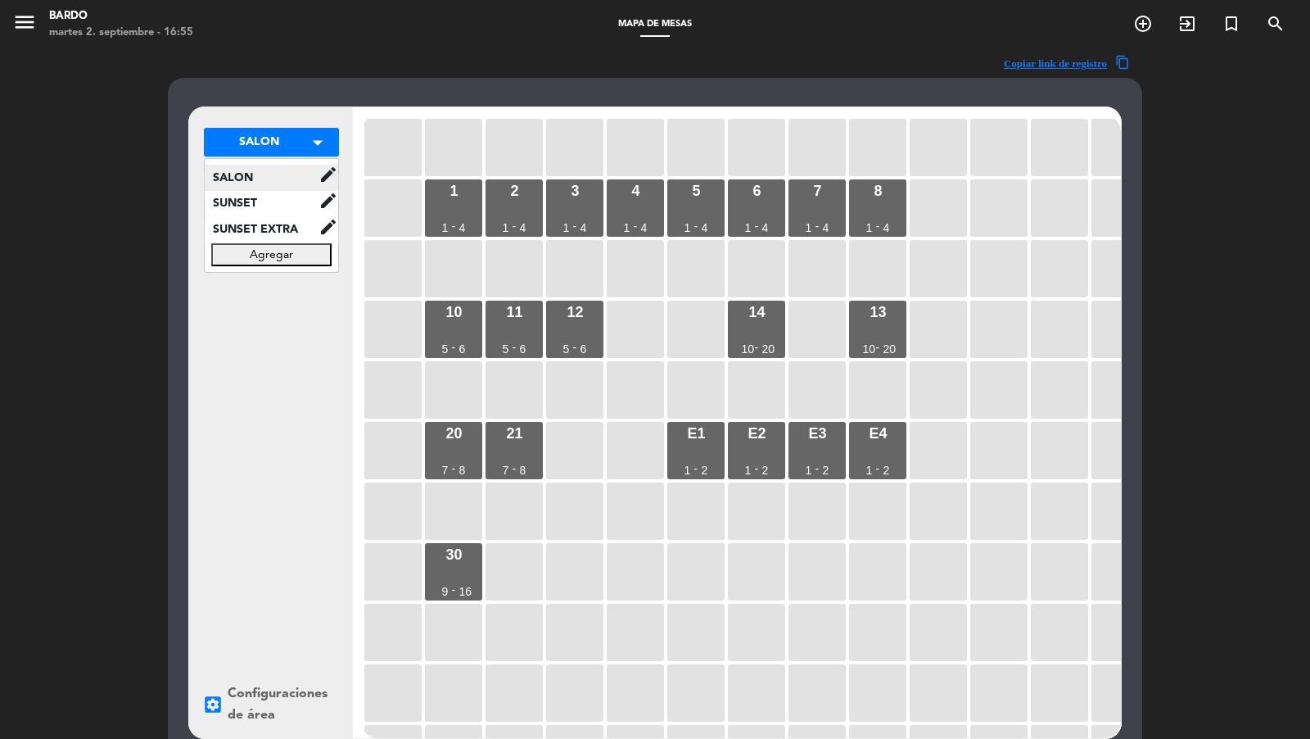
click at [289, 174] on span "SALON" at bounding box center [262, 177] width 114 height 19
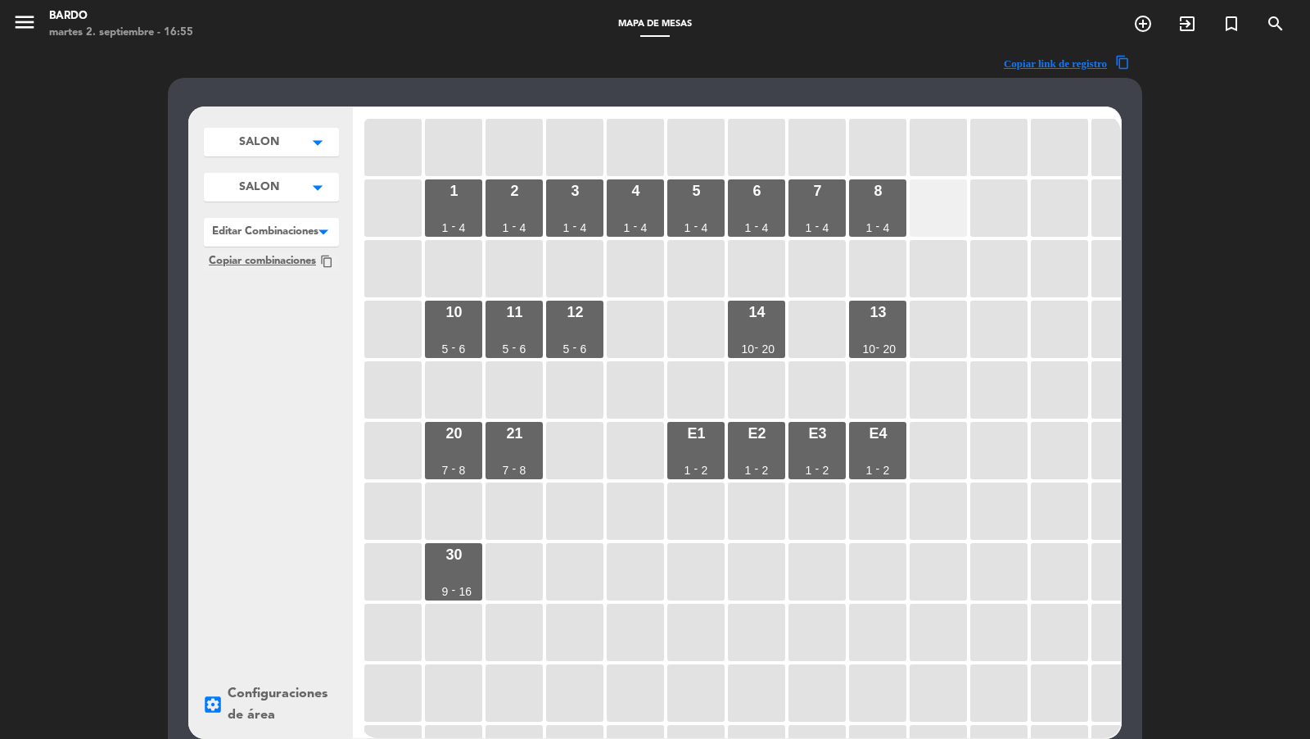
click at [929, 219] on div at bounding box center [938, 207] width 57 height 57
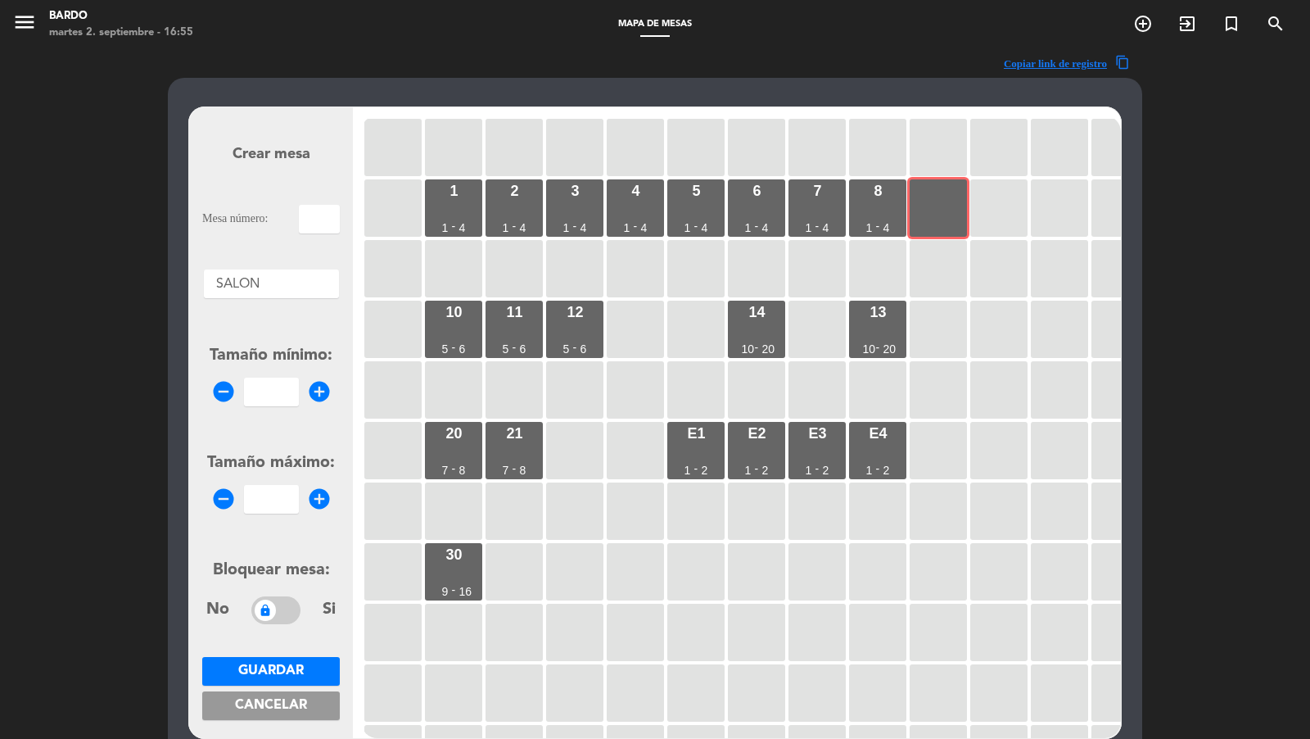
click at [320, 222] on input "text" at bounding box center [319, 219] width 41 height 29
type input "9"
click at [274, 391] on input "number" at bounding box center [271, 391] width 55 height 29
type input "1"
click at [277, 514] on form "Crear mesa Mesa número: 9 Áreas × SALON × Tamaño mínimo: remove_circle 1 add_ci…" at bounding box center [271, 422] width 138 height 622
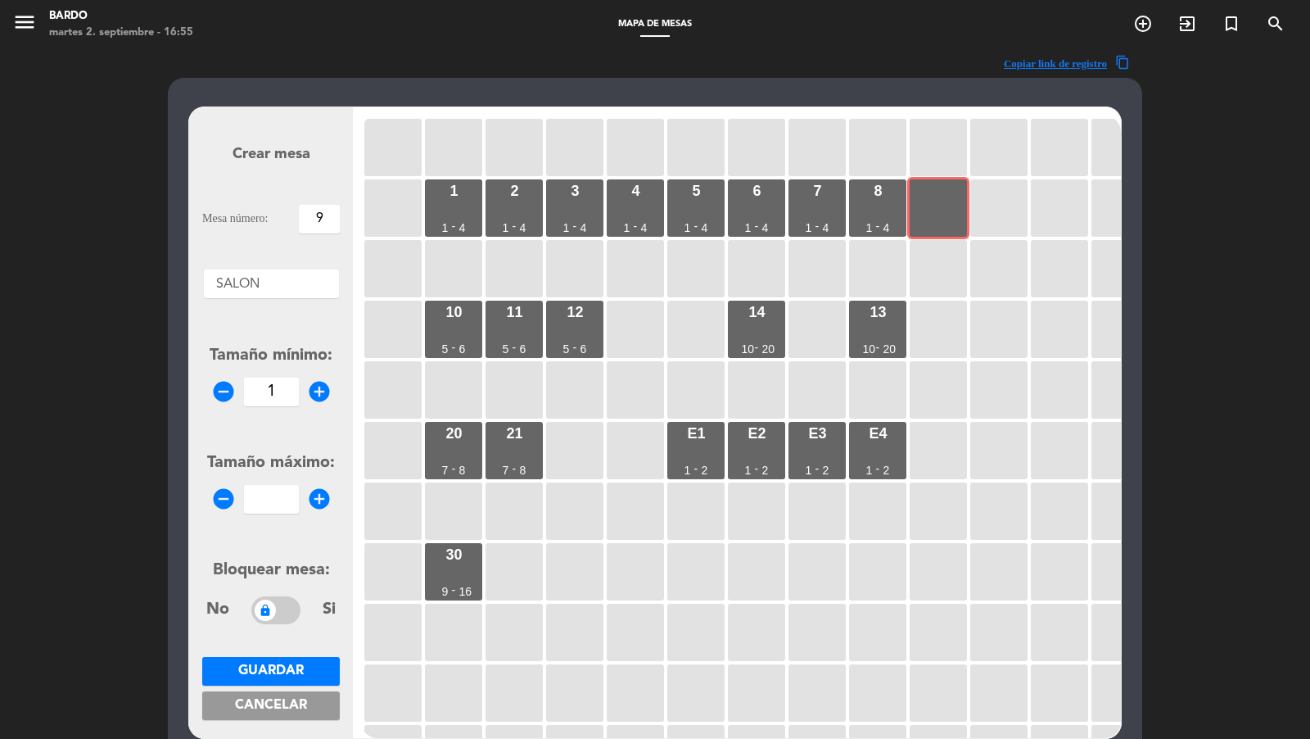
click at [279, 503] on input "number" at bounding box center [271, 499] width 55 height 29
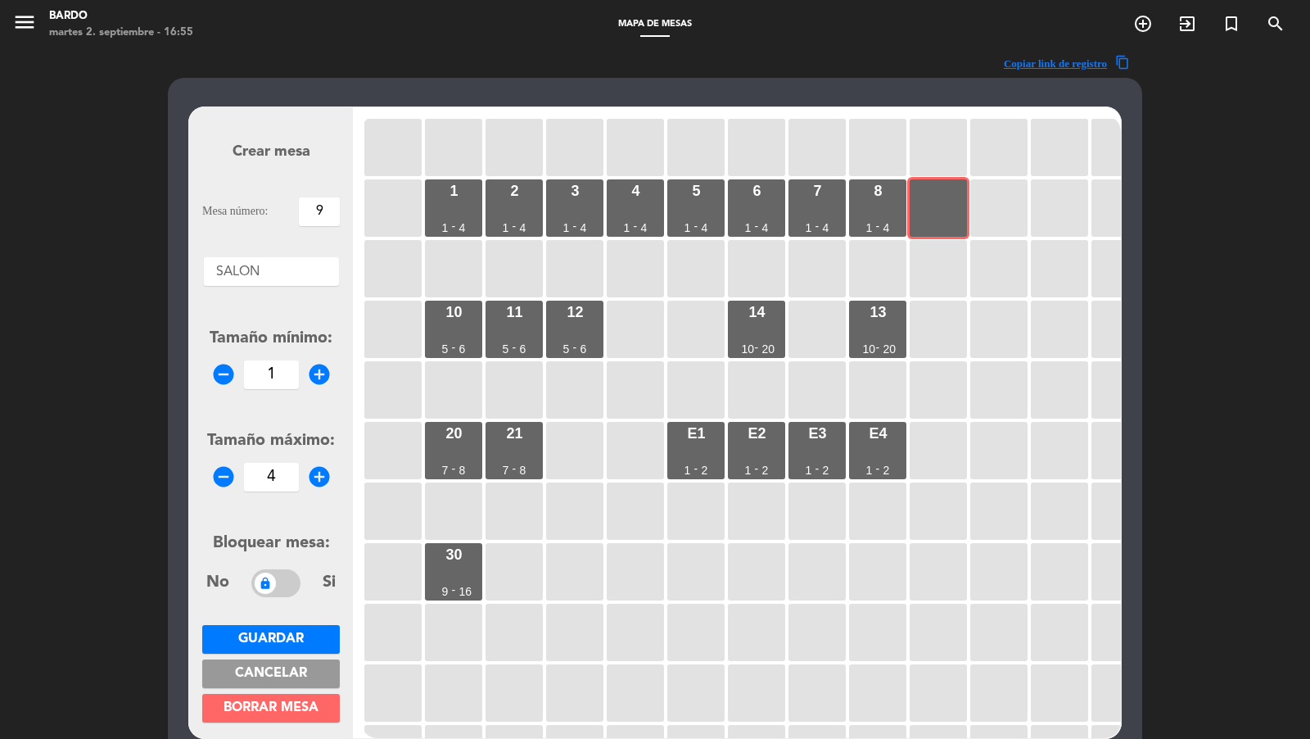
type input "4"
click at [285, 641] on span "Guardar" at bounding box center [271, 638] width 66 height 13
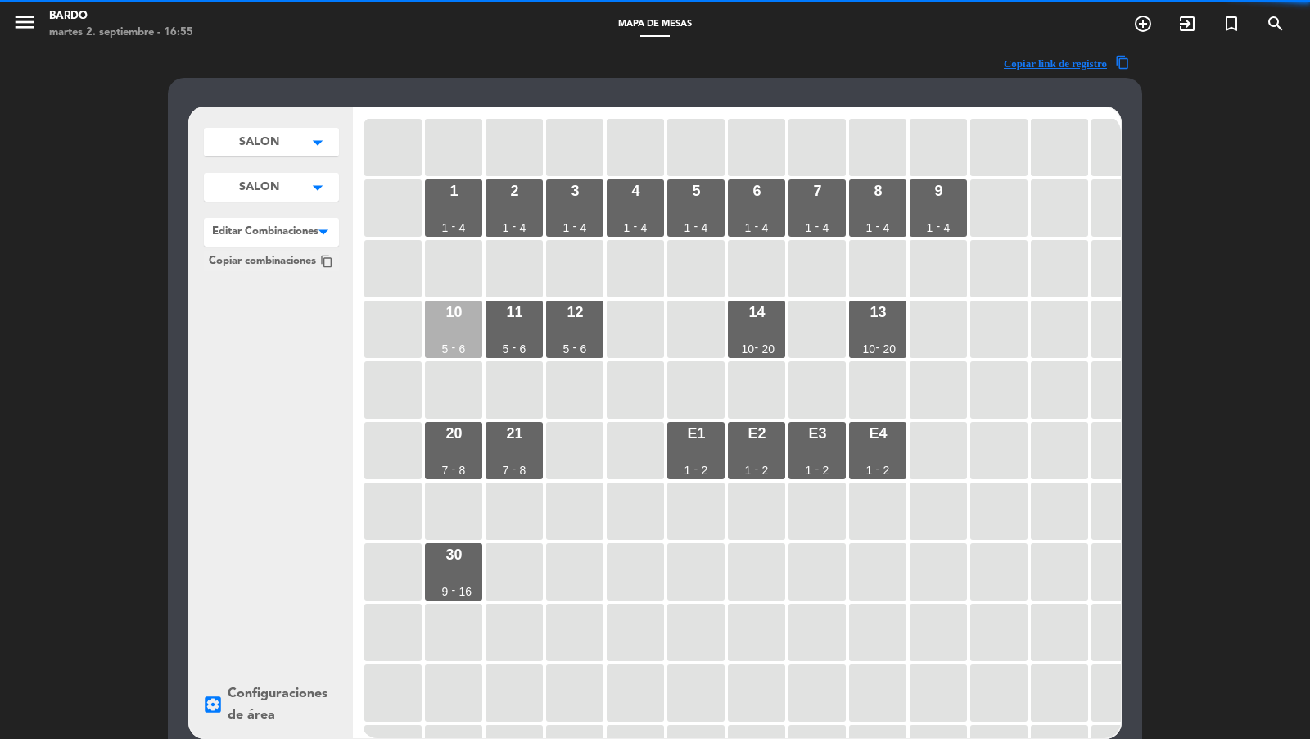
click at [463, 336] on div "10 5 - 6" at bounding box center [453, 328] width 57 height 57
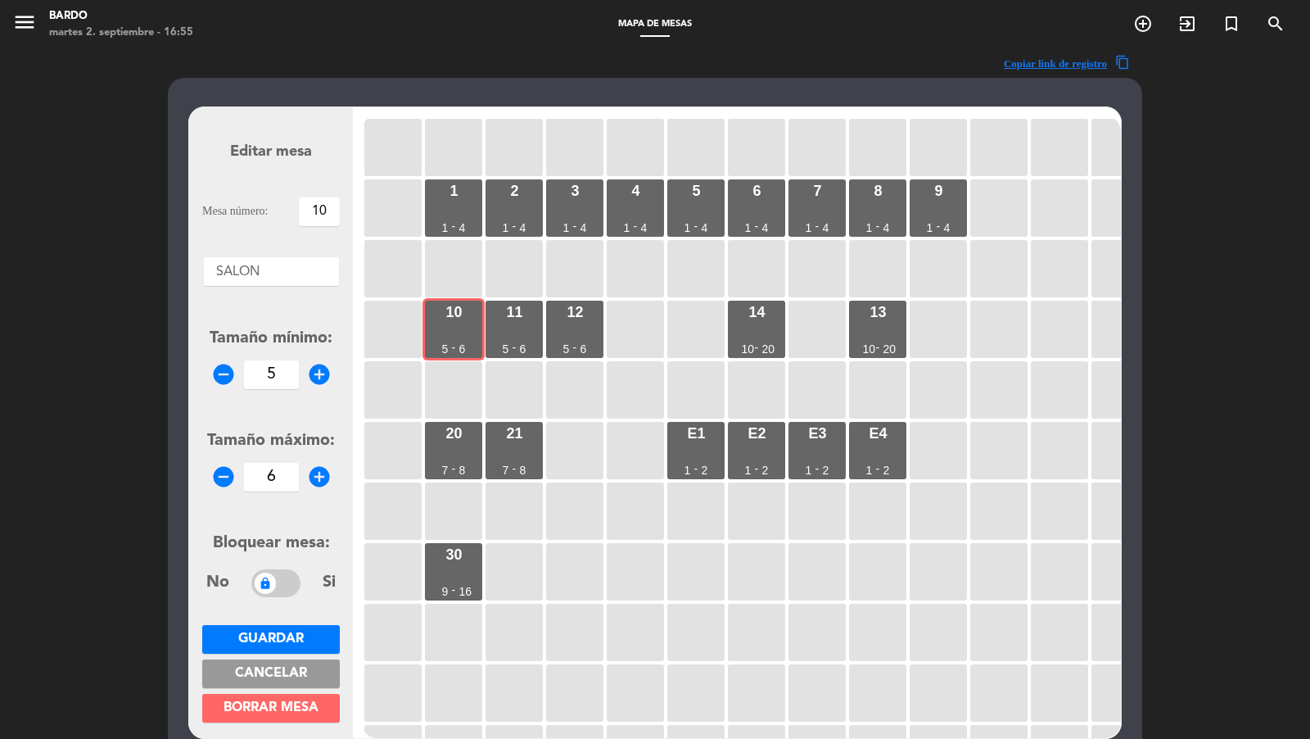
click at [219, 374] on icon "remove_circle" at bounding box center [223, 374] width 25 height 25
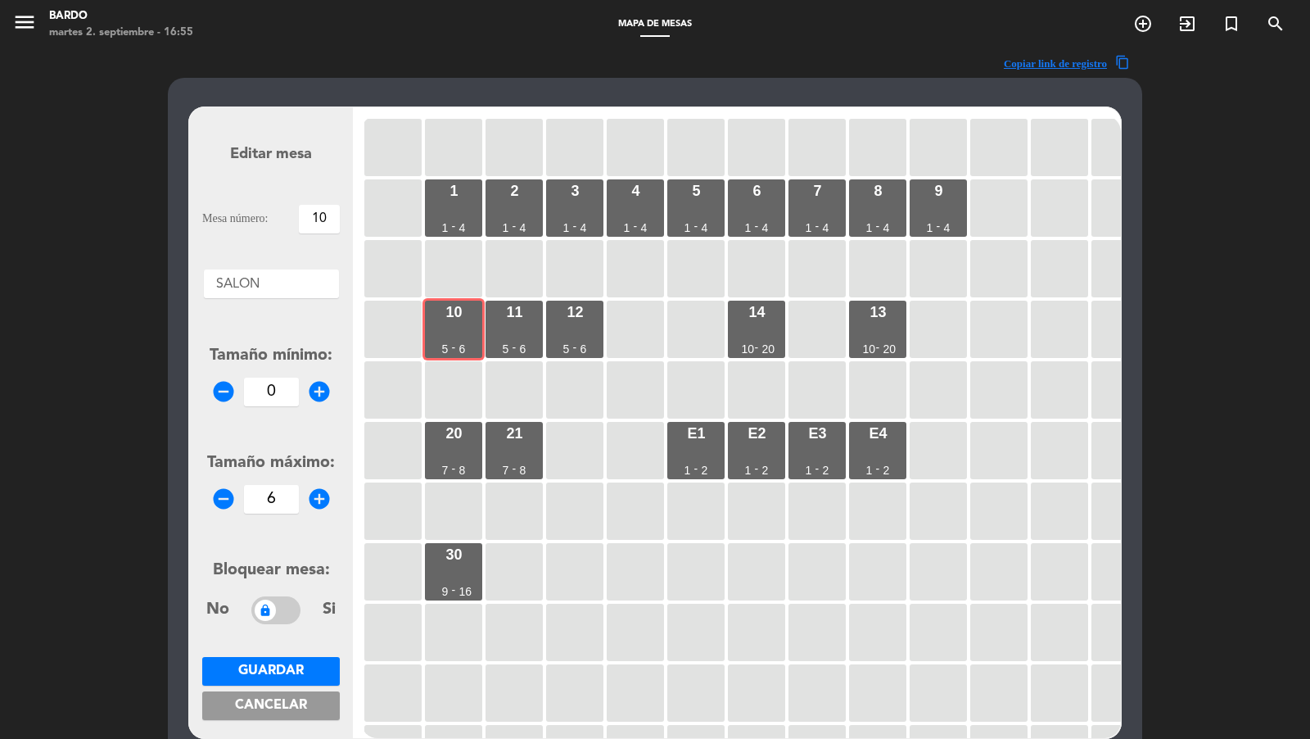
click at [315, 405] on form "Editar mesa Mesa número: 10 Áreas × SALON × Tamaño mínimo: remove_circle 0 add_…" at bounding box center [271, 422] width 138 height 622
click at [316, 402] on icon "add_circle" at bounding box center [319, 391] width 25 height 25
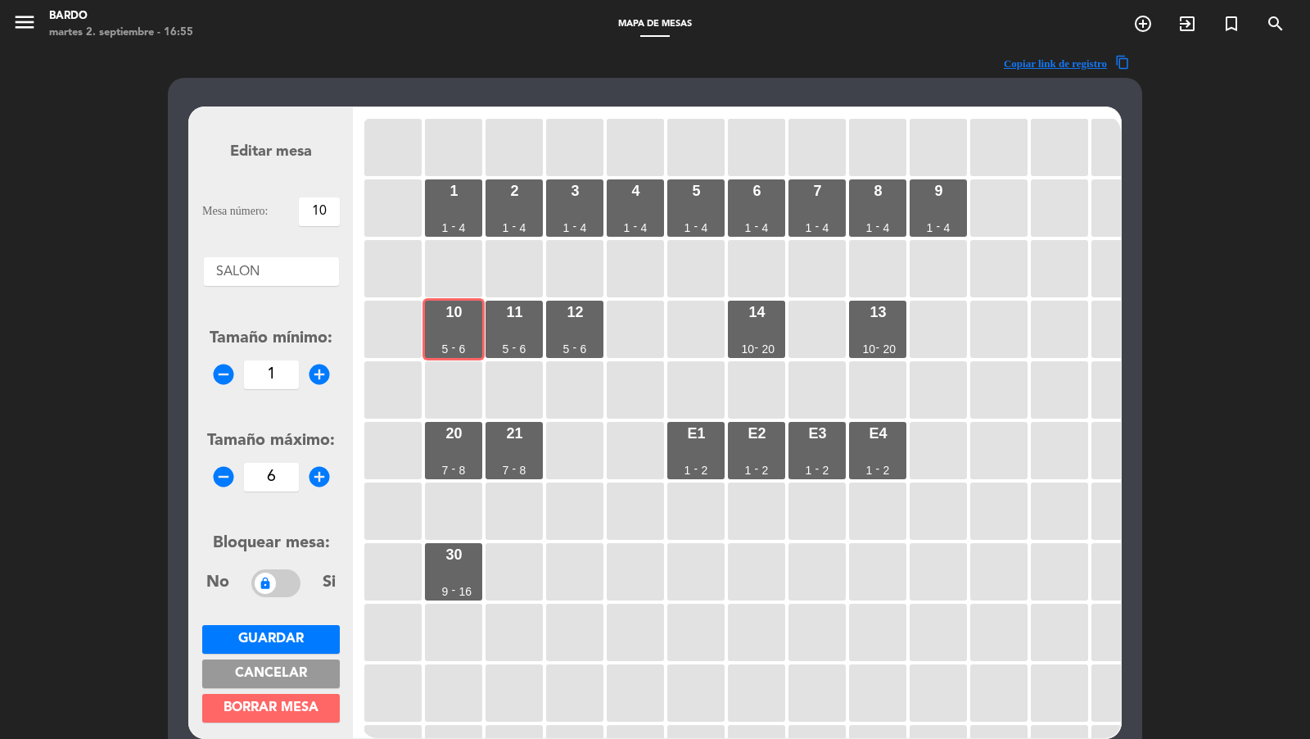
click at [321, 381] on icon "add_circle" at bounding box center [319, 374] width 25 height 25
click at [231, 375] on icon "remove_circle" at bounding box center [223, 374] width 25 height 25
type input "1"
click at [282, 632] on span "Guardar" at bounding box center [271, 638] width 66 height 13
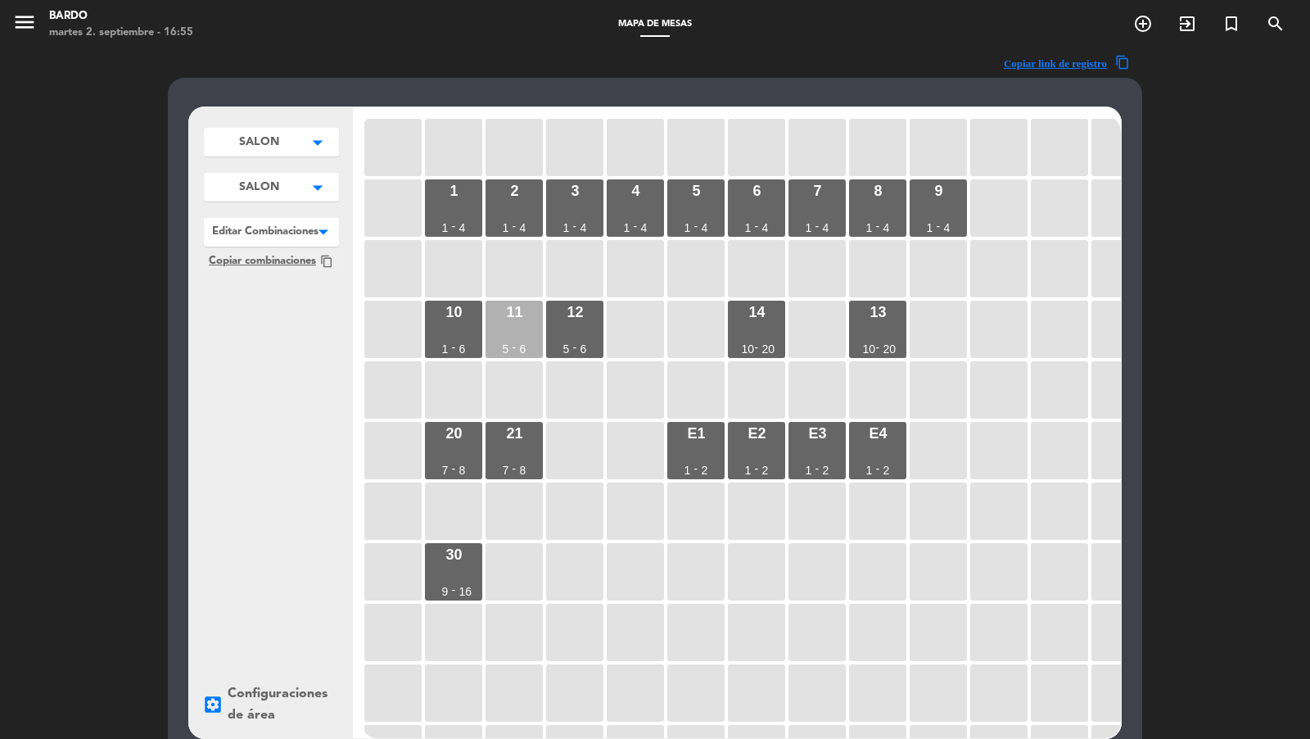
click at [527, 338] on div "11 5 - 6" at bounding box center [514, 328] width 57 height 57
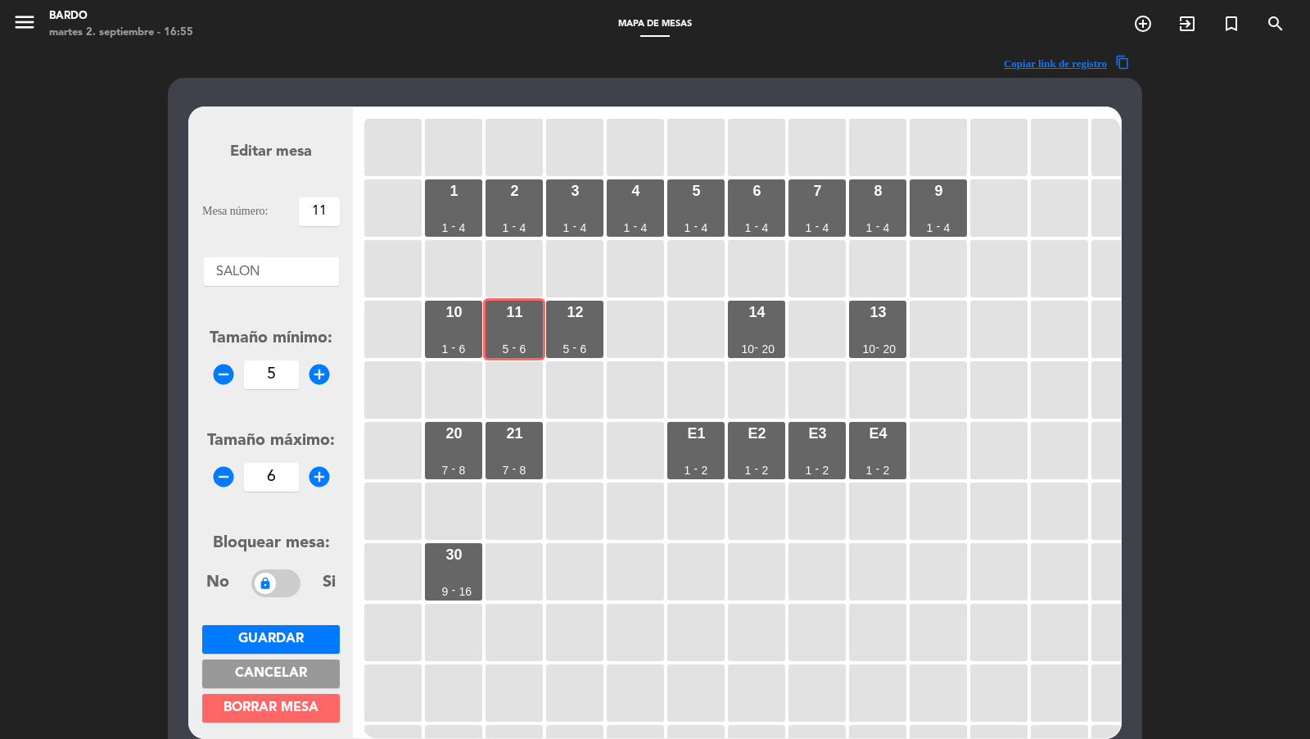
click at [228, 376] on icon "remove_circle" at bounding box center [223, 374] width 25 height 25
type input "1"
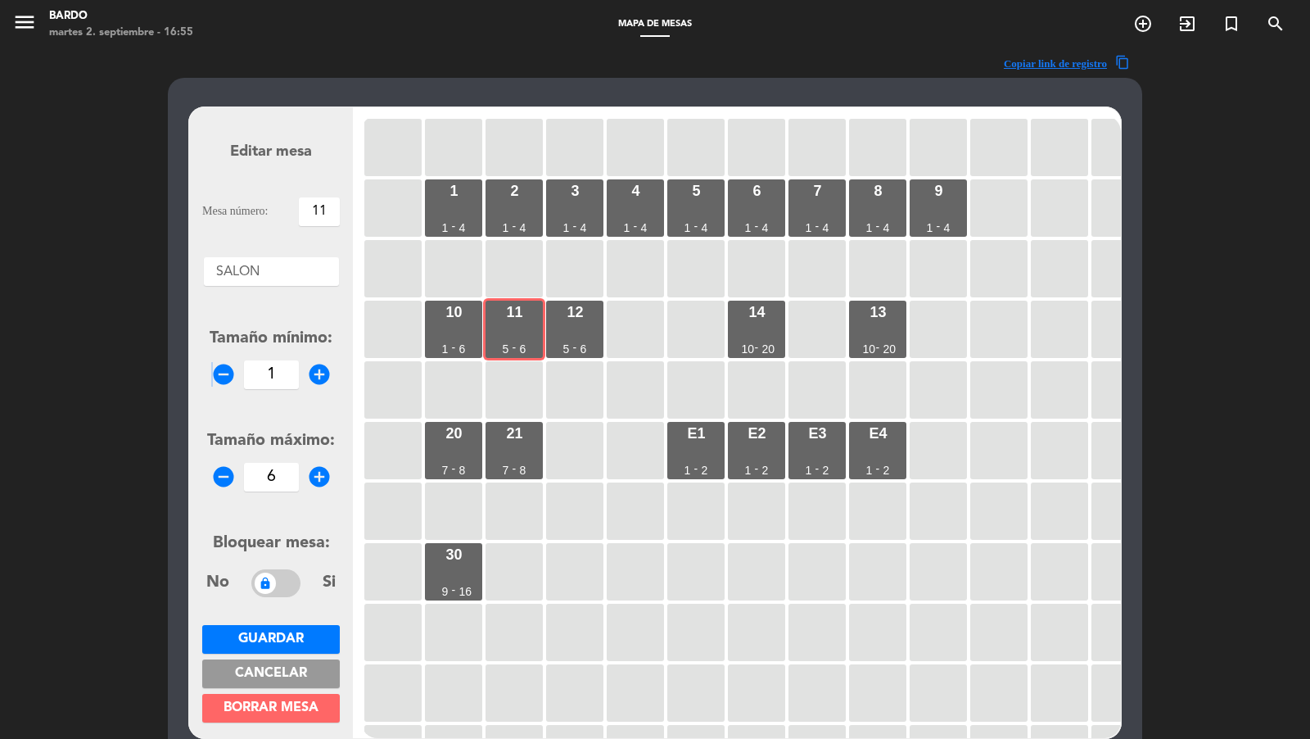
click at [277, 650] on button "Guardar" at bounding box center [271, 639] width 138 height 29
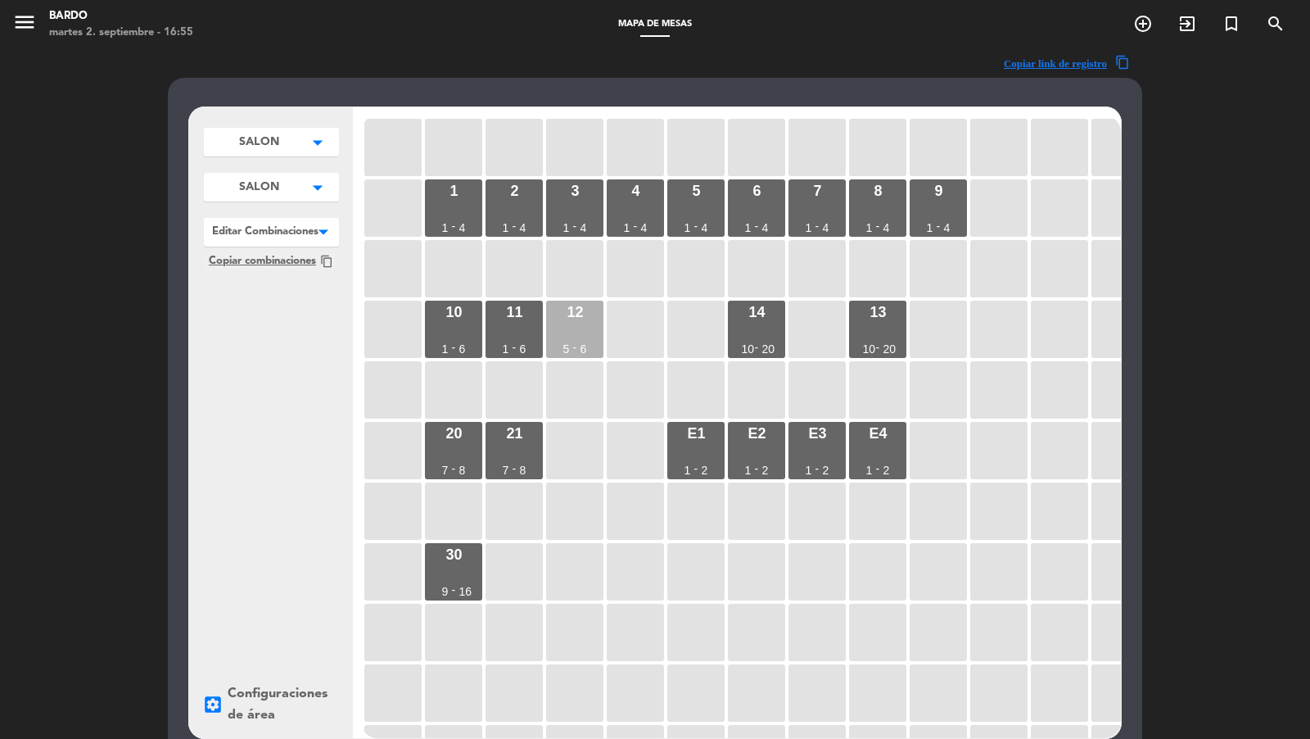
click at [586, 345] on div "12 5 - 6" at bounding box center [574, 328] width 57 height 57
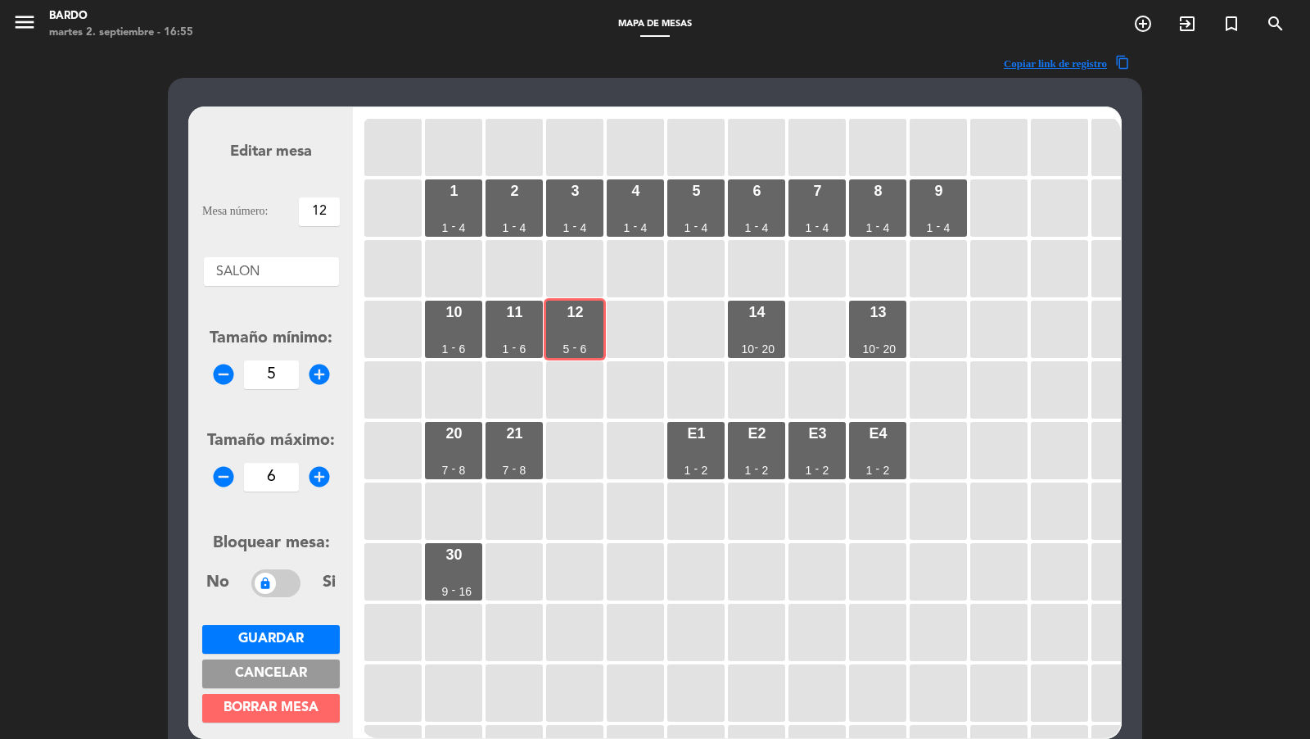
click at [225, 373] on icon "remove_circle" at bounding box center [223, 374] width 25 height 25
type input "1"
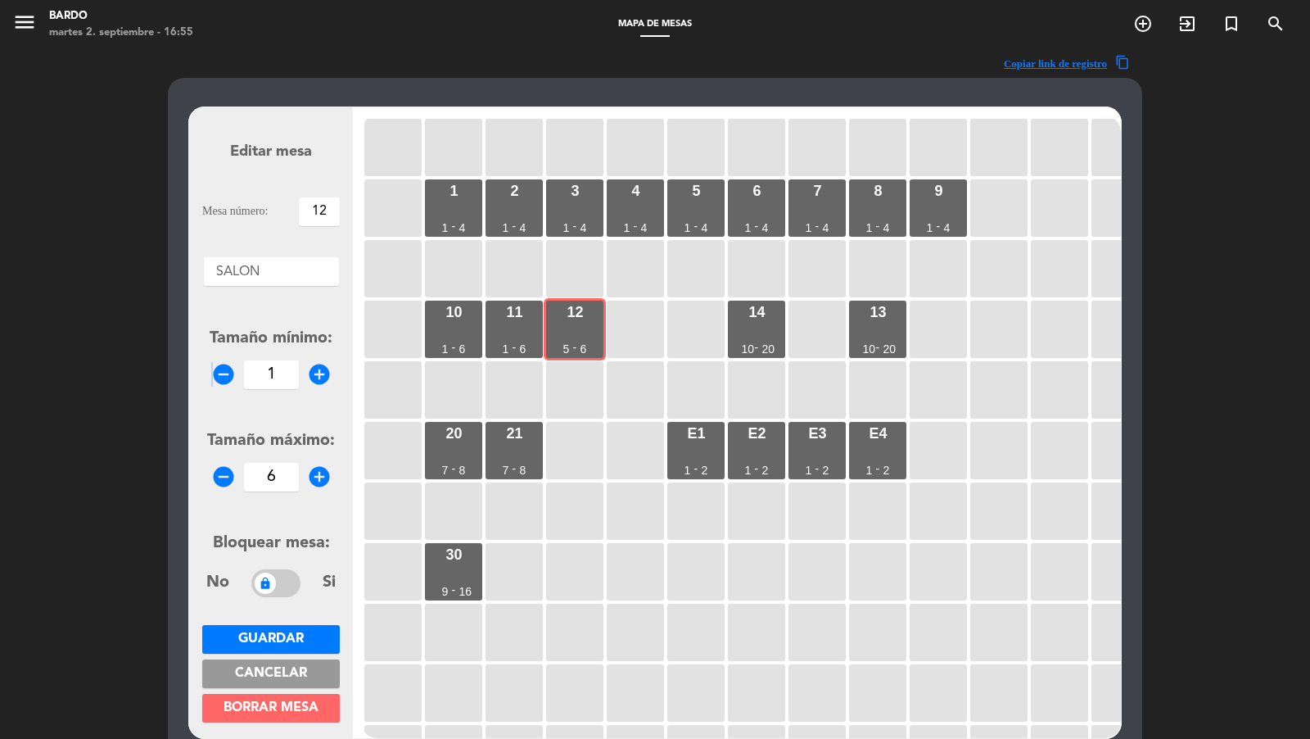
click at [273, 632] on span "Guardar" at bounding box center [271, 638] width 66 height 13
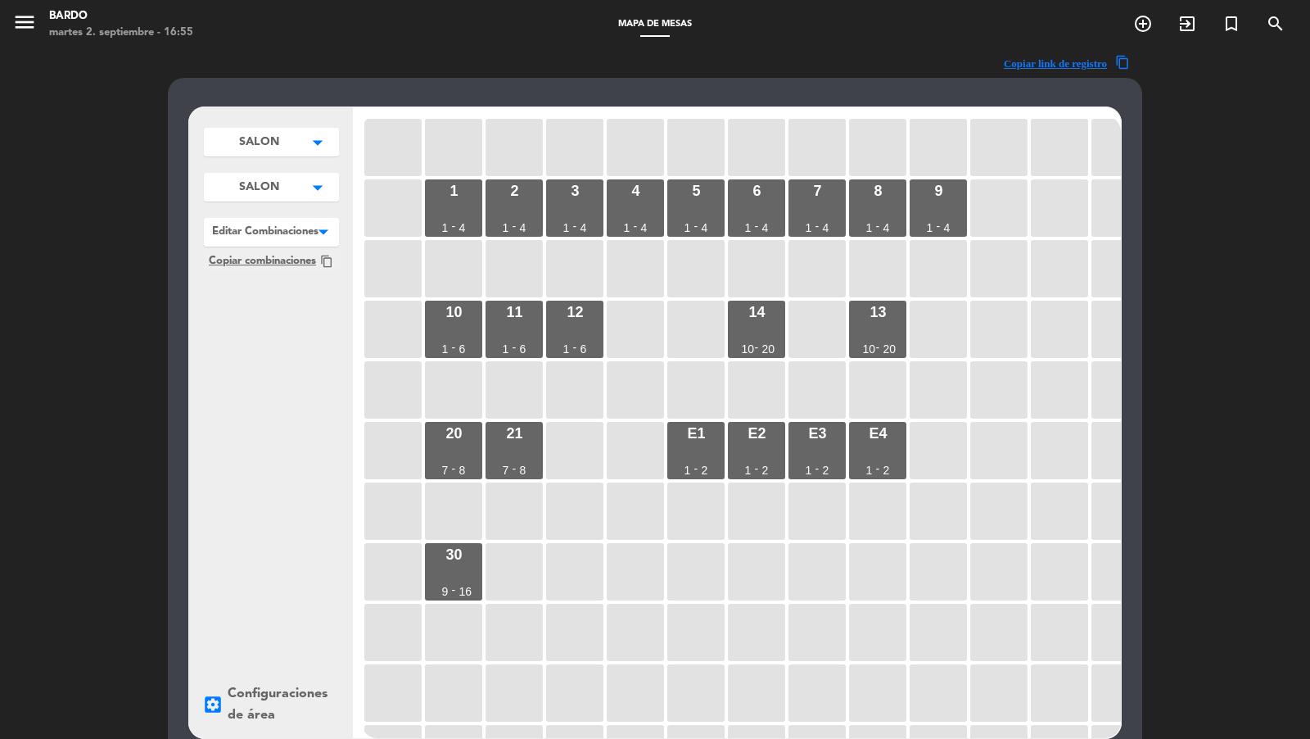
scroll to position [175, 0]
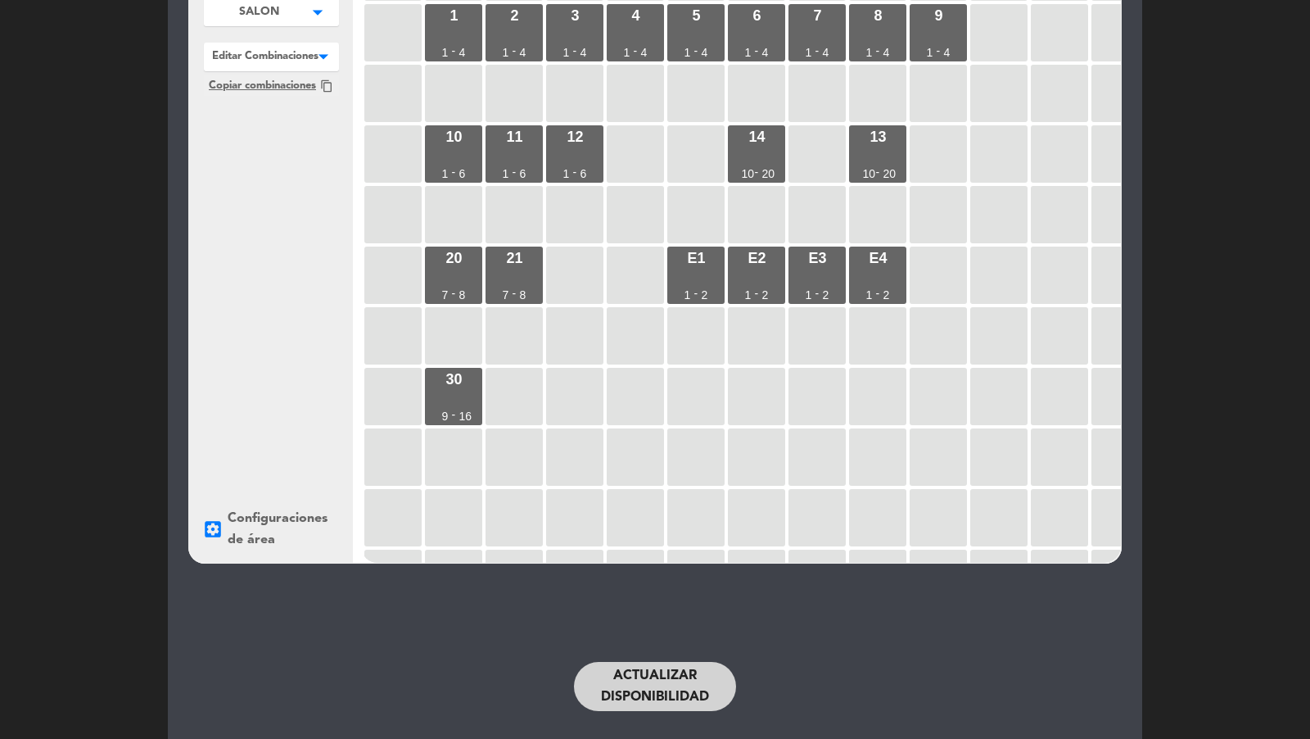
click at [630, 670] on button "Actualizar disponibilidad" at bounding box center [655, 686] width 162 height 49
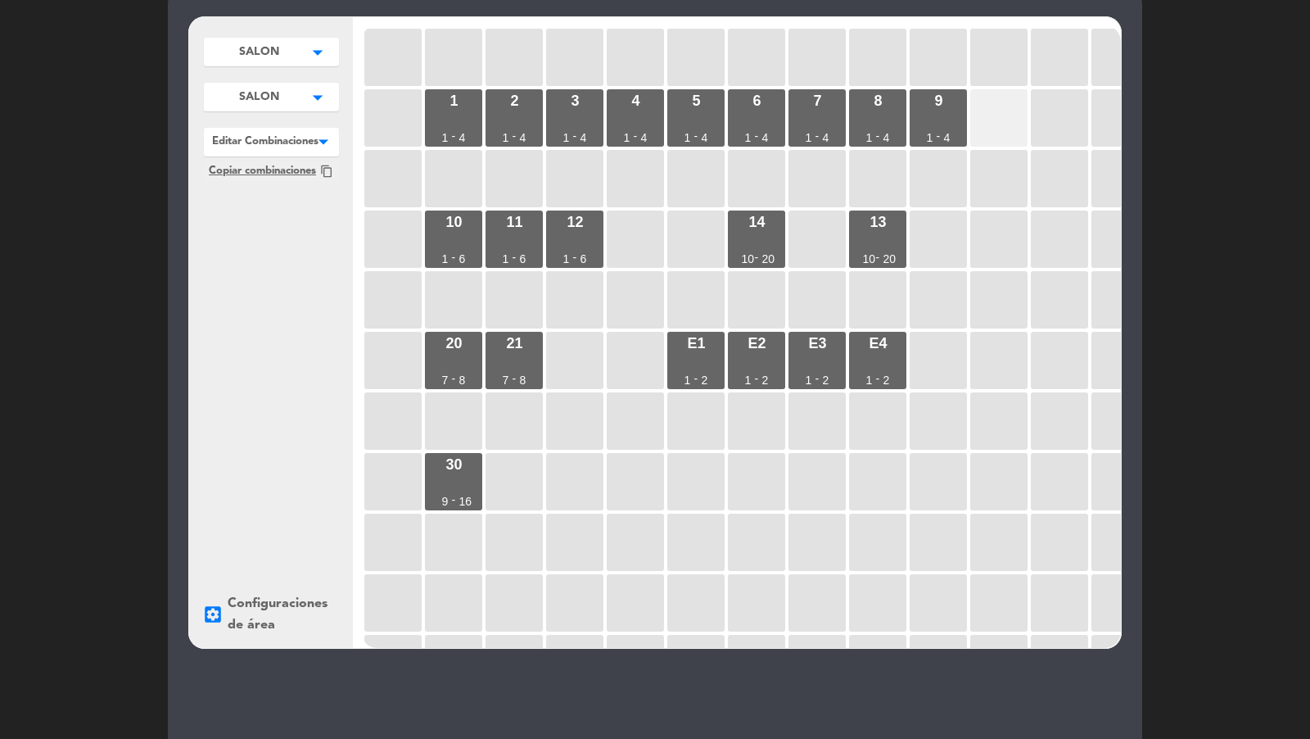
click at [995, 125] on div at bounding box center [998, 117] width 57 height 57
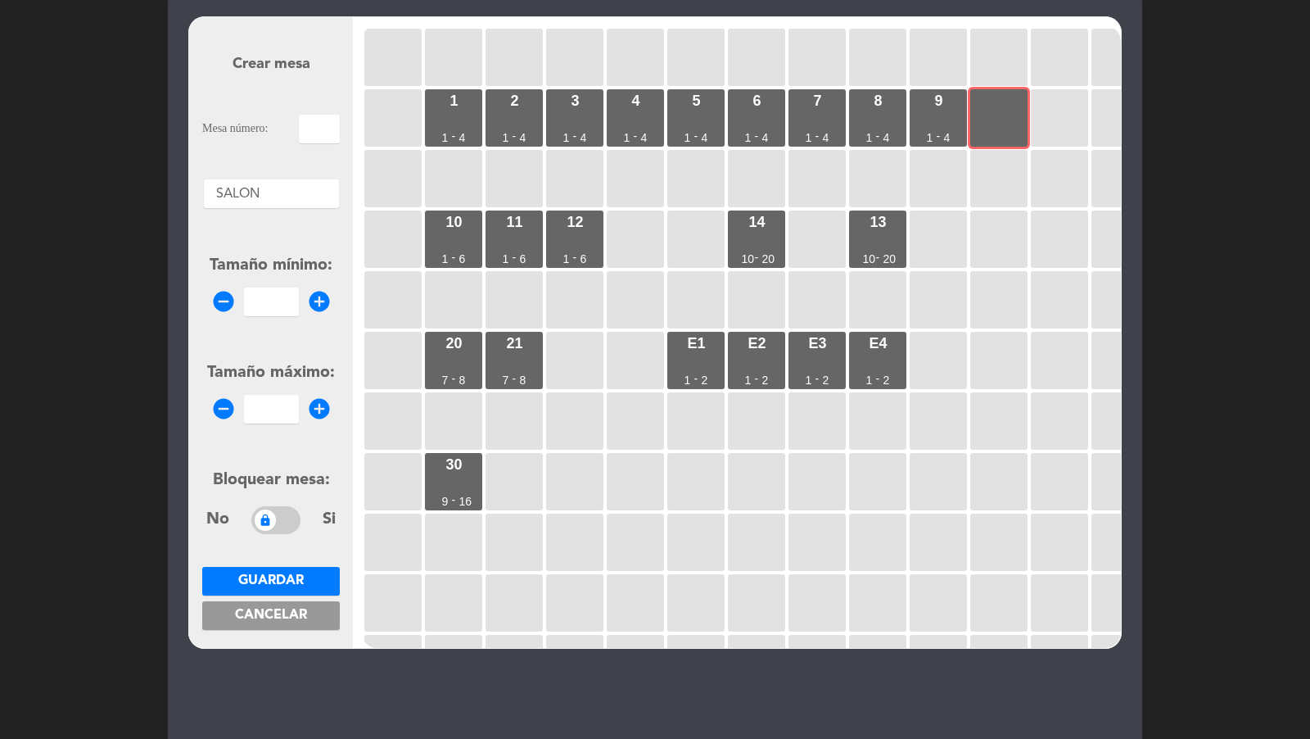
click at [328, 141] on input "text" at bounding box center [319, 129] width 41 height 29
type input "10"
click at [281, 290] on input "1" at bounding box center [271, 301] width 55 height 29
type input "1"
click at [277, 413] on input "number" at bounding box center [271, 409] width 55 height 29
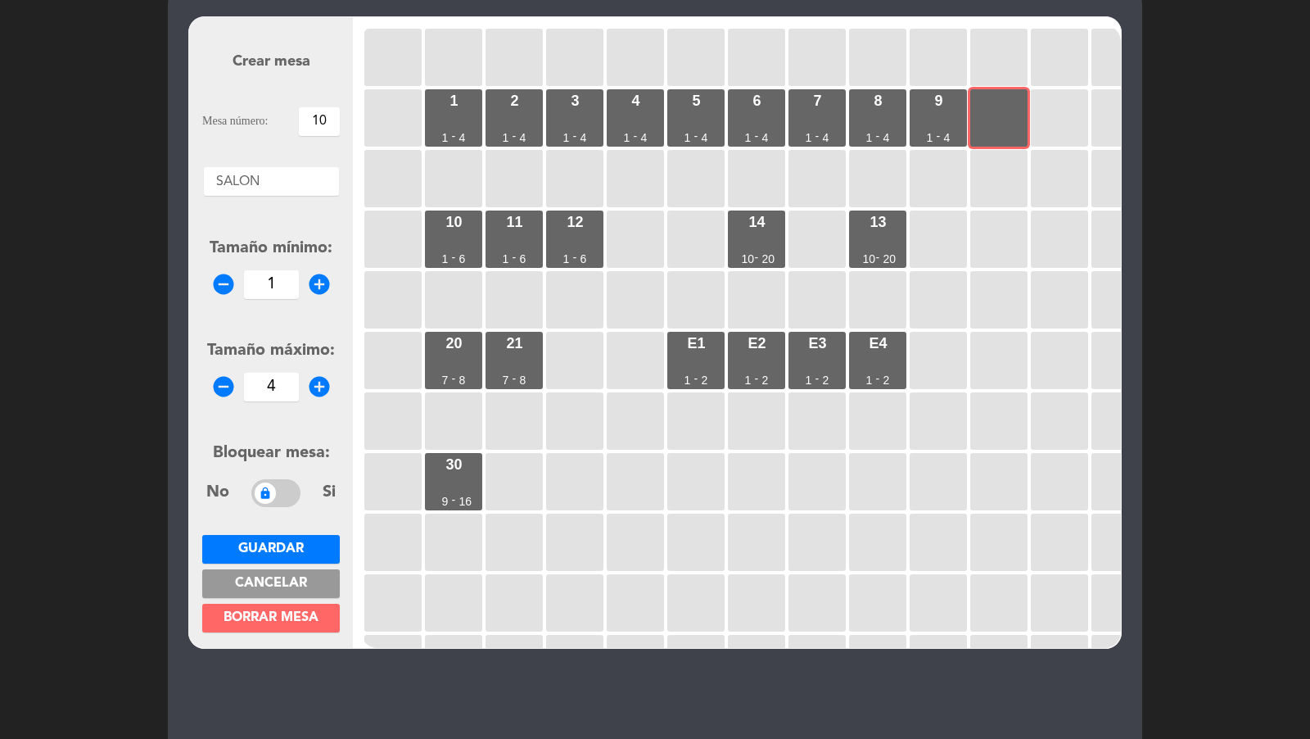
type input "4"
click at [287, 542] on span "Guardar" at bounding box center [271, 548] width 66 height 13
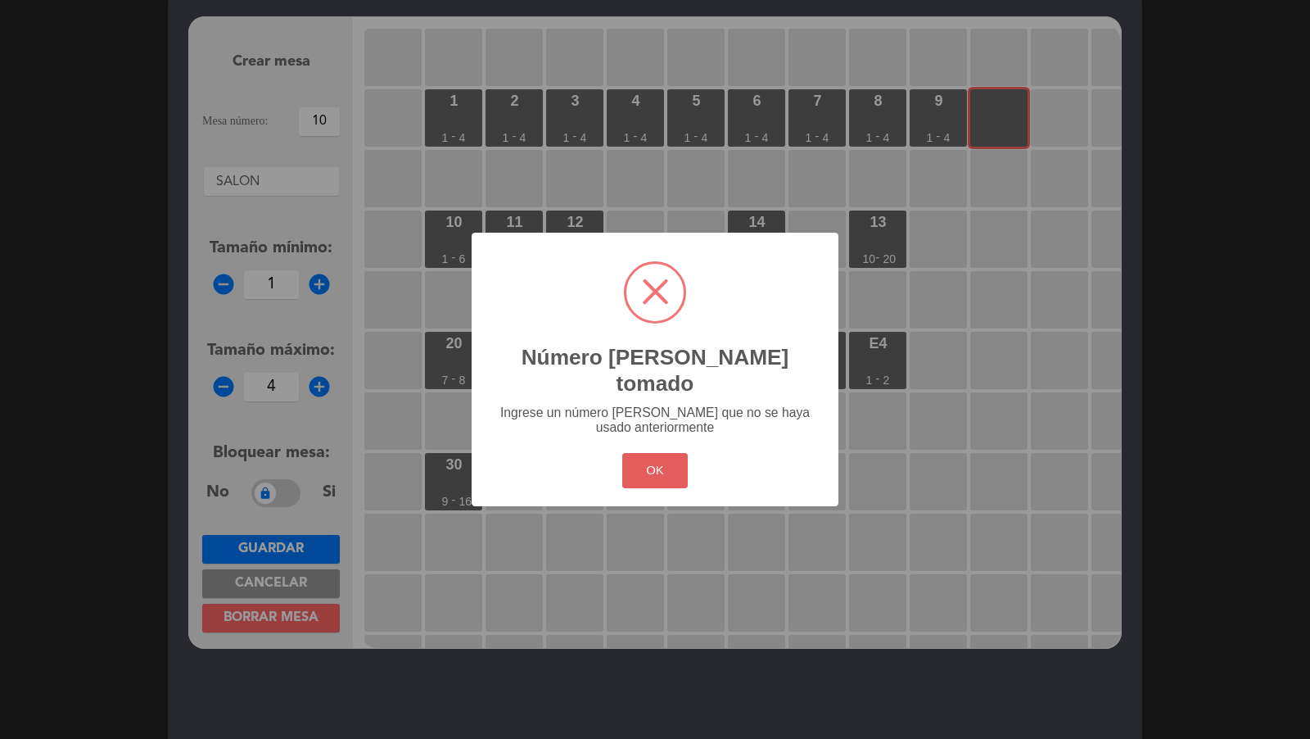
click at [671, 463] on button "OK" at bounding box center [655, 470] width 66 height 35
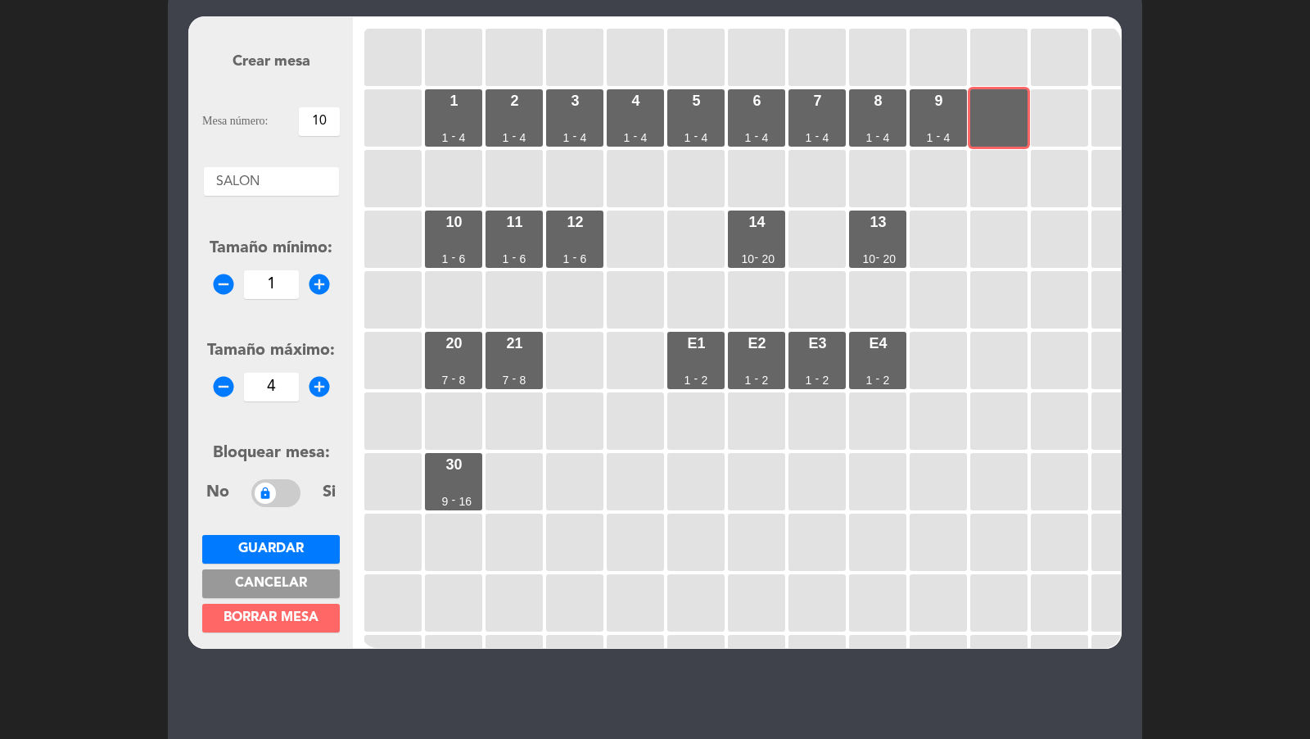
drag, startPoint x: 326, startPoint y: 119, endPoint x: 300, endPoint y: 119, distance: 25.4
click at [300, 119] on input "10" at bounding box center [319, 121] width 41 height 29
type input "91"
click at [283, 549] on span "Guardar" at bounding box center [271, 548] width 66 height 13
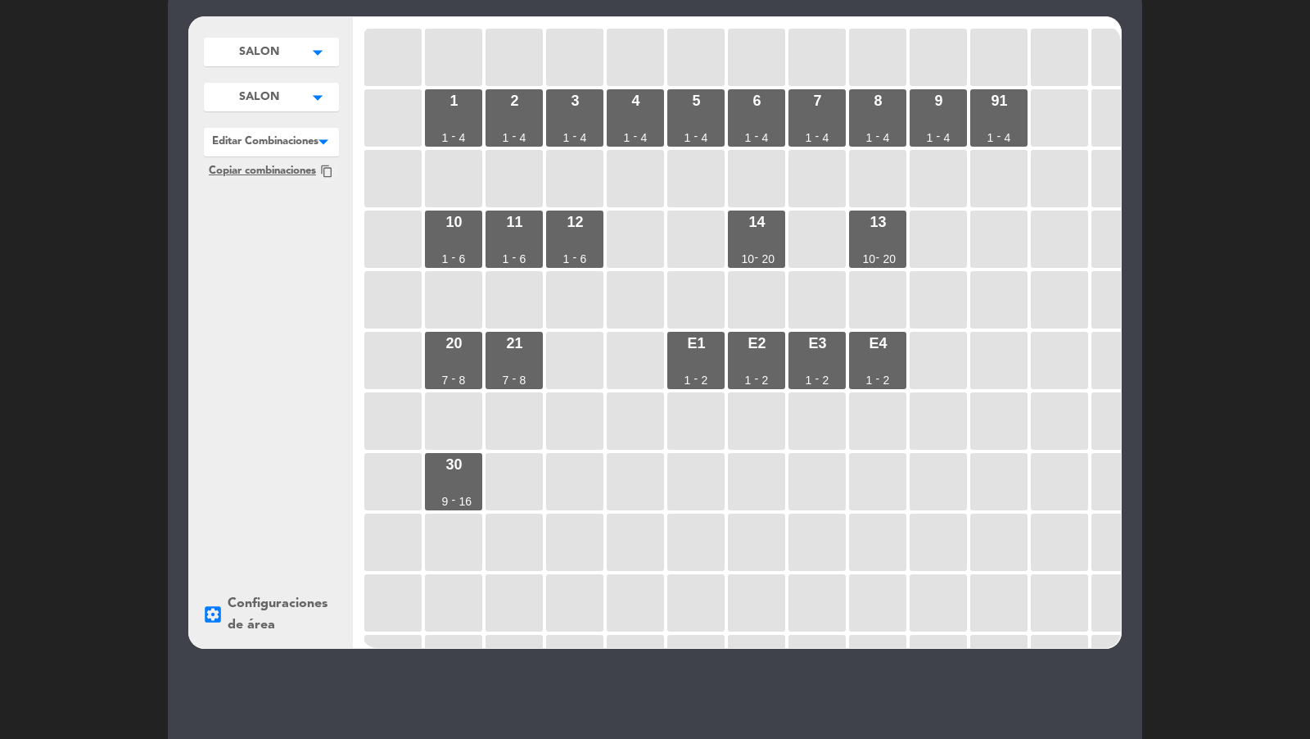
scroll to position [207, 0]
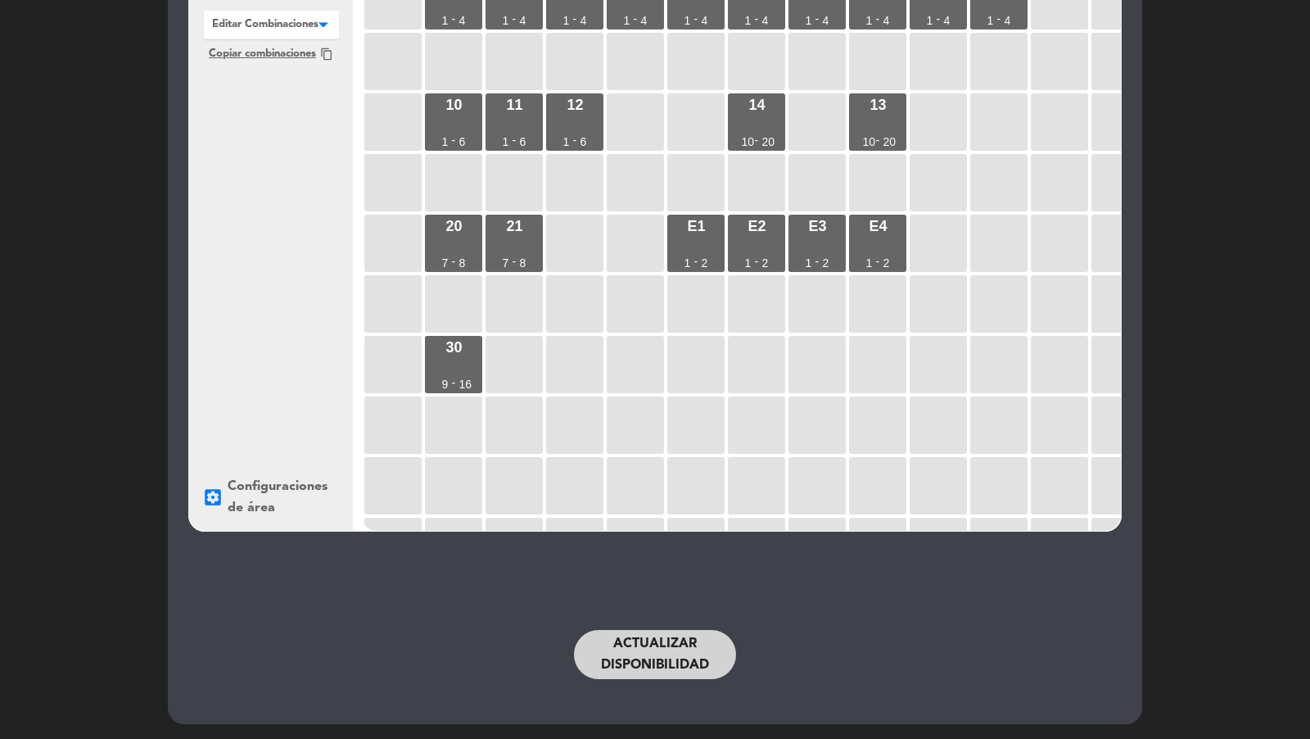
click at [577, 680] on div "Actualizar disponibilidad" at bounding box center [654, 654] width 671 height 82
click at [598, 671] on button "Actualizar disponibilidad" at bounding box center [655, 654] width 162 height 49
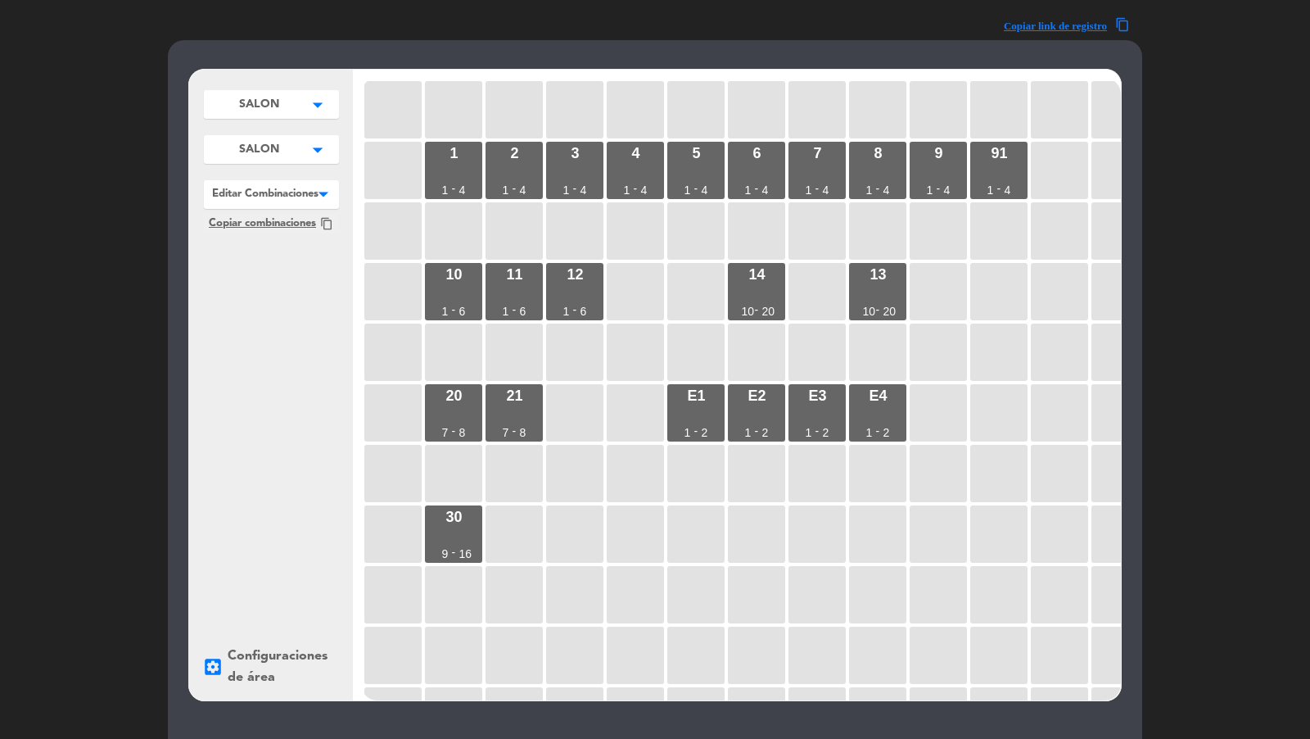
scroll to position [0, 0]
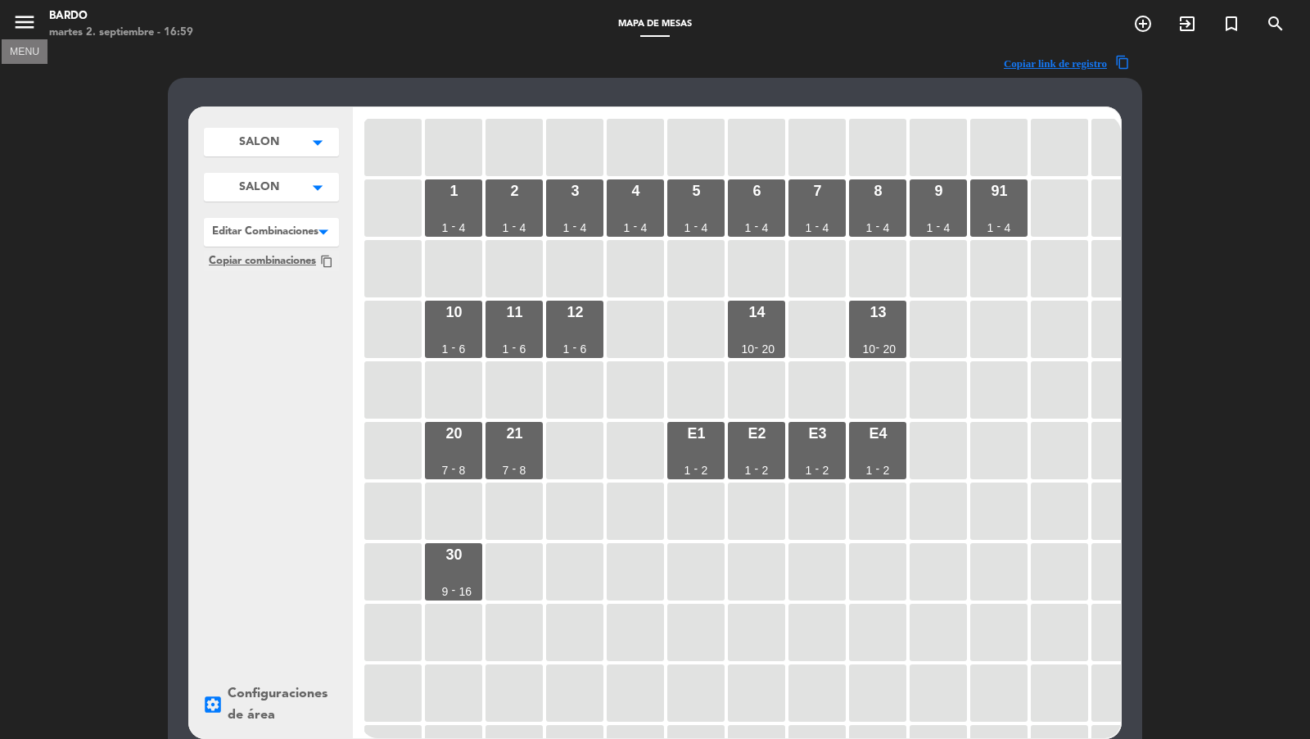
click at [29, 23] on icon "menu" at bounding box center [24, 22] width 25 height 25
